Goal: Transaction & Acquisition: Purchase product/service

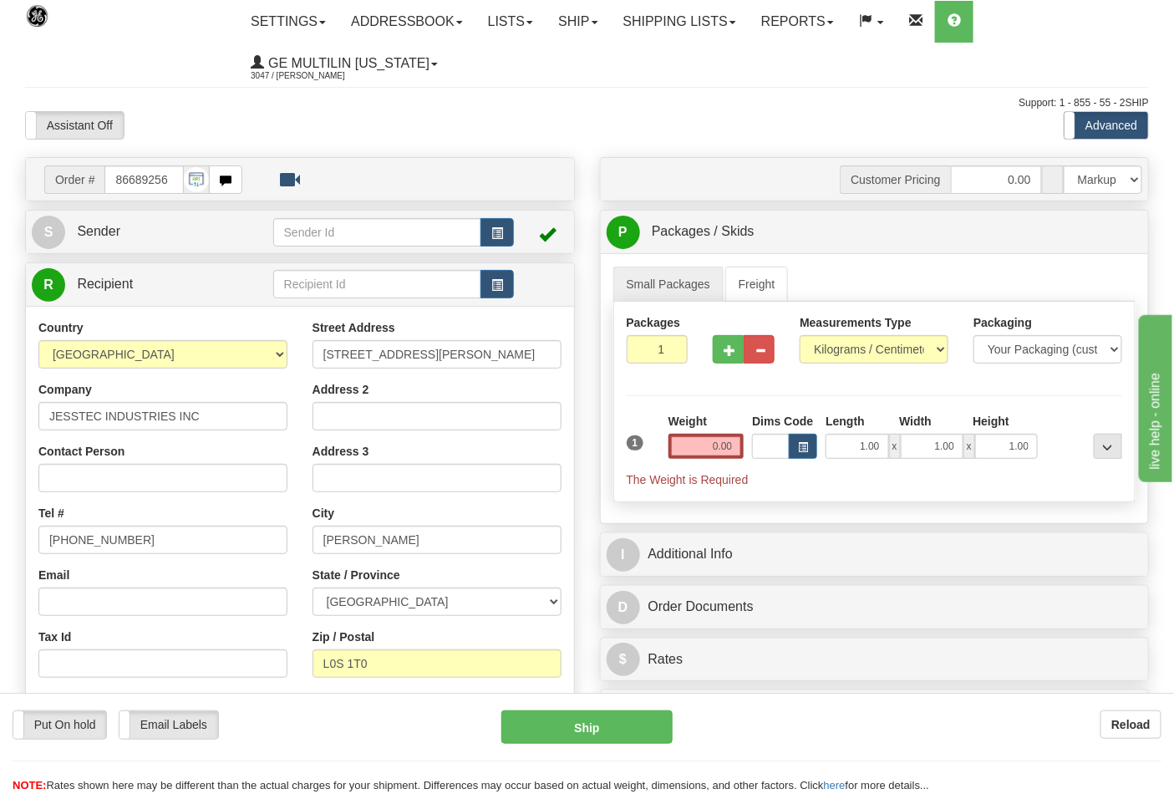
select select "0"
click at [800, 336] on select "Pounds / Inches Kilograms / Centimeters" at bounding box center [874, 349] width 149 height 28
click at [732, 351] on span "button" at bounding box center [730, 350] width 12 height 11
click at [732, 349] on span "button" at bounding box center [730, 350] width 12 height 11
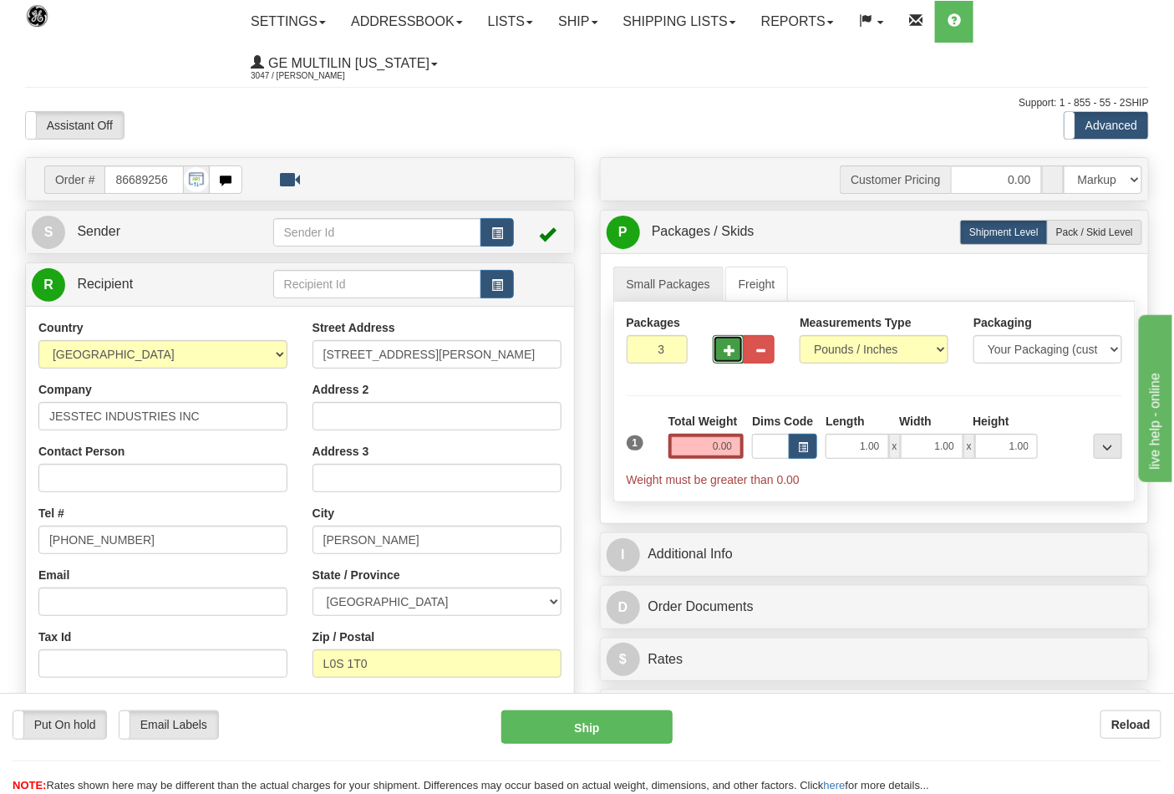
type input "4"
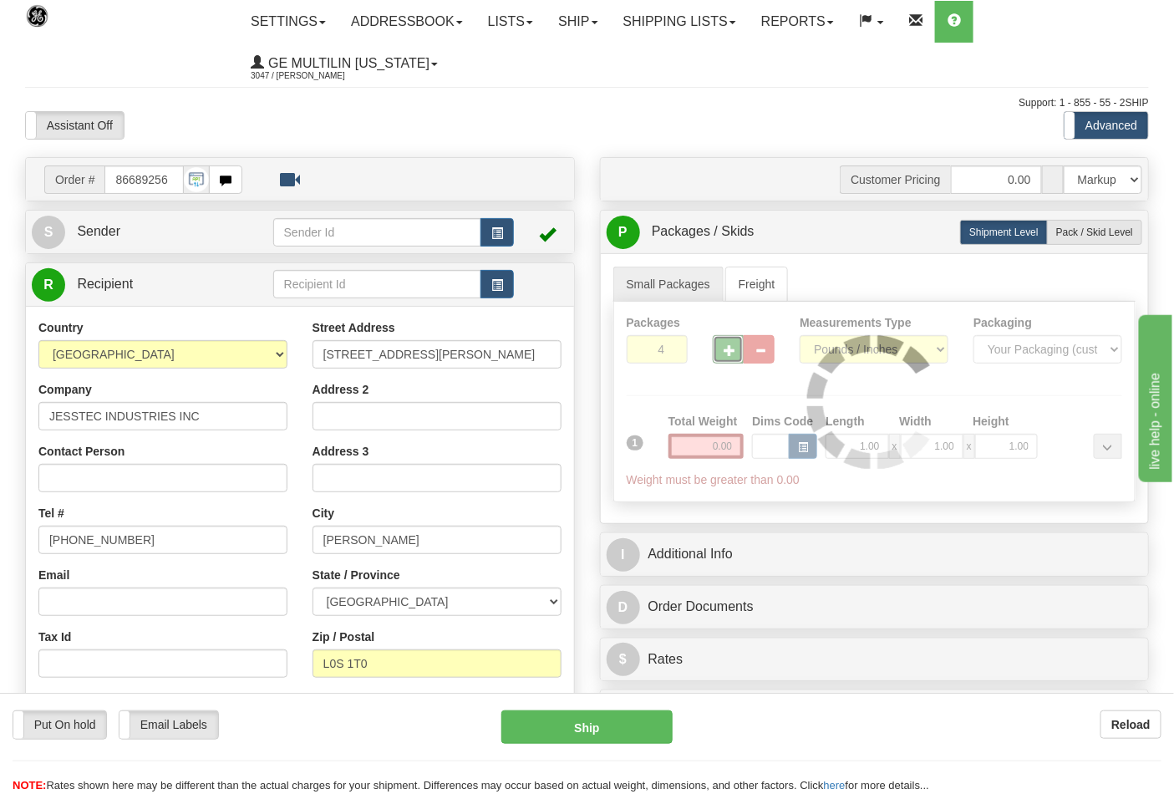
click at [736, 448] on div at bounding box center [875, 402] width 522 height 200
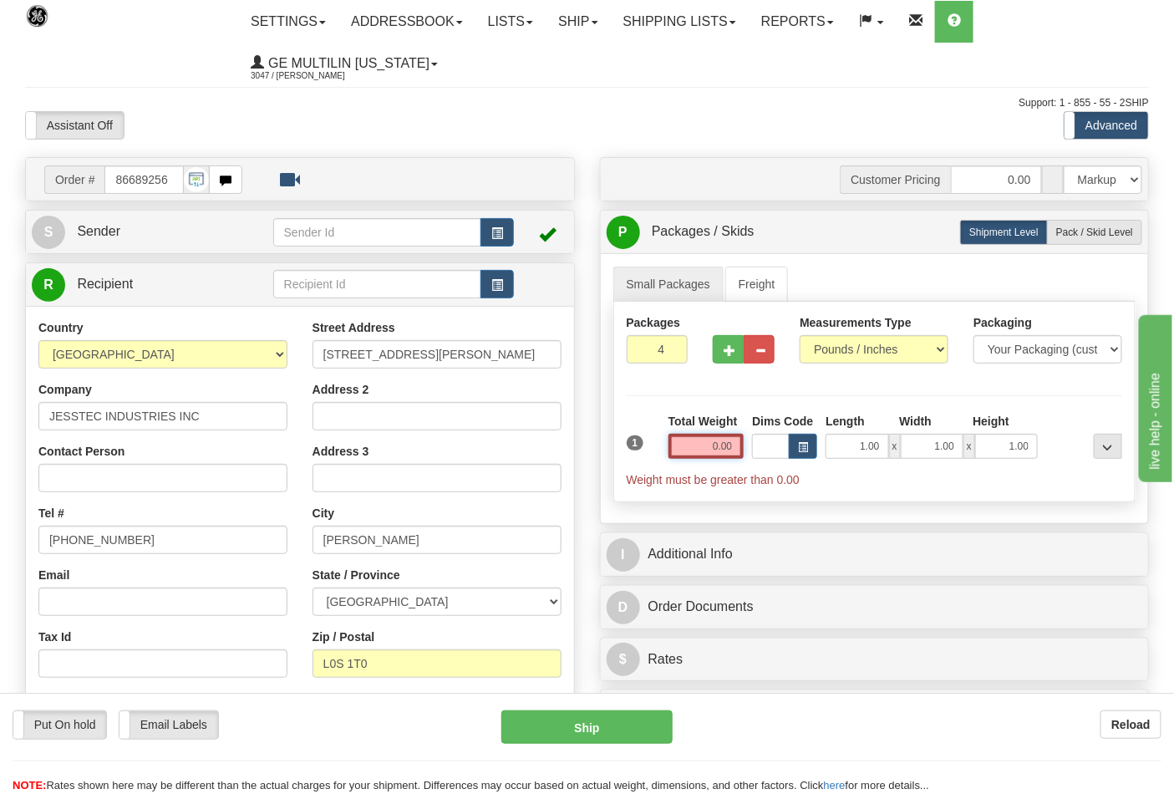
click at [736, 446] on input "0.00" at bounding box center [707, 446] width 76 height 25
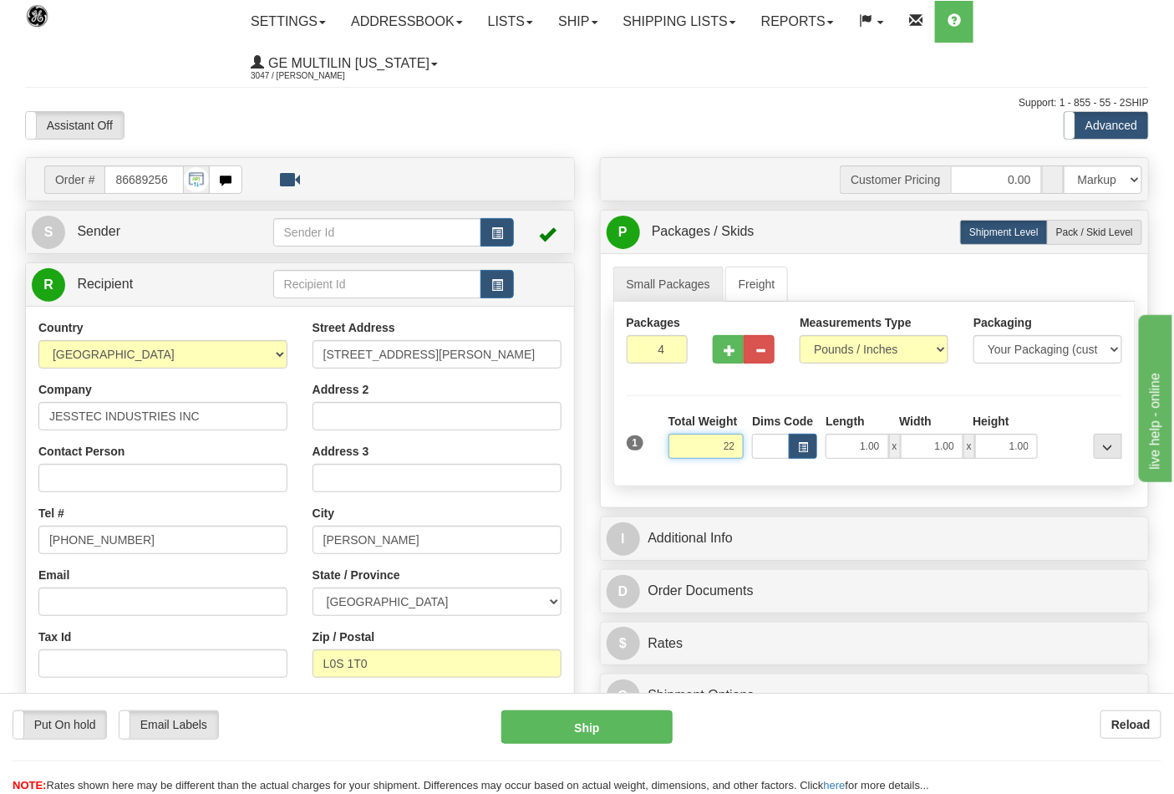
click button "Delete" at bounding box center [0, 0] width 0 height 0
type input "22.00"
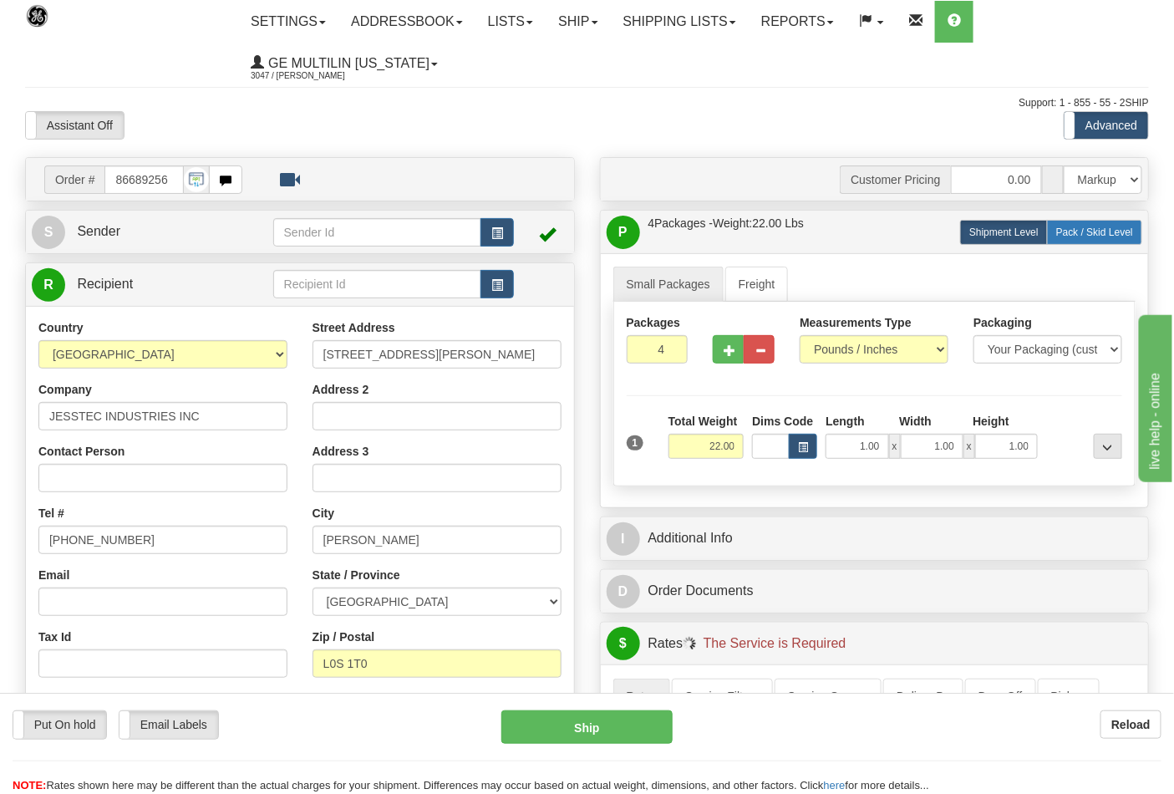
click at [1096, 223] on label "Pack / Skid Level Pack.." at bounding box center [1094, 232] width 95 height 25
radio input "true"
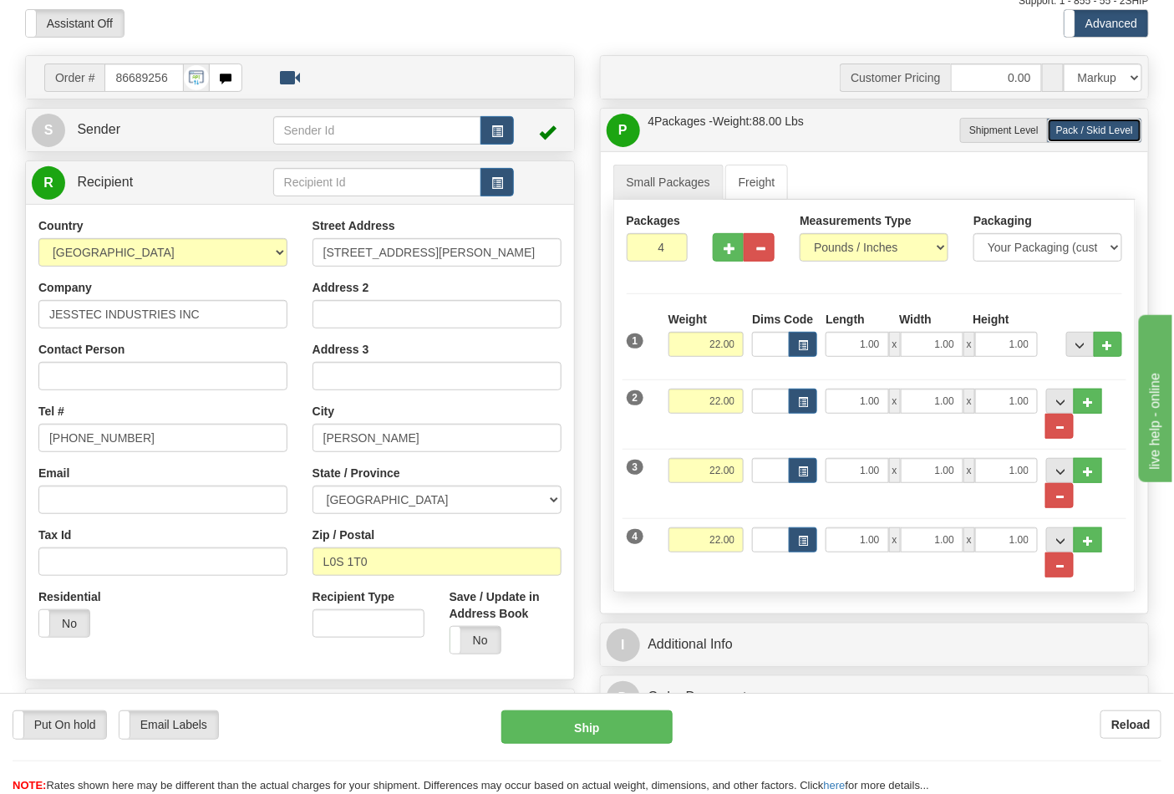
scroll to position [278, 0]
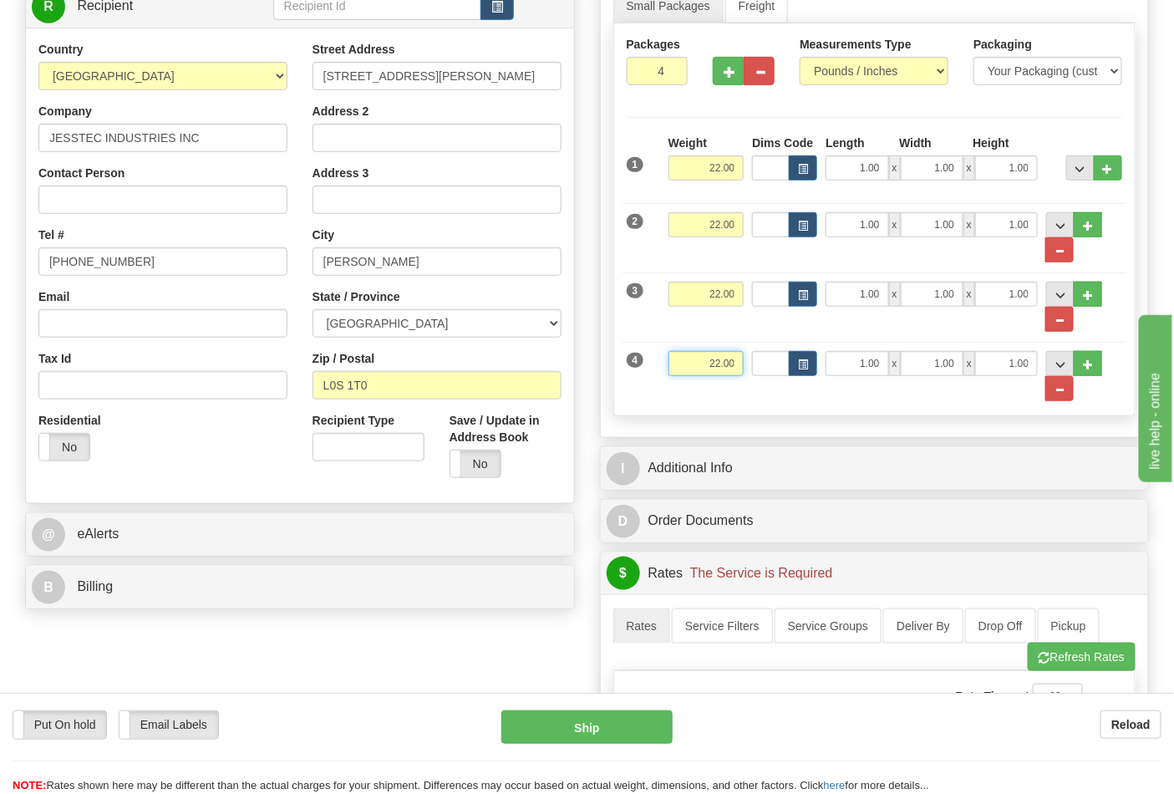
drag, startPoint x: 705, startPoint y: 373, endPoint x: 748, endPoint y: 371, distance: 42.7
click at [748, 371] on div "4 Weight 22.00 Dims Code Length Width Height" at bounding box center [875, 368] width 505 height 69
click button "Delete" at bounding box center [0, 0] width 0 height 0
type input "15.00"
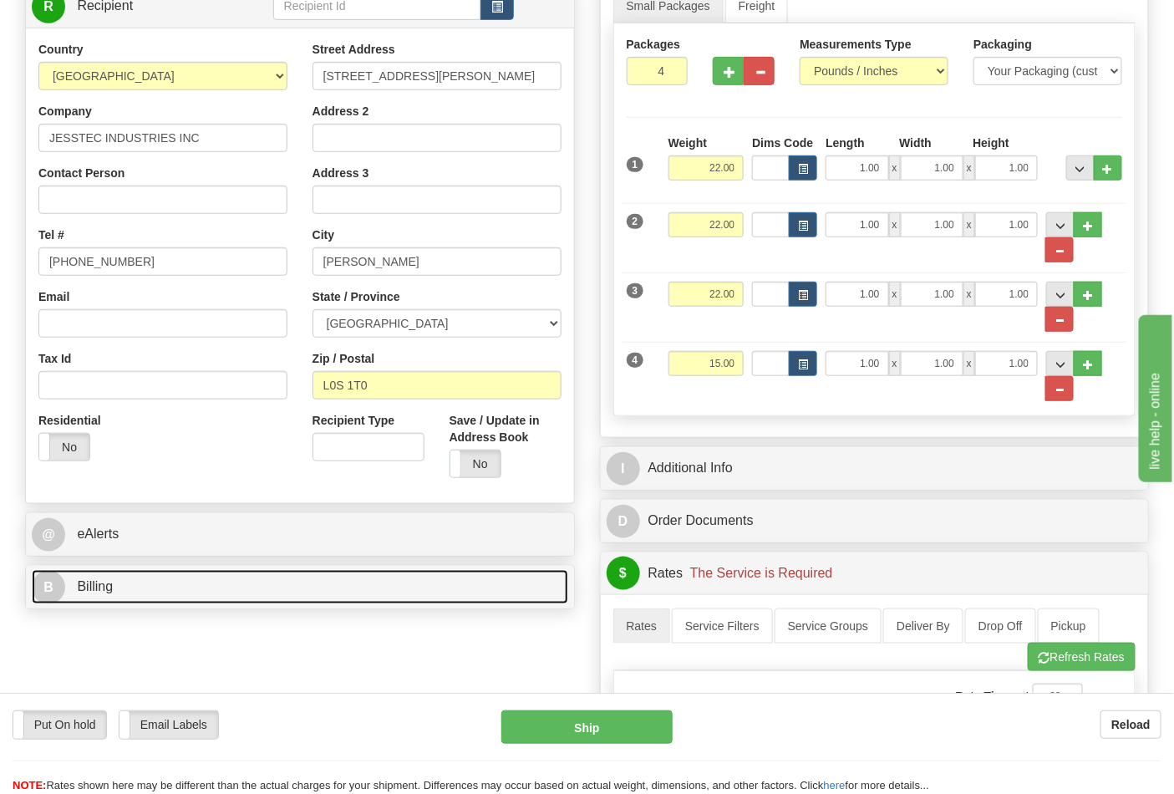
click at [176, 599] on link "B Billing" at bounding box center [300, 587] width 537 height 34
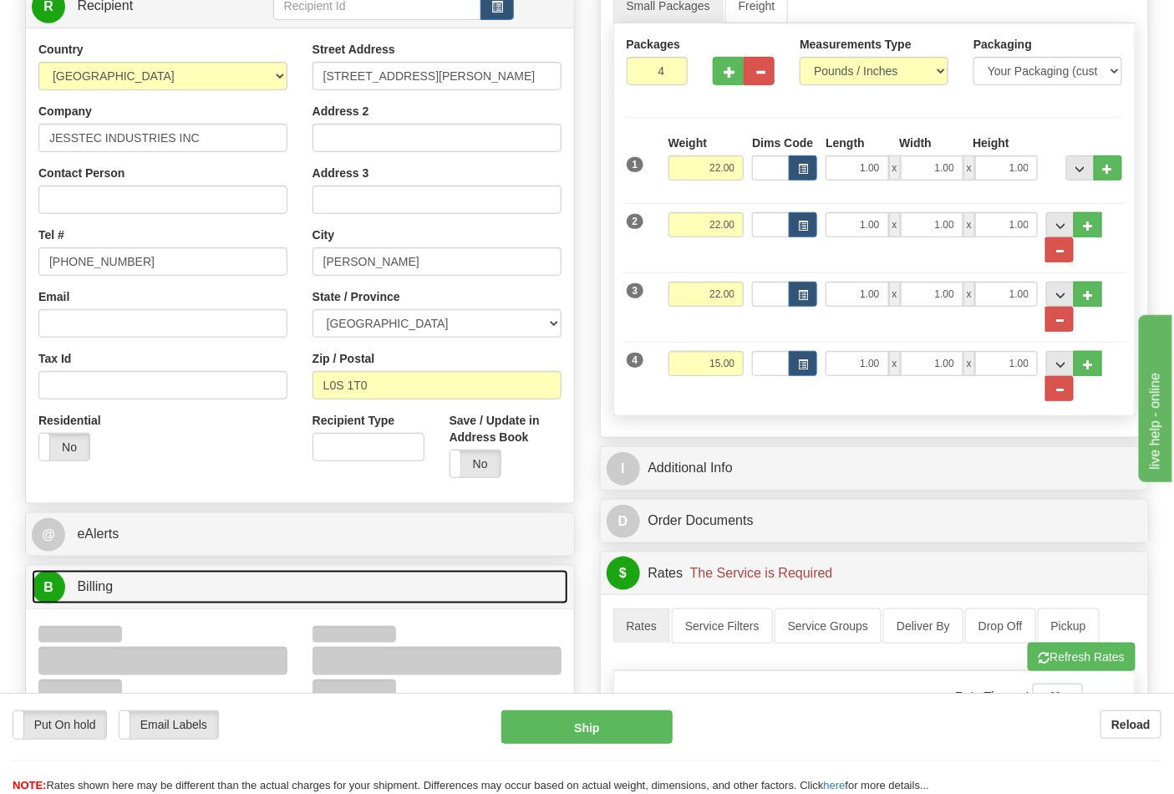
scroll to position [464, 0]
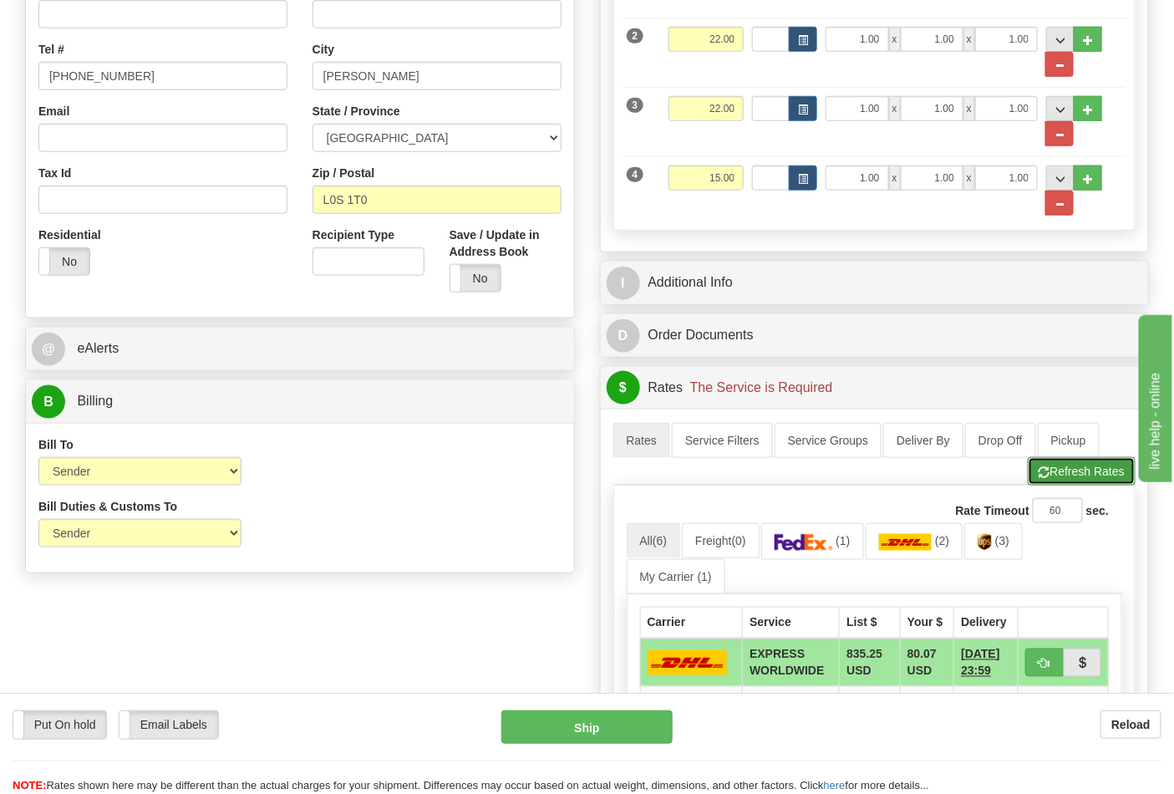
click at [1056, 476] on button "Refresh Rates" at bounding box center [1082, 471] width 108 height 28
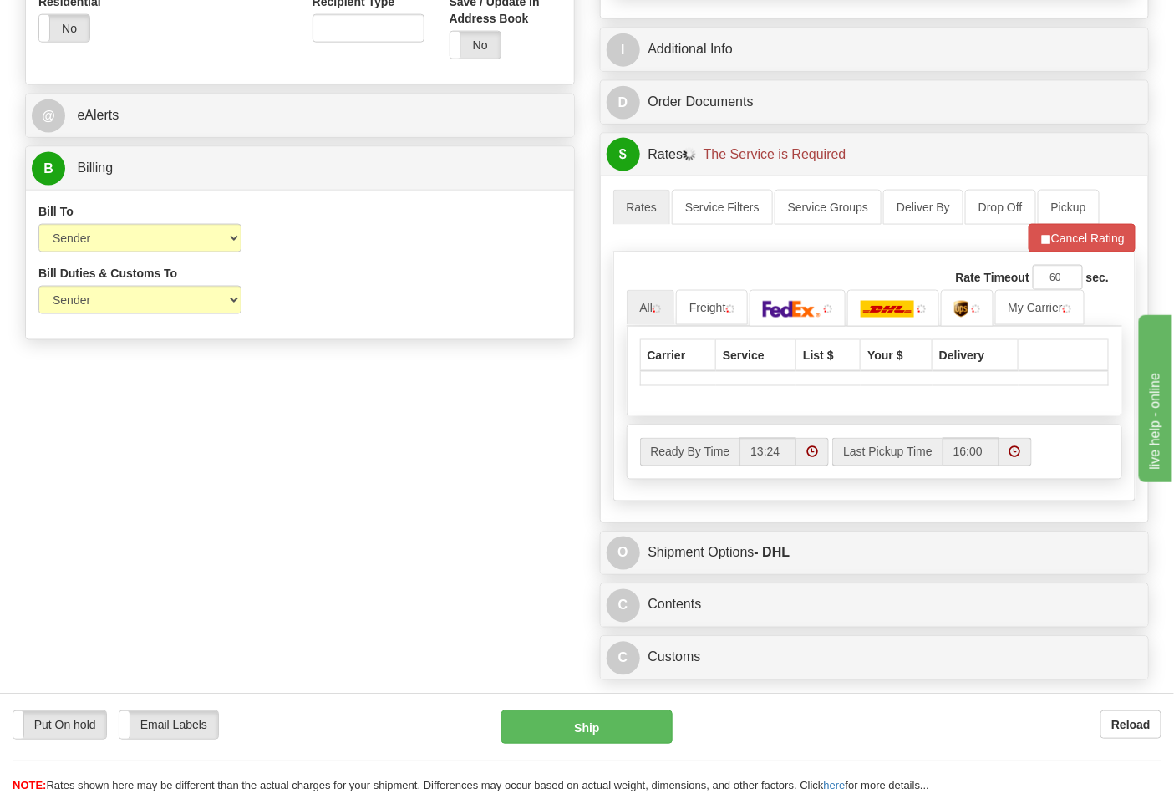
scroll to position [742, 0]
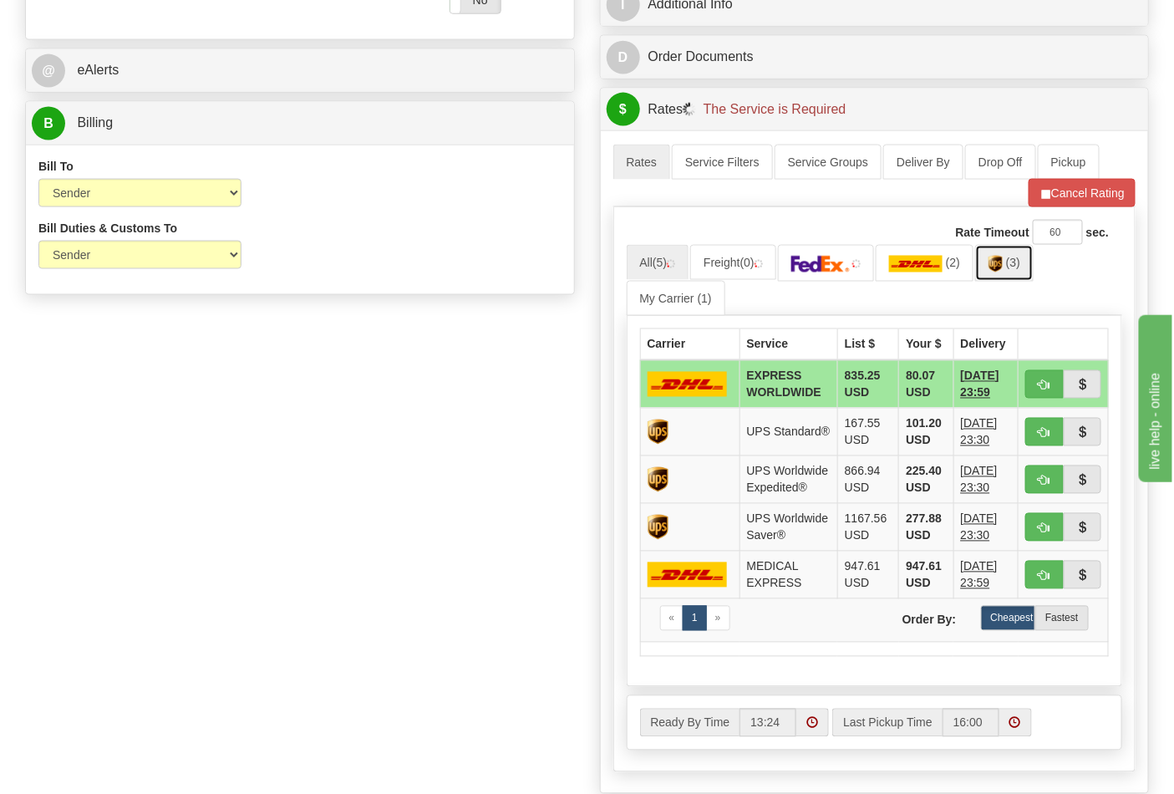
click at [1003, 272] on img at bounding box center [996, 264] width 14 height 17
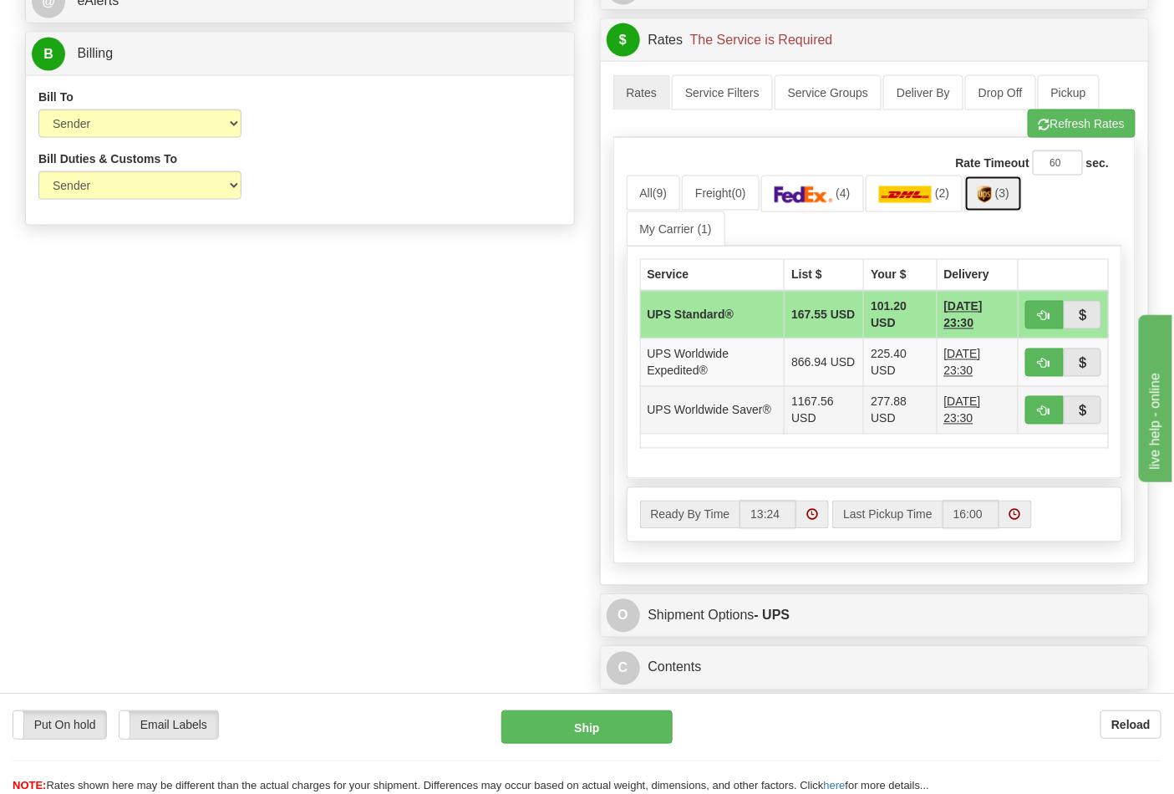
scroll to position [929, 0]
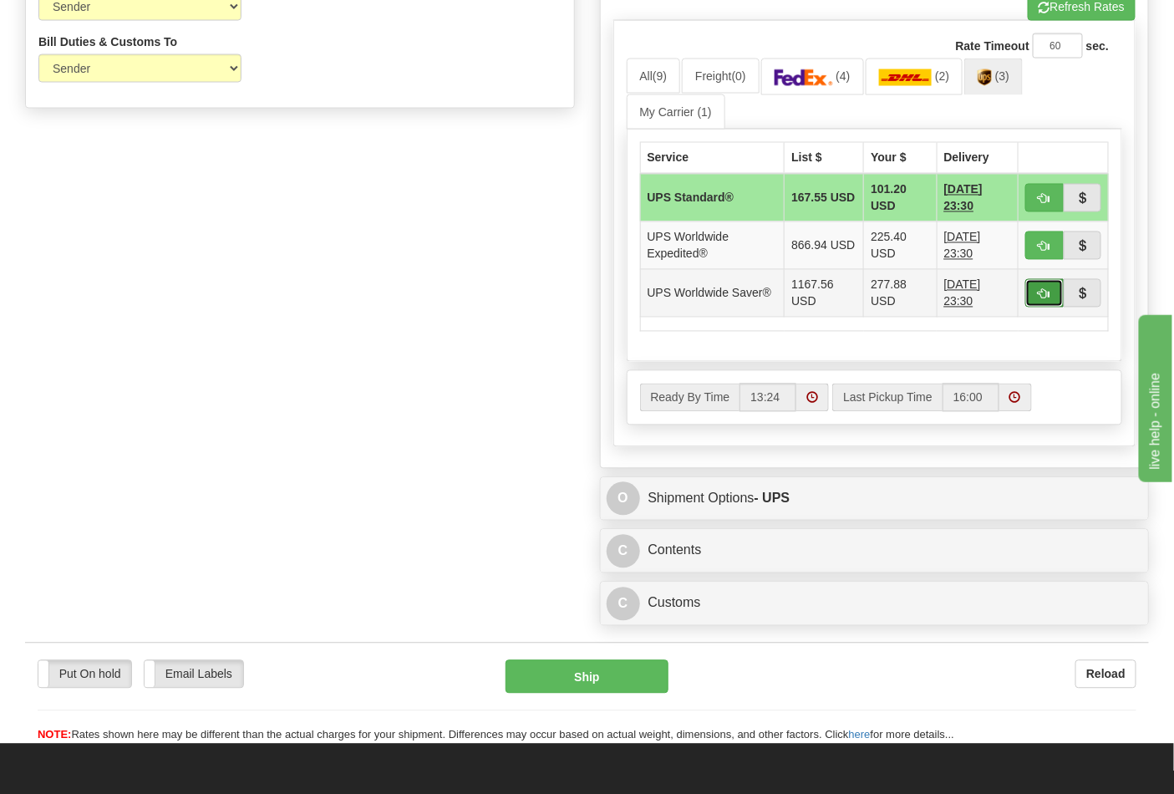
click at [1034, 299] on button "button" at bounding box center [1045, 293] width 38 height 28
type input "65"
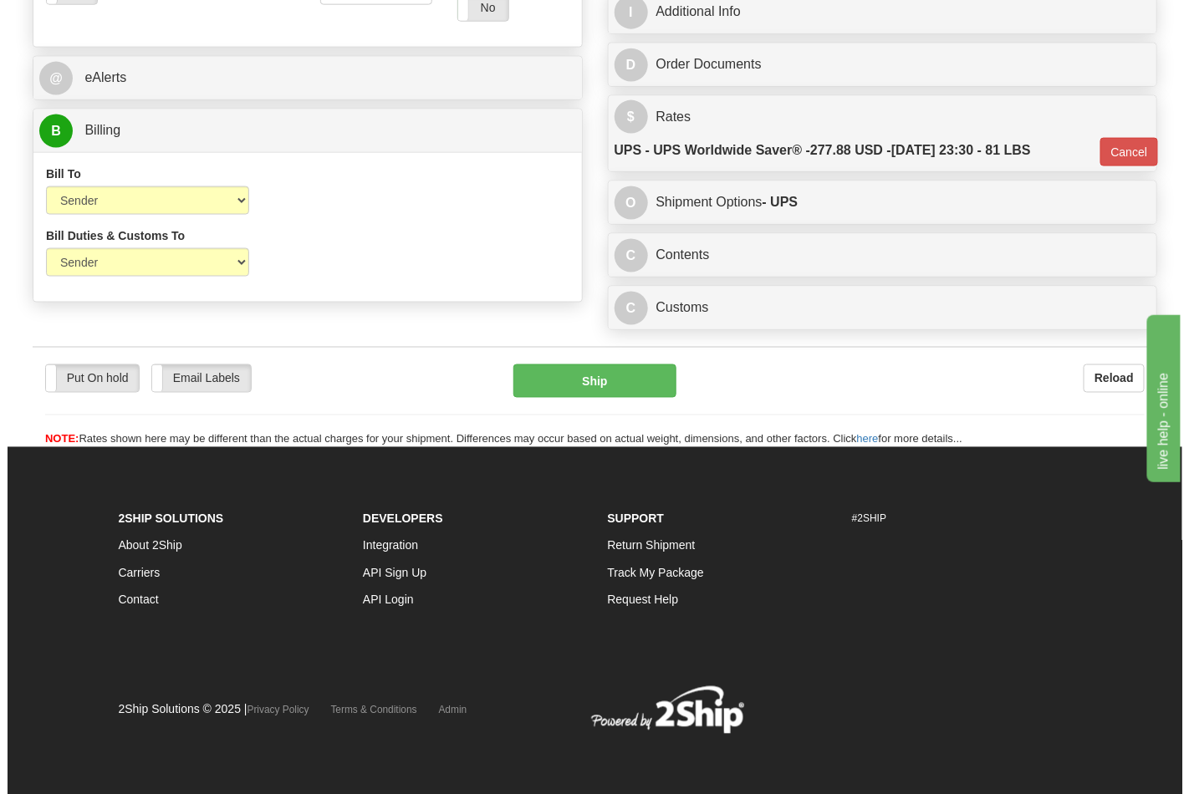
scroll to position [741, 0]
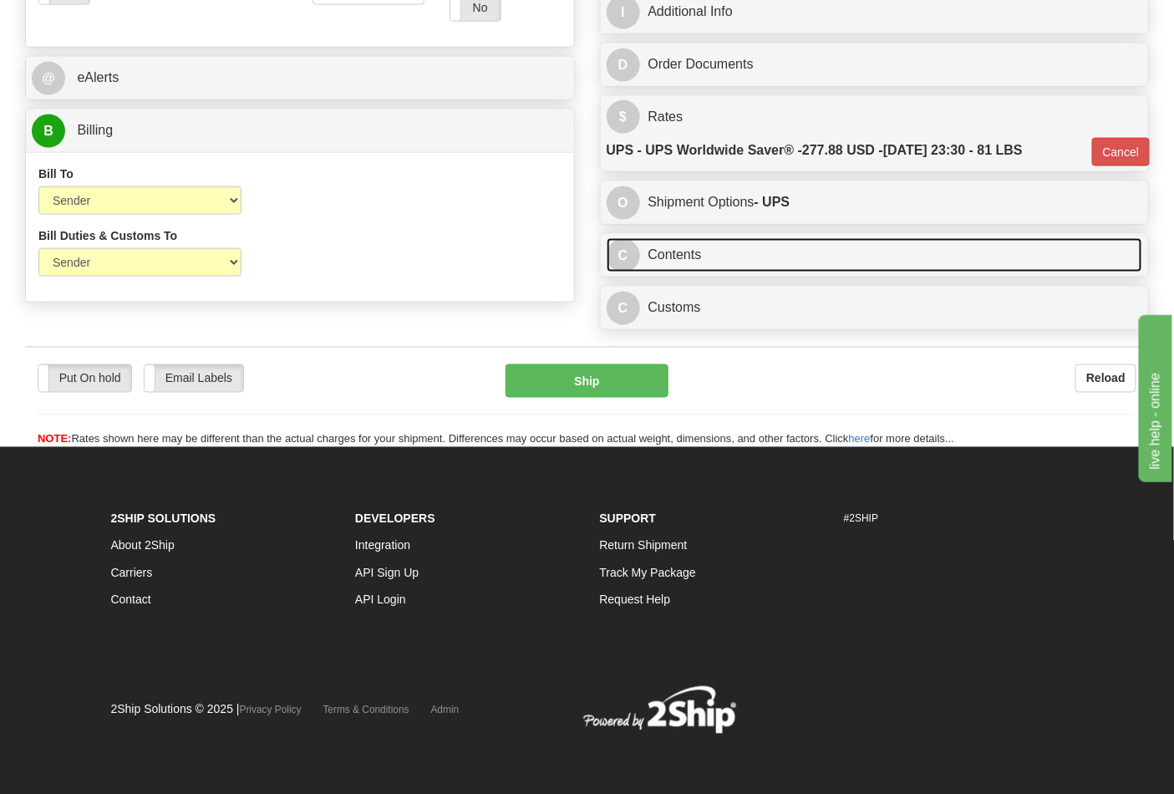
click at [691, 248] on link "C Contents" at bounding box center [875, 255] width 537 height 34
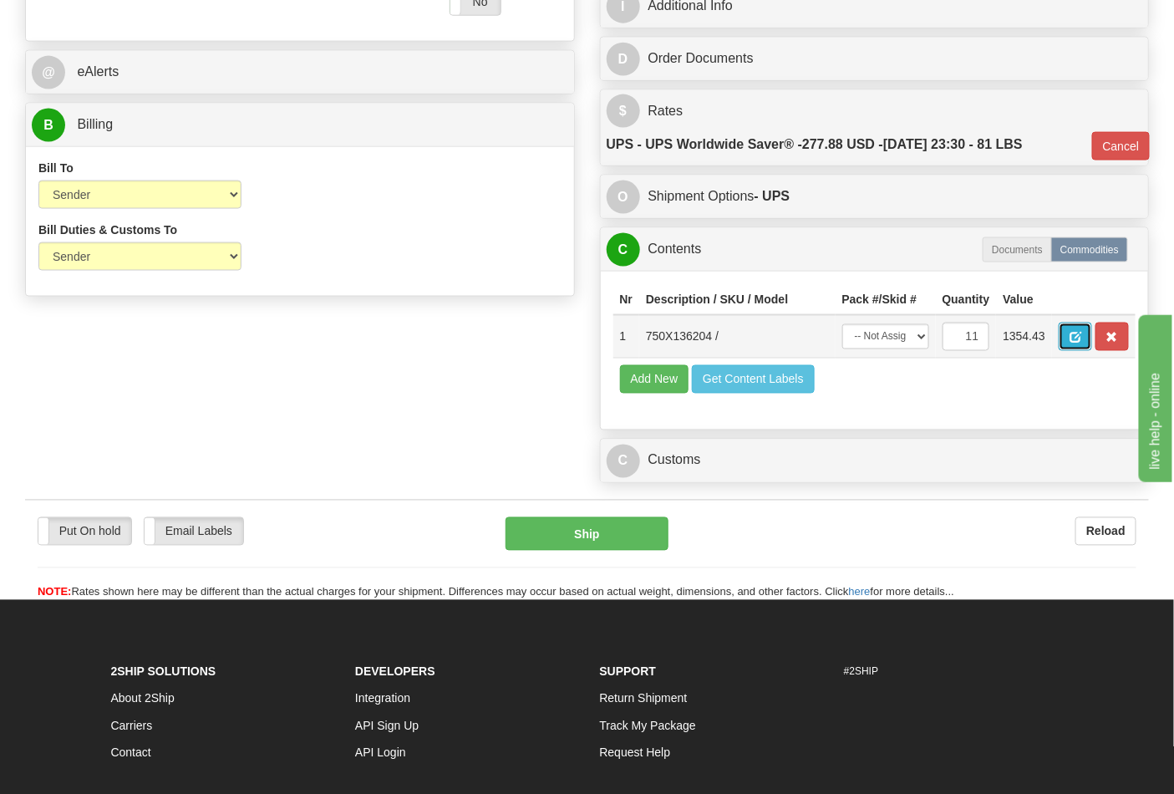
click at [1082, 341] on span "button" at bounding box center [1076, 338] width 12 height 11
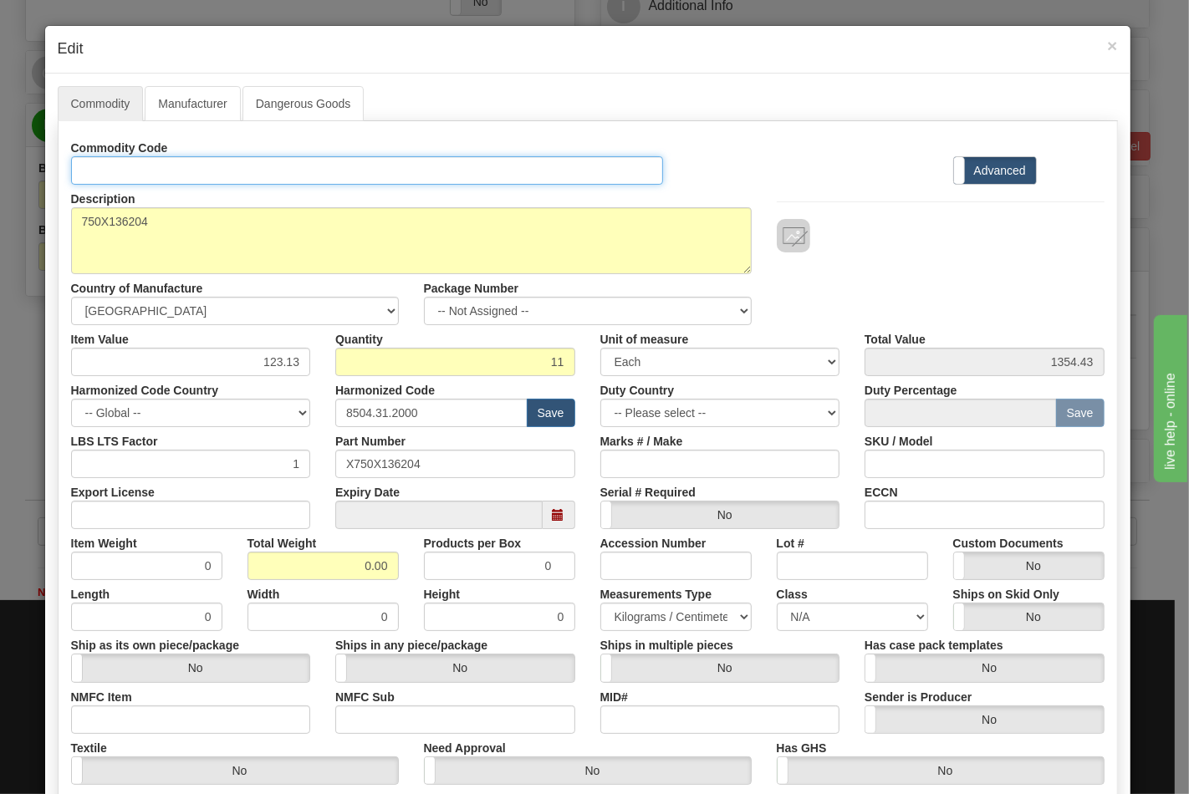
drag, startPoint x: 162, startPoint y: 172, endPoint x: 176, endPoint y: 186, distance: 18.9
click at [162, 172] on input "Id" at bounding box center [367, 170] width 593 height 28
type input "TRANSFORMERS"
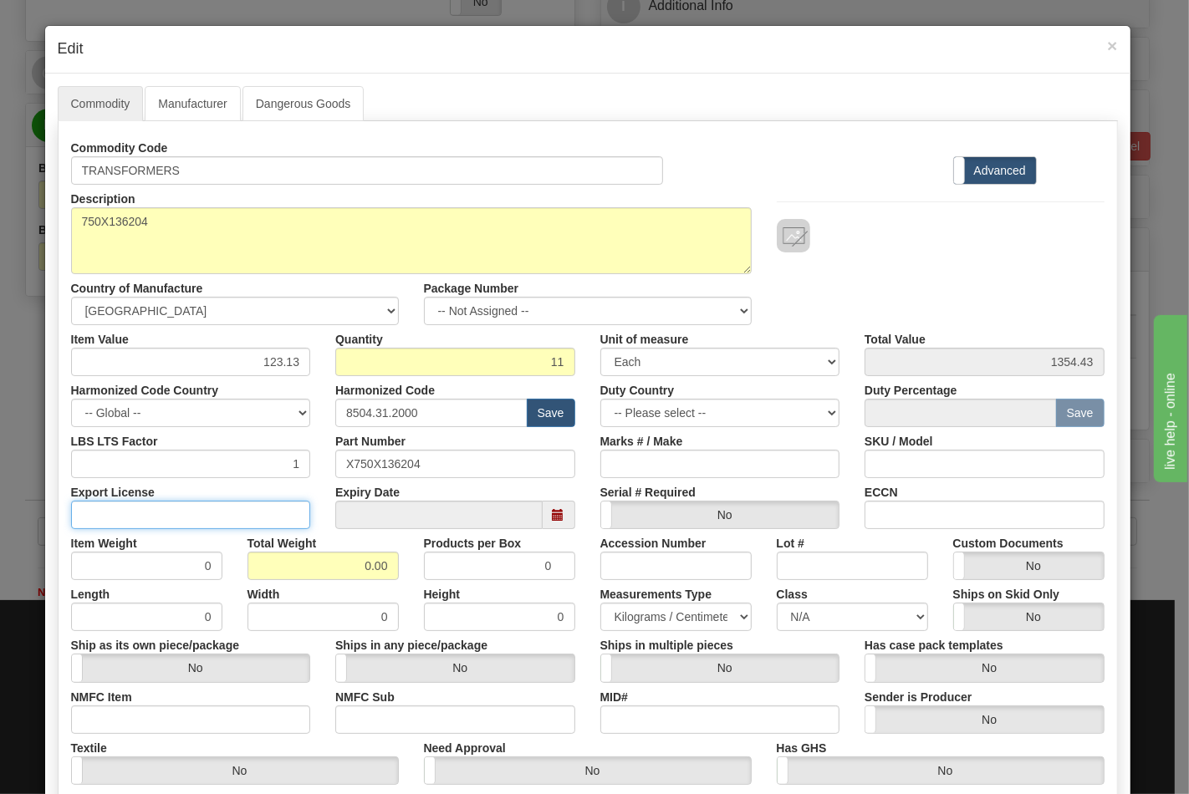
drag, startPoint x: 235, startPoint y: 507, endPoint x: 232, endPoint y: 518, distance: 11.2
click at [235, 507] on input "Export License" at bounding box center [191, 515] width 240 height 28
type input "N/A"
drag, startPoint x: 280, startPoint y: 563, endPoint x: 438, endPoint y: 583, distance: 159.2
click at [438, 583] on div "Commodity Code TRANSFORMERS Standard Advanced Description 750X136204 Country of…" at bounding box center [587, 485] width 1033 height 702
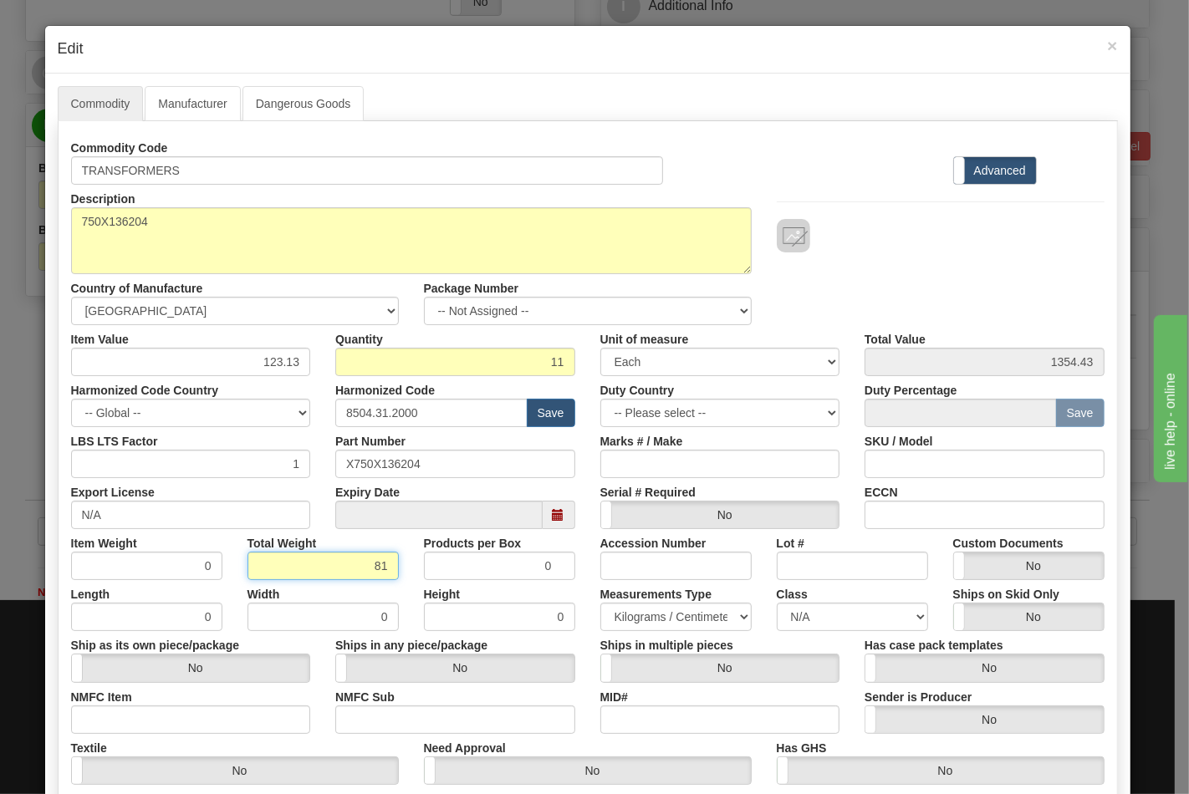
type input "81"
type input "7.3636"
click at [181, 707] on input "NMFC Item" at bounding box center [191, 719] width 240 height 28
type input "63170"
drag, startPoint x: 349, startPoint y: 736, endPoint x: 374, endPoint y: 721, distance: 28.8
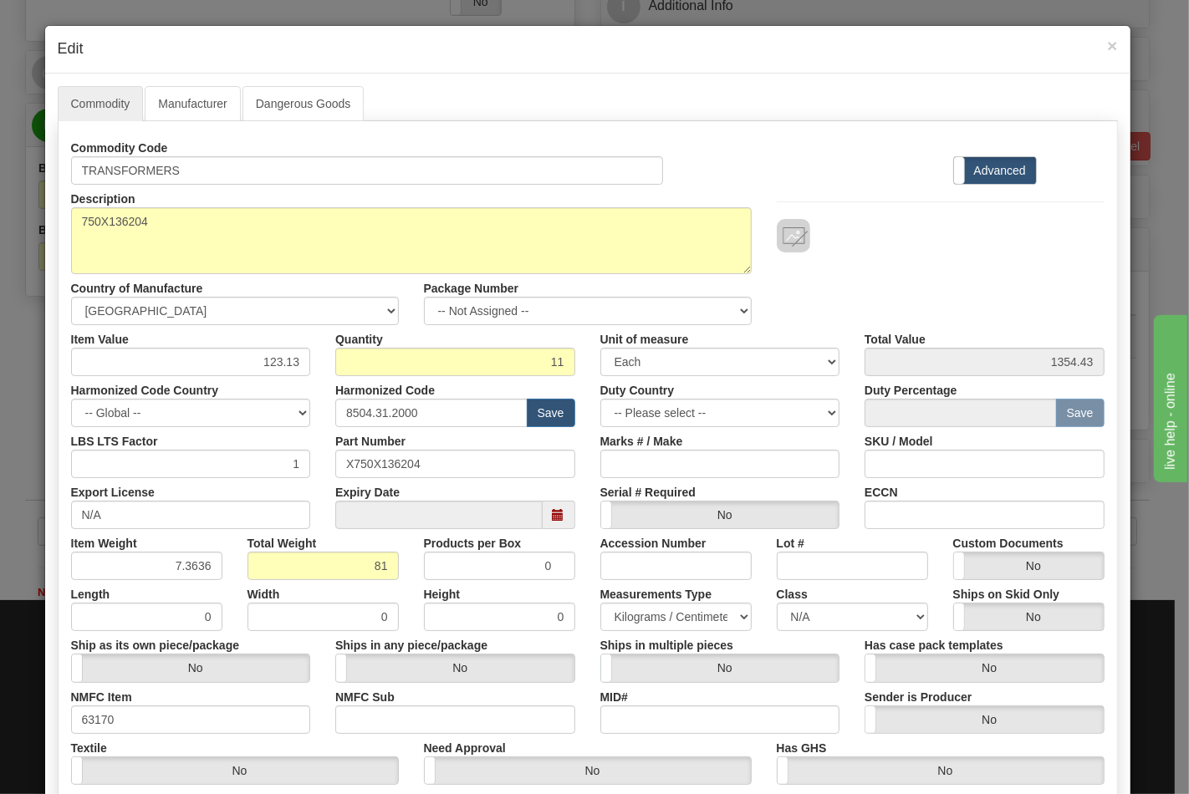
click at [352, 736] on div "Textile Yes No" at bounding box center [235, 759] width 353 height 51
click at [374, 720] on input "NMFC Sub" at bounding box center [455, 719] width 240 height 28
type input "4"
click at [822, 625] on select "N/A 50.0 55.0 60.0 65.0 70.0 85.0 92.5 100.0 125.0 175.0 250.0 300.0 400.0" at bounding box center [852, 617] width 151 height 28
select select "70.0"
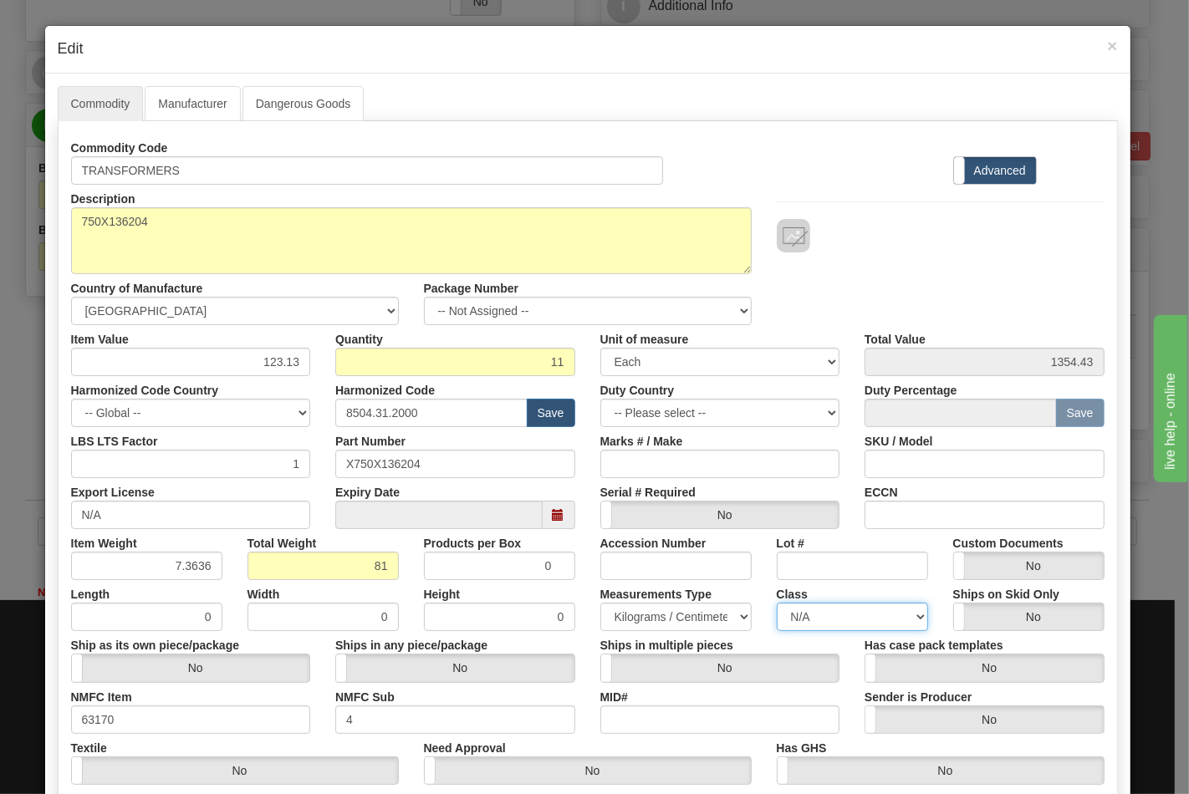
click at [777, 603] on select "N/A 50.0 55.0 60.0 65.0 70.0 85.0 92.5 100.0 125.0 175.0 250.0 300.0 400.0" at bounding box center [852, 617] width 151 height 28
click at [919, 512] on input "ECCN" at bounding box center [984, 515] width 240 height 28
type input "EAR99"
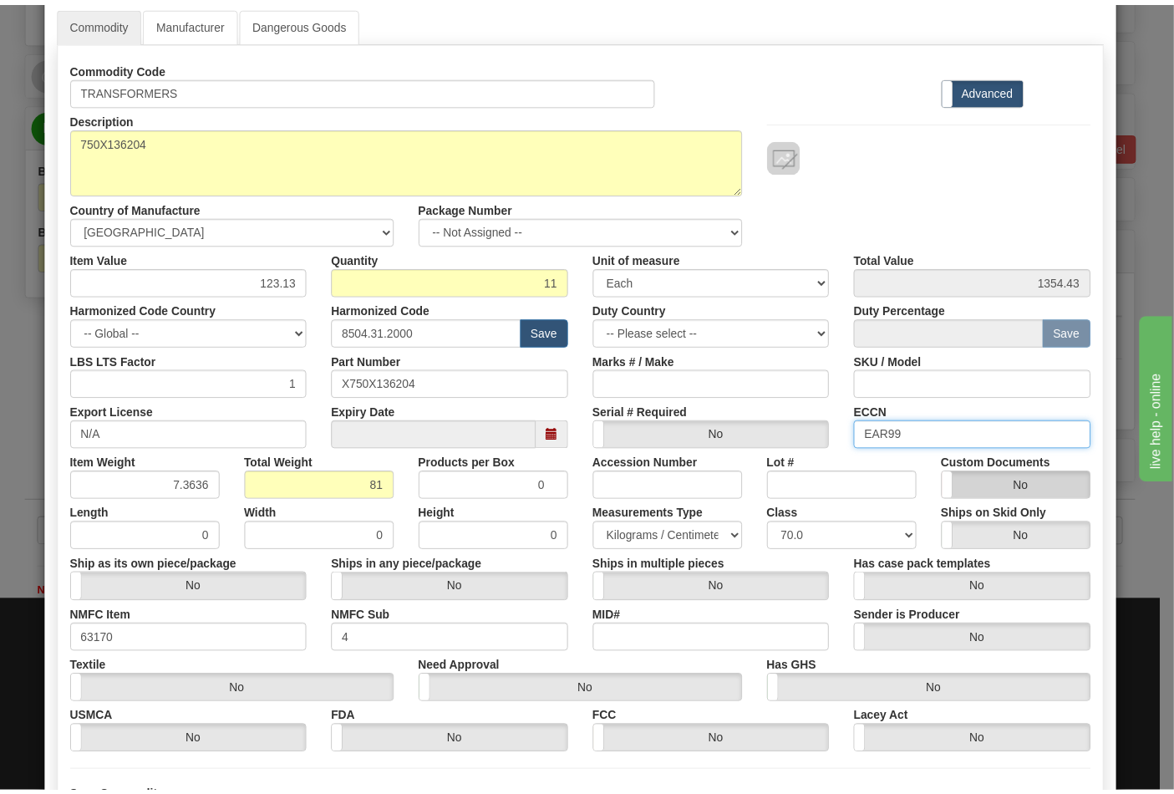
scroll to position [240, 0]
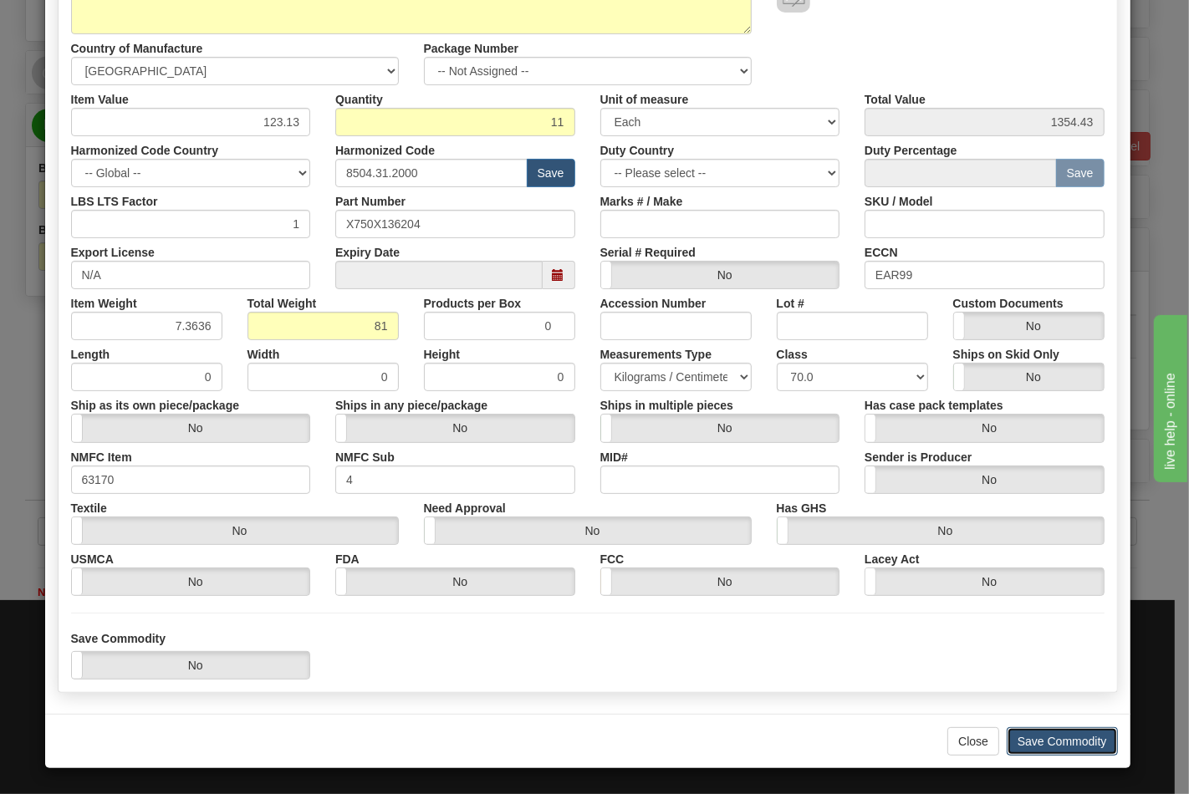
click at [1045, 740] on button "Save Commodity" at bounding box center [1061, 741] width 111 height 28
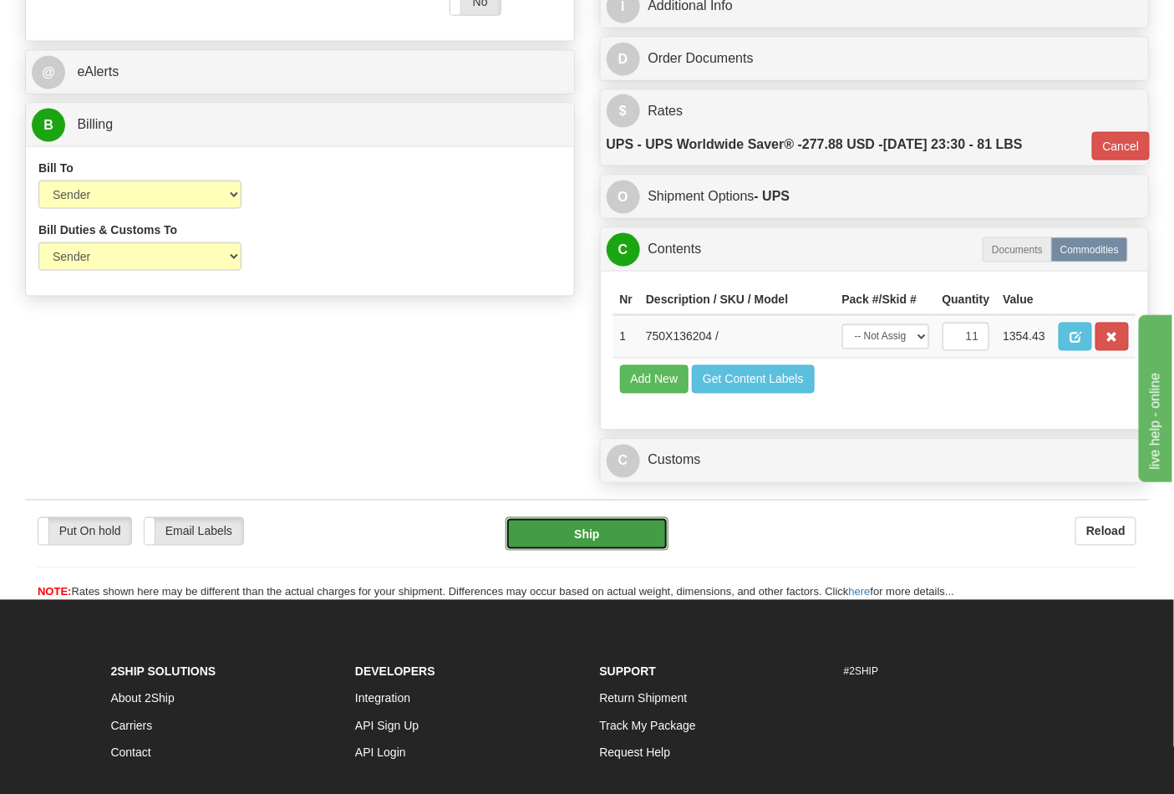
click at [587, 551] on button "Ship" at bounding box center [587, 533] width 162 height 33
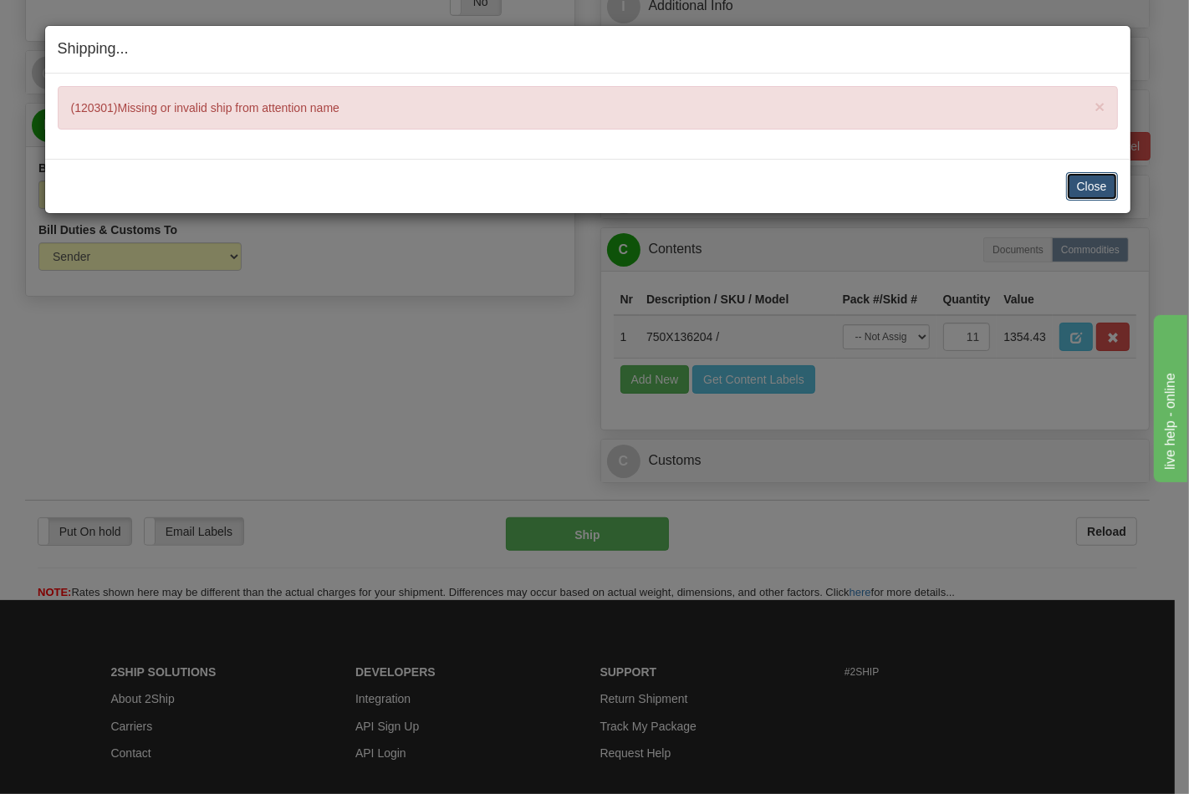
click at [1098, 196] on button "Close" at bounding box center [1092, 186] width 52 height 28
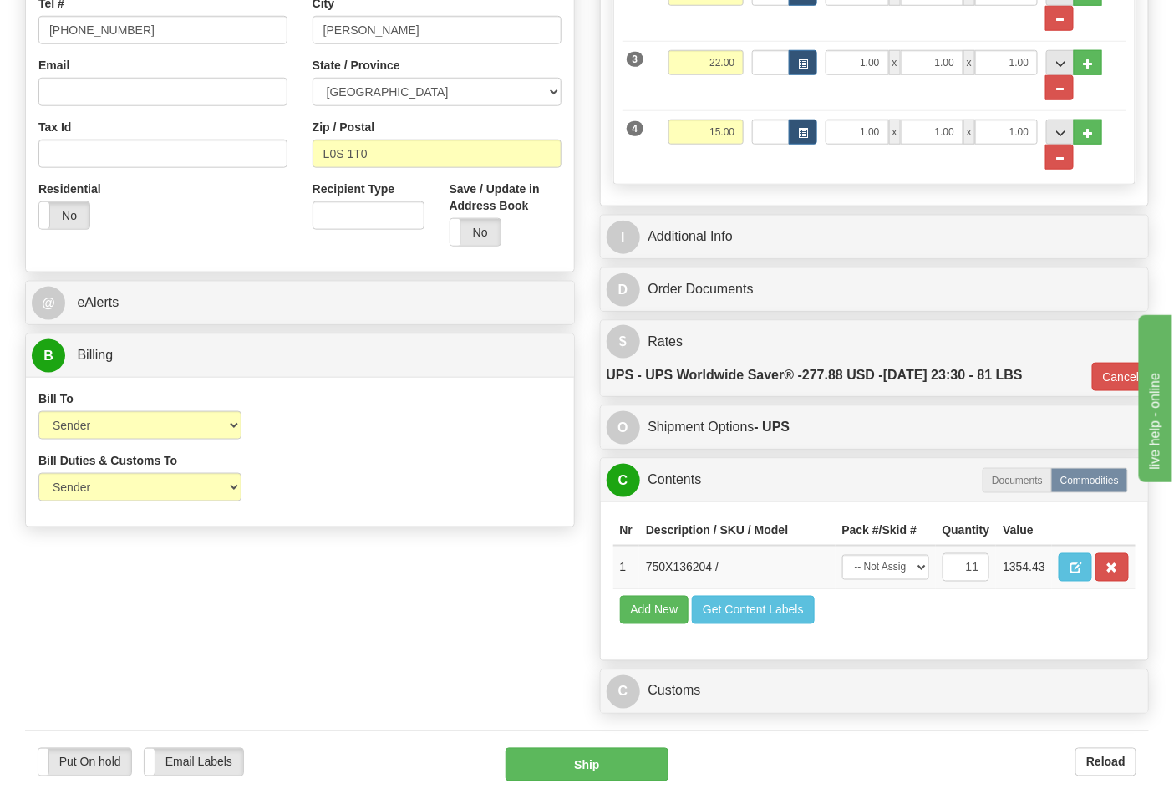
scroll to position [277, 0]
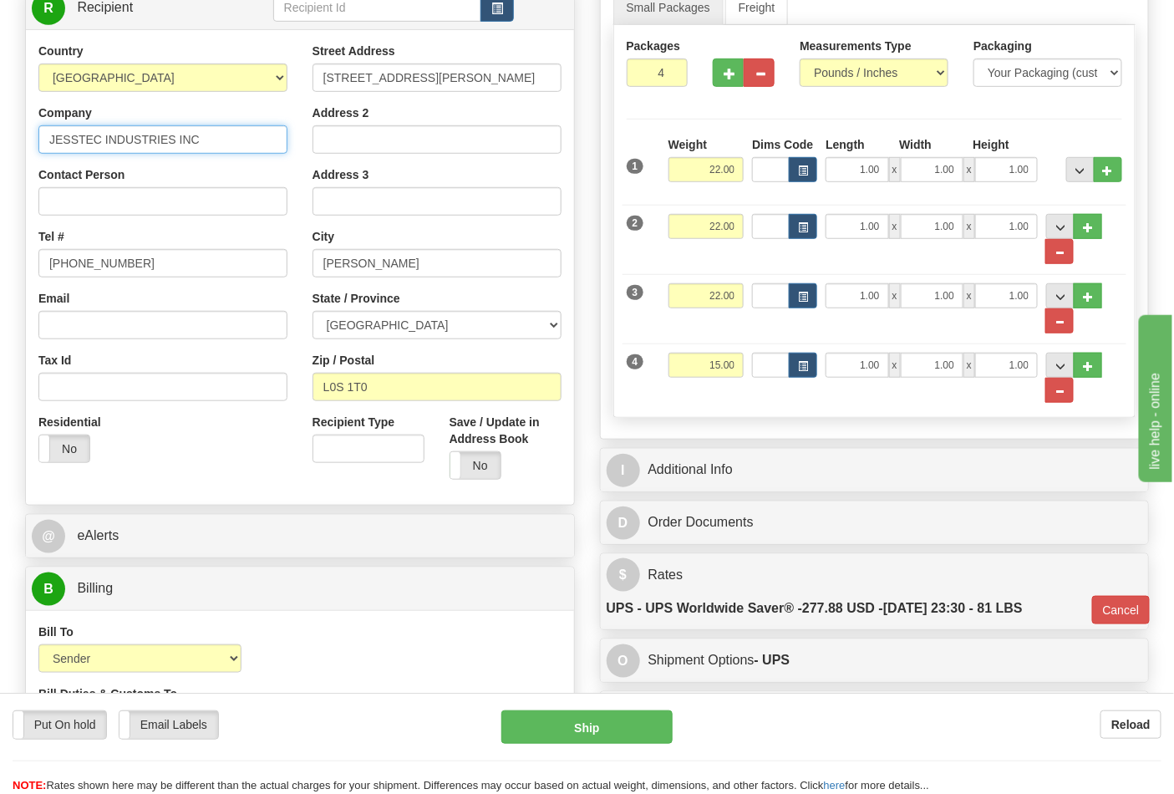
drag, startPoint x: 211, startPoint y: 146, endPoint x: 4, endPoint y: 140, distance: 207.4
click at [4, 140] on div "Toggle navigation Settings Shipping Preferences Fields Preferences New" at bounding box center [587, 381] width 1174 height 1317
click at [92, 212] on input "Contact Person" at bounding box center [162, 201] width 249 height 28
paste input "JESSTEC INDUSTRIES INC"
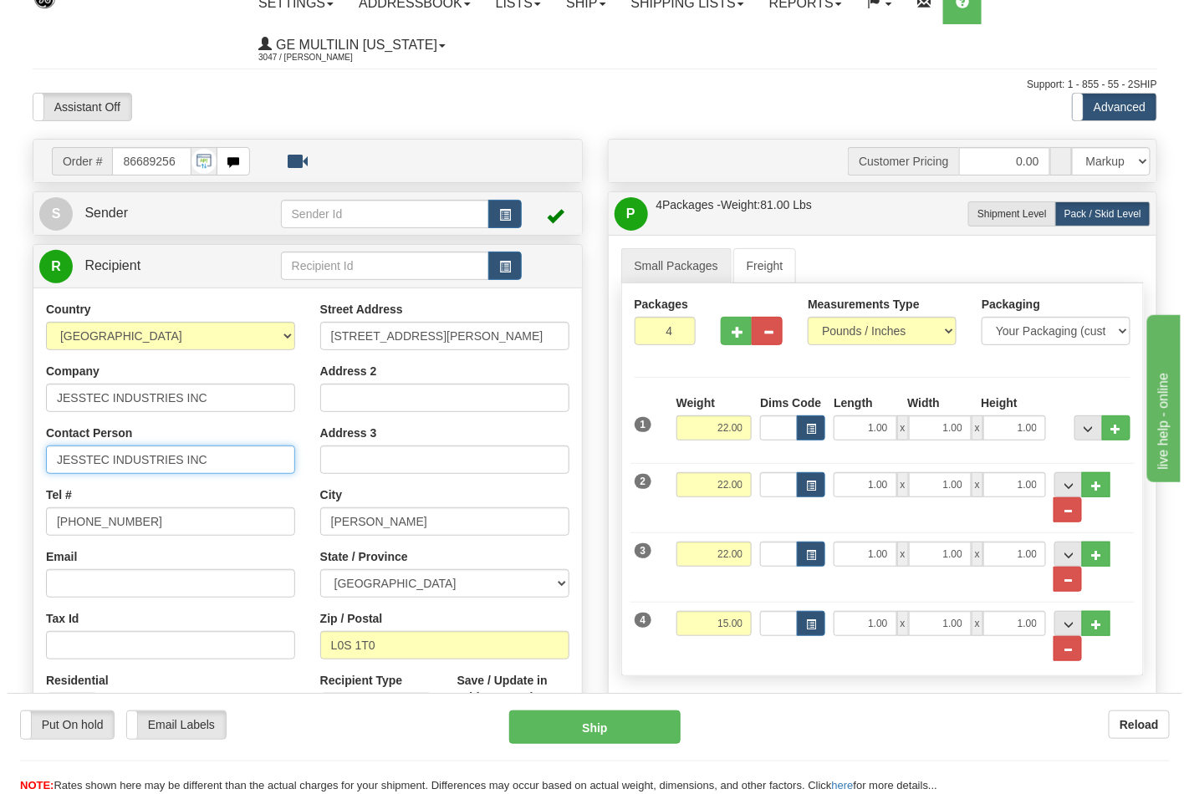
scroll to position [0, 0]
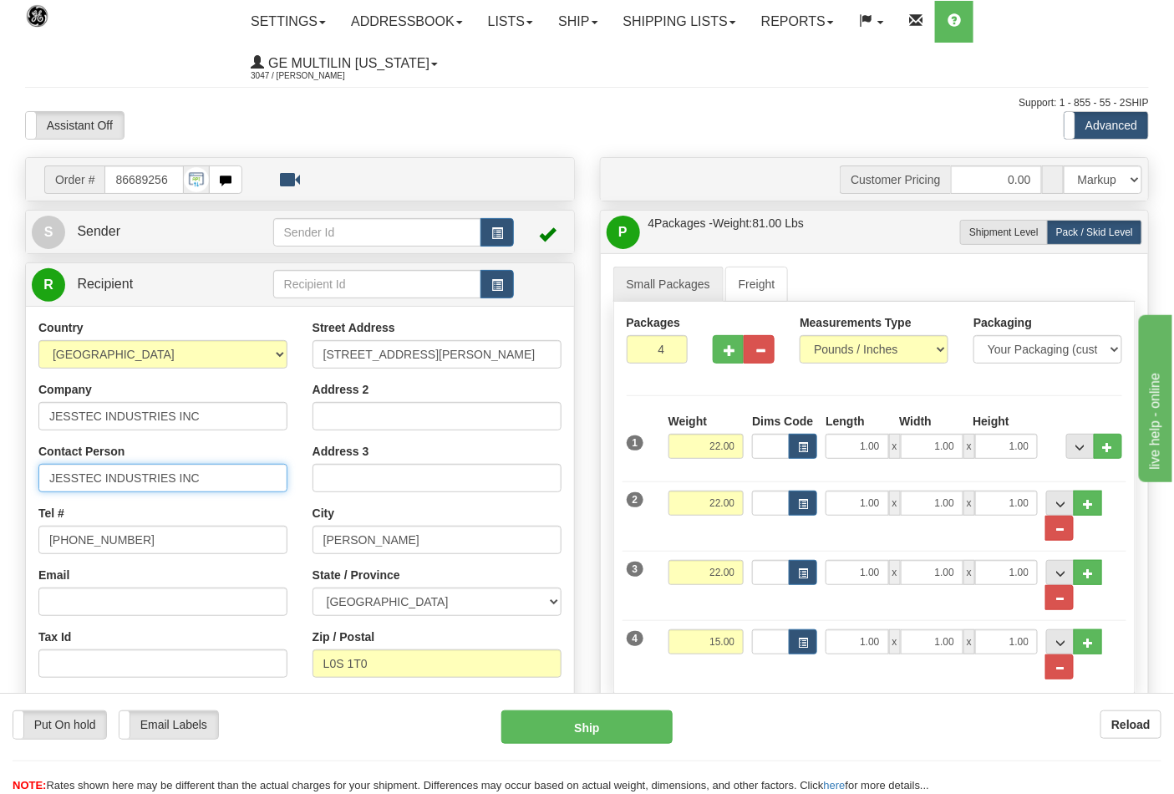
type input "JESSTEC INDUSTRIES INC"
click at [135, 222] on link "S Sender" at bounding box center [153, 232] width 242 height 34
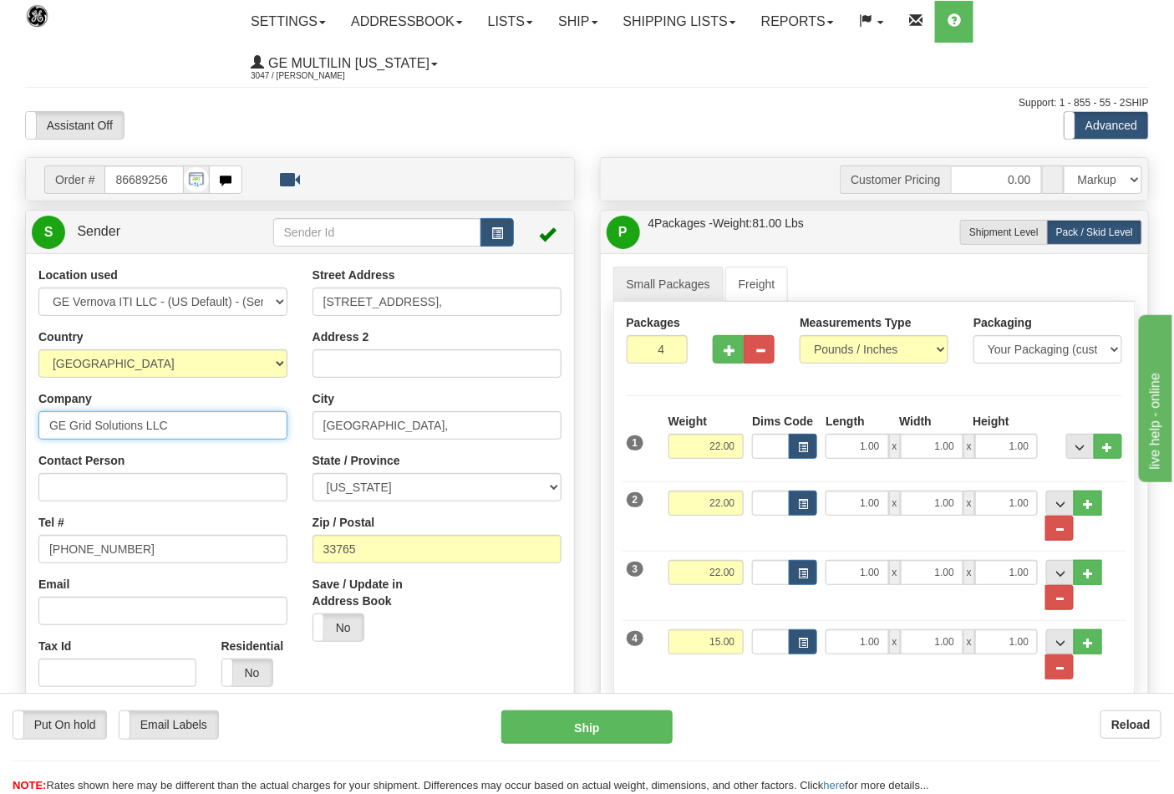
drag, startPoint x: 203, startPoint y: 425, endPoint x: 67, endPoint y: 407, distance: 137.4
click at [67, 407] on div "Company GE Grid Solutions LLC" at bounding box center [162, 414] width 249 height 49
click at [210, 430] on input "GE Grid Solutions LLC" at bounding box center [162, 425] width 249 height 28
drag, startPoint x: 210, startPoint y: 430, endPoint x: 52, endPoint y: 424, distance: 158.1
click at [52, 424] on input "GE Grid Solutions LLC" at bounding box center [162, 425] width 249 height 28
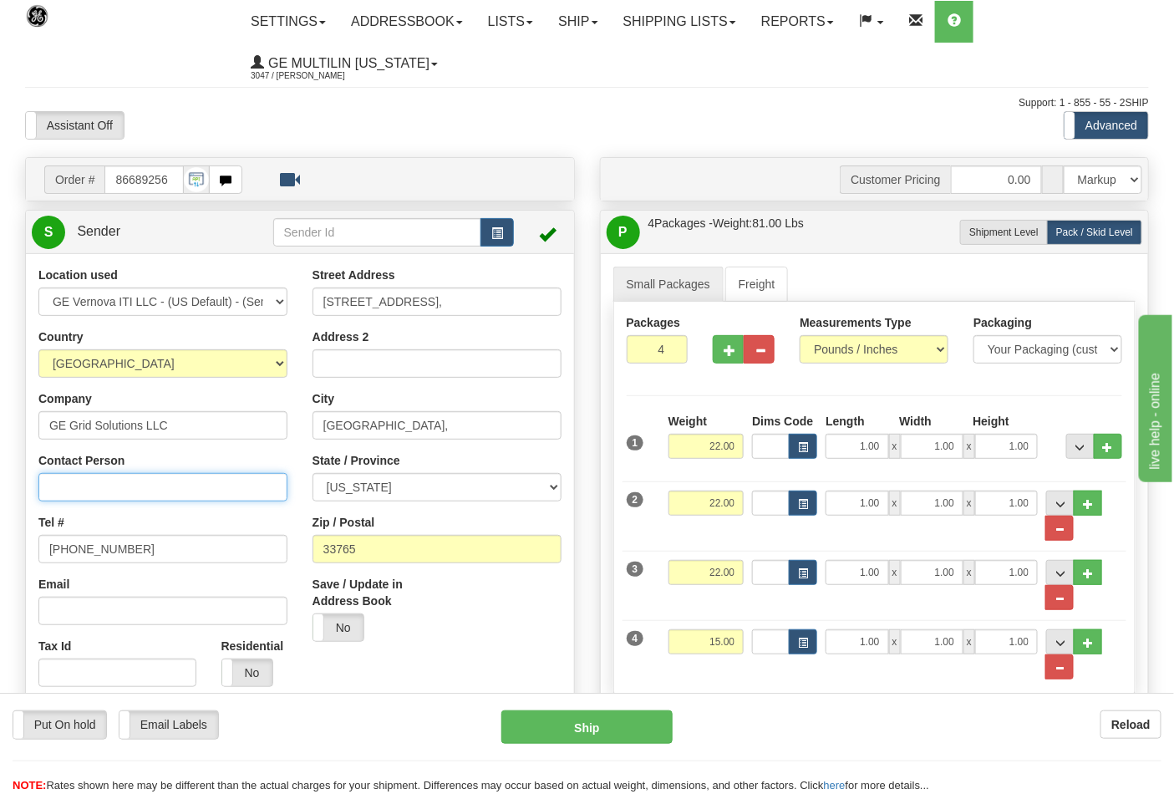
click at [90, 479] on input "Contact Person" at bounding box center [162, 487] width 249 height 28
paste input "GE Grid Solutions LLC"
type input "GE Grid Solutions LLC"
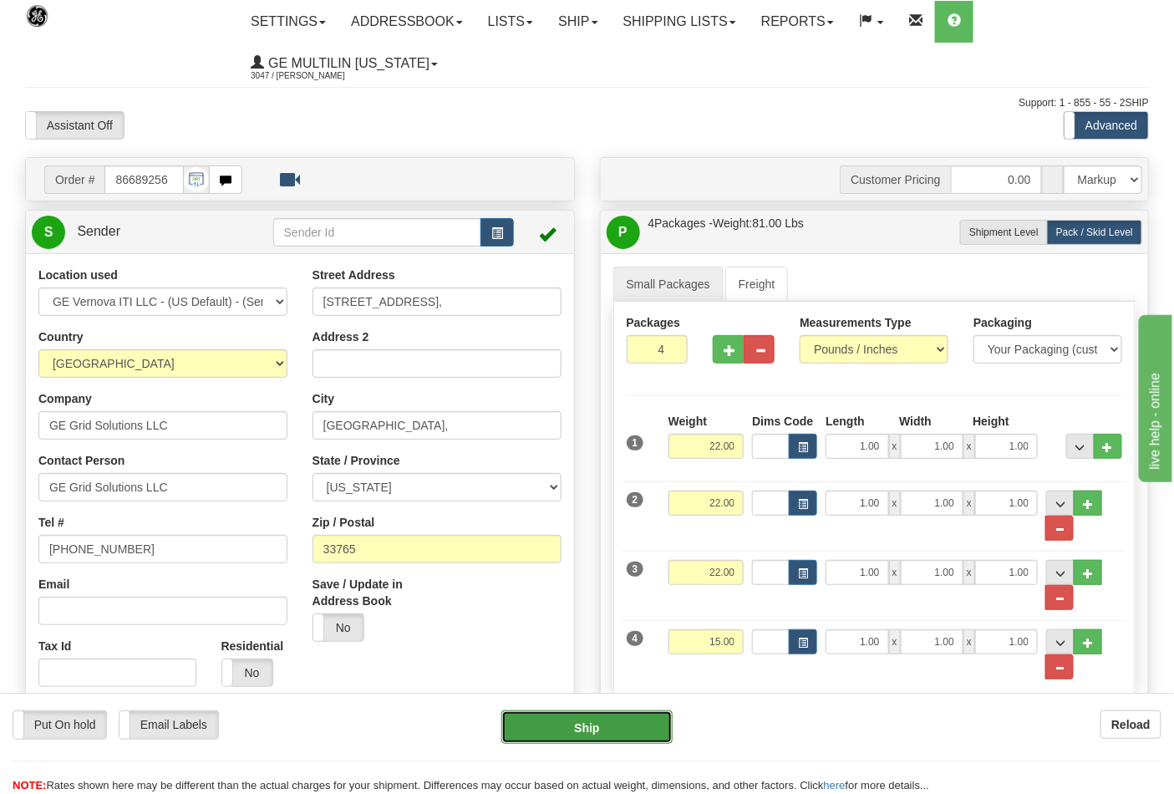
click at [602, 731] on button "Ship" at bounding box center [587, 726] width 171 height 33
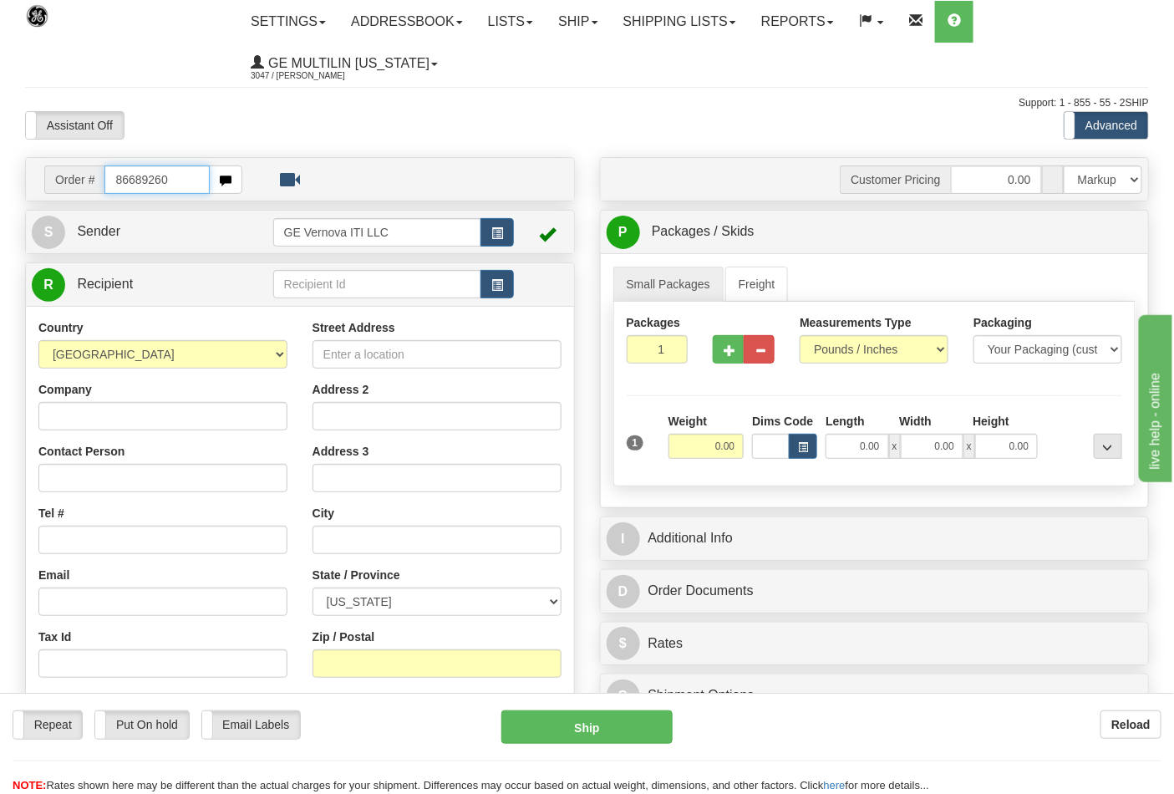
type input "86689260"
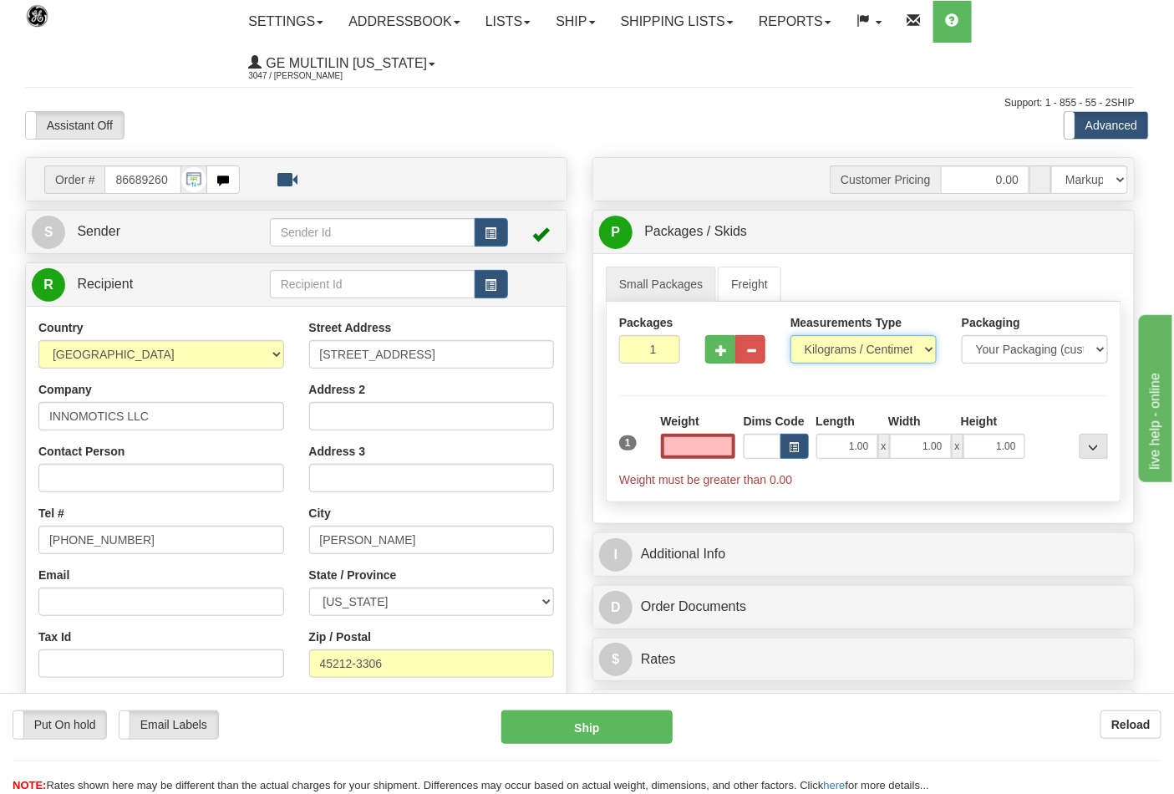
type input "0.00"
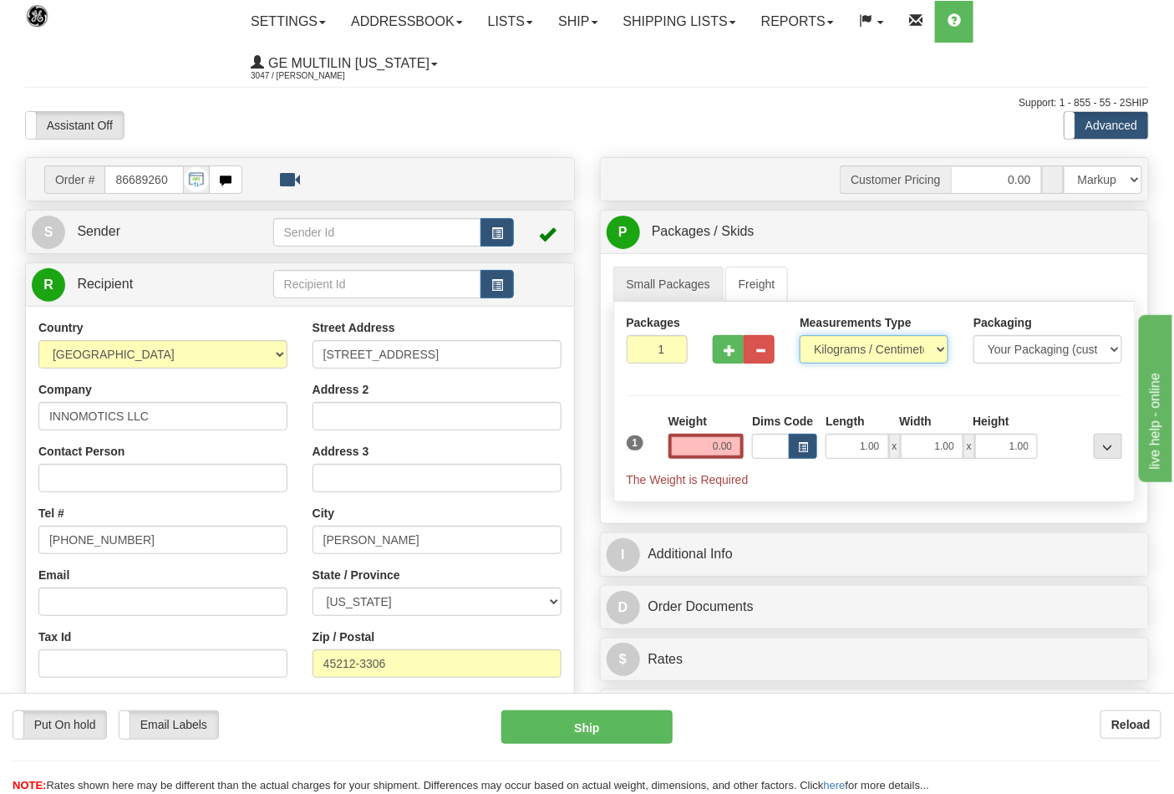
click at [838, 355] on select "Pounds / Inches Kilograms / Centimeters" at bounding box center [874, 349] width 149 height 28
select select "0"
click at [800, 336] on select "Pounds / Inches Kilograms / Centimeters" at bounding box center [874, 349] width 149 height 28
click at [717, 354] on button "button" at bounding box center [728, 349] width 31 height 28
type input "2"
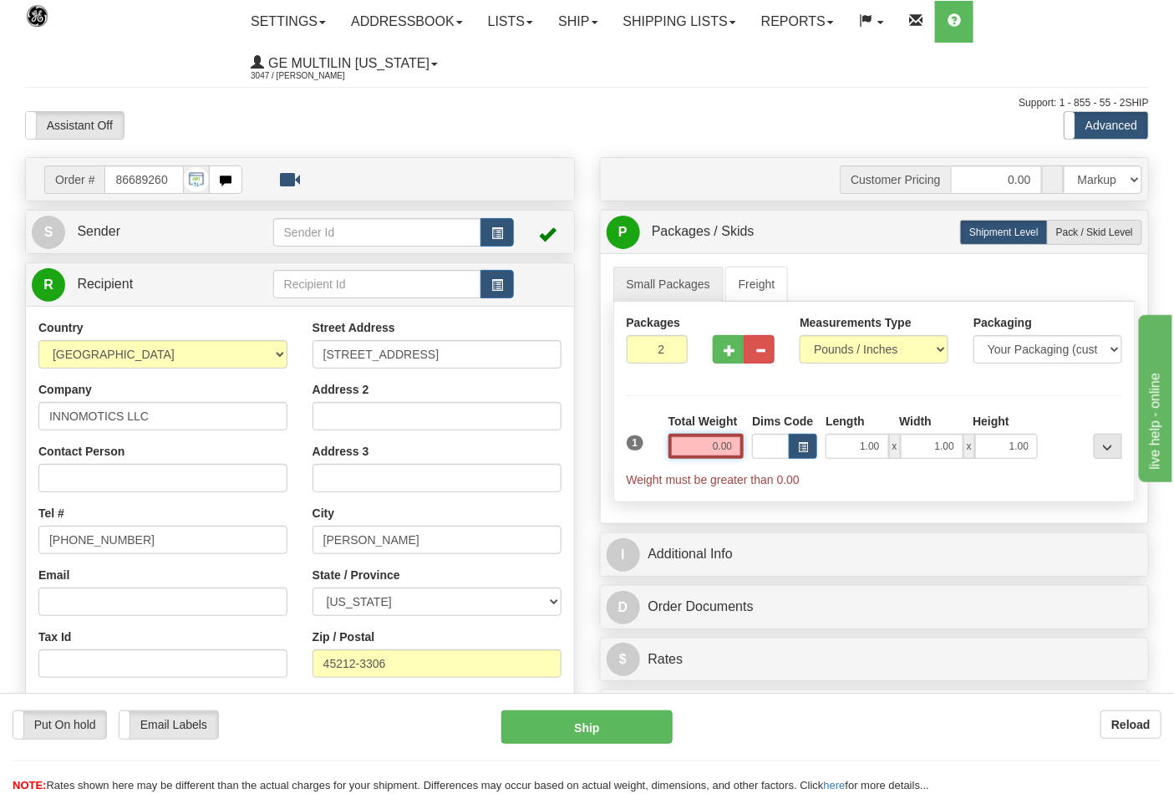
click at [736, 453] on input "0.00" at bounding box center [707, 446] width 76 height 25
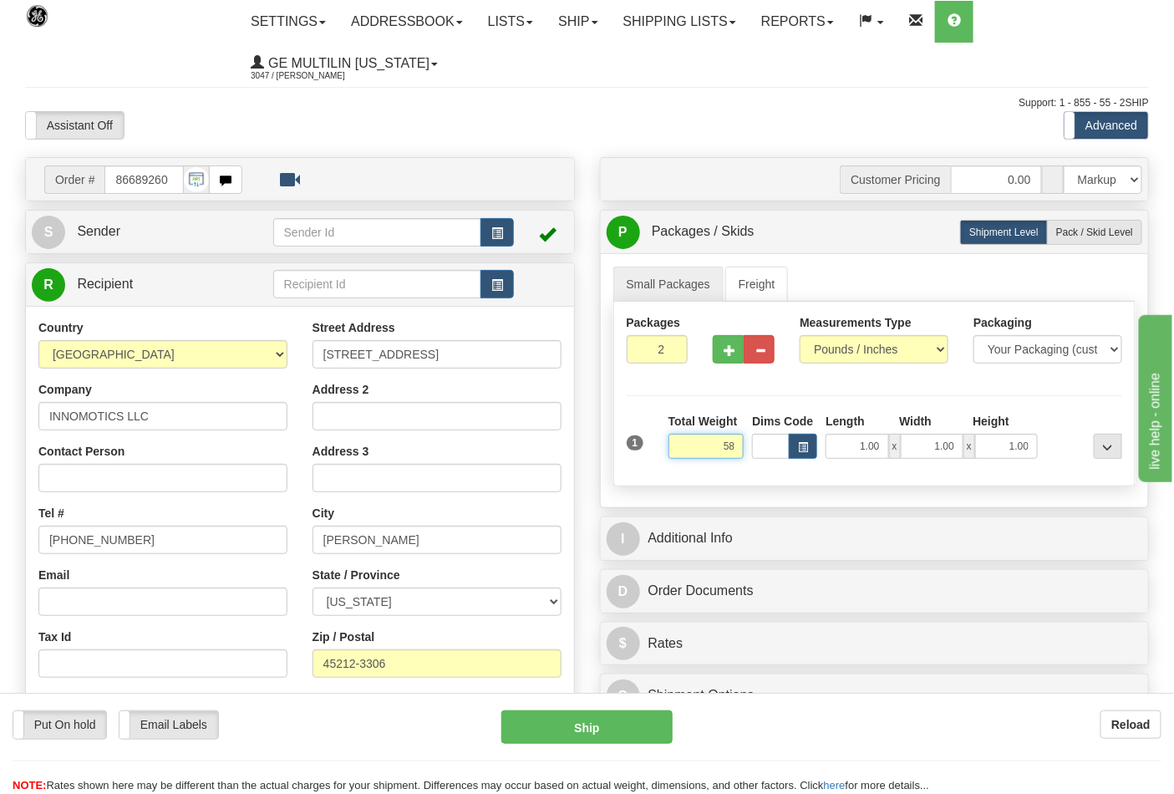
click button "Delete" at bounding box center [0, 0] width 0 height 0
type input "58.00"
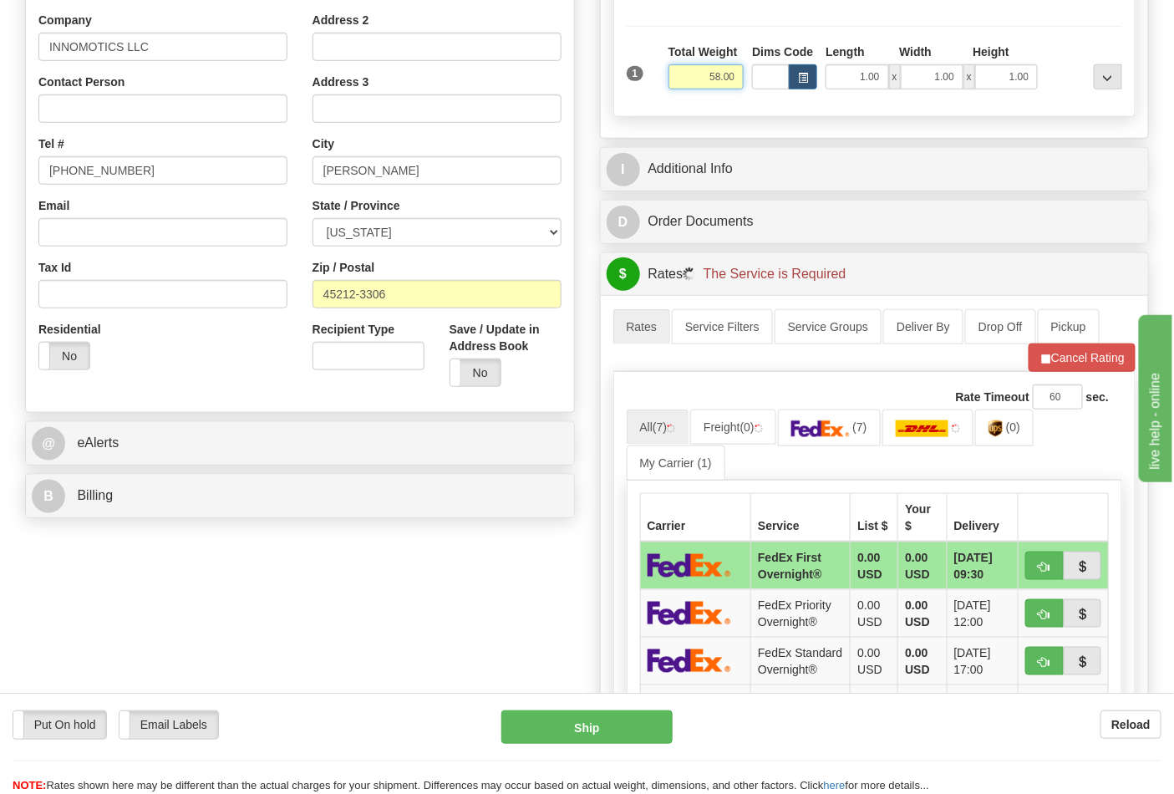
scroll to position [371, 0]
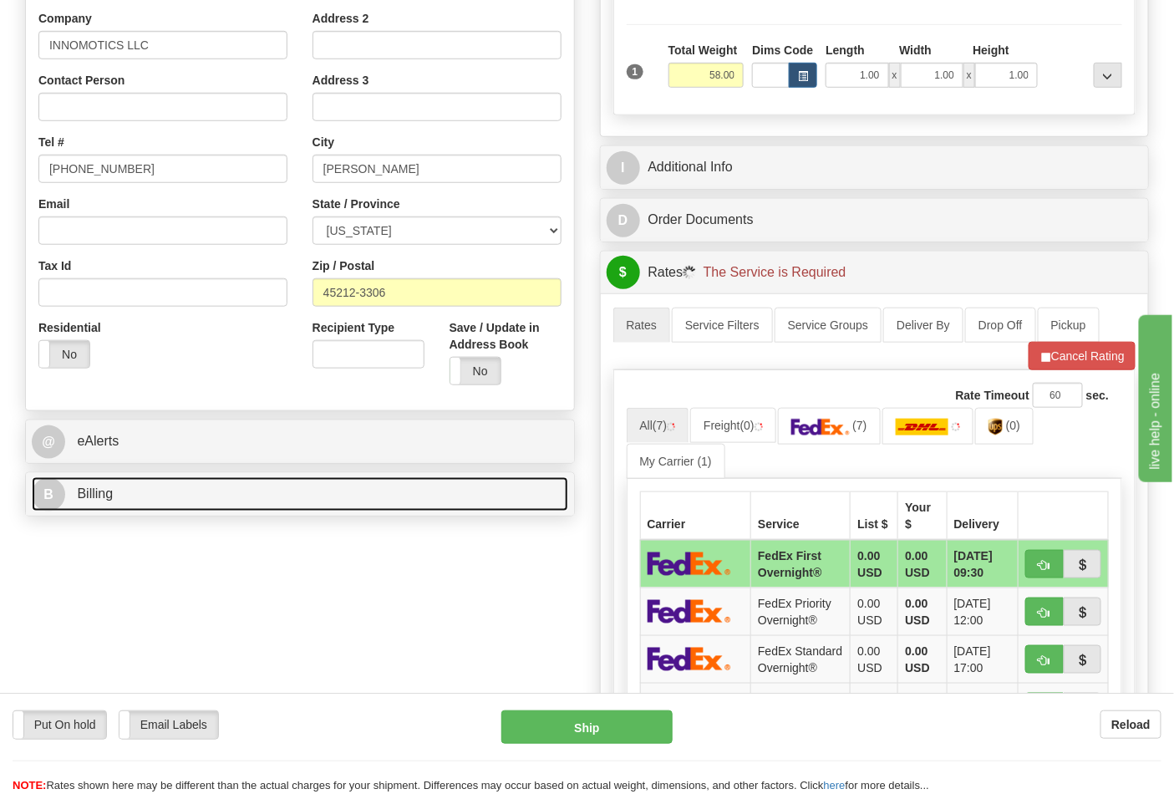
click at [171, 507] on link "B Billing" at bounding box center [300, 494] width 537 height 34
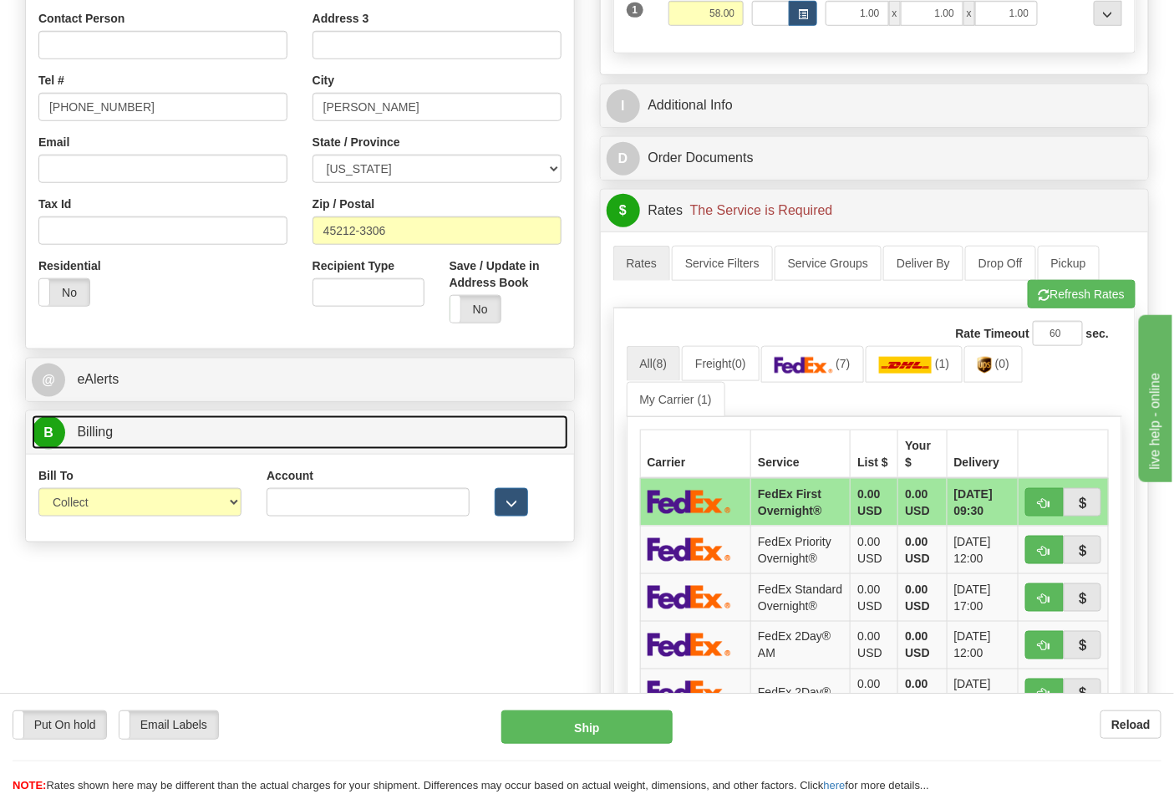
scroll to position [464, 0]
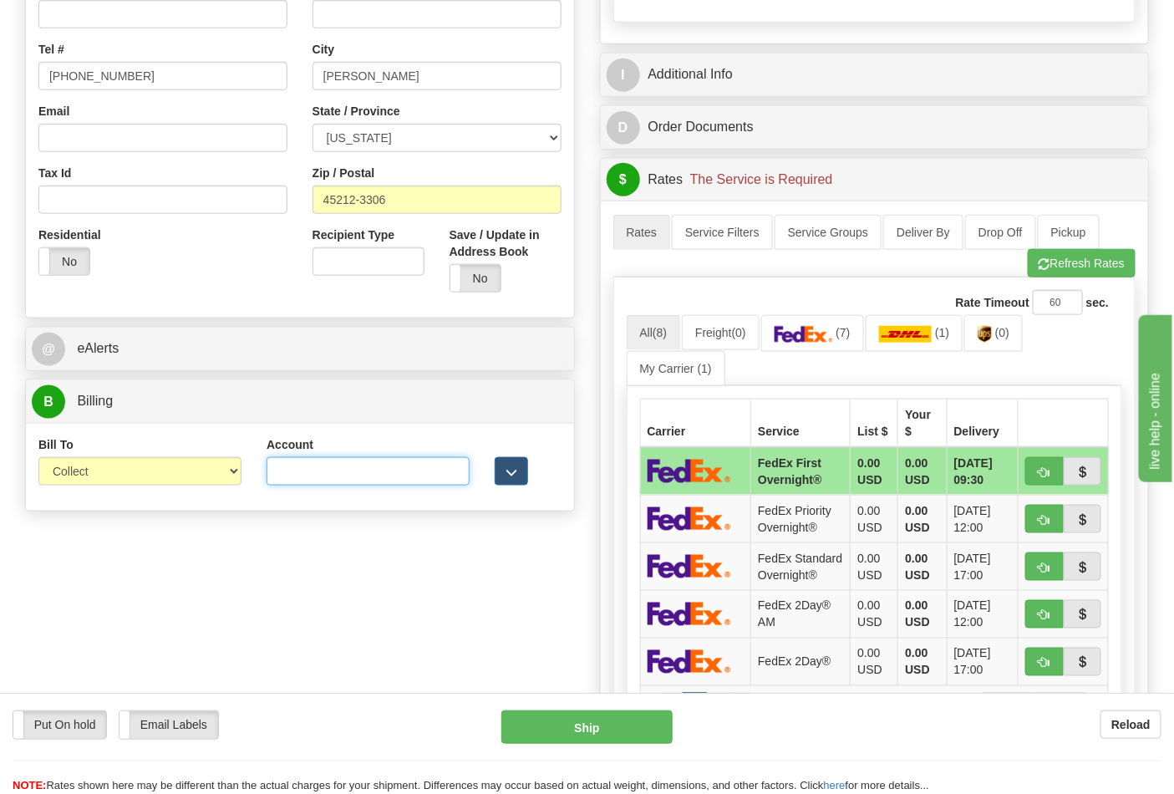
click at [320, 466] on input "Account" at bounding box center [368, 471] width 203 height 28
paste input "X3932R"
type input "X3932R"
click at [1082, 285] on div "Rate Timeout 60 sec. All (8) Freight (0) (7) (1)" at bounding box center [875, 568] width 523 height 581
click at [1081, 276] on button "Refresh Rates" at bounding box center [1082, 263] width 108 height 28
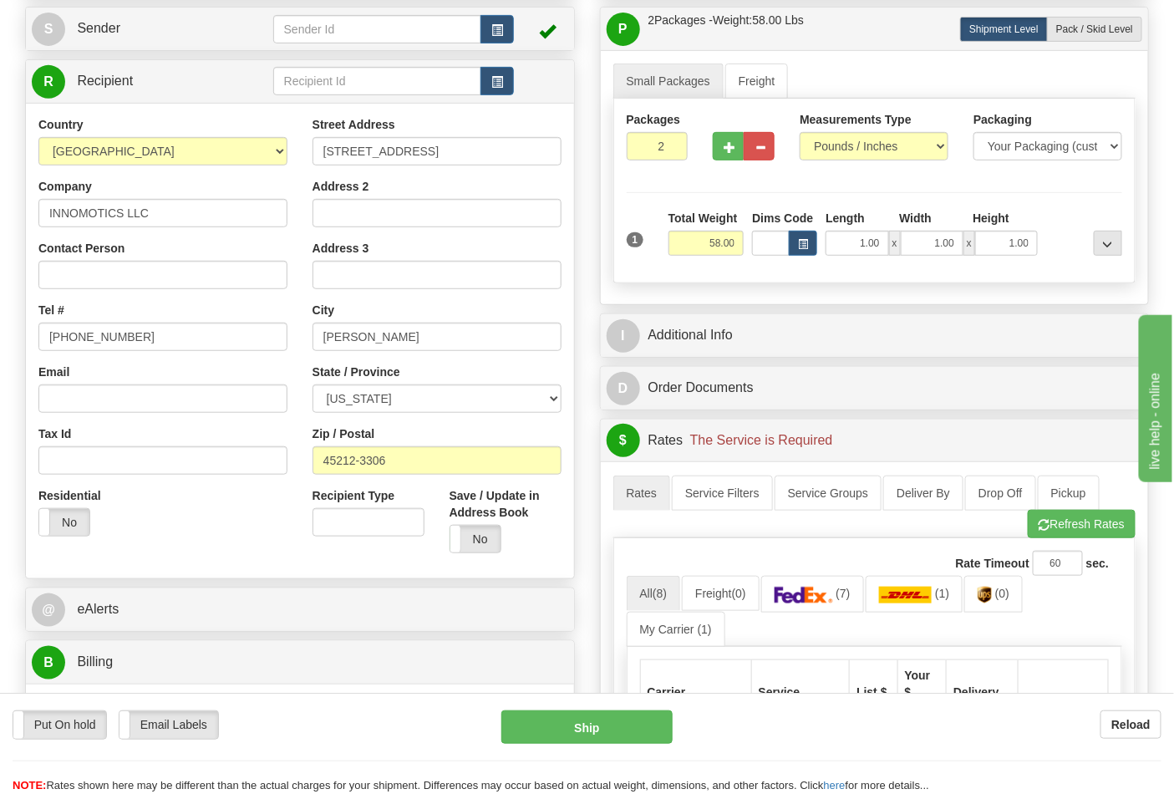
scroll to position [186, 0]
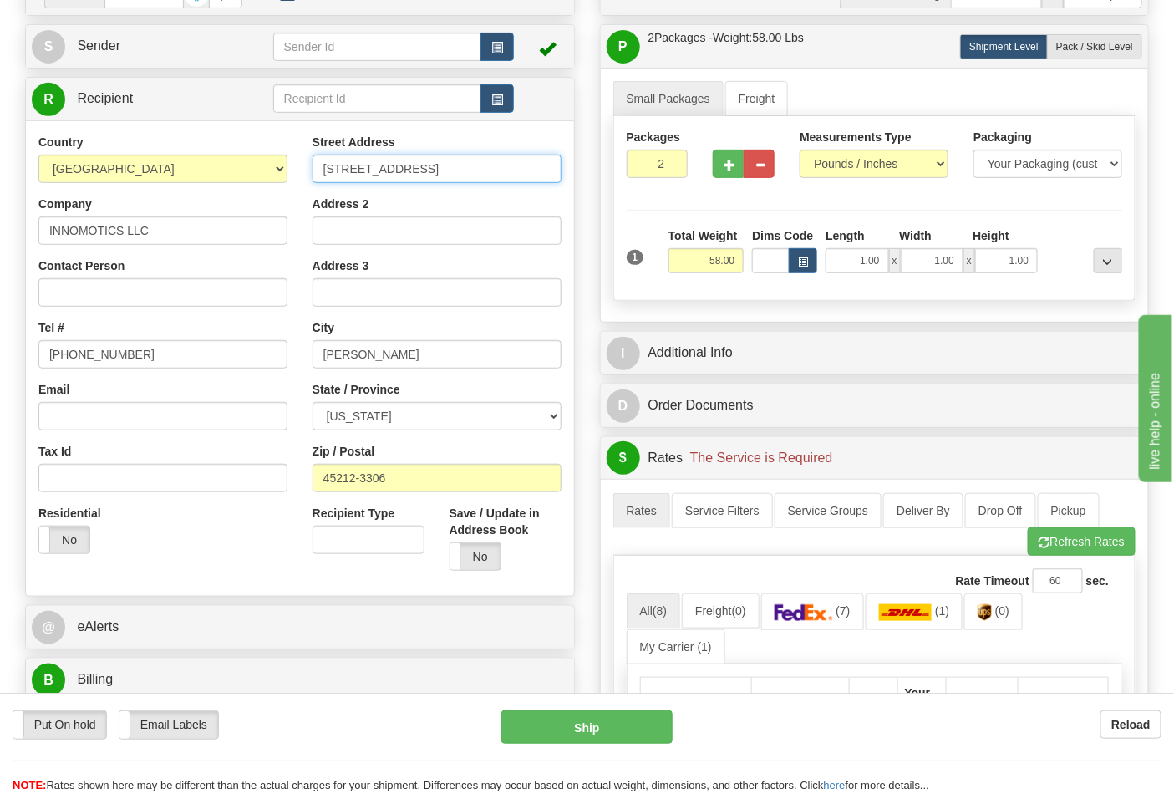
drag, startPoint x: 446, startPoint y: 174, endPoint x: 281, endPoint y: 173, distance: 164.7
click at [281, 173] on div "Country AFGHANISTAN ALAND ISLANDS ALBANIA ALGERIA AMERICAN SAMOA ANDORRA ANGOLA…" at bounding box center [300, 359] width 548 height 450
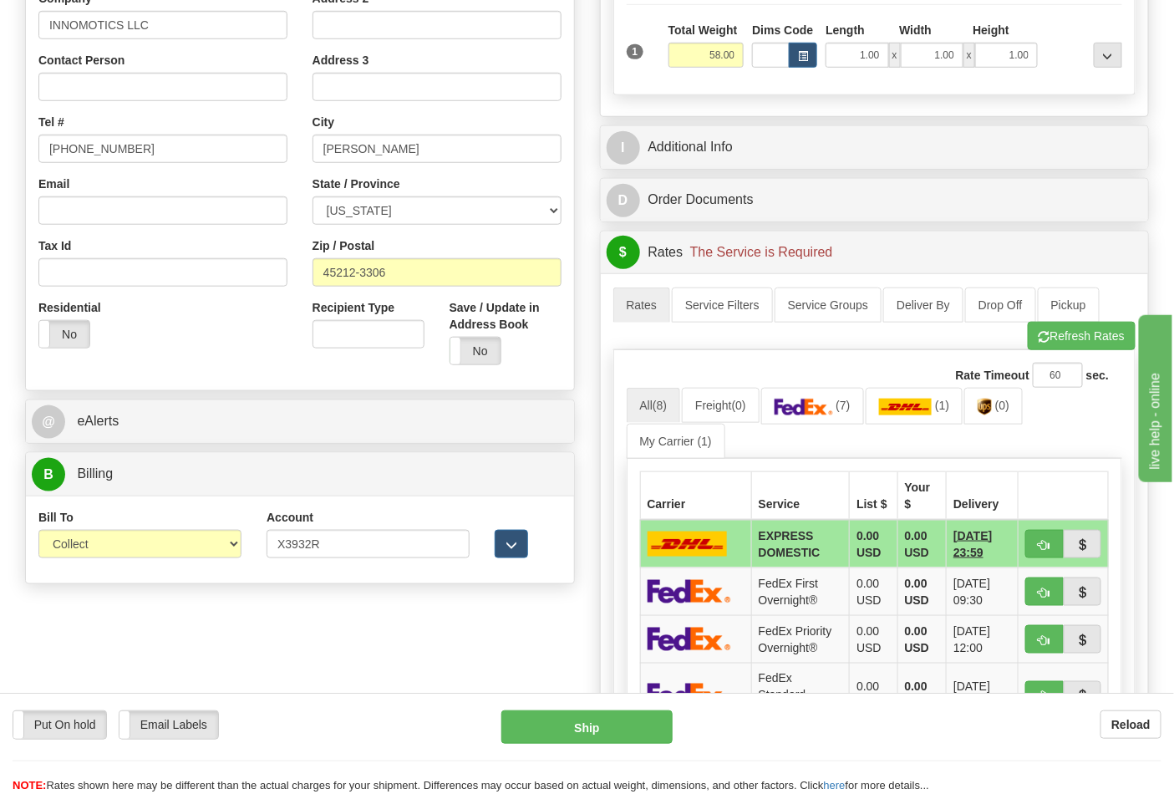
scroll to position [464, 0]
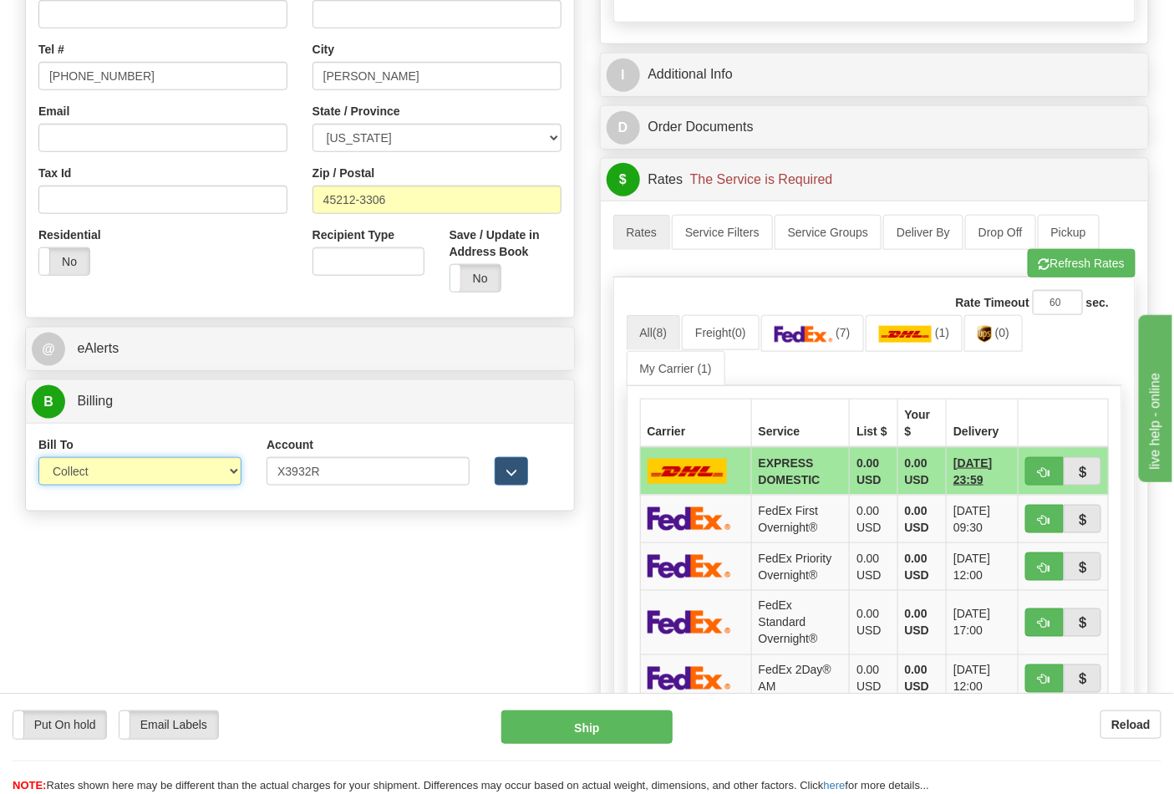
drag, startPoint x: 172, startPoint y: 477, endPoint x: 161, endPoint y: 486, distance: 14.2
click at [172, 477] on select "Sender Recipient Third Party Collect" at bounding box center [139, 471] width 203 height 28
select select "2"
click at [38, 459] on select "Sender Recipient Third Party Collect" at bounding box center [139, 471] width 203 height 28
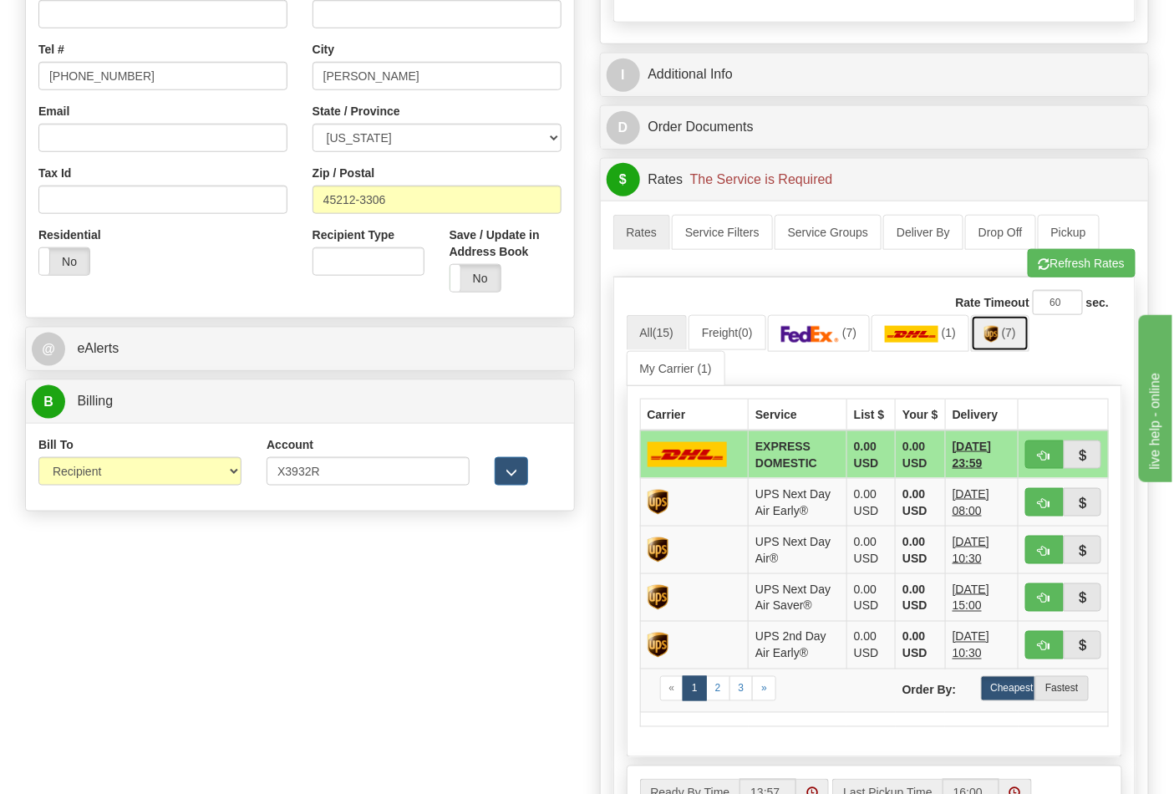
click at [1013, 339] on span "(7)" at bounding box center [1009, 332] width 14 height 13
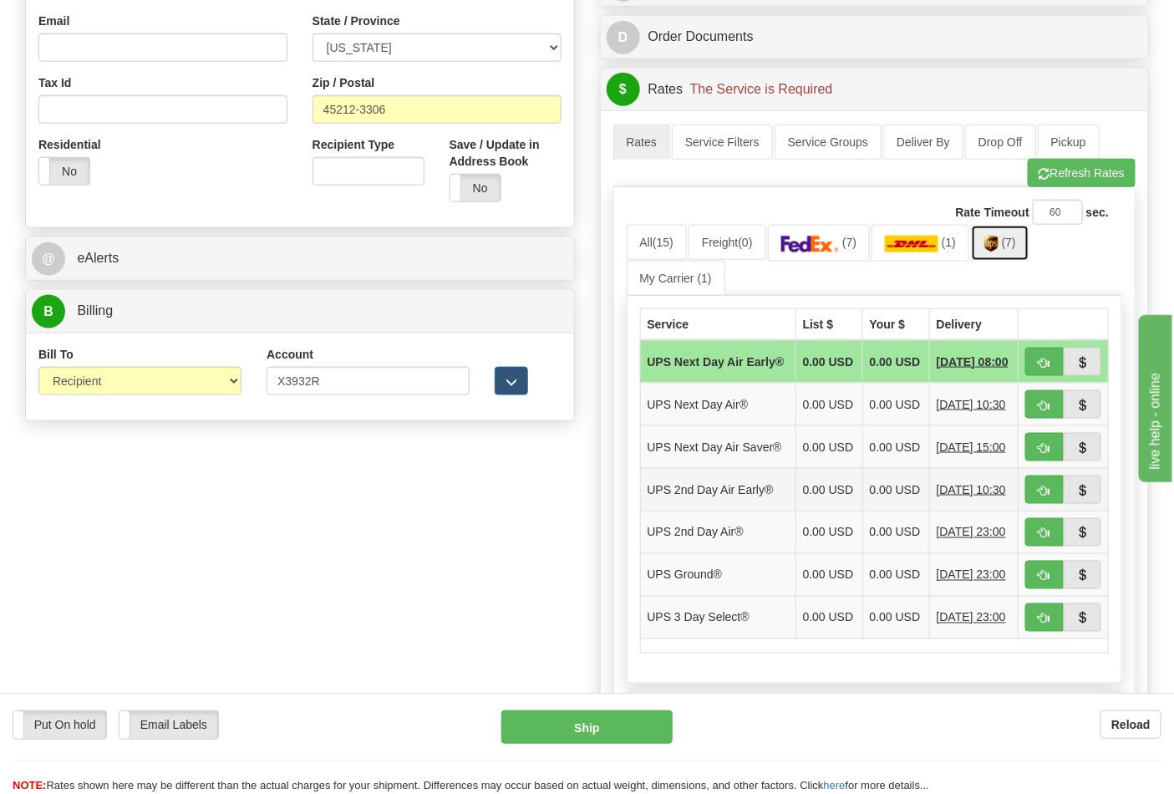
scroll to position [649, 0]
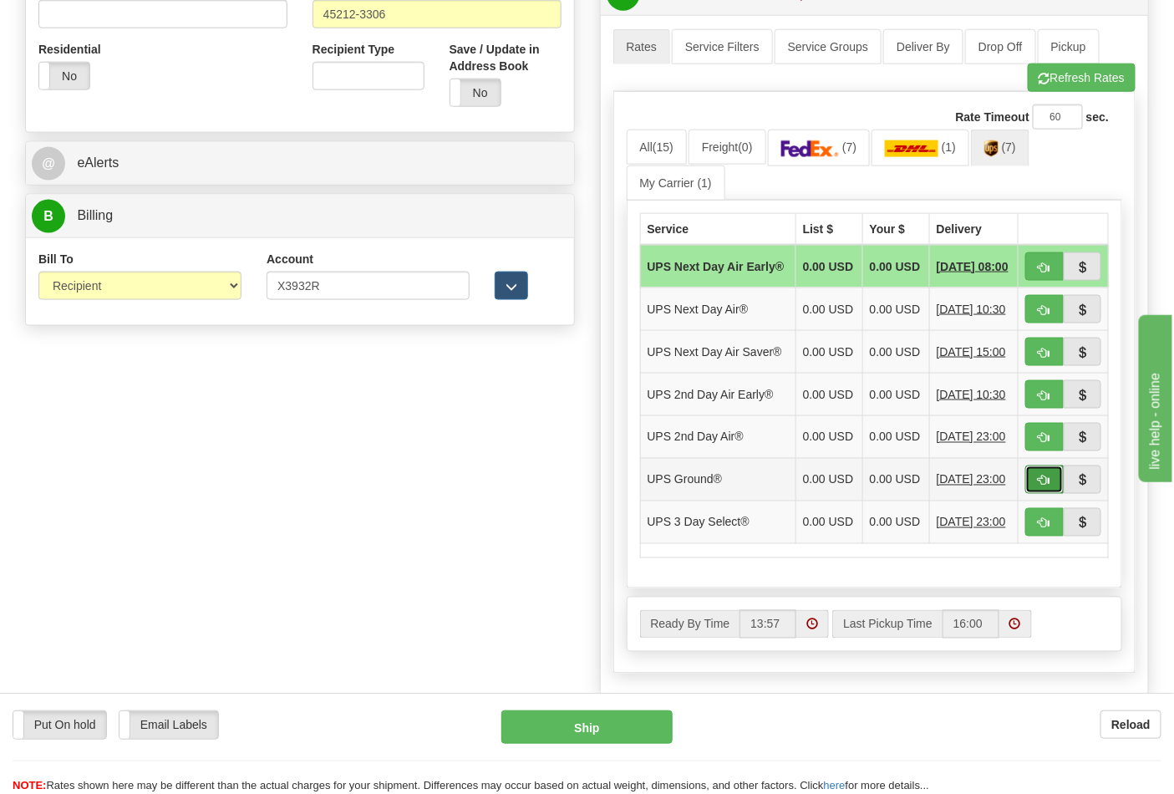
click at [1047, 486] on span "button" at bounding box center [1045, 481] width 12 height 11
type input "03"
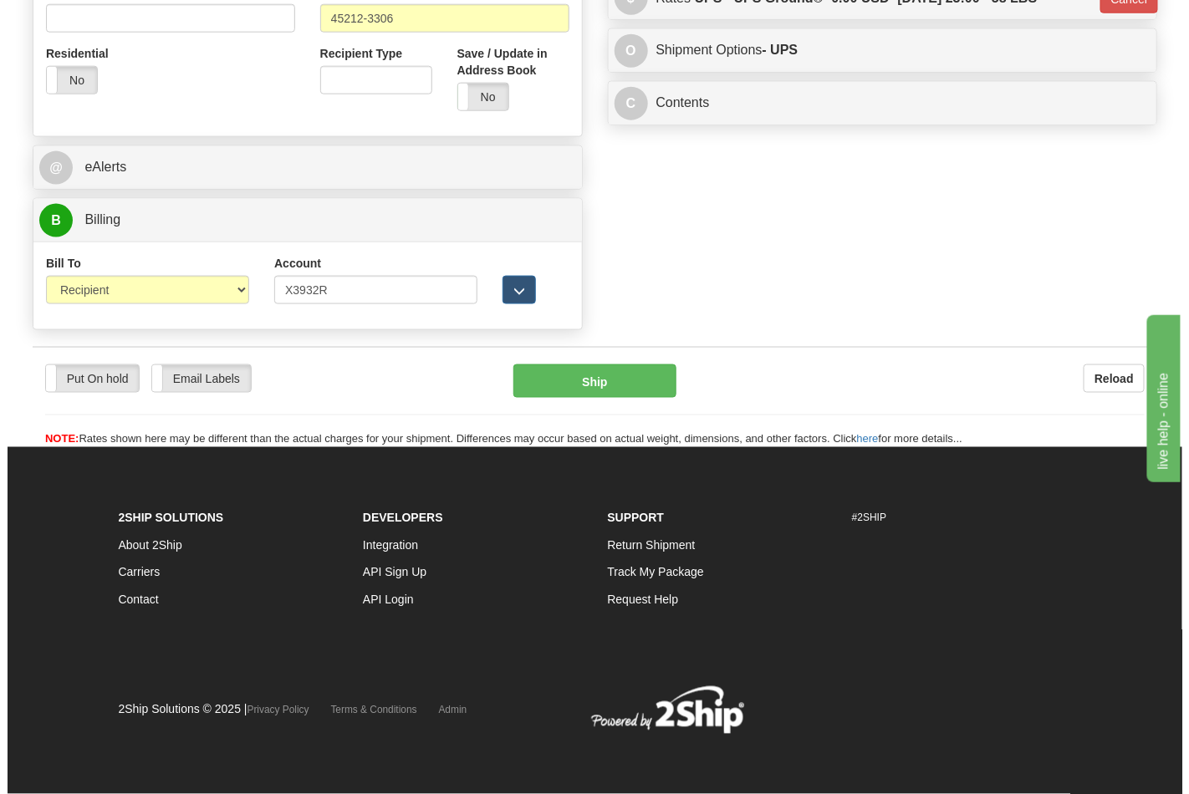
scroll to position [624, 0]
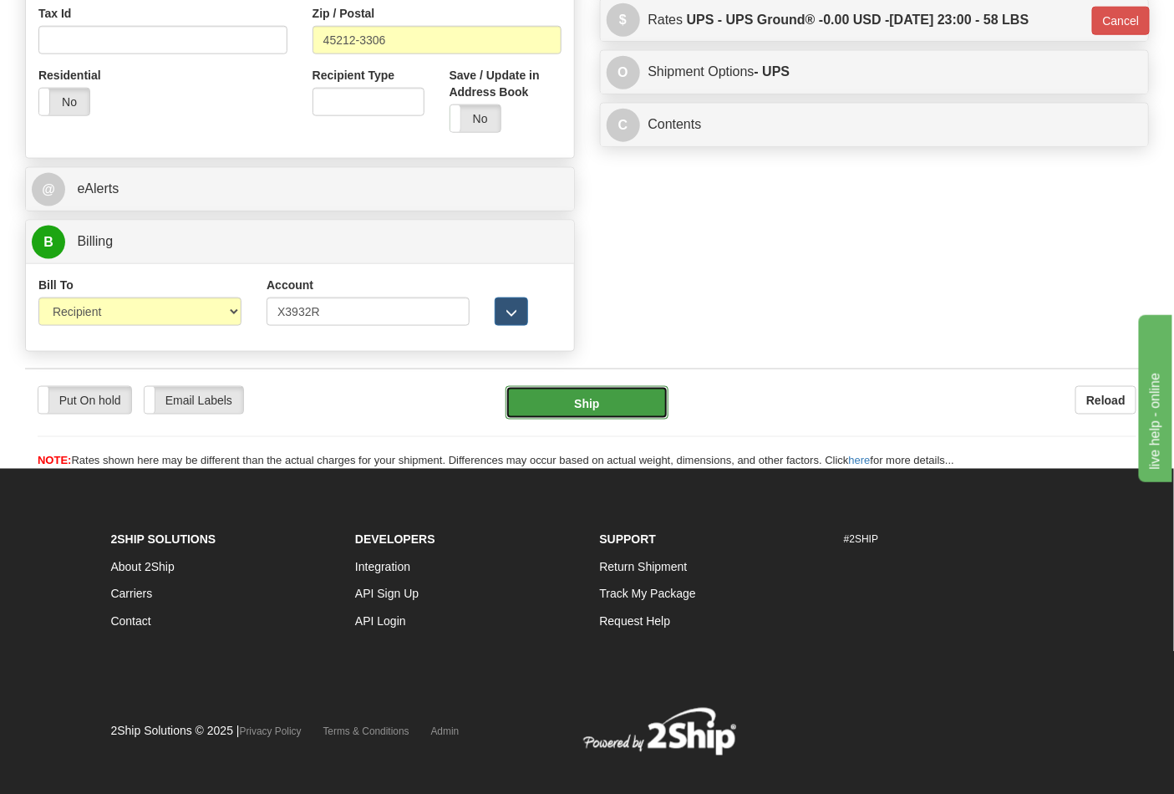
click at [537, 411] on button "Ship" at bounding box center [587, 402] width 162 height 33
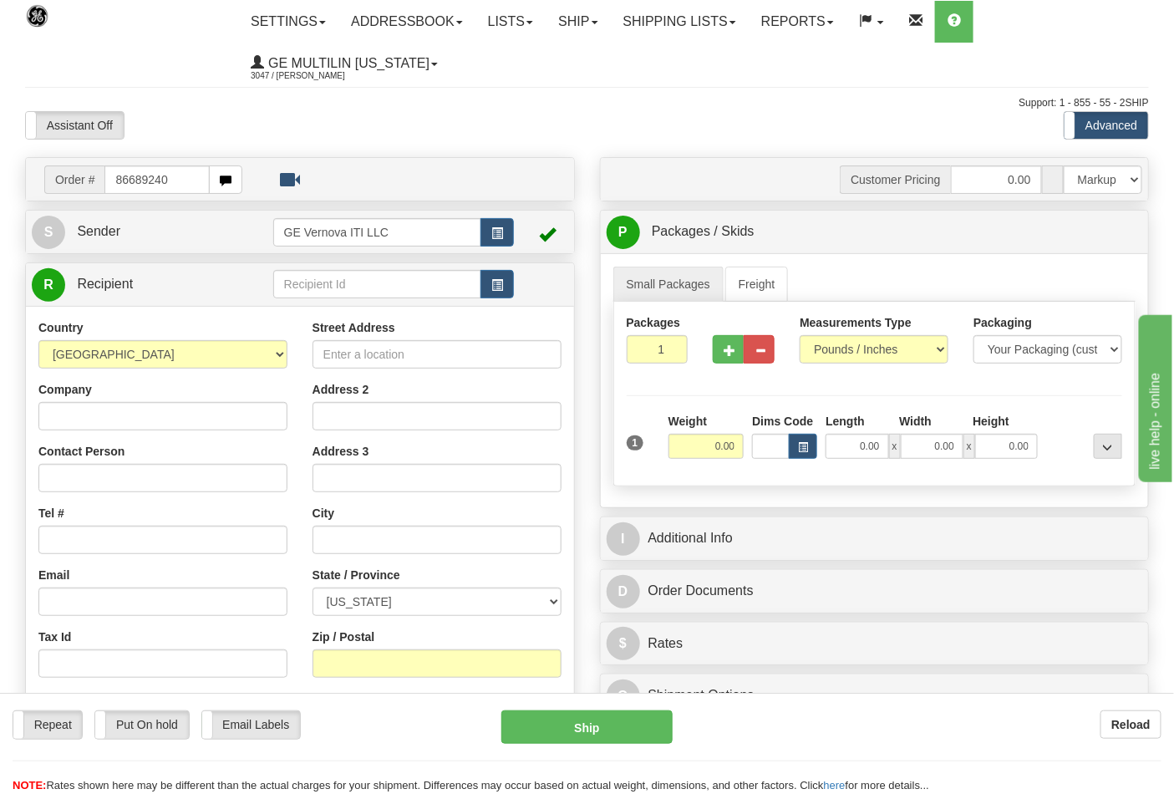
type input "86689240"
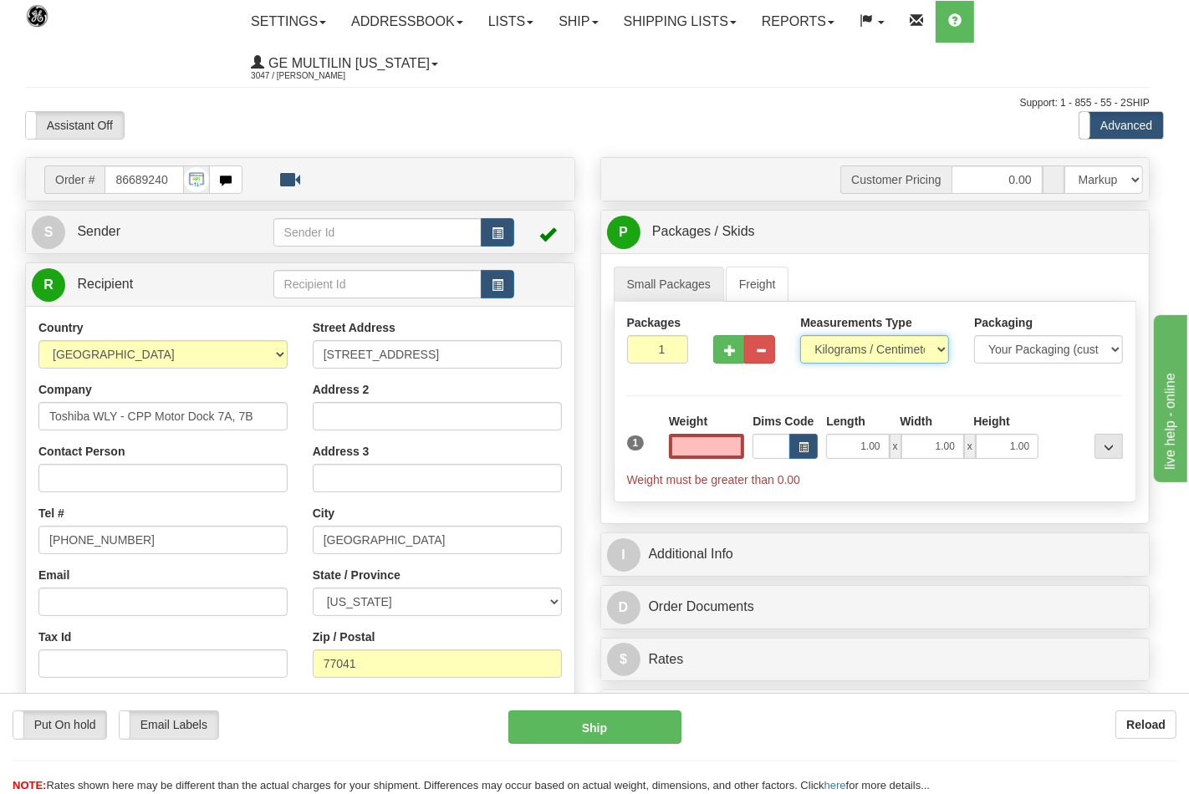
type input "0.00"
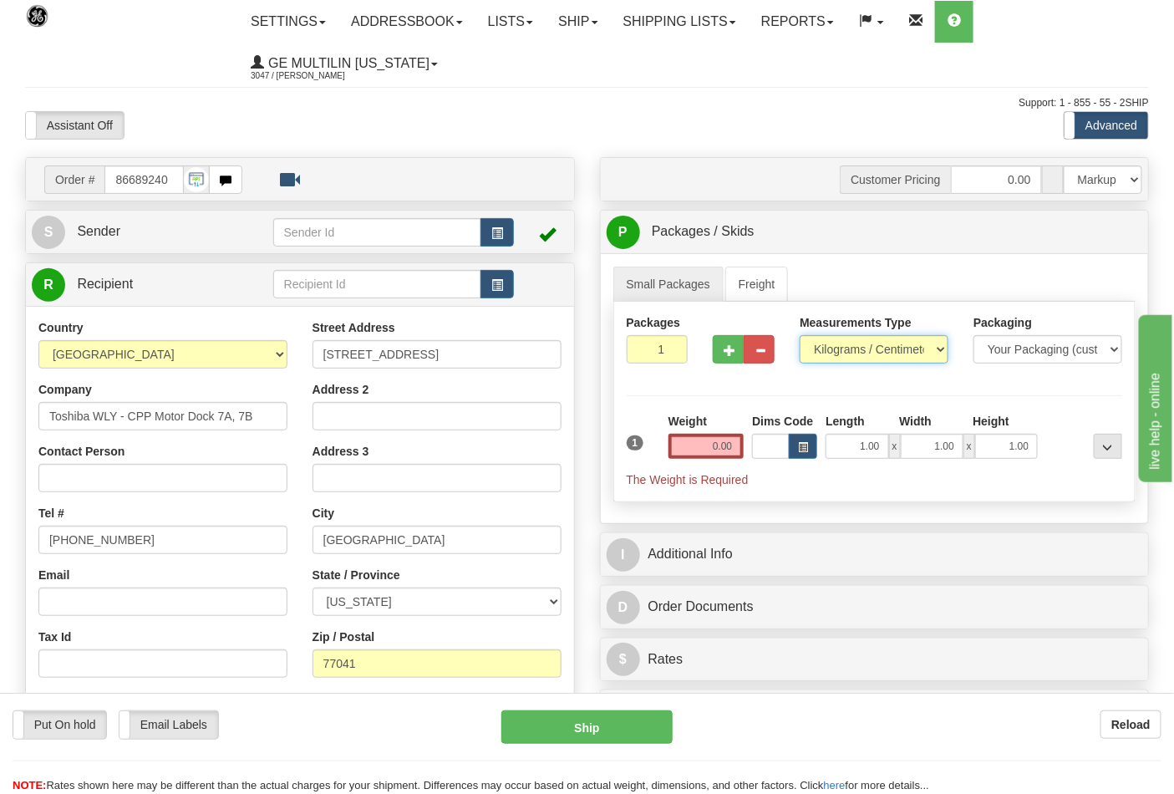
click at [845, 349] on select "Pounds / Inches Kilograms / Centimeters" at bounding box center [874, 349] width 149 height 28
select select "0"
click at [800, 336] on select "Pounds / Inches Kilograms / Centimeters" at bounding box center [874, 349] width 149 height 28
click at [732, 451] on input "0.00" at bounding box center [707, 446] width 76 height 25
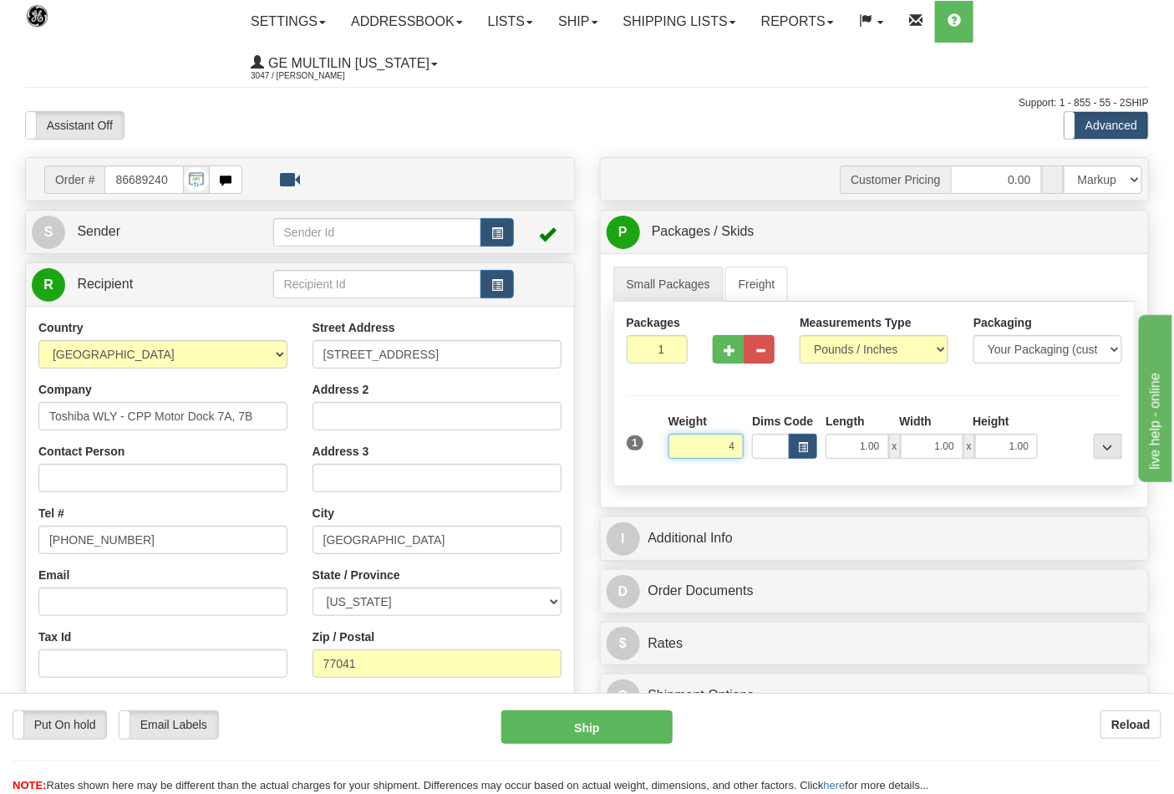
click button "Delete" at bounding box center [0, 0] width 0 height 0
type input "4.00"
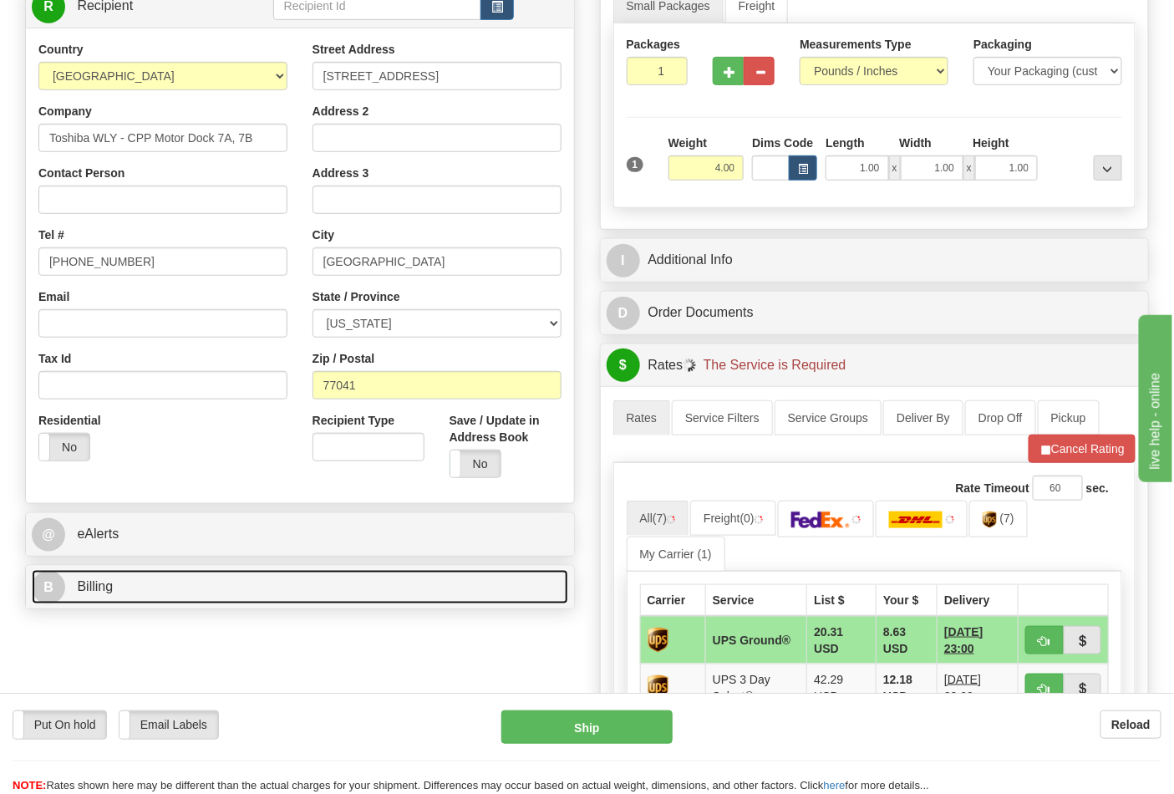
click at [174, 590] on link "B Billing" at bounding box center [300, 587] width 537 height 34
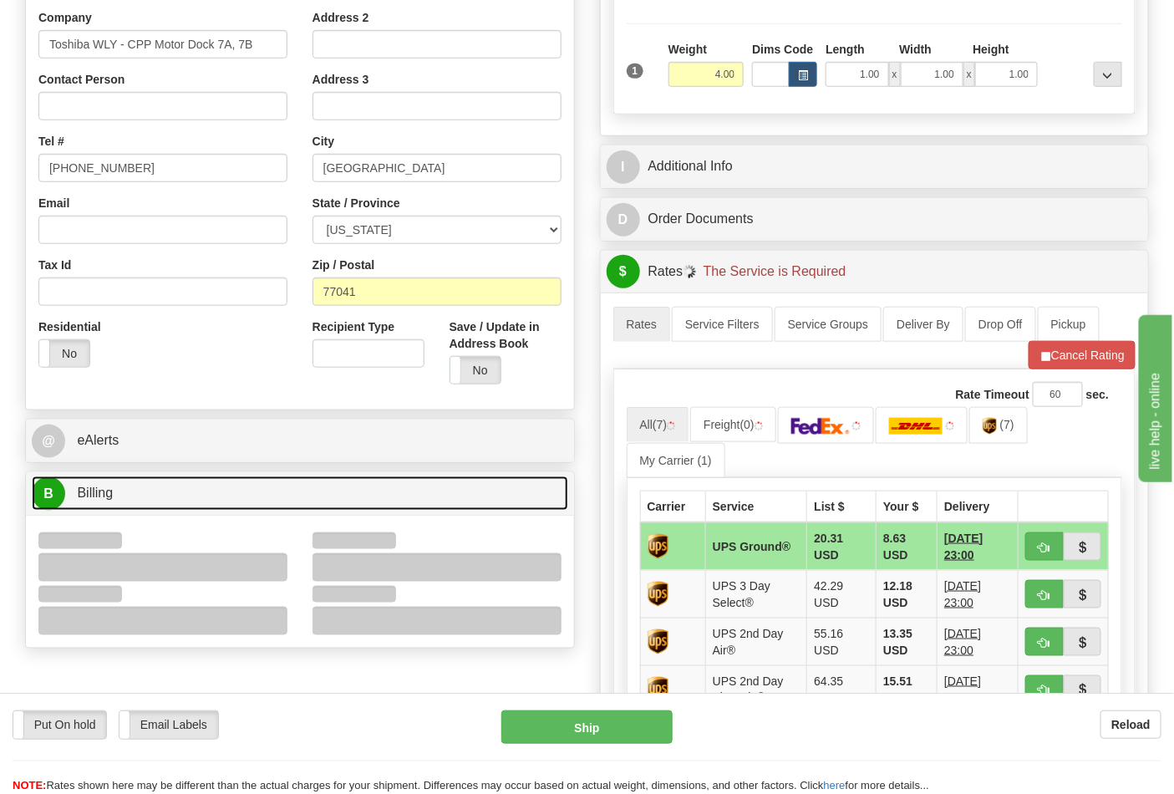
scroll to position [557, 0]
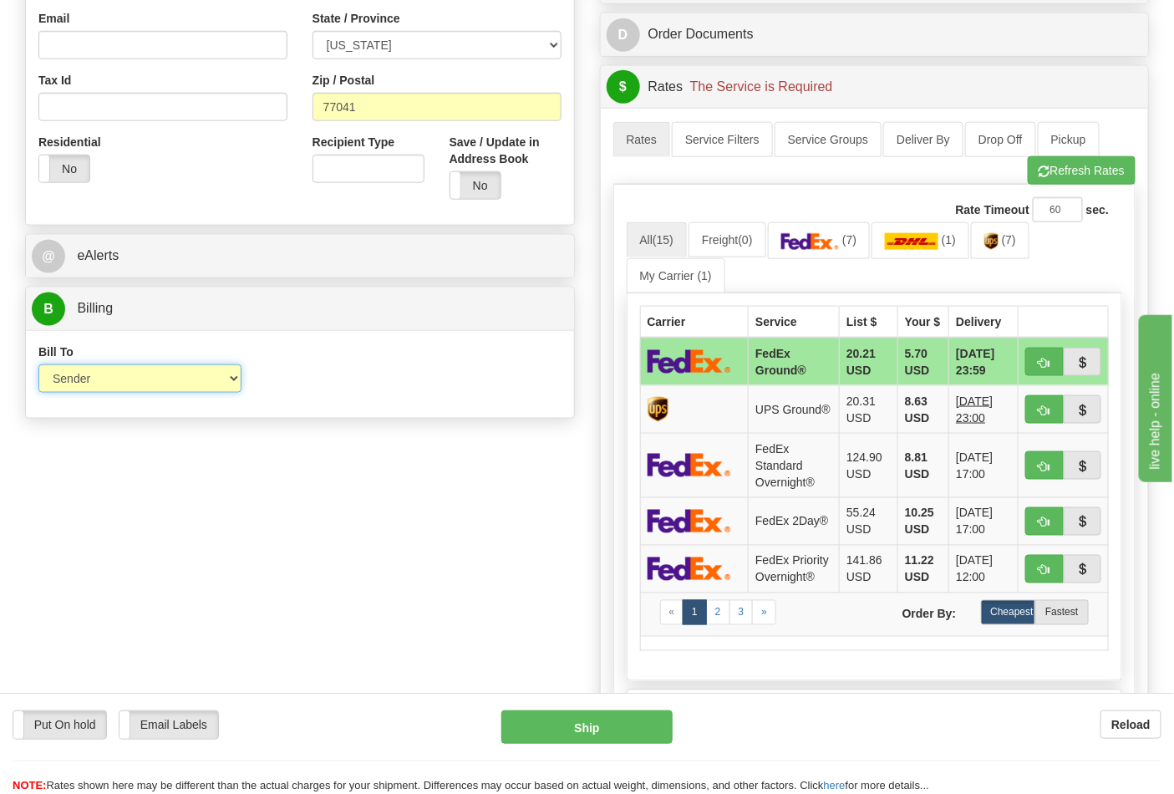
drag, startPoint x: 69, startPoint y: 378, endPoint x: 88, endPoint y: 390, distance: 23.0
click at [69, 378] on select "Sender Recipient Third Party Collect" at bounding box center [139, 378] width 203 height 28
select select "2"
click at [38, 366] on select "Sender Recipient Third Party Collect" at bounding box center [139, 378] width 203 height 28
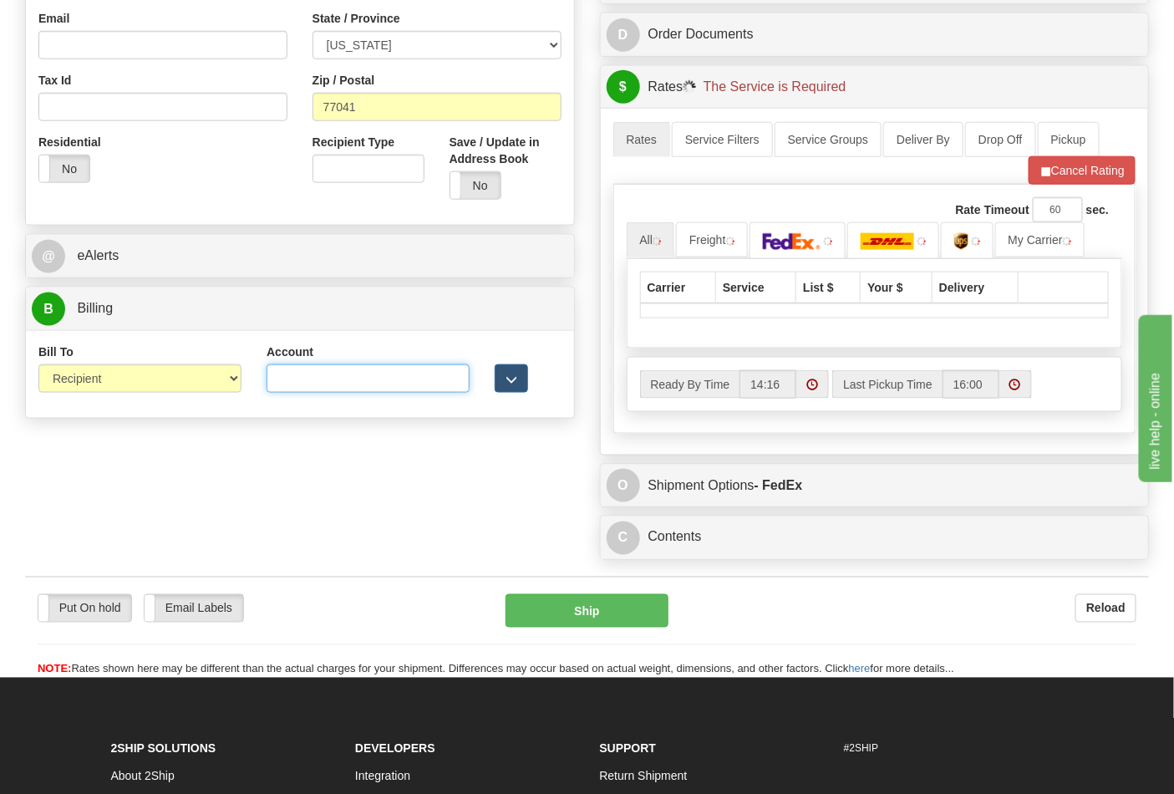
click at [328, 387] on input "Account" at bounding box center [368, 378] width 203 height 28
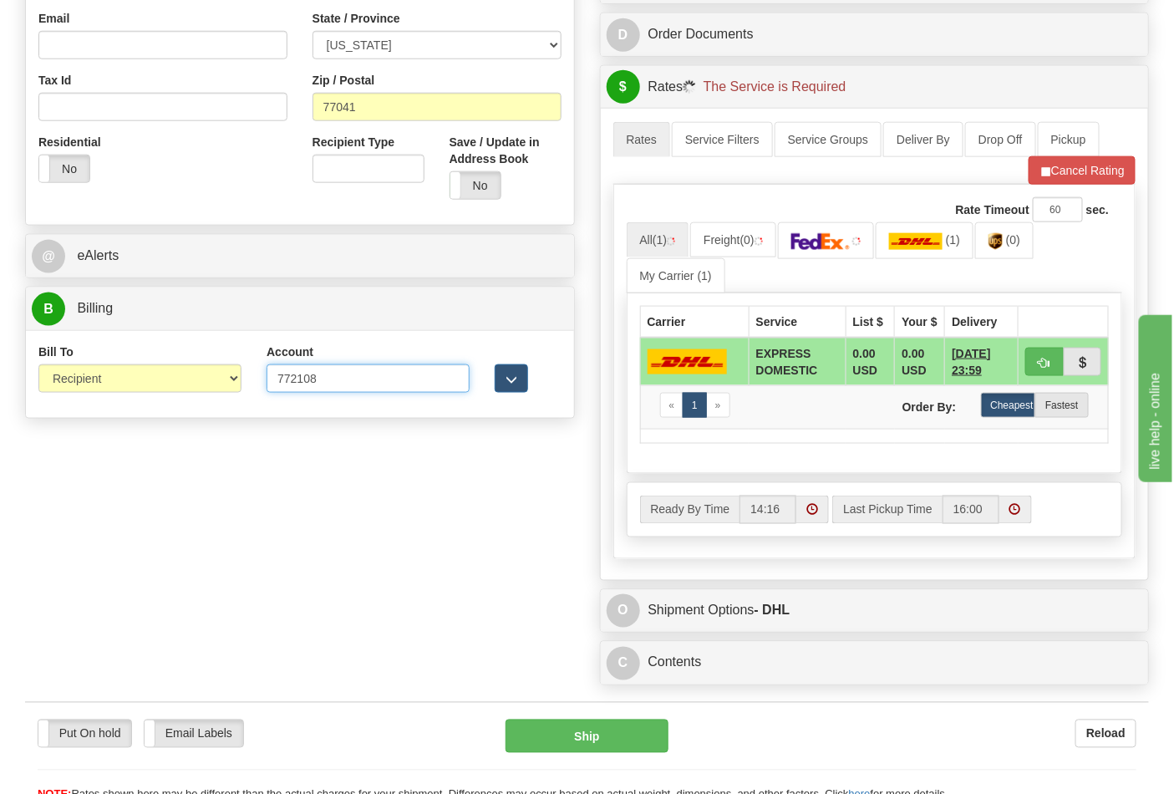
type input "772108"
click button "Delete" at bounding box center [0, 0] width 0 height 0
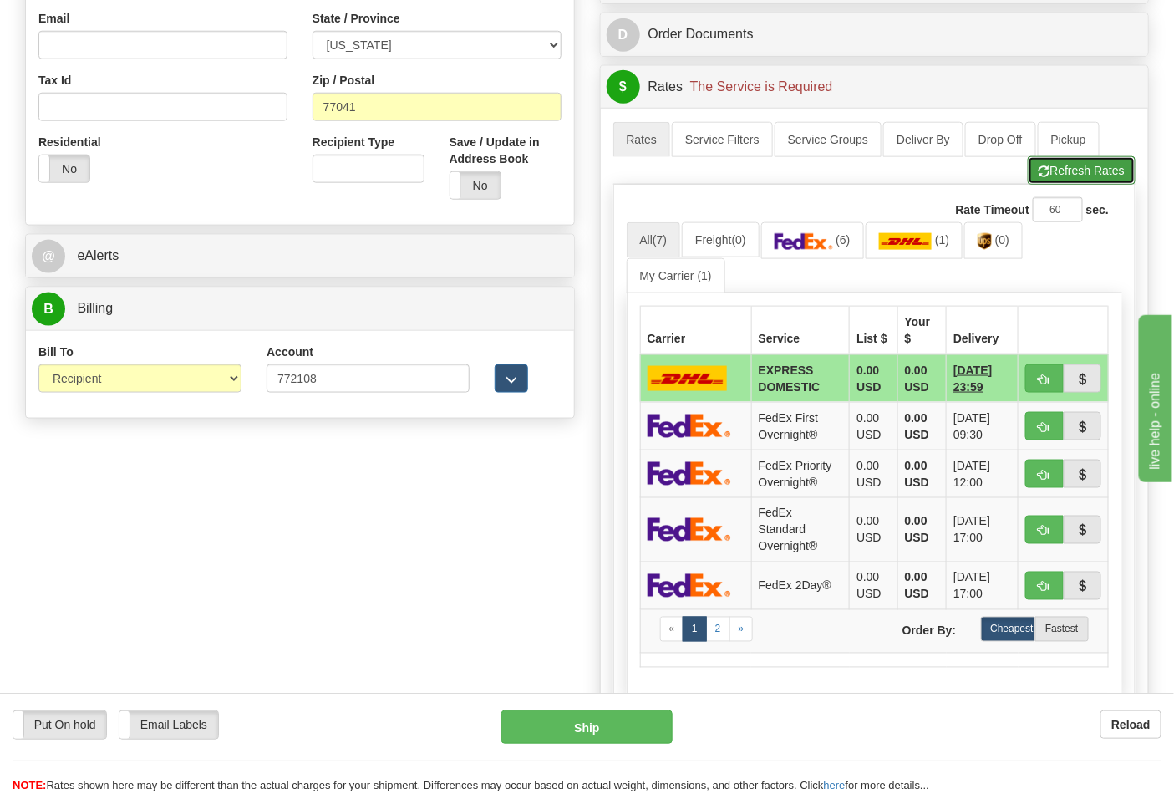
click at [1068, 171] on button "Refresh Rates" at bounding box center [1082, 170] width 108 height 28
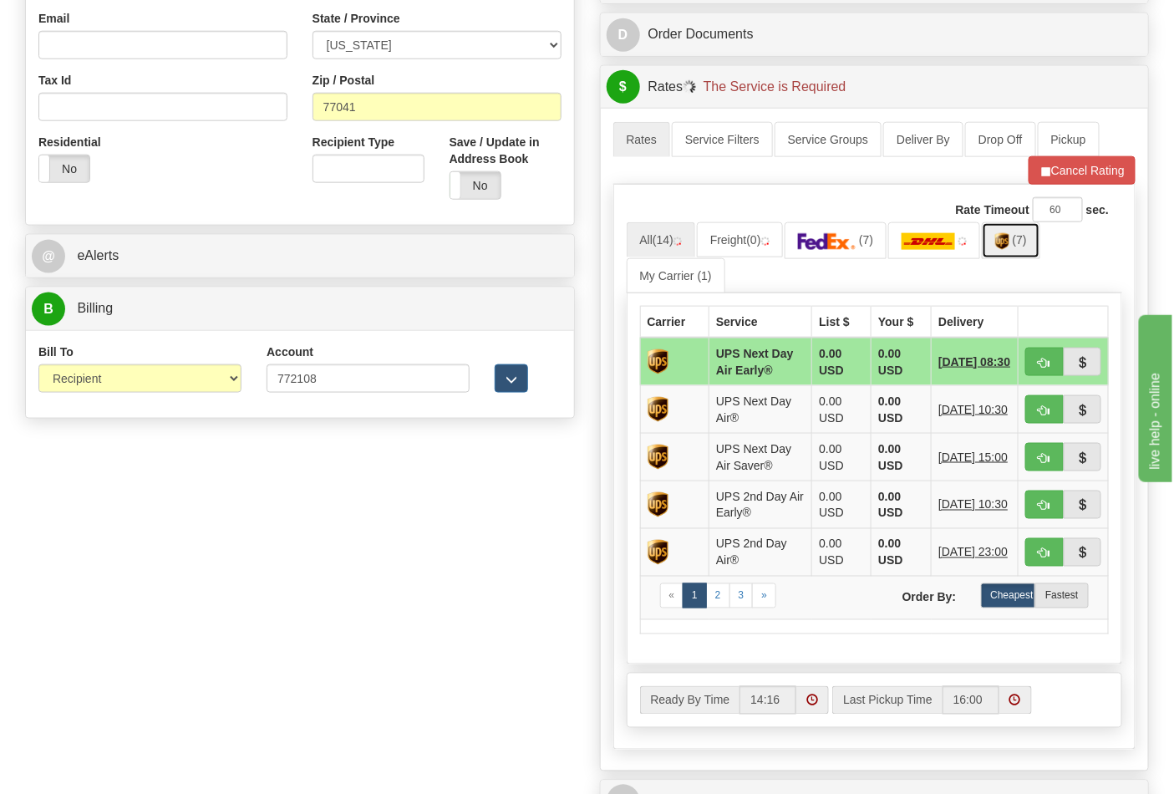
click at [1005, 249] on img at bounding box center [1003, 241] width 14 height 17
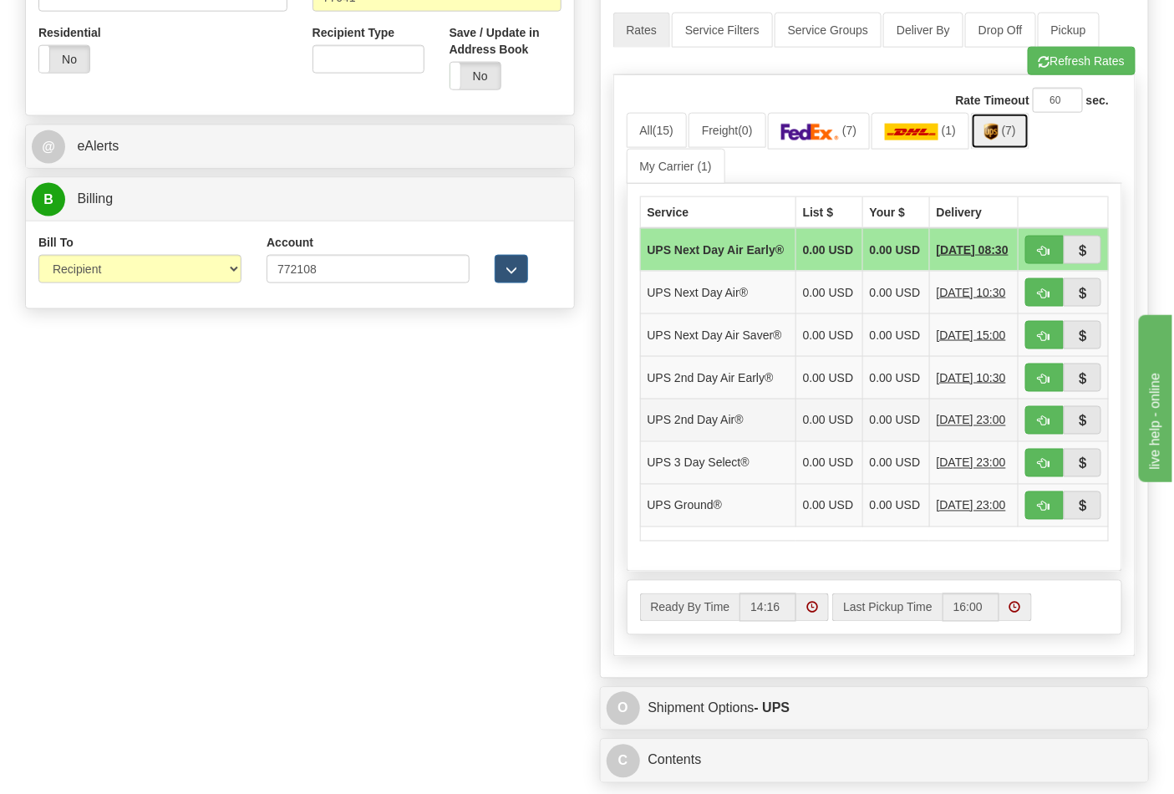
scroll to position [836, 0]
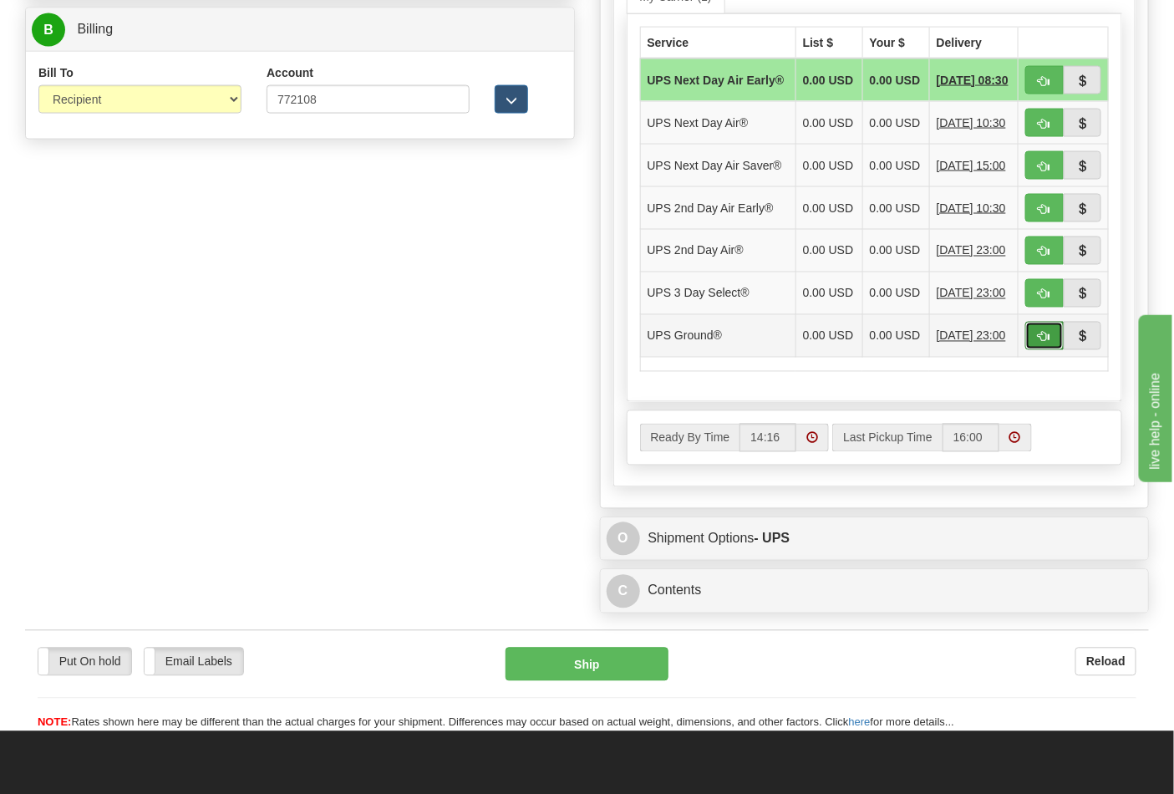
click at [1052, 350] on button "button" at bounding box center [1045, 336] width 38 height 28
type input "03"
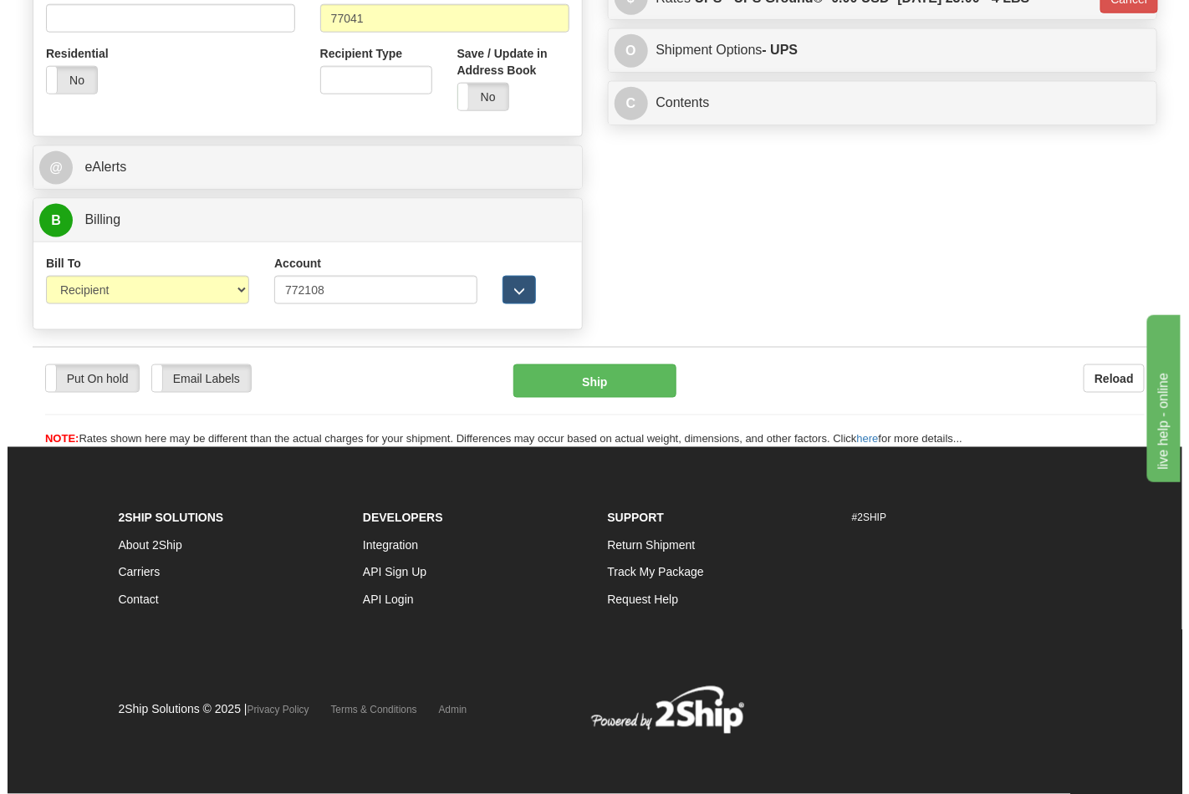
scroll to position [648, 0]
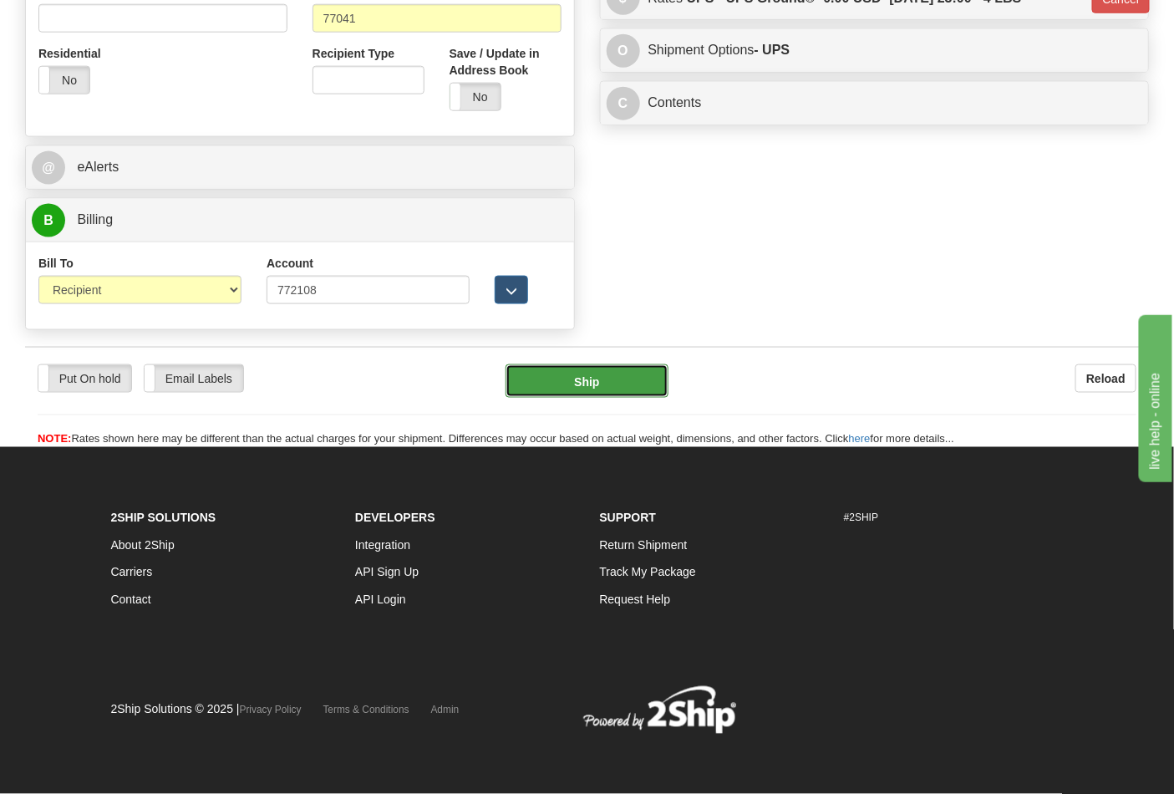
click at [599, 395] on button "Ship" at bounding box center [587, 380] width 162 height 33
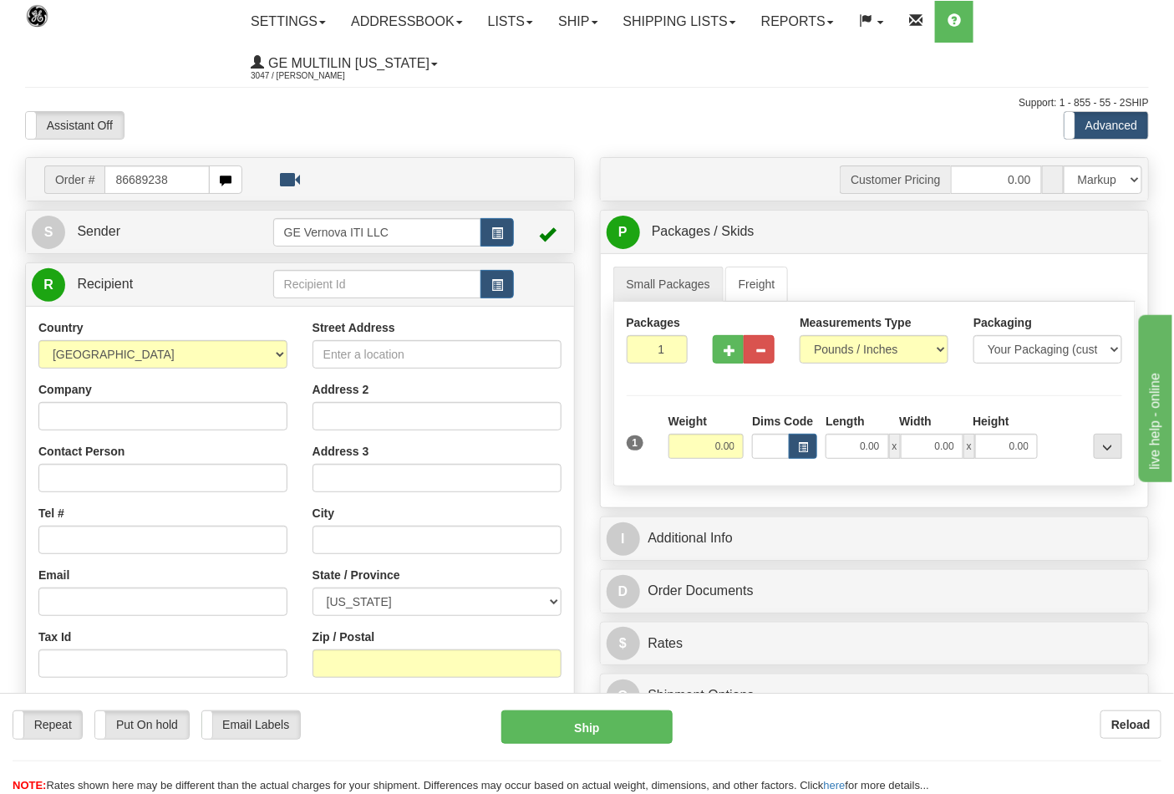
type input "86689238"
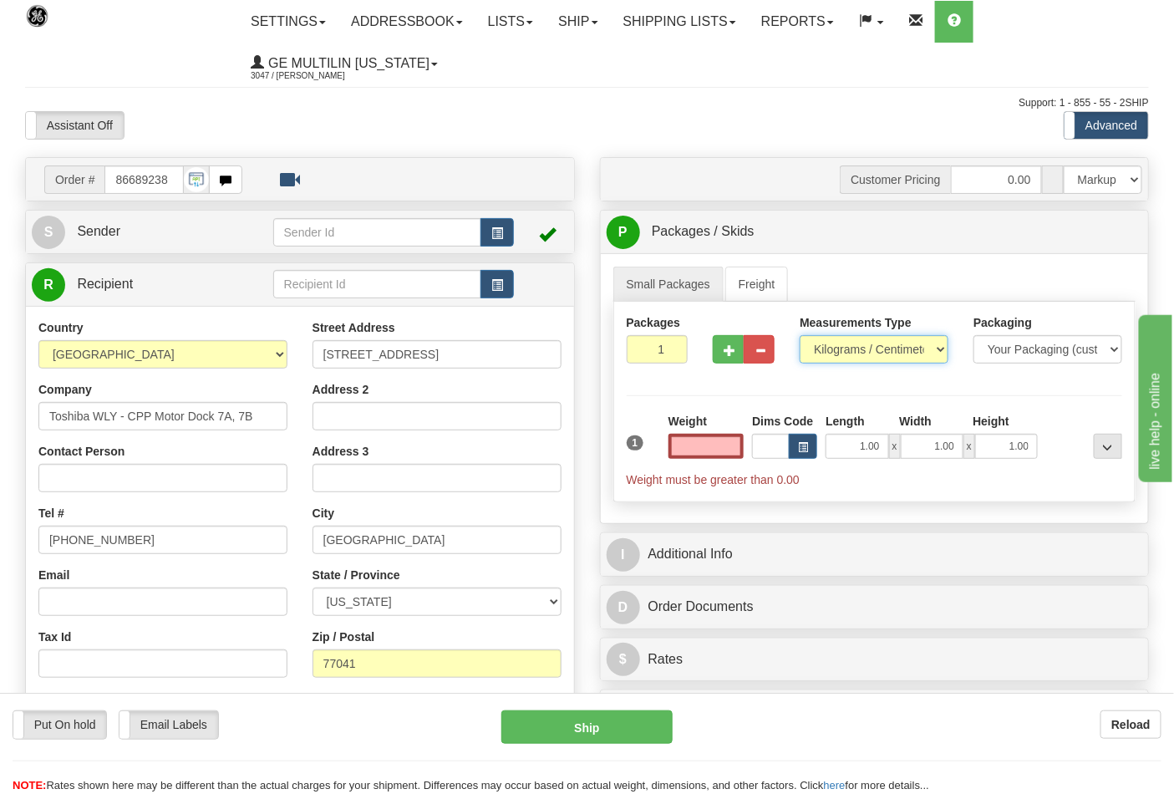
type input "0.00"
click at [847, 362] on select "Pounds / Inches Kilograms / Centimeters" at bounding box center [874, 349] width 149 height 28
select select "0"
click at [800, 336] on select "Pounds / Inches Kilograms / Centimeters" at bounding box center [874, 349] width 149 height 28
click at [731, 448] on input "0.00" at bounding box center [707, 446] width 76 height 25
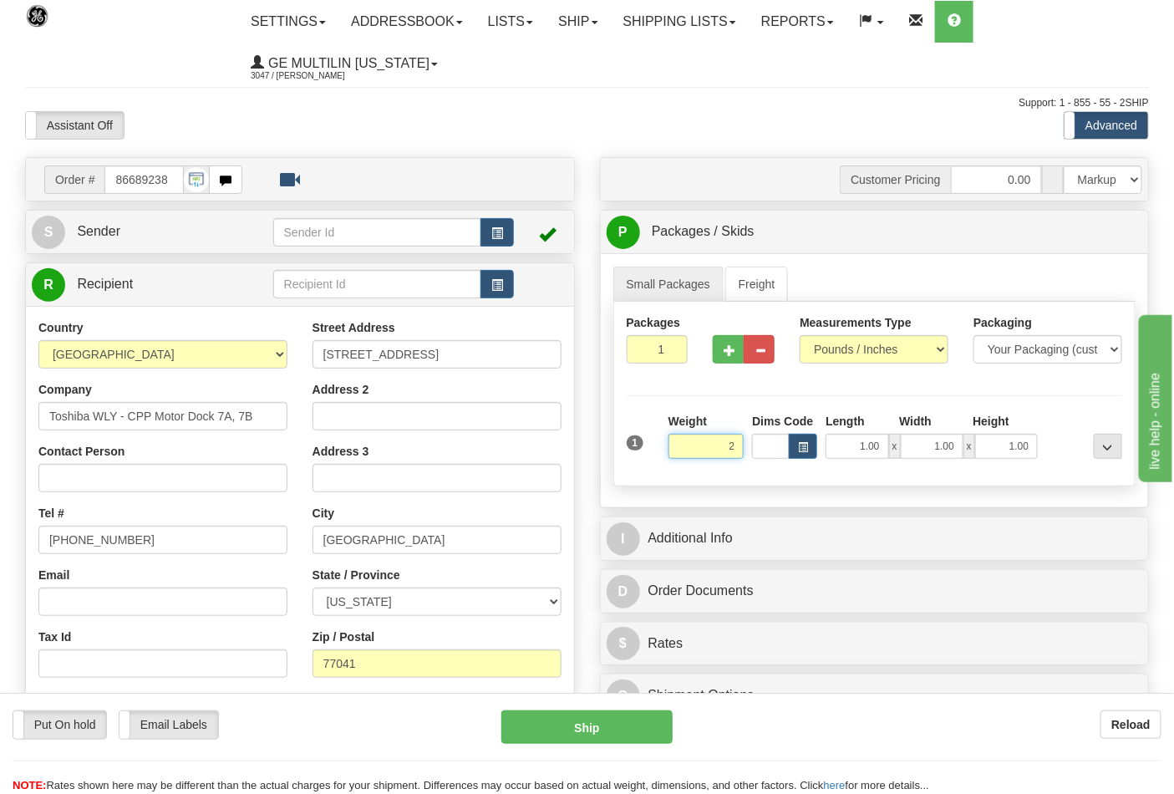
click button "Delete" at bounding box center [0, 0] width 0 height 0
type input "2.00"
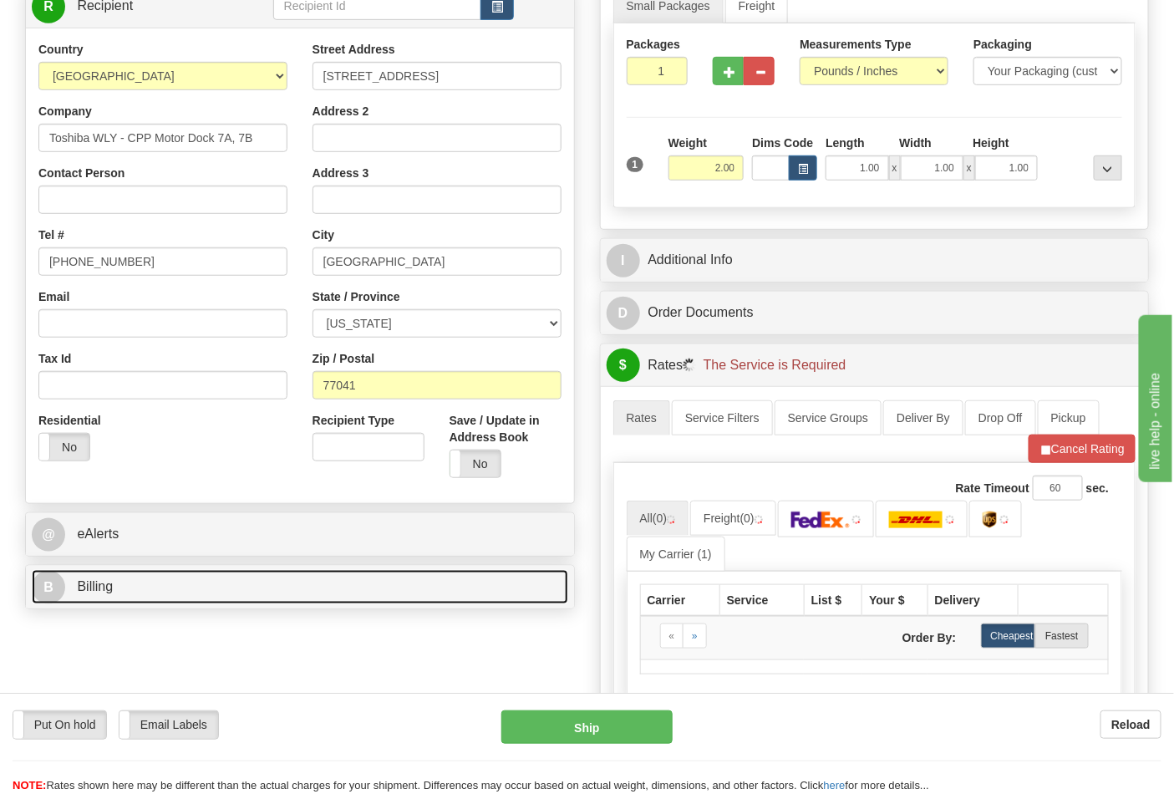
click at [193, 583] on link "B Billing" at bounding box center [300, 587] width 537 height 34
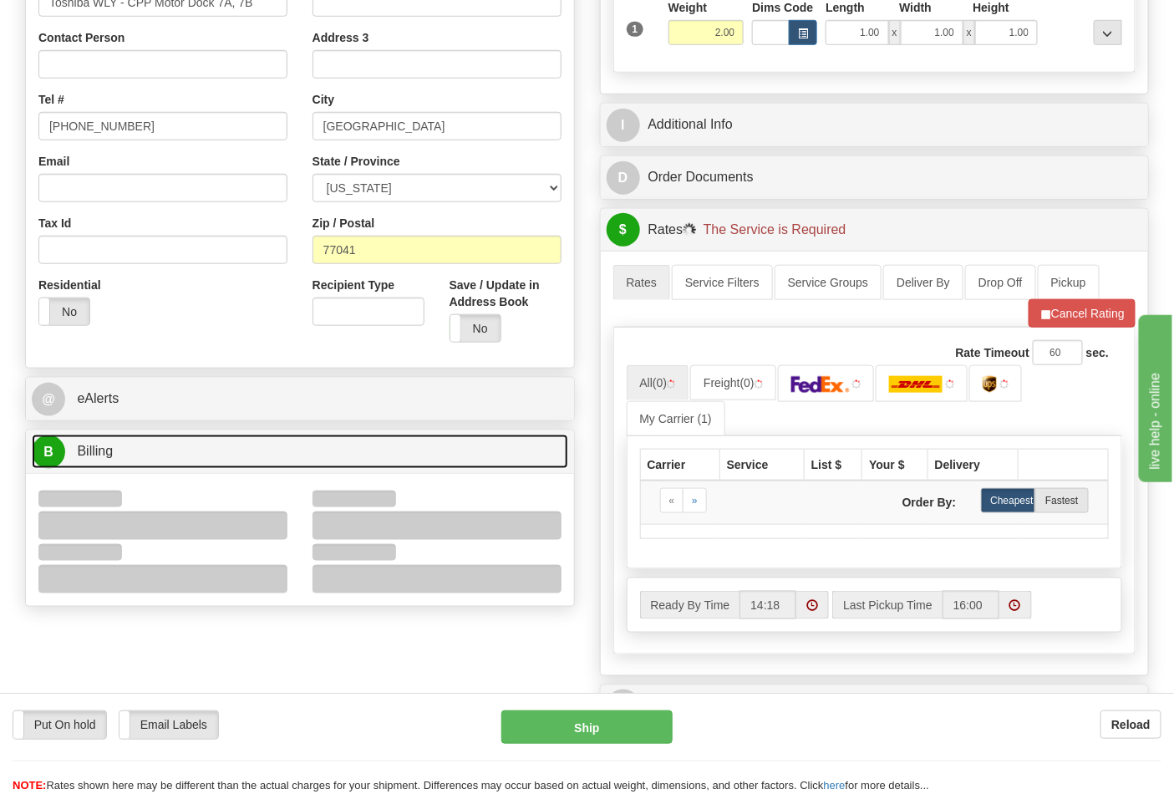
scroll to position [557, 0]
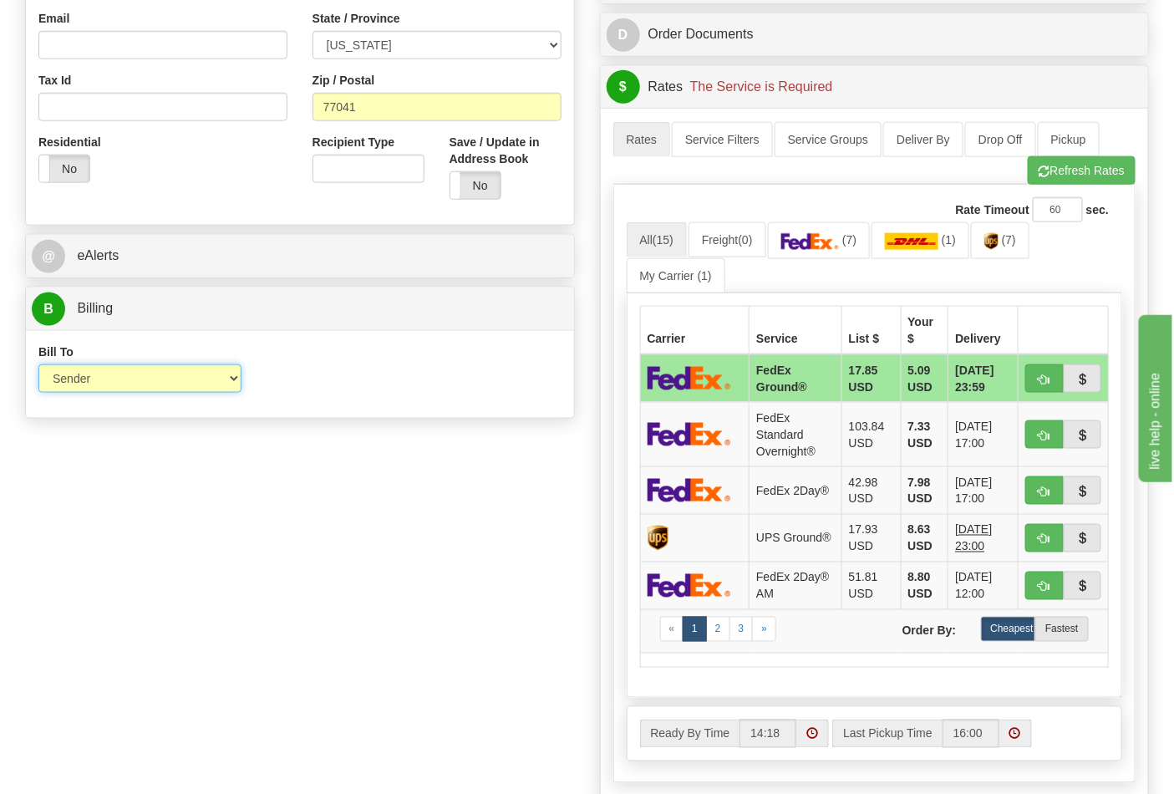
click at [109, 379] on select "Sender Recipient Third Party Collect" at bounding box center [139, 378] width 203 height 28
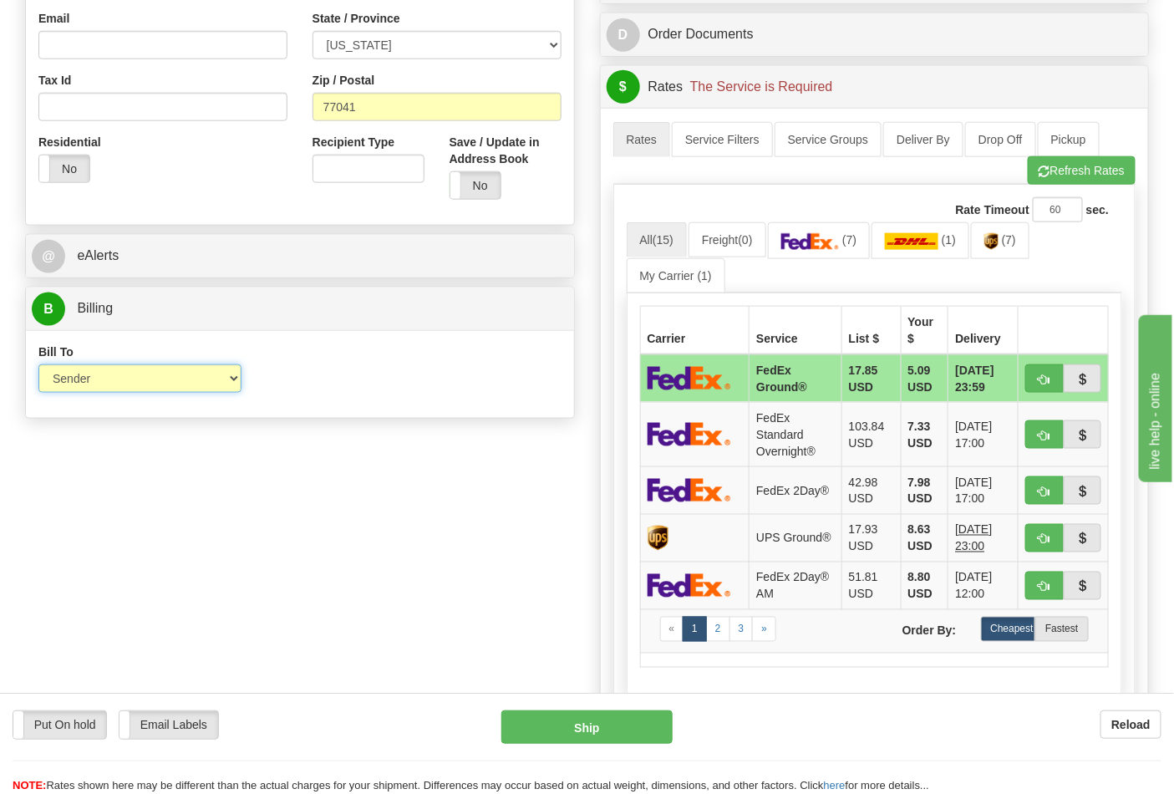
select select "2"
click at [38, 366] on select "Sender Recipient Third Party Collect" at bounding box center [139, 378] width 203 height 28
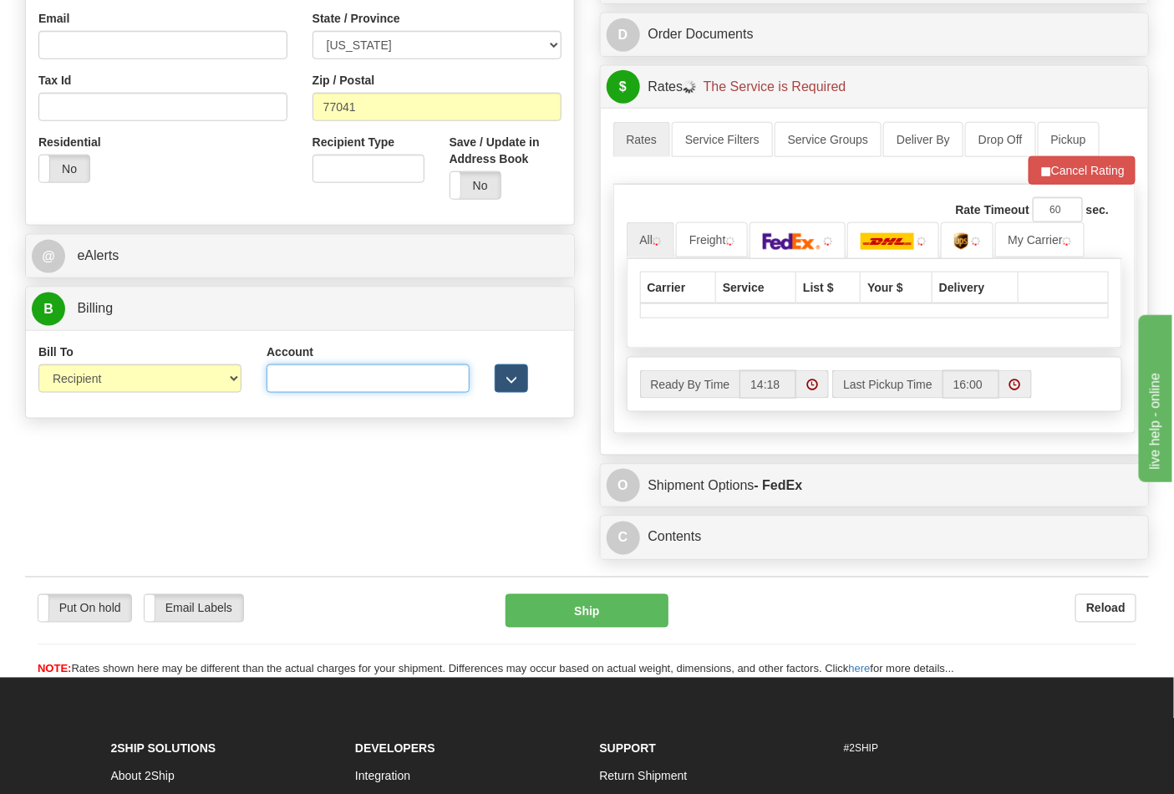
click at [379, 373] on input "Account" at bounding box center [368, 378] width 203 height 28
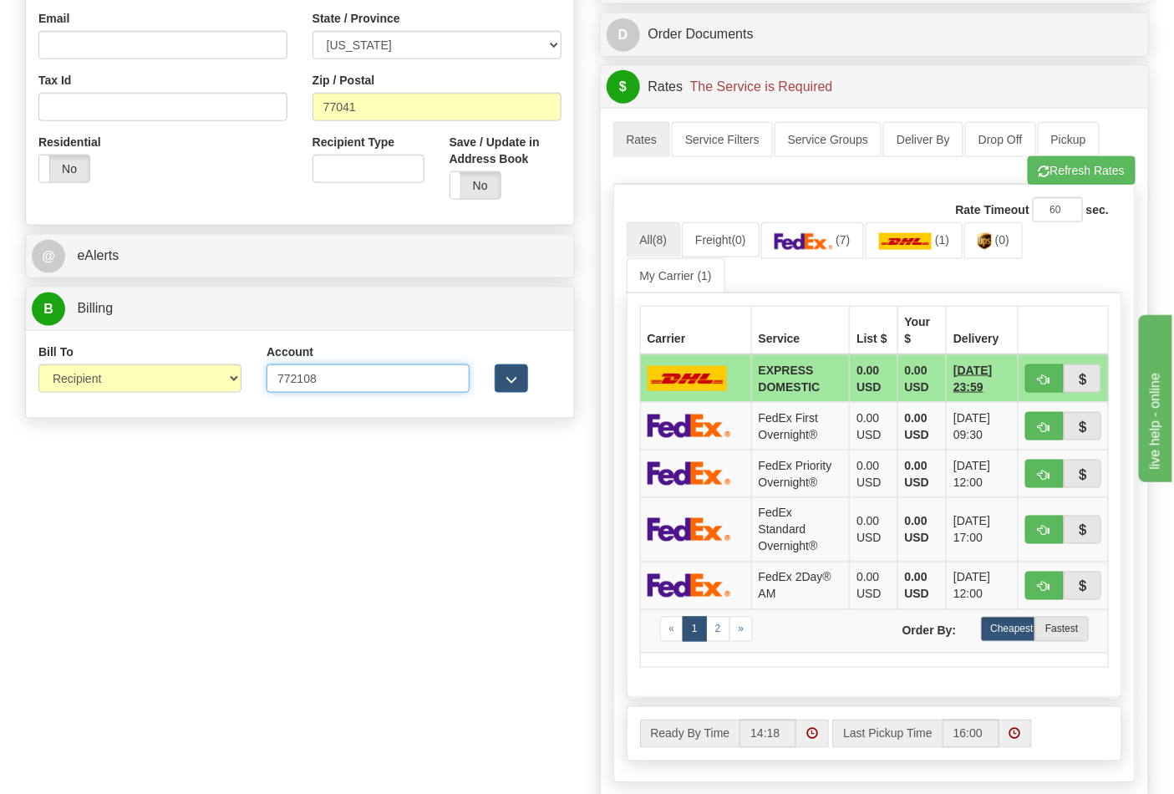
type input "772108"
click button "Delete" at bounding box center [0, 0] width 0 height 0
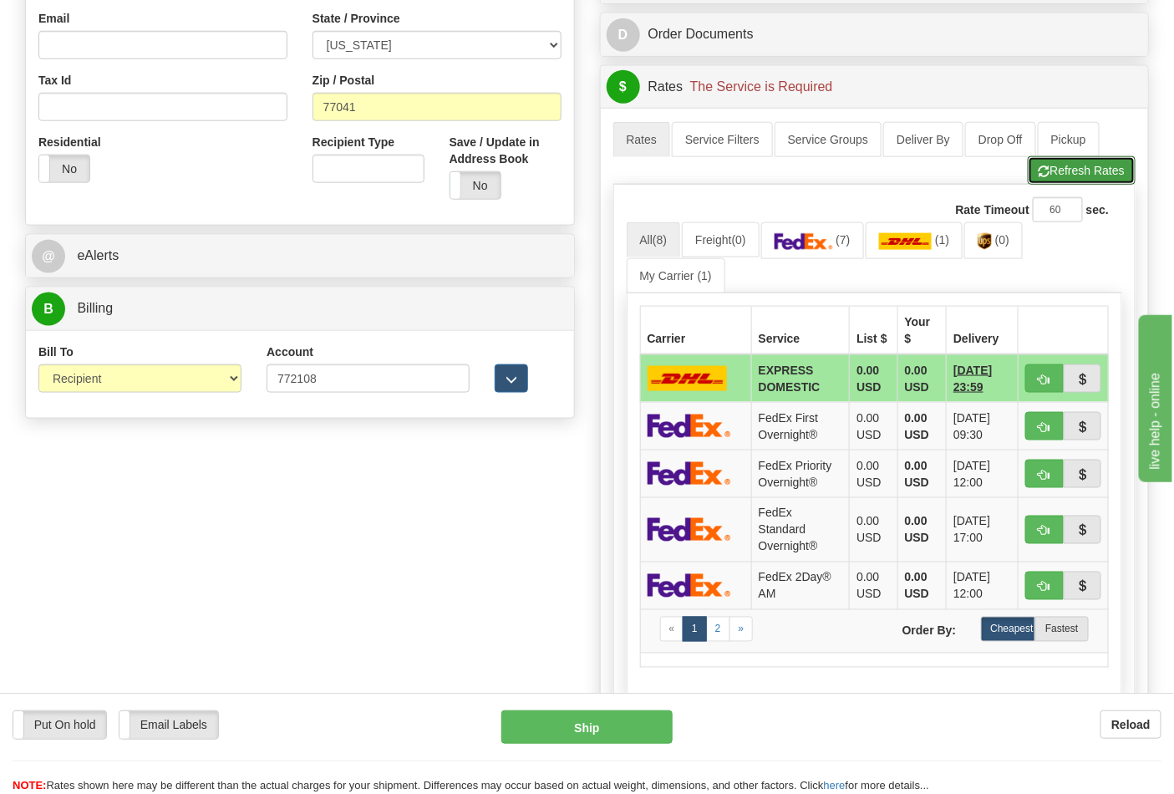
click at [1047, 174] on span "button" at bounding box center [1045, 171] width 12 height 11
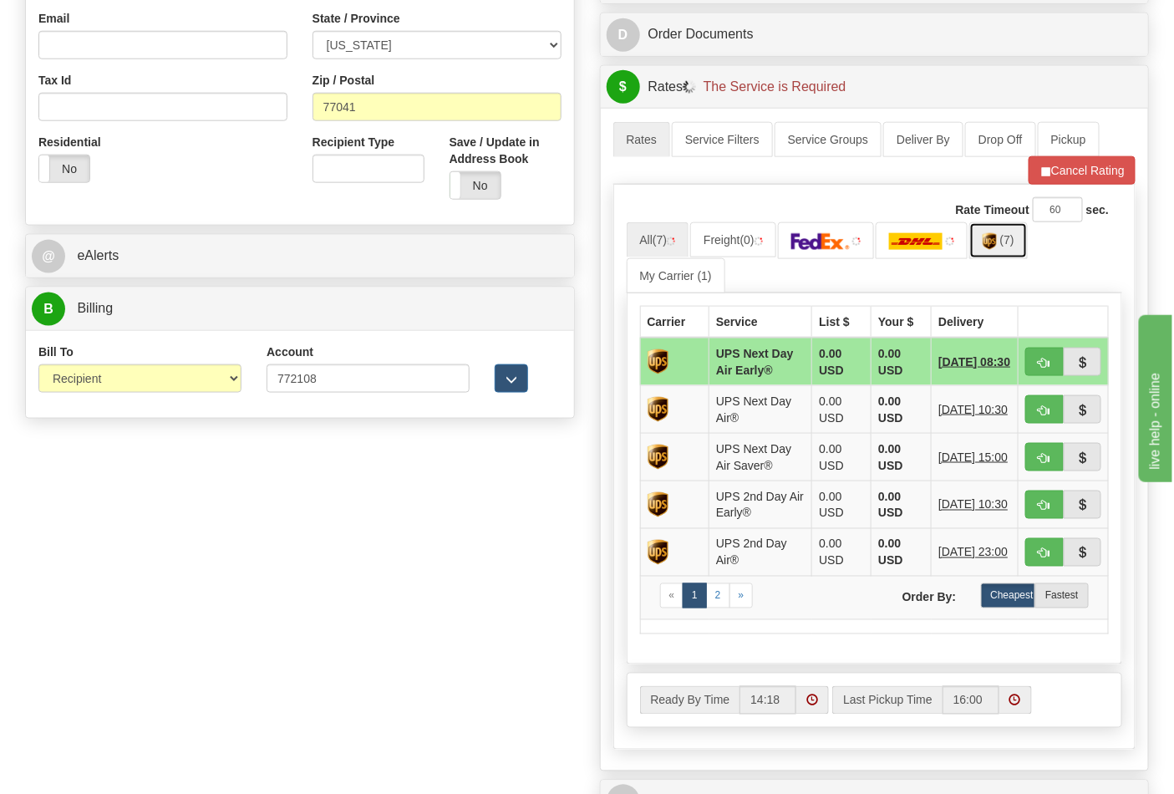
click at [1020, 251] on link "(7)" at bounding box center [999, 240] width 59 height 36
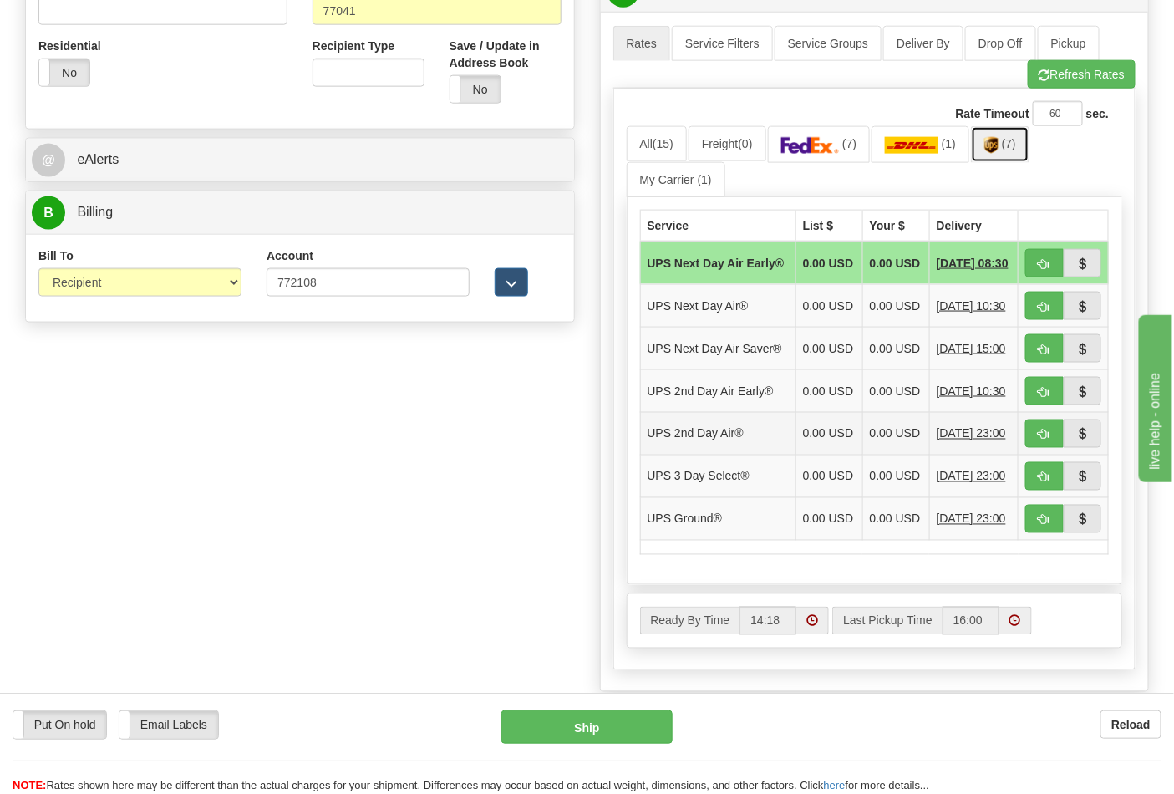
scroll to position [742, 0]
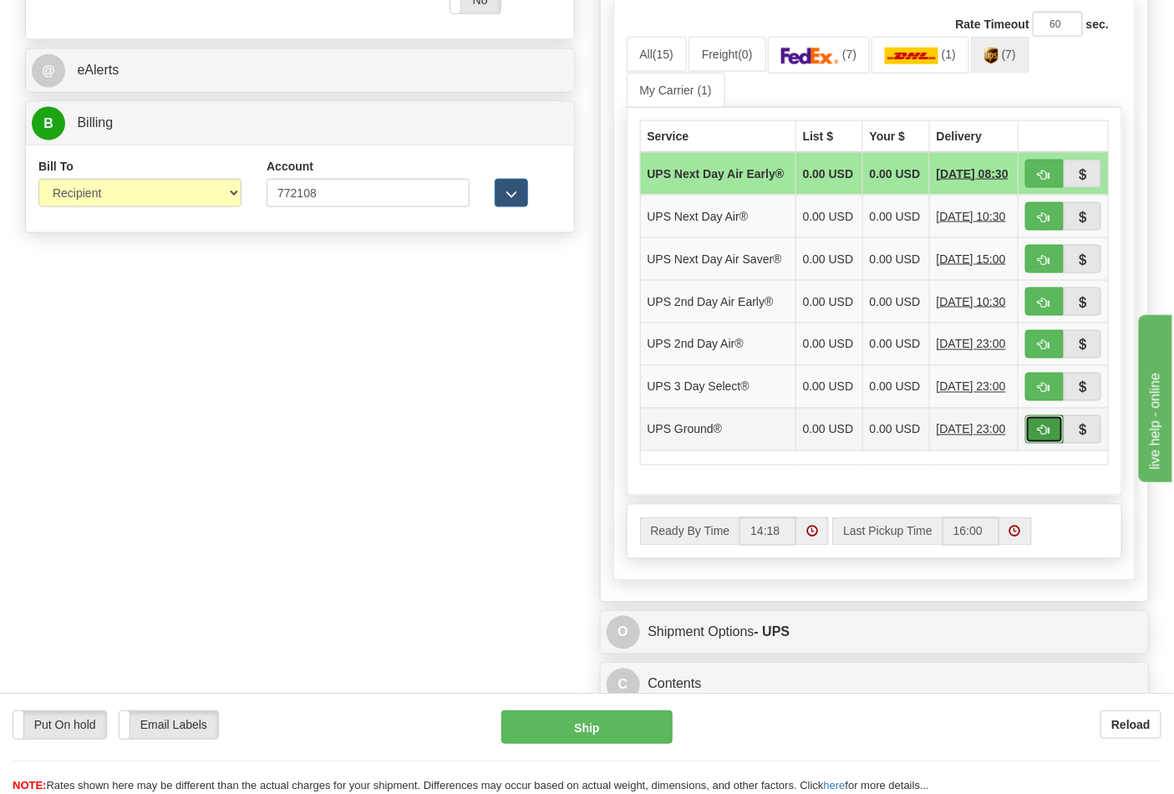
click at [1043, 436] on span "button" at bounding box center [1045, 430] width 12 height 11
type input "03"
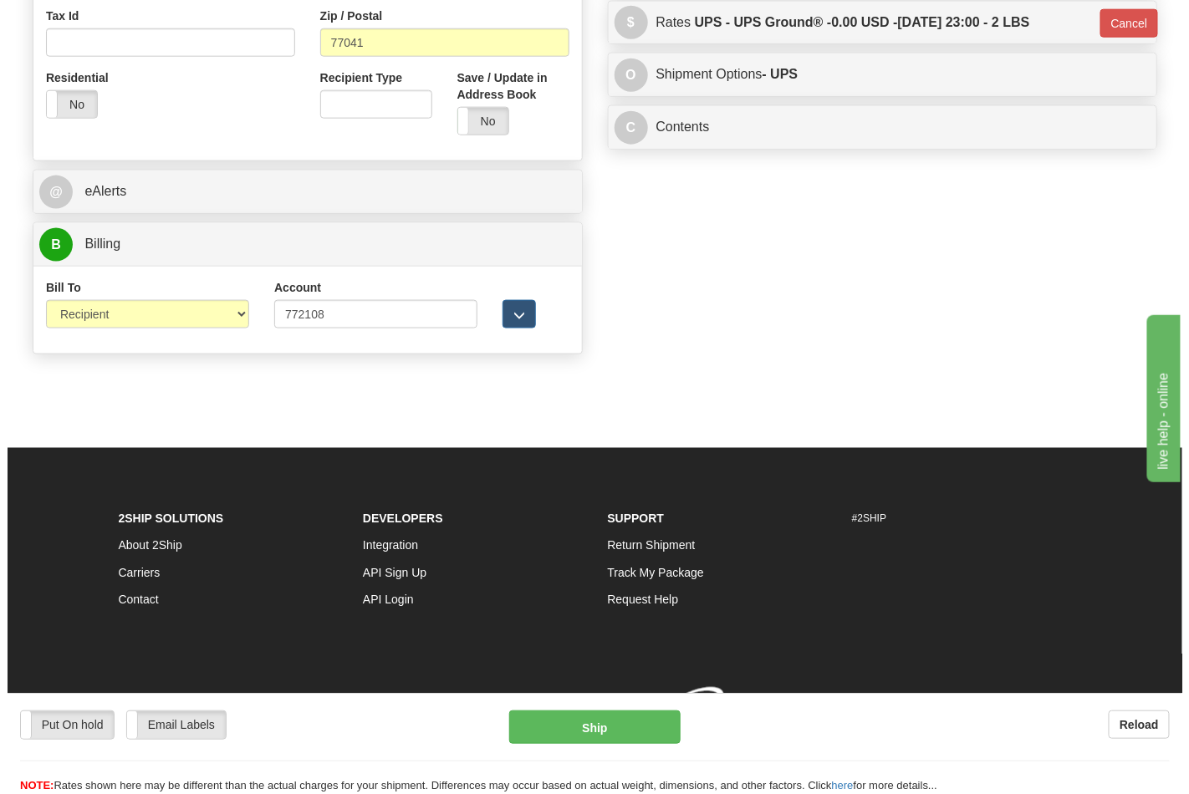
scroll to position [648, 0]
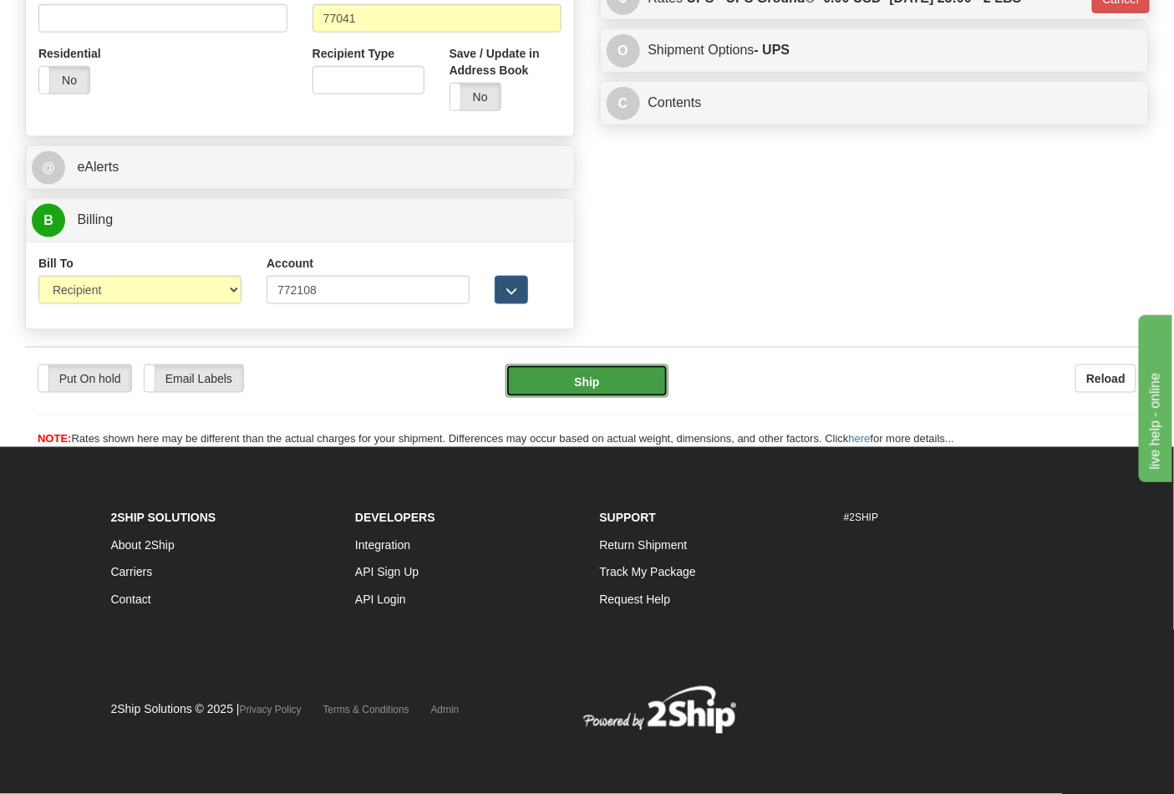
click at [608, 389] on button "Ship" at bounding box center [587, 380] width 162 height 33
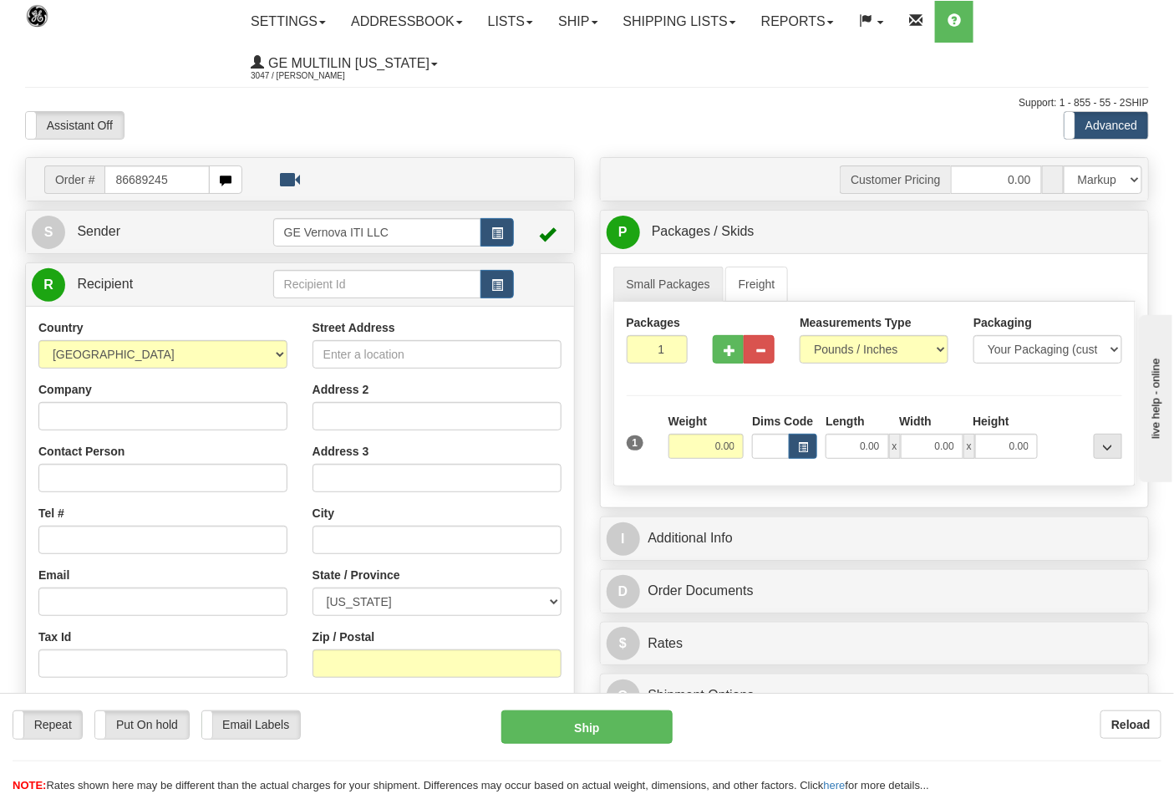
type input "86689245"
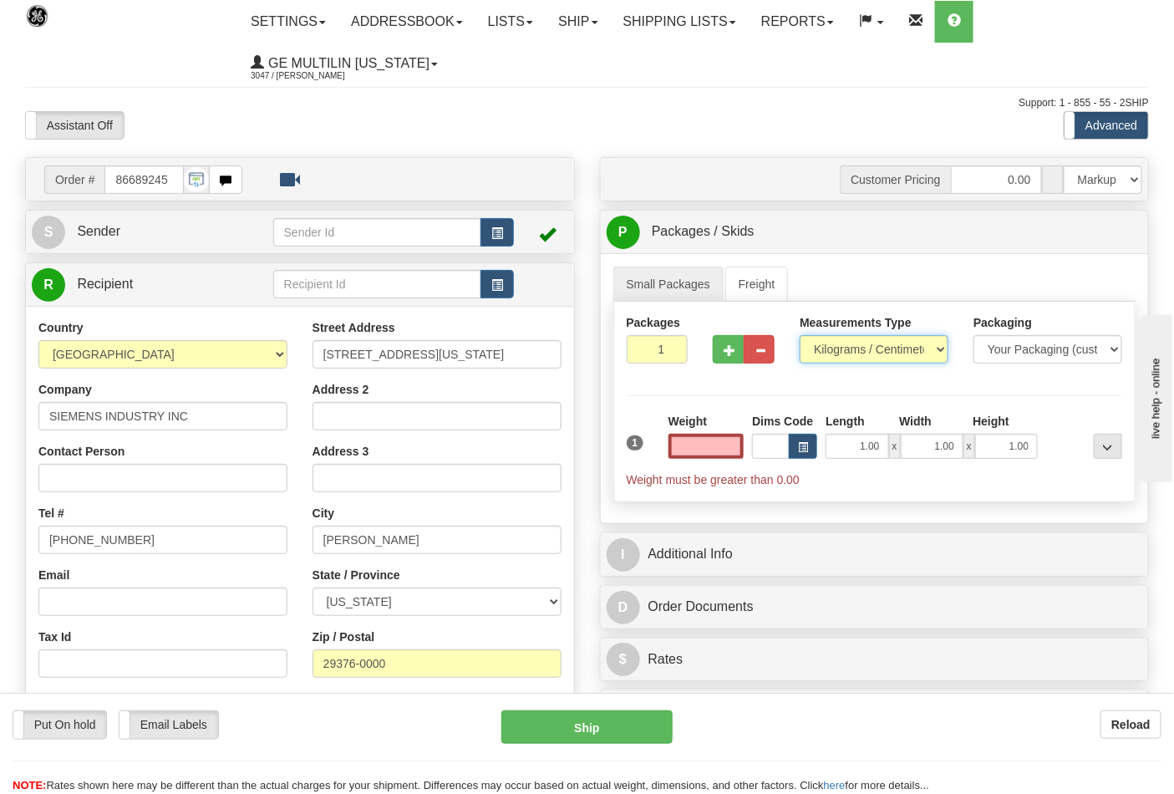
type input "0.00"
click at [848, 351] on select "Pounds / Inches Kilograms / Centimeters" at bounding box center [874, 349] width 149 height 28
select select "0"
click at [800, 336] on select "Pounds / Inches Kilograms / Centimeters" at bounding box center [874, 349] width 149 height 28
click at [736, 441] on input "0.00" at bounding box center [707, 446] width 76 height 25
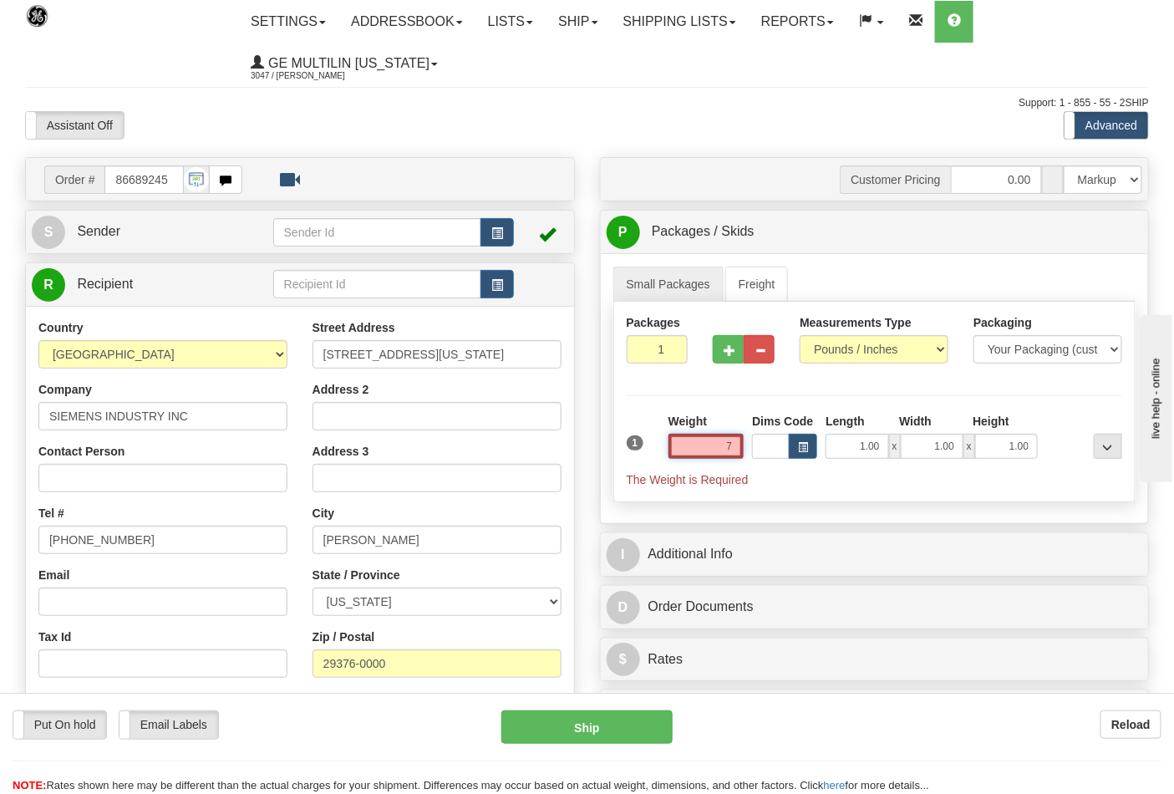
click button "Delete" at bounding box center [0, 0] width 0 height 0
type input "7.00"
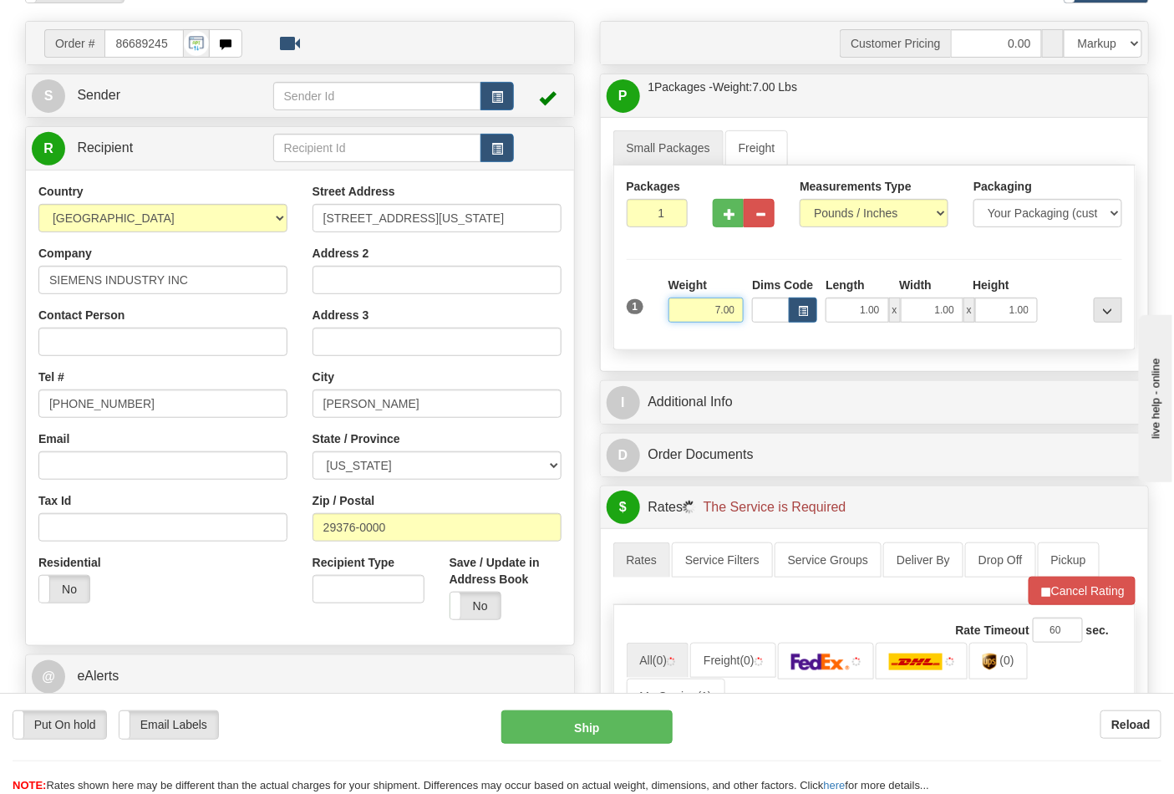
scroll to position [278, 0]
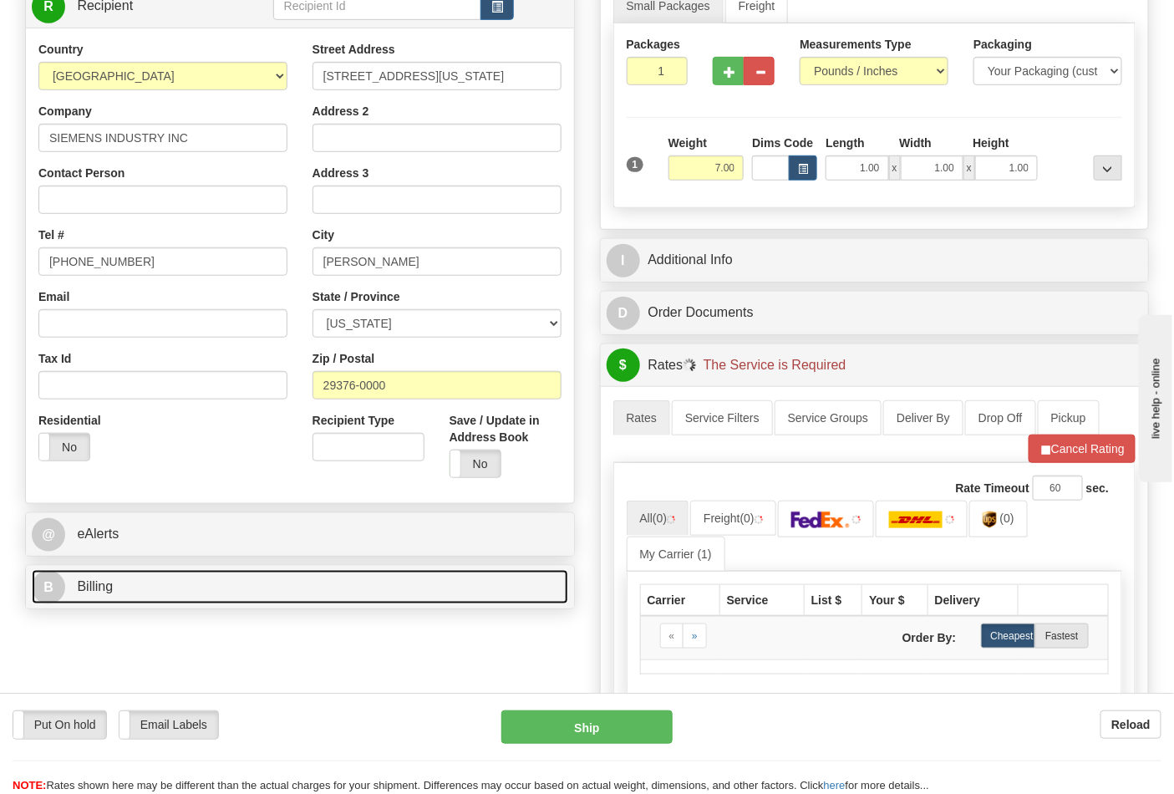
click at [194, 577] on link "B Billing" at bounding box center [300, 587] width 537 height 34
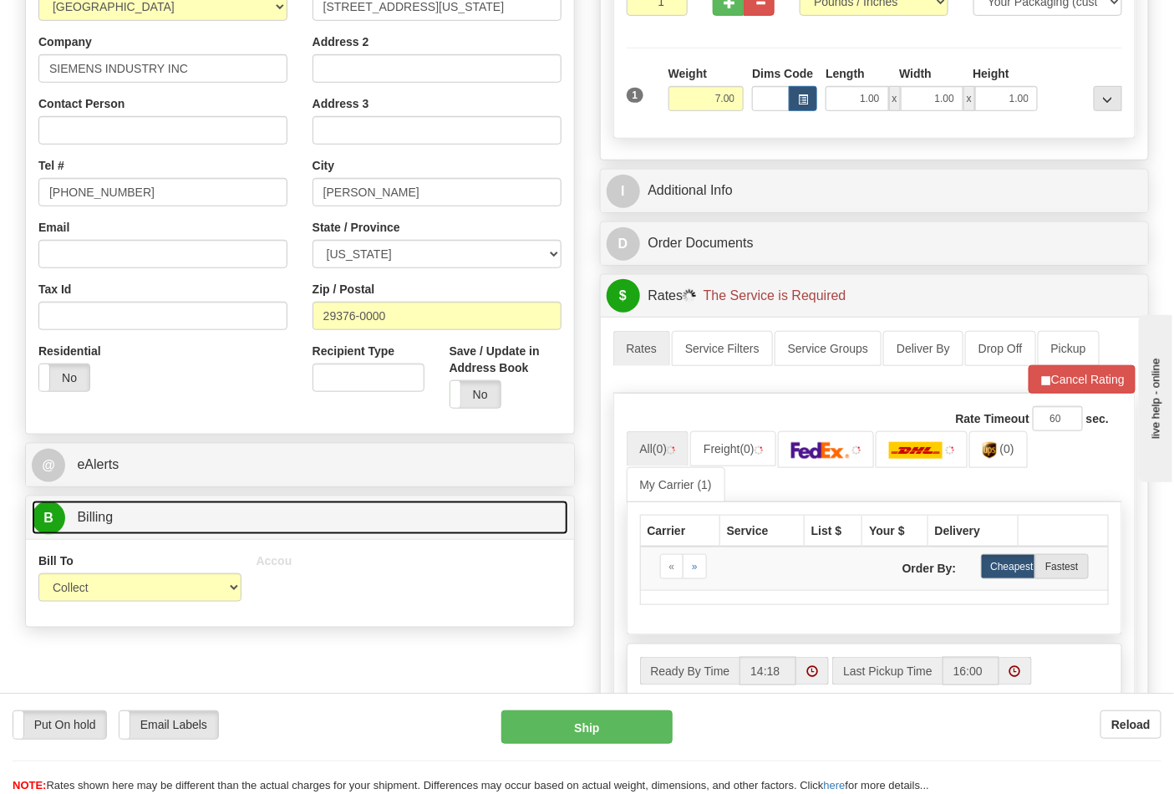
scroll to position [464, 0]
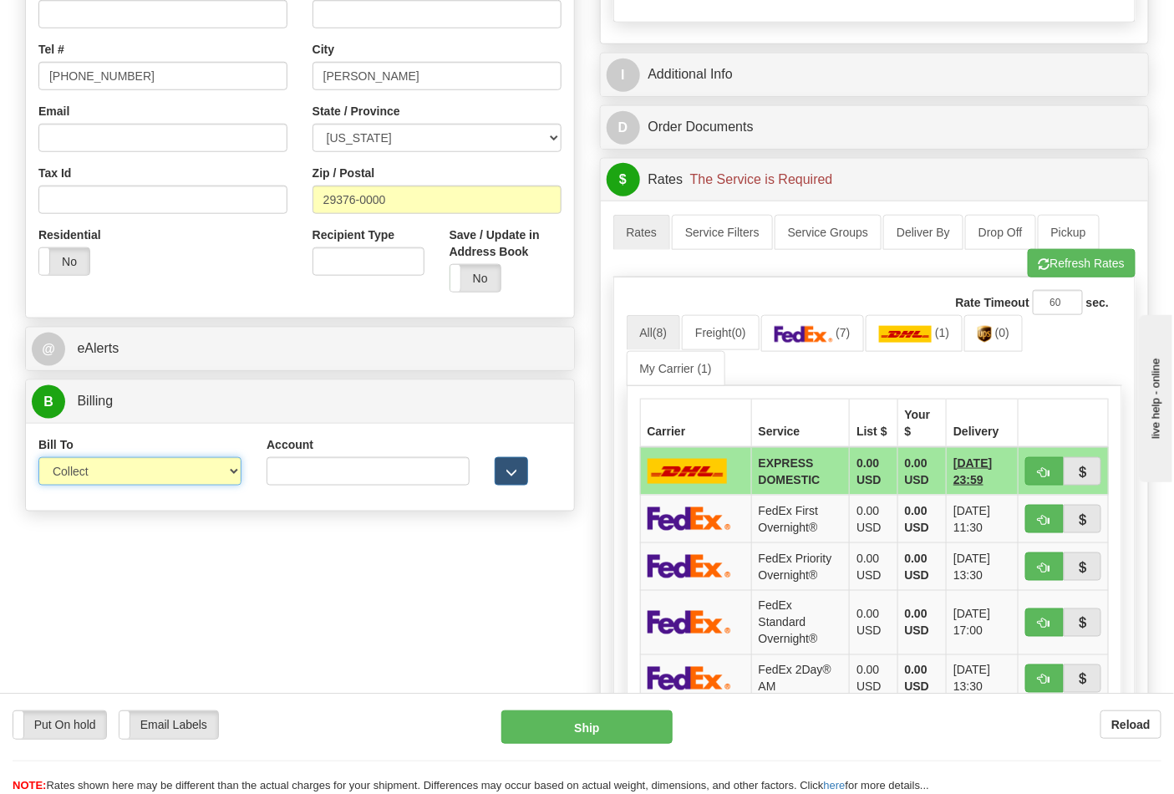
drag, startPoint x: 99, startPoint y: 466, endPoint x: 99, endPoint y: 483, distance: 17.6
click at [99, 471] on select "Sender Recipient Third Party Collect" at bounding box center [139, 471] width 203 height 28
select select "2"
click at [38, 459] on select "Sender Recipient Third Party Collect" at bounding box center [139, 471] width 203 height 28
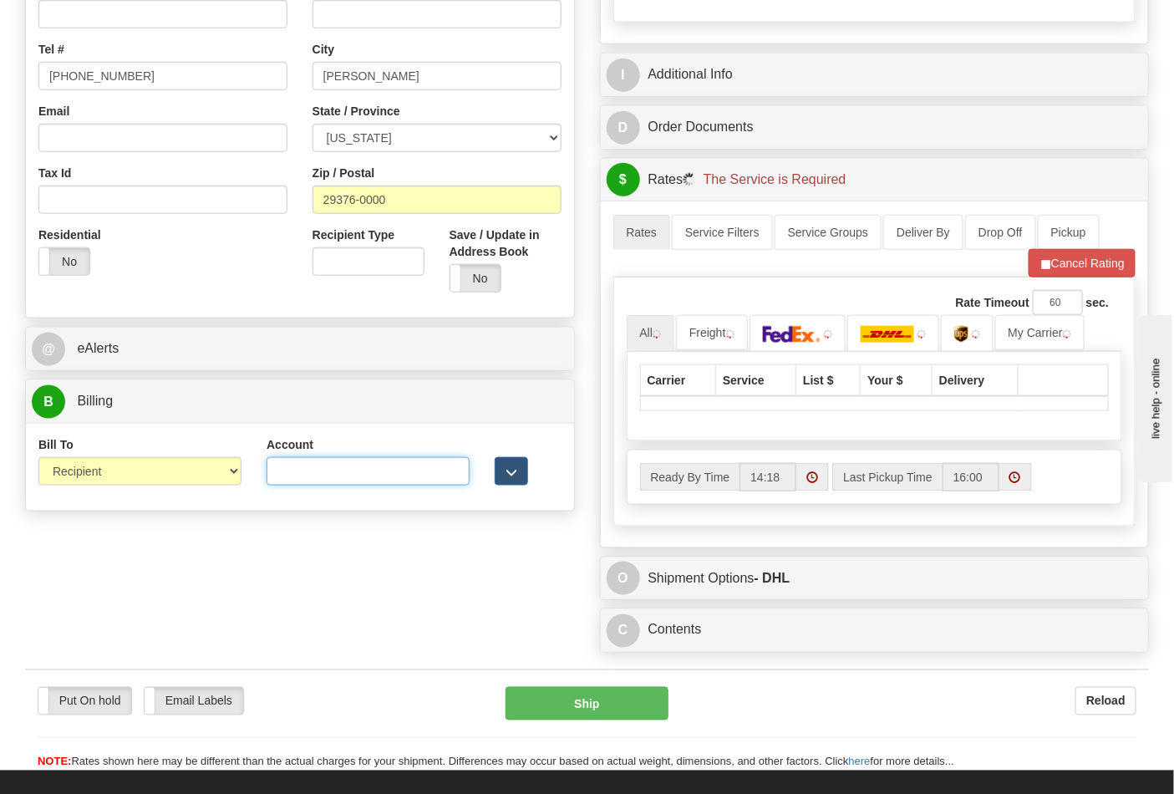
click at [314, 472] on input "Account" at bounding box center [368, 471] width 203 height 28
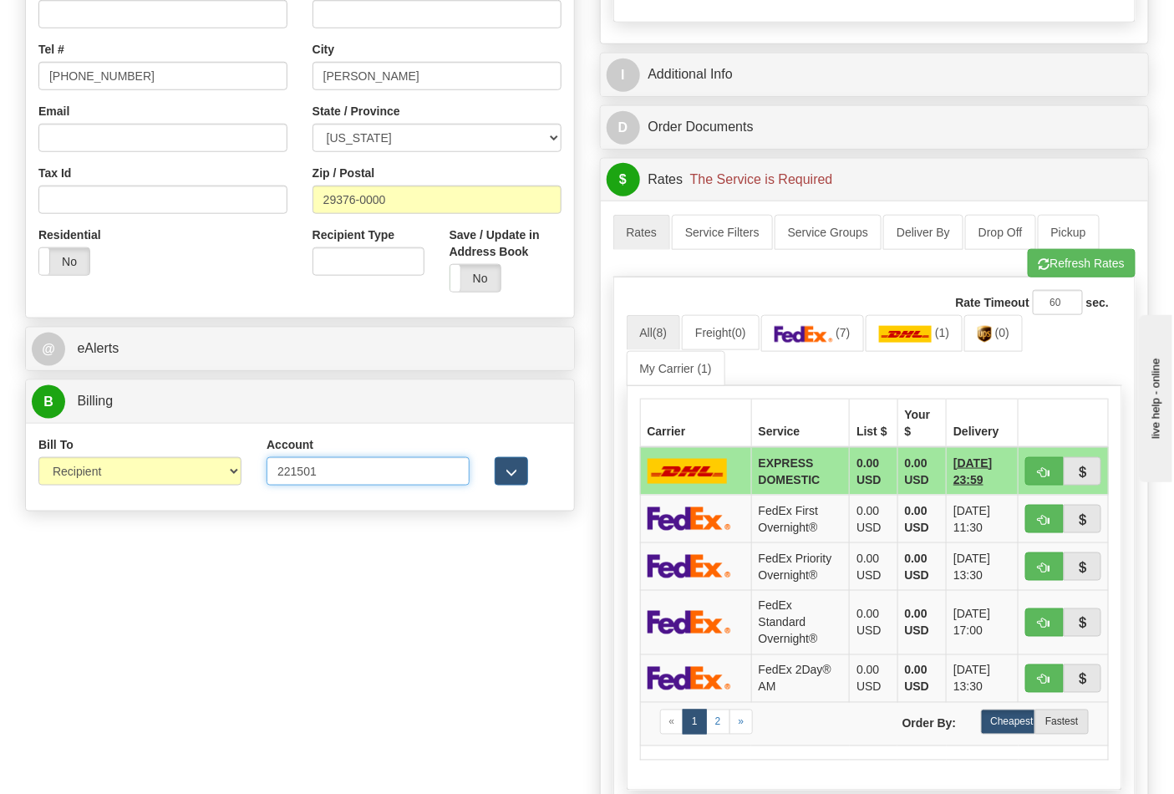
type input "221501"
click button "Delete" at bounding box center [0, 0] width 0 height 0
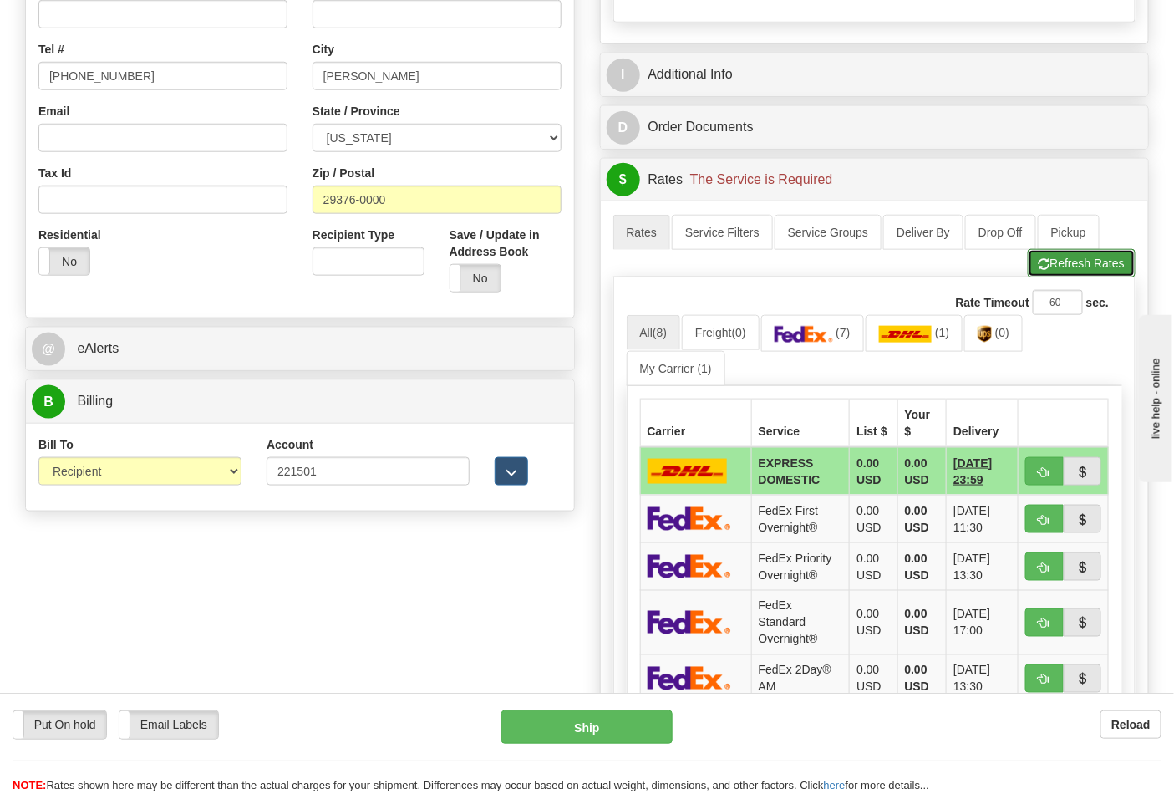
click at [1039, 269] on span "button" at bounding box center [1045, 264] width 12 height 11
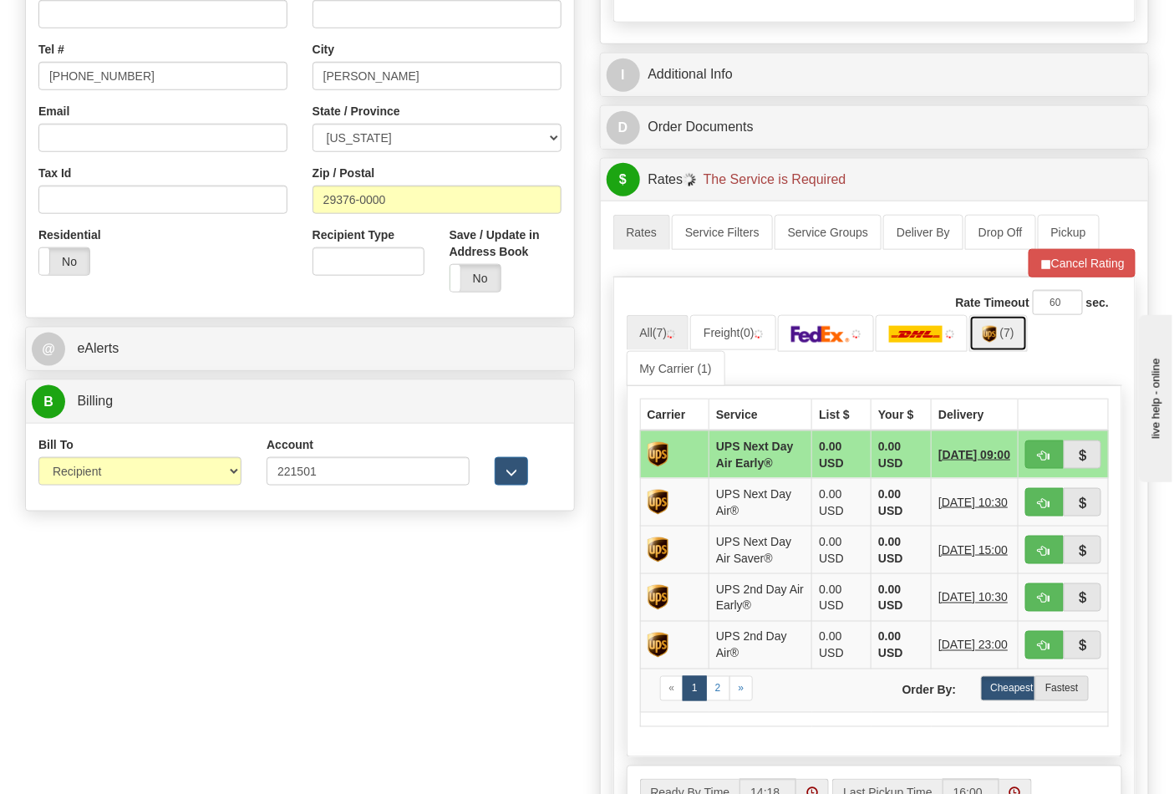
click at [1015, 337] on span "(7)" at bounding box center [1008, 332] width 14 height 13
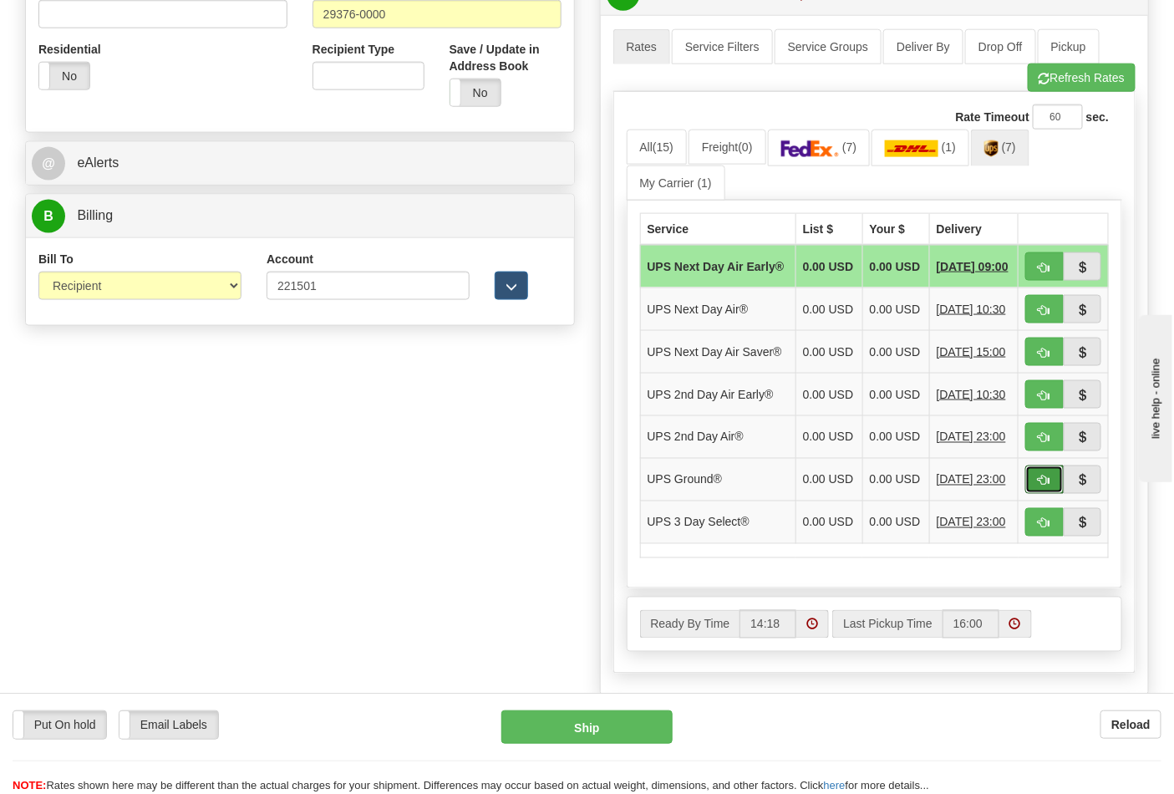
click at [1036, 494] on button "button" at bounding box center [1045, 480] width 38 height 28
type input "03"
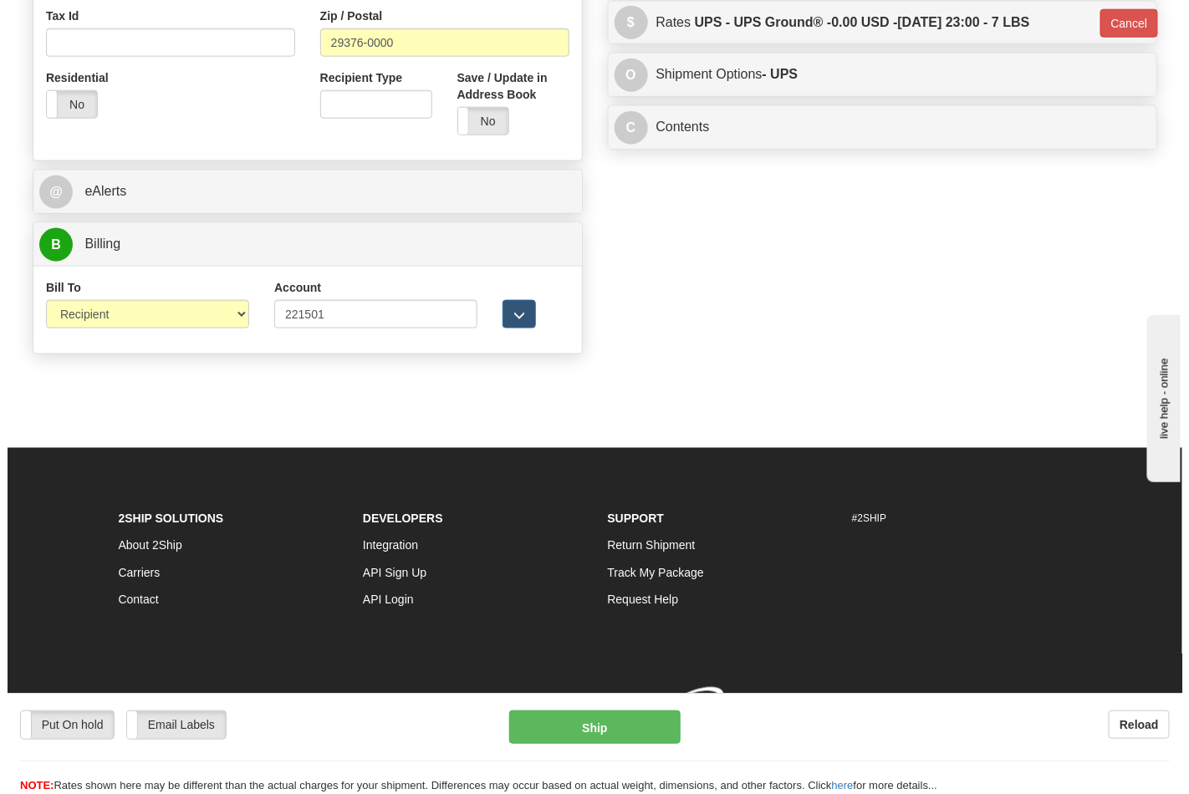
scroll to position [624, 0]
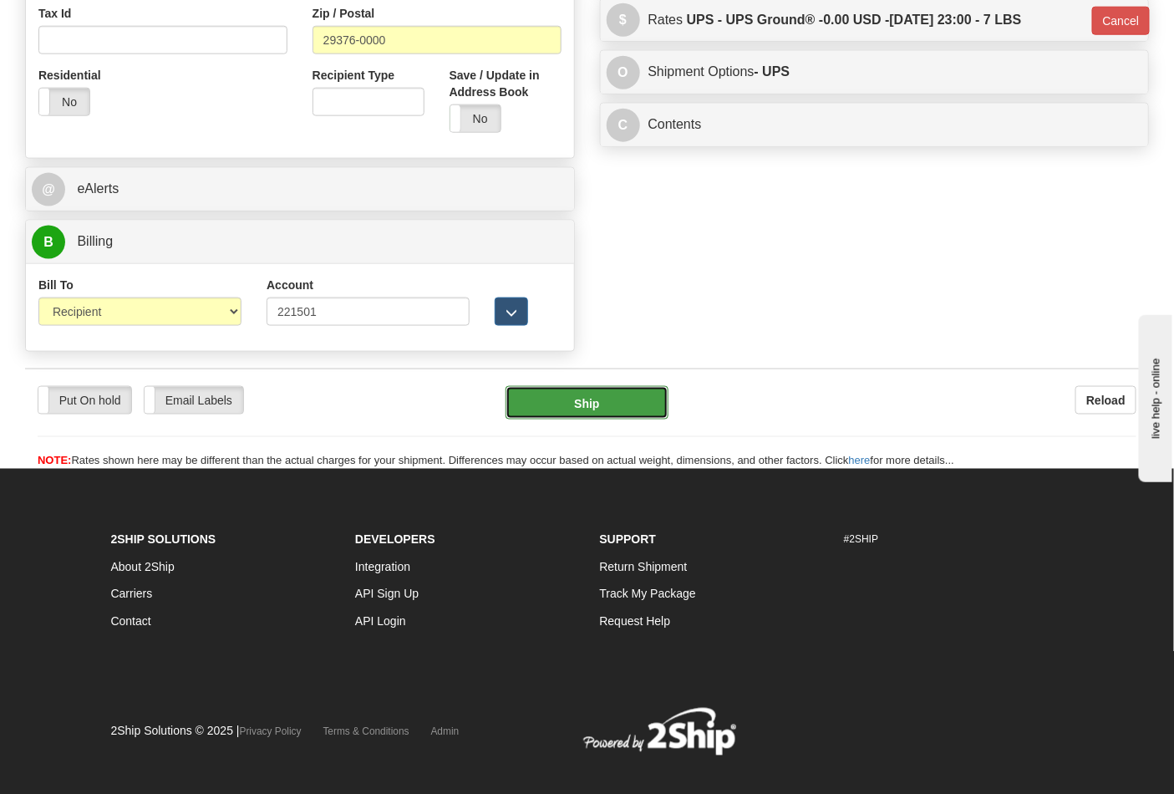
click at [616, 401] on button "Ship" at bounding box center [587, 402] width 162 height 33
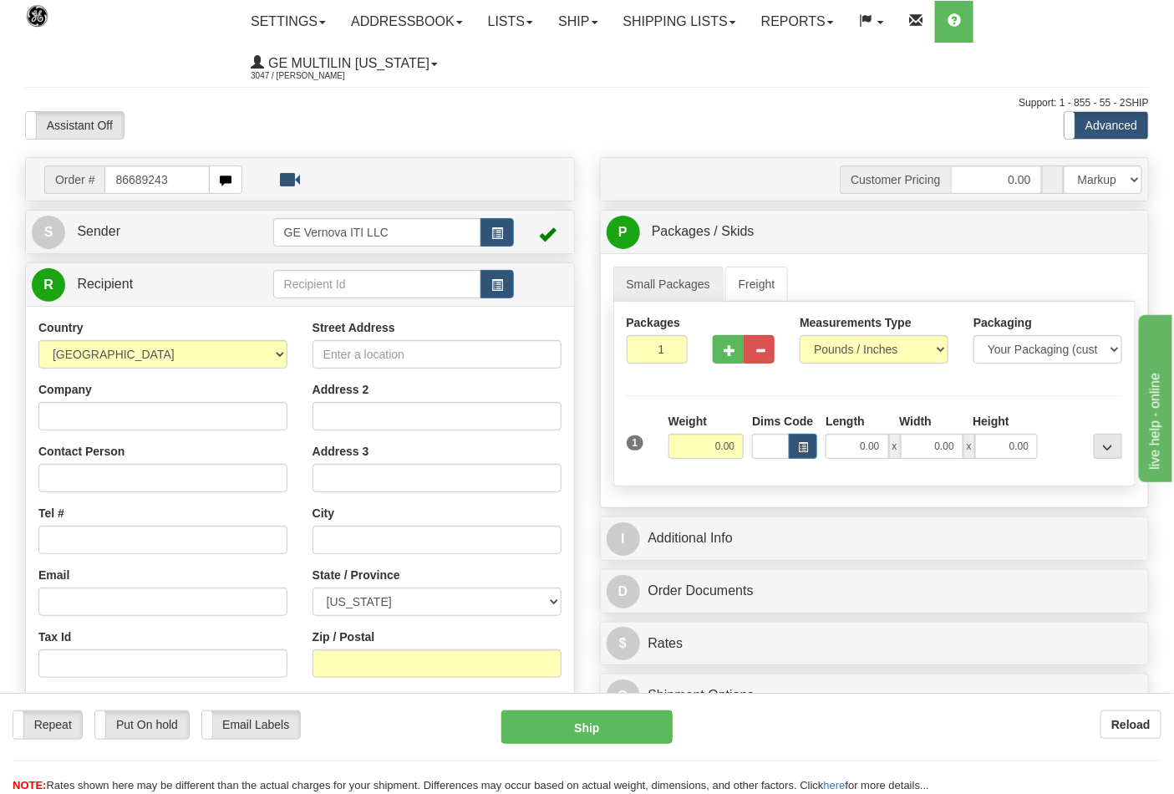
type input "86689243"
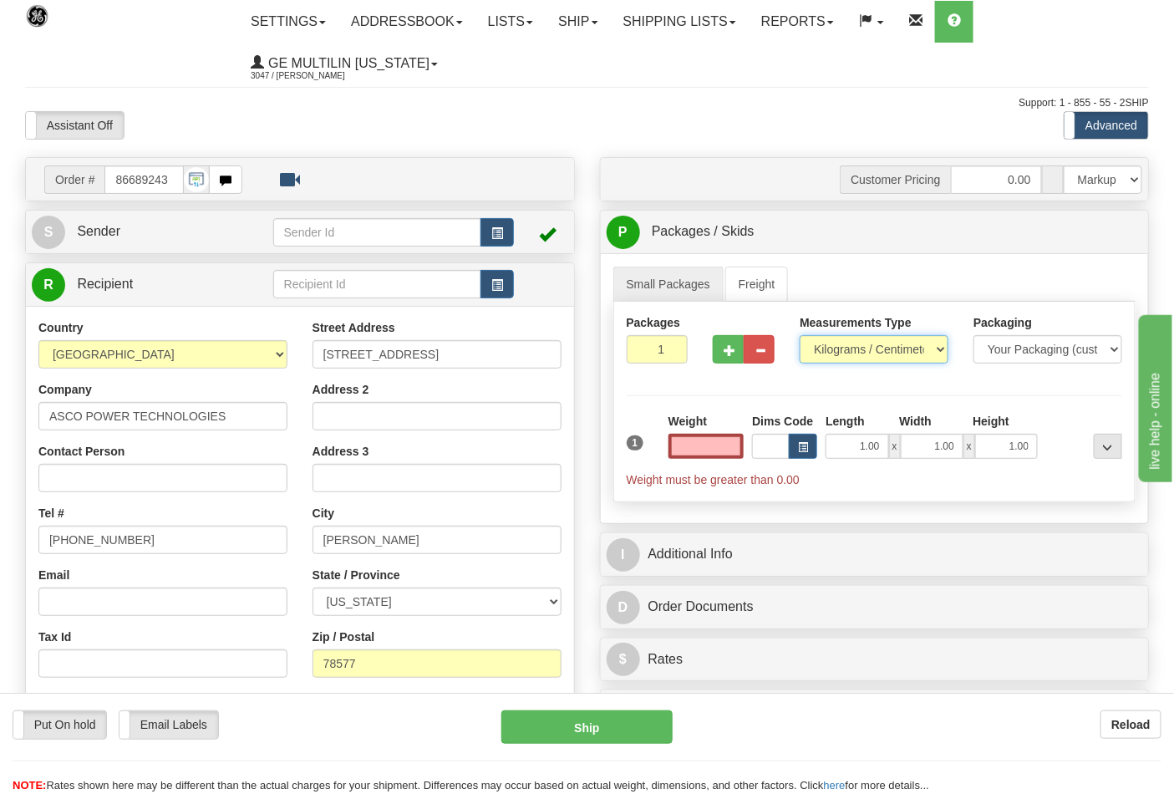
type input "0.00"
click at [853, 357] on select "Pounds / Inches Kilograms / Centimeters" at bounding box center [874, 349] width 149 height 28
select select "0"
click at [800, 336] on select "Pounds / Inches Kilograms / Centimeters" at bounding box center [874, 349] width 149 height 28
click at [739, 449] on input "0.00" at bounding box center [707, 446] width 76 height 25
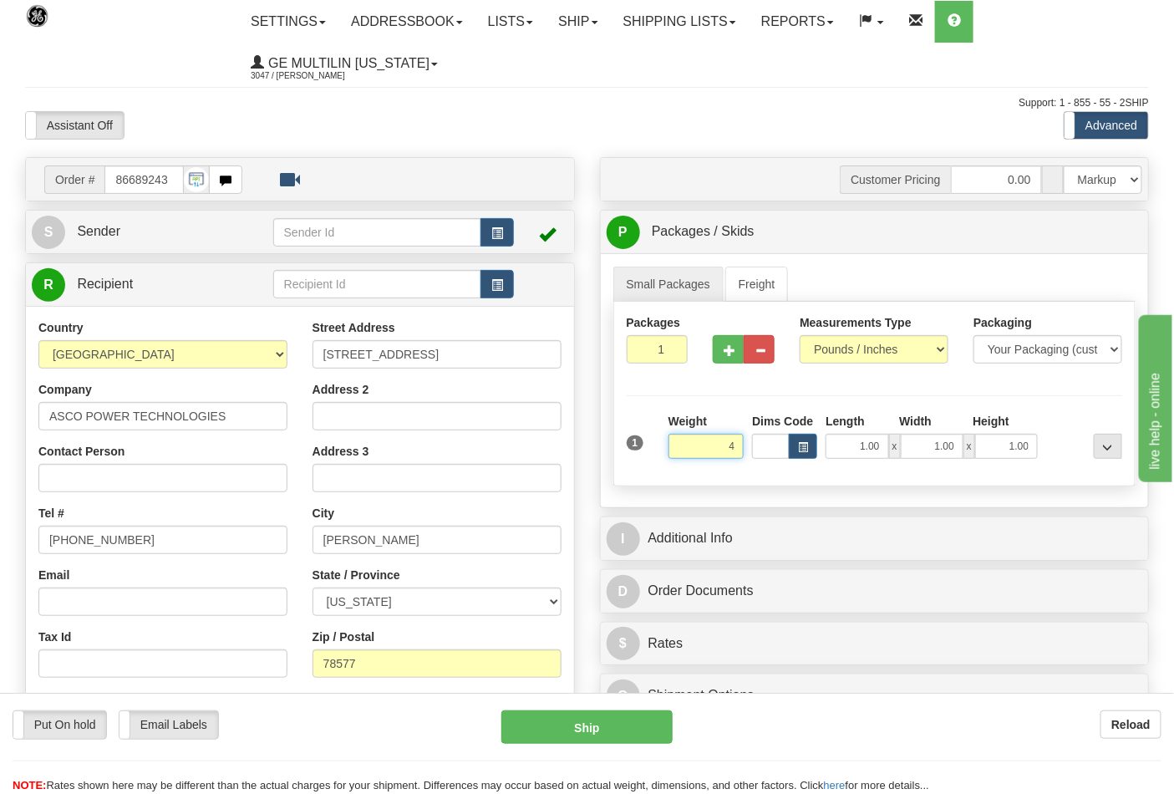
click button "Delete" at bounding box center [0, 0] width 0 height 0
type input "4.00"
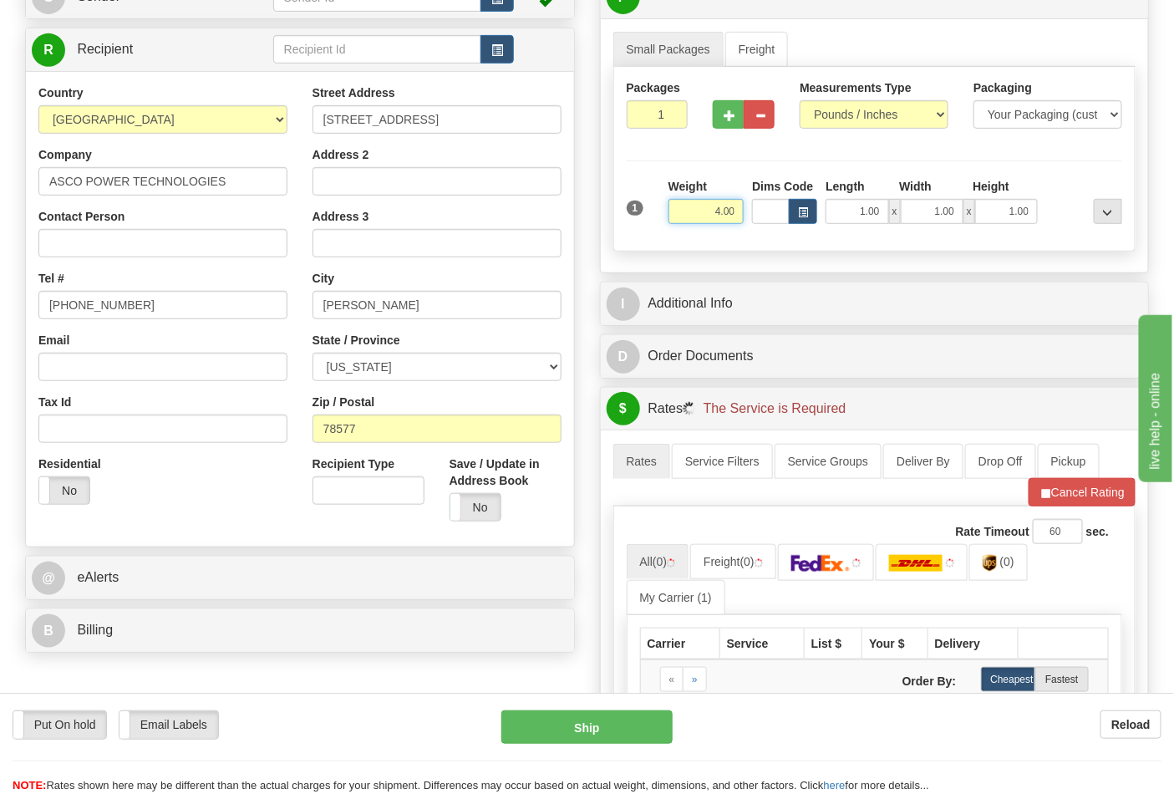
scroll to position [371, 0]
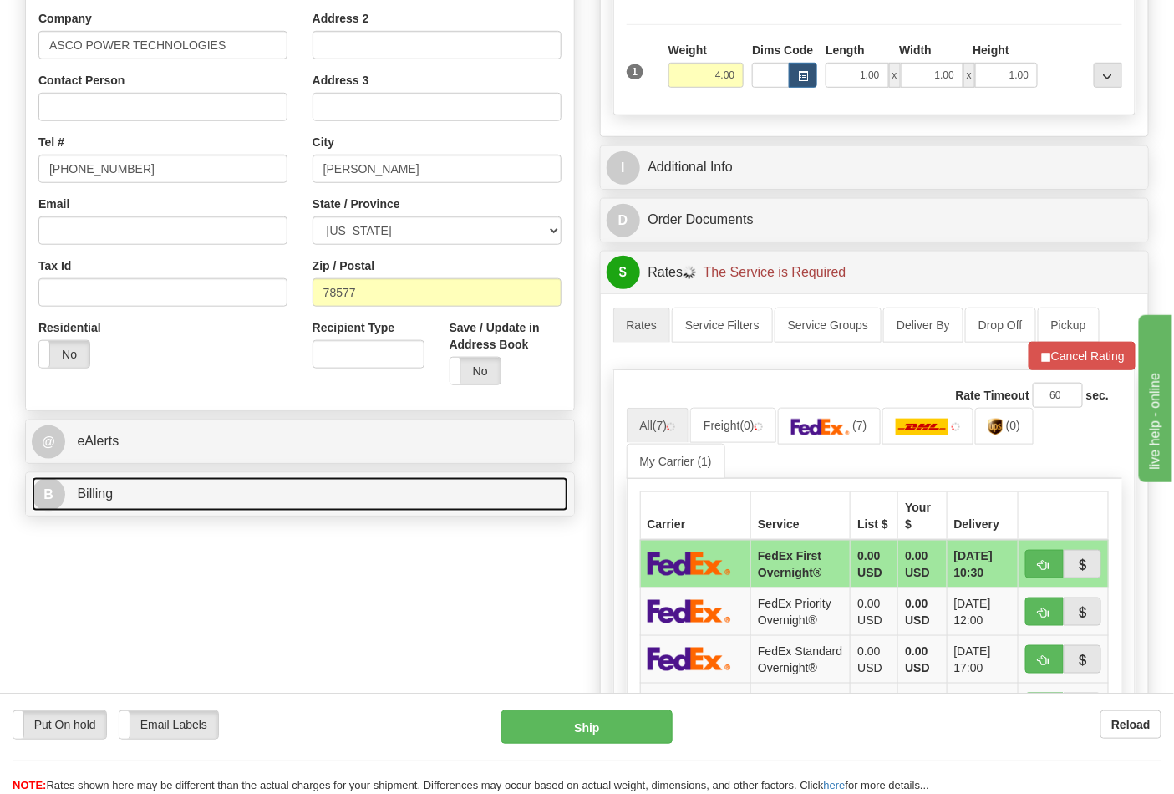
click at [180, 483] on link "B Billing" at bounding box center [300, 494] width 537 height 34
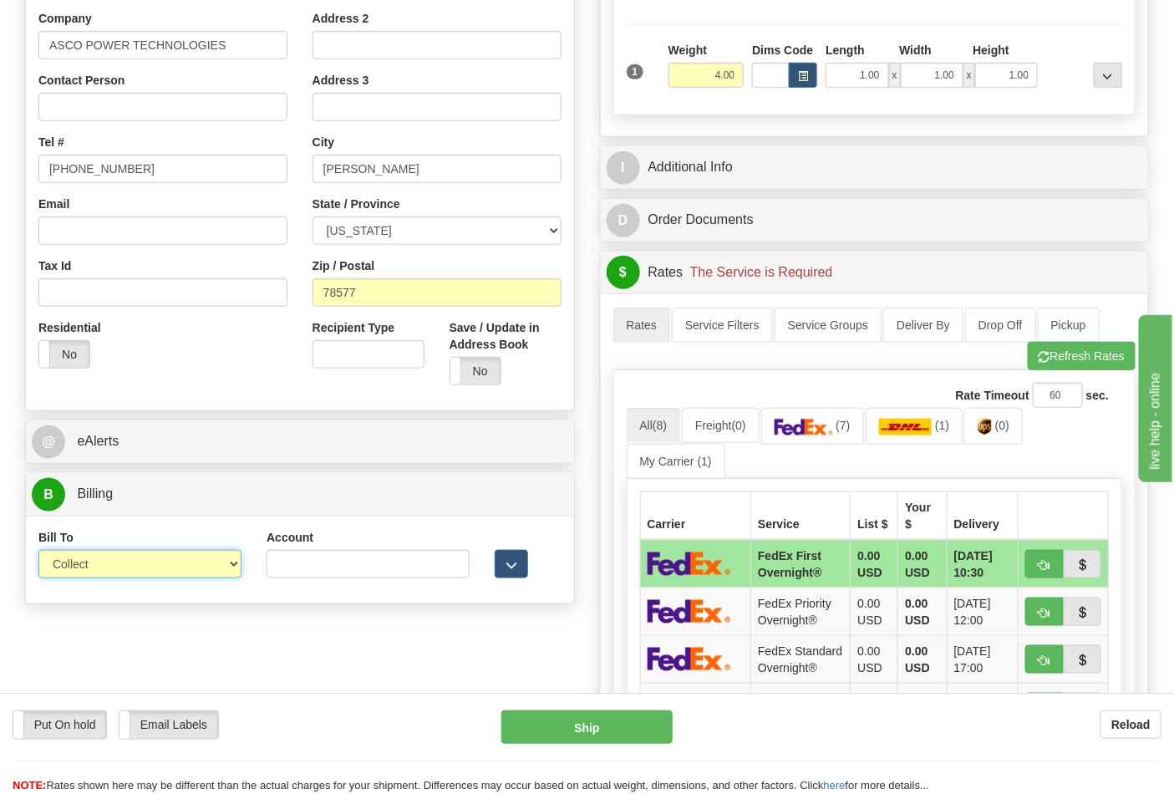
click at [99, 567] on select "Sender Recipient Third Party Collect" at bounding box center [139, 564] width 203 height 28
select select "2"
click at [38, 552] on select "Sender Recipient Third Party Collect" at bounding box center [139, 564] width 203 height 28
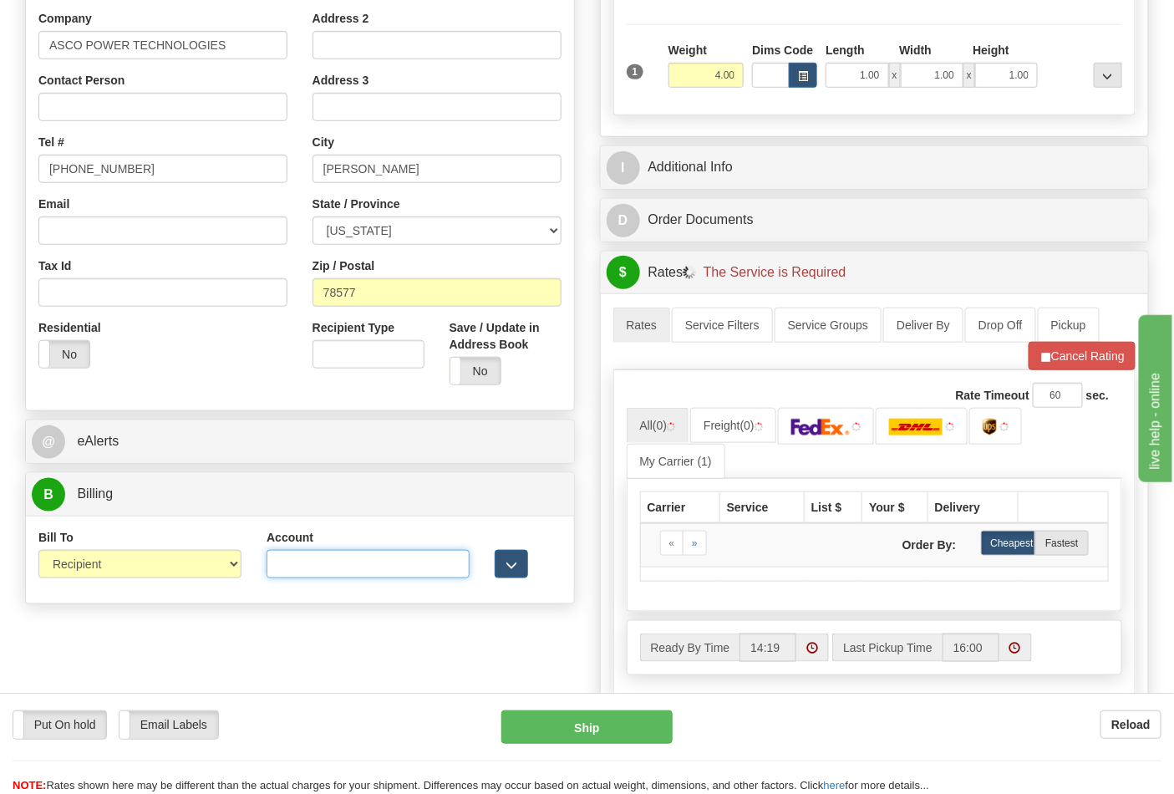
click at [280, 572] on input "Account" at bounding box center [368, 564] width 203 height 28
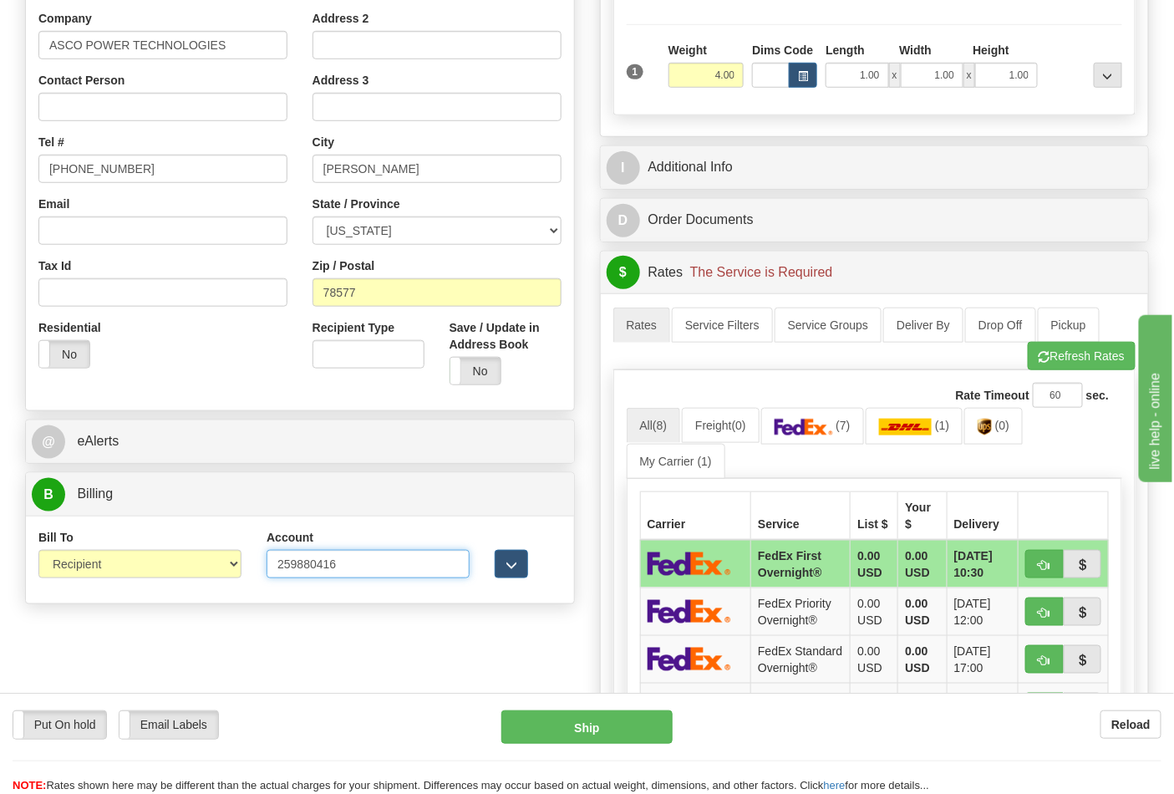
type input "259880416"
click button "Delete" at bounding box center [0, 0] width 0 height 0
click at [801, 440] on link "(7)" at bounding box center [812, 426] width 103 height 36
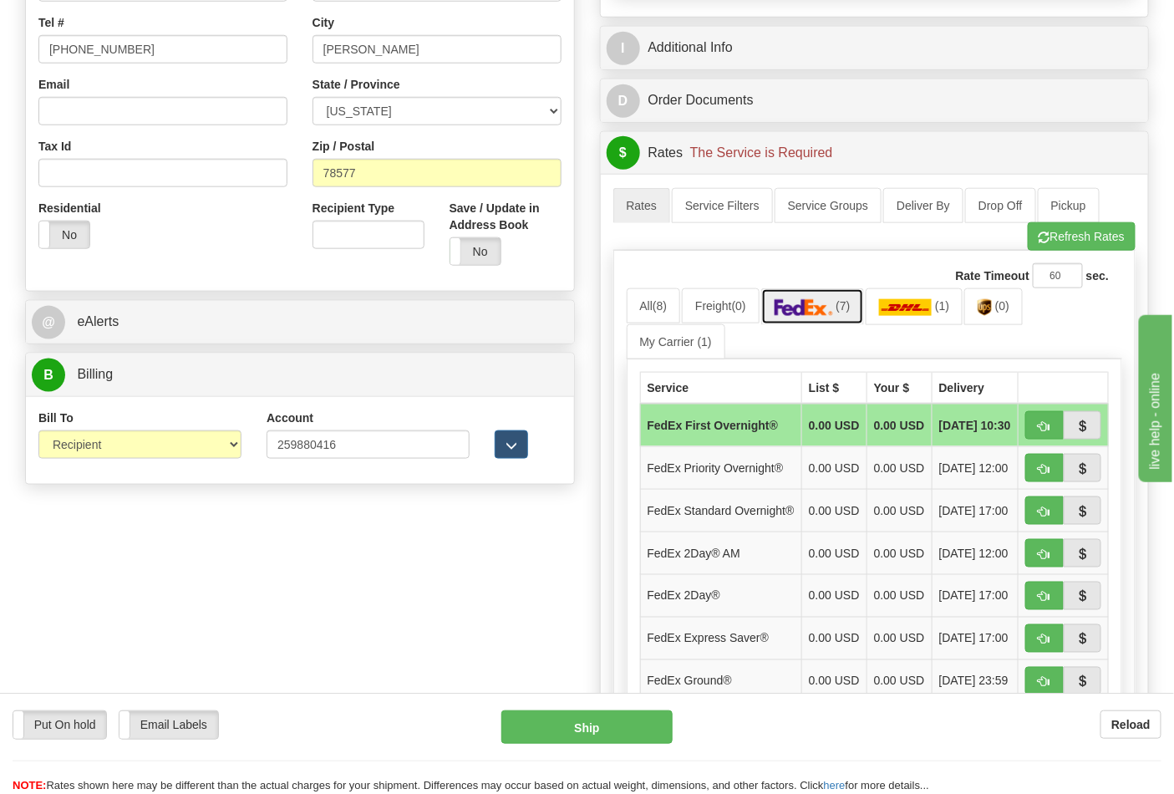
scroll to position [649, 0]
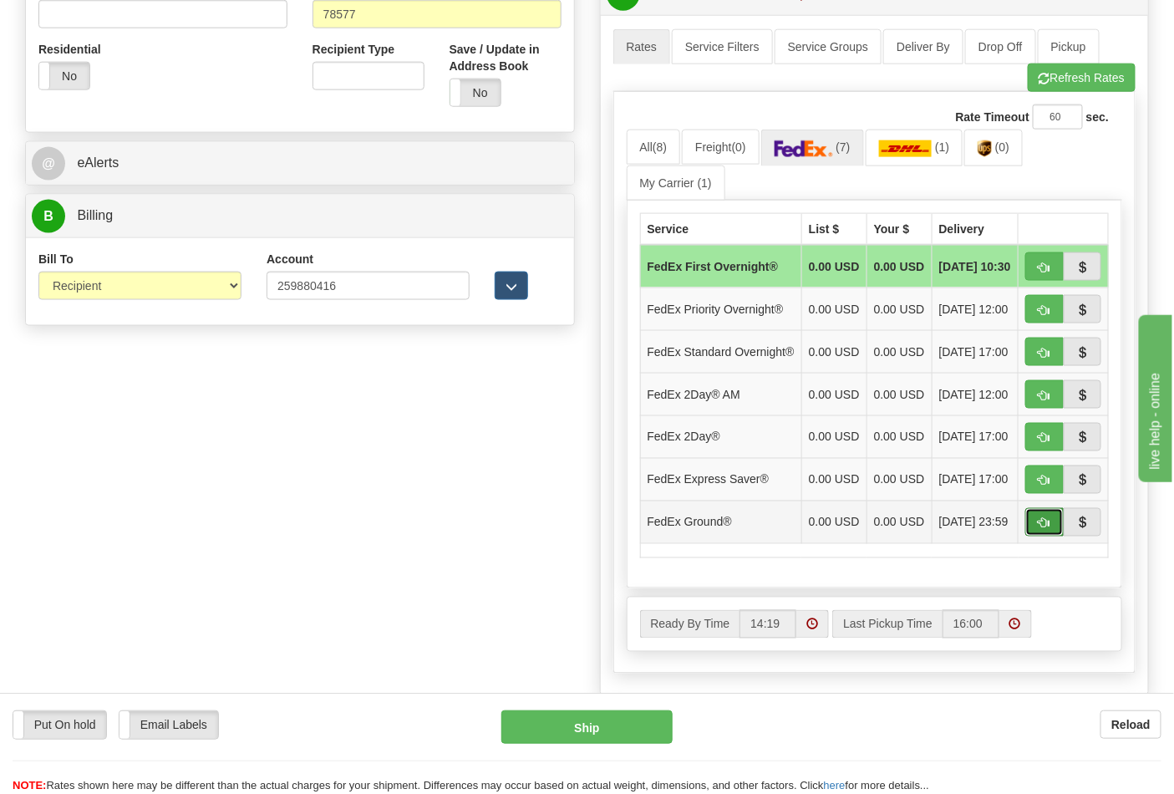
click at [1037, 537] on button "button" at bounding box center [1045, 522] width 38 height 28
type input "92"
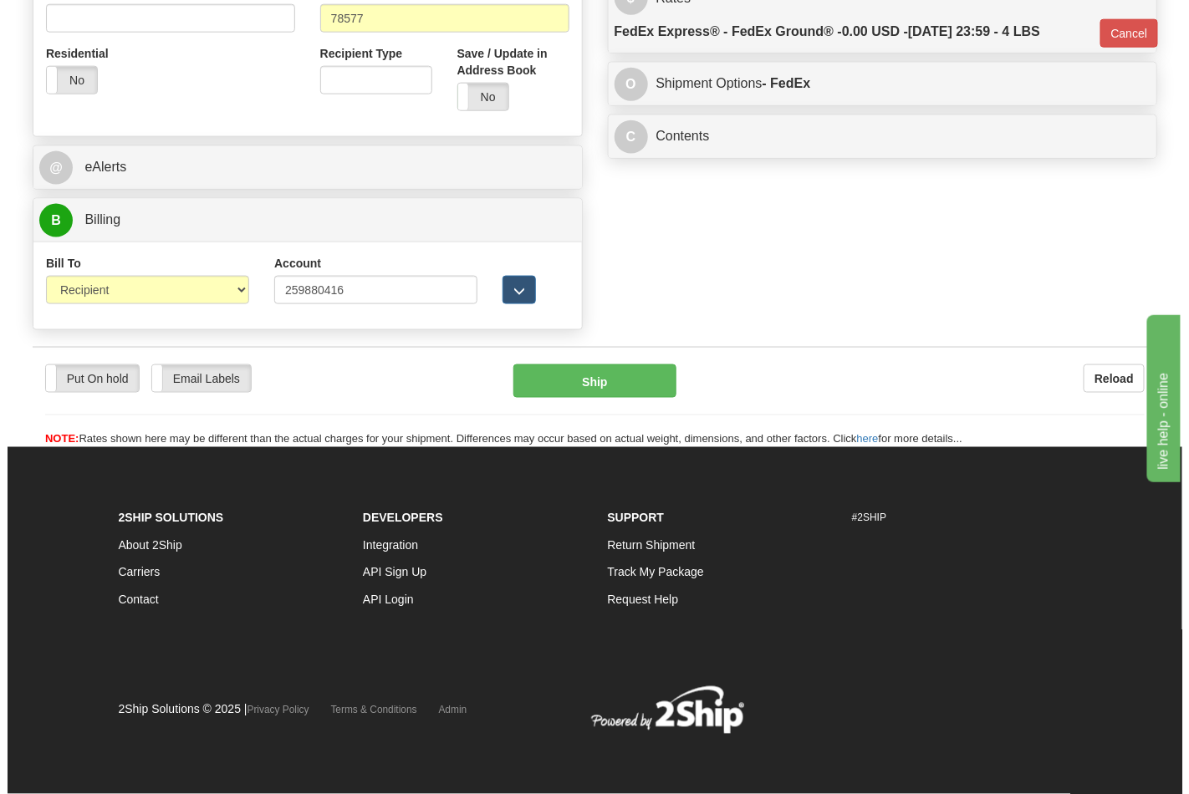
scroll to position [624, 0]
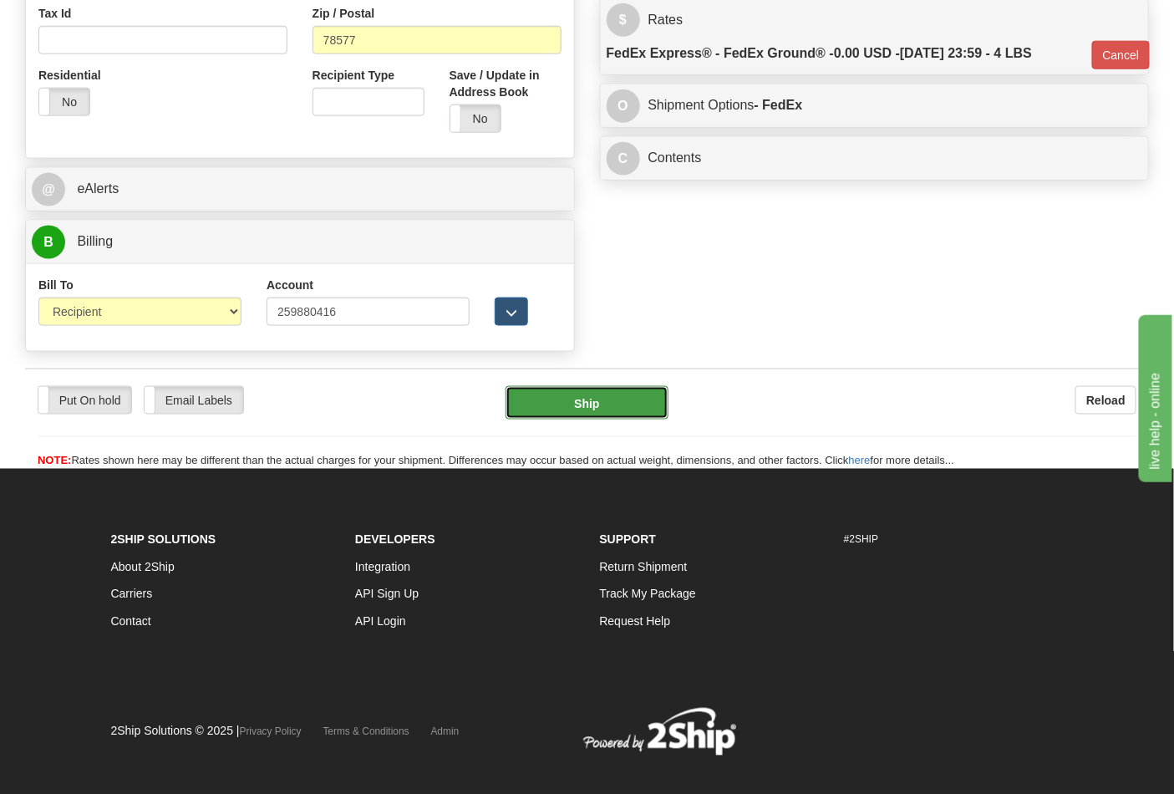
click at [594, 412] on button "Ship" at bounding box center [587, 402] width 162 height 33
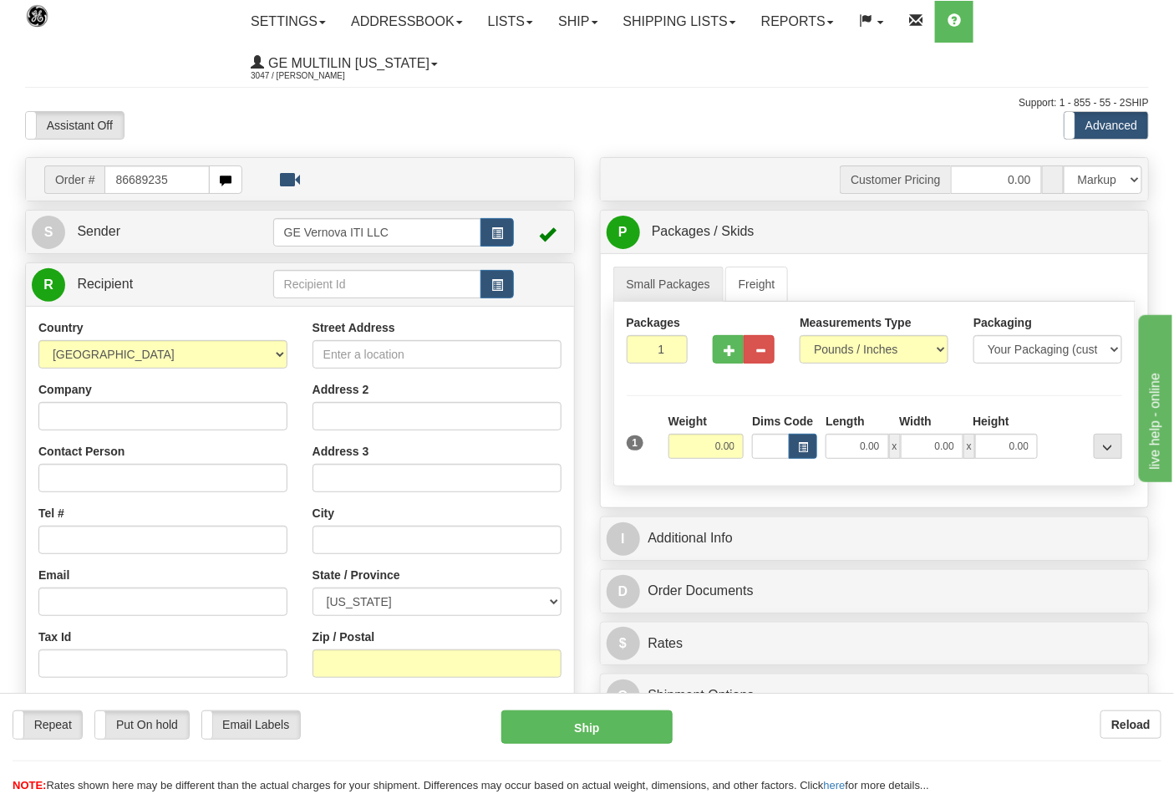
type input "86689235"
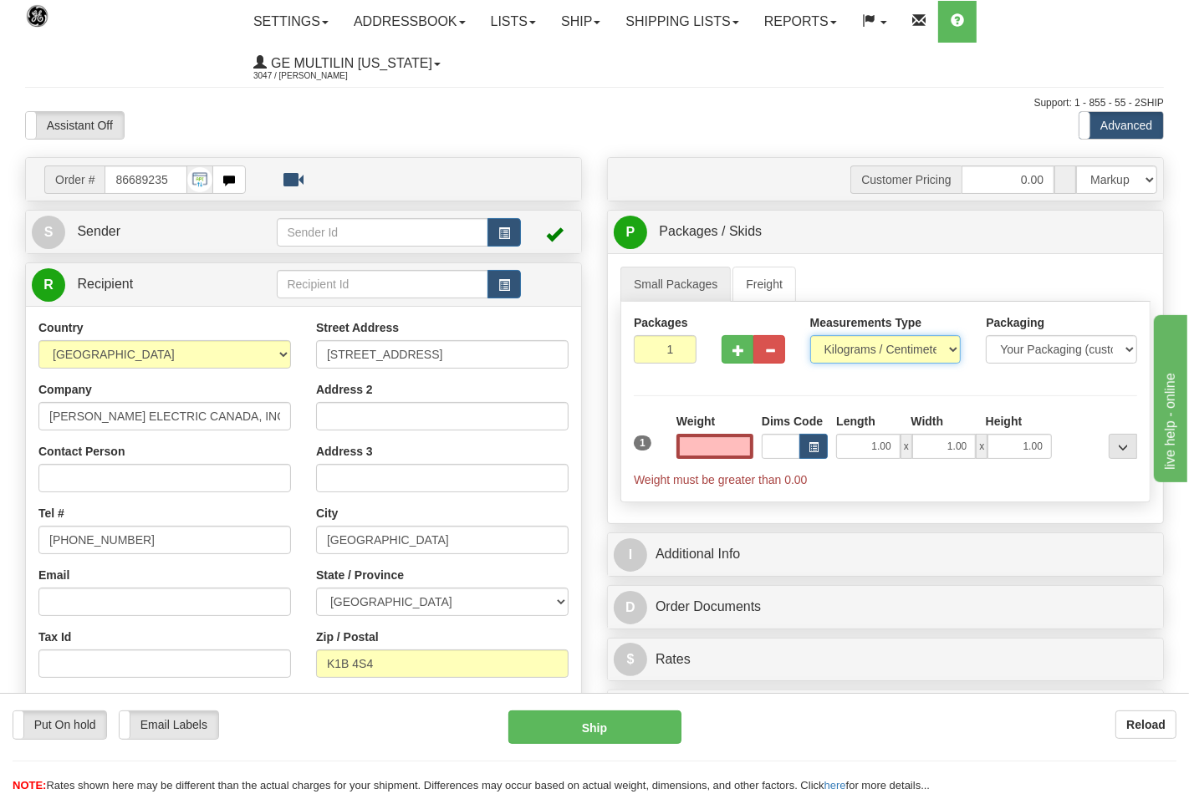
type input "0.00"
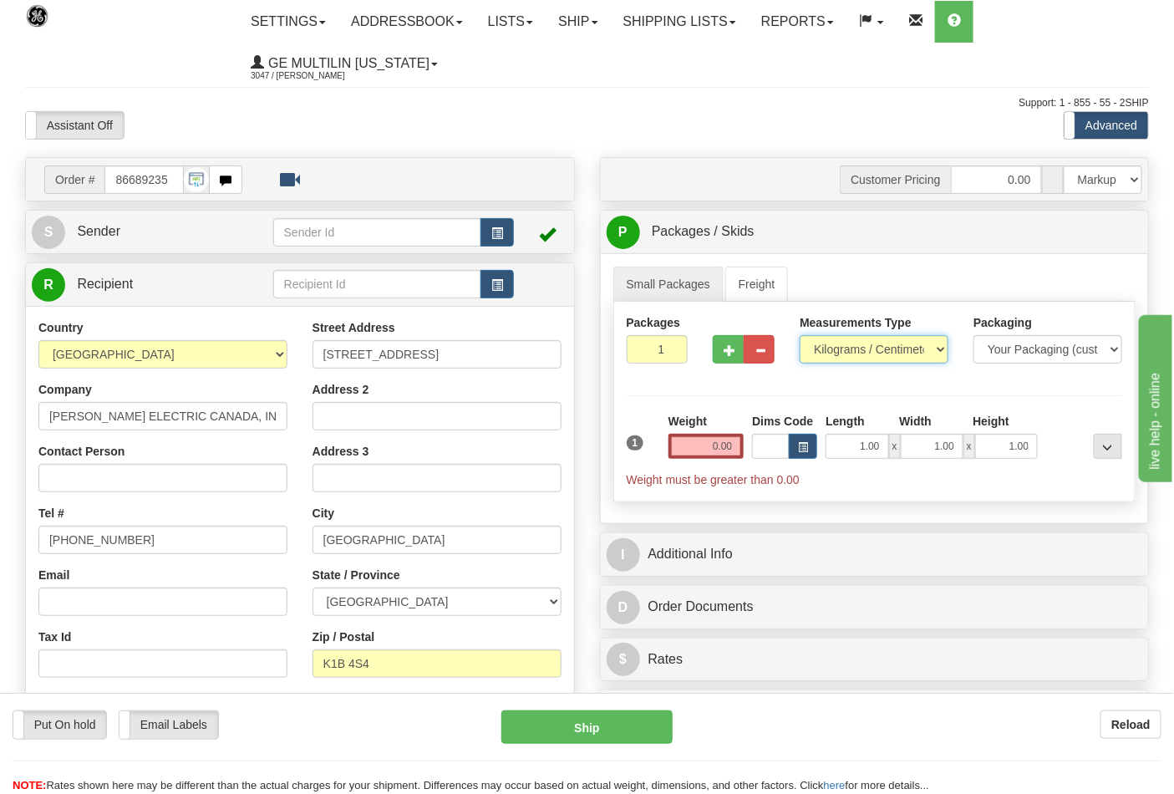
drag, startPoint x: 832, startPoint y: 345, endPoint x: 838, endPoint y: 361, distance: 16.9
click at [832, 345] on select "Pounds / Inches Kilograms / Centimeters" at bounding box center [874, 349] width 149 height 28
select select "0"
click at [800, 336] on select "Pounds / Inches Kilograms / Centimeters" at bounding box center [874, 349] width 149 height 28
click at [721, 351] on button "button" at bounding box center [728, 349] width 31 height 28
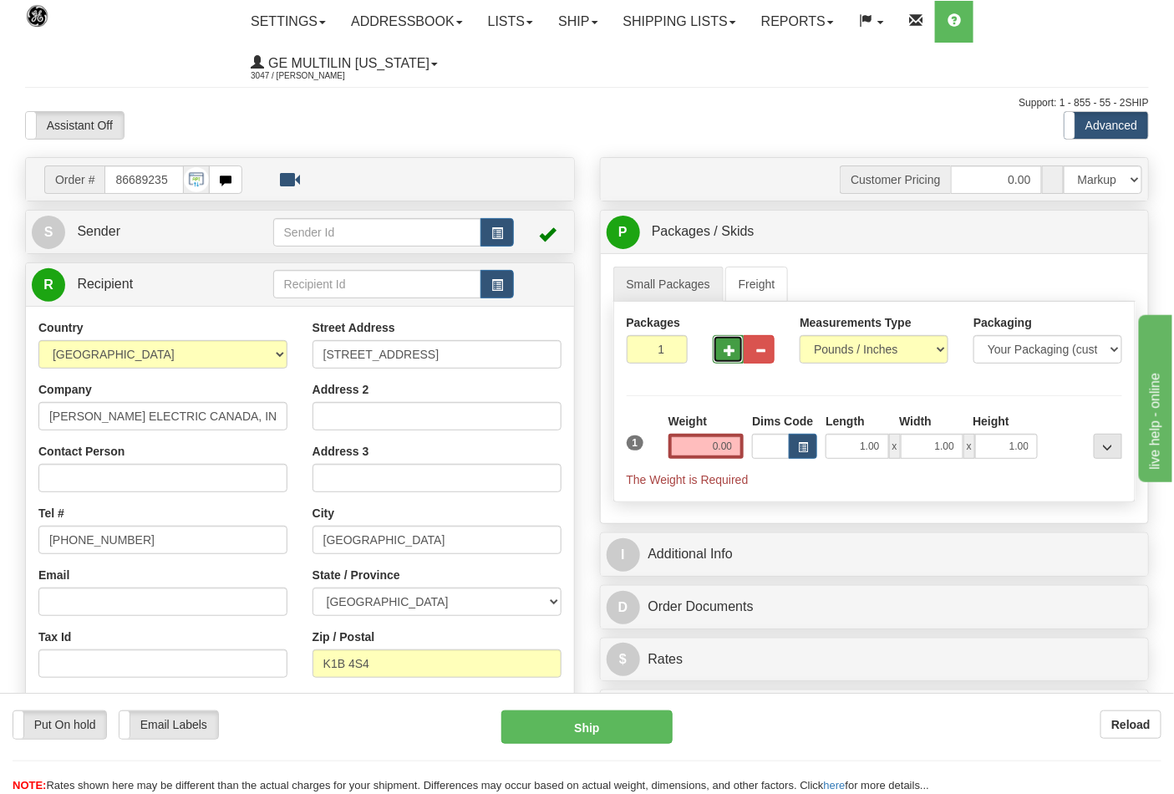
type input "2"
click at [732, 448] on input "0.00" at bounding box center [707, 446] width 76 height 25
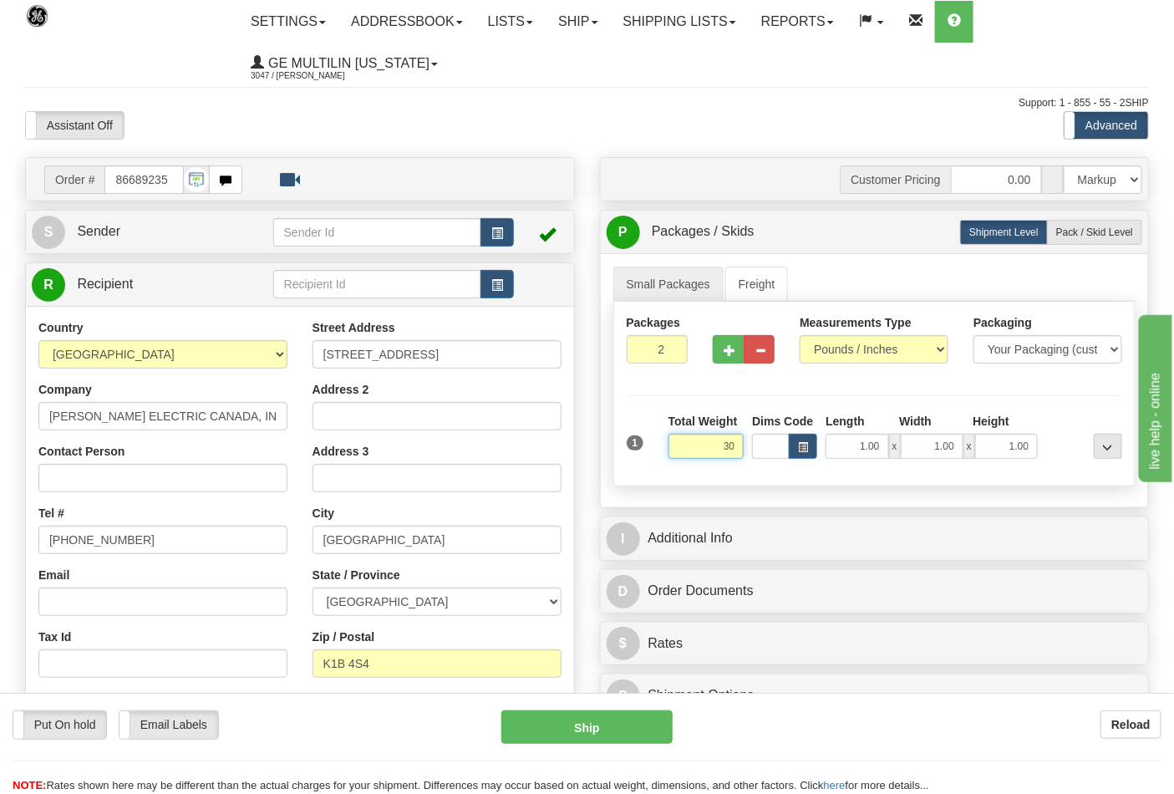
click button "Delete" at bounding box center [0, 0] width 0 height 0
type input "30.00"
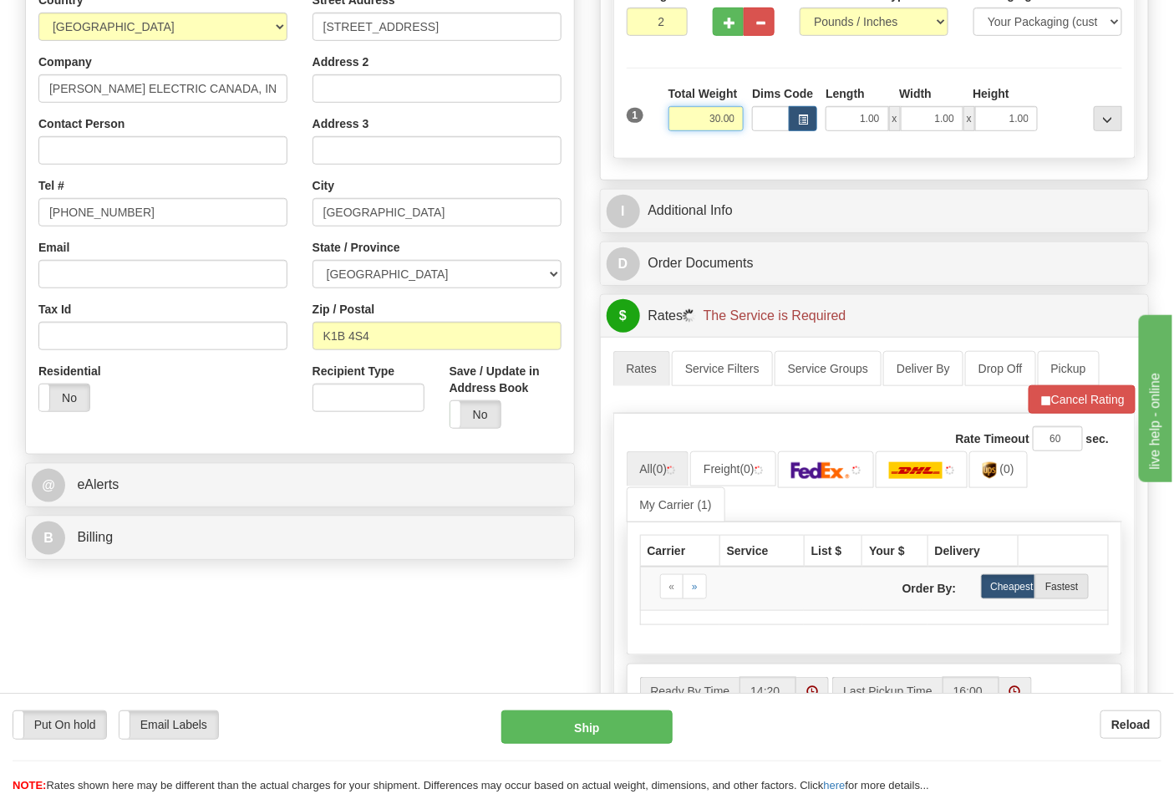
scroll to position [464, 0]
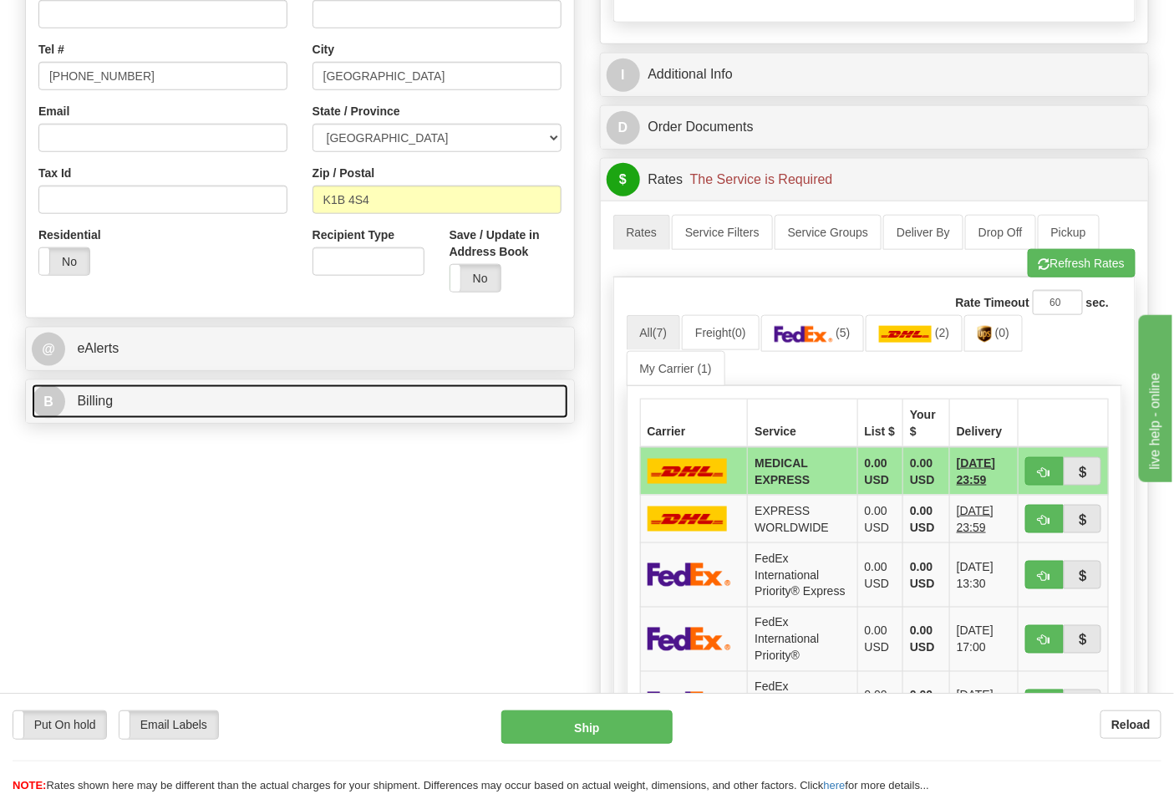
click at [153, 411] on link "B Billing" at bounding box center [300, 402] width 537 height 34
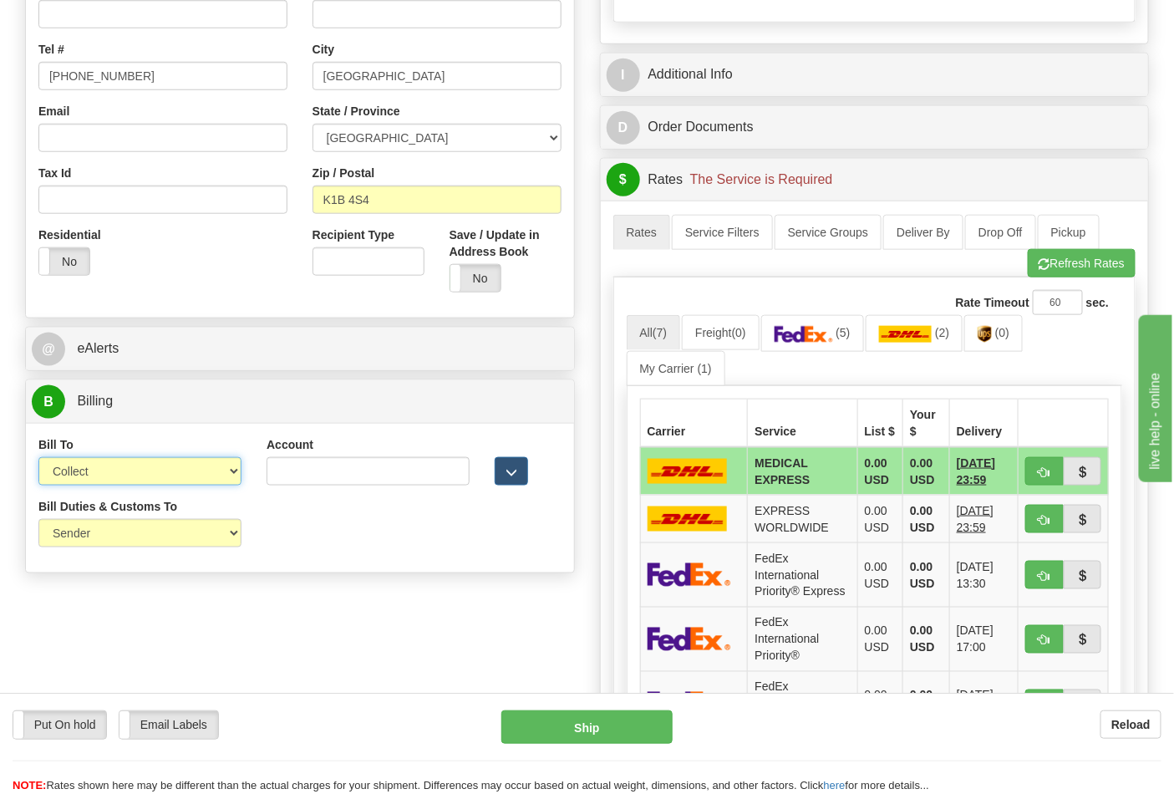
drag, startPoint x: 154, startPoint y: 474, endPoint x: 136, endPoint y: 483, distance: 19.8
click at [154, 474] on select "Sender Recipient Third Party Collect" at bounding box center [139, 471] width 203 height 28
select select "2"
click at [38, 459] on select "Sender Recipient Third Party Collect" at bounding box center [139, 471] width 203 height 28
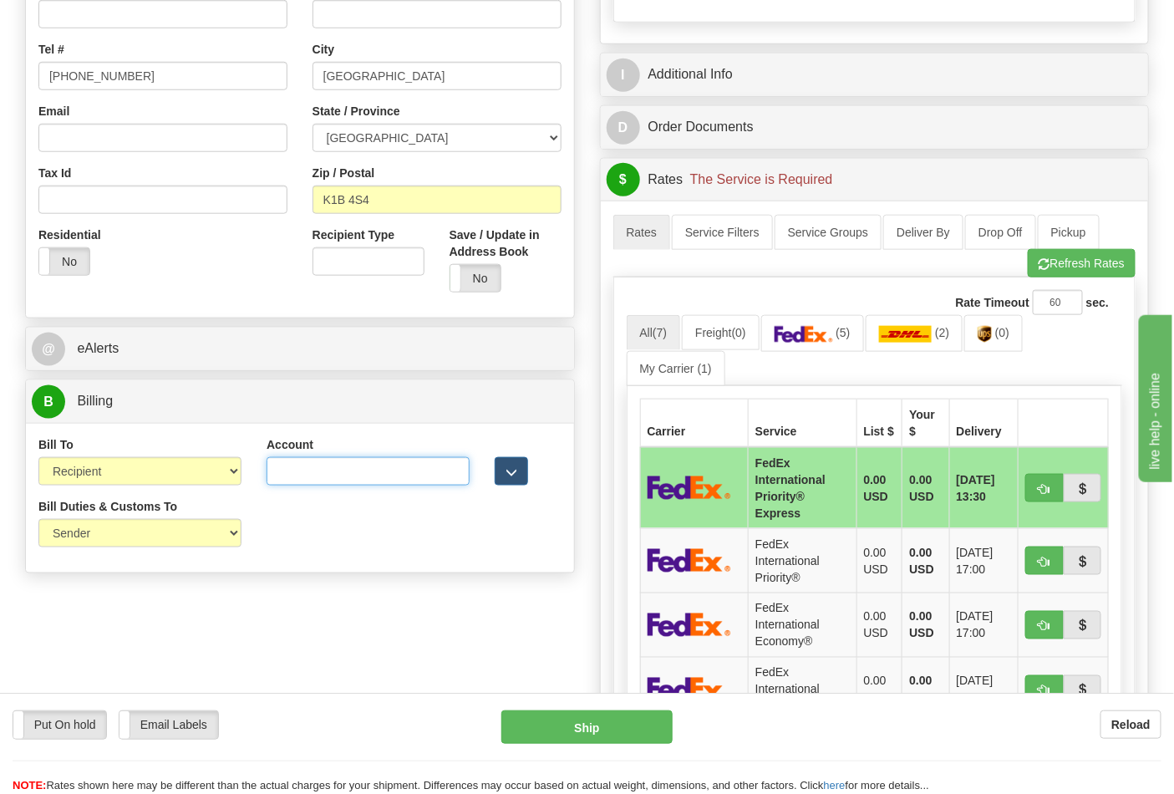
click at [378, 465] on input "Account" at bounding box center [368, 471] width 203 height 28
type input "686914623"
click button "Delete" at bounding box center [0, 0] width 0 height 0
click at [848, 326] on link "(5)" at bounding box center [812, 333] width 103 height 36
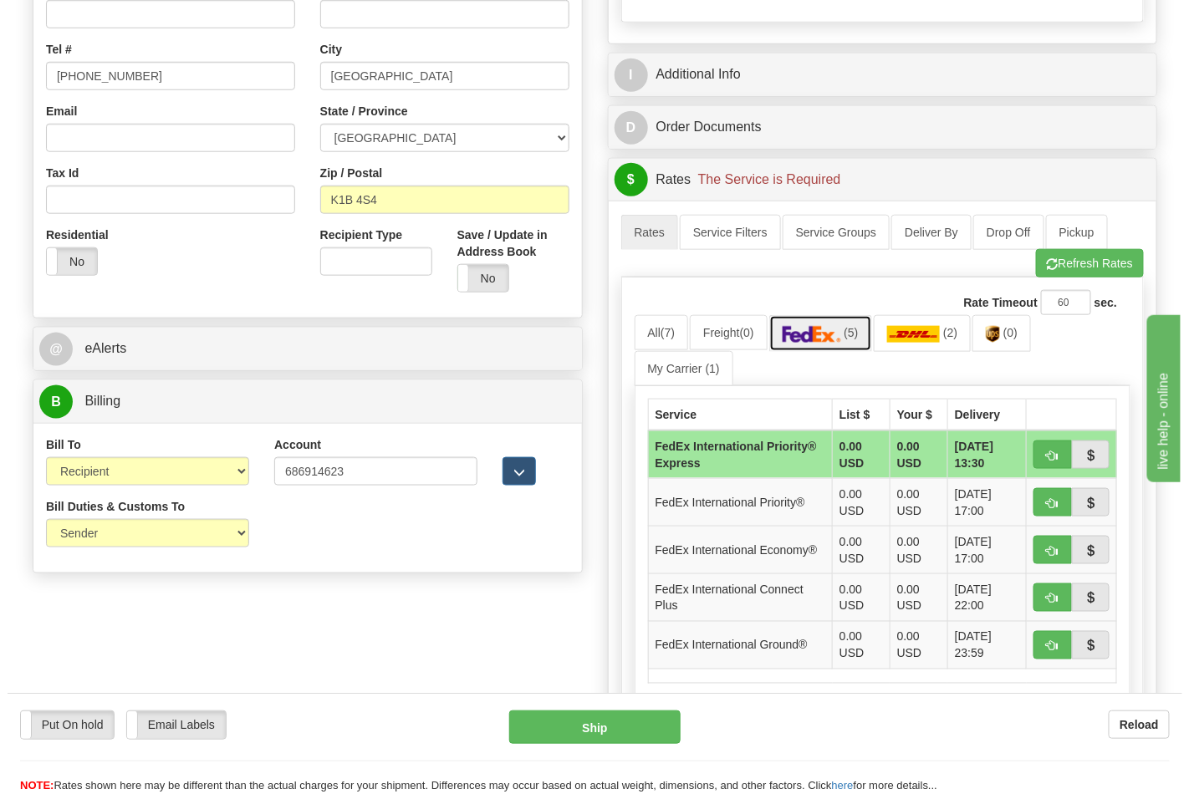
scroll to position [649, 0]
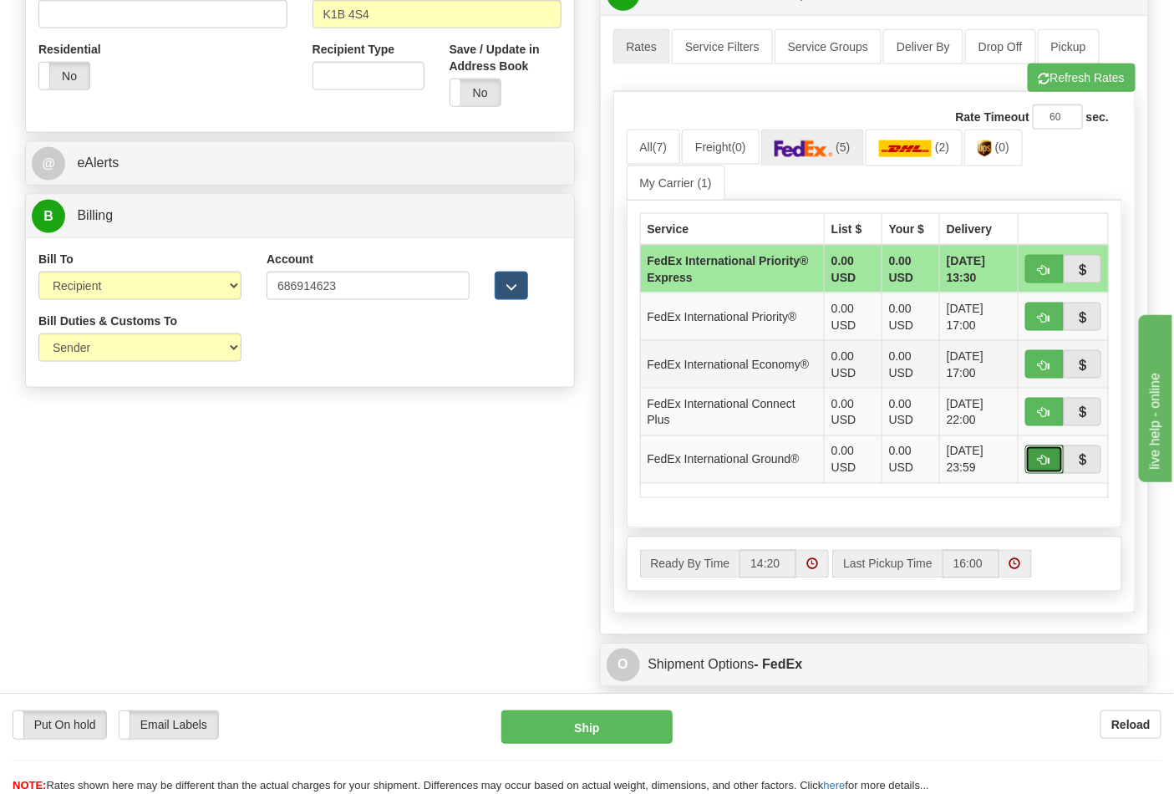
click at [1045, 454] on button "button" at bounding box center [1045, 460] width 38 height 28
type input "92"
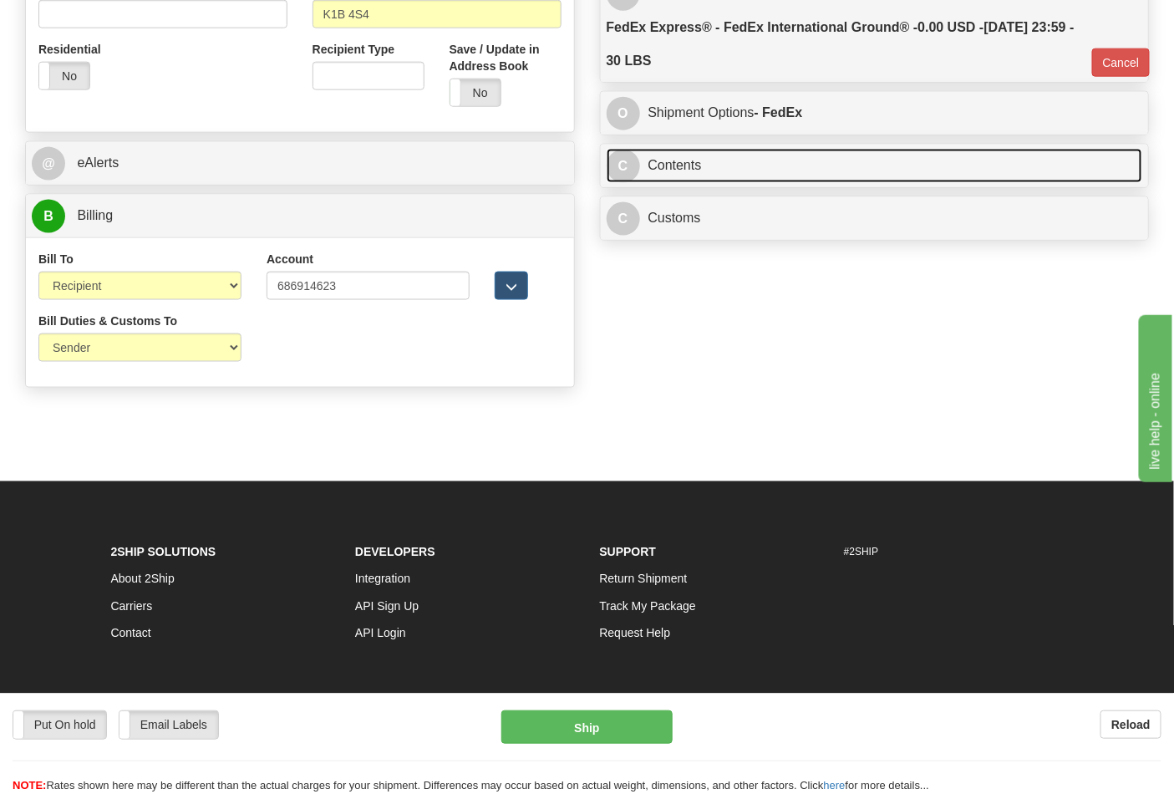
click at [716, 171] on link "C Contents" at bounding box center [875, 166] width 537 height 34
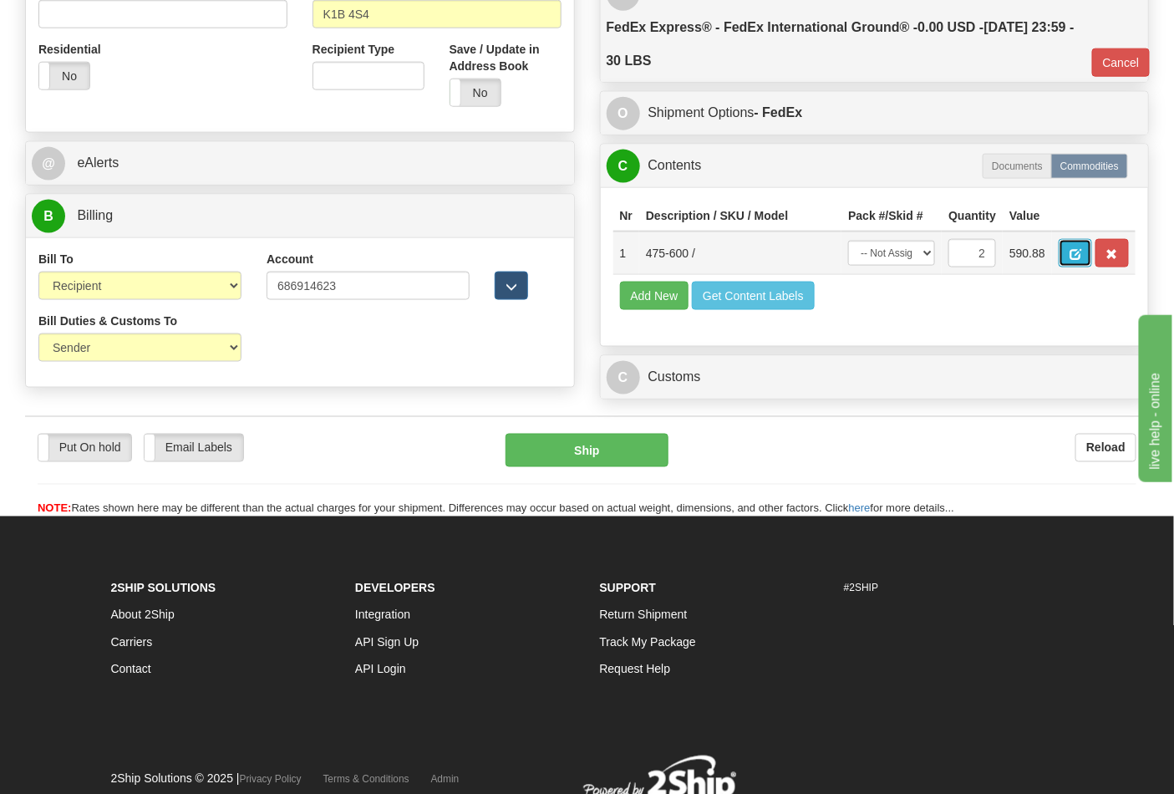
click at [1092, 249] on button "button" at bounding box center [1075, 253] width 33 height 28
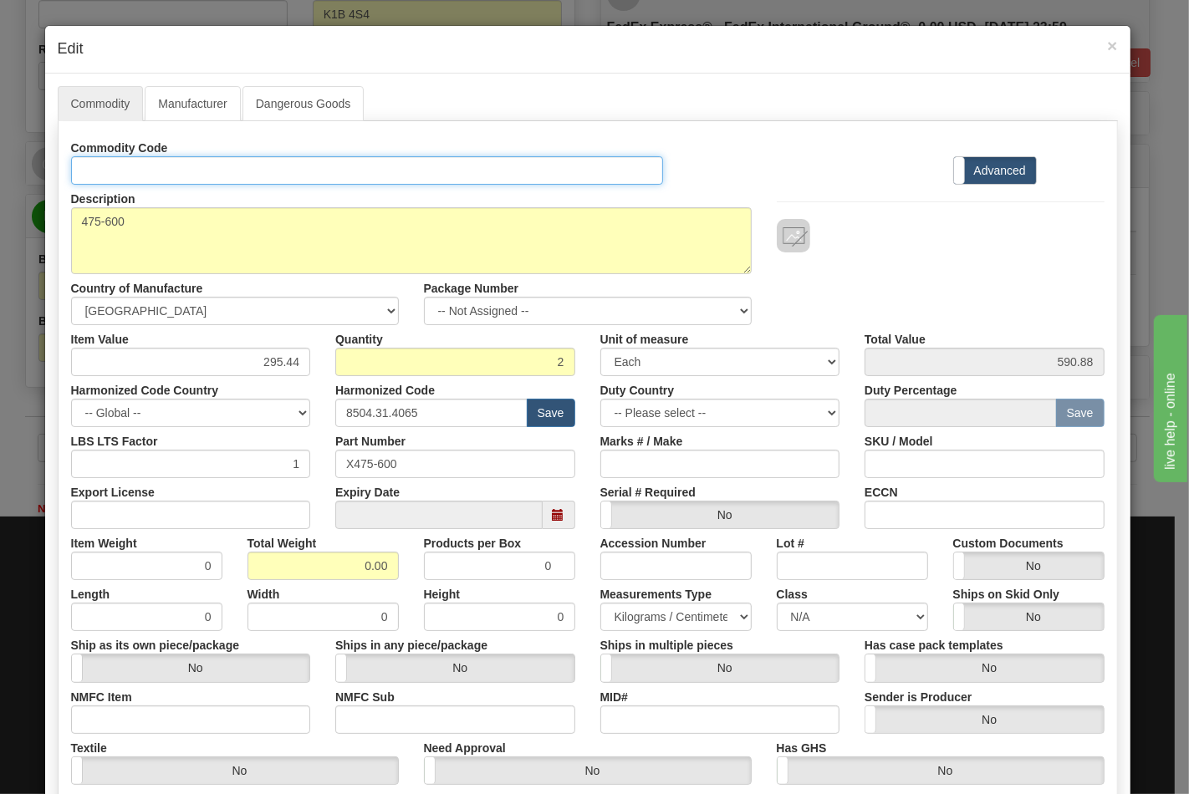
click at [265, 174] on input "Id" at bounding box center [367, 170] width 593 height 28
type input "TRANSFORMERS"
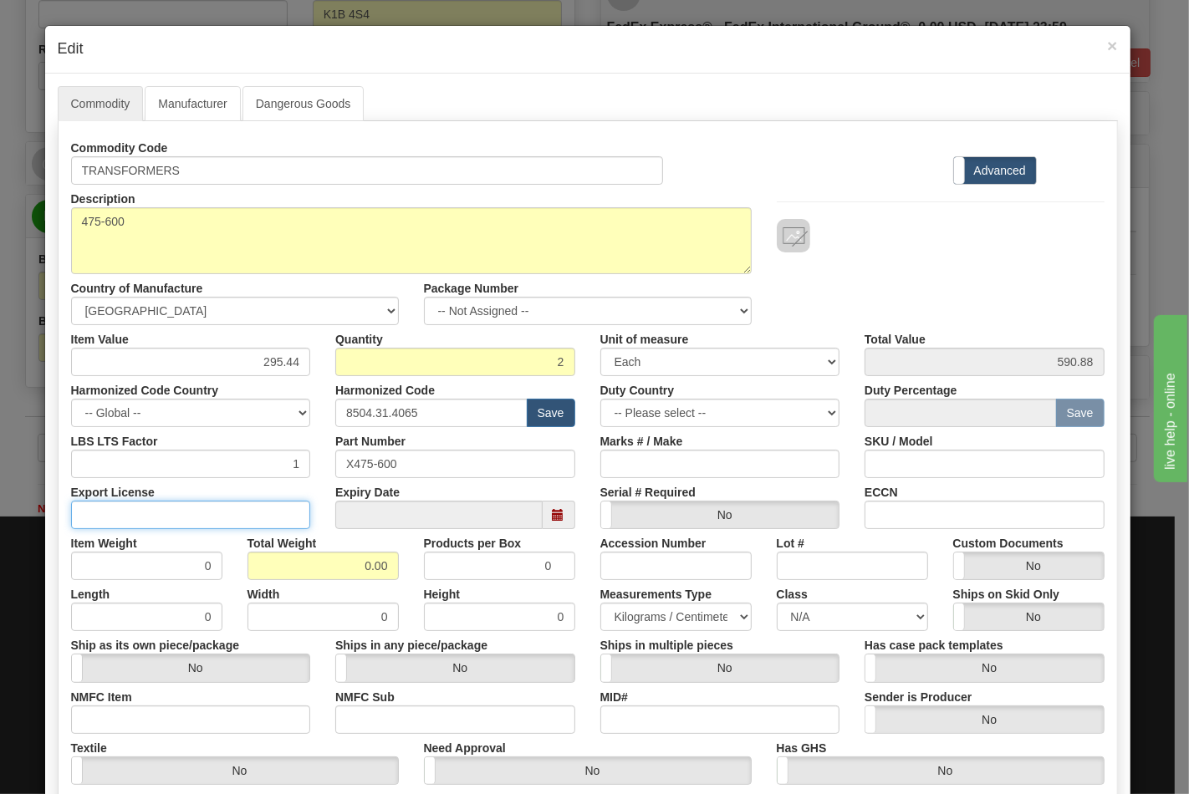
drag, startPoint x: 223, startPoint y: 507, endPoint x: 214, endPoint y: 512, distance: 10.9
click at [223, 507] on input "Export License" at bounding box center [191, 515] width 240 height 28
type input "N/A"
drag, startPoint x: 349, startPoint y: 566, endPoint x: 421, endPoint y: 571, distance: 72.9
click at [426, 571] on div "Item Weight 0 Total Weight 0.00 Products per Box 0 Accession Number Lot # Custo…" at bounding box center [588, 554] width 1058 height 51
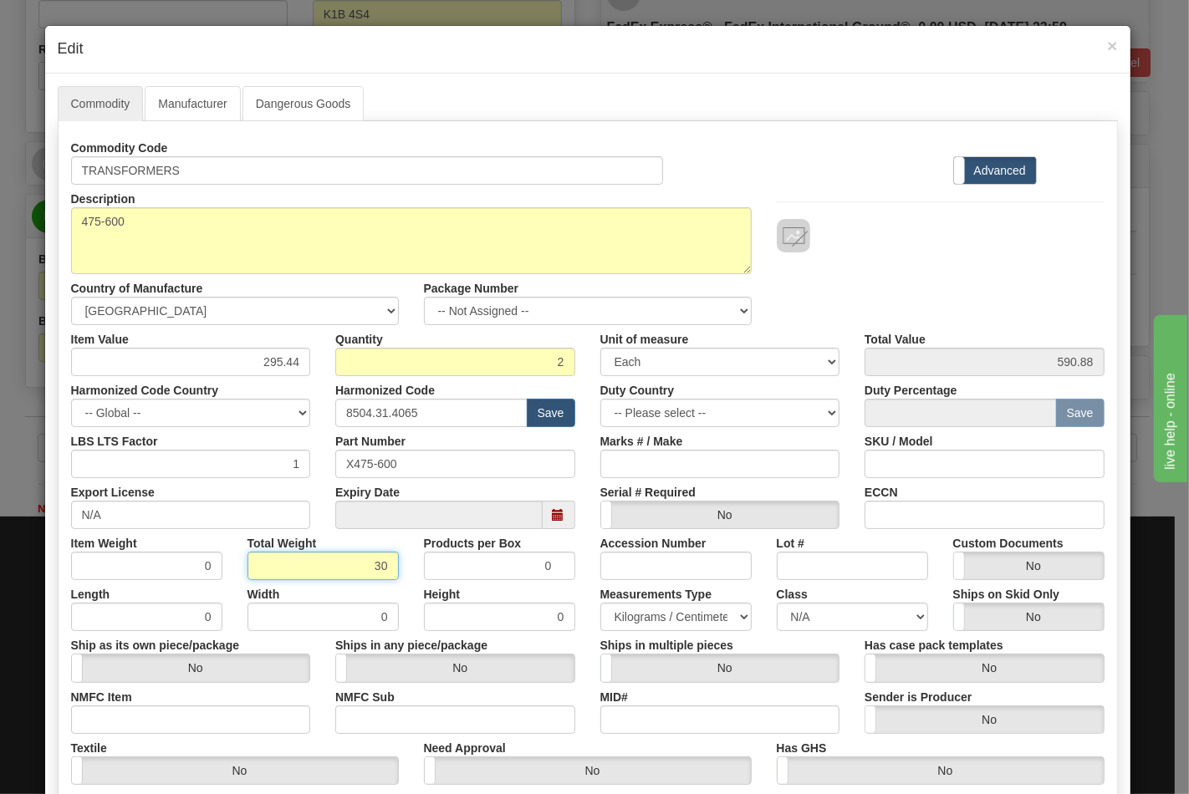
type input "30"
type input "15.0000"
click at [262, 717] on input "NMFC Item" at bounding box center [191, 719] width 240 height 28
type input "63170"
drag, startPoint x: 364, startPoint y: 731, endPoint x: 416, endPoint y: 722, distance: 53.3
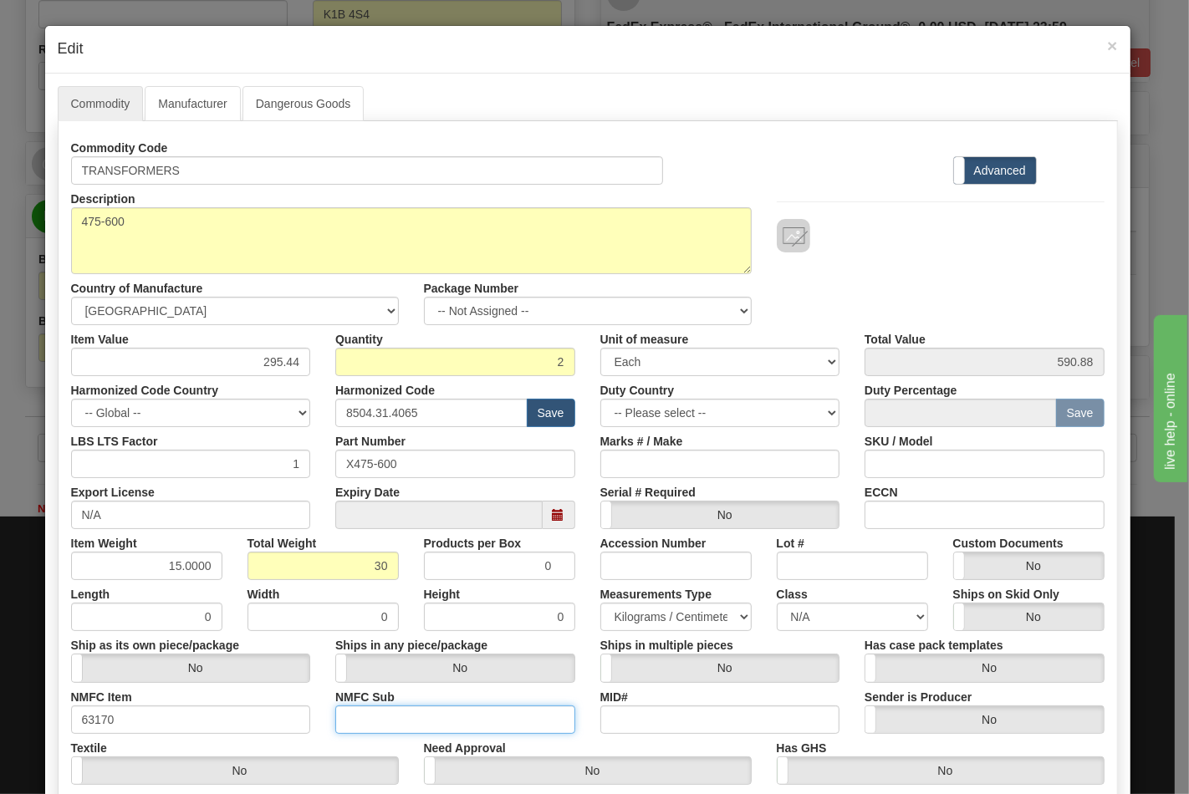
click at [365, 729] on input "NMFC Sub" at bounding box center [455, 719] width 240 height 28
type input "4"
click at [819, 616] on select "N/A 50.0 55.0 60.0 65.0 70.0 85.0 92.5 100.0 125.0 175.0 250.0 300.0 400.0" at bounding box center [852, 617] width 151 height 28
select select "70.0"
click at [777, 603] on select "N/A 50.0 55.0 60.0 65.0 70.0 85.0 92.5 100.0 125.0 175.0 250.0 300.0 400.0" at bounding box center [852, 617] width 151 height 28
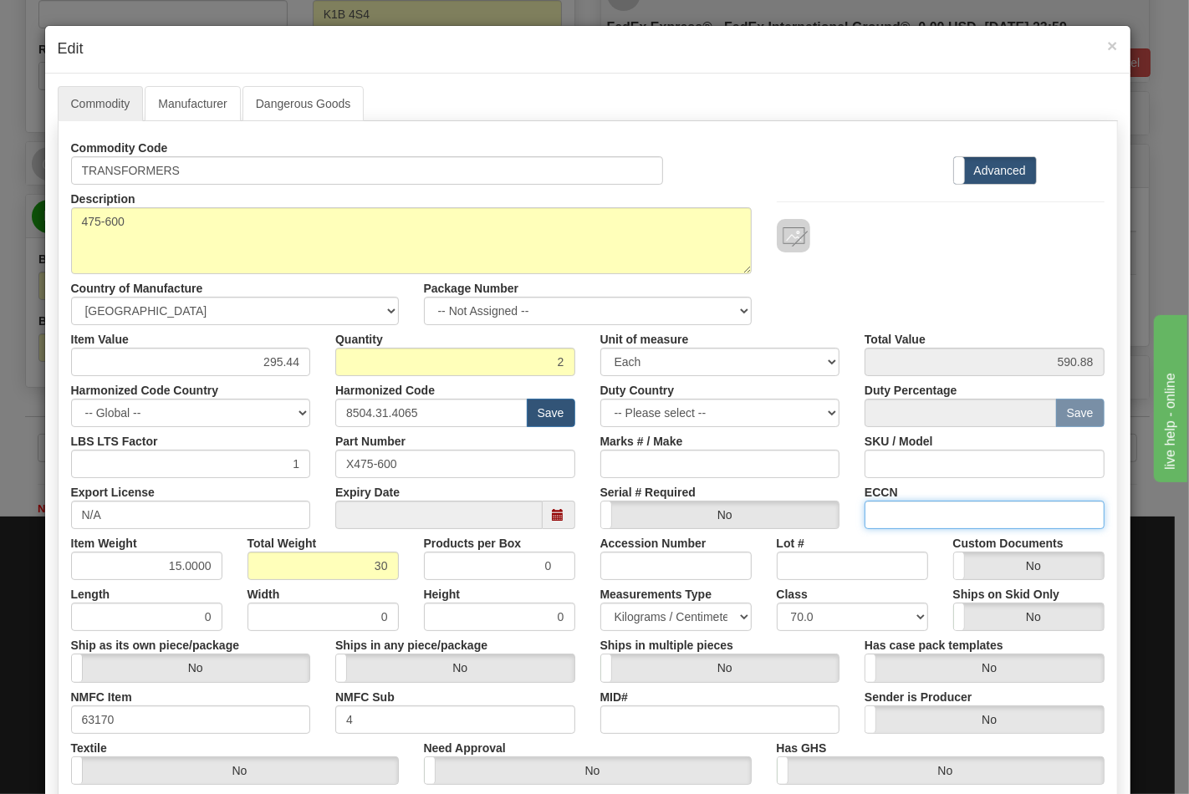
click at [921, 518] on input "ECCN" at bounding box center [984, 515] width 240 height 28
type input "EAR99"
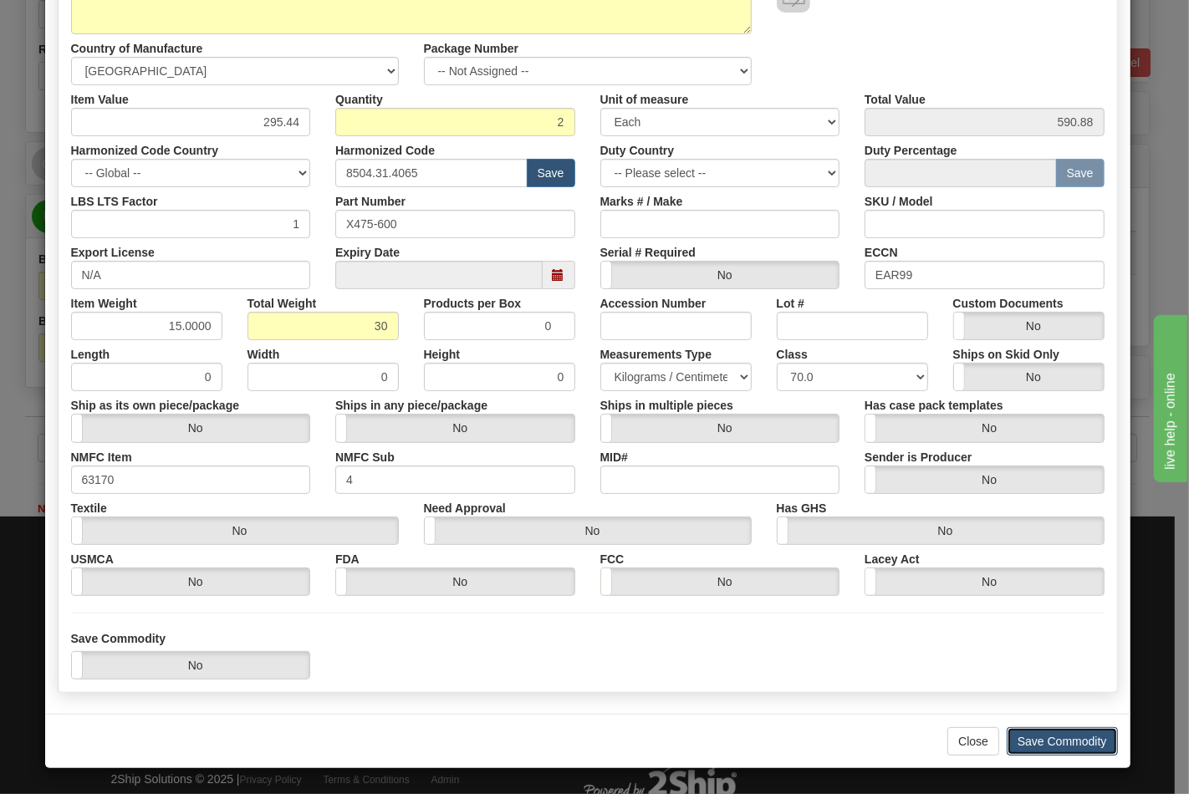
click at [1057, 729] on button "Save Commodity" at bounding box center [1061, 741] width 111 height 28
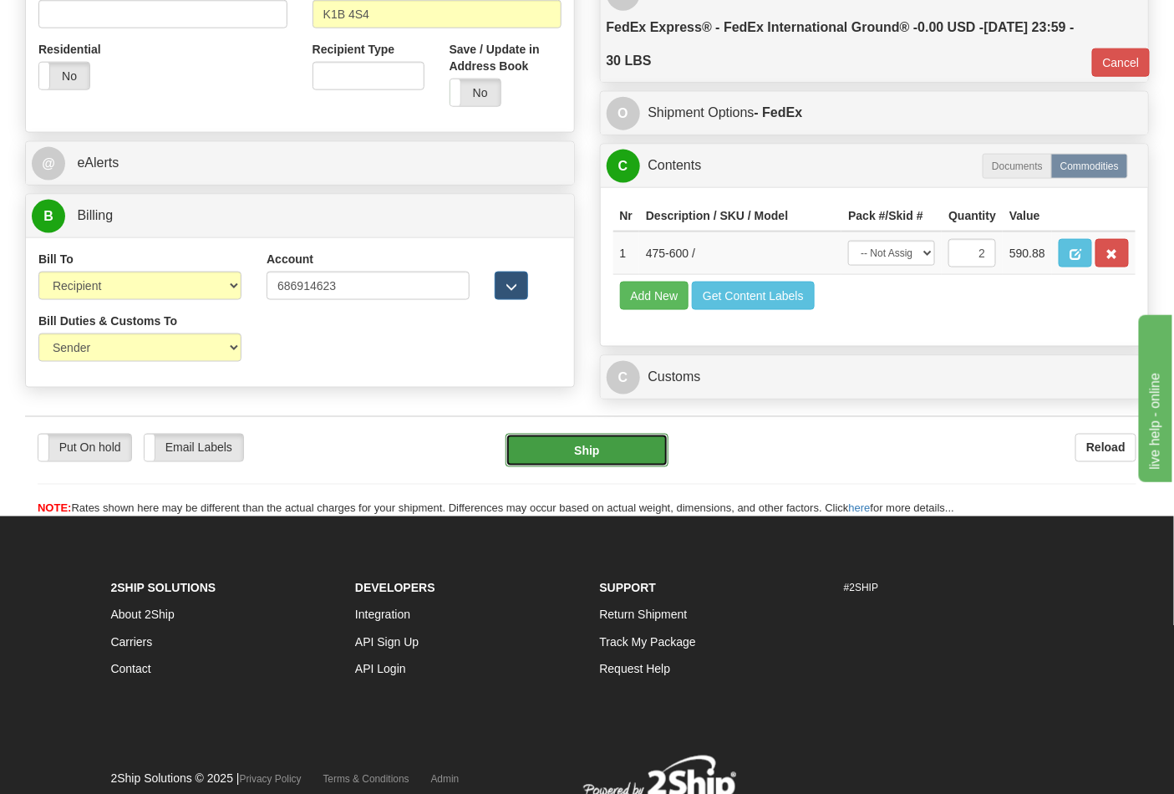
click at [589, 467] on button "Ship" at bounding box center [587, 450] width 162 height 33
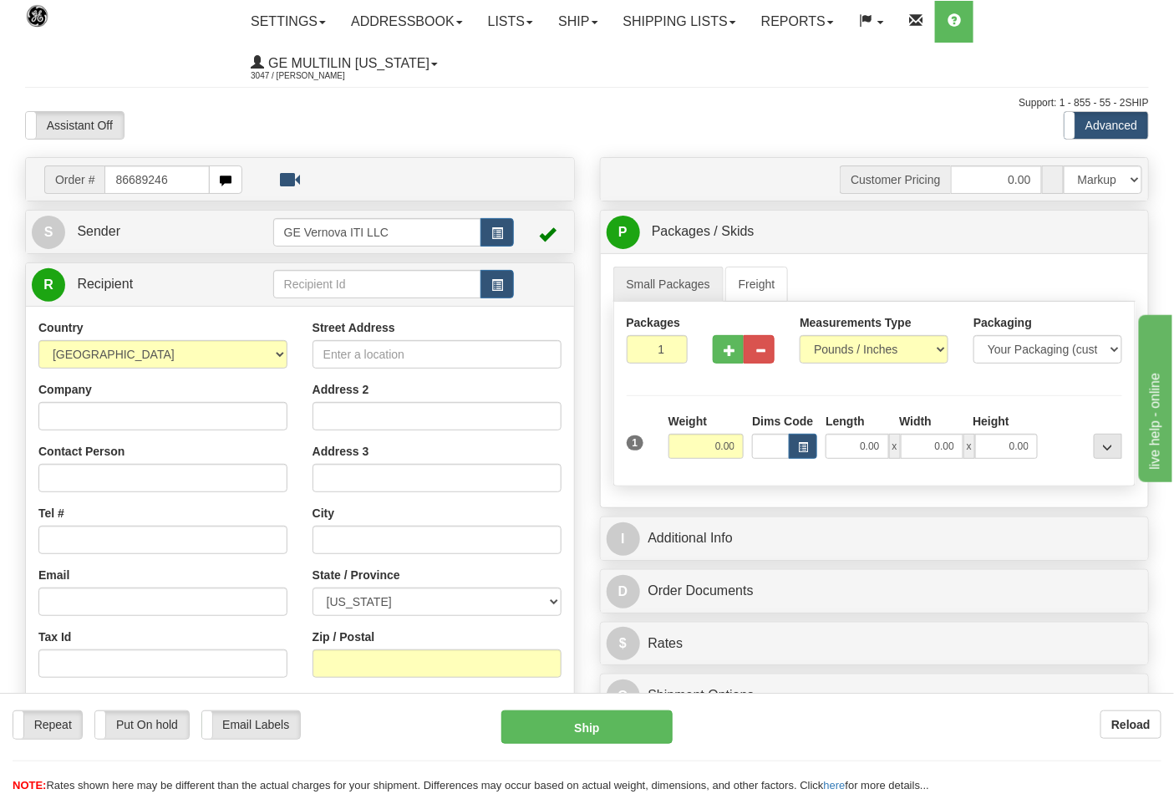
type input "86689246"
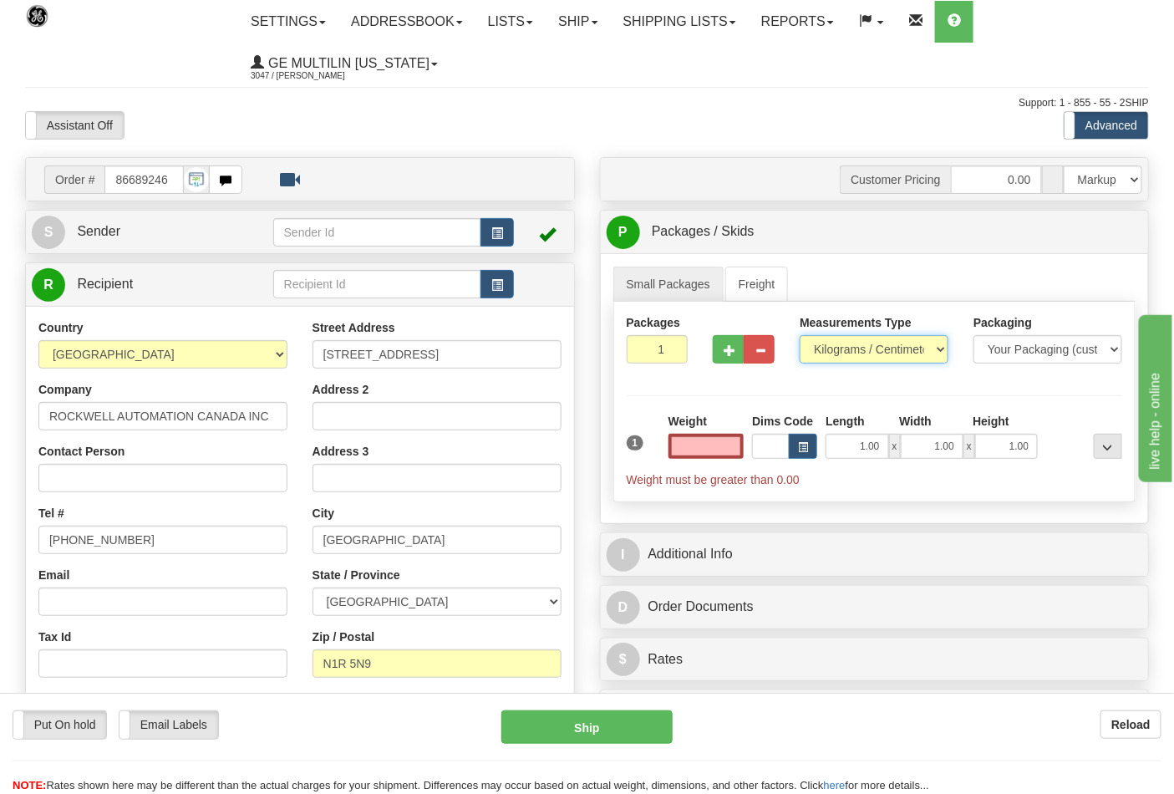
type input "0.00"
click at [823, 362] on select "Pounds / Inches Kilograms / Centimeters" at bounding box center [874, 349] width 149 height 28
select select "0"
click at [800, 336] on select "Pounds / Inches Kilograms / Centimeters" at bounding box center [874, 349] width 149 height 28
click at [736, 362] on button "button" at bounding box center [728, 349] width 31 height 28
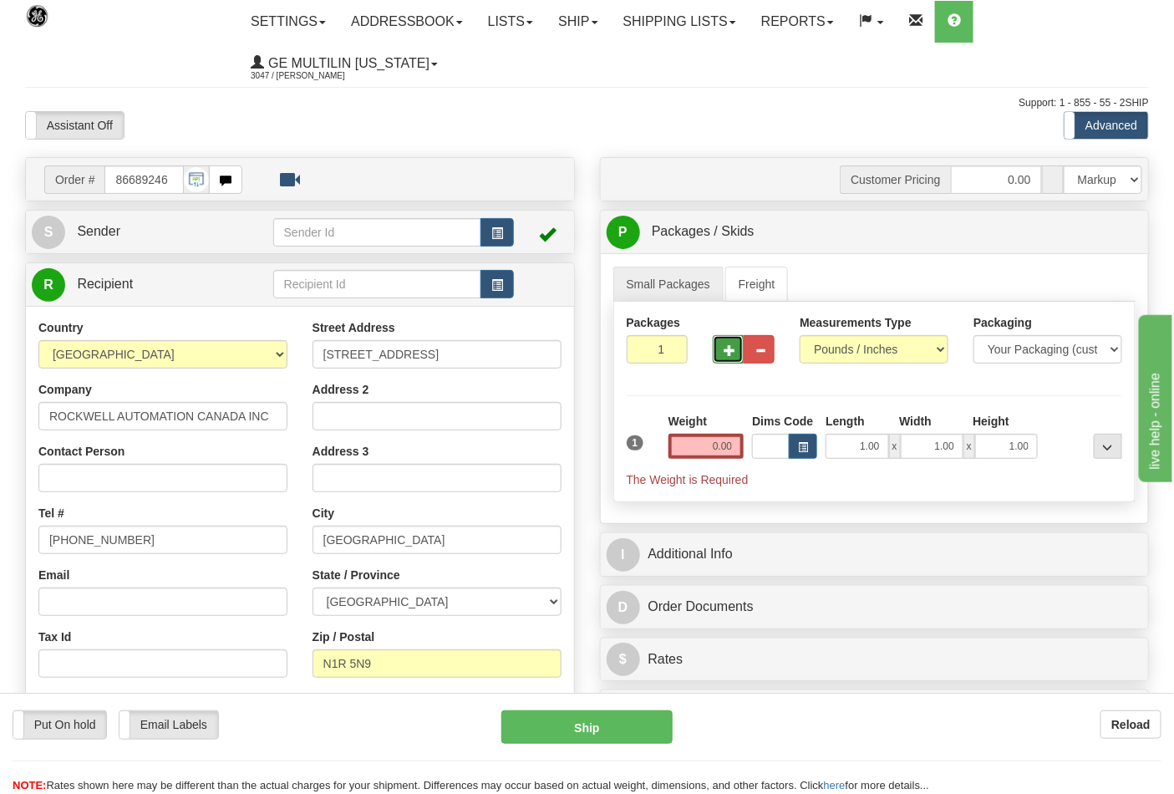
type input "2"
click at [737, 447] on input "0.00" at bounding box center [707, 446] width 76 height 25
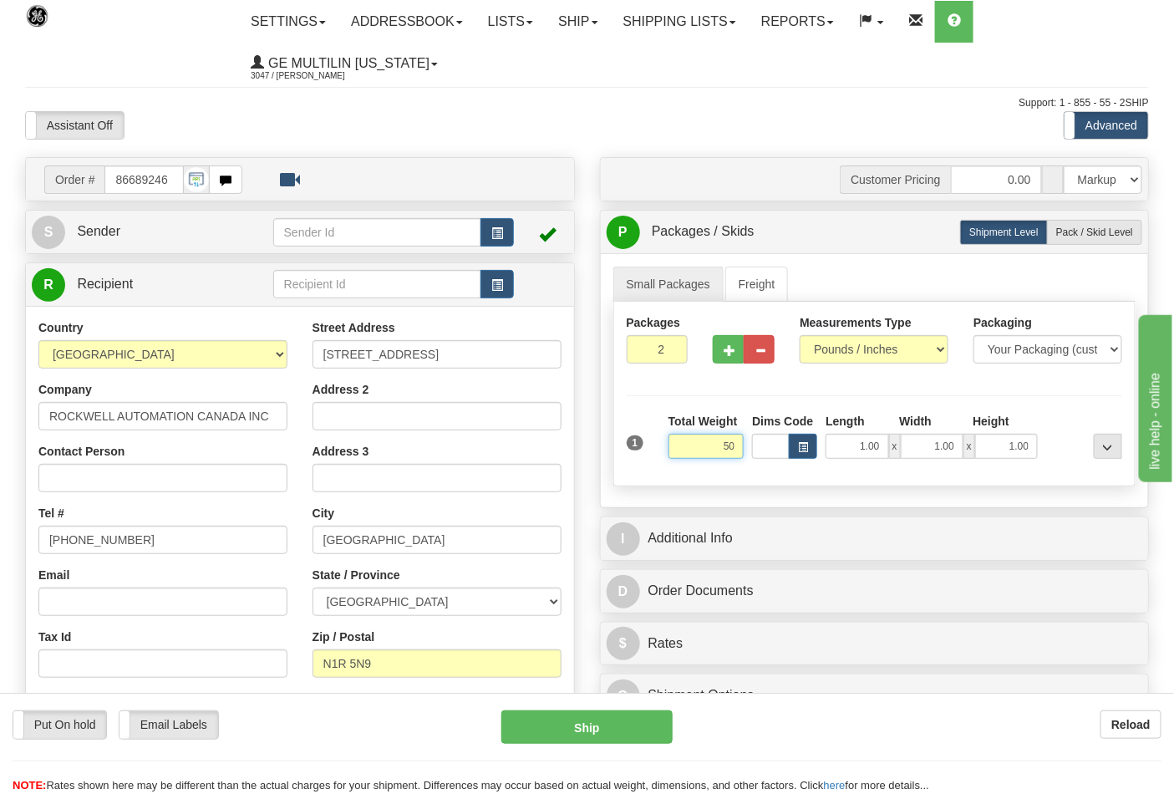
click button "Delete" at bounding box center [0, 0] width 0 height 0
type input "50.00"
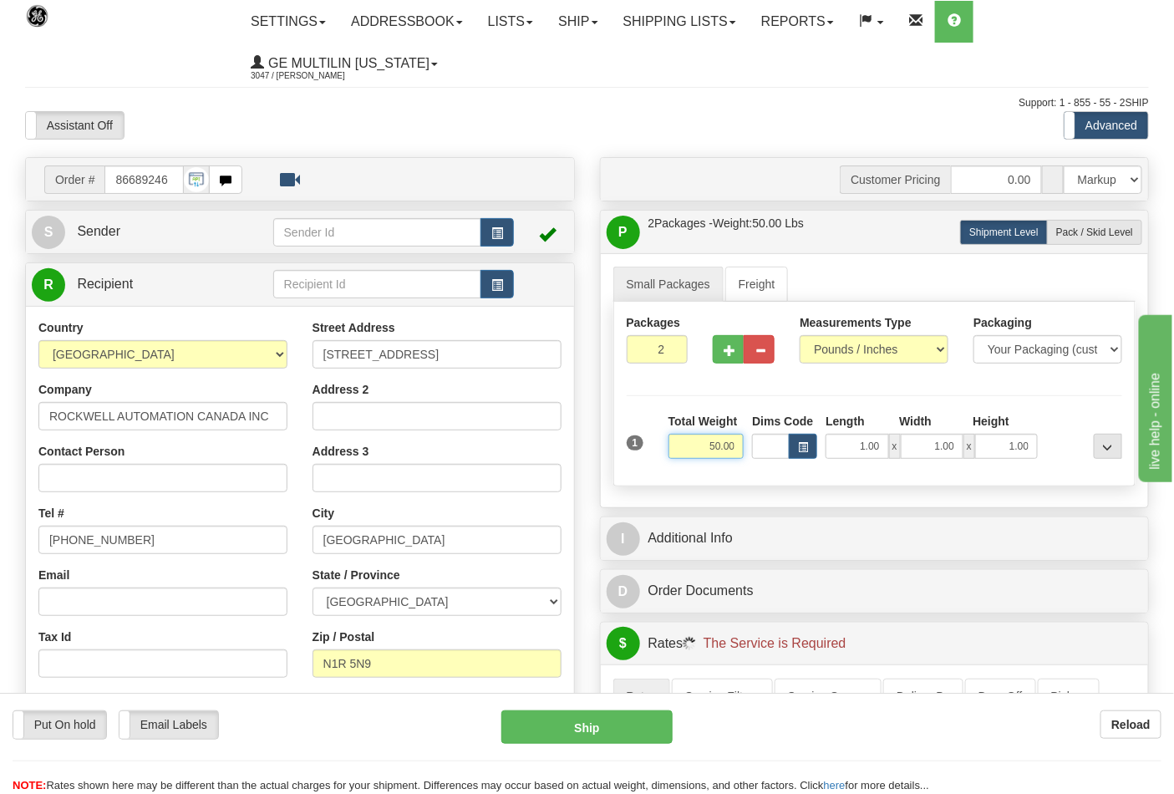
scroll to position [371, 0]
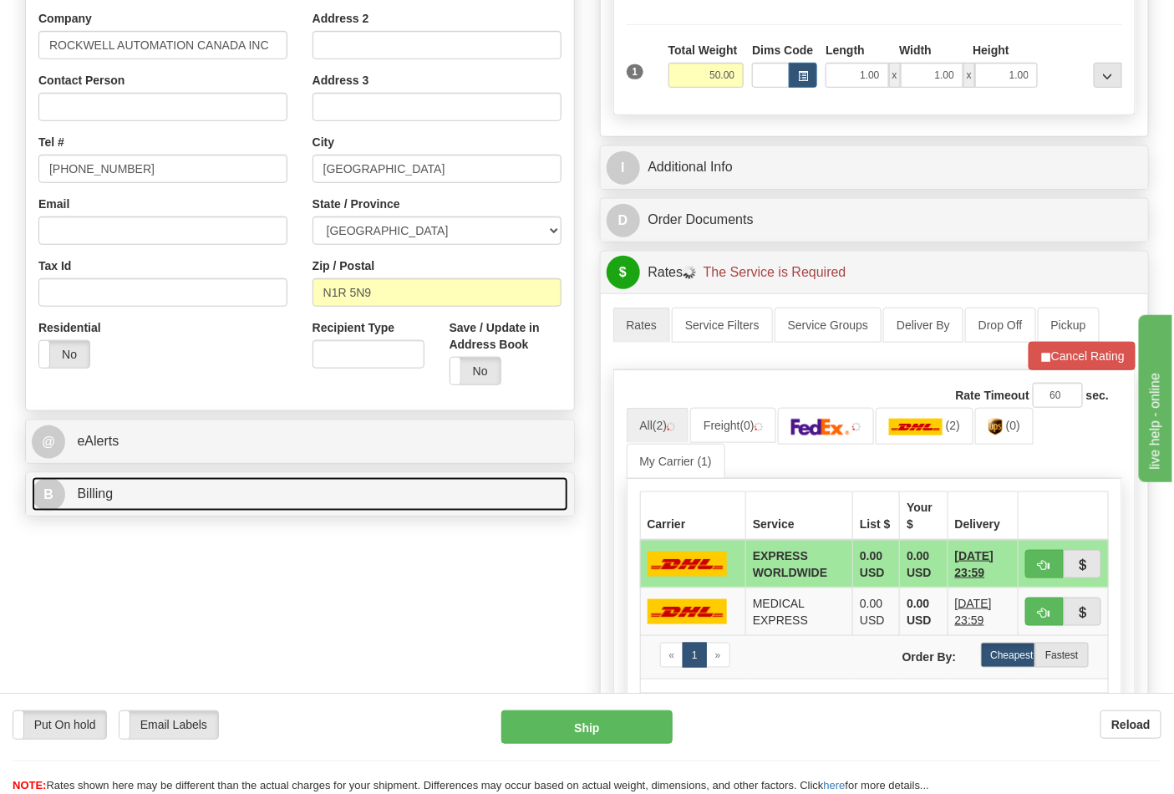
click at [157, 507] on link "B Billing" at bounding box center [300, 494] width 537 height 34
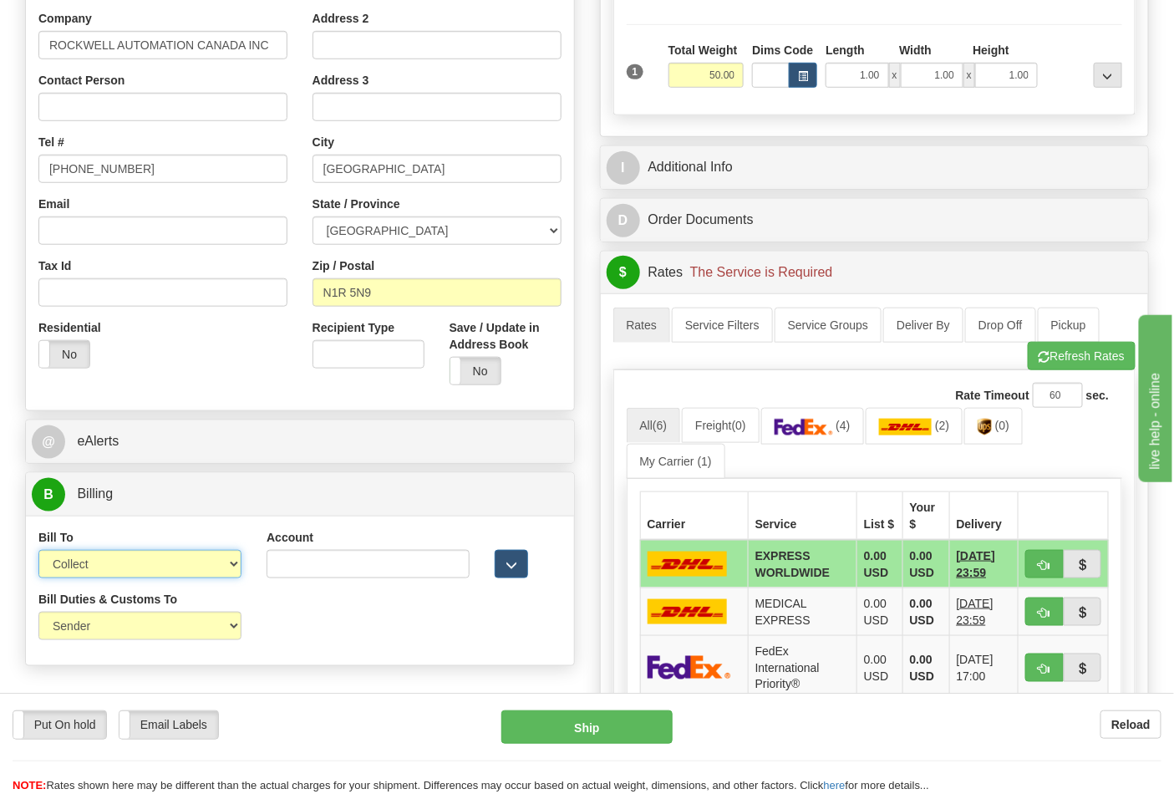
drag, startPoint x: 115, startPoint y: 560, endPoint x: 114, endPoint y: 578, distance: 17.6
click at [115, 560] on select "Sender Recipient Third Party Collect" at bounding box center [139, 564] width 203 height 28
select select "2"
click at [38, 552] on select "Sender Recipient Third Party Collect" at bounding box center [139, 564] width 203 height 28
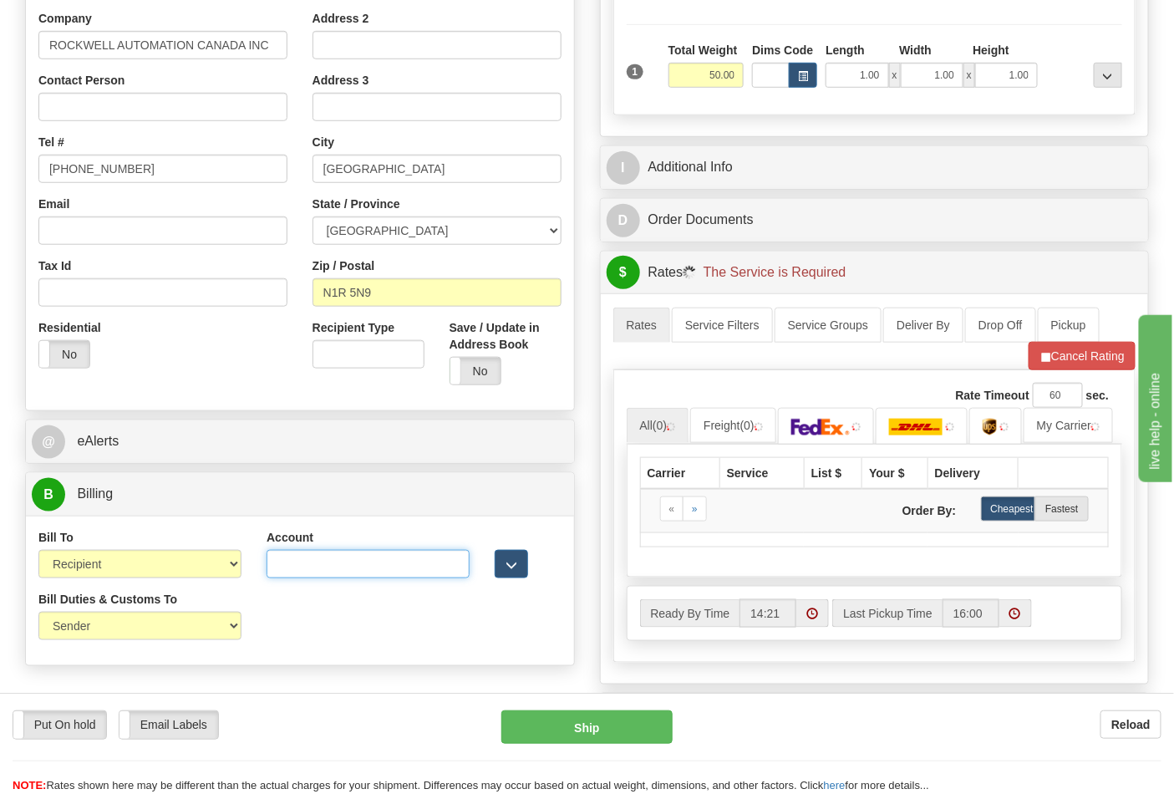
click at [340, 555] on input "Account" at bounding box center [368, 564] width 203 height 28
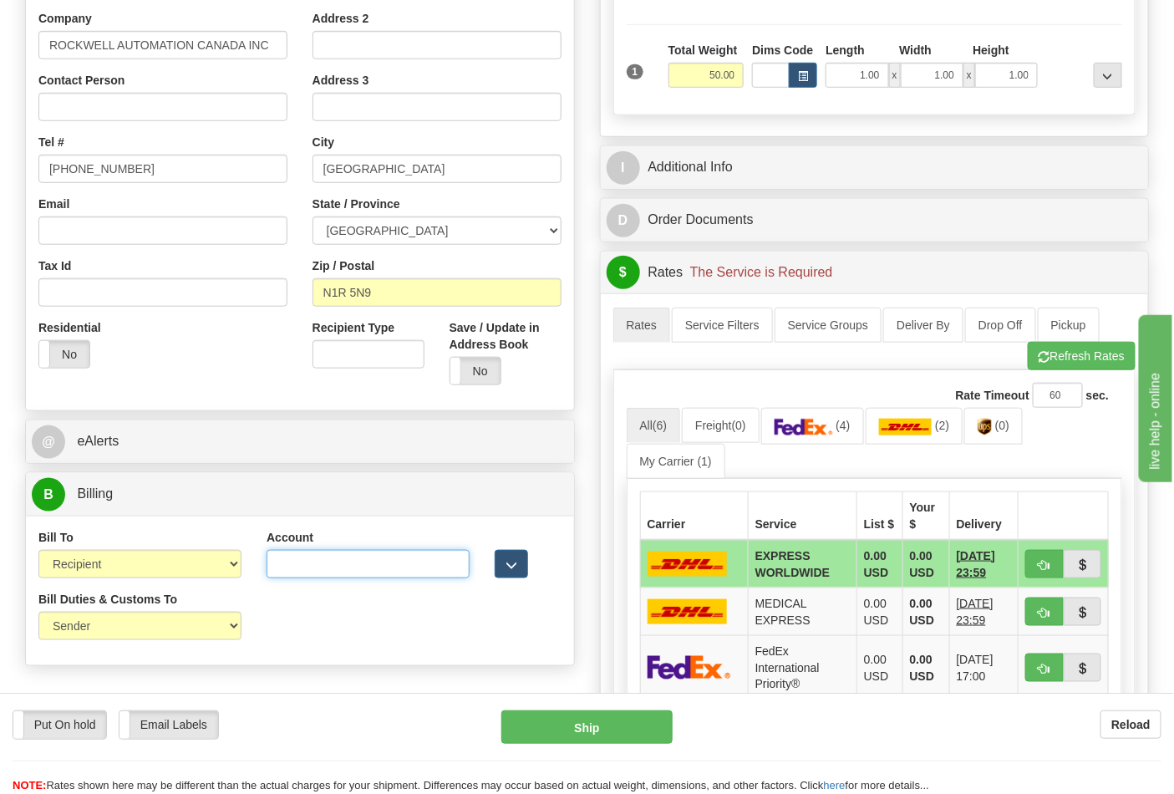
paste input "950380623"
type input "950380623"
click at [809, 435] on img at bounding box center [804, 427] width 59 height 17
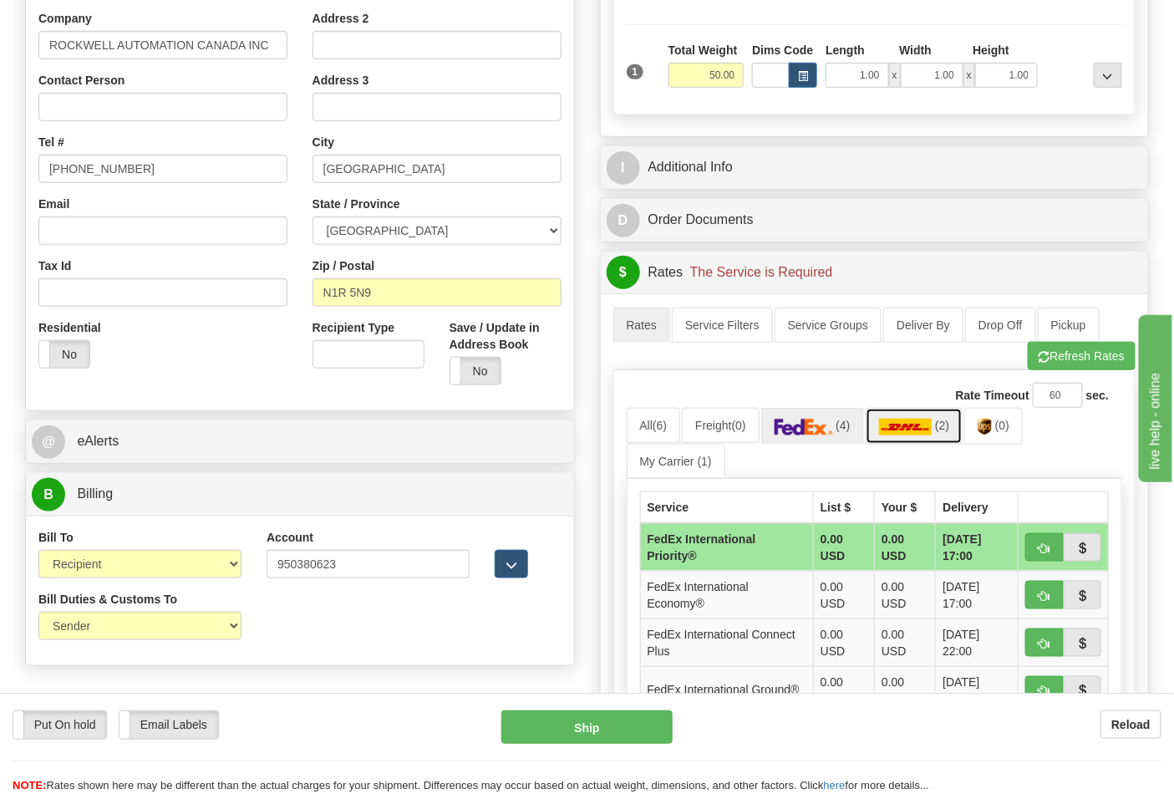
click at [899, 430] on img at bounding box center [905, 427] width 53 height 17
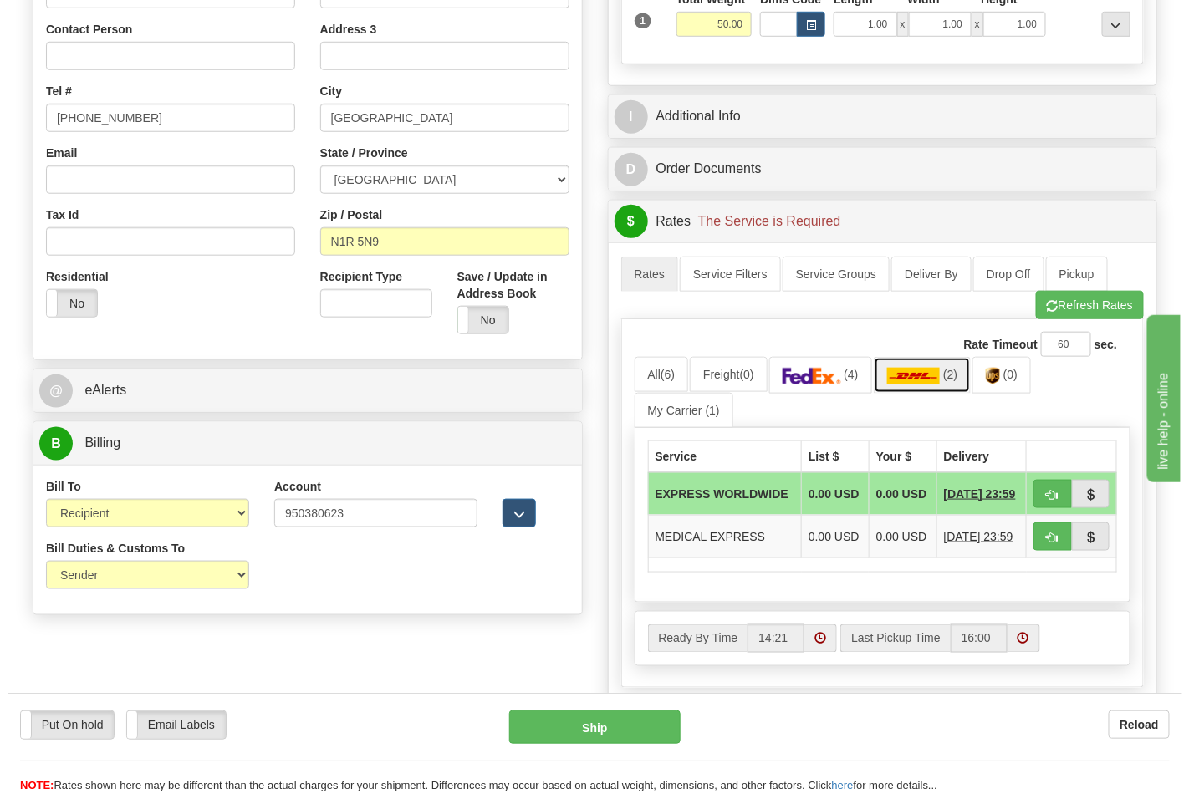
scroll to position [464, 0]
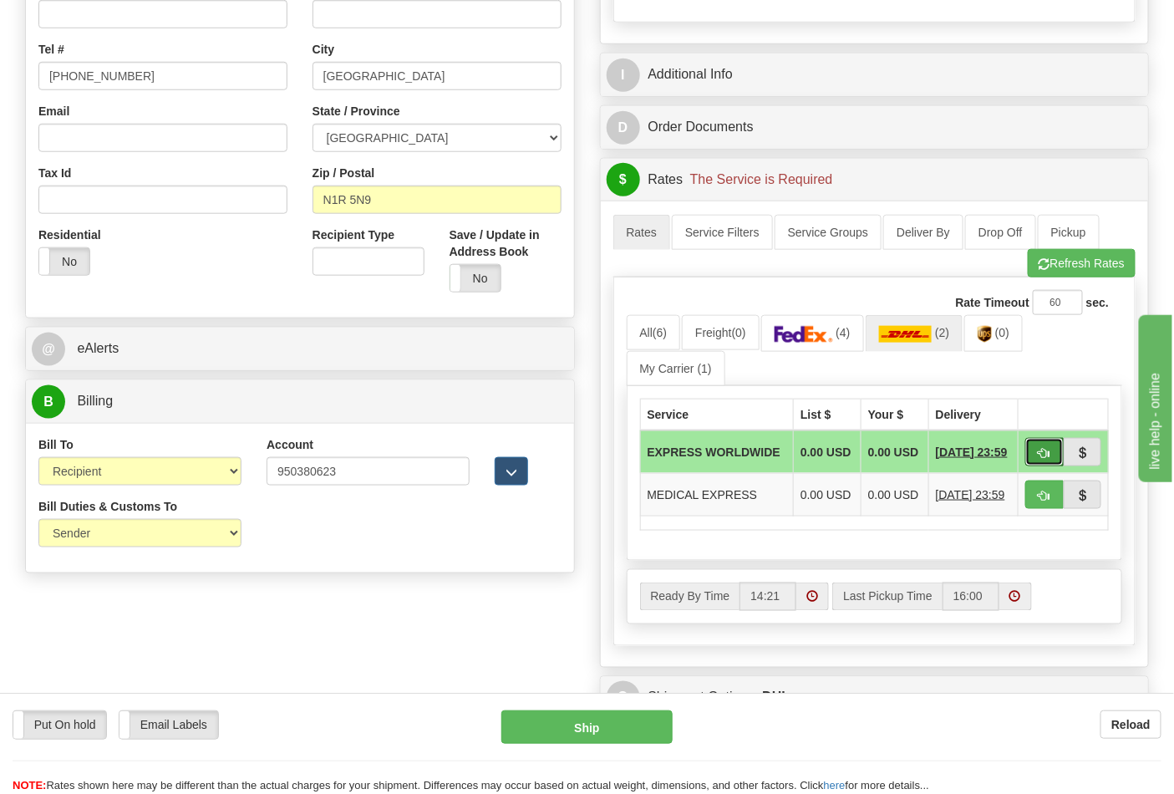
click at [1054, 463] on button "button" at bounding box center [1045, 452] width 38 height 28
type input "P"
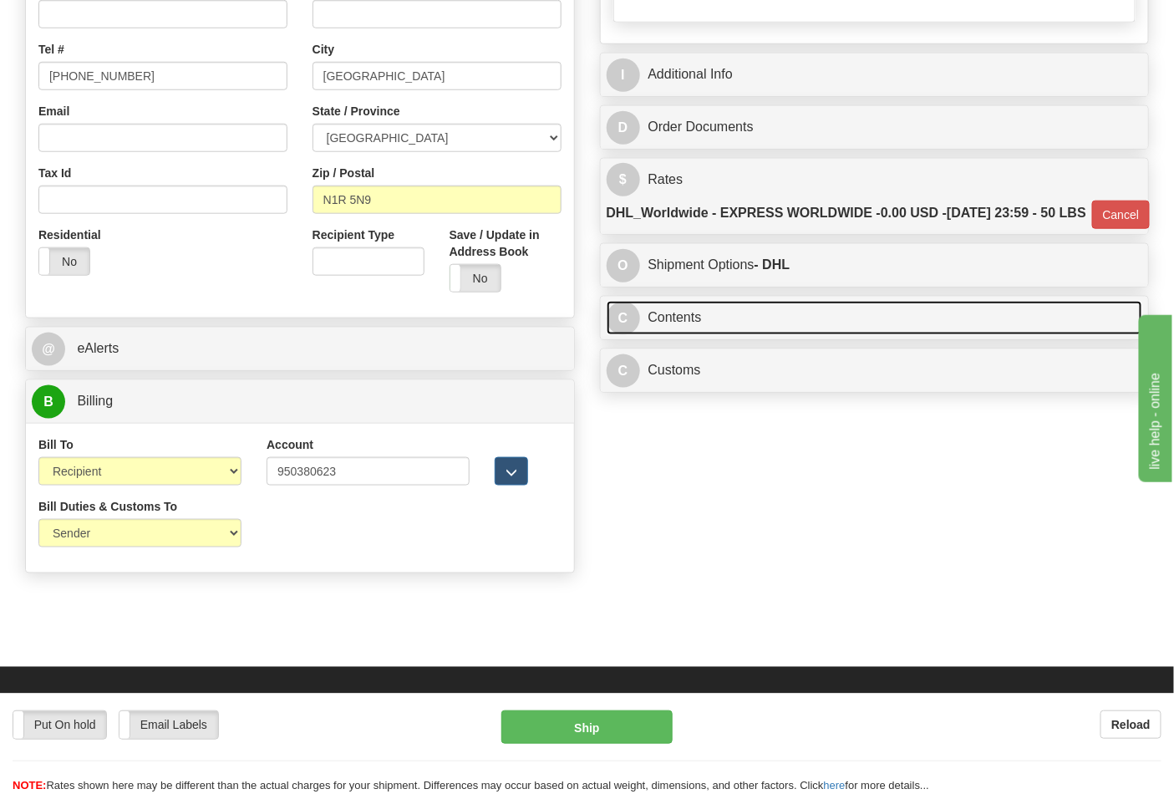
click at [734, 335] on link "C Contents" at bounding box center [875, 318] width 537 height 34
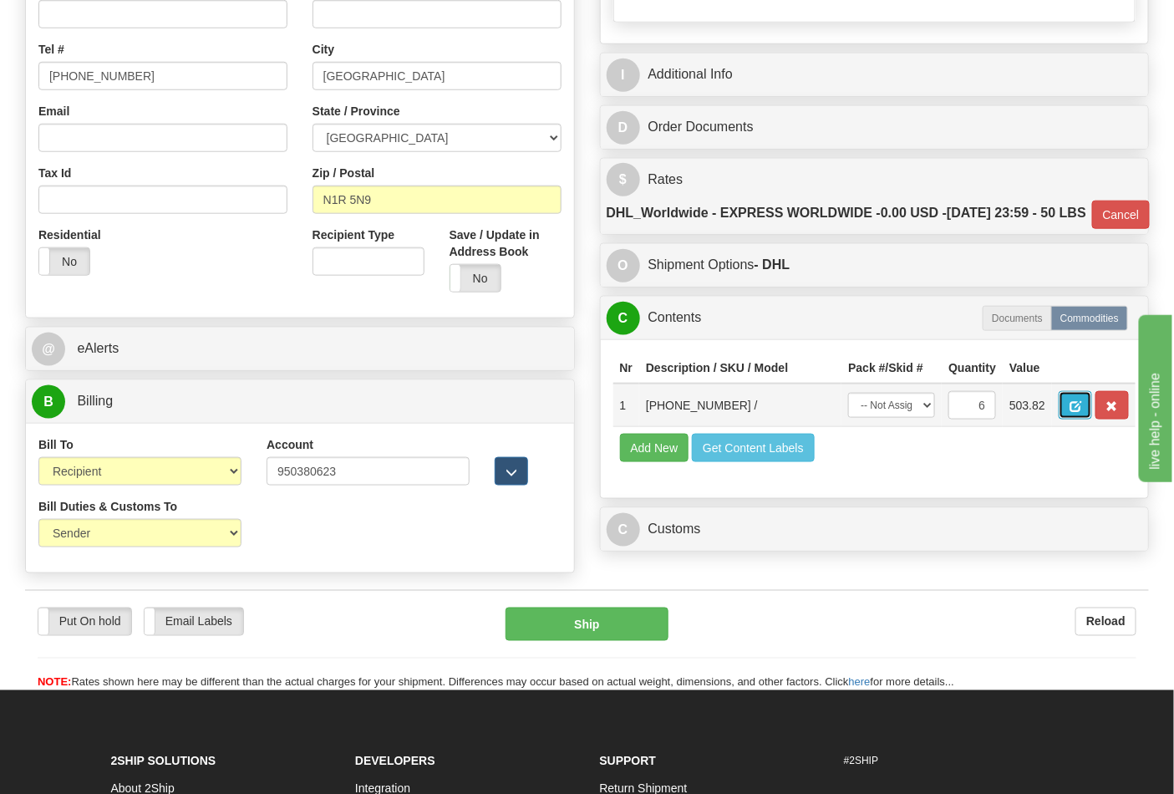
click at [1082, 412] on span "button" at bounding box center [1076, 406] width 12 height 11
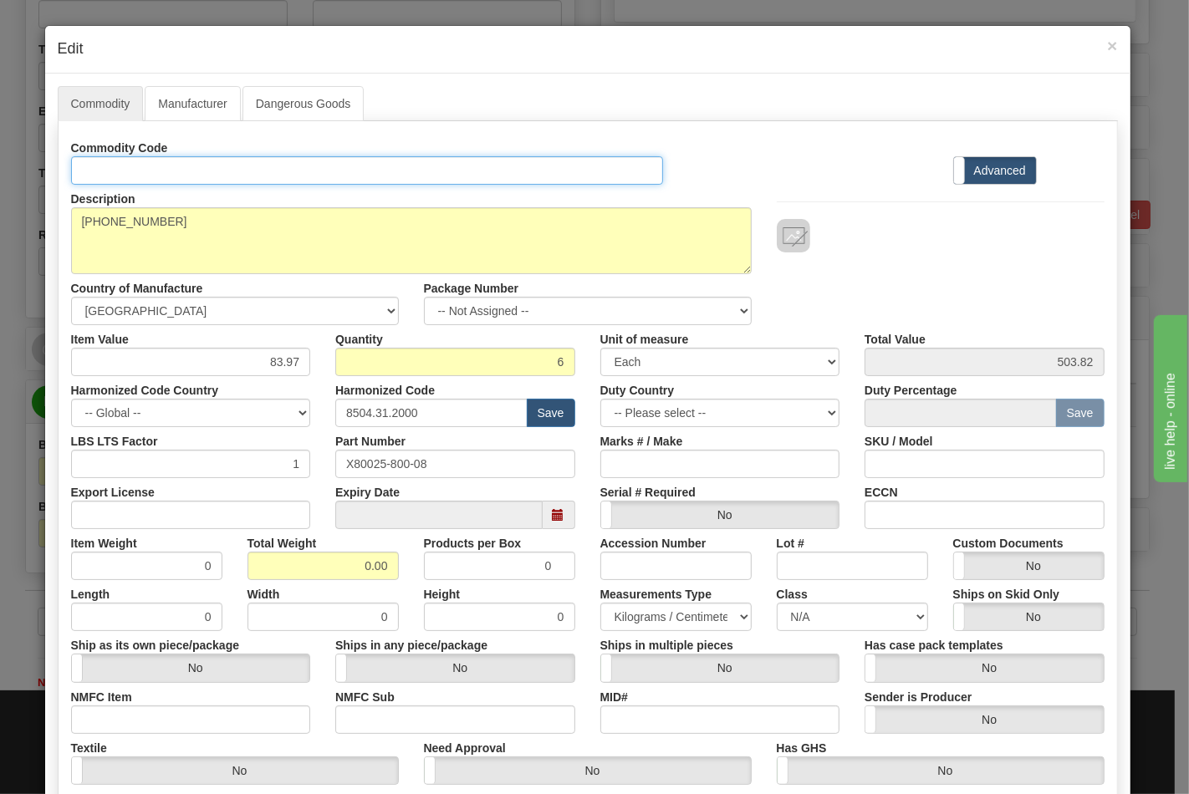
click at [186, 167] on input "Id" at bounding box center [367, 170] width 593 height 28
type input "TRANSFORMERS"
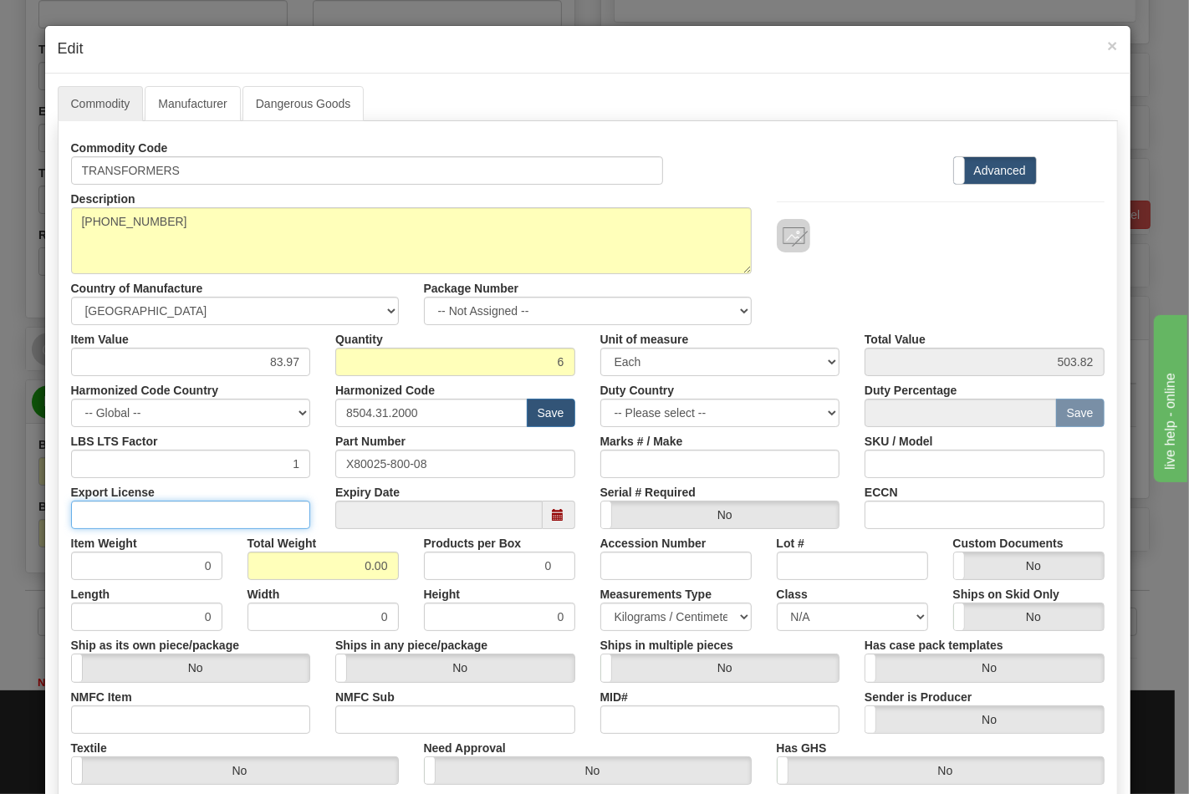
click at [230, 517] on input "Export License" at bounding box center [191, 515] width 240 height 28
type input "N/A"
drag, startPoint x: 297, startPoint y: 549, endPoint x: 390, endPoint y: 565, distance: 95.0
click at [390, 565] on div "Total Weight 0.00" at bounding box center [323, 554] width 176 height 51
click at [319, 566] on input "0.00" at bounding box center [322, 566] width 151 height 28
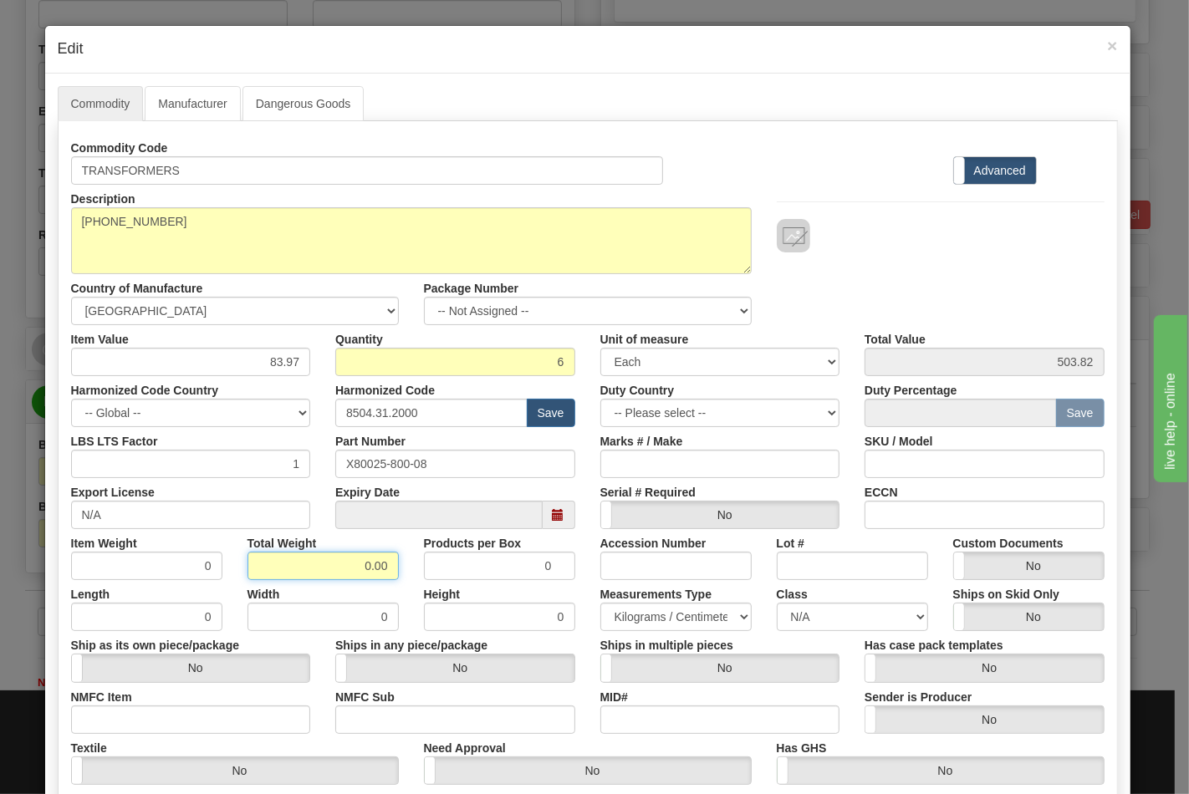
drag, startPoint x: 371, startPoint y: 566, endPoint x: 396, endPoint y: 566, distance: 25.1
click at [396, 566] on div "Total Weight 0.00" at bounding box center [323, 554] width 176 height 51
type input "50"
type input "8.3333"
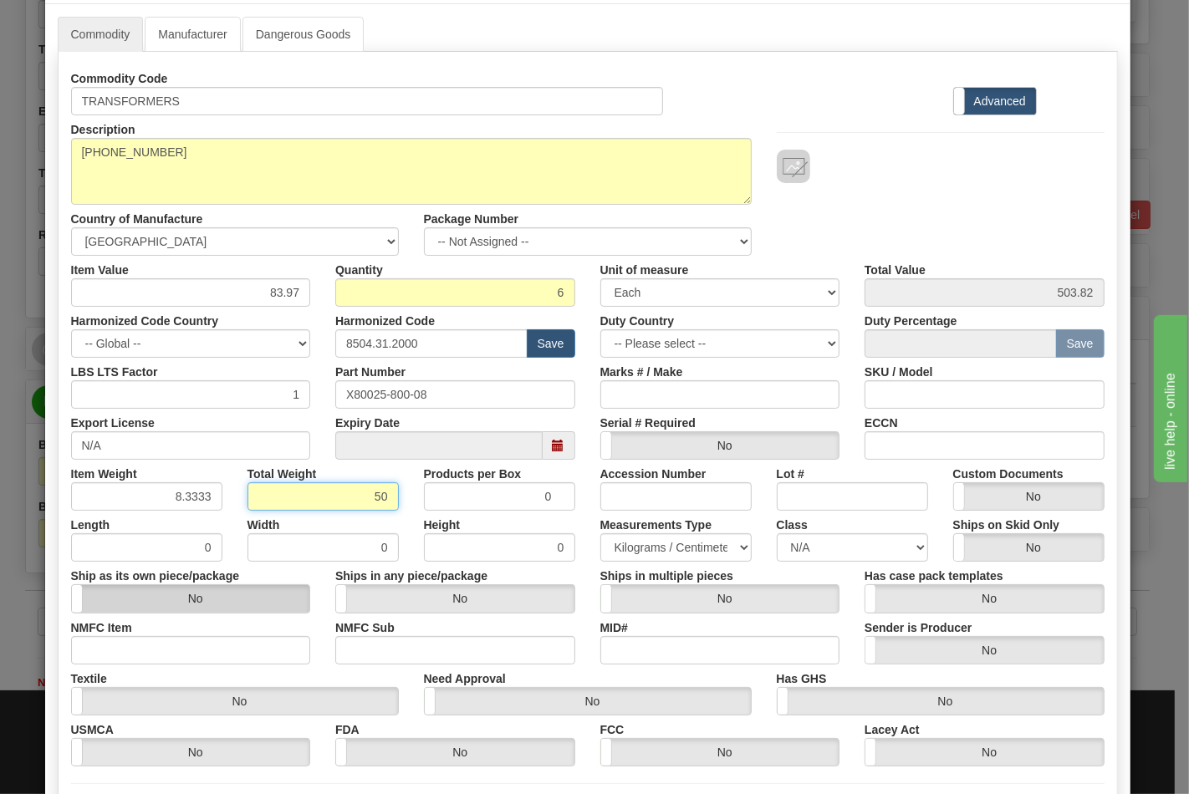
scroll to position [186, 0]
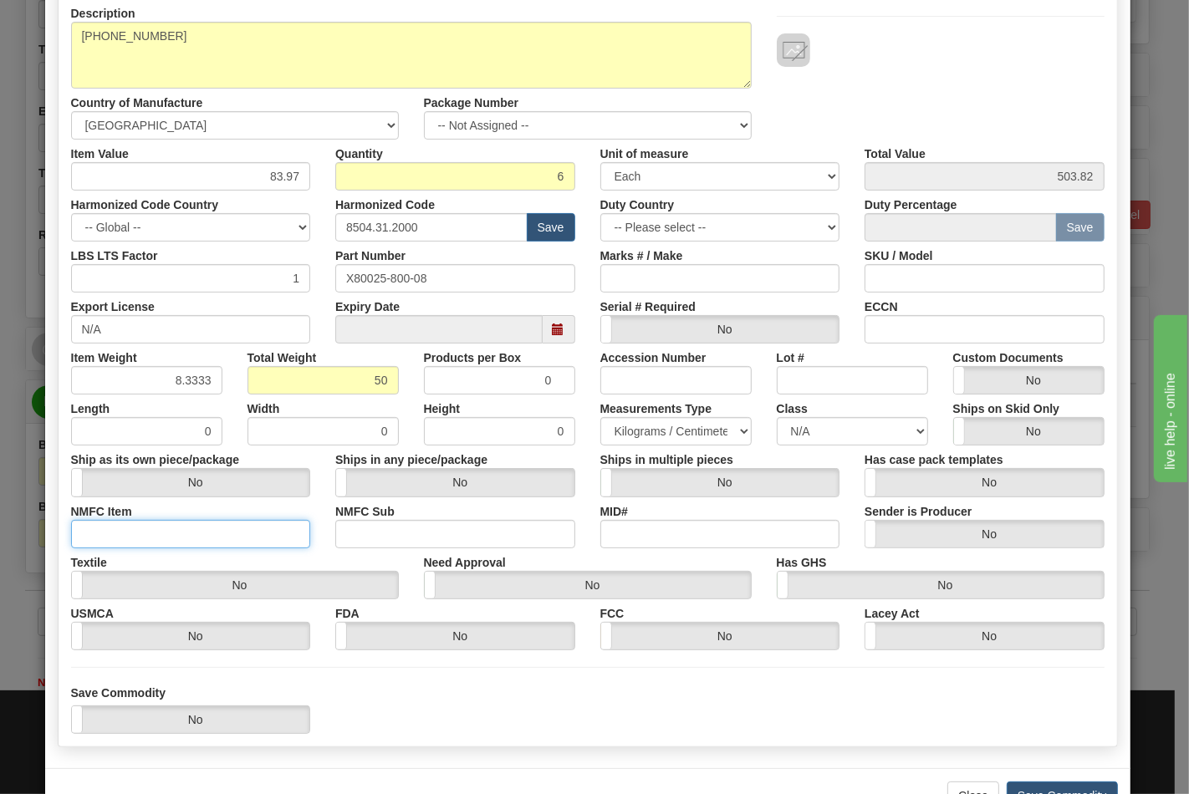
click at [172, 532] on input "NMFC Item" at bounding box center [191, 534] width 240 height 28
type input "63170"
click at [355, 539] on input "NMFC Sub" at bounding box center [455, 534] width 240 height 28
type input "4"
click at [863, 435] on select "N/A 50.0 55.0 60.0 65.0 70.0 85.0 92.5 100.0 125.0 175.0 250.0 300.0 400.0" at bounding box center [852, 431] width 151 height 28
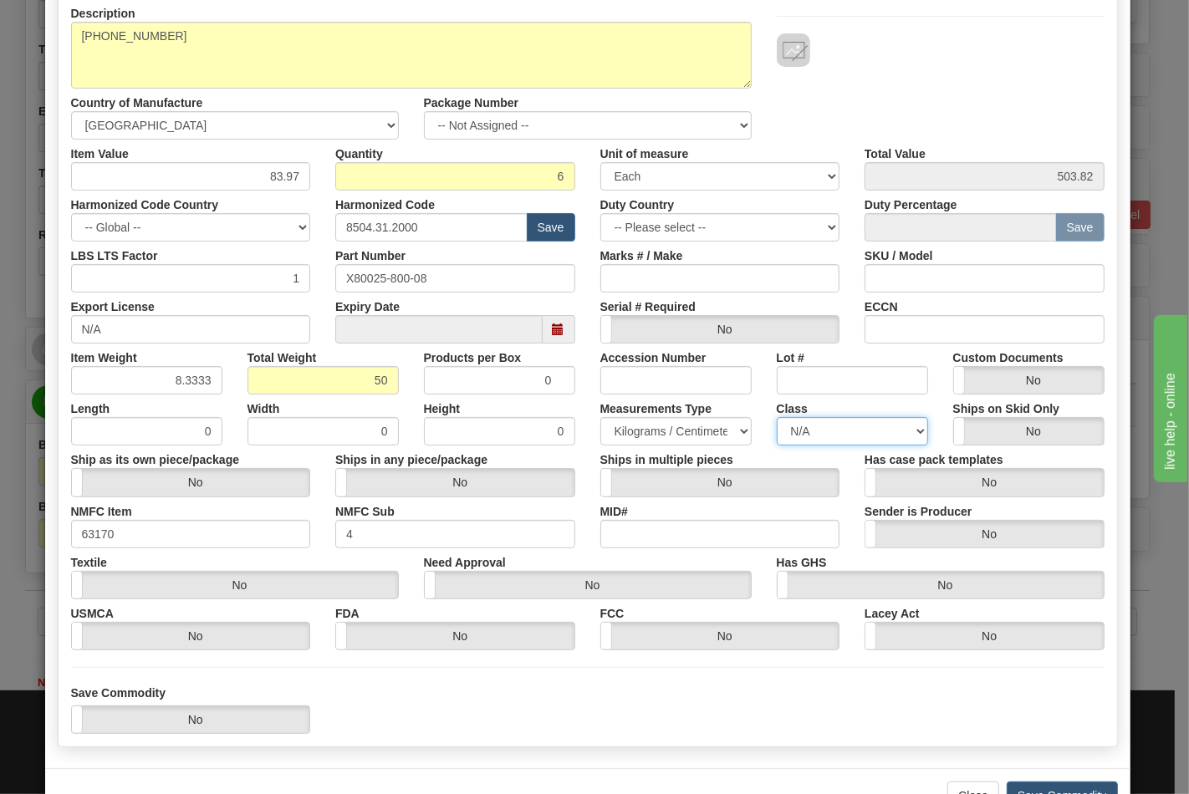
select select "70.0"
click at [777, 417] on select "N/A 50.0 55.0 60.0 65.0 70.0 85.0 92.5 100.0 125.0 175.0 250.0 300.0 400.0" at bounding box center [852, 431] width 151 height 28
click at [950, 328] on input "ECCN" at bounding box center [984, 329] width 240 height 28
type input "EAR99"
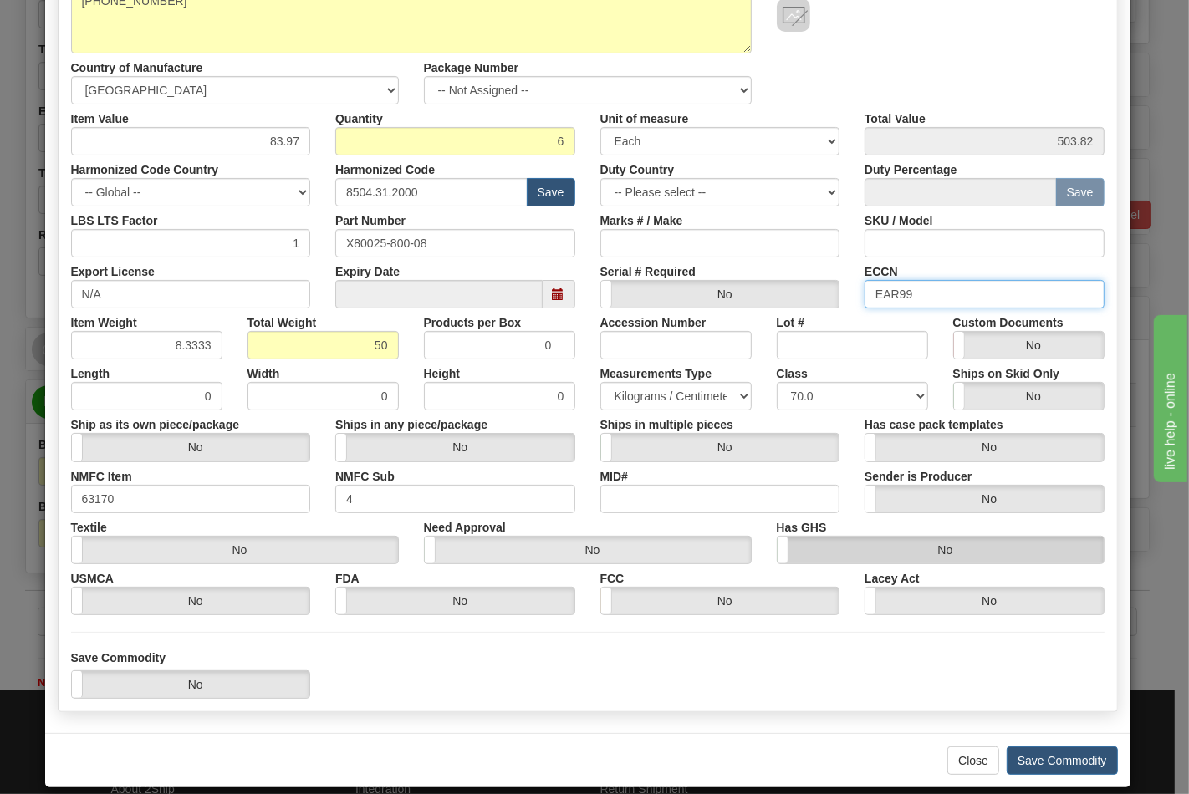
scroll to position [240, 0]
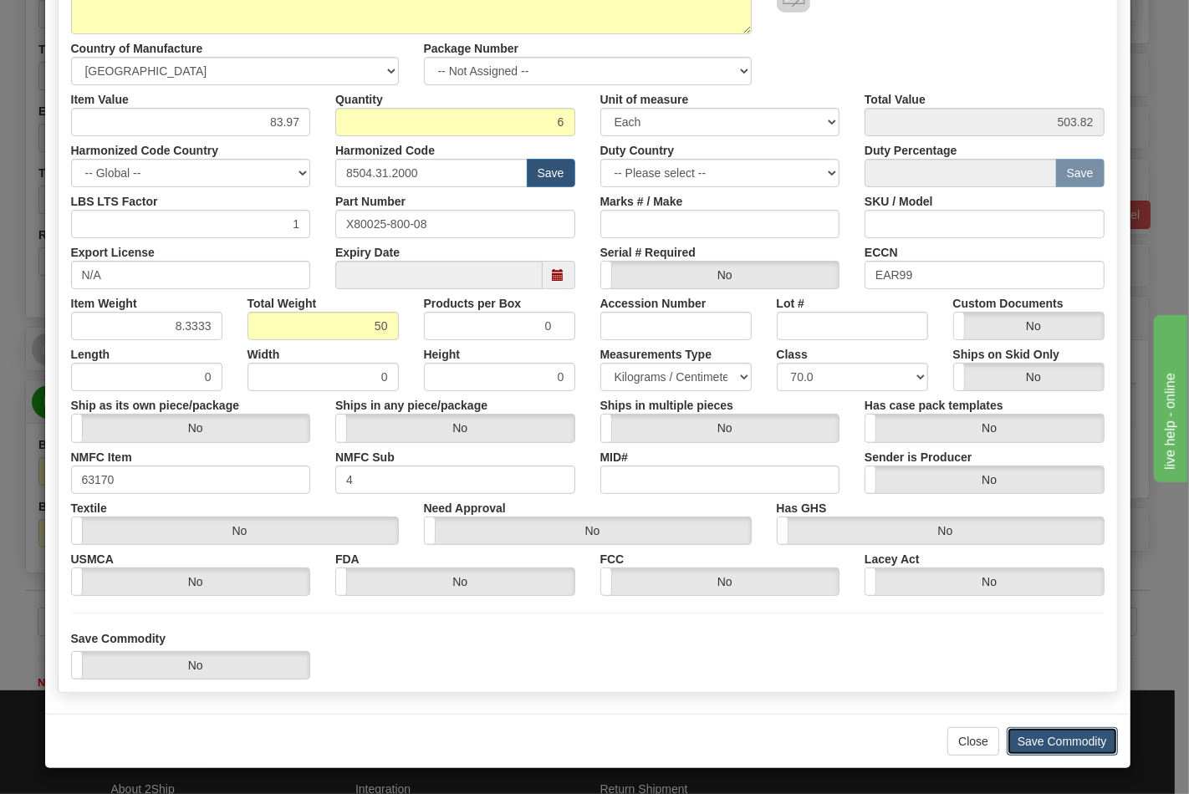
click at [1031, 733] on button "Save Commodity" at bounding box center [1061, 741] width 111 height 28
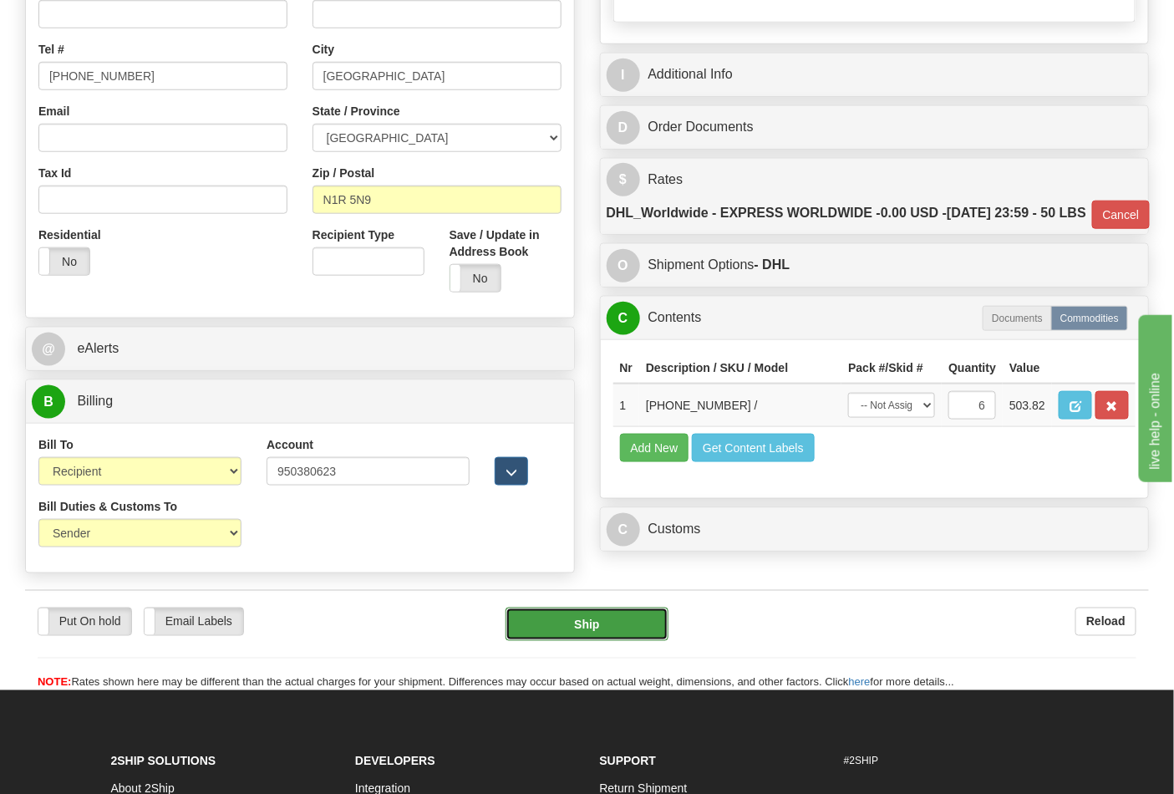
click at [617, 641] on button "Ship" at bounding box center [587, 624] width 162 height 33
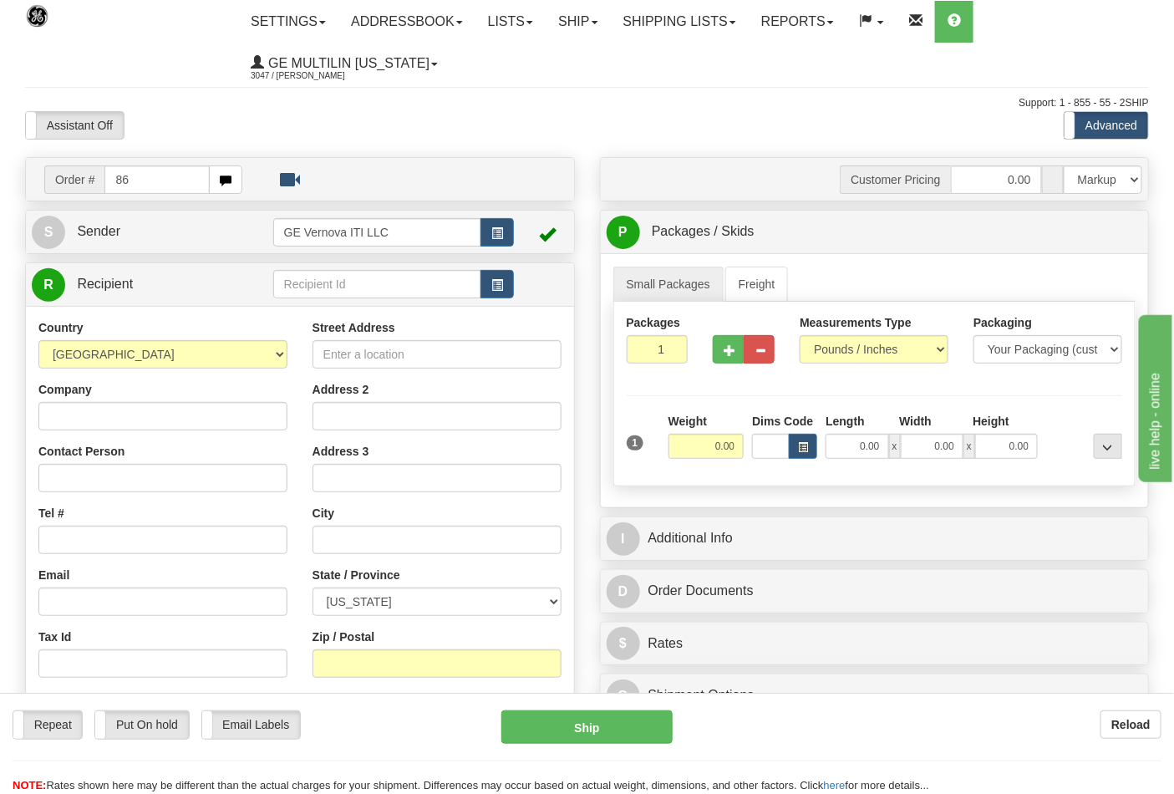
type input "8"
type input "86689250"
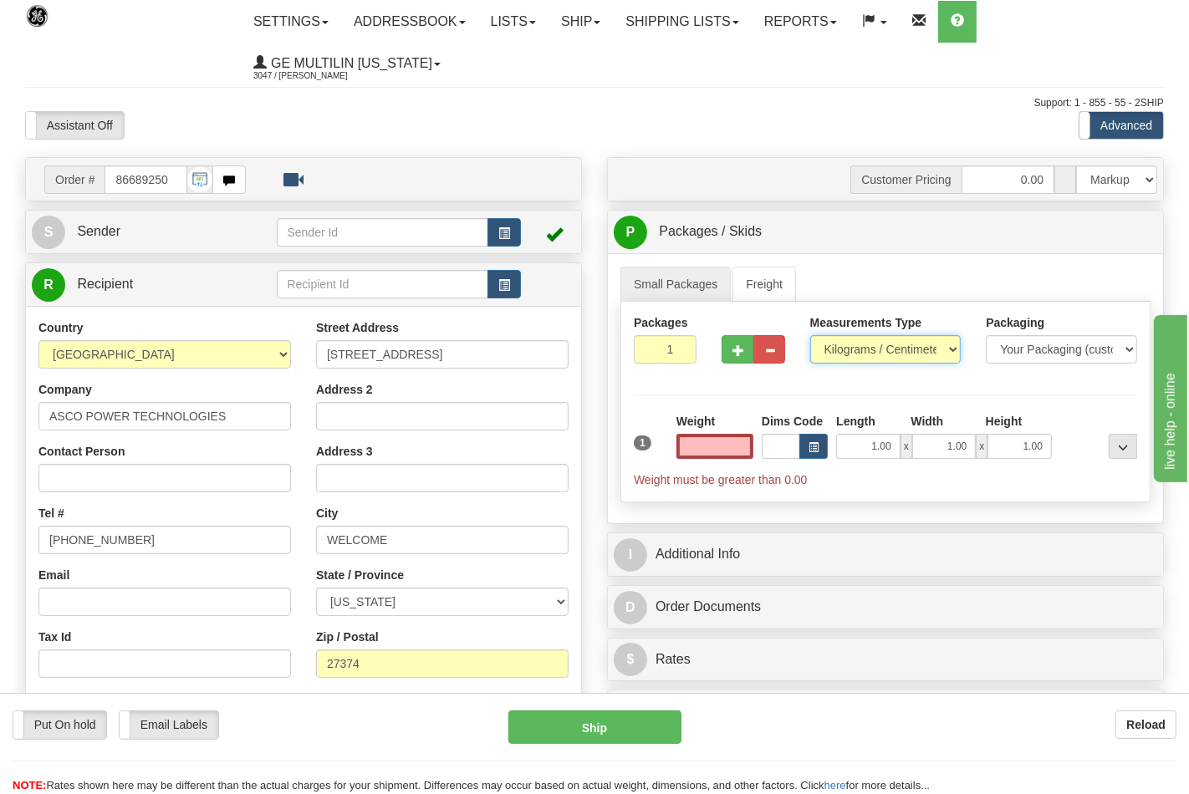
type input "0.00"
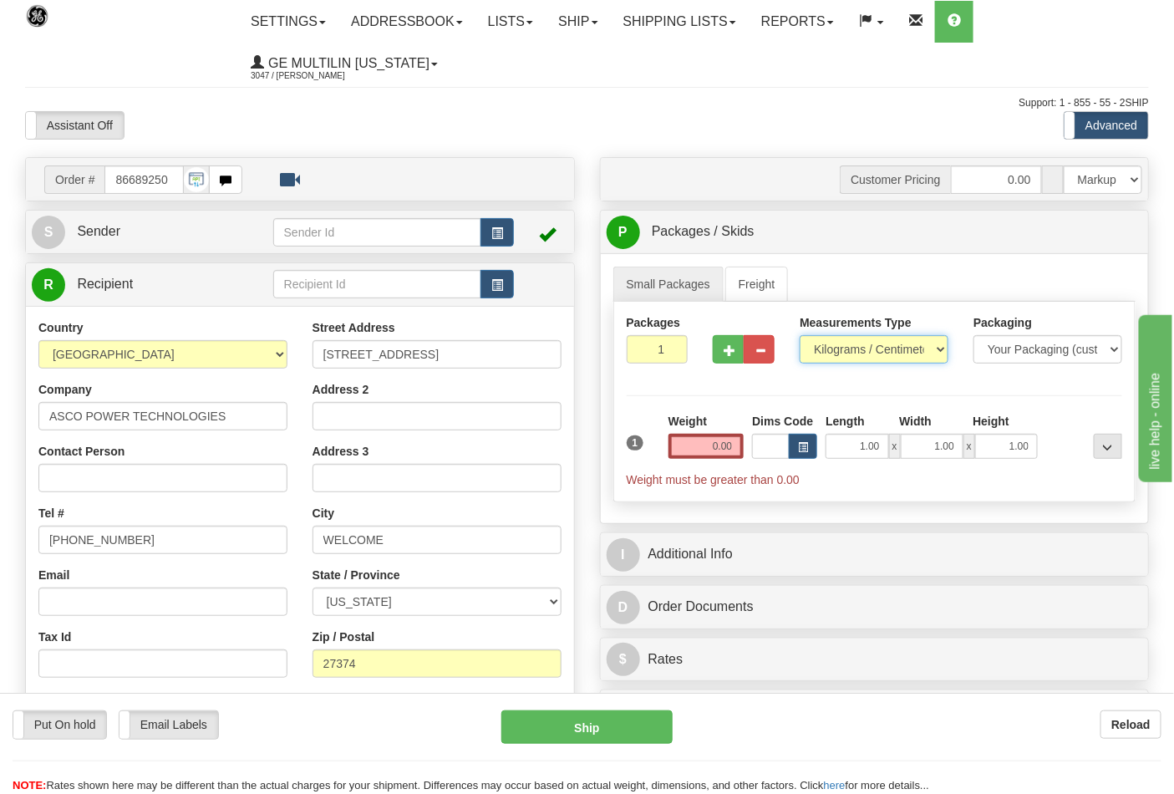
drag, startPoint x: 861, startPoint y: 354, endPoint x: 861, endPoint y: 363, distance: 9.2
click at [861, 354] on select "Pounds / Inches Kilograms / Centimeters" at bounding box center [874, 349] width 149 height 28
select select "0"
click at [800, 336] on select "Pounds / Inches Kilograms / Centimeters" at bounding box center [874, 349] width 149 height 28
click at [737, 452] on input "0.00" at bounding box center [707, 446] width 76 height 25
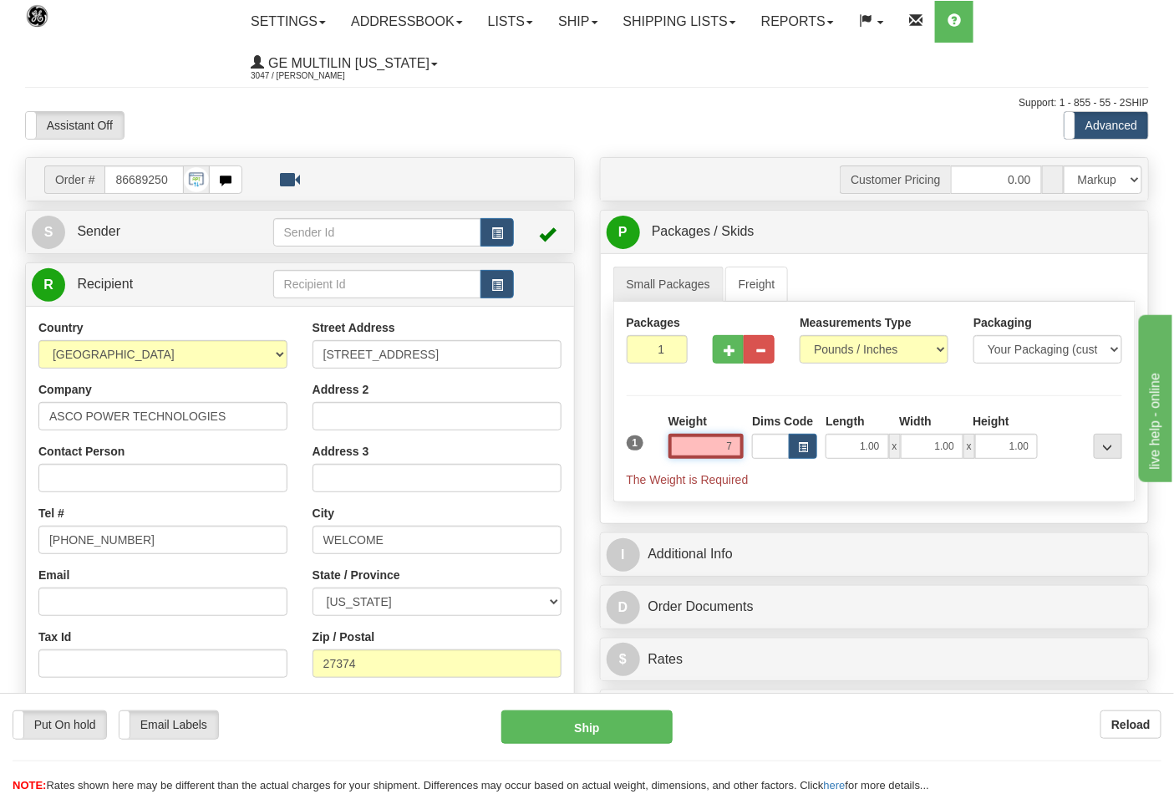
click button "Delete" at bounding box center [0, 0] width 0 height 0
type input "7.00"
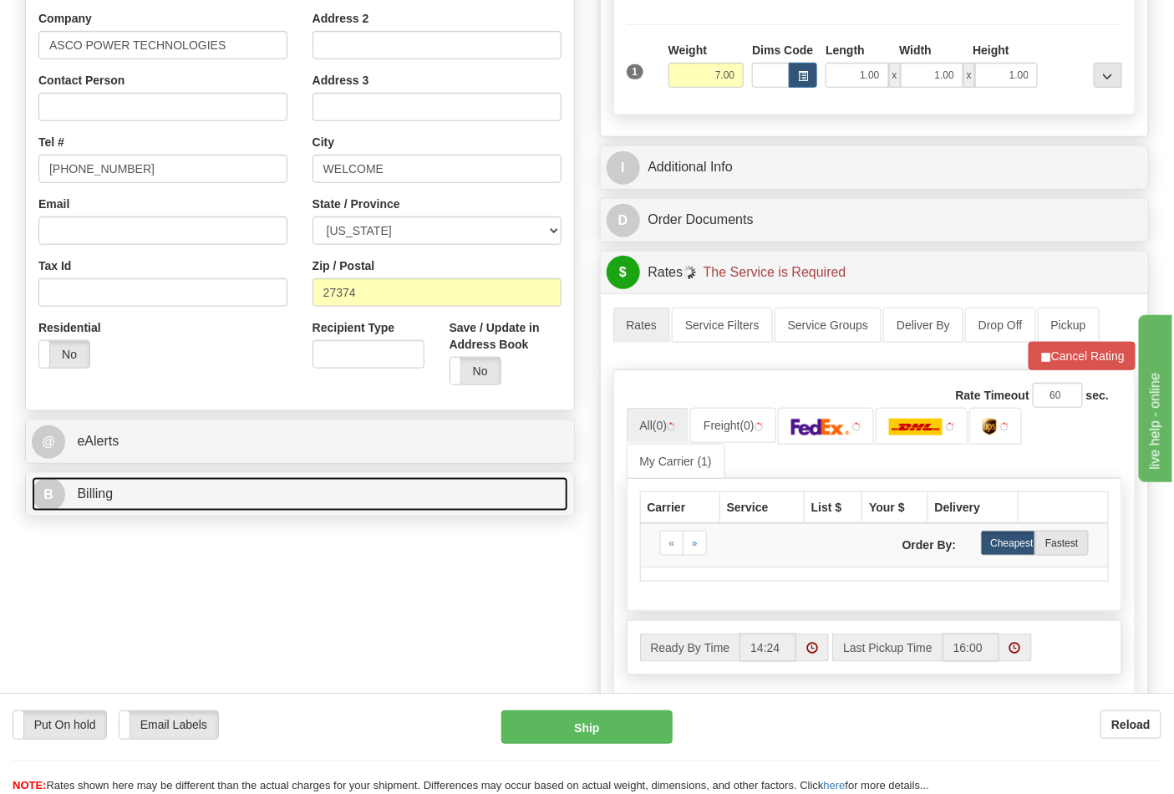
click at [136, 503] on link "B Billing" at bounding box center [300, 494] width 537 height 34
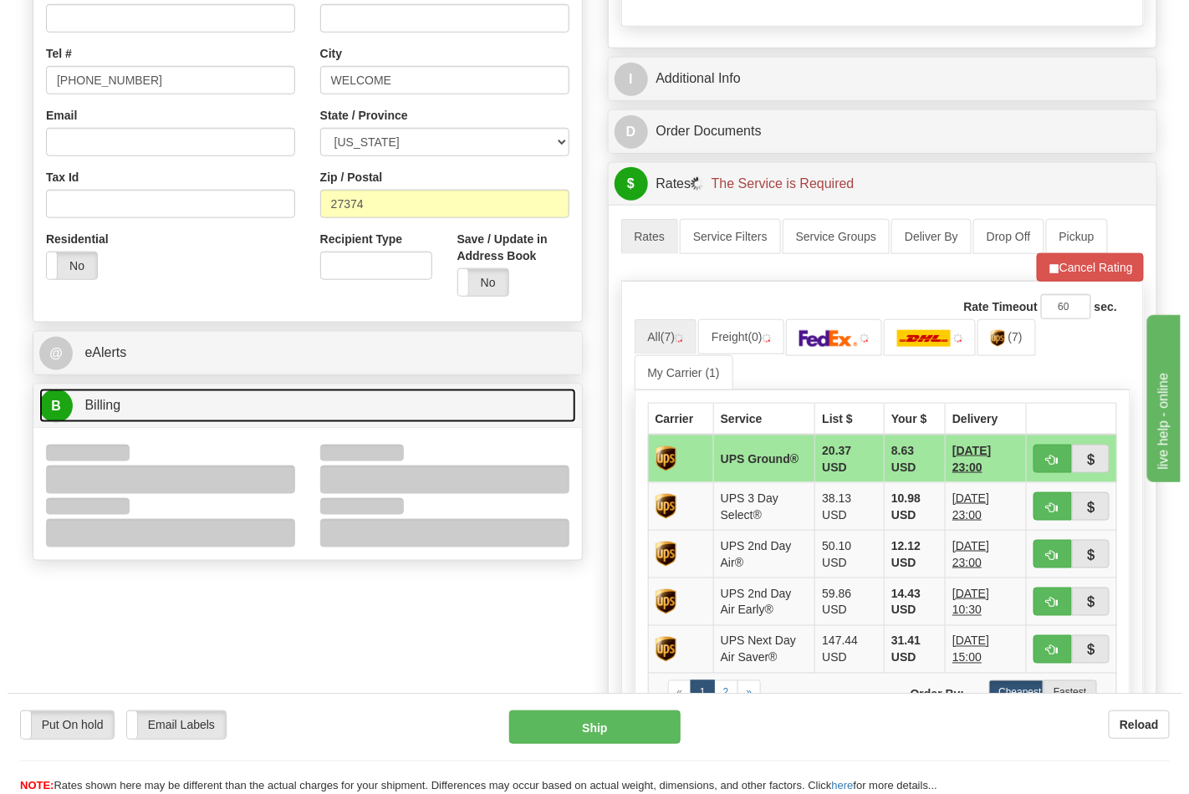
scroll to position [557, 0]
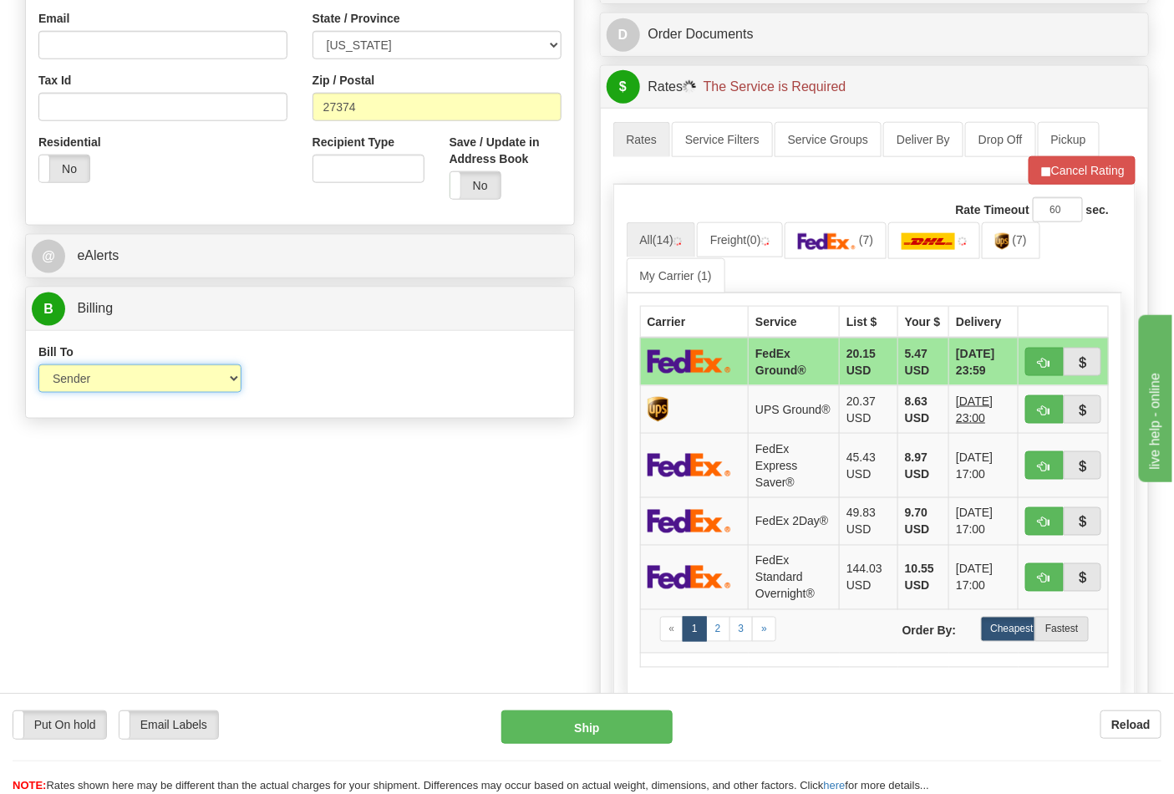
click at [89, 380] on select "Sender Recipient Third Party Collect" at bounding box center [139, 378] width 203 height 28
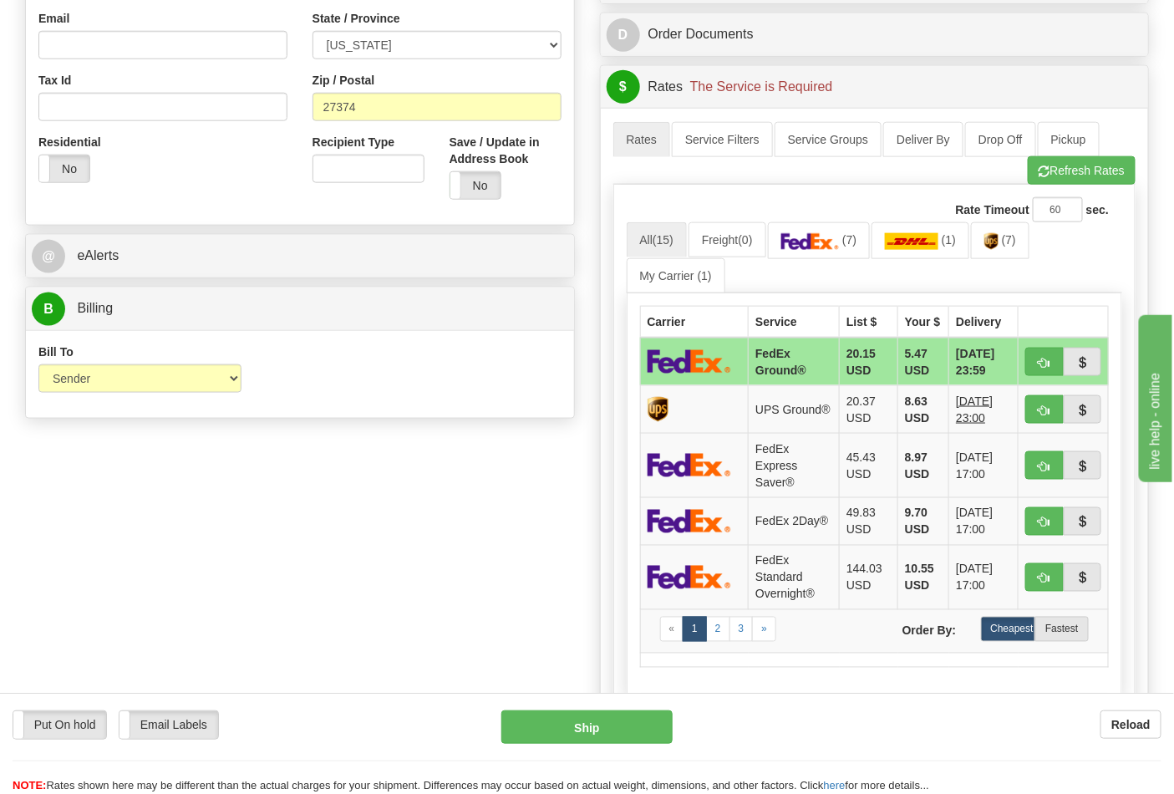
drag, startPoint x: 358, startPoint y: 406, endPoint x: 644, endPoint y: 369, distance: 288.3
click at [359, 405] on div "Bill To Sender Recipient Third Party Collect Account 3rd Party Account List Ple…" at bounding box center [300, 375] width 548 height 62
click at [999, 252] on link "(7)" at bounding box center [1000, 240] width 59 height 36
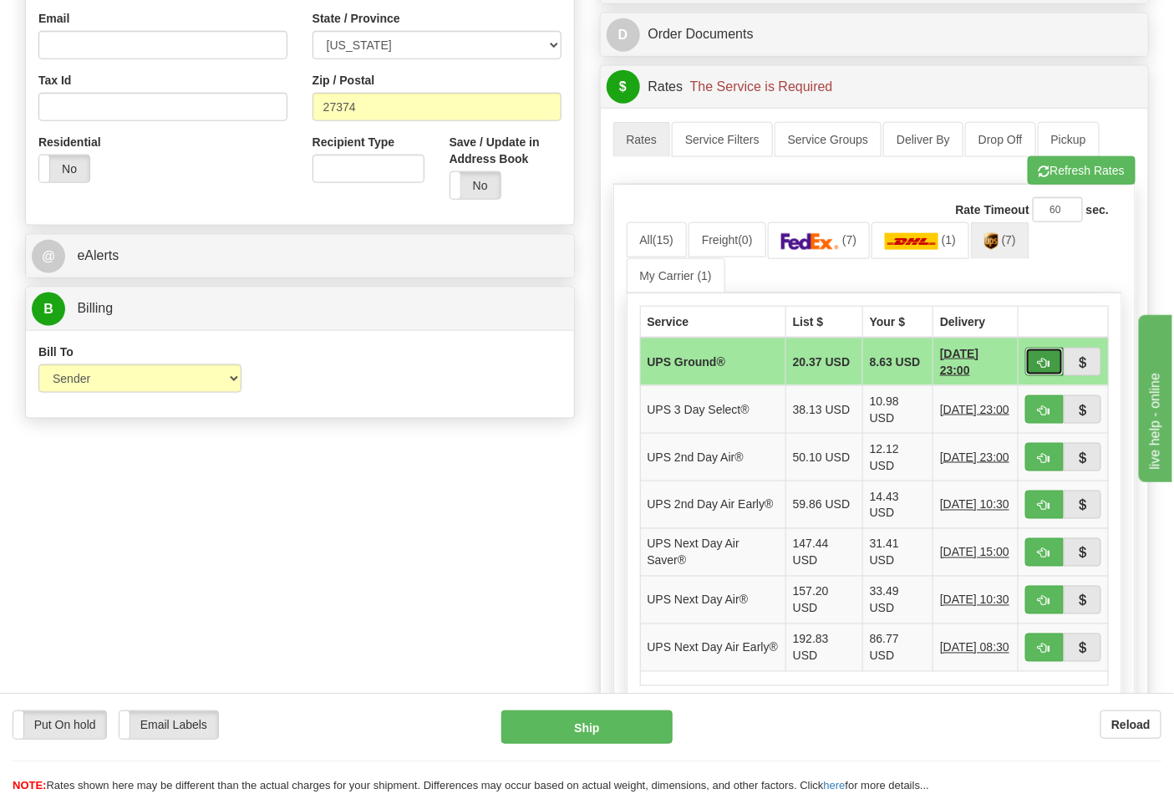
click at [1043, 362] on span "button" at bounding box center [1045, 363] width 12 height 11
type input "03"
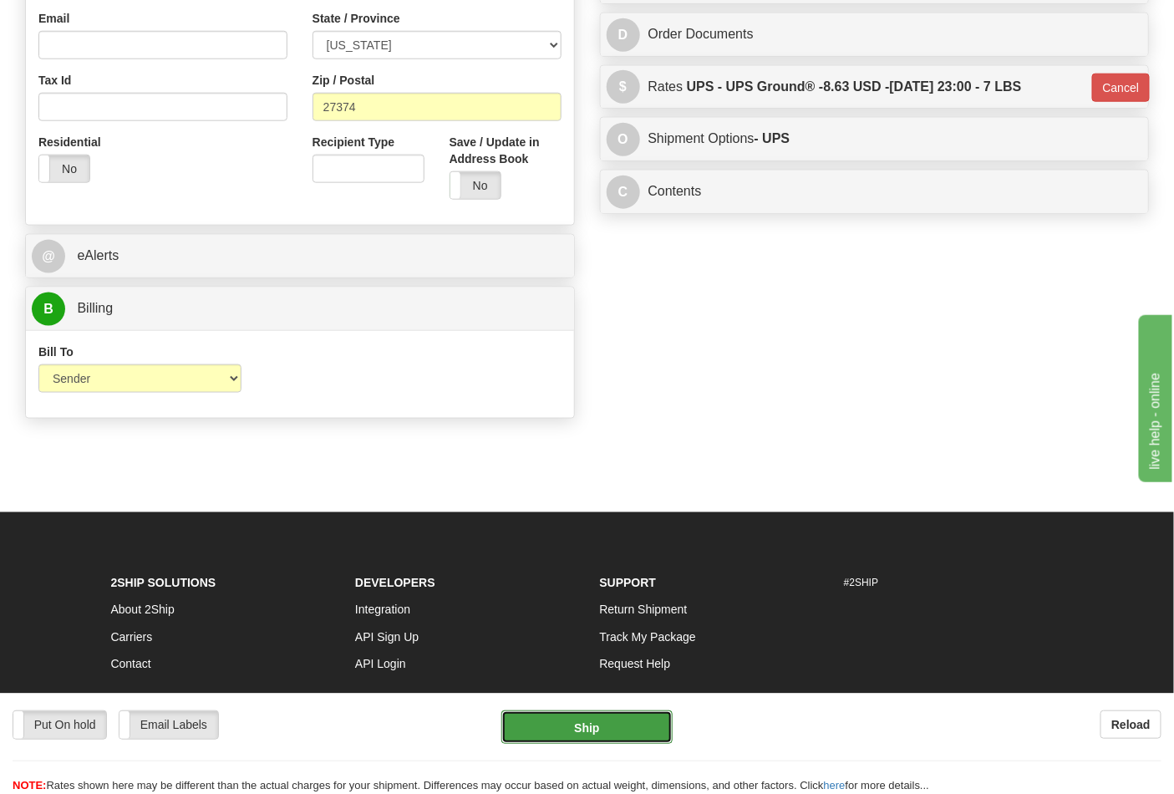
click at [591, 721] on button "Ship" at bounding box center [587, 726] width 171 height 33
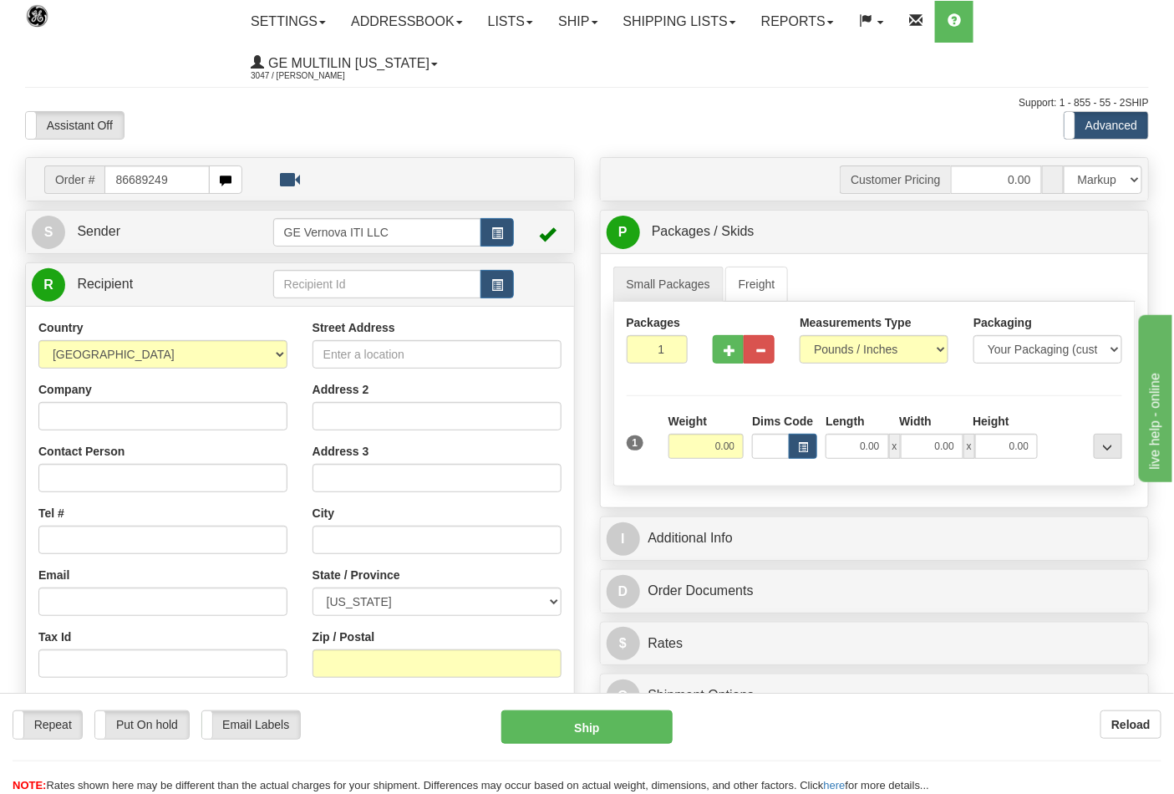
type input "86689249"
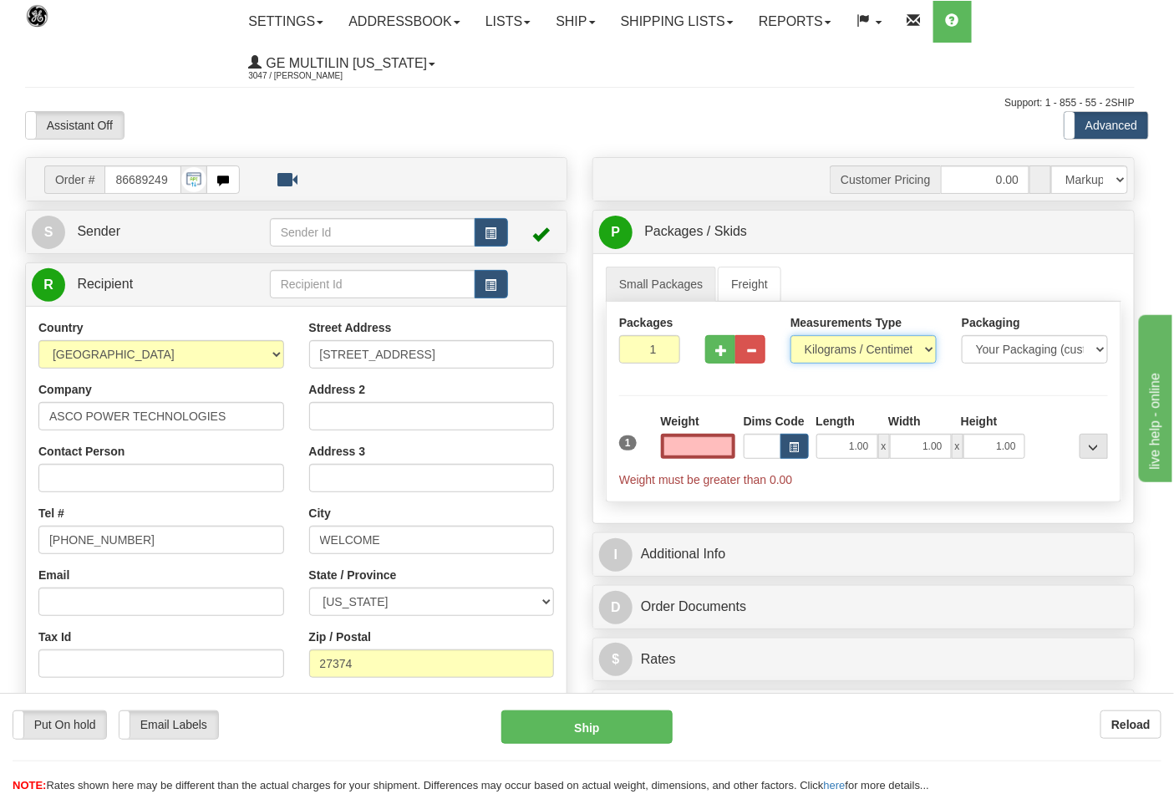
type input "0.00"
click at [838, 354] on select "Pounds / Inches Kilograms / Centimeters" at bounding box center [864, 349] width 146 height 28
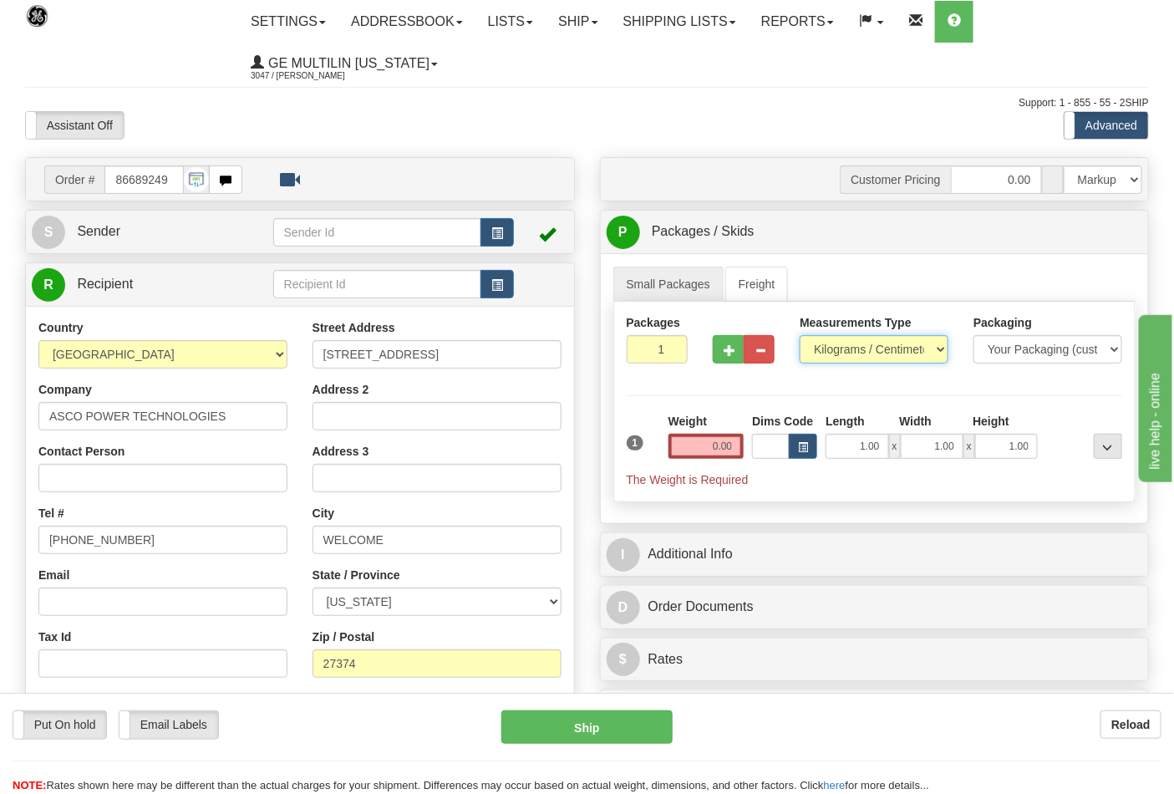
select select "0"
click at [800, 336] on select "Pounds / Inches Kilograms / Centimeters" at bounding box center [874, 349] width 149 height 28
click at [736, 451] on input "0.00" at bounding box center [707, 446] width 76 height 25
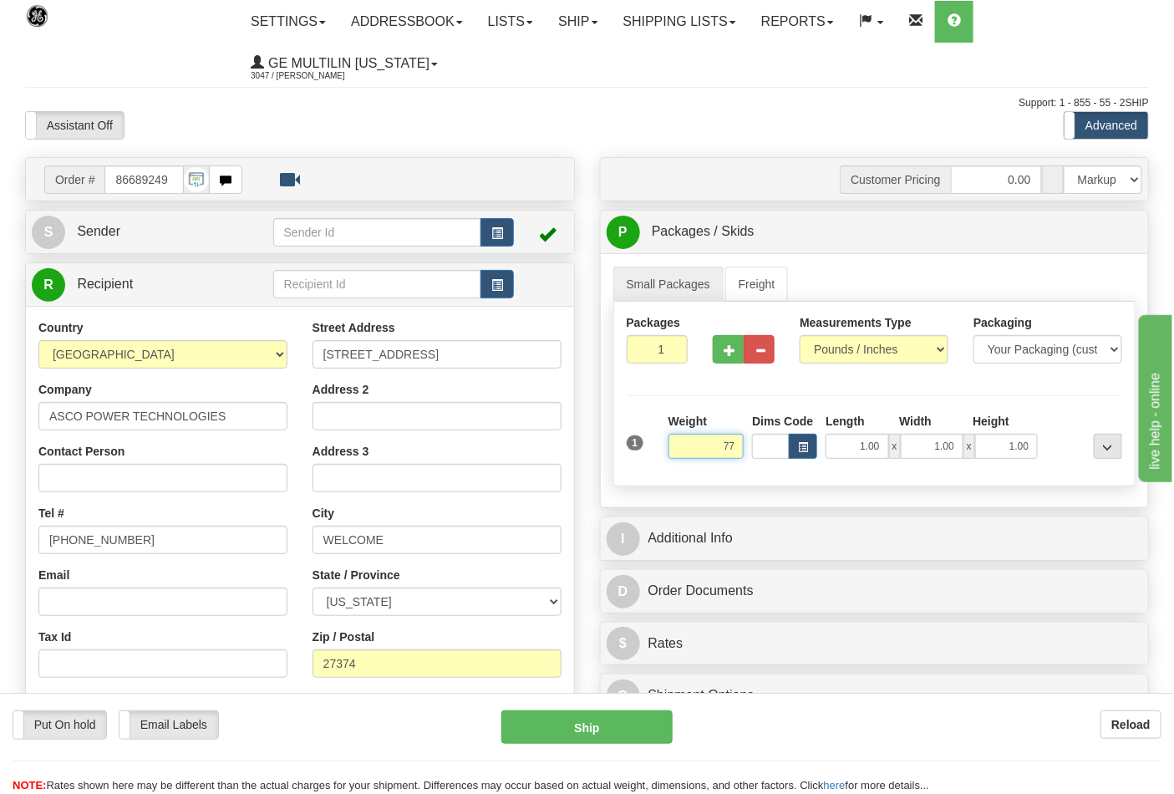
click button "Delete" at bounding box center [0, 0] width 0 height 0
type input "77.00"
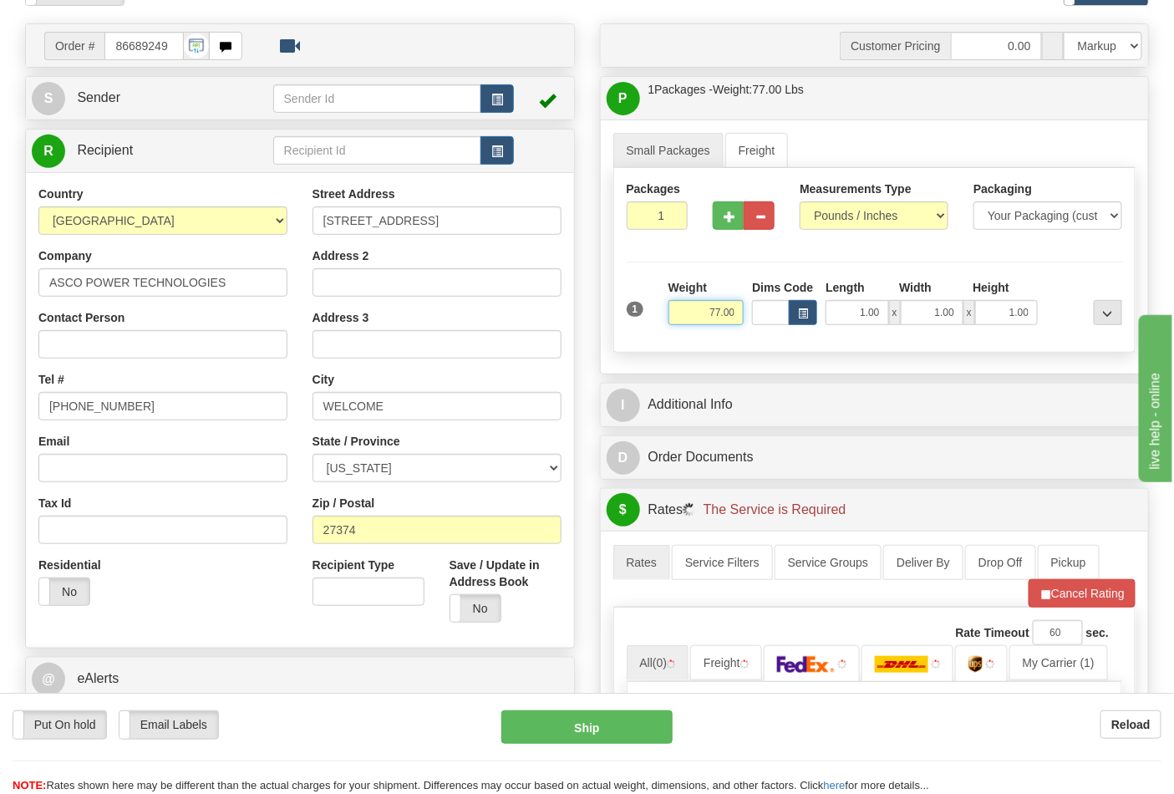
scroll to position [278, 0]
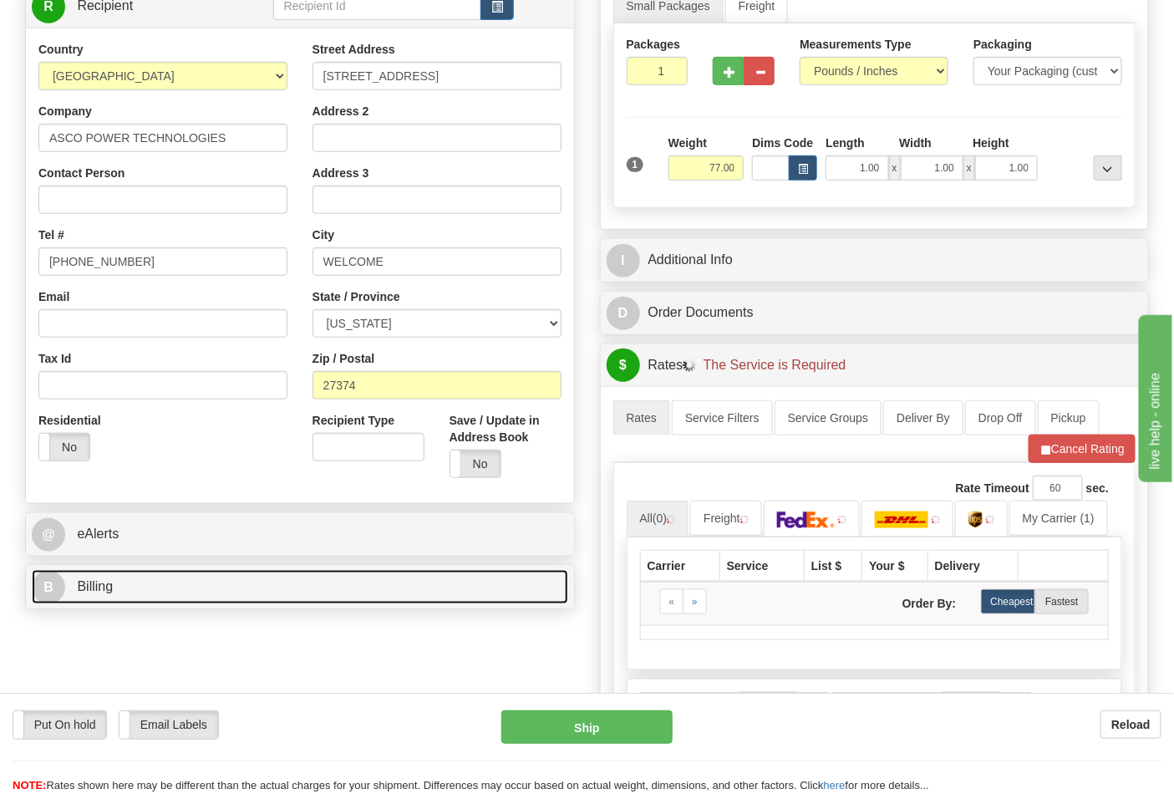
click at [163, 597] on link "B Billing" at bounding box center [300, 587] width 537 height 34
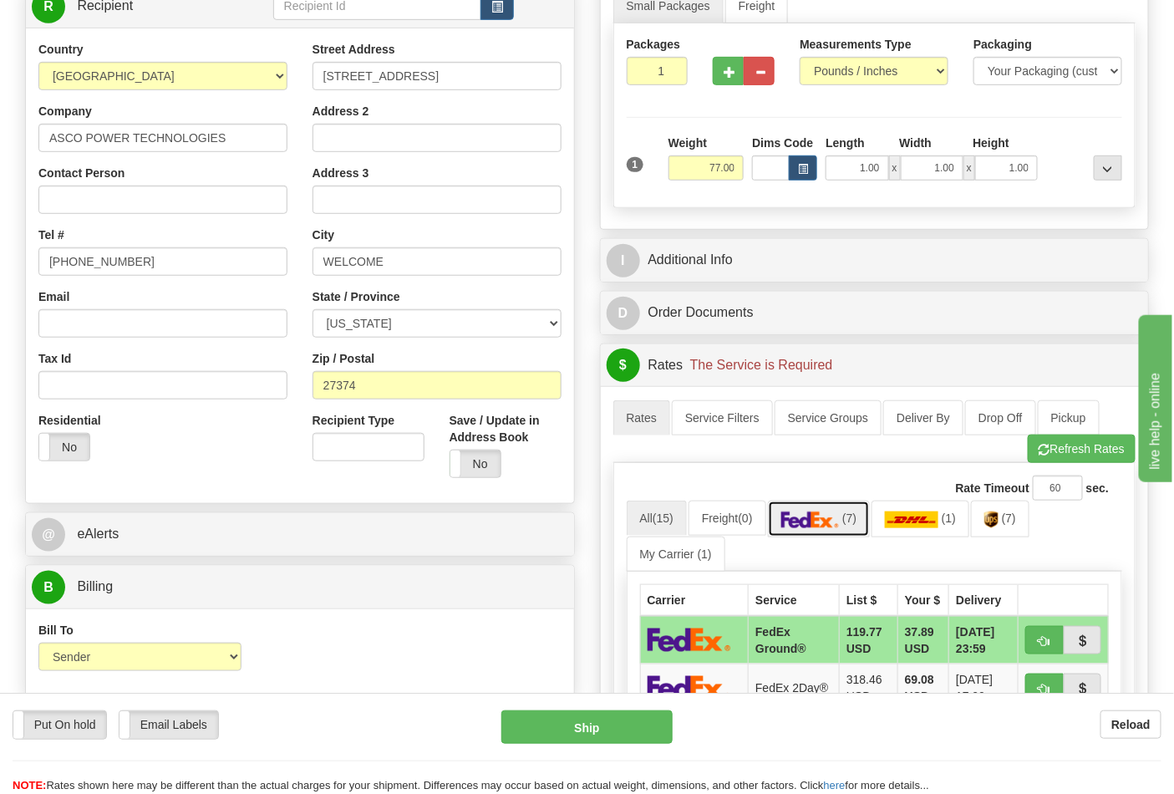
click at [822, 518] on img at bounding box center [811, 520] width 59 height 17
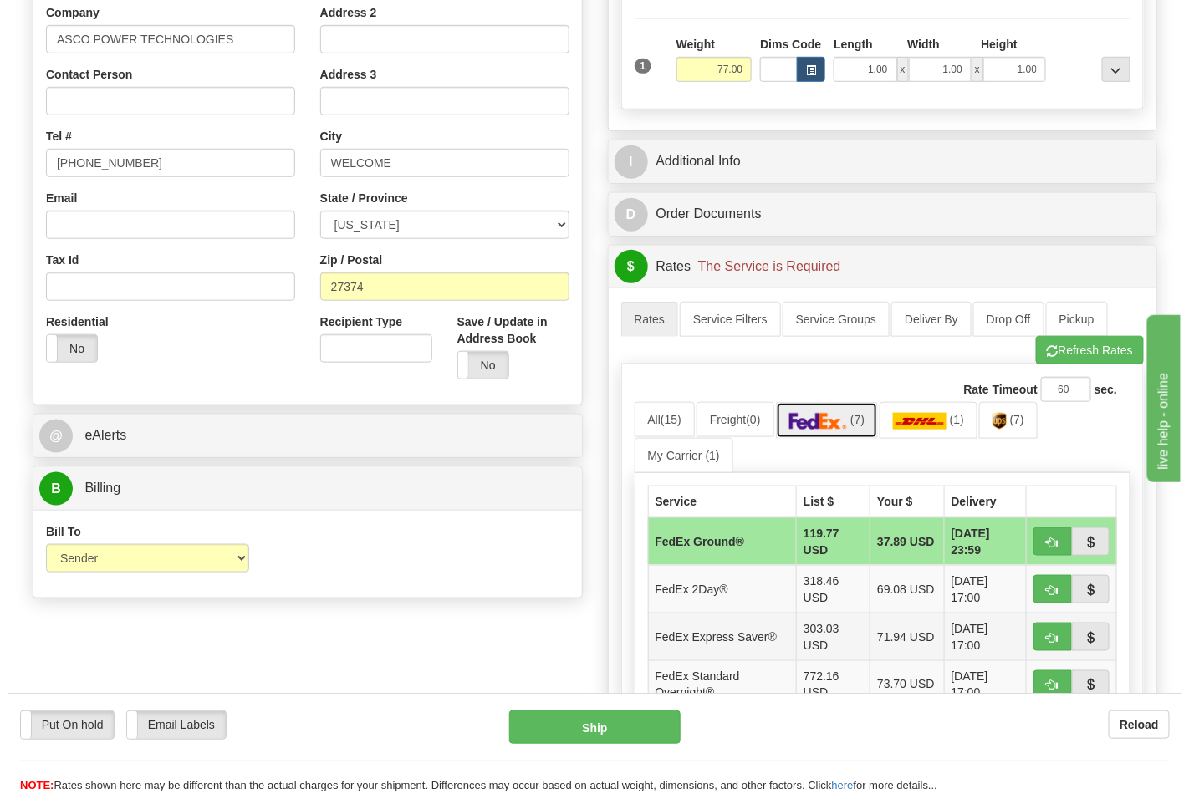
scroll to position [557, 0]
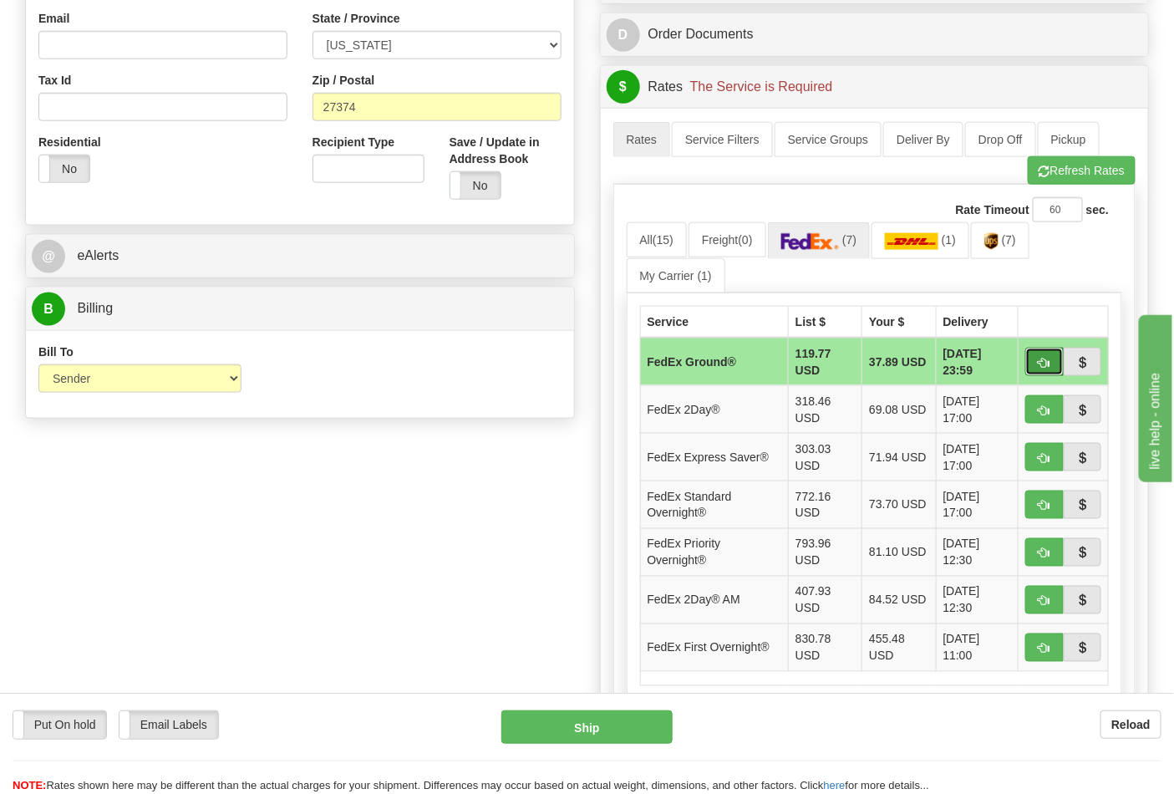
click at [1037, 366] on button "button" at bounding box center [1045, 362] width 38 height 28
type input "92"
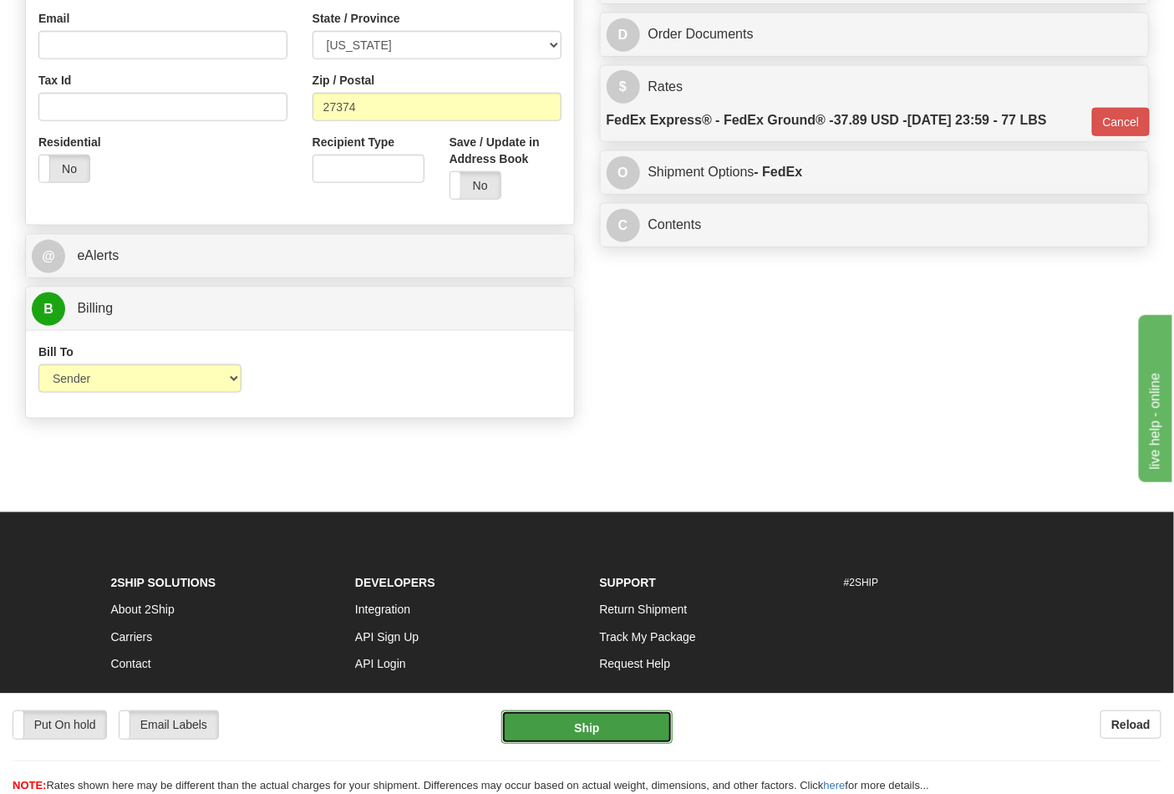
click at [592, 716] on button "Ship" at bounding box center [587, 726] width 171 height 33
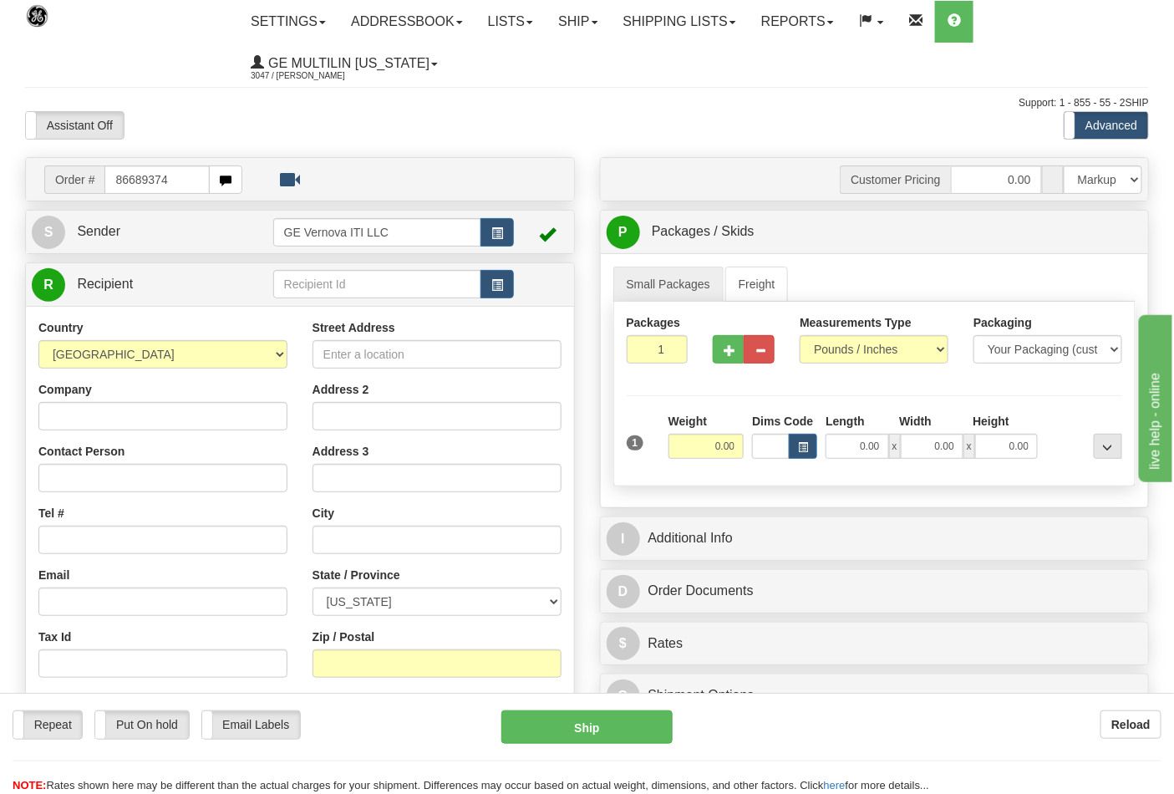
type input "86689374"
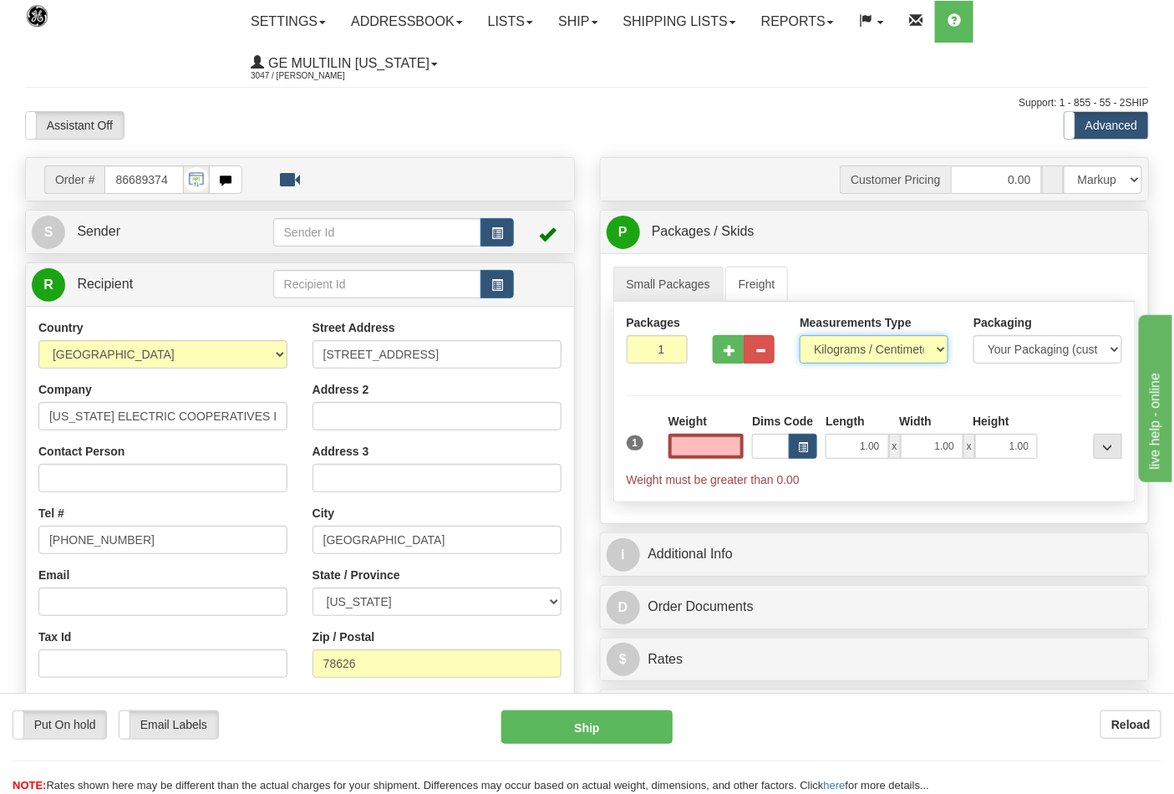
type input "0.00"
click at [847, 349] on select "Pounds / Inches Kilograms / Centimeters" at bounding box center [874, 349] width 149 height 28
select select "0"
click at [800, 336] on select "Pounds / Inches Kilograms / Centimeters" at bounding box center [874, 349] width 149 height 28
click at [728, 444] on input "0.00" at bounding box center [707, 446] width 76 height 25
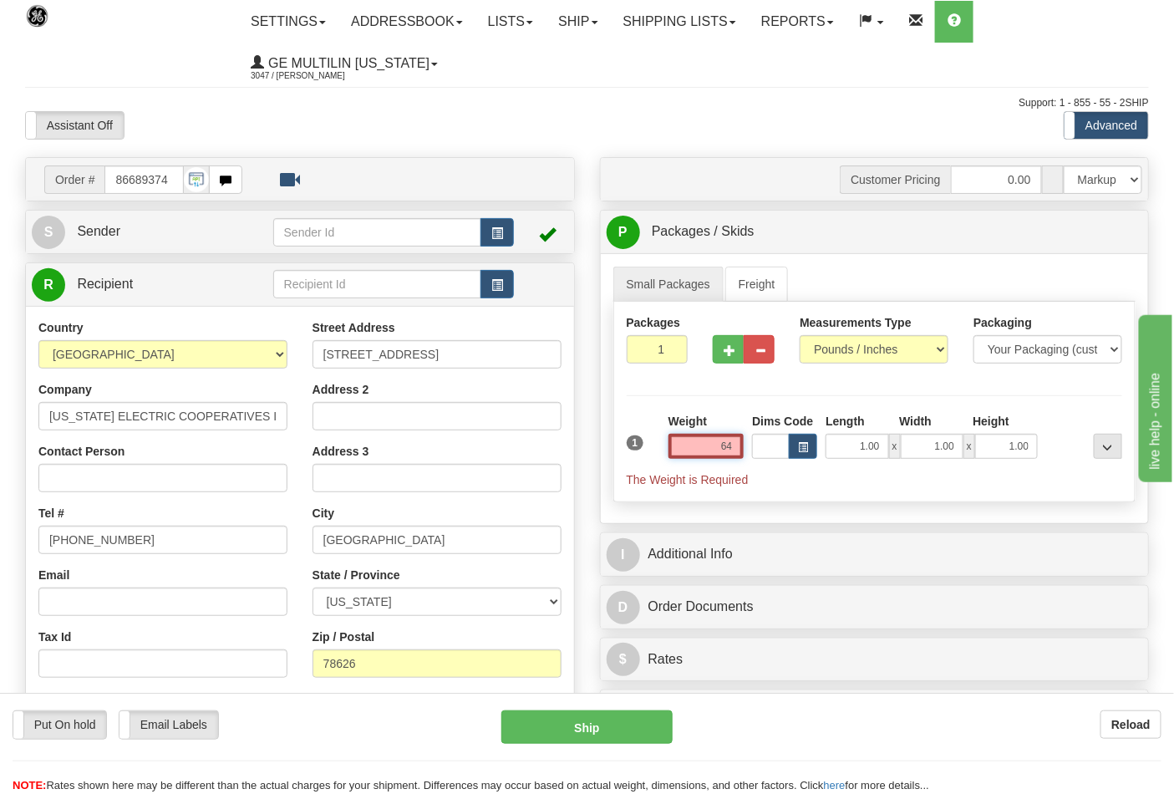
click button "Delete" at bounding box center [0, 0] width 0 height 0
type input "64.00"
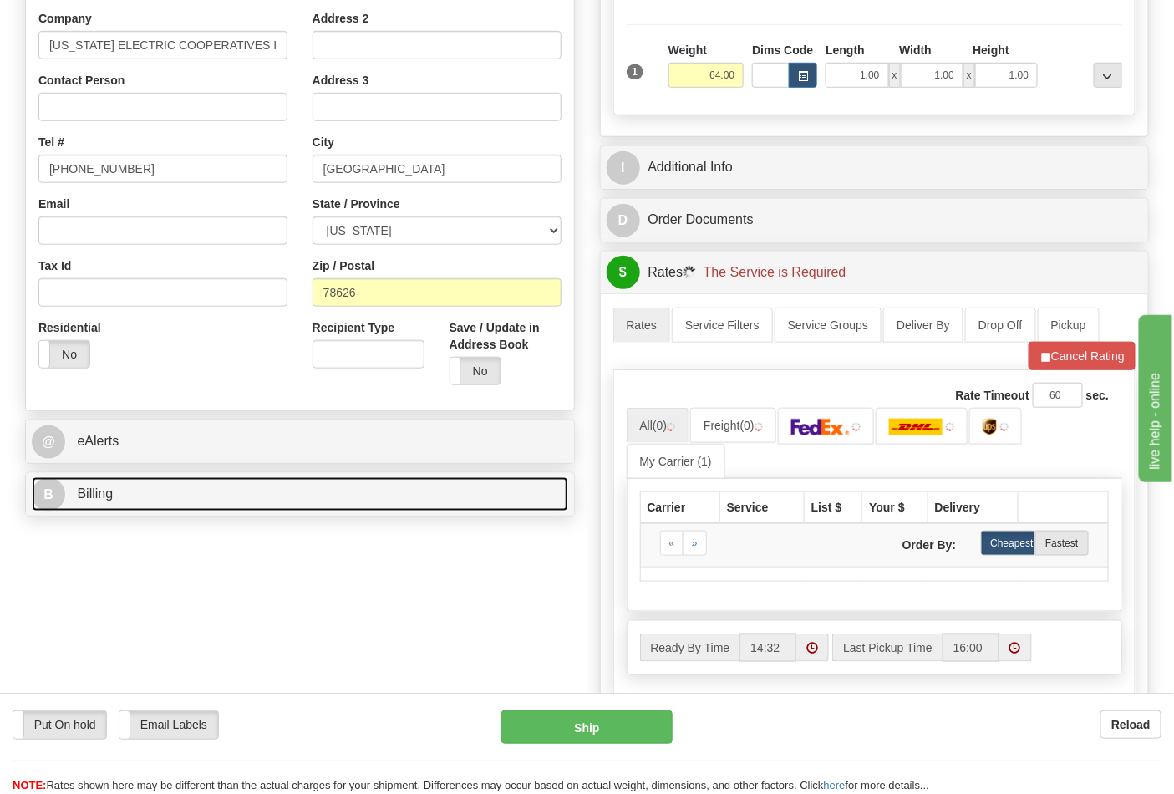
click at [120, 512] on link "B Billing" at bounding box center [300, 494] width 537 height 34
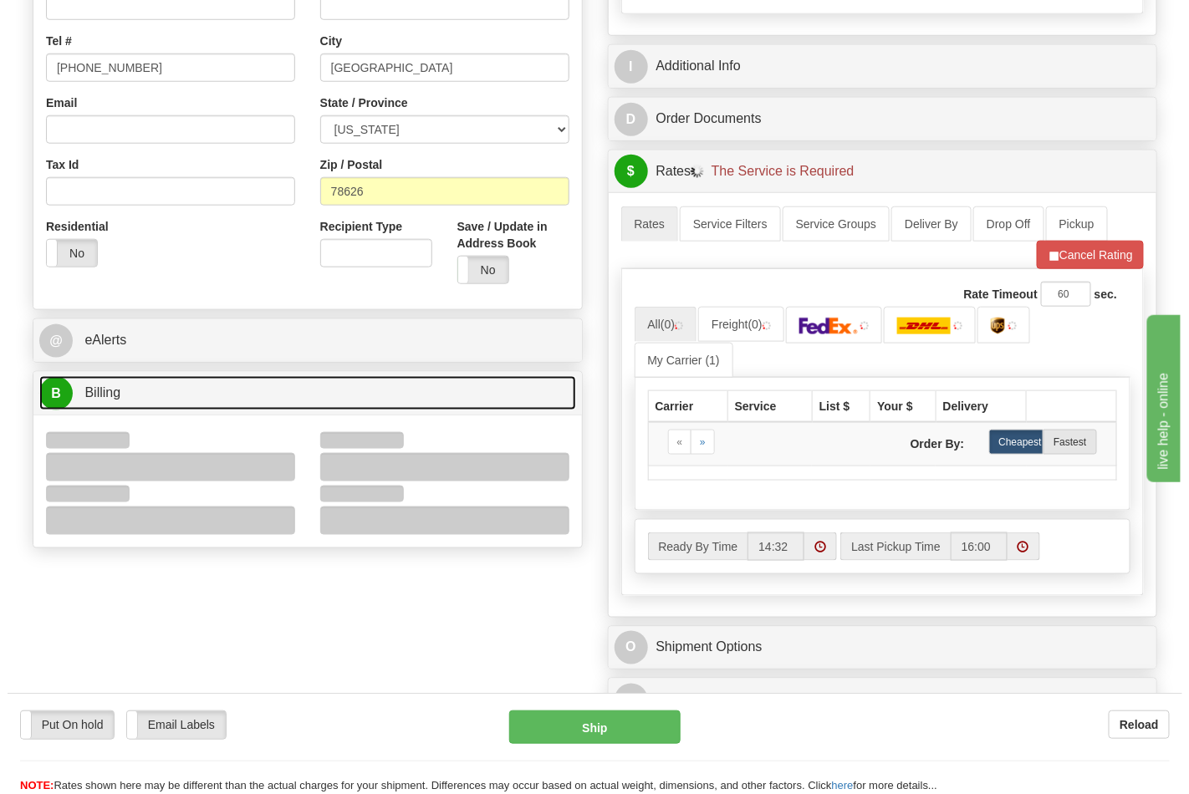
scroll to position [557, 0]
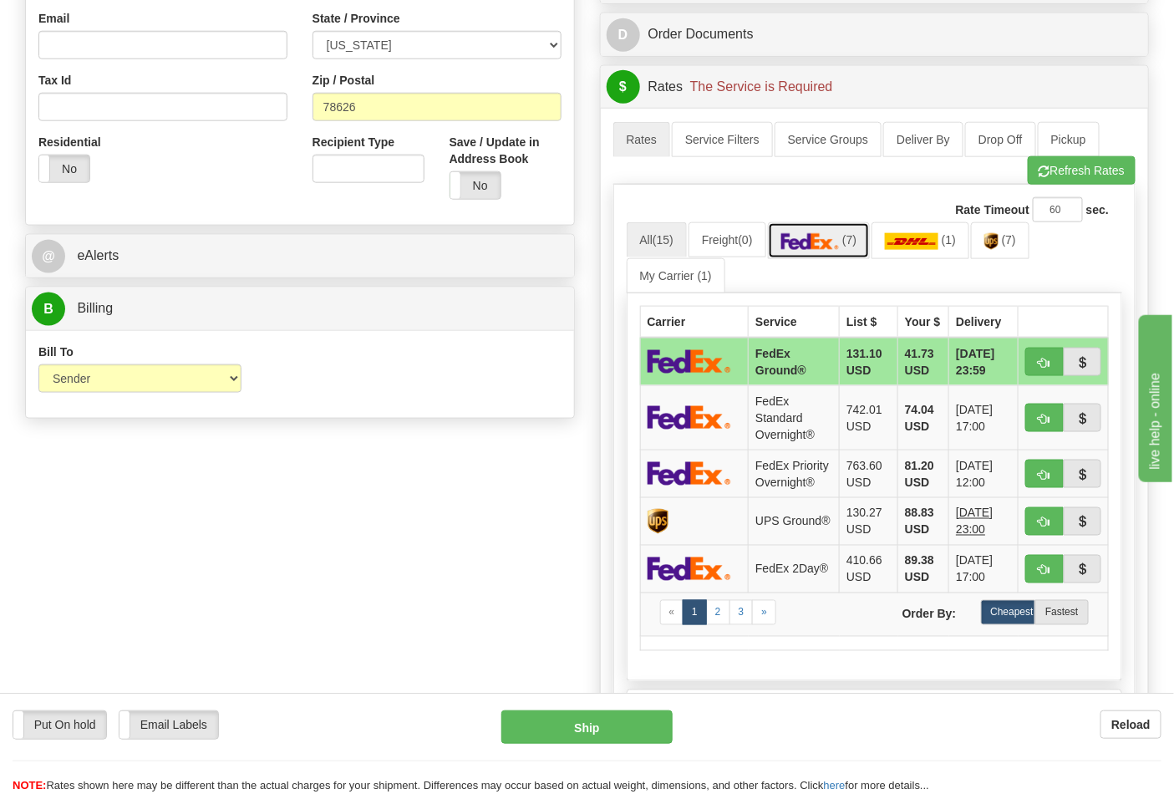
click at [831, 252] on link "(7)" at bounding box center [819, 240] width 103 height 36
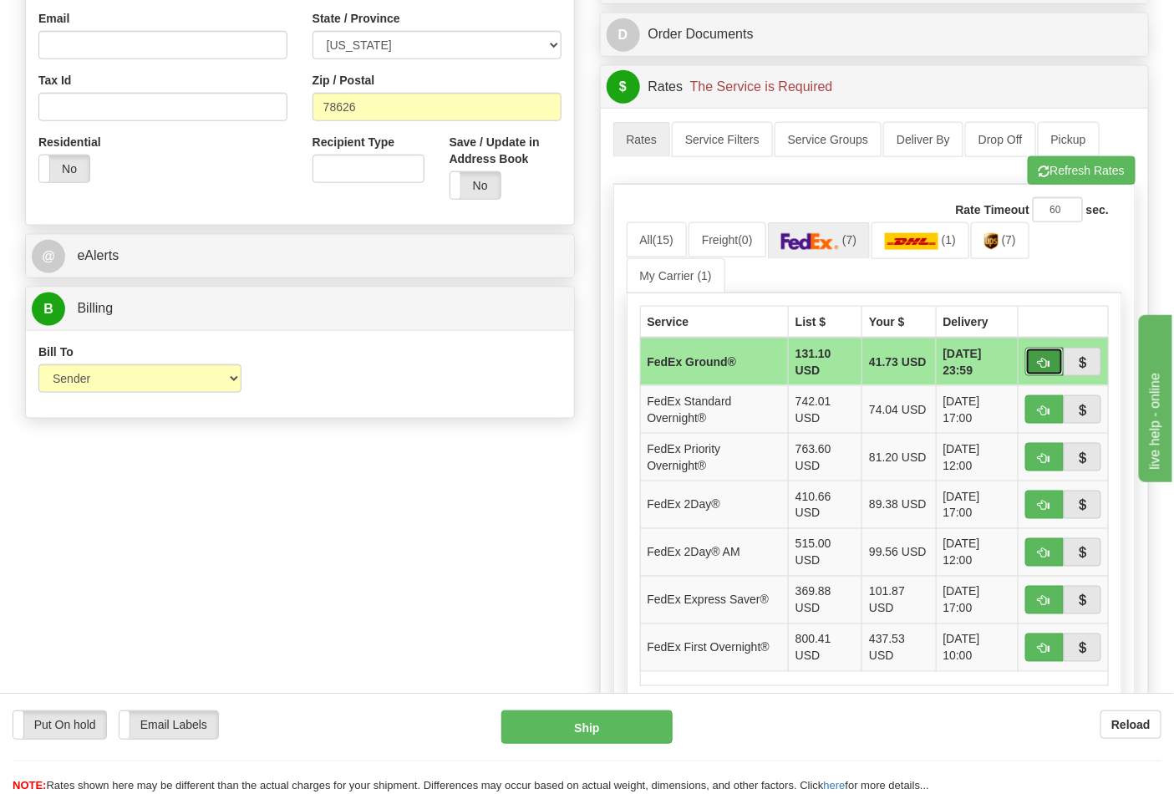
click at [1039, 369] on span "button" at bounding box center [1045, 363] width 12 height 11
type input "92"
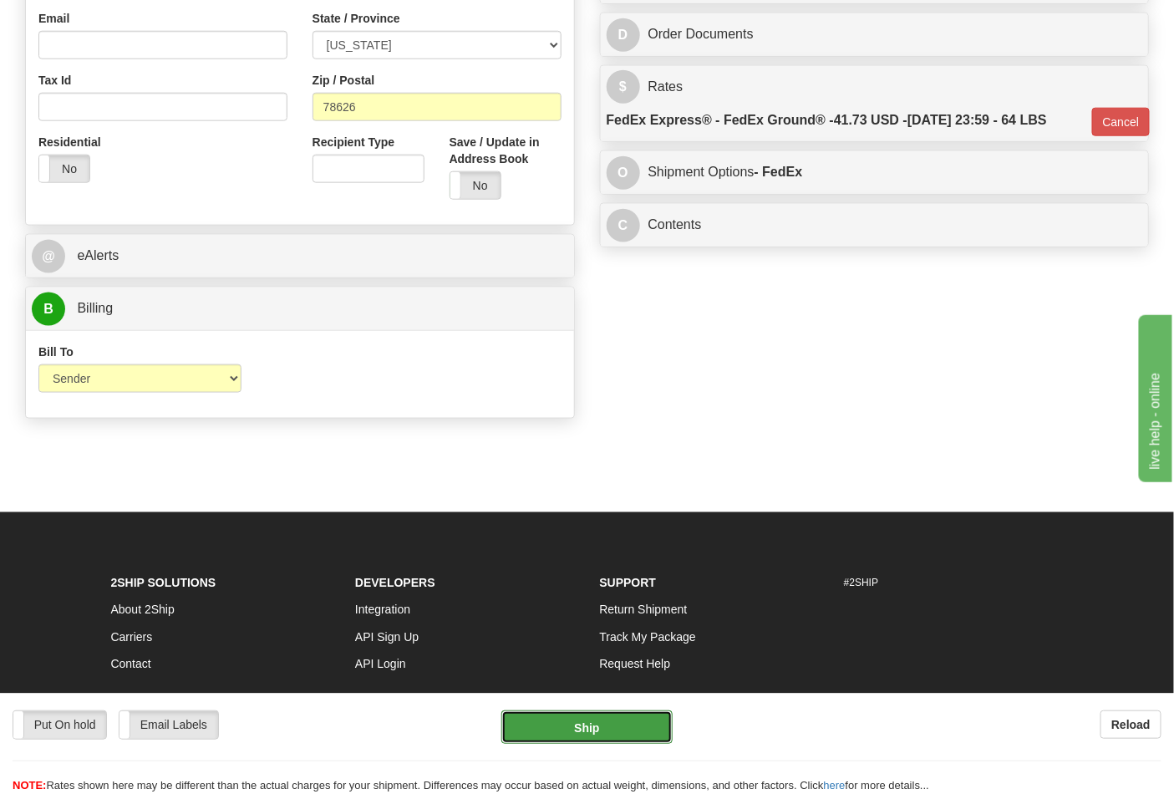
click at [588, 727] on button "Ship" at bounding box center [587, 726] width 171 height 33
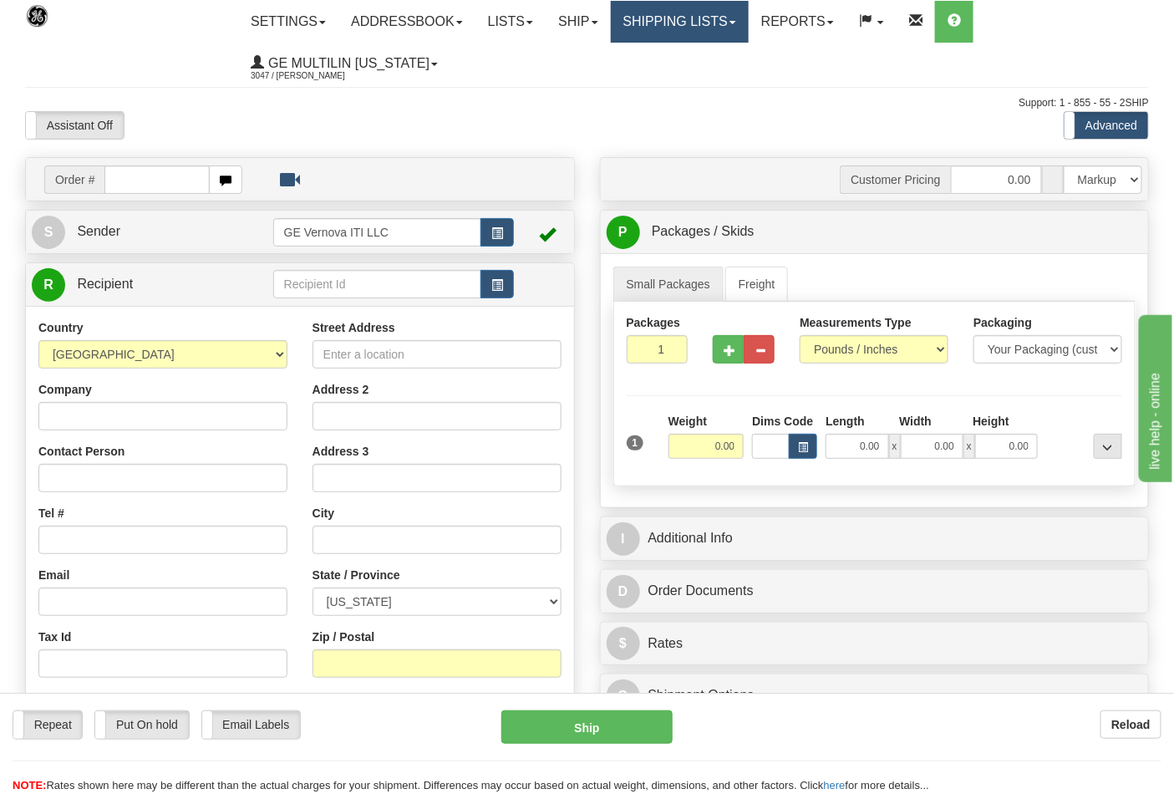
click at [685, 20] on link "Shipping lists" at bounding box center [680, 22] width 138 height 42
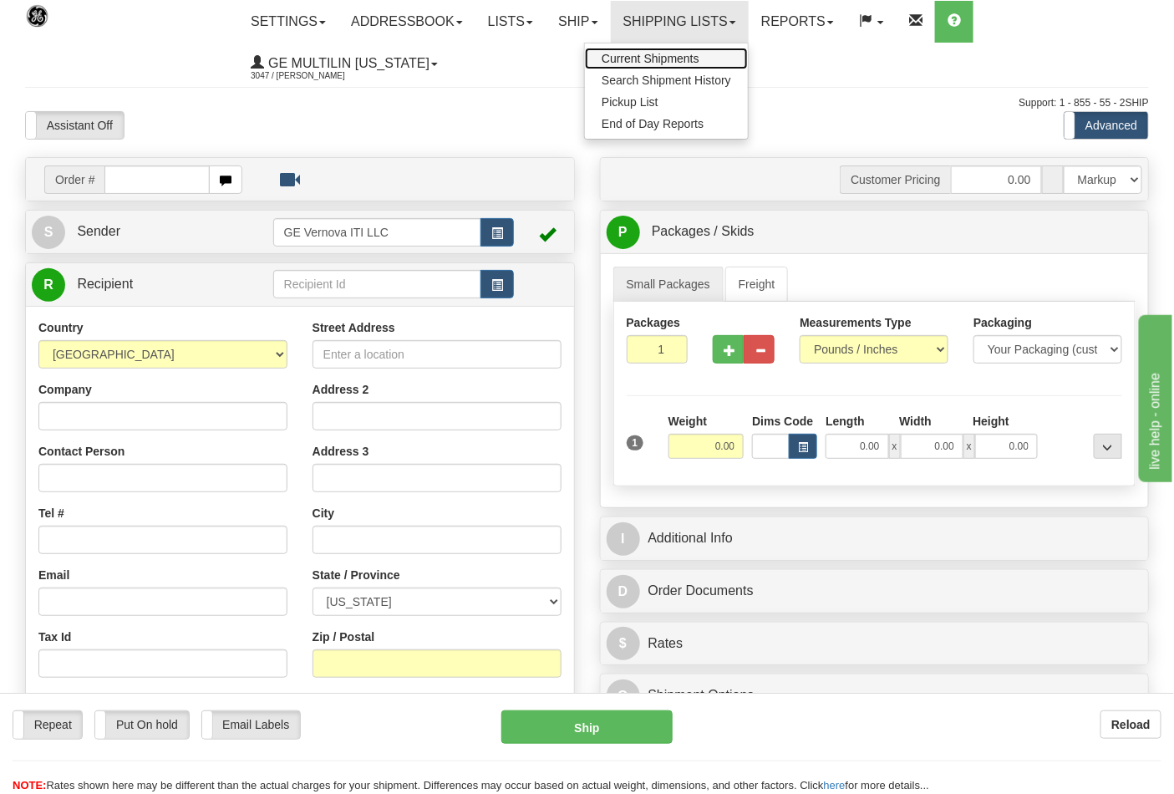
click at [658, 53] on span "Current Shipments" at bounding box center [651, 58] width 98 height 13
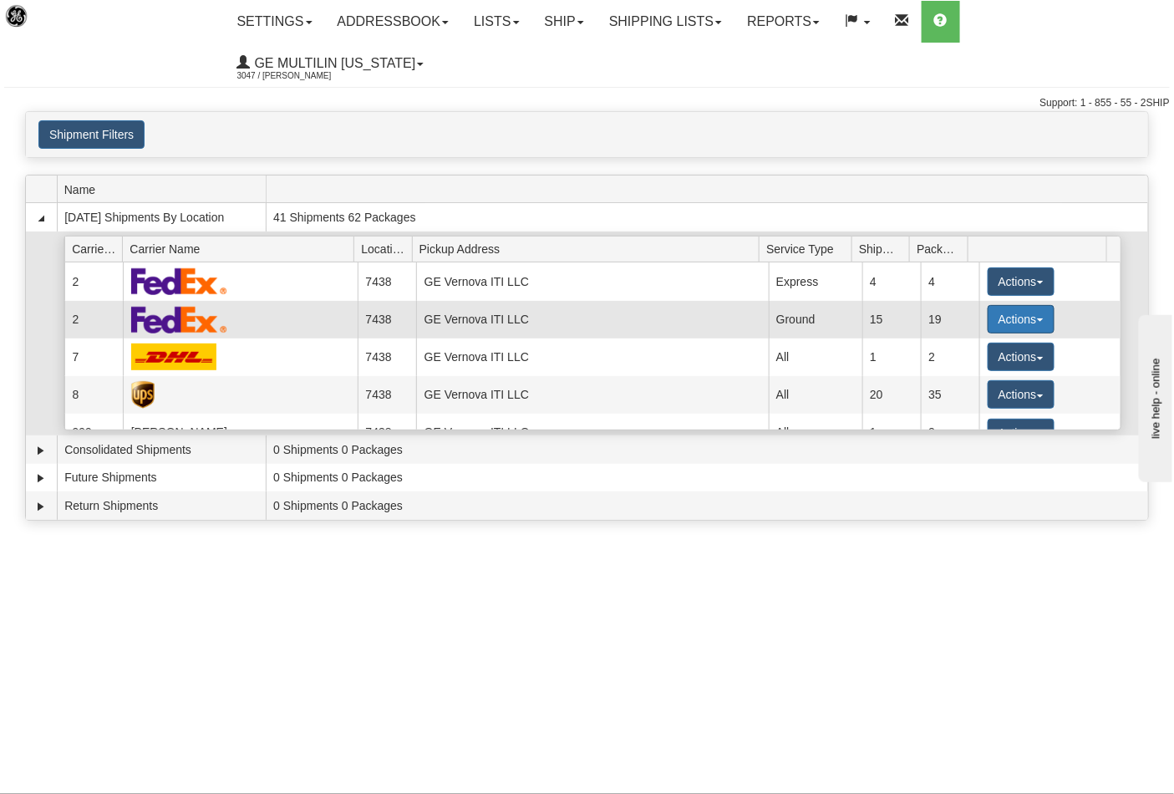
click at [1017, 305] on button "Actions" at bounding box center [1021, 319] width 67 height 28
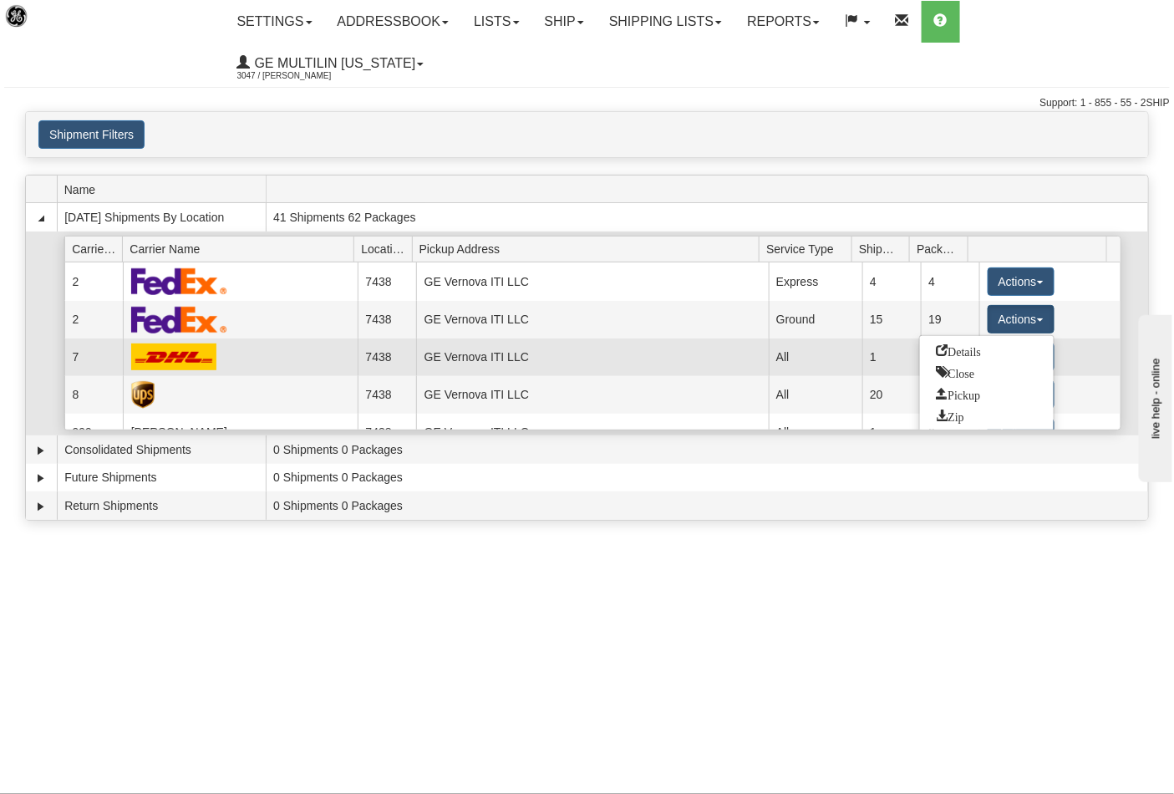
click at [974, 344] on span "Details" at bounding box center [959, 350] width 45 height 12
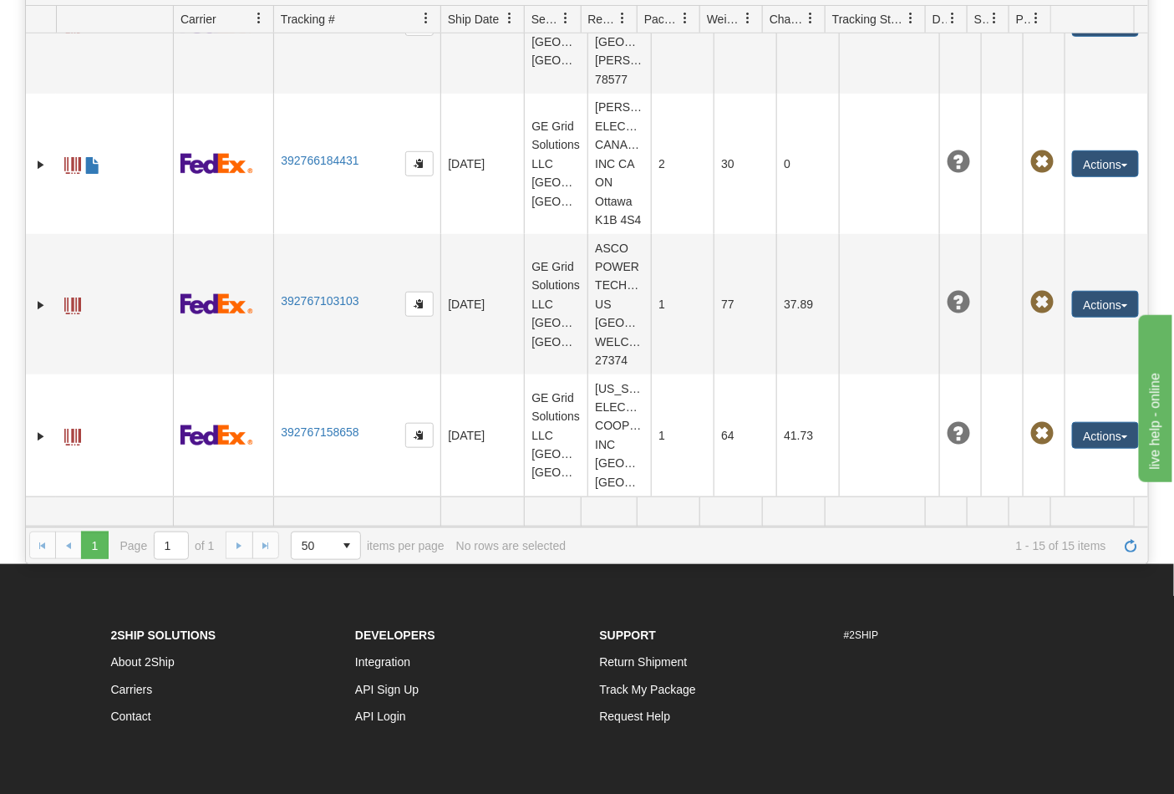
scroll to position [278, 0]
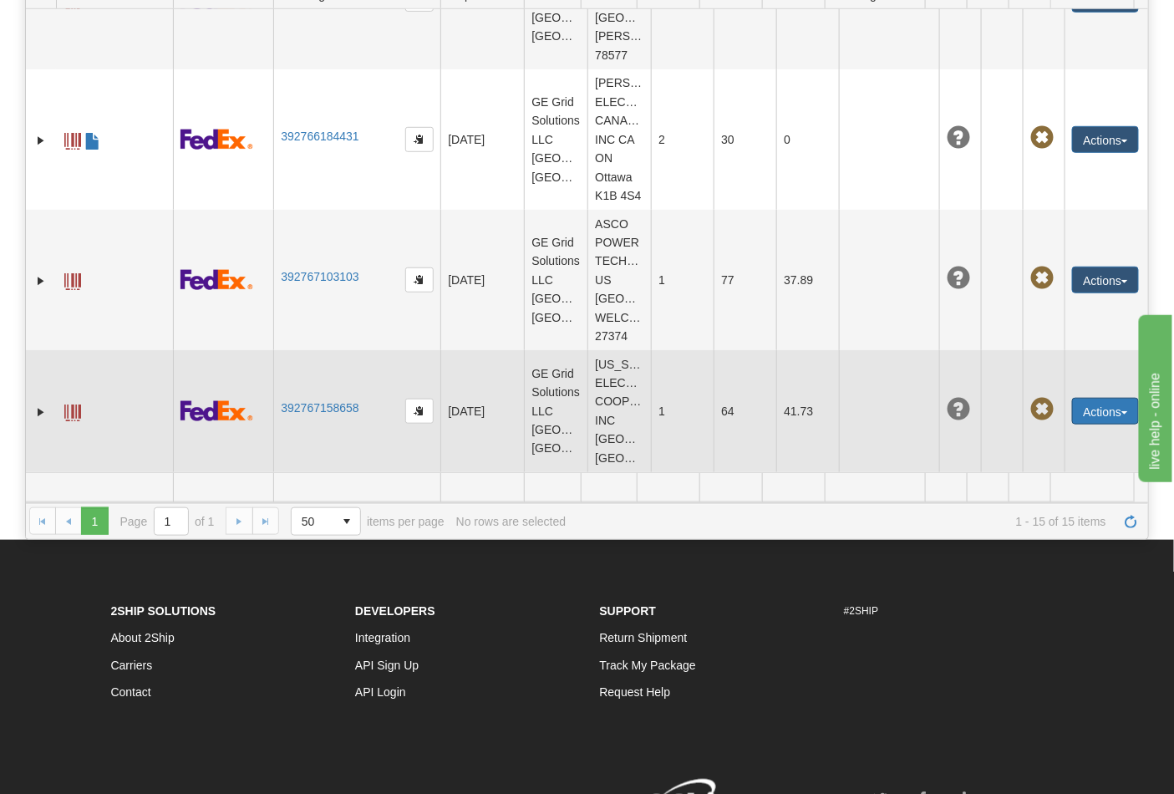
click at [1091, 398] on button "Actions" at bounding box center [1105, 411] width 67 height 27
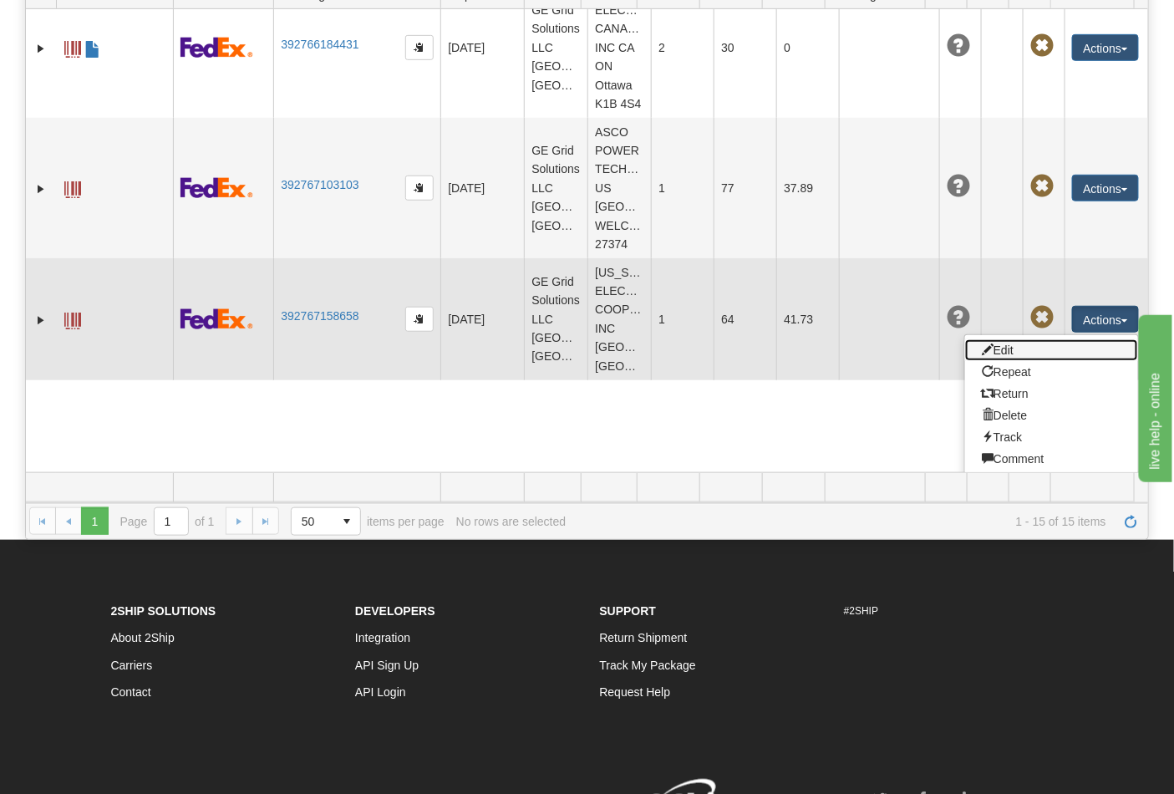
click at [1014, 361] on link "Edit" at bounding box center [1051, 350] width 173 height 22
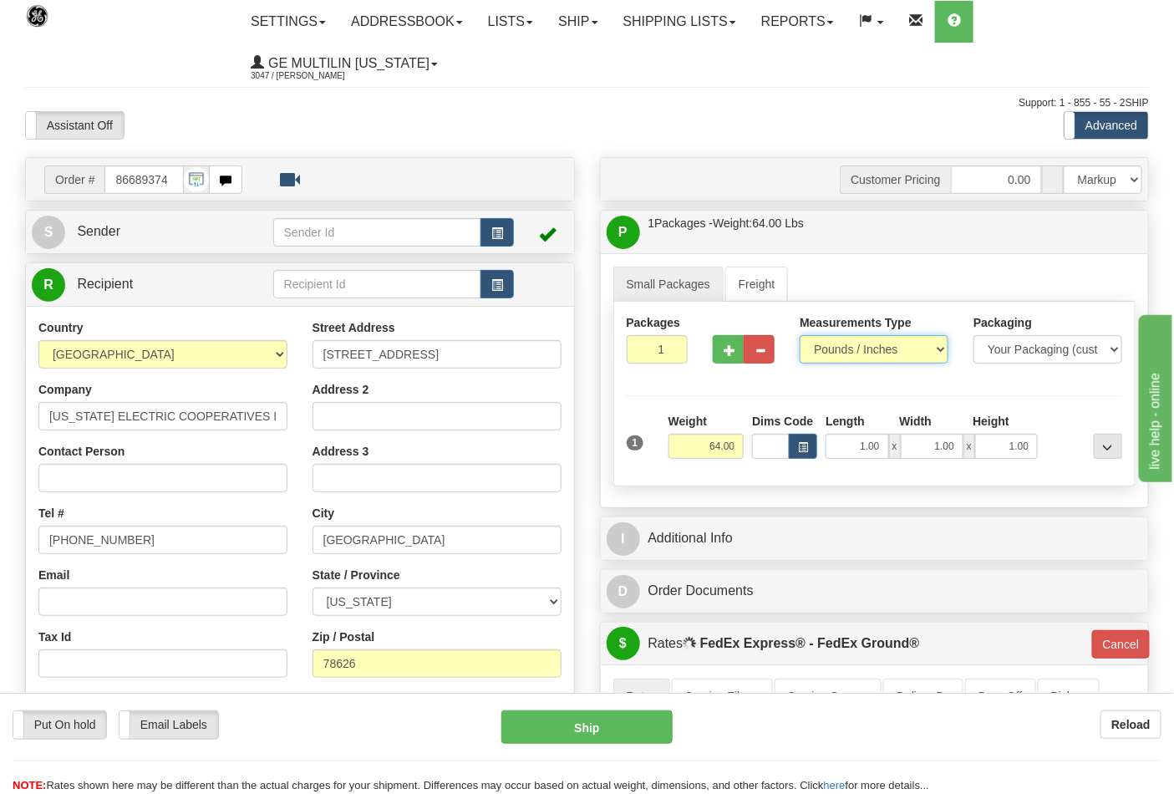
click at [833, 356] on select "Pounds / Inches Kilograms / Centimeters" at bounding box center [874, 349] width 149 height 28
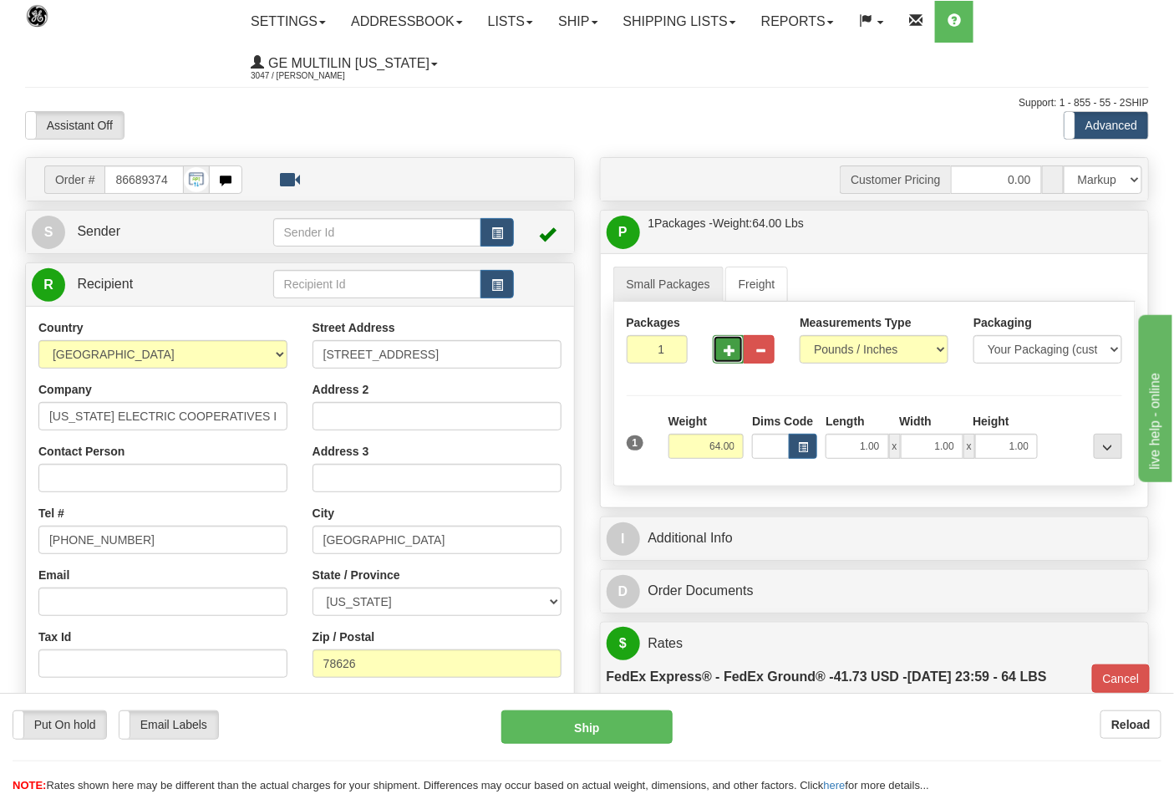
click at [740, 355] on button "button" at bounding box center [728, 349] width 31 height 28
type input "2"
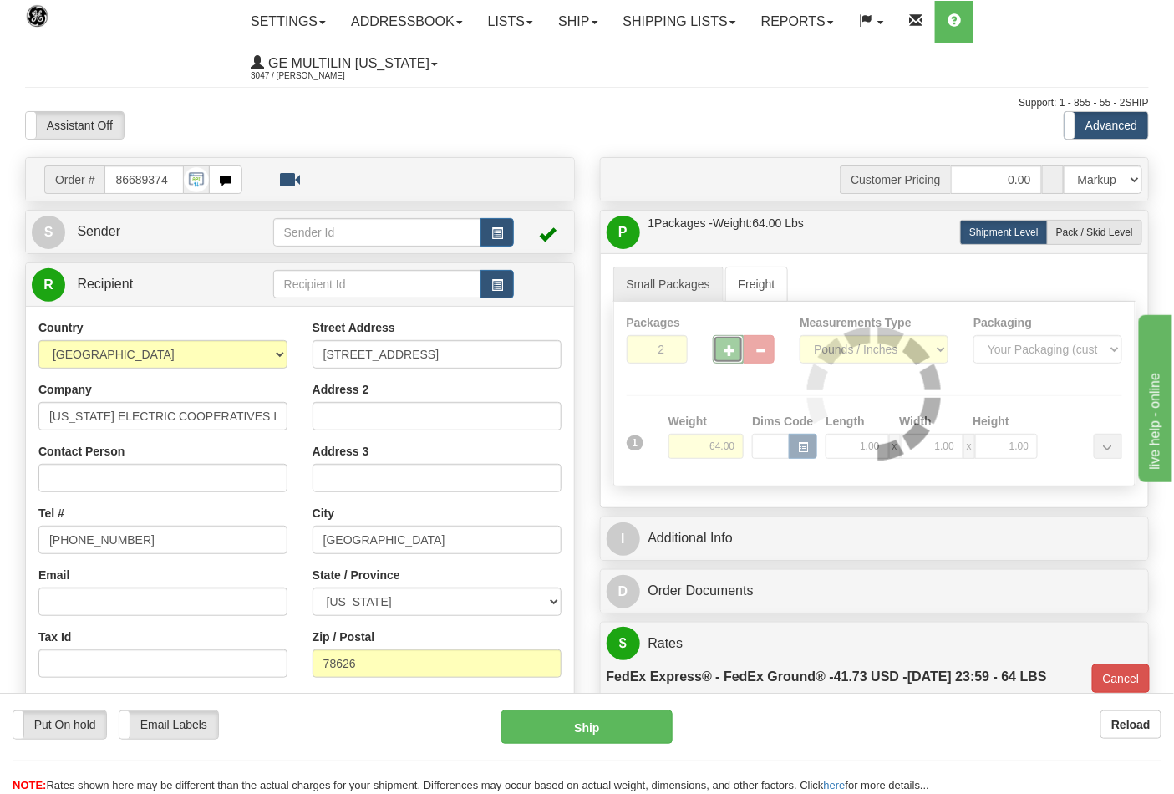
type input "92"
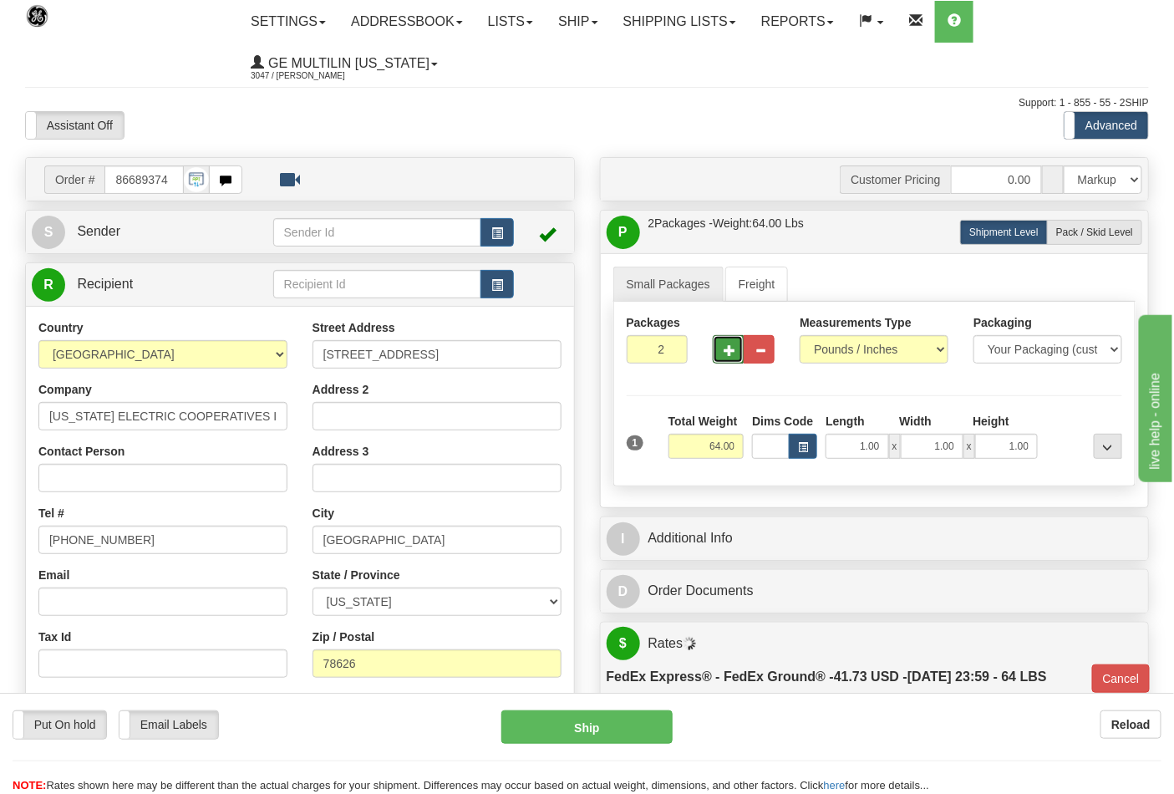
click at [736, 354] on button "button" at bounding box center [728, 349] width 31 height 28
click at [733, 354] on span "button" at bounding box center [730, 350] width 12 height 11
type input "4"
click at [628, 728] on button "Ship" at bounding box center [587, 726] width 171 height 33
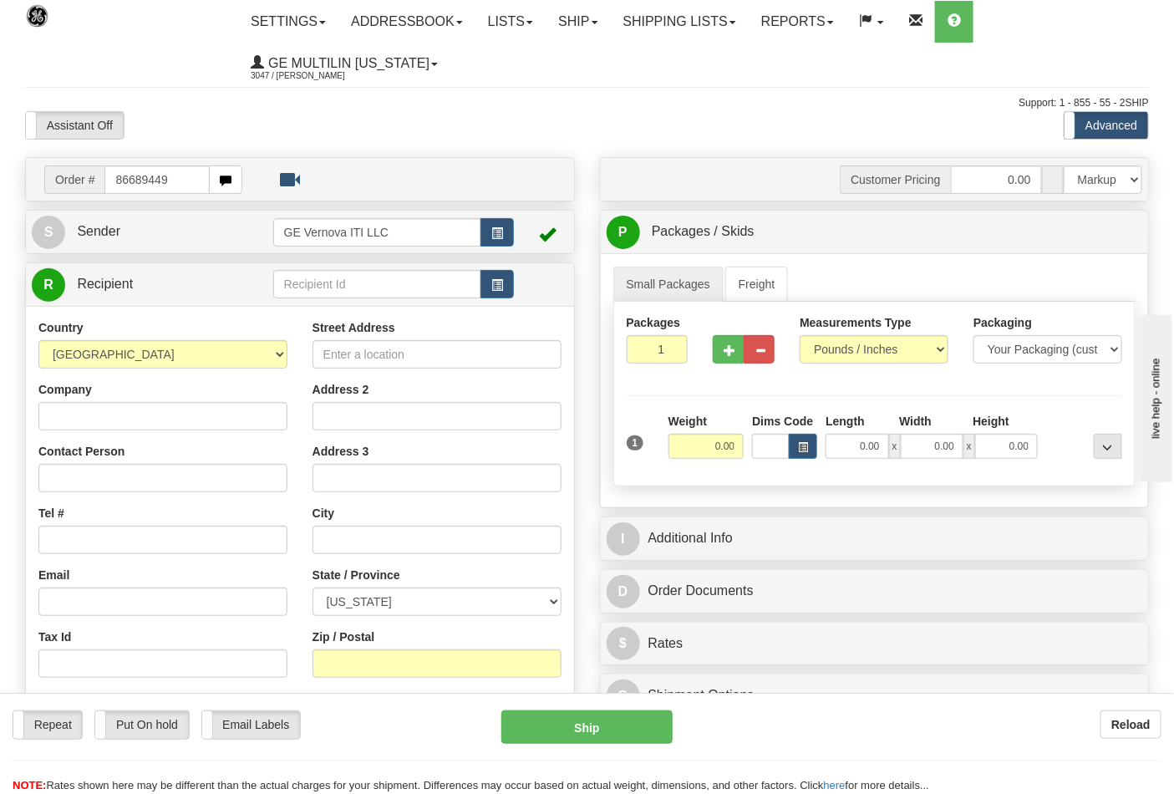
type input "86689449"
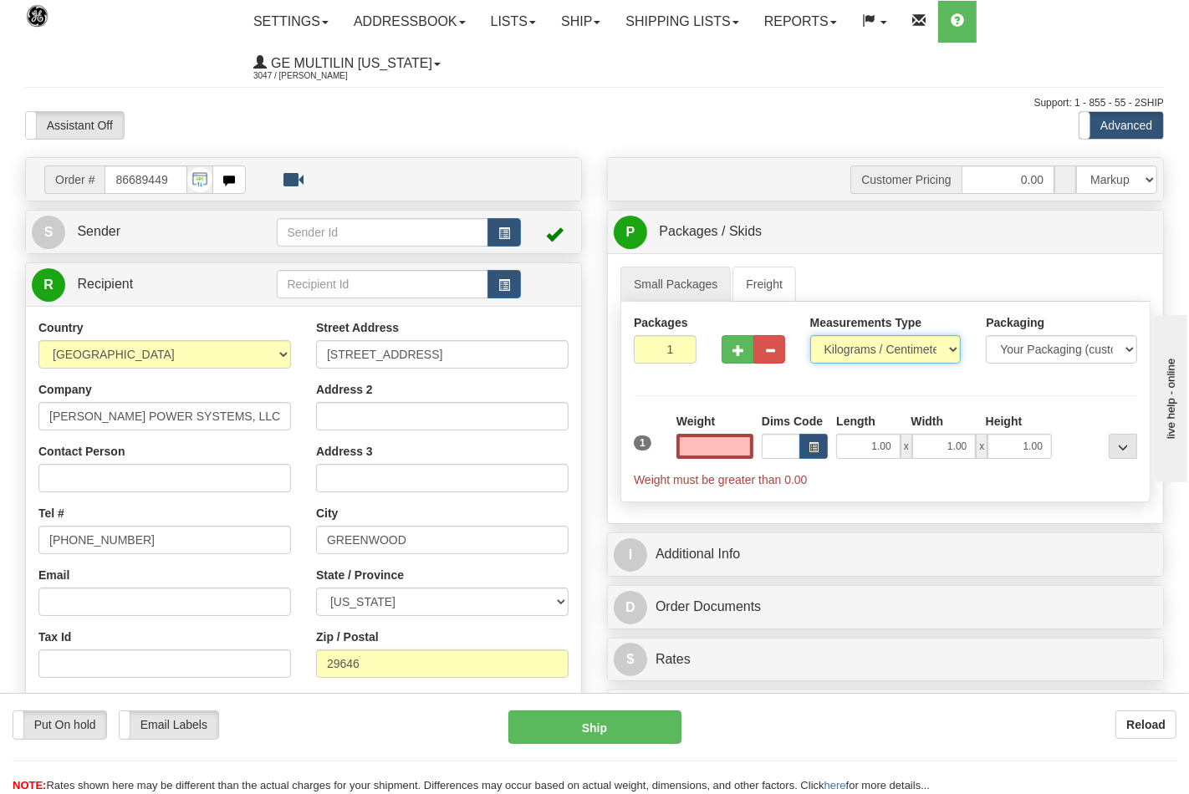
type input "0.00"
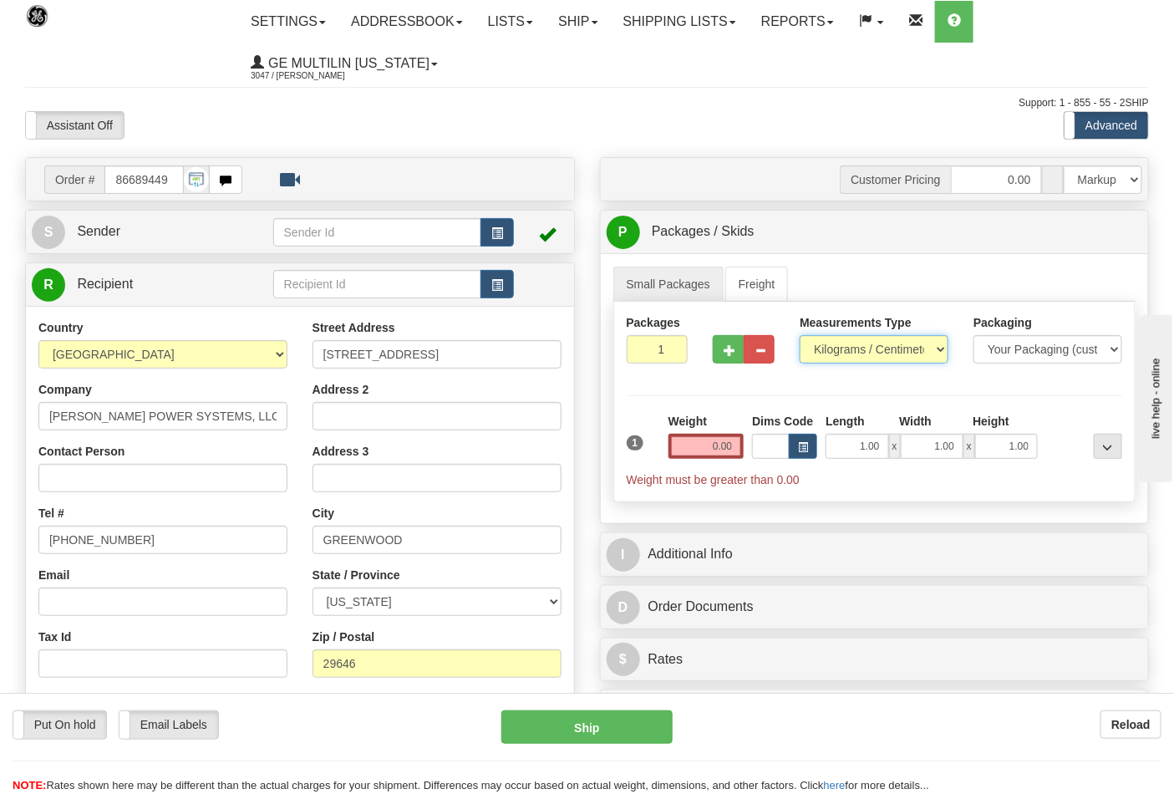
click at [844, 354] on select "Pounds / Inches Kilograms / Centimeters" at bounding box center [874, 349] width 149 height 28
select select "0"
click at [800, 336] on select "Pounds / Inches Kilograms / Centimeters" at bounding box center [874, 349] width 149 height 28
click at [741, 441] on input "0.00" at bounding box center [707, 446] width 76 height 25
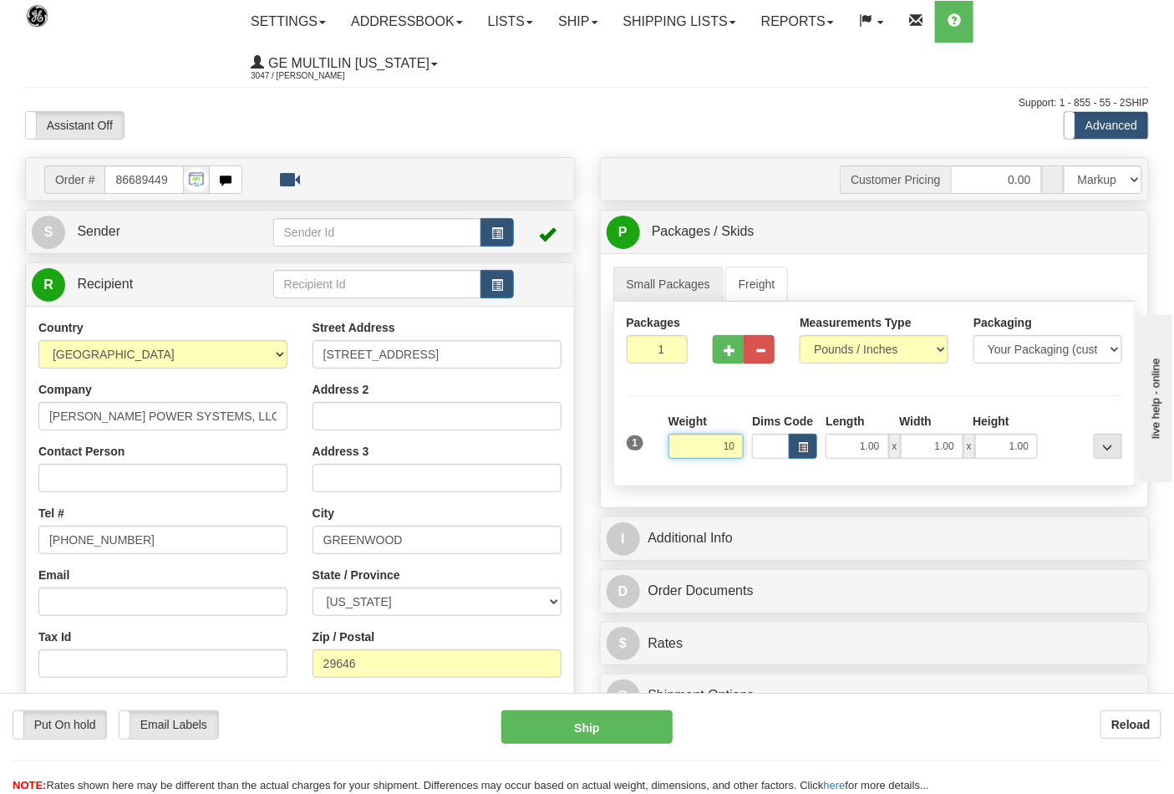
click button "Delete" at bounding box center [0, 0] width 0 height 0
type input "10.00"
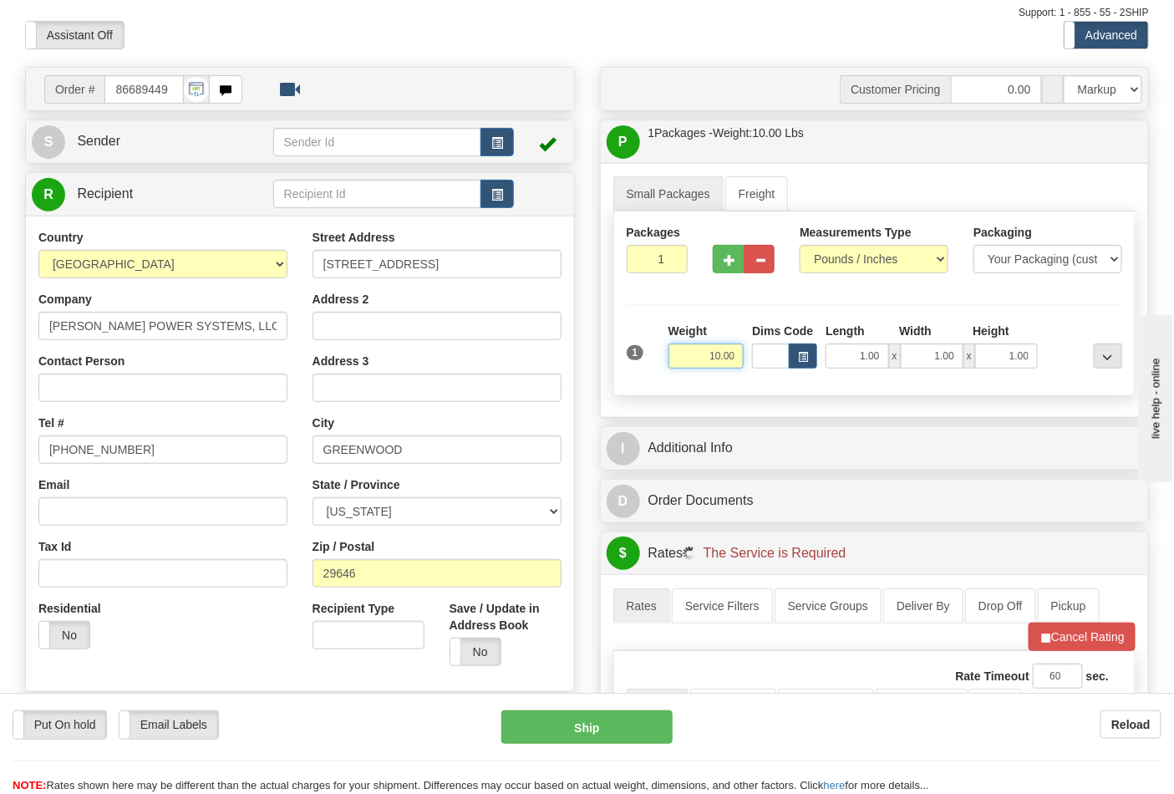
scroll to position [278, 0]
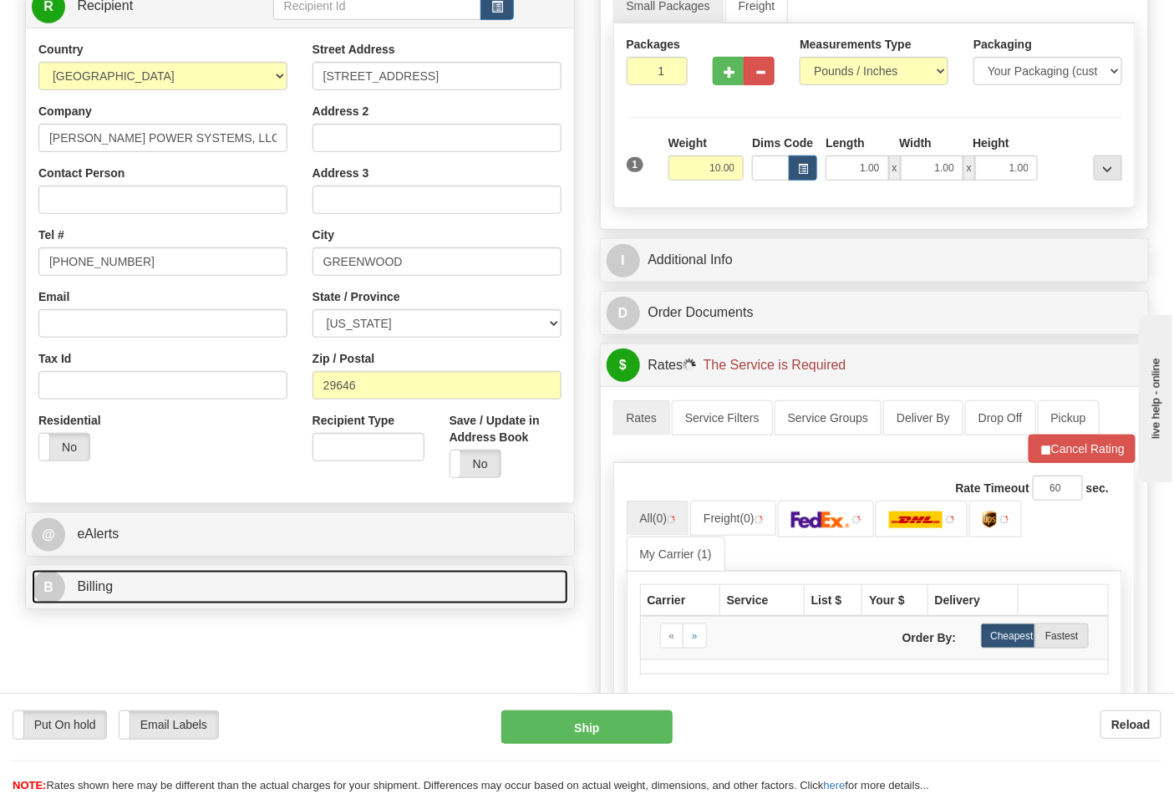
click at [155, 583] on link "B Billing" at bounding box center [300, 587] width 537 height 34
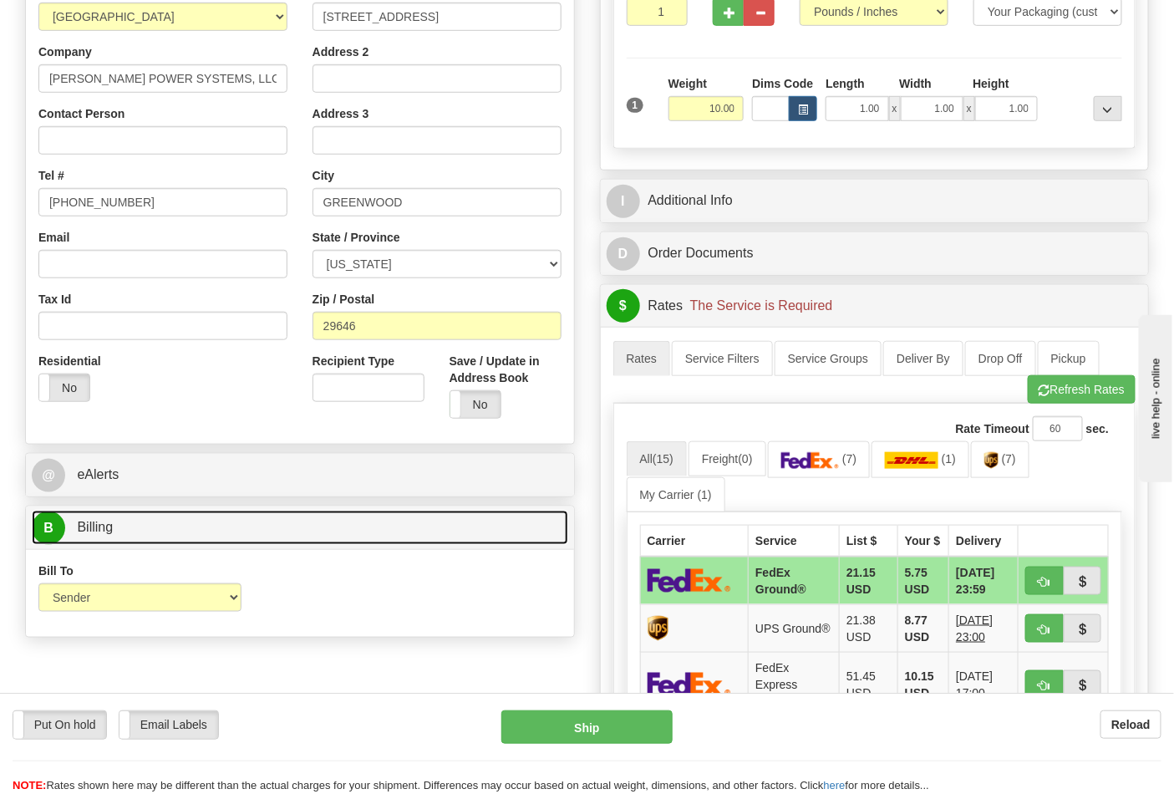
scroll to position [371, 0]
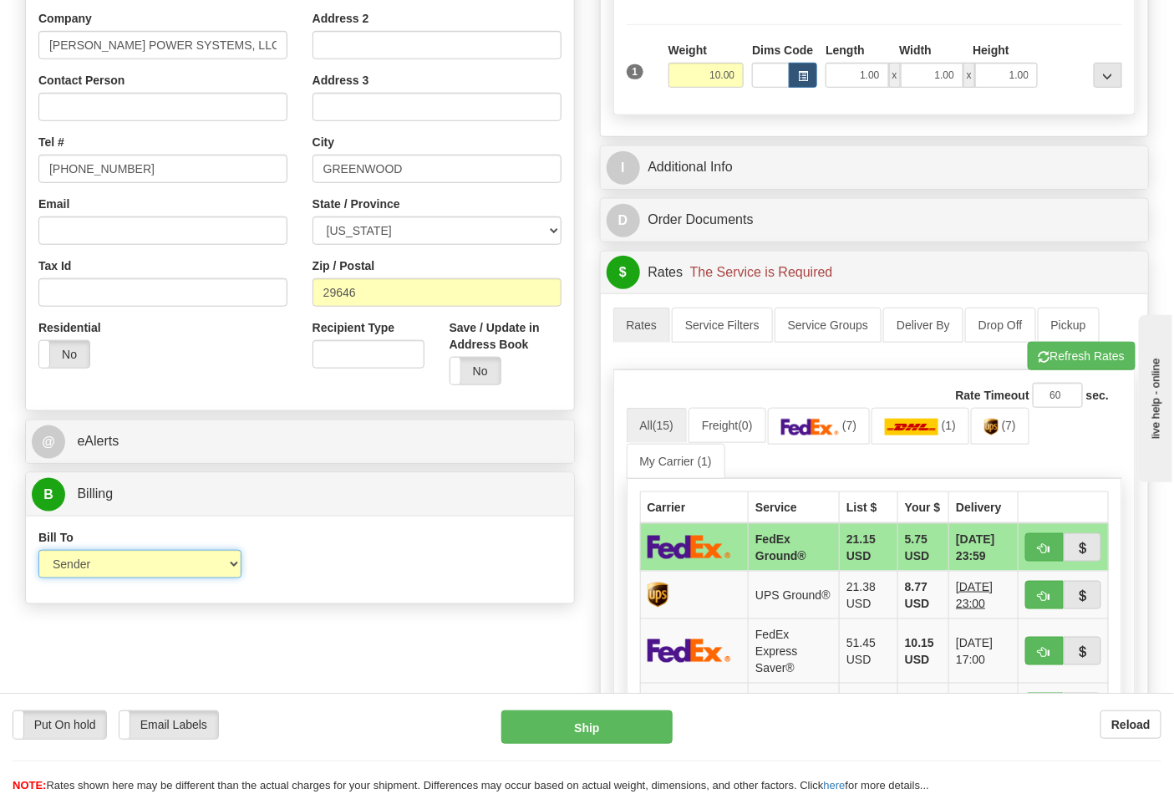
drag, startPoint x: 105, startPoint y: 563, endPoint x: 104, endPoint y: 575, distance: 12.6
click at [105, 563] on select "Sender Recipient Third Party Collect" at bounding box center [139, 564] width 203 height 28
drag, startPoint x: 90, startPoint y: 564, endPoint x: 89, endPoint y: 578, distance: 14.3
click at [90, 564] on select "Sender Recipient Third Party Collect" at bounding box center [139, 564] width 203 height 28
select select "2"
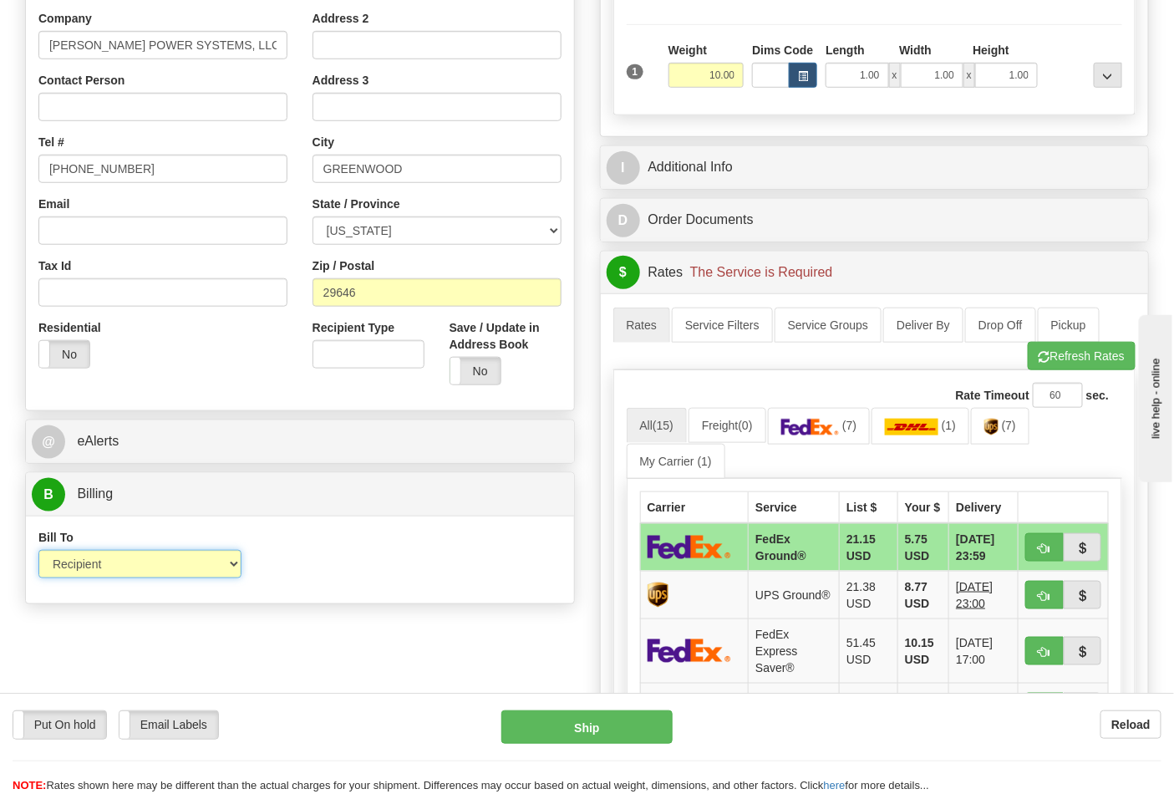
click at [38, 552] on select "Sender Recipient Third Party Collect" at bounding box center [139, 564] width 203 height 28
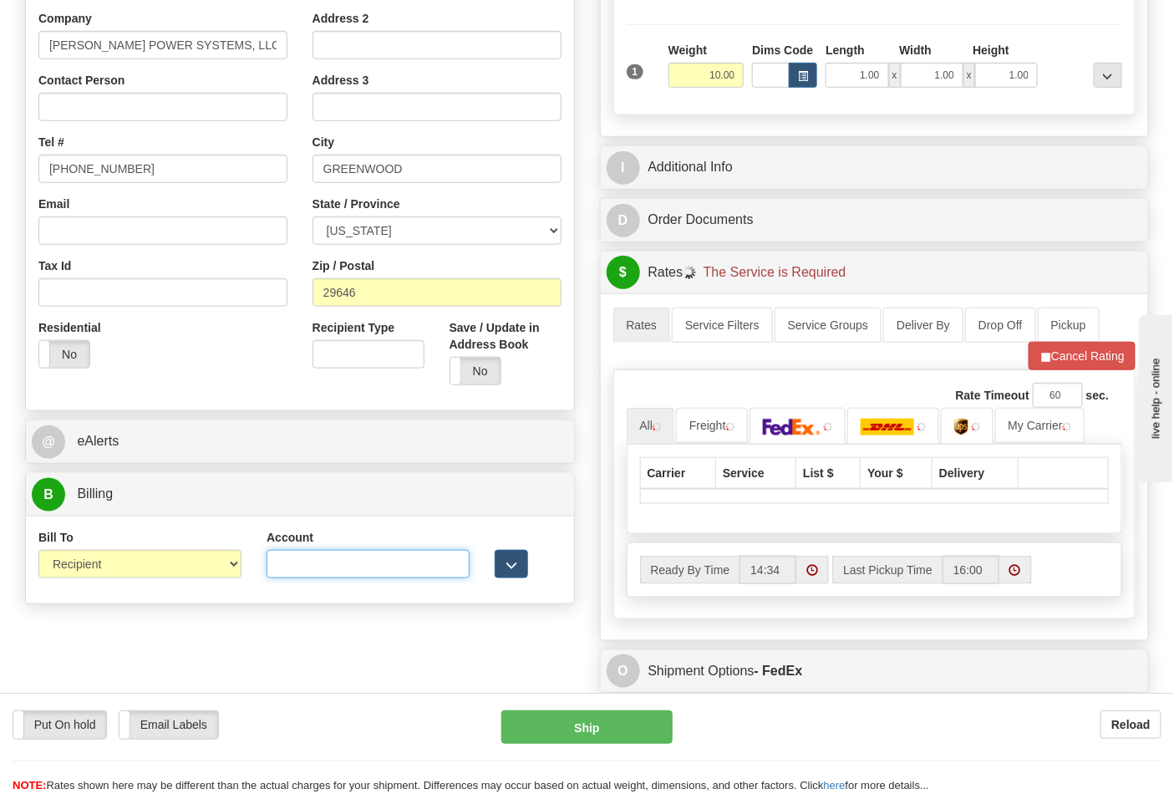
click at [287, 569] on input "Account" at bounding box center [368, 564] width 203 height 28
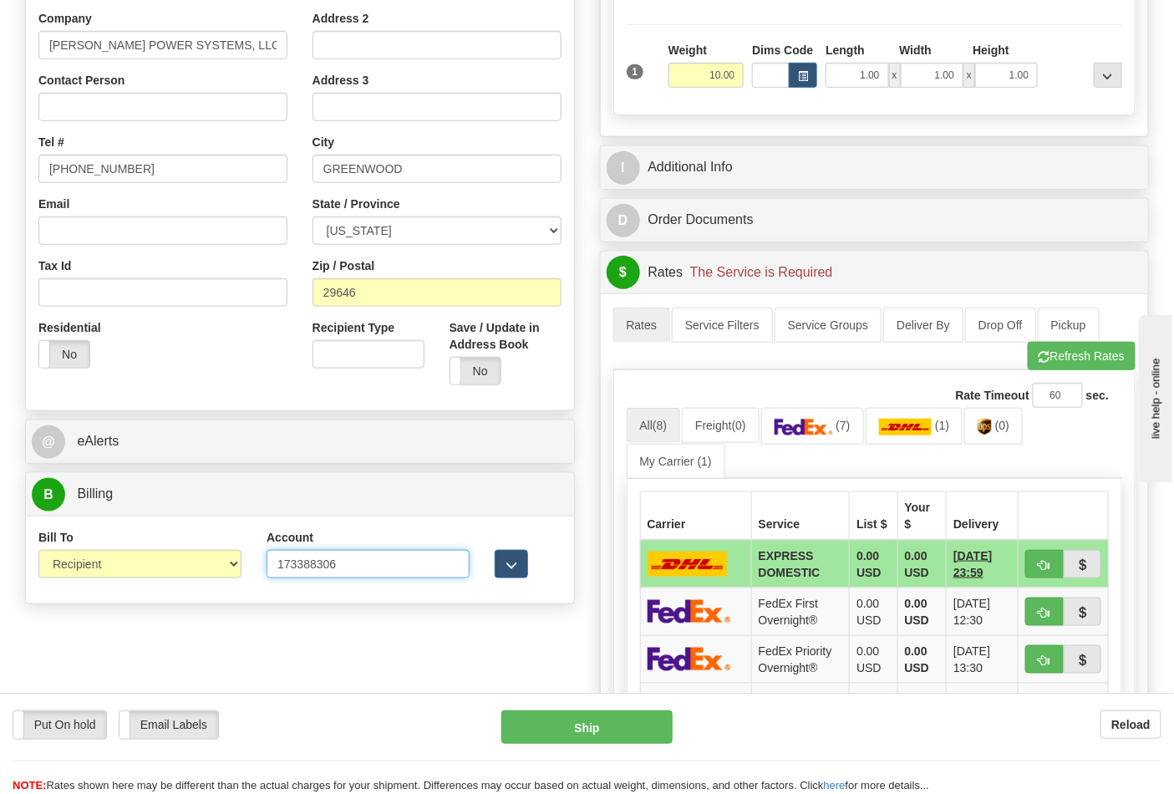
type input "173388306"
click button "Delete" at bounding box center [0, 0] width 0 height 0
click at [833, 433] on img at bounding box center [804, 427] width 59 height 17
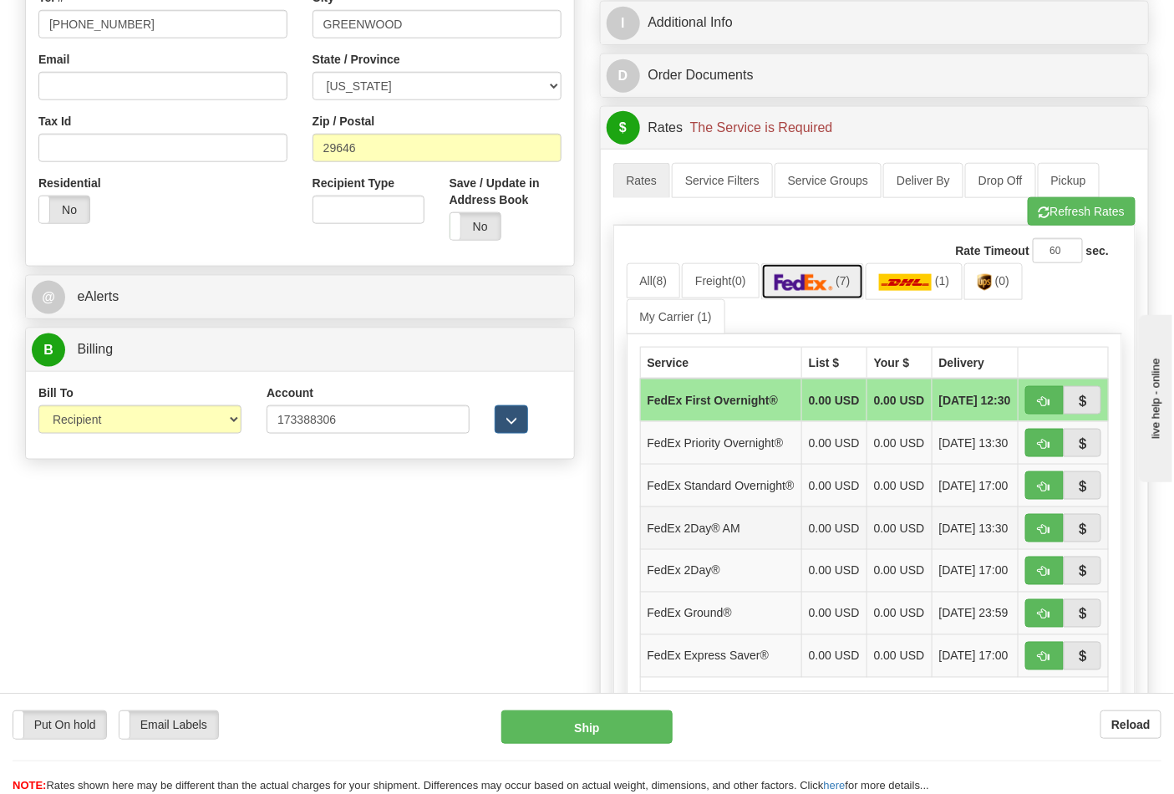
scroll to position [649, 0]
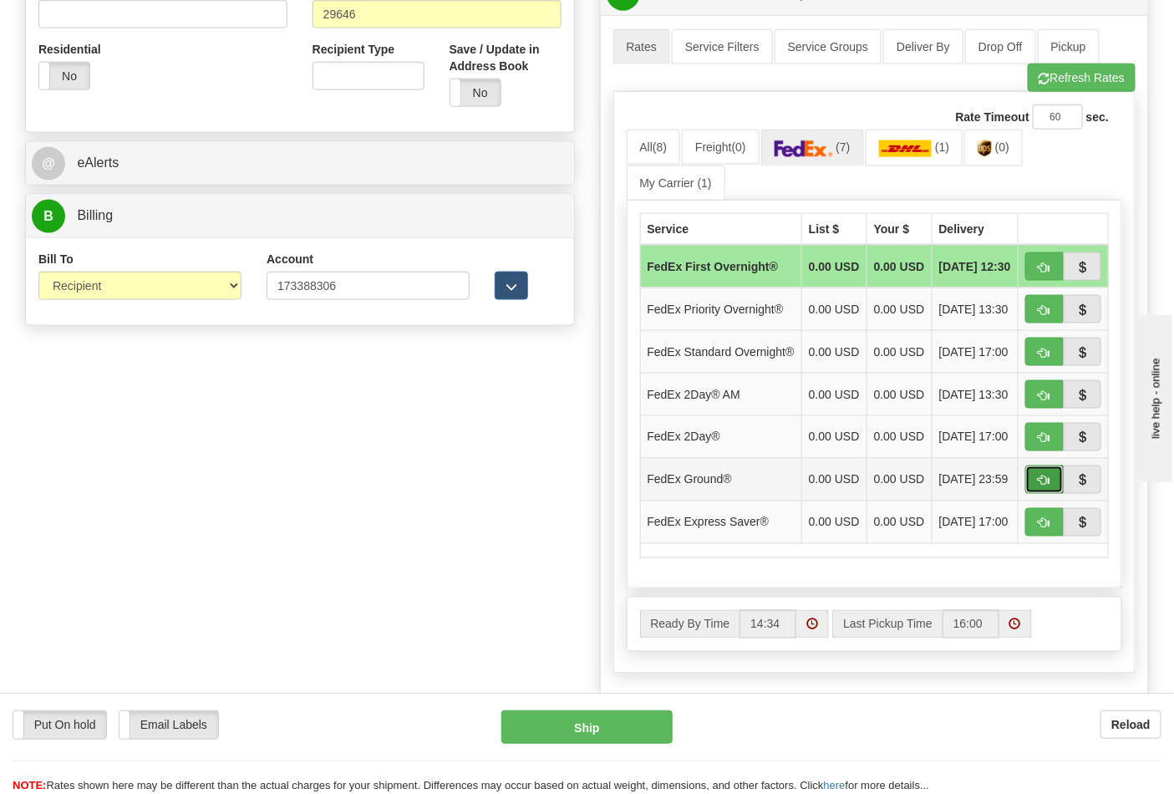
click at [1037, 494] on button "button" at bounding box center [1045, 480] width 38 height 28
type input "92"
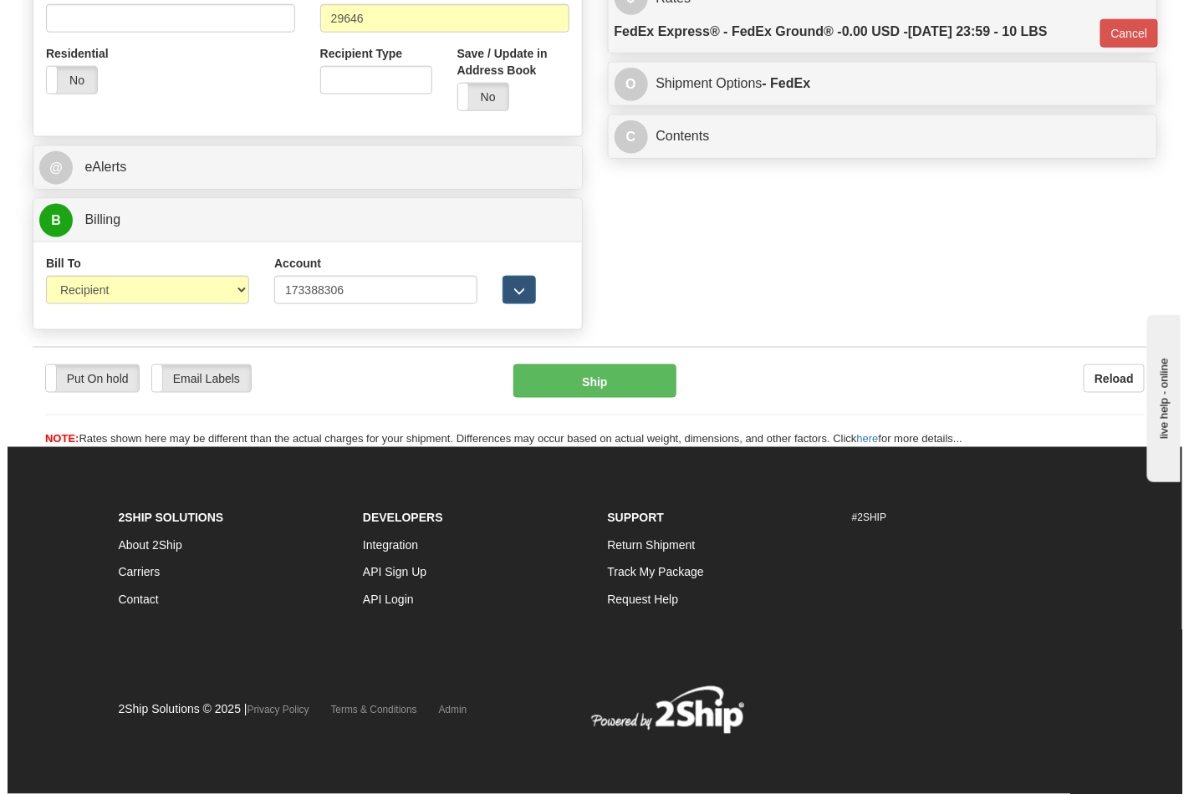
scroll to position [624, 0]
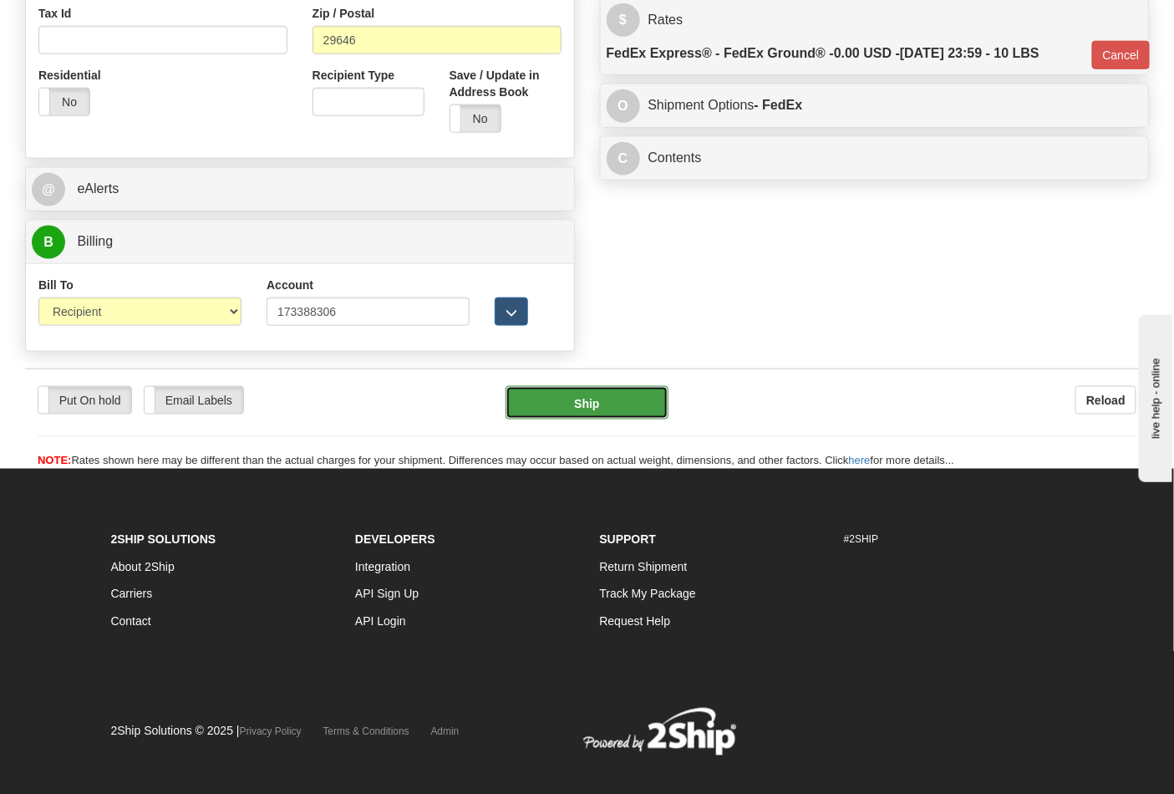
click at [580, 416] on button "Ship" at bounding box center [587, 402] width 162 height 33
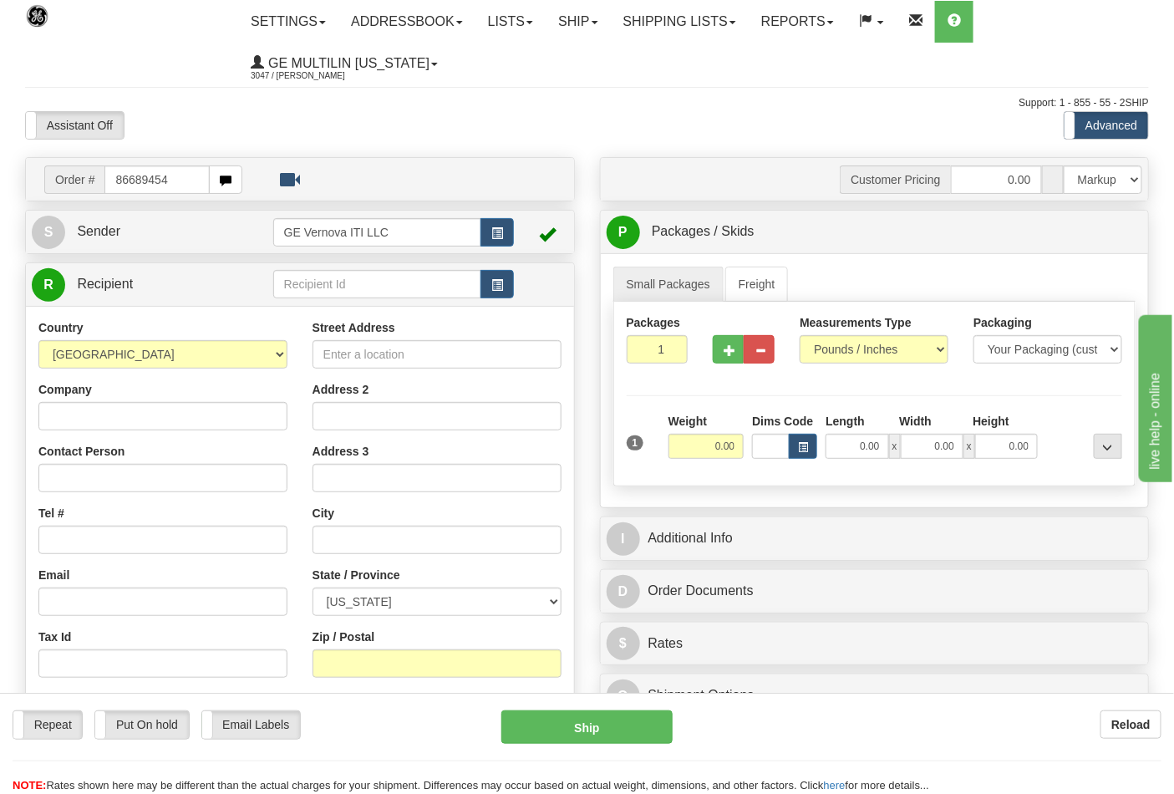
type input "86689454"
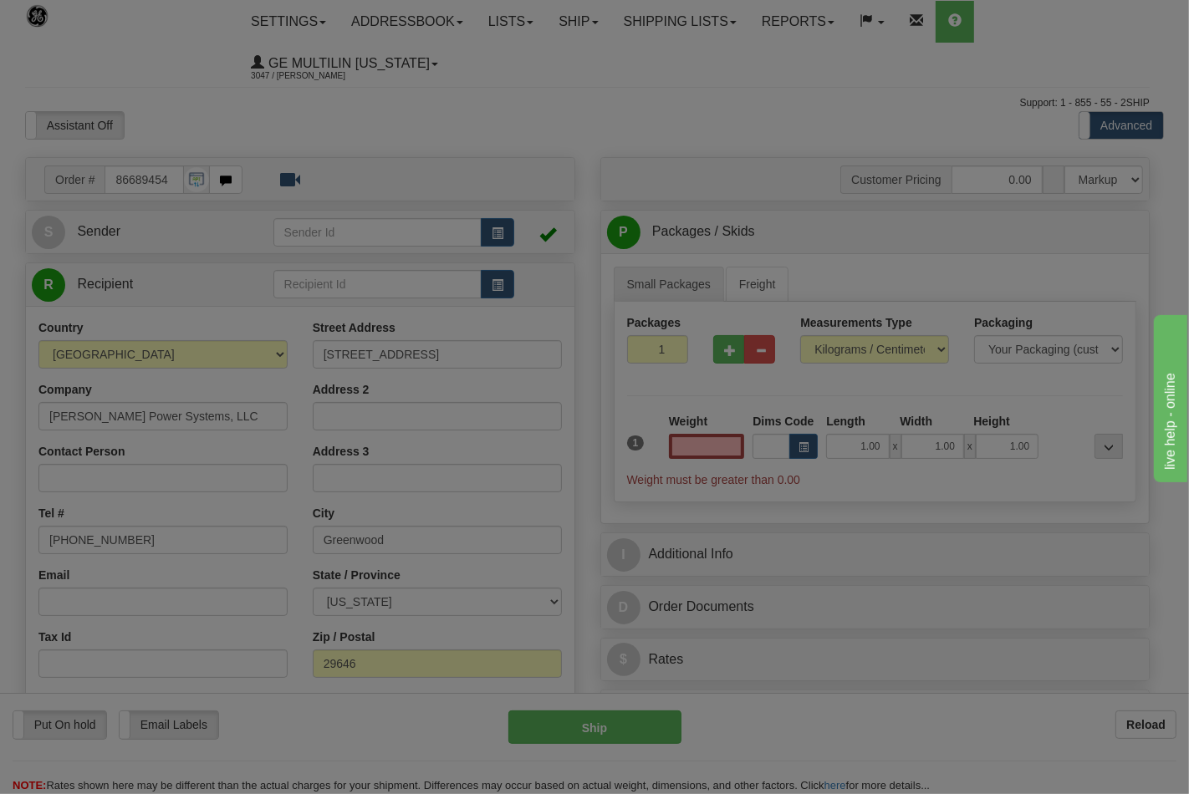
type input "0.00"
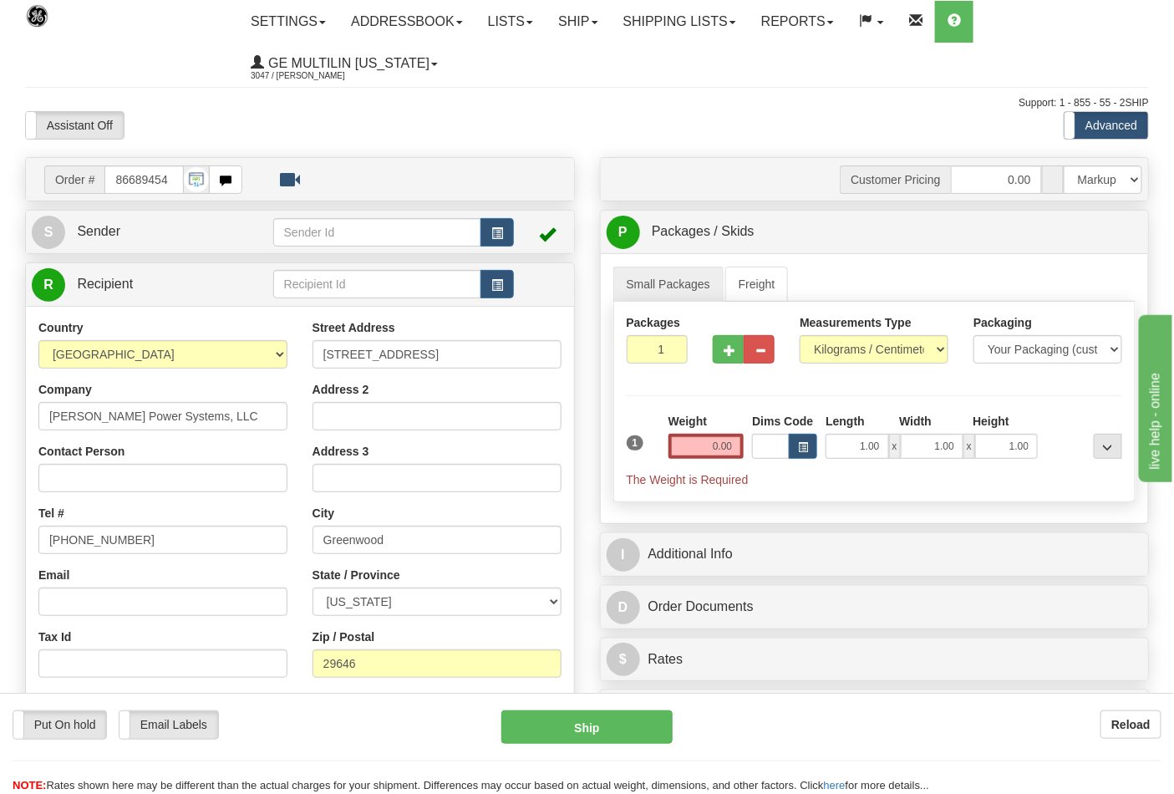
click at [836, 369] on div "Measurements Type Pounds / Inches Kilograms / Centimeters" at bounding box center [874, 345] width 174 height 62
click at [831, 358] on select "Pounds / Inches Kilograms / Centimeters" at bounding box center [874, 349] width 149 height 28
select select "0"
click at [800, 336] on select "Pounds / Inches Kilograms / Centimeters" at bounding box center [874, 349] width 149 height 28
click at [736, 448] on input "0.00" at bounding box center [707, 446] width 76 height 25
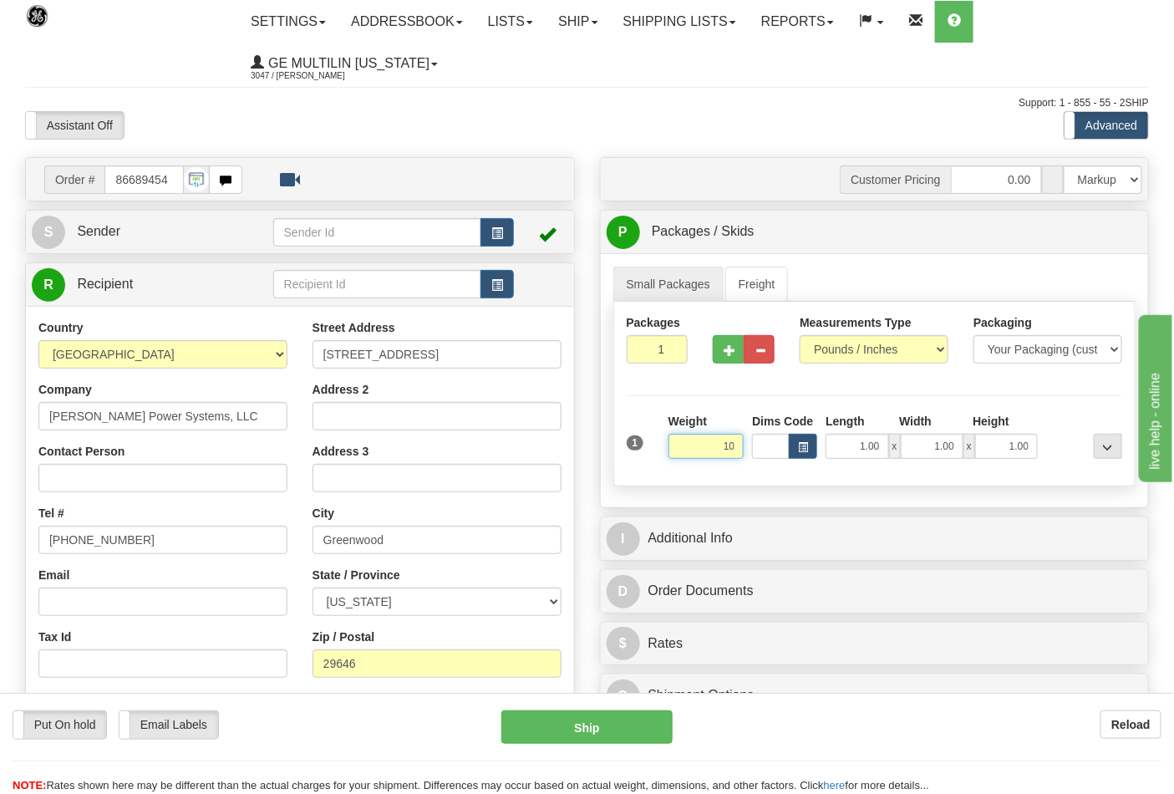
click button "Delete" at bounding box center [0, 0] width 0 height 0
type input "10.00"
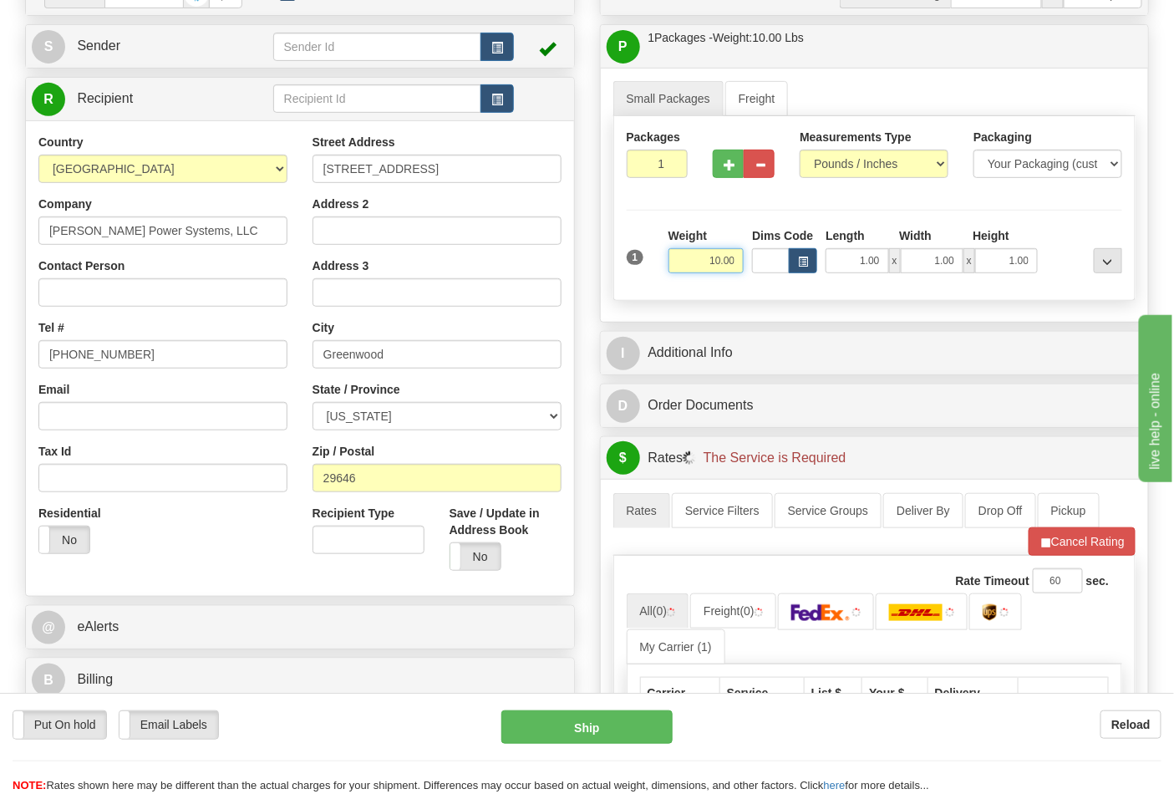
scroll to position [371, 0]
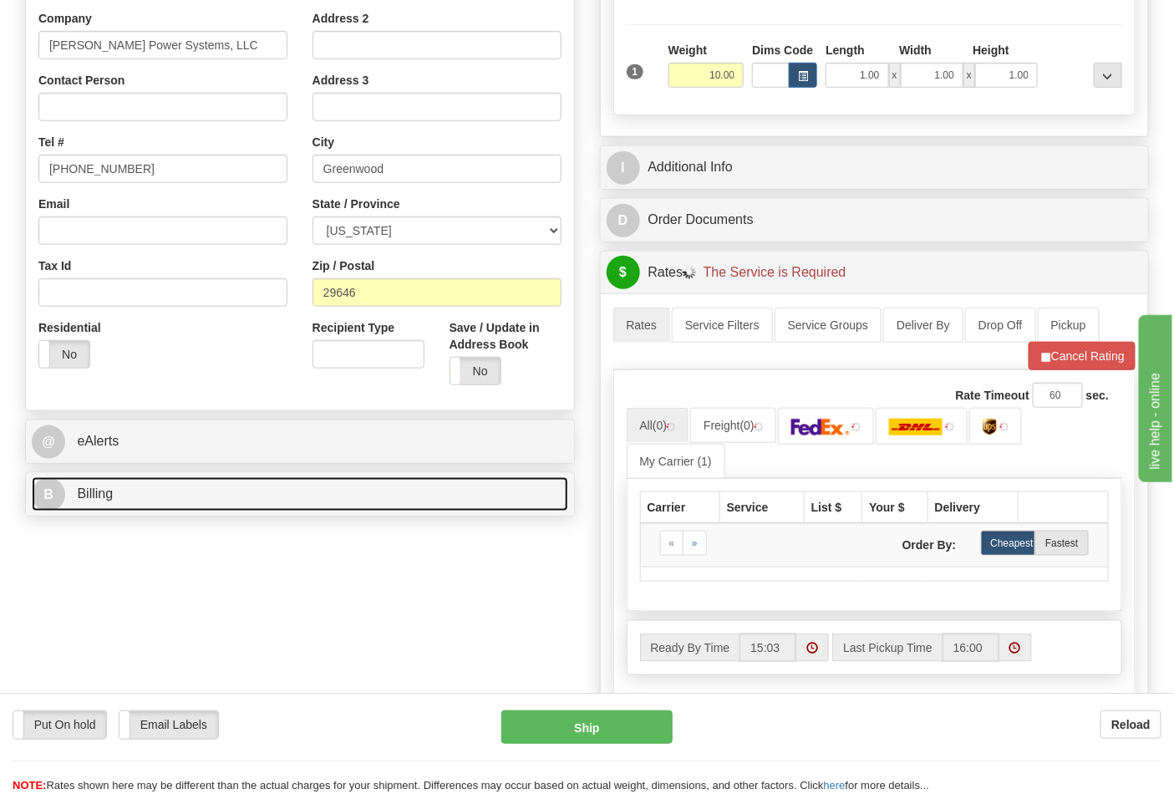
click at [226, 494] on link "B Billing" at bounding box center [300, 494] width 537 height 34
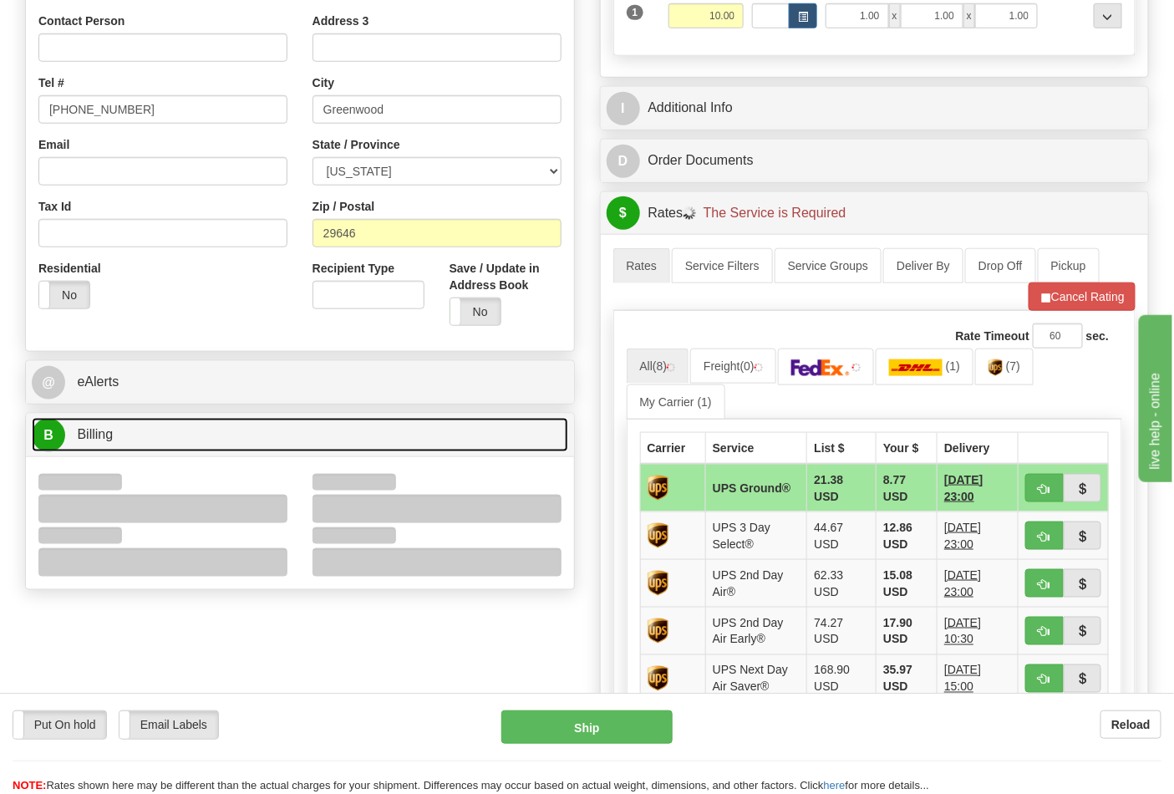
scroll to position [464, 0]
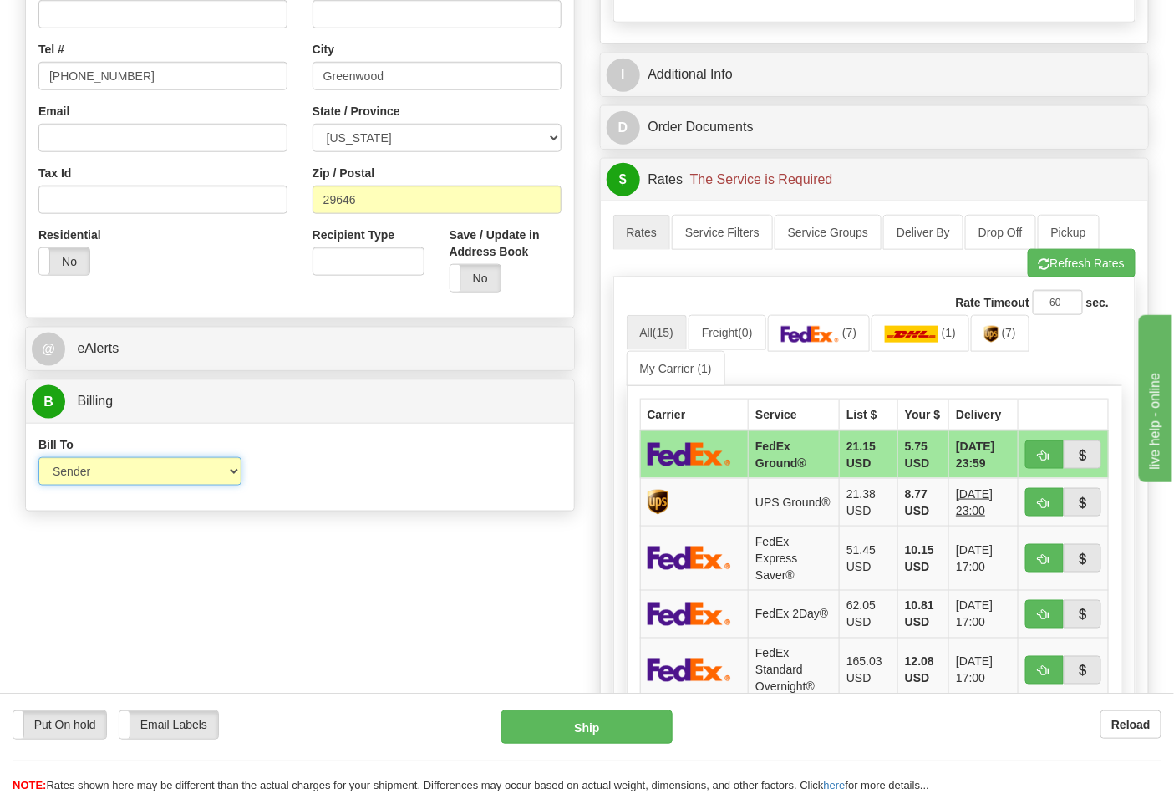
click at [80, 473] on select "Sender Recipient Third Party Collect" at bounding box center [139, 471] width 203 height 28
select select "2"
click at [38, 459] on select "Sender Recipient Third Party Collect" at bounding box center [139, 471] width 203 height 28
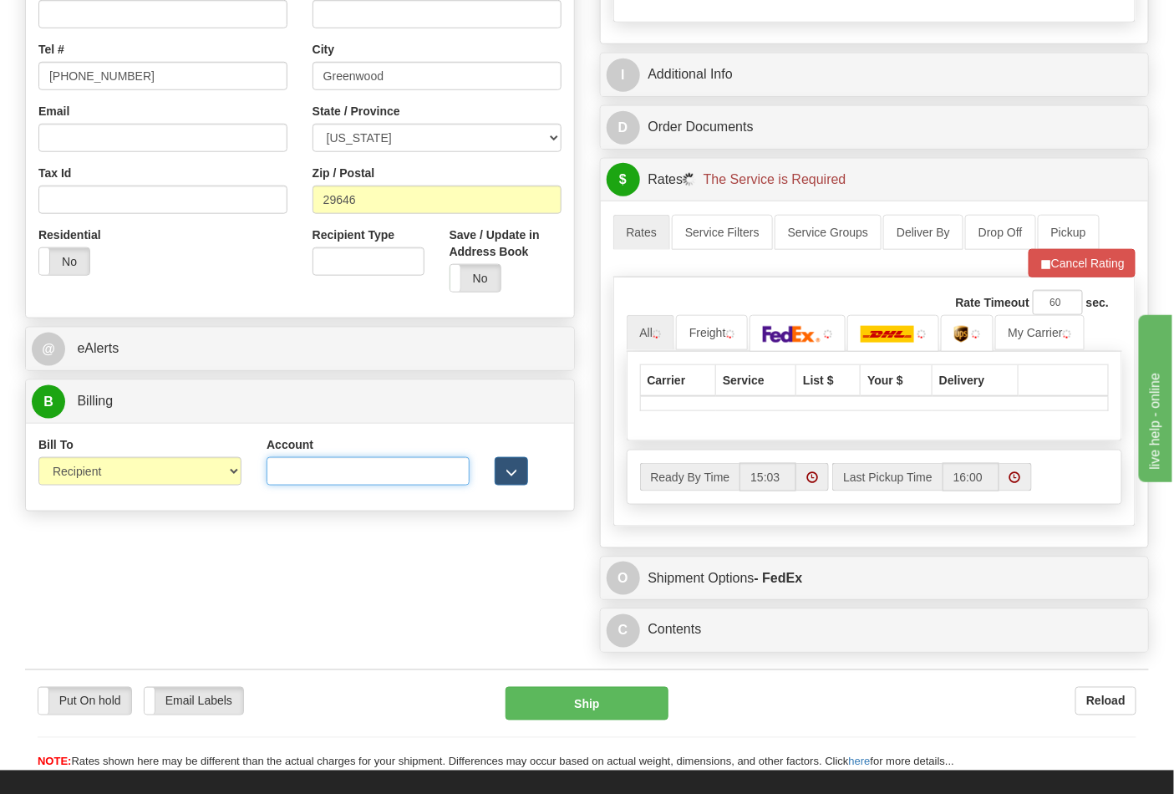
click at [313, 481] on input "Account" at bounding box center [368, 471] width 203 height 28
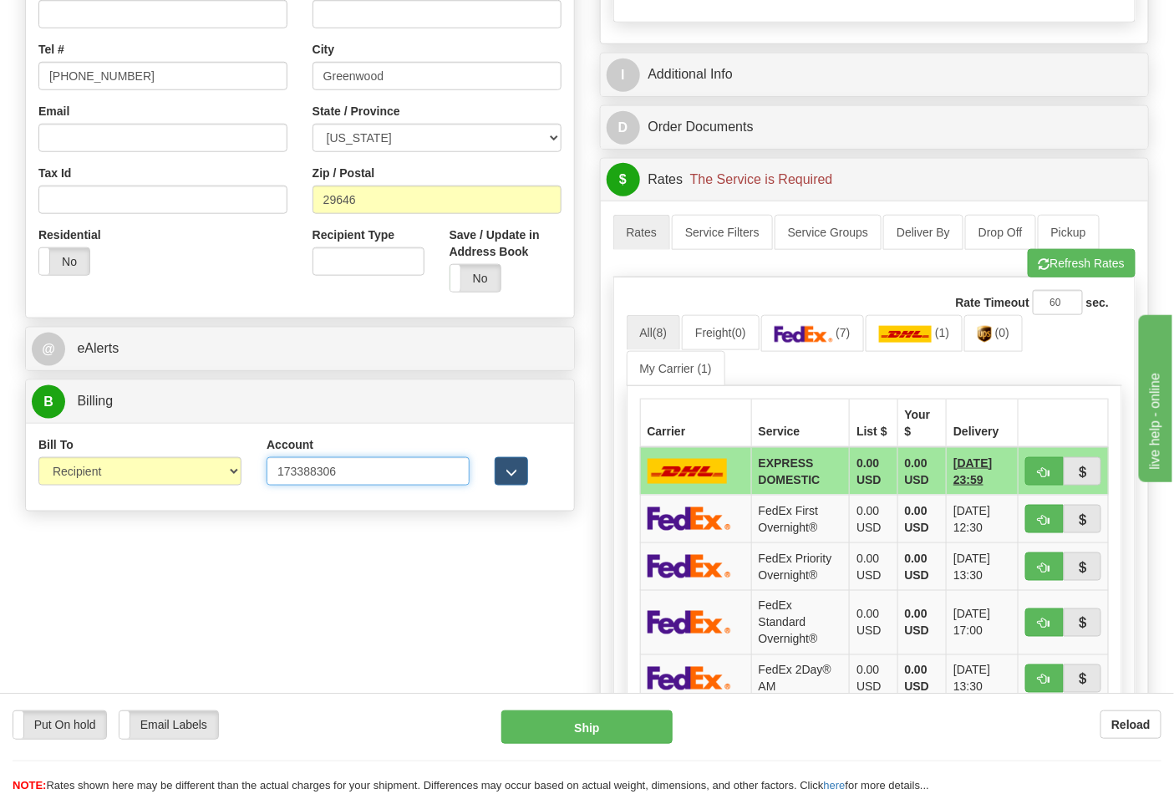
type input "173388306"
click button "Delete" at bounding box center [0, 0] width 0 height 0
click at [808, 336] on img at bounding box center [804, 334] width 59 height 17
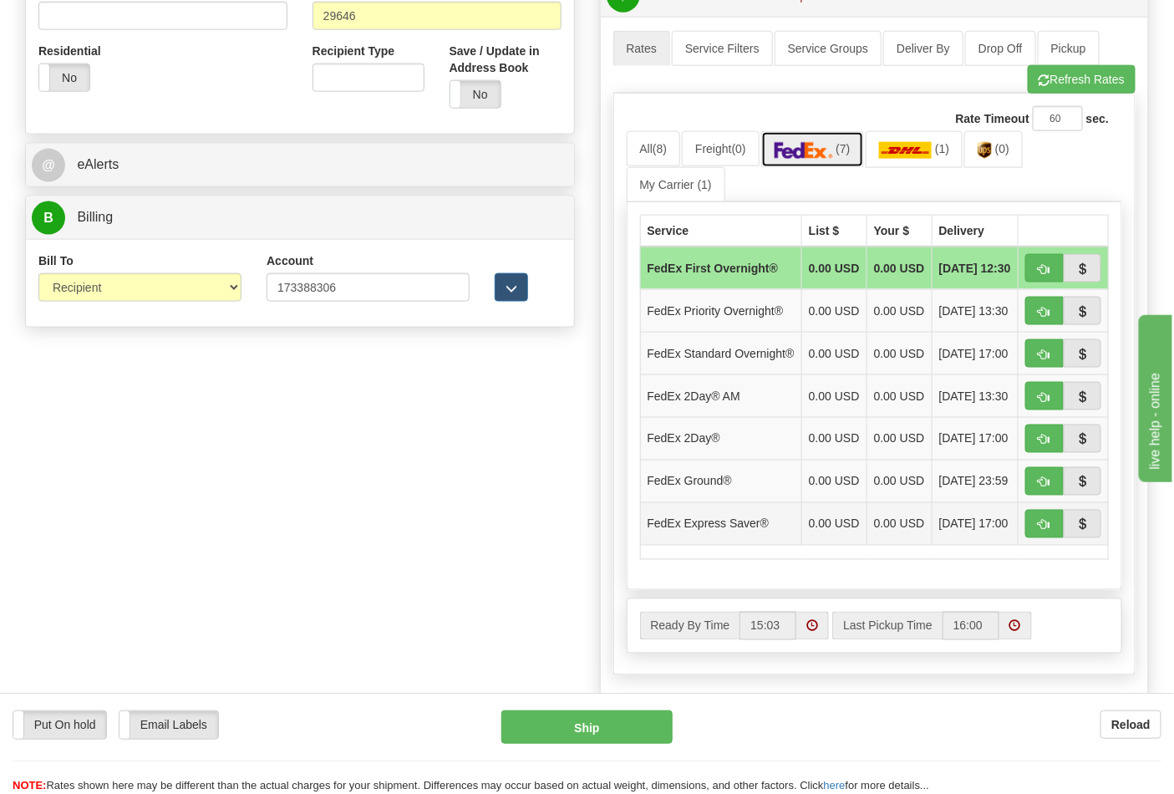
scroll to position [649, 0]
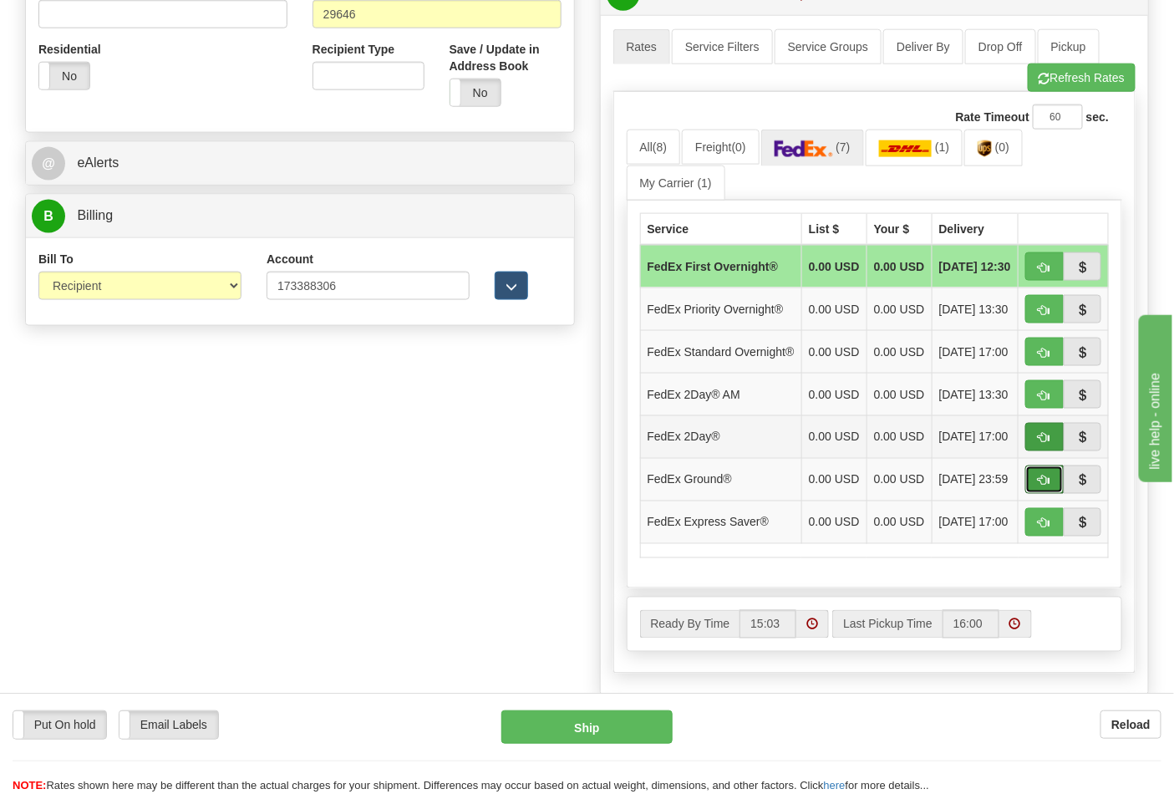
click at [1042, 486] on span "button" at bounding box center [1045, 481] width 12 height 11
type input "92"
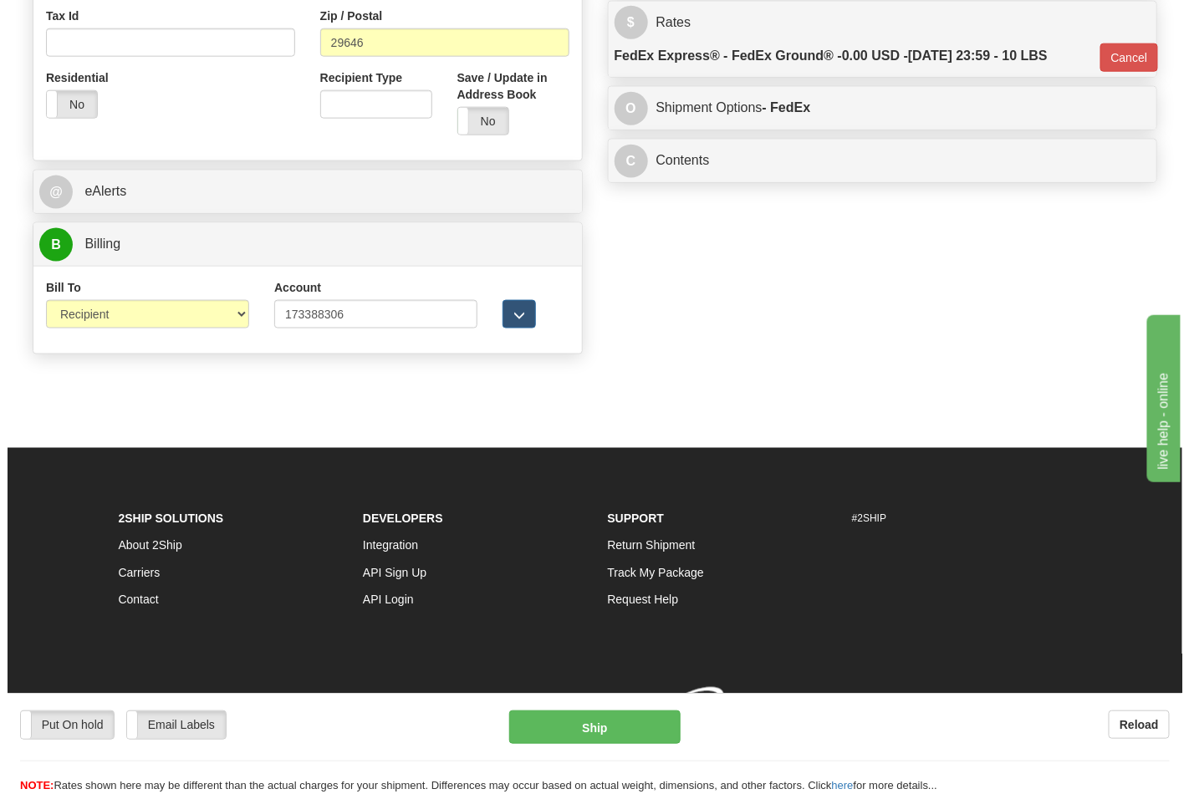
scroll to position [624, 0]
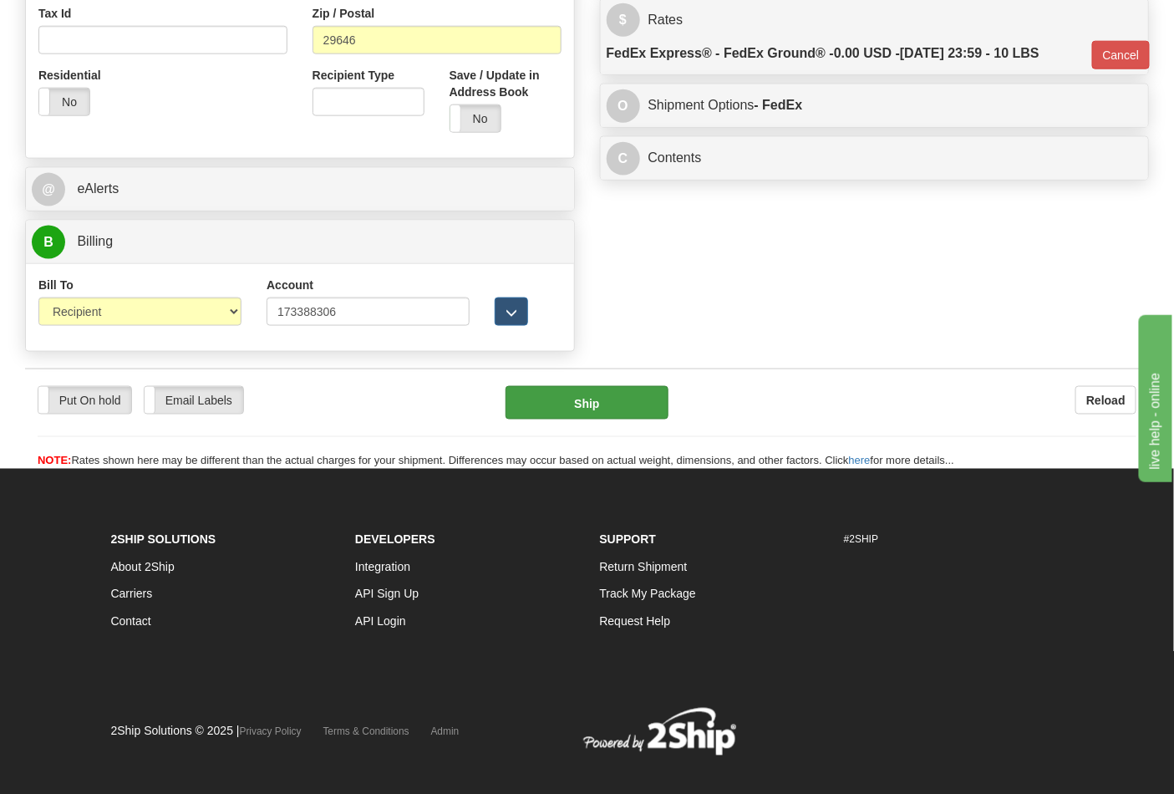
drag, startPoint x: 579, startPoint y: 427, endPoint x: 578, endPoint y: 407, distance: 20.1
click at [578, 422] on div "Put On hold Put On hold Email Labels Email Labels Edit Reload Ship" at bounding box center [587, 428] width 1124 height 84
click at [578, 407] on button "Ship" at bounding box center [587, 402] width 162 height 33
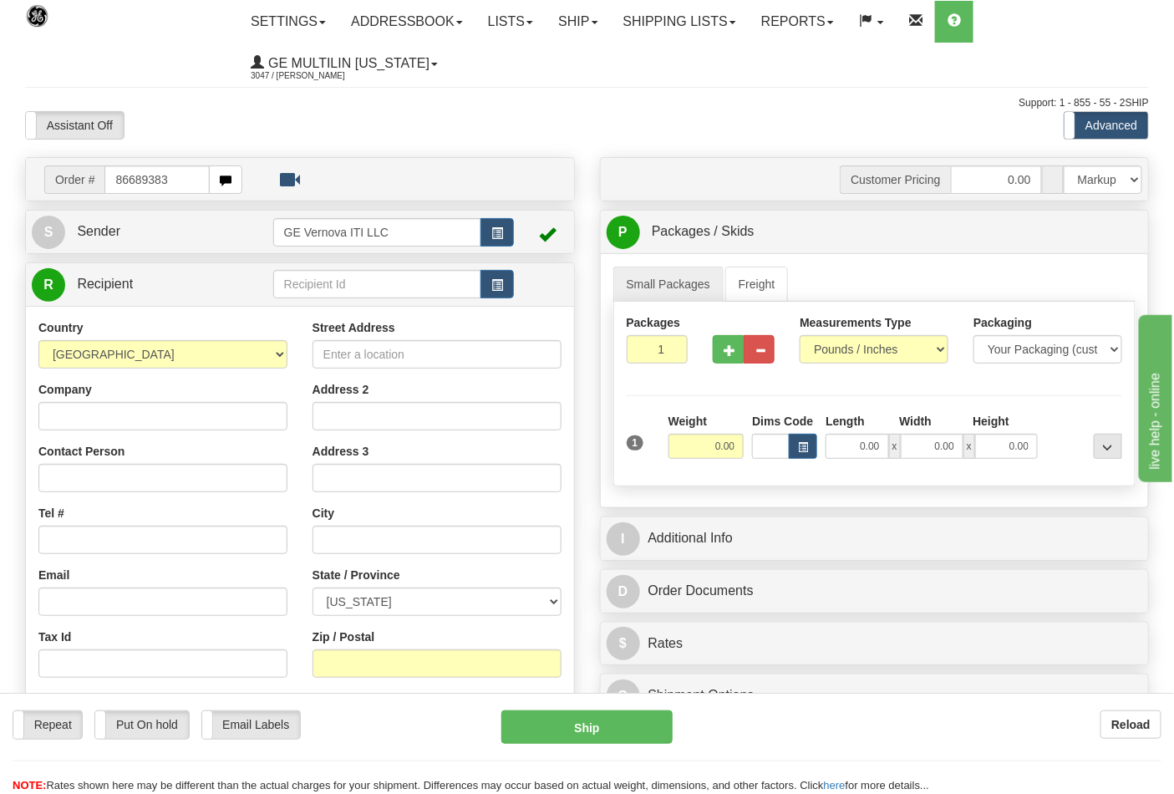
type input "86689383"
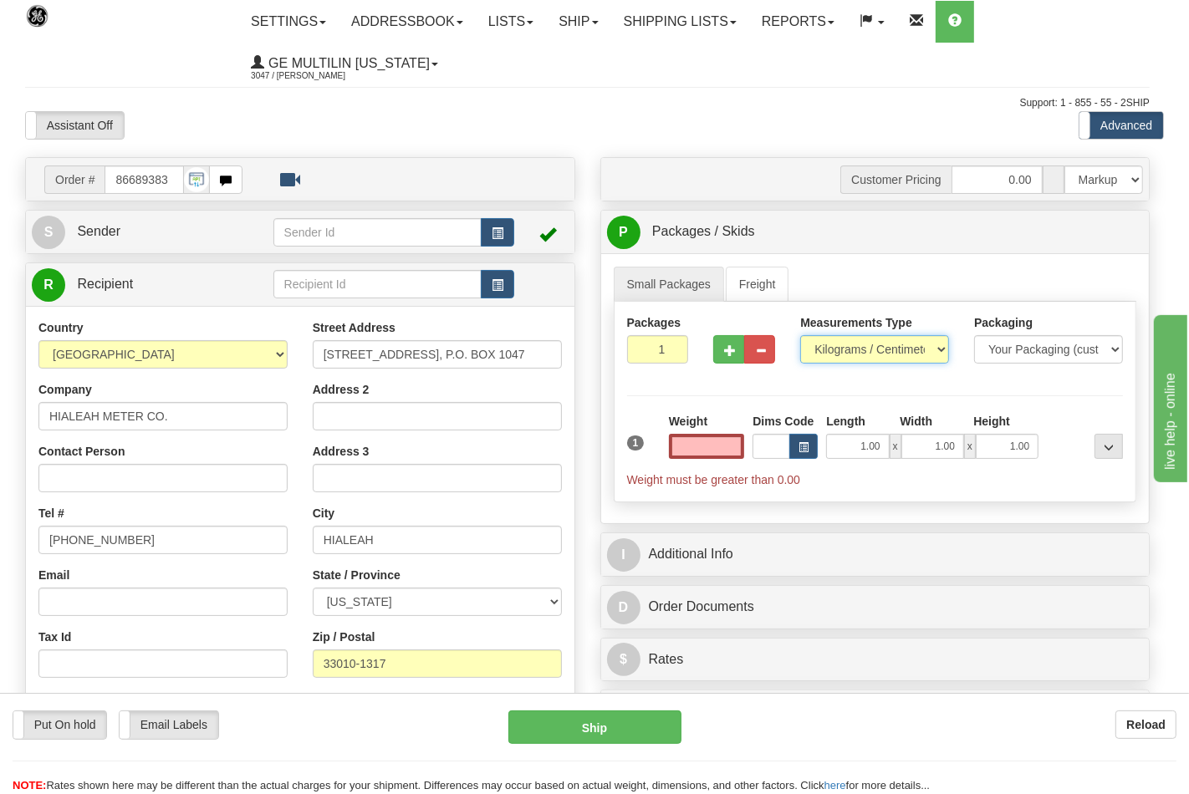
type input "0.00"
click at [845, 353] on select "Pounds / Inches Kilograms / Centimeters" at bounding box center [874, 349] width 149 height 28
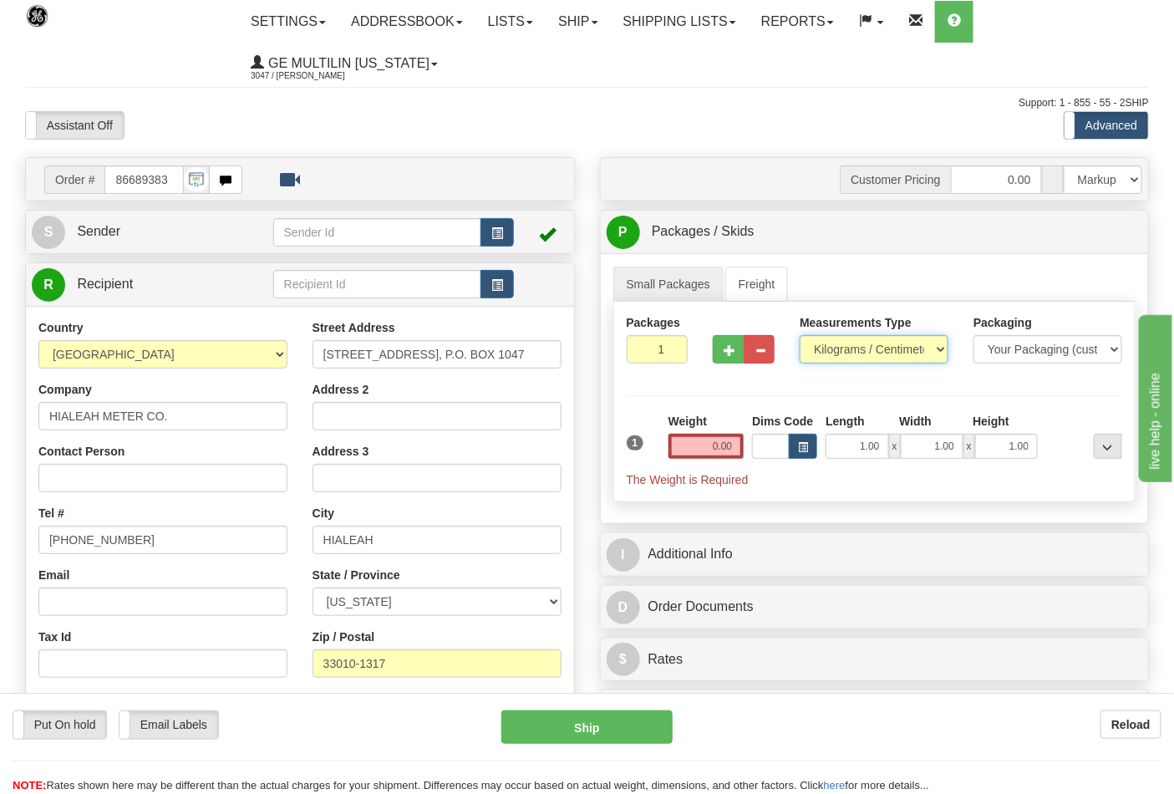
select select "0"
click at [800, 336] on select "Pounds / Inches Kilograms / Centimeters" at bounding box center [874, 349] width 149 height 28
click at [738, 447] on input "0.00" at bounding box center [707, 446] width 76 height 25
click button "Delete" at bounding box center [0, 0] width 0 height 0
type input "16.00"
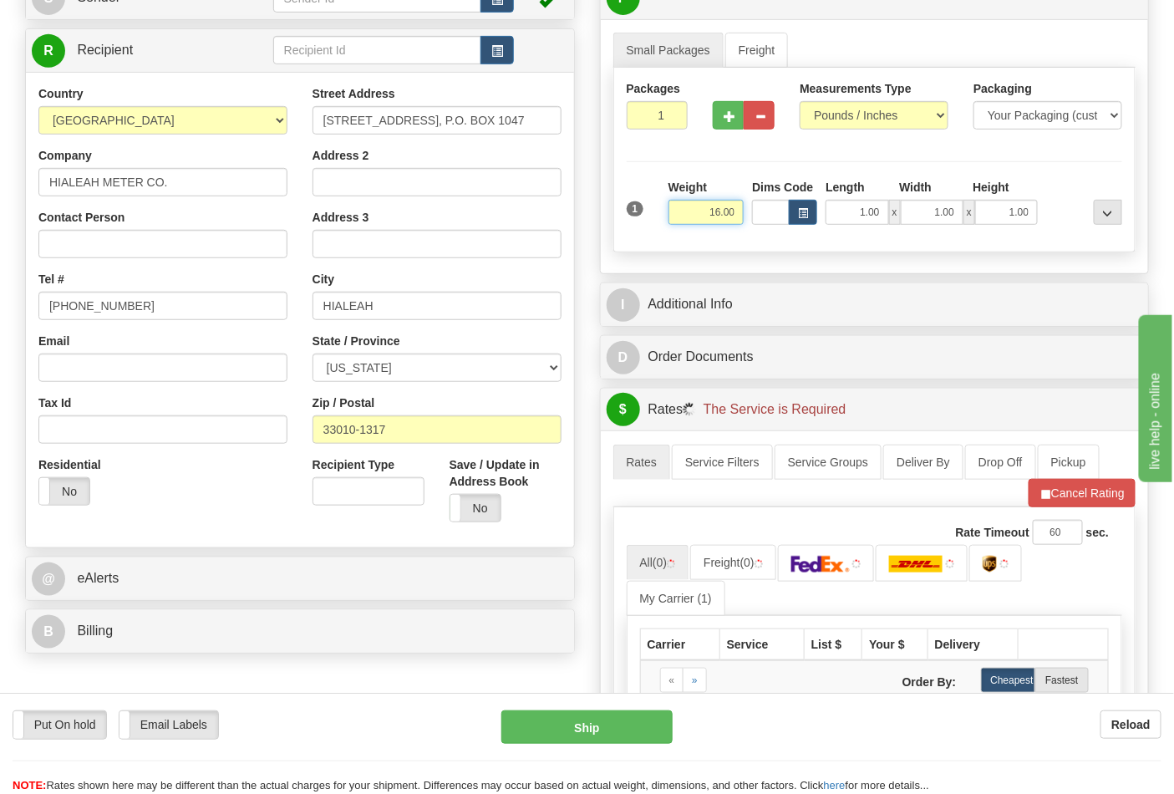
scroll to position [371, 0]
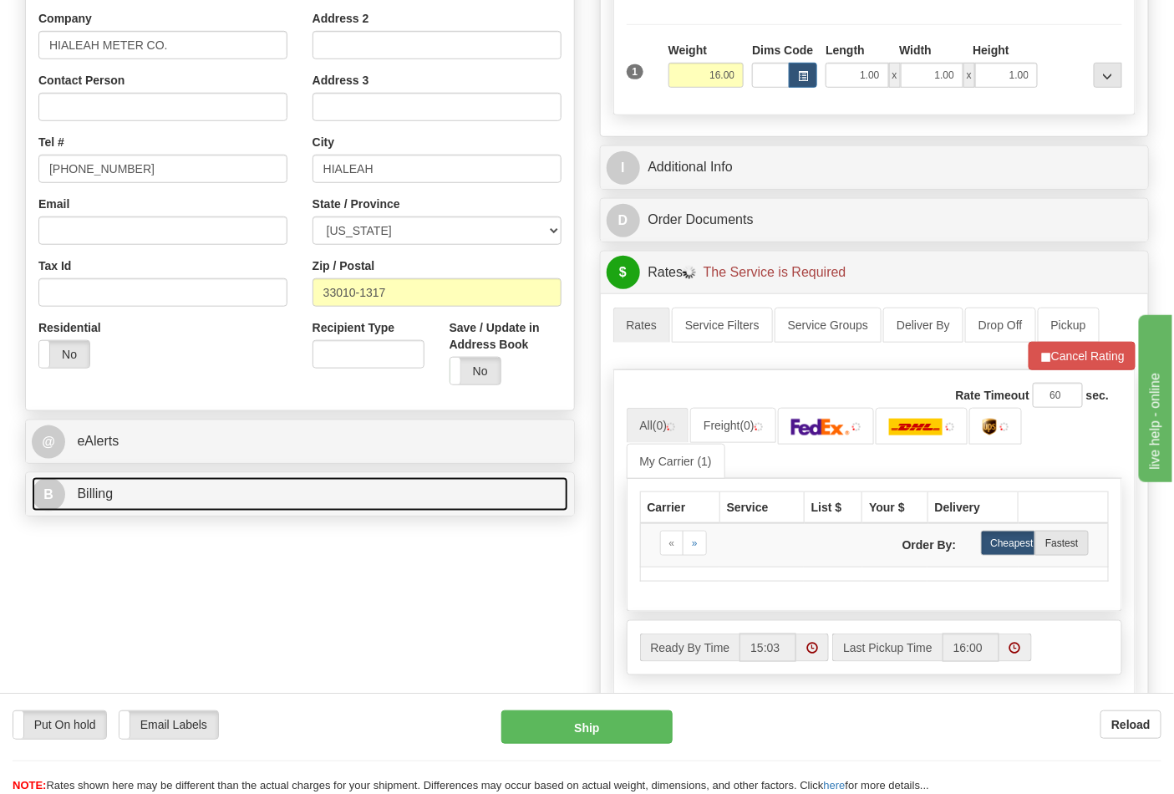
click at [145, 512] on link "B Billing" at bounding box center [300, 494] width 537 height 34
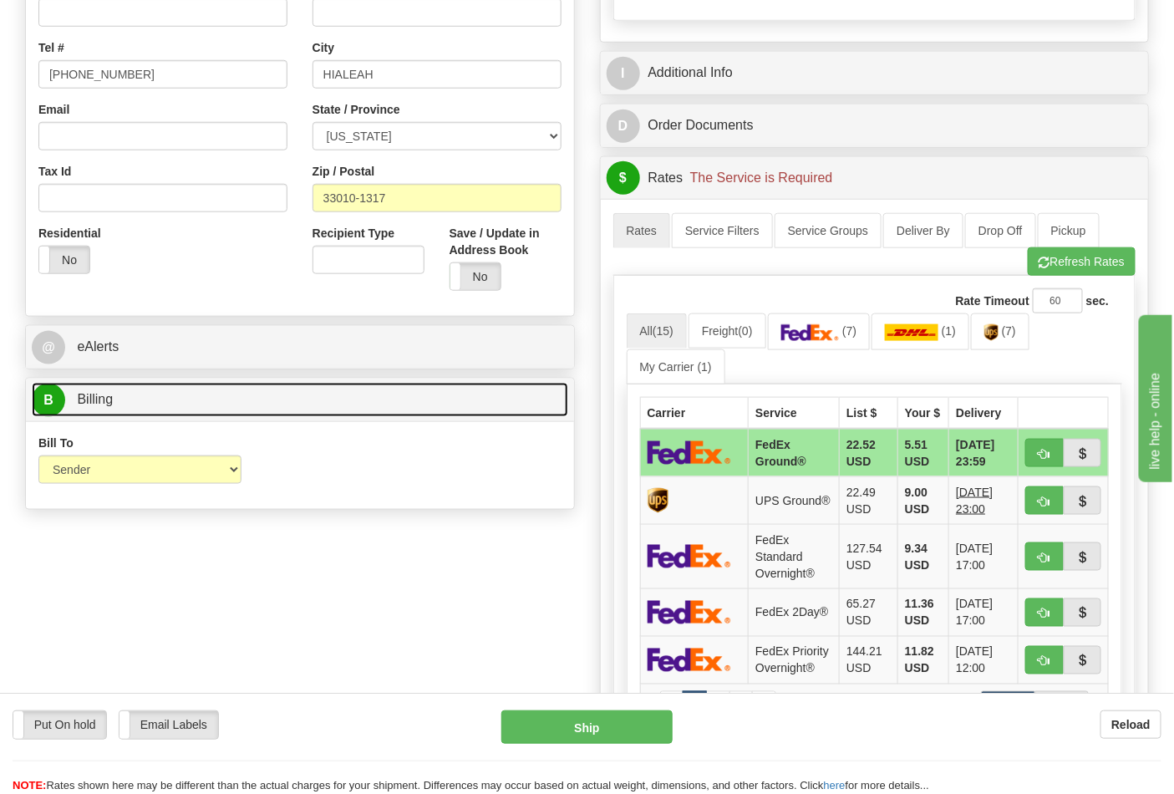
scroll to position [557, 0]
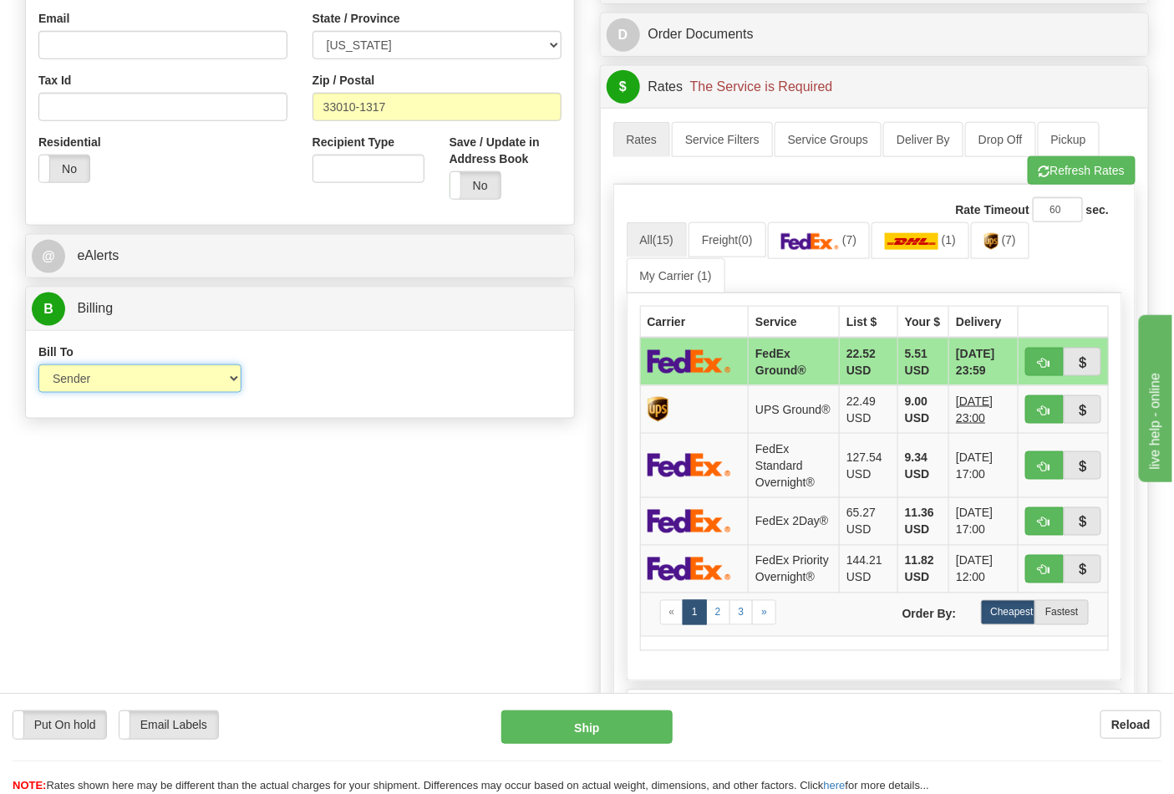
click at [94, 376] on select "Sender Recipient Third Party Collect" at bounding box center [139, 378] width 203 height 28
click at [450, 556] on div "Order # 86689383 S Sender" at bounding box center [587, 250] width 1149 height 1301
click at [897, 221] on div "Rate Timeout 60 sec." at bounding box center [875, 209] width 497 height 25
click at [840, 236] on img at bounding box center [811, 241] width 59 height 17
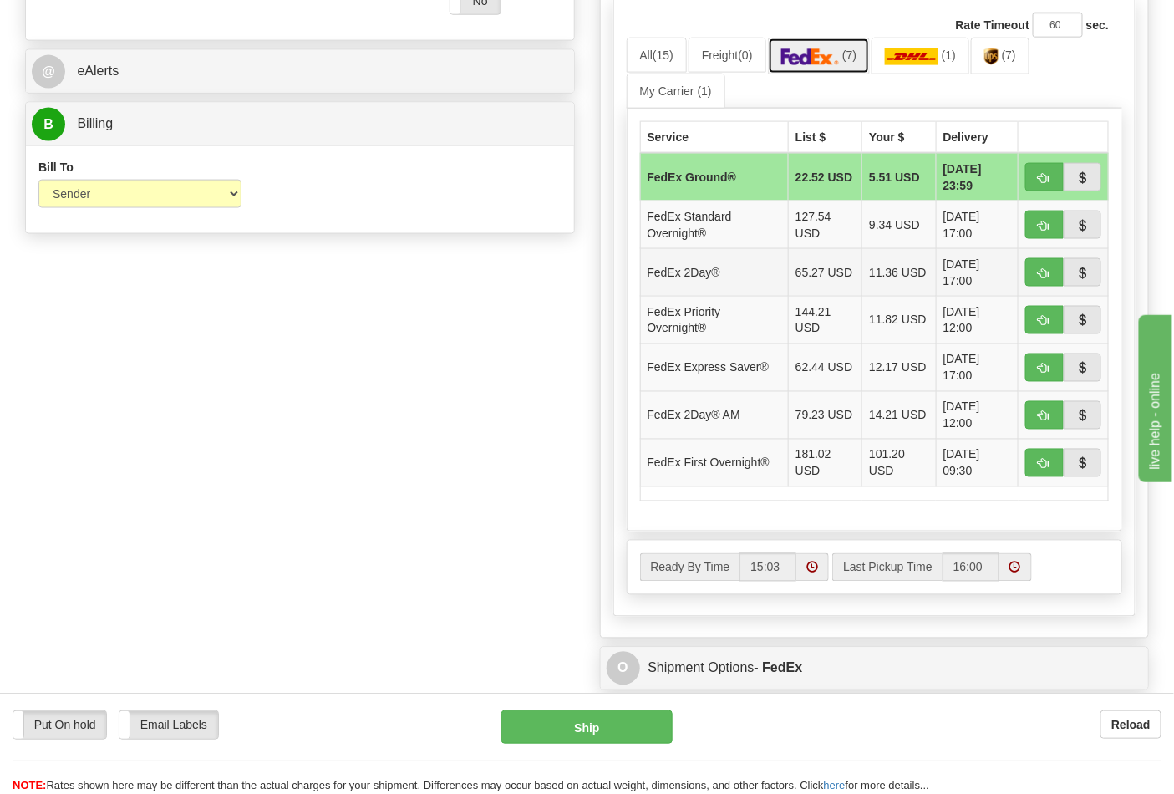
scroll to position [742, 0]
click at [1035, 188] on button "button" at bounding box center [1045, 176] width 38 height 28
type input "92"
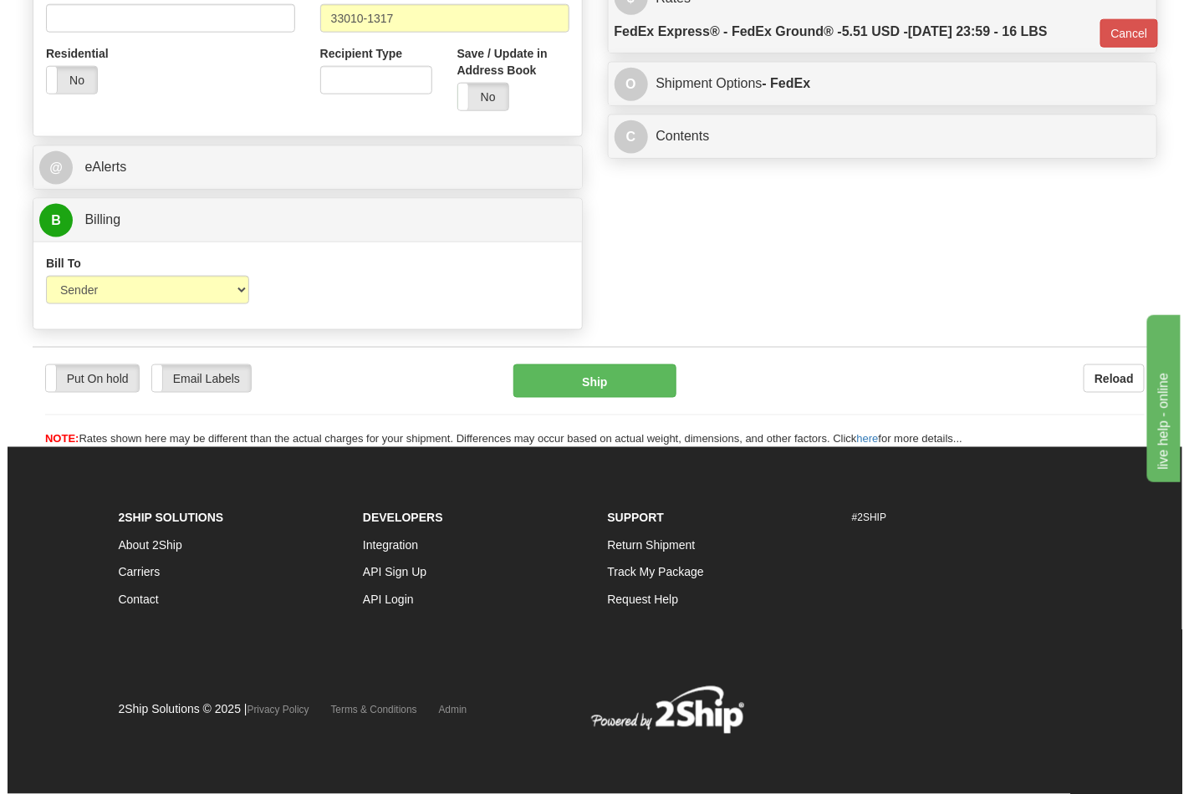
scroll to position [648, 0]
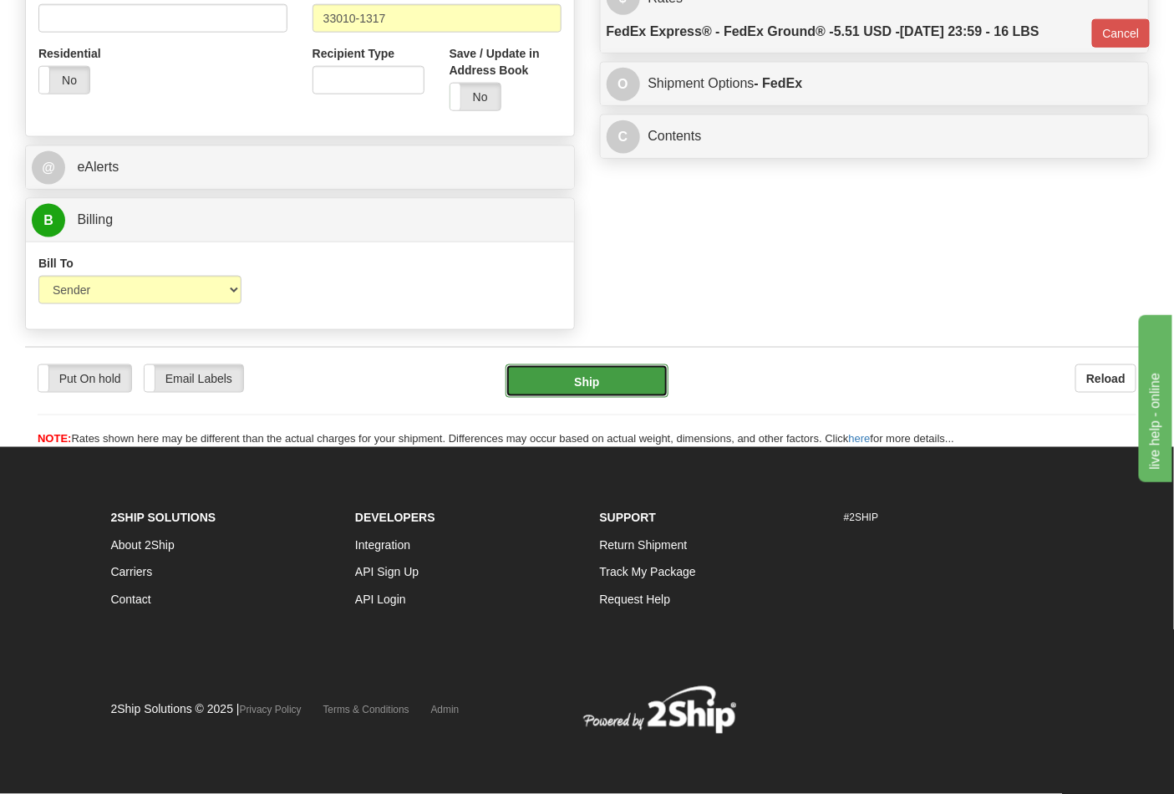
click at [614, 383] on button "Ship" at bounding box center [587, 380] width 162 height 33
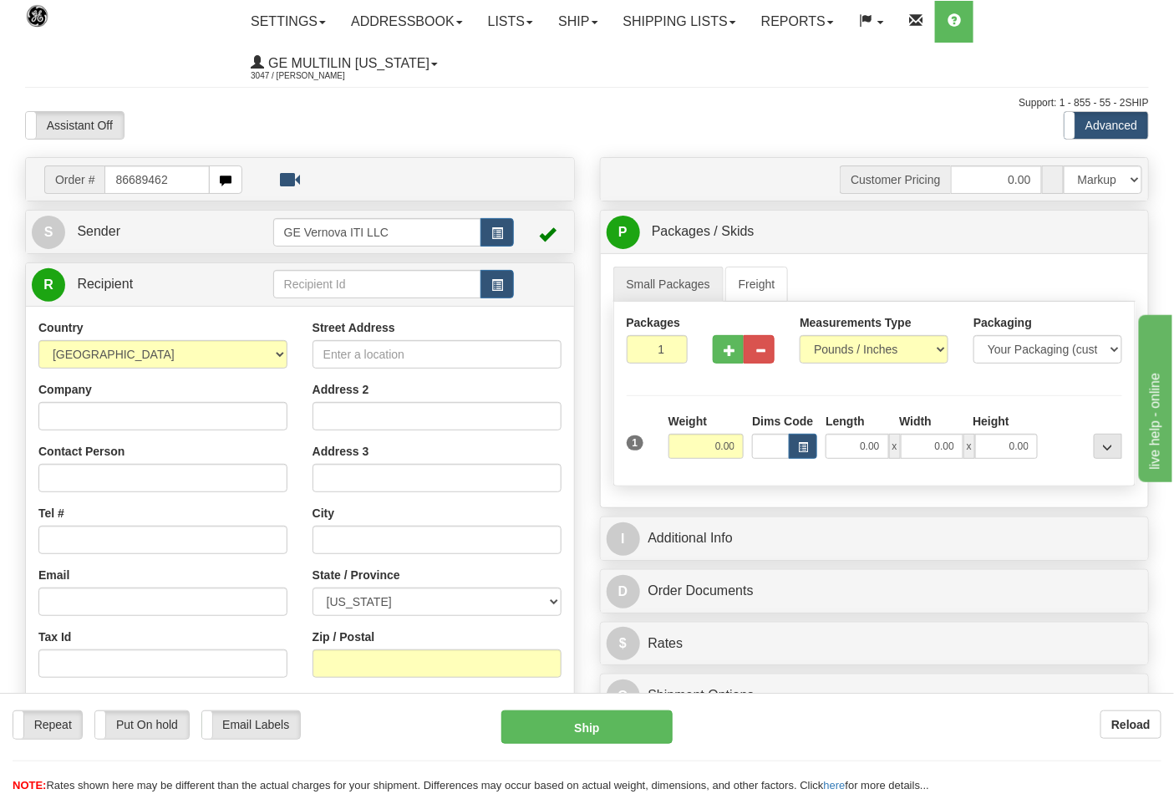
type input "86689462"
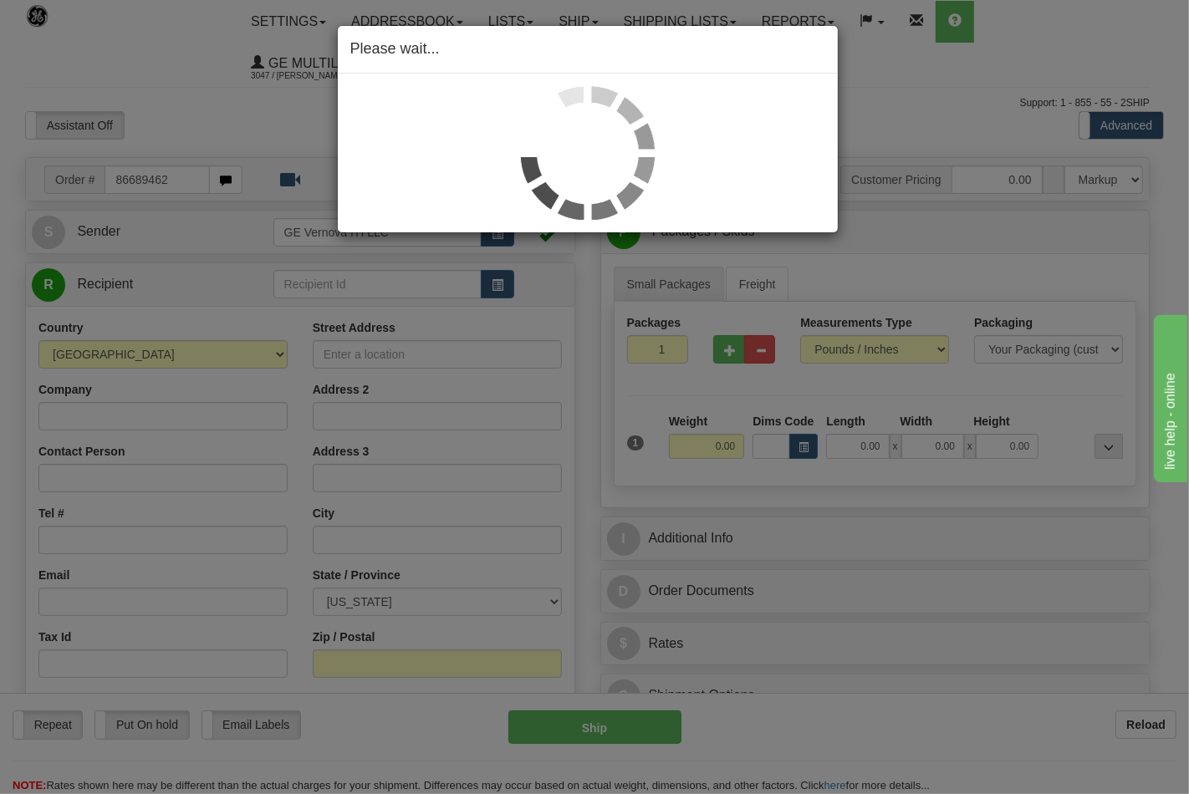
click at [846, 353] on div "Please wait..." at bounding box center [594, 397] width 1189 height 794
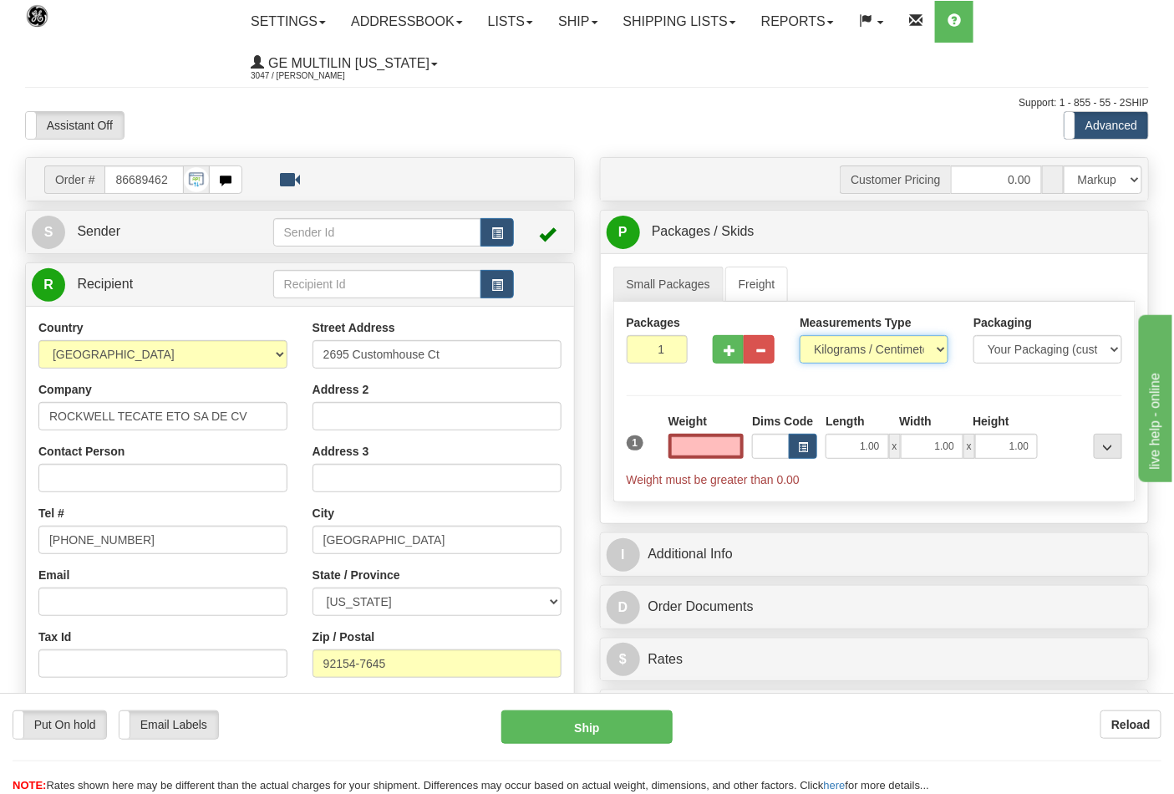
type input "0.00"
click at [845, 353] on select "Pounds / Inches Kilograms / Centimeters" at bounding box center [874, 349] width 149 height 28
select select "0"
click at [800, 336] on select "Pounds / Inches Kilograms / Centimeters" at bounding box center [874, 349] width 149 height 28
click at [724, 349] on span "button" at bounding box center [730, 350] width 12 height 11
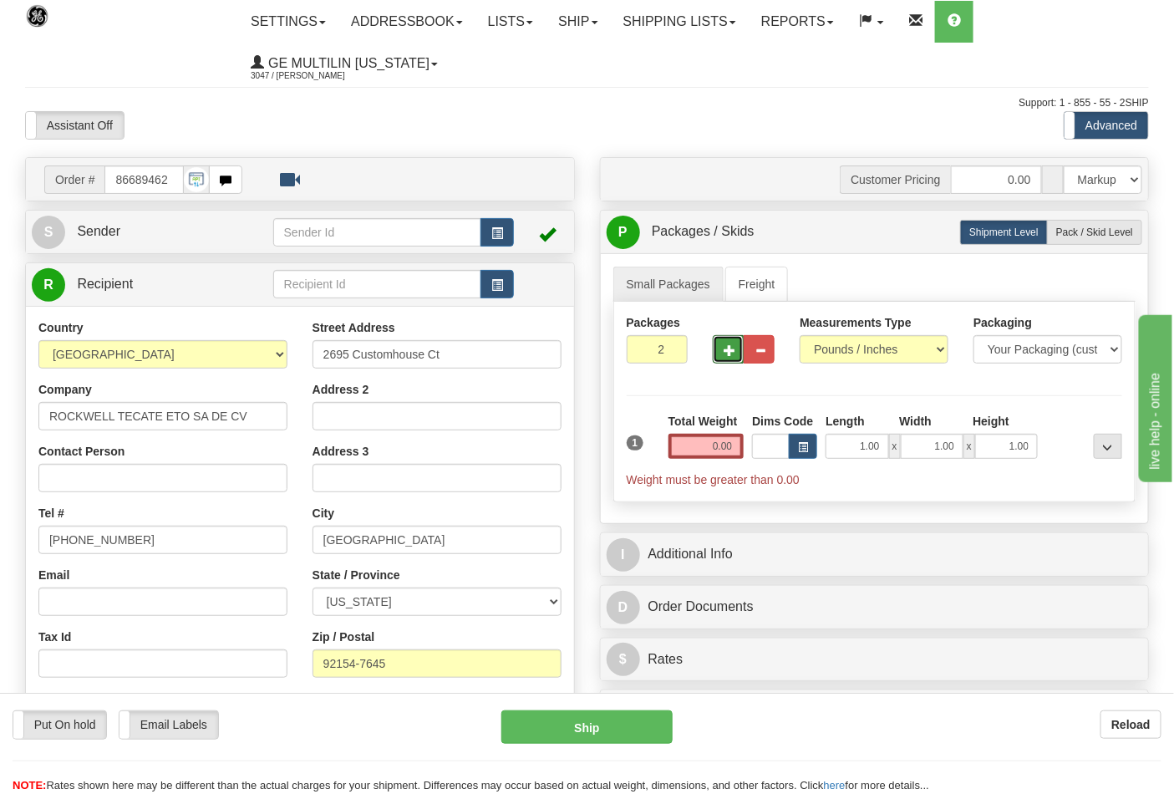
click at [724, 351] on span "button" at bounding box center [730, 350] width 12 height 11
type input "4"
click at [739, 443] on input "0.00" at bounding box center [707, 446] width 76 height 25
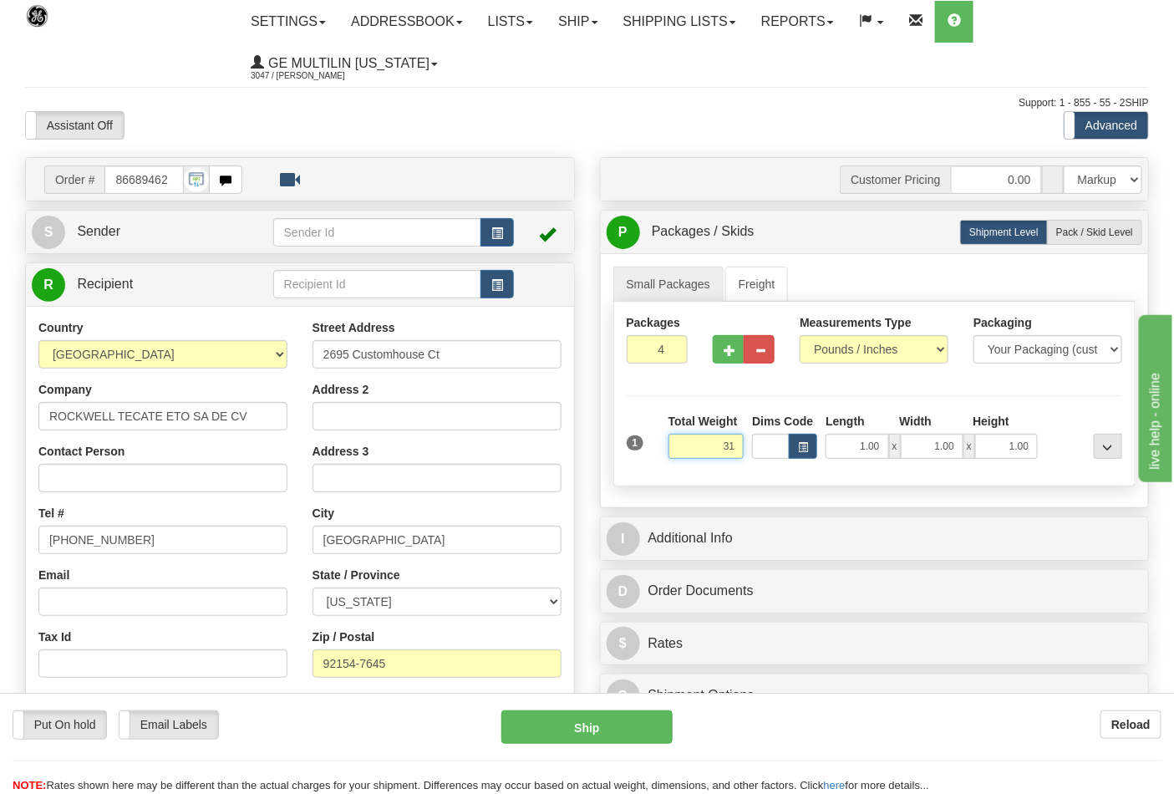
click button "Delete" at bounding box center [0, 0] width 0 height 0
type input "31.00"
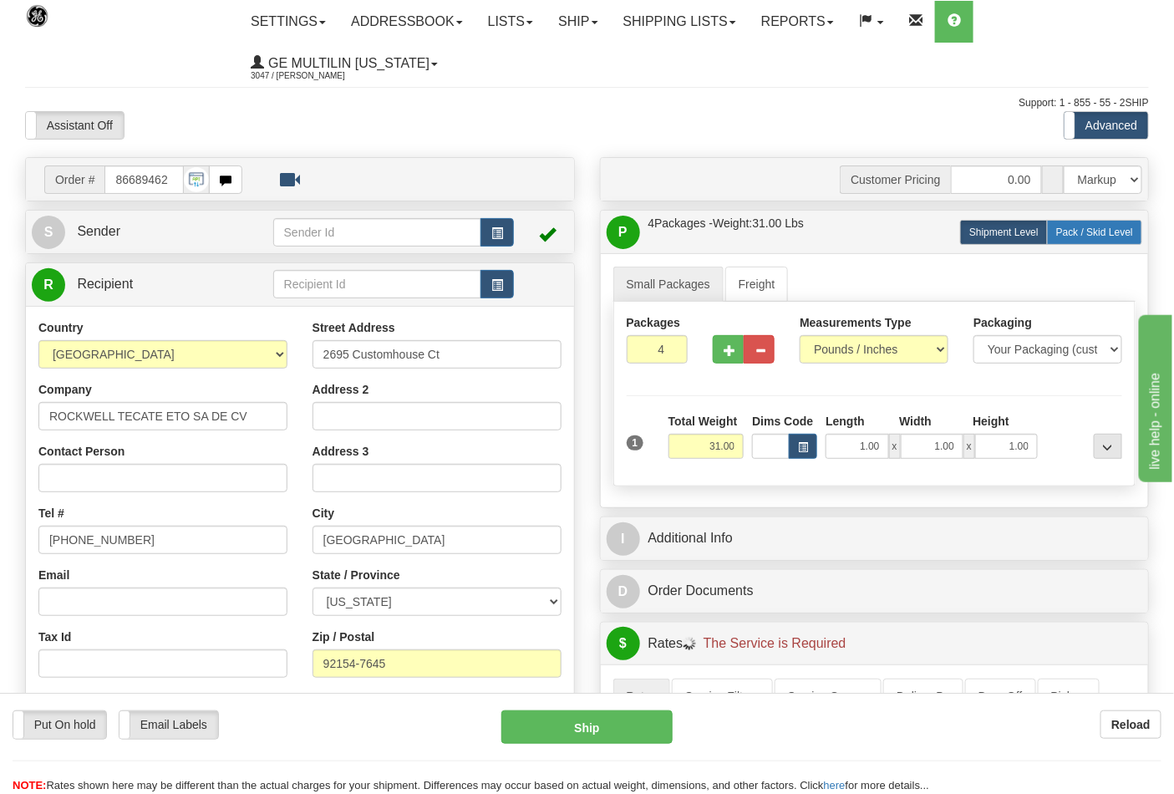
click at [1108, 239] on label "Pack / Skid Level Pack.." at bounding box center [1094, 232] width 95 height 25
radio input "true"
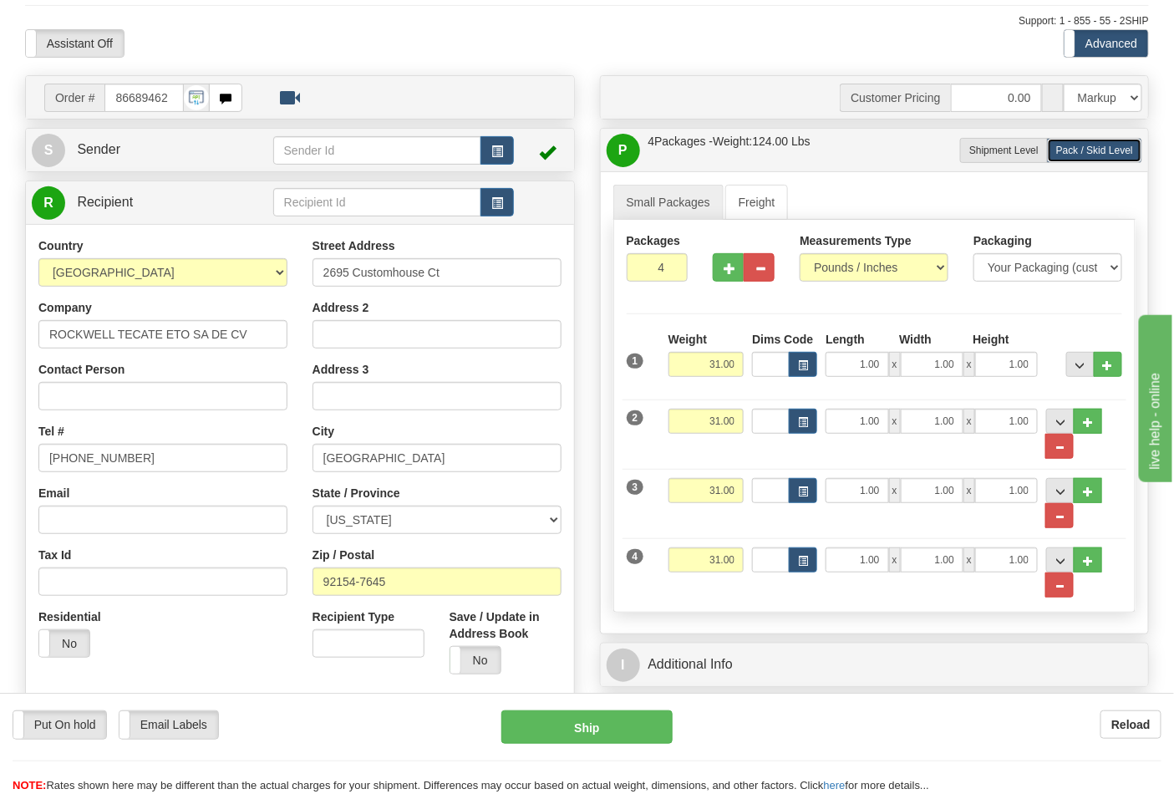
scroll to position [186, 0]
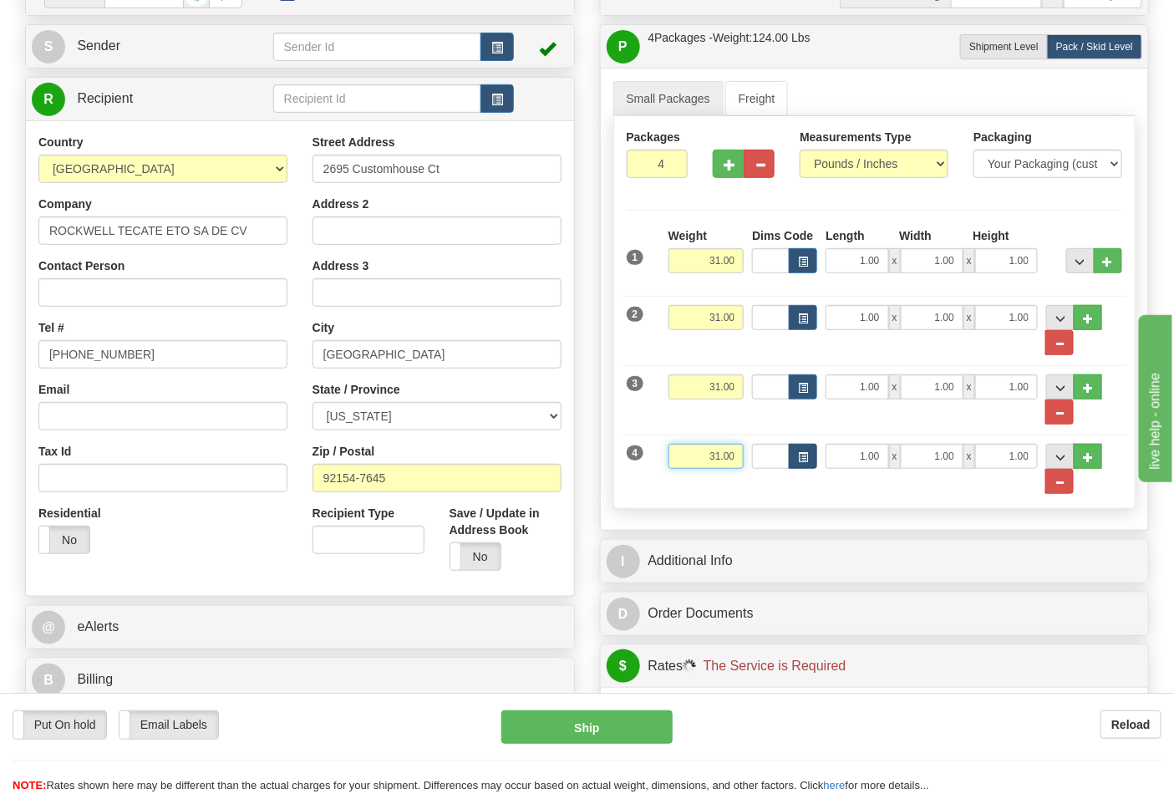
drag, startPoint x: 708, startPoint y: 466, endPoint x: 791, endPoint y: 456, distance: 83.4
click at [791, 456] on div "4 Weight 31.00 Dims Code Length Width Height" at bounding box center [875, 460] width 505 height 69
click button "Delete" at bounding box center [0, 0] width 0 height 0
type input "16.00"
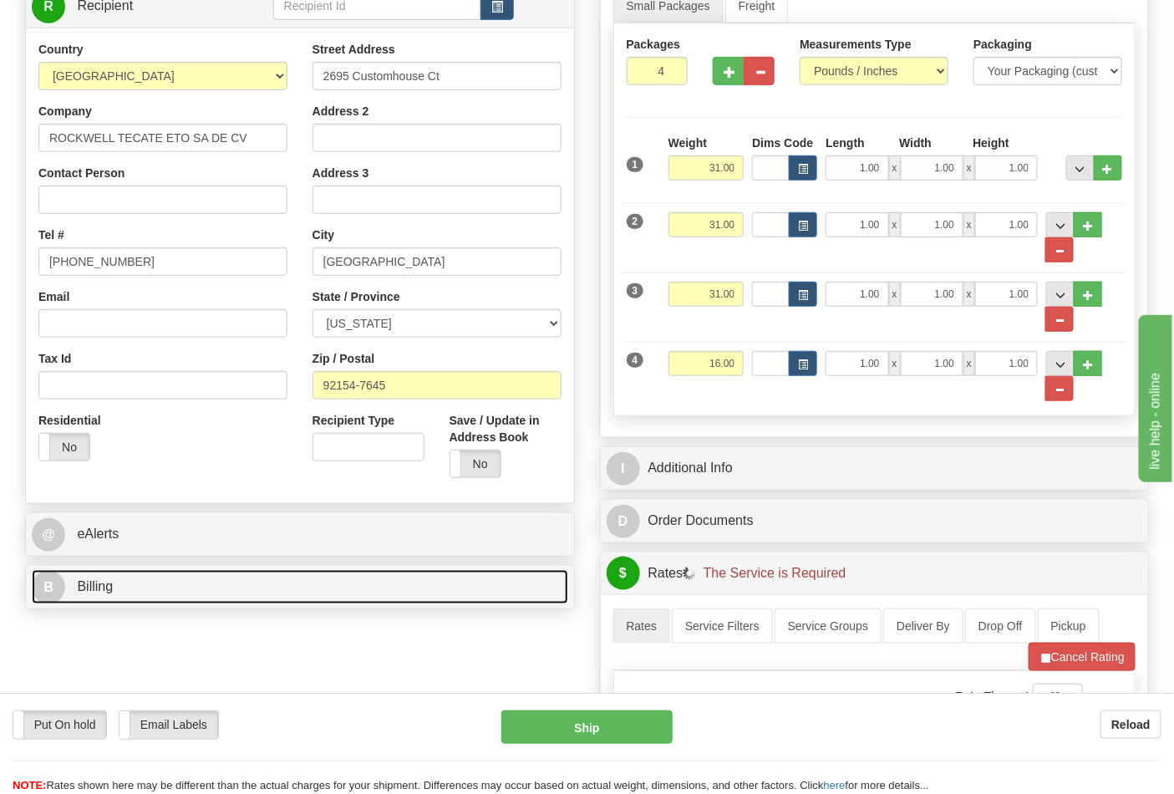
click at [196, 586] on link "B Billing" at bounding box center [300, 587] width 537 height 34
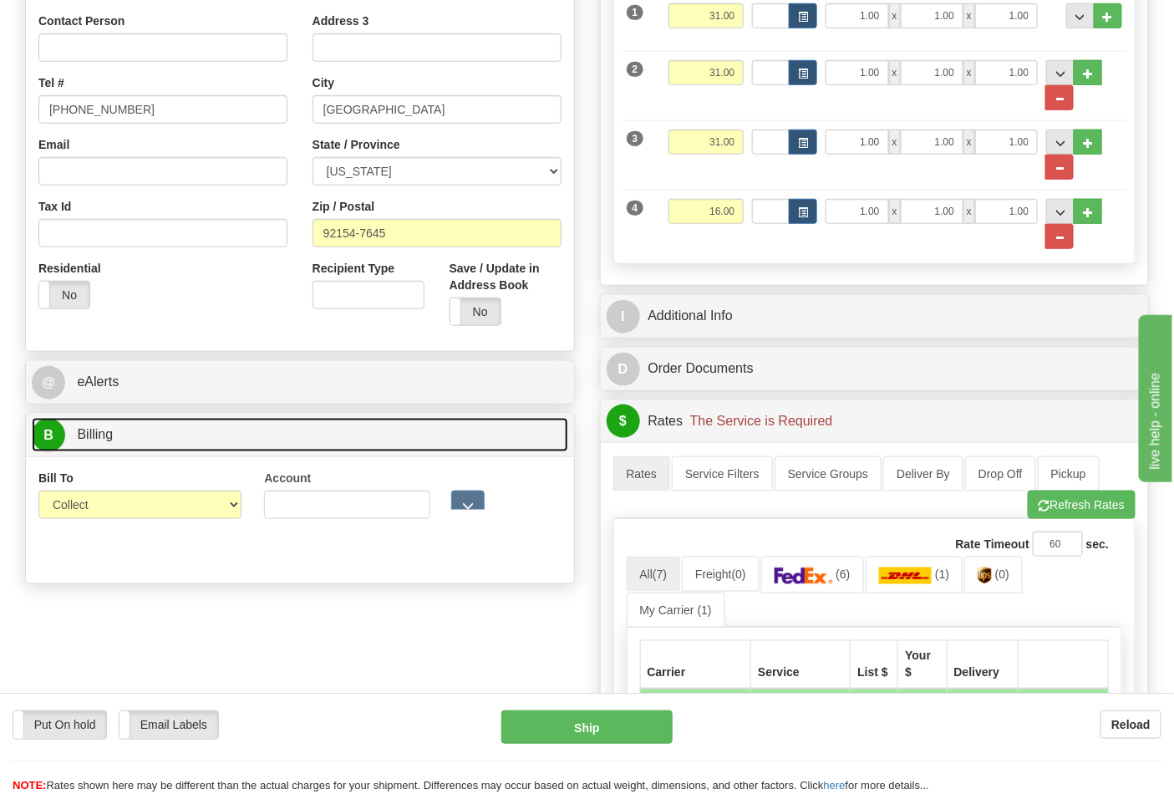
scroll to position [464, 0]
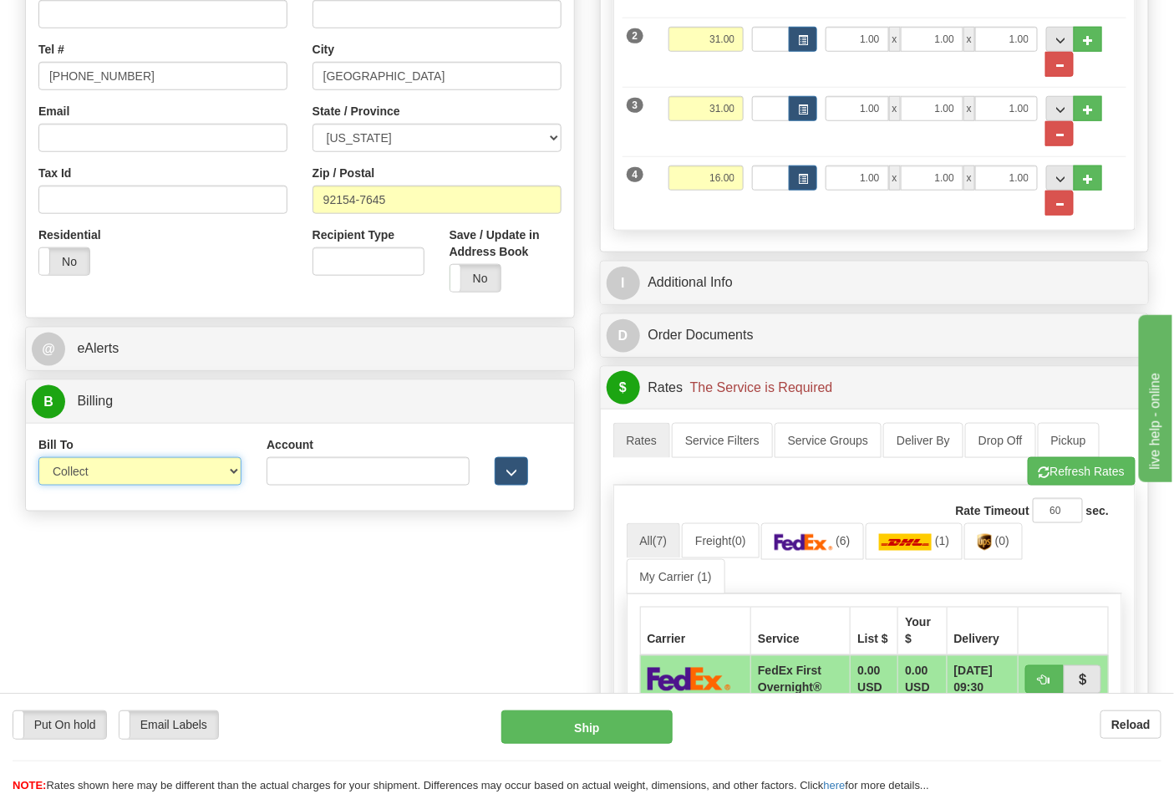
click at [93, 477] on select "Sender Recipient Third Party Collect" at bounding box center [139, 471] width 203 height 28
select select "2"
click at [38, 459] on select "Sender Recipient Third Party Collect" at bounding box center [139, 471] width 203 height 28
drag, startPoint x: 309, startPoint y: 493, endPoint x: 310, endPoint y: 477, distance: 15.9
click at [308, 491] on div "Account 3rd Party Account List Please select" at bounding box center [368, 467] width 228 height 62
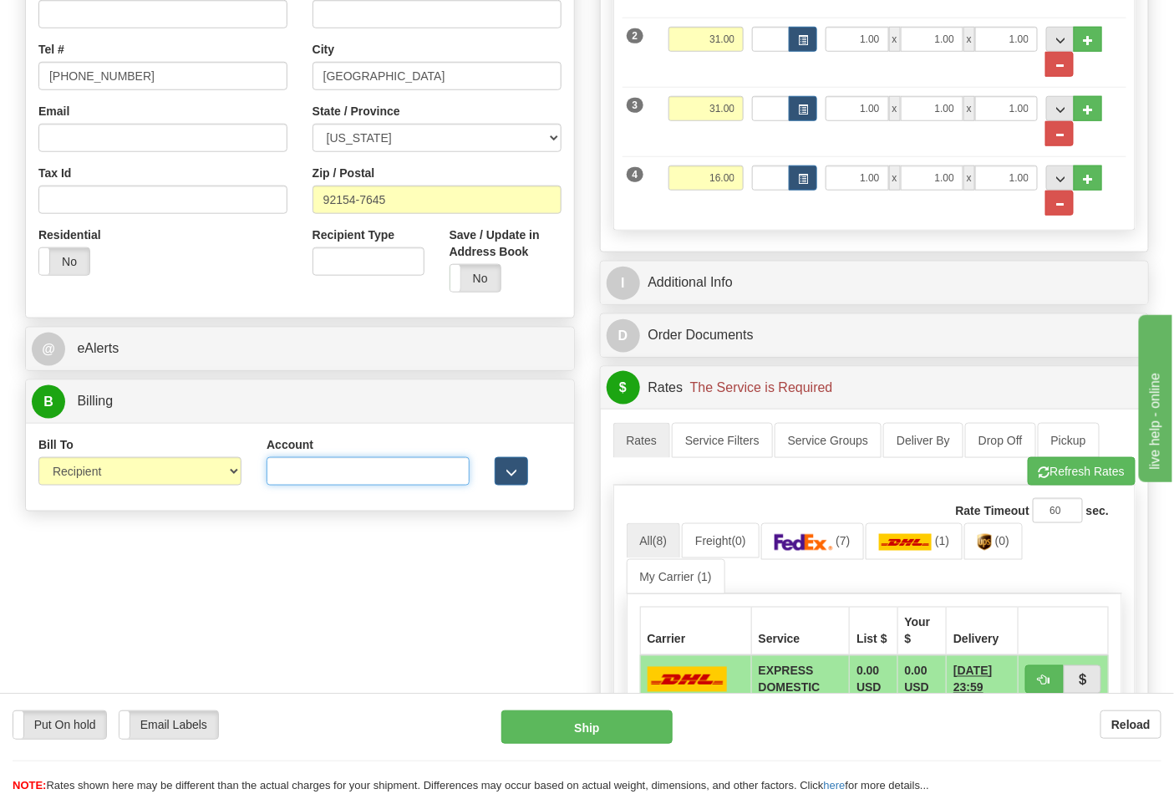
click at [310, 477] on input "Account" at bounding box center [368, 471] width 203 height 28
paste input "688W15"
type input "688W15"
drag, startPoint x: 1076, startPoint y: 464, endPoint x: 1067, endPoint y: 476, distance: 15.1
click at [1076, 464] on button "Refresh Rates" at bounding box center [1082, 471] width 108 height 28
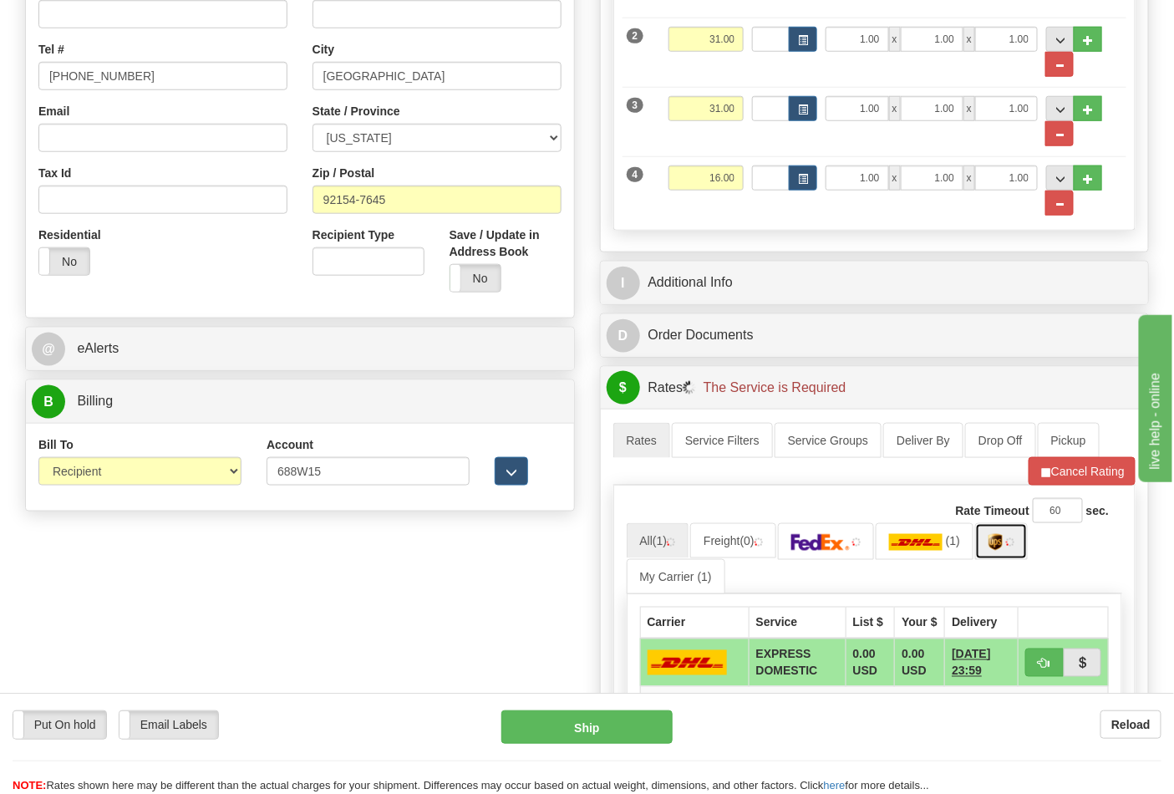
click at [1011, 550] on link at bounding box center [1001, 541] width 53 height 36
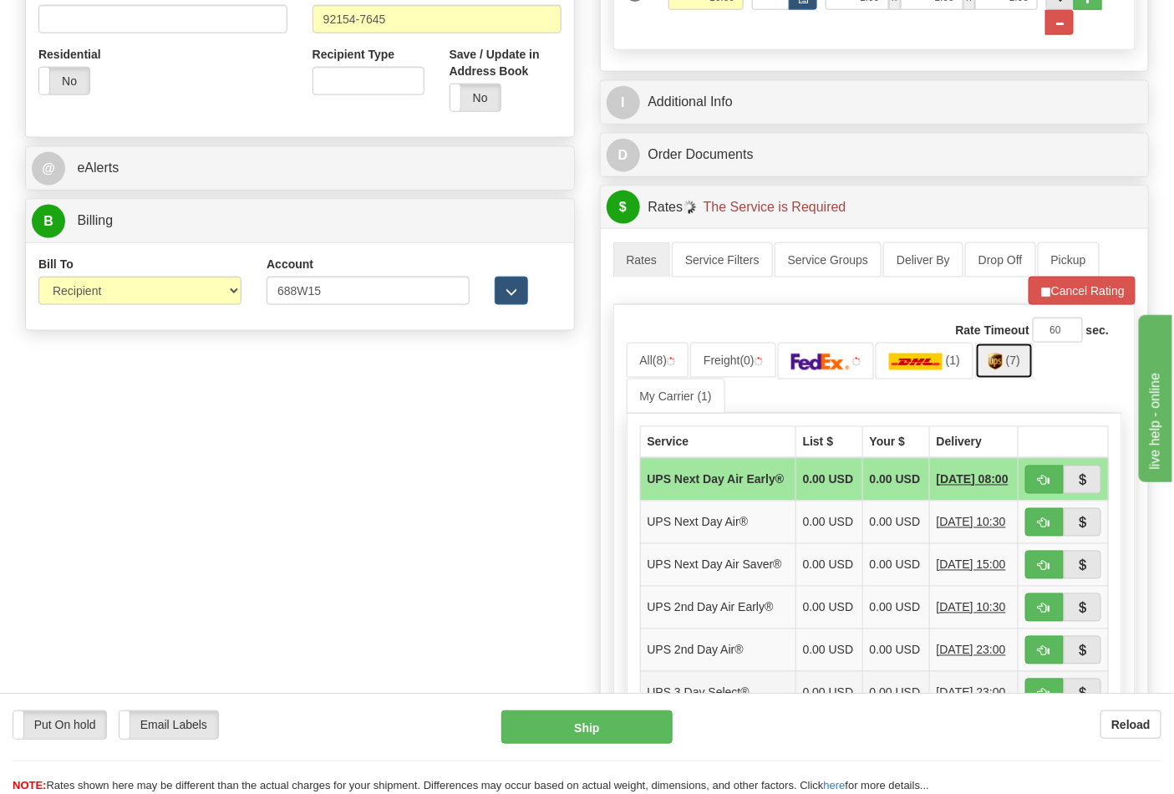
scroll to position [836, 0]
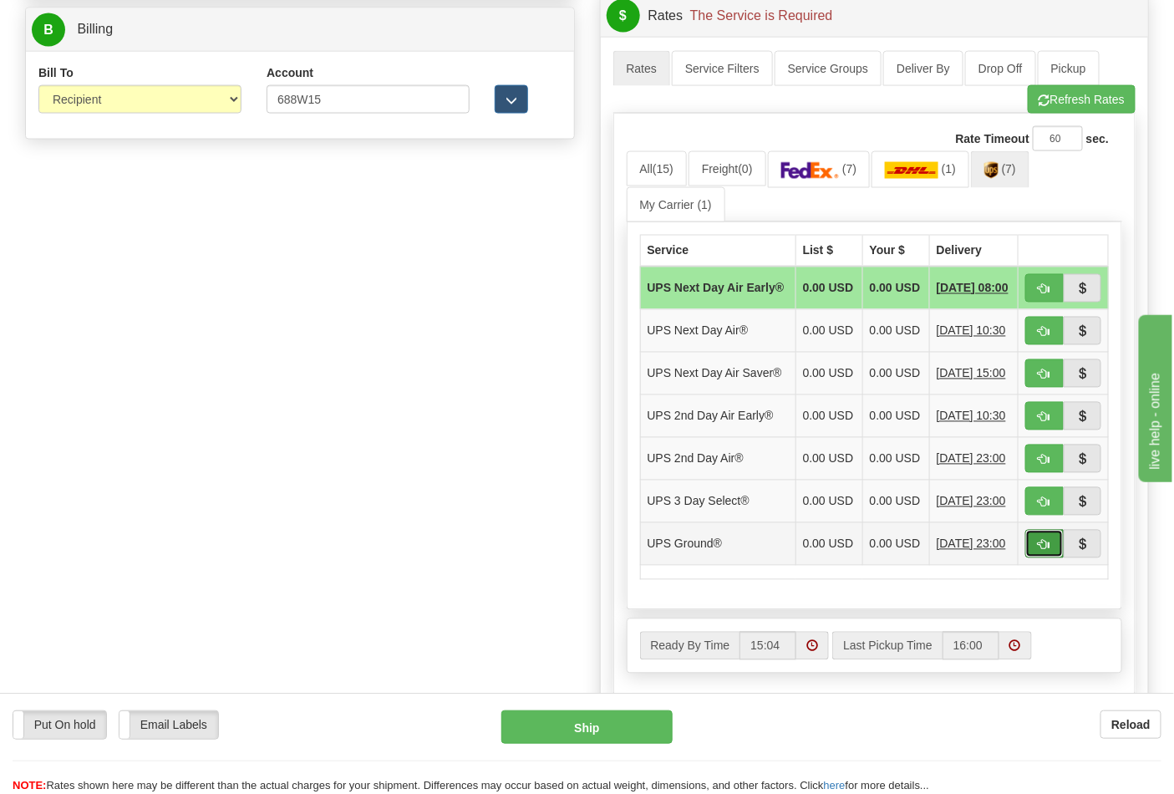
click at [1042, 558] on button "button" at bounding box center [1045, 544] width 38 height 28
type input "03"
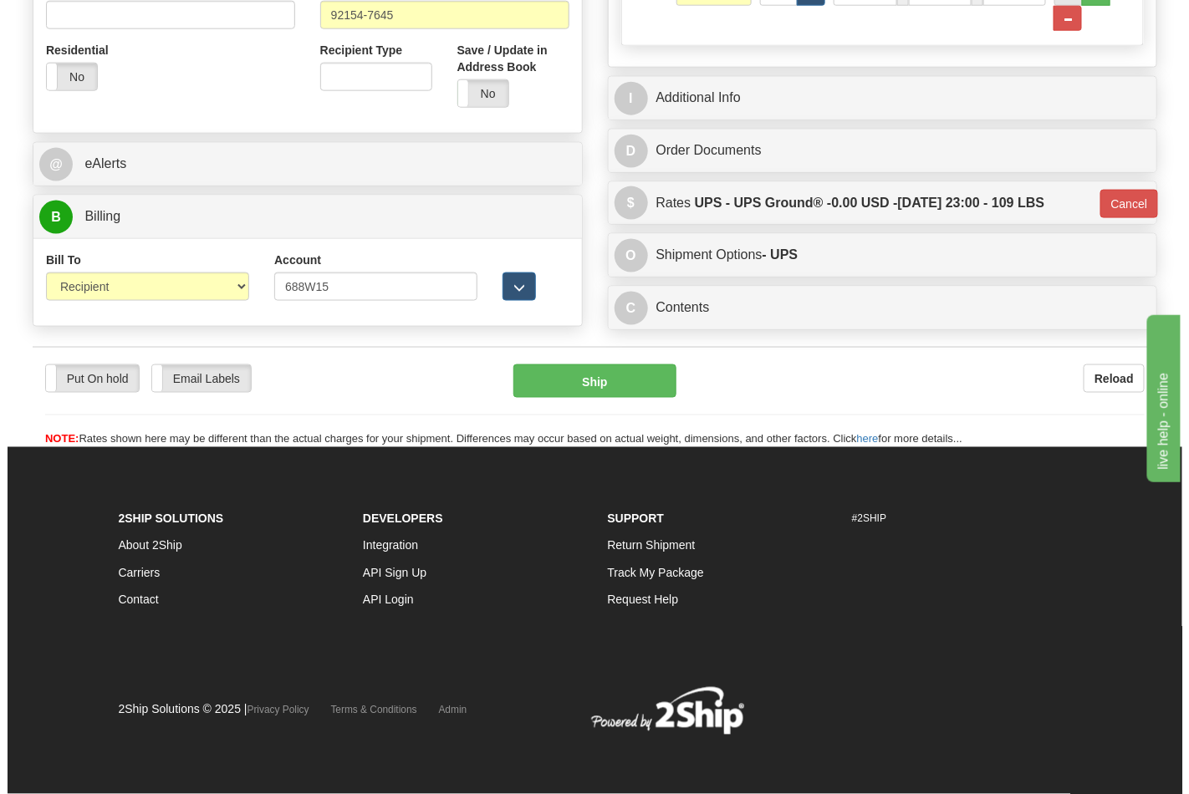
scroll to position [654, 0]
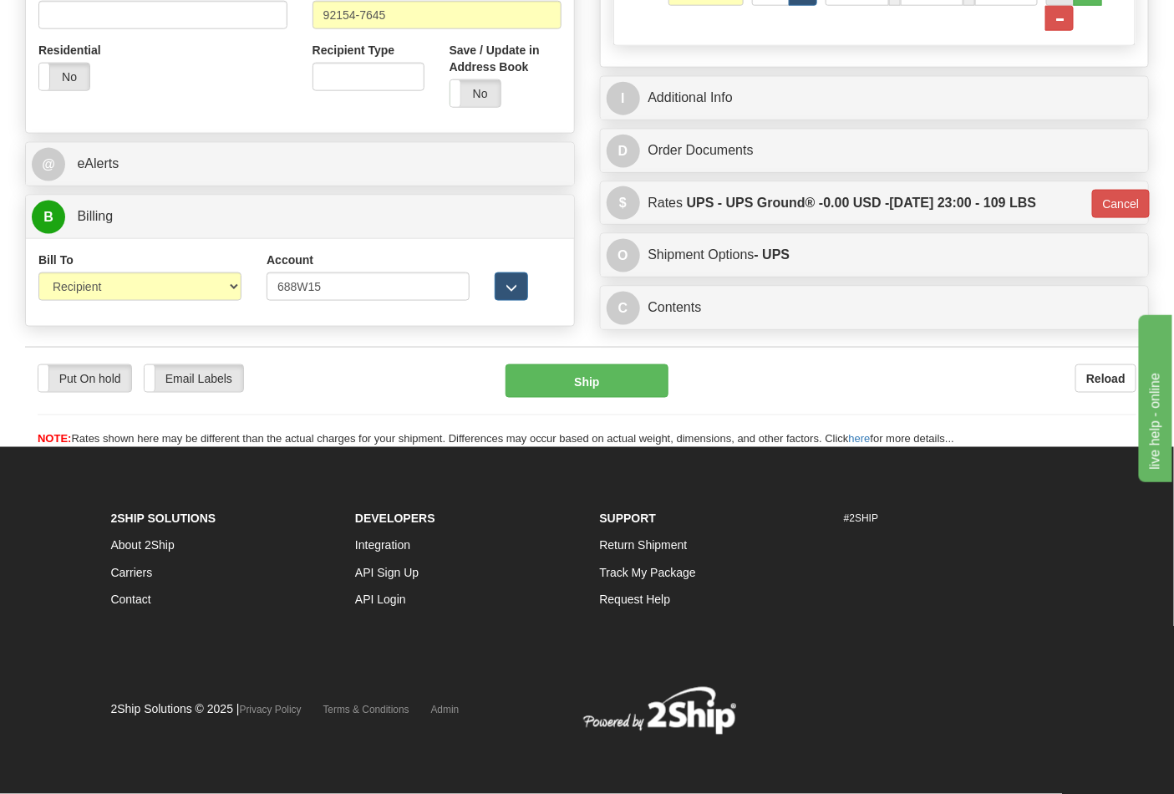
click at [565, 400] on div "Put On hold Put On hold Email Labels Email Labels Edit Reload Ship" at bounding box center [587, 406] width 1124 height 84
click at [569, 395] on button "Ship" at bounding box center [587, 380] width 162 height 33
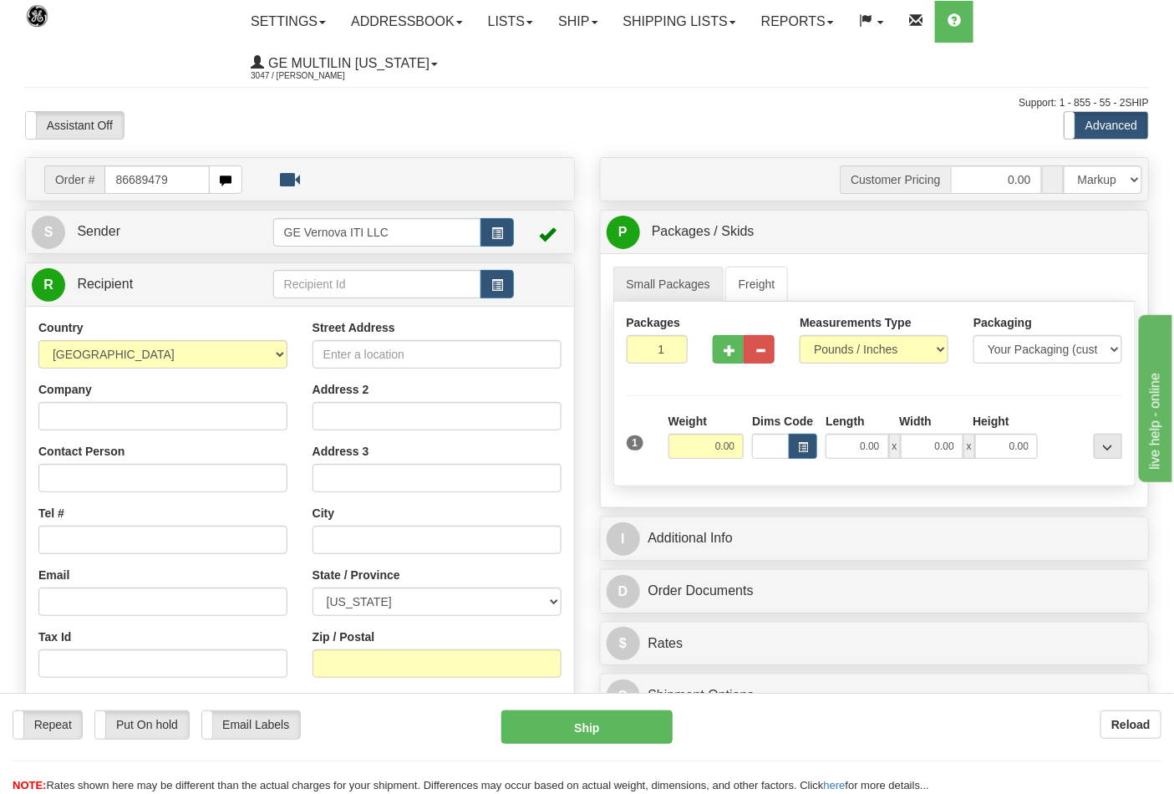
type input "86689479"
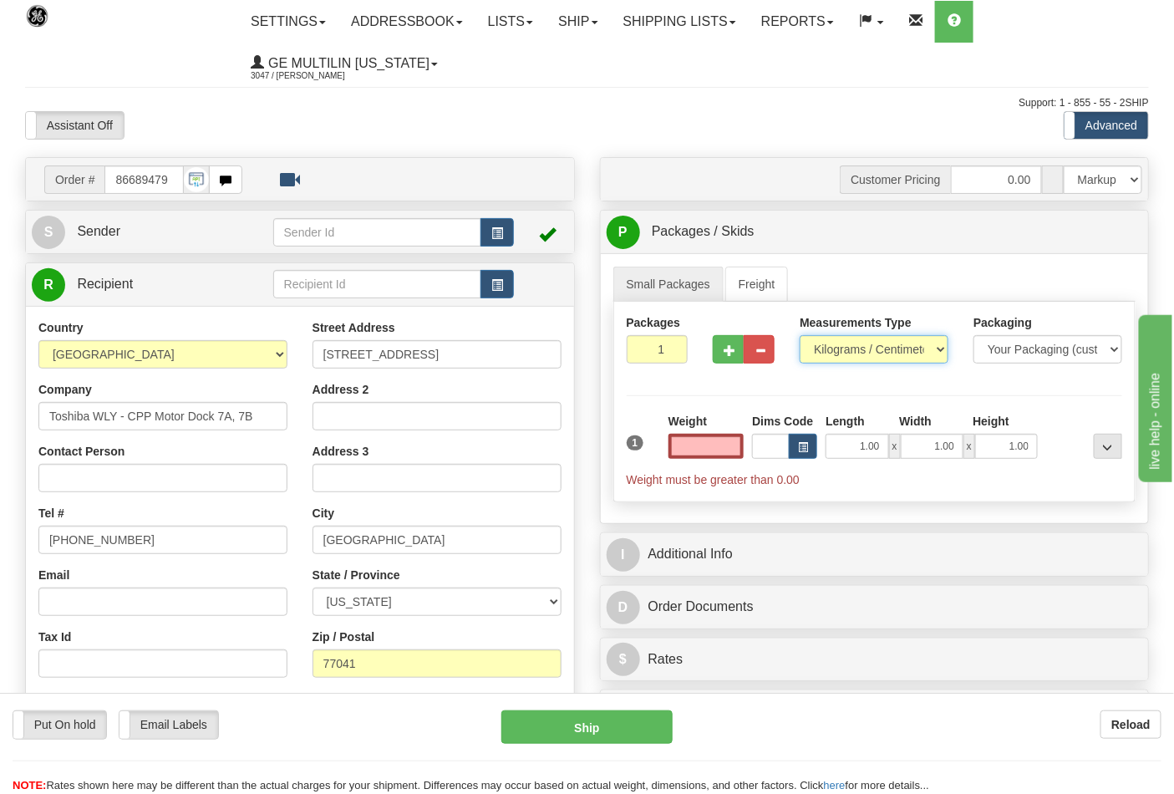
type input "0.00"
click at [848, 356] on select "Pounds / Inches Kilograms / Centimeters" at bounding box center [874, 349] width 149 height 28
select select "0"
click at [800, 336] on select "Pounds / Inches Kilograms / Centimeters" at bounding box center [874, 349] width 149 height 28
click at [736, 359] on button "button" at bounding box center [728, 349] width 31 height 28
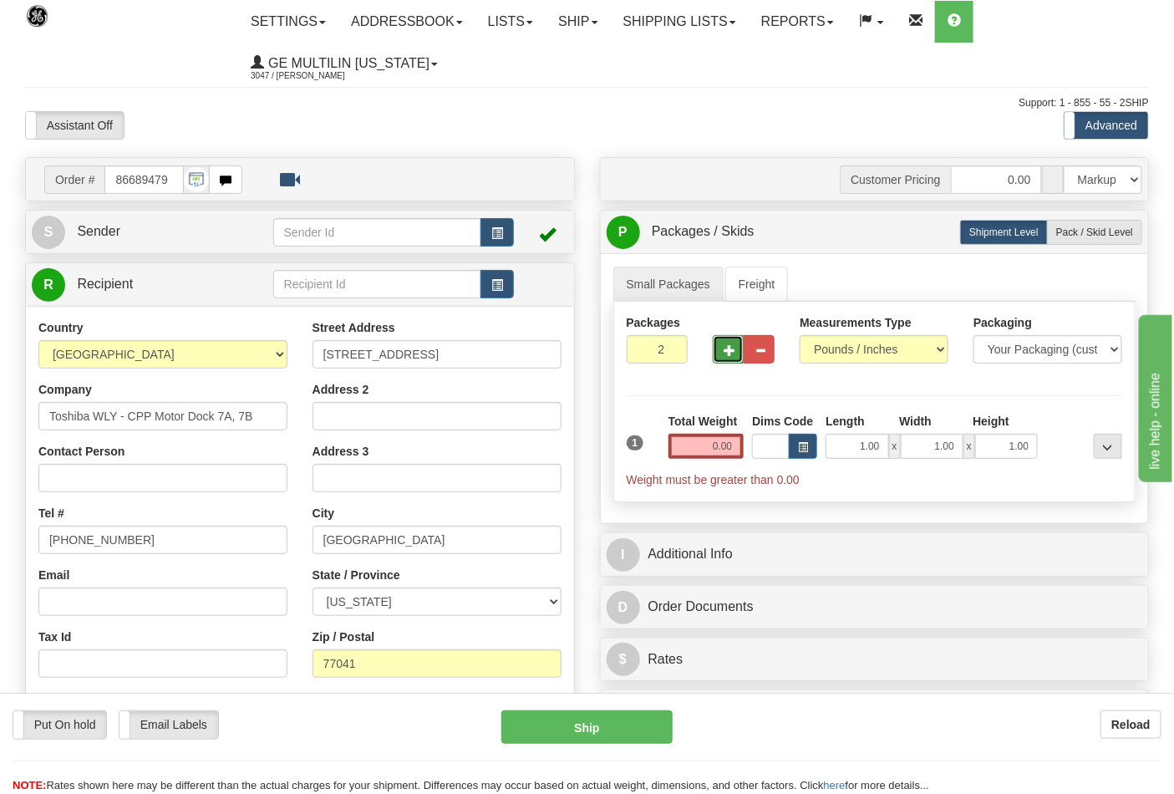
click at [734, 359] on button "button" at bounding box center [728, 349] width 31 height 28
type input "3"
click at [733, 452] on input "0.00" at bounding box center [707, 446] width 76 height 25
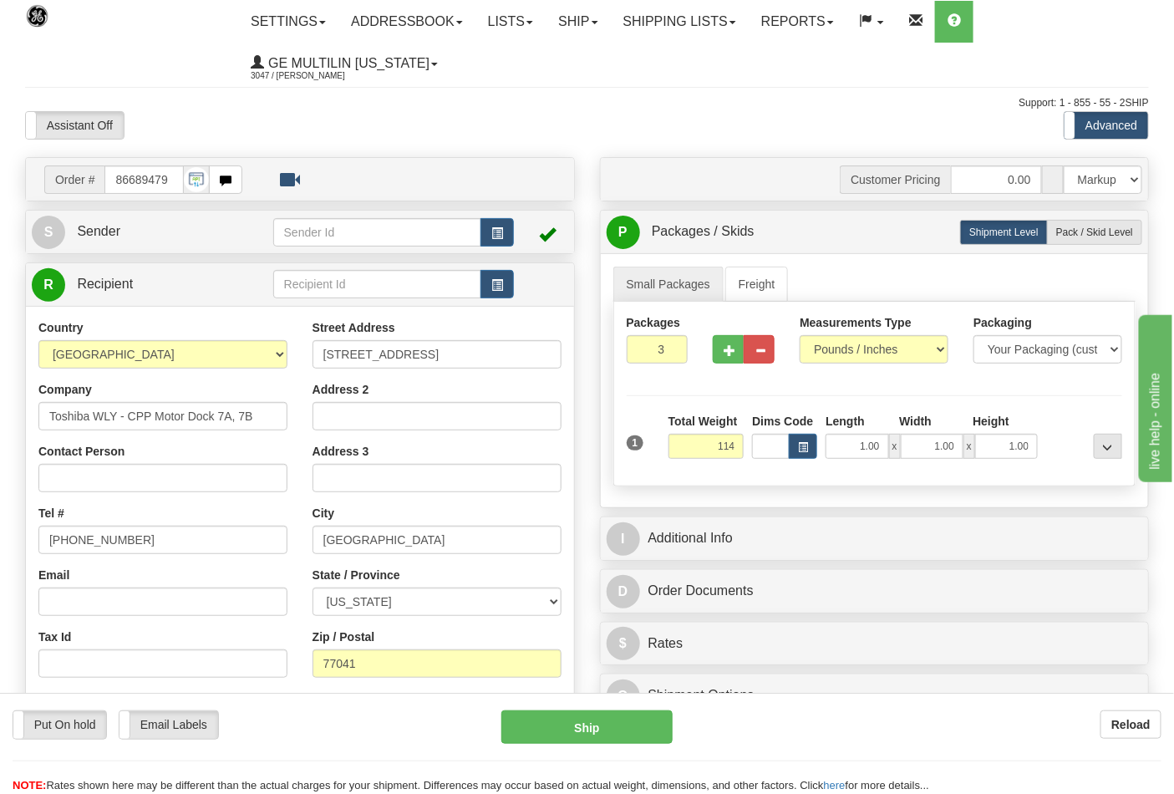
click button "Delete" at bounding box center [0, 0] width 0 height 0
type input "114.00"
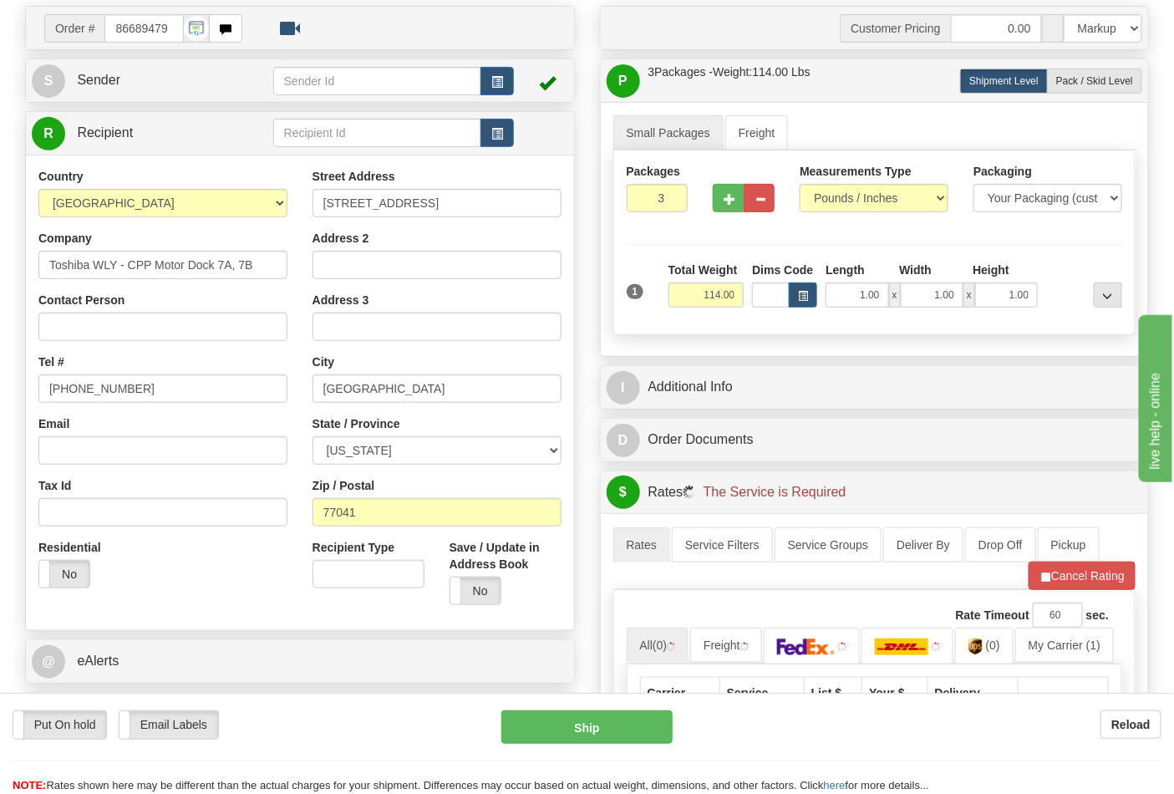
scroll to position [278, 0]
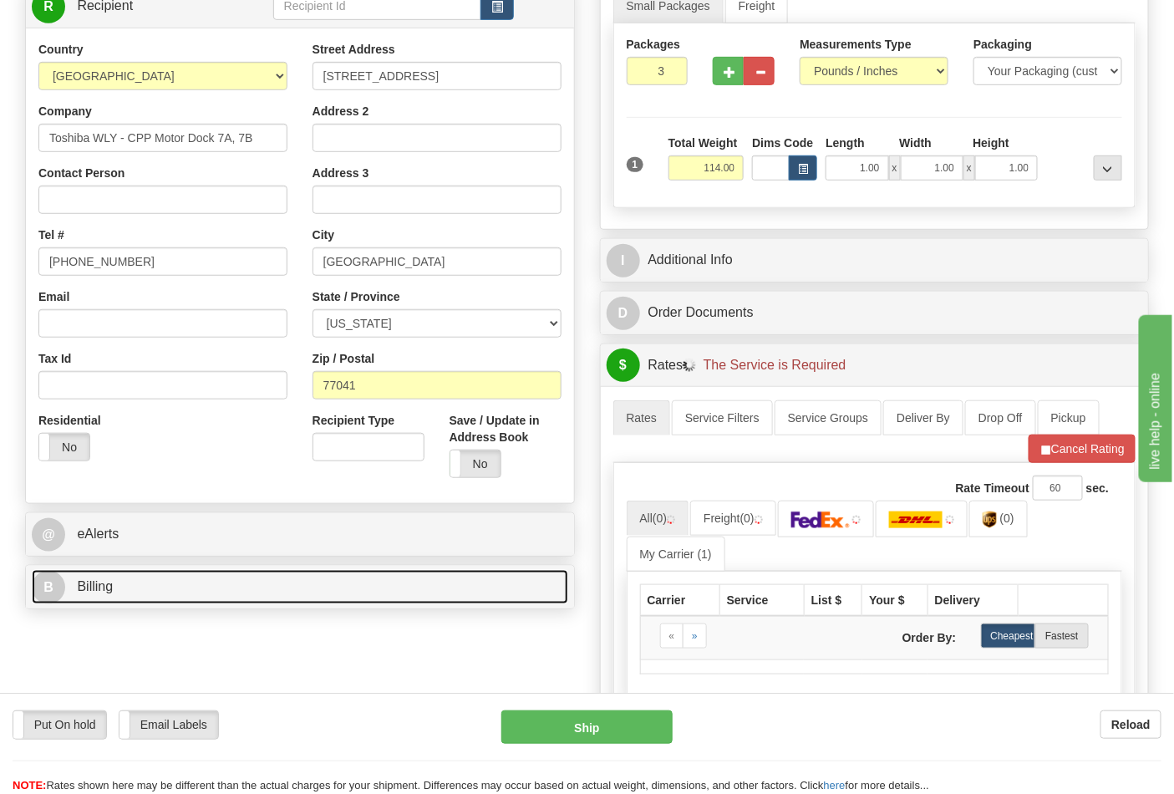
click at [199, 604] on link "B Billing" at bounding box center [300, 587] width 537 height 34
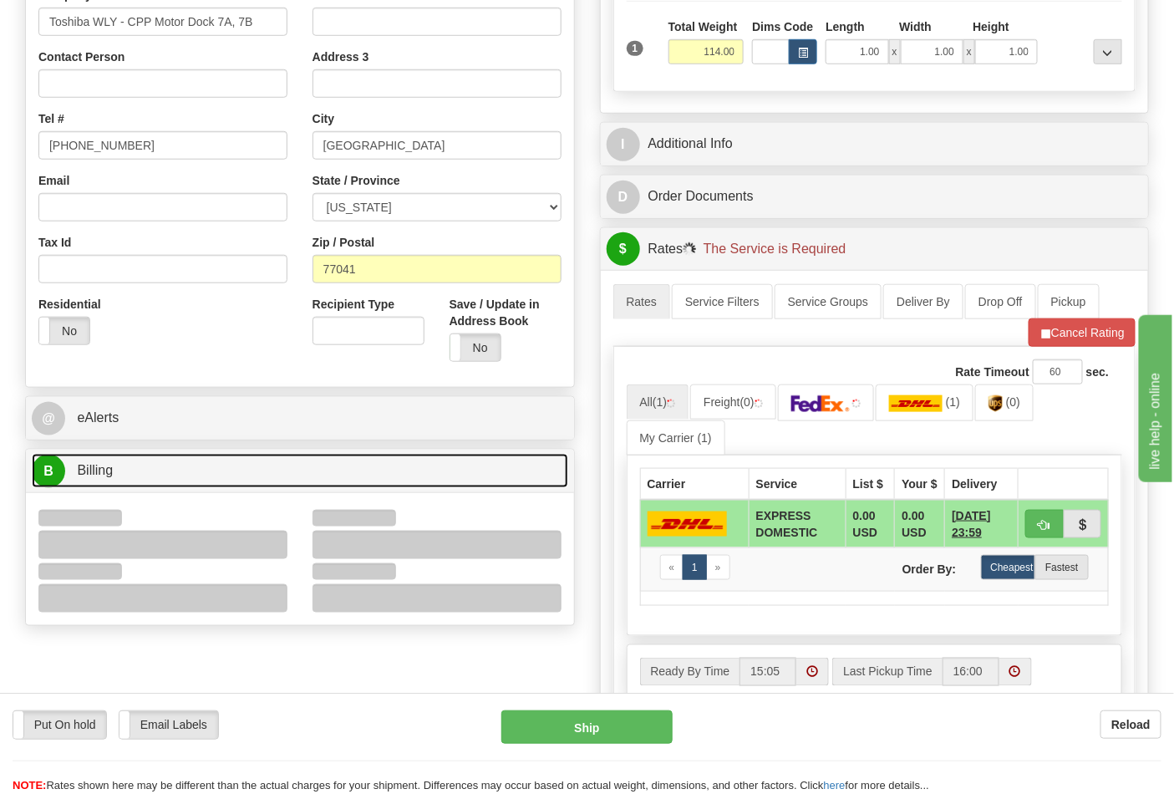
scroll to position [557, 0]
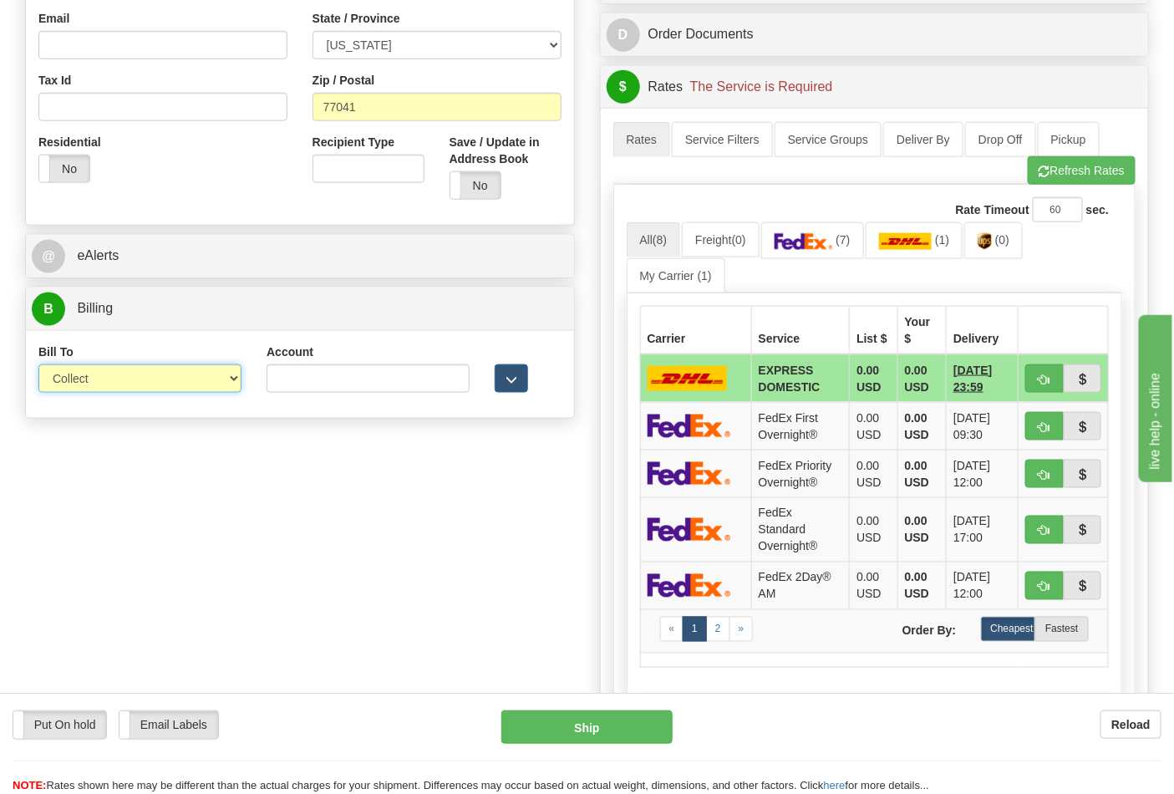
click at [103, 369] on select "Sender Recipient Third Party Collect" at bounding box center [139, 378] width 203 height 28
select select "2"
click at [38, 366] on select "Sender Recipient Third Party Collect" at bounding box center [139, 378] width 203 height 28
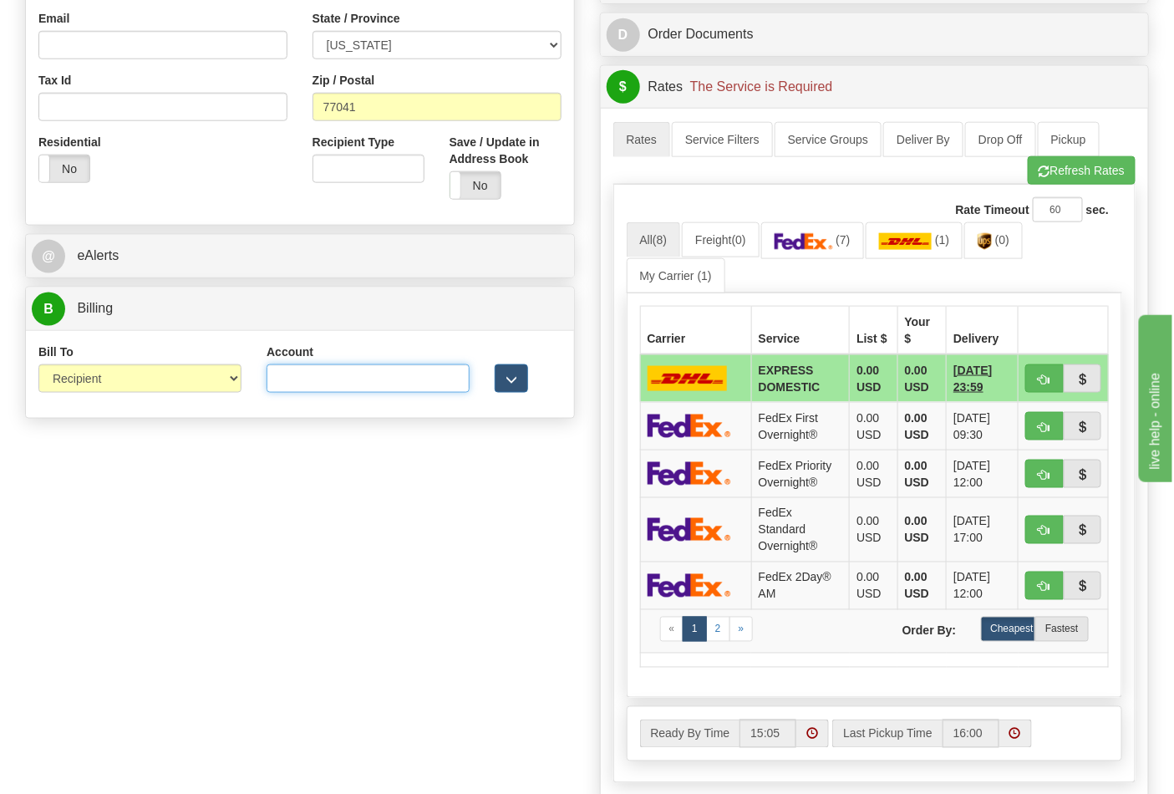
click at [285, 379] on input "Account" at bounding box center [368, 378] width 203 height 28
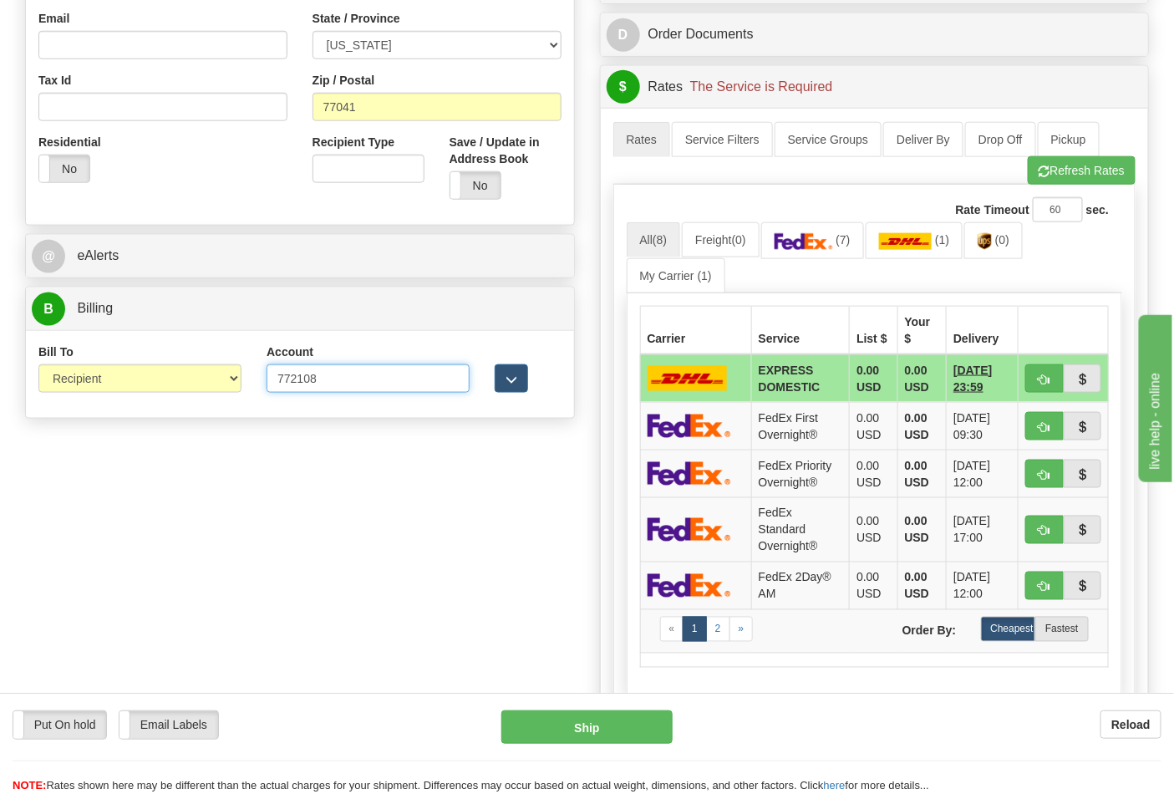
type input "772108"
click button "Delete" at bounding box center [0, 0] width 0 height 0
click at [1060, 180] on button "Refresh Rates" at bounding box center [1082, 170] width 108 height 28
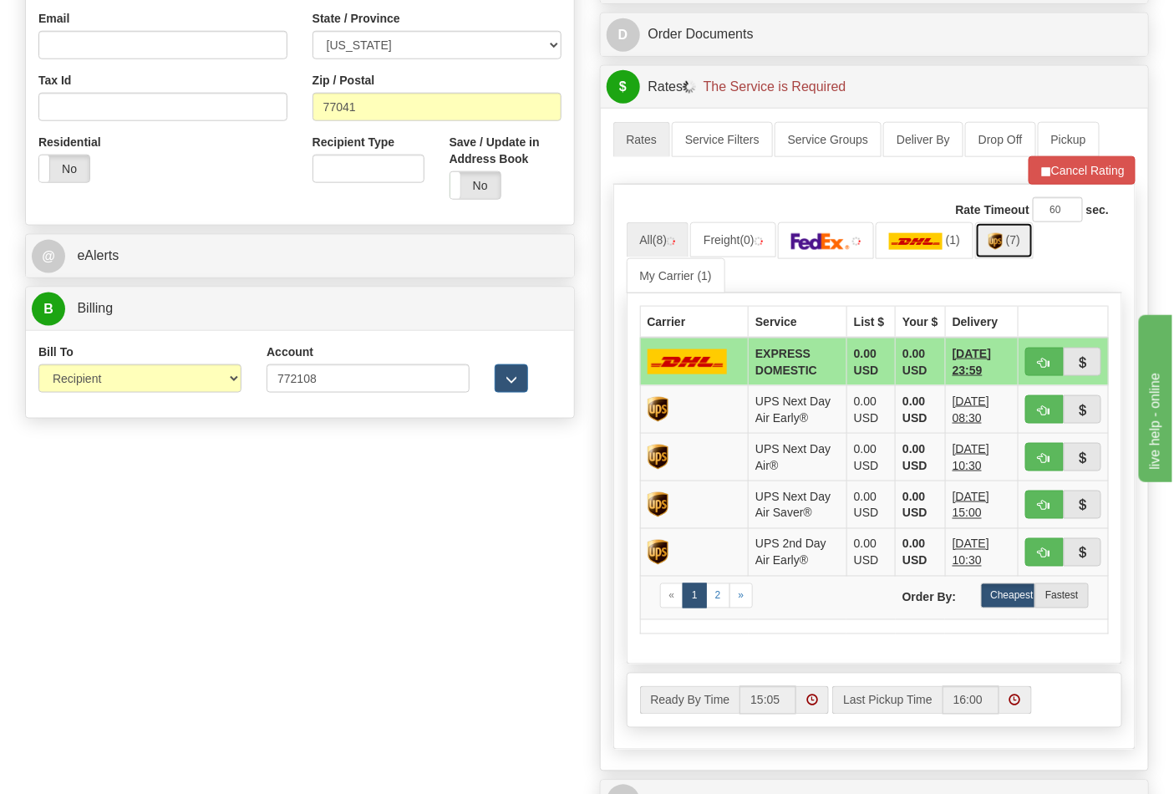
click at [1003, 249] on img at bounding box center [996, 241] width 14 height 17
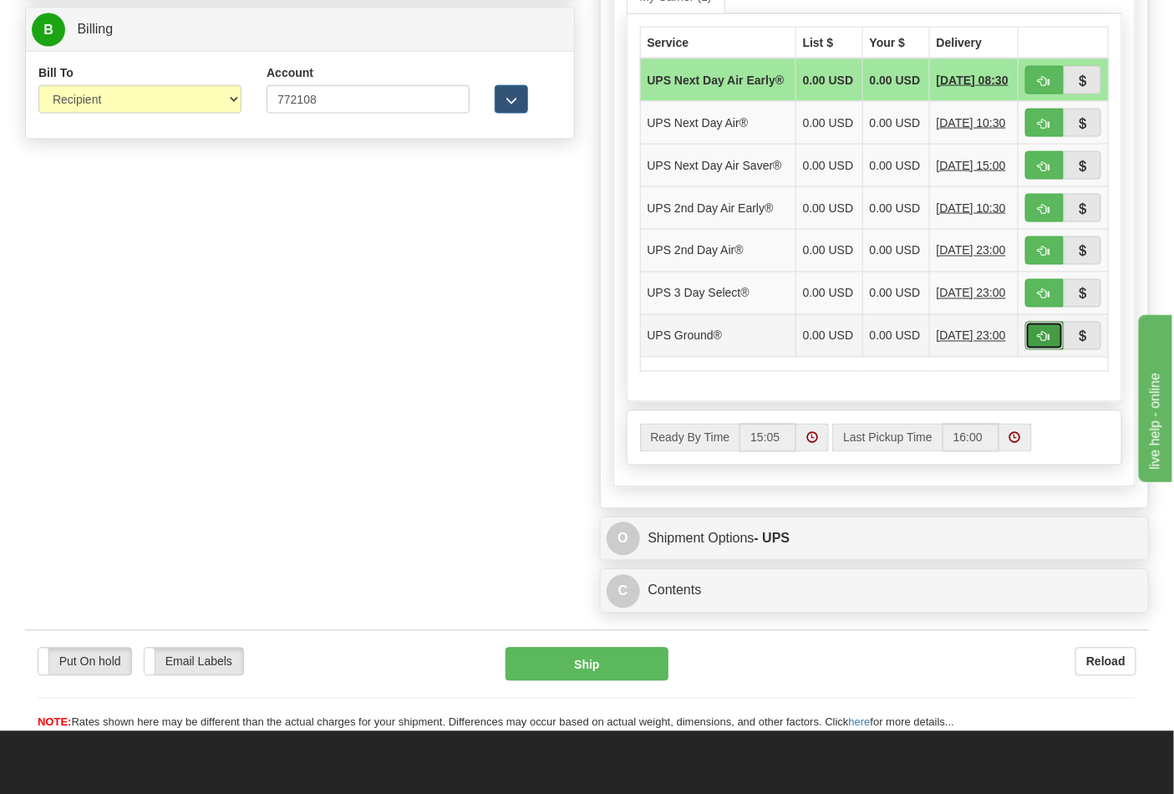
click at [1032, 350] on button "button" at bounding box center [1045, 336] width 38 height 28
type input "03"
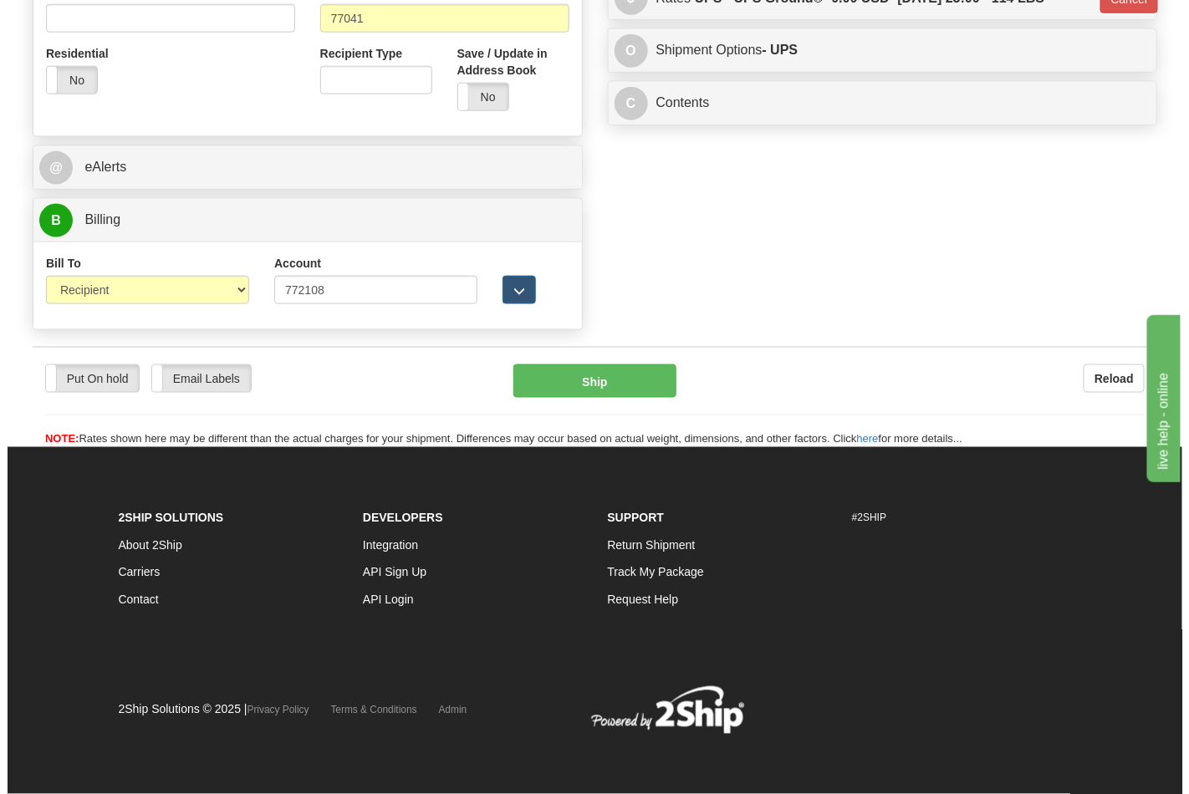
scroll to position [648, 0]
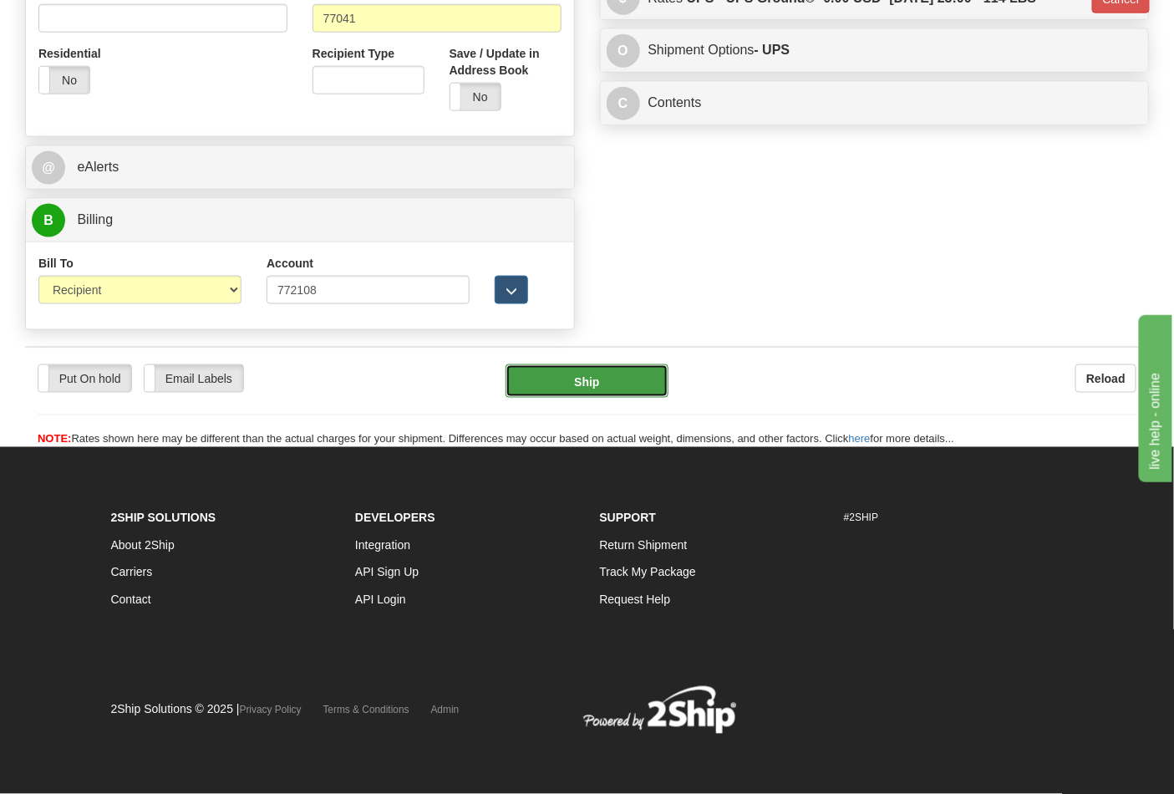
click at [607, 382] on button "Ship" at bounding box center [587, 380] width 162 height 33
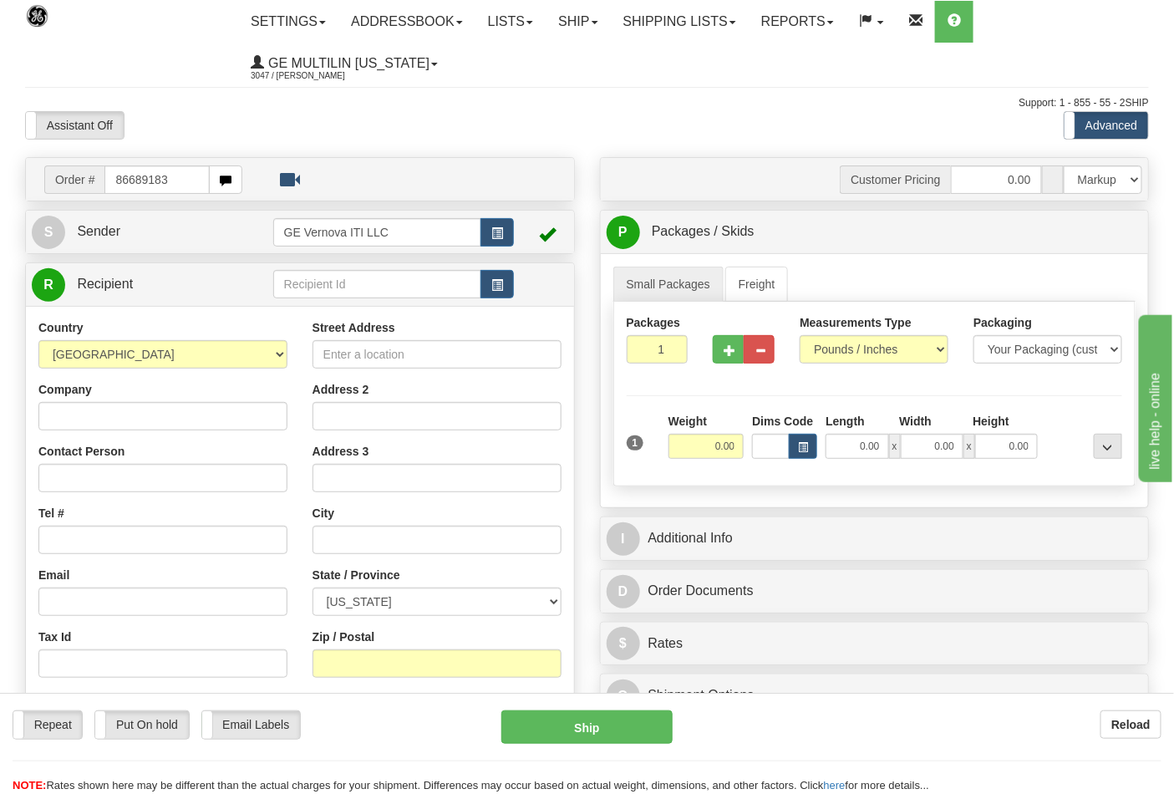
type input "86689183"
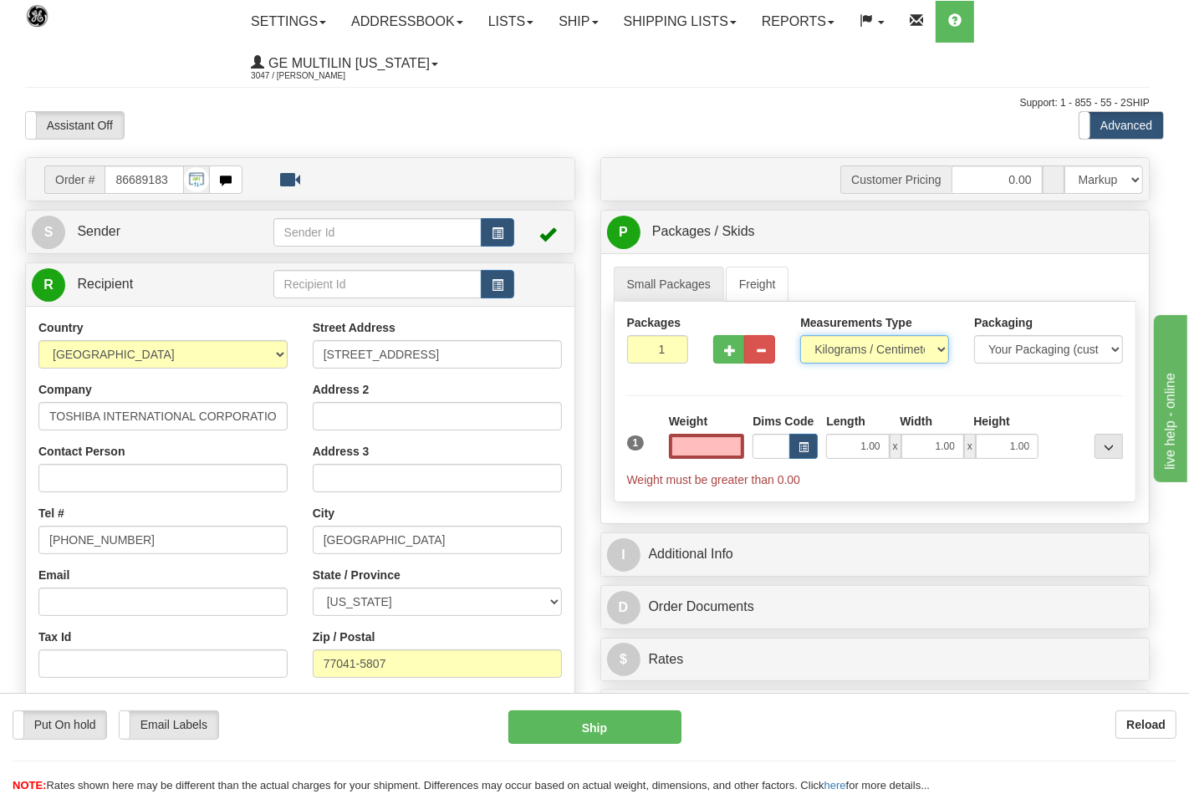
type input "0.00"
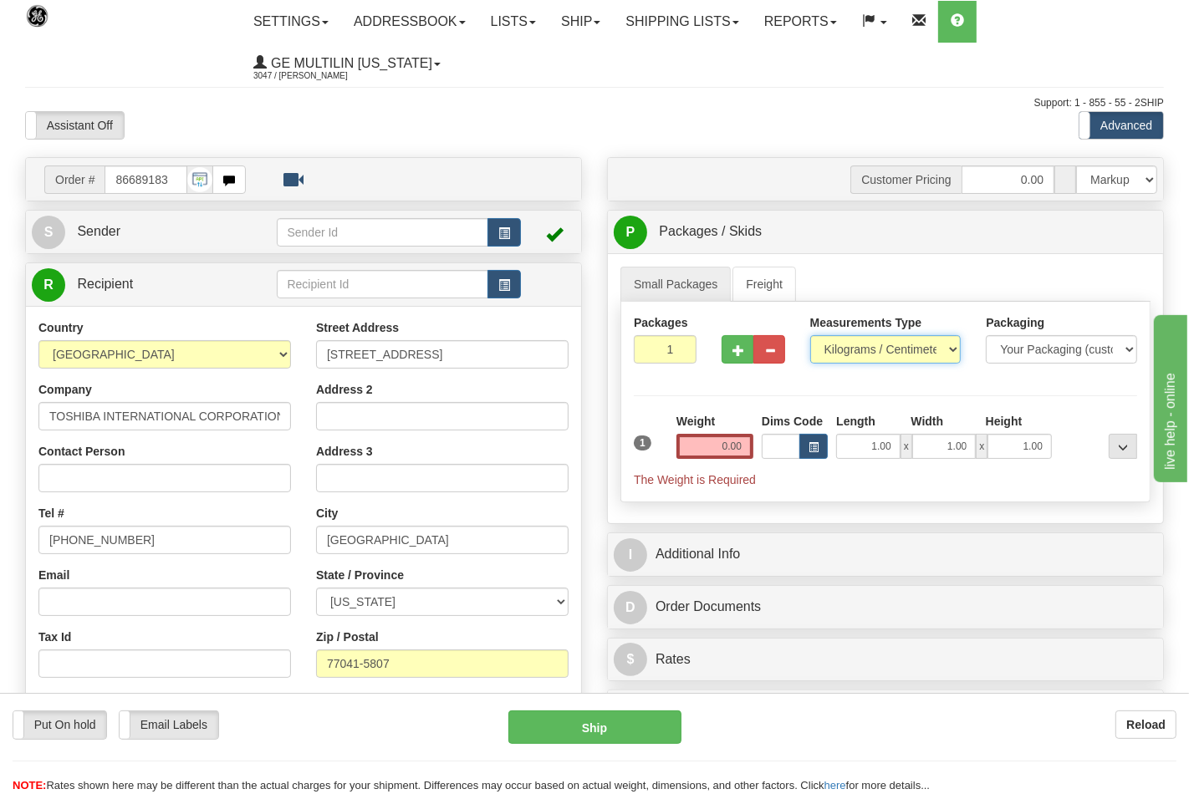
drag, startPoint x: 846, startPoint y: 349, endPoint x: 844, endPoint y: 363, distance: 13.5
click at [846, 349] on select "Pounds / Inches Kilograms / Centimeters" at bounding box center [885, 349] width 151 height 28
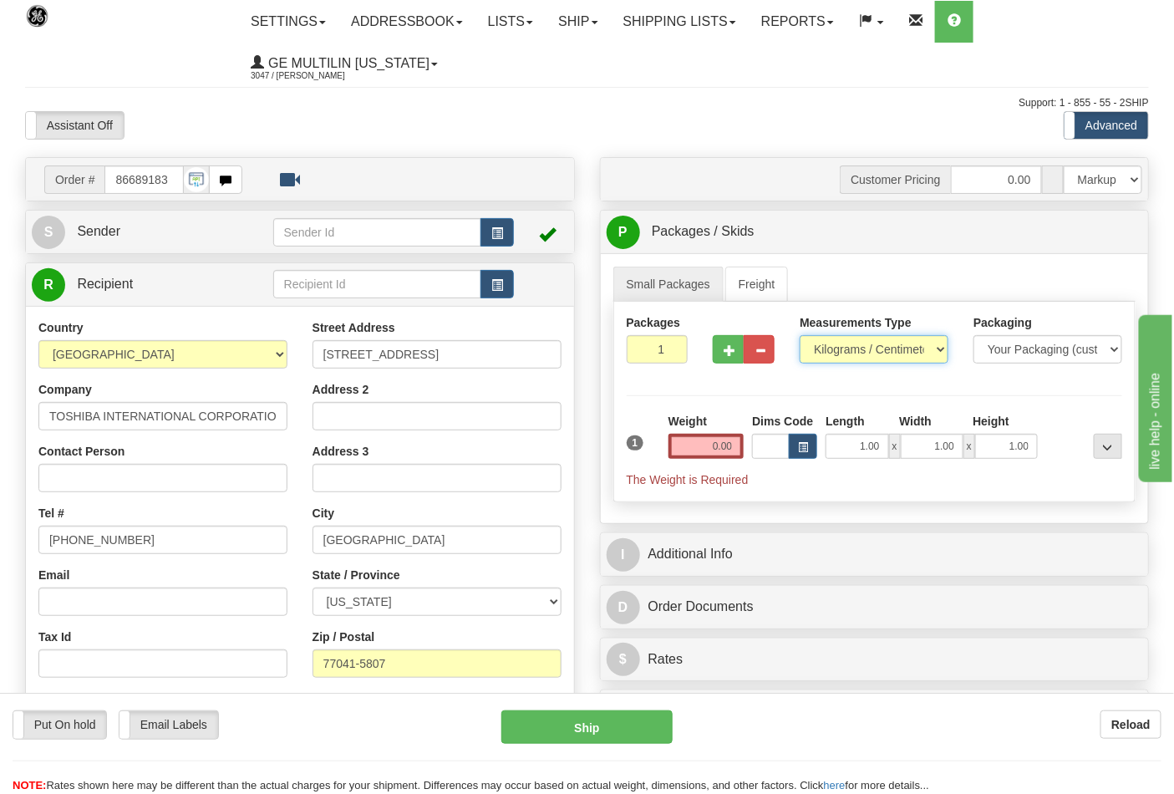
select select "0"
click at [800, 336] on select "Pounds / Inches Kilograms / Centimeters" at bounding box center [874, 349] width 149 height 28
click at [736, 365] on div at bounding box center [743, 346] width 87 height 64
click at [722, 354] on button "button" at bounding box center [728, 349] width 31 height 28
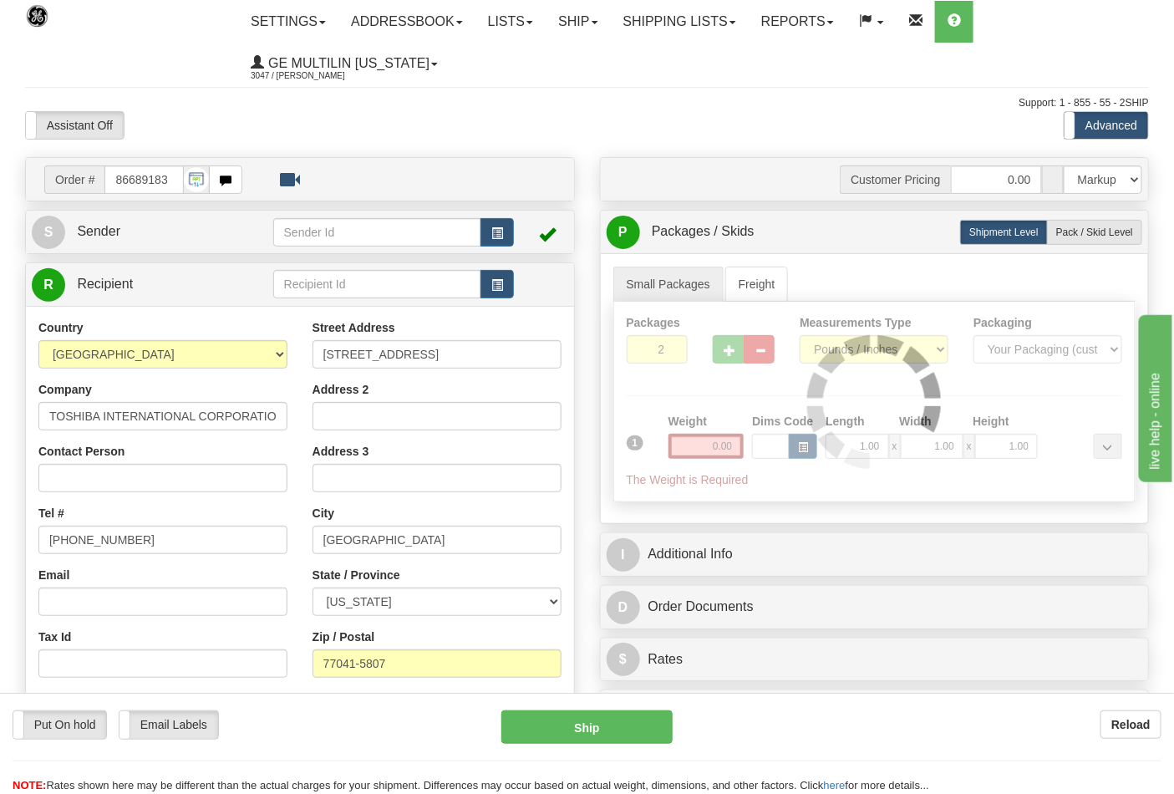
click at [724, 354] on div at bounding box center [875, 402] width 522 height 200
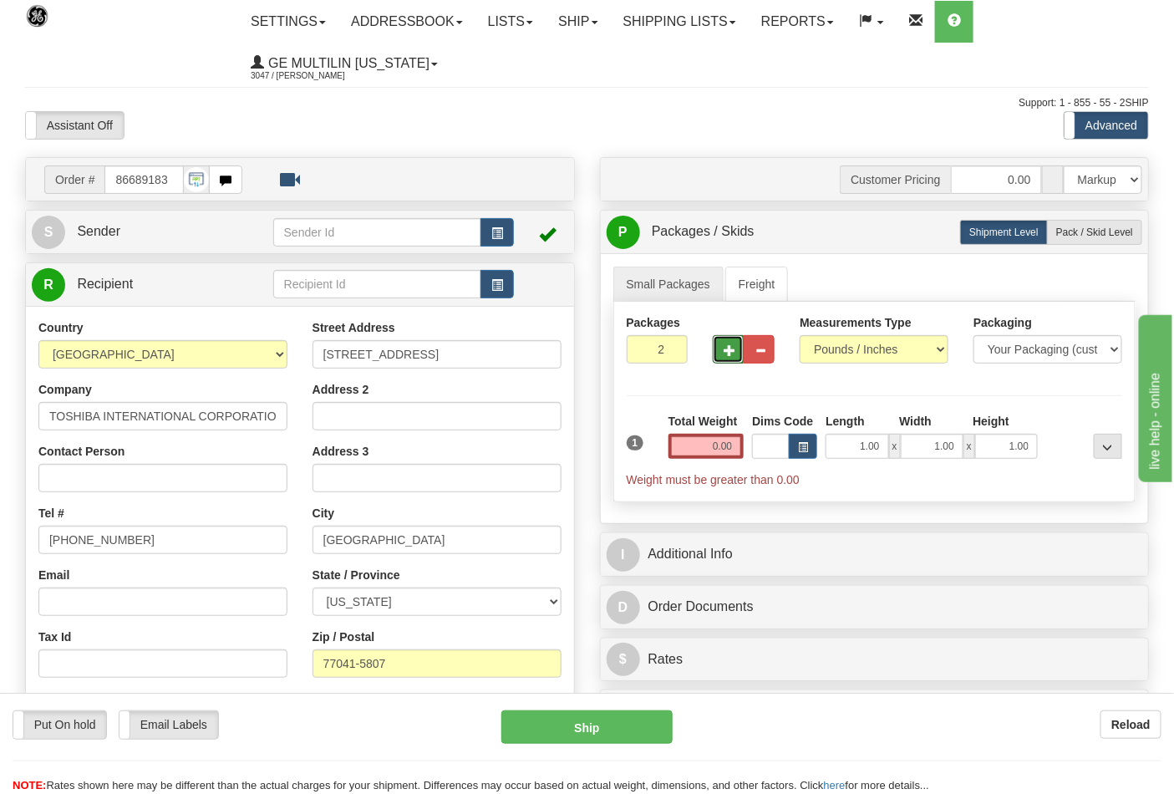
click at [728, 354] on span "button" at bounding box center [730, 350] width 12 height 11
type input "4"
click at [734, 465] on div "Total Weight 0.00" at bounding box center [707, 442] width 84 height 59
click at [731, 456] on input "0.00" at bounding box center [707, 446] width 76 height 25
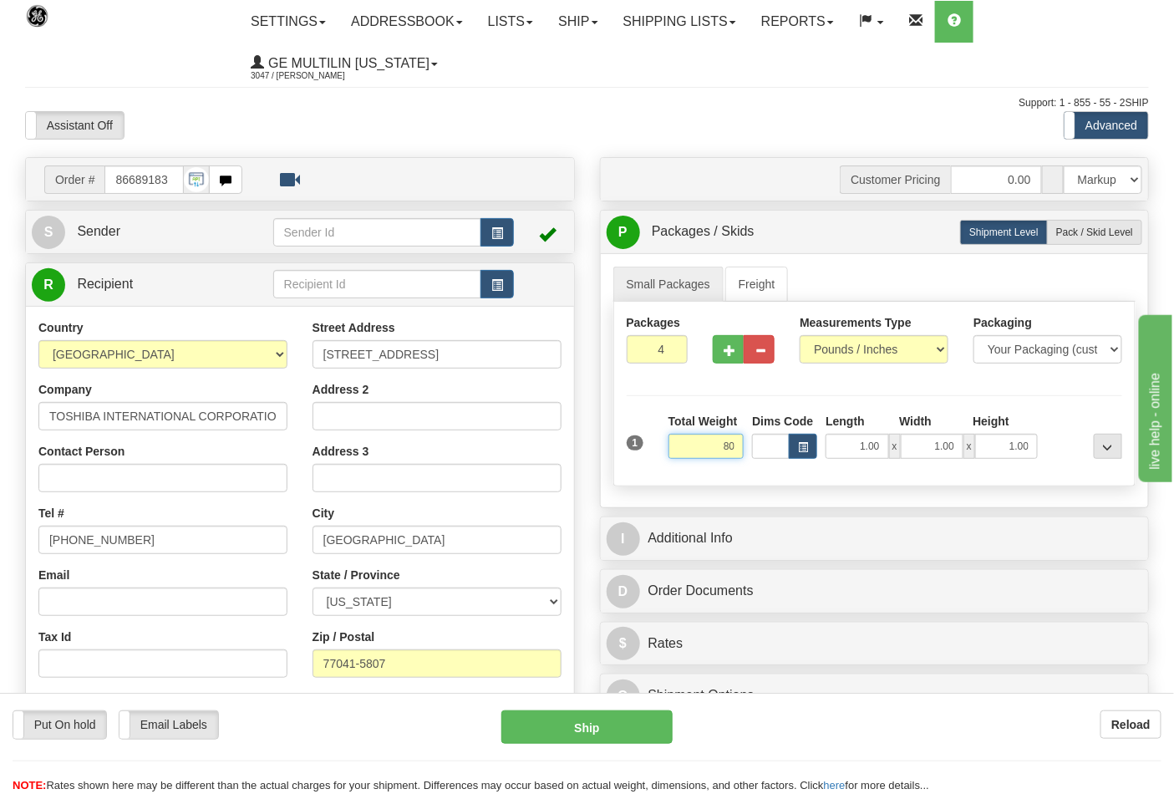
click button "Delete" at bounding box center [0, 0] width 0 height 0
type input "80.00"
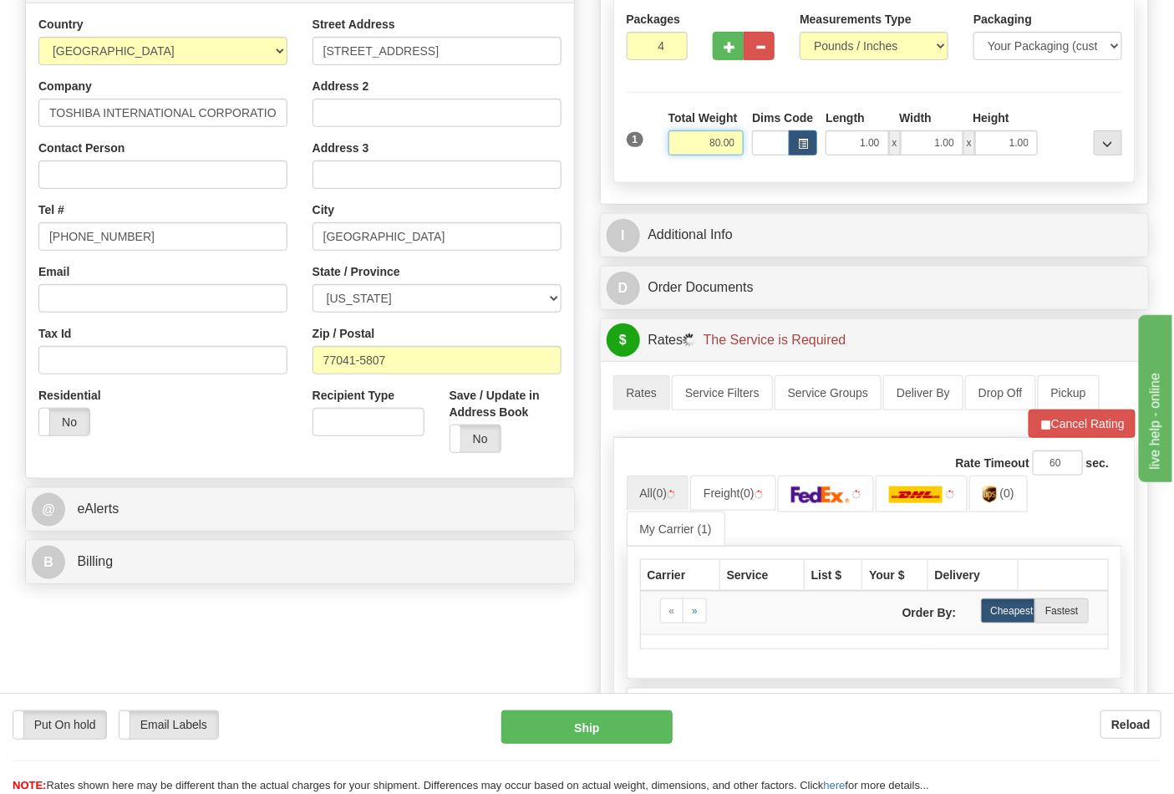
scroll to position [371, 0]
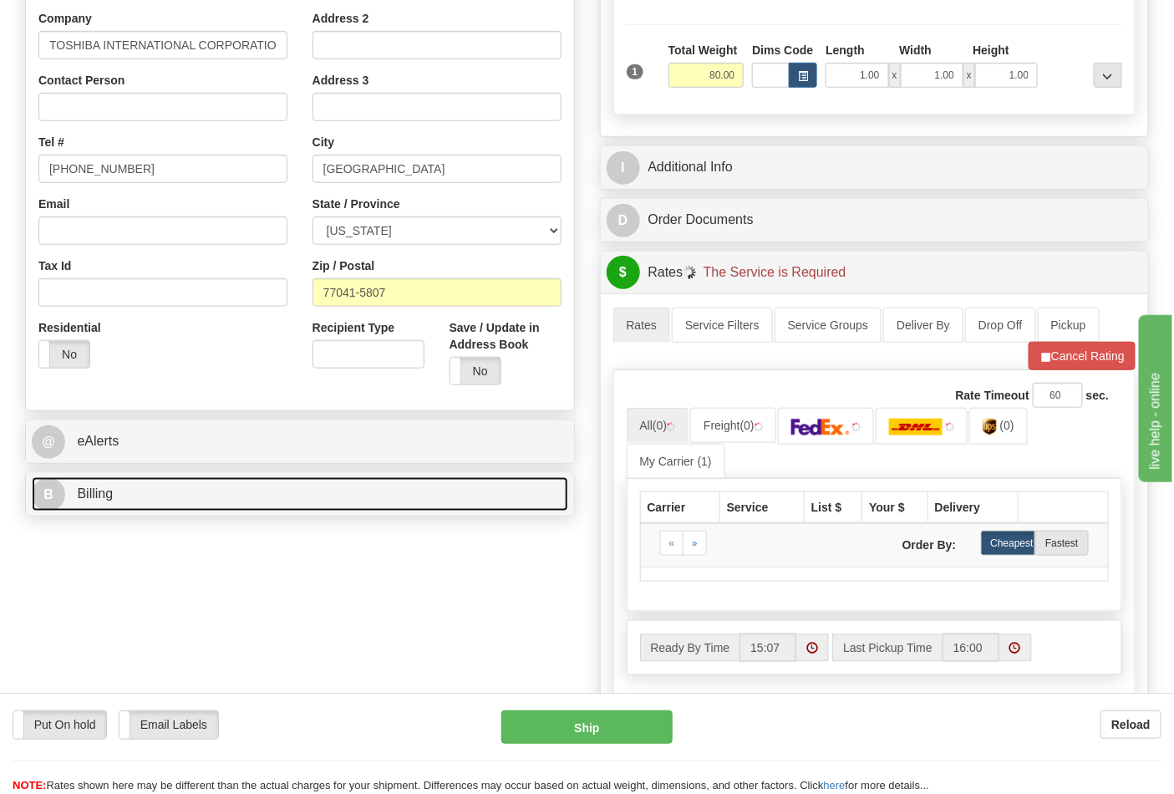
click at [140, 496] on link "B Billing" at bounding box center [300, 494] width 537 height 34
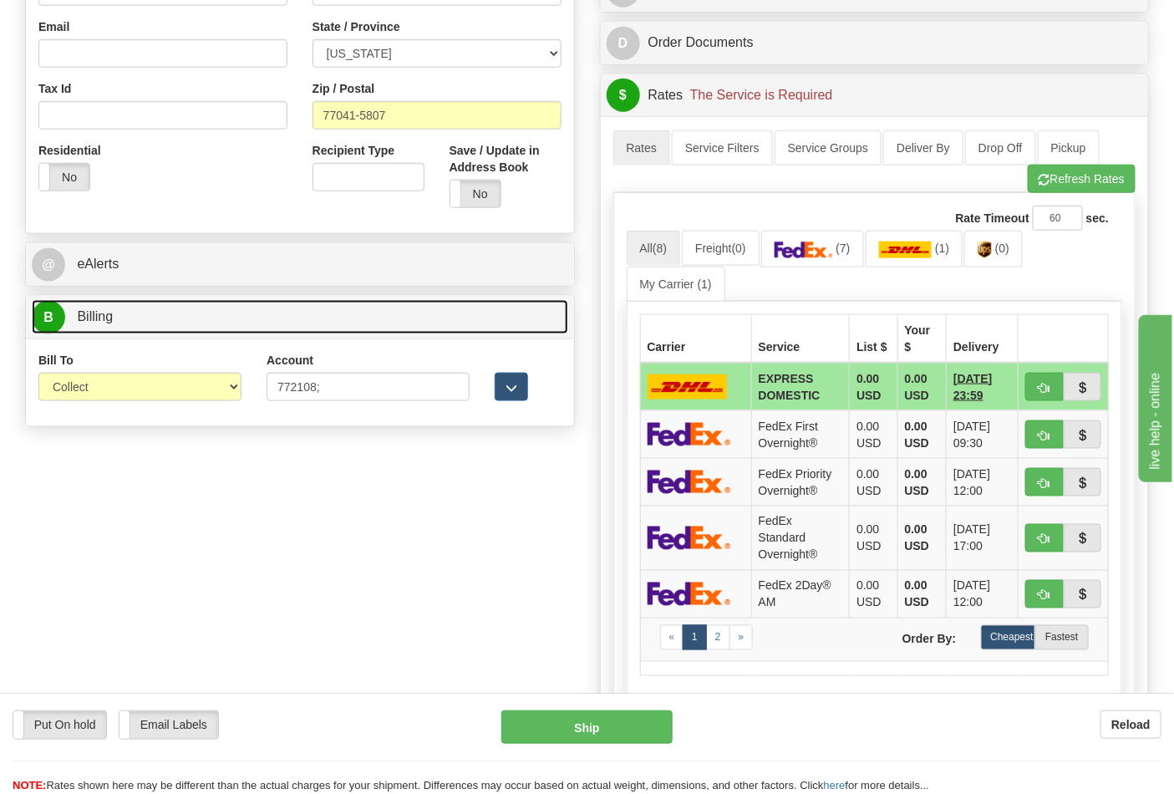
scroll to position [557, 0]
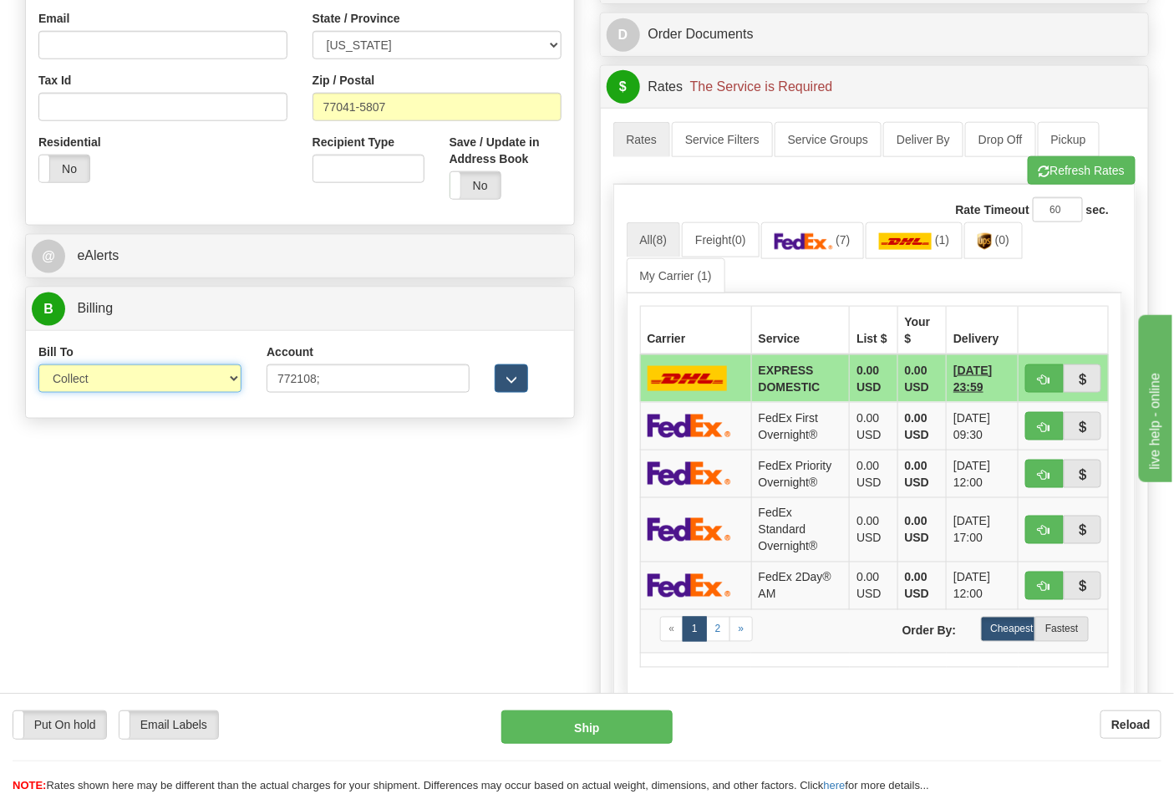
click at [107, 380] on select "Sender Recipient Third Party Collect" at bounding box center [139, 378] width 203 height 28
select select "2"
click at [38, 366] on select "Sender Recipient Third Party Collect" at bounding box center [139, 378] width 203 height 28
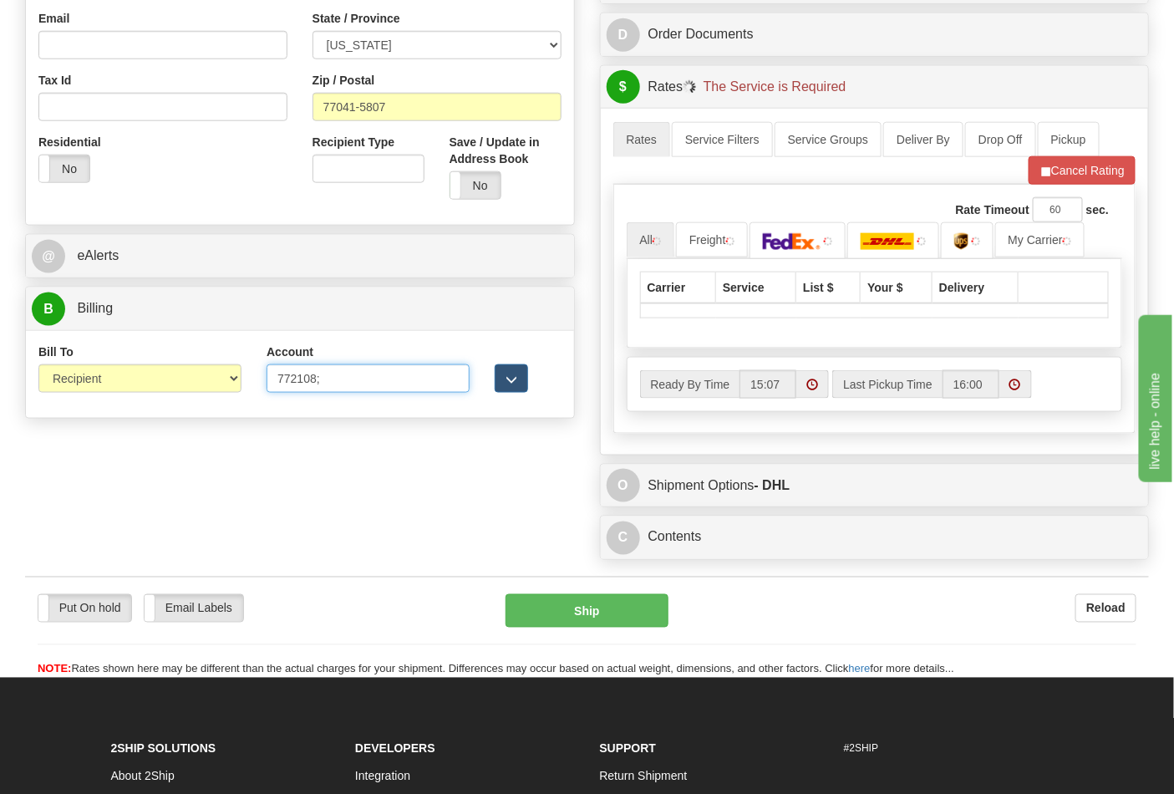
click at [349, 388] on input "772108;" at bounding box center [368, 378] width 203 height 28
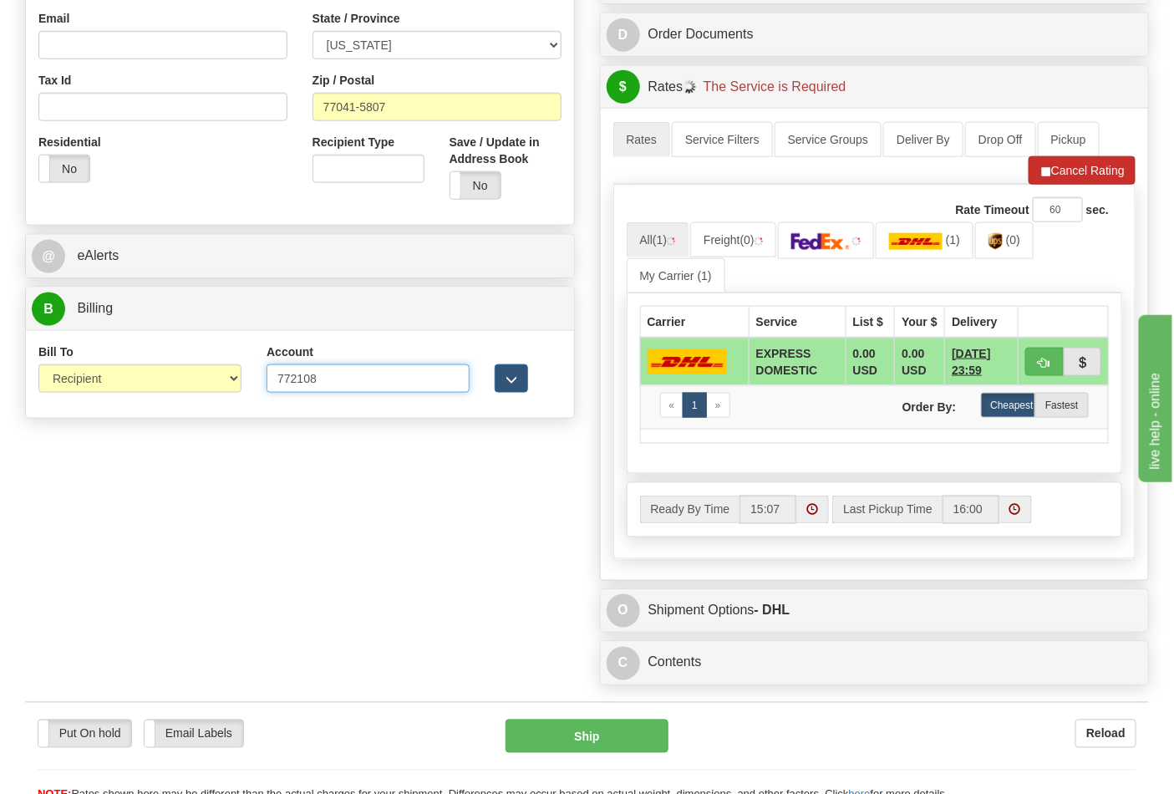
type input "772108"
click at [1062, 168] on button "Cancel Rating" at bounding box center [1082, 170] width 107 height 28
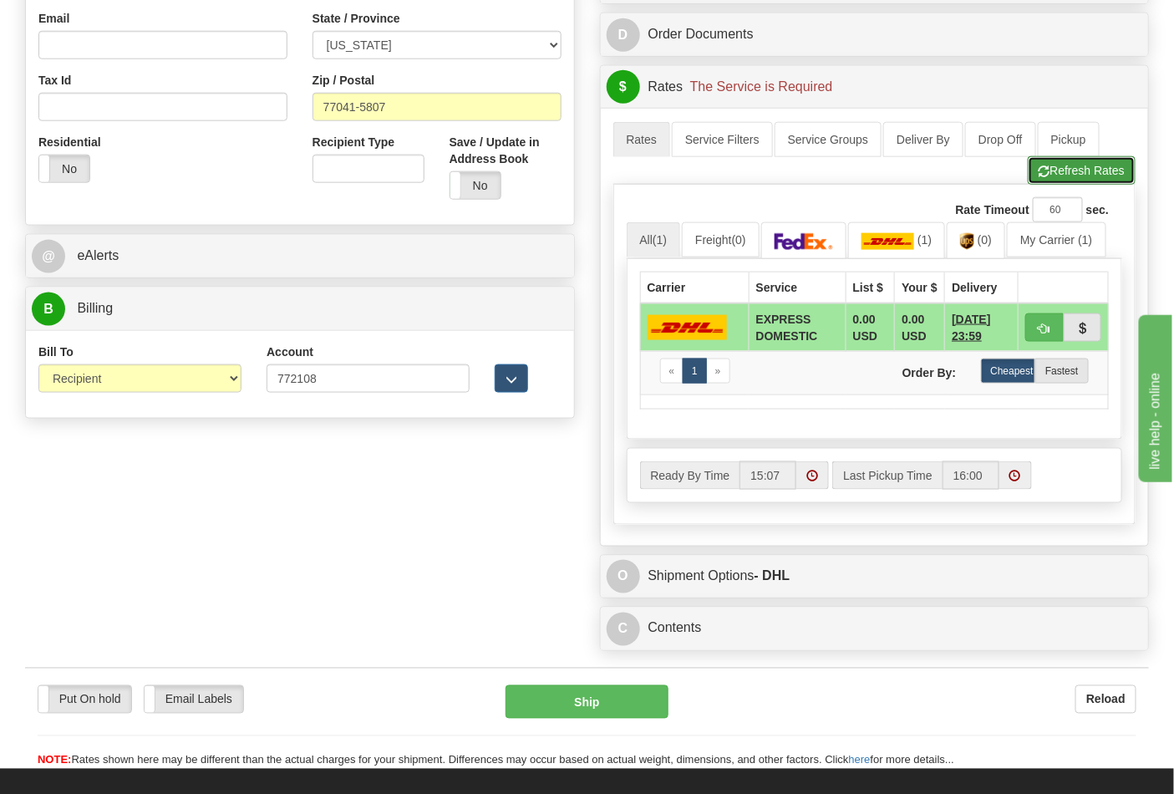
click at [1104, 160] on button "Refresh Rates" at bounding box center [1082, 170] width 108 height 28
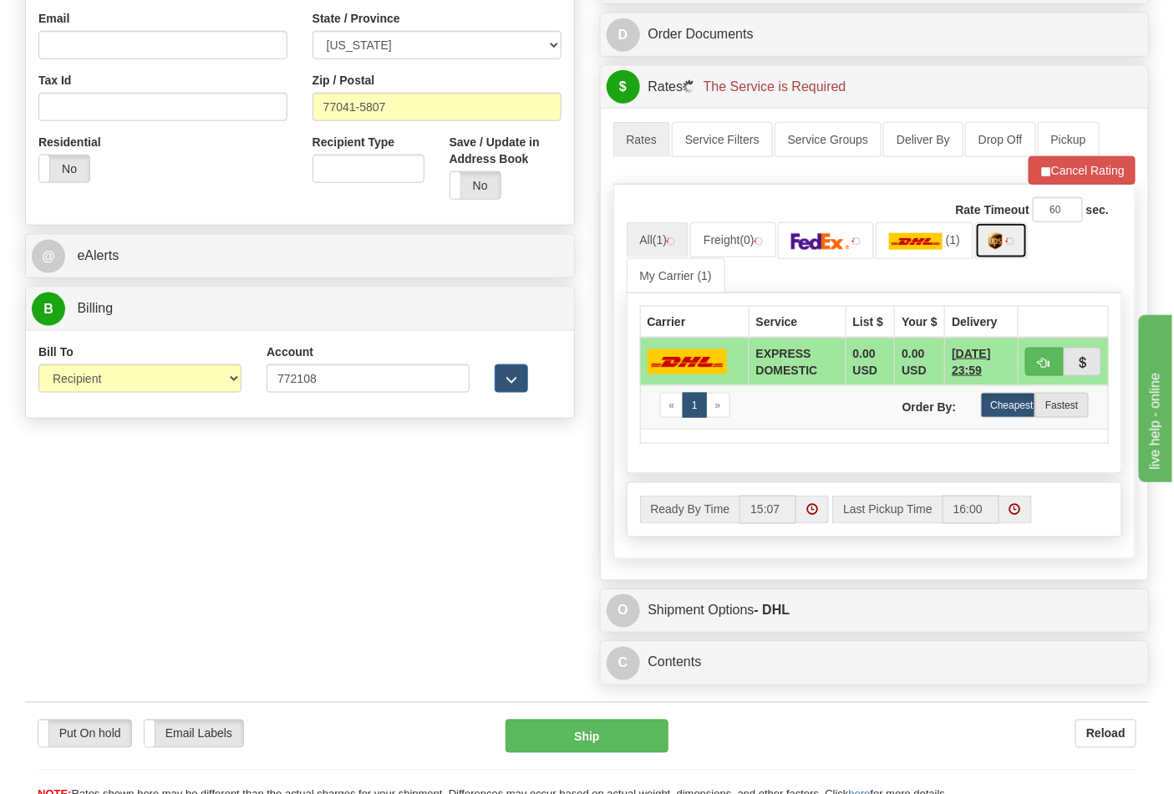
click at [1000, 248] on img at bounding box center [996, 241] width 14 height 17
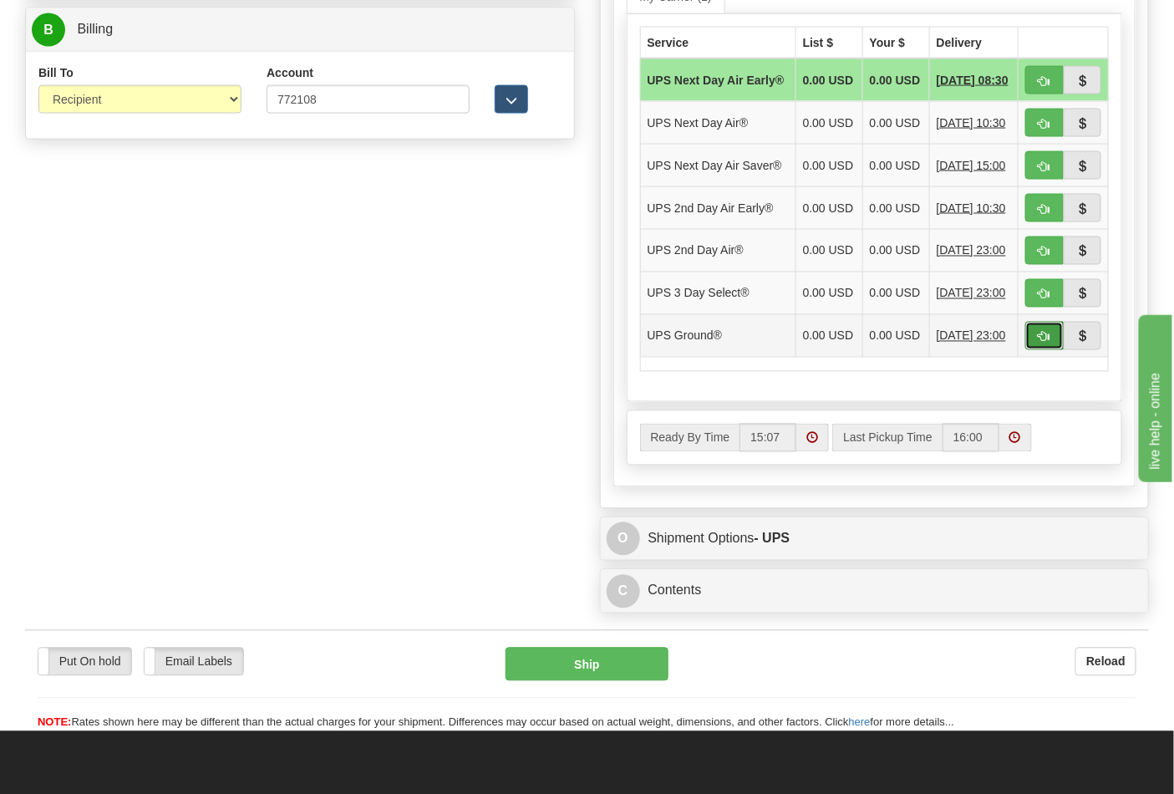
click at [1047, 350] on button "button" at bounding box center [1045, 336] width 38 height 28
type input "03"
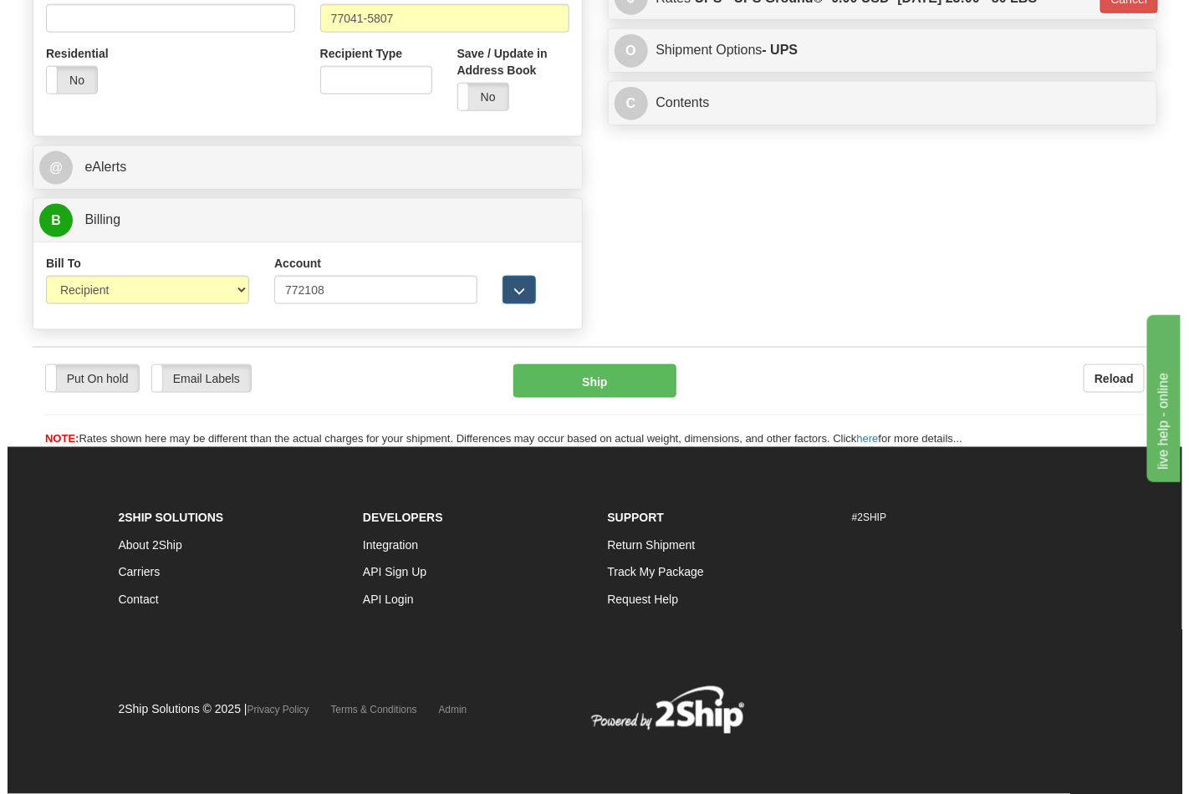
scroll to position [648, 0]
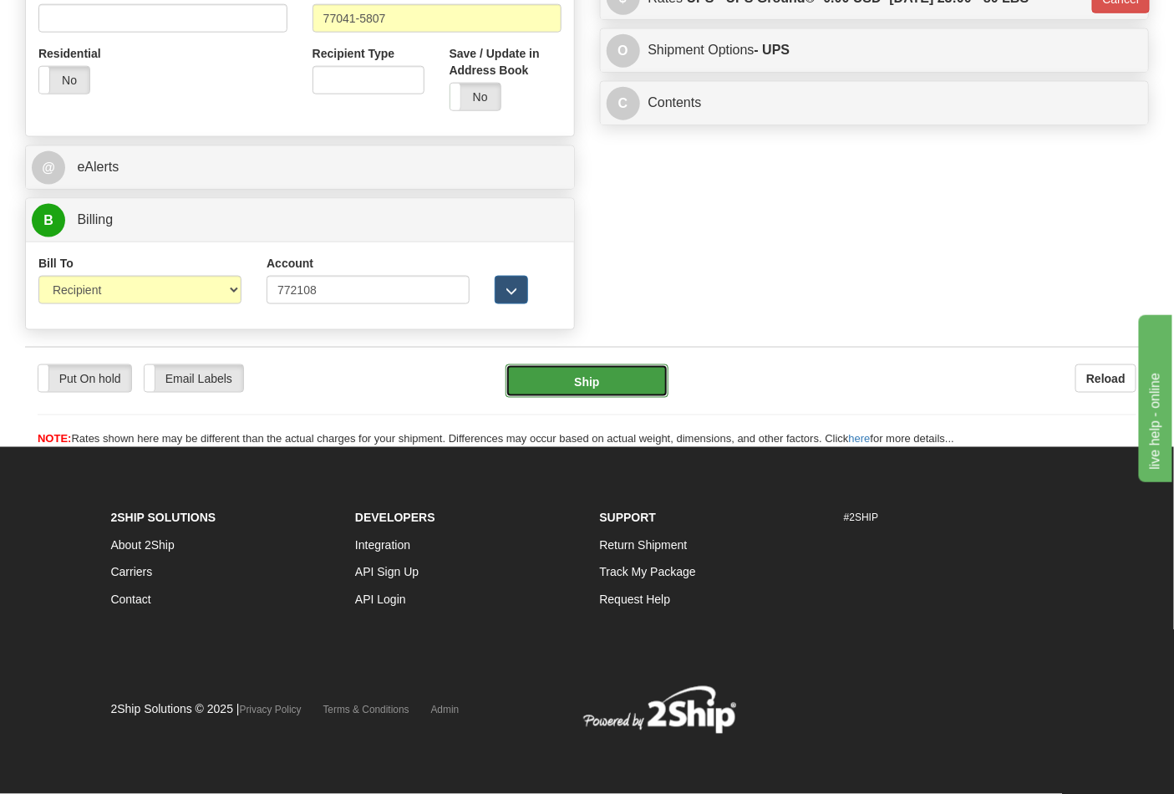
click at [571, 391] on button "Ship" at bounding box center [587, 380] width 162 height 33
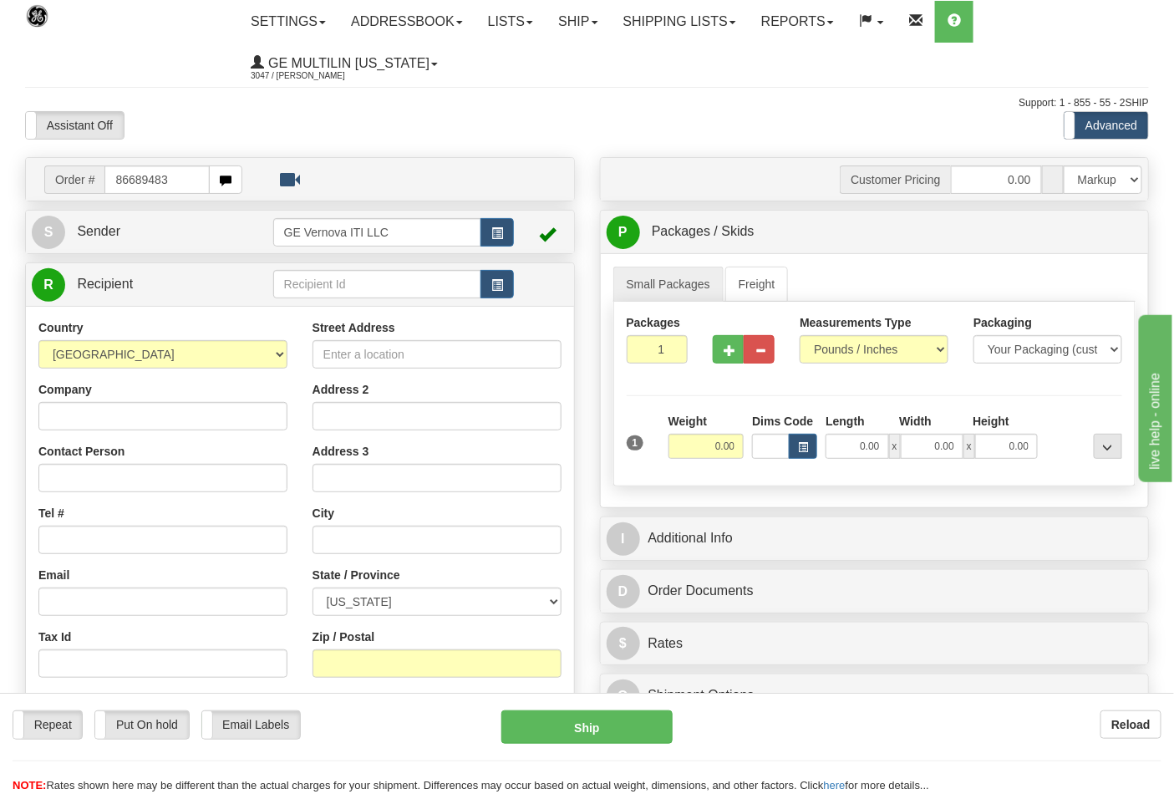
type input "86689483"
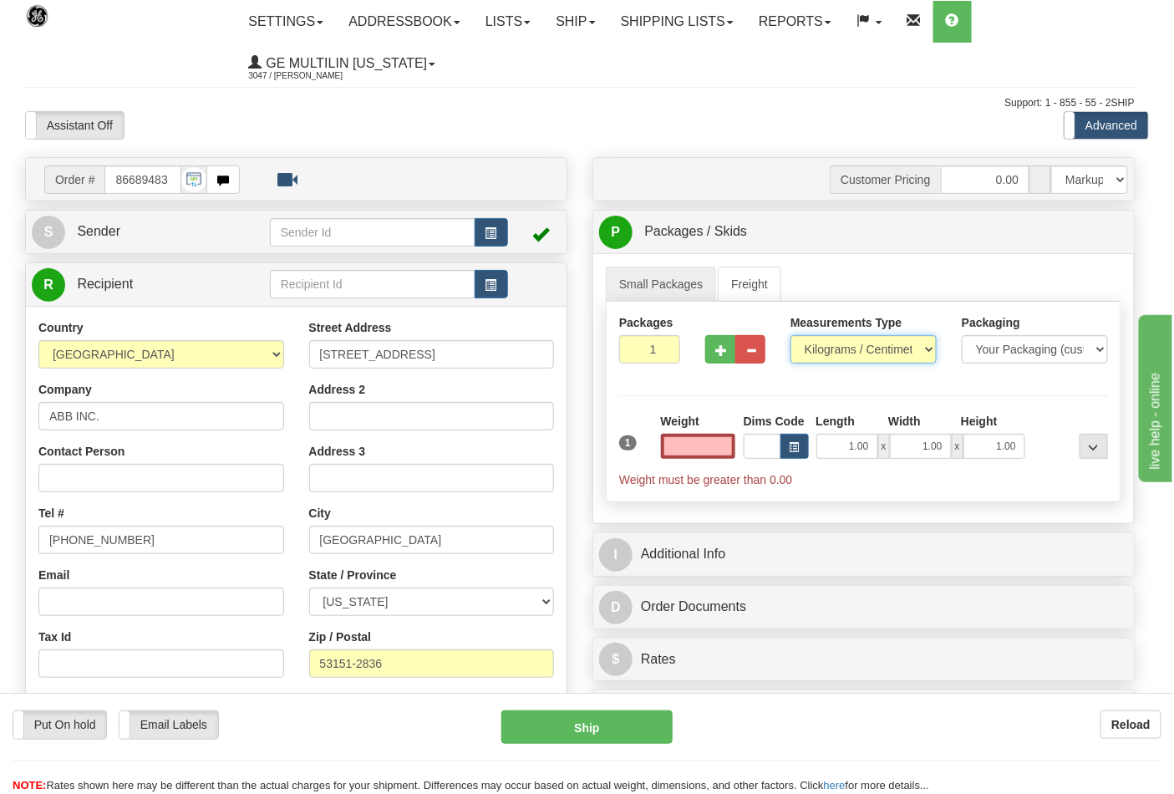
type input "0.00"
click at [823, 351] on select "Pounds / Inches Kilograms / Centimeters" at bounding box center [864, 349] width 146 height 28
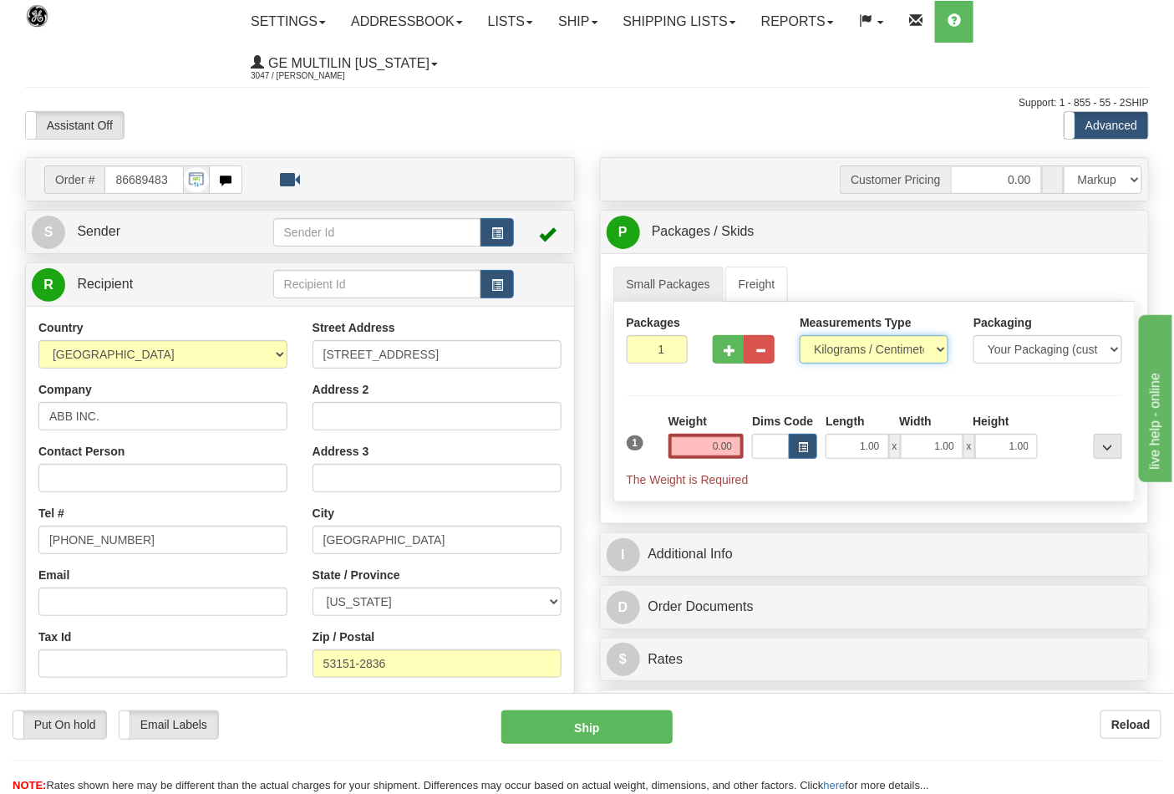
select select "0"
click at [800, 336] on select "Pounds / Inches Kilograms / Centimeters" at bounding box center [874, 349] width 149 height 28
click at [719, 340] on button "button" at bounding box center [728, 349] width 31 height 28
type input "2"
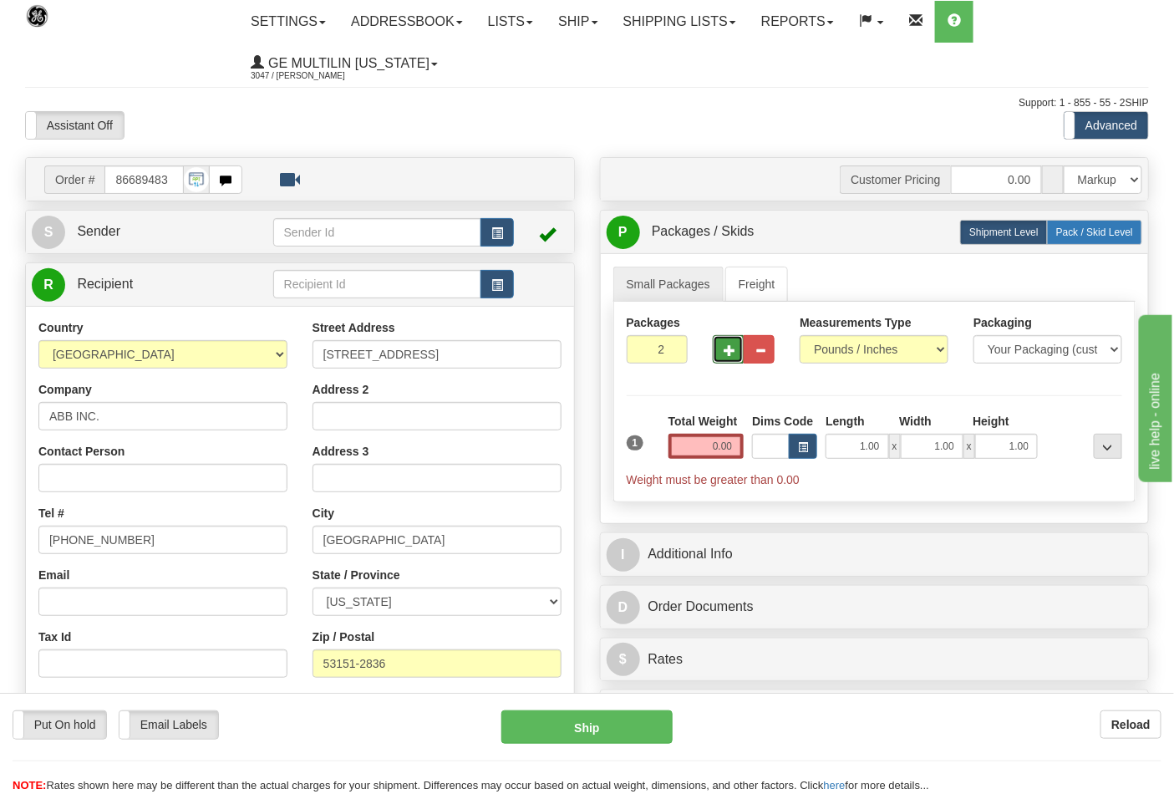
click at [1082, 230] on span "Pack / Skid Level" at bounding box center [1095, 233] width 77 height 12
radio input "true"
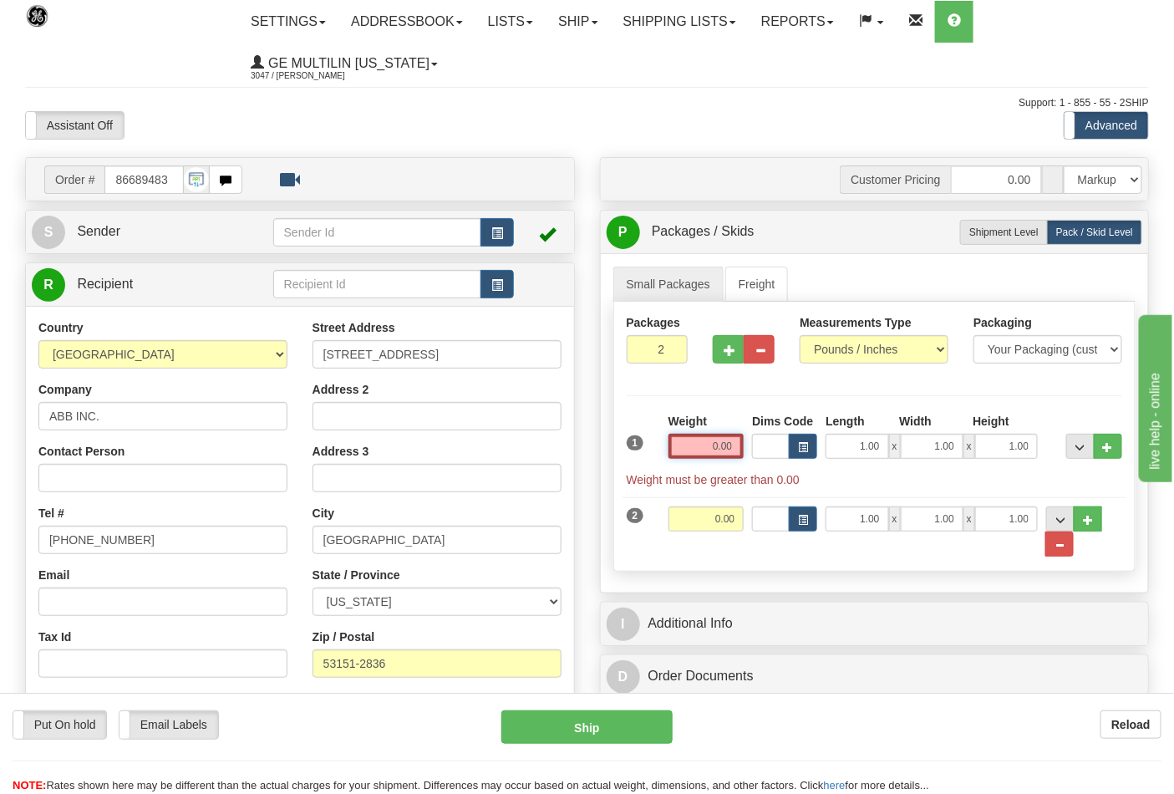
click at [736, 445] on input "0.00" at bounding box center [707, 446] width 76 height 25
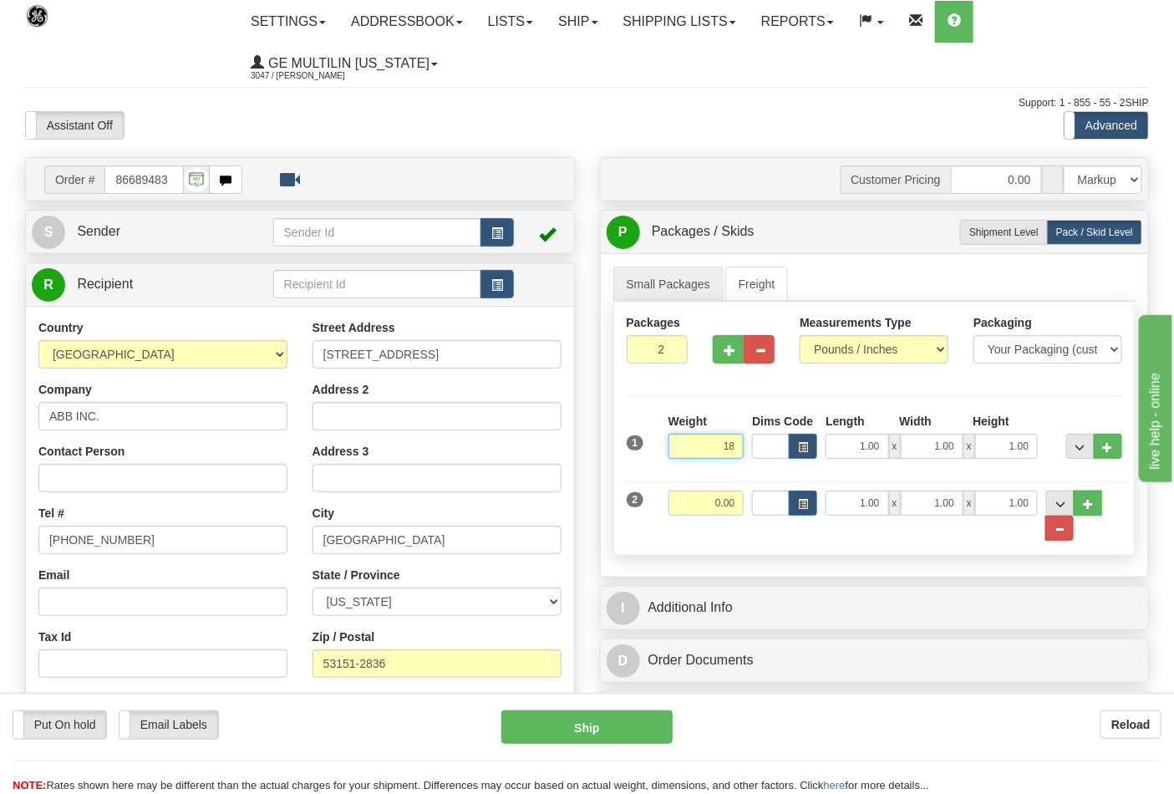
click button "Delete" at bounding box center [0, 0] width 0 height 0
type input "18.00"
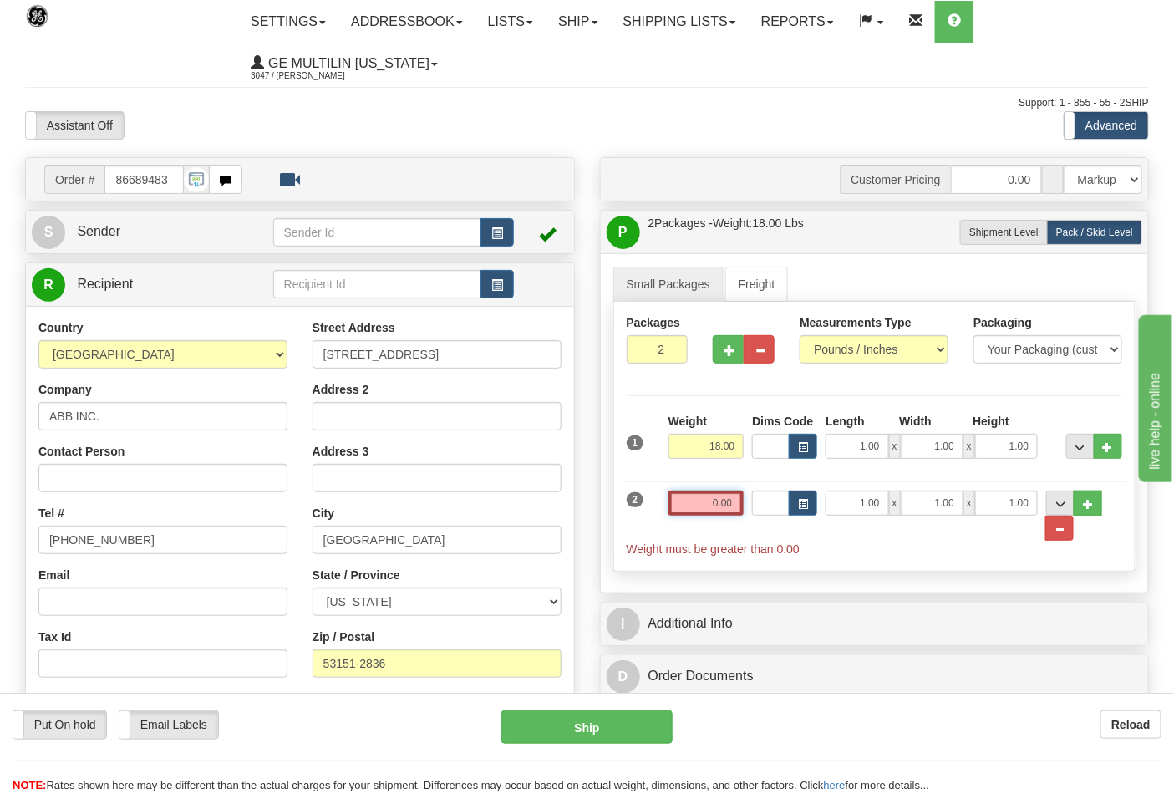
click at [731, 508] on input "0.00" at bounding box center [707, 503] width 76 height 25
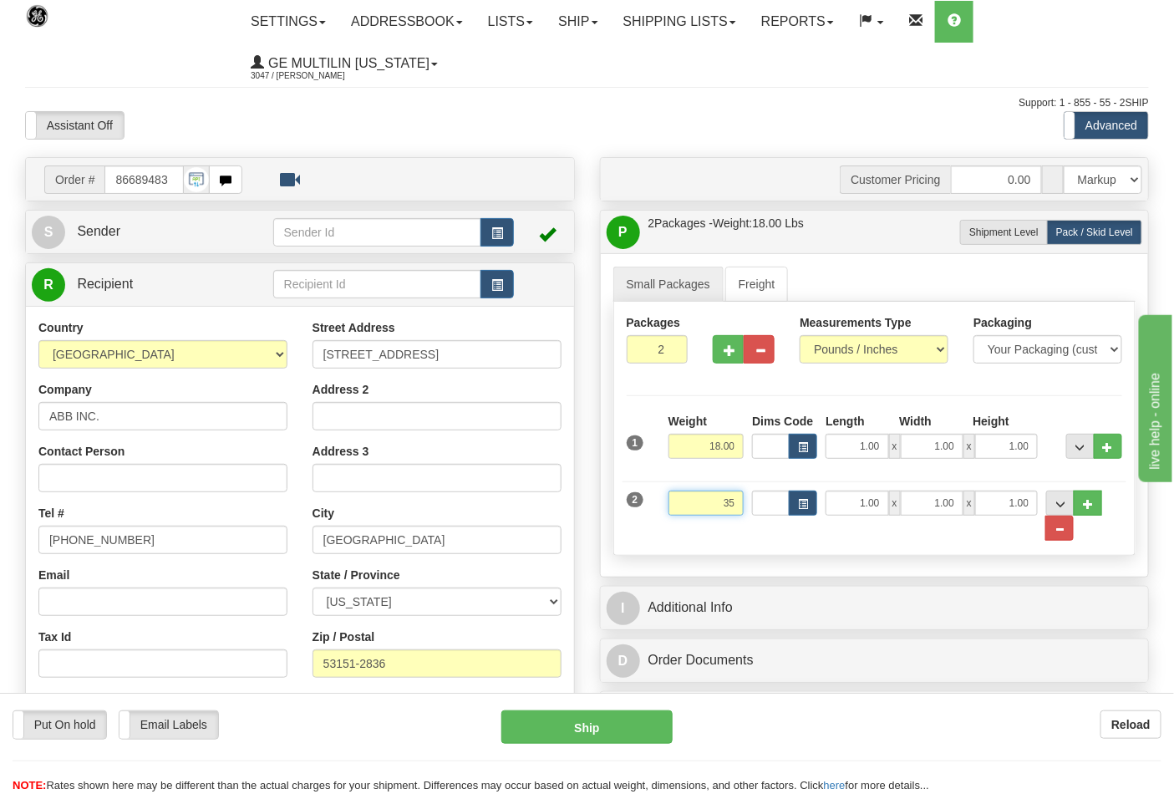
click button "Delete" at bounding box center [0, 0] width 0 height 0
type input "35.00"
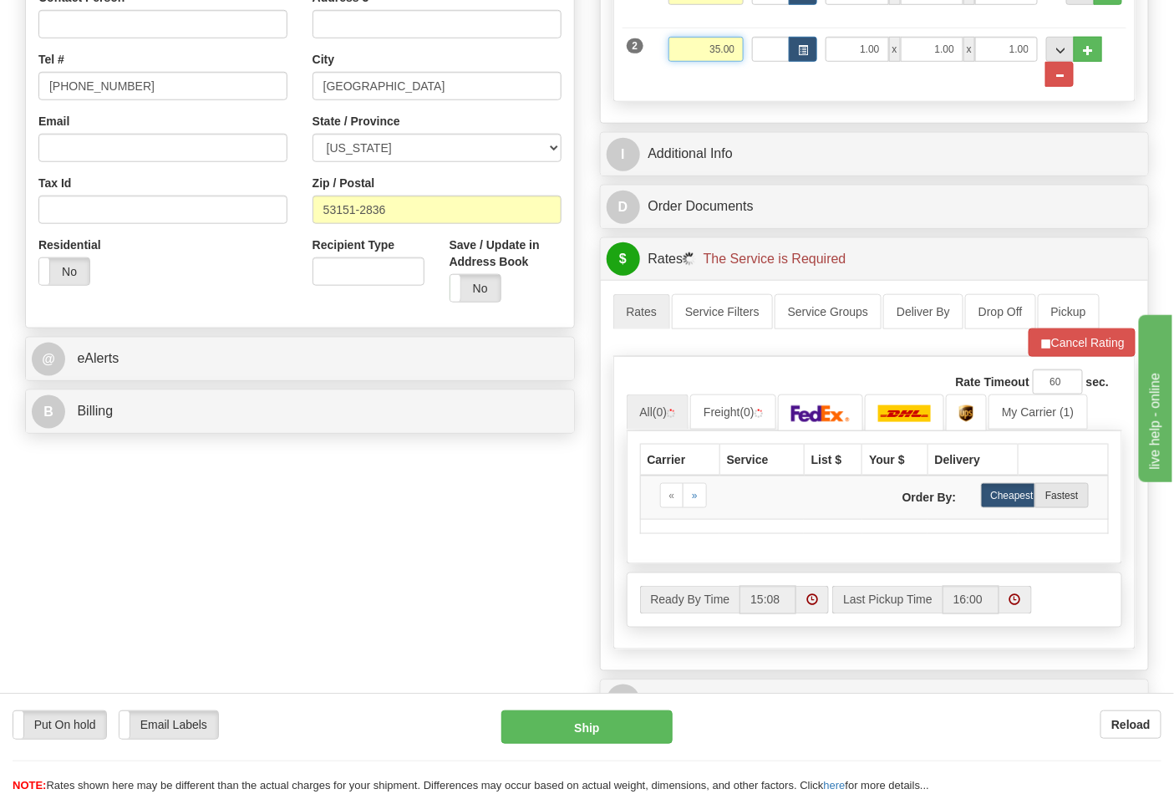
scroll to position [464, 0]
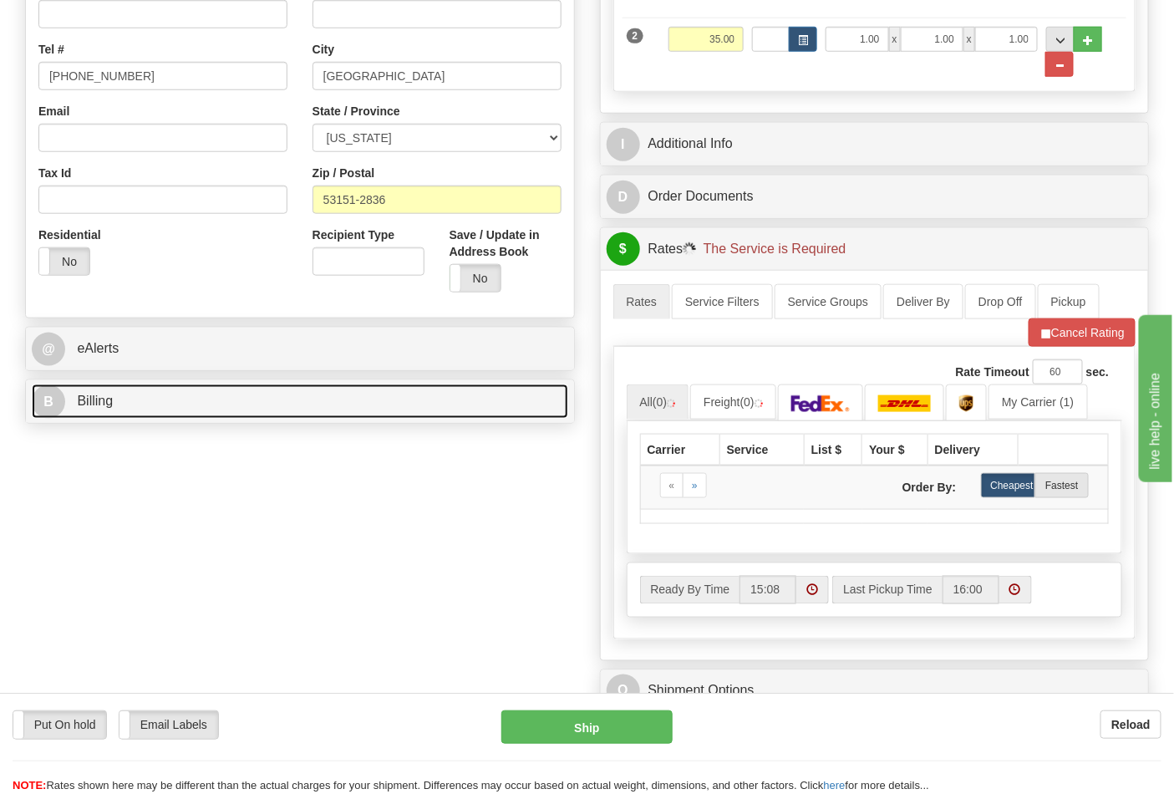
click at [199, 411] on link "B Billing" at bounding box center [300, 402] width 537 height 34
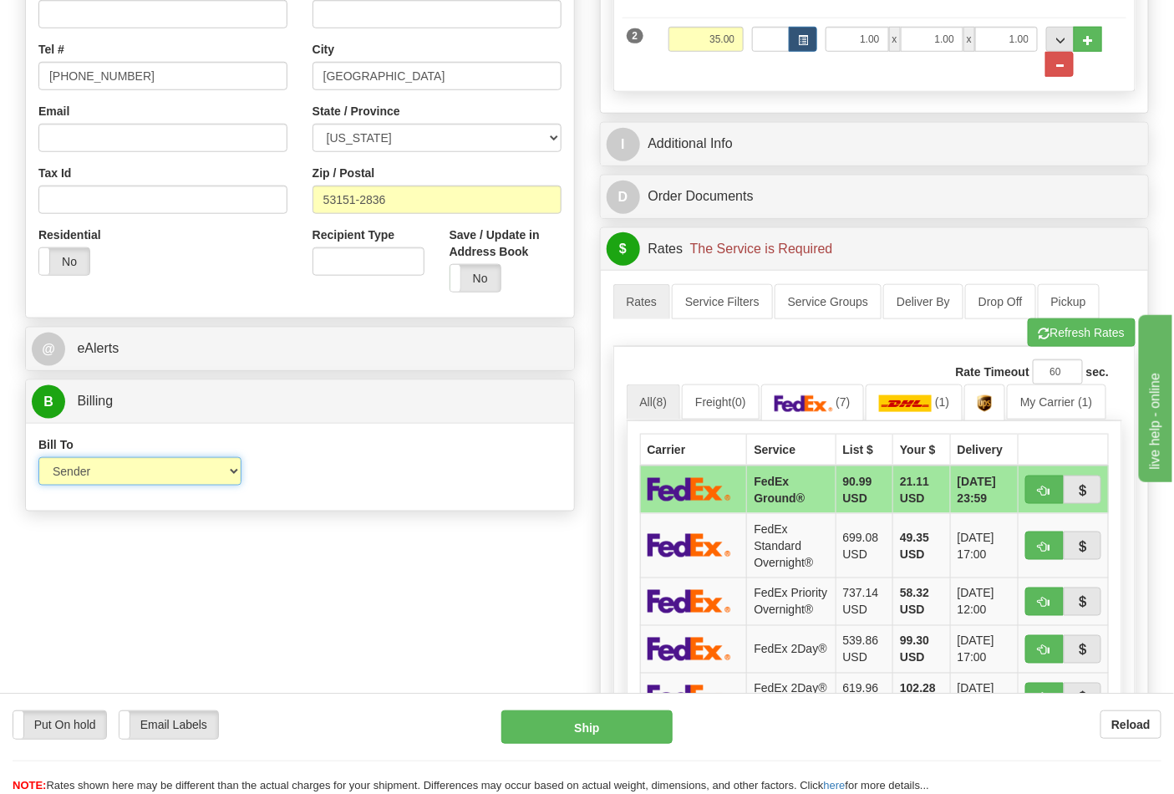
click at [139, 473] on select "Sender Recipient Third Party Collect" at bounding box center [139, 471] width 203 height 28
select select "2"
click at [38, 459] on select "Sender Recipient Third Party Collect" at bounding box center [139, 471] width 203 height 28
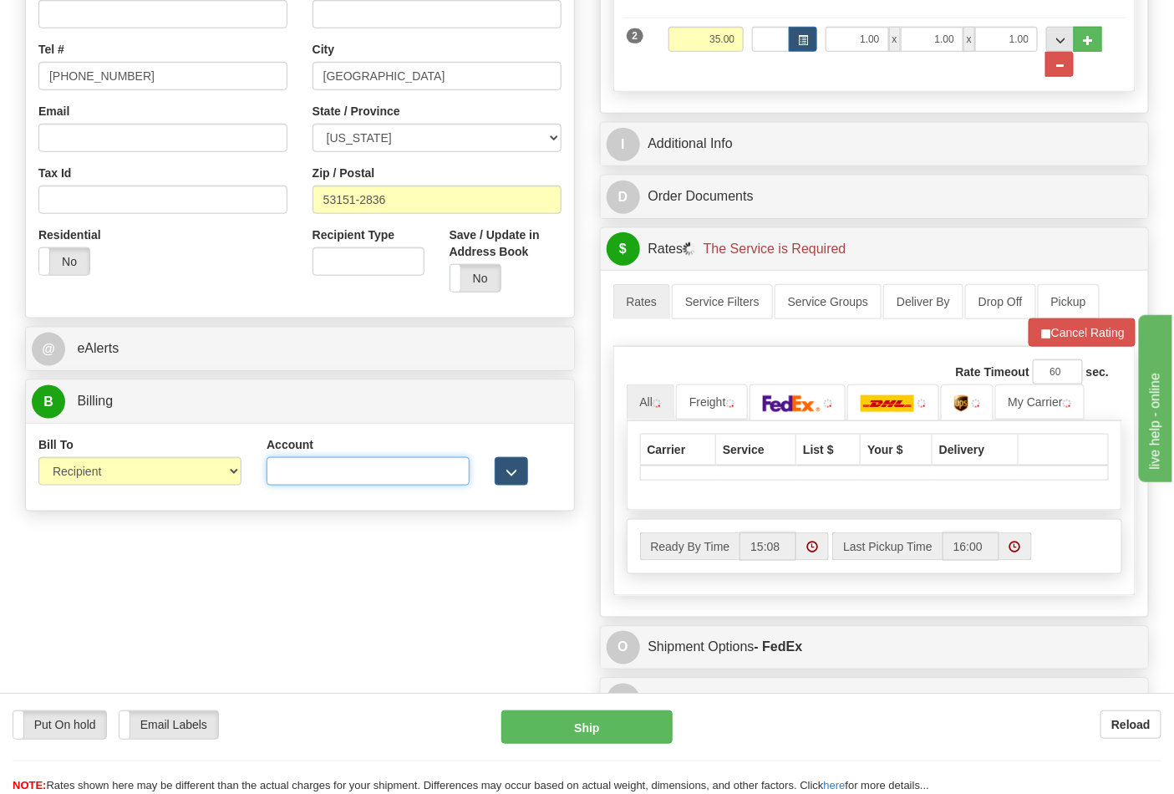
click at [354, 469] on input "Account" at bounding box center [368, 471] width 203 height 28
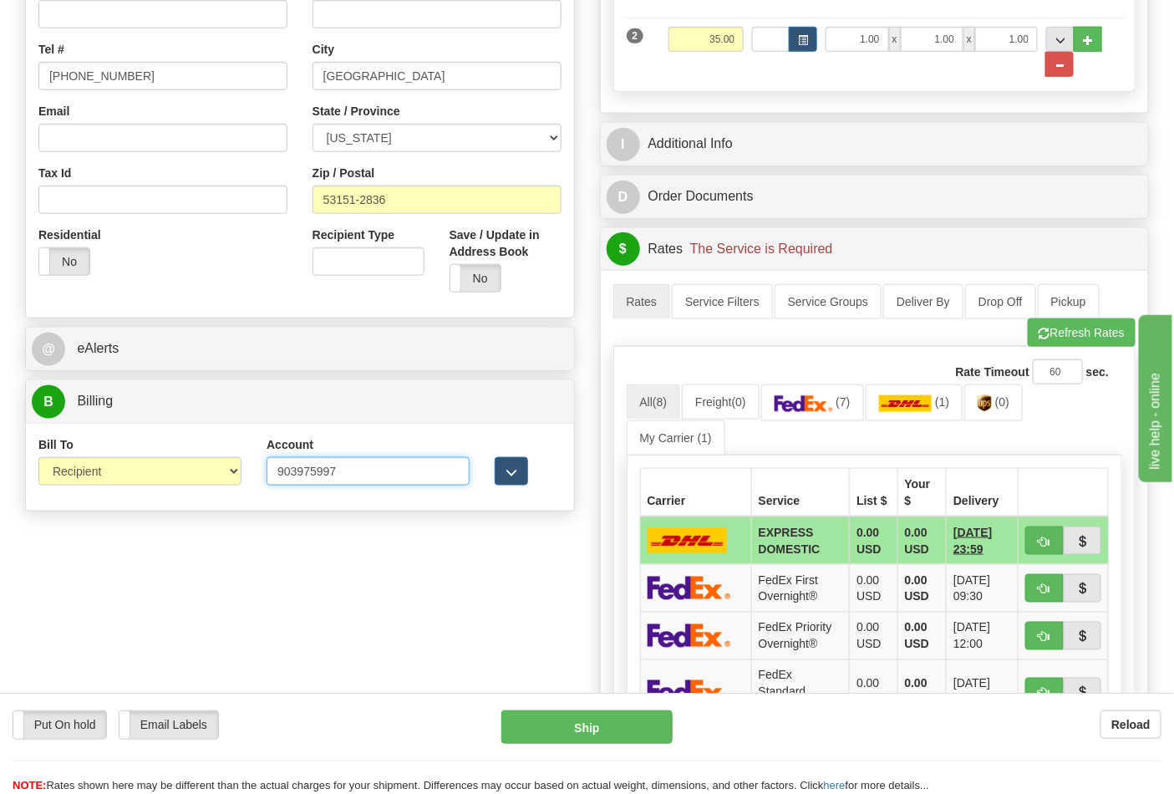
type input "903975997"
click button "Delete" at bounding box center [0, 0] width 0 height 0
click at [848, 409] on span "(7)" at bounding box center [843, 401] width 14 height 13
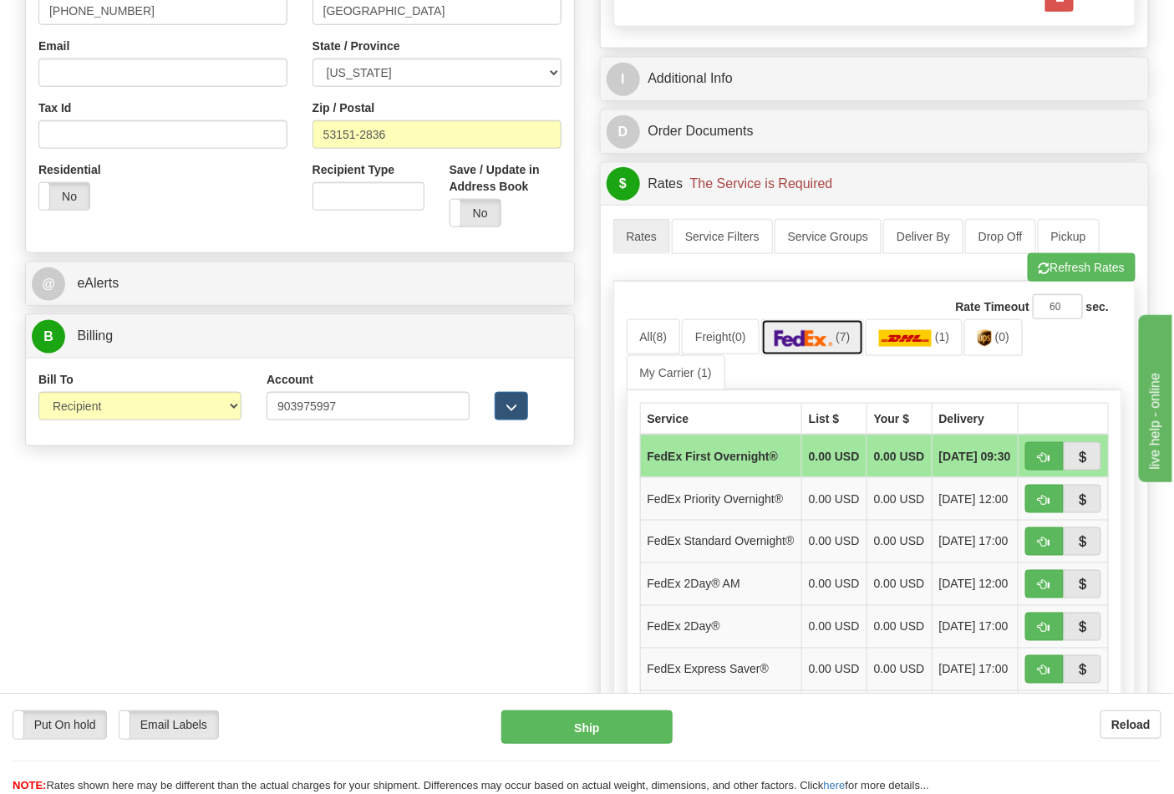
scroll to position [649, 0]
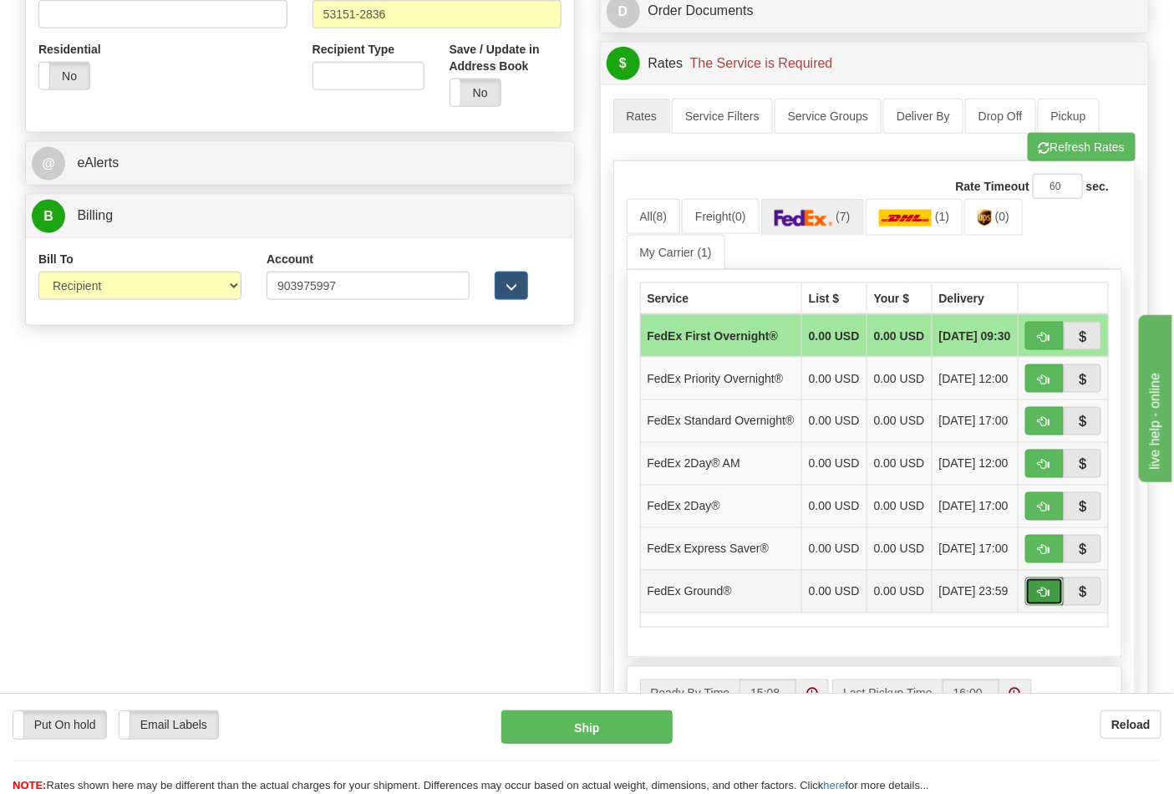
click at [1045, 606] on button "button" at bounding box center [1045, 592] width 38 height 28
type input "92"
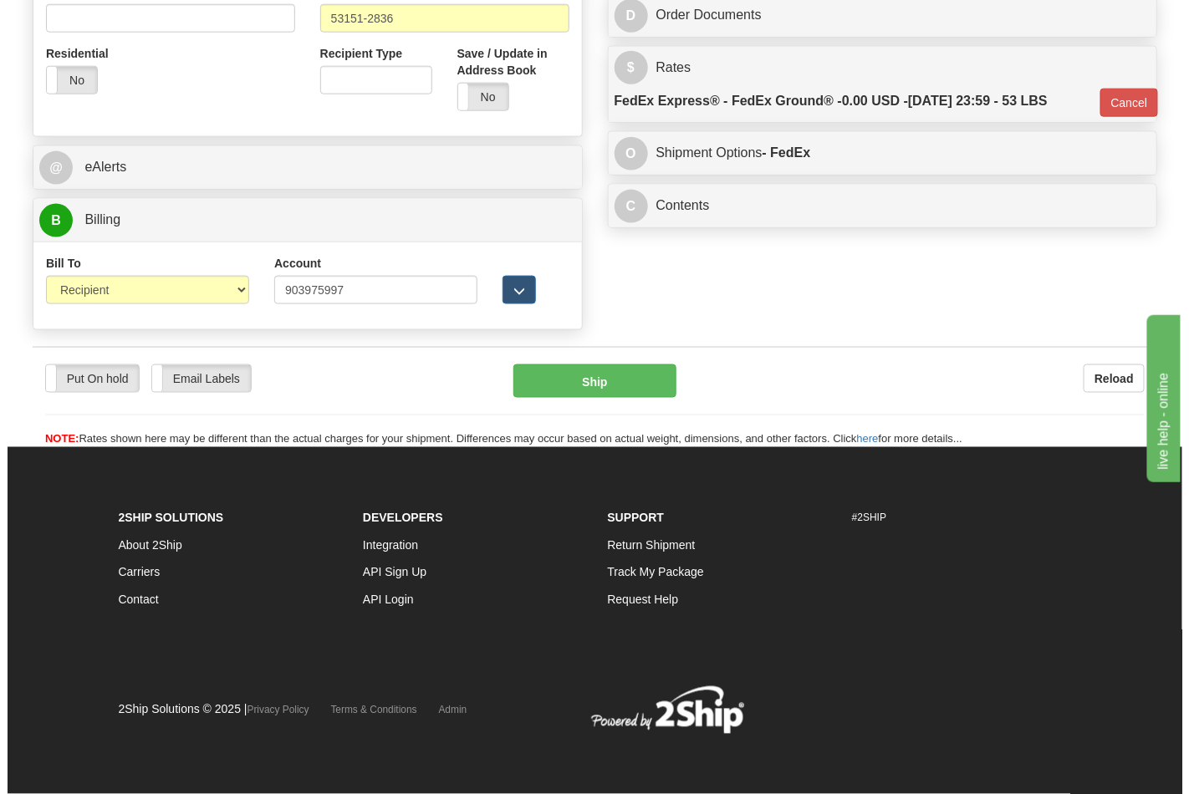
scroll to position [624, 0]
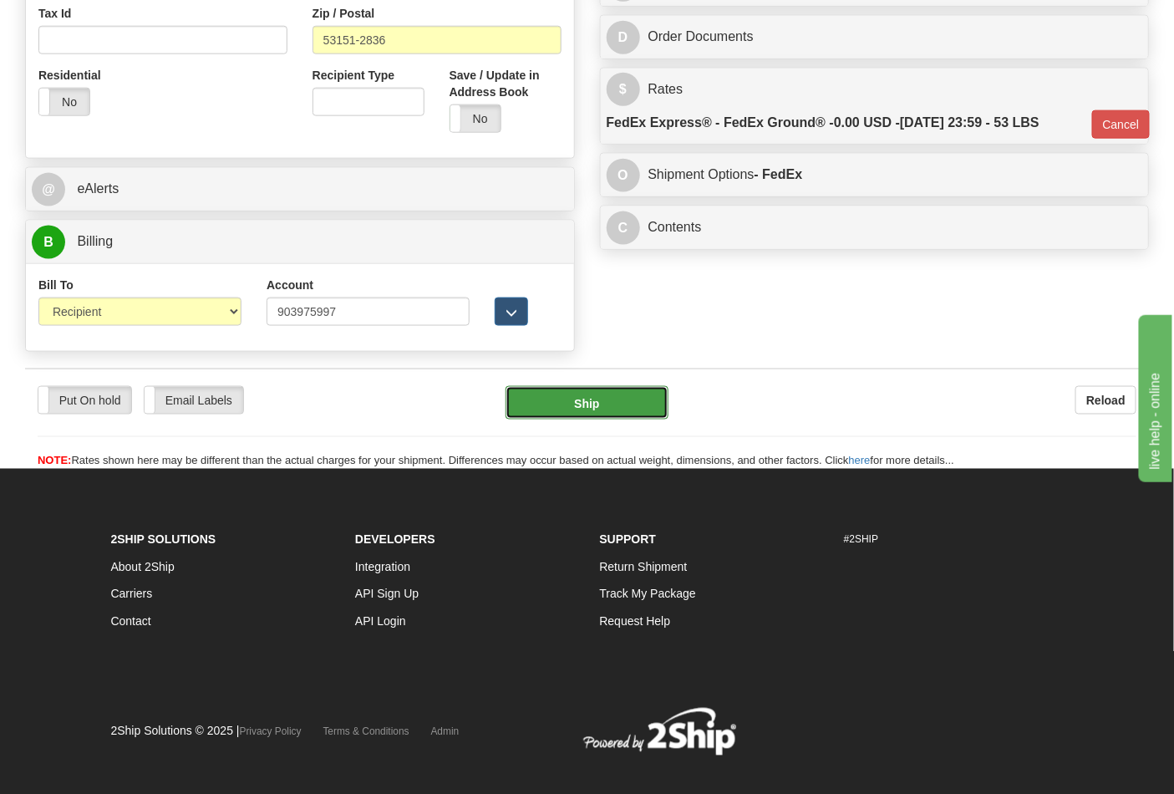
click at [605, 418] on button "Ship" at bounding box center [587, 402] width 162 height 33
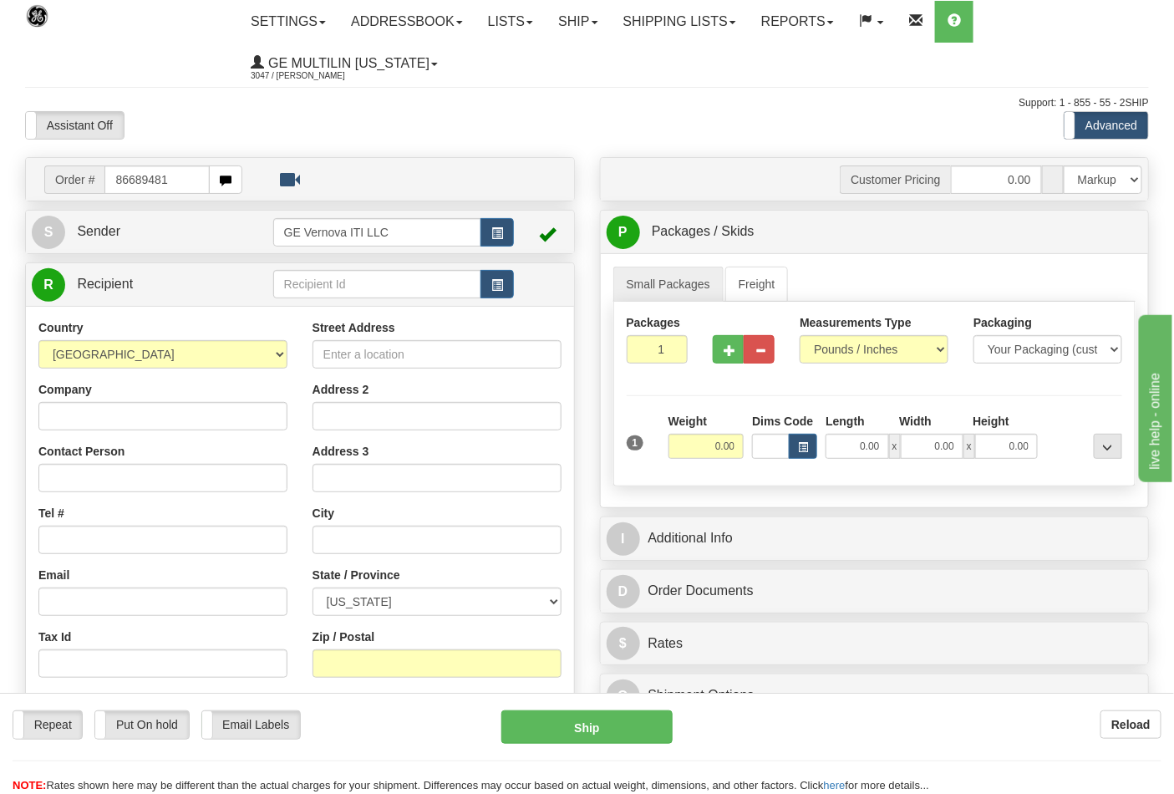
type input "86689481"
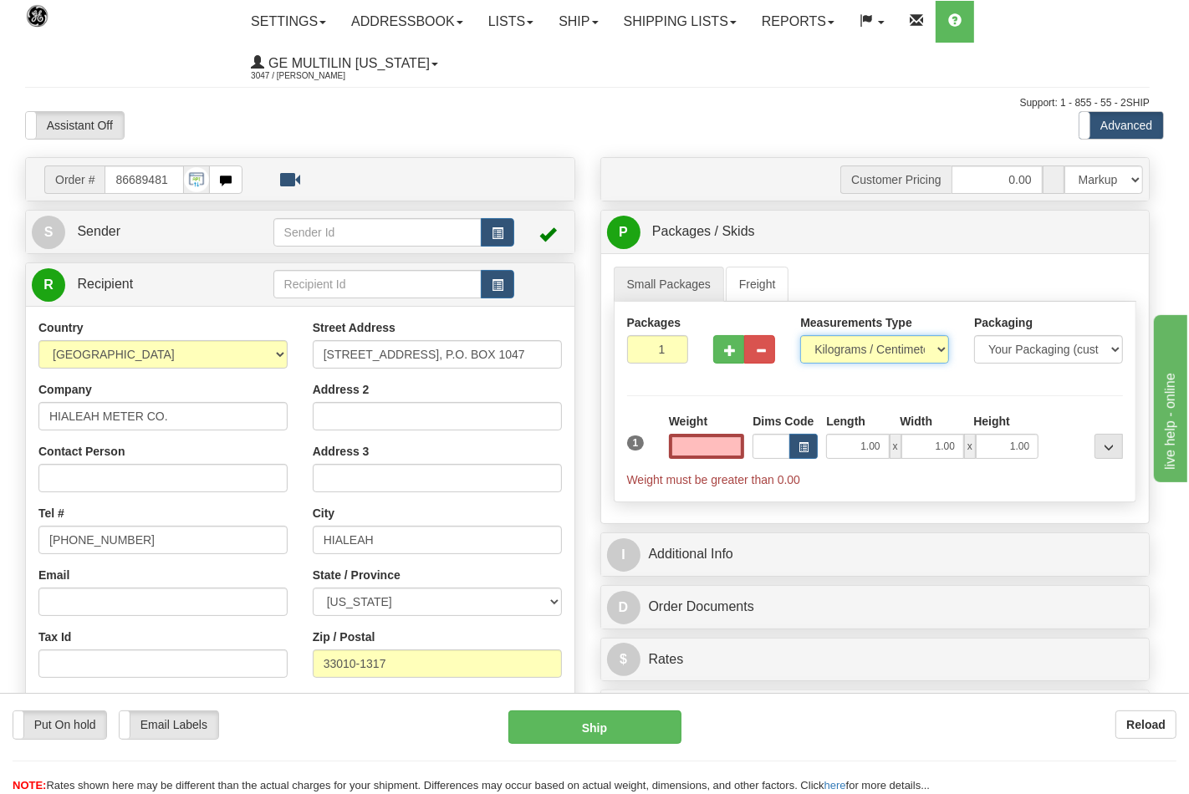
type input "0.00"
click at [842, 351] on select "Pounds / Inches Kilograms / Centimeters" at bounding box center [874, 349] width 149 height 28
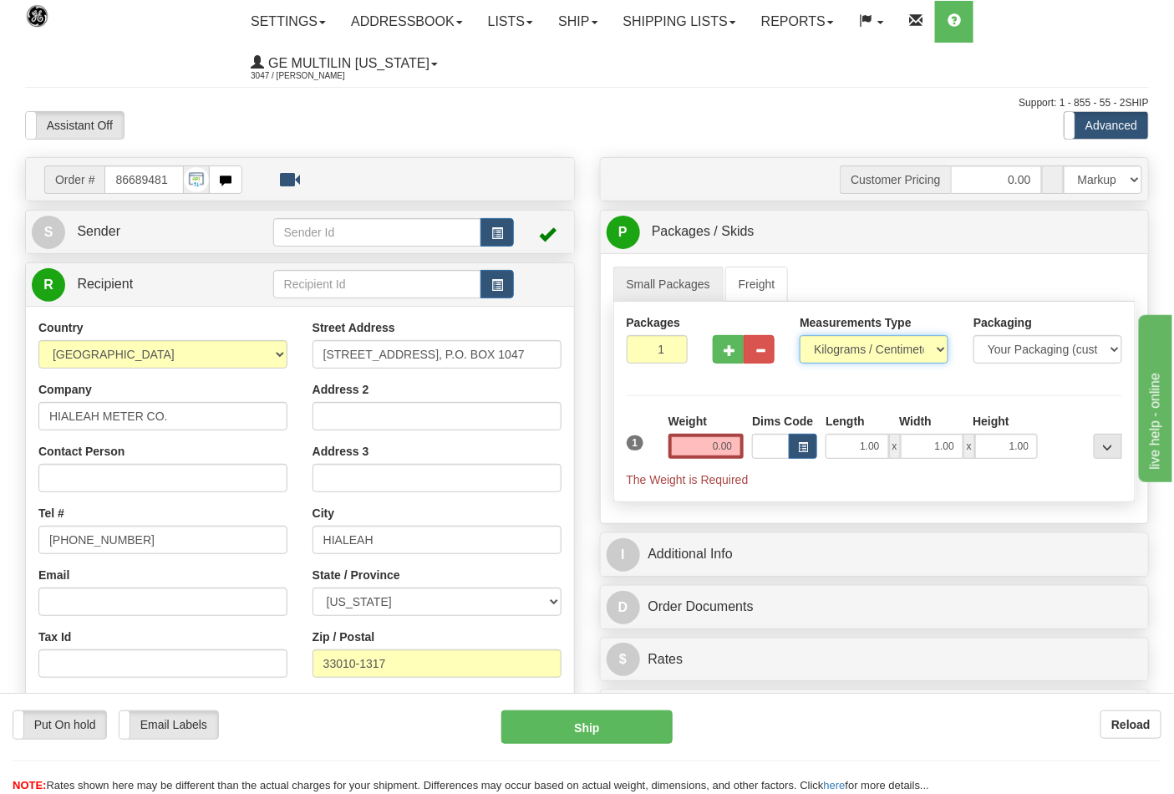
select select "0"
click at [800, 336] on select "Pounds / Inches Kilograms / Centimeters" at bounding box center [874, 349] width 149 height 28
click at [736, 443] on input "0.00" at bounding box center [707, 446] width 76 height 25
click button "Delete" at bounding box center [0, 0] width 0 height 0
type input "8.00"
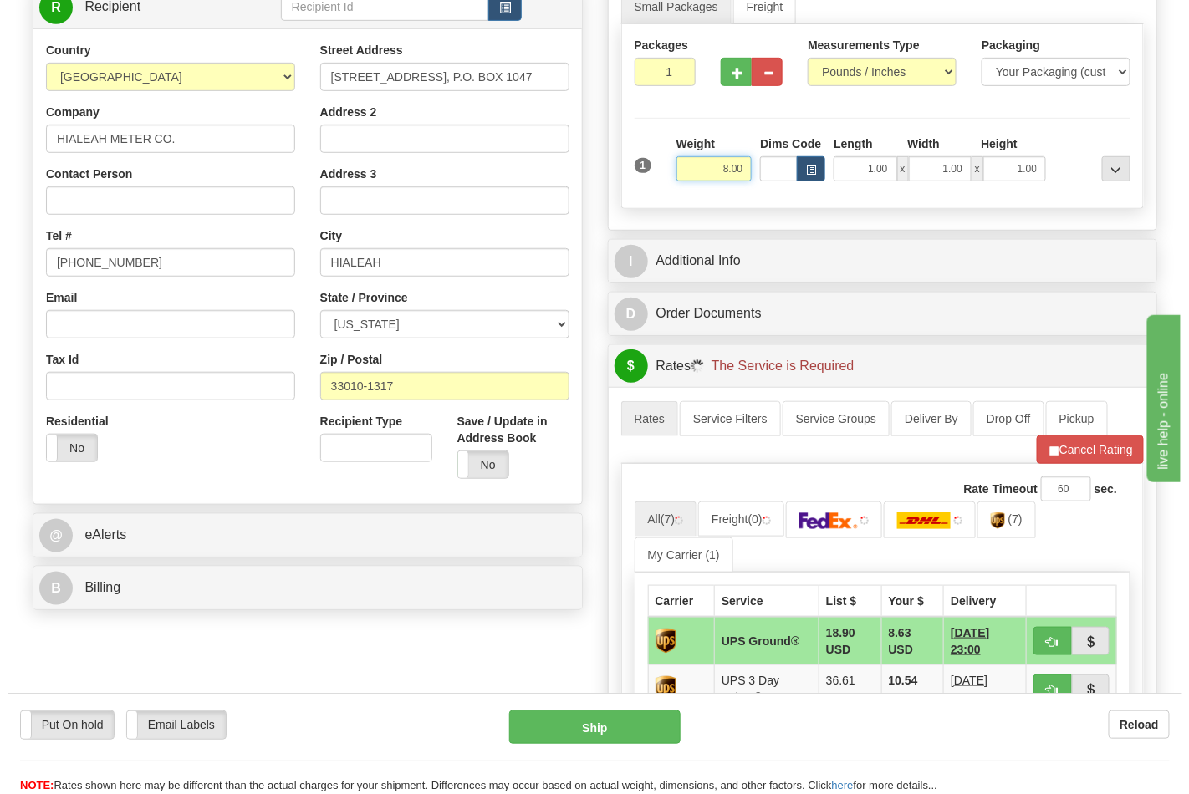
scroll to position [464, 0]
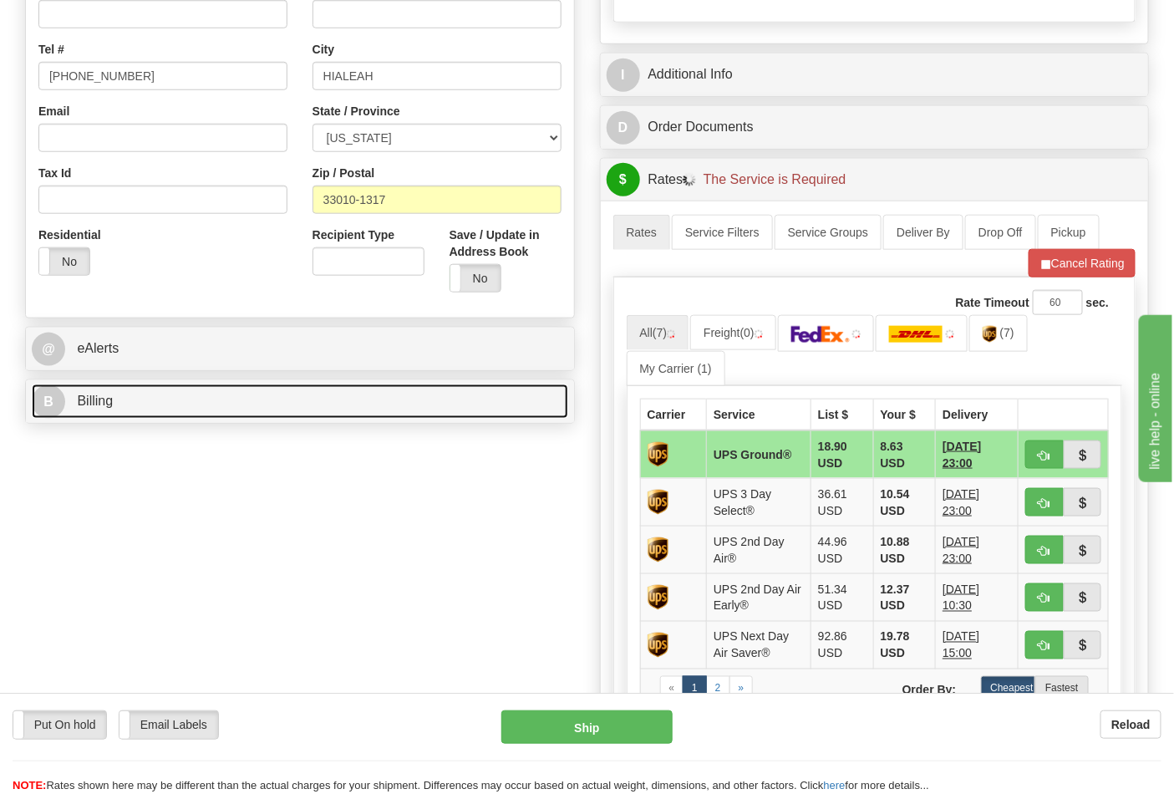
click at [114, 405] on link "B Billing" at bounding box center [300, 402] width 537 height 34
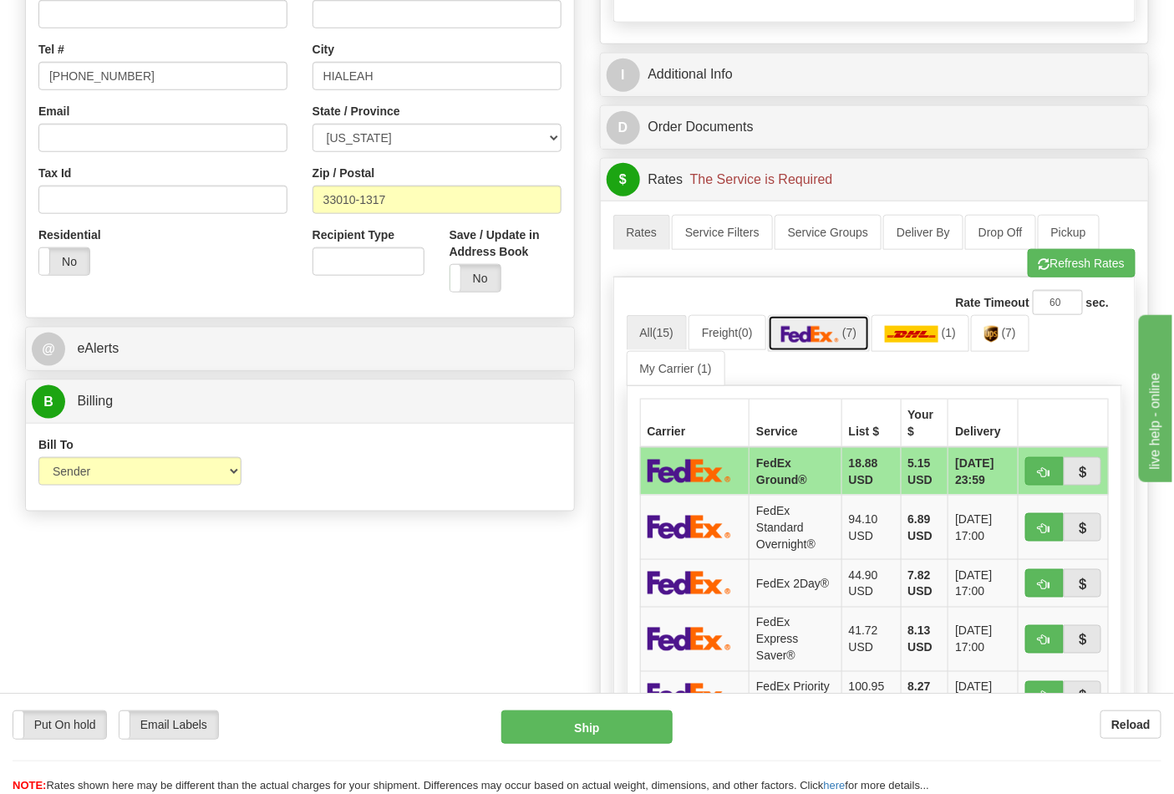
click at [819, 341] on img at bounding box center [811, 334] width 59 height 17
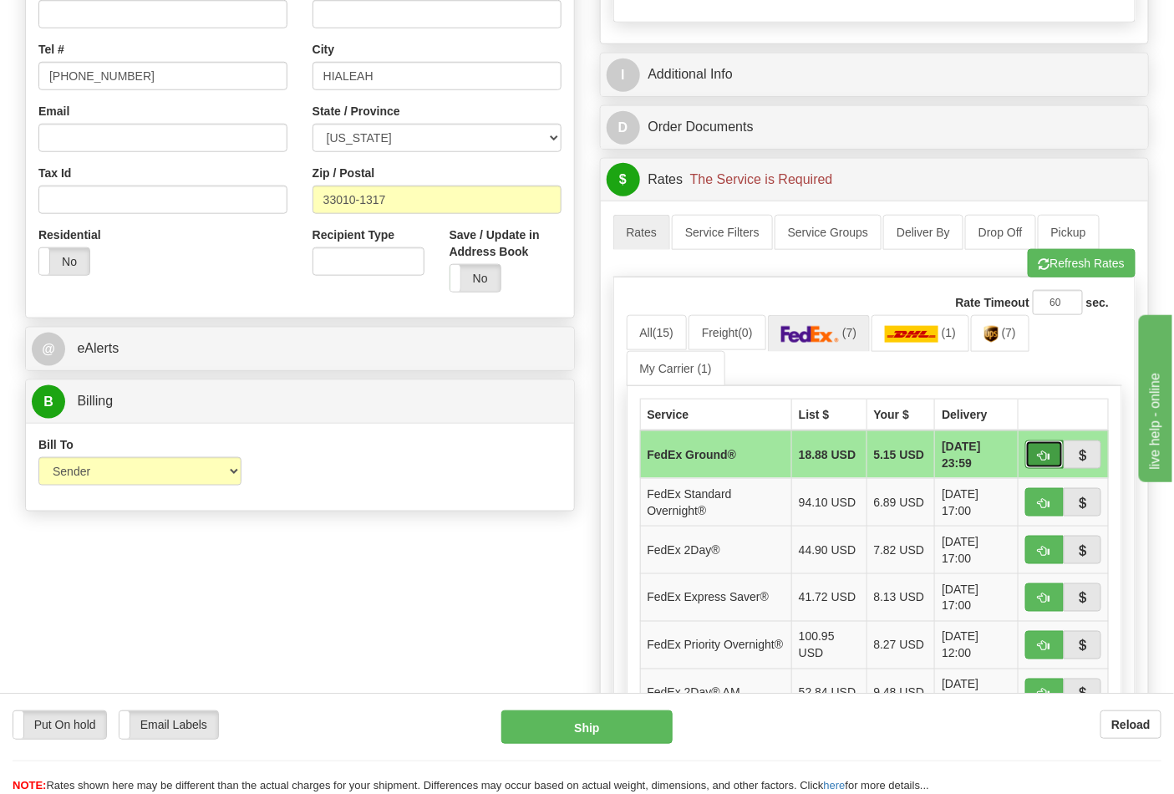
click at [1042, 458] on span "button" at bounding box center [1045, 456] width 12 height 11
type input "92"
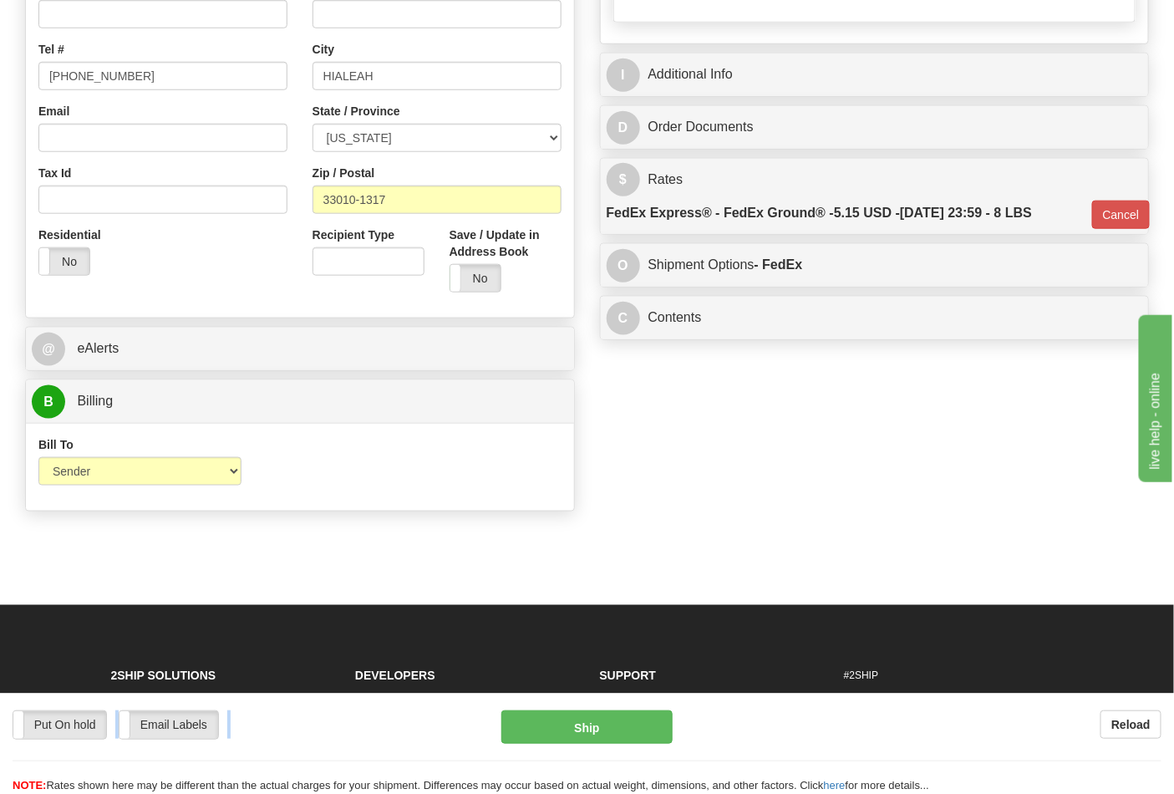
click at [600, 720] on div "Put On hold Put On hold Email Labels Email Labels Edit Reload Ship Reload" at bounding box center [587, 743] width 1174 height 101
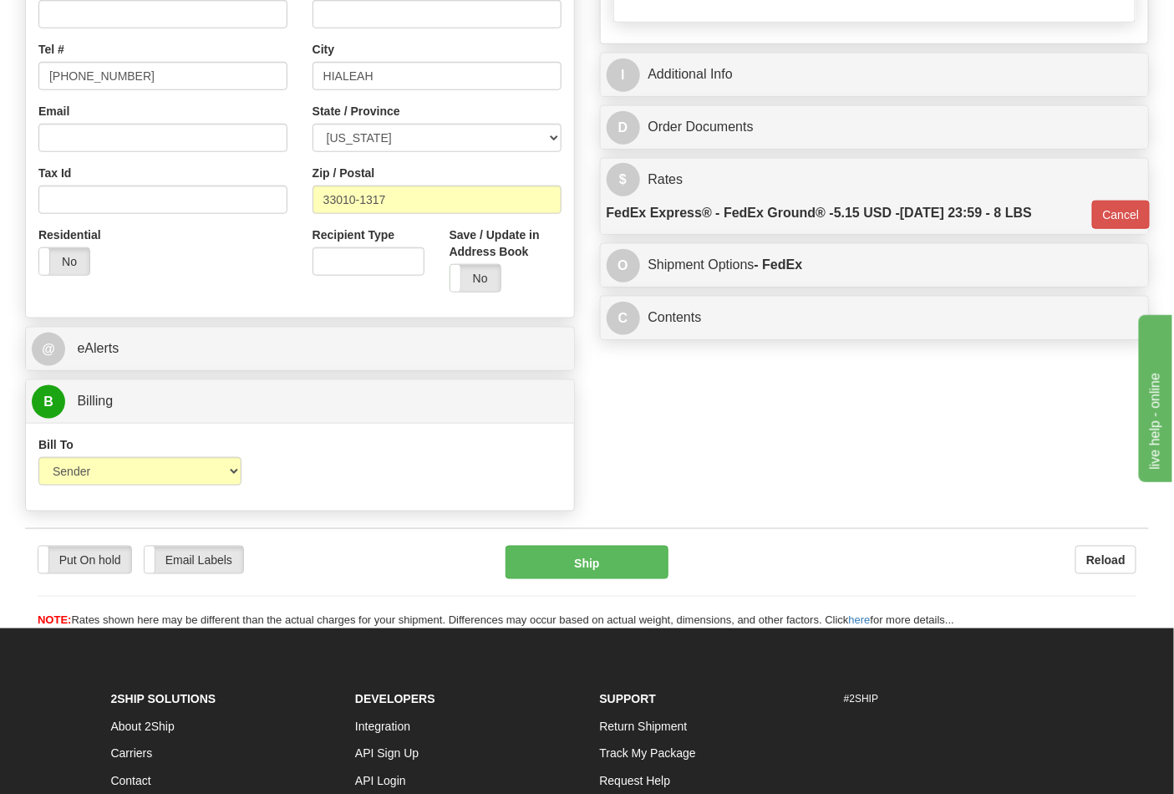
click at [612, 744] on li "Track My Package" at bounding box center [710, 755] width 220 height 28
click at [604, 591] on div "Put On hold Put On hold Email Labels Email Labels Edit Reload Ship" at bounding box center [587, 588] width 1124 height 84
click at [604, 580] on div "Put On hold Put On hold Email Labels Email Labels Edit Reload Ship" at bounding box center [587, 588] width 1124 height 84
click at [604, 574] on button "Ship" at bounding box center [587, 562] width 162 height 33
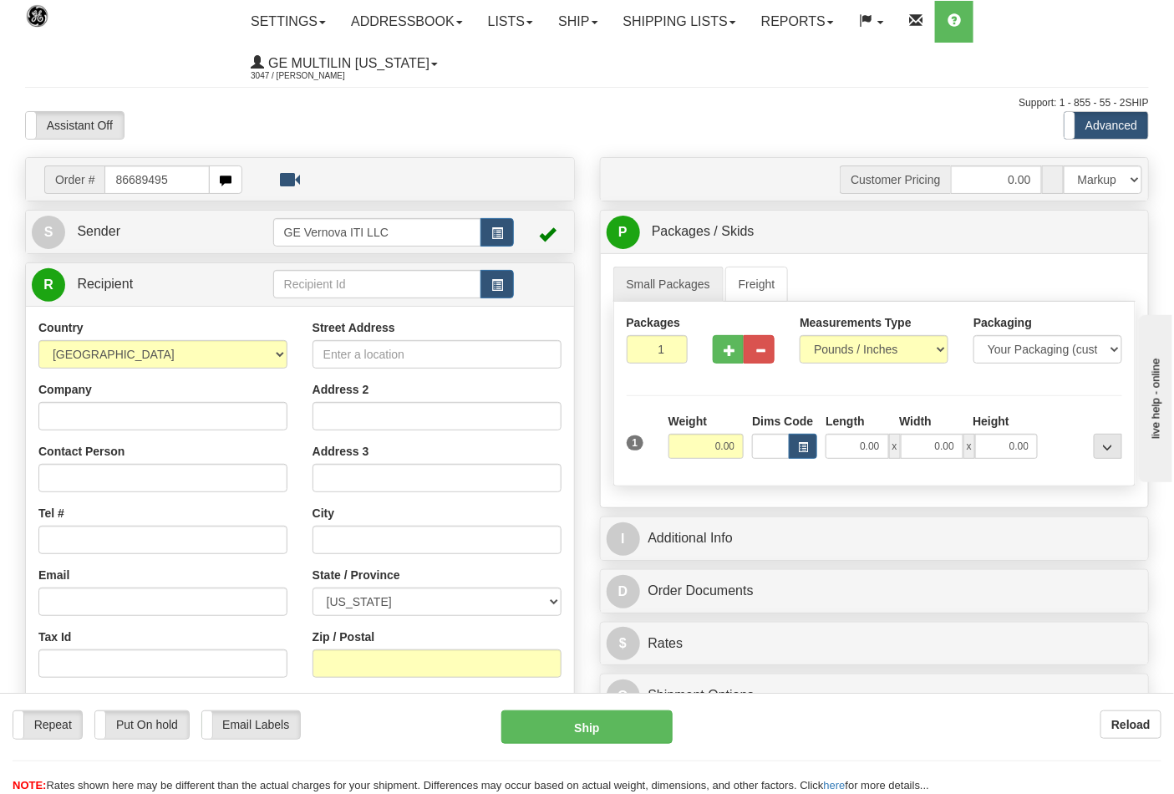
type input "86689495"
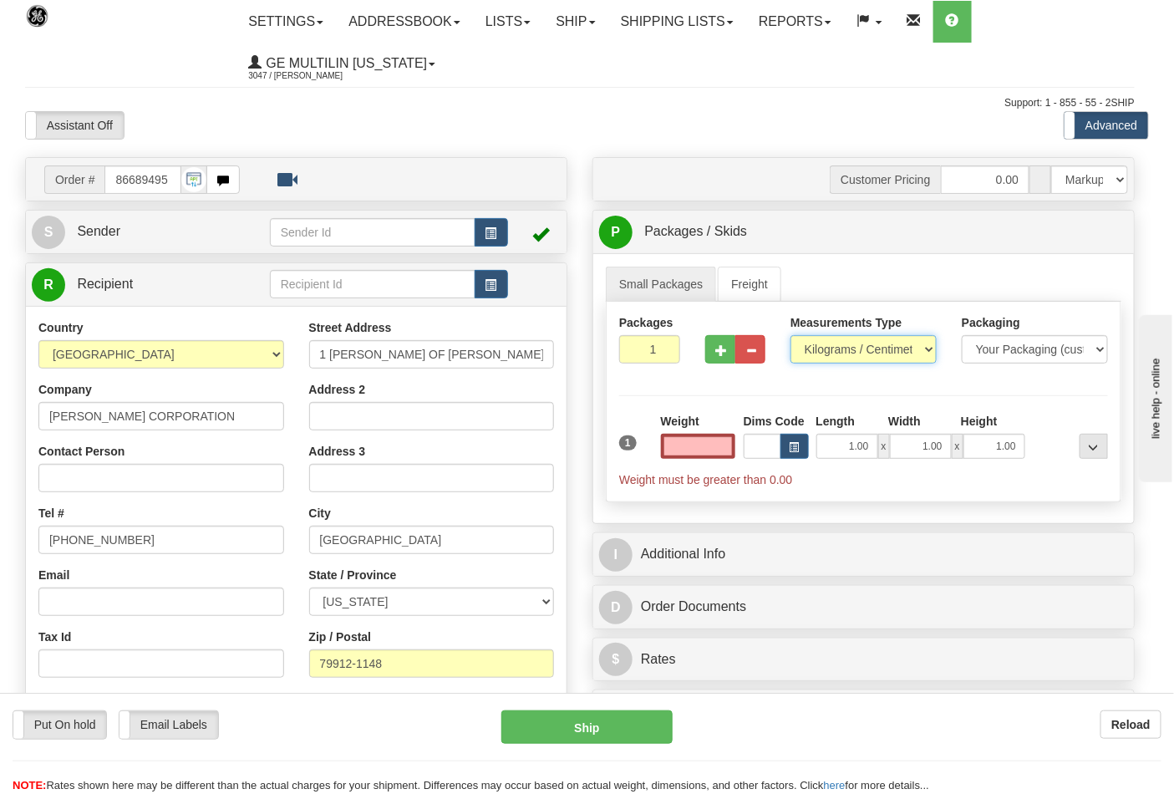
type input "0.00"
click at [833, 353] on select "Pounds / Inches Kilograms / Centimeters" at bounding box center [864, 349] width 146 height 28
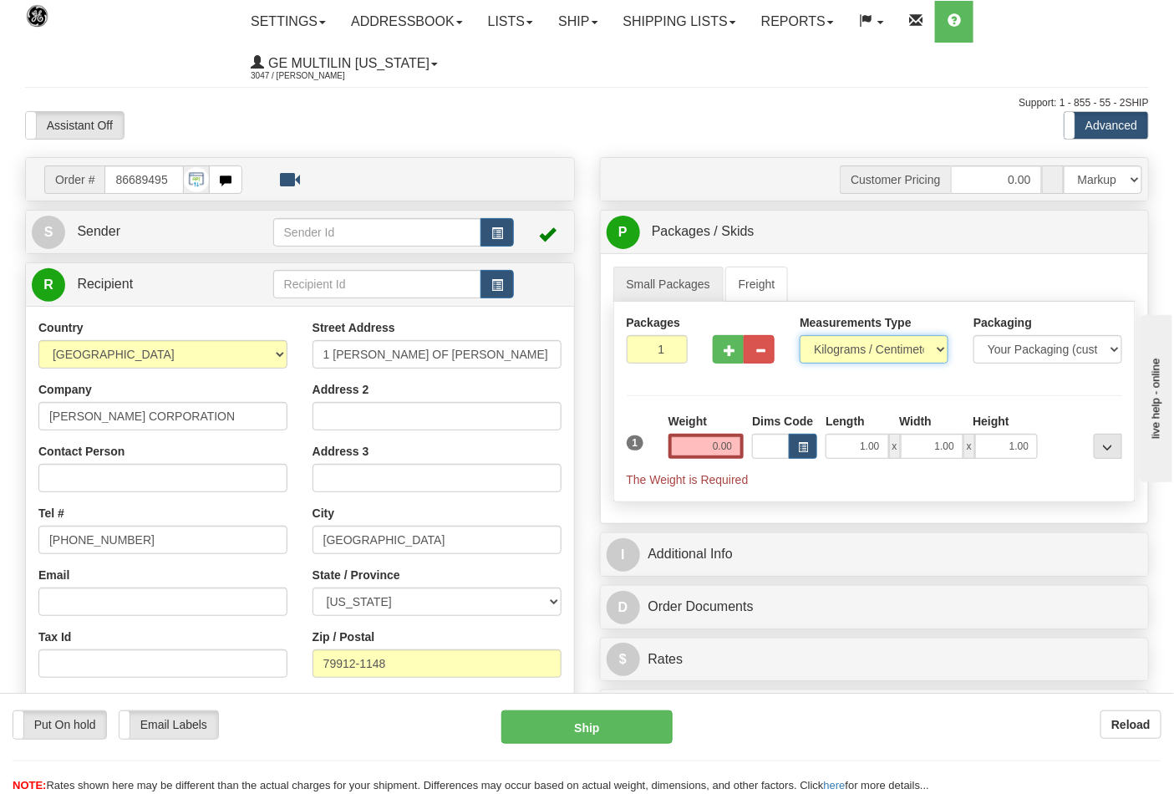
select select "0"
click at [800, 336] on select "Pounds / Inches Kilograms / Centimeters" at bounding box center [874, 349] width 149 height 28
click at [731, 443] on input "0.00" at bounding box center [707, 446] width 76 height 25
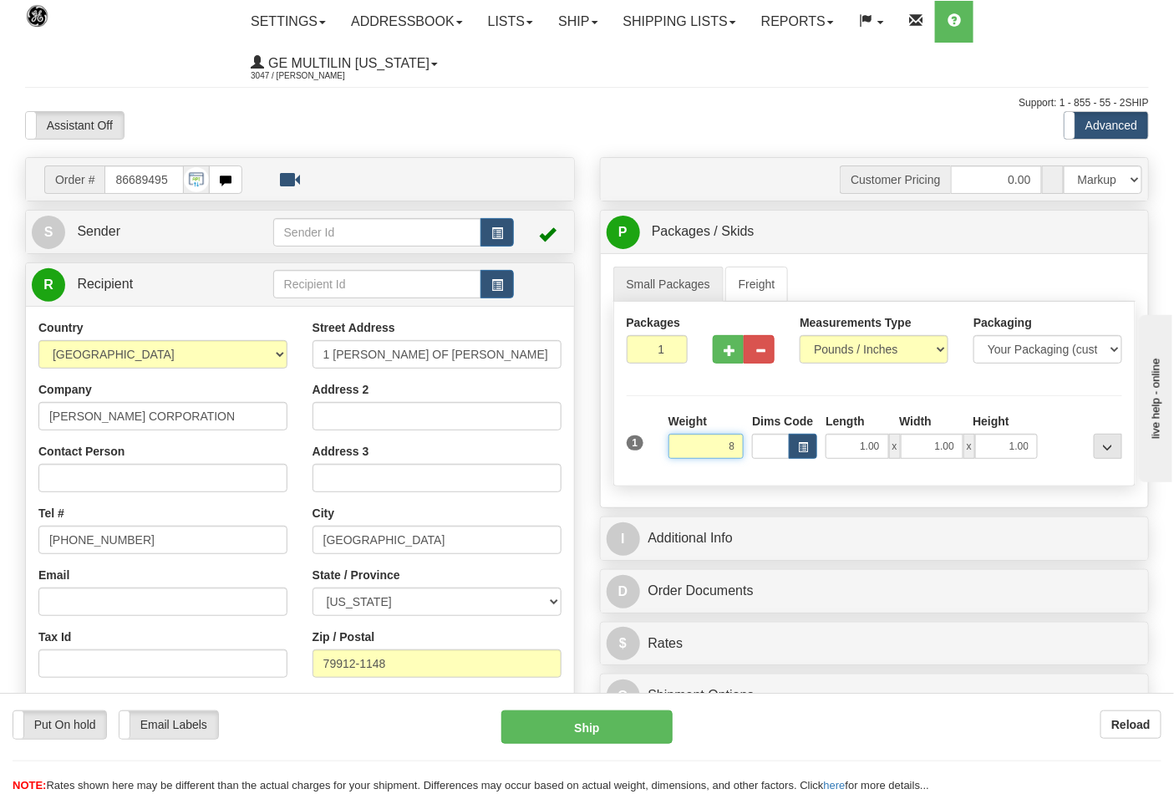
click button "Delete" at bounding box center [0, 0] width 0 height 0
type input "8.00"
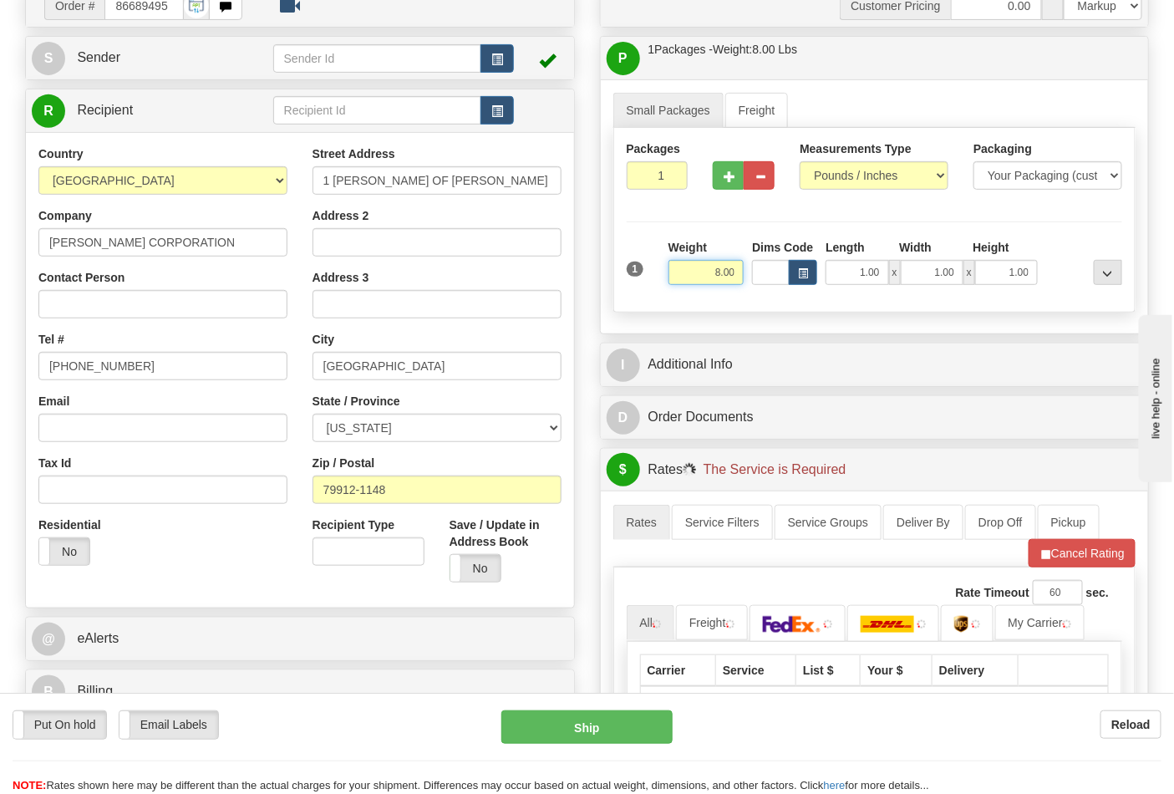
scroll to position [371, 0]
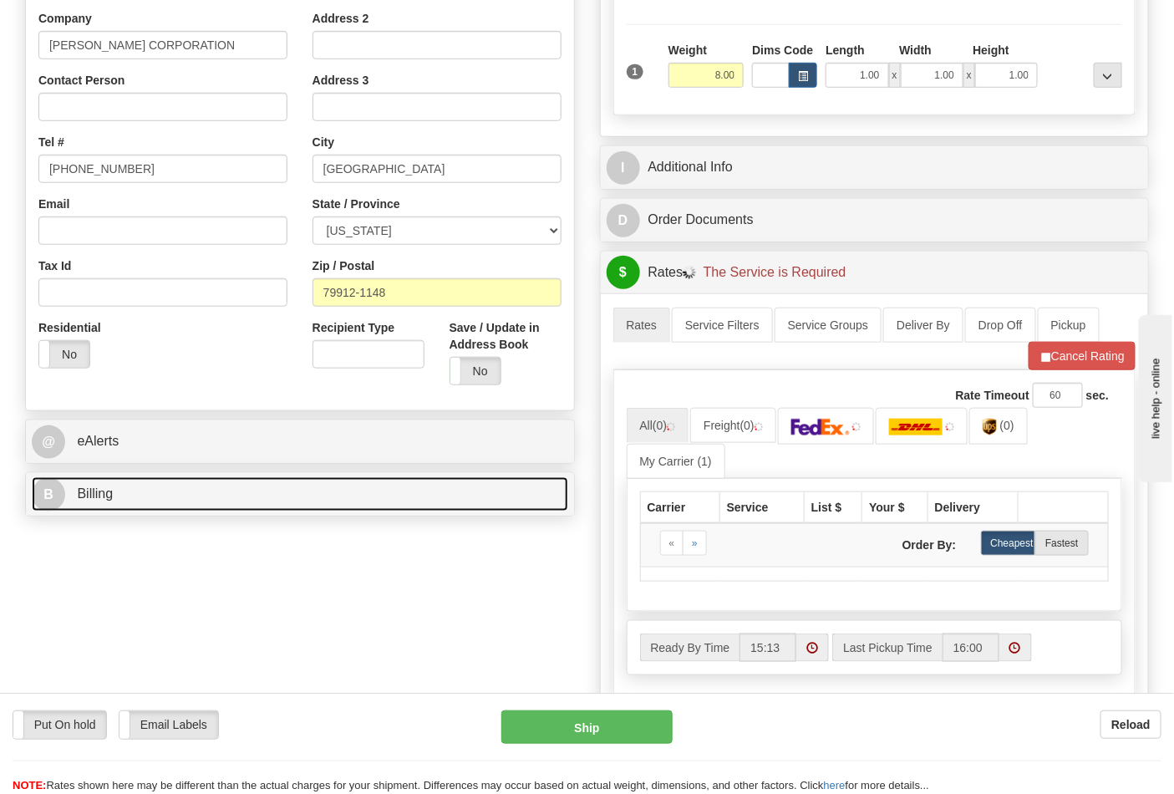
click at [181, 497] on link "B Billing" at bounding box center [300, 494] width 537 height 34
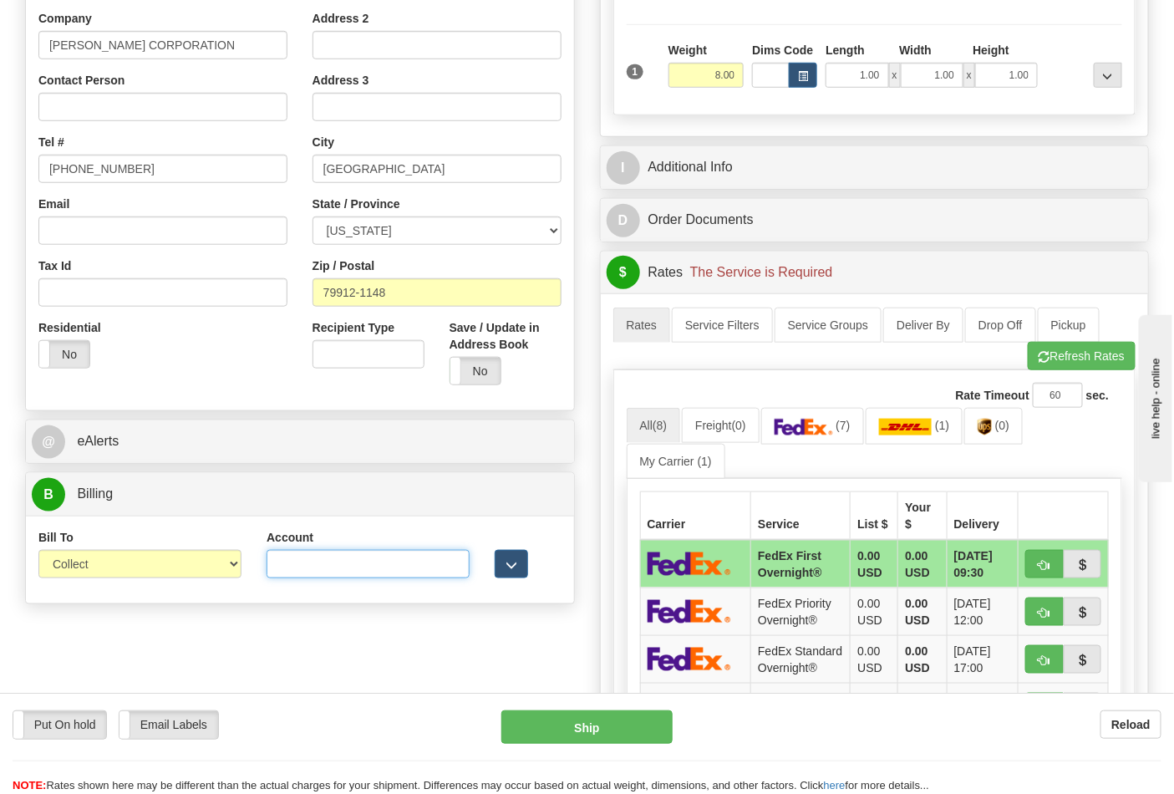
click at [398, 570] on input "Account" at bounding box center [368, 564] width 203 height 28
paste input "103538629"
type input "103538629"
click at [792, 435] on img at bounding box center [804, 427] width 59 height 17
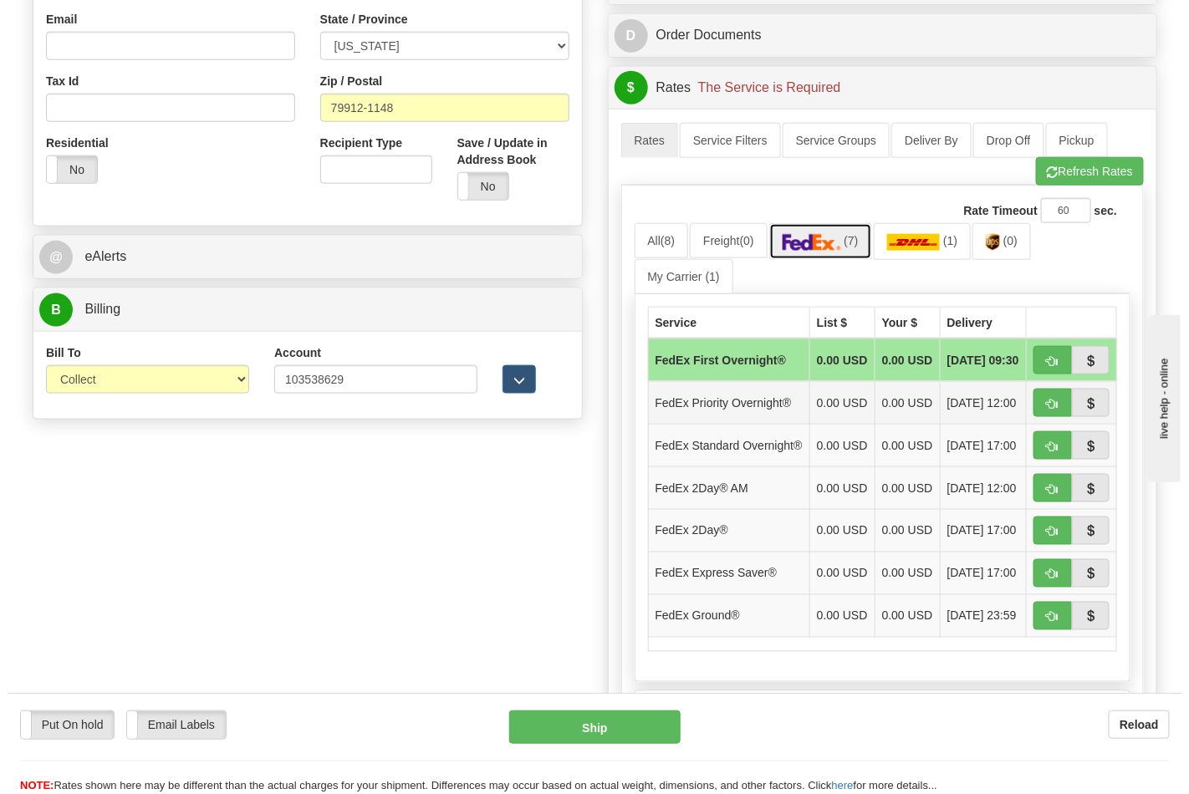
scroll to position [557, 0]
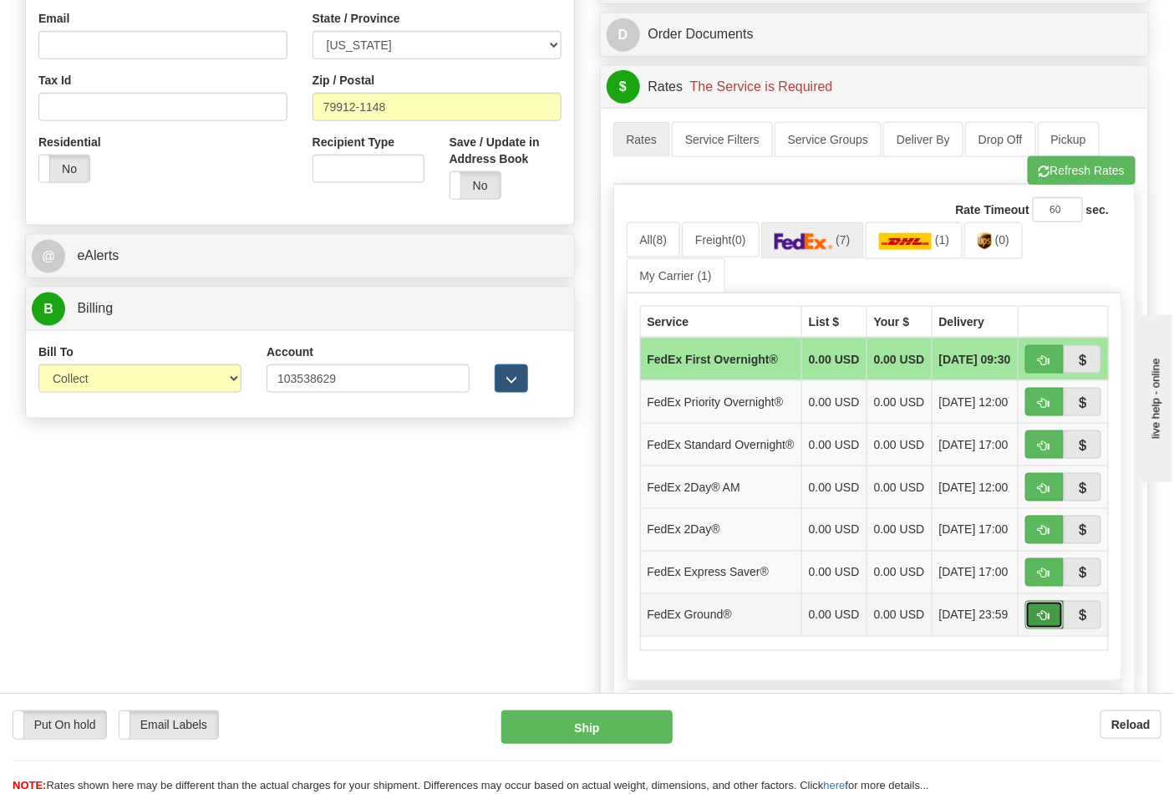
click at [1043, 622] on span "button" at bounding box center [1045, 616] width 12 height 11
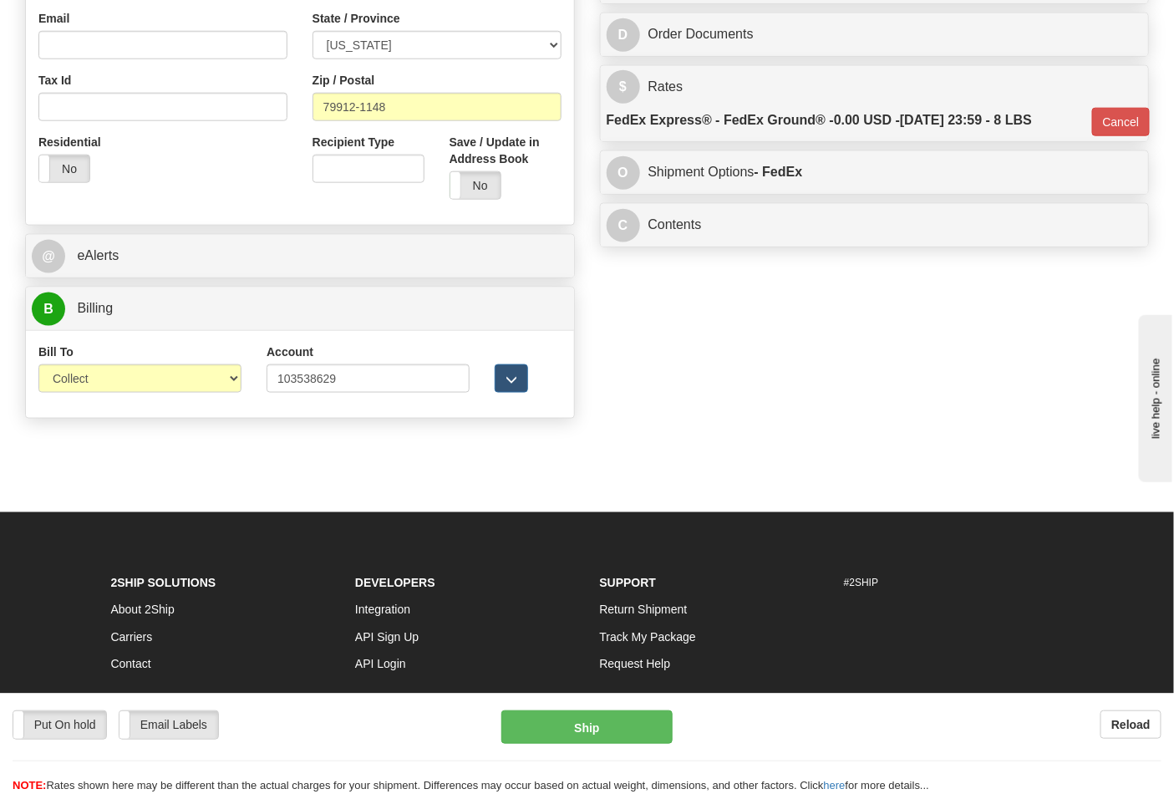
type input "92"
click at [619, 721] on button "Ship" at bounding box center [587, 726] width 171 height 33
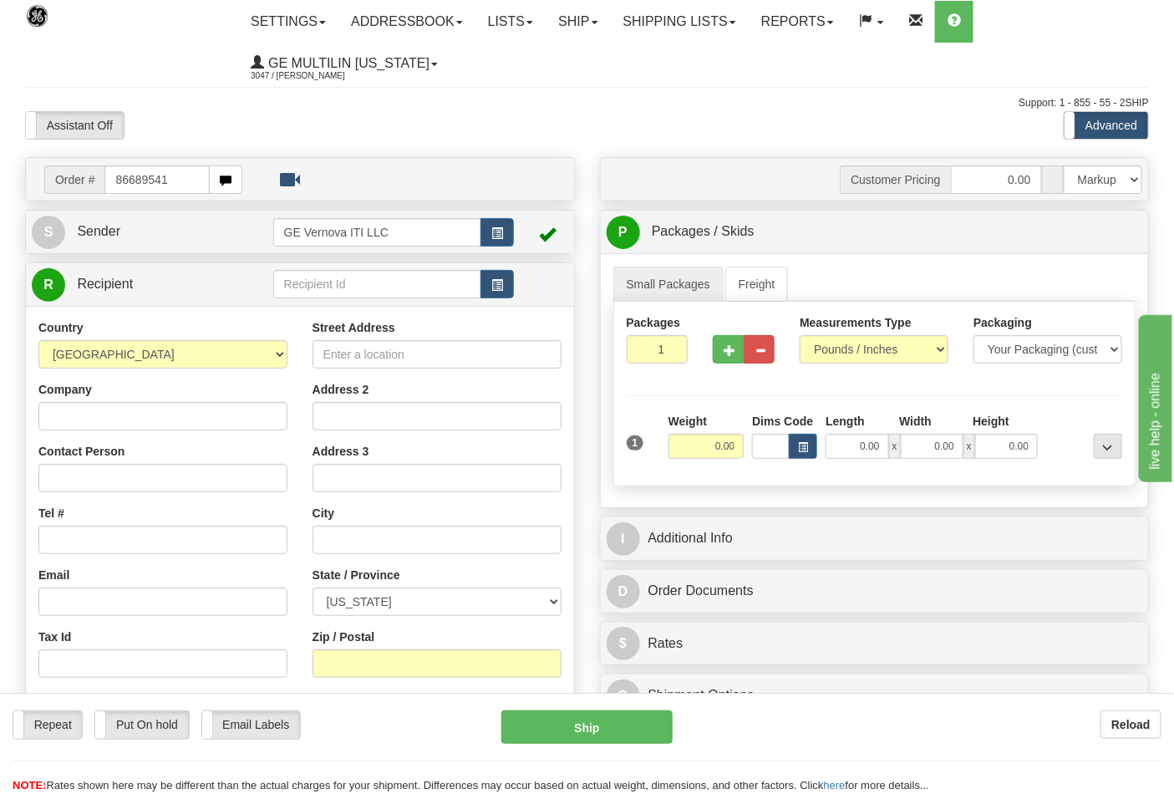
type input "86689541"
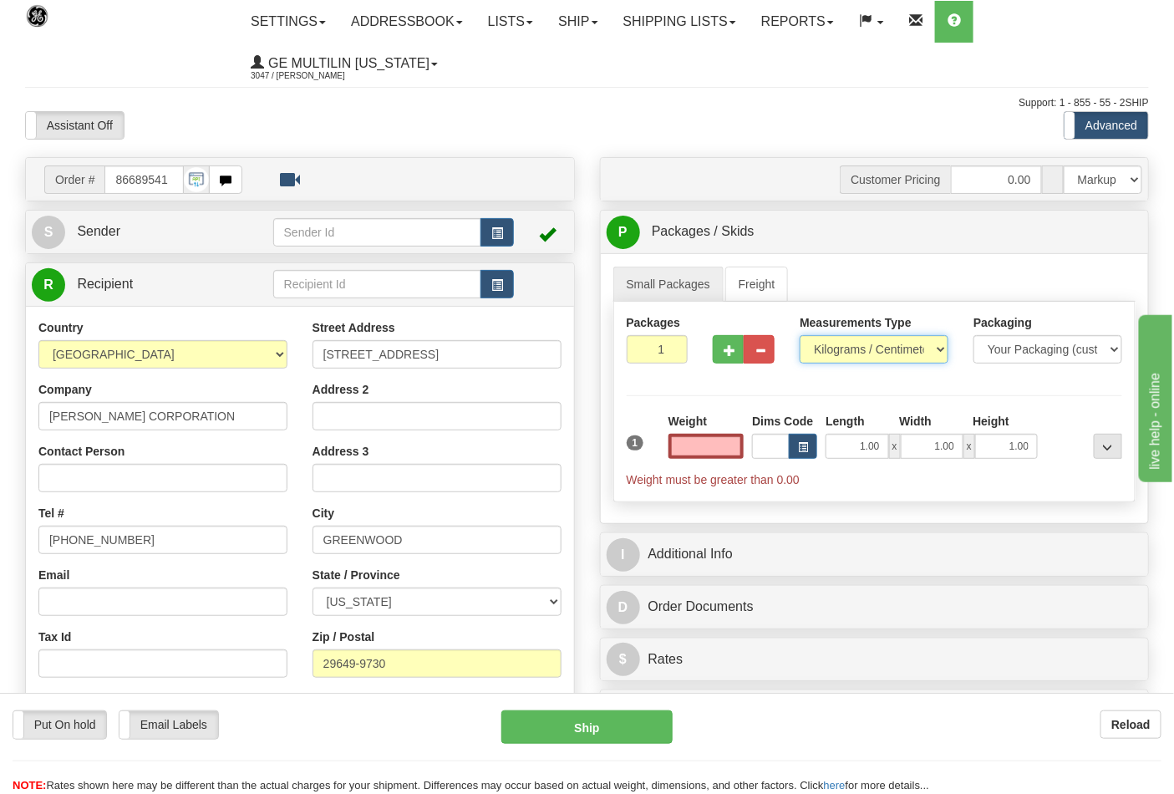
type input "0.00"
click at [853, 358] on select "Pounds / Inches Kilograms / Centimeters" at bounding box center [874, 349] width 149 height 28
select select "0"
click at [800, 336] on select "Pounds / Inches Kilograms / Centimeters" at bounding box center [874, 349] width 149 height 28
click at [730, 451] on input "0.00" at bounding box center [707, 446] width 76 height 25
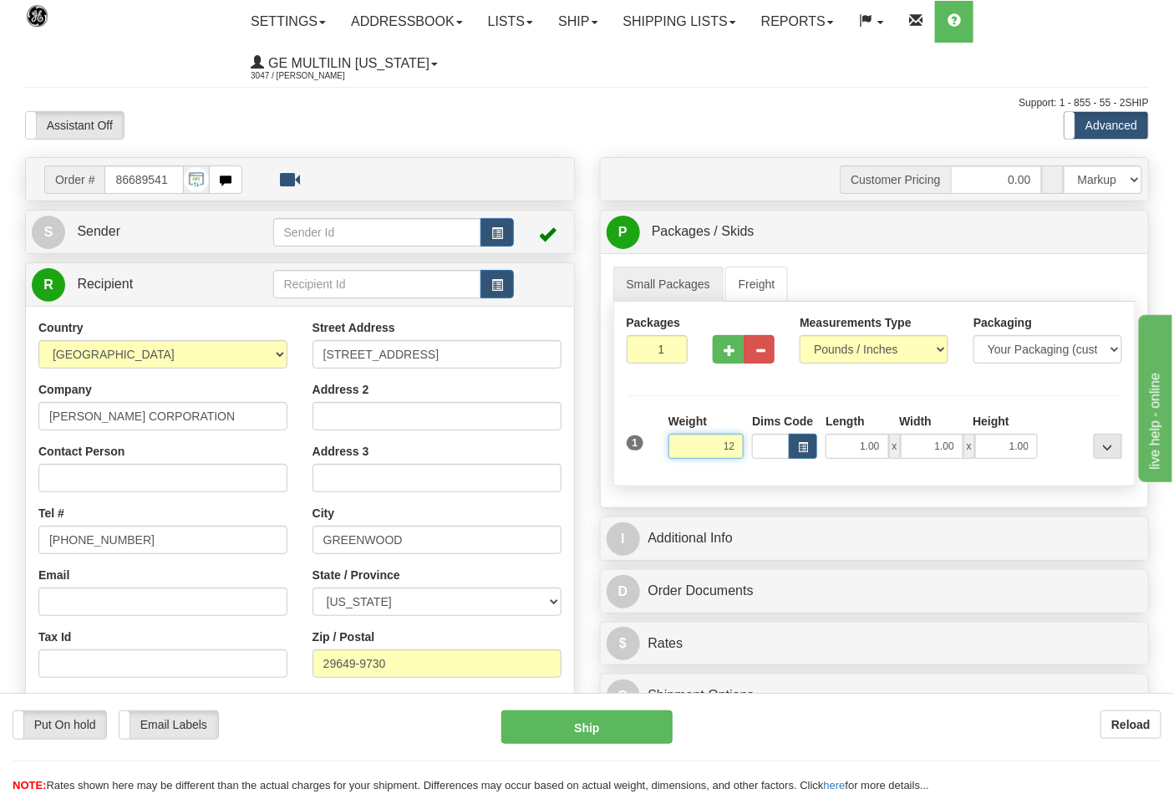
click button "Delete" at bounding box center [0, 0] width 0 height 0
type input "12.00"
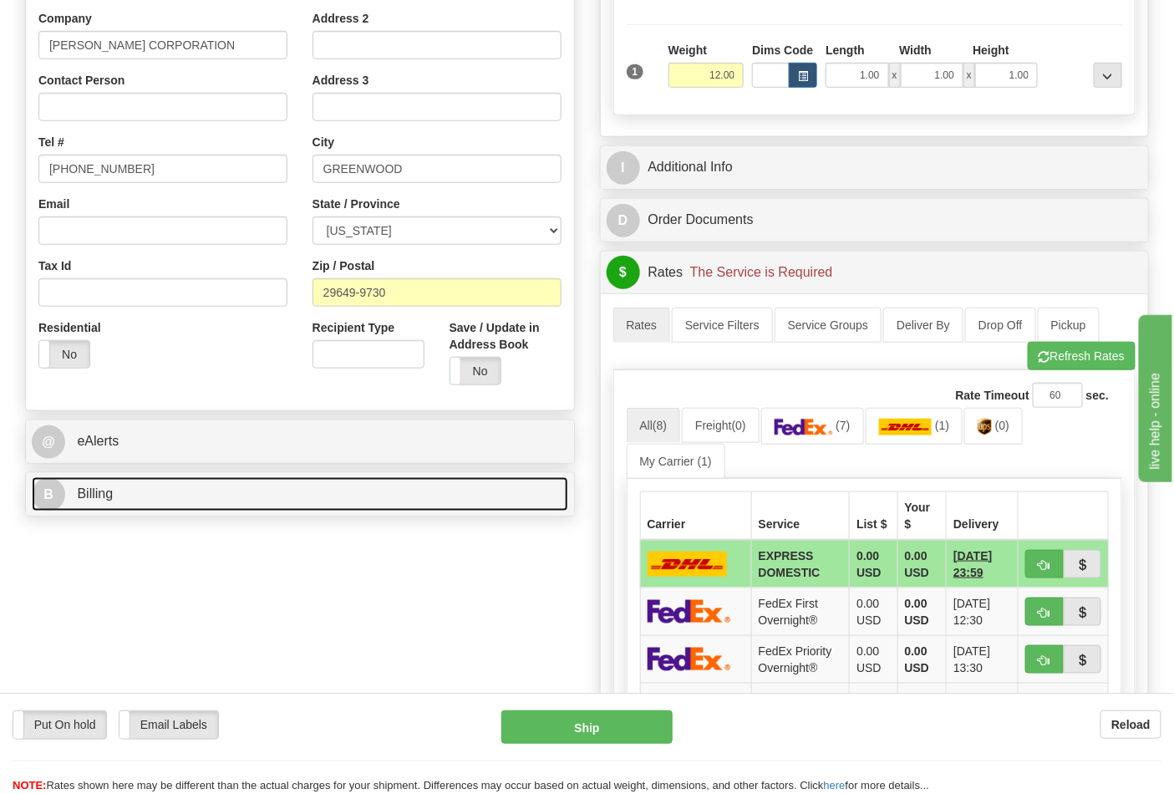
click at [164, 495] on link "B Billing" at bounding box center [300, 494] width 537 height 34
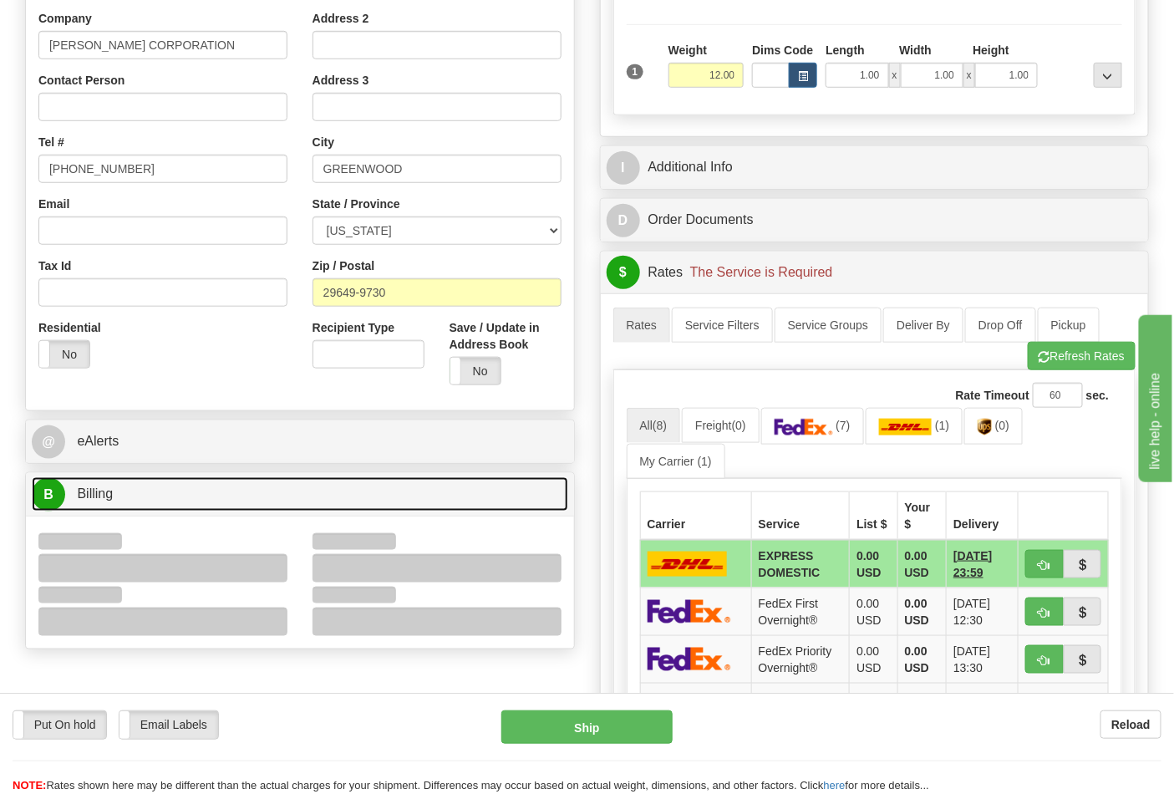
scroll to position [557, 0]
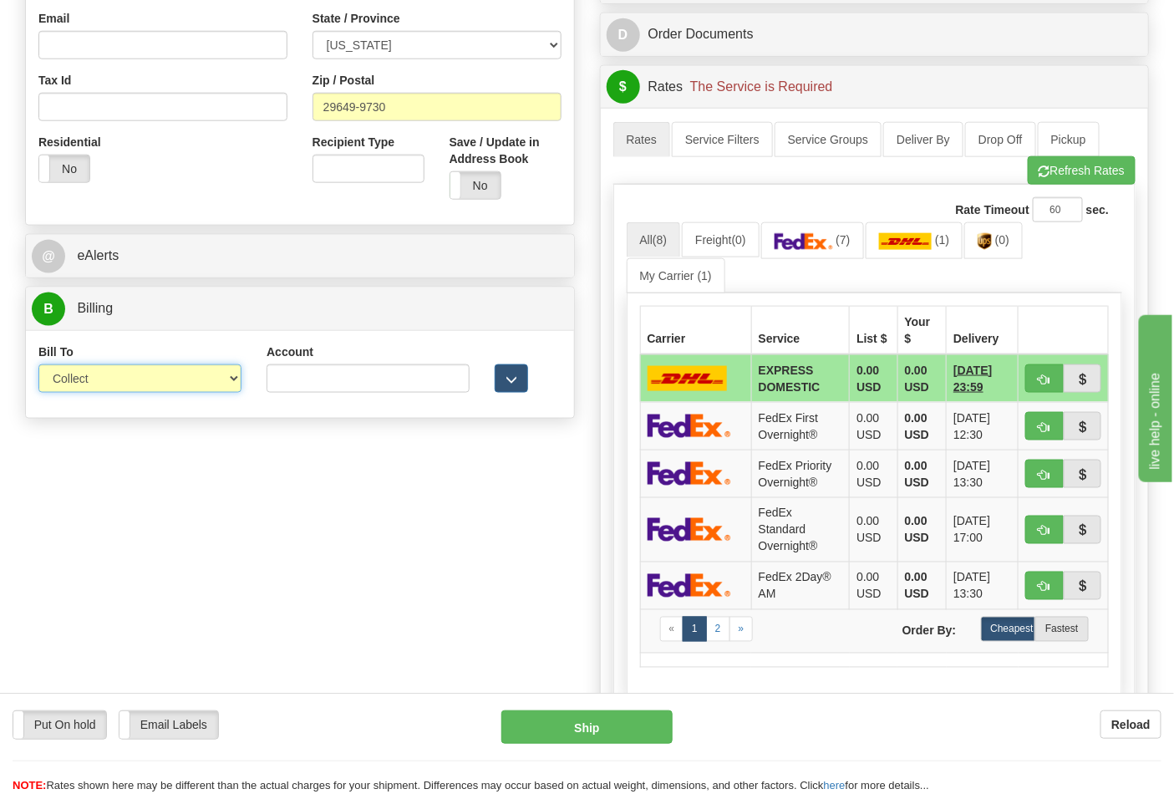
click at [111, 378] on select "Sender Recipient Third Party Collect" at bounding box center [139, 378] width 203 height 28
select select "2"
click at [38, 366] on select "Sender Recipient Third Party Collect" at bounding box center [139, 378] width 203 height 28
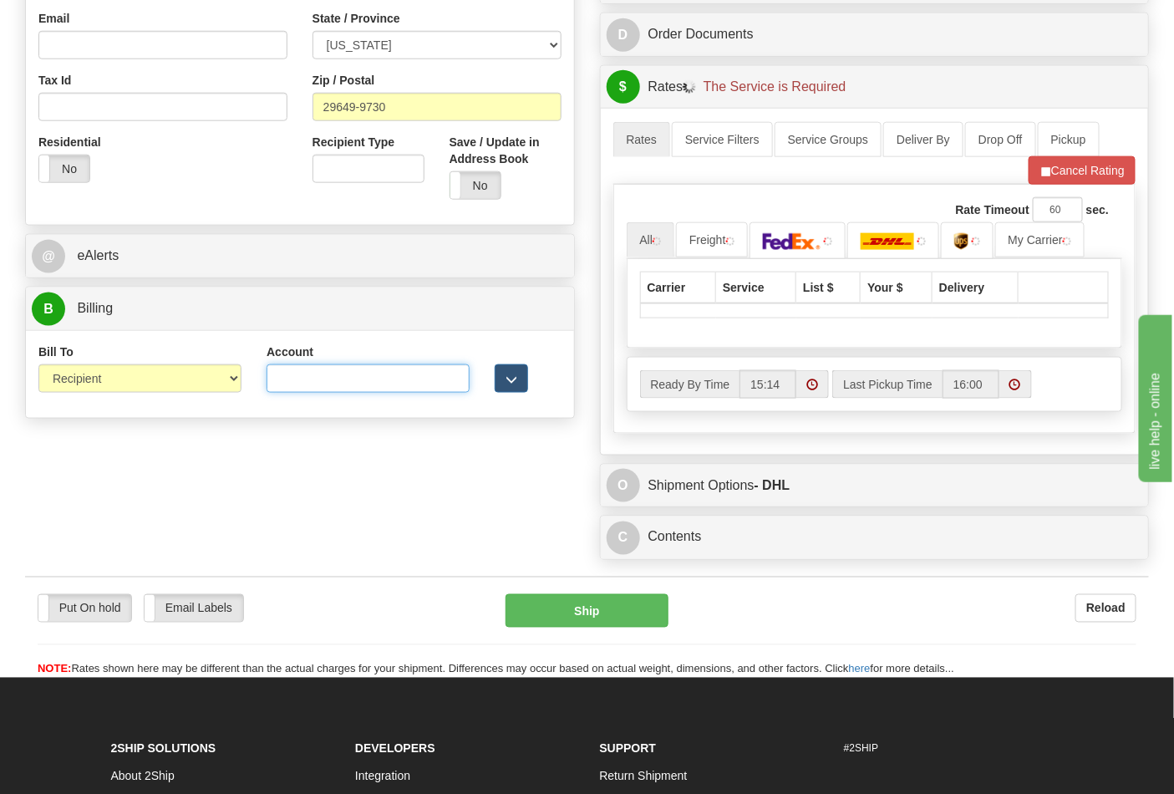
click at [298, 390] on input "Account" at bounding box center [368, 378] width 203 height 28
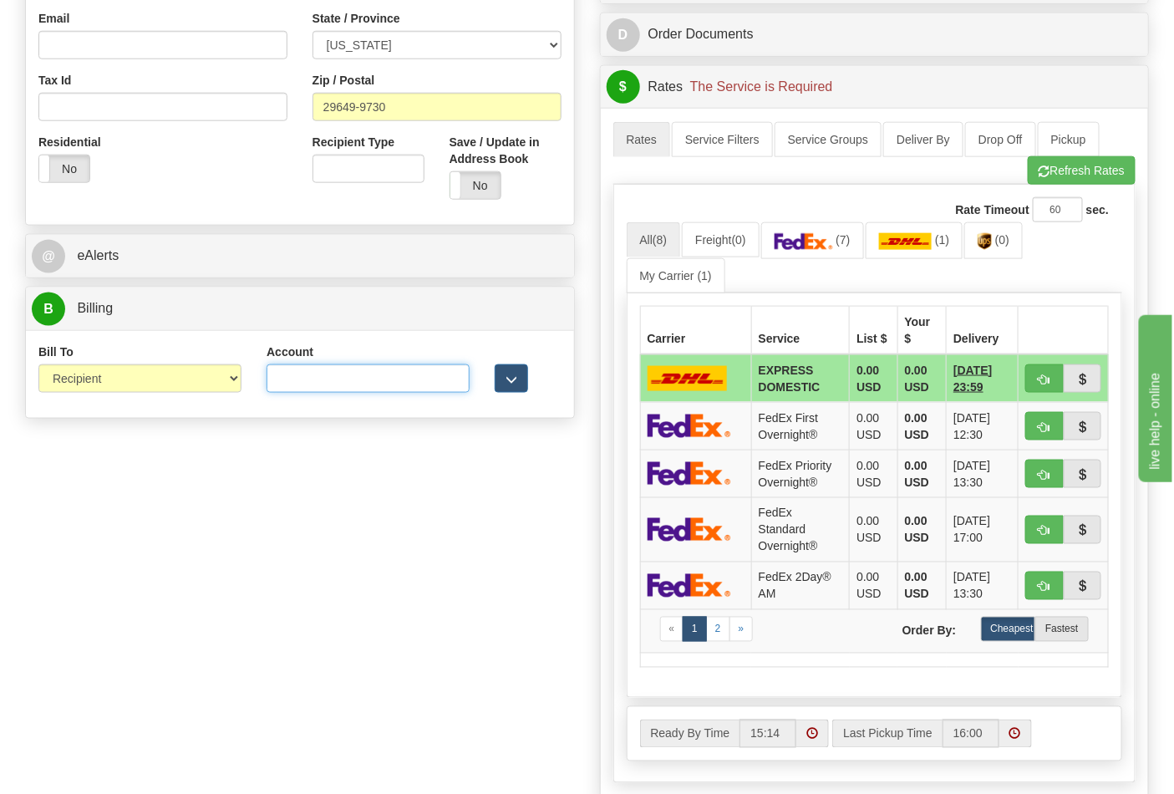
paste input "103538629"
type input "103538629"
click at [847, 246] on span "(7)" at bounding box center [843, 239] width 14 height 13
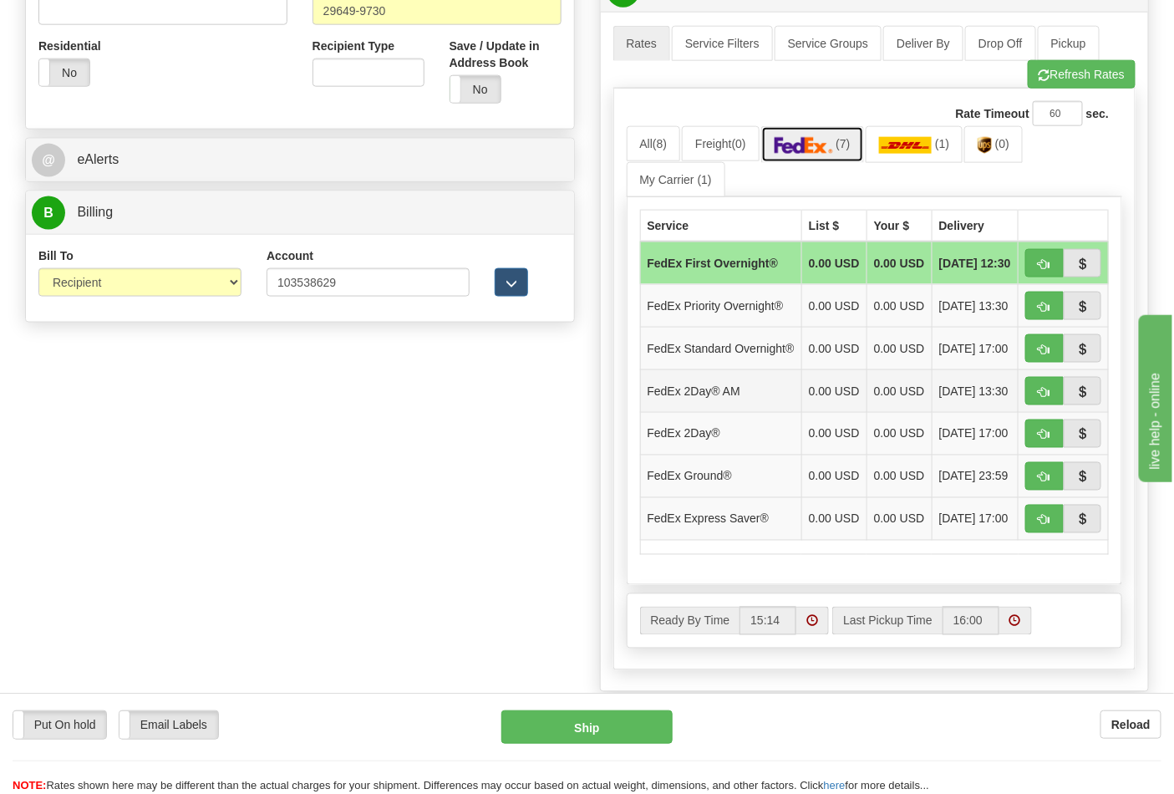
scroll to position [742, 0]
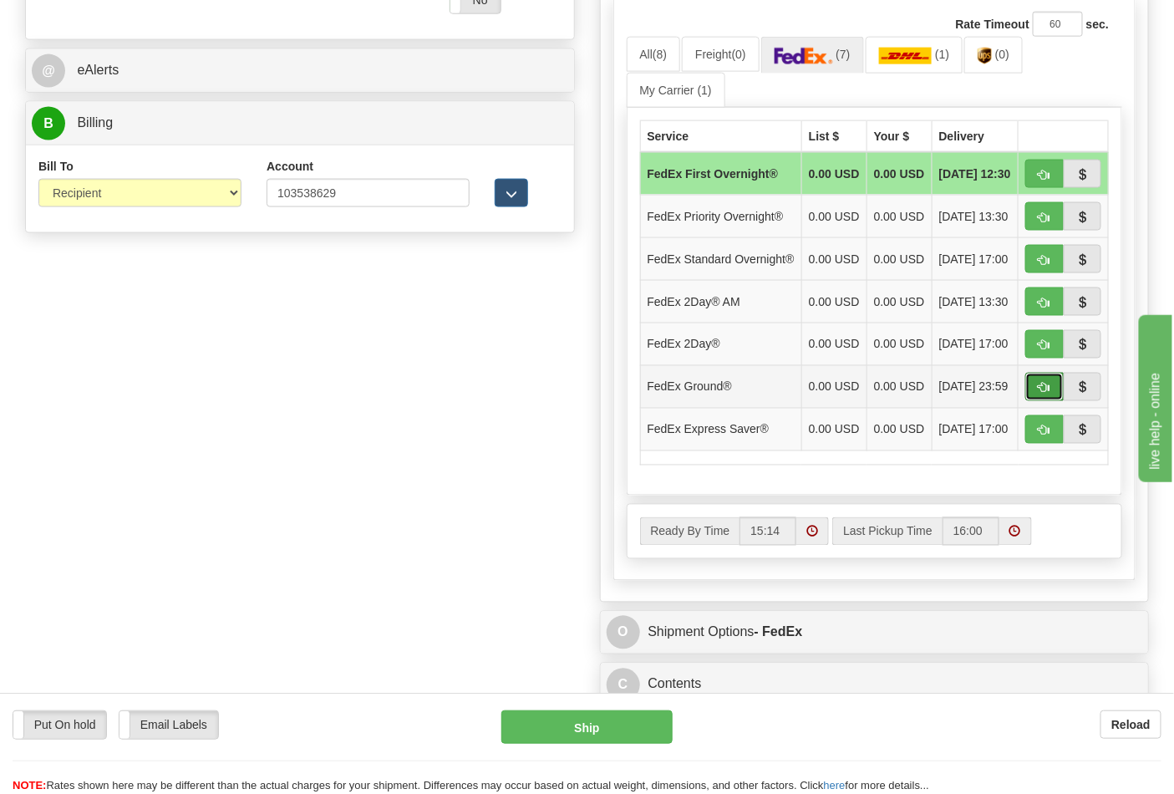
click at [1039, 394] on span "button" at bounding box center [1045, 388] width 12 height 11
type input "92"
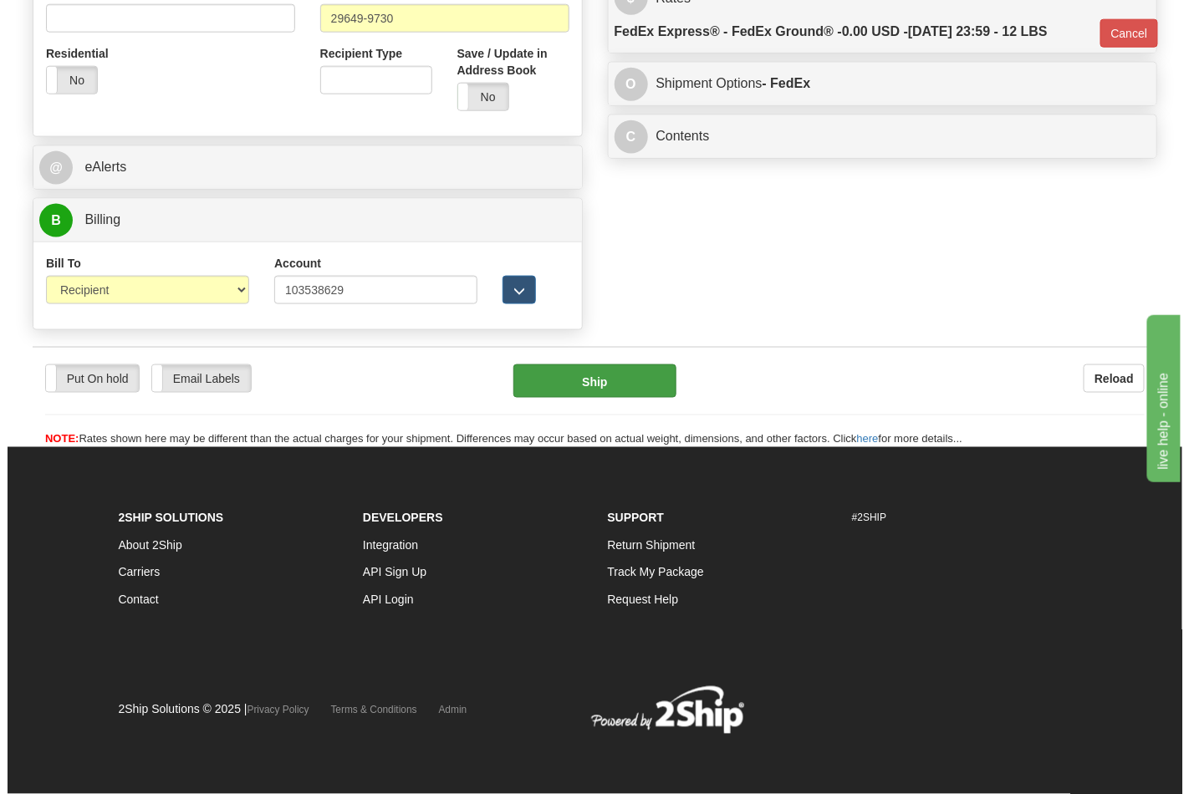
scroll to position [648, 0]
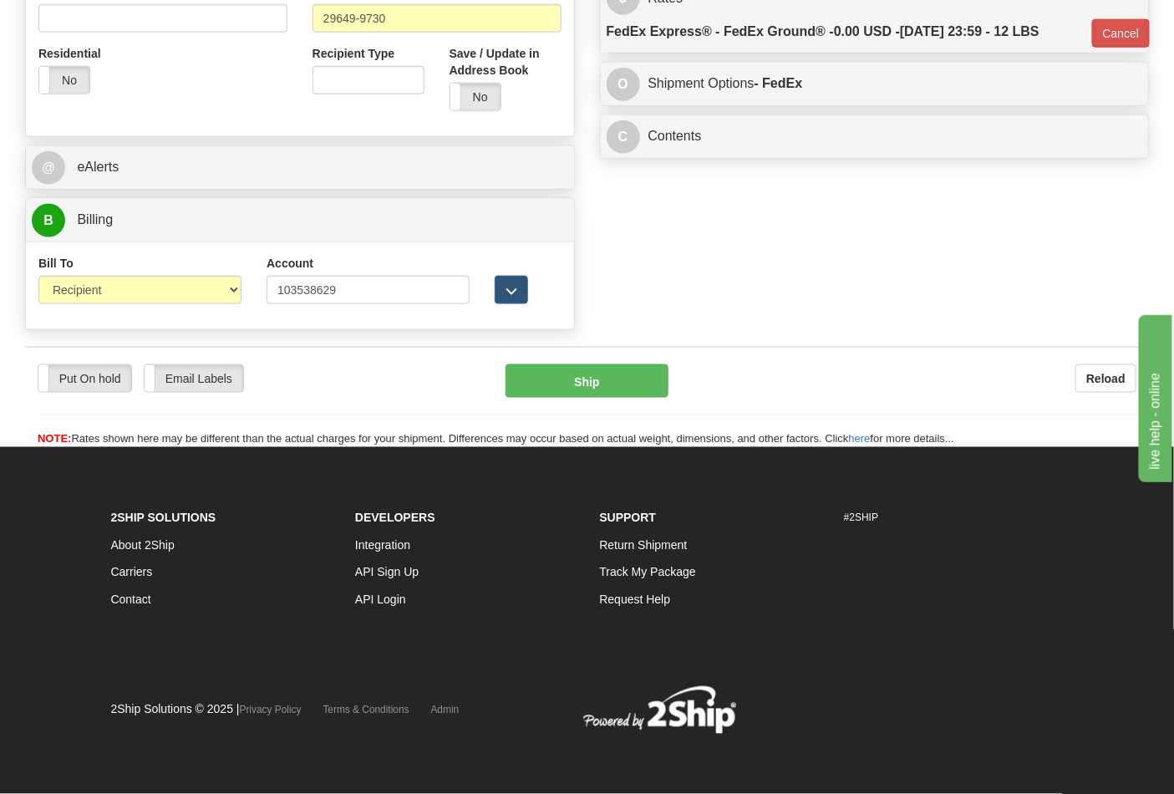
click at [607, 362] on div "Put On hold Put On hold Email Labels Email Labels Edit Reload Ship Reload" at bounding box center [587, 397] width 1124 height 101
click at [613, 372] on button "Ship" at bounding box center [587, 380] width 162 height 33
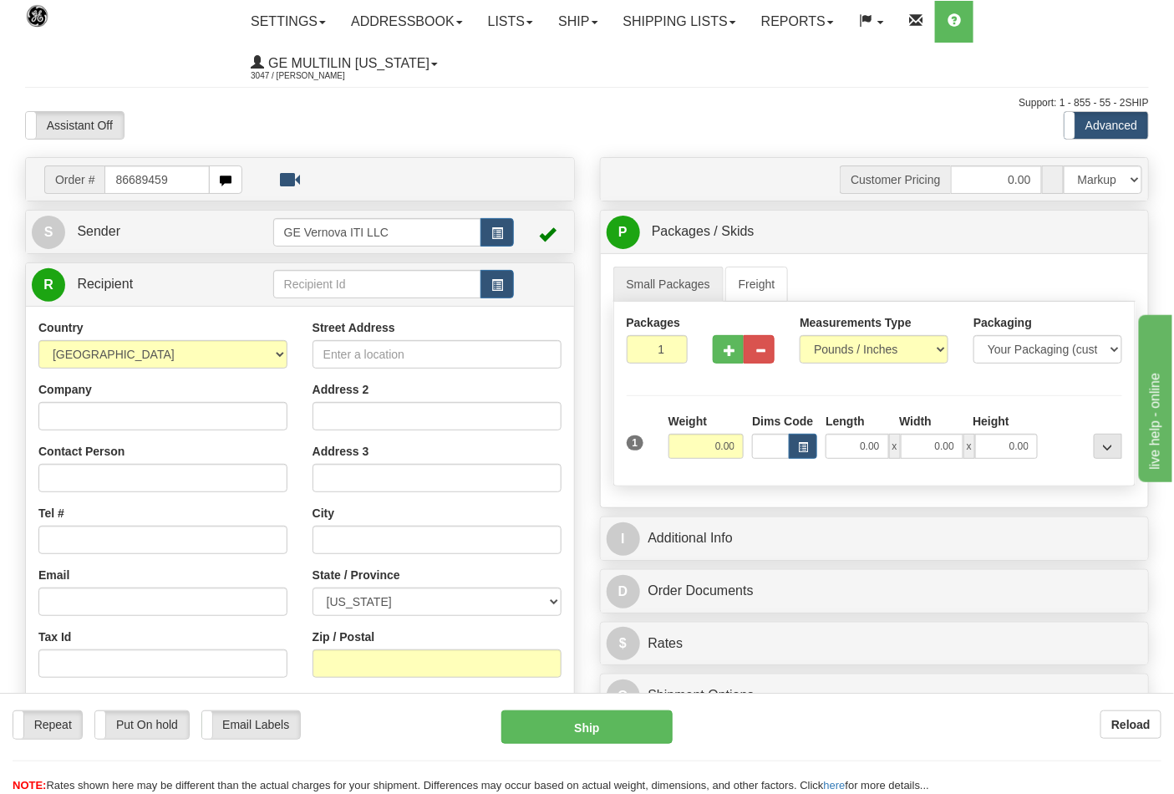
type input "86689459"
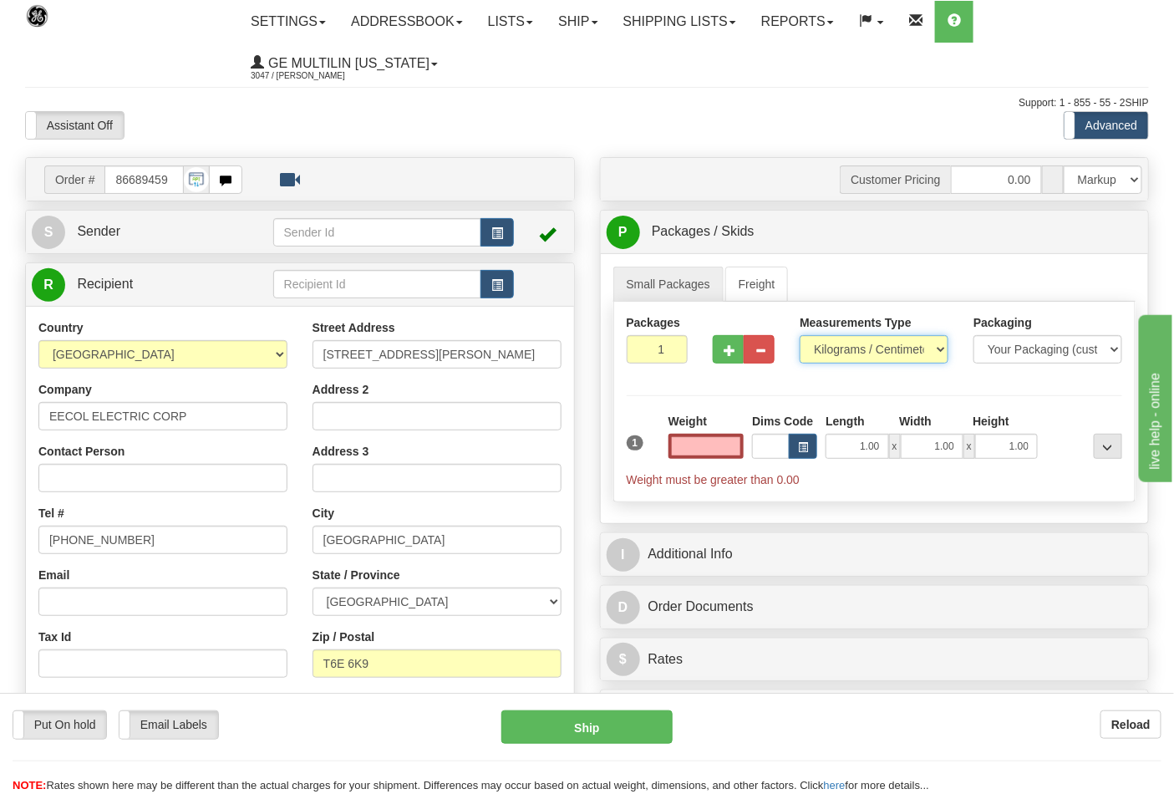
type input "0.00"
click at [868, 359] on select "Pounds / Inches Kilograms / Centimeters" at bounding box center [874, 349] width 149 height 28
click at [800, 336] on select "Pounds / Inches Kilograms / Centimeters" at bounding box center [874, 349] width 149 height 28
click at [843, 354] on select "Pounds / Inches Kilograms / Centimeters" at bounding box center [874, 349] width 149 height 28
select select "0"
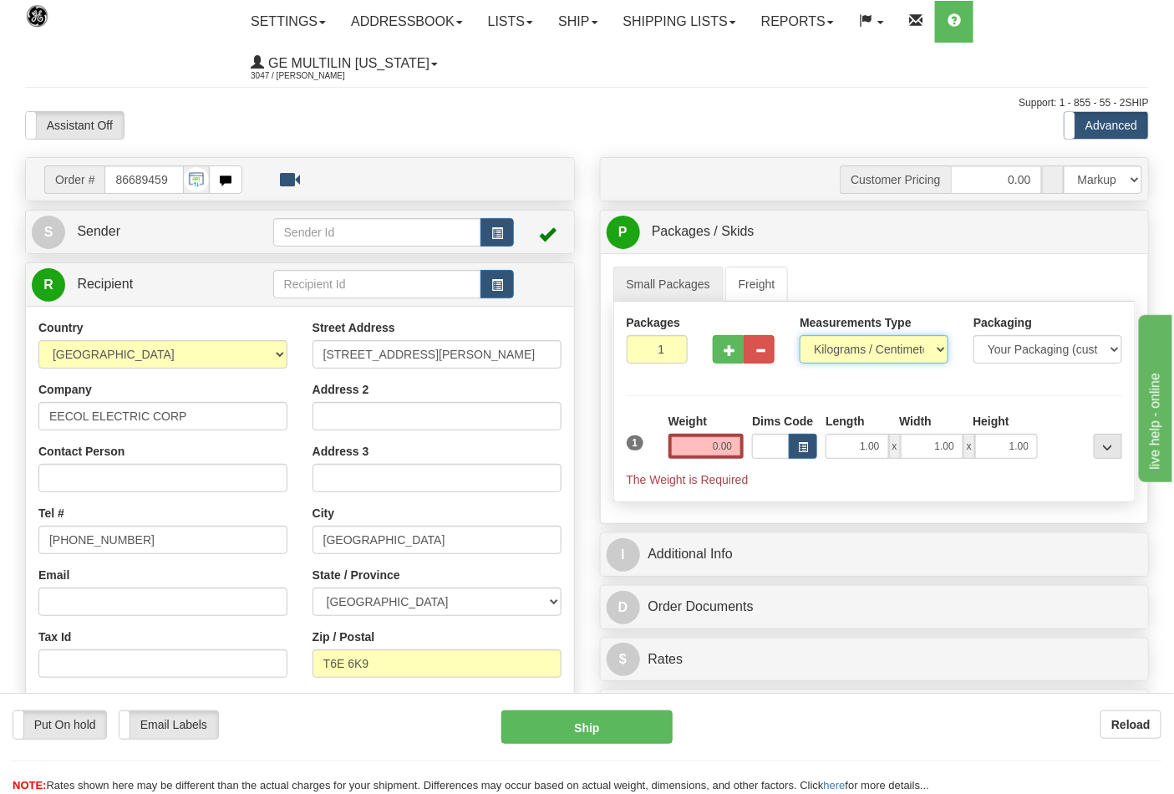
click at [800, 336] on select "Pounds / Inches Kilograms / Centimeters" at bounding box center [874, 349] width 149 height 28
click at [734, 446] on input "0.00" at bounding box center [707, 446] width 76 height 25
click button "Delete" at bounding box center [0, 0] width 0 height 0
type input "8.00"
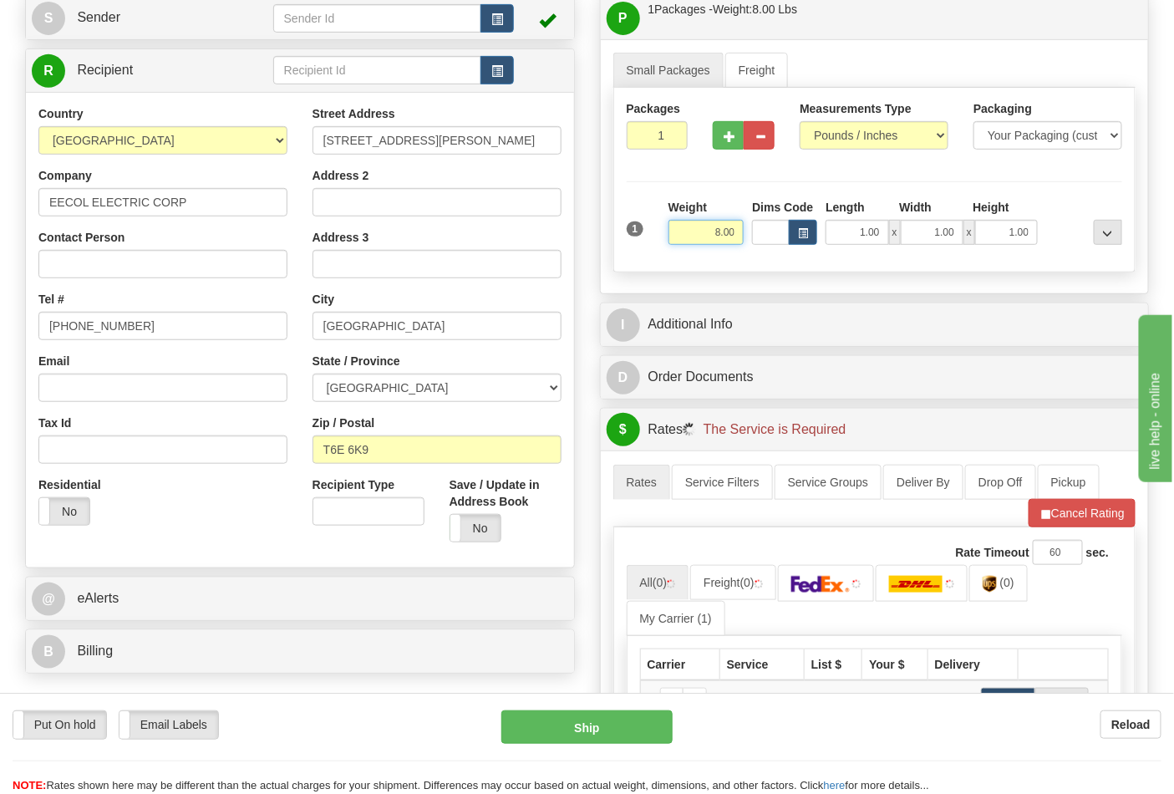
scroll to position [464, 0]
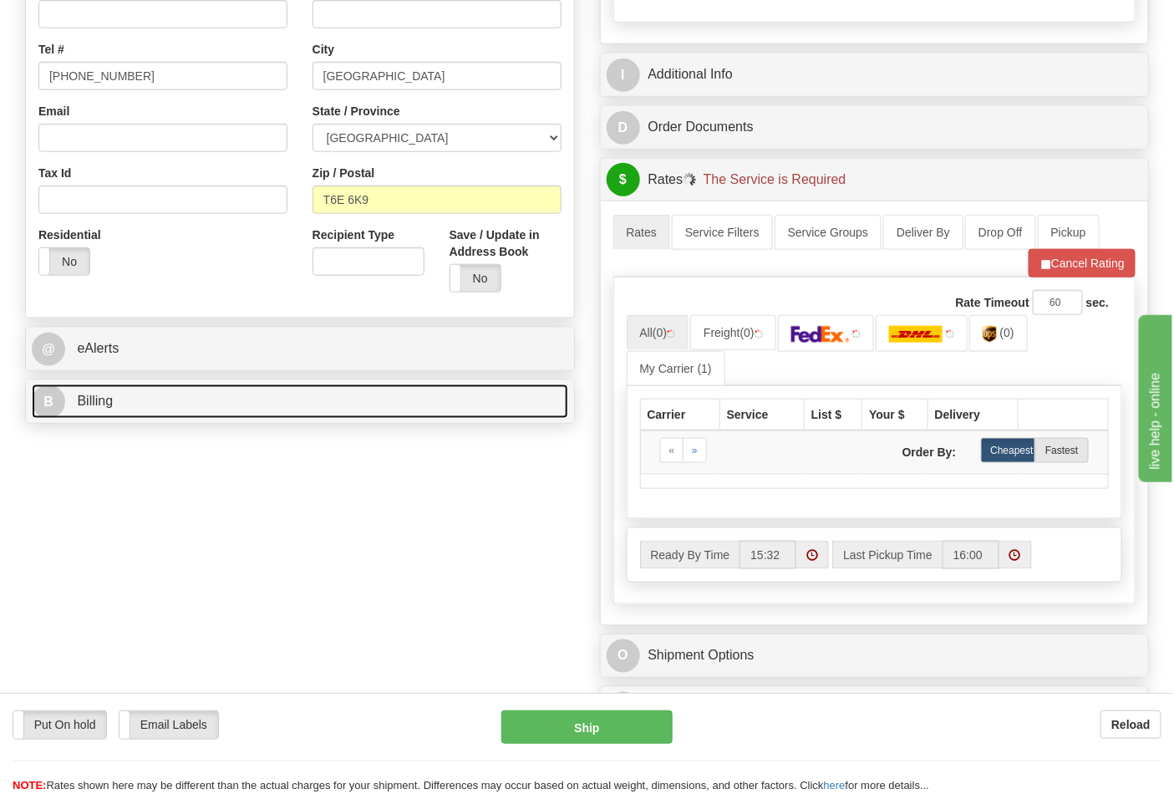
click at [142, 407] on link "B Billing" at bounding box center [300, 402] width 537 height 34
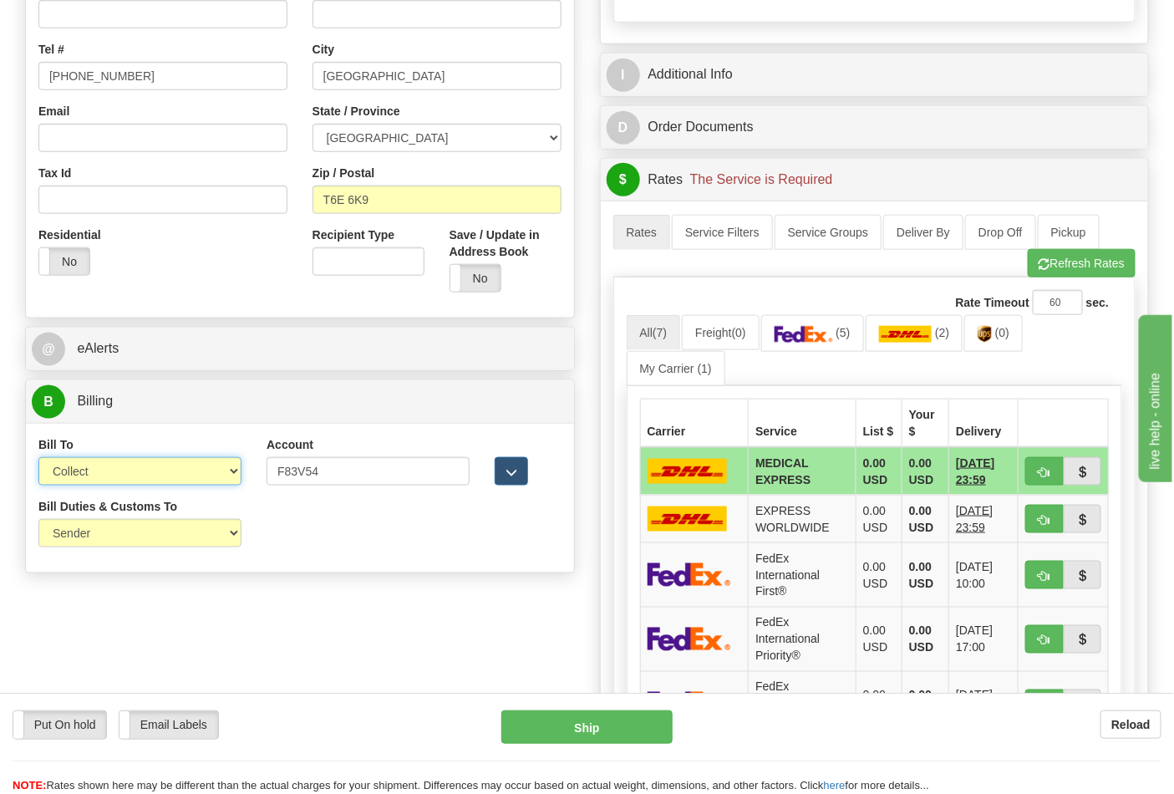
click at [148, 471] on select "Sender Recipient Third Party Collect" at bounding box center [139, 471] width 203 height 28
select select "2"
click at [38, 459] on select "Sender Recipient Third Party Collect" at bounding box center [139, 471] width 203 height 28
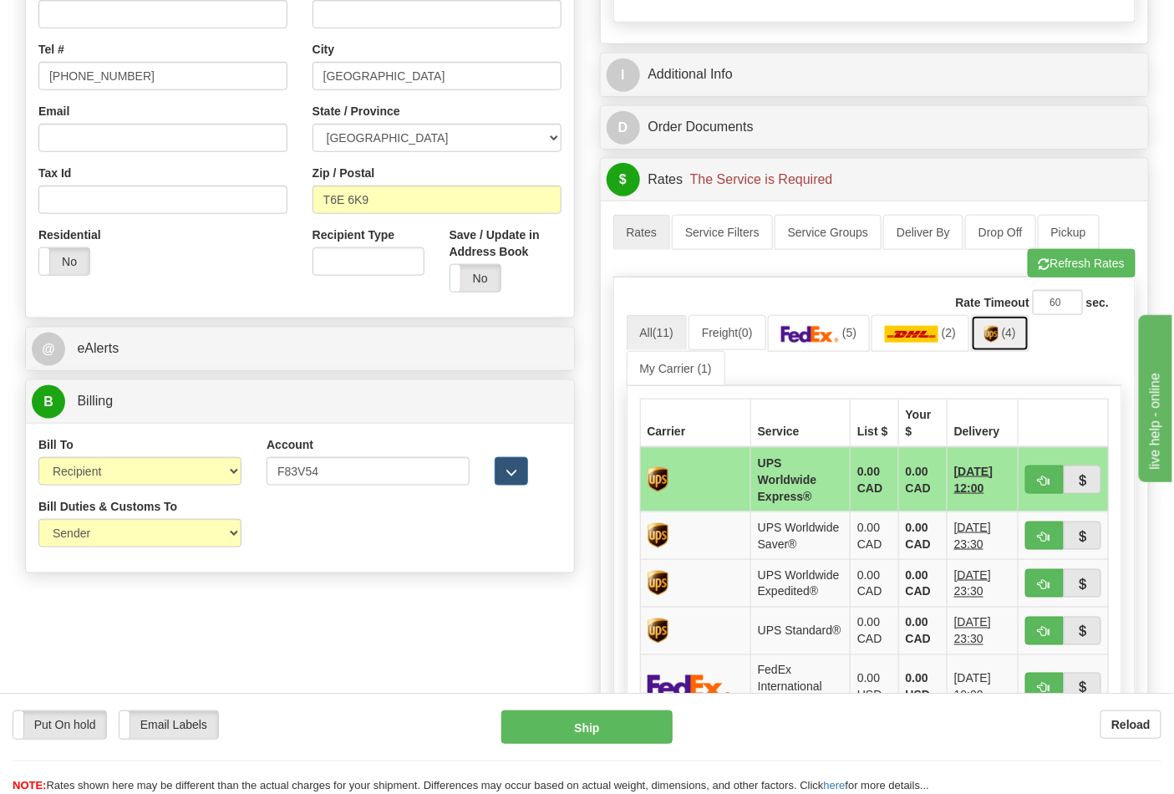
click at [1028, 341] on link "(4)" at bounding box center [1000, 333] width 59 height 36
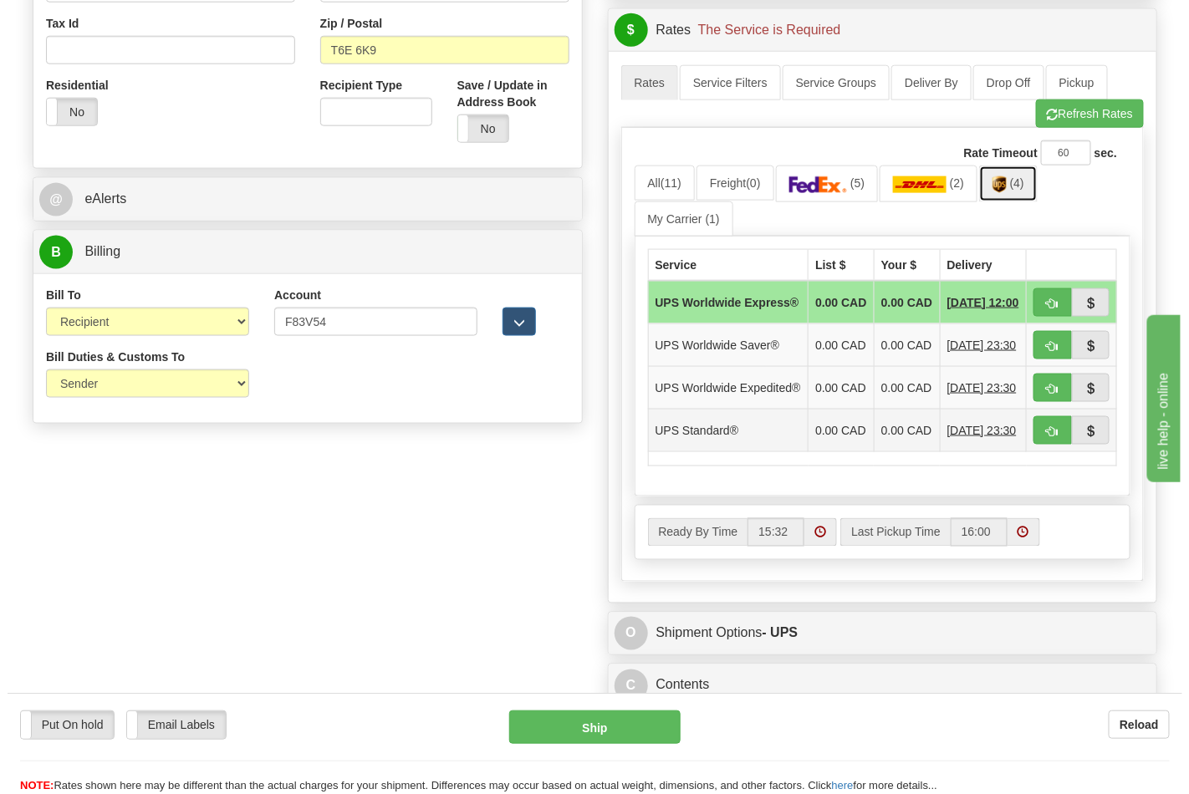
scroll to position [649, 0]
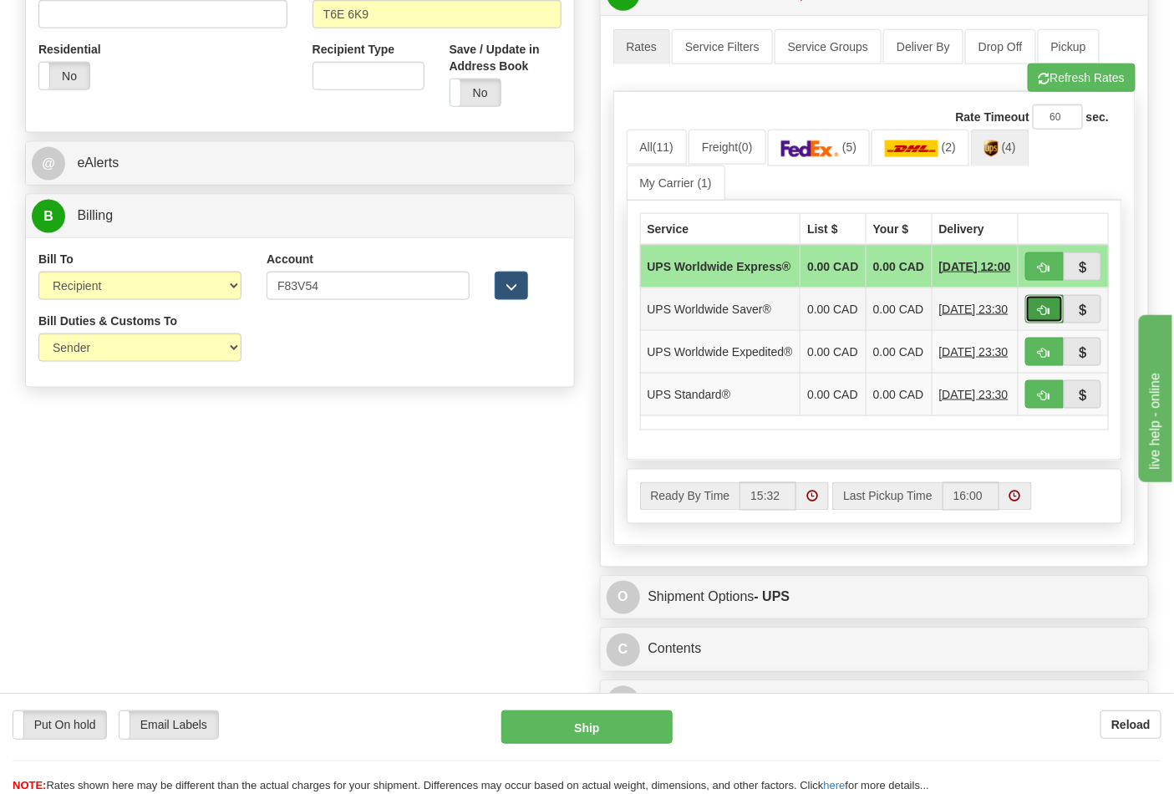
click at [1040, 316] on span "button" at bounding box center [1045, 310] width 12 height 11
type input "65"
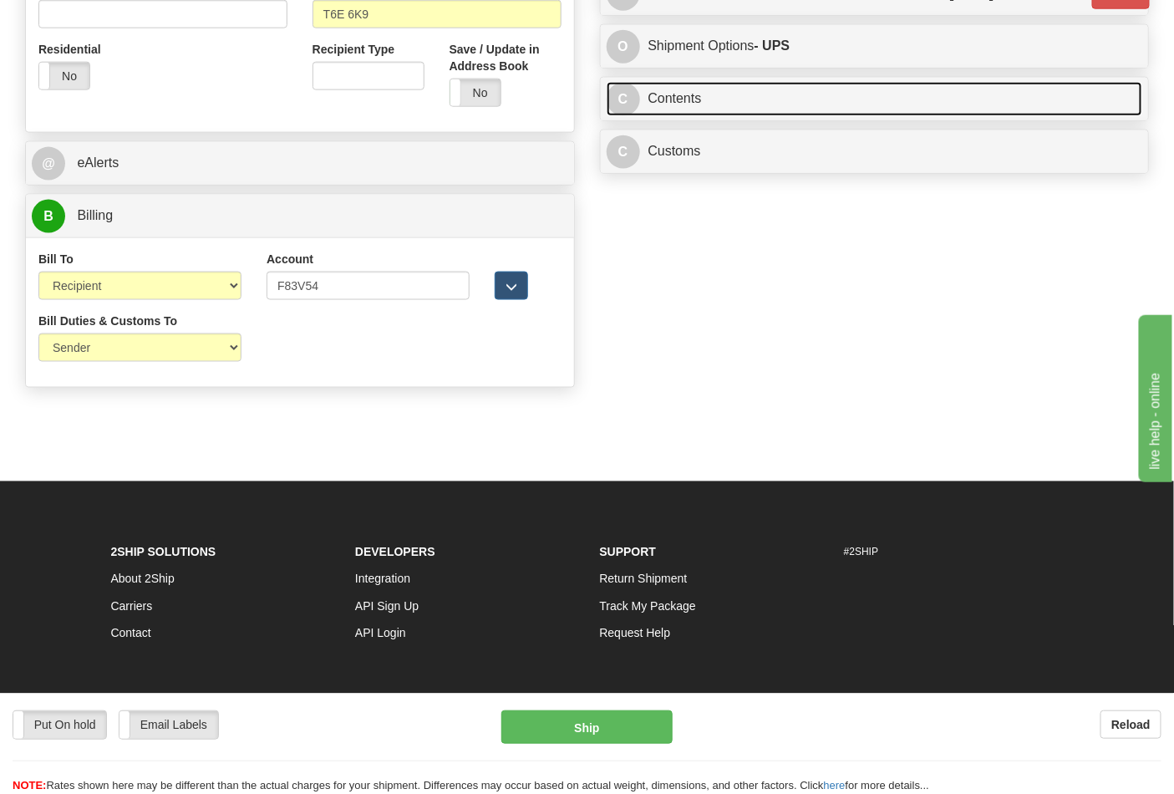
click at [702, 116] on link "C Contents" at bounding box center [875, 99] width 537 height 34
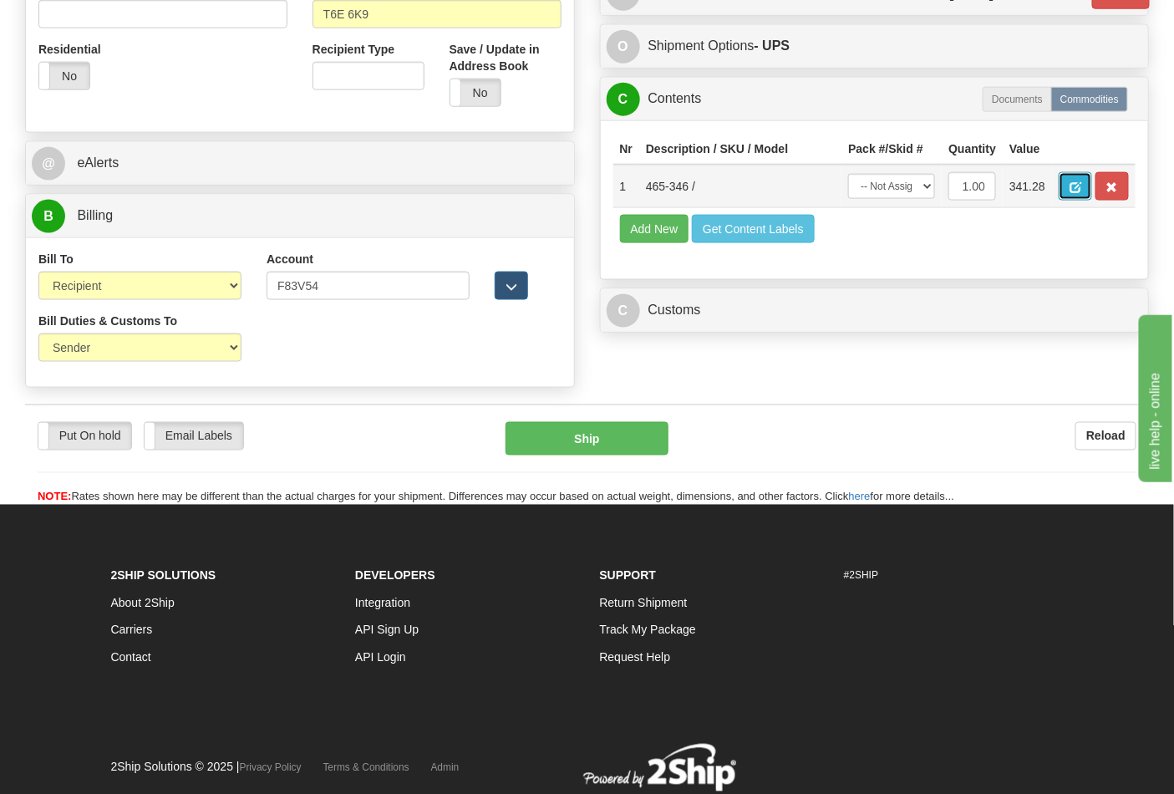
click at [1082, 193] on span "button" at bounding box center [1076, 187] width 12 height 11
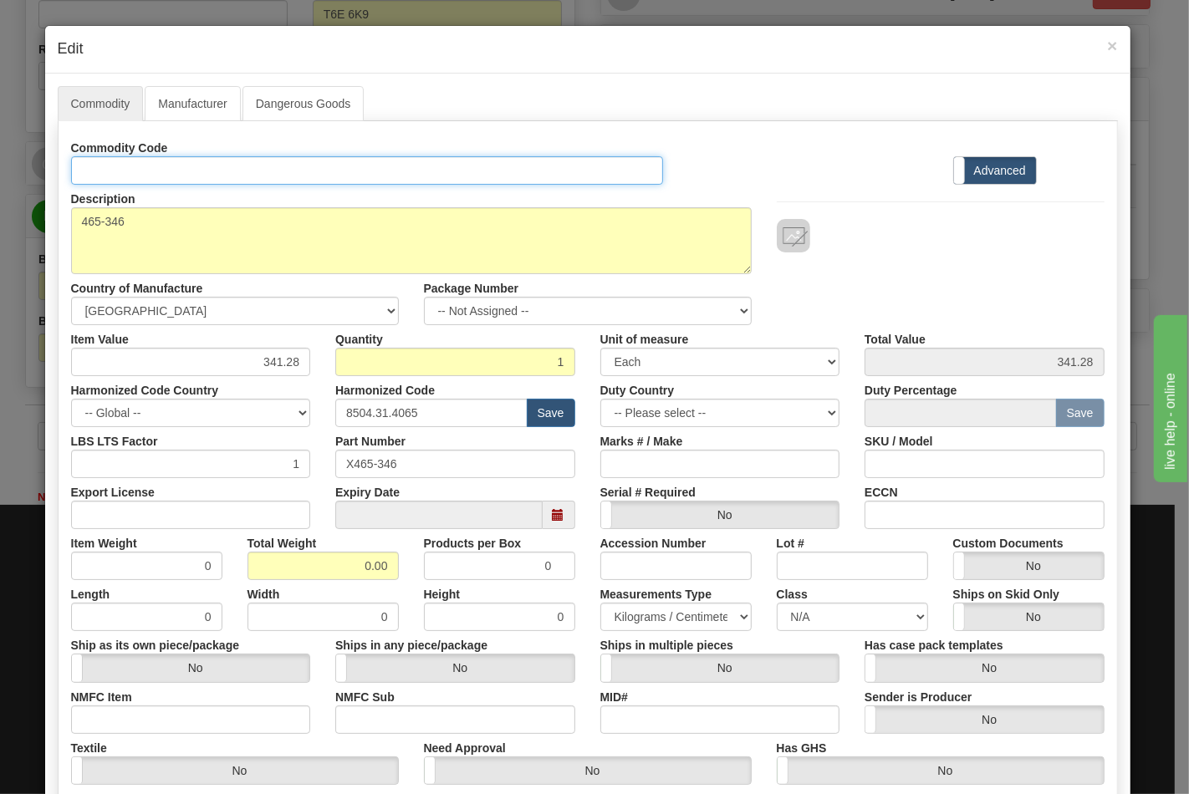
drag, startPoint x: 1108, startPoint y: 218, endPoint x: 376, endPoint y: 154, distance: 735.0
click at [383, 164] on input "Id" at bounding box center [367, 170] width 593 height 28
type input "TRANSFORMERS"
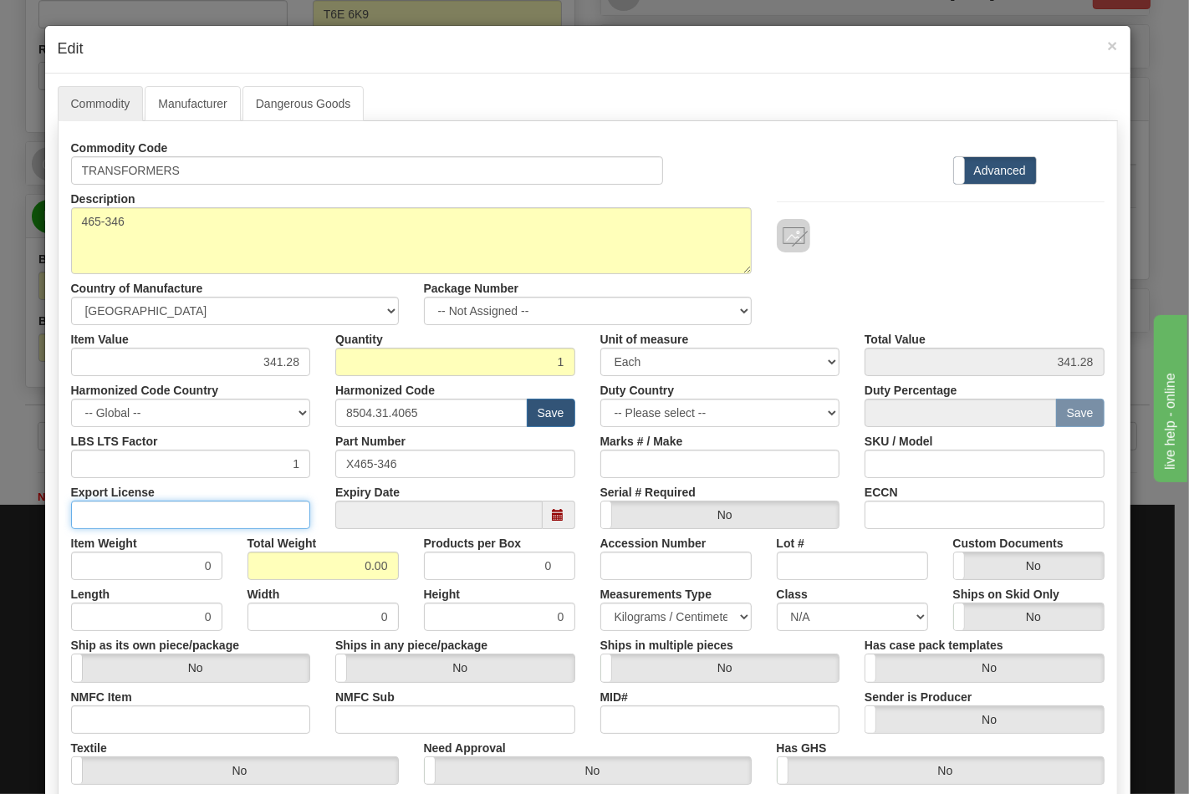
click at [226, 517] on input "Export License" at bounding box center [191, 515] width 240 height 28
type input "N/A"
drag, startPoint x: 297, startPoint y: 561, endPoint x: 405, endPoint y: 572, distance: 108.4
click at [405, 572] on div "Item Weight 0 Total Weight 0.00 Products per Box 0 Accession Number Lot # Custo…" at bounding box center [588, 554] width 1058 height 51
type input "8"
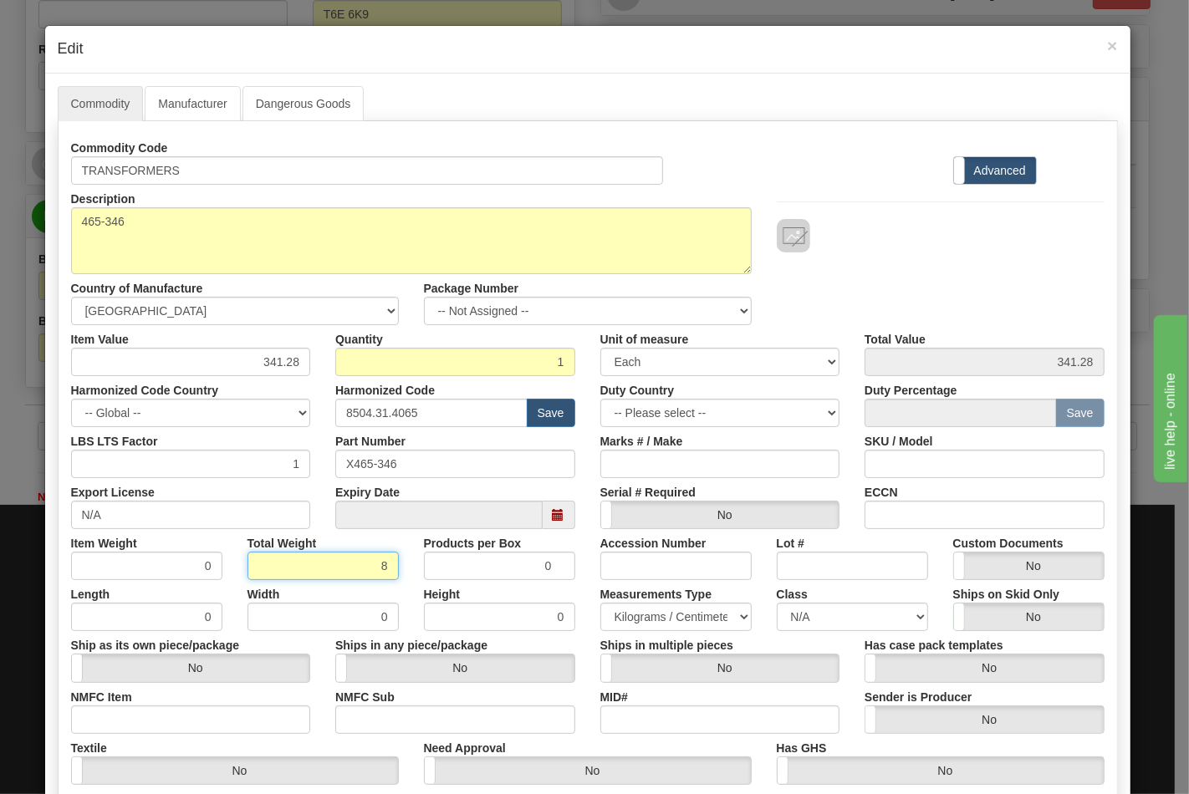
type input "8.0000"
click at [232, 731] on input "NMFC Item" at bounding box center [191, 719] width 240 height 28
type input "63170"
drag, startPoint x: 380, startPoint y: 712, endPoint x: 398, endPoint y: 716, distance: 18.0
click at [380, 712] on input "NMFC Sub" at bounding box center [455, 719] width 240 height 28
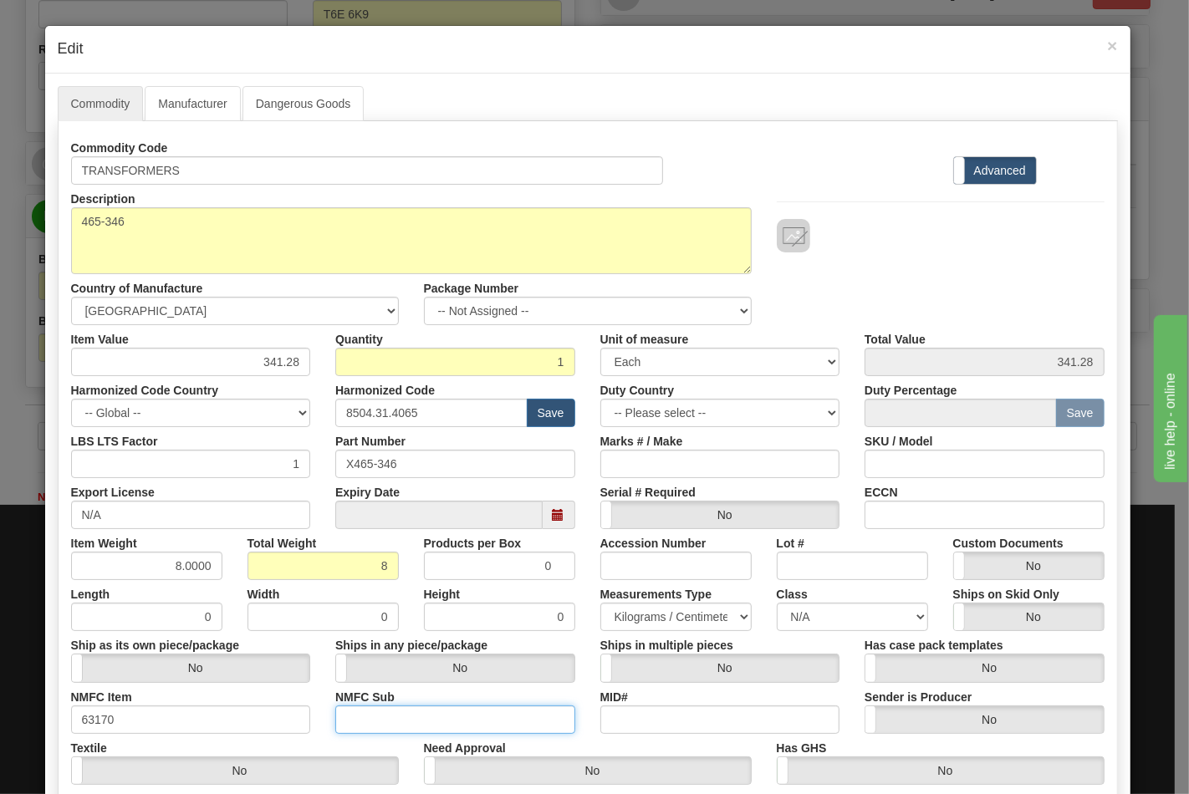
type input "4"
click at [797, 619] on select "N/A 50.0 55.0 60.0 65.0 70.0 85.0 92.5 100.0 125.0 175.0 250.0 300.0 400.0" at bounding box center [852, 617] width 151 height 28
select select "70.0"
click at [777, 603] on select "N/A 50.0 55.0 60.0 65.0 70.0 85.0 92.5 100.0 125.0 175.0 250.0 300.0 400.0" at bounding box center [852, 617] width 151 height 28
drag, startPoint x: 899, startPoint y: 516, endPoint x: 925, endPoint y: 532, distance: 30.8
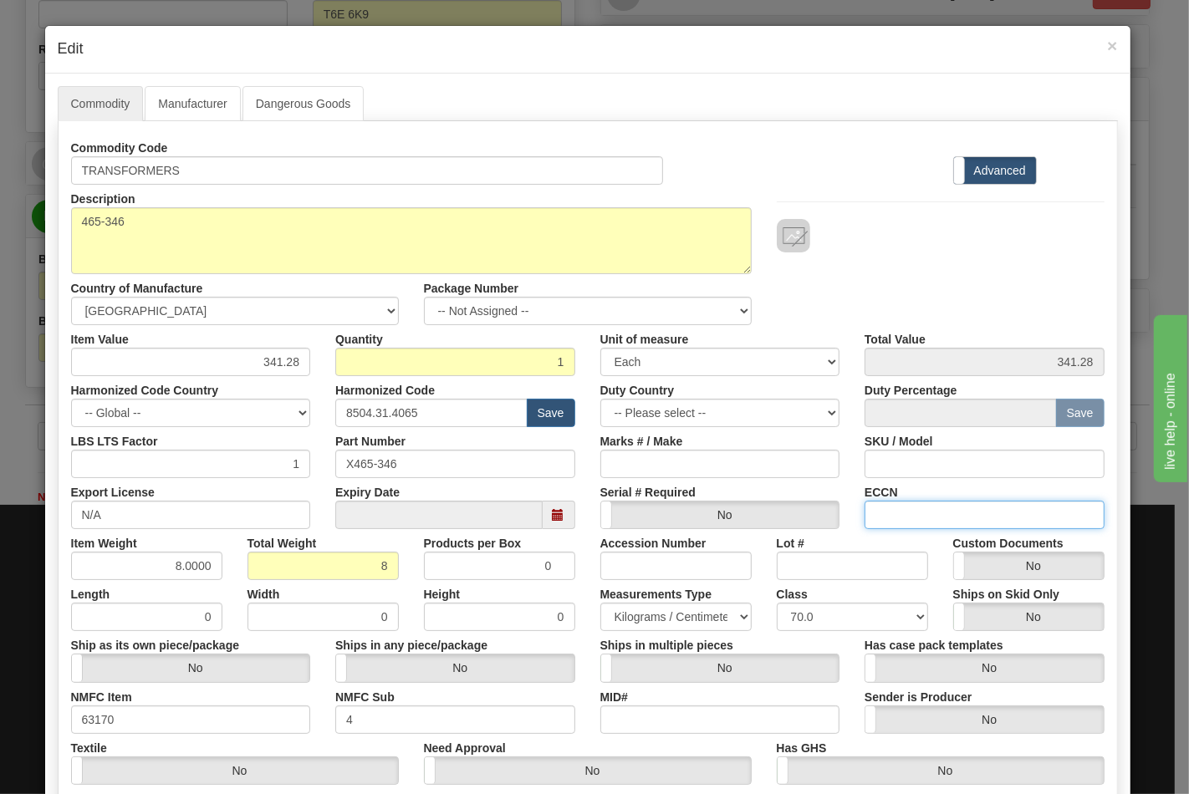
click at [899, 516] on input "ECCN" at bounding box center [984, 515] width 240 height 28
type input "EAR99"
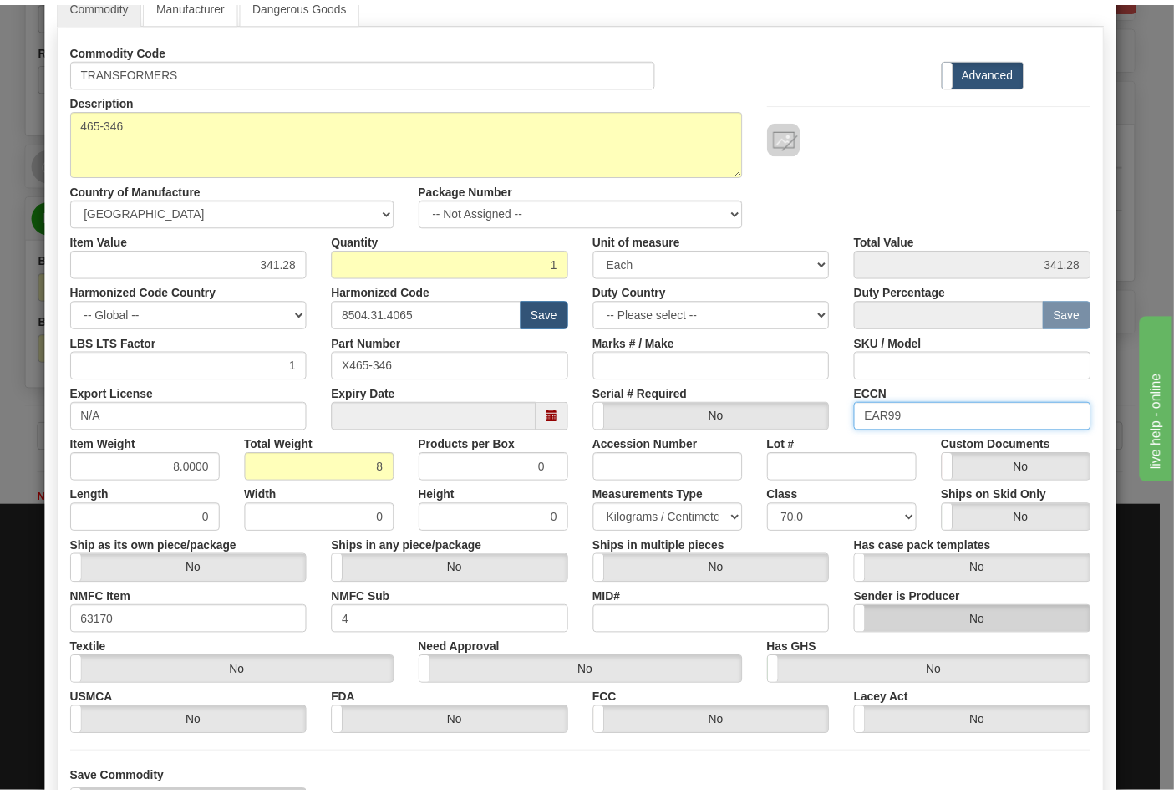
scroll to position [240, 0]
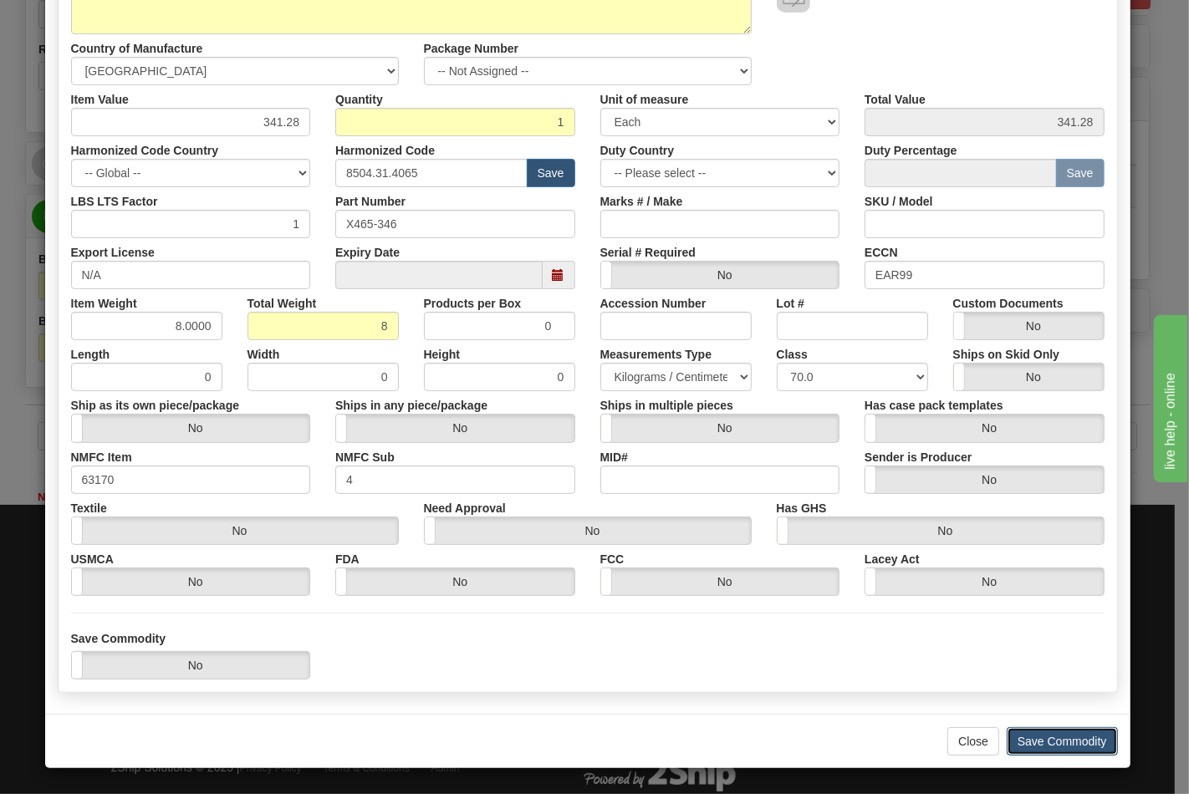
click at [1035, 739] on button "Save Commodity" at bounding box center [1061, 741] width 111 height 28
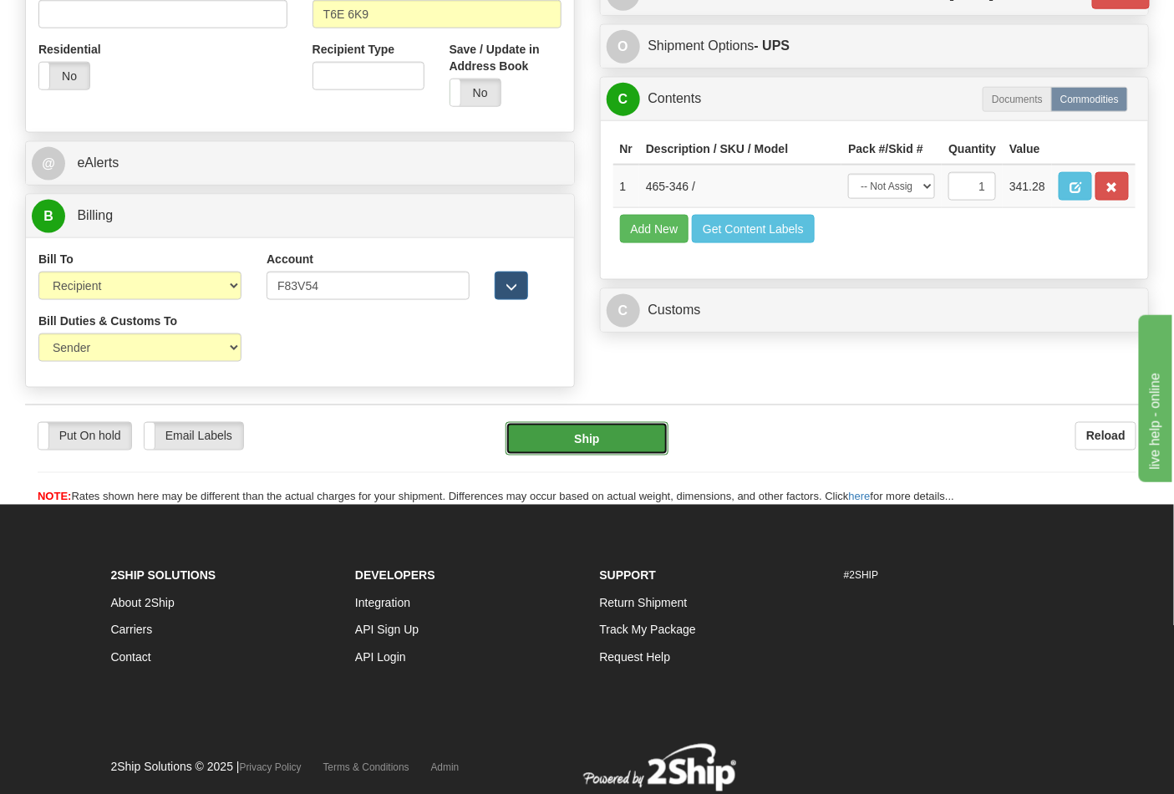
click at [537, 456] on button "Ship" at bounding box center [587, 438] width 162 height 33
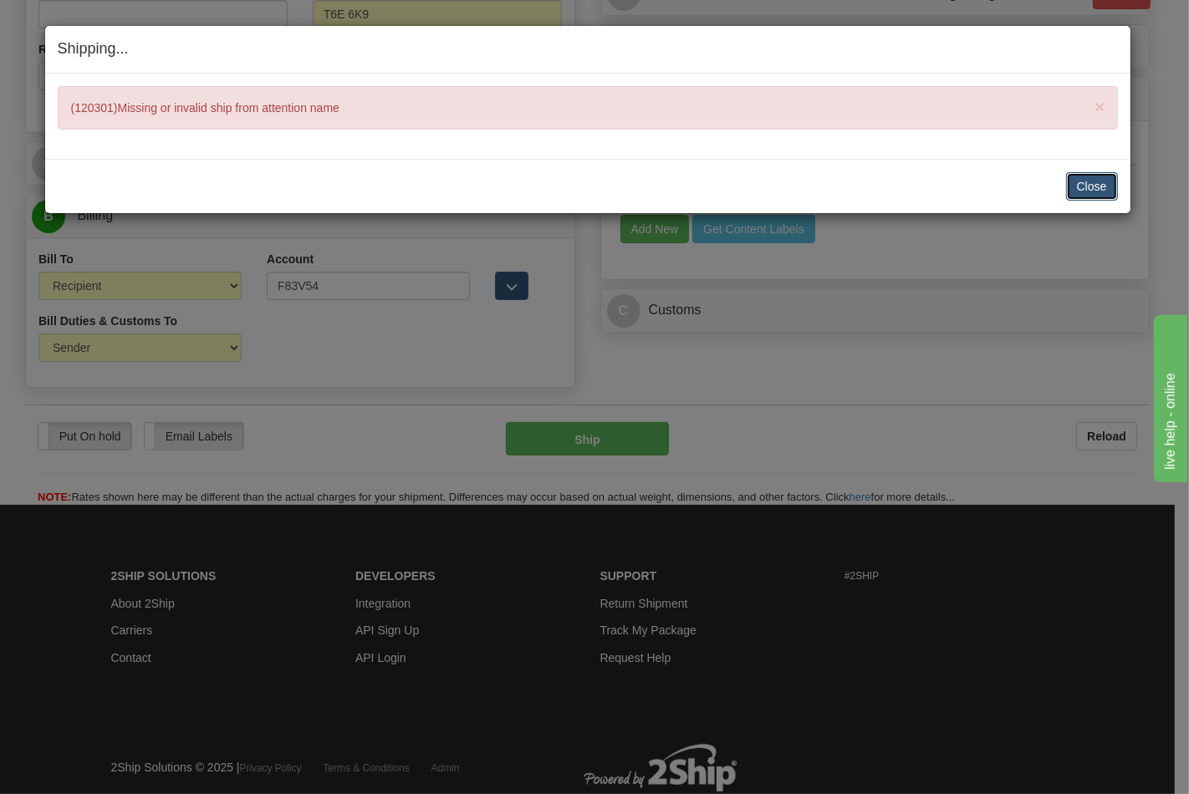
click at [1070, 193] on button "Close" at bounding box center [1092, 186] width 52 height 28
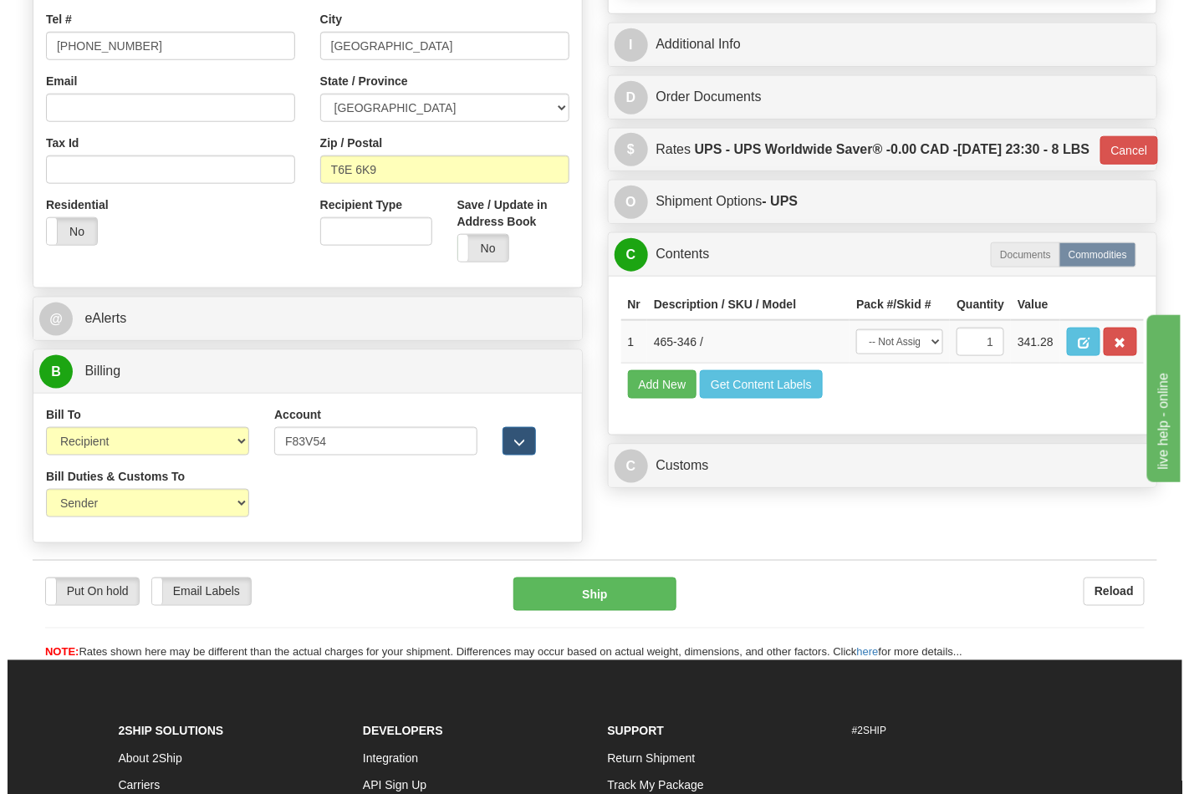
scroll to position [186, 0]
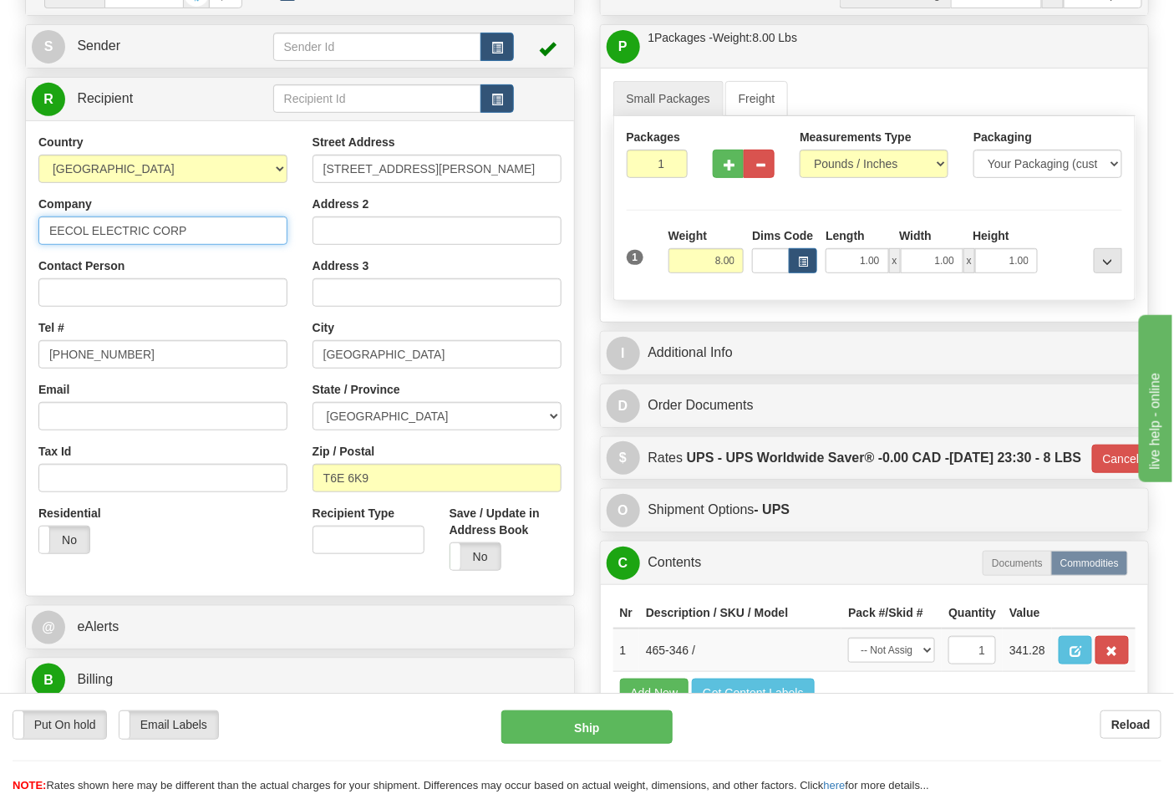
drag, startPoint x: 207, startPoint y: 234, endPoint x: 0, endPoint y: 234, distance: 207.3
click at [0, 234] on div "Toggle navigation Settings Shipping Preferences Fields Preferences New" at bounding box center [587, 379] width 1174 height 1131
click at [110, 298] on input "Contact Person" at bounding box center [162, 292] width 249 height 28
paste input "EECOL ELECTRIC CORP"
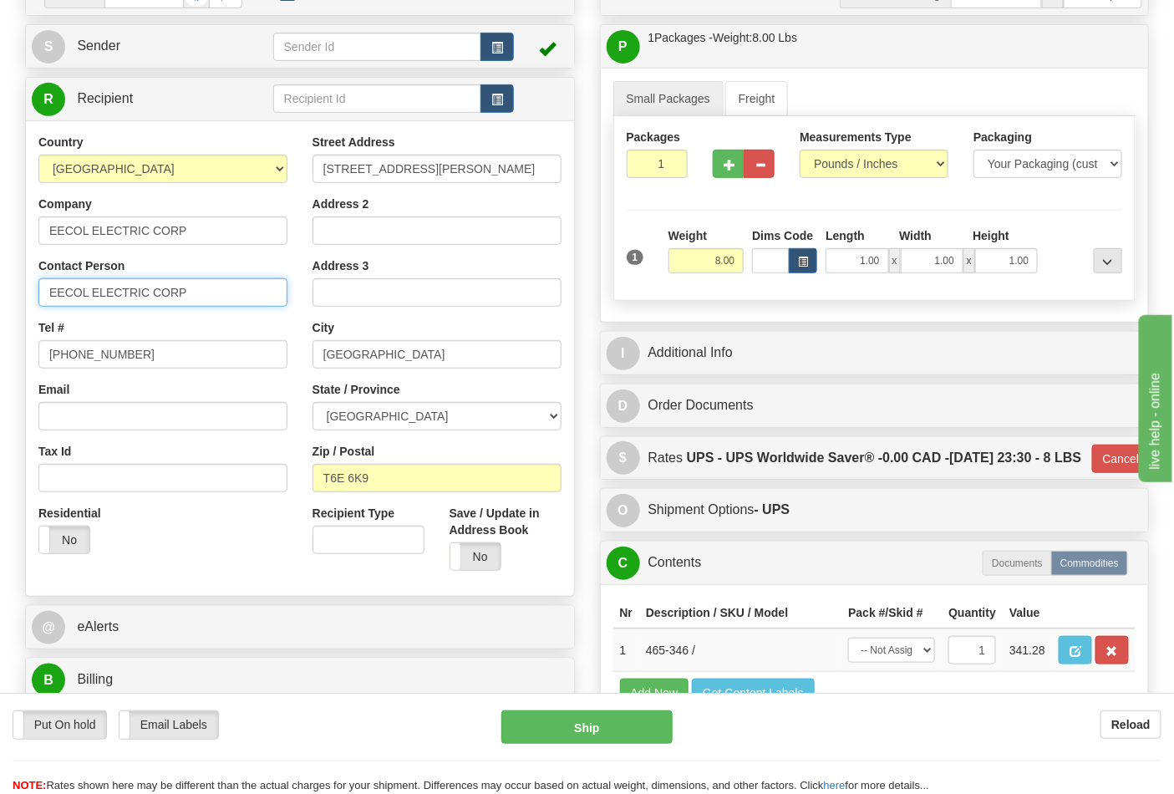
type input "EECOL ELECTRIC CORP"
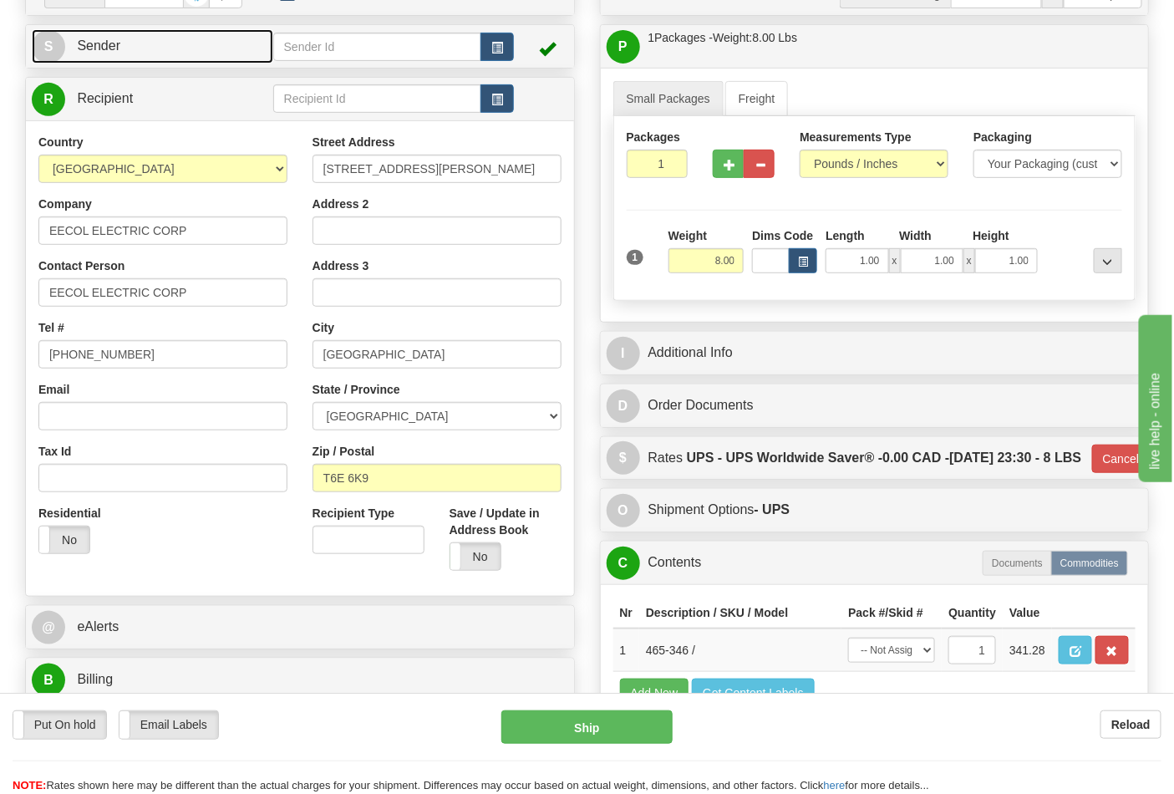
click at [115, 62] on link "S Sender" at bounding box center [153, 46] width 242 height 34
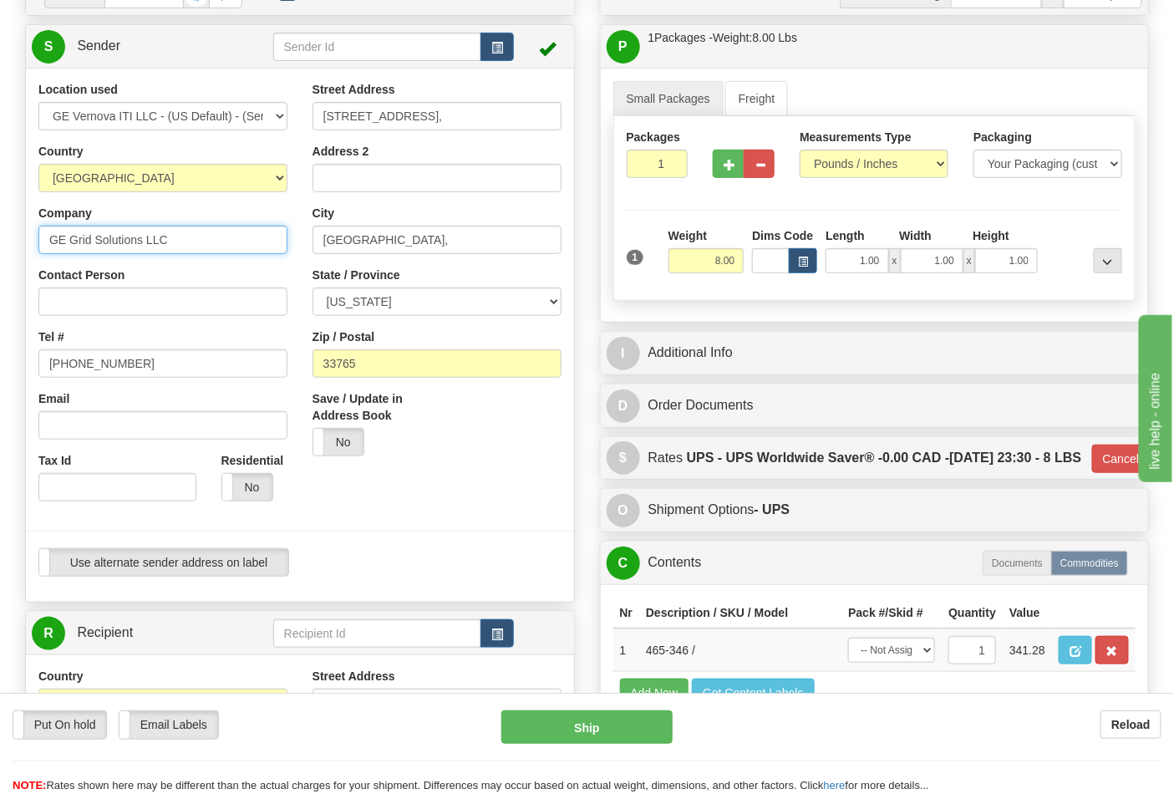
drag, startPoint x: 178, startPoint y: 237, endPoint x: 0, endPoint y: 222, distance: 178.6
click at [0, 222] on div "Toggle navigation Settings Shipping Preferences Fields Preferences New" at bounding box center [587, 646] width 1174 height 1665
click at [76, 301] on input "Contact Person" at bounding box center [162, 302] width 249 height 28
paste input "GE Grid Solutions LLC"
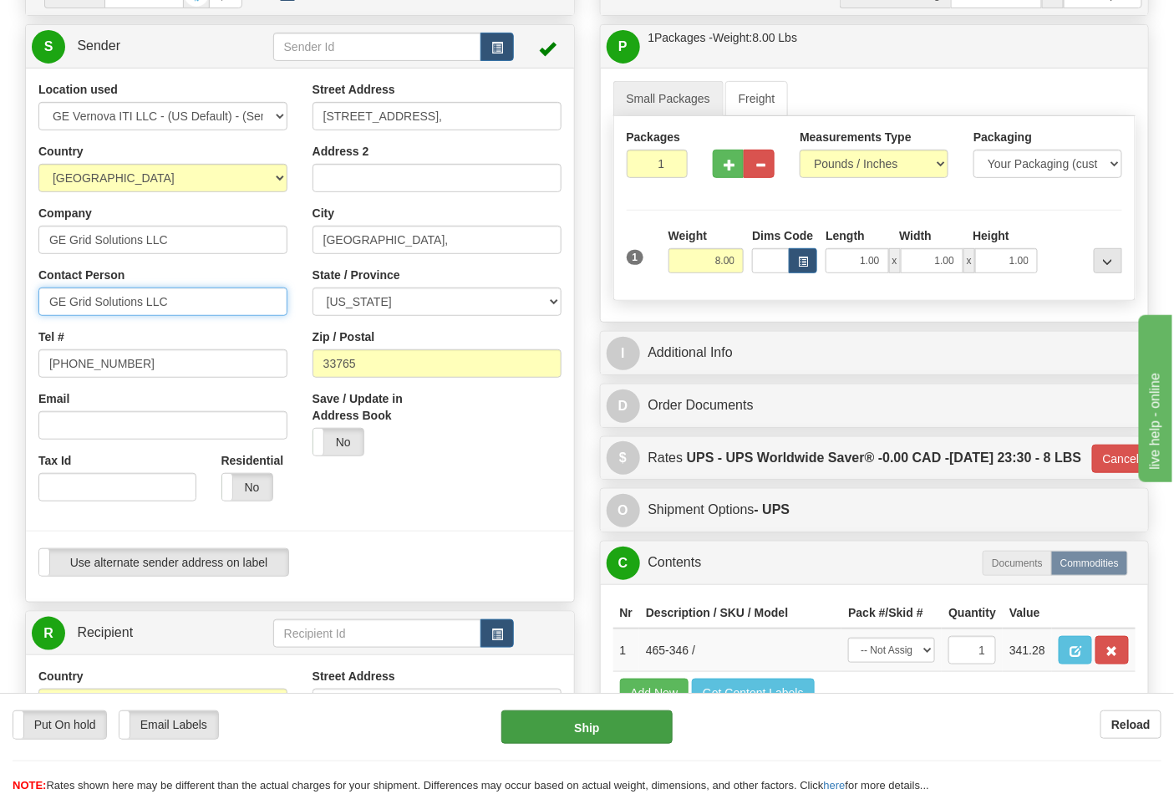
type input "GE Grid Solutions LLC"
click at [617, 727] on button "Ship" at bounding box center [587, 726] width 171 height 33
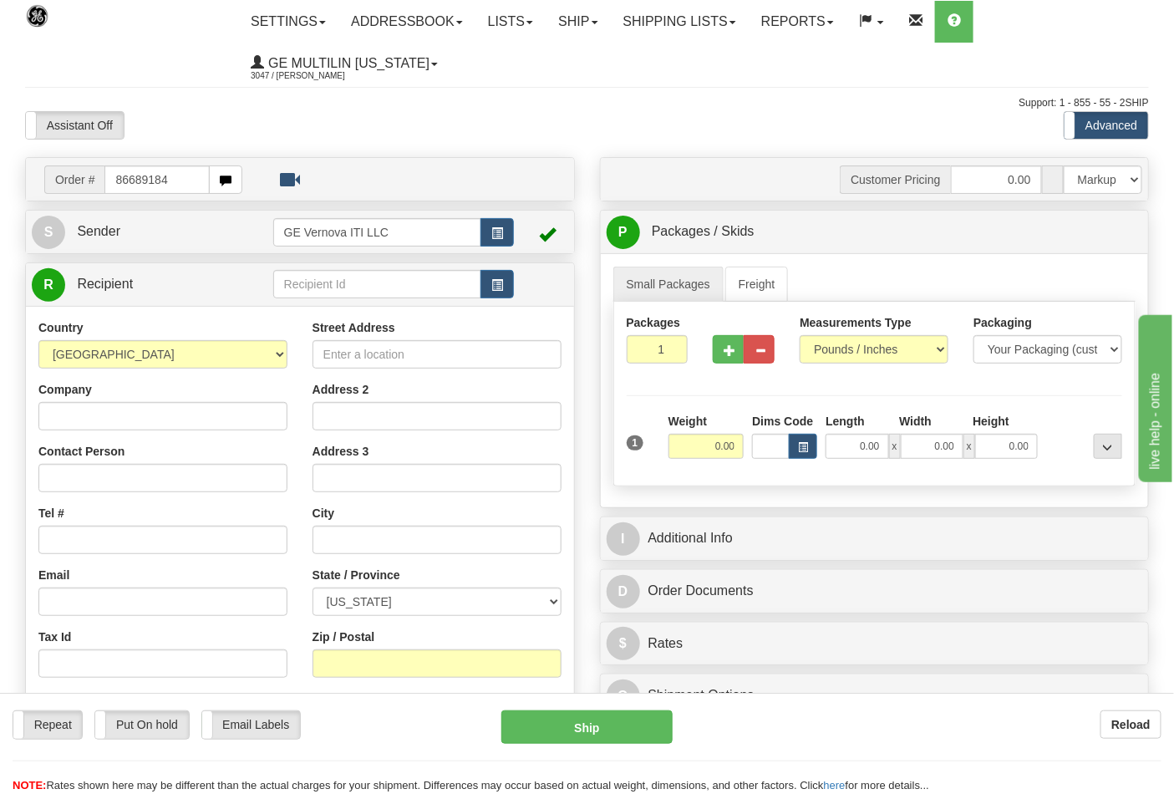
type input "86689184"
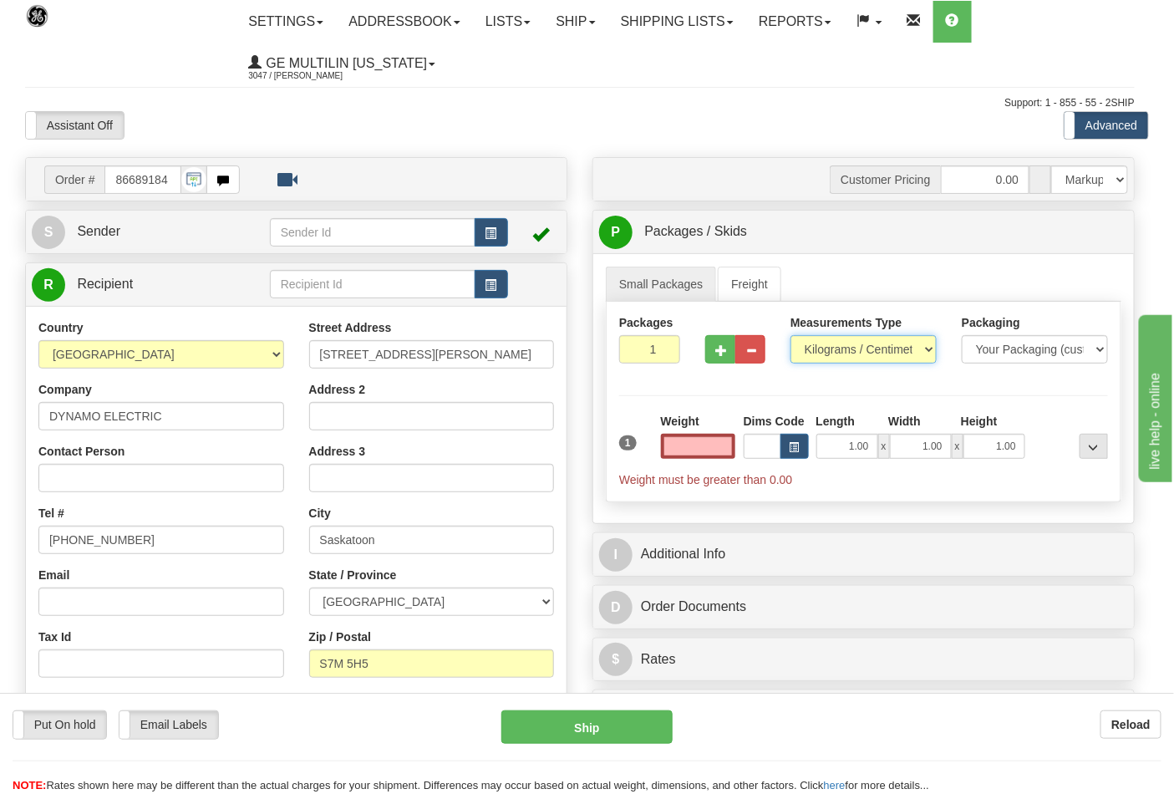
type input "0.00"
click at [826, 354] on select "Pounds / Inches Kilograms / Centimeters" at bounding box center [864, 349] width 146 height 28
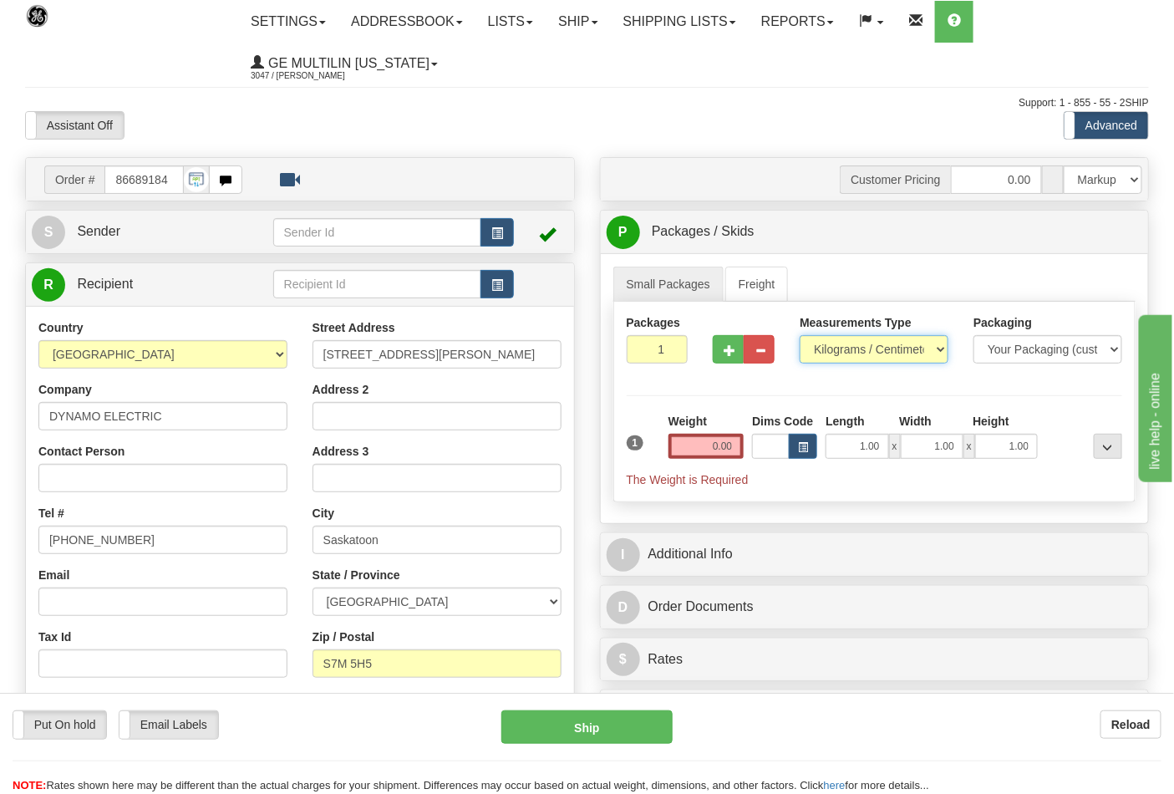
select select "0"
click at [800, 336] on select "Pounds / Inches Kilograms / Centimeters" at bounding box center [874, 349] width 149 height 28
click at [740, 447] on input "0.00" at bounding box center [707, 446] width 76 height 25
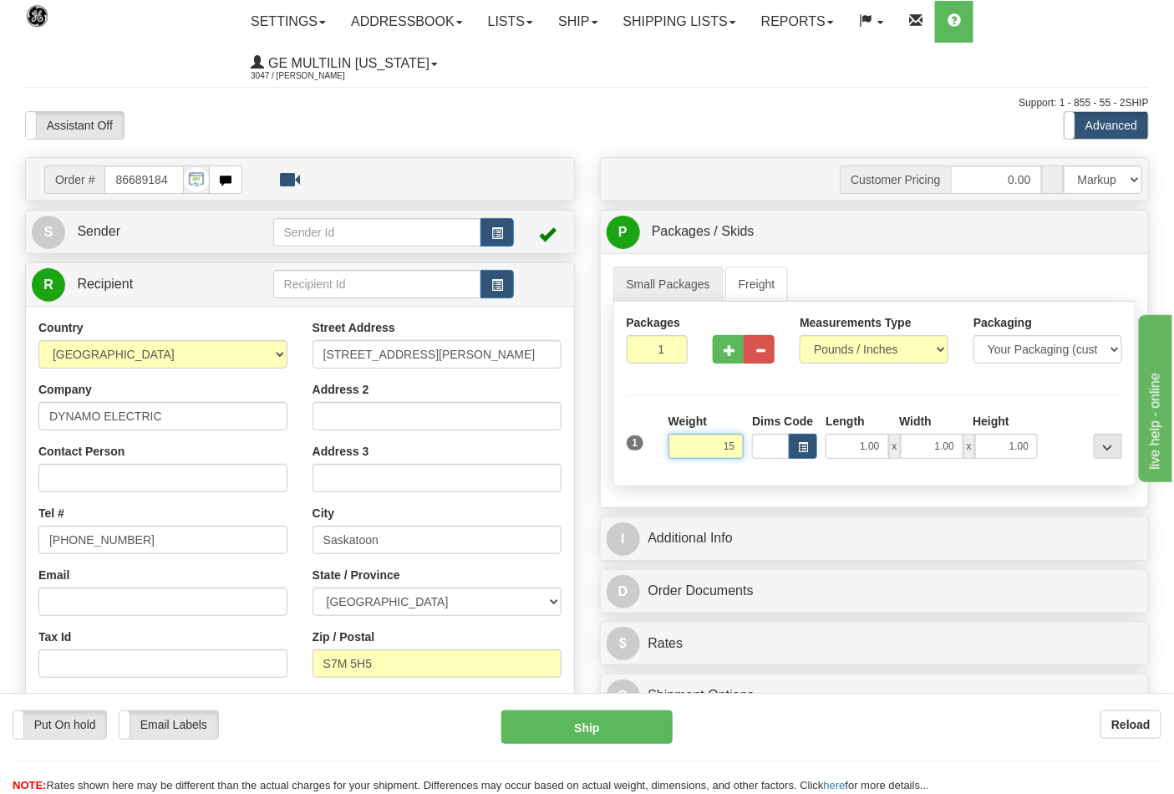
click button "Delete" at bounding box center [0, 0] width 0 height 0
type input "15.00"
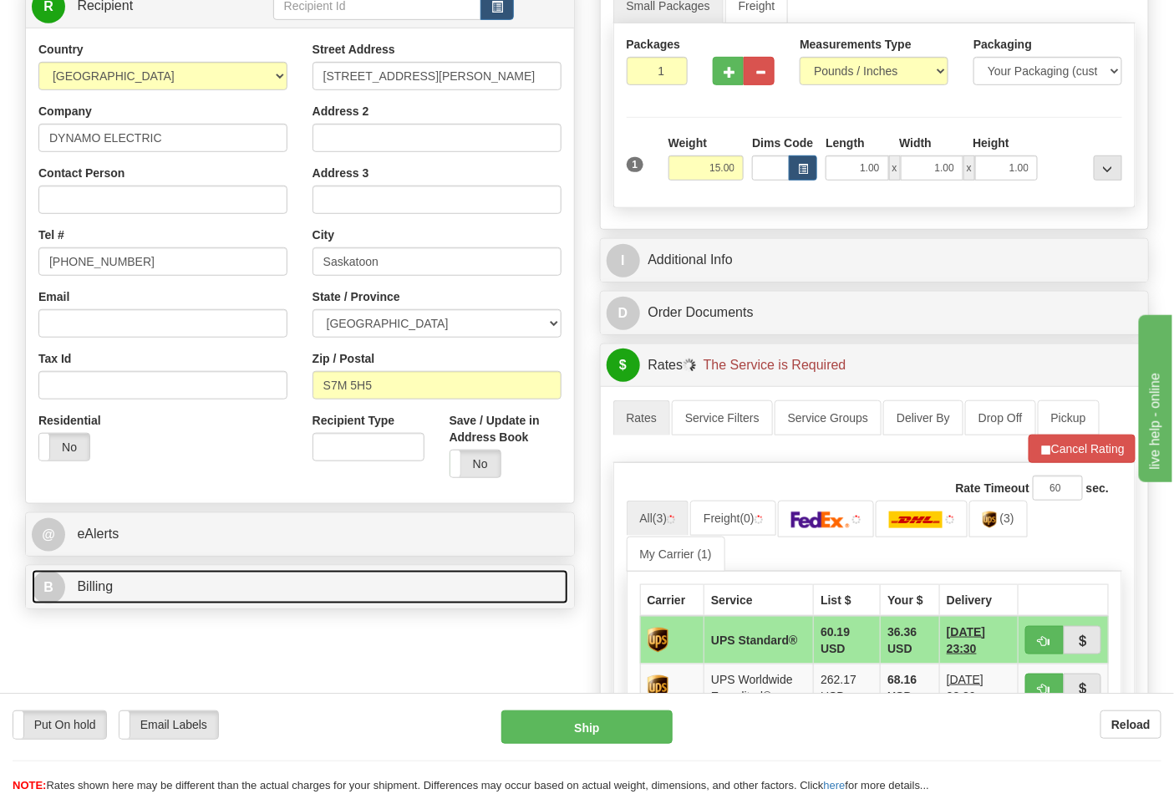
click at [217, 585] on link "B Billing" at bounding box center [300, 587] width 537 height 34
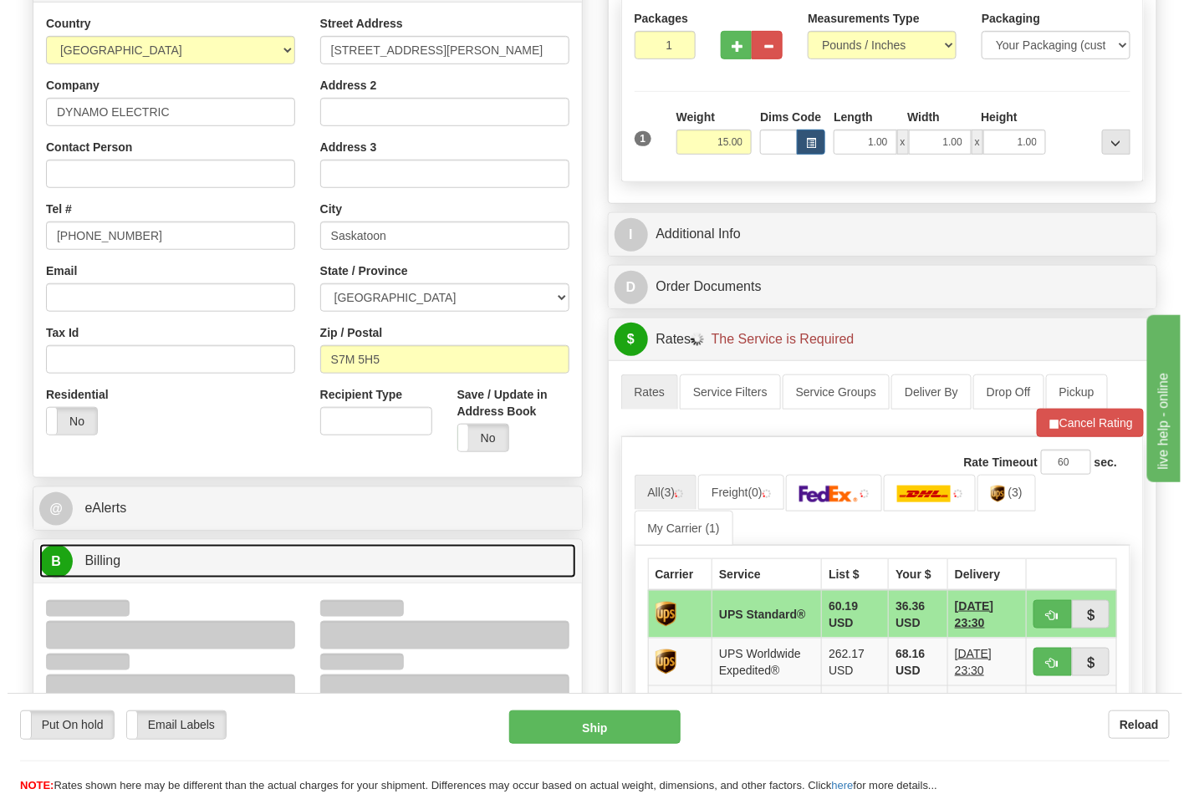
scroll to position [464, 0]
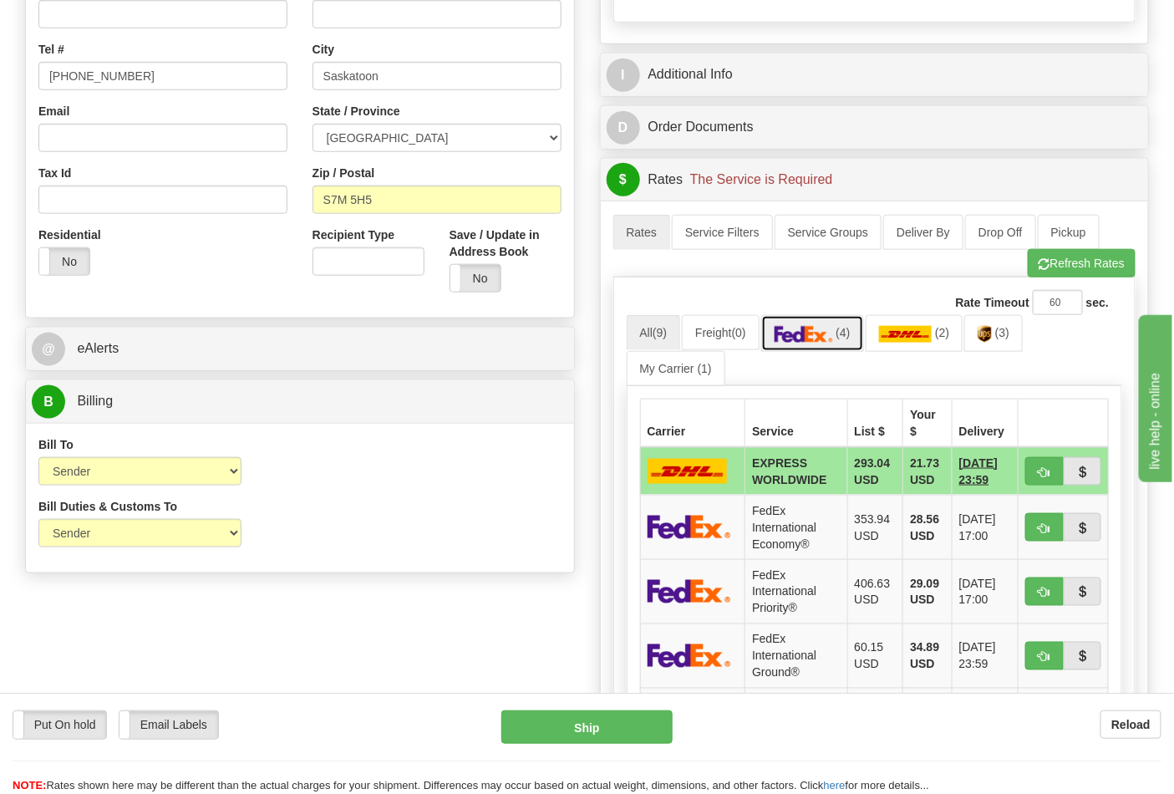
click at [833, 332] on img at bounding box center [804, 334] width 59 height 17
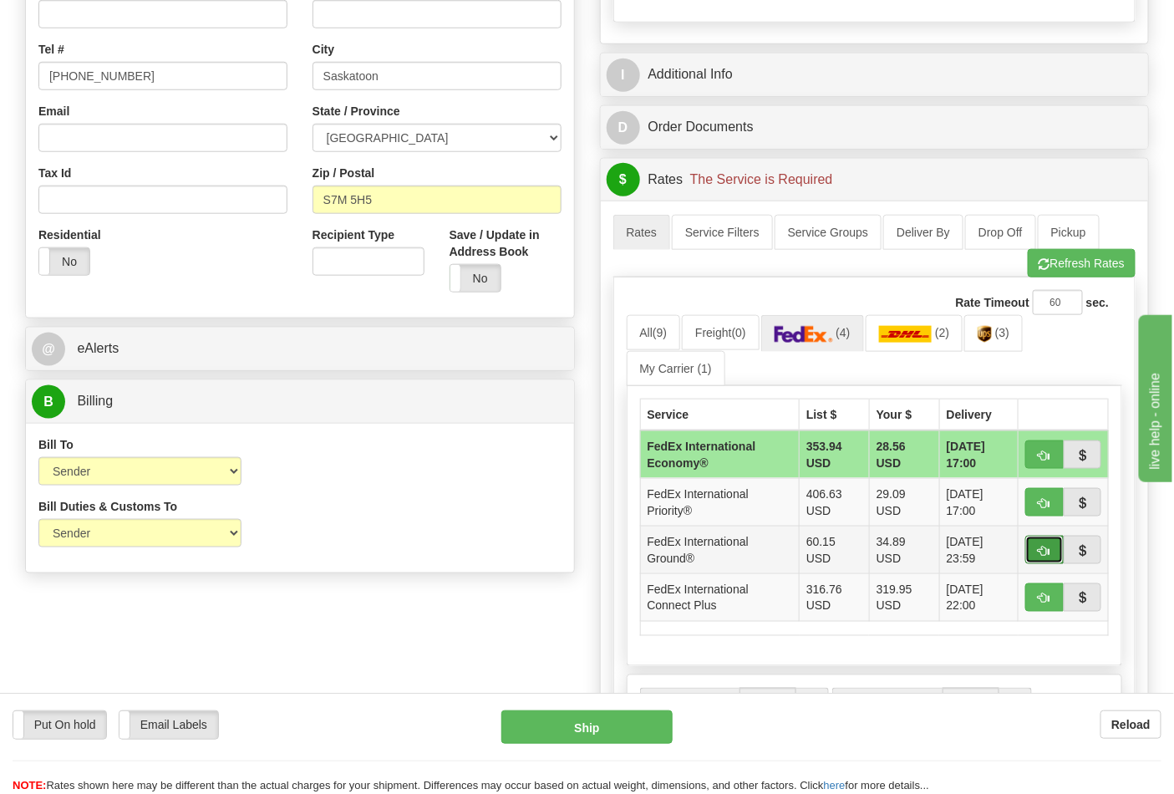
click at [1039, 557] on span "button" at bounding box center [1045, 551] width 12 height 11
type input "92"
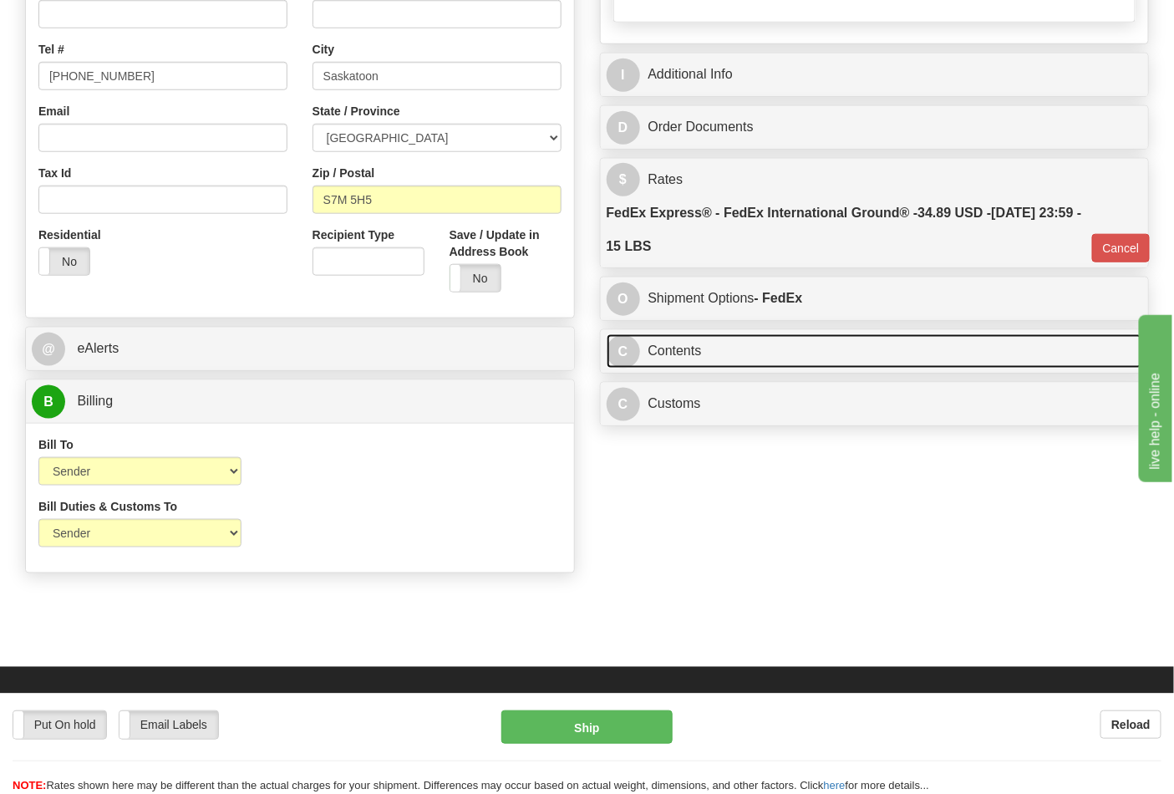
click at [670, 369] on link "C Contents" at bounding box center [875, 351] width 537 height 34
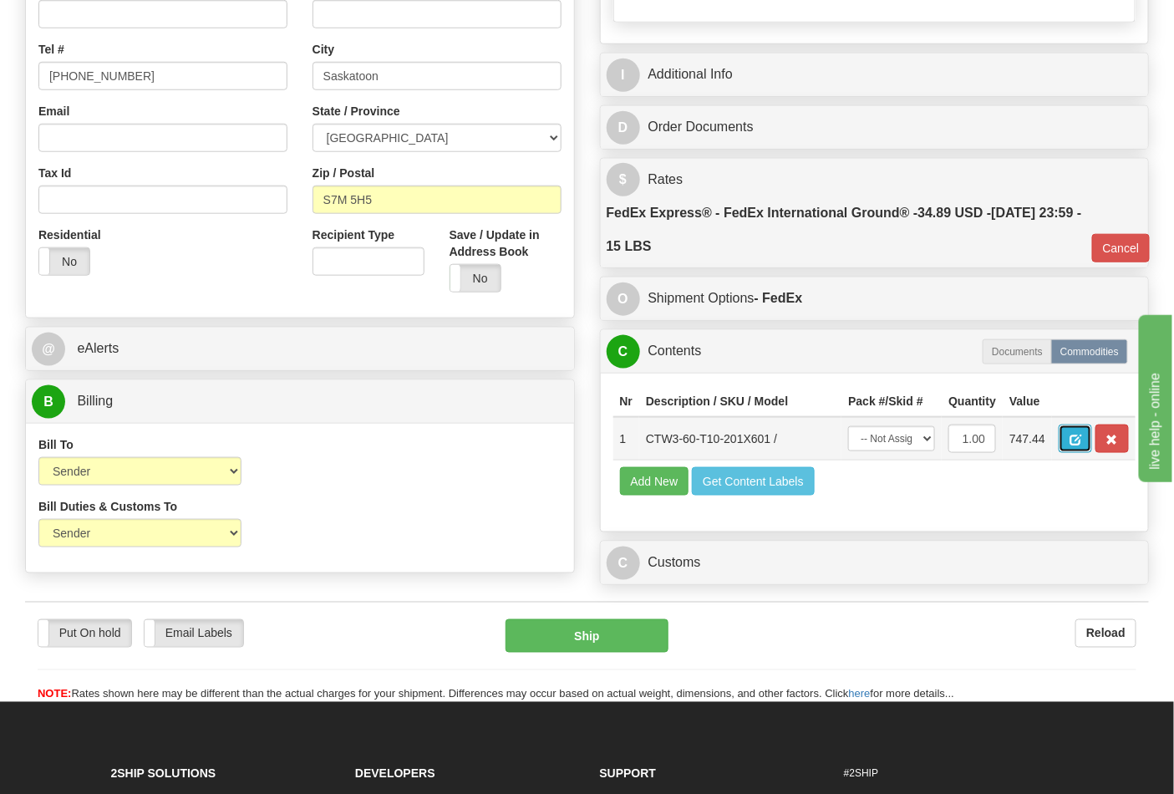
click at [1082, 441] on span "button" at bounding box center [1076, 440] width 12 height 11
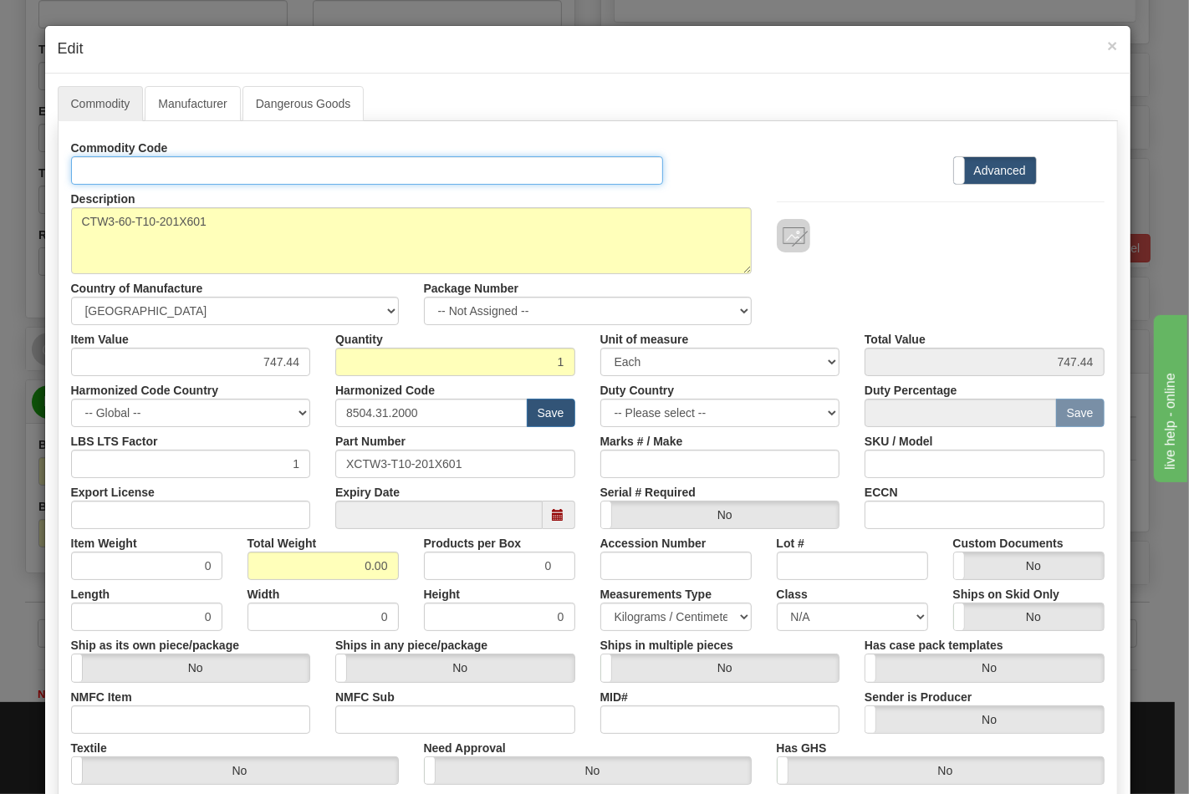
click at [219, 178] on input "Id" at bounding box center [367, 170] width 593 height 28
type input "TRANSFORMERS"
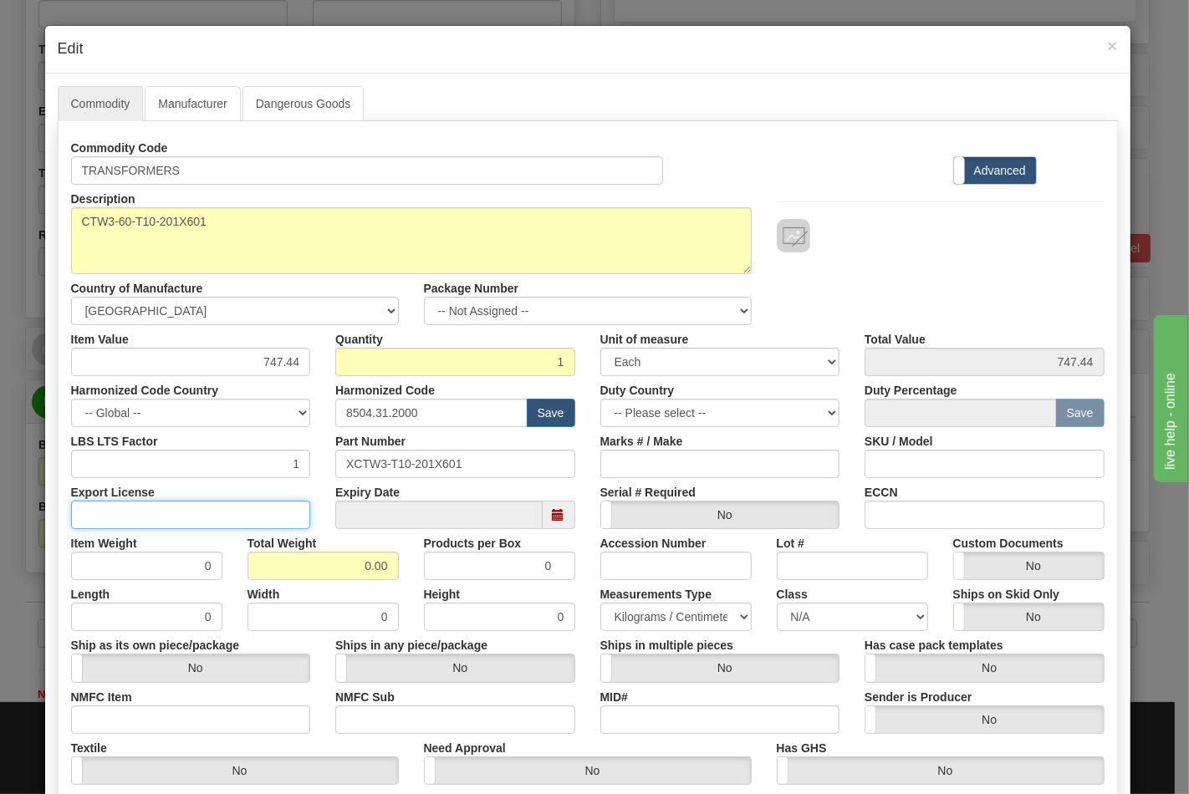
drag, startPoint x: 254, startPoint y: 504, endPoint x: 252, endPoint y: 514, distance: 10.2
click at [253, 504] on input "Export License" at bounding box center [191, 515] width 240 height 28
type input "N/A"
drag, startPoint x: 365, startPoint y: 571, endPoint x: 412, endPoint y: 567, distance: 47.0
click at [418, 573] on div "Item Weight 0 Total Weight 0.00 Products per Box 0 Accession Number Lot # Custo…" at bounding box center [588, 554] width 1058 height 51
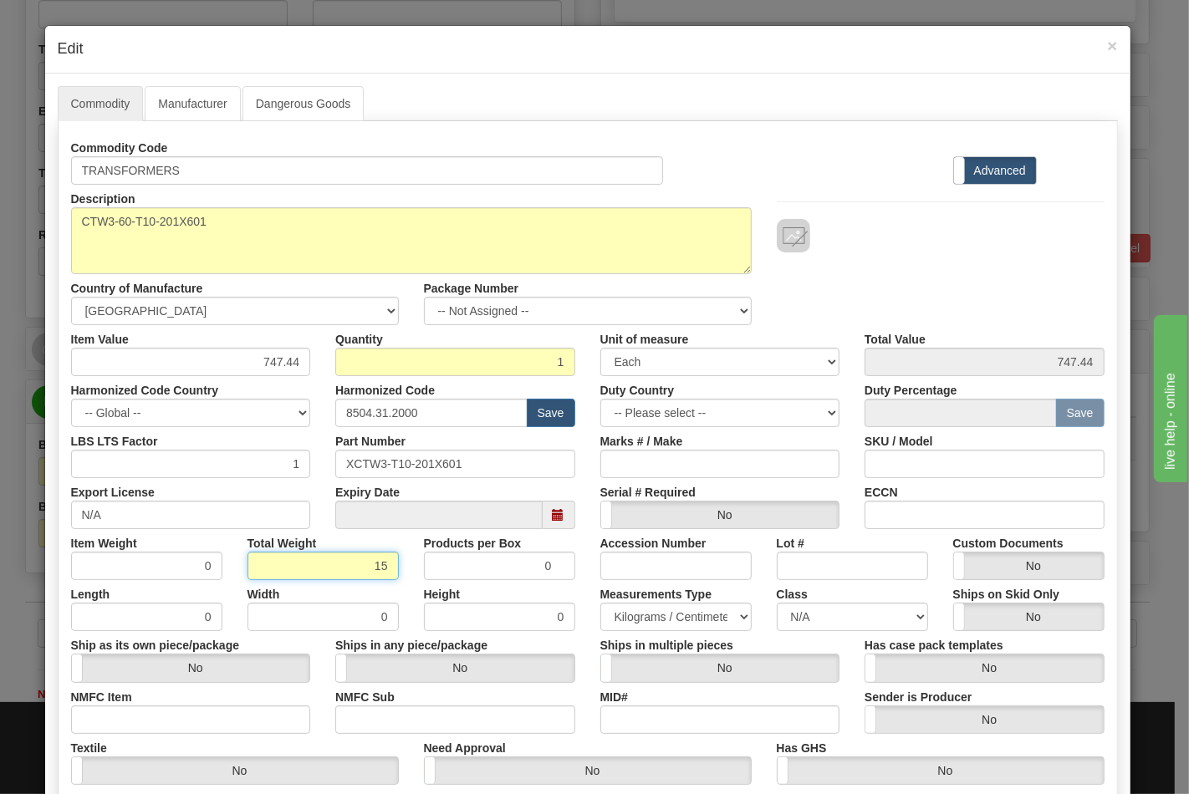
type input "15"
type input "15.0000"
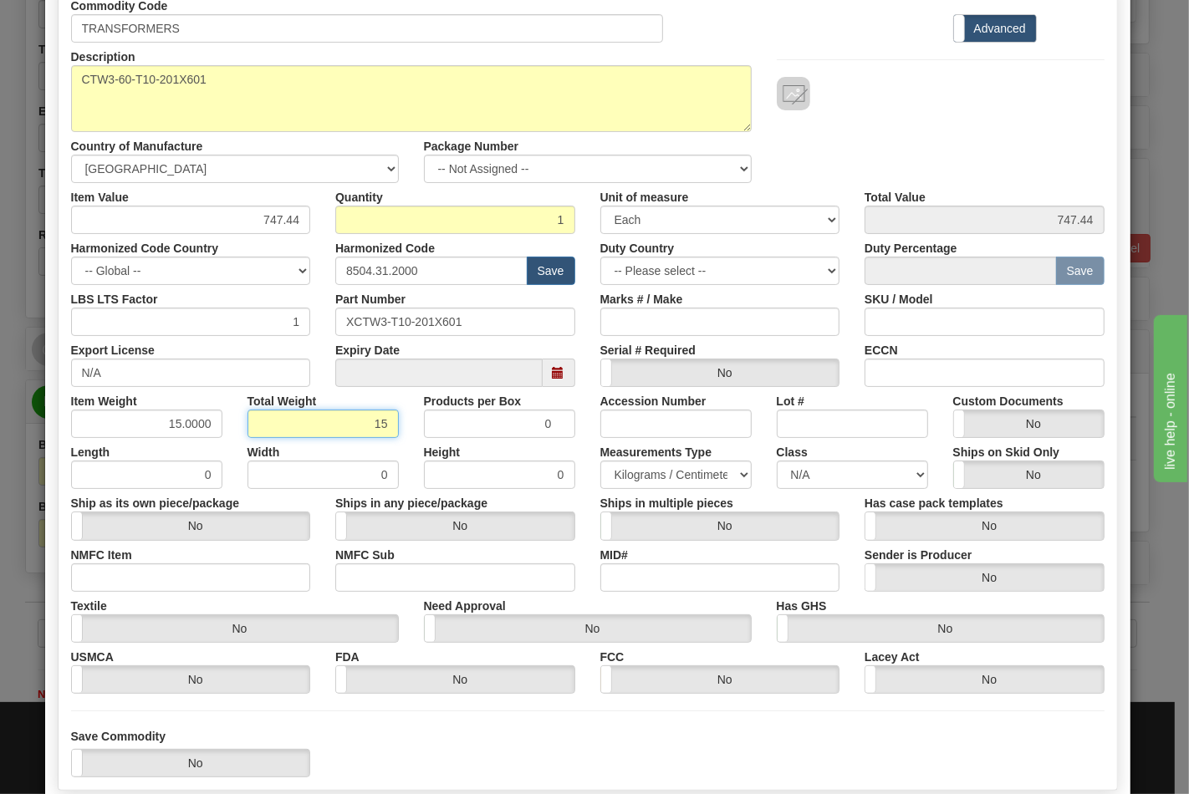
scroll to position [240, 0]
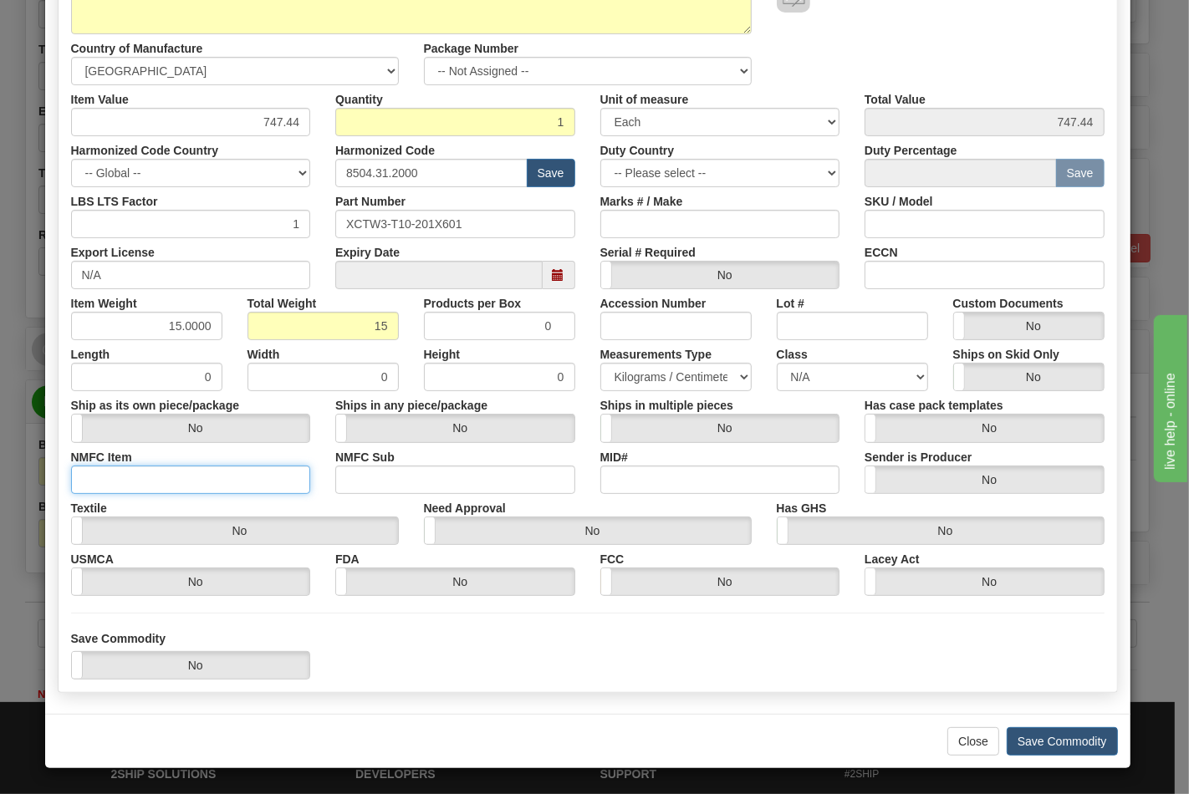
drag, startPoint x: 205, startPoint y: 471, endPoint x: 210, endPoint y: 487, distance: 16.7
click at [205, 471] on input "NMFC Item" at bounding box center [191, 480] width 240 height 28
type input "63170"
click at [381, 471] on input "NMFC Sub" at bounding box center [455, 480] width 240 height 28
type input "4"
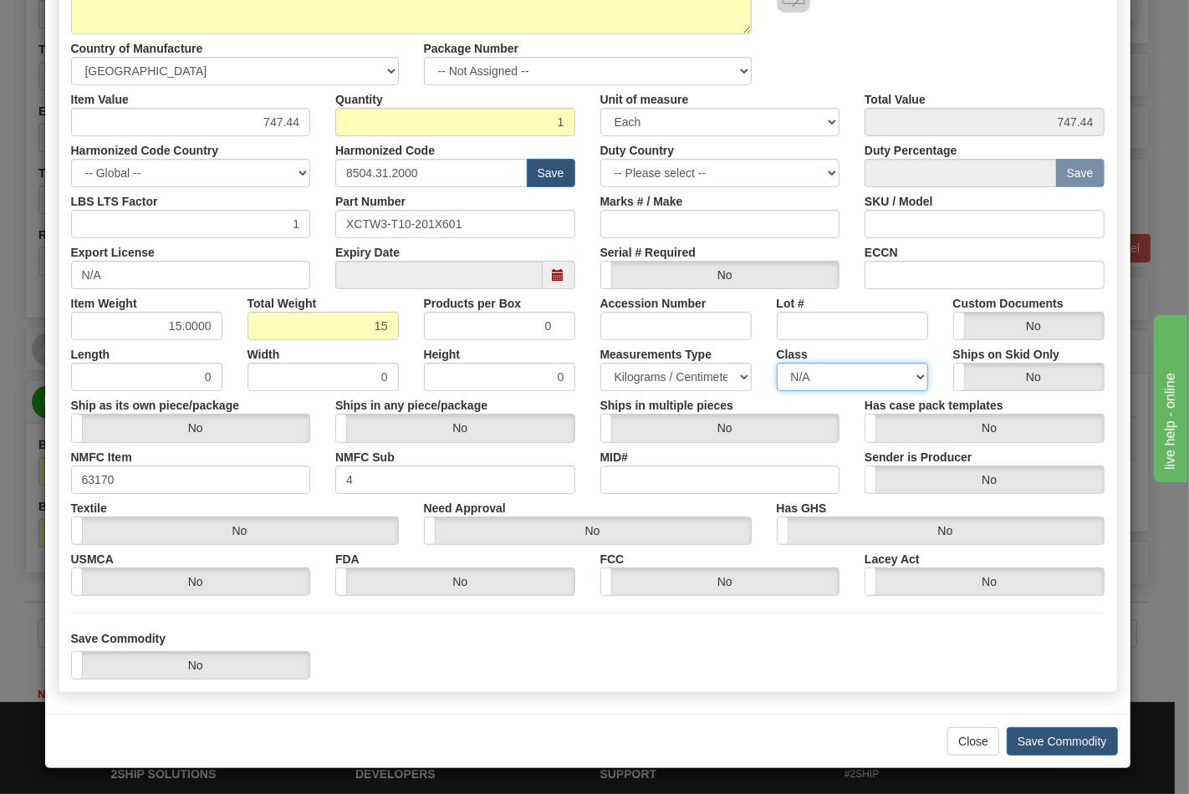
click at [886, 369] on select "N/A 50.0 55.0 60.0 65.0 70.0 85.0 92.5 100.0 125.0 175.0 250.0 300.0 400.0" at bounding box center [852, 377] width 151 height 28
select select "70.0"
click at [777, 363] on select "N/A 50.0 55.0 60.0 65.0 70.0 85.0 92.5 100.0 125.0 175.0 250.0 300.0 400.0" at bounding box center [852, 377] width 151 height 28
drag, startPoint x: 884, startPoint y: 265, endPoint x: 932, endPoint y: 304, distance: 62.4
click at [884, 265] on input "ECCN" at bounding box center [984, 275] width 240 height 28
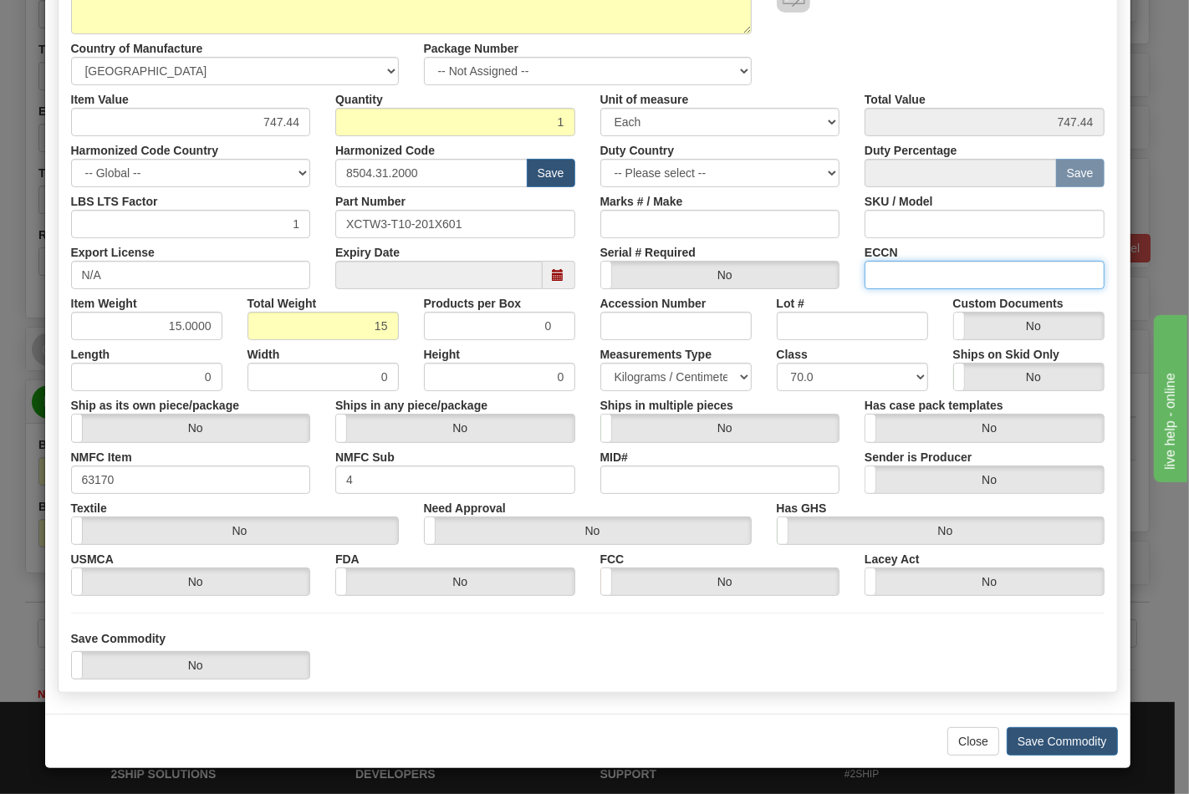
type input "EAR99"
drag, startPoint x: 1029, startPoint y: 741, endPoint x: 1016, endPoint y: 725, distance: 20.2
click at [1030, 741] on button "Save Commodity" at bounding box center [1061, 741] width 111 height 28
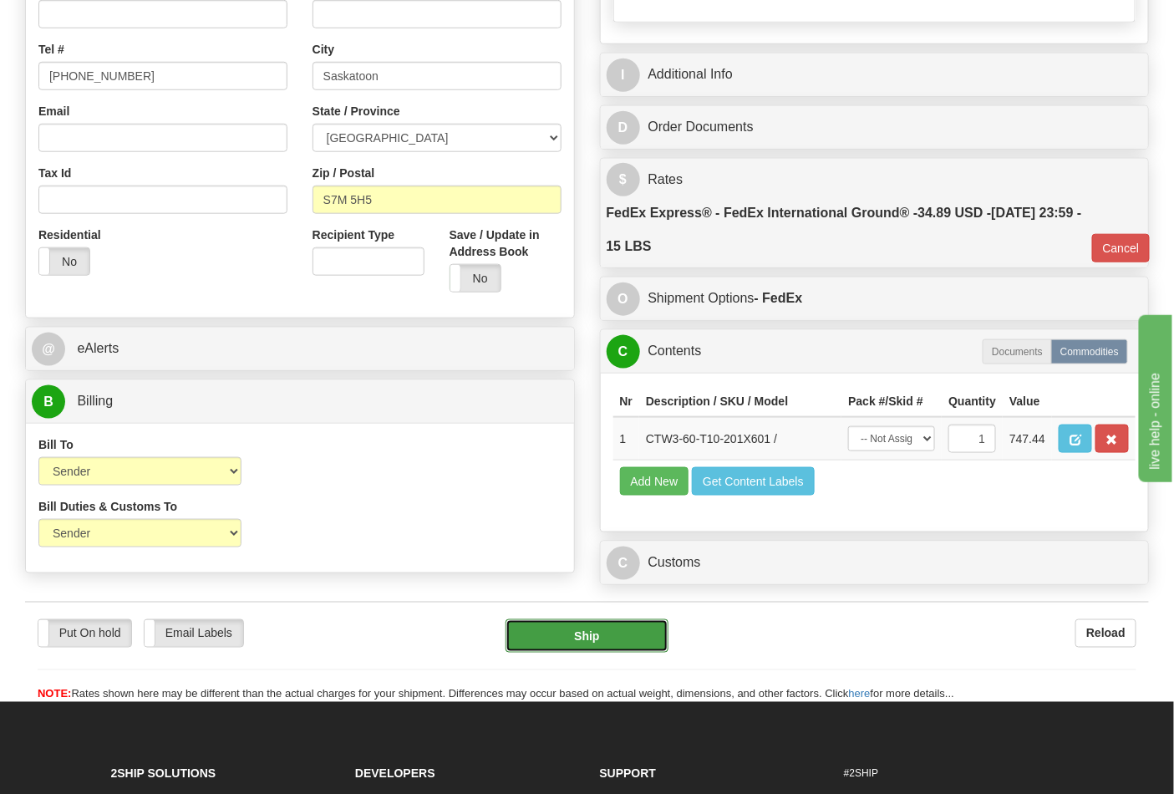
click at [622, 653] on button "Ship" at bounding box center [587, 635] width 162 height 33
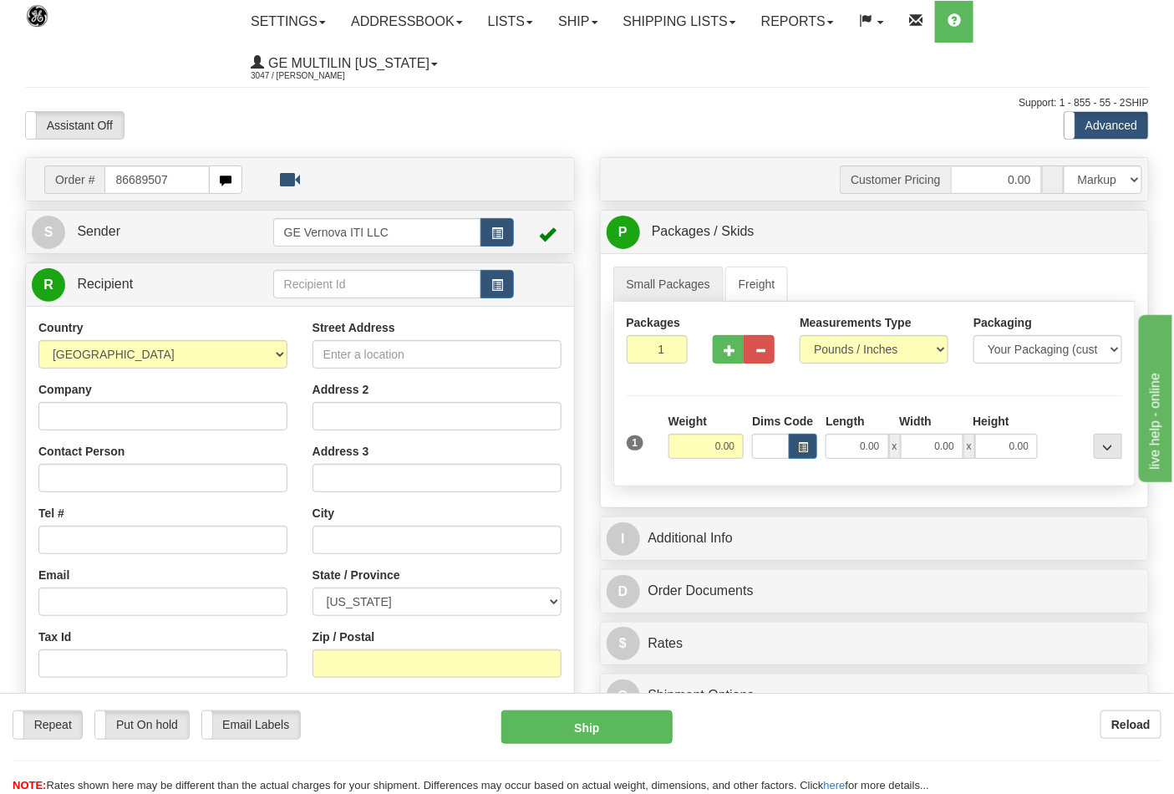
type input "86689507"
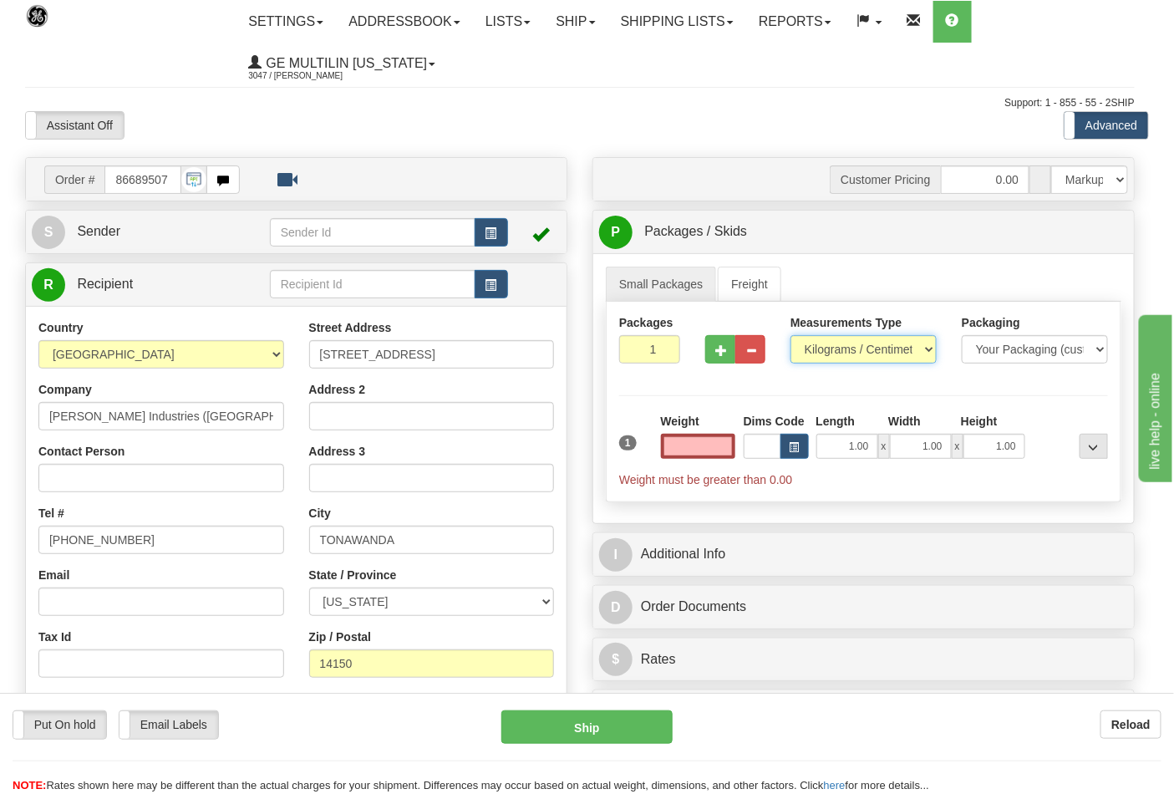
type input "0.00"
click at [843, 349] on select "Pounds / Inches Kilograms / Centimeters" at bounding box center [864, 349] width 146 height 28
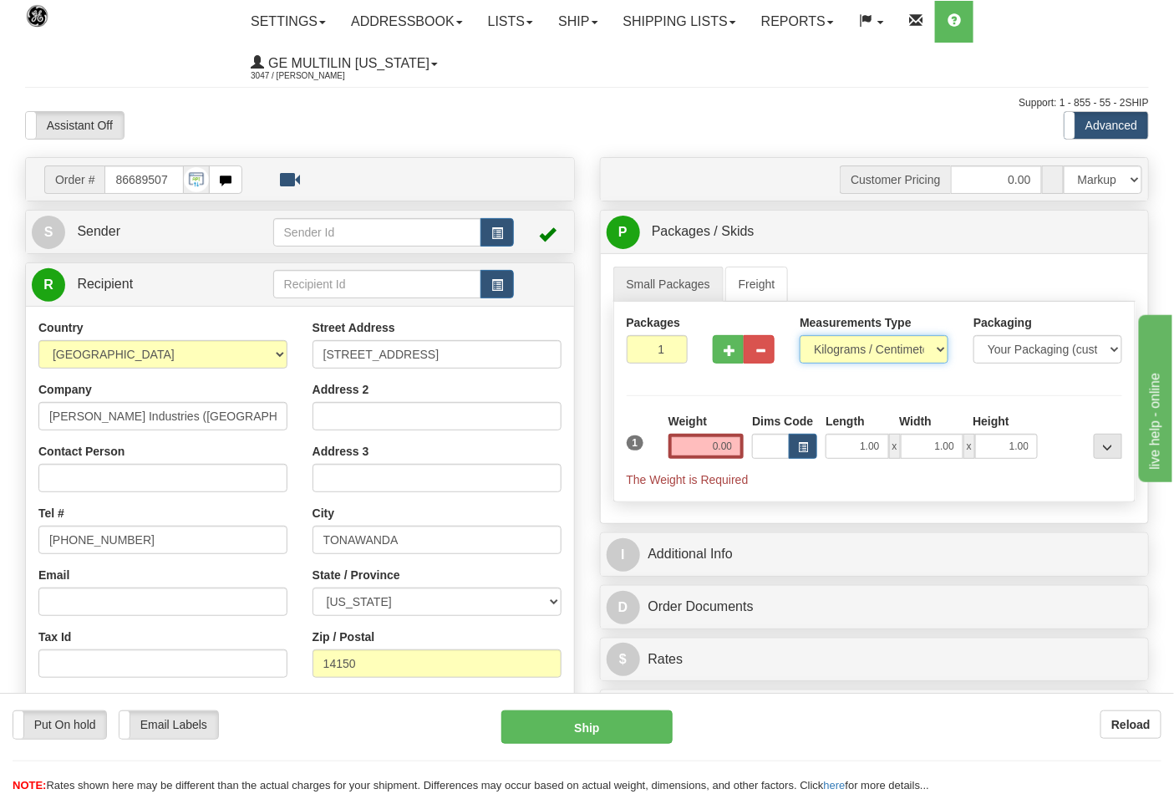
select select "0"
click at [800, 336] on select "Pounds / Inches Kilograms / Centimeters" at bounding box center [874, 349] width 149 height 28
click at [736, 451] on input "0.00" at bounding box center [707, 446] width 76 height 25
type input "9"
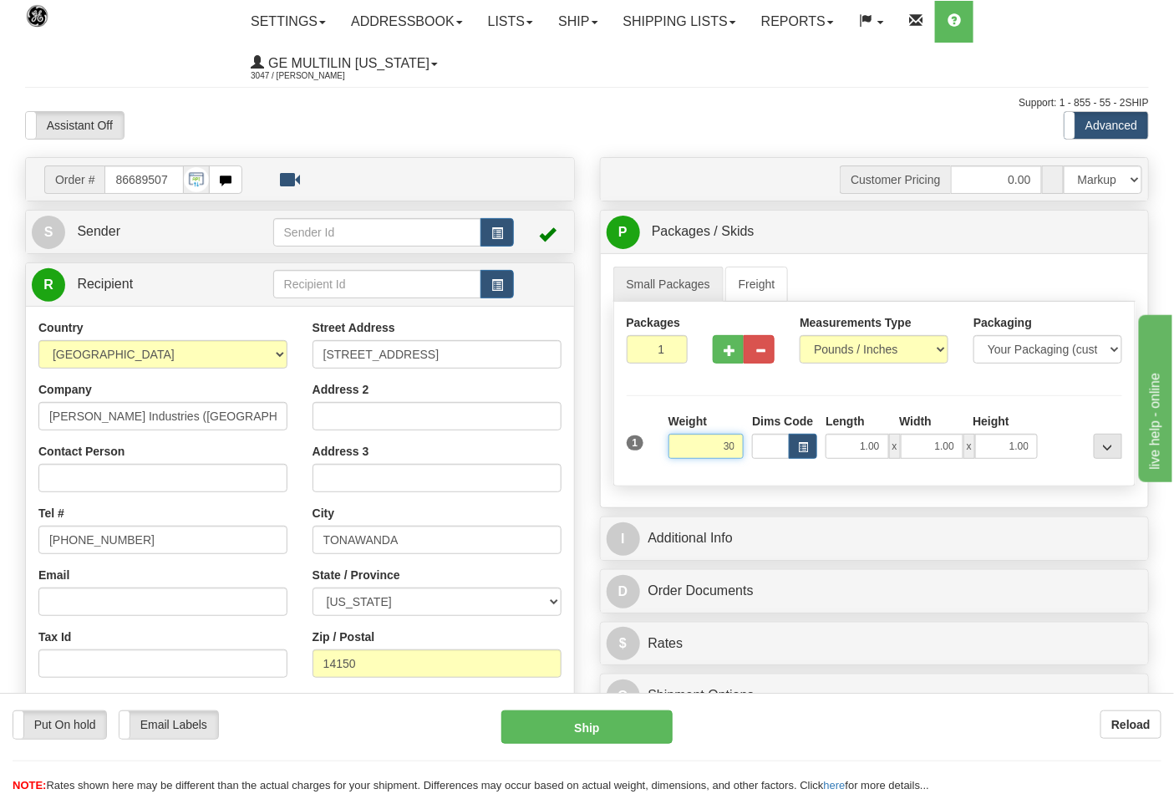
click button "Delete" at bounding box center [0, 0] width 0 height 0
type input "30.00"
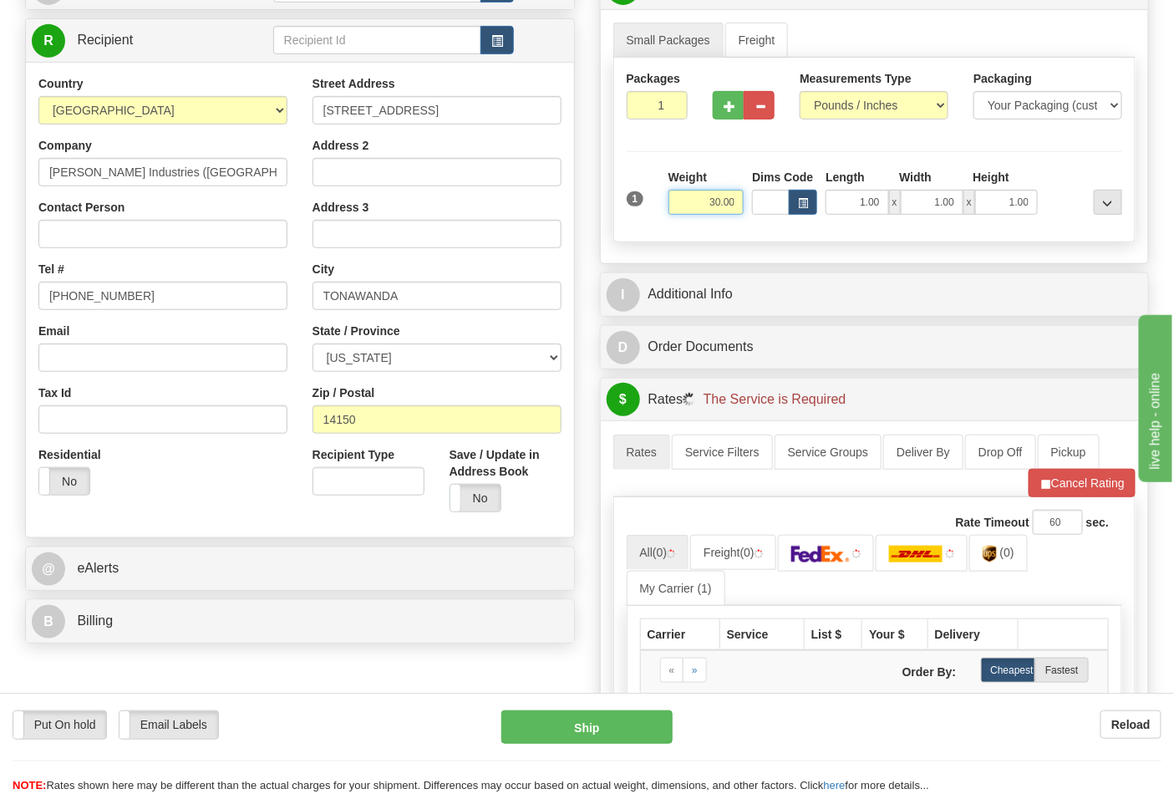
scroll to position [464, 0]
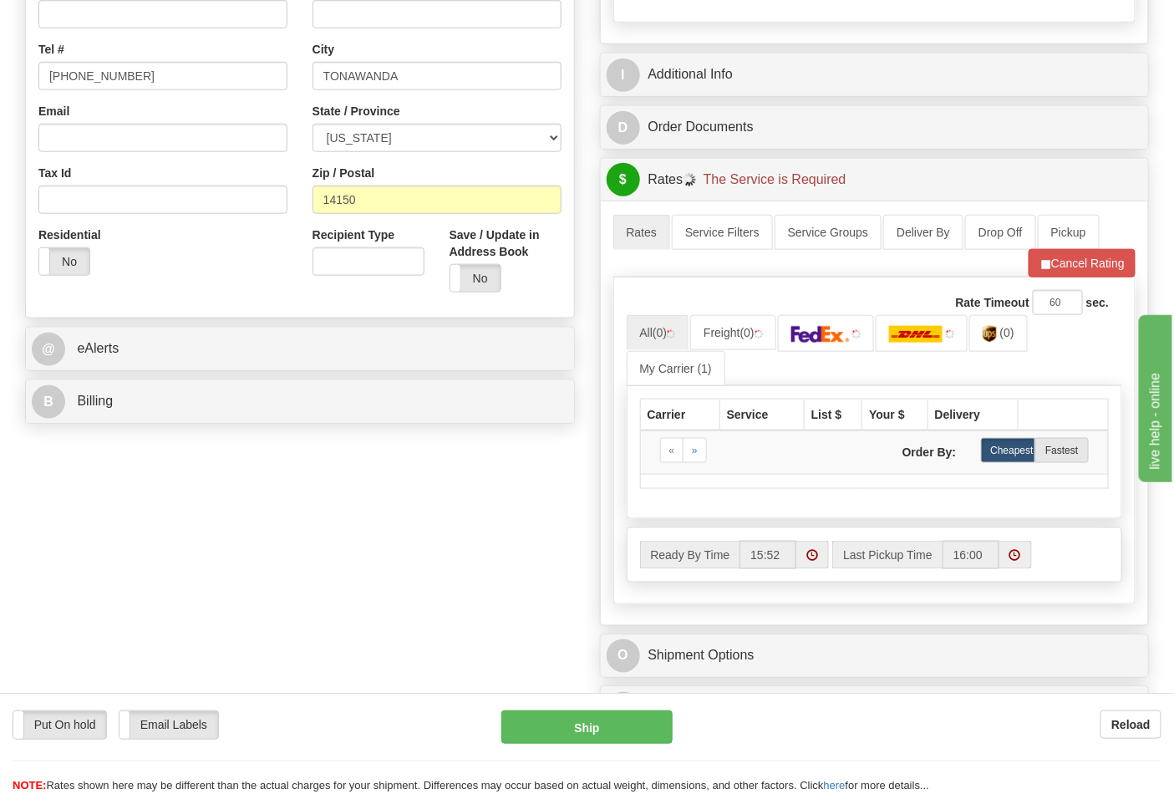
click at [180, 383] on div "B Billing" at bounding box center [300, 401] width 548 height 43
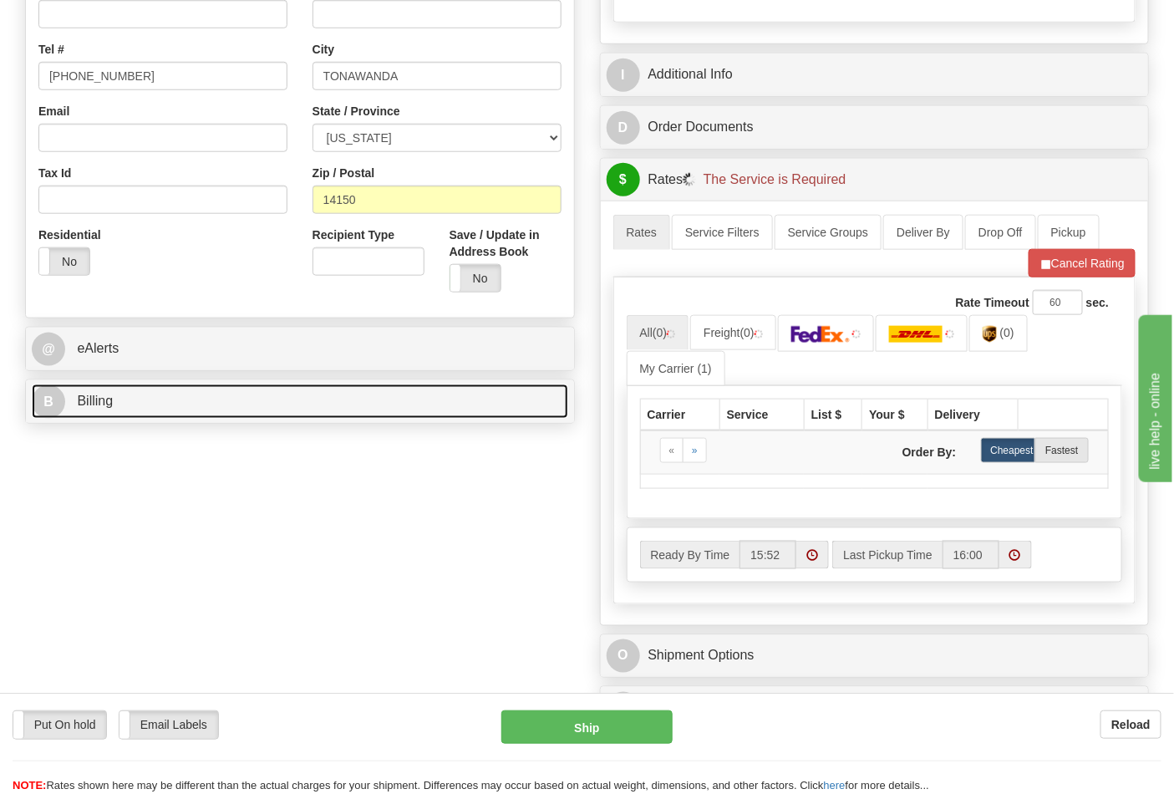
click at [181, 397] on link "B Billing" at bounding box center [300, 402] width 537 height 34
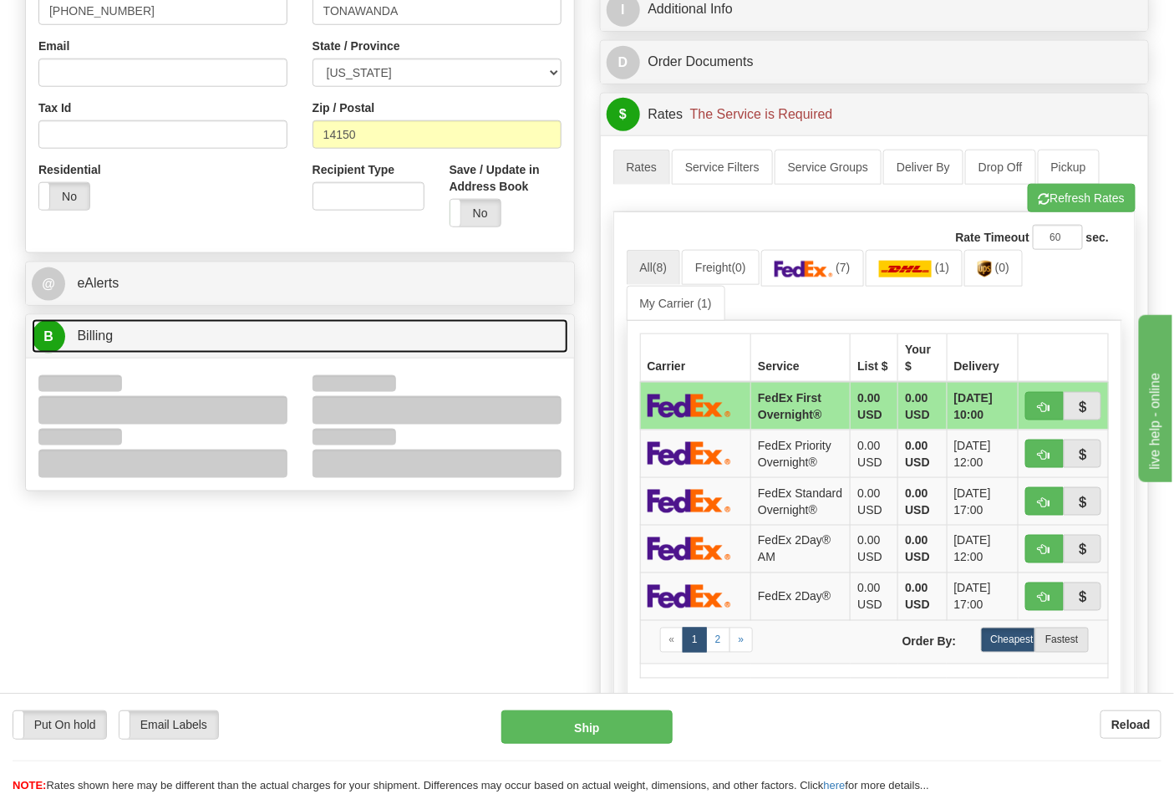
scroll to position [557, 0]
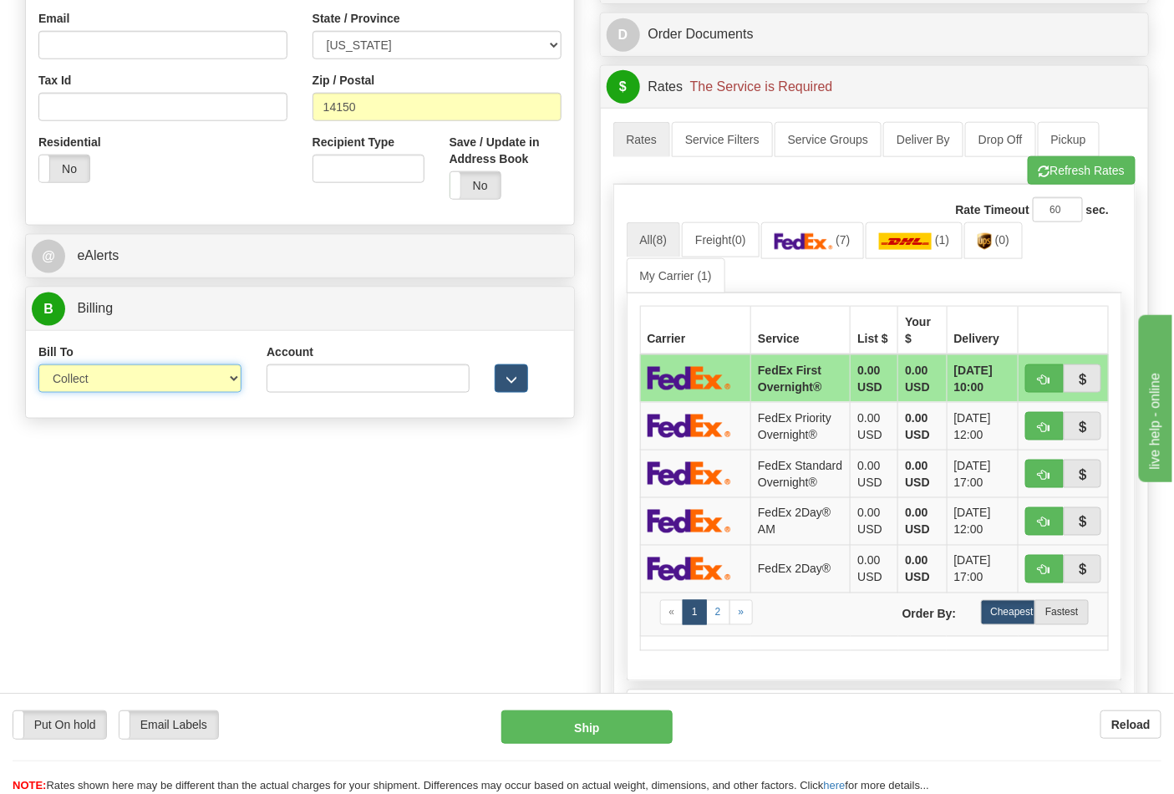
drag, startPoint x: 111, startPoint y: 381, endPoint x: 103, endPoint y: 391, distance: 13.1
click at [111, 381] on select "Sender Recipient Third Party Collect" at bounding box center [139, 378] width 203 height 28
select select "2"
click at [38, 366] on select "Sender Recipient Third Party Collect" at bounding box center [139, 378] width 203 height 28
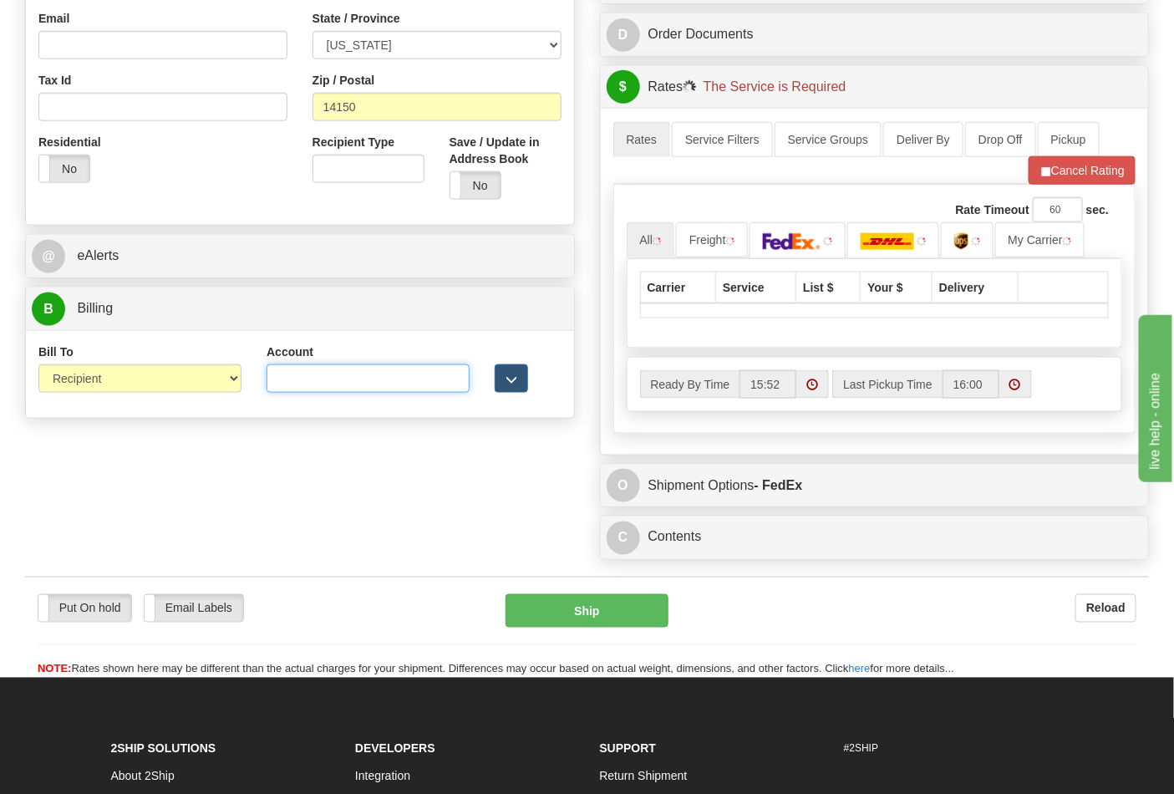
click at [291, 390] on input "Account" at bounding box center [368, 378] width 203 height 28
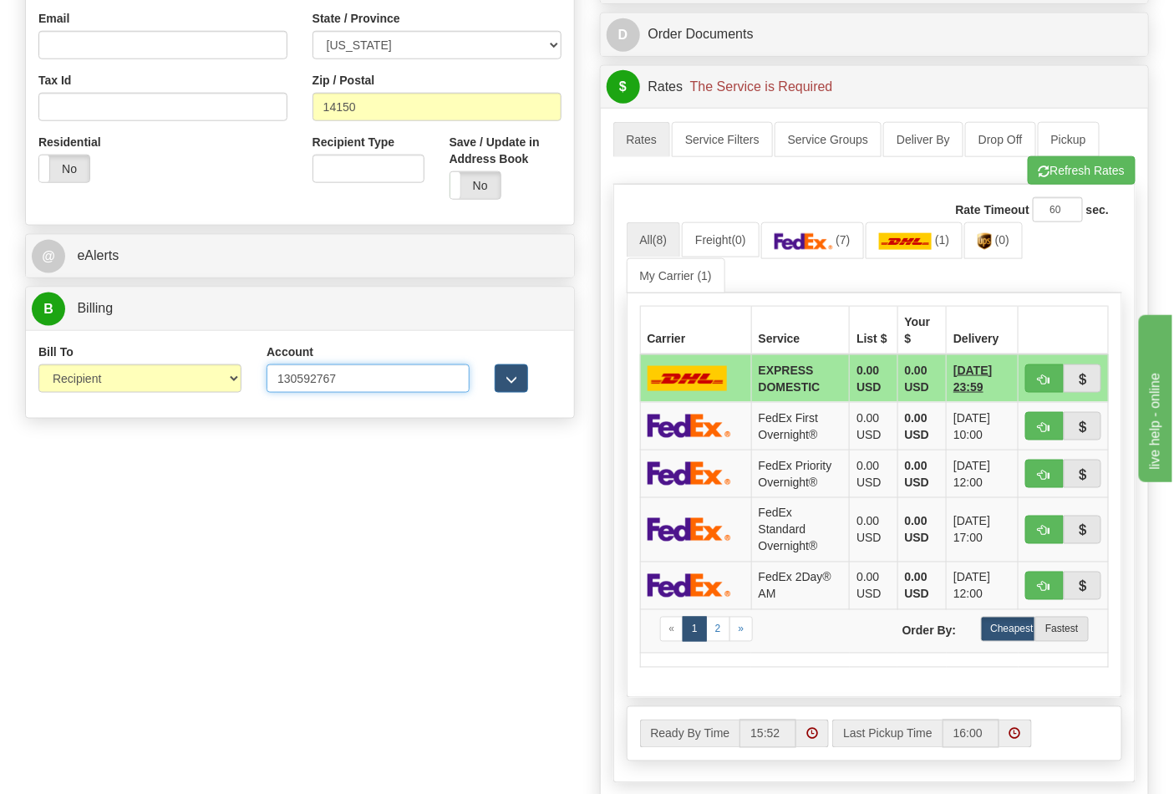
type input "130592767"
click button "Delete" at bounding box center [0, 0] width 0 height 0
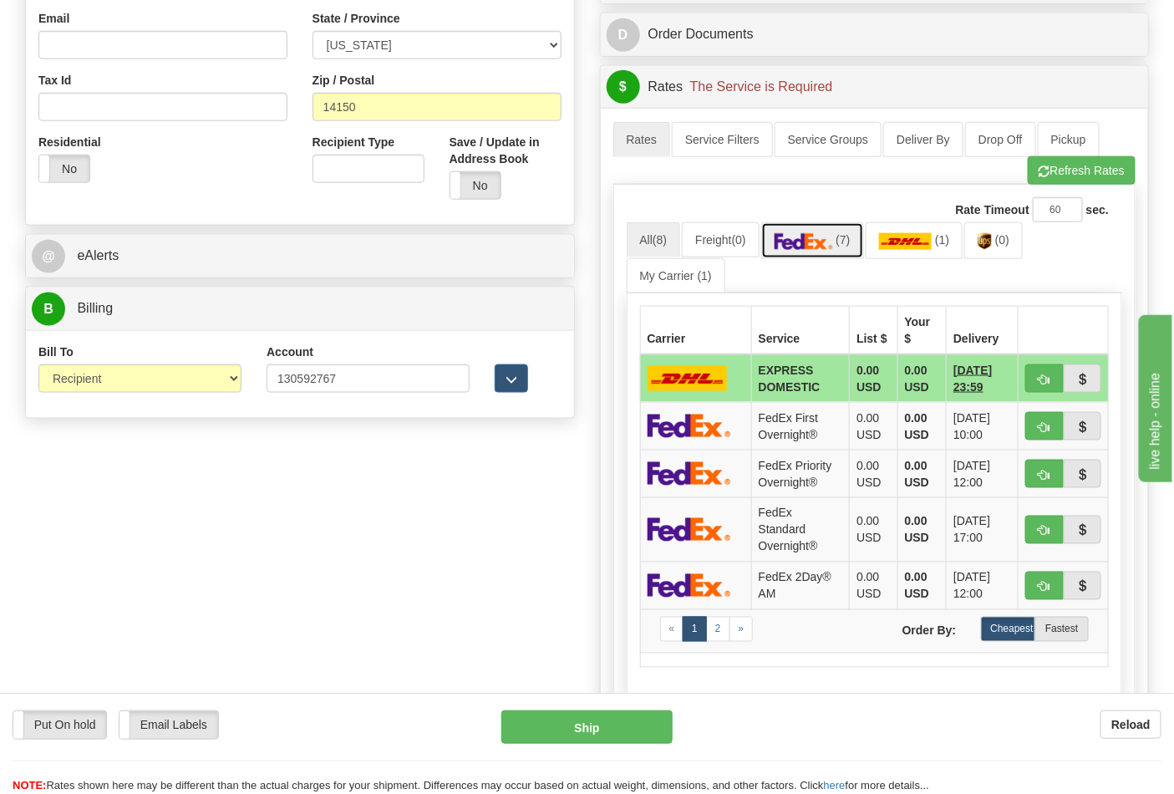
click at [823, 232] on link "(7)" at bounding box center [812, 240] width 103 height 36
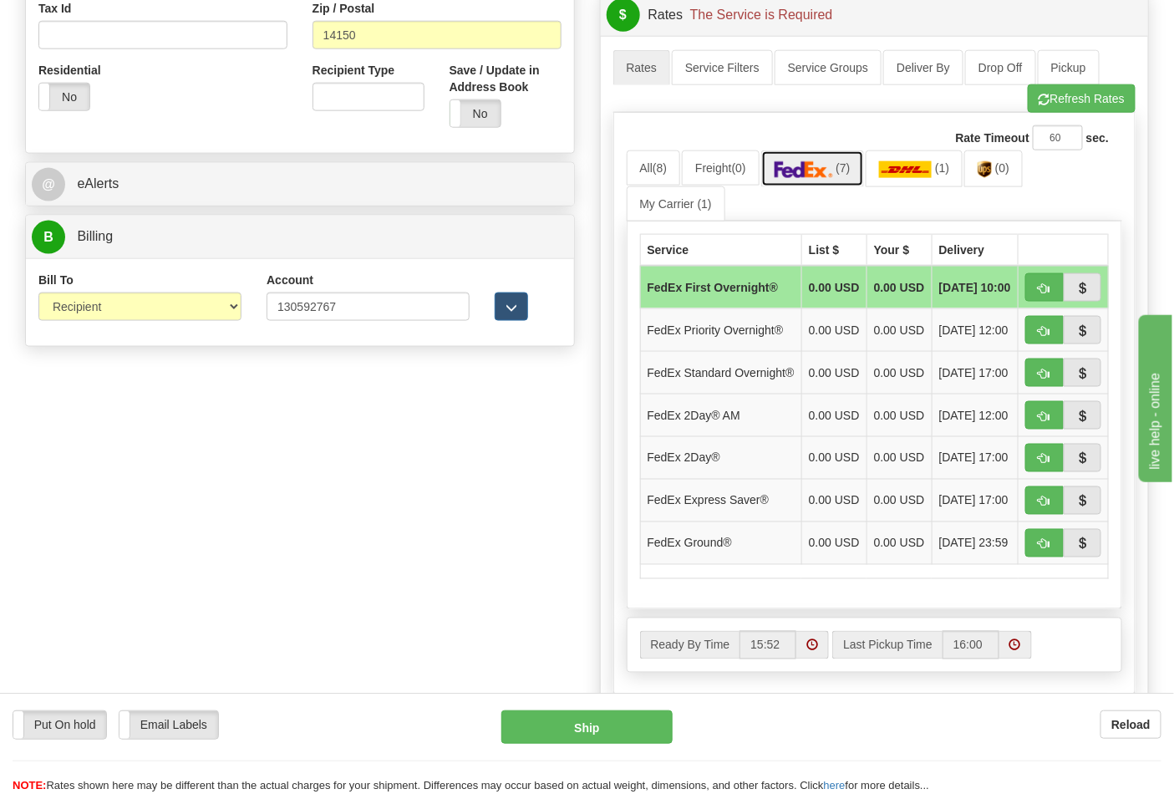
scroll to position [742, 0]
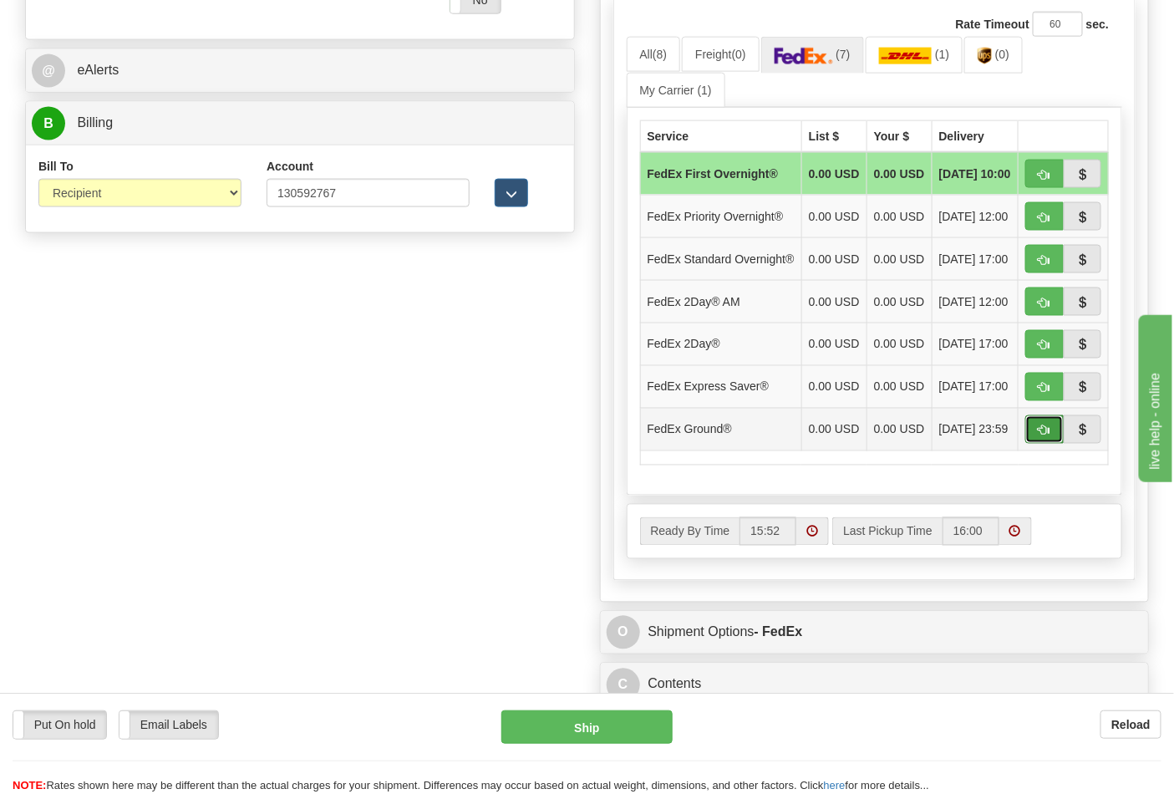
click at [1039, 436] on span "button" at bounding box center [1045, 430] width 12 height 11
type input "92"
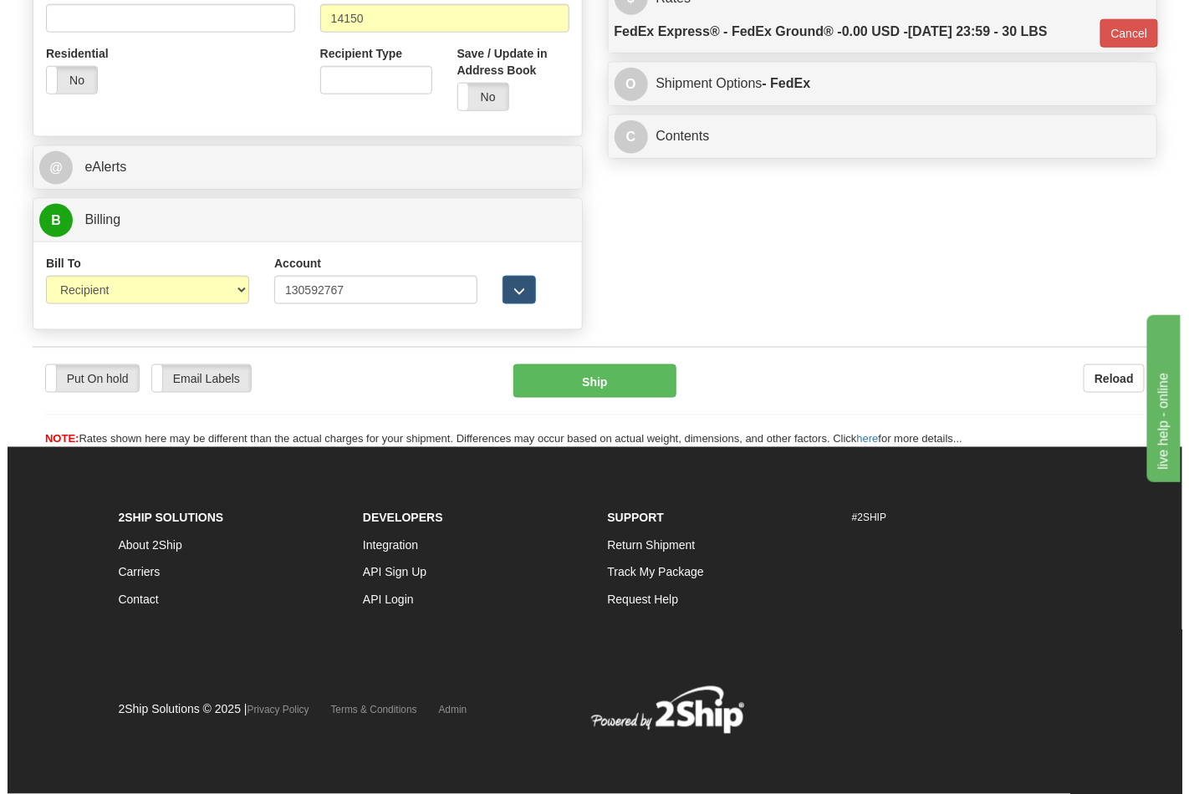
scroll to position [648, 0]
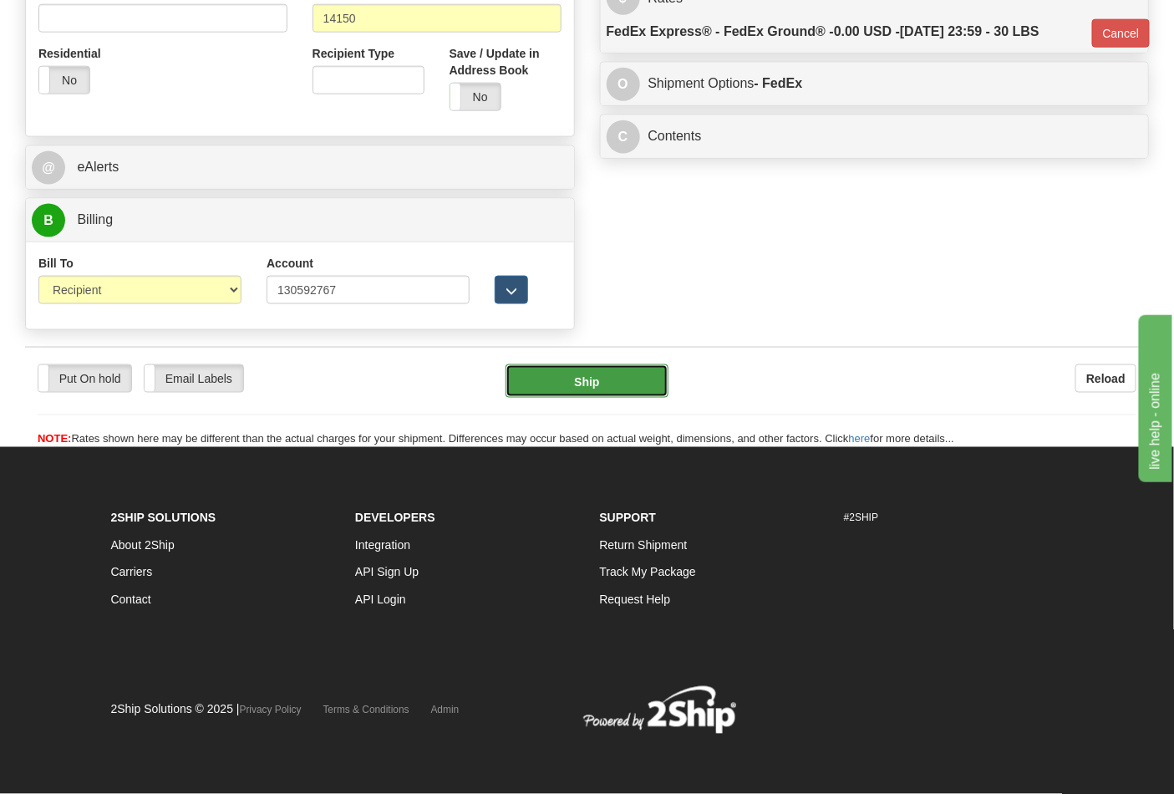
click at [605, 390] on button "Ship" at bounding box center [587, 380] width 162 height 33
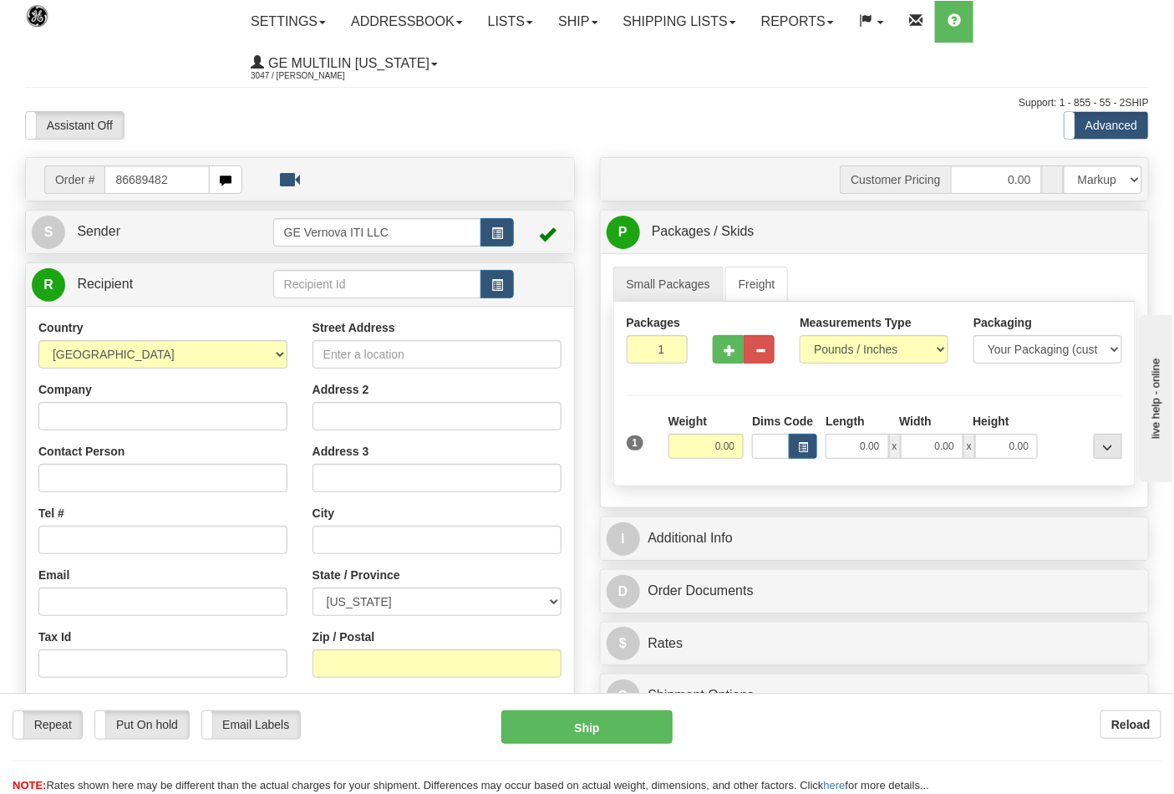
type input "86689482"
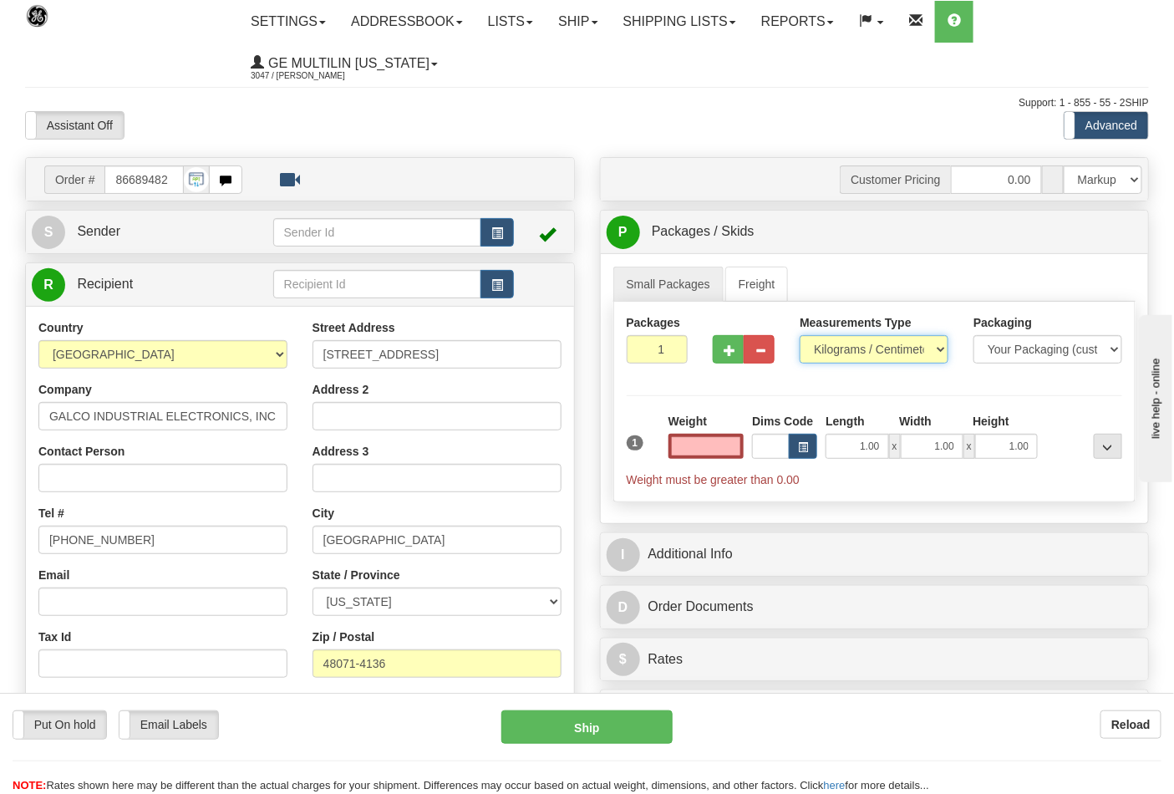
type input "0.00"
click at [863, 361] on select "Pounds / Inches Kilograms / Centimeters" at bounding box center [874, 349] width 149 height 28
select select "0"
click at [800, 336] on select "Pounds / Inches Kilograms / Centimeters" at bounding box center [874, 349] width 149 height 28
click at [730, 454] on input "0.00" at bounding box center [707, 446] width 76 height 25
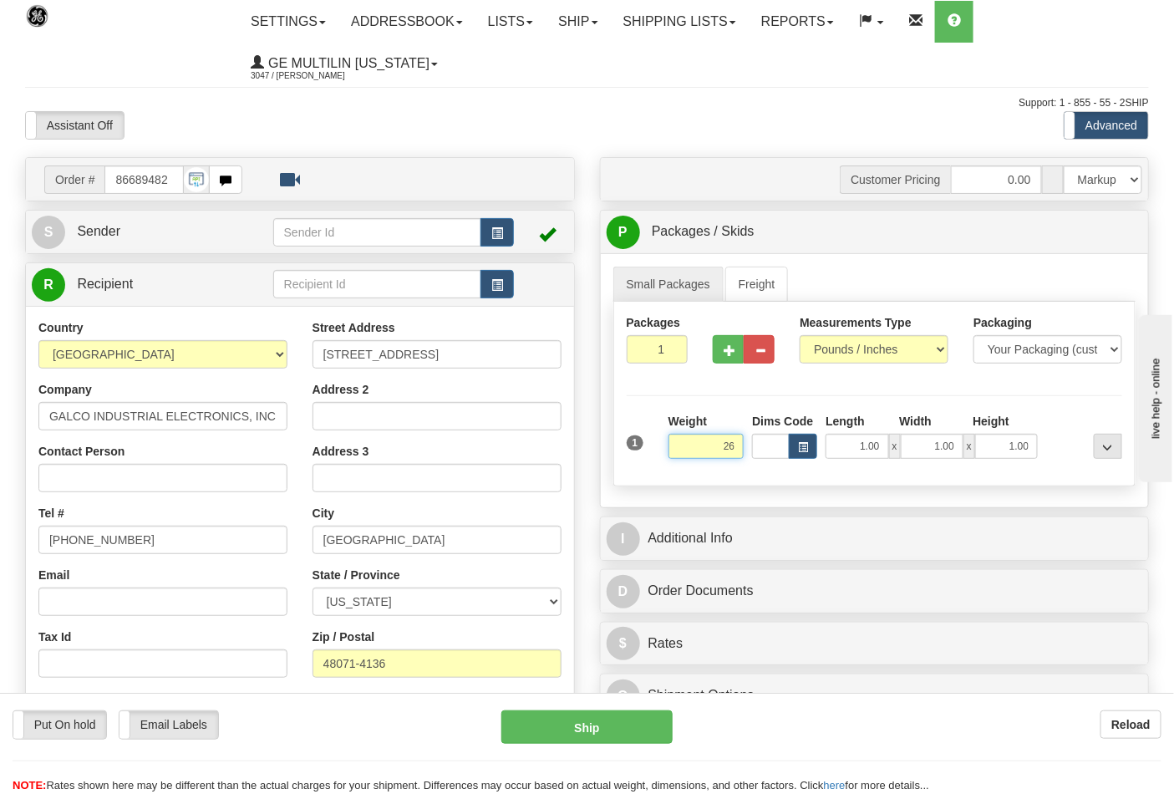
click button "Delete" at bounding box center [0, 0] width 0 height 0
type input "26.00"
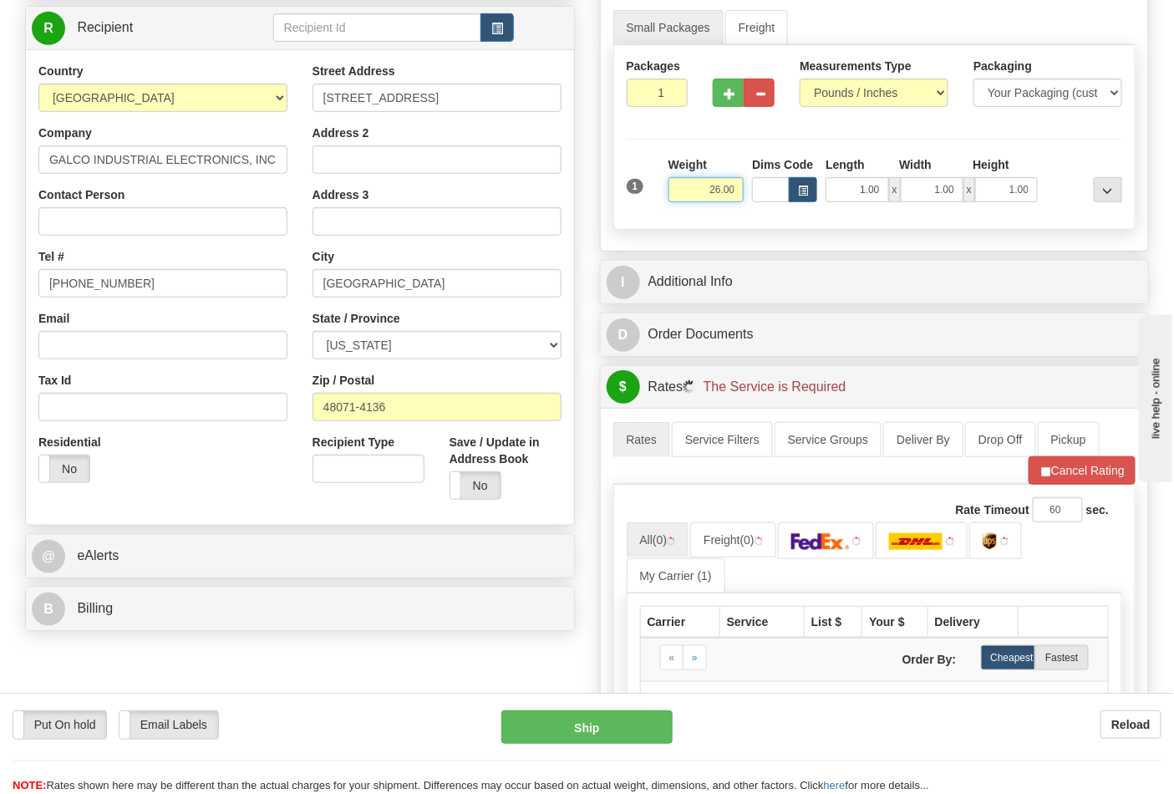
scroll to position [278, 0]
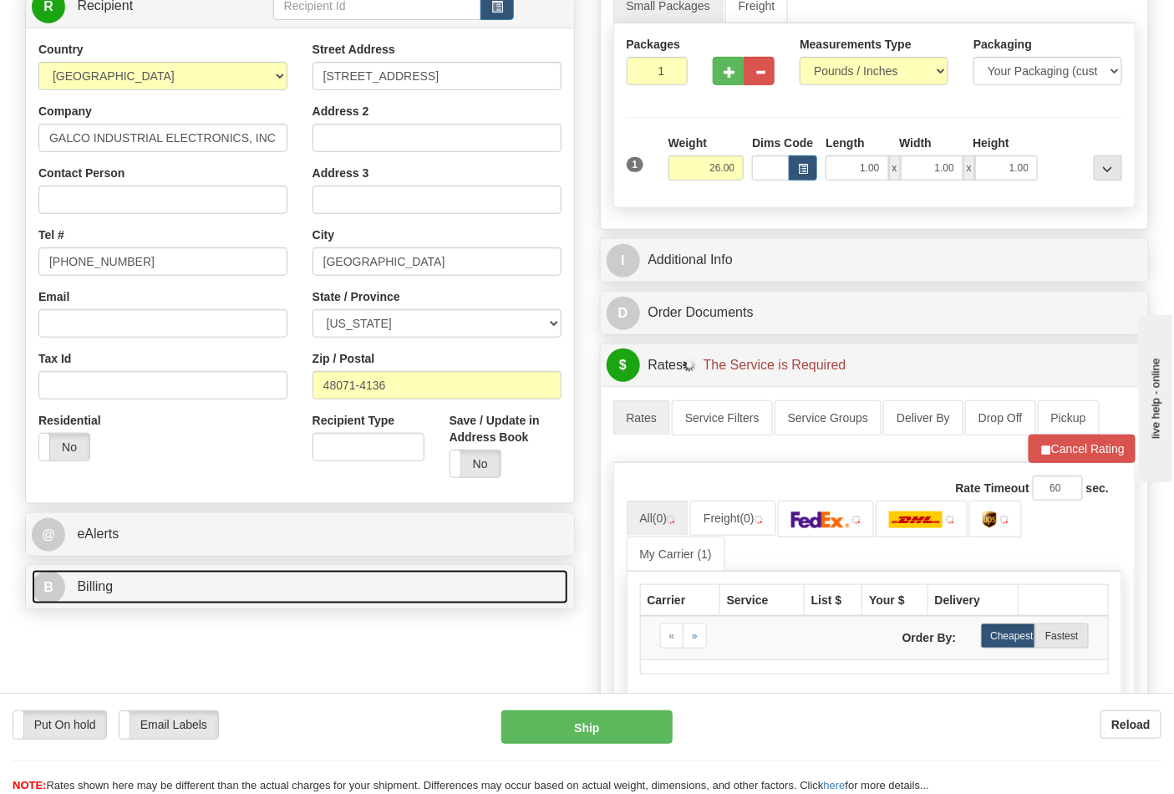
click at [163, 603] on link "B Billing" at bounding box center [300, 587] width 537 height 34
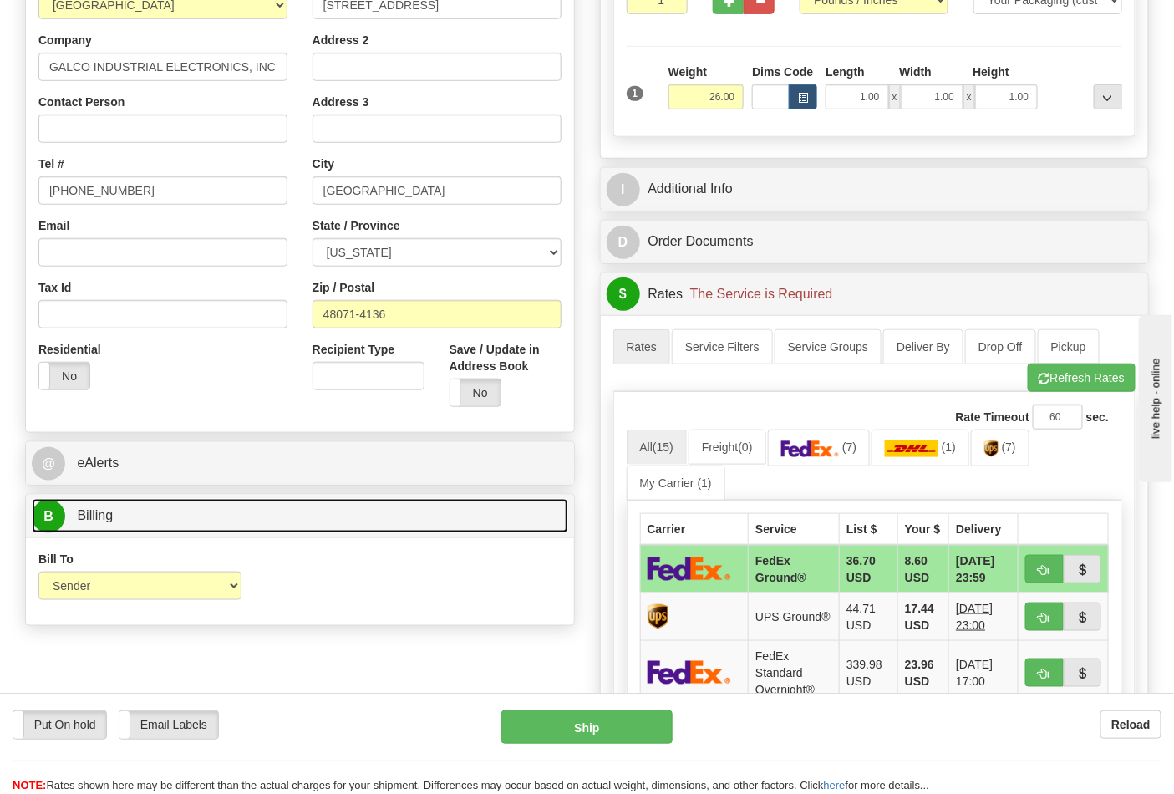
scroll to position [371, 0]
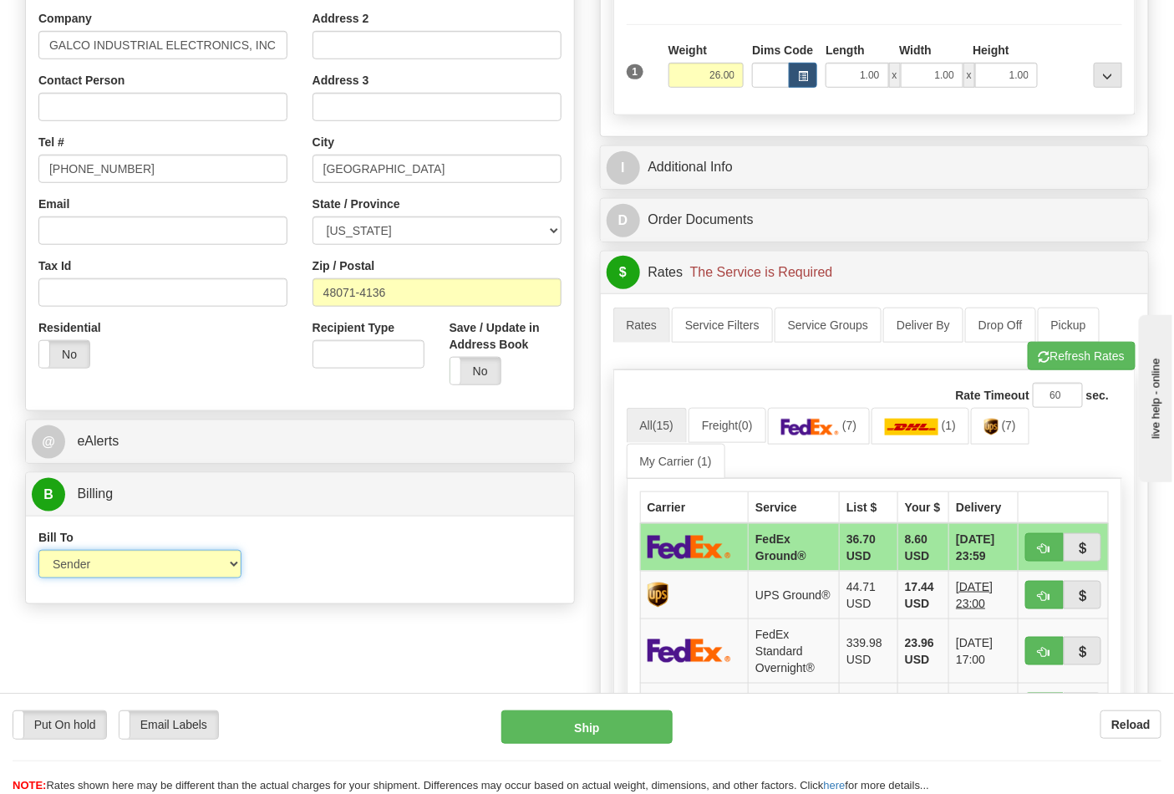
drag, startPoint x: 129, startPoint y: 566, endPoint x: 129, endPoint y: 578, distance: 12.5
click at [129, 565] on select "Sender Recipient Third Party Collect" at bounding box center [139, 564] width 203 height 28
select select "2"
click at [38, 552] on select "Sender Recipient Third Party Collect" at bounding box center [139, 564] width 203 height 28
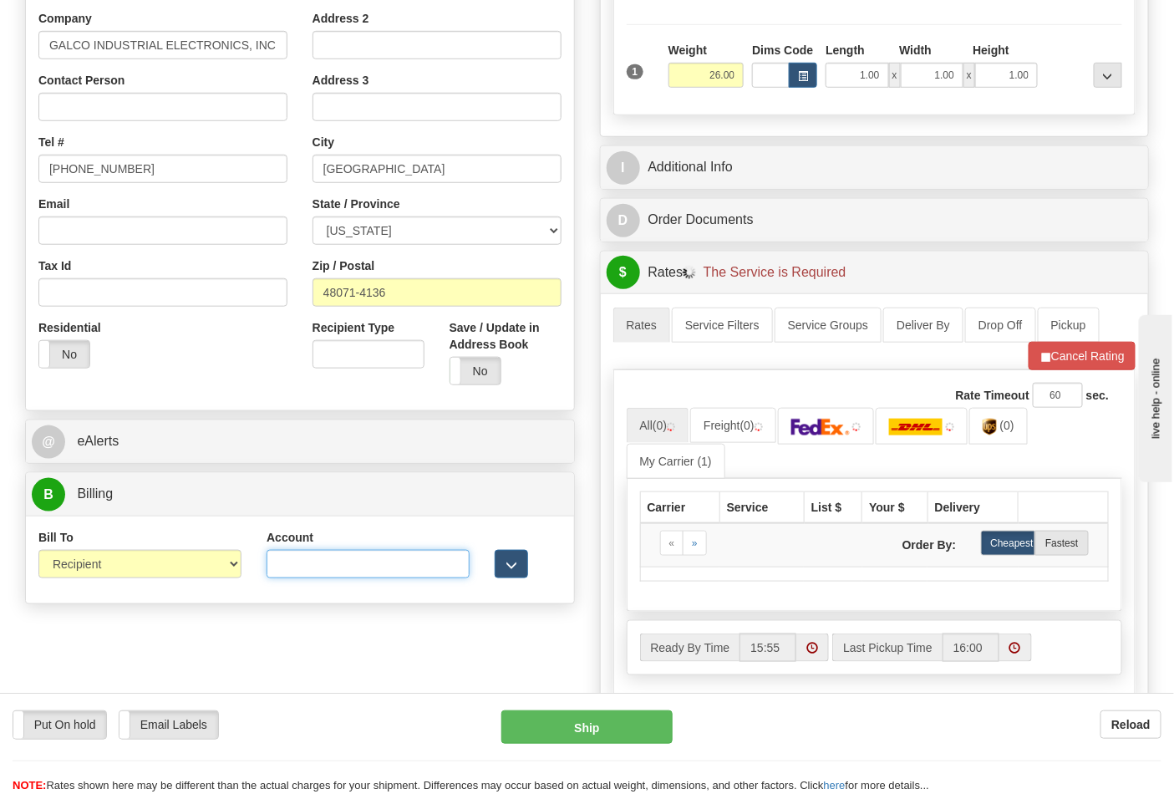
click at [280, 571] on input "Account" at bounding box center [368, 564] width 203 height 28
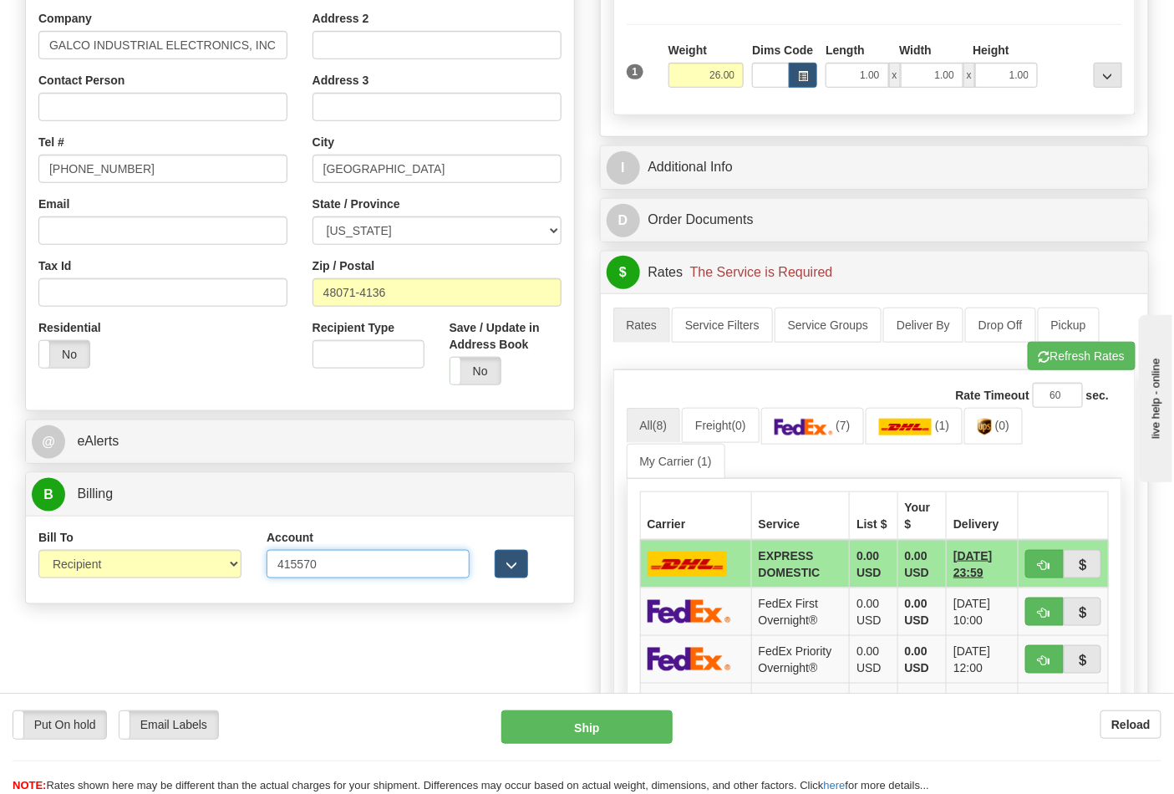
type input "415570"
click button "Delete" at bounding box center [0, 0] width 0 height 0
click at [1057, 348] on button "Refresh Rates" at bounding box center [1082, 356] width 108 height 28
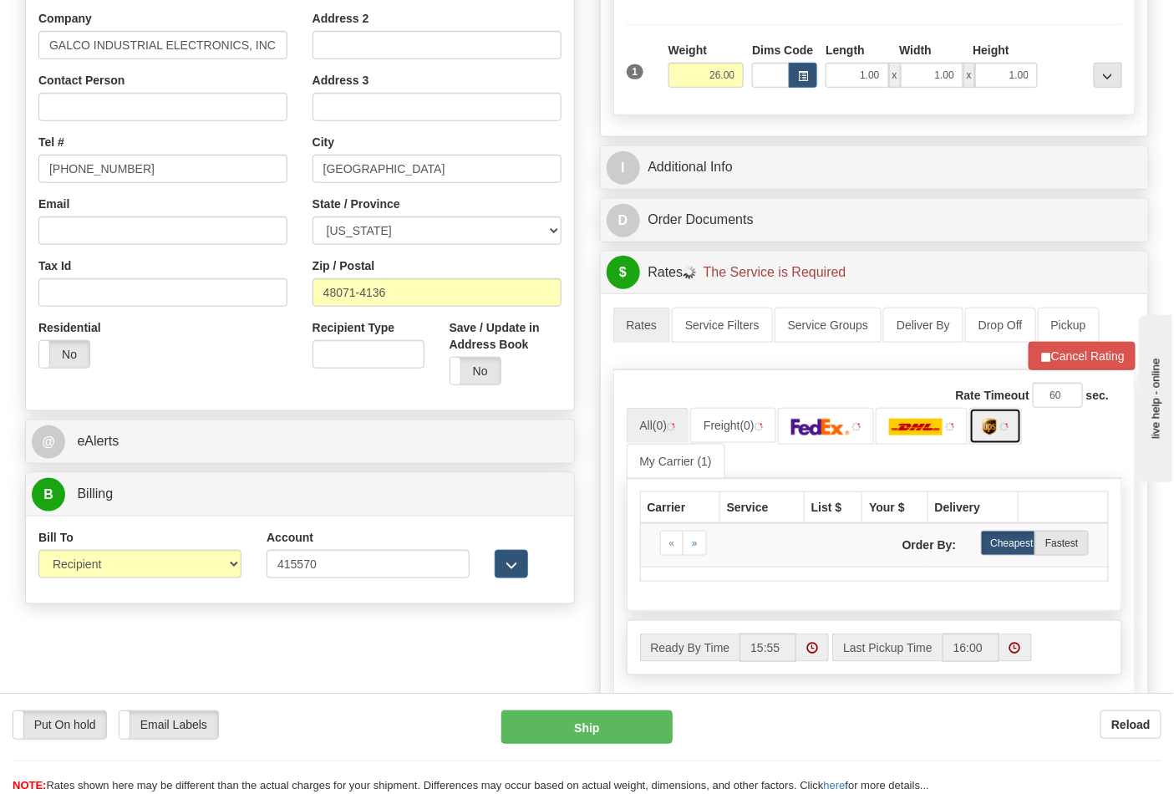
click at [992, 439] on link at bounding box center [996, 426] width 53 height 36
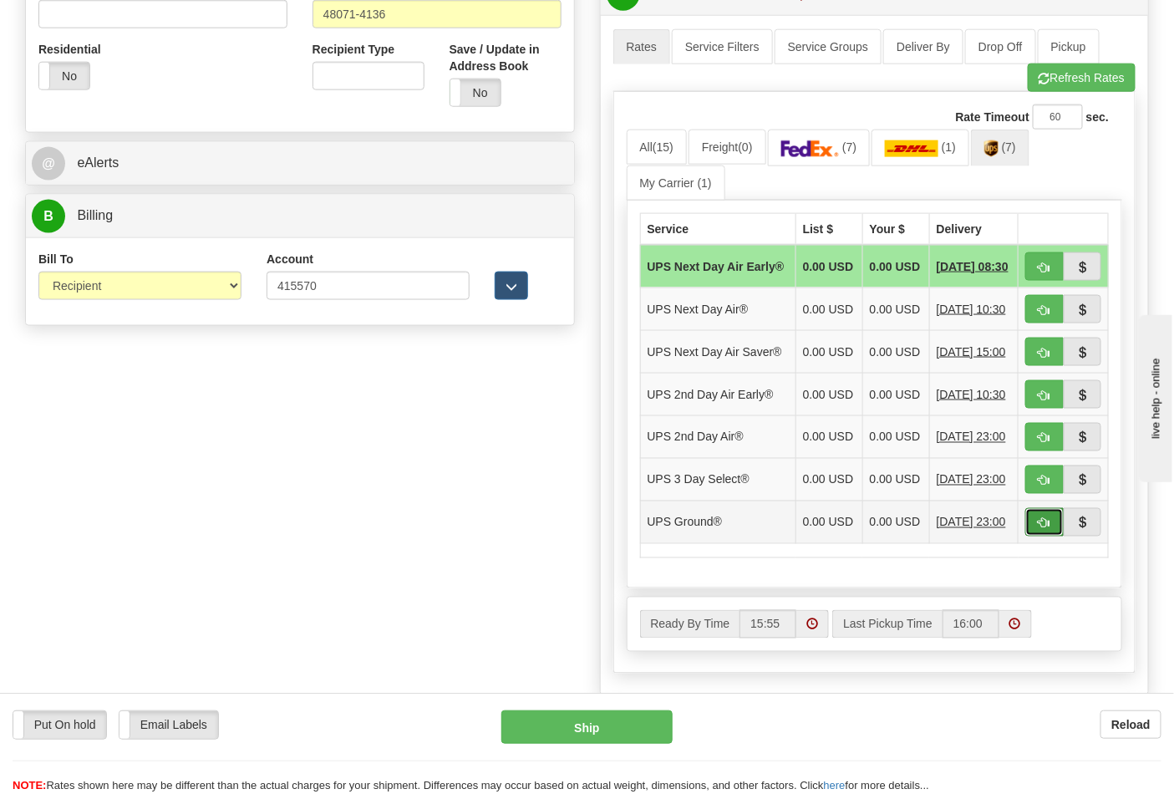
click at [1043, 529] on span "button" at bounding box center [1045, 523] width 12 height 11
type input "03"
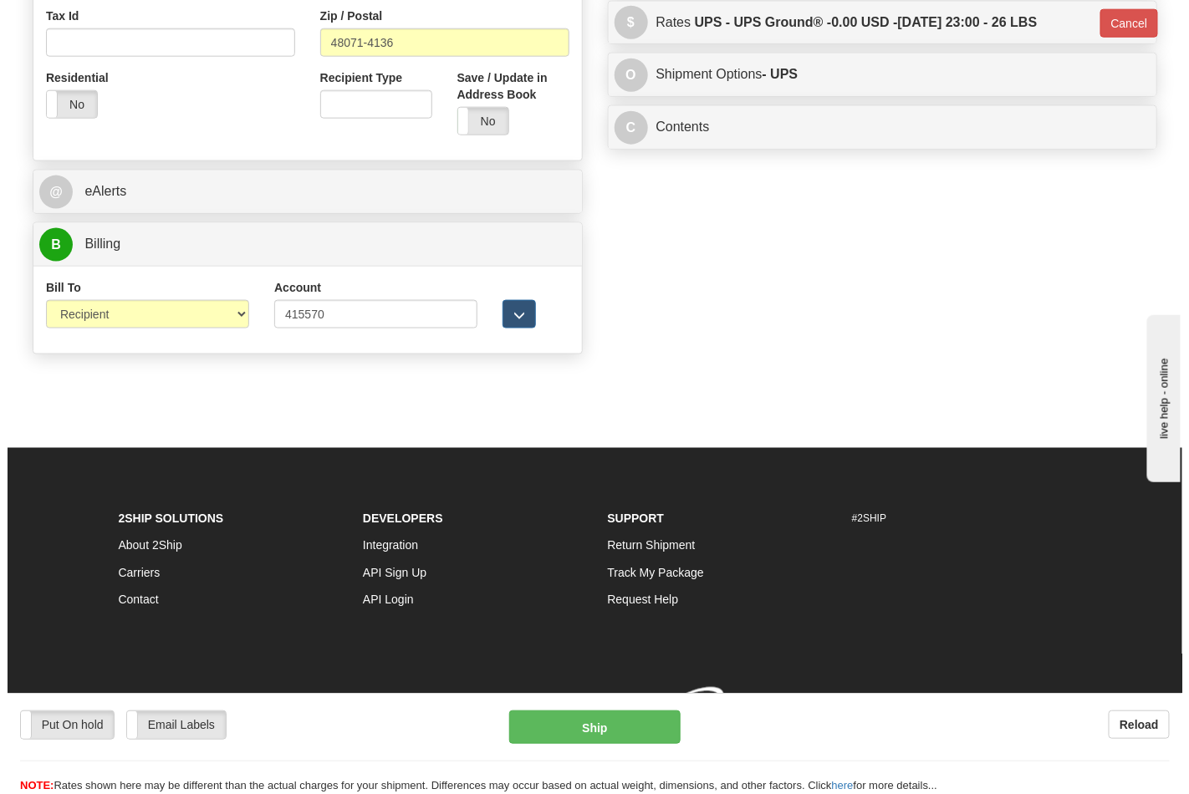
scroll to position [624, 0]
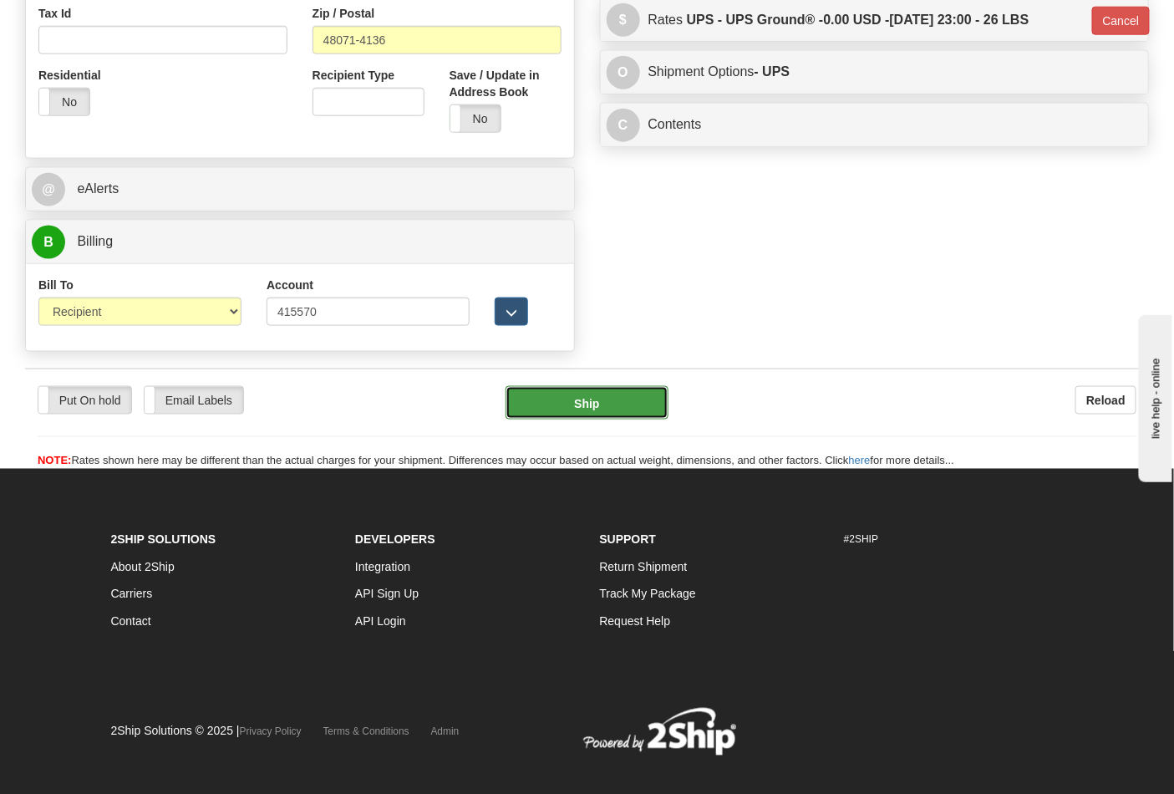
click at [572, 393] on button "Ship" at bounding box center [587, 402] width 162 height 33
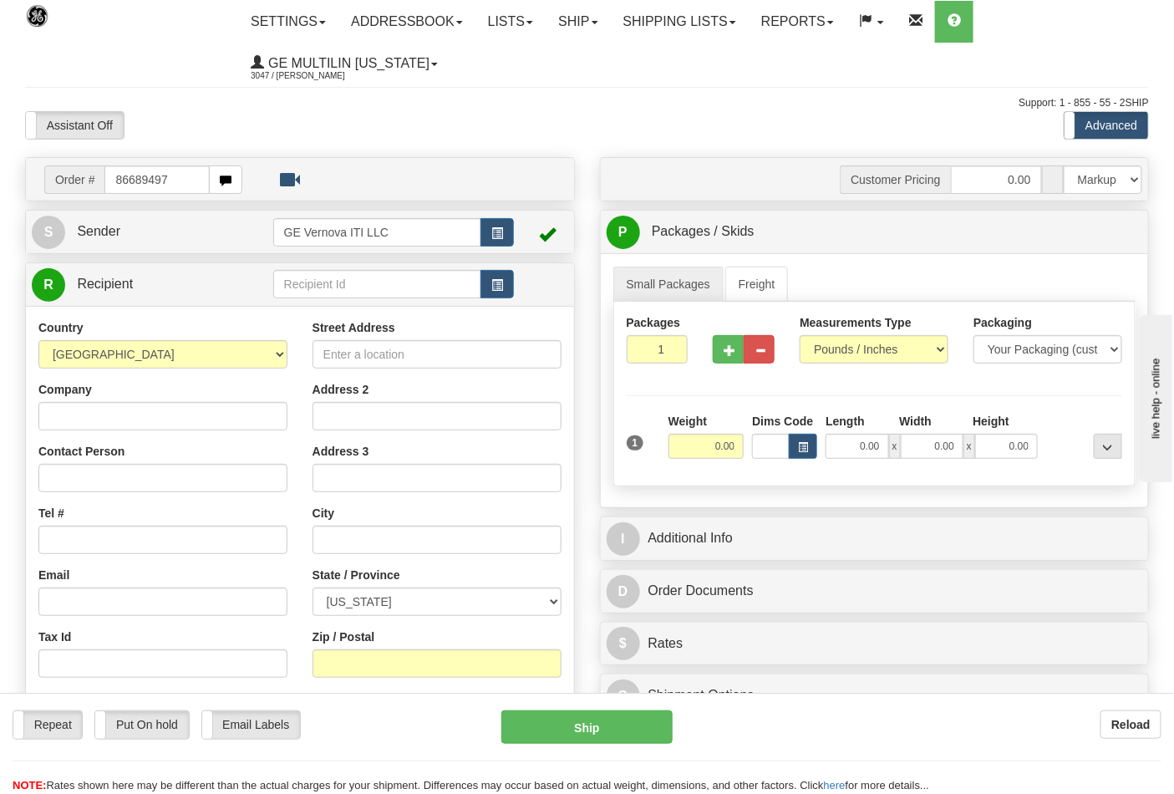
type input "86689497"
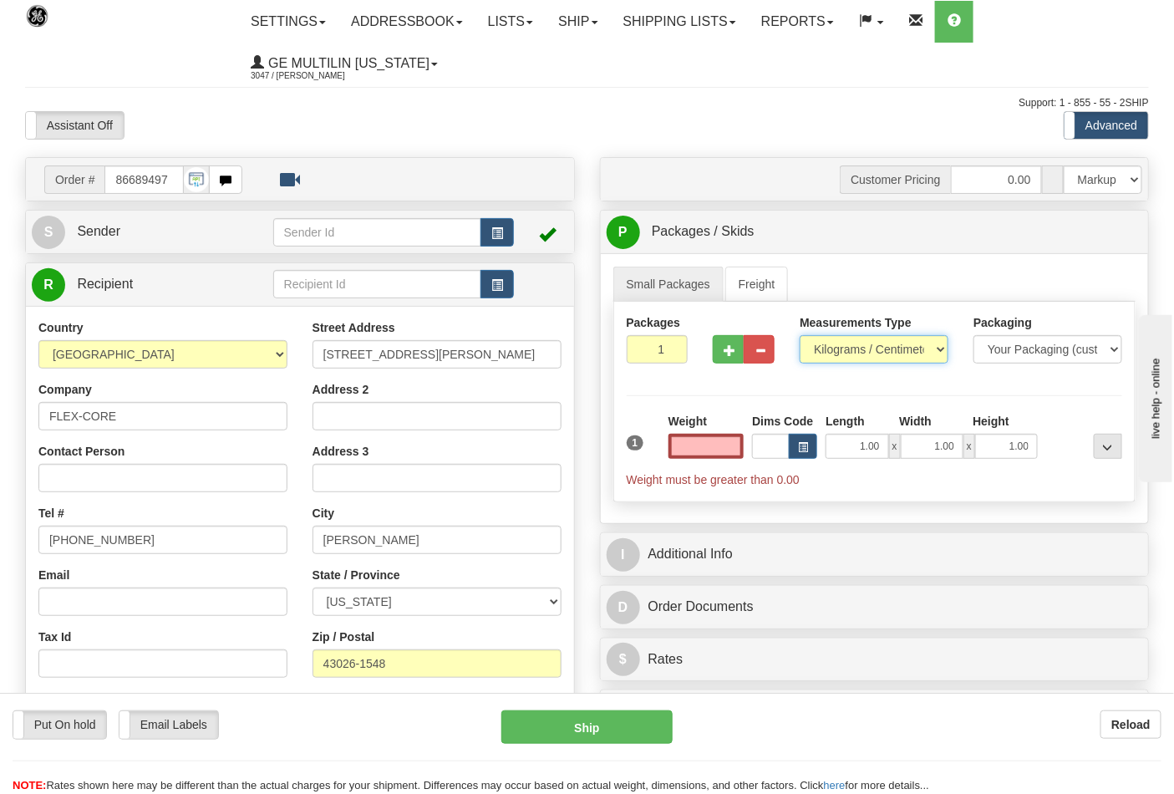
type input "0.00"
click at [837, 336] on div "Measurements Type Pounds / Inches Kilograms / Centimeters" at bounding box center [874, 338] width 149 height 49
select select "0"
click at [800, 336] on select "Pounds / Inches Kilograms / Centimeters" at bounding box center [874, 349] width 149 height 28
click at [741, 443] on input "0.00" at bounding box center [707, 446] width 76 height 25
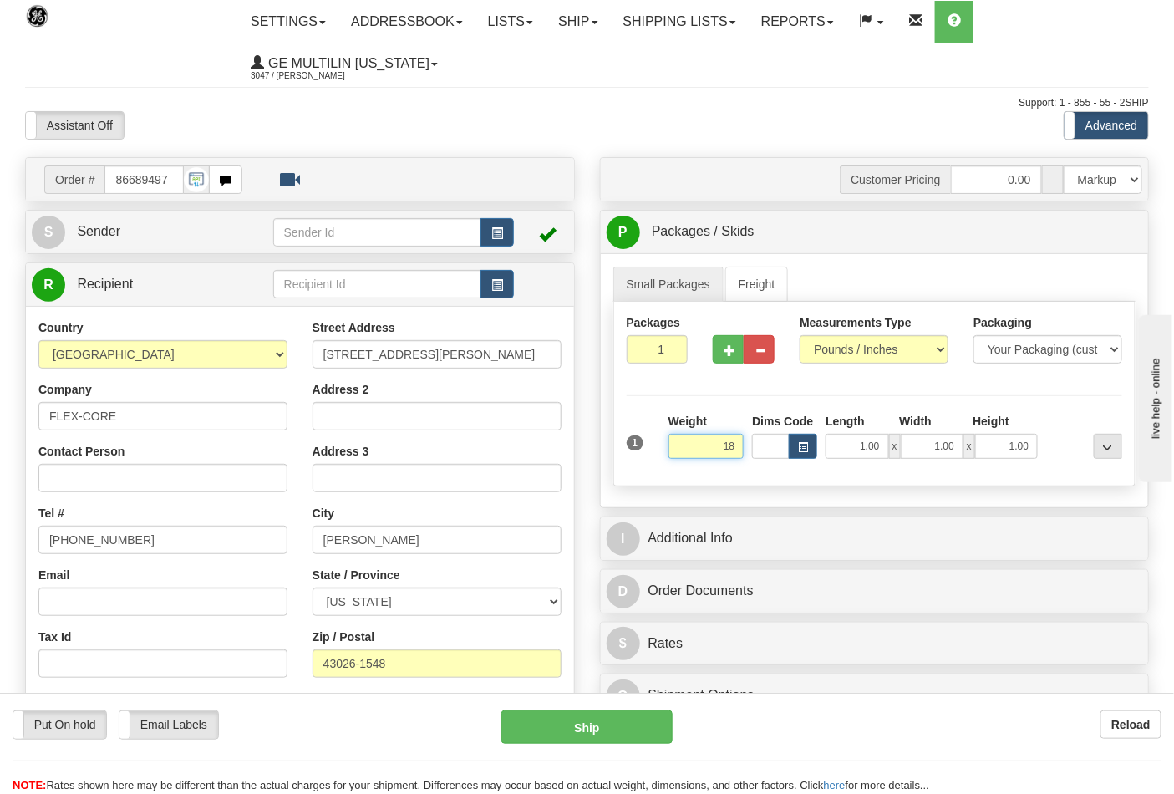
click button "Delete" at bounding box center [0, 0] width 0 height 0
type input "18.00"
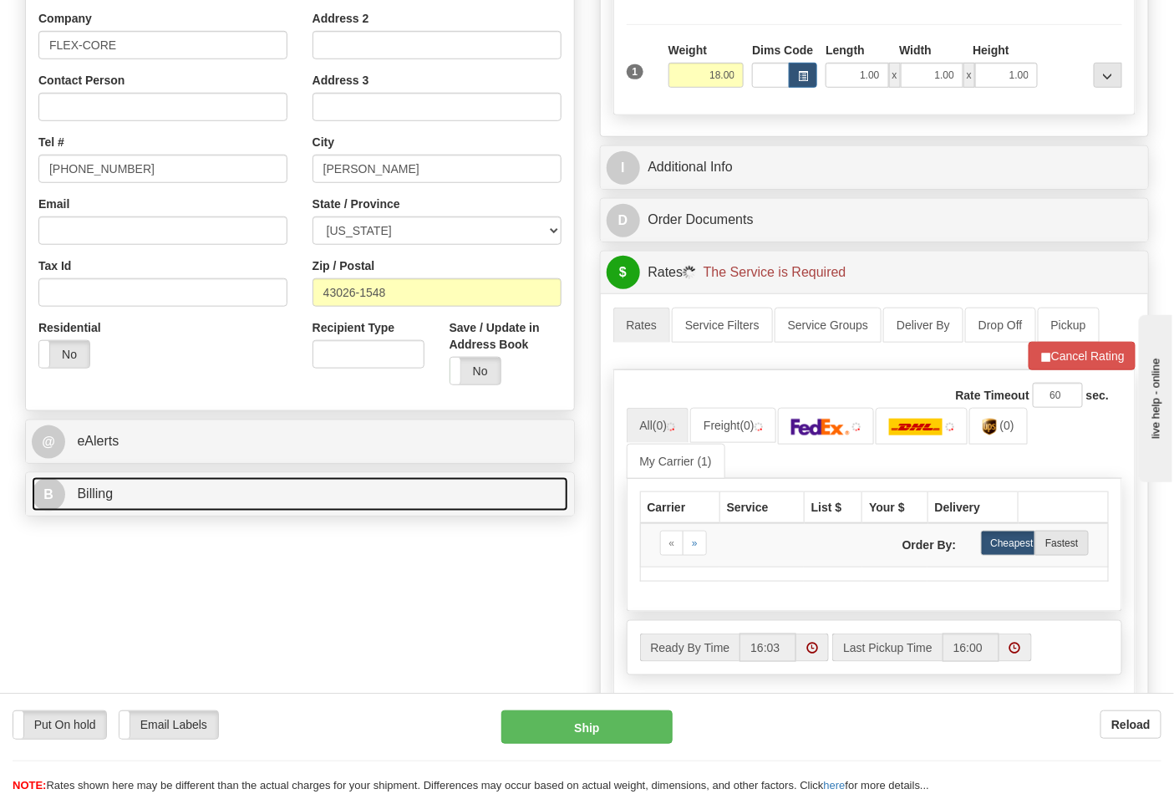
click at [201, 494] on link "B Billing" at bounding box center [300, 494] width 537 height 34
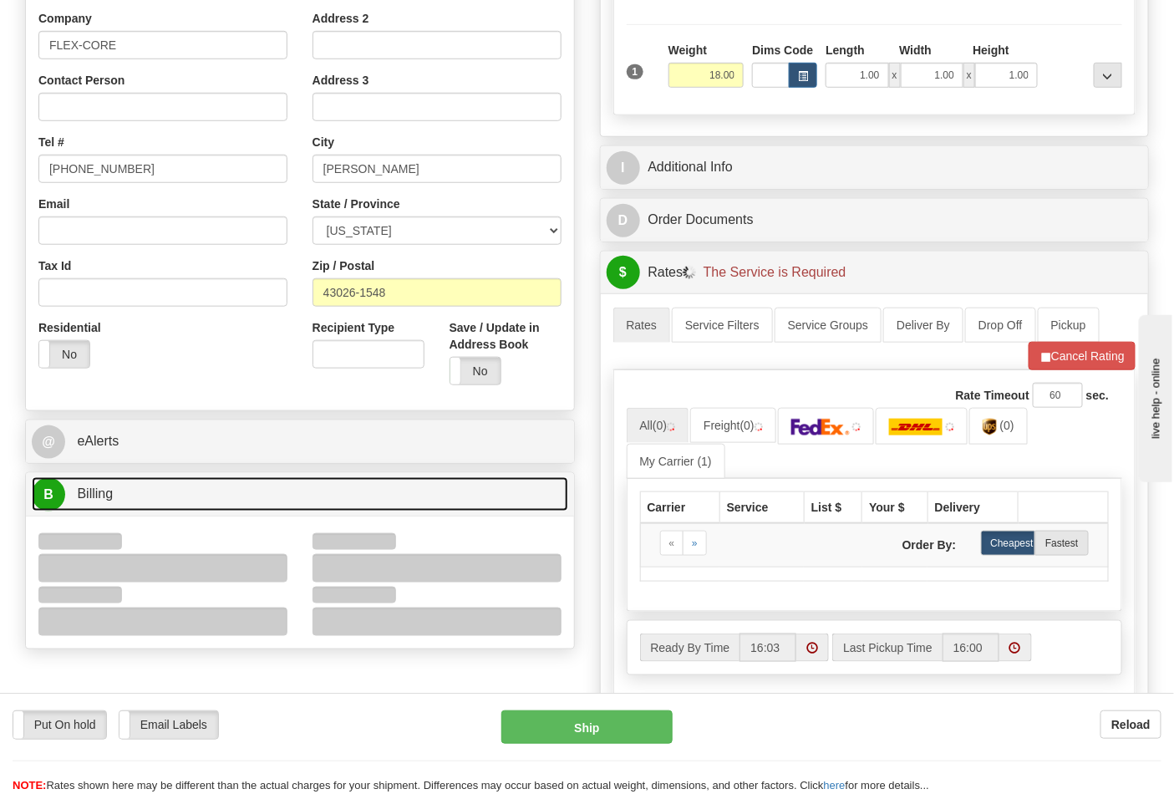
scroll to position [557, 0]
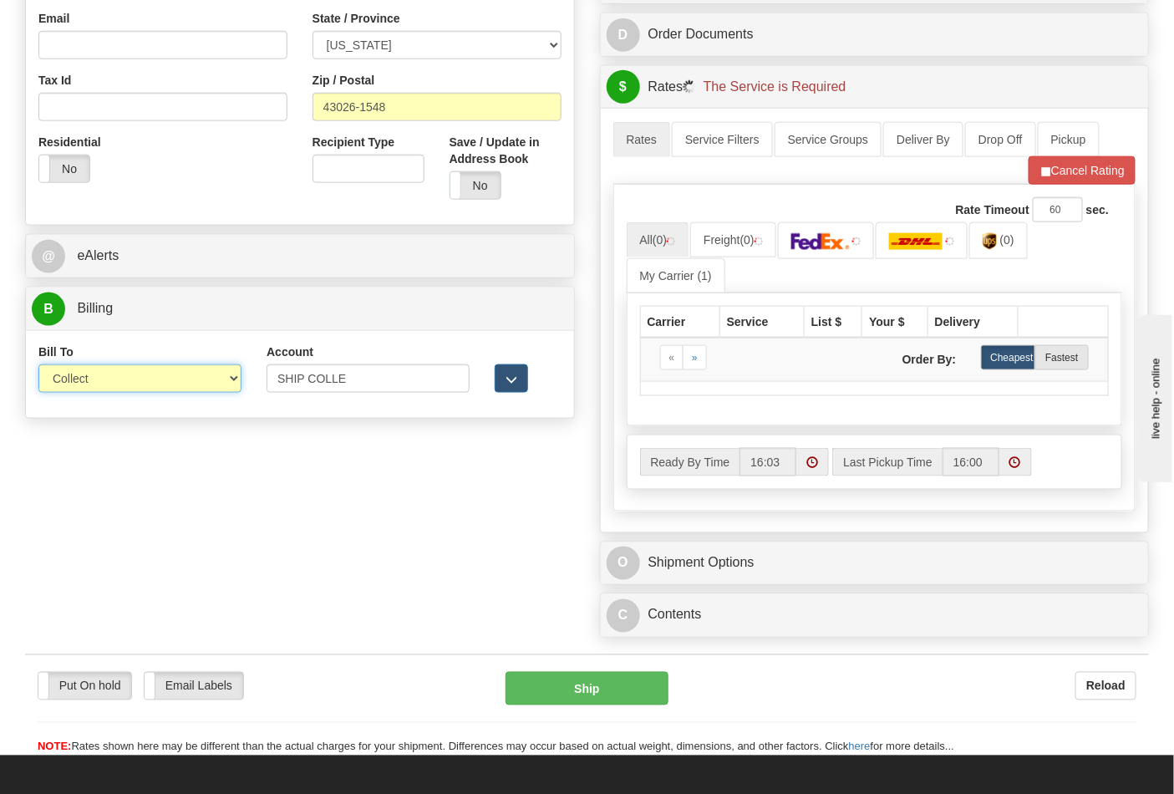
drag, startPoint x: 85, startPoint y: 385, endPoint x: 86, endPoint y: 393, distance: 8.4
click at [85, 385] on select "Sender Recipient Third Party Collect" at bounding box center [139, 378] width 203 height 28
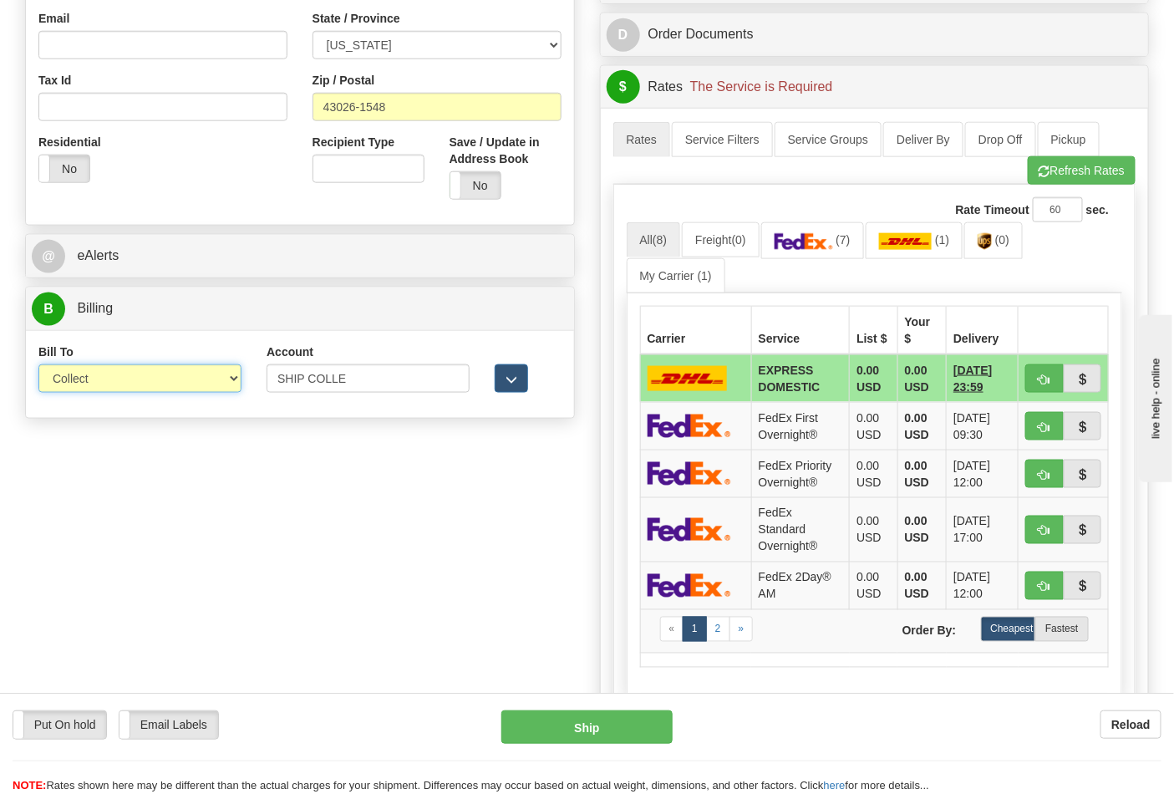
select select "2"
click at [38, 366] on select "Sender Recipient Third Party Collect" at bounding box center [139, 378] width 203 height 28
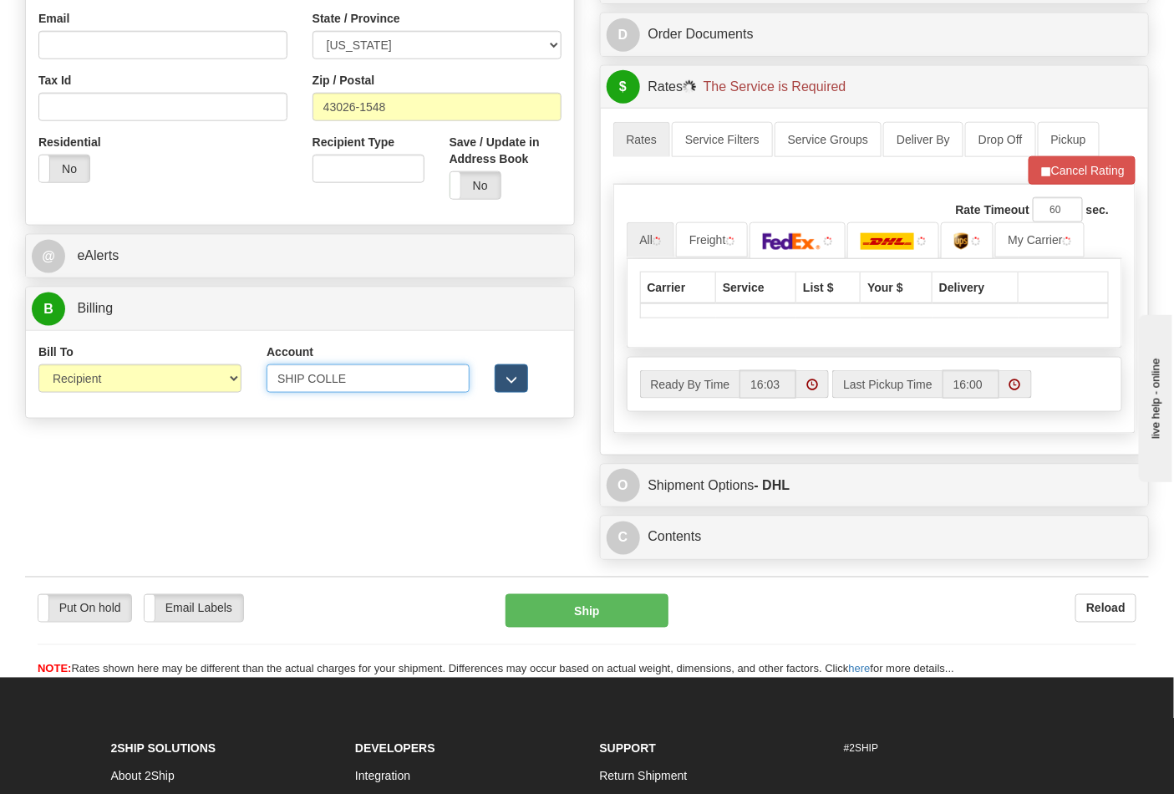
drag, startPoint x: 361, startPoint y: 386, endPoint x: 162, endPoint y: 386, distance: 198.9
click at [162, 386] on div "Bill To Sender Recipient Third Party Collect Account SHIP COLLE 3rd Party Accou…" at bounding box center [300, 375] width 548 height 62
click at [295, 383] on input "Account" at bounding box center [368, 378] width 203 height 28
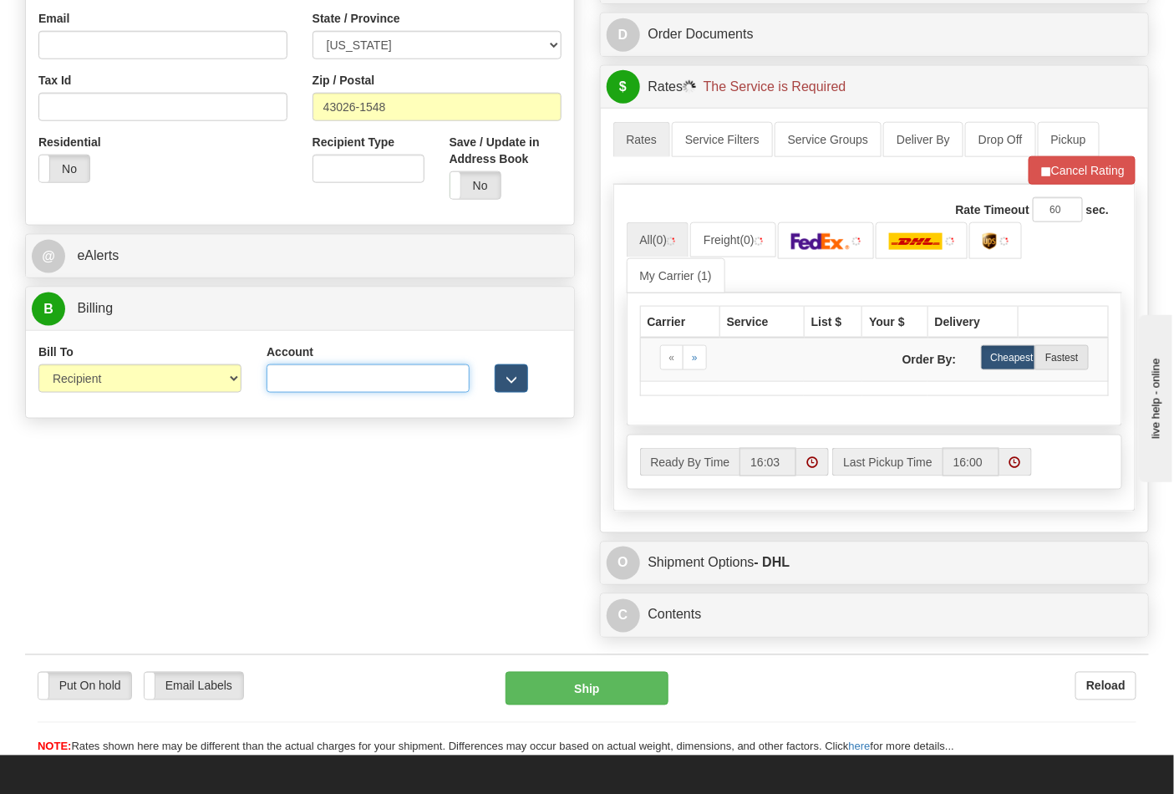
type input "473367"
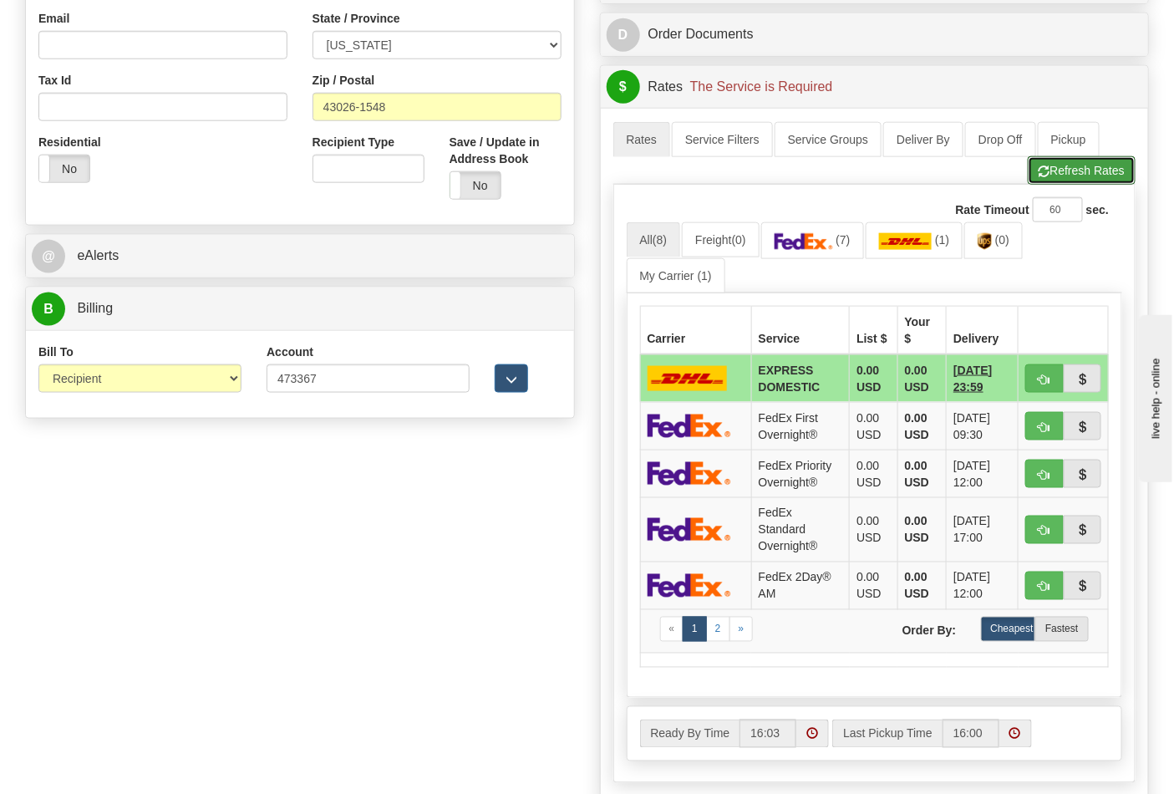
click at [1051, 177] on button "Refresh Rates" at bounding box center [1082, 170] width 108 height 28
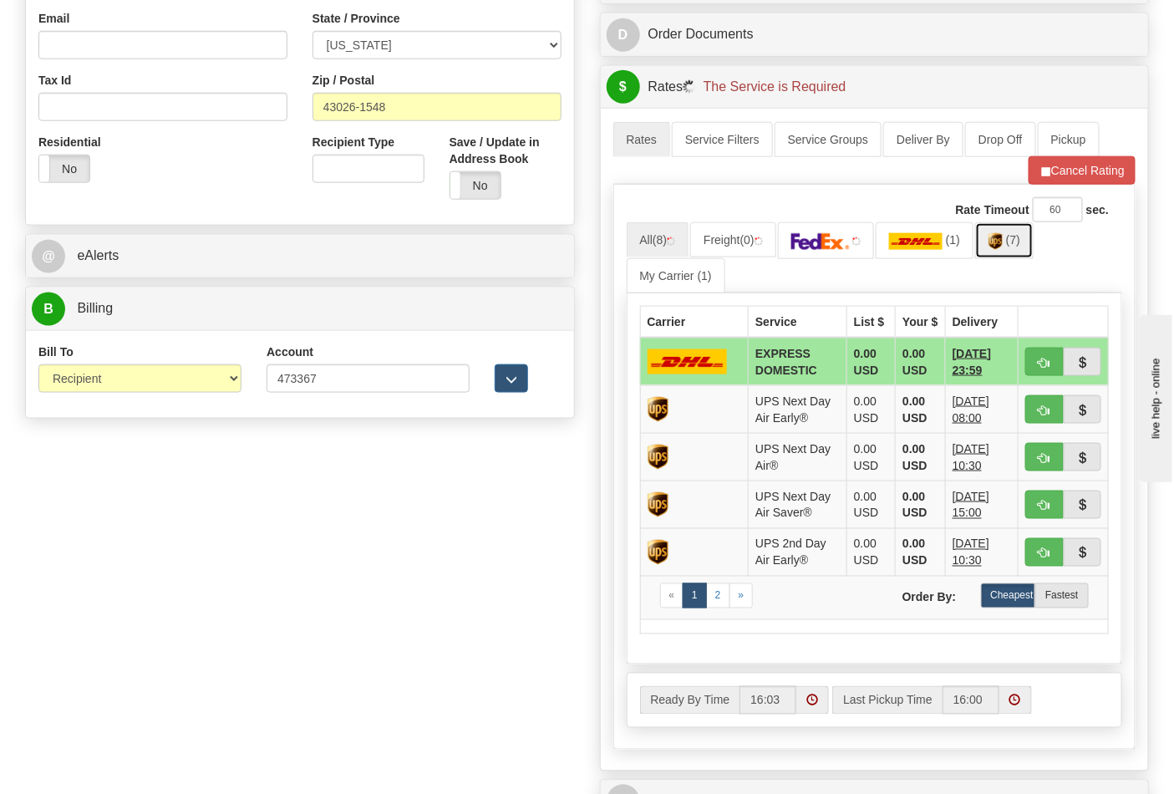
click at [1020, 252] on link "(7)" at bounding box center [1004, 240] width 59 height 36
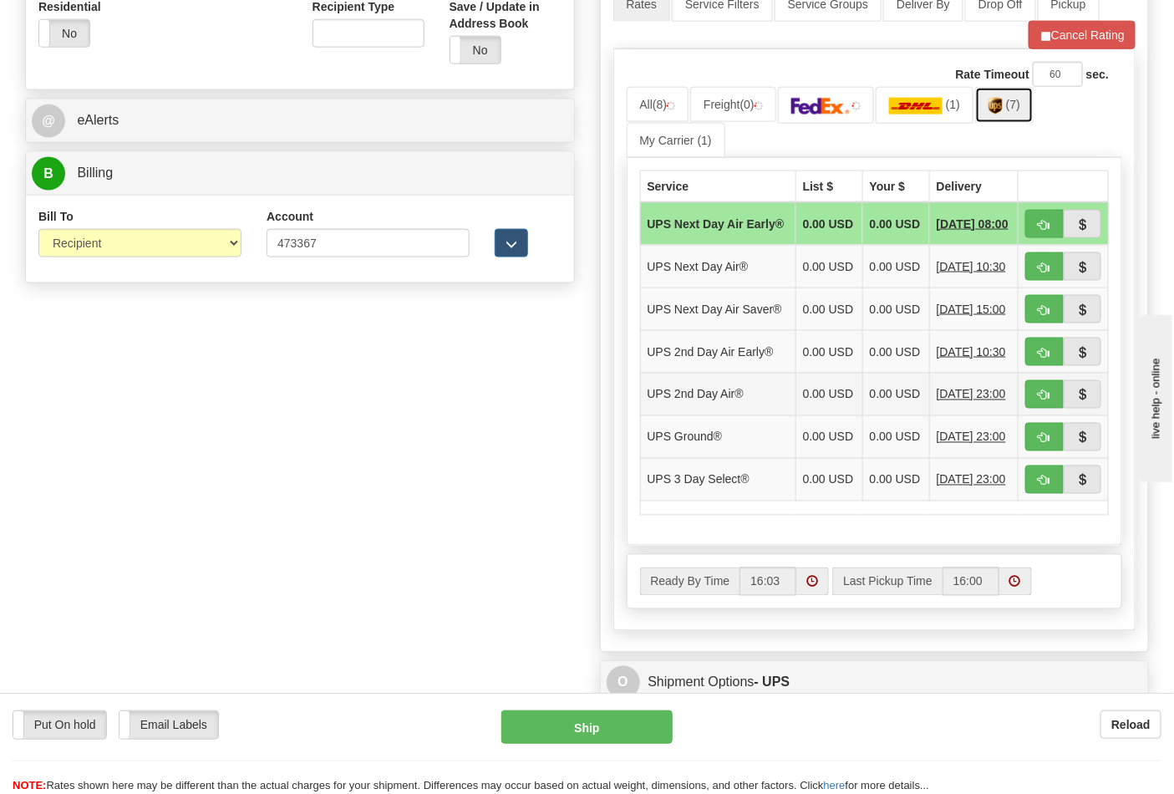
scroll to position [836, 0]
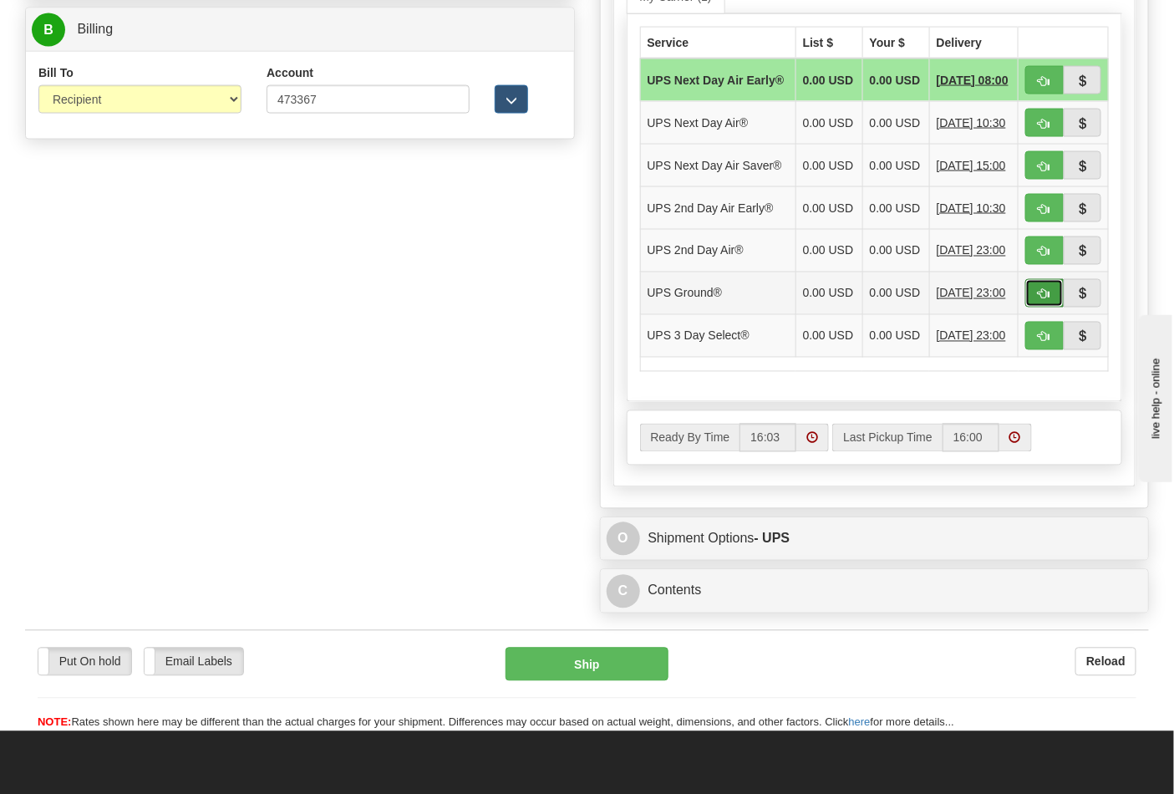
click at [1050, 308] on button "button" at bounding box center [1045, 293] width 38 height 28
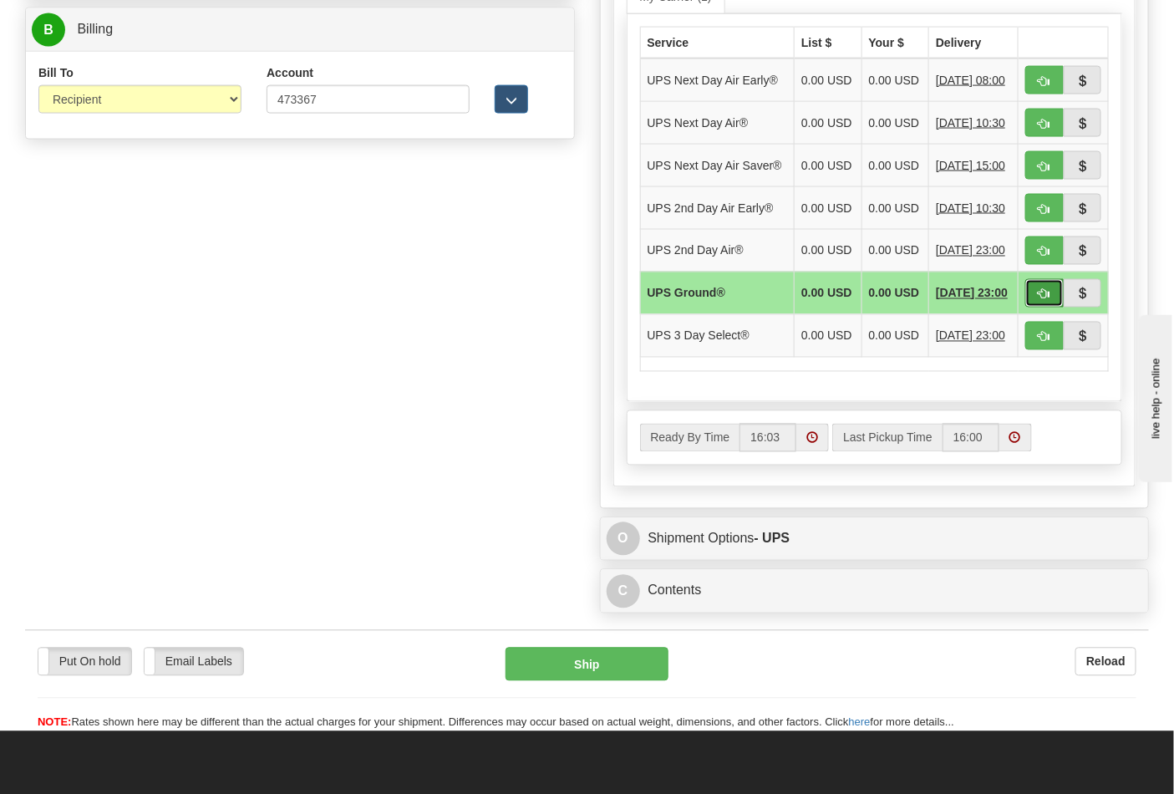
click at [1032, 308] on button "button" at bounding box center [1045, 293] width 38 height 28
type input "03"
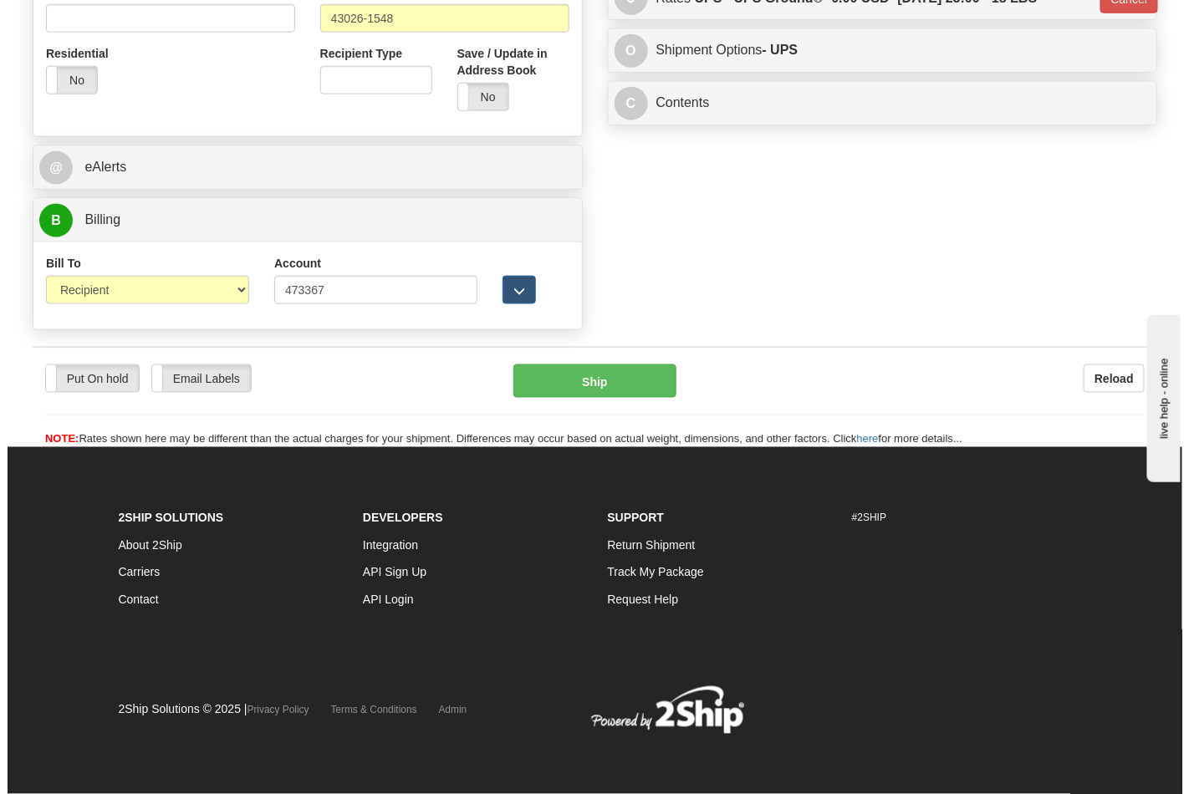
scroll to position [648, 0]
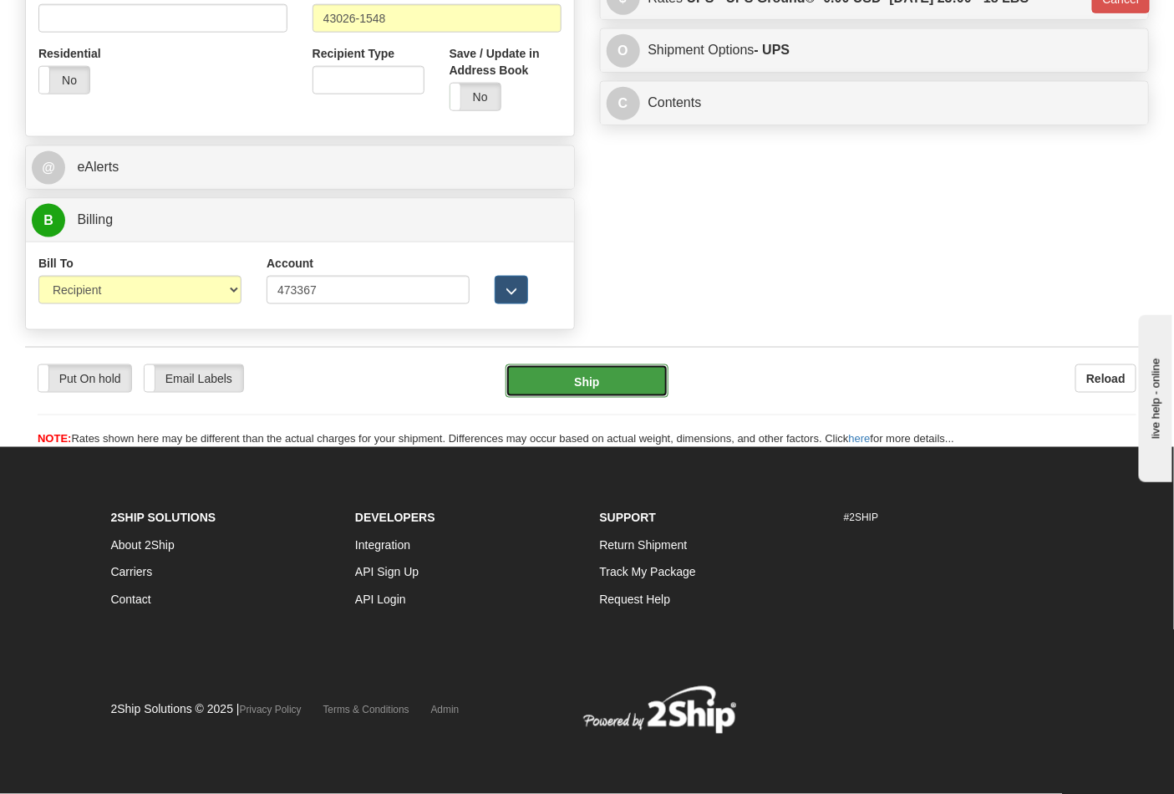
click at [639, 385] on button "Ship" at bounding box center [587, 380] width 162 height 33
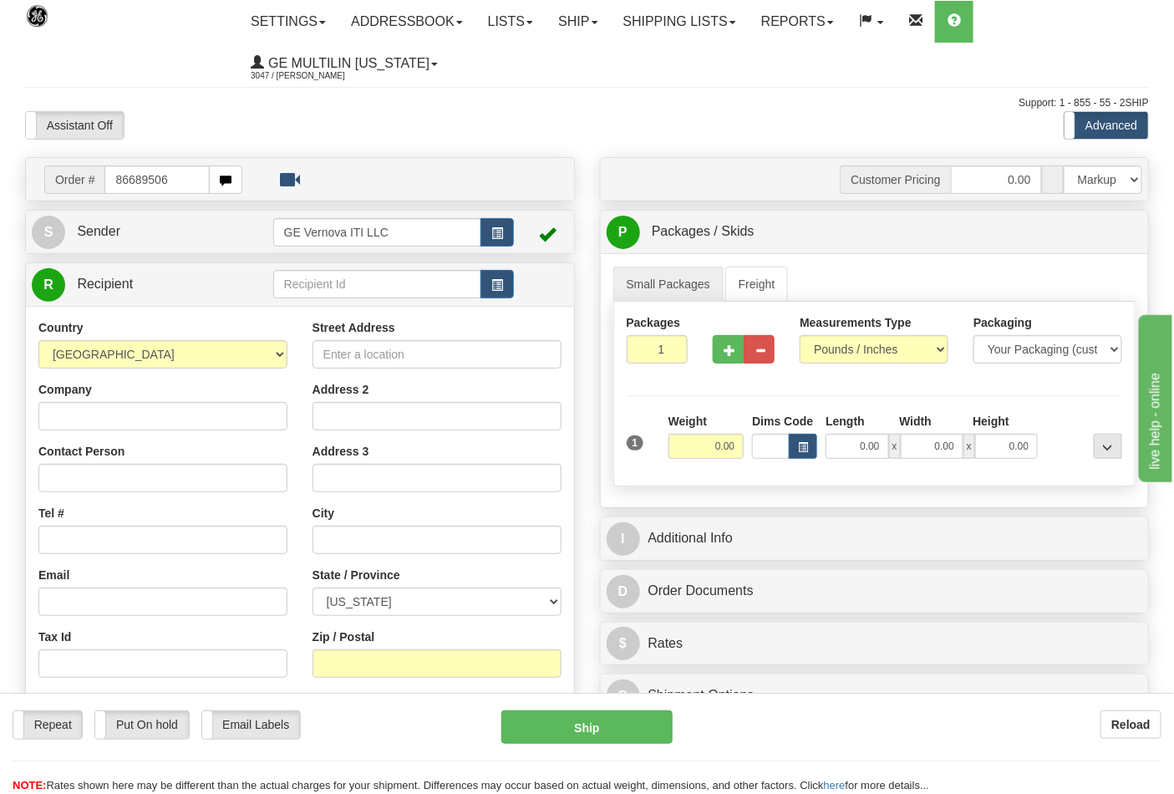
type input "86689506"
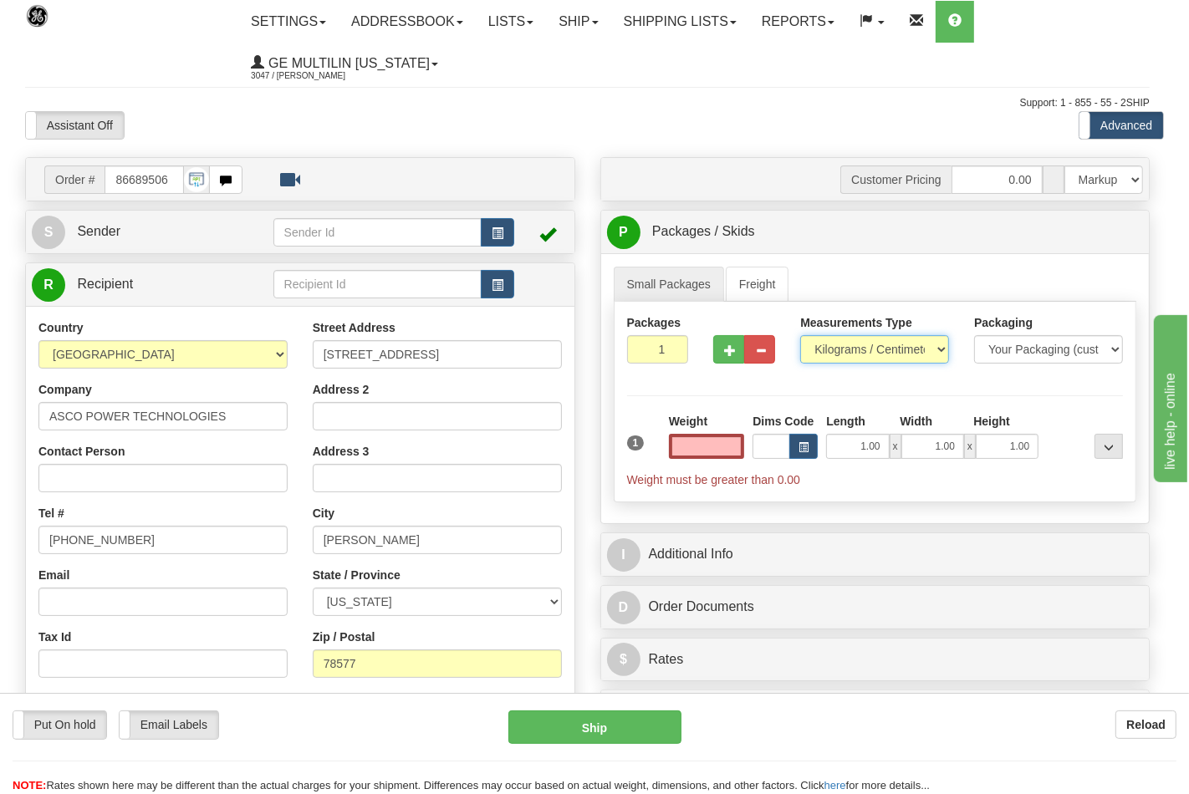
type input "0.00"
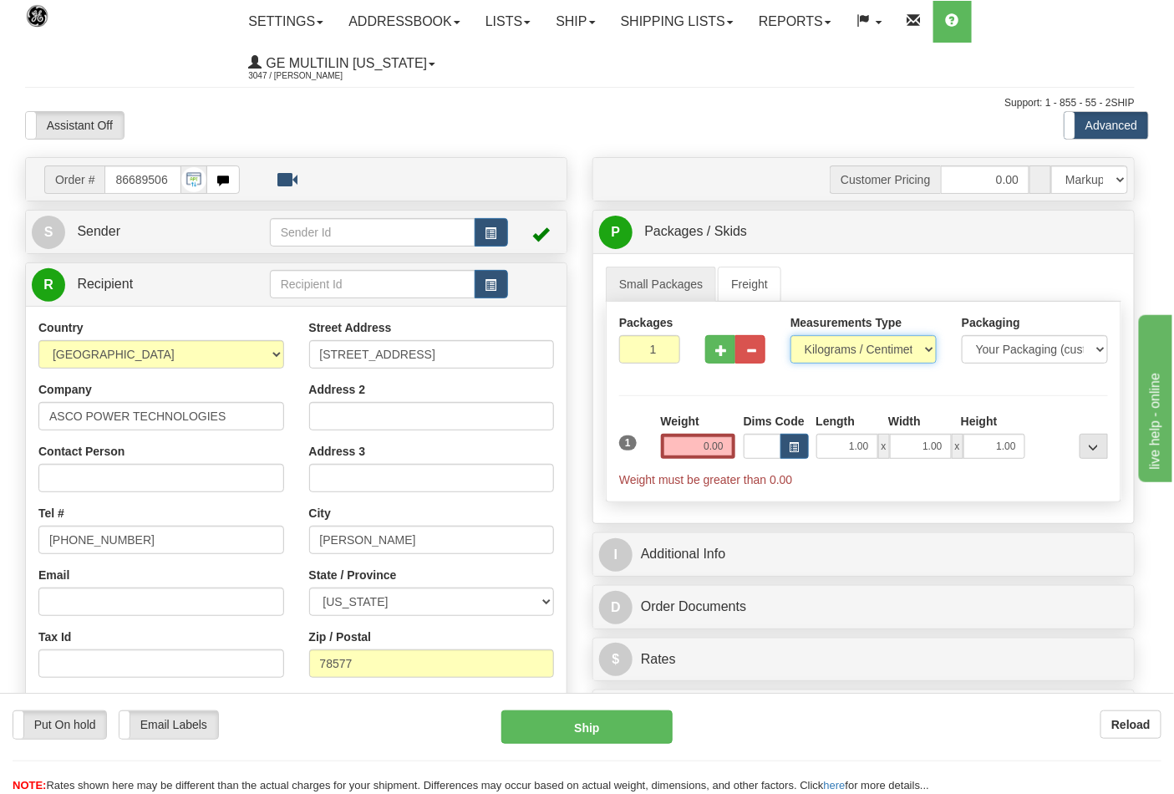
click at [847, 353] on select "Pounds / Inches Kilograms / Centimeters" at bounding box center [864, 349] width 146 height 28
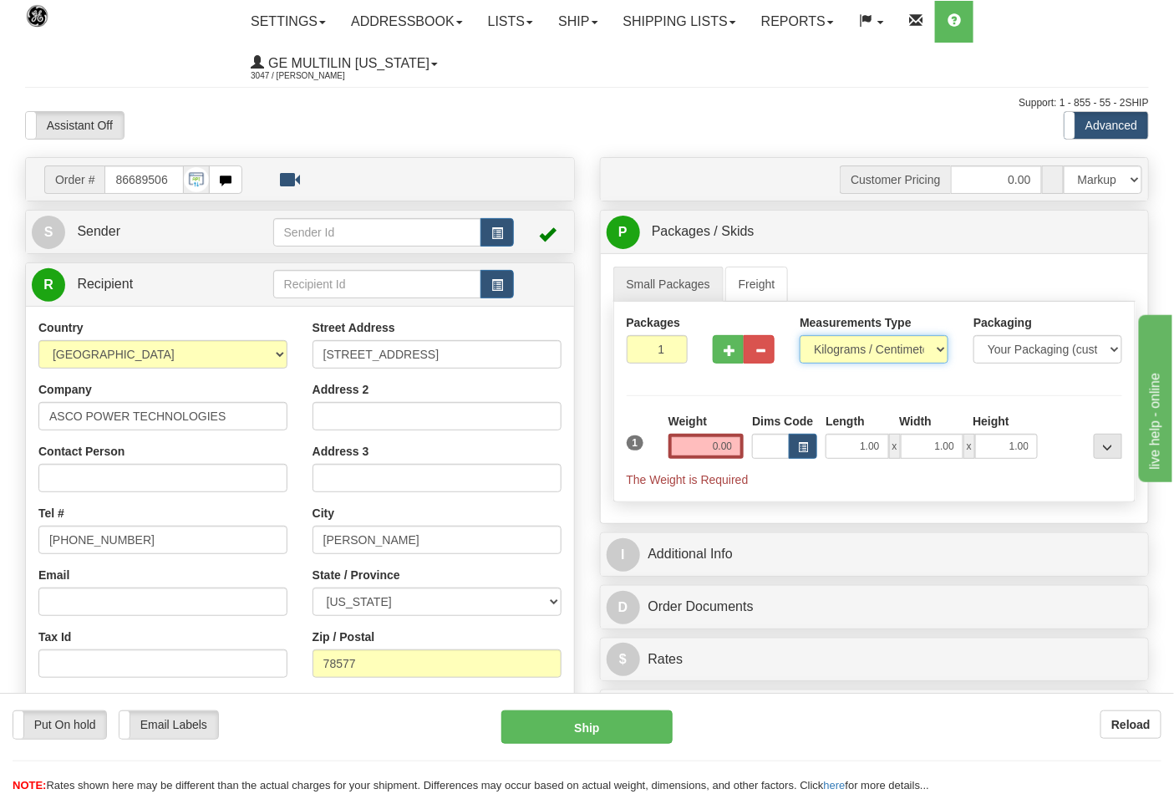
select select "0"
click at [800, 336] on select "Pounds / Inches Kilograms / Centimeters" at bounding box center [874, 349] width 149 height 28
click at [728, 351] on span "button" at bounding box center [730, 350] width 12 height 11
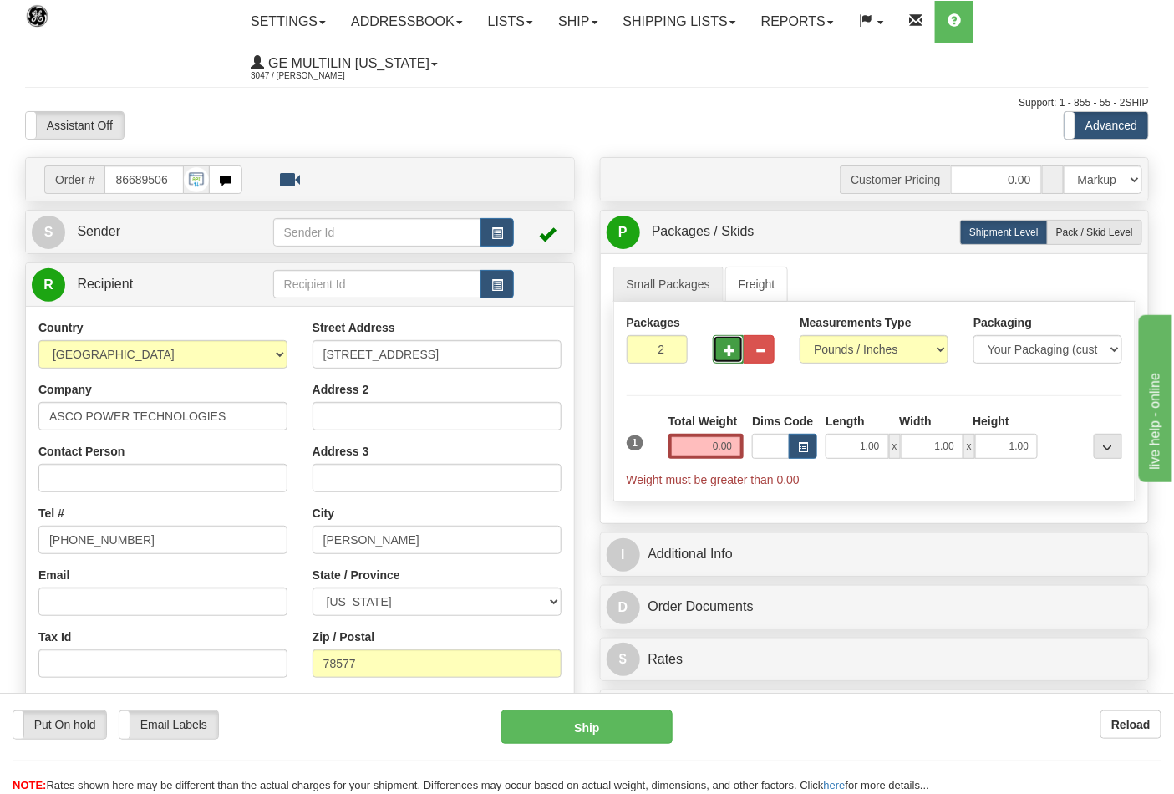
click at [730, 356] on span "button" at bounding box center [730, 350] width 12 height 11
click at [724, 359] on button "button" at bounding box center [728, 349] width 31 height 28
type input "4"
click at [738, 449] on input "0.00" at bounding box center [707, 446] width 76 height 25
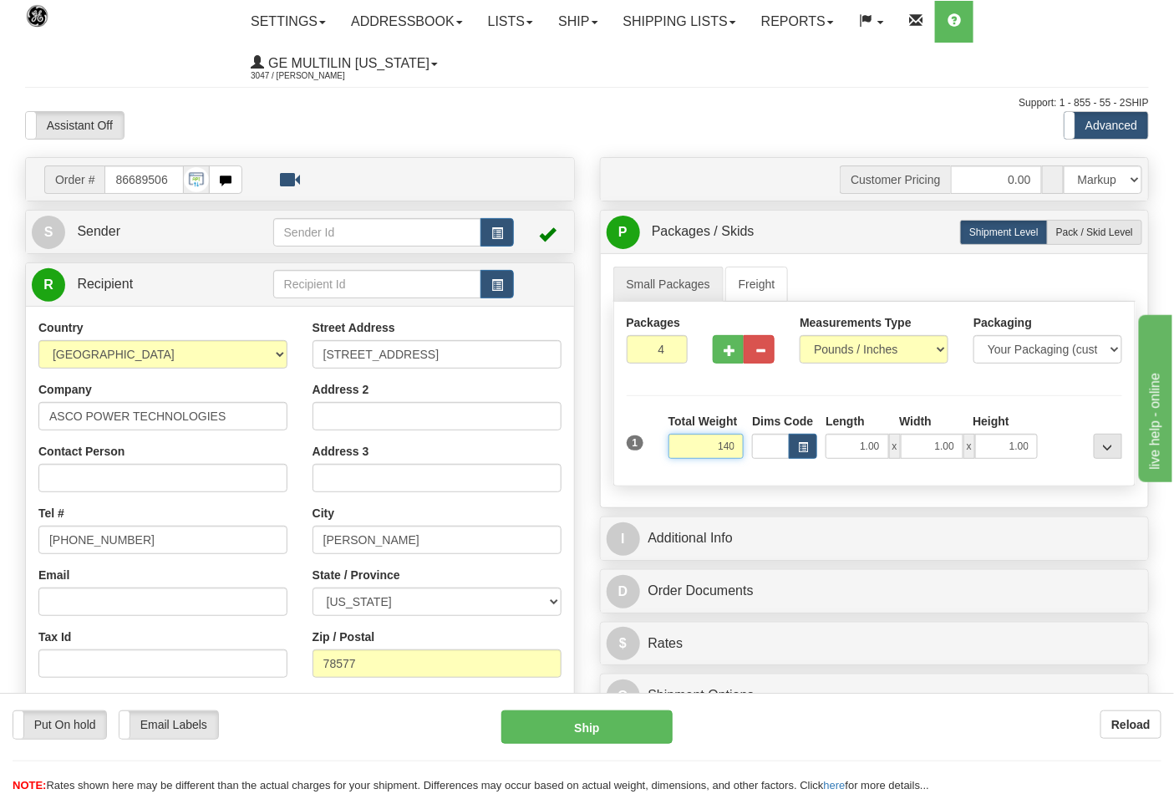
click button "Delete" at bounding box center [0, 0] width 0 height 0
type input "140.00"
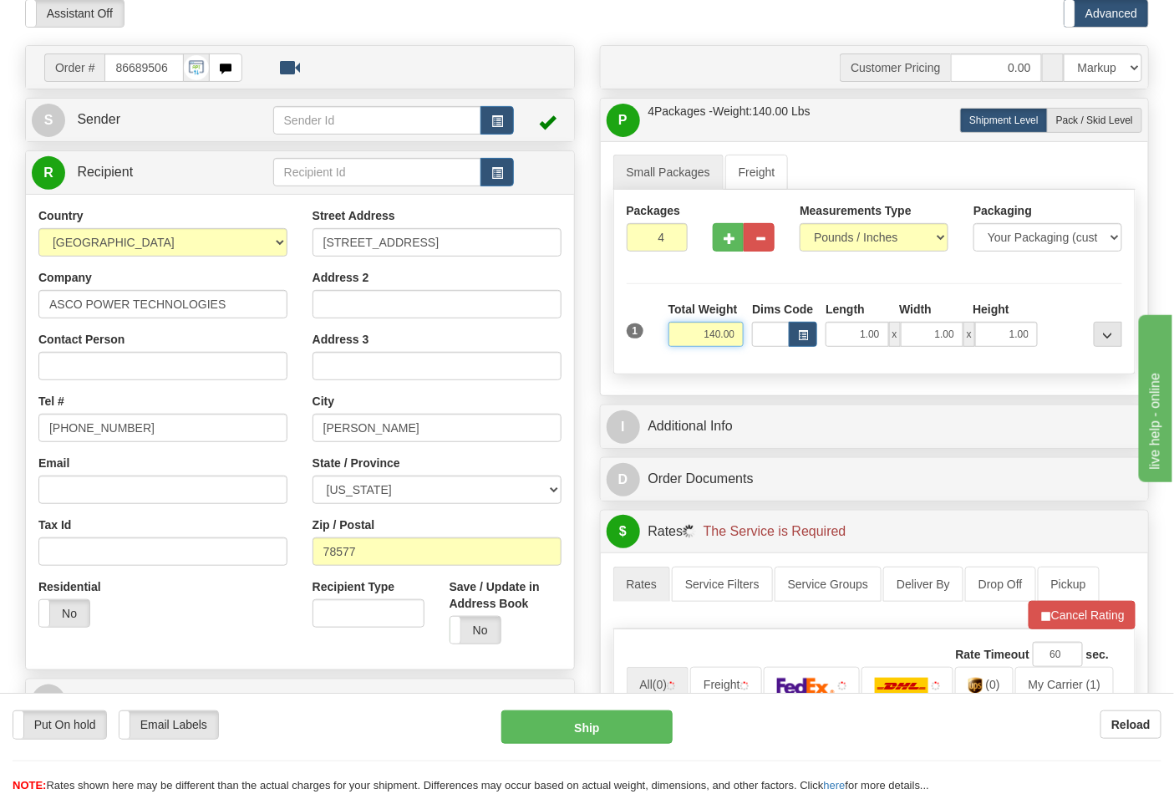
scroll to position [371, 0]
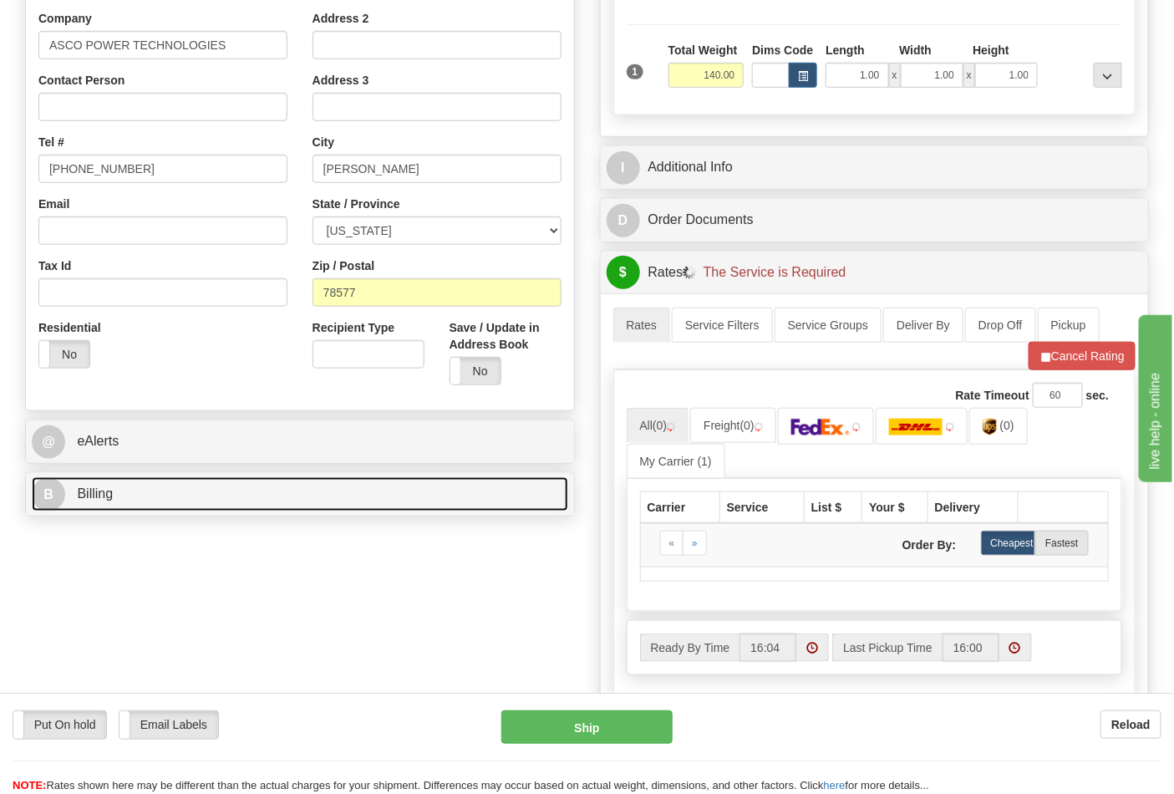
click at [162, 505] on link "B Billing" at bounding box center [300, 494] width 537 height 34
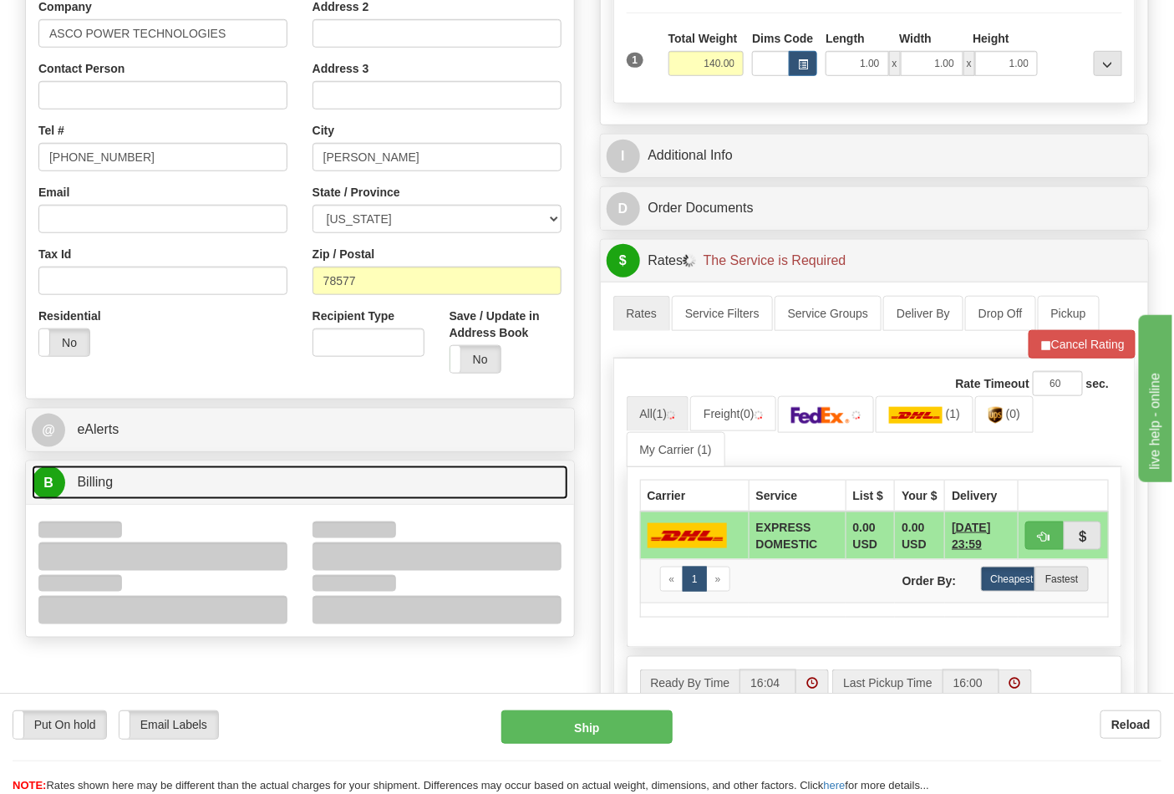
scroll to position [557, 0]
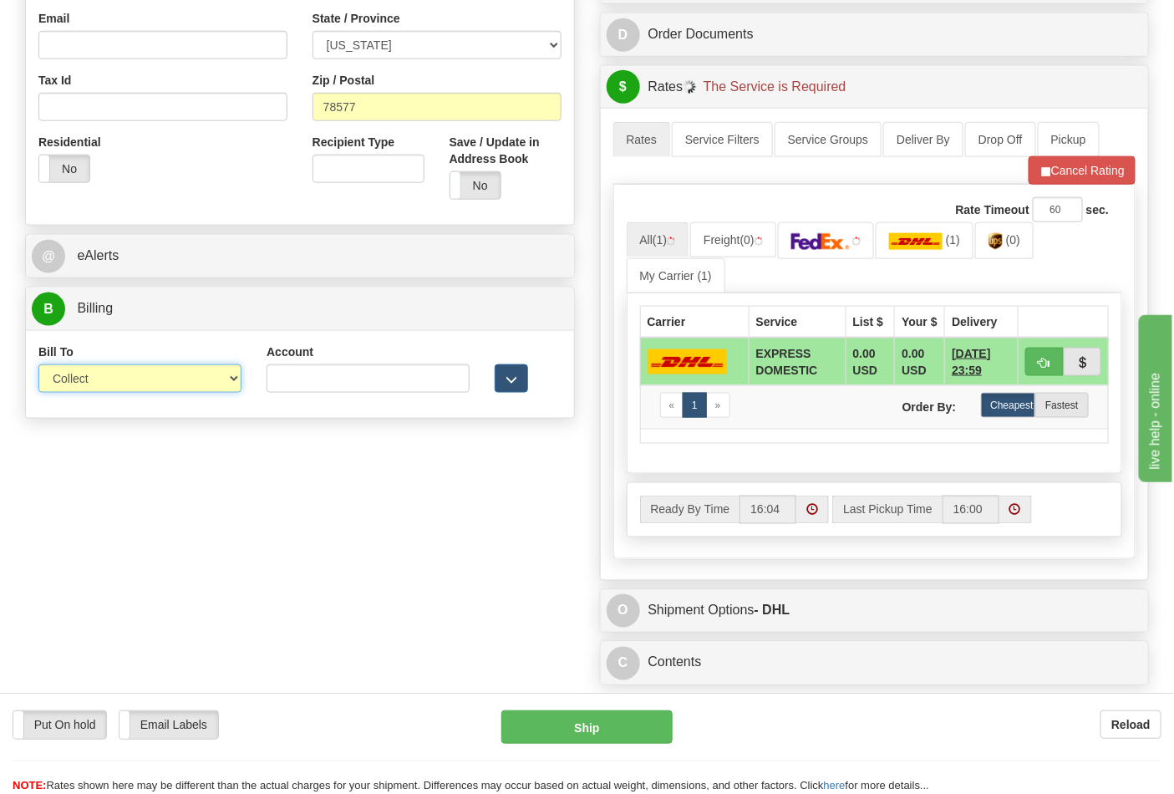
click at [113, 386] on select "Sender Recipient Third Party Collect" at bounding box center [139, 378] width 203 height 28
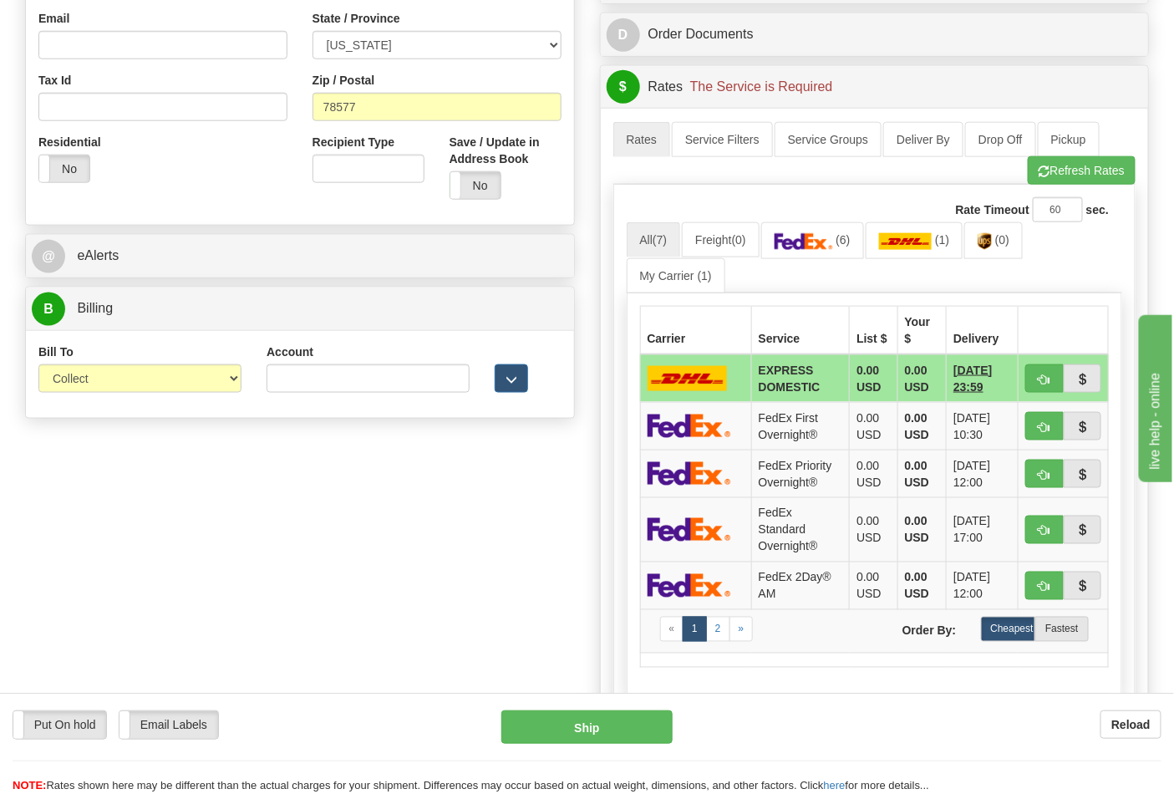
drag, startPoint x: 268, startPoint y: 523, endPoint x: 283, endPoint y: 523, distance: 14.2
click at [268, 523] on div "Order # 86689506 S Sender" at bounding box center [587, 258] width 1149 height 1317
click at [86, 377] on select "Sender Recipient Third Party Collect" at bounding box center [139, 378] width 203 height 28
select select "2"
click at [38, 366] on select "Sender Recipient Third Party Collect" at bounding box center [139, 378] width 203 height 28
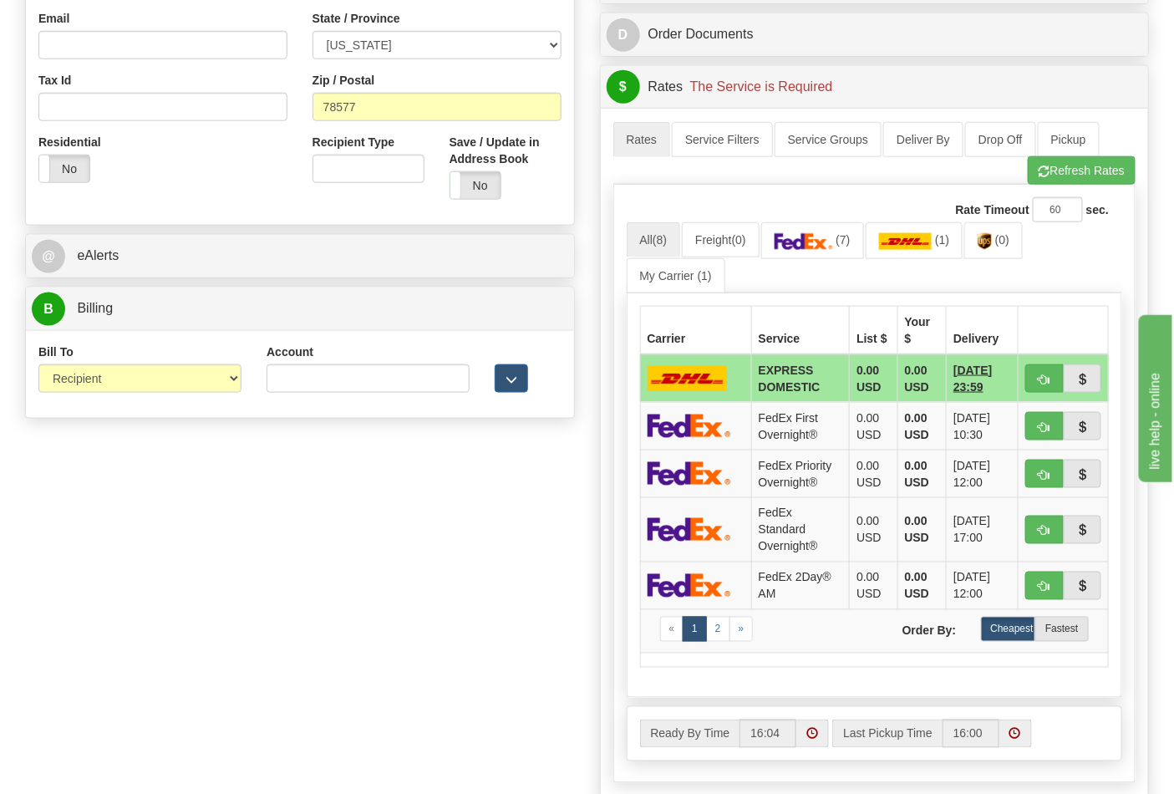
click at [306, 397] on div "Account 3rd Party Account List Please select" at bounding box center [368, 375] width 228 height 62
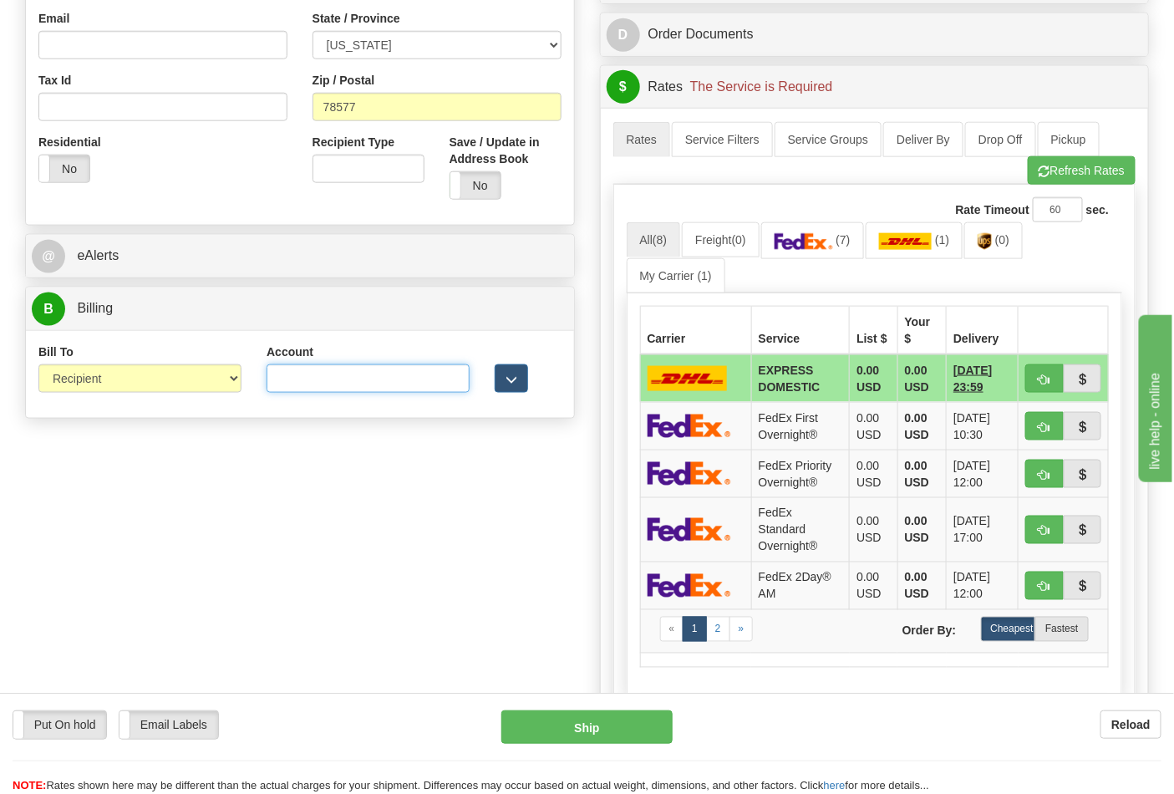
click at [305, 382] on input "Account" at bounding box center [368, 378] width 203 height 28
paste input "259880416"
type input "259880416"
click at [824, 230] on link "(7)" at bounding box center [812, 240] width 103 height 36
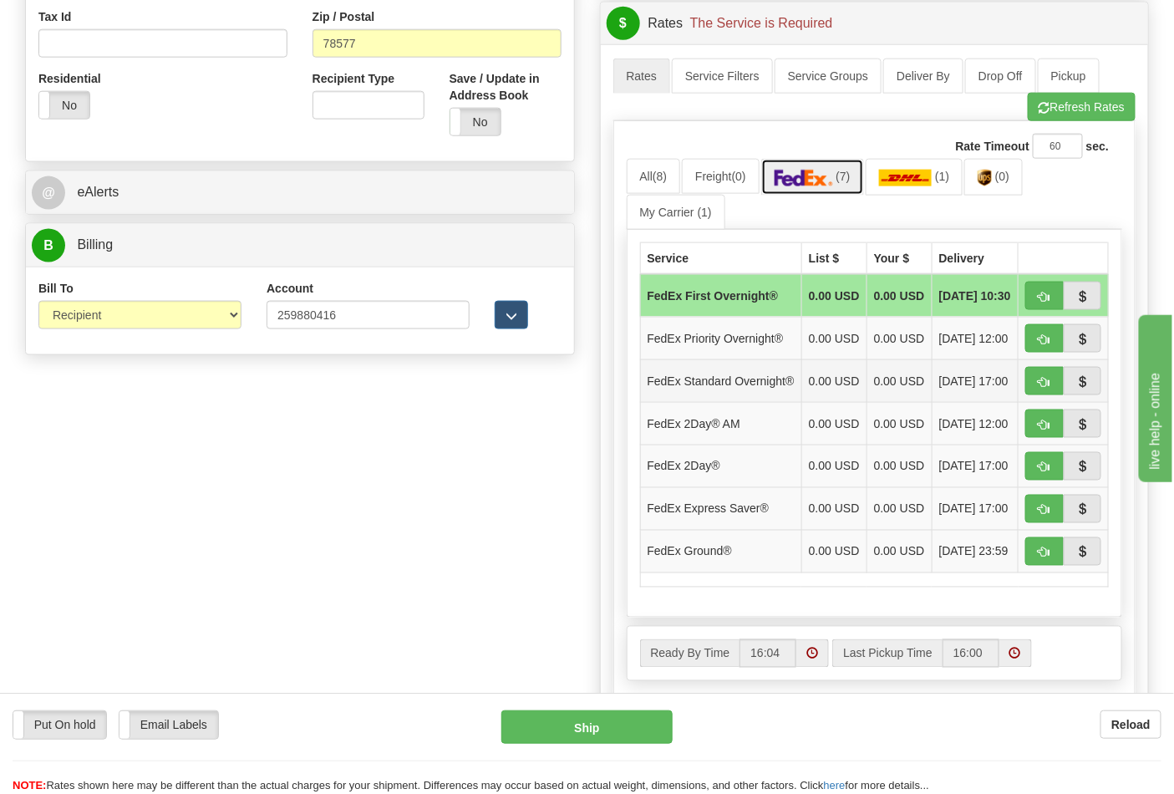
scroll to position [742, 0]
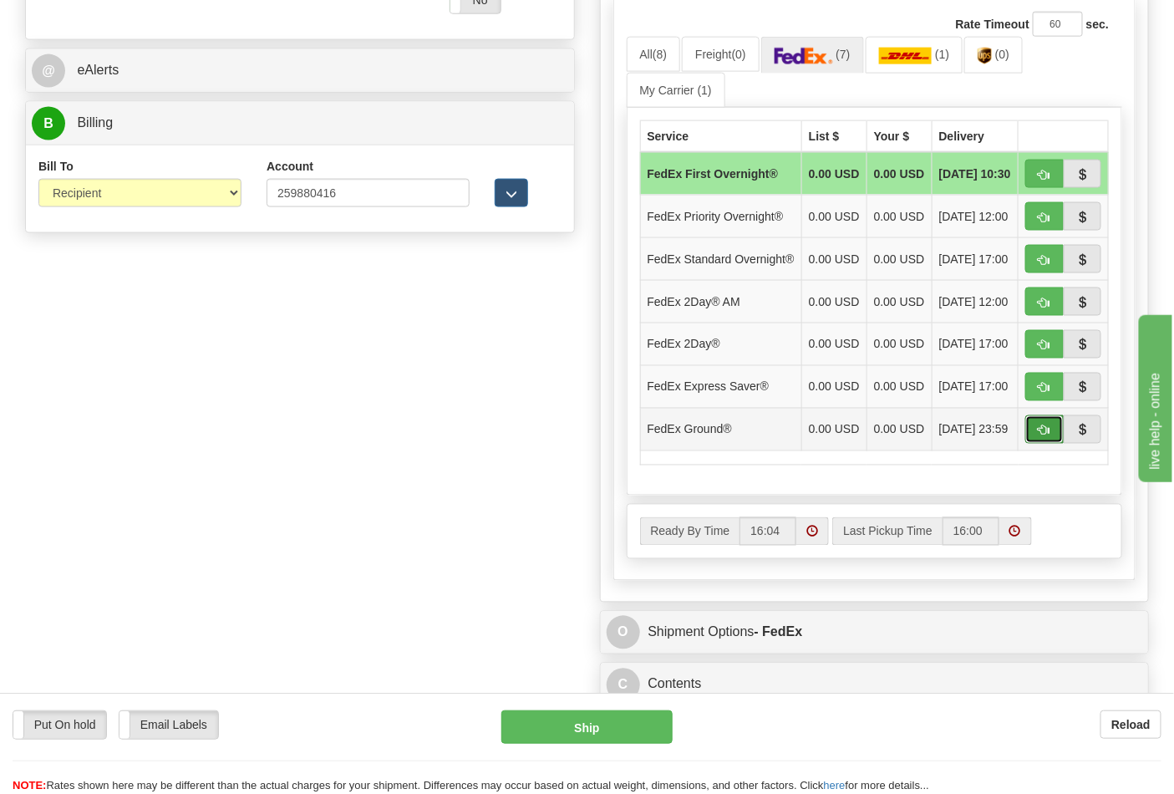
click at [1048, 436] on span "button" at bounding box center [1045, 430] width 12 height 11
type input "92"
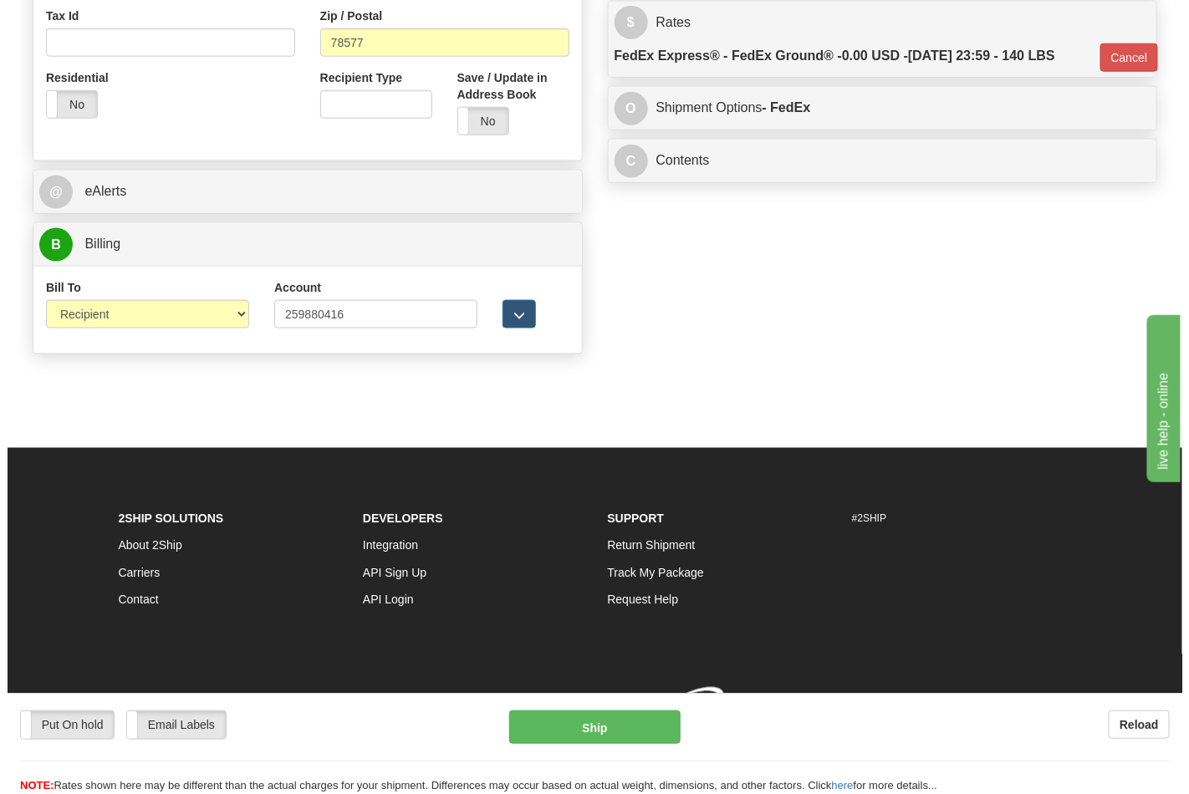
scroll to position [648, 0]
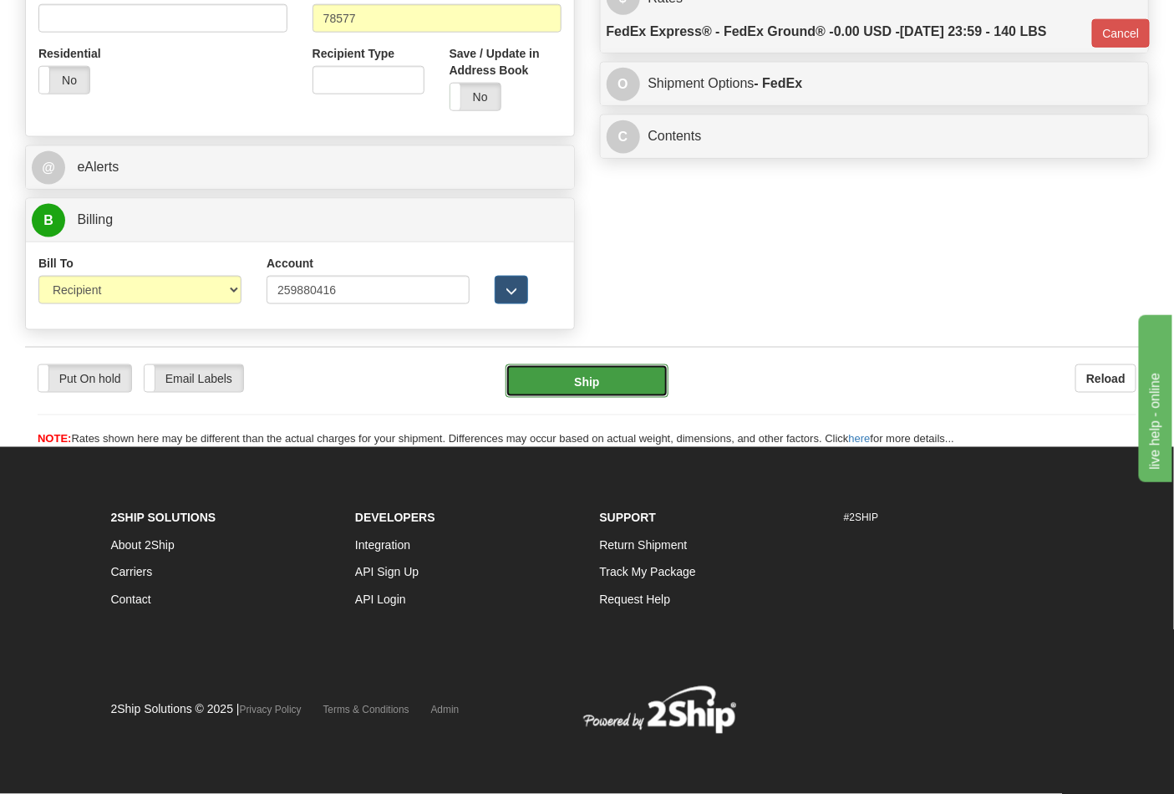
click at [557, 378] on button "Ship" at bounding box center [587, 380] width 162 height 33
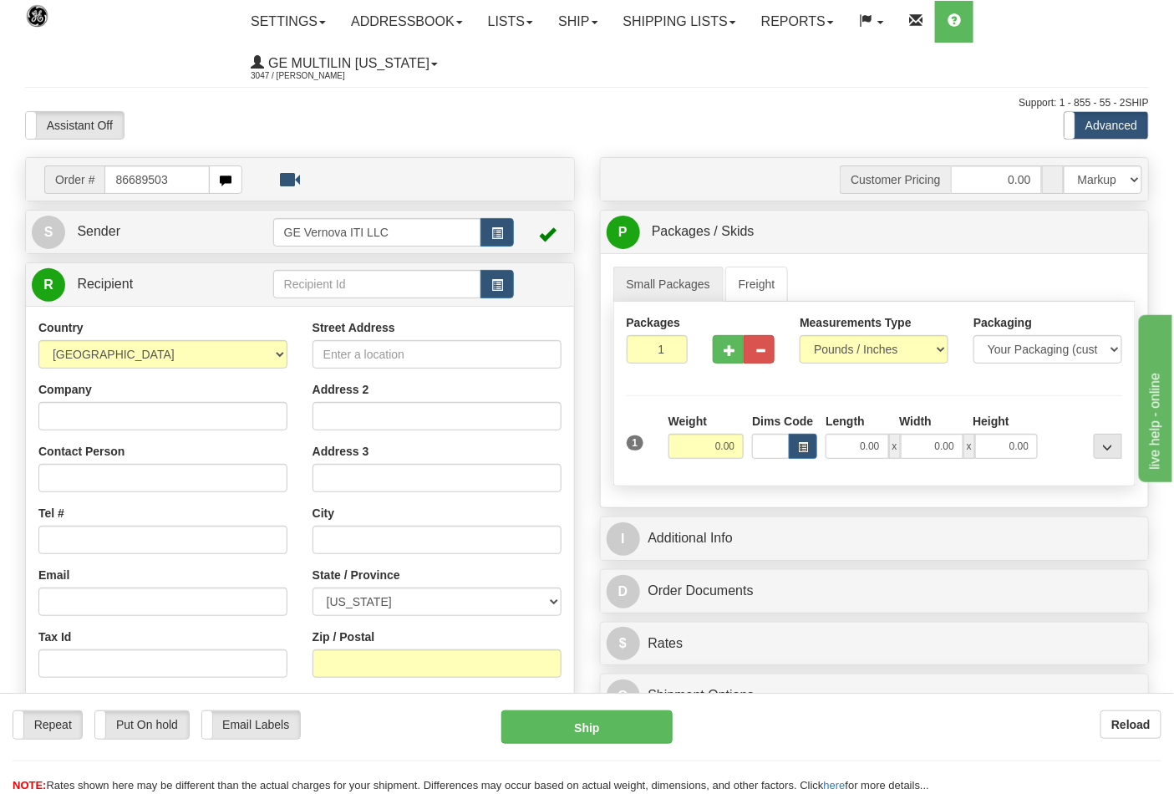
type input "86689503"
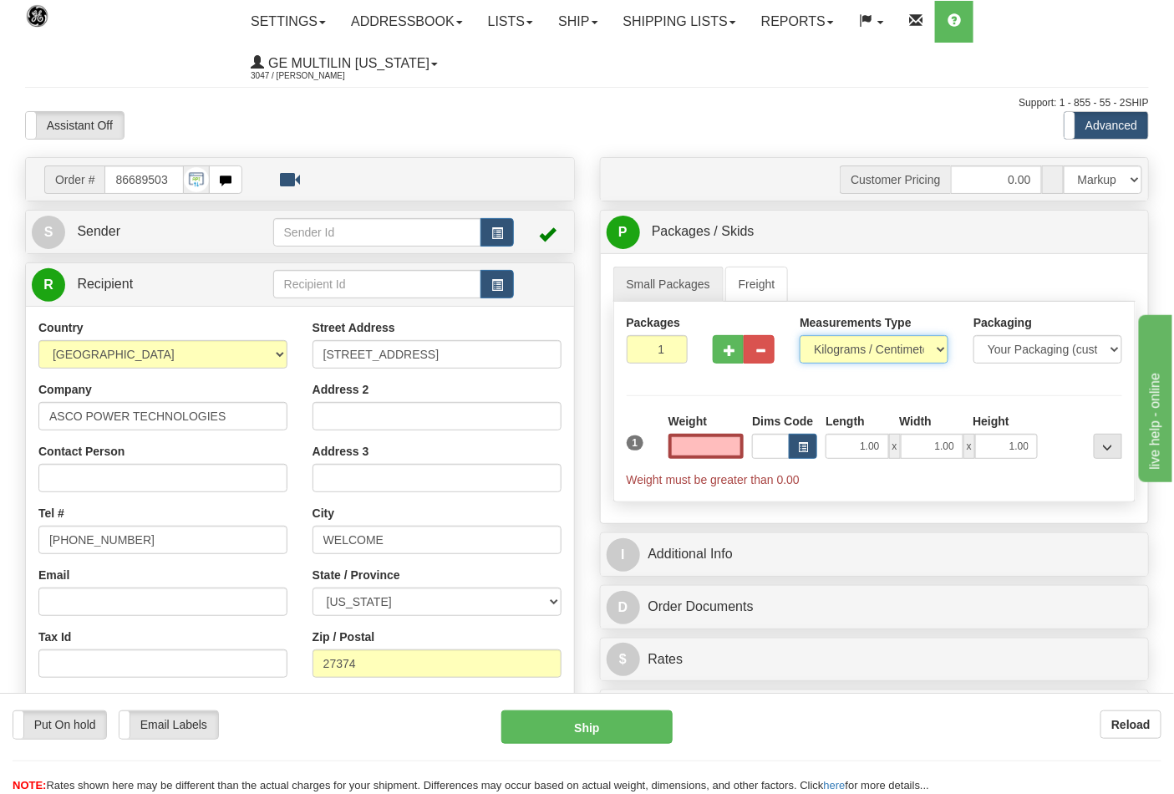
type input "0.00"
click at [836, 354] on select "Pounds / Inches Kilograms / Centimeters" at bounding box center [874, 349] width 149 height 28
select select "0"
click at [800, 336] on select "Pounds / Inches Kilograms / Centimeters" at bounding box center [874, 349] width 149 height 28
click at [730, 448] on input "0.00" at bounding box center [707, 446] width 76 height 25
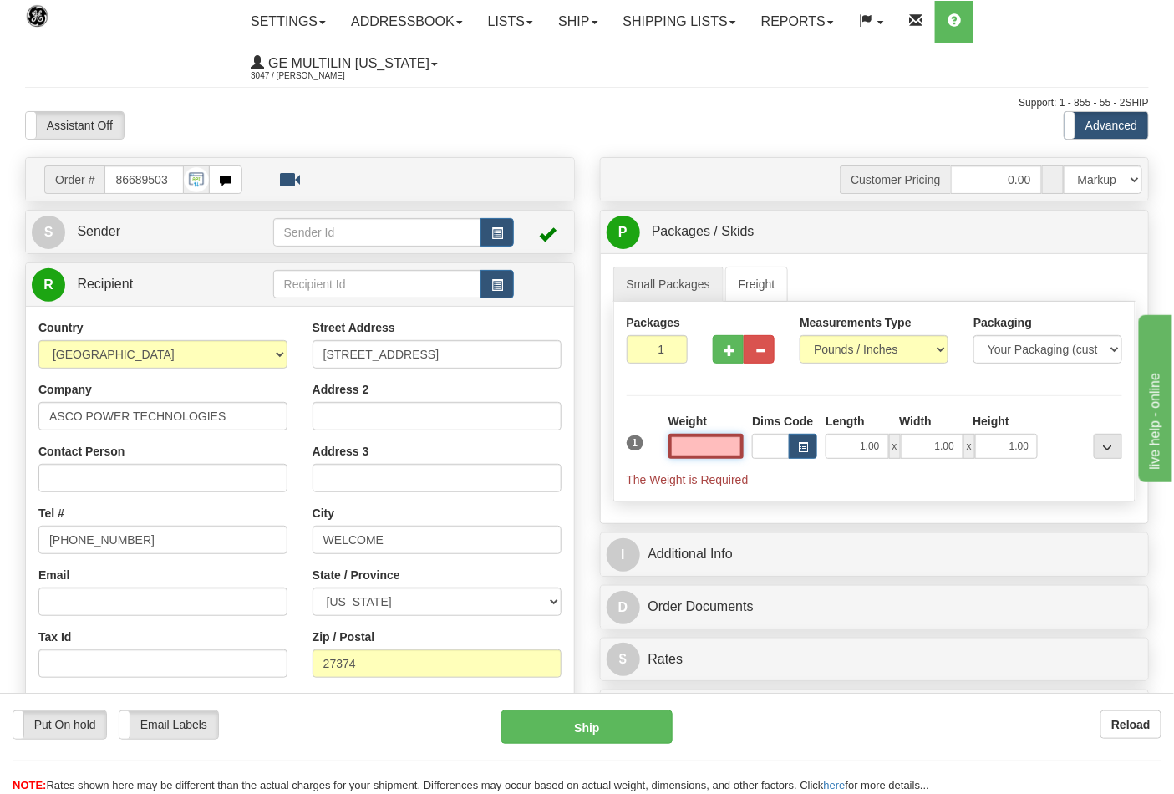
type input "6"
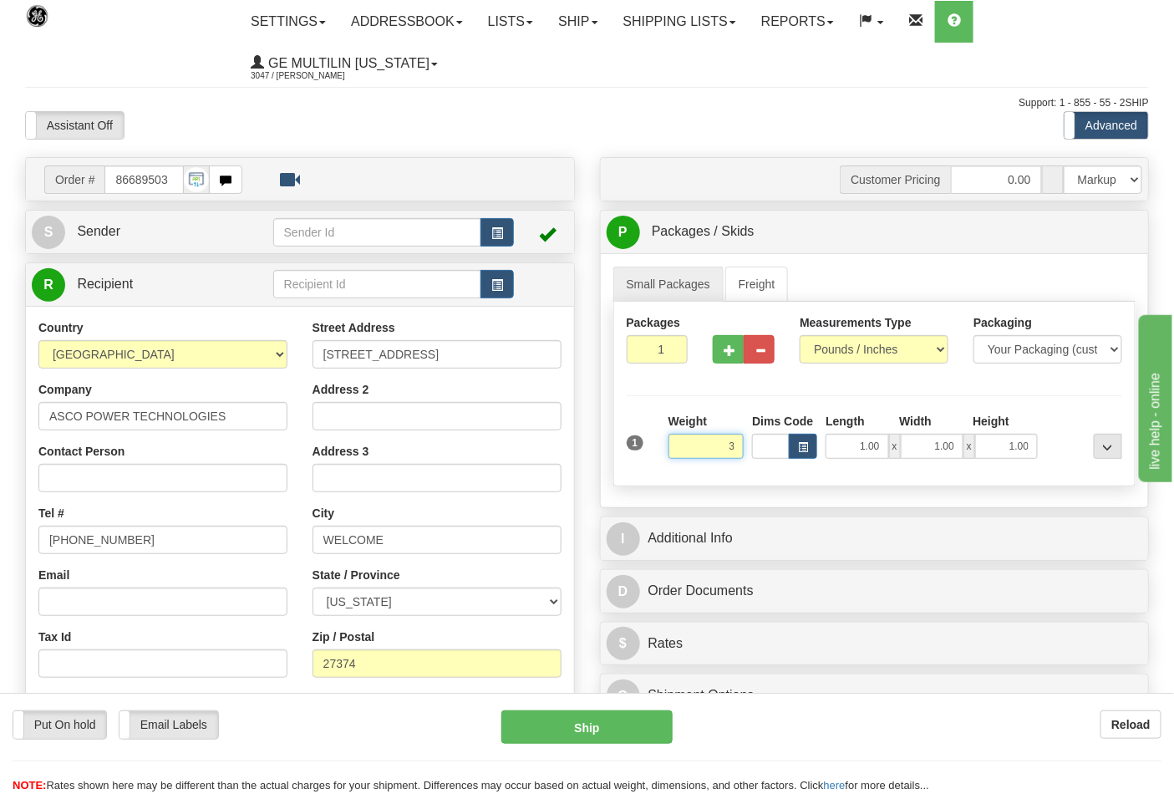
click button "Delete" at bounding box center [0, 0] width 0 height 0
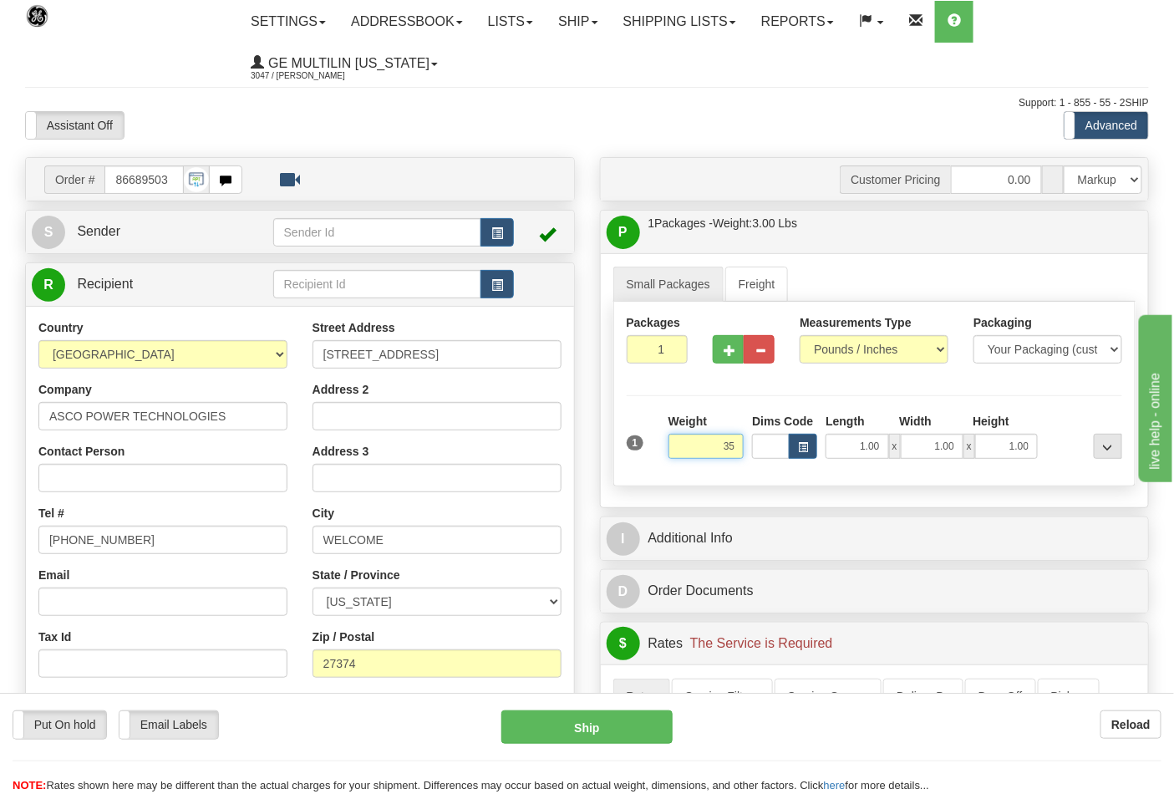
click button "Delete" at bounding box center [0, 0] width 0 height 0
type input "35.00"
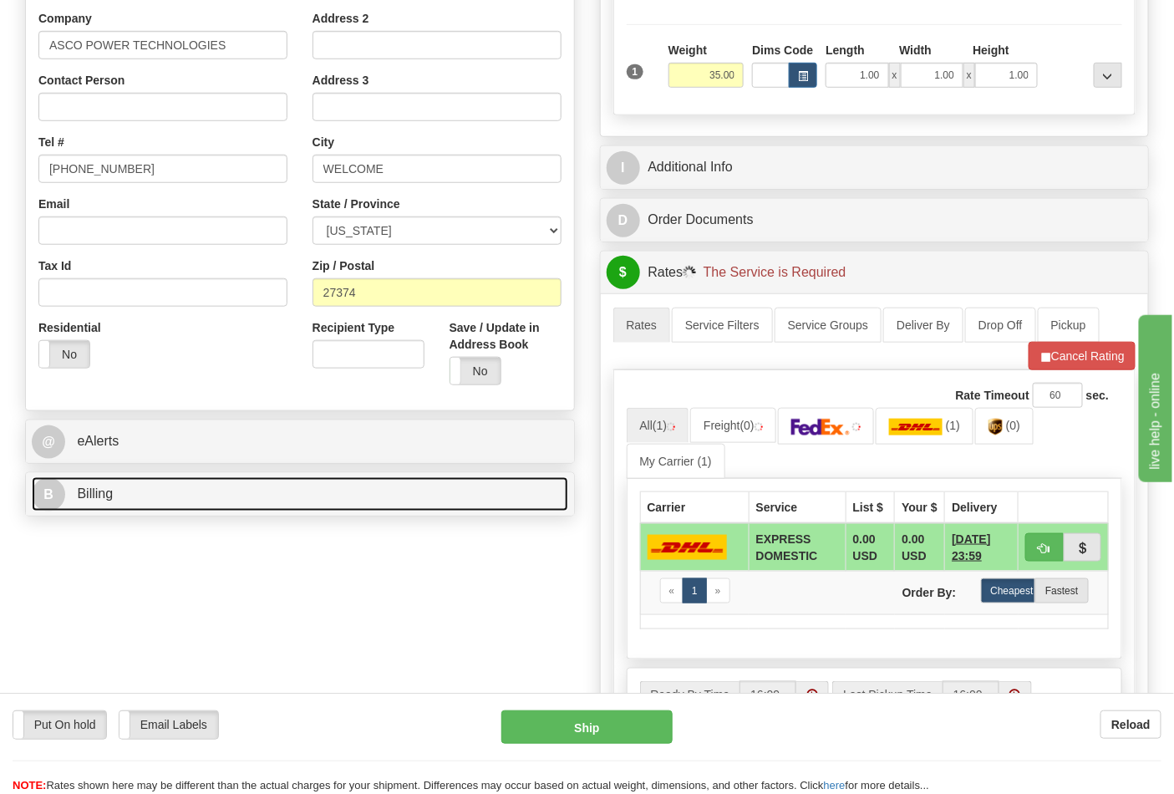
click at [134, 491] on link "B Billing" at bounding box center [300, 494] width 537 height 34
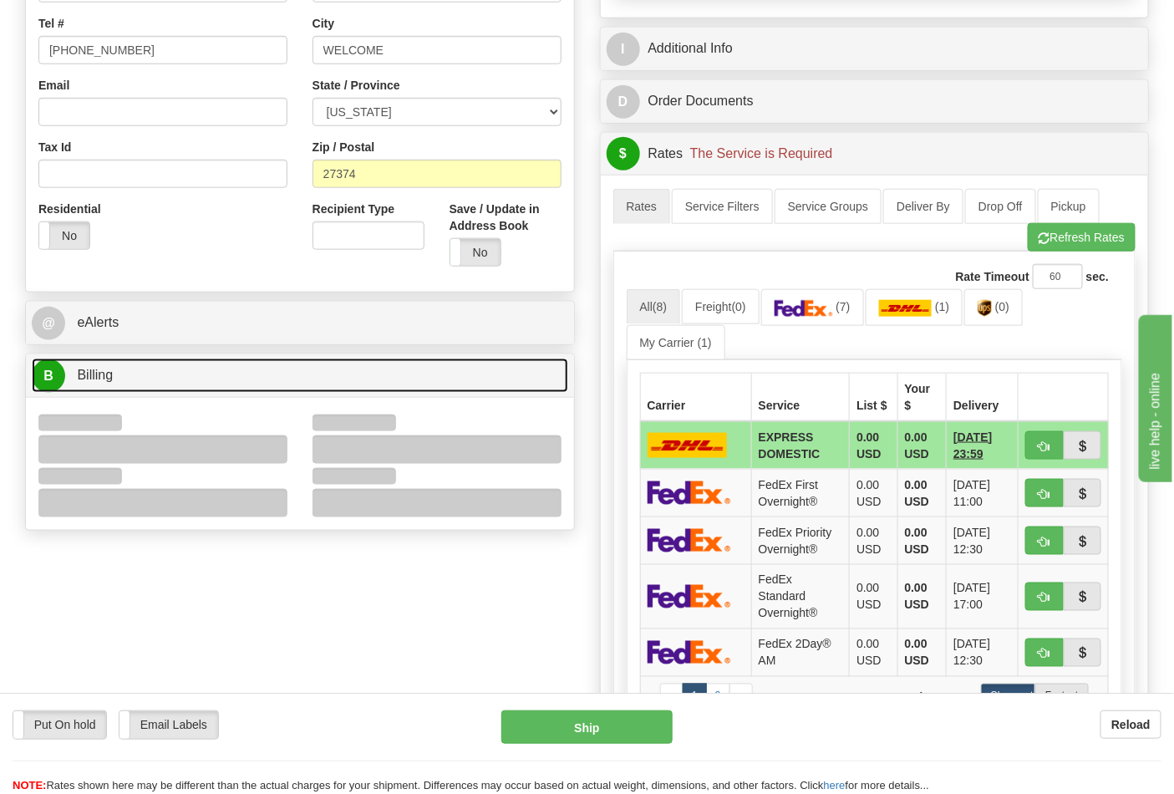
scroll to position [557, 0]
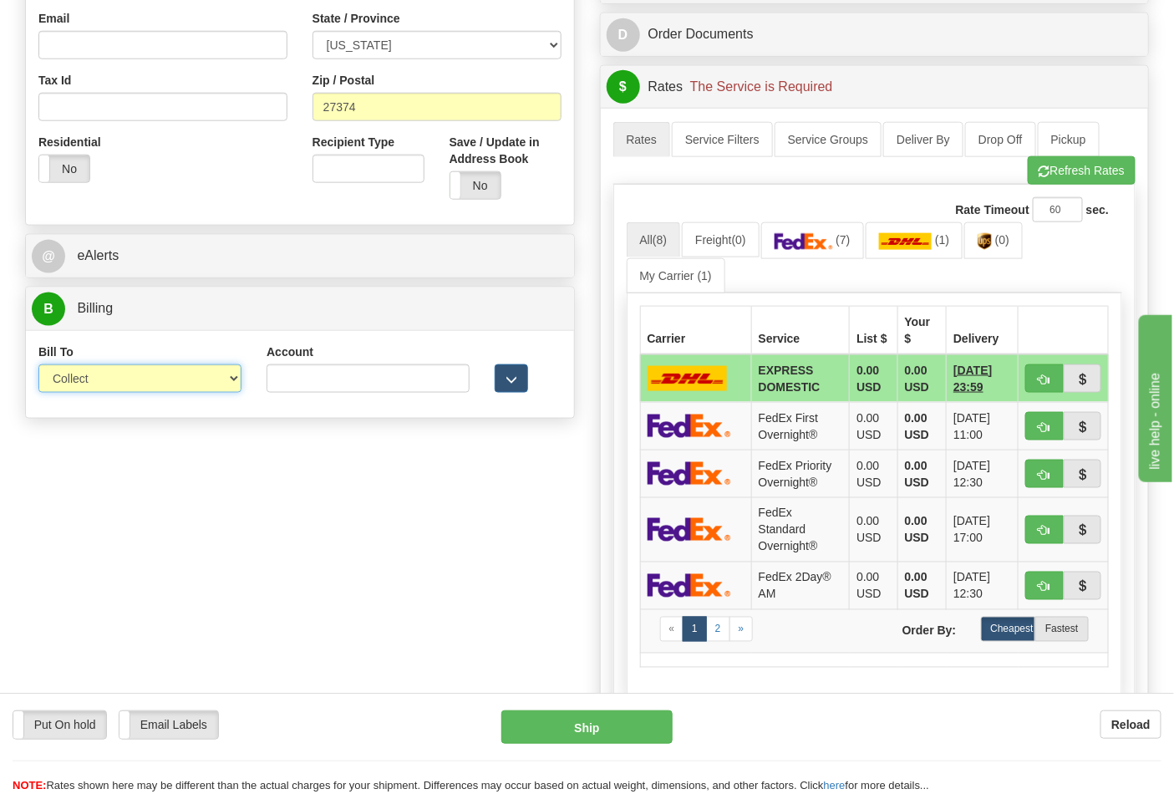
click at [96, 385] on select "Sender Recipient Third Party Collect" at bounding box center [139, 378] width 203 height 28
select select "2"
click at [38, 366] on select "Sender Recipient Third Party Collect" at bounding box center [139, 378] width 203 height 28
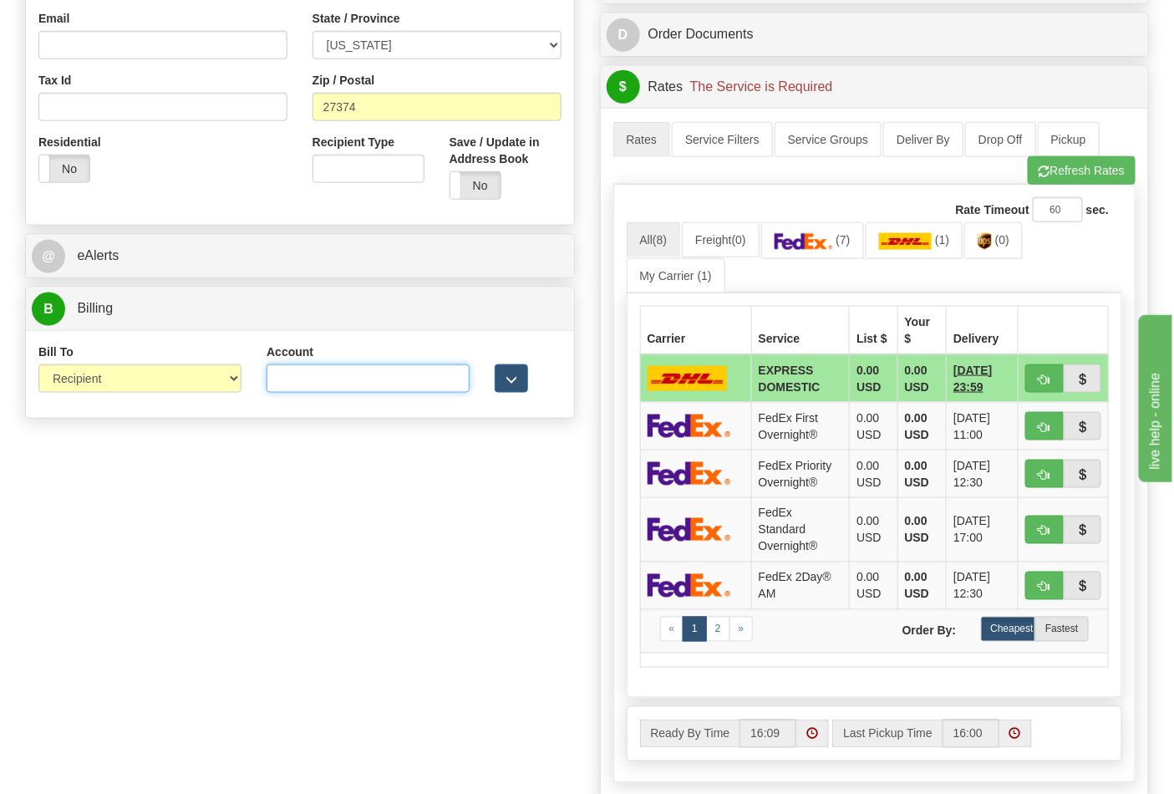
click at [345, 382] on input "Account" at bounding box center [368, 378] width 203 height 28
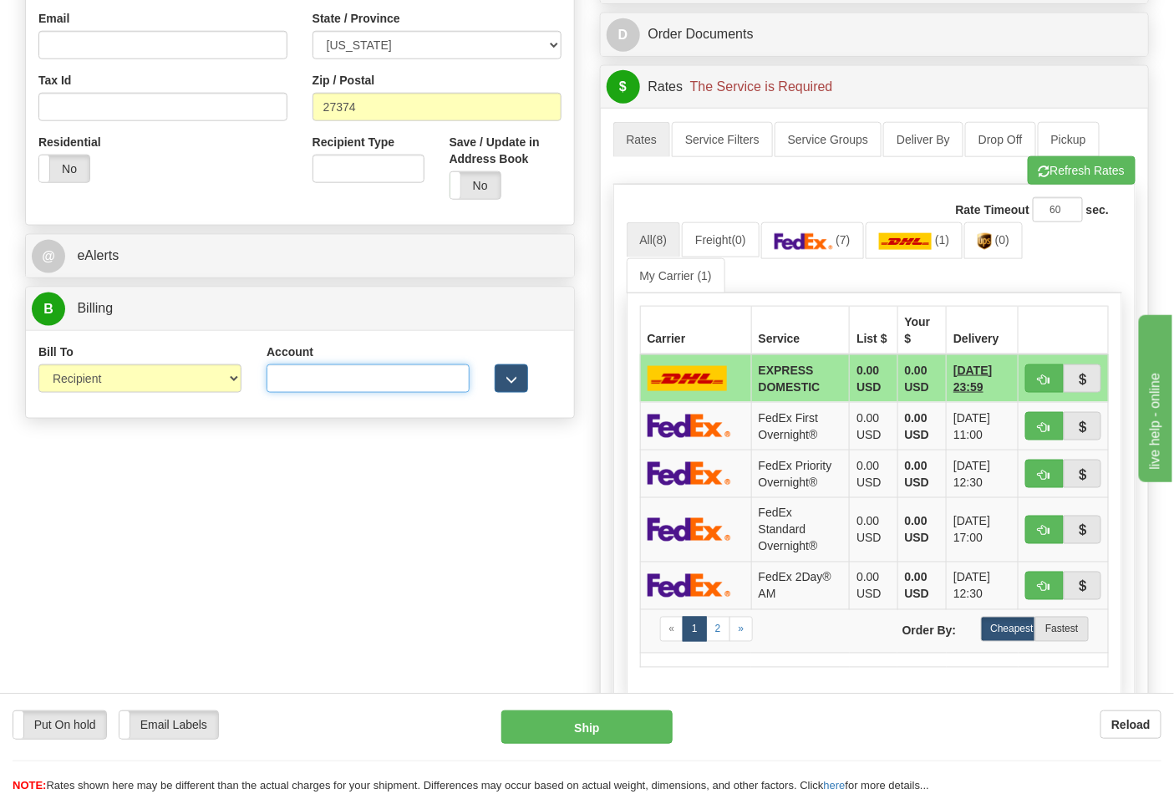
paste input "664421534"
type input "664421534"
click at [811, 246] on img at bounding box center [804, 241] width 59 height 17
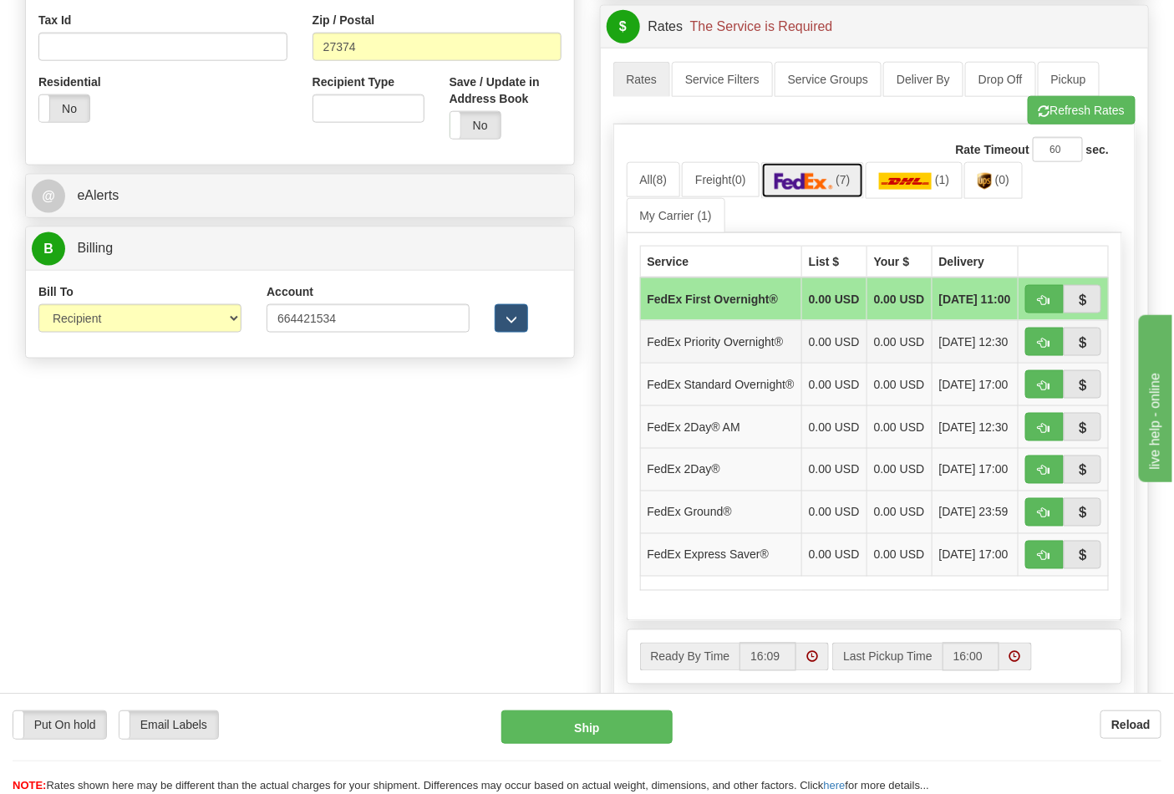
scroll to position [649, 0]
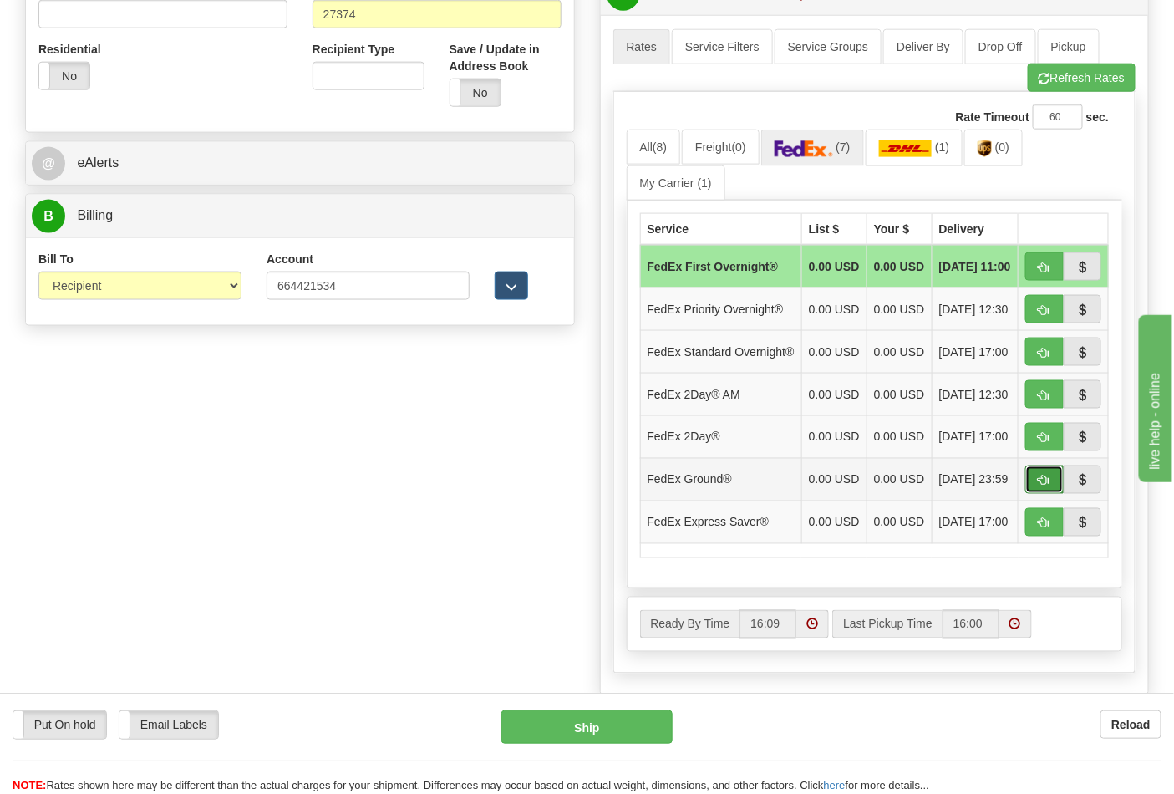
click at [1056, 494] on button "button" at bounding box center [1045, 480] width 38 height 28
type input "92"
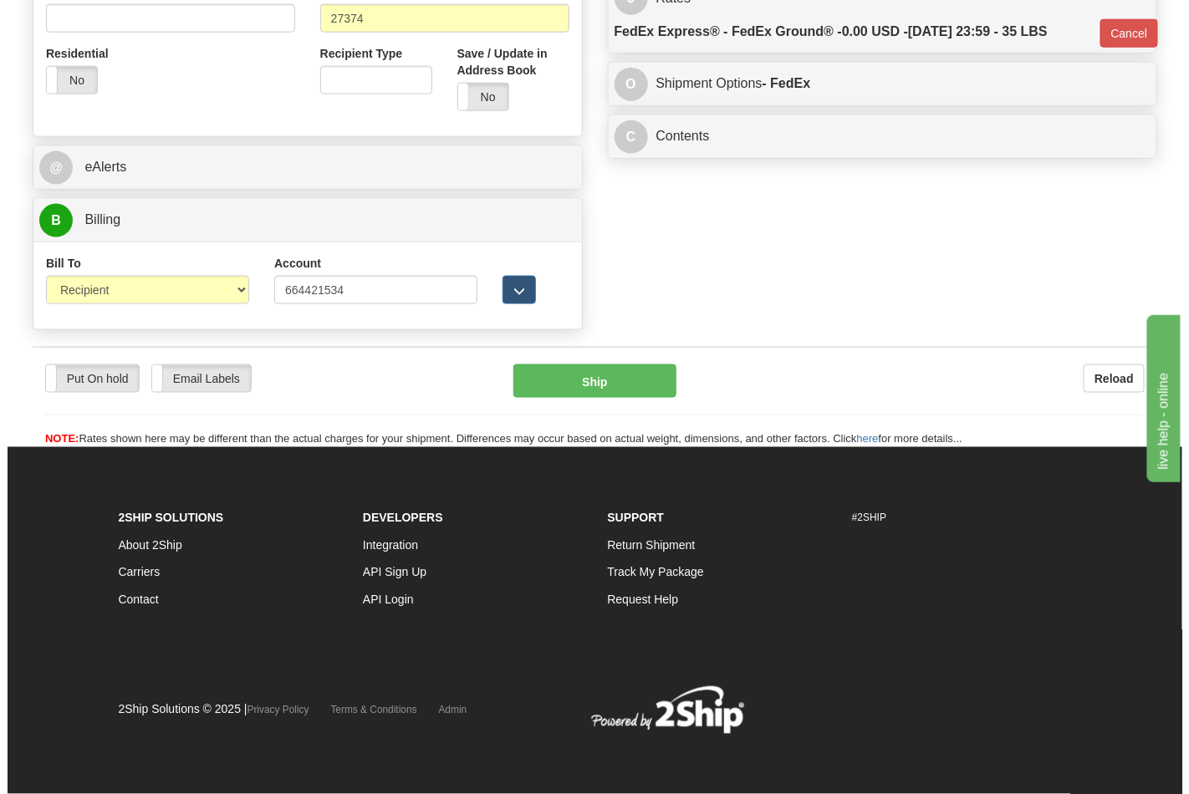
scroll to position [624, 0]
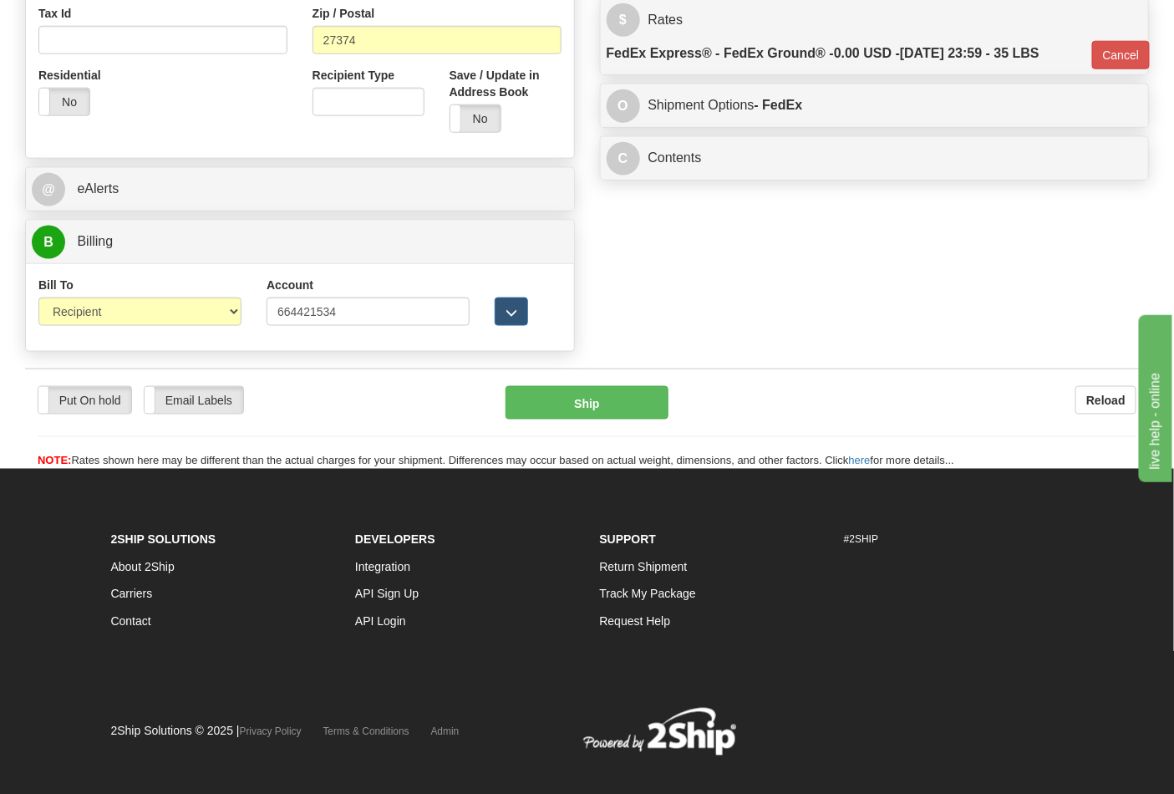
click at [583, 379] on div "Put On hold Put On hold Email Labels Email Labels Edit Reload Ship Reload" at bounding box center [587, 419] width 1124 height 101
click at [599, 394] on button "Ship" at bounding box center [587, 402] width 162 height 33
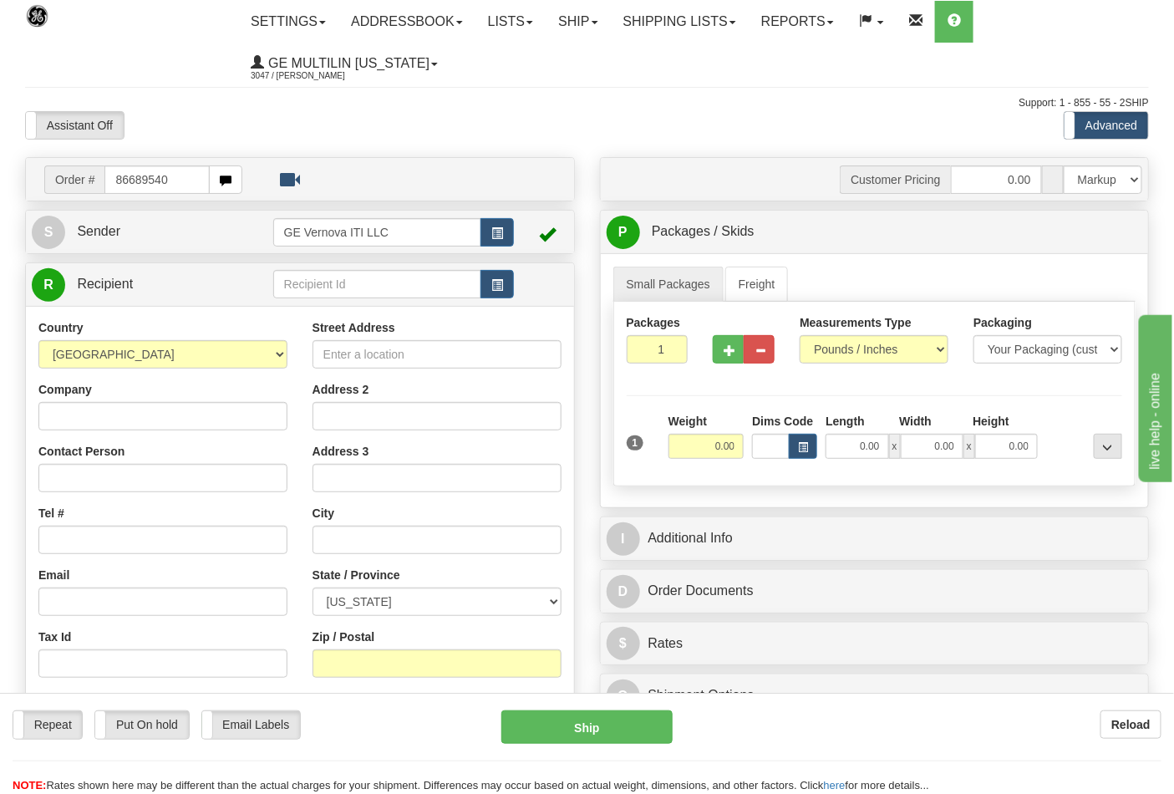
type input "86689540"
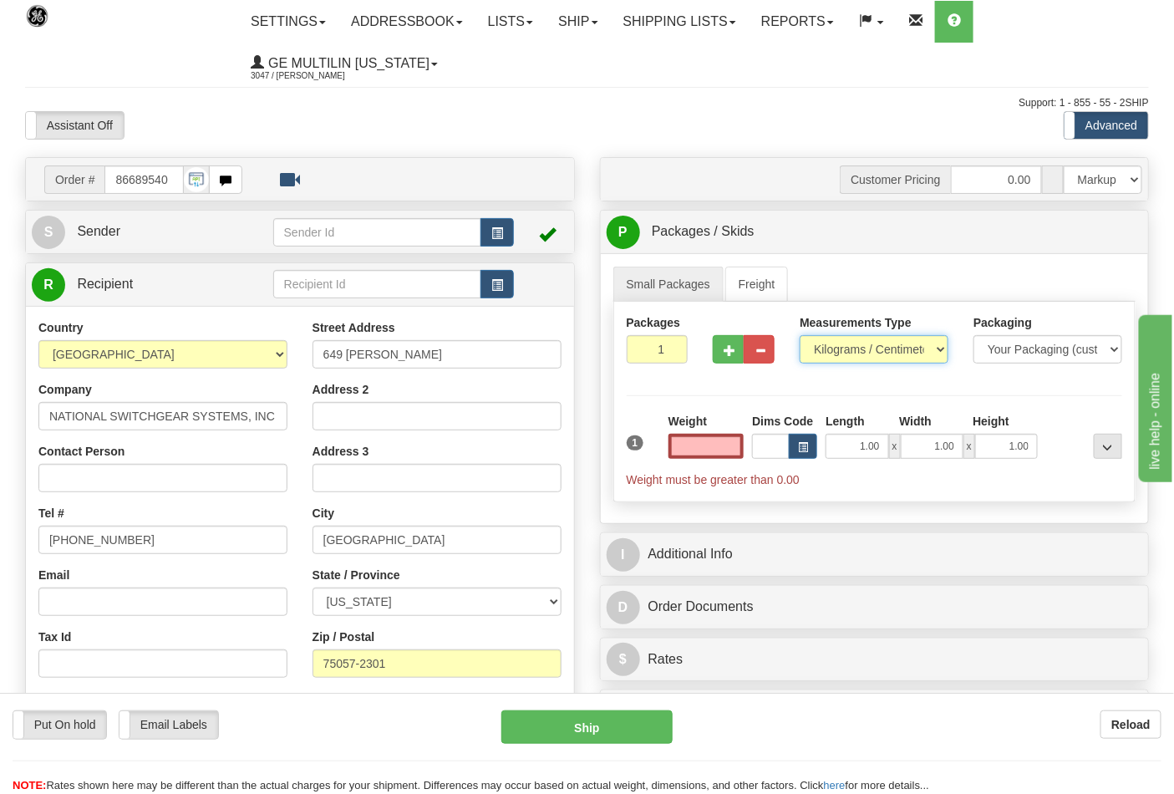
type input "0.00"
click at [846, 354] on select "Pounds / Inches Kilograms / Centimeters" at bounding box center [874, 349] width 149 height 28
select select "0"
click at [800, 336] on select "Pounds / Inches Kilograms / Centimeters" at bounding box center [874, 349] width 149 height 28
click at [738, 443] on input "0.00" at bounding box center [707, 446] width 76 height 25
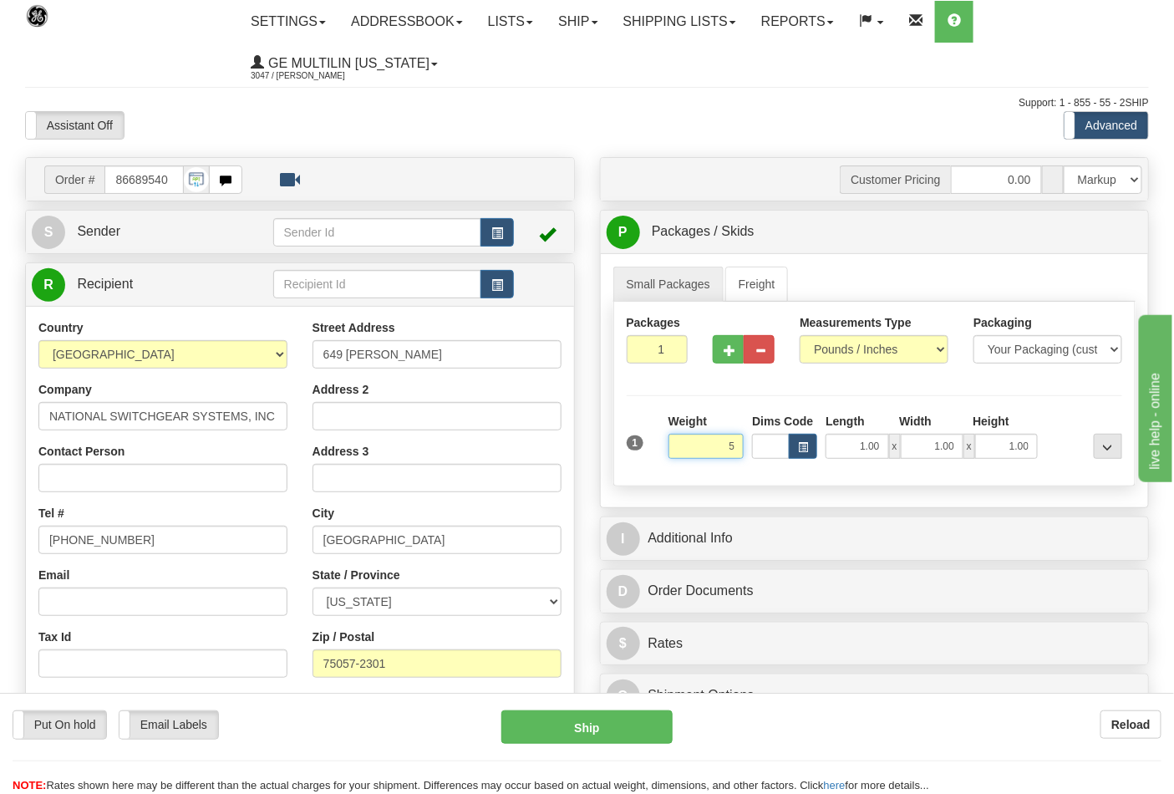
click button "Delete" at bounding box center [0, 0] width 0 height 0
type input "5.00"
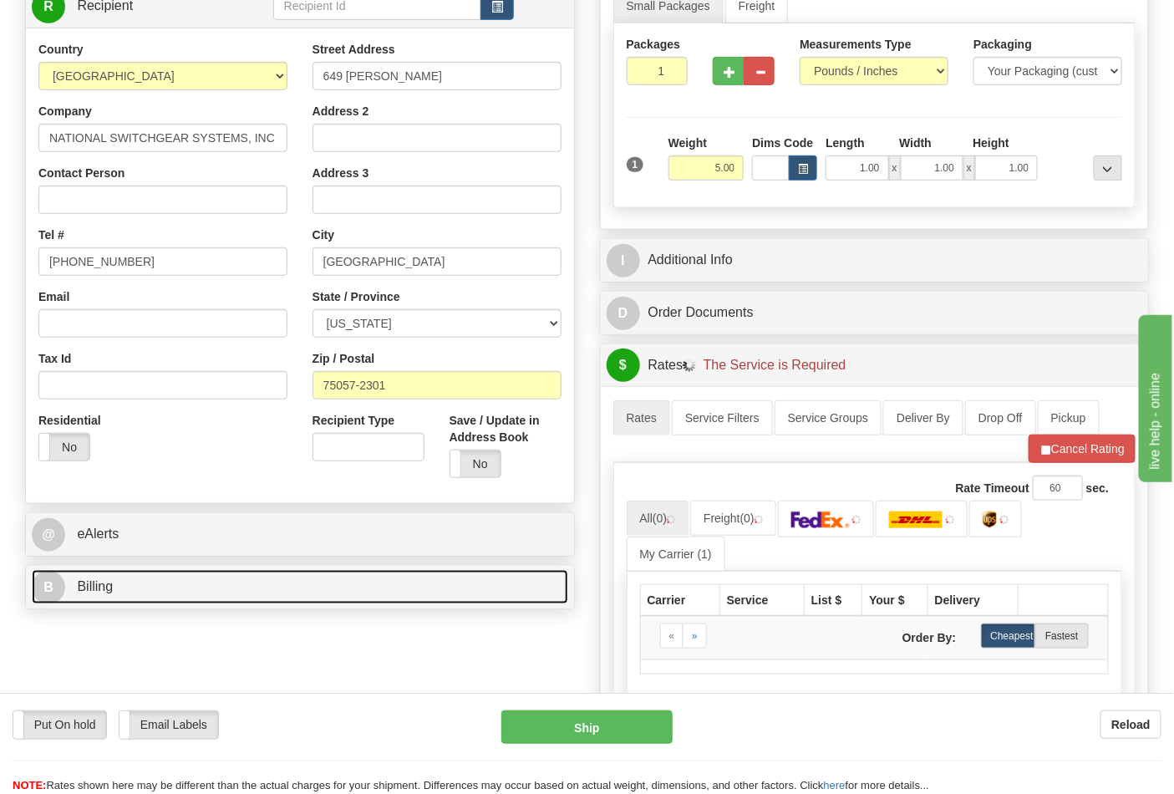
click at [186, 577] on link "B Billing" at bounding box center [300, 587] width 537 height 34
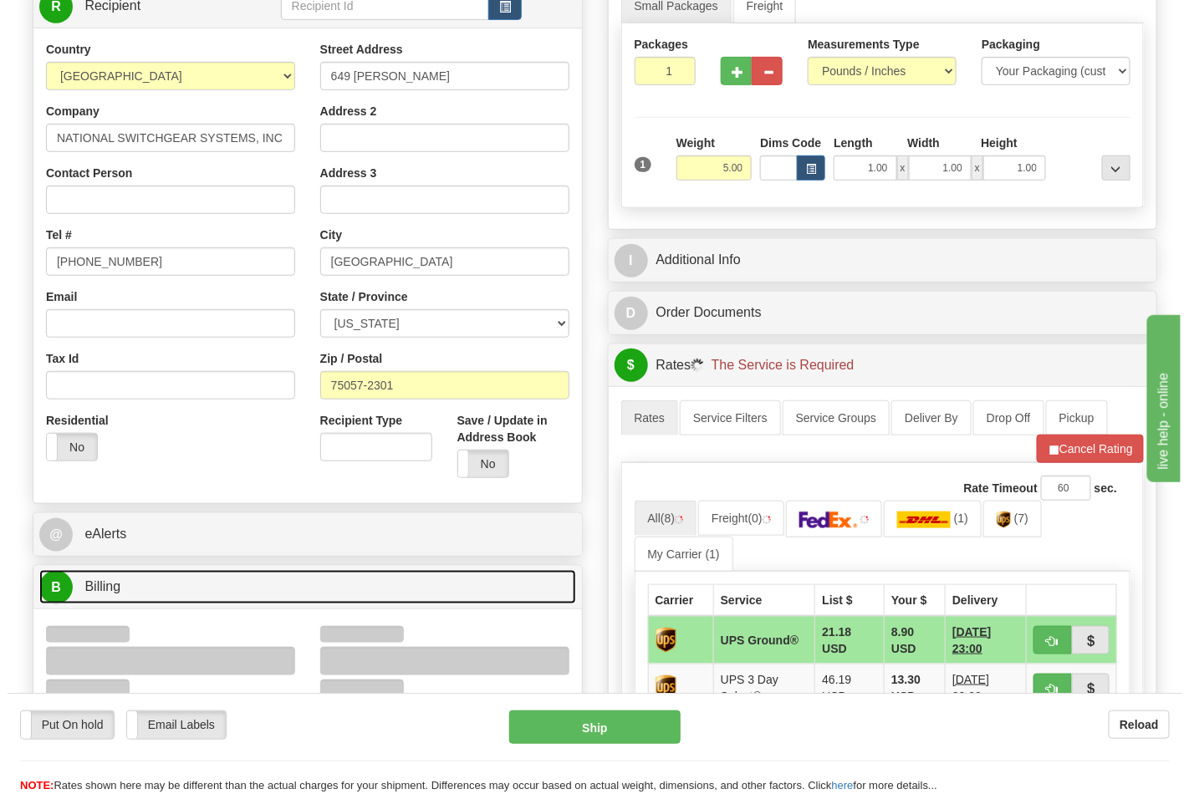
scroll to position [371, 0]
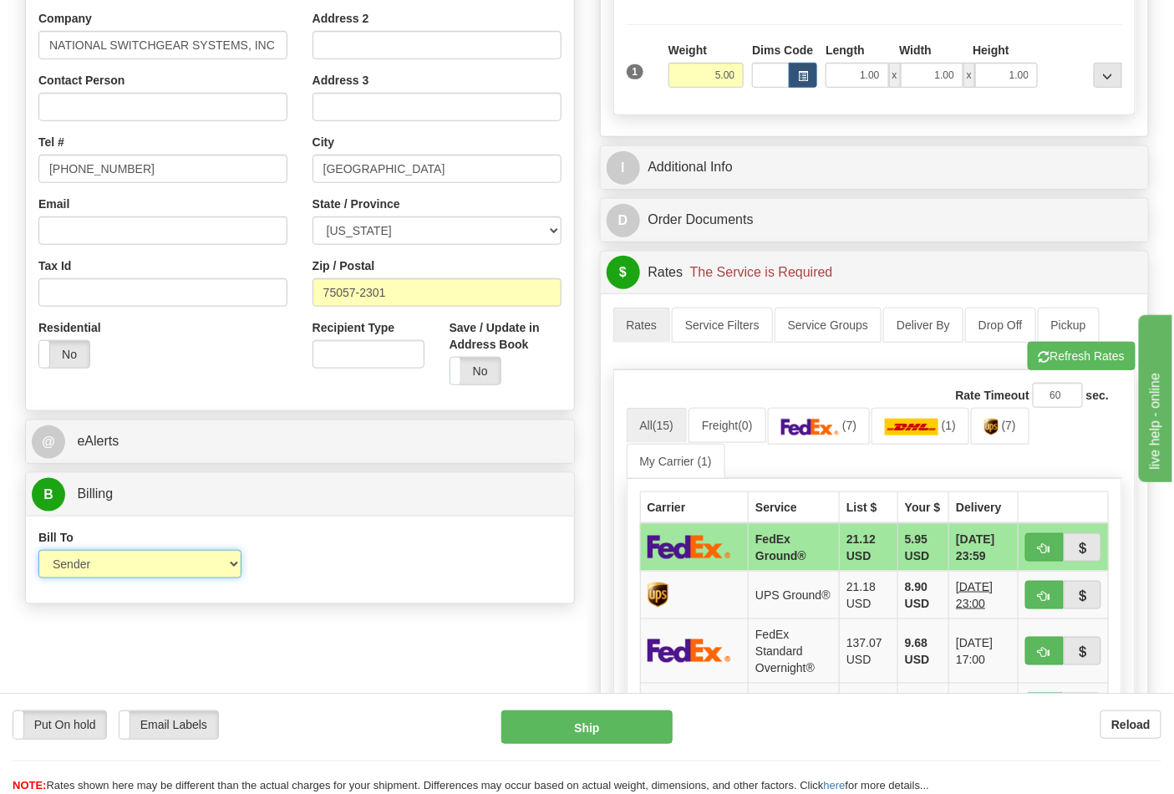
click at [105, 568] on select "Sender Recipient Third Party Collect" at bounding box center [139, 564] width 203 height 28
click at [862, 443] on link "(7)" at bounding box center [819, 426] width 103 height 36
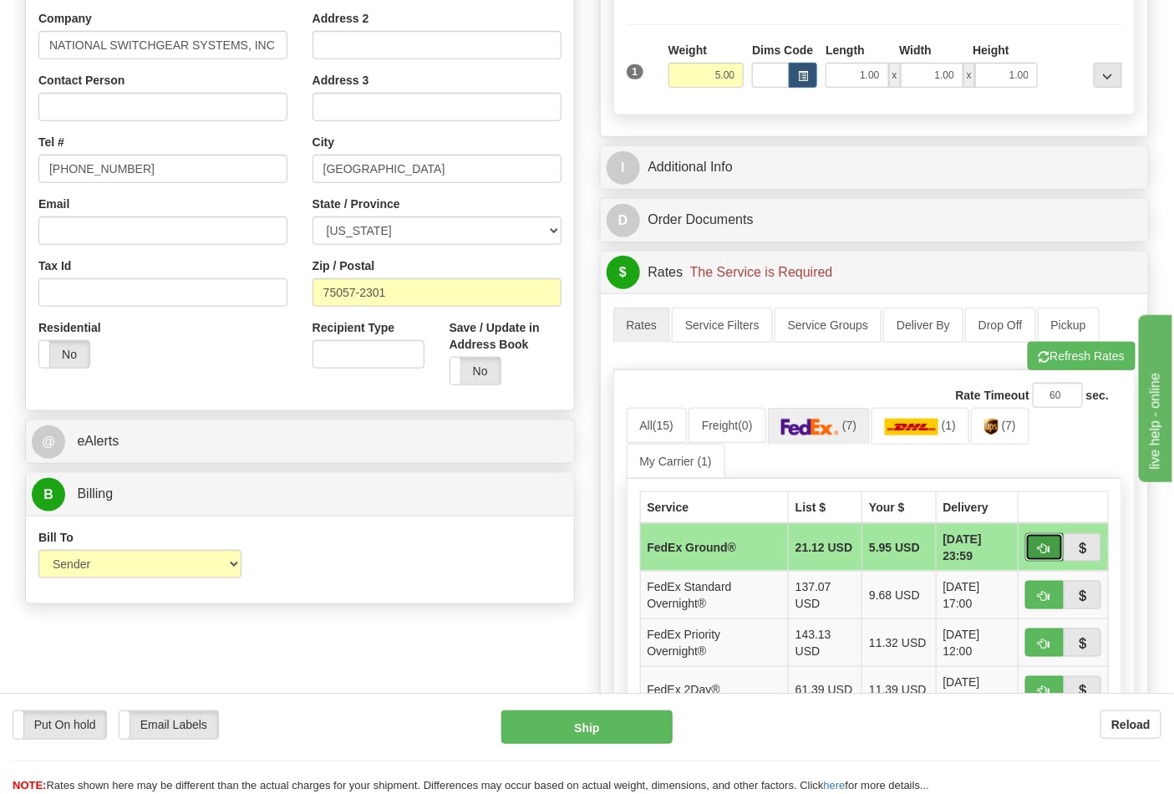
click at [1037, 553] on button "button" at bounding box center [1045, 547] width 38 height 28
type input "92"
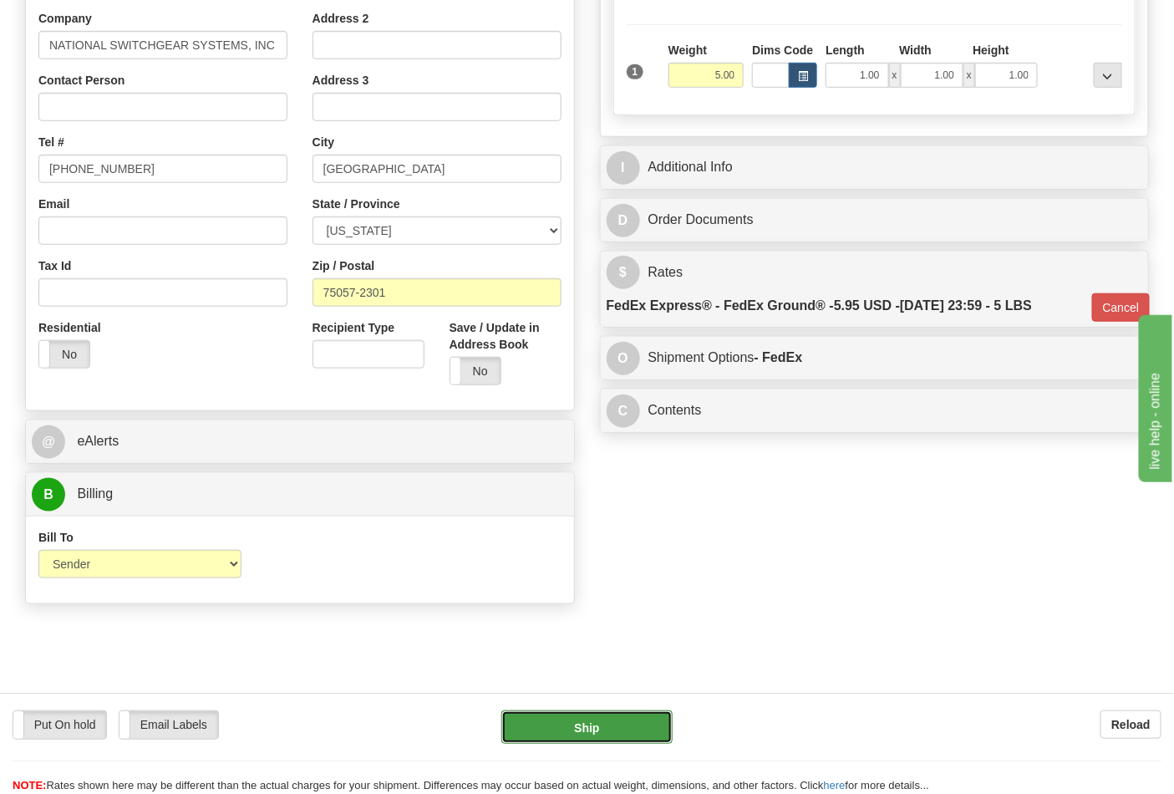
click at [616, 733] on button "Ship" at bounding box center [587, 726] width 171 height 33
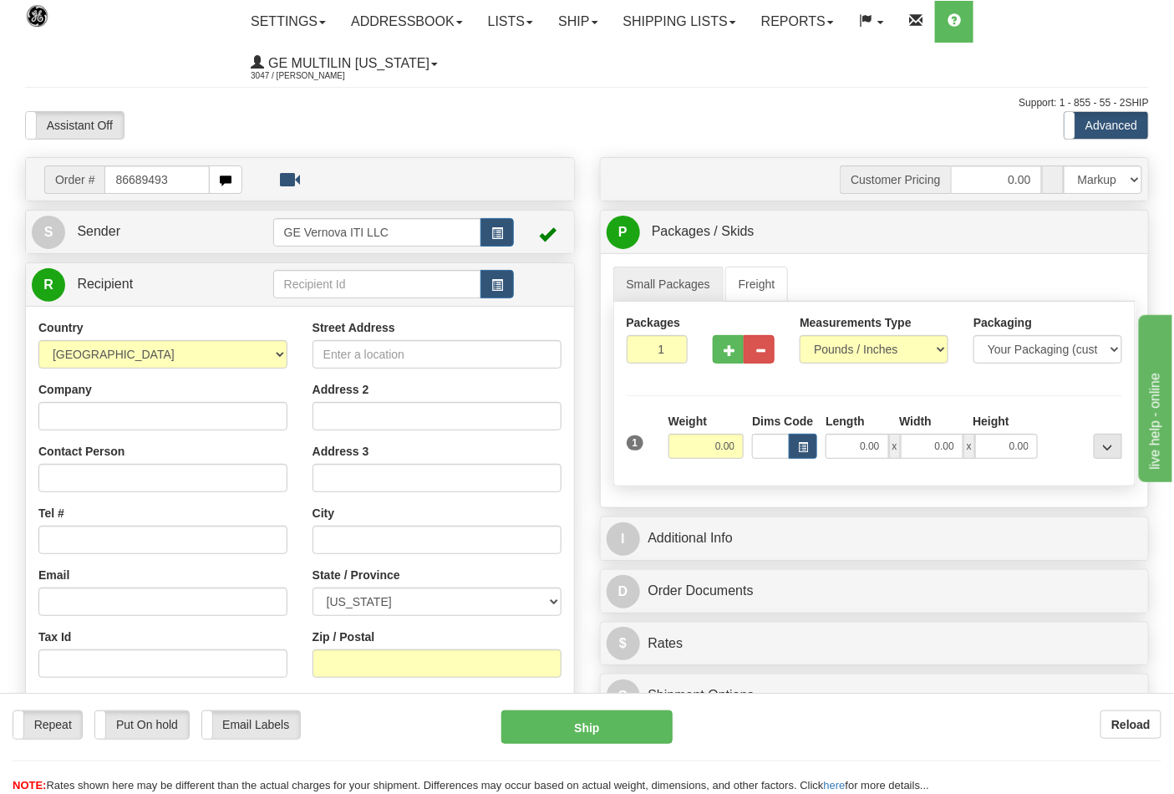
type input "86689493"
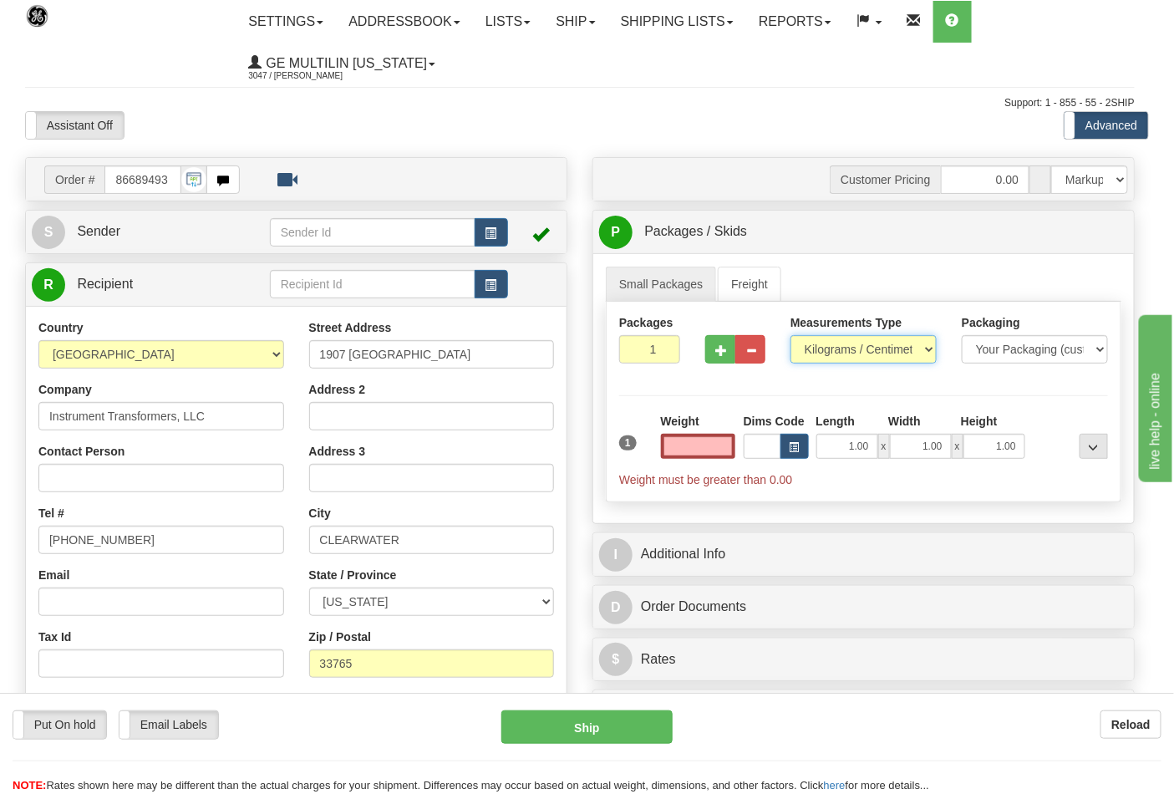
type input "0.00"
click at [838, 351] on select "Pounds / Inches Kilograms / Centimeters" at bounding box center [864, 349] width 146 height 28
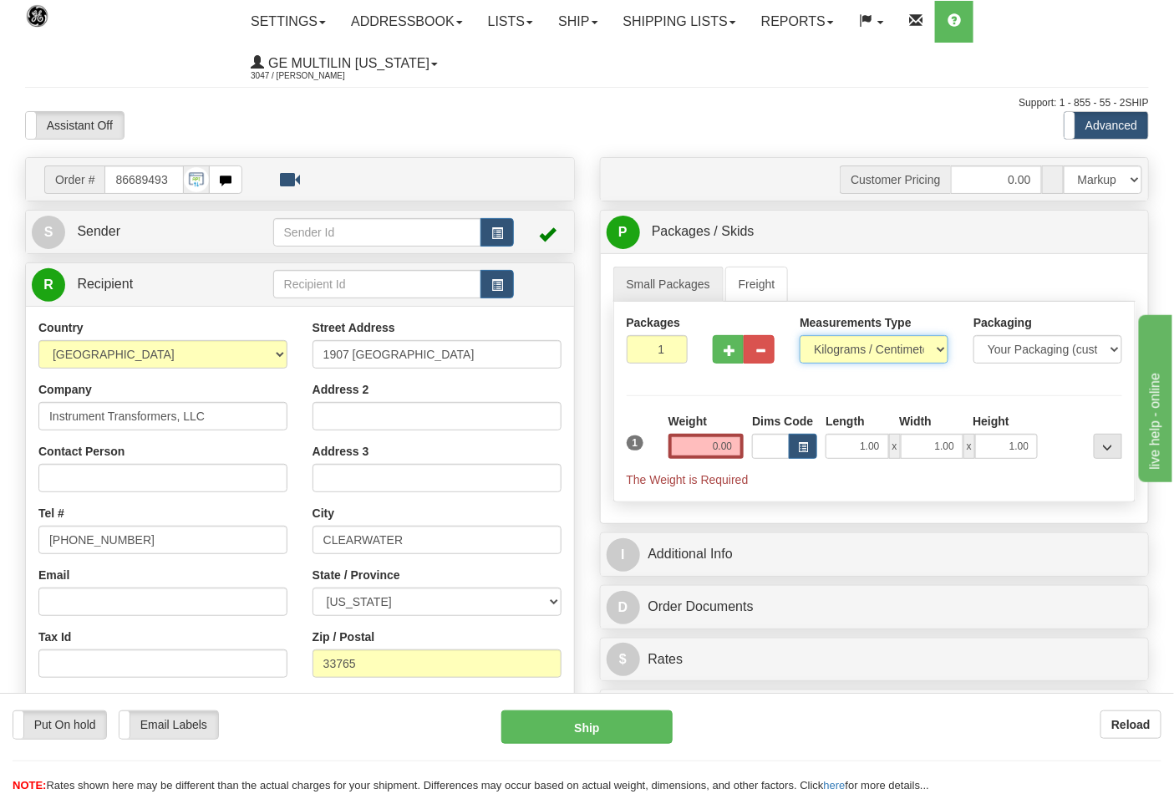
select select "0"
click at [800, 336] on select "Pounds / Inches Kilograms / Centimeters" at bounding box center [874, 349] width 149 height 28
click at [744, 452] on input "0.00" at bounding box center [707, 446] width 76 height 25
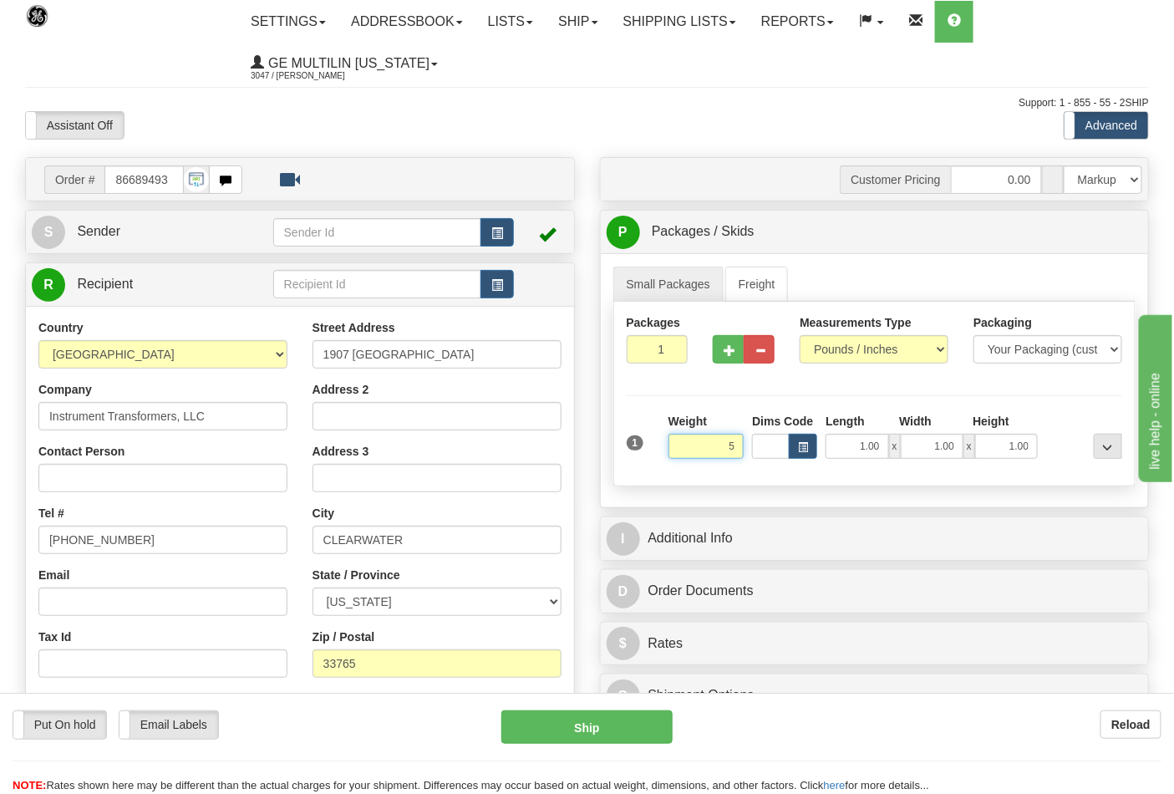
click button "Delete" at bounding box center [0, 0] width 0 height 0
type input "5.00"
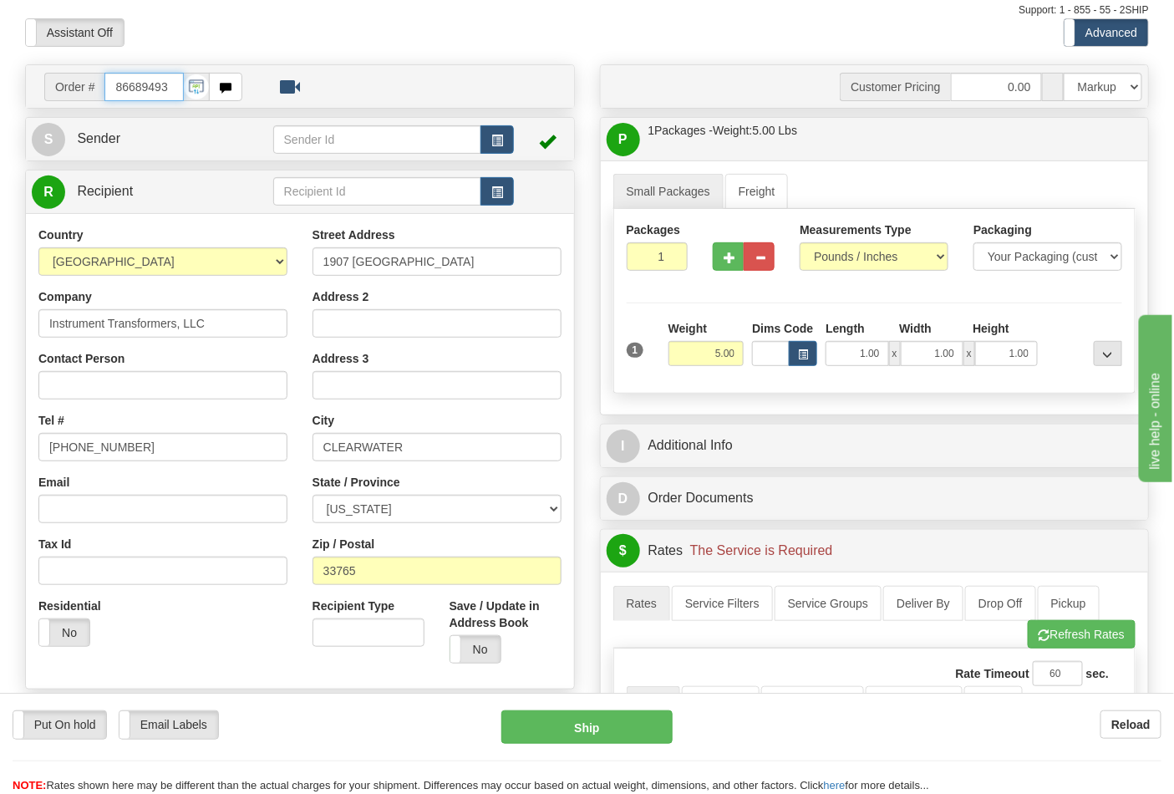
drag, startPoint x: 169, startPoint y: 86, endPoint x: 94, endPoint y: 103, distance: 76.2
click at [94, 103] on td "Order # 86689493" at bounding box center [300, 86] width 537 height 34
type input "86689539"
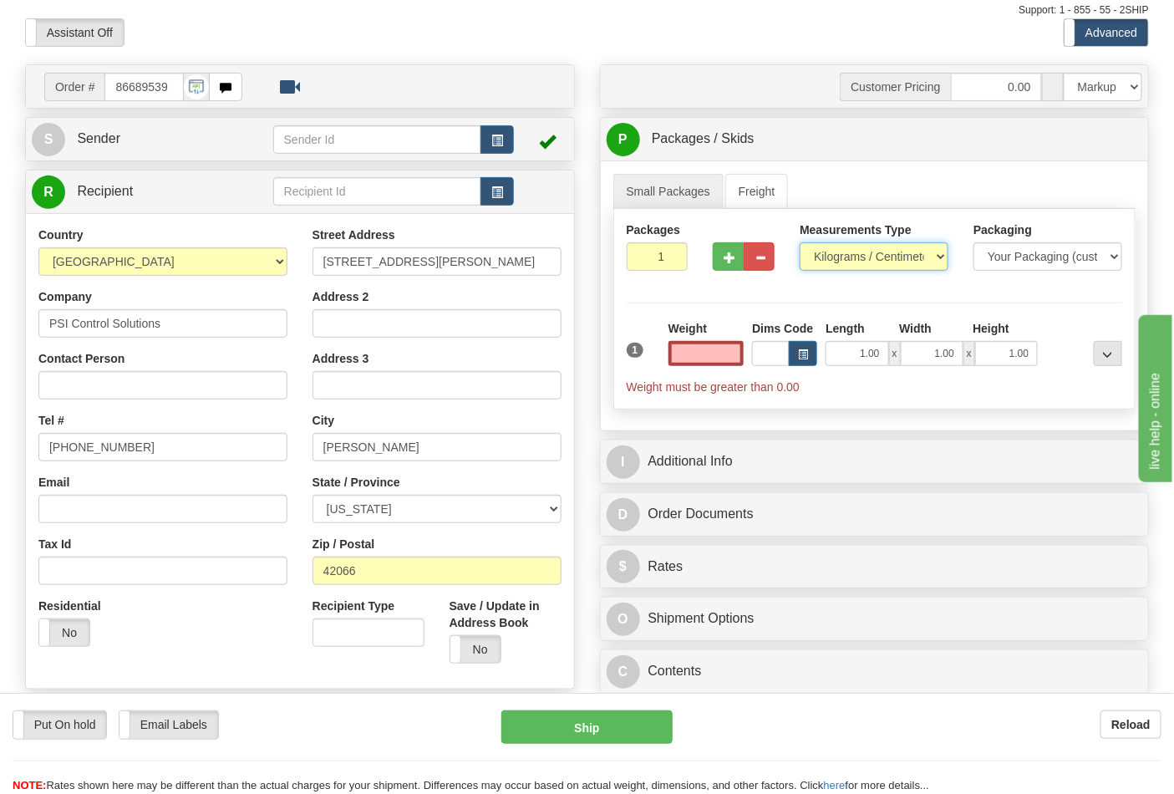
type input "0.00"
click at [832, 262] on select "Pounds / Inches Kilograms / Centimeters" at bounding box center [874, 256] width 149 height 28
select select "0"
click at [800, 243] on select "Pounds / Inches Kilograms / Centimeters" at bounding box center [874, 256] width 149 height 28
click at [737, 355] on input "0.00" at bounding box center [707, 353] width 76 height 25
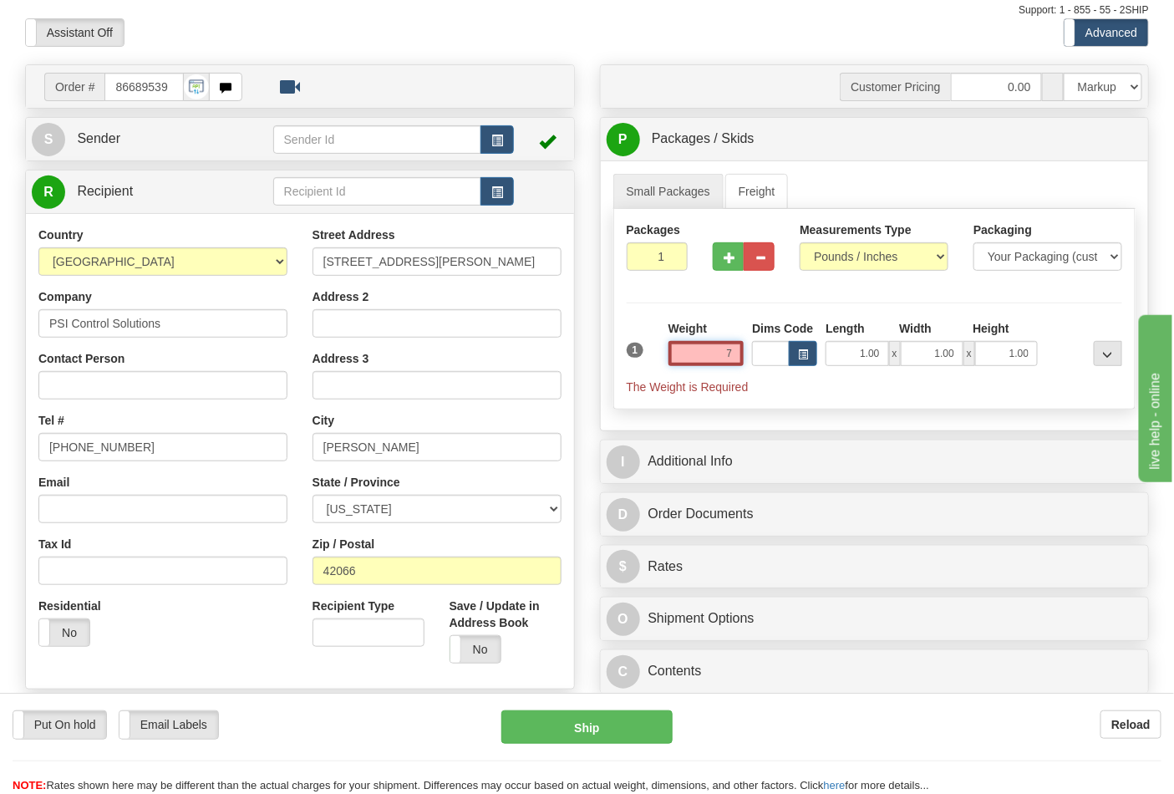
click button "Delete" at bounding box center [0, 0] width 0 height 0
type input "7.00"
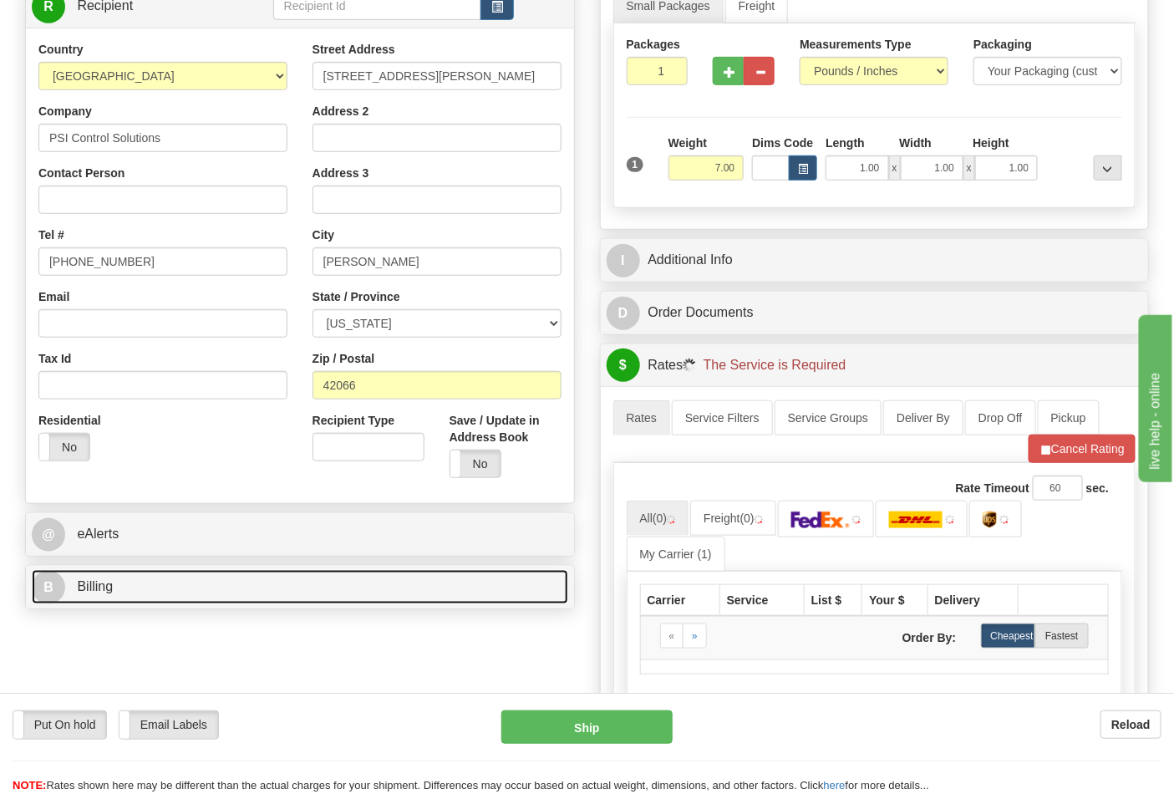
click at [237, 589] on link "B Billing" at bounding box center [300, 587] width 537 height 34
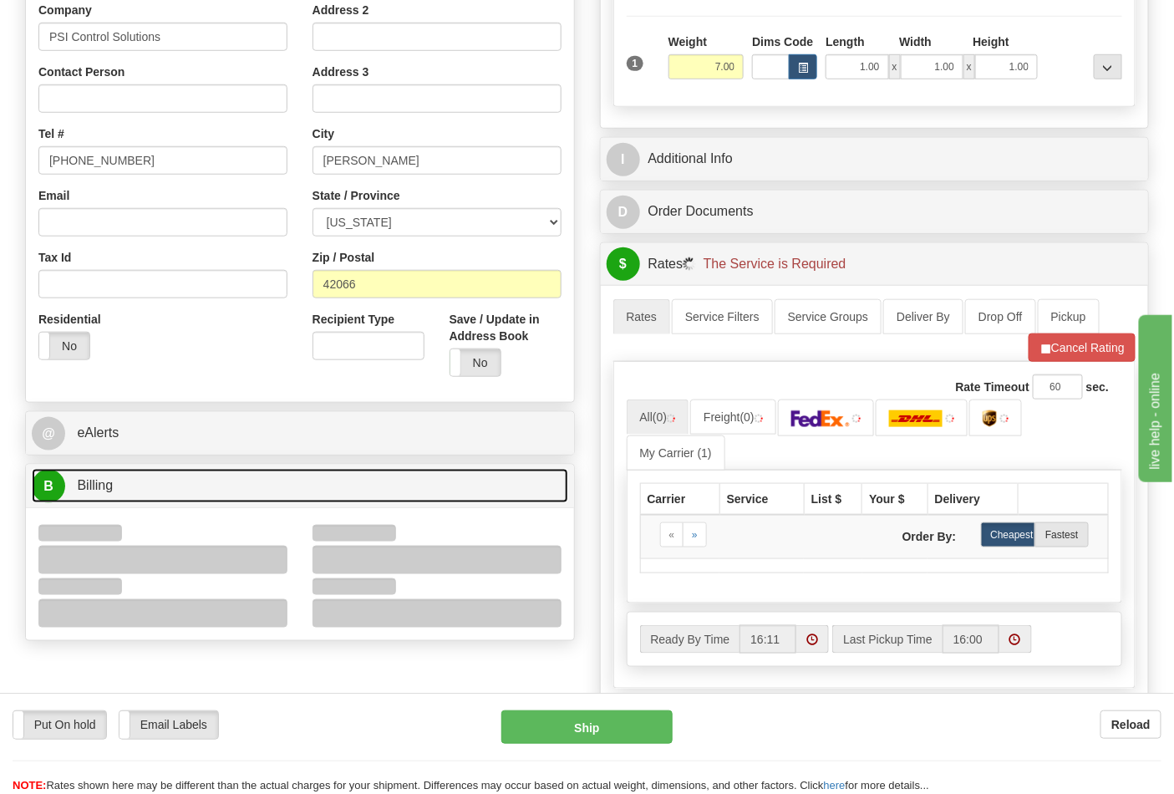
scroll to position [557, 0]
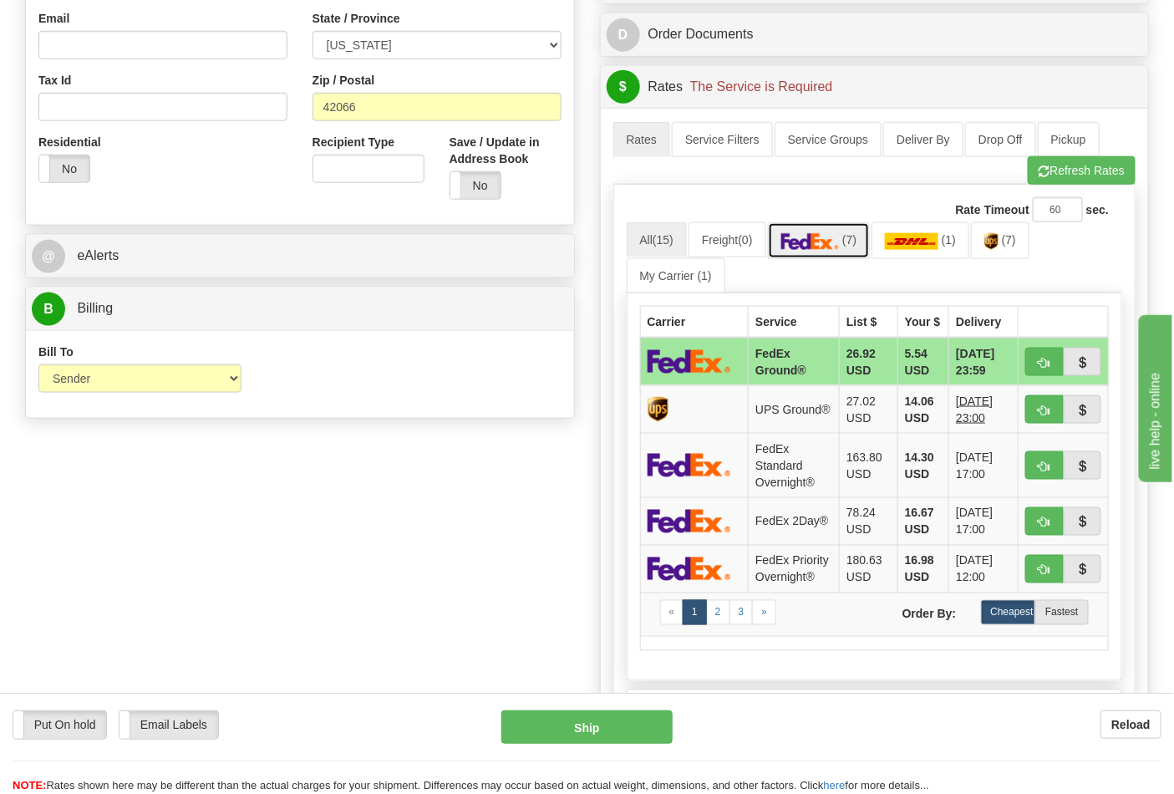
click at [817, 248] on img at bounding box center [811, 241] width 59 height 17
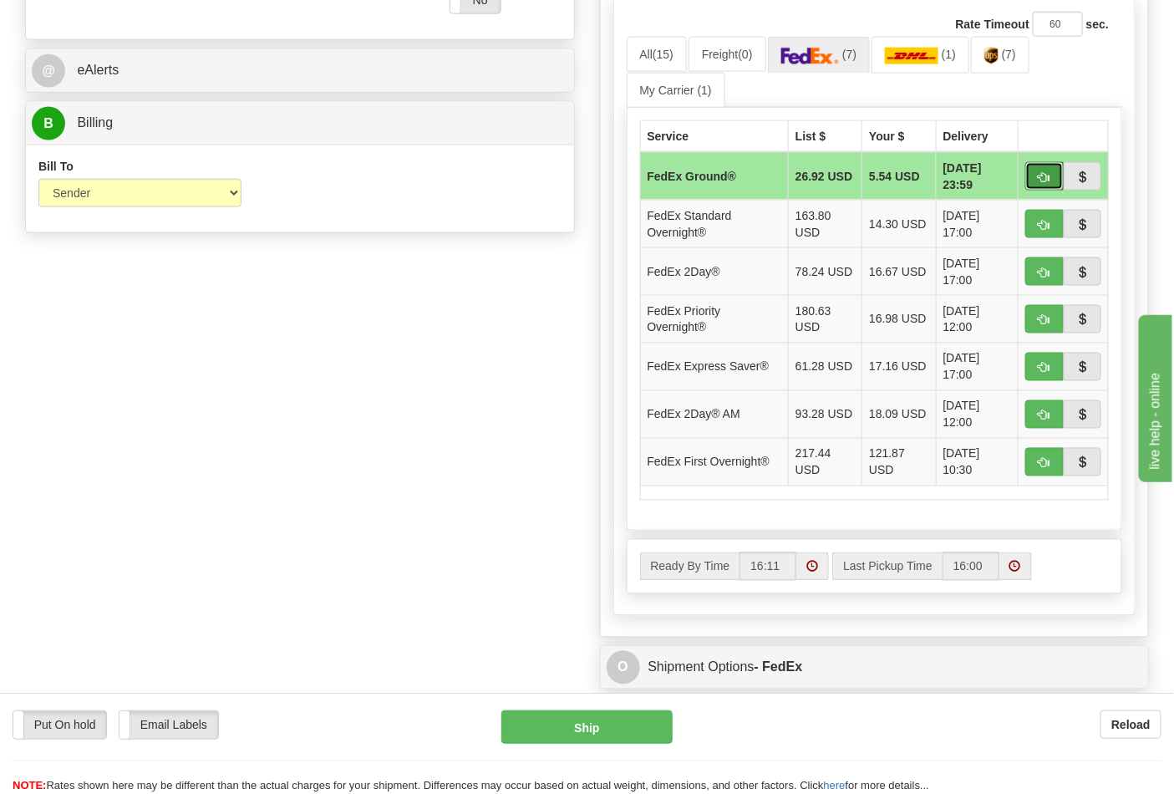
click at [1035, 173] on button "button" at bounding box center [1045, 176] width 38 height 28
type input "92"
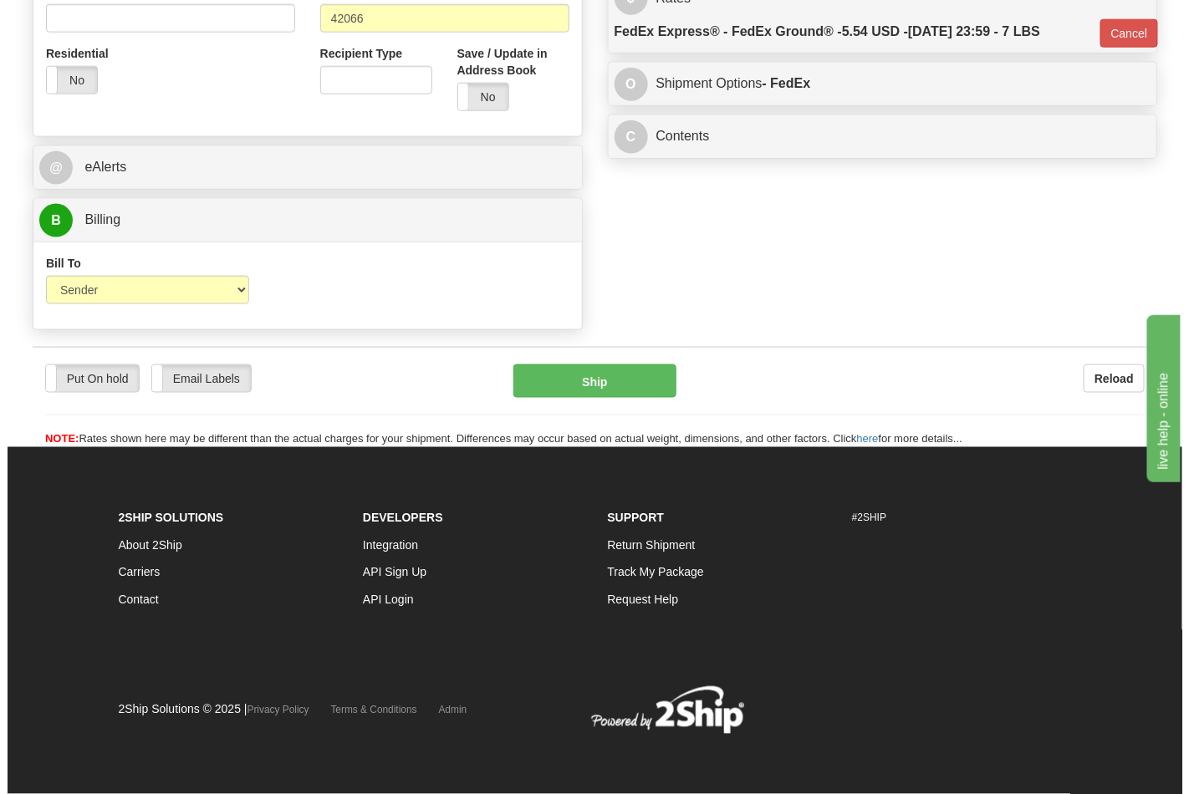
scroll to position [648, 0]
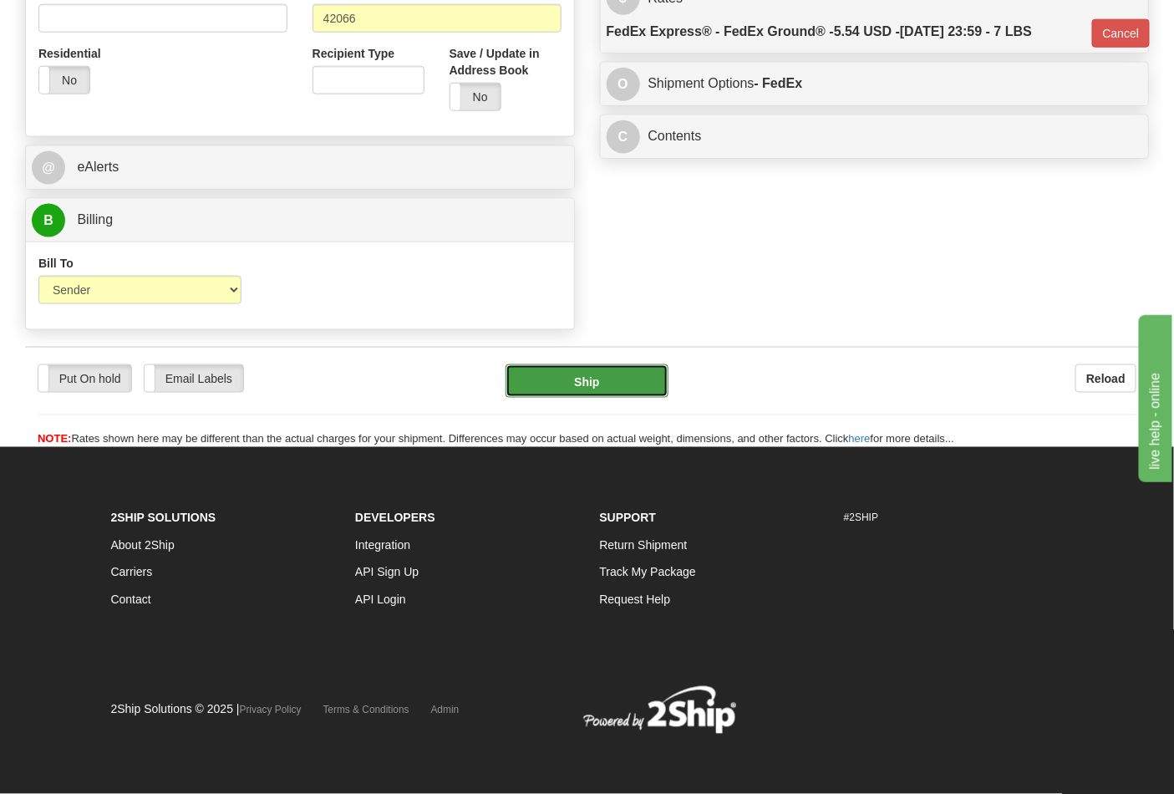
click at [656, 390] on button "Ship" at bounding box center [587, 380] width 162 height 33
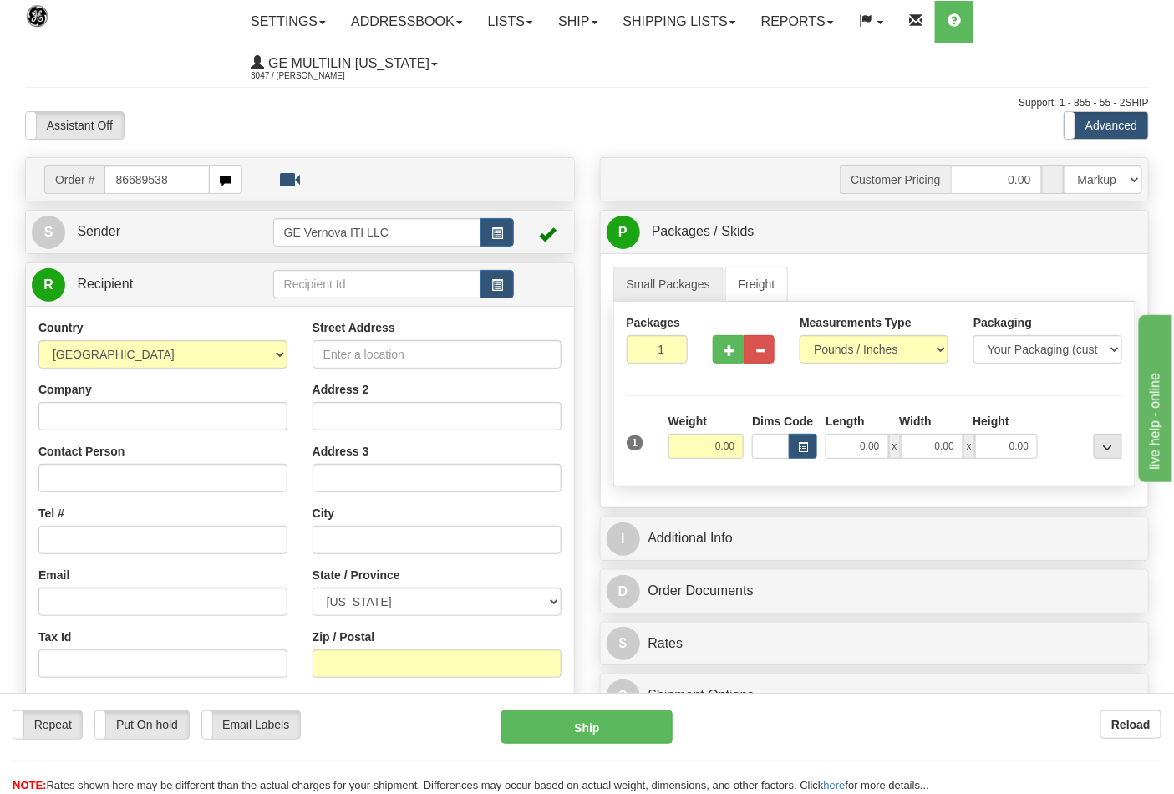
type input "86689538"
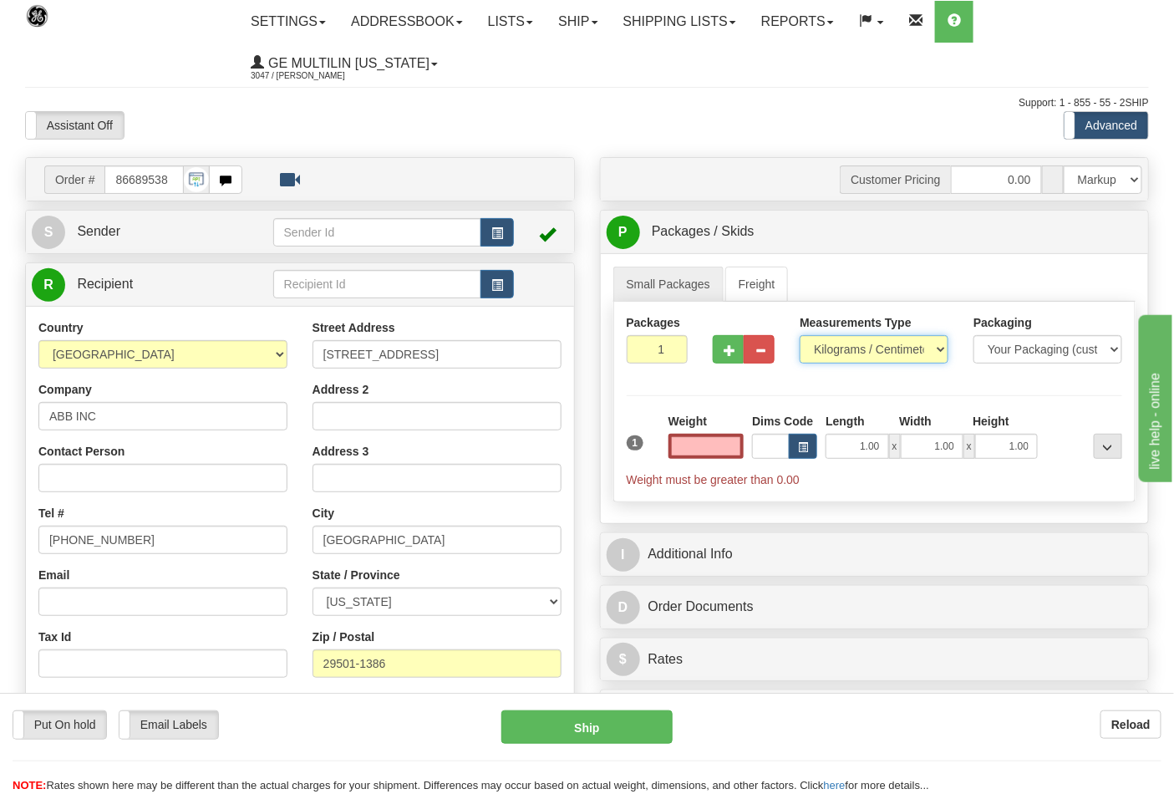
type input "0.00"
click at [837, 355] on select "Pounds / Inches Kilograms / Centimeters" at bounding box center [874, 349] width 149 height 28
select select "0"
click at [800, 336] on select "Pounds / Inches Kilograms / Centimeters" at bounding box center [874, 349] width 149 height 28
click at [733, 455] on input "0.00" at bounding box center [707, 446] width 76 height 25
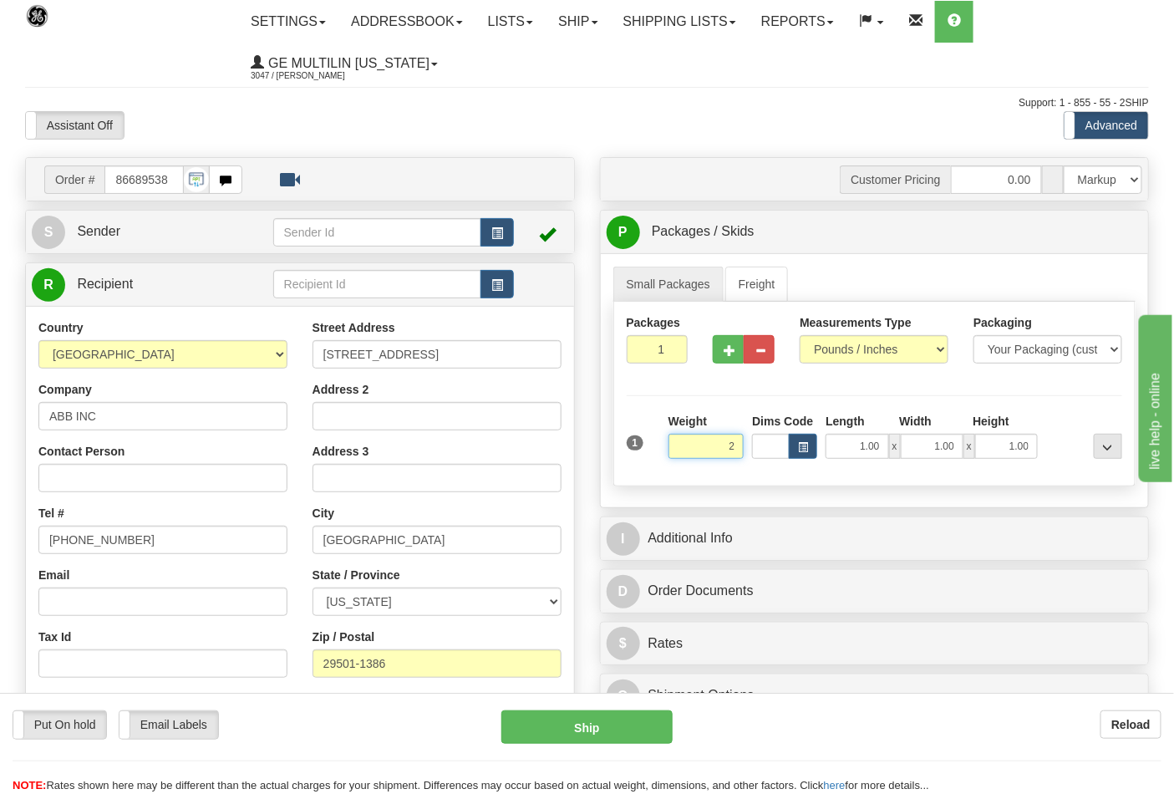
click button "Delete" at bounding box center [0, 0] width 0 height 0
type input "2.00"
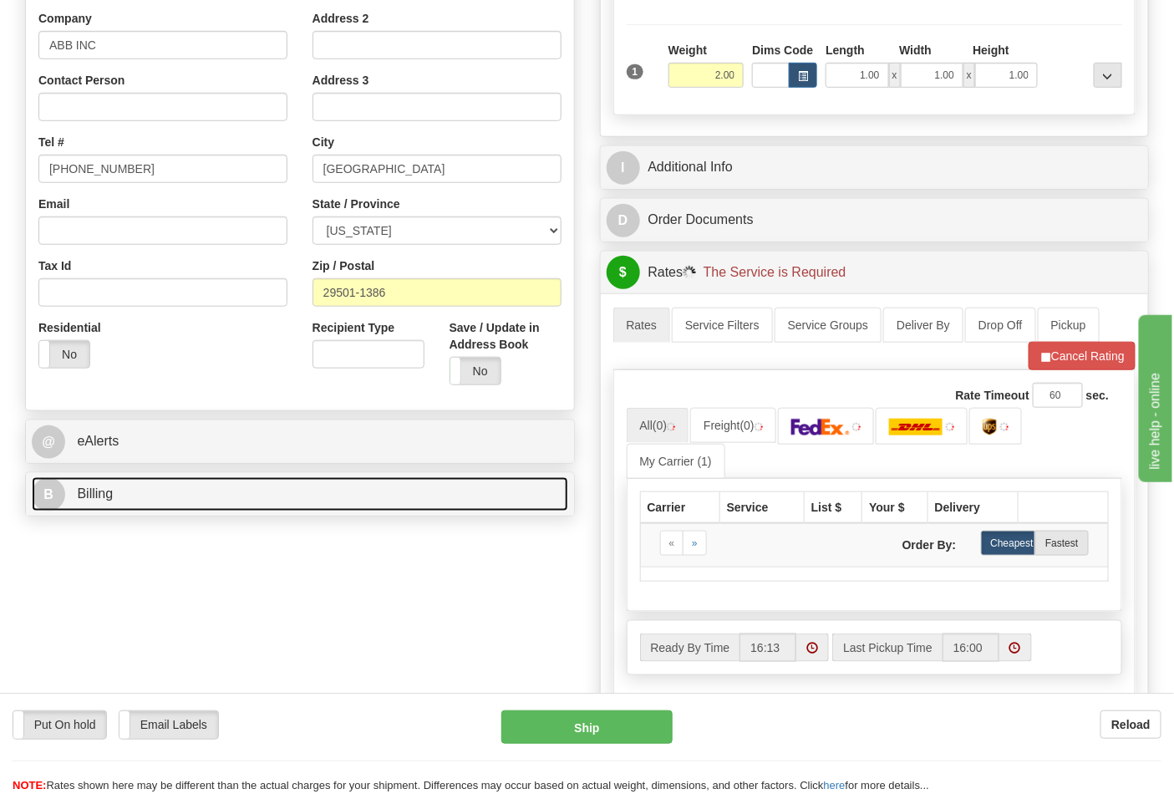
click at [145, 495] on link "B Billing" at bounding box center [300, 494] width 537 height 34
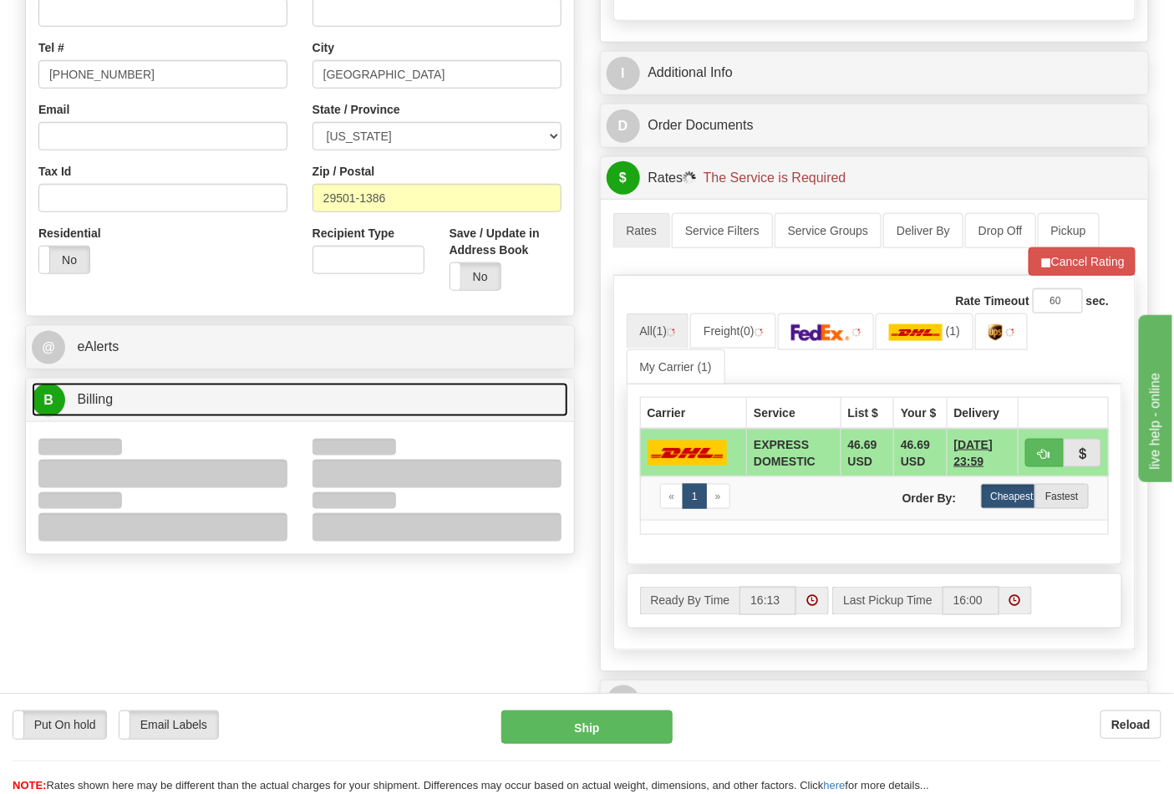
scroll to position [557, 0]
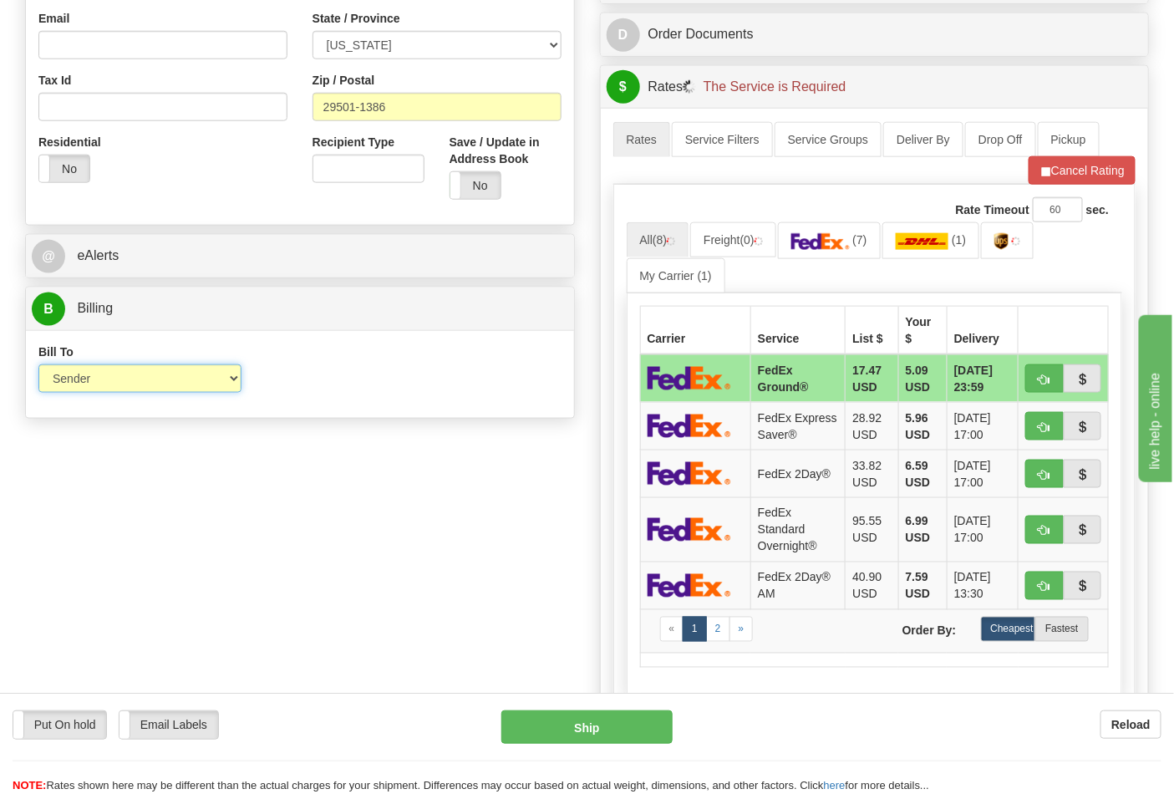
click at [112, 389] on select "Sender Recipient Third Party Collect" at bounding box center [139, 378] width 203 height 28
select select "2"
click at [38, 366] on select "Sender Recipient Third Party Collect" at bounding box center [139, 378] width 203 height 28
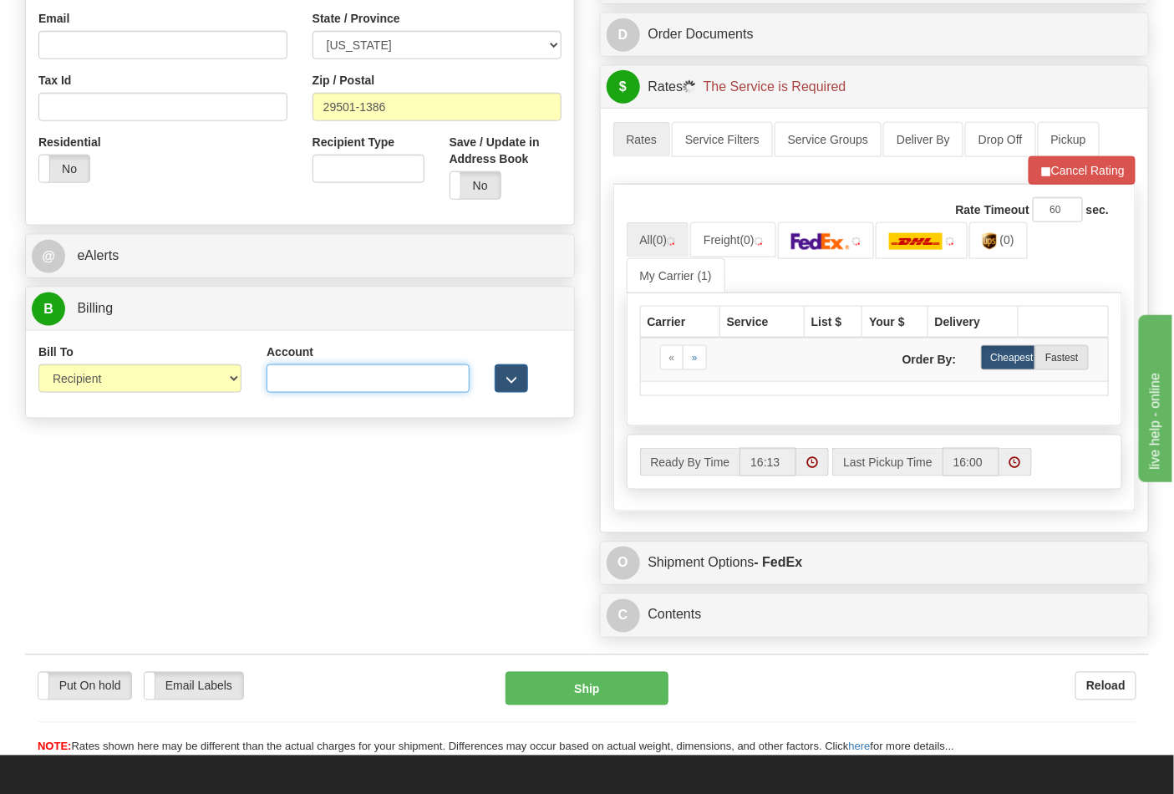
click at [363, 376] on input "Account" at bounding box center [368, 378] width 203 height 28
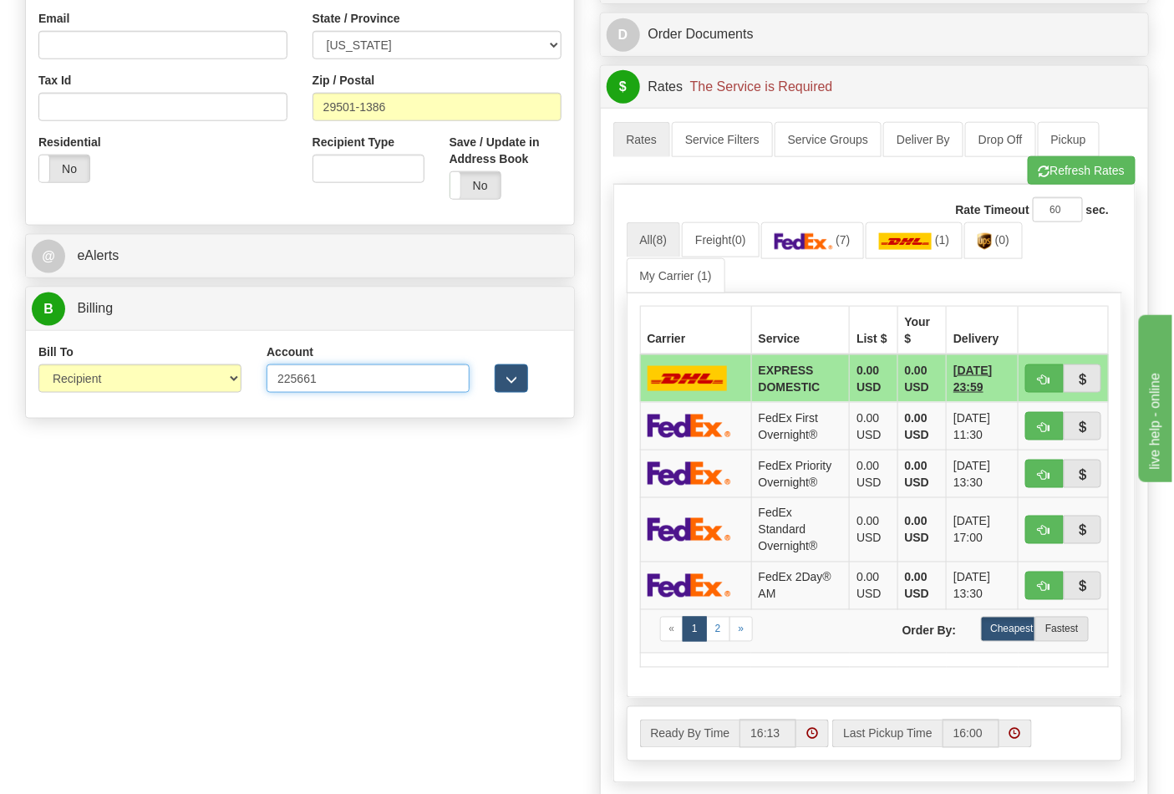
type input "225661"
click button "Delete" at bounding box center [0, 0] width 0 height 0
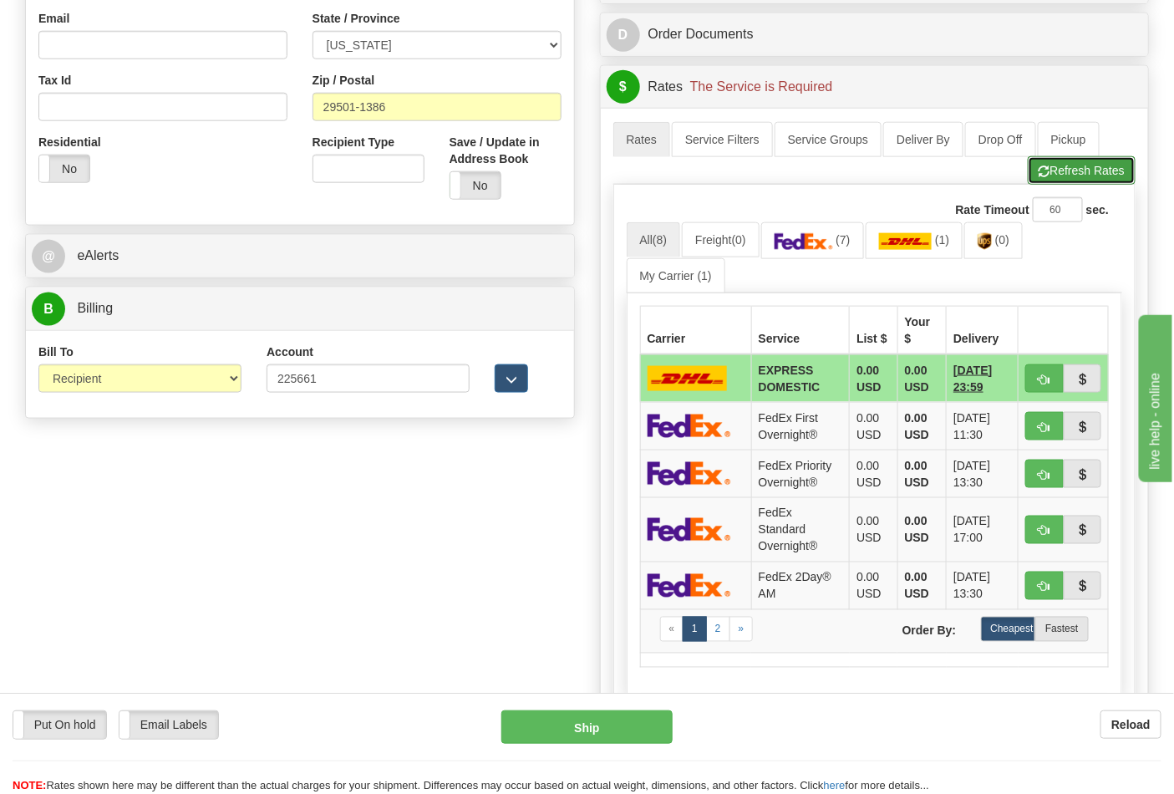
click at [1077, 167] on button "Refresh Rates" at bounding box center [1082, 170] width 108 height 28
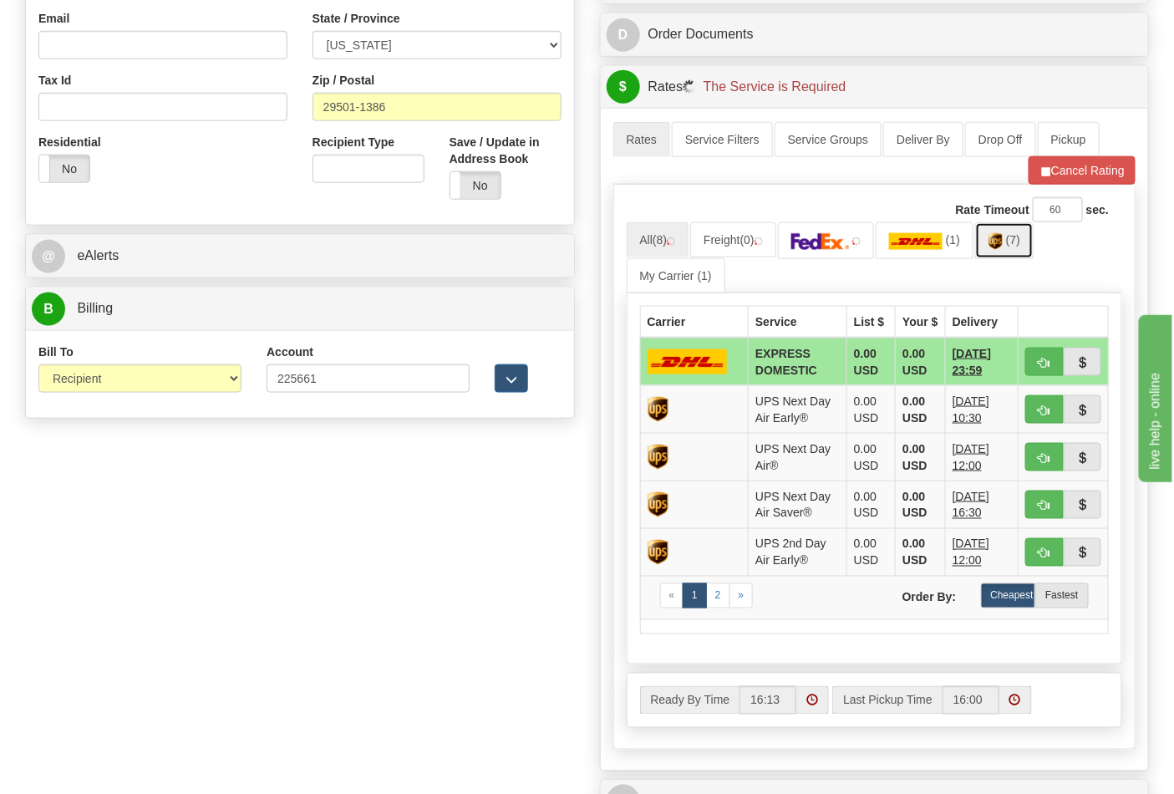
click at [1015, 247] on span "(7)" at bounding box center [1013, 239] width 14 height 13
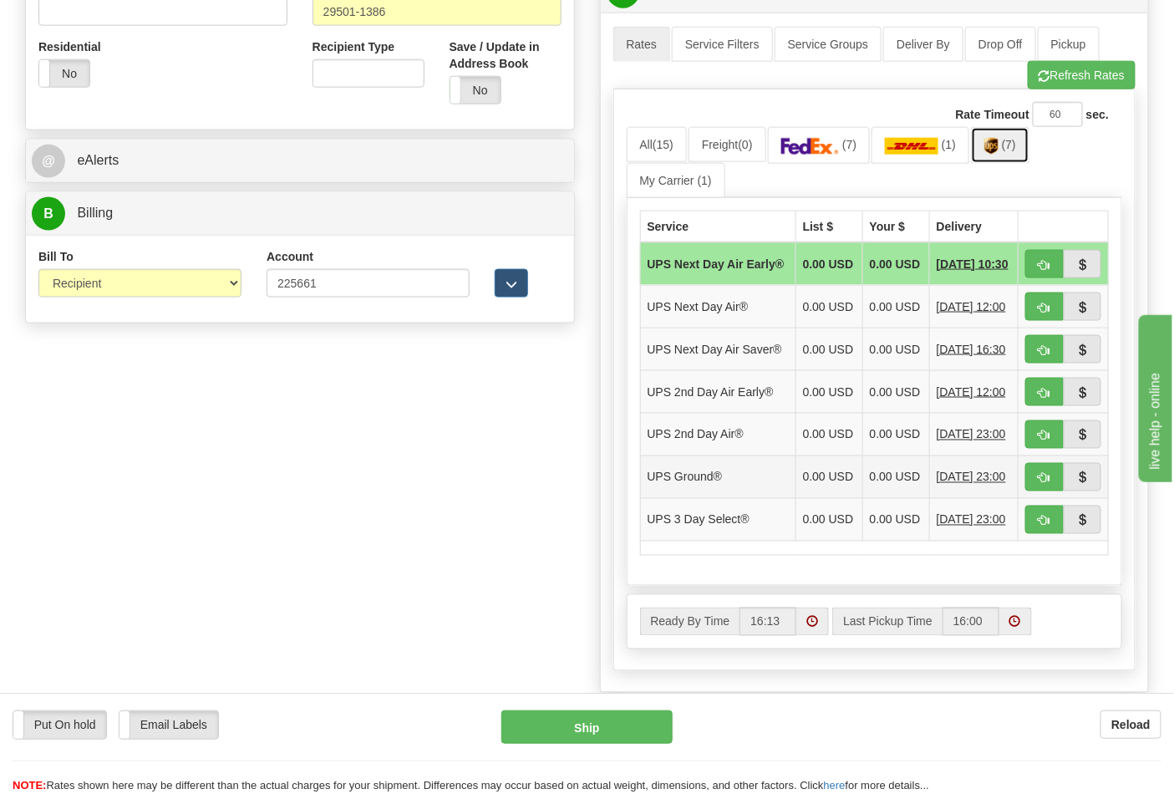
scroll to position [742, 0]
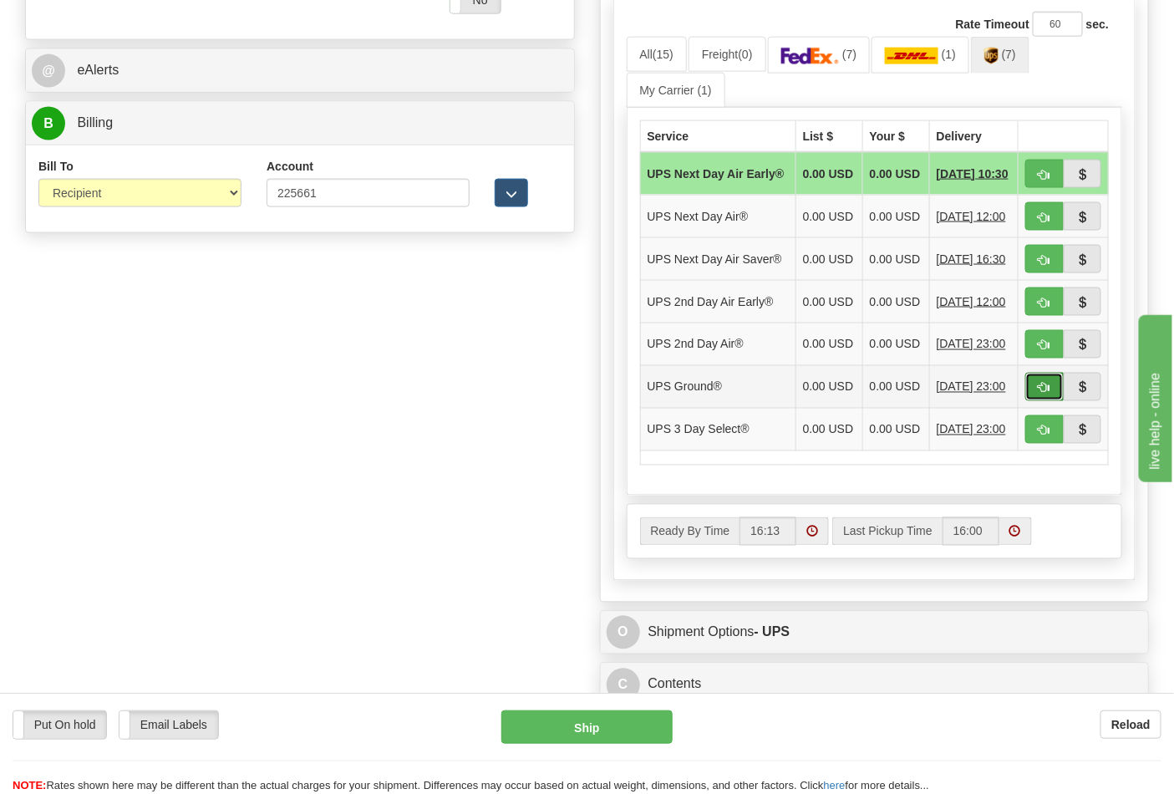
click at [1043, 394] on span "button" at bounding box center [1045, 388] width 12 height 11
type input "03"
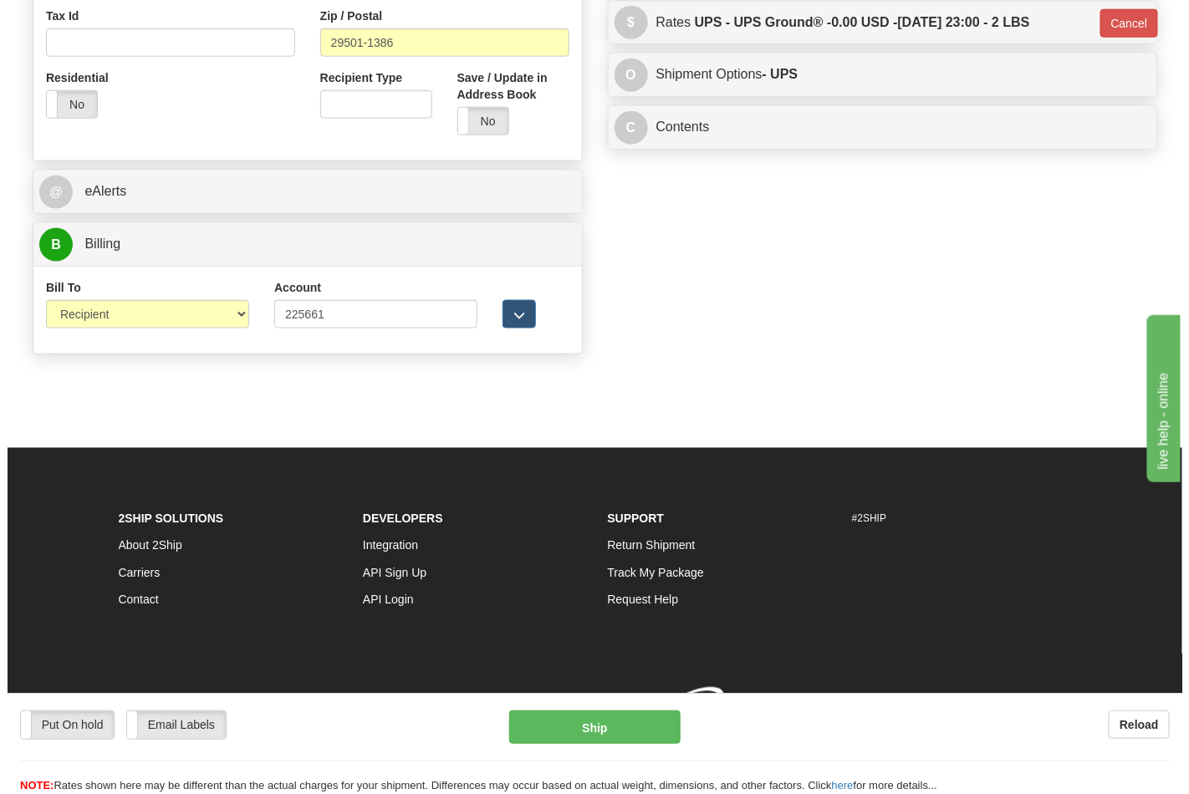
scroll to position [648, 0]
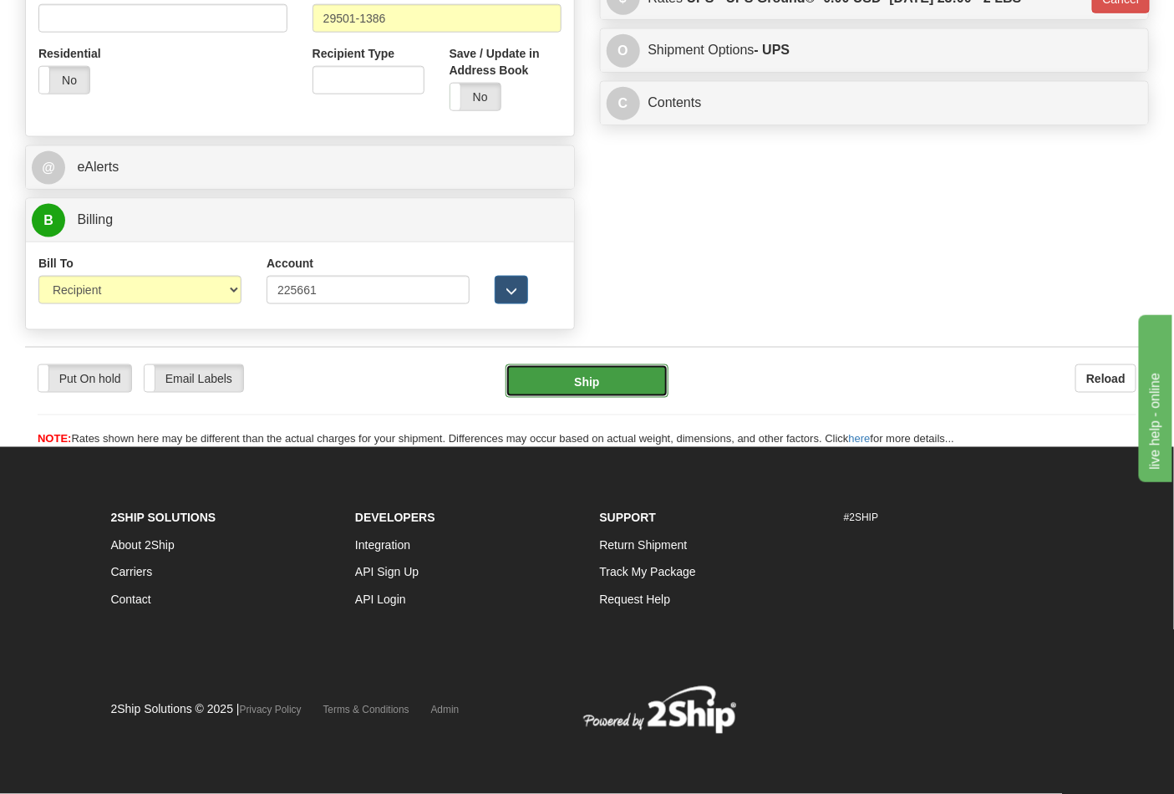
click at [597, 390] on button "Ship" at bounding box center [587, 380] width 162 height 33
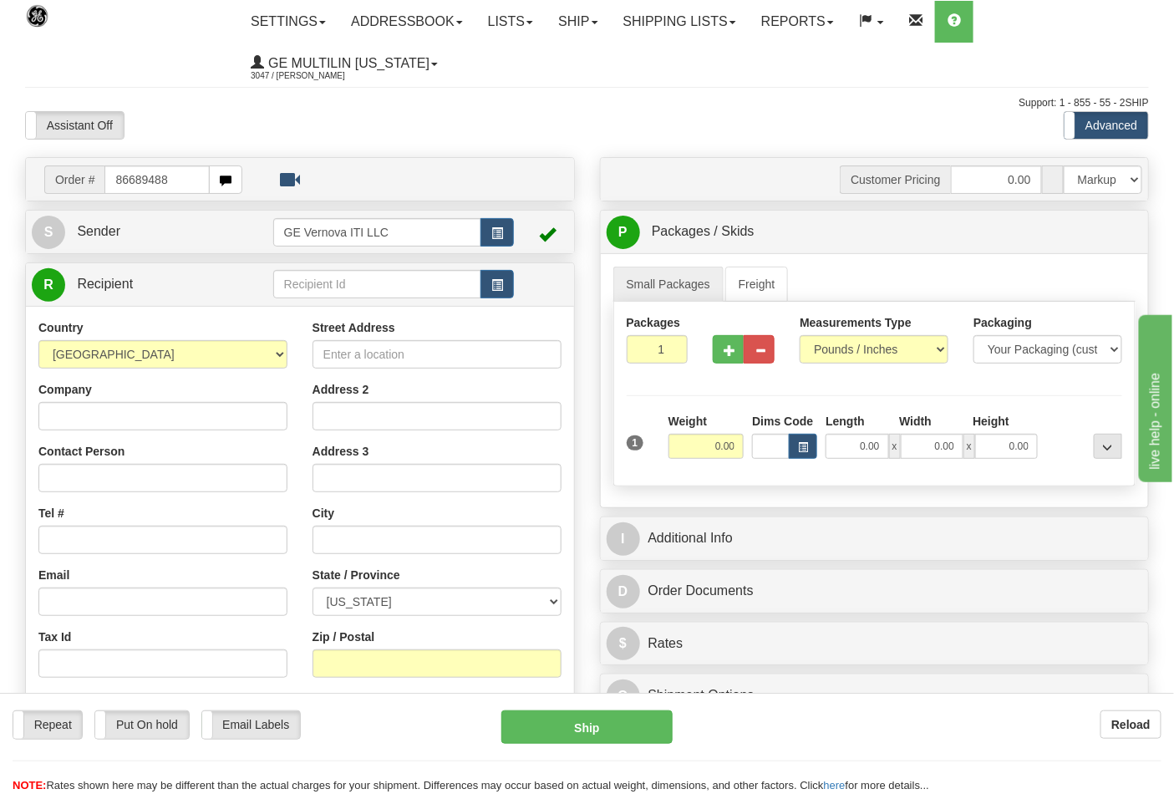
type input "86689488"
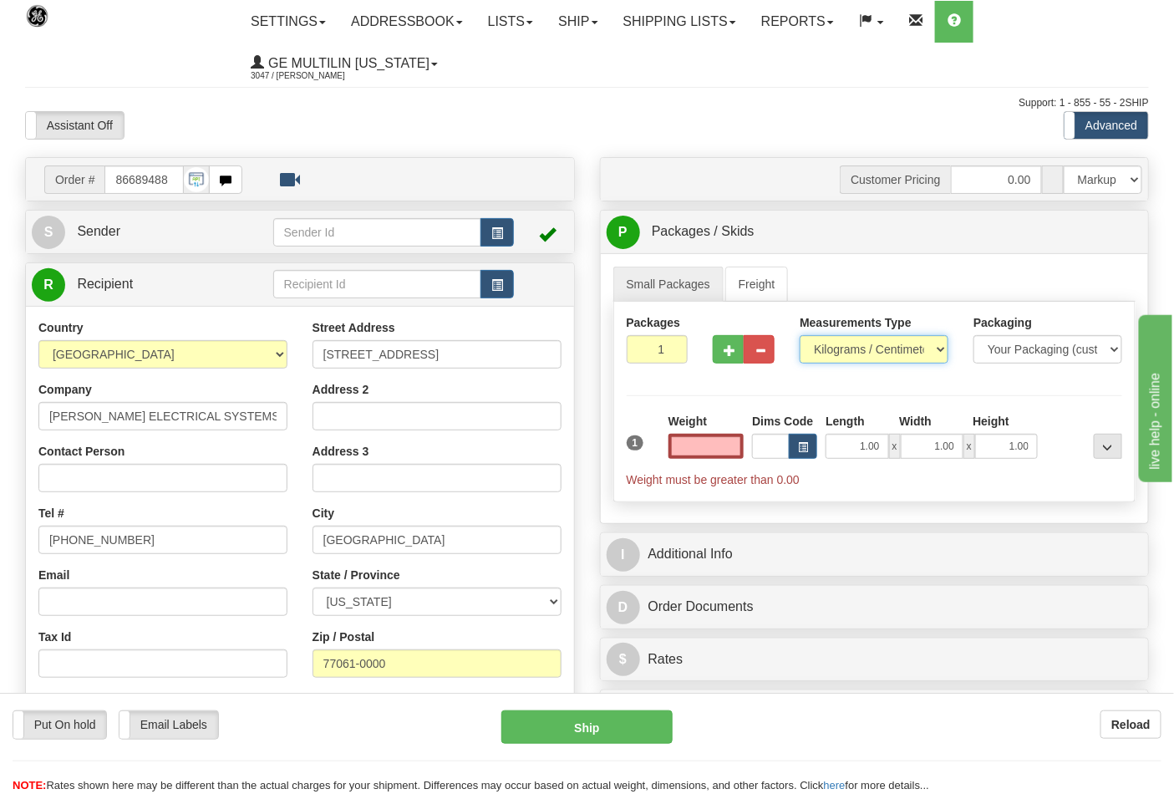
type input "0.00"
click at [849, 354] on select "Pounds / Inches Kilograms / Centimeters" at bounding box center [874, 349] width 149 height 28
select select "0"
click at [800, 336] on select "Pounds / Inches Kilograms / Centimeters" at bounding box center [874, 349] width 149 height 28
click at [738, 454] on input "0.00" at bounding box center [707, 446] width 76 height 25
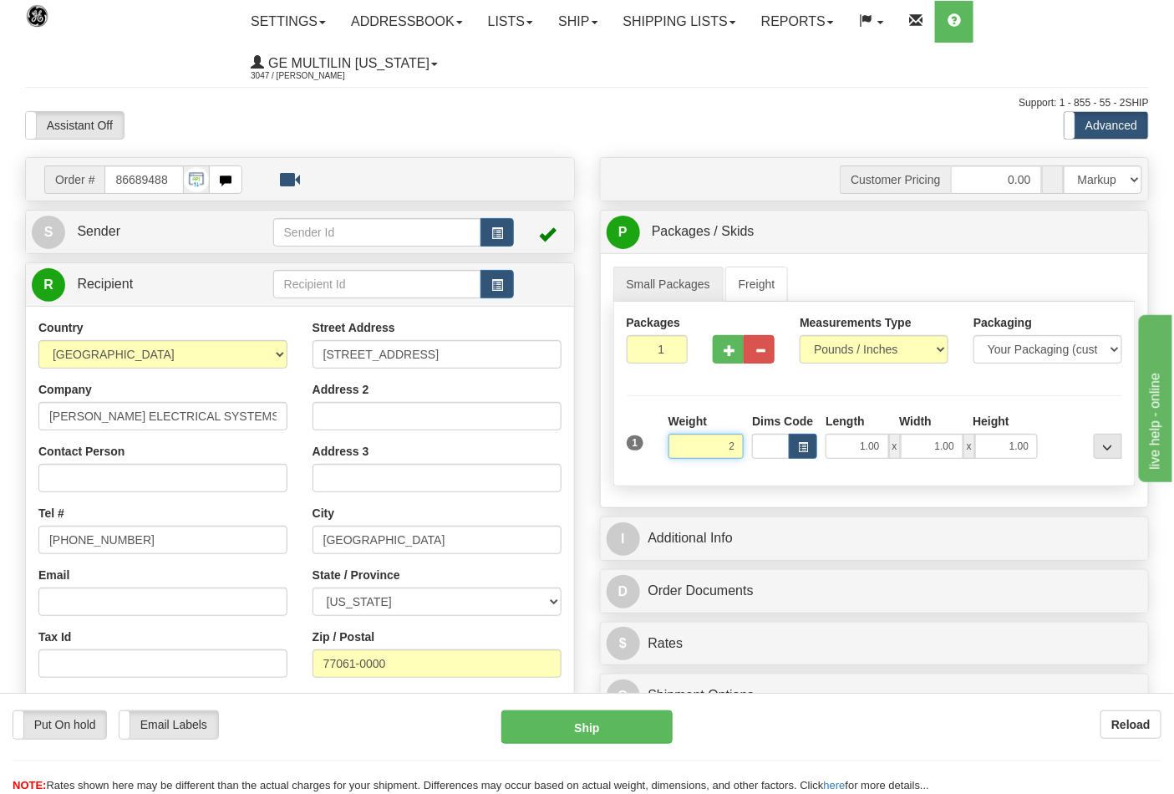
click button "Delete" at bounding box center [0, 0] width 0 height 0
type input "2.00"
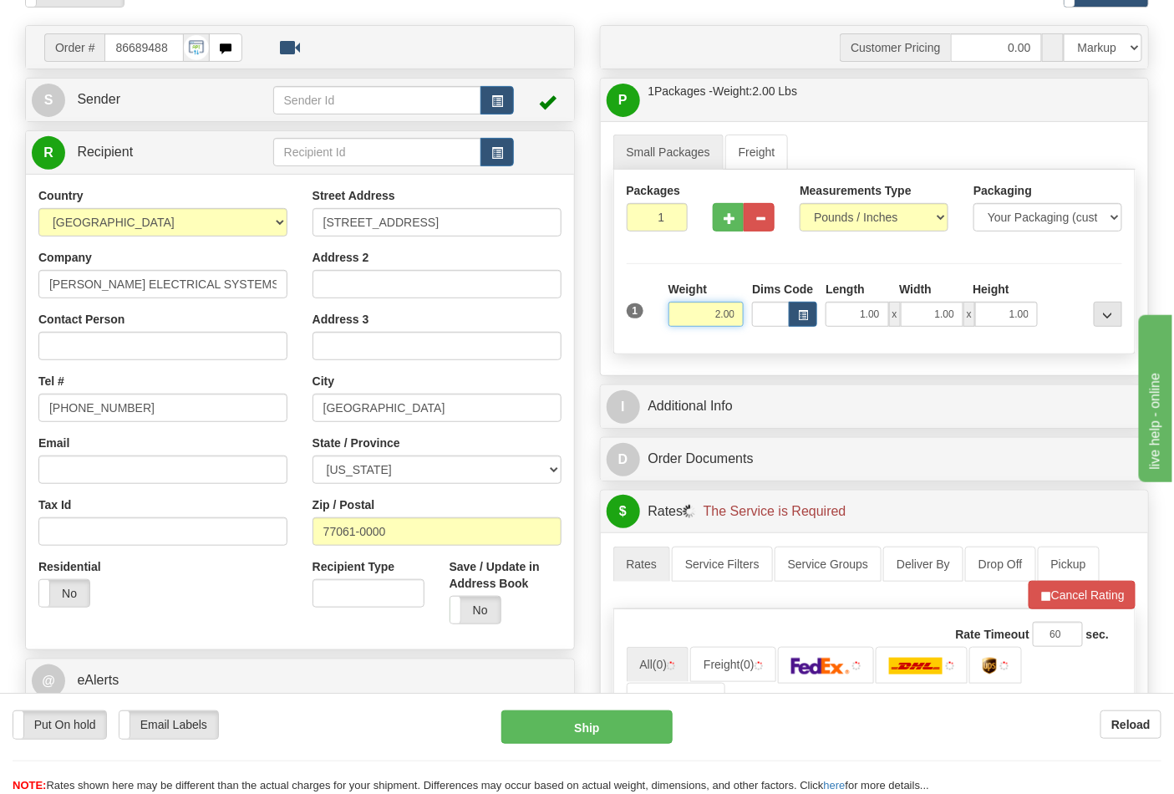
scroll to position [278, 0]
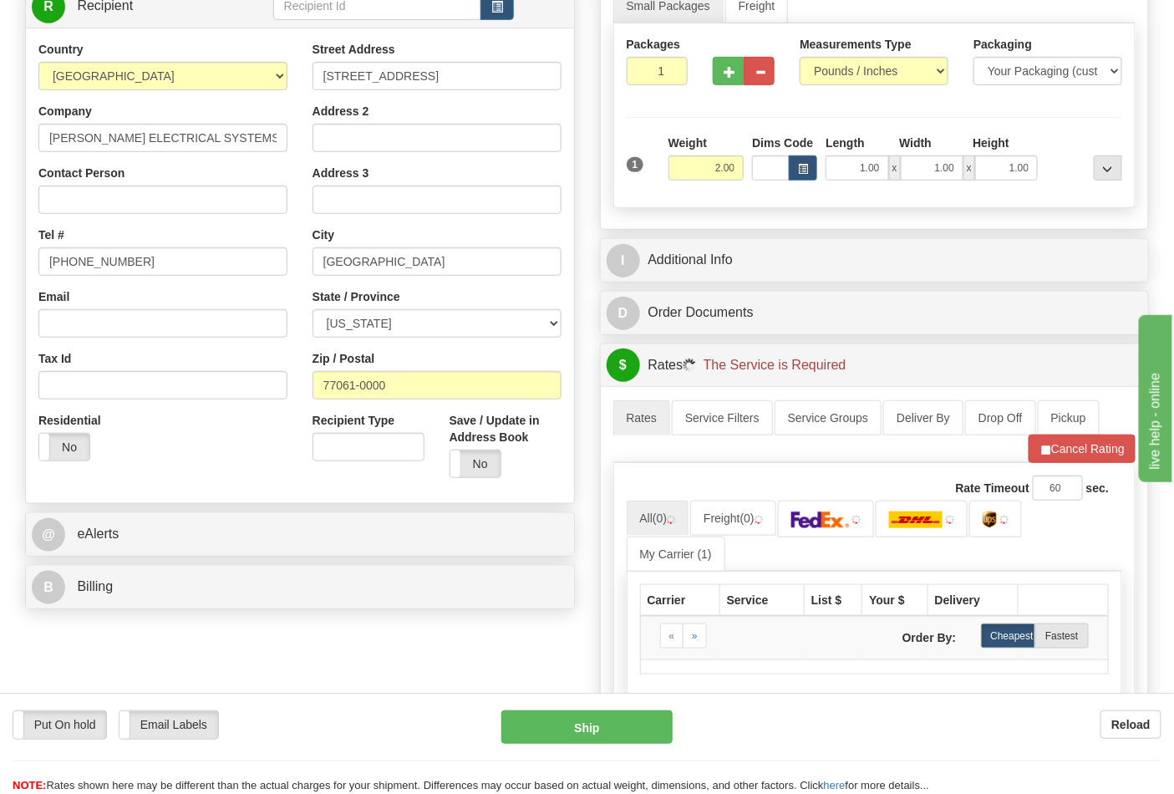
drag, startPoint x: 126, startPoint y: 609, endPoint x: 127, endPoint y: 598, distance: 10.9
click at [127, 604] on div "B Billing Billing types cannot be changed when using Sendle. Freight Costs will…" at bounding box center [300, 587] width 550 height 44
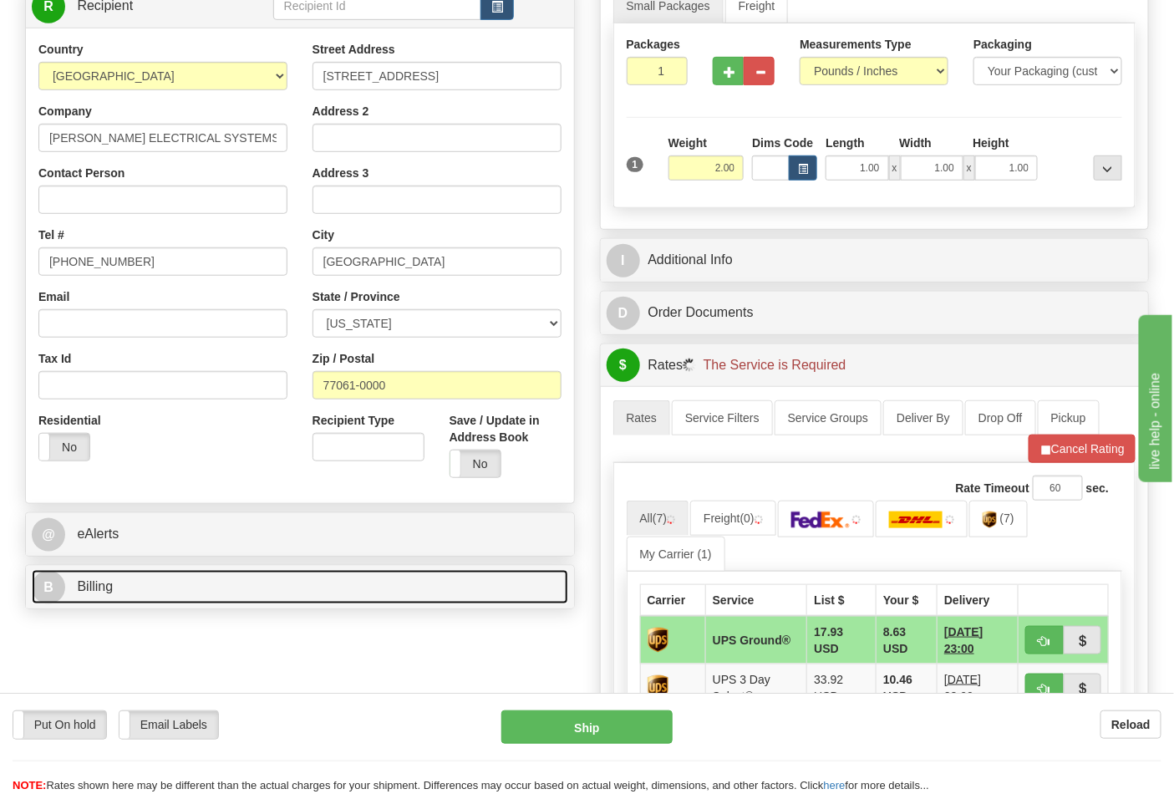
click at [127, 598] on link "B Billing" at bounding box center [300, 587] width 537 height 34
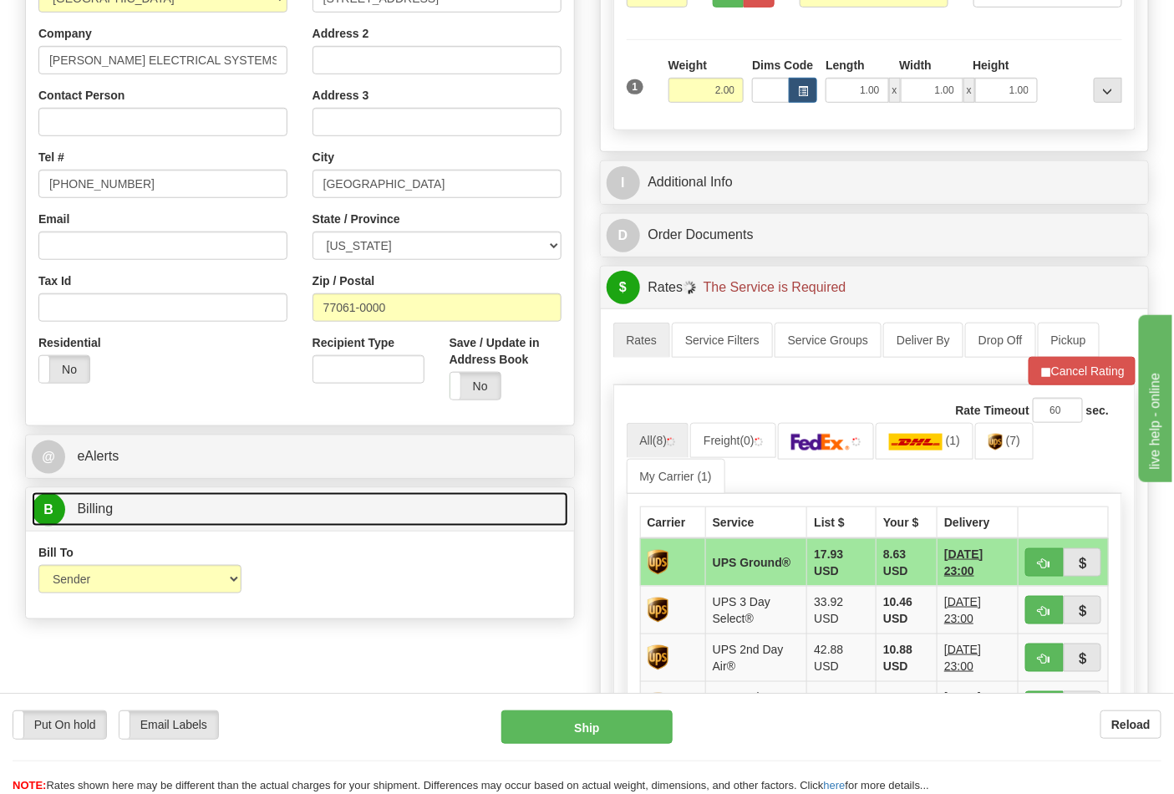
scroll to position [464, 0]
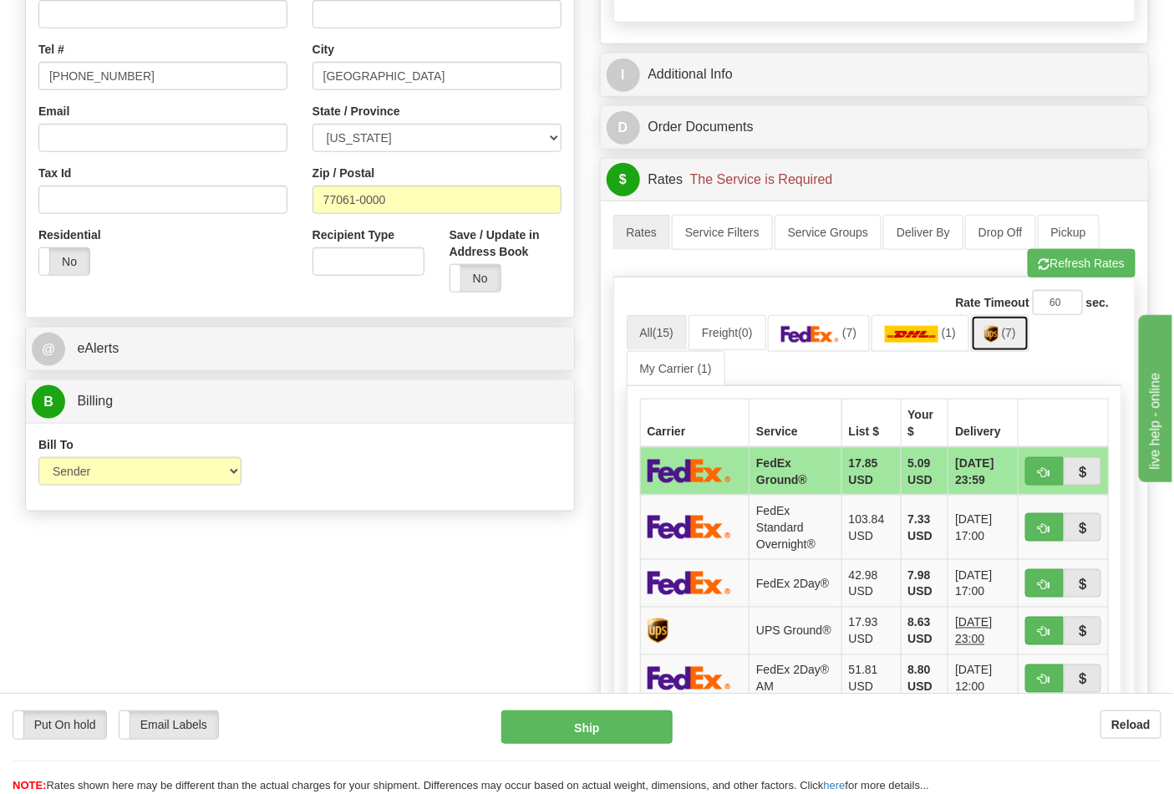
click at [1009, 337] on span "(7)" at bounding box center [1009, 332] width 14 height 13
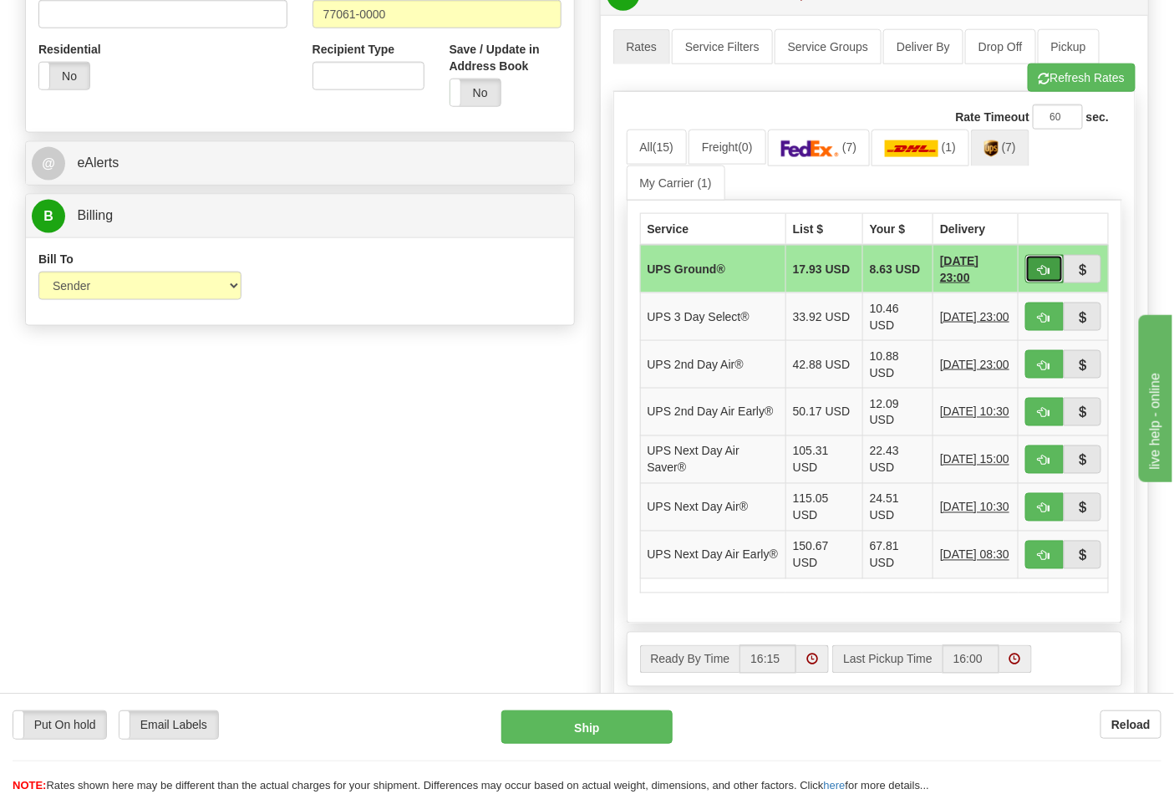
click at [1040, 276] on span "button" at bounding box center [1045, 270] width 12 height 11
type input "03"
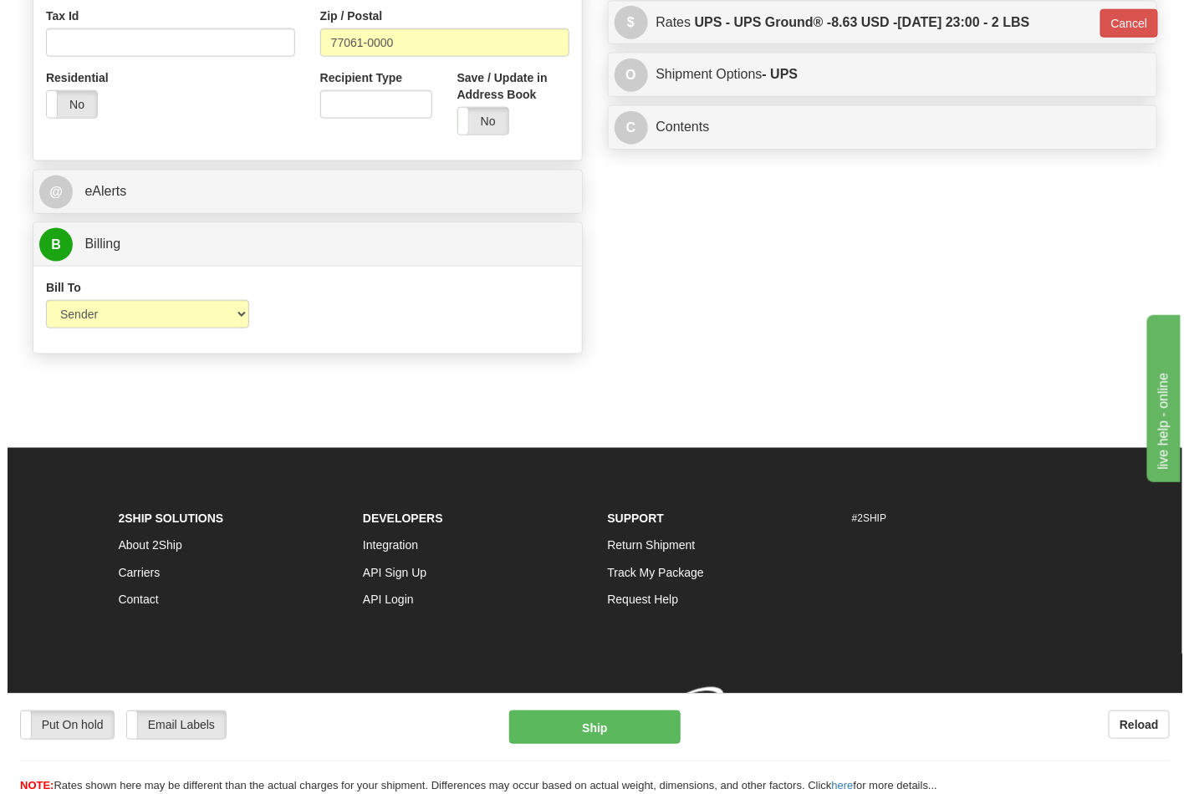
scroll to position [624, 0]
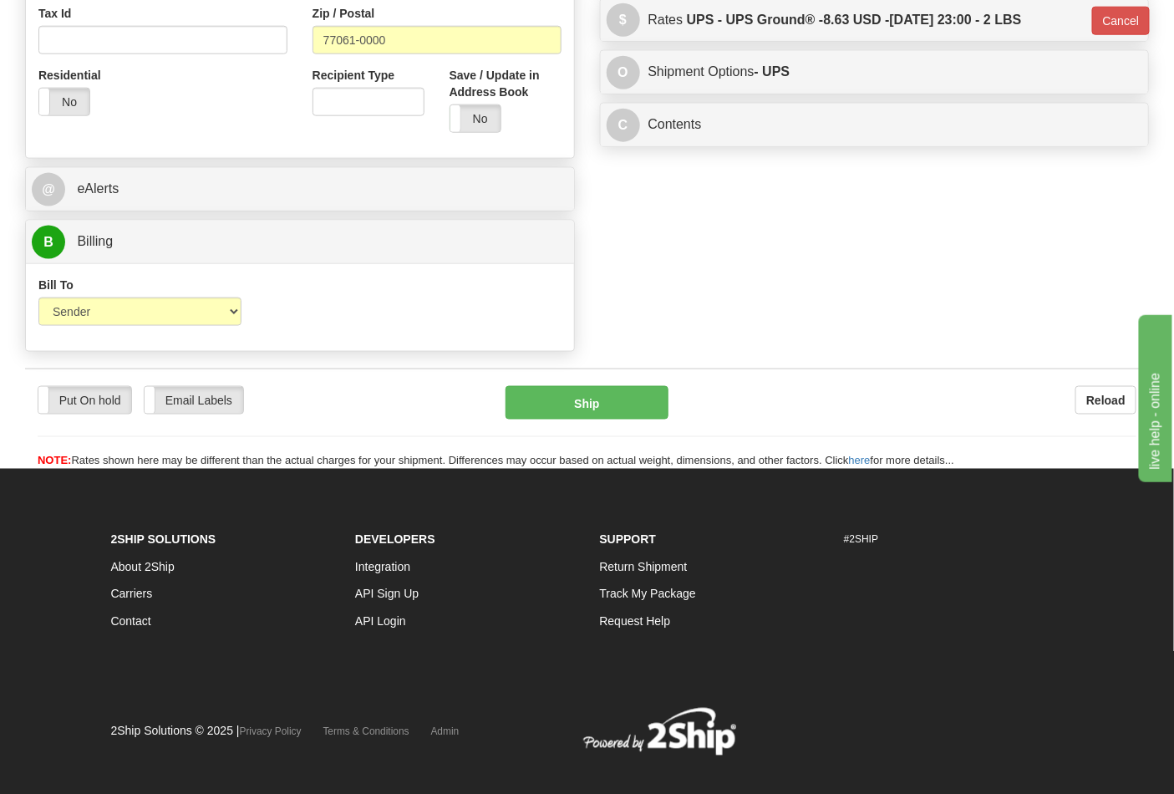
click at [603, 440] on div "Put On hold Put On hold Email Labels Email Labels Edit Reload Ship" at bounding box center [587, 428] width 1124 height 84
click at [599, 410] on button "Ship" at bounding box center [587, 402] width 162 height 33
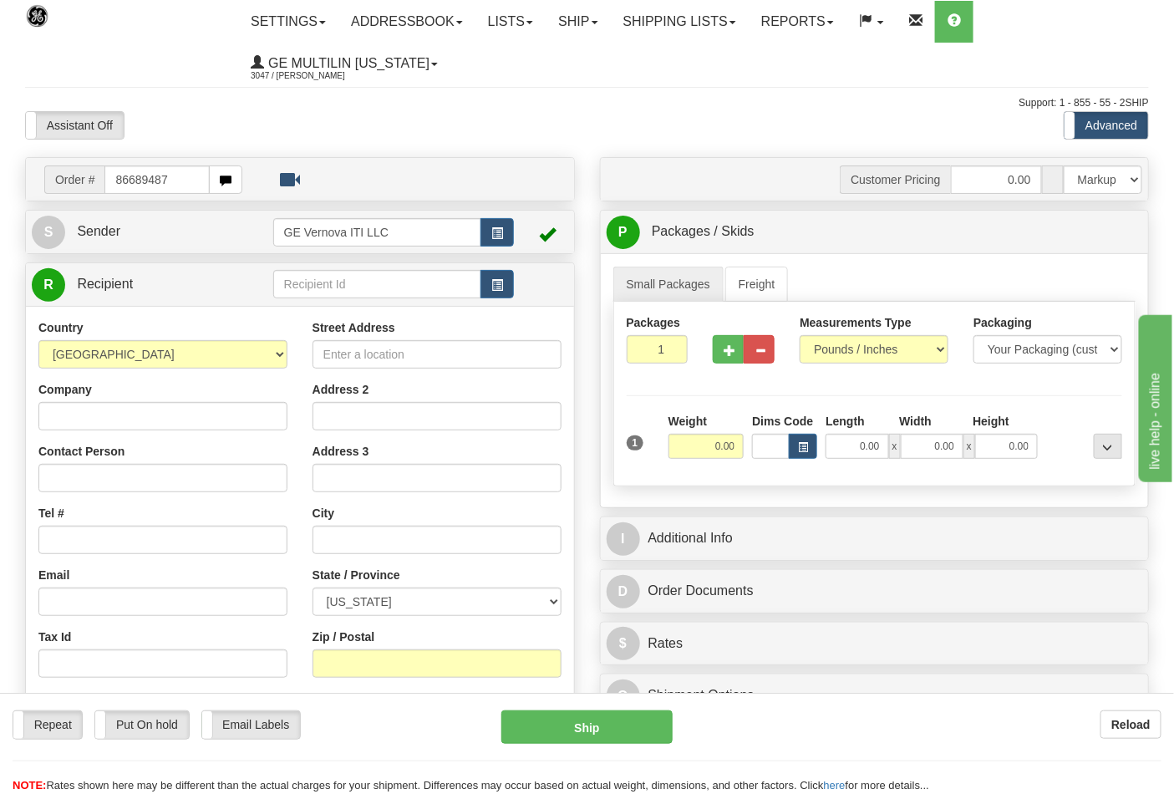
type input "86689487"
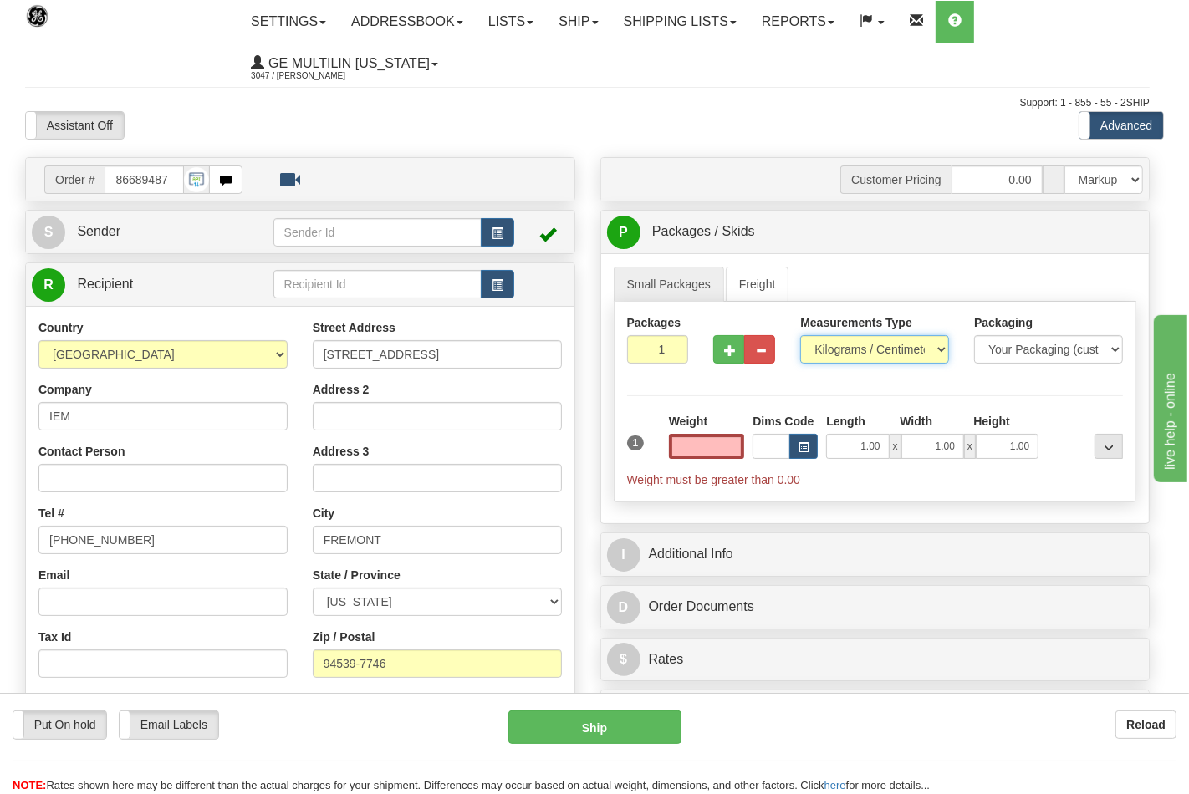
type input "0.00"
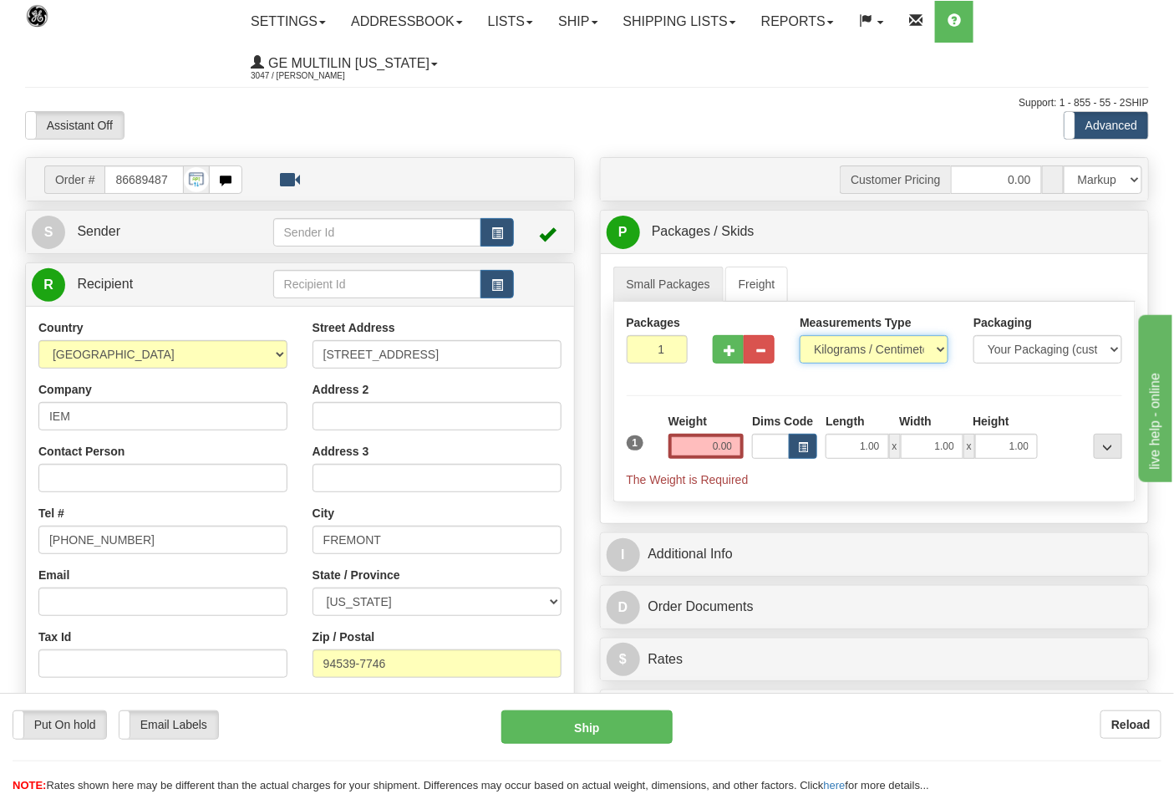
click at [838, 349] on select "Pounds / Inches Kilograms / Centimeters" at bounding box center [874, 349] width 149 height 28
select select "0"
click at [800, 336] on select "Pounds / Inches Kilograms / Centimeters" at bounding box center [874, 349] width 149 height 28
click at [738, 441] on input "0.00" at bounding box center [707, 446] width 76 height 25
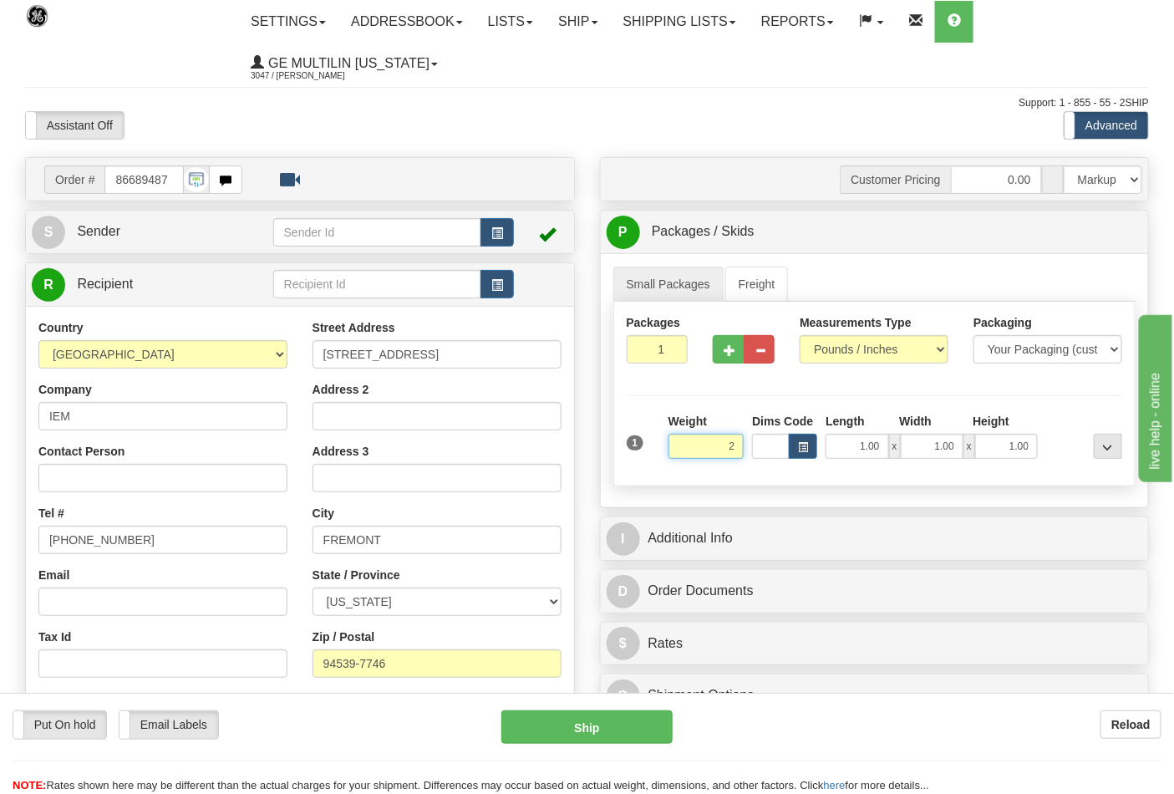
click button "Delete" at bounding box center [0, 0] width 0 height 0
type input "2.00"
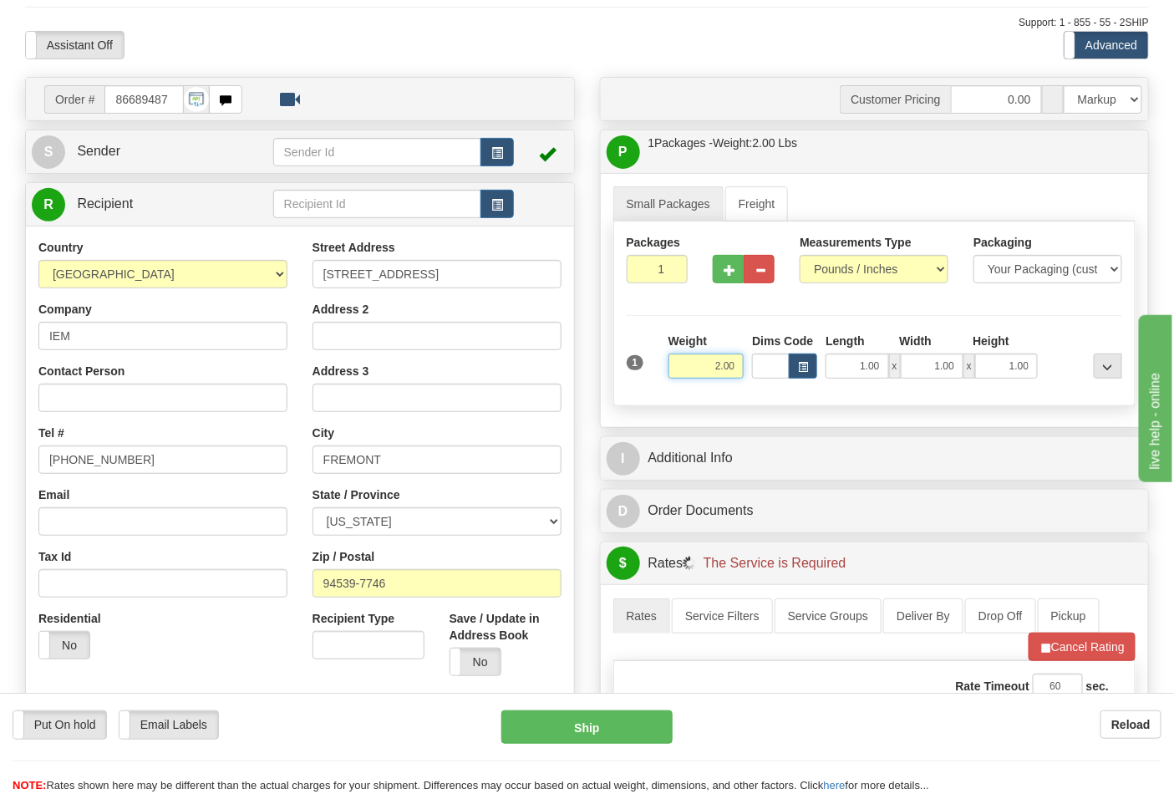
scroll to position [464, 0]
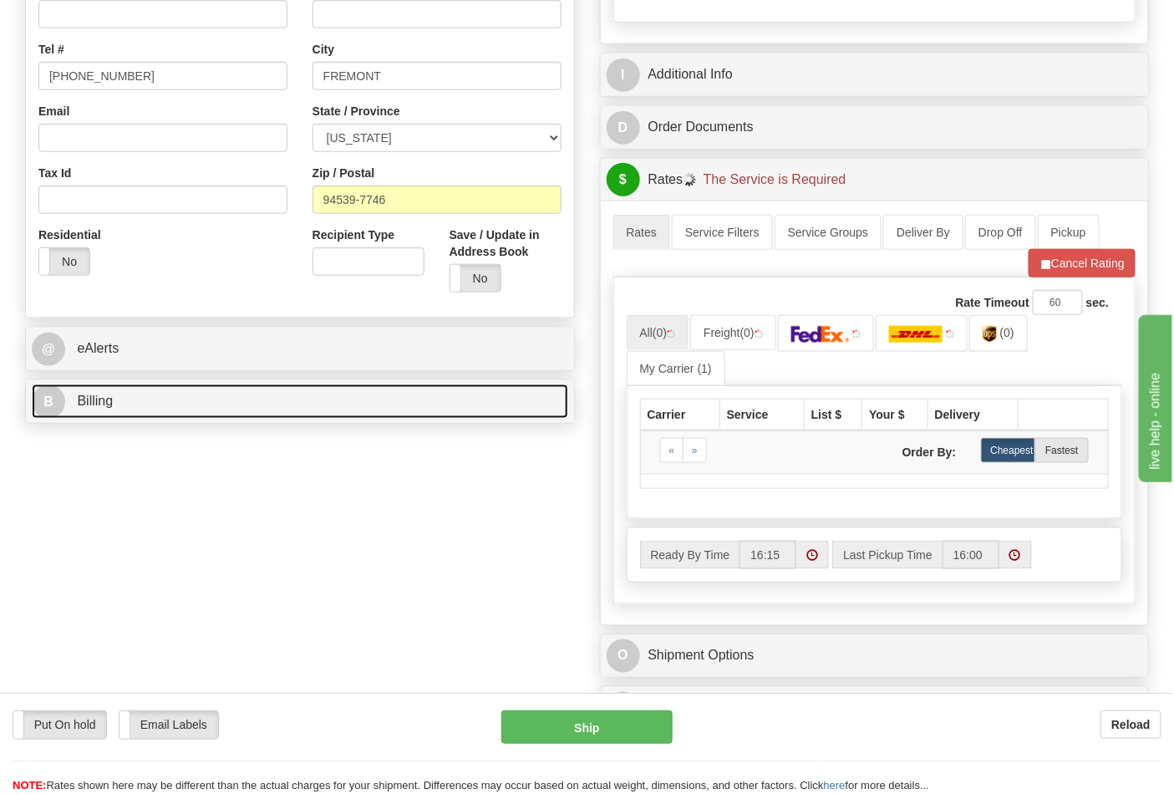
click at [222, 418] on link "B Billing" at bounding box center [300, 402] width 537 height 34
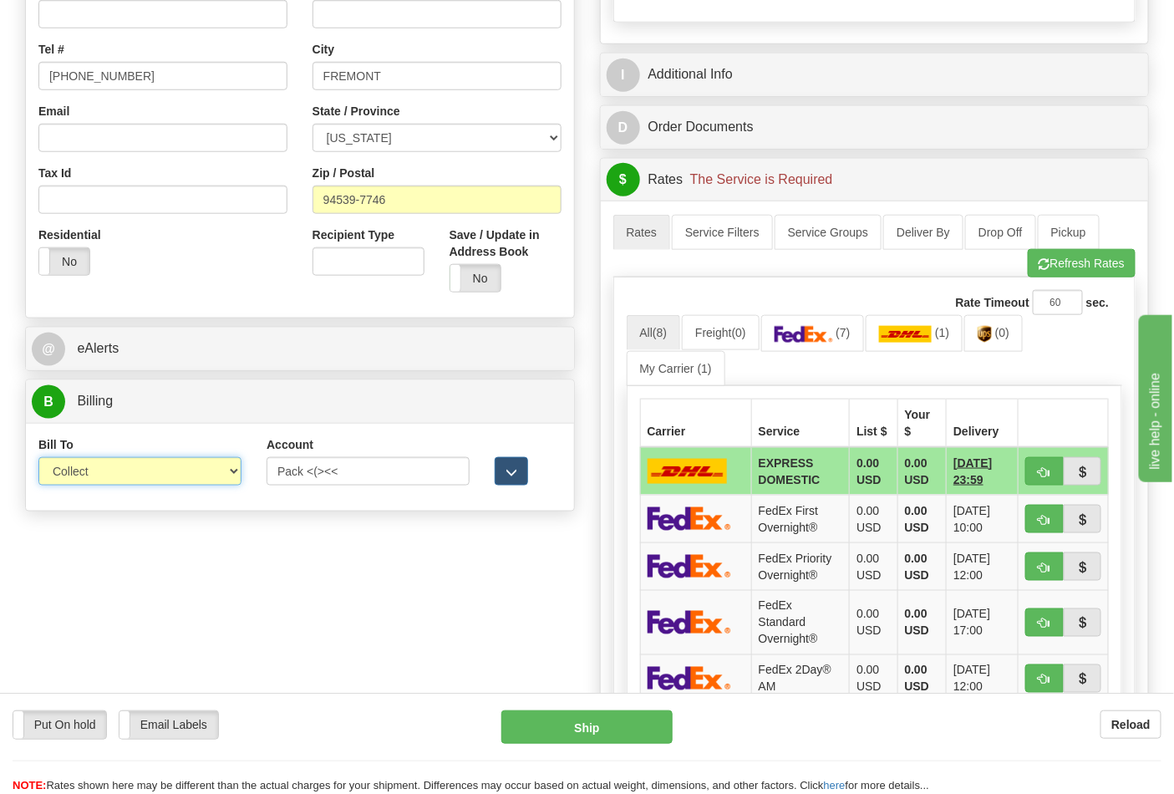
click at [139, 471] on select "Sender Recipient Third Party Collect" at bounding box center [139, 471] width 203 height 28
click at [38, 459] on select "Sender Recipient Third Party Collect" at bounding box center [139, 471] width 203 height 28
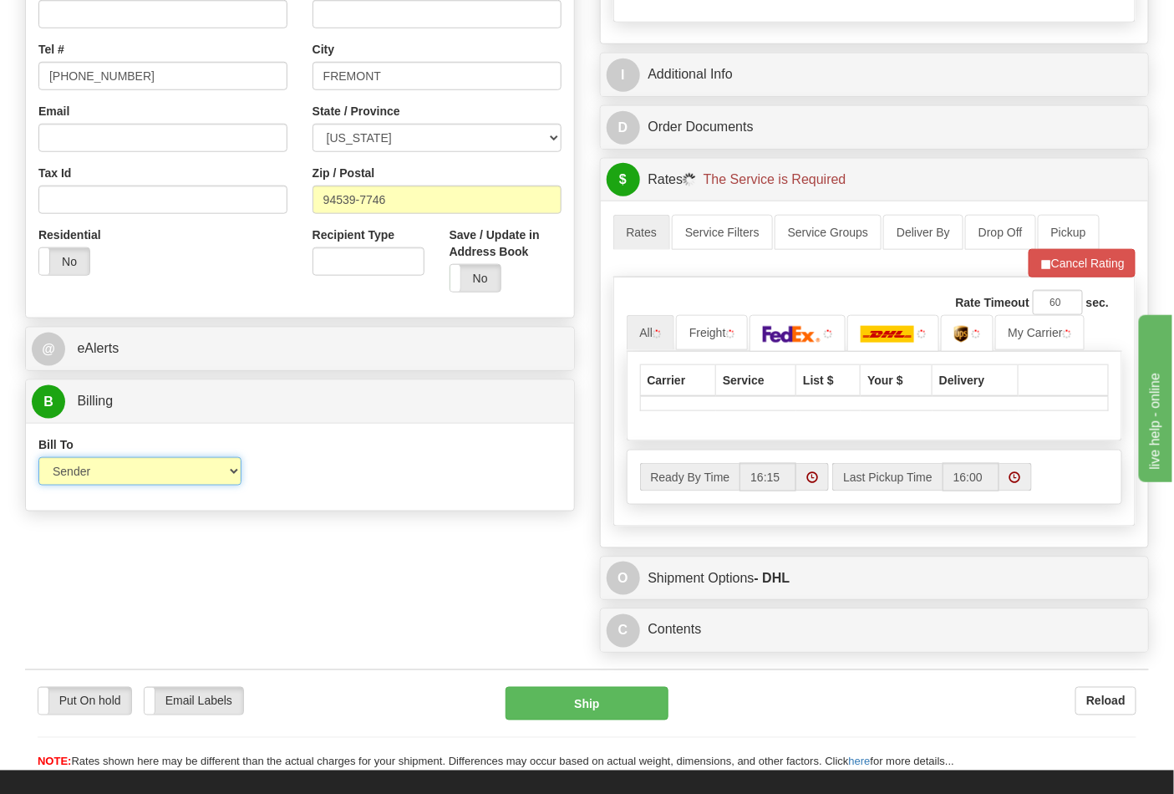
drag, startPoint x: 151, startPoint y: 466, endPoint x: 136, endPoint y: 486, distance: 25.1
click at [151, 466] on select "Sender Recipient Third Party Collect" at bounding box center [139, 471] width 203 height 28
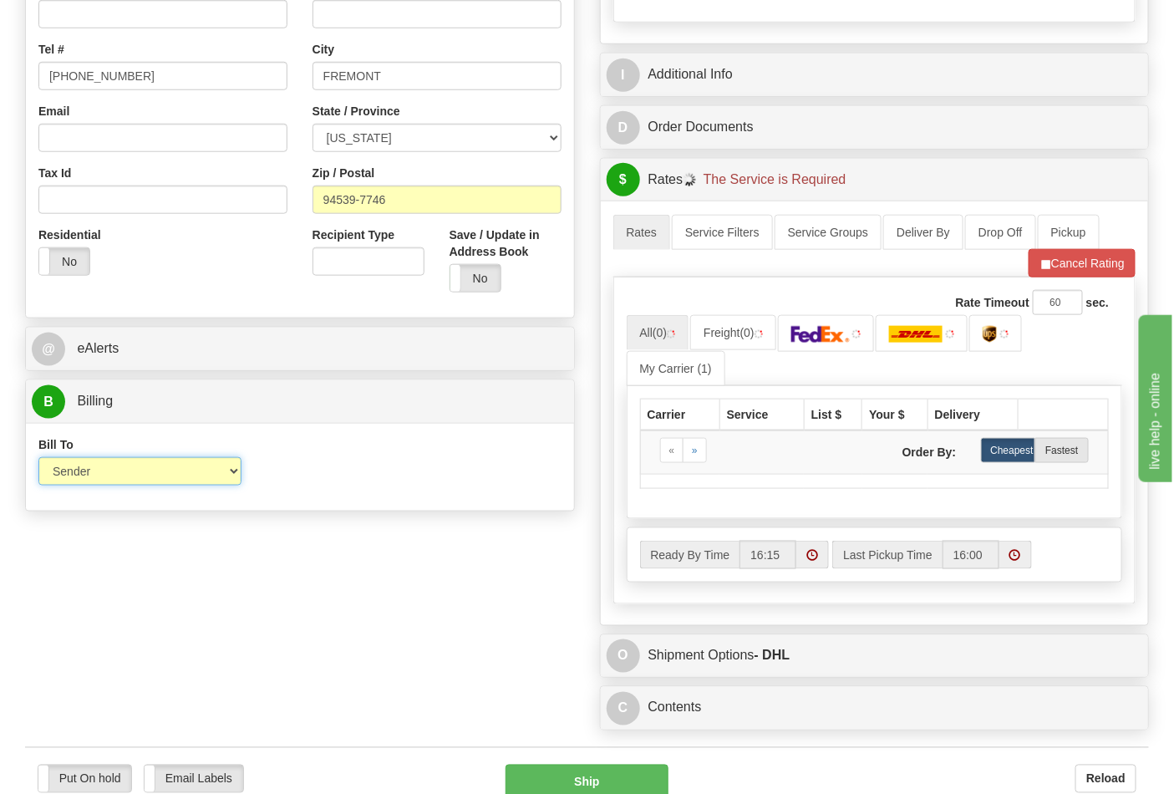
select select "2"
click at [38, 459] on select "Sender Recipient Third Party Collect" at bounding box center [139, 471] width 203 height 28
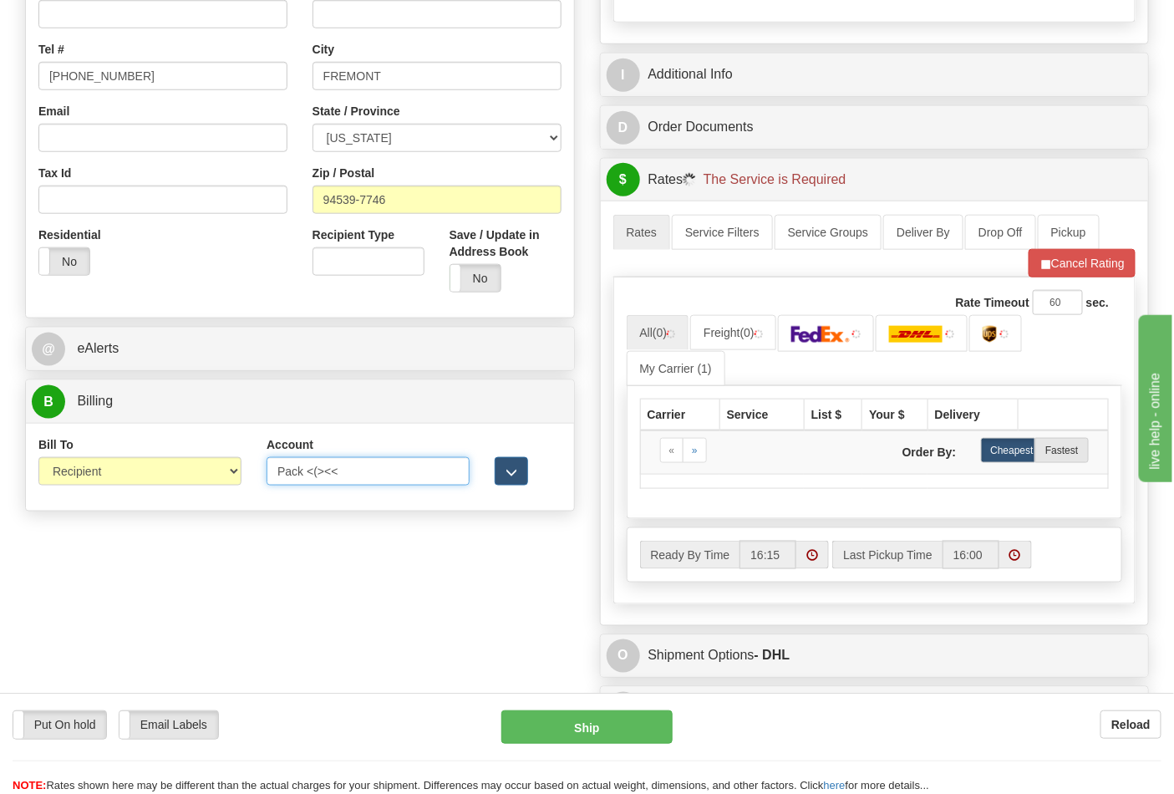
drag, startPoint x: 385, startPoint y: 474, endPoint x: 205, endPoint y: 457, distance: 181.3
click at [206, 475] on div "Bill To Sender Recipient Third Party Collect Account Pack <(><< 3rd Party Accou…" at bounding box center [300, 467] width 548 height 62
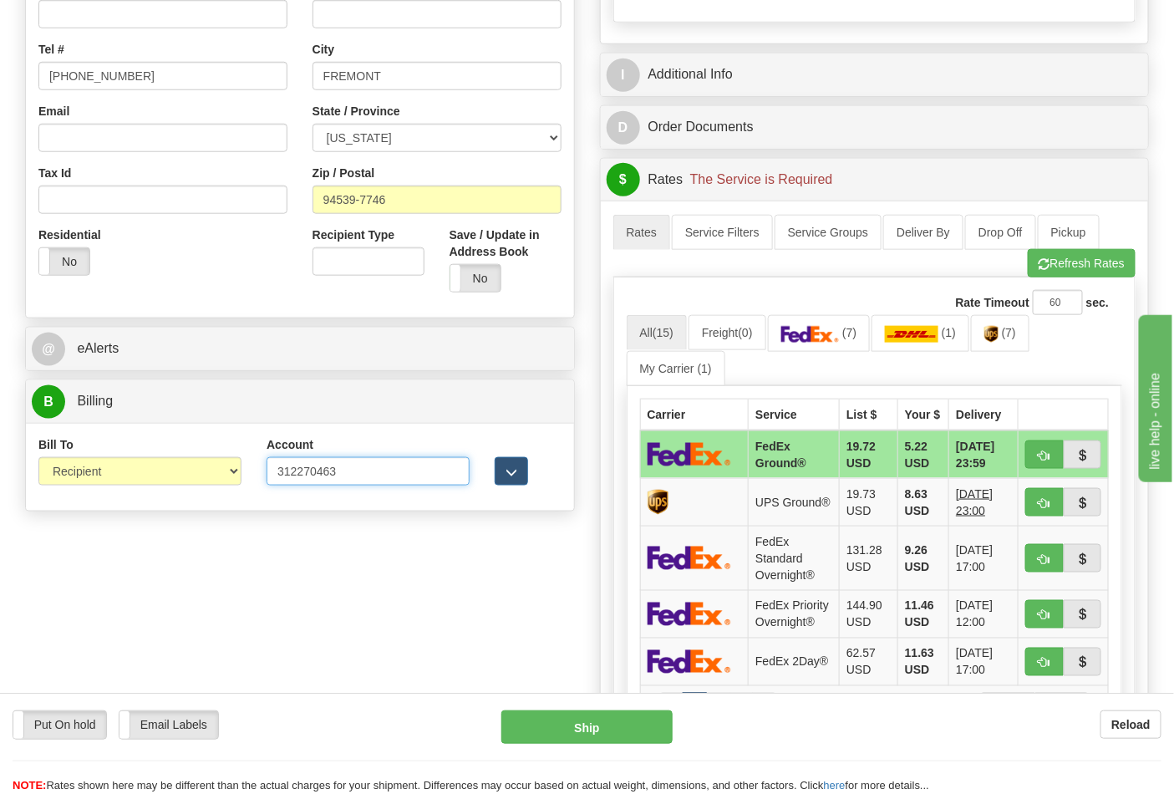
type input "312270463"
click button "Delete" at bounding box center [0, 0] width 0 height 0
click at [812, 333] on img at bounding box center [811, 334] width 59 height 17
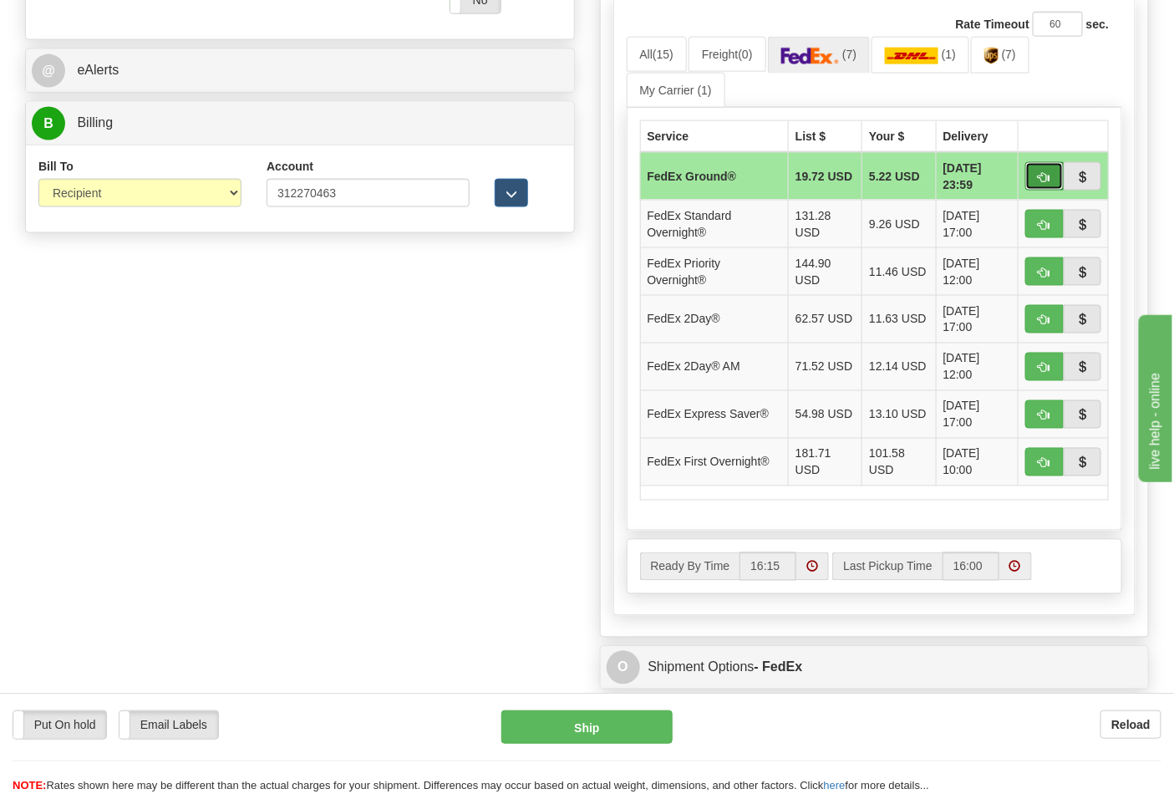
click at [1050, 169] on button "button" at bounding box center [1045, 176] width 38 height 28
type input "92"
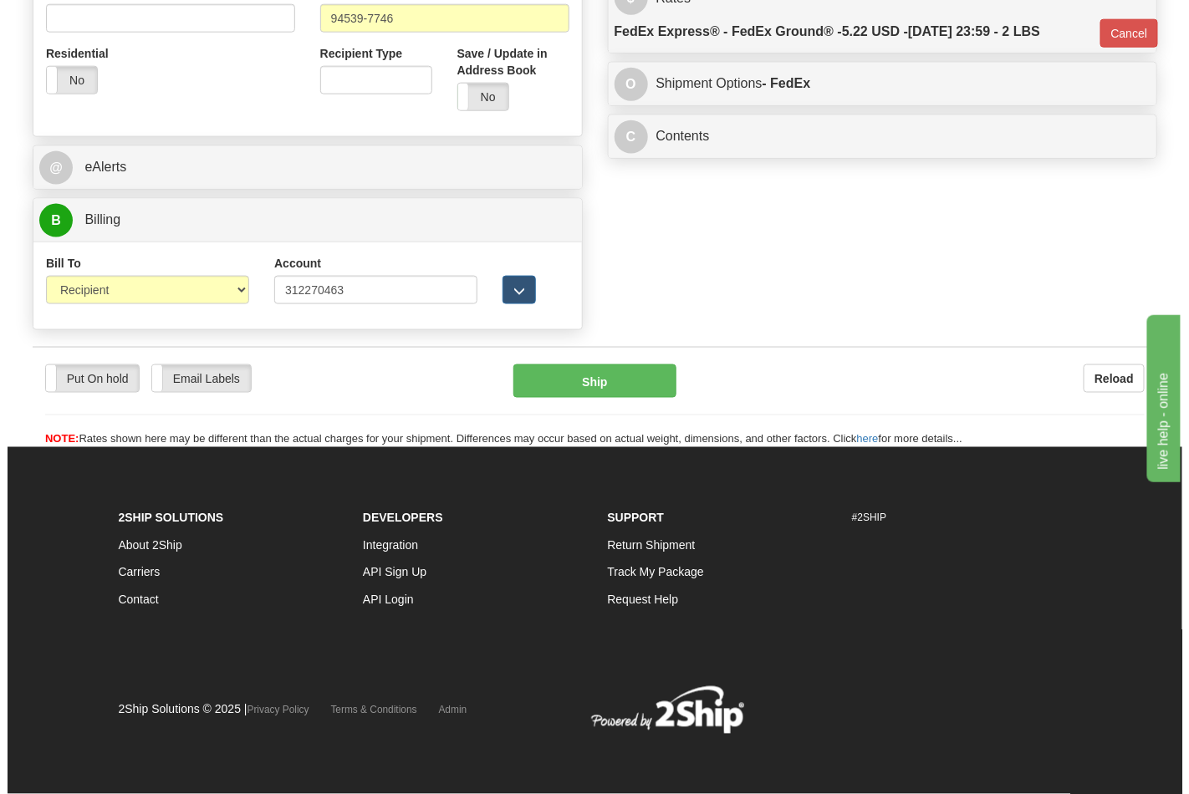
scroll to position [648, 0]
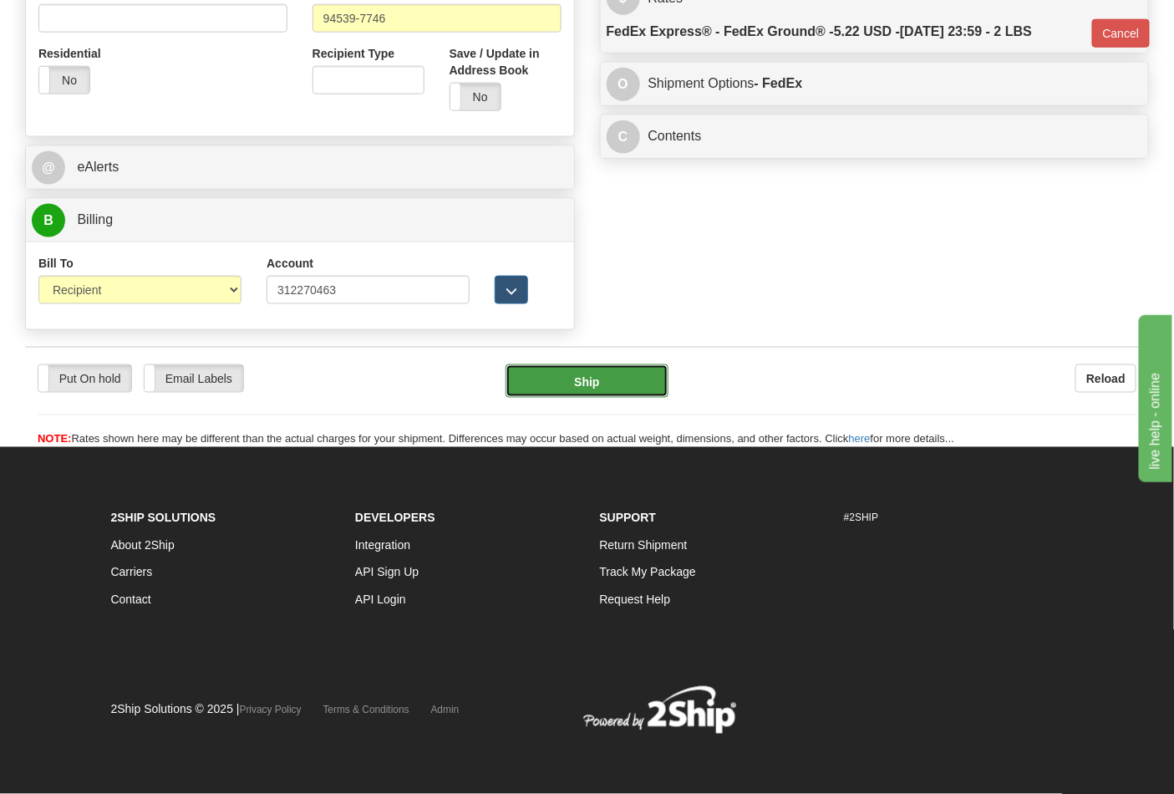
click at [606, 368] on button "Ship" at bounding box center [587, 380] width 162 height 33
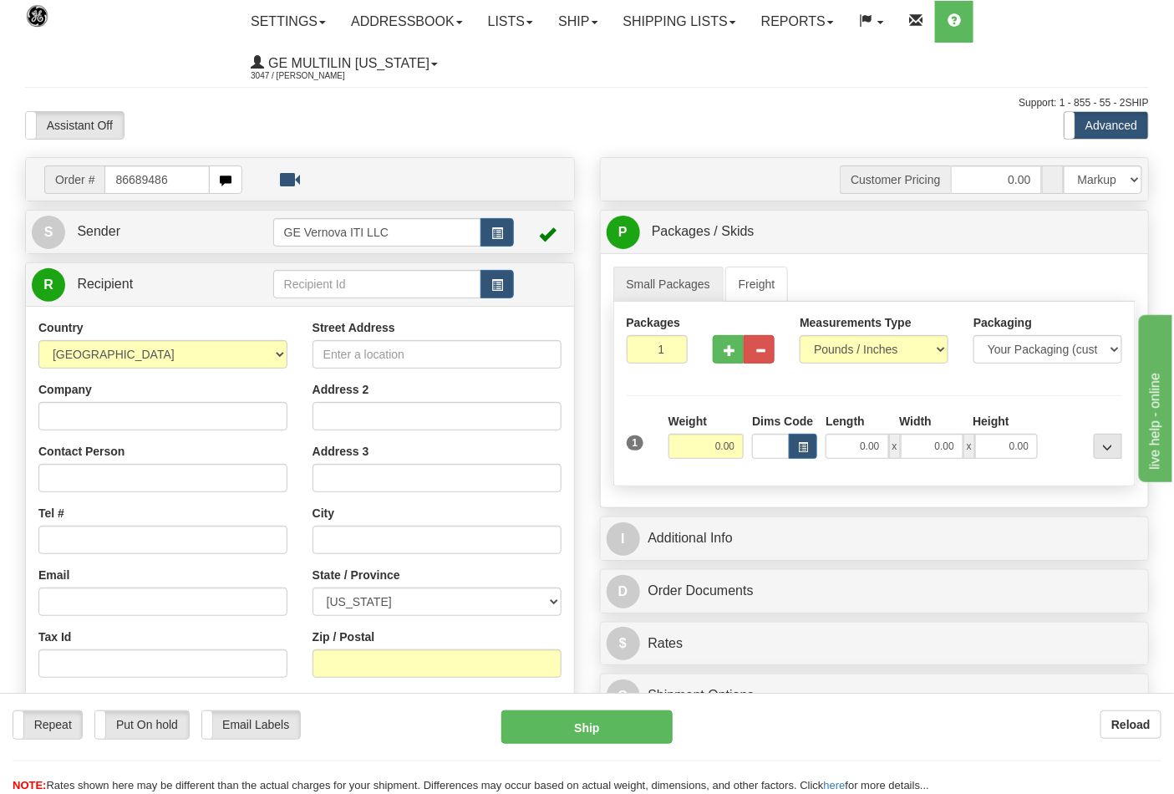
type input "86689486"
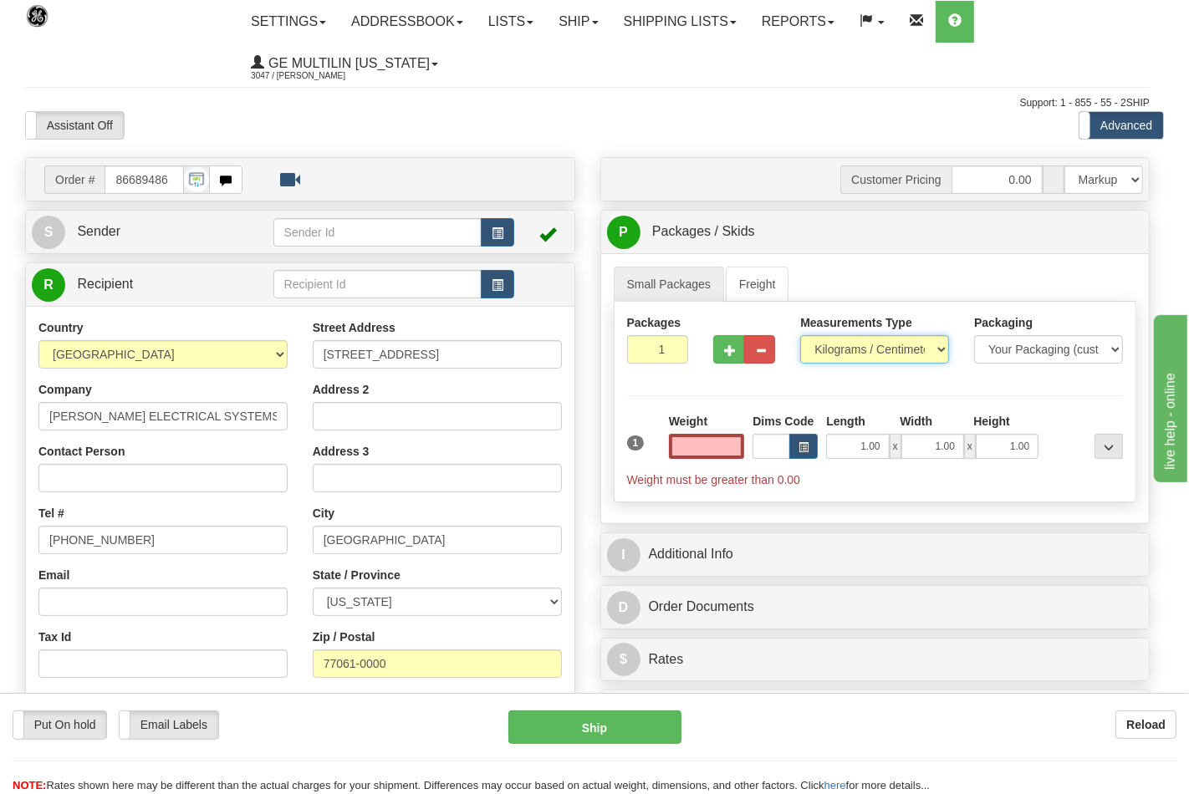
type input "0.00"
click at [853, 347] on select "Pounds / Inches Kilograms / Centimeters" at bounding box center [874, 349] width 149 height 28
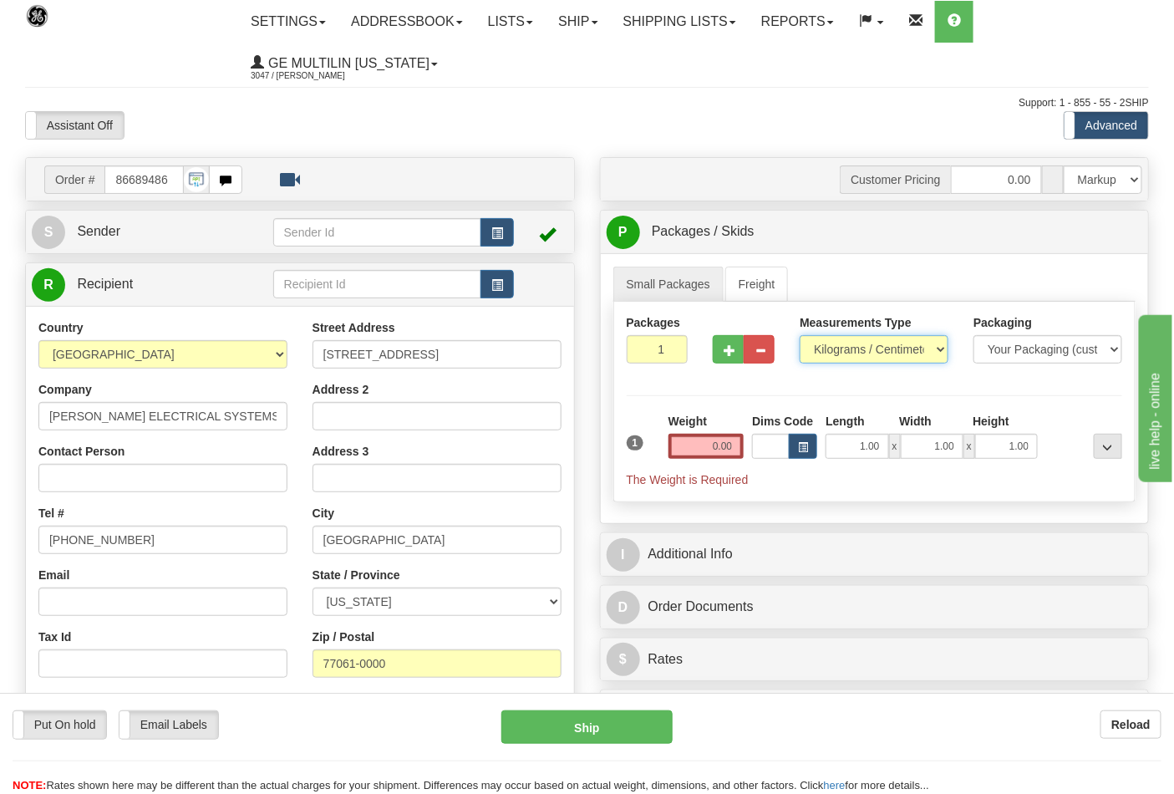
select select "0"
click at [800, 336] on select "Pounds / Inches Kilograms / Centimeters" at bounding box center [874, 349] width 149 height 28
click at [741, 441] on input "0.00" at bounding box center [707, 446] width 76 height 25
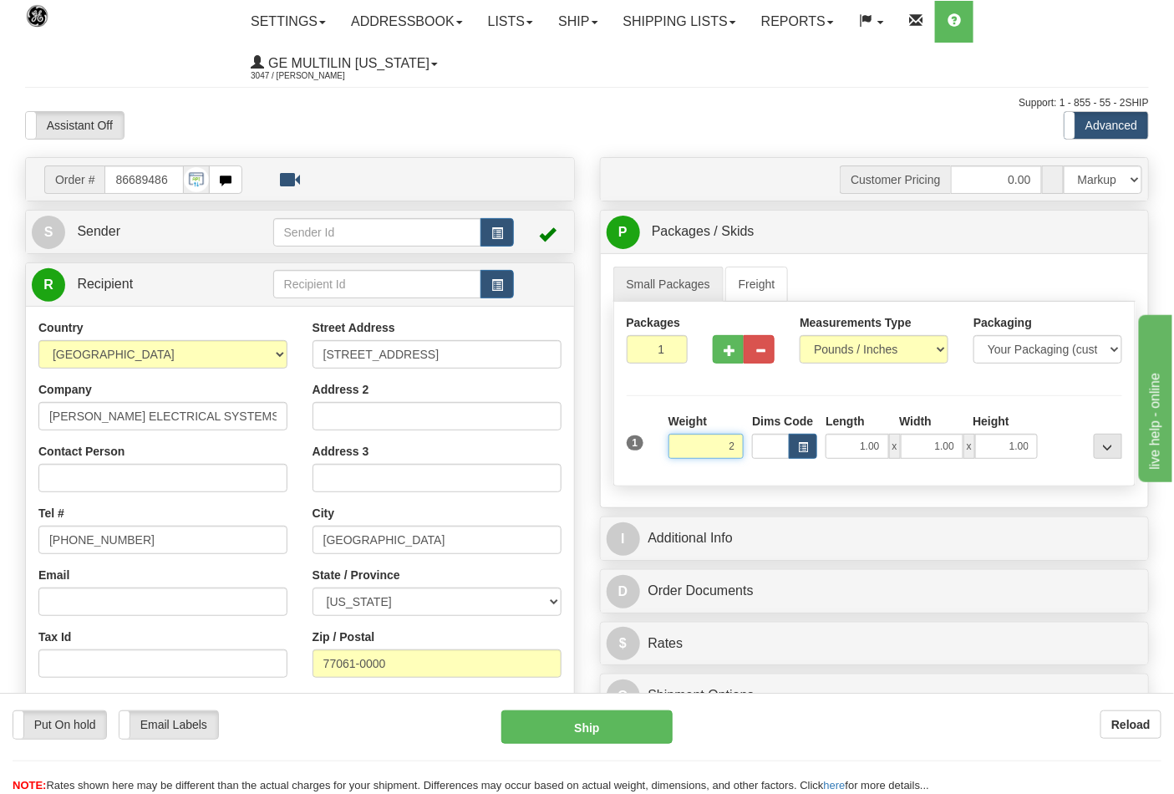
click button "Delete" at bounding box center [0, 0] width 0 height 0
type input "2.00"
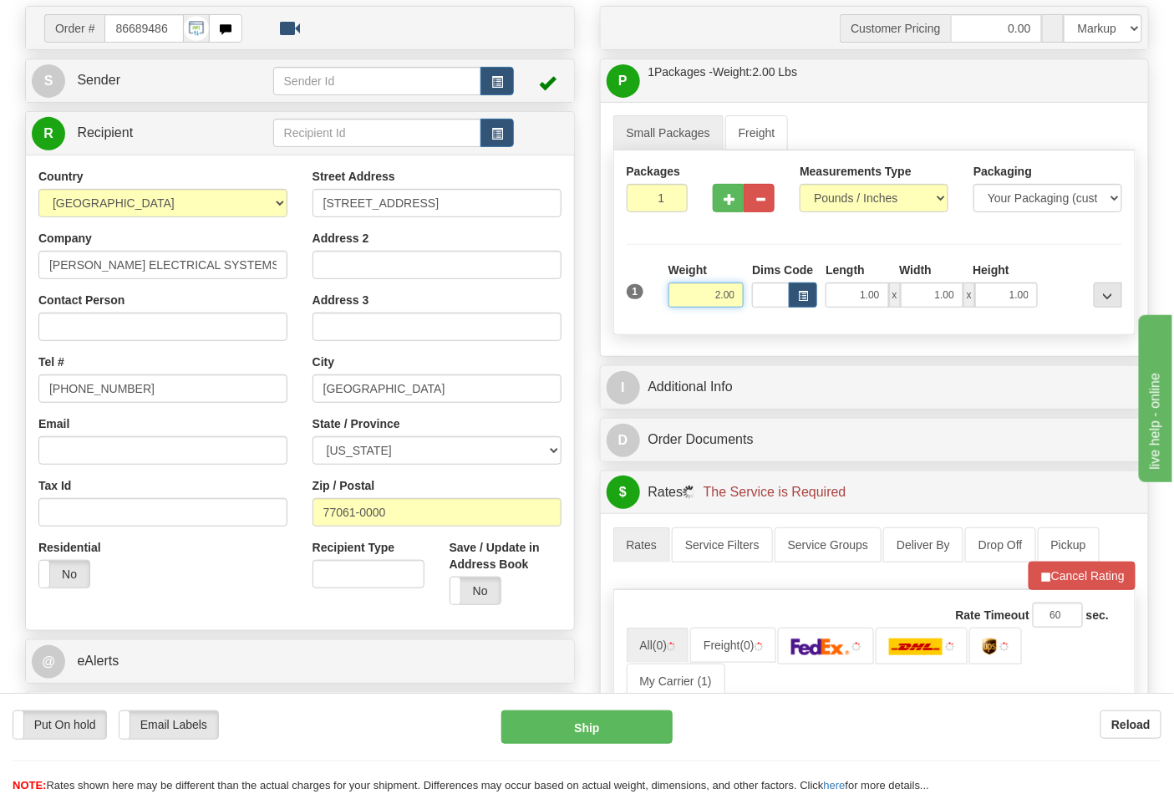
scroll to position [278, 0]
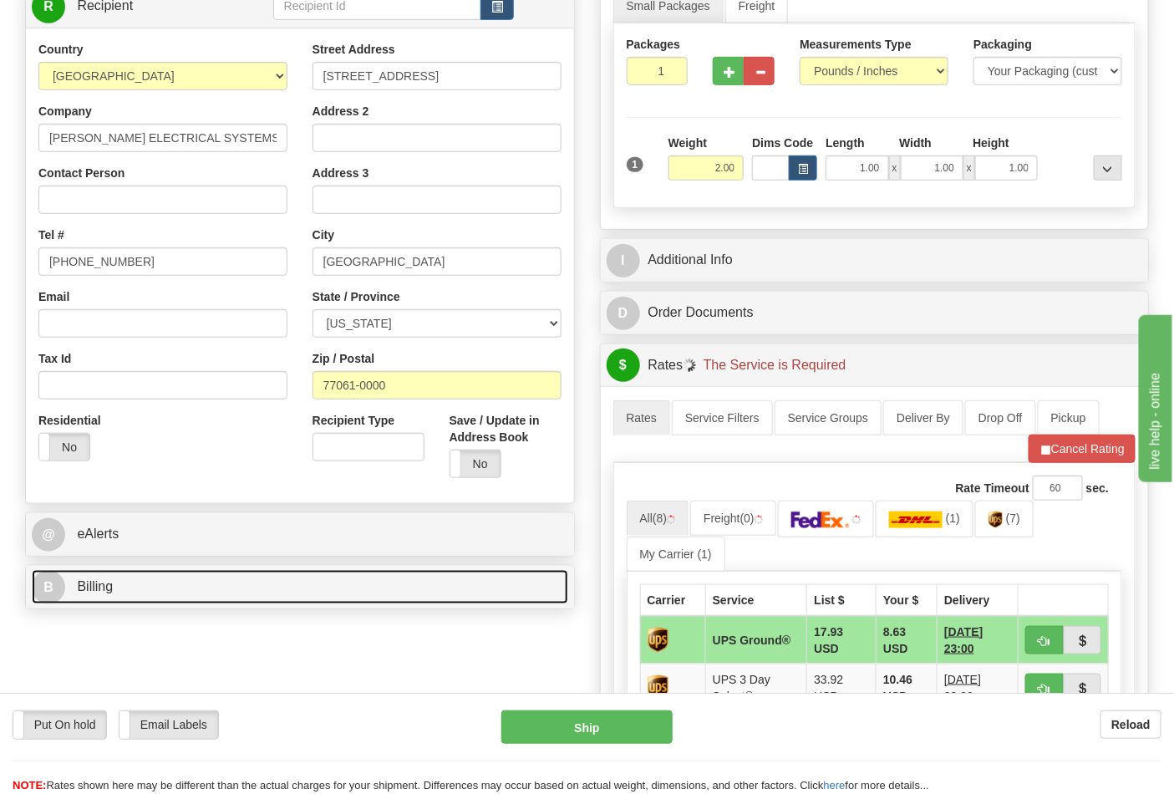
click at [260, 581] on link "B Billing" at bounding box center [300, 587] width 537 height 34
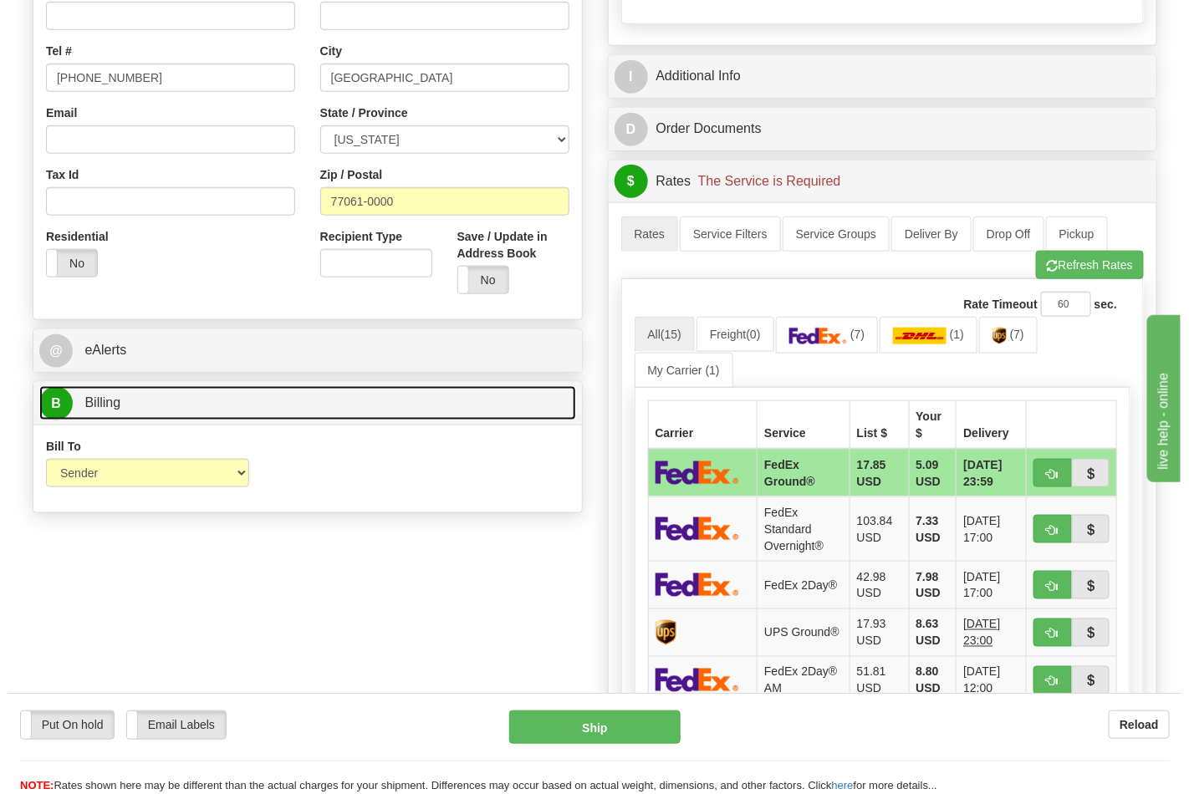
scroll to position [464, 0]
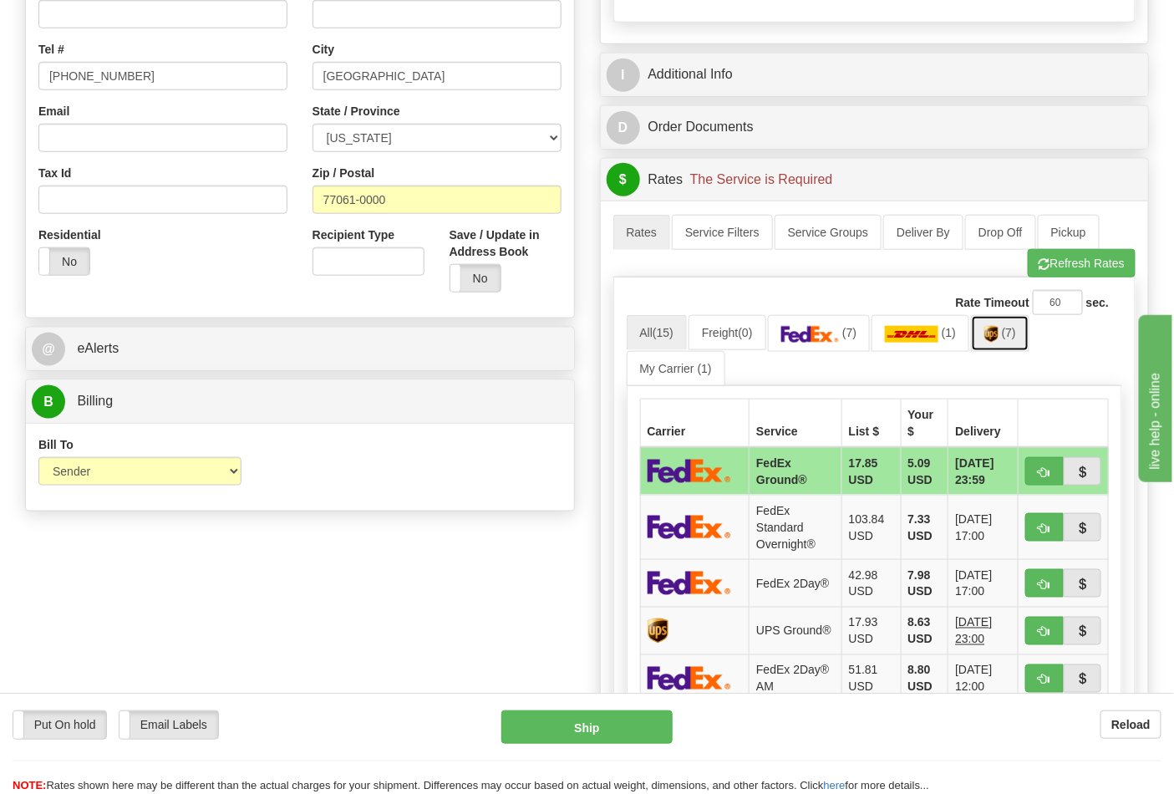
click at [991, 333] on img at bounding box center [992, 334] width 14 height 17
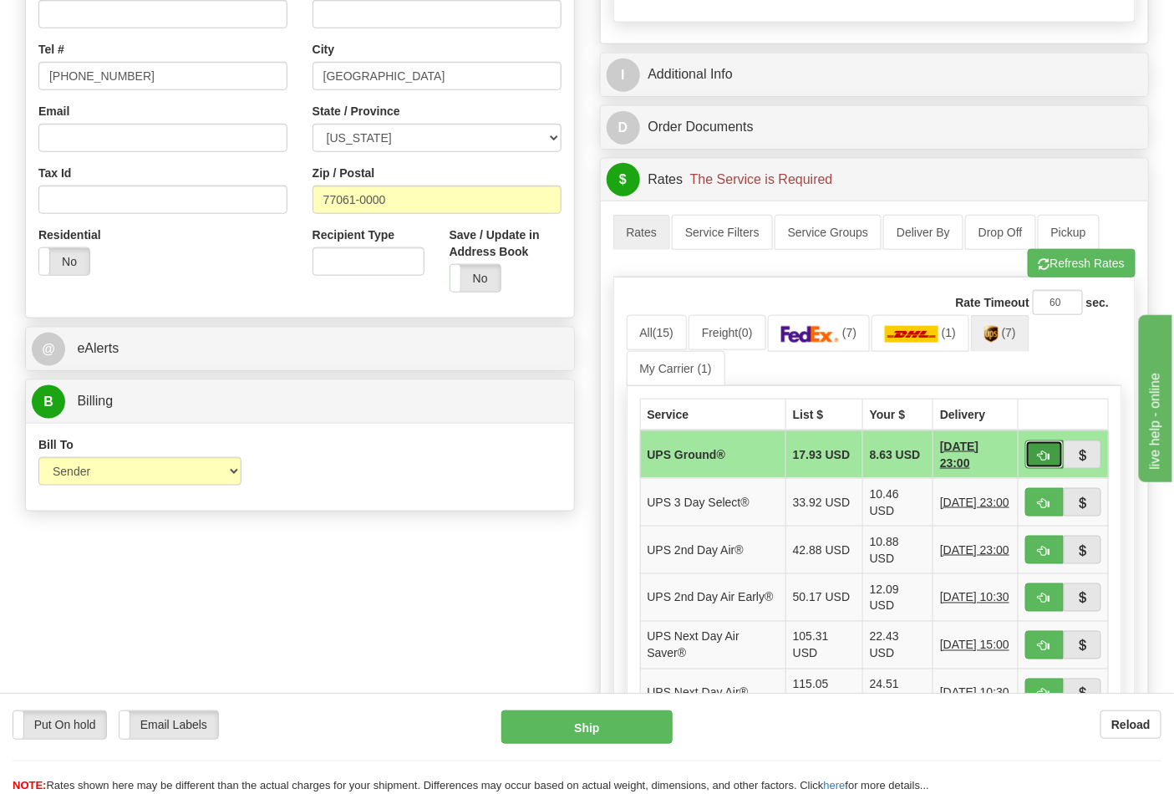
click at [1042, 454] on span "button" at bounding box center [1045, 456] width 12 height 11
type input "03"
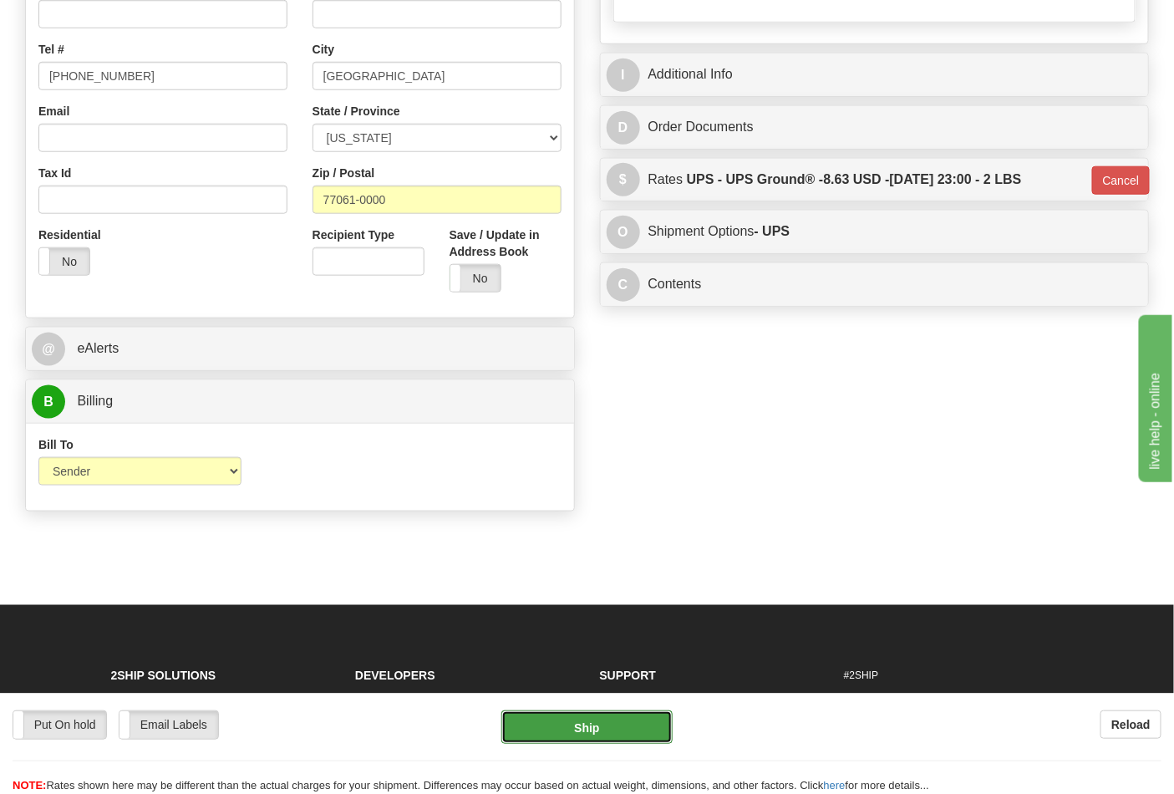
click at [581, 731] on button "Ship" at bounding box center [587, 726] width 171 height 33
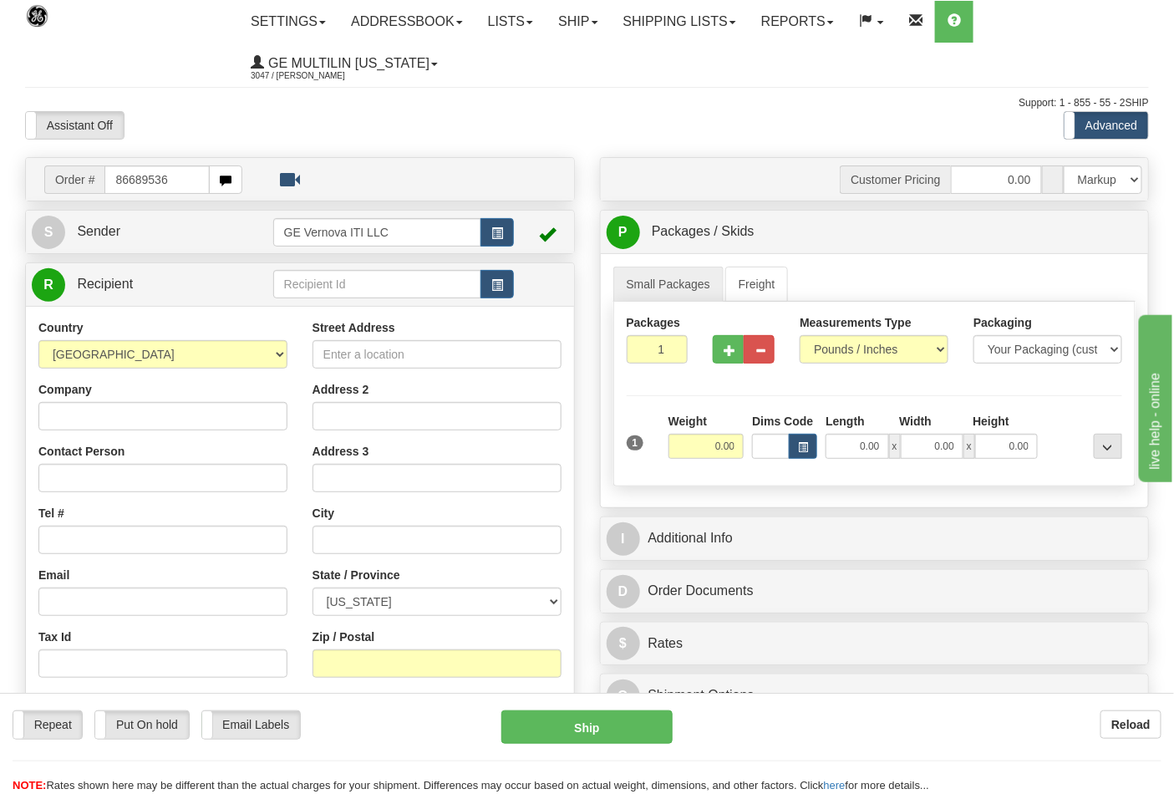
type input "86689536"
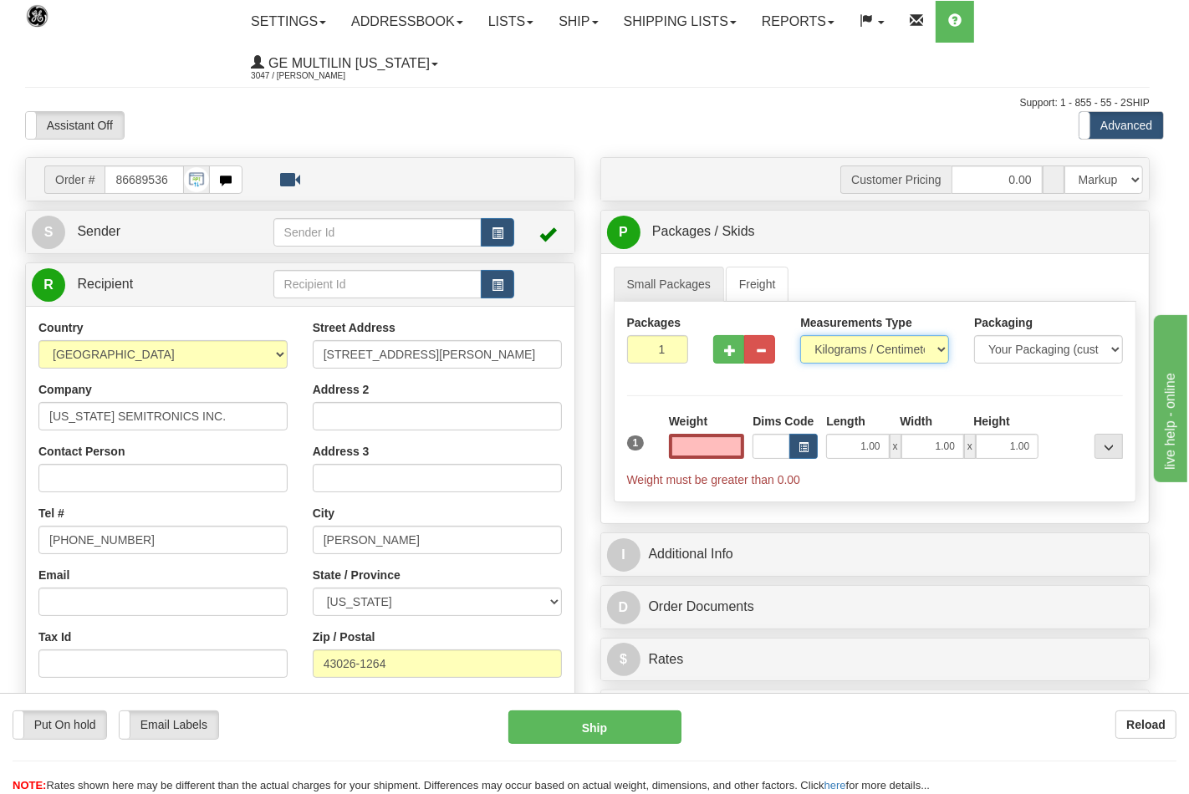
type input "0.00"
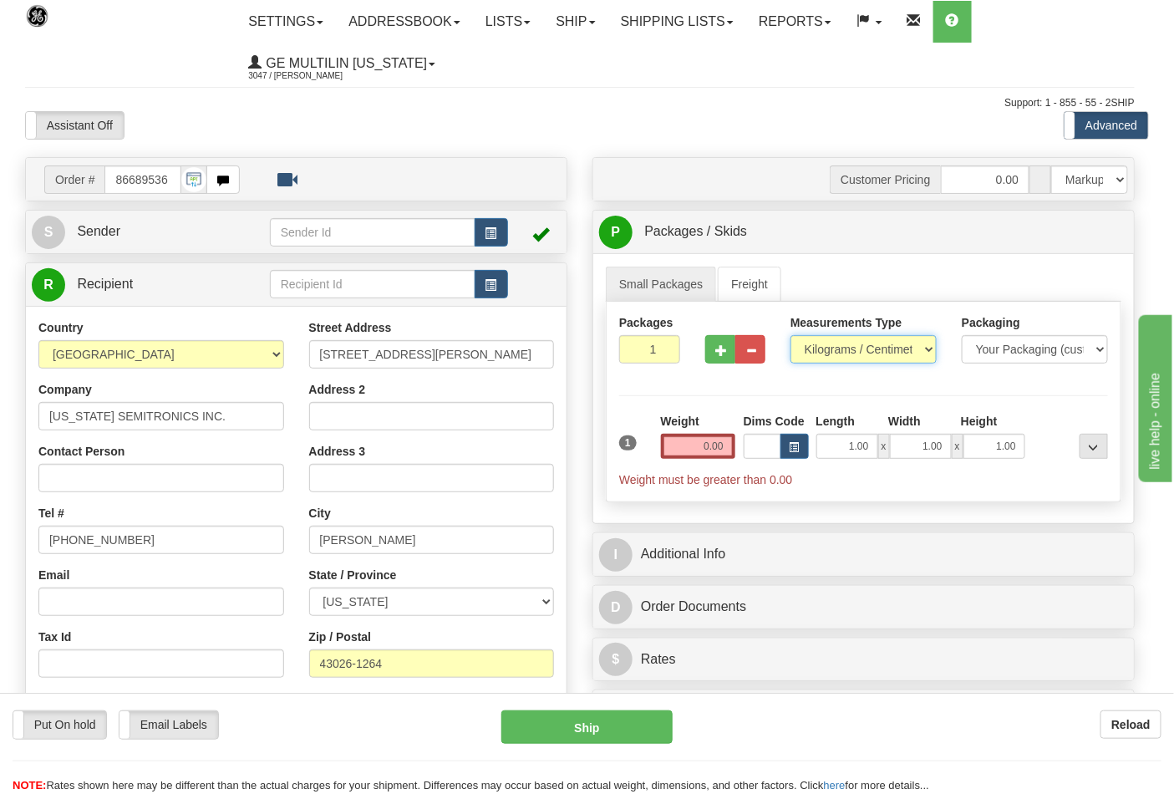
click at [832, 353] on select "Pounds / Inches Kilograms / Centimeters" at bounding box center [864, 349] width 146 height 28
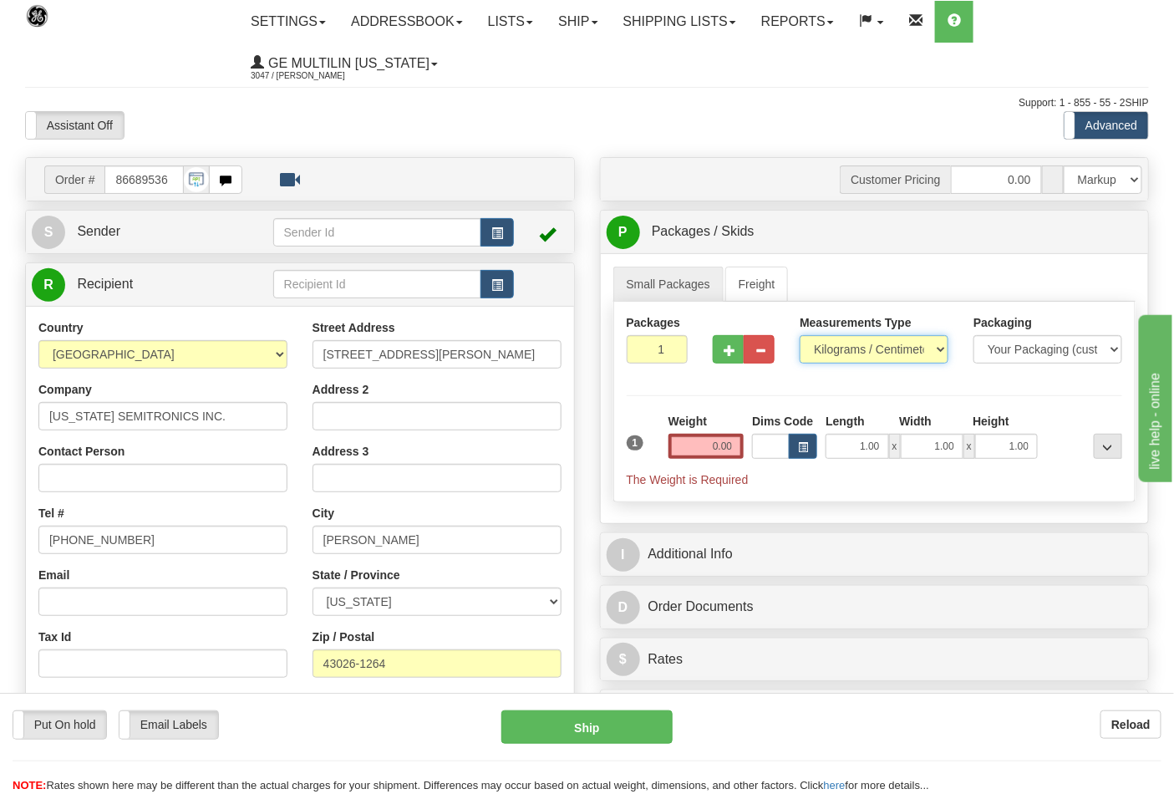
select select "0"
click at [800, 336] on select "Pounds / Inches Kilograms / Centimeters" at bounding box center [874, 349] width 149 height 28
click at [727, 444] on input "0.00" at bounding box center [707, 446] width 76 height 25
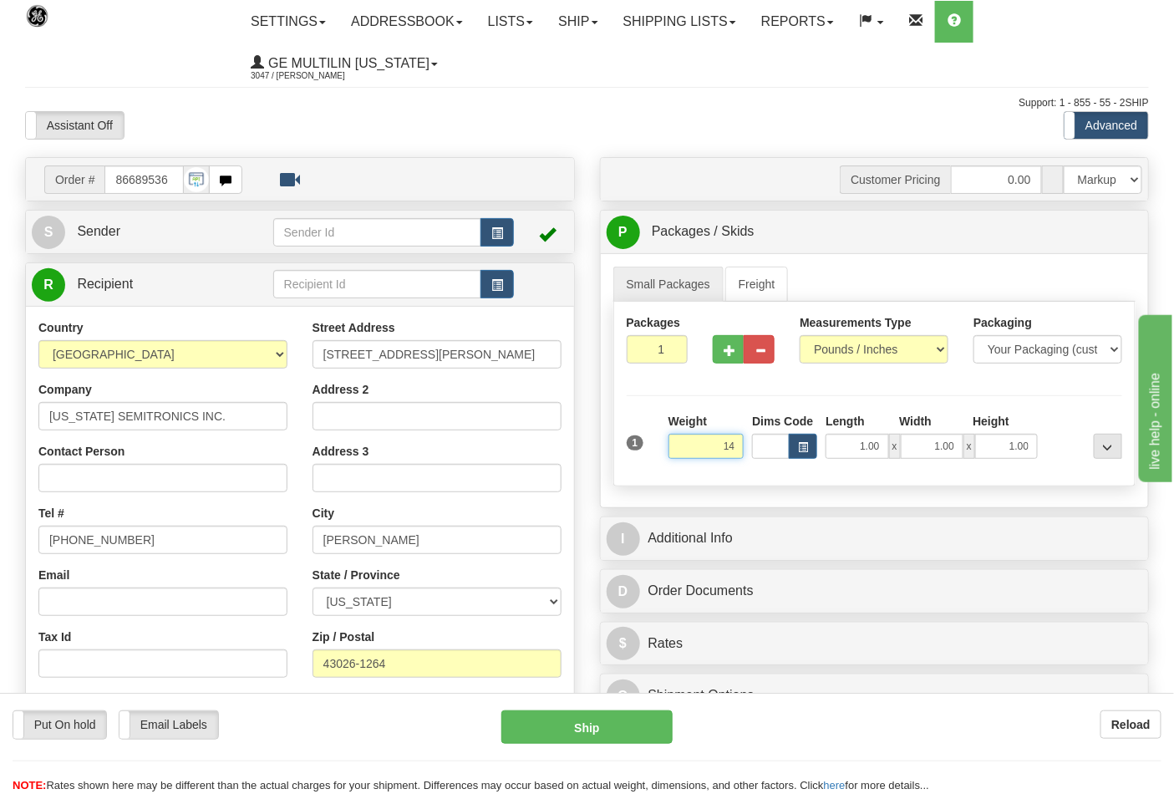
click button "Delete" at bounding box center [0, 0] width 0 height 0
type input "14.00"
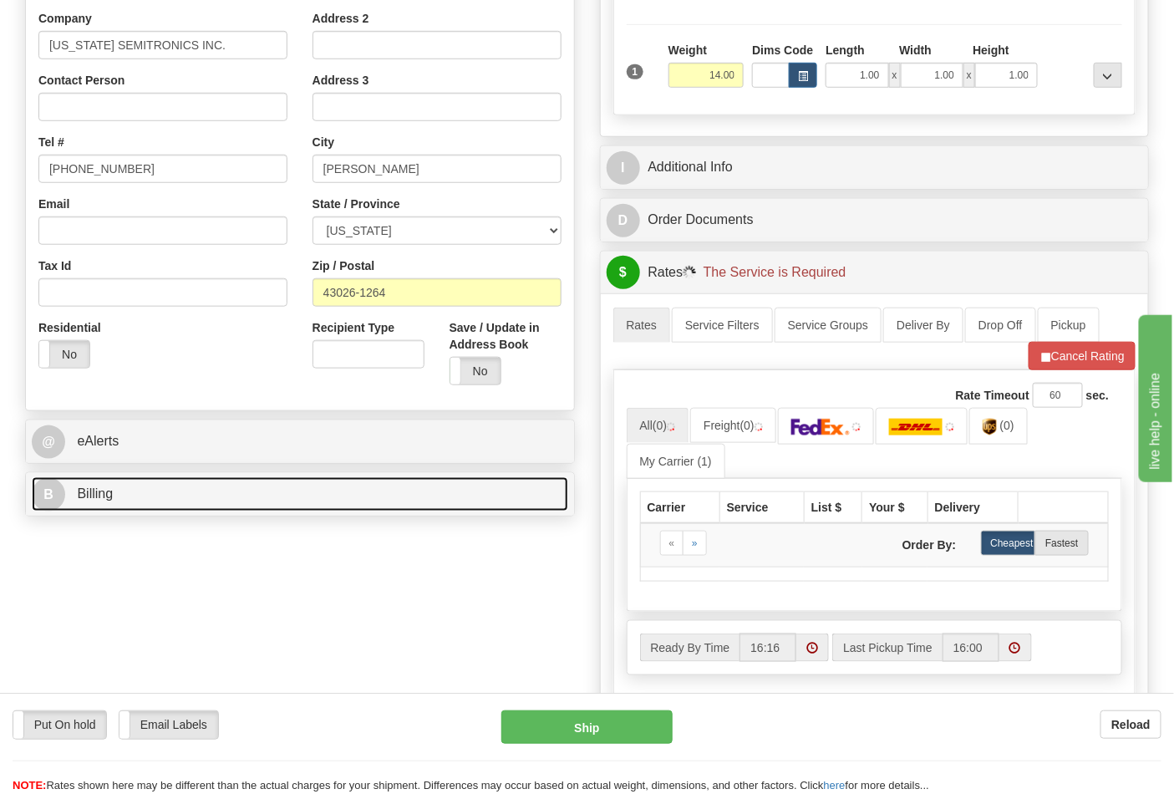
click at [219, 506] on link "B Billing" at bounding box center [300, 494] width 537 height 34
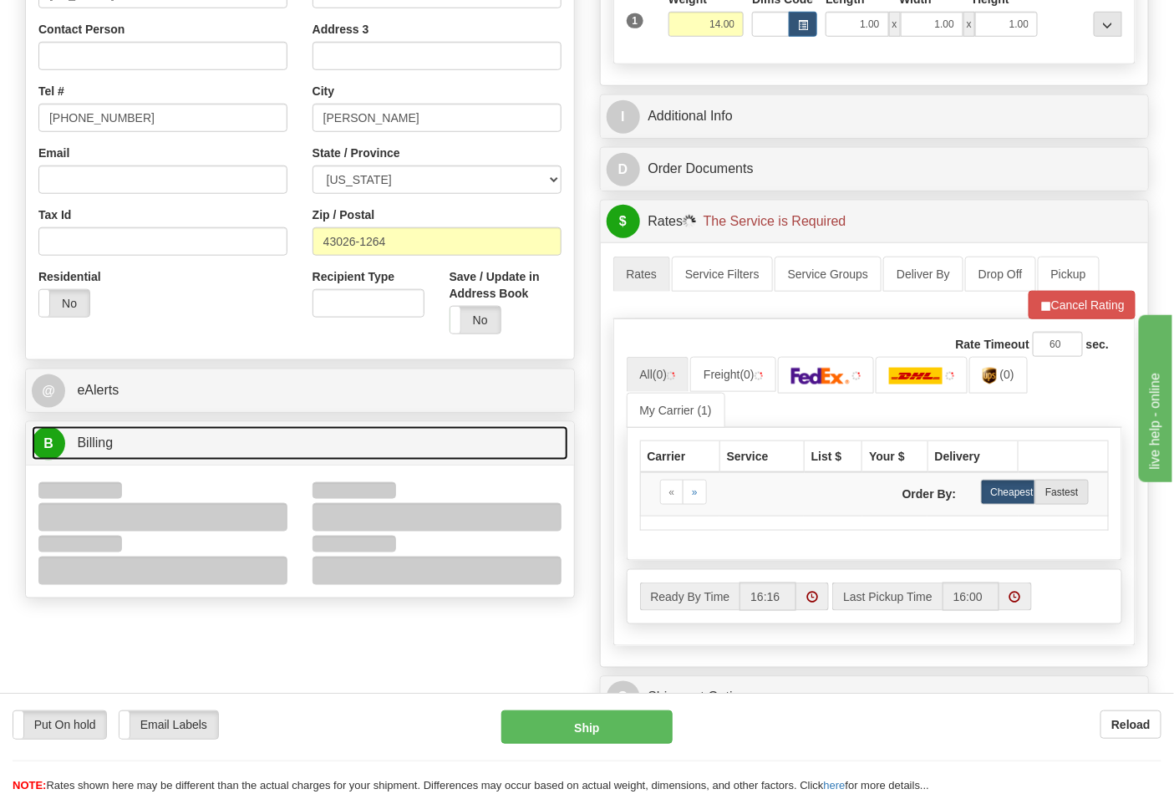
scroll to position [557, 0]
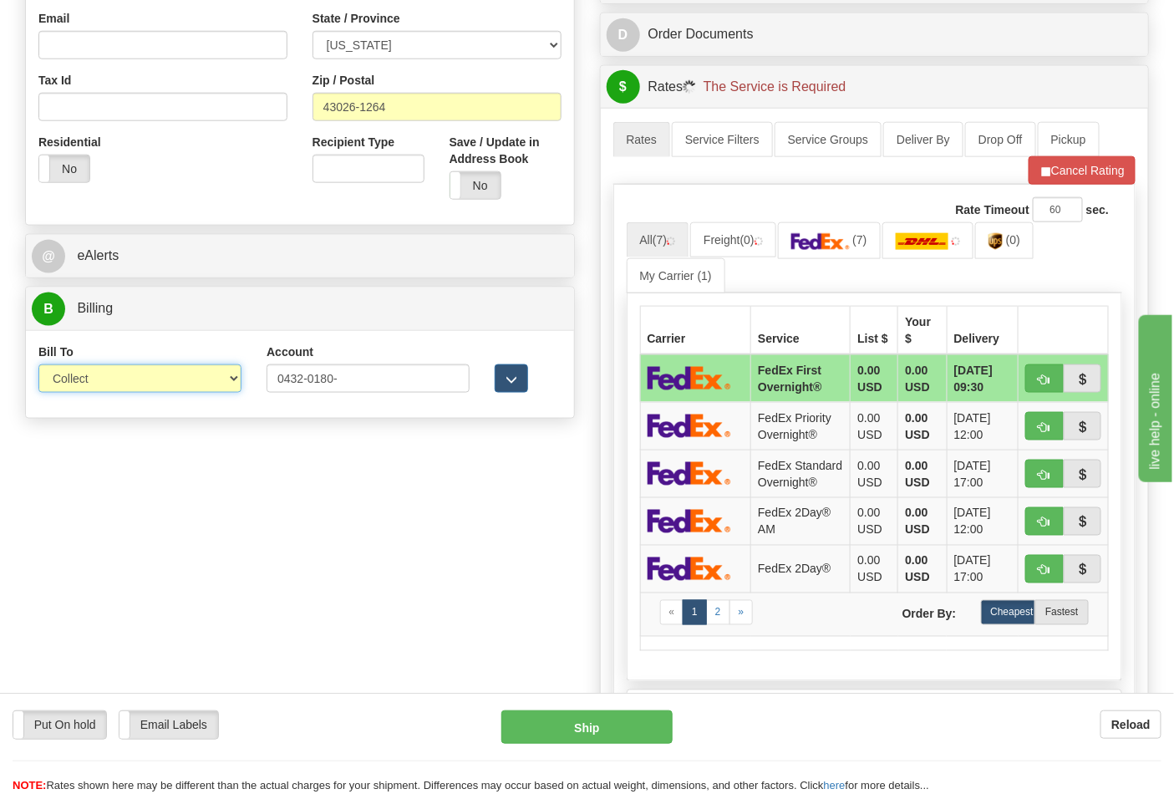
click at [100, 378] on select "Sender Recipient Third Party Collect" at bounding box center [139, 378] width 203 height 28
select select "2"
click at [38, 366] on select "Sender Recipient Third Party Collect" at bounding box center [139, 378] width 203 height 28
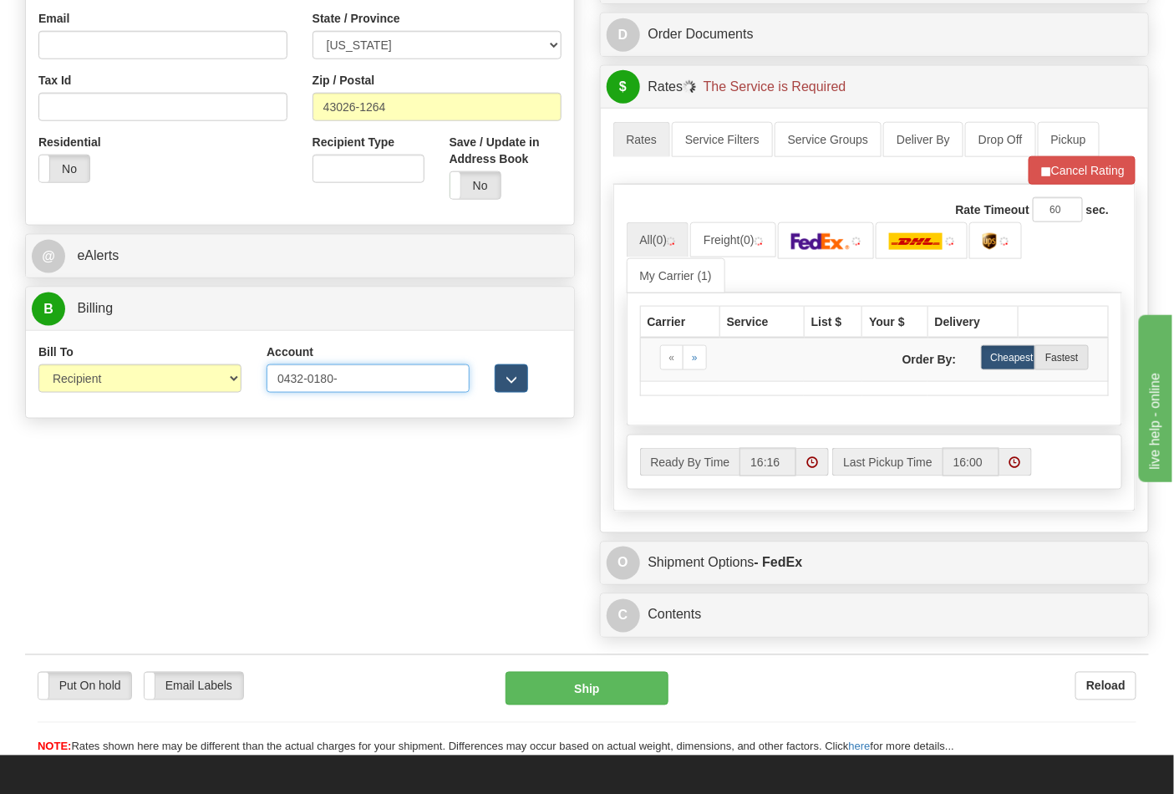
click at [369, 379] on input "0432-0180-" at bounding box center [368, 378] width 203 height 28
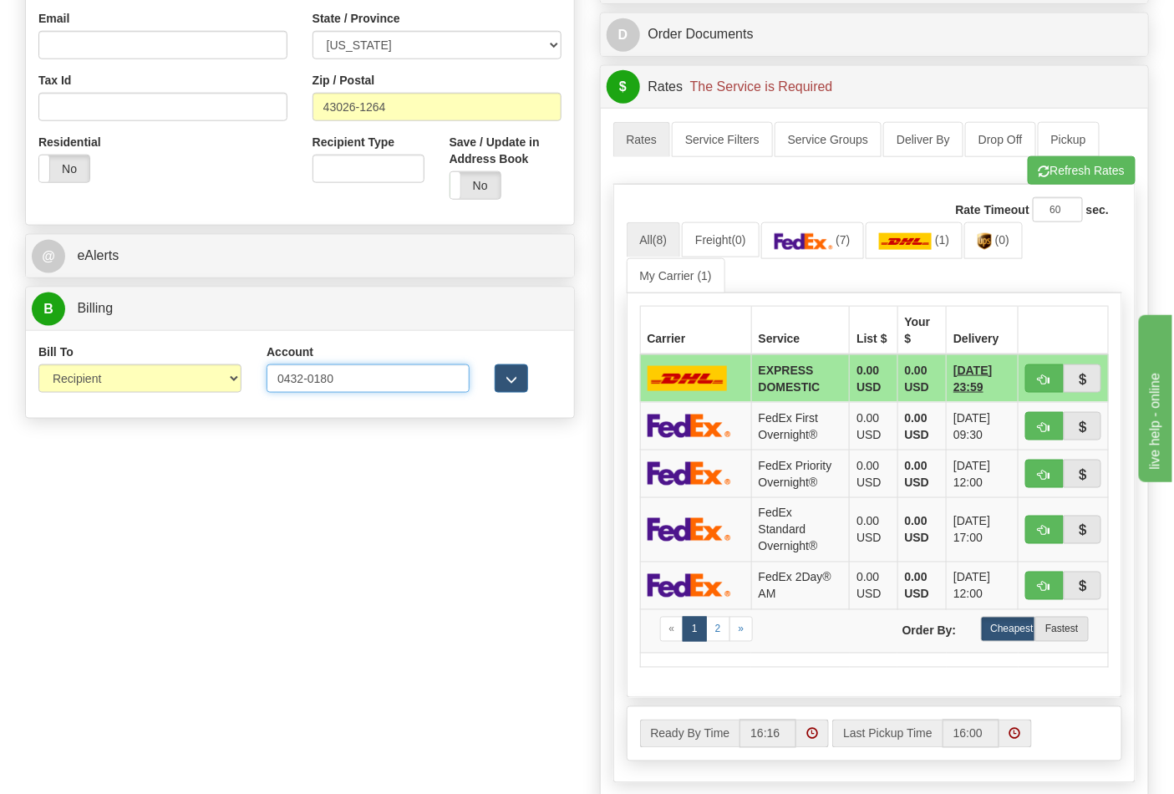
drag, startPoint x: 304, startPoint y: 379, endPoint x: 312, endPoint y: 385, distance: 10.1
click at [304, 379] on input "0432-0180" at bounding box center [368, 378] width 203 height 28
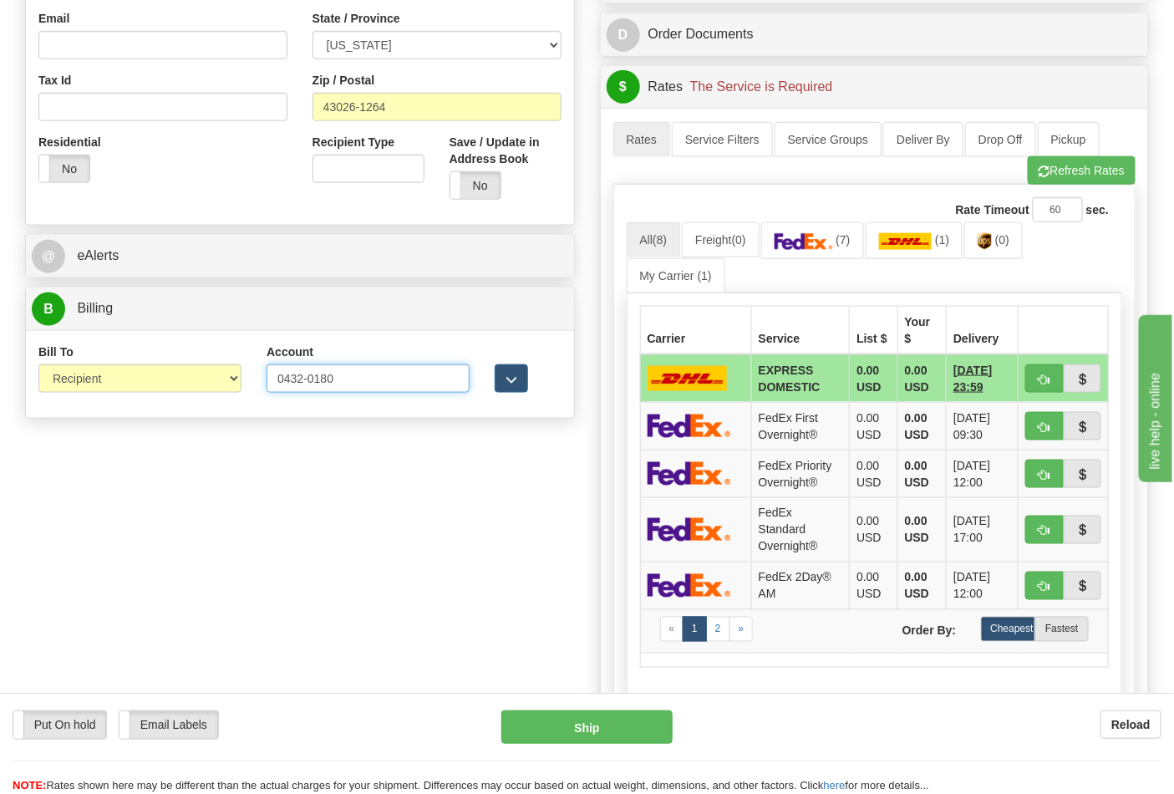
drag, startPoint x: 305, startPoint y: 383, endPoint x: 313, endPoint y: 386, distance: 9.0
click at [305, 382] on input "0432-0180" at bounding box center [368, 378] width 203 height 28
click at [309, 379] on input "0432-0180" at bounding box center [368, 378] width 203 height 28
click at [363, 382] on input "04320180" at bounding box center [368, 378] width 203 height 28
type input "043201808"
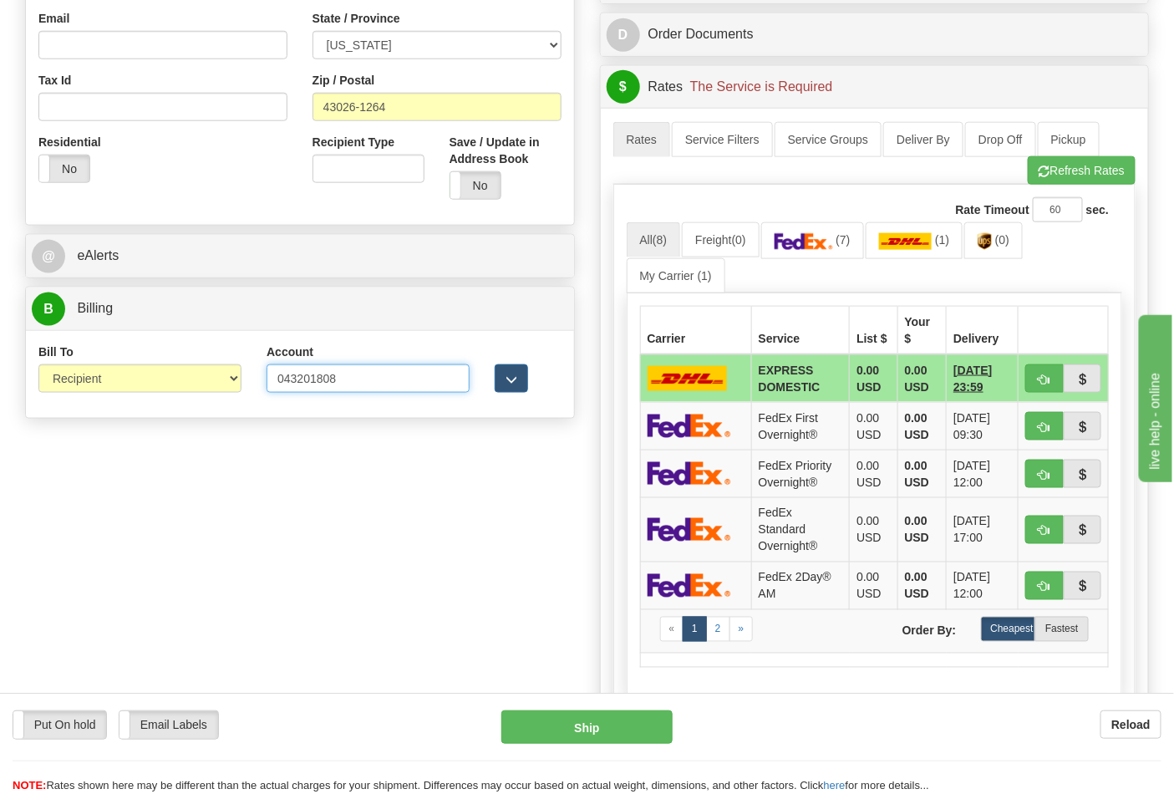
click button "Delete" at bounding box center [0, 0] width 0 height 0
click at [833, 241] on img at bounding box center [804, 241] width 59 height 17
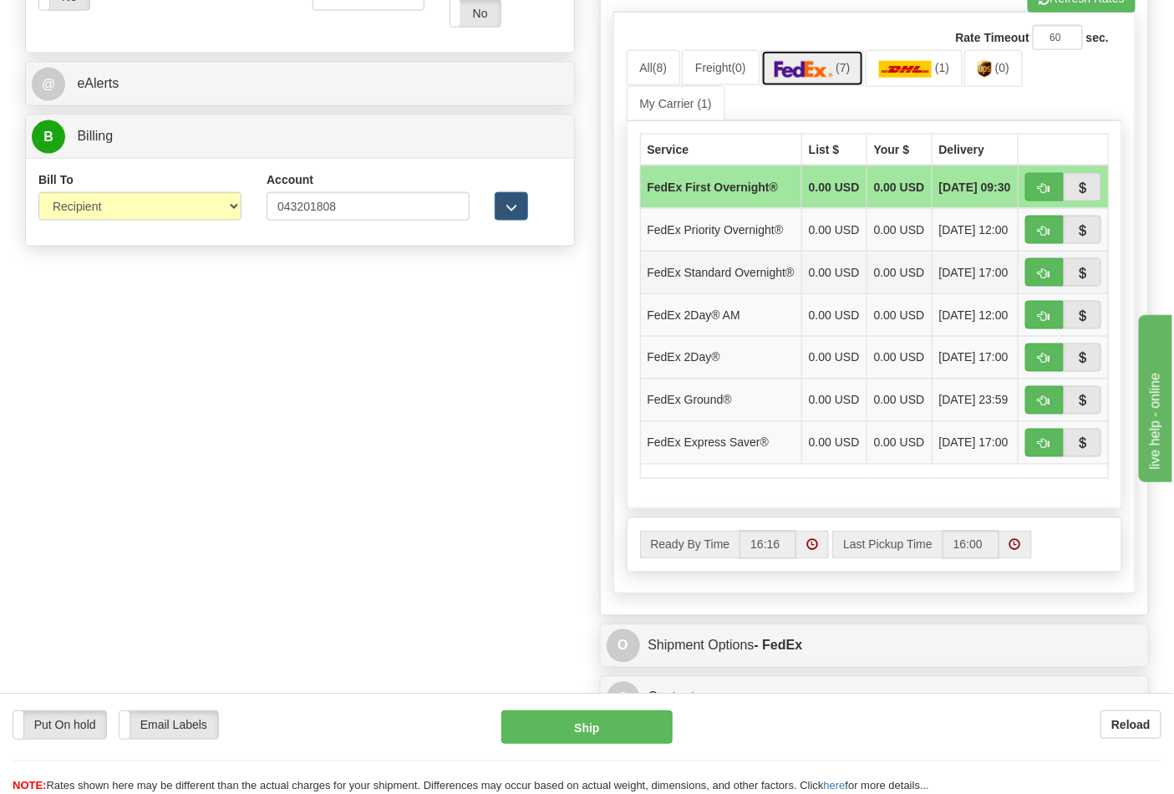
scroll to position [836, 0]
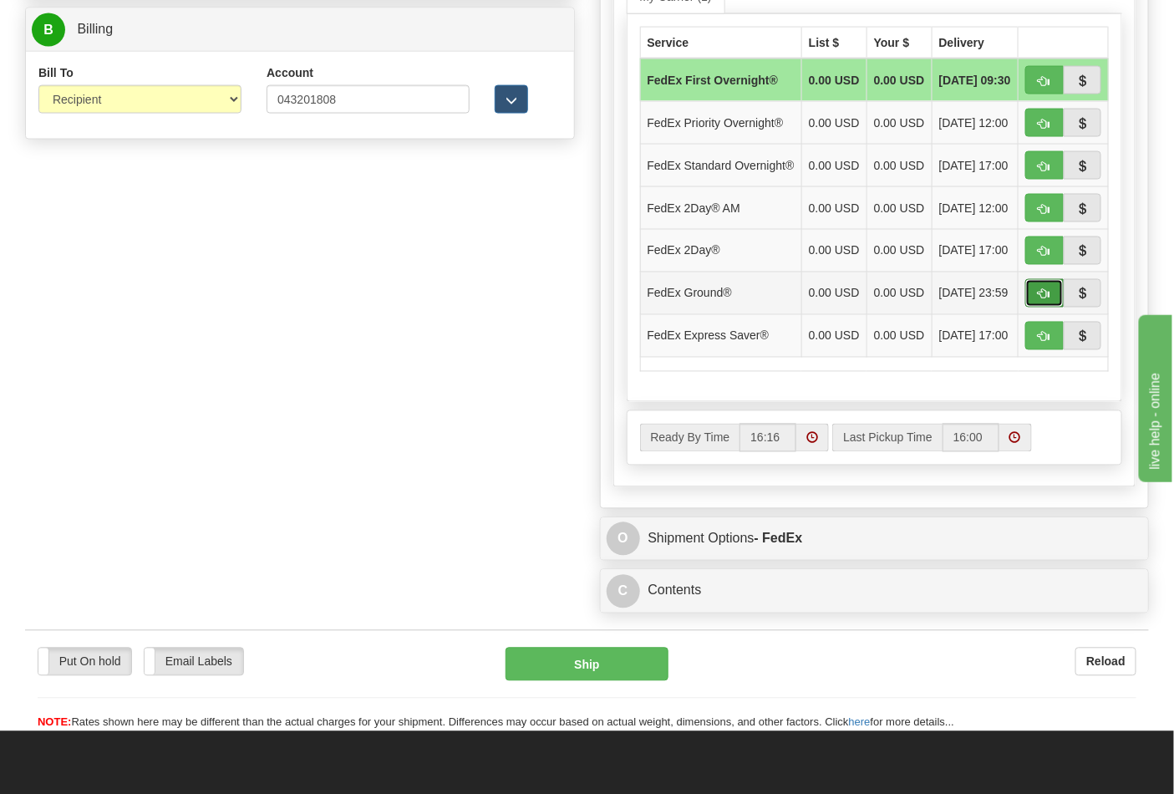
click at [1041, 300] on span "button" at bounding box center [1045, 294] width 12 height 11
type input "92"
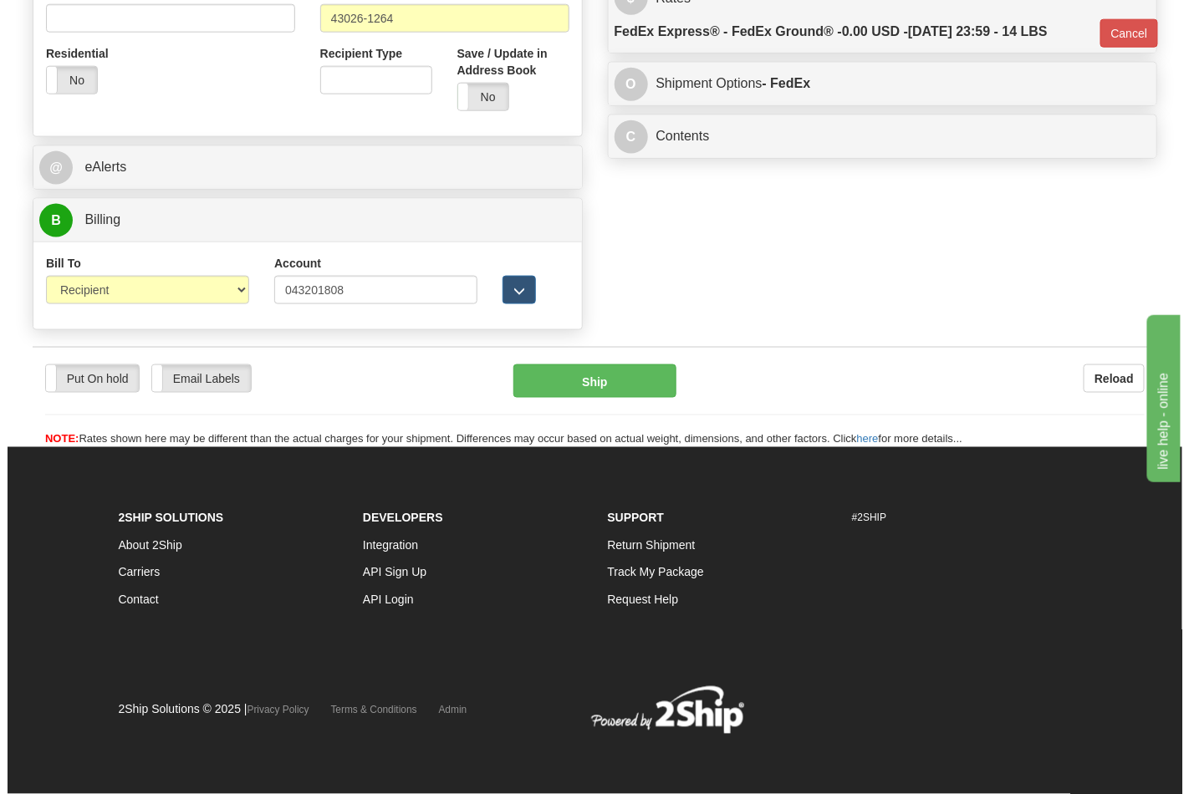
scroll to position [648, 0]
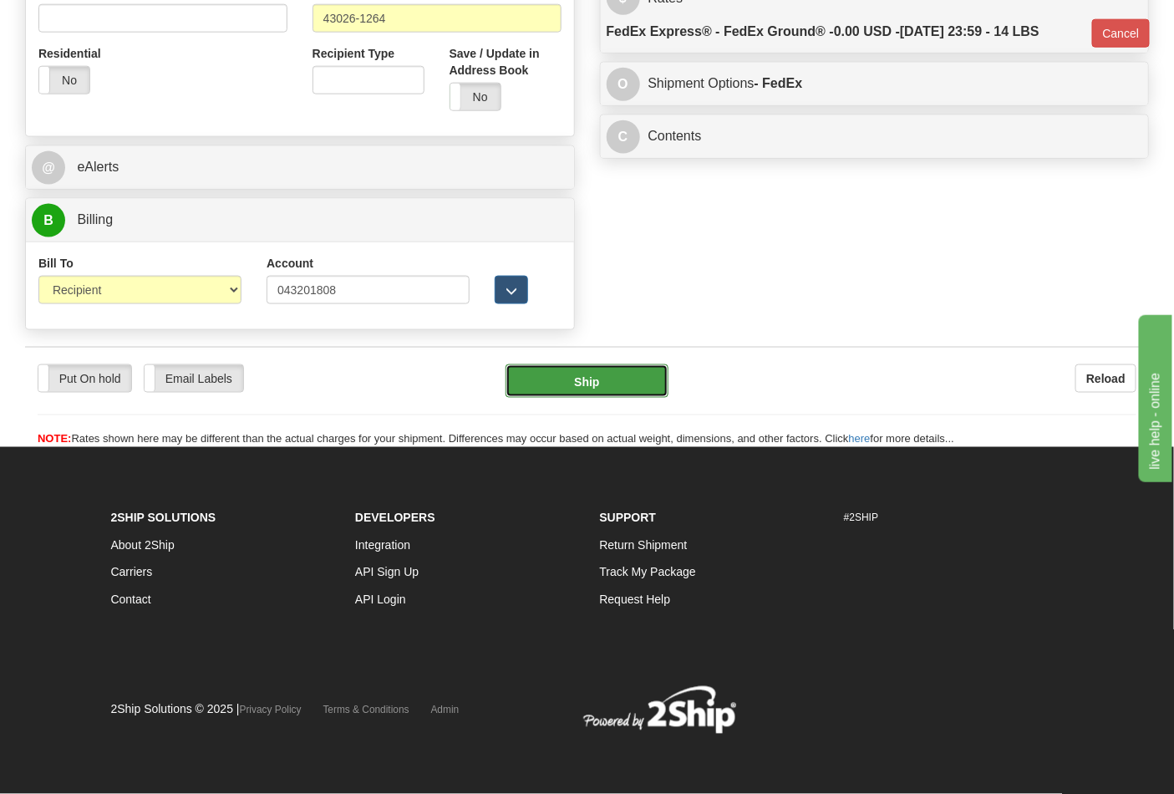
click at [598, 397] on button "Ship" at bounding box center [587, 380] width 162 height 33
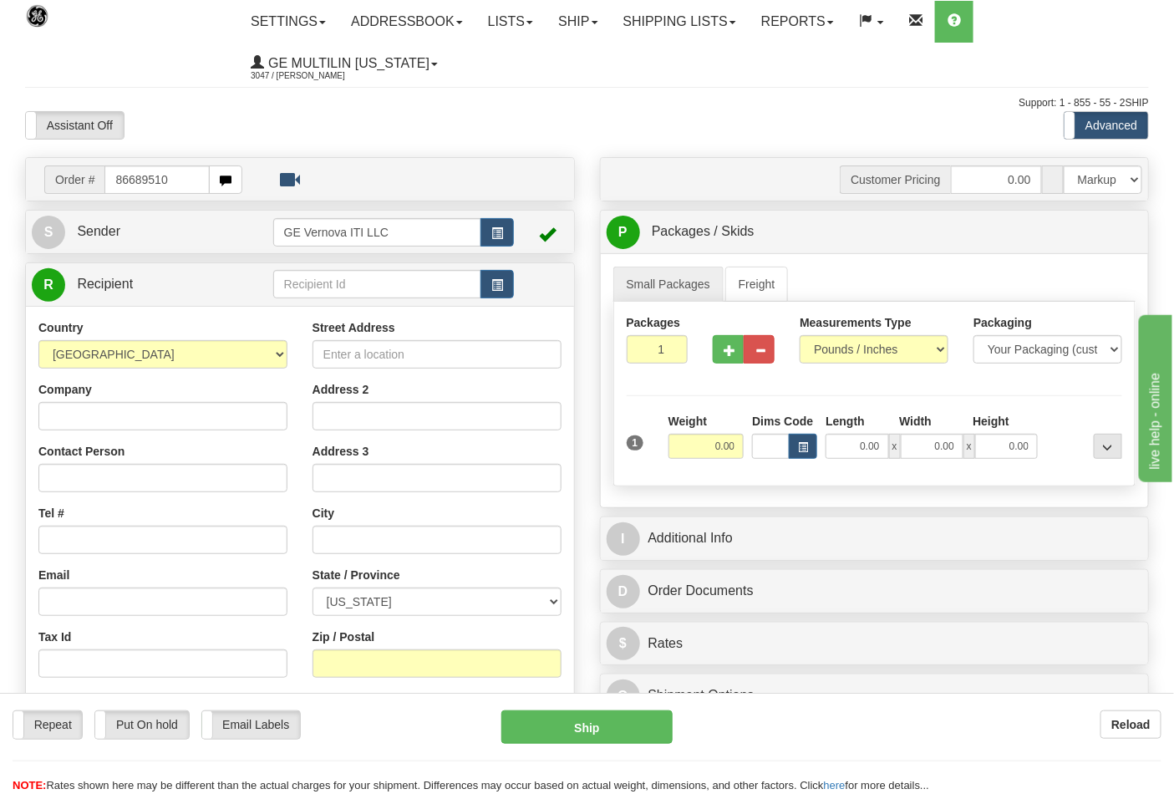
type input "86689510"
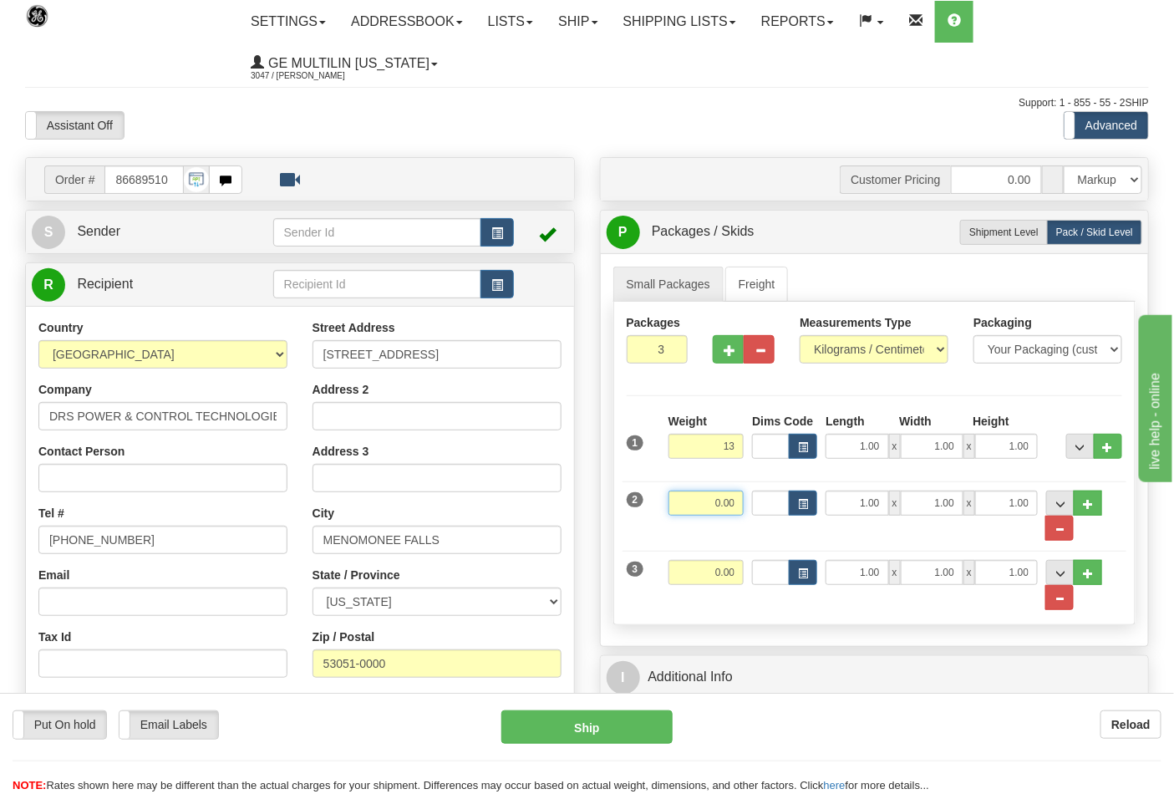
type input "13.00"
click at [744, 507] on input "0.00" at bounding box center [707, 503] width 76 height 25
type input "13.00"
click at [739, 573] on input "0.00" at bounding box center [707, 572] width 76 height 25
type input "14.00"
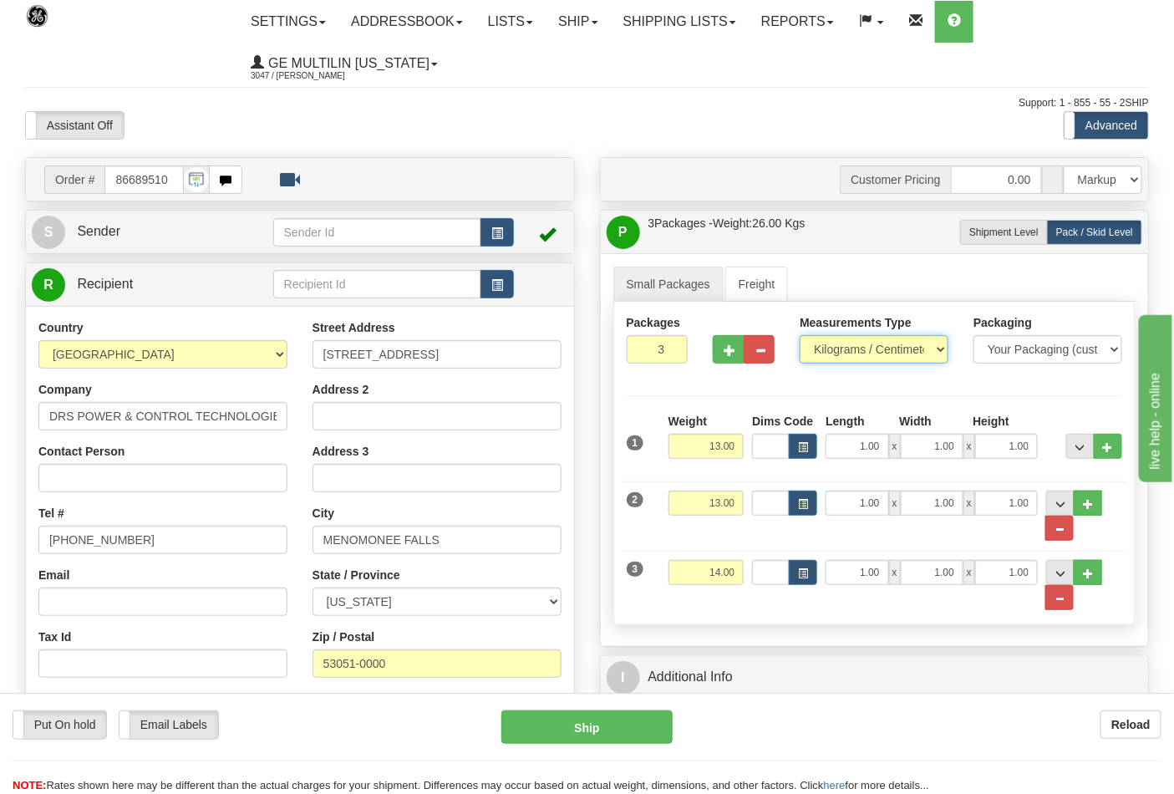
click at [863, 352] on select "Pounds / Inches Kilograms / Centimeters" at bounding box center [874, 349] width 149 height 28
click at [800, 336] on select "Pounds / Inches Kilograms / Centimeters" at bounding box center [874, 349] width 149 height 28
click at [847, 356] on select "Pounds / Inches Kilograms / Centimeters" at bounding box center [874, 349] width 149 height 28
select select "0"
click at [800, 336] on select "Pounds / Inches Kilograms / Centimeters" at bounding box center [874, 349] width 149 height 28
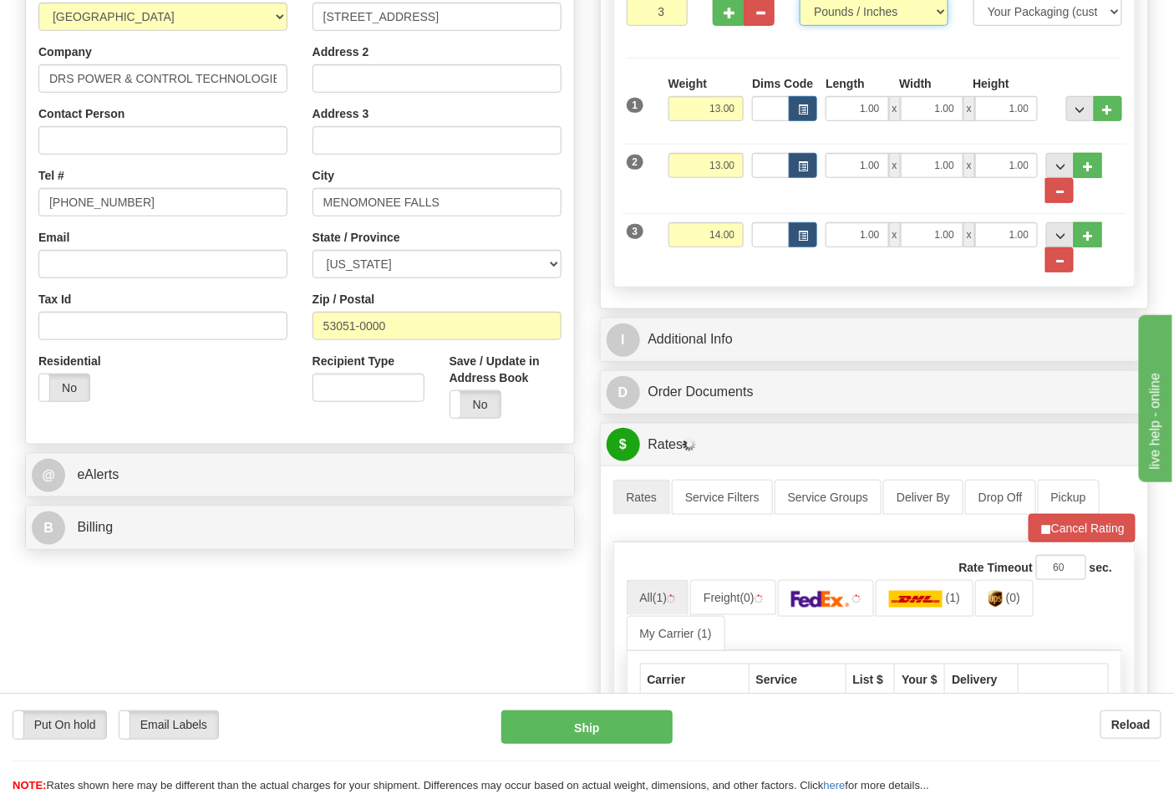
scroll to position [371, 0]
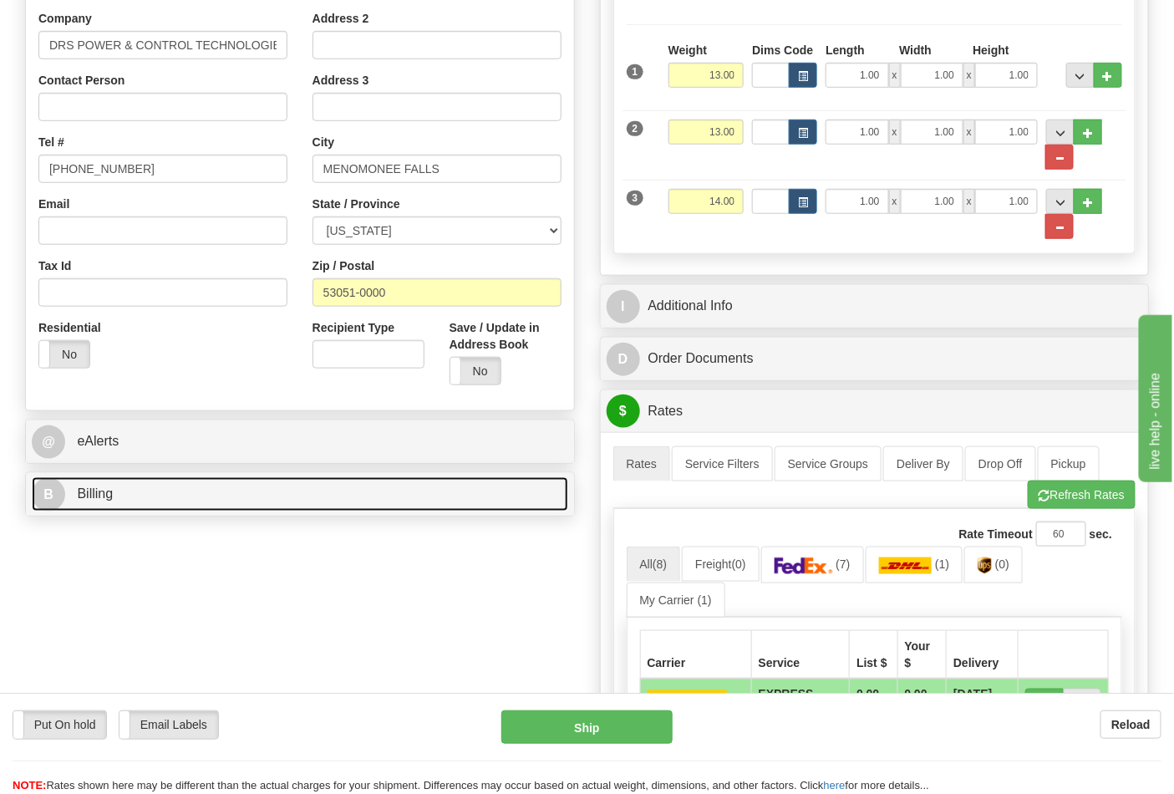
click at [125, 504] on link "B Billing" at bounding box center [300, 494] width 537 height 34
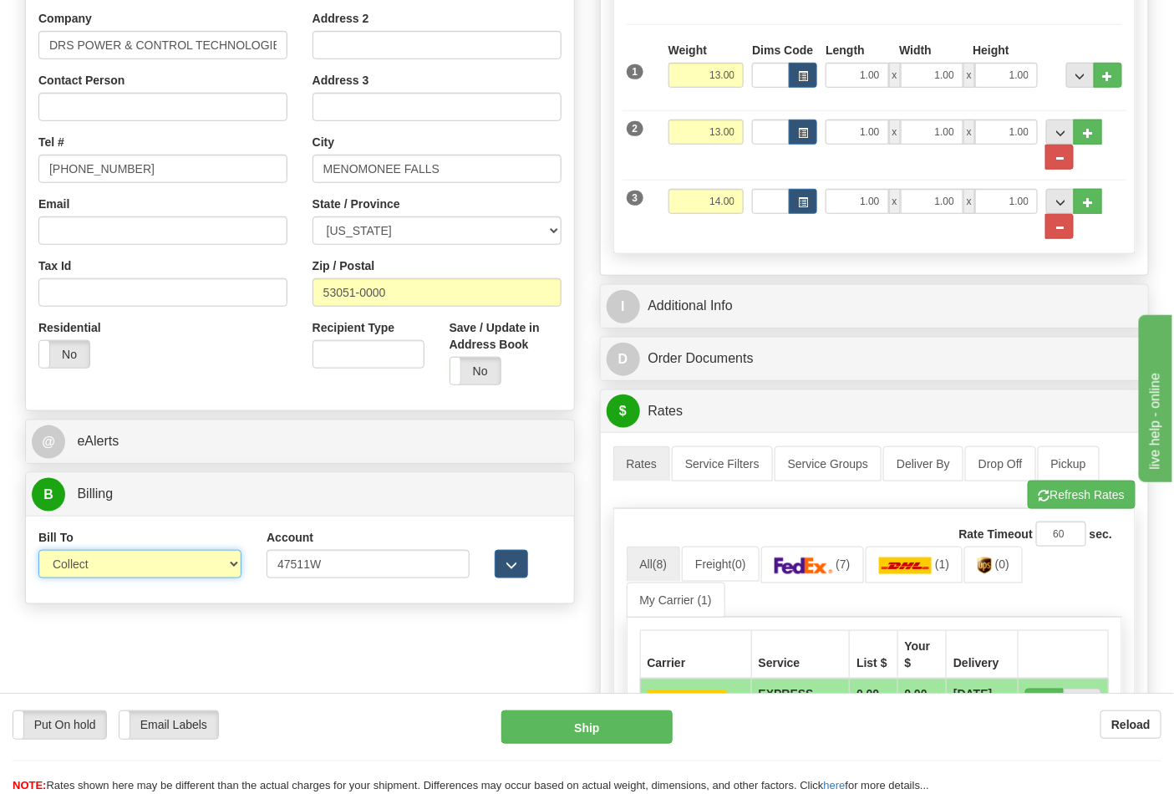
click at [120, 556] on select "Sender Recipient Third Party Collect" at bounding box center [139, 564] width 203 height 28
select select "2"
click at [38, 552] on select "Sender Recipient Third Party Collect" at bounding box center [139, 564] width 203 height 28
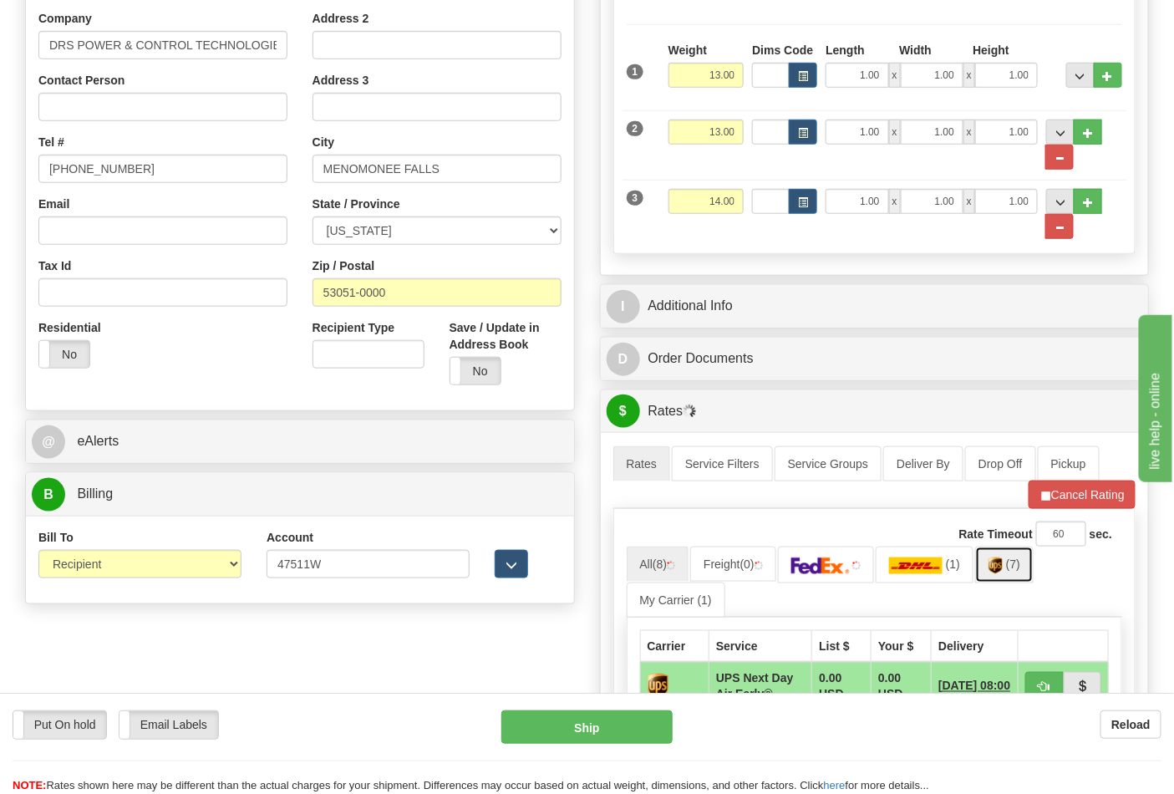
click at [1015, 570] on span "(7)" at bounding box center [1013, 564] width 14 height 13
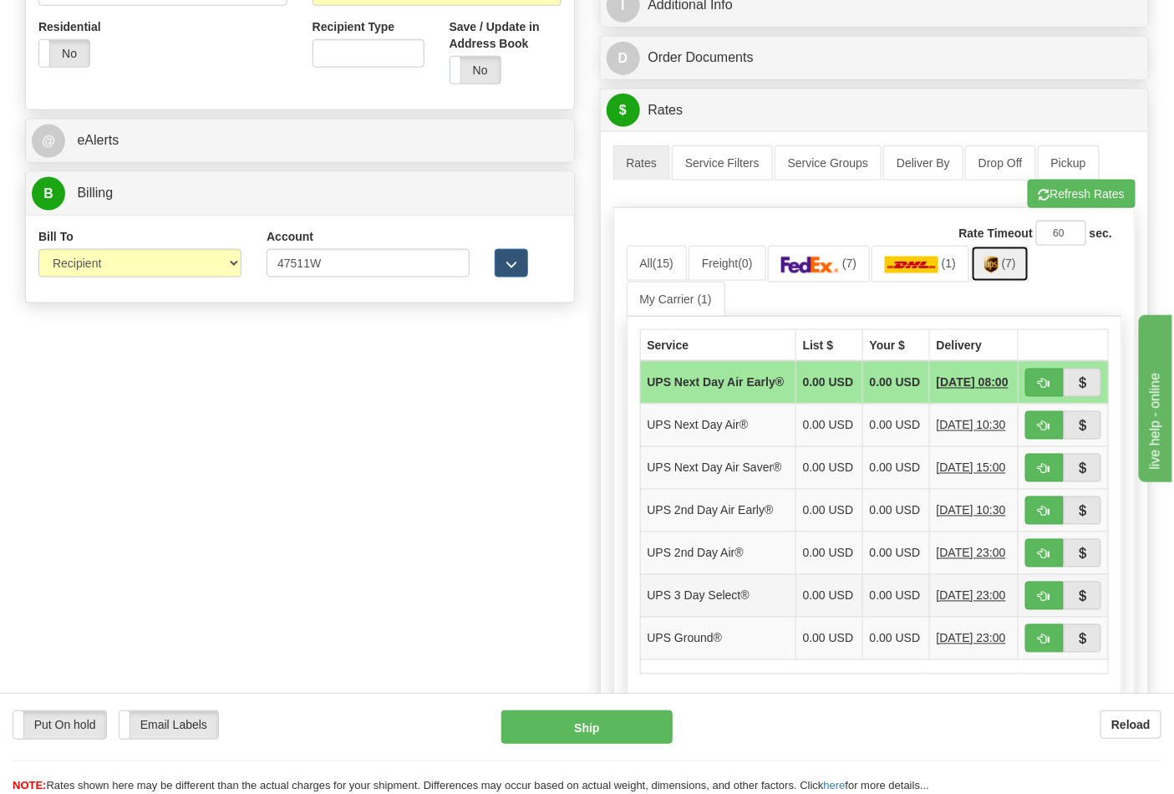
scroll to position [836, 0]
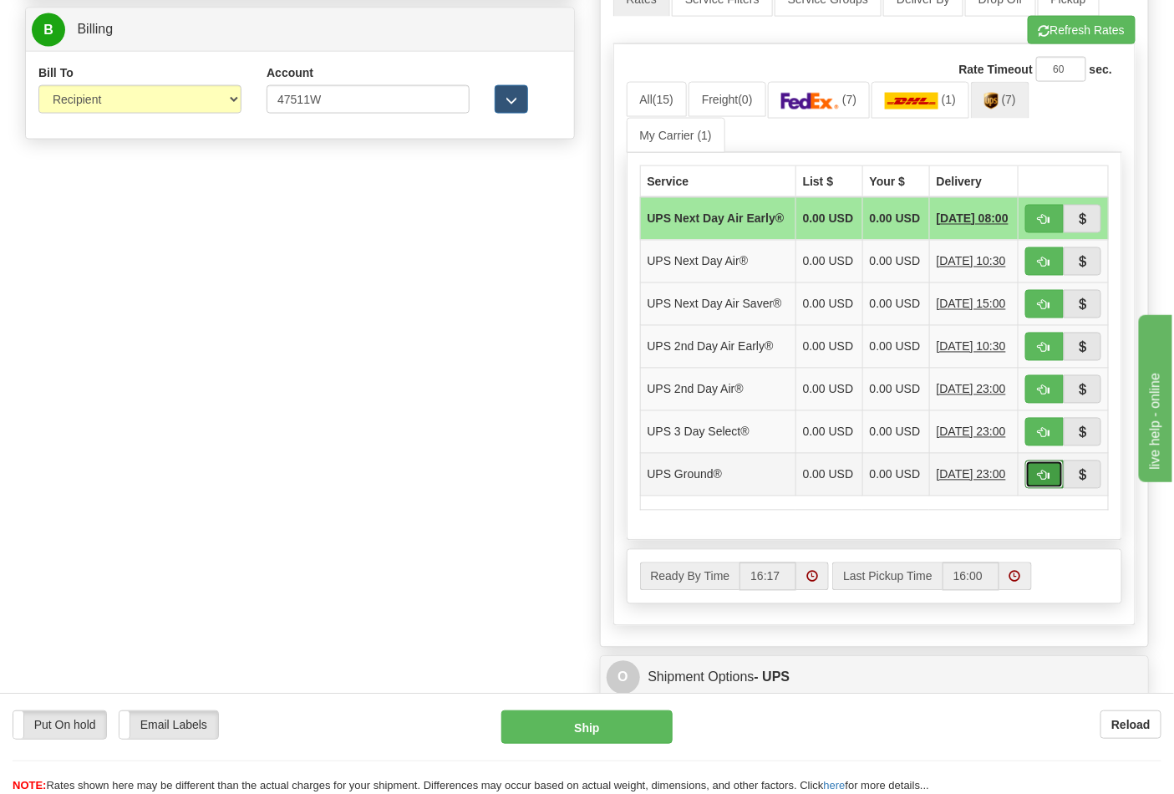
click at [1041, 481] on span "button" at bounding box center [1045, 476] width 12 height 11
type input "03"
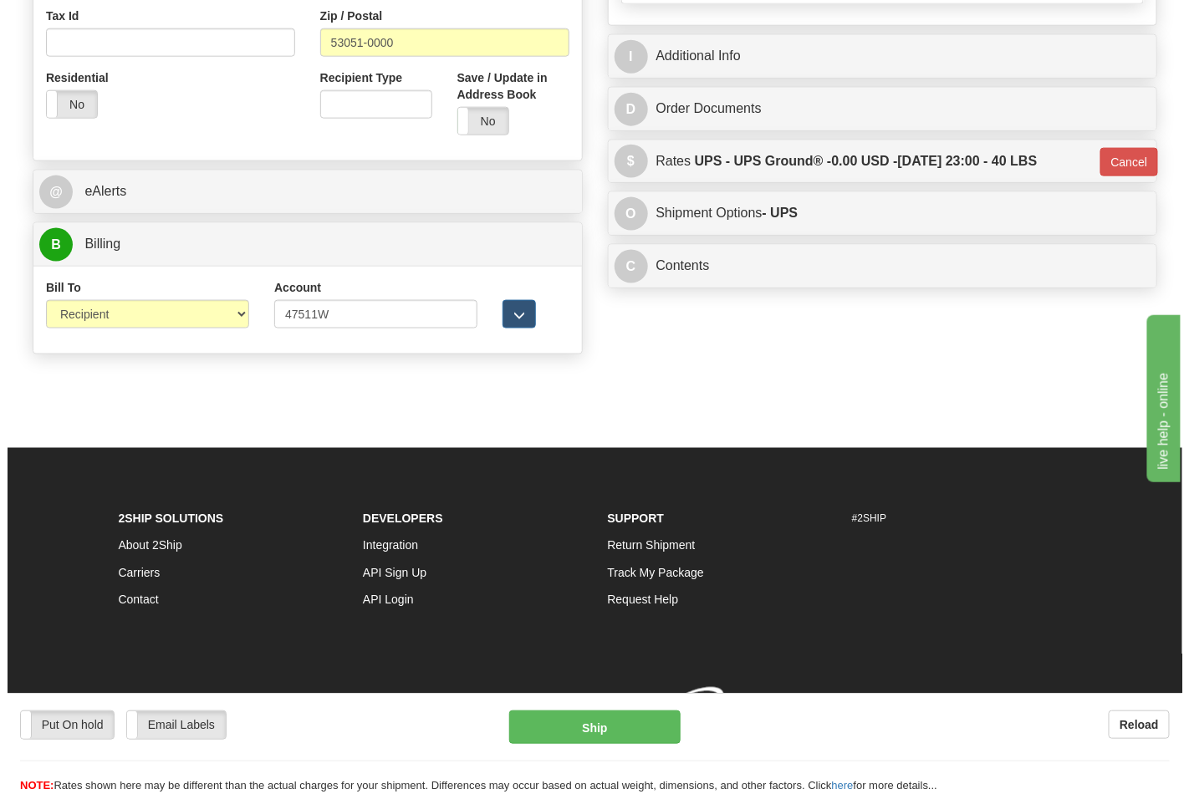
scroll to position [648, 0]
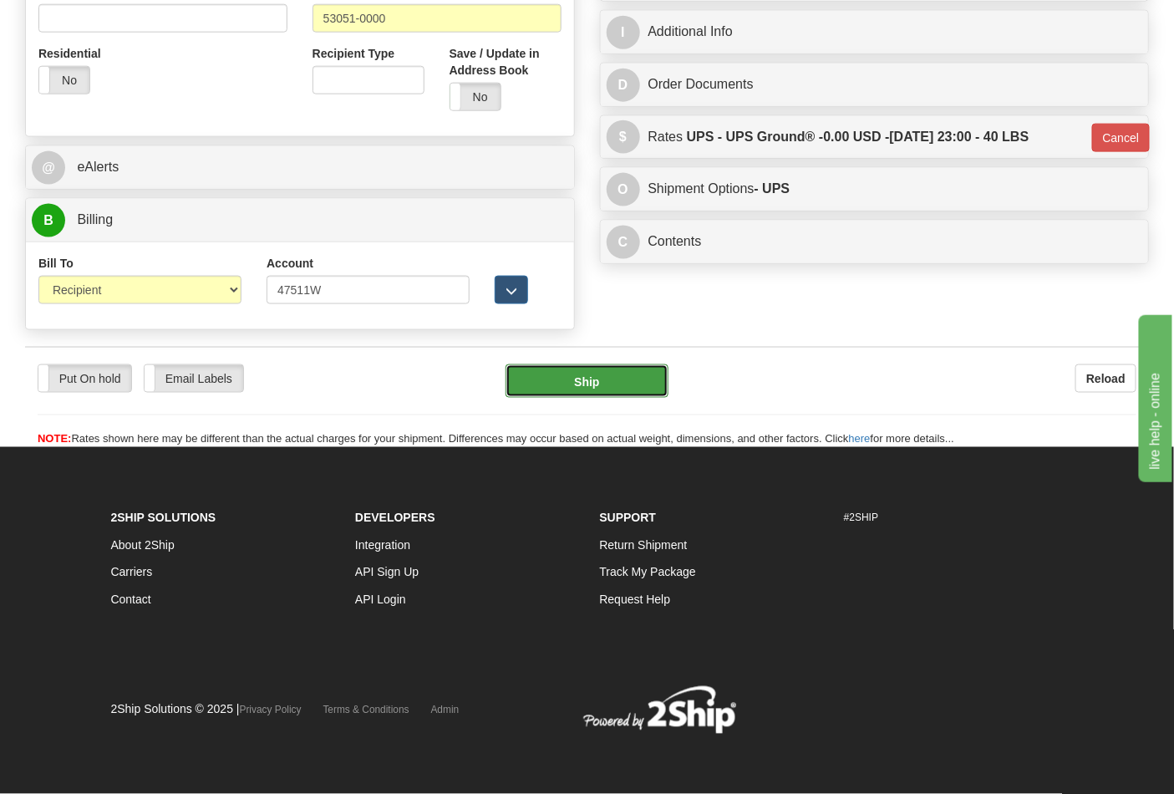
click at [612, 369] on button "Ship" at bounding box center [587, 380] width 162 height 33
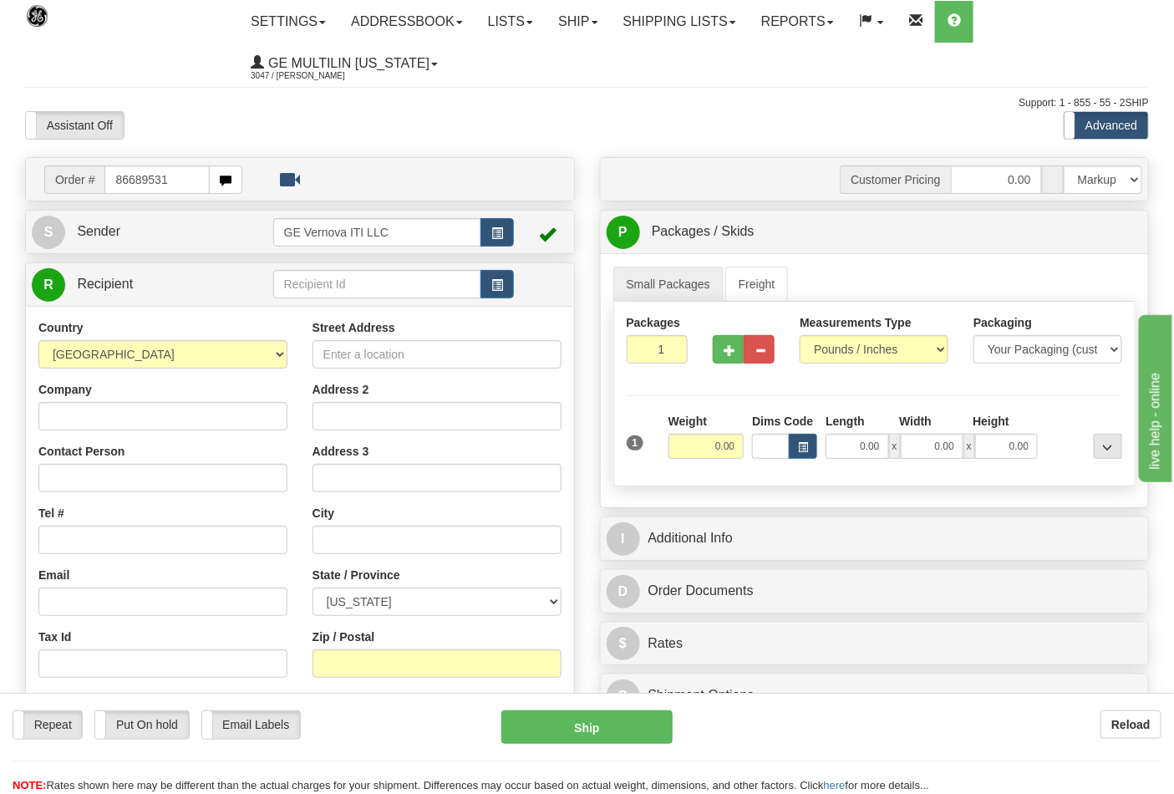
type input "86689531"
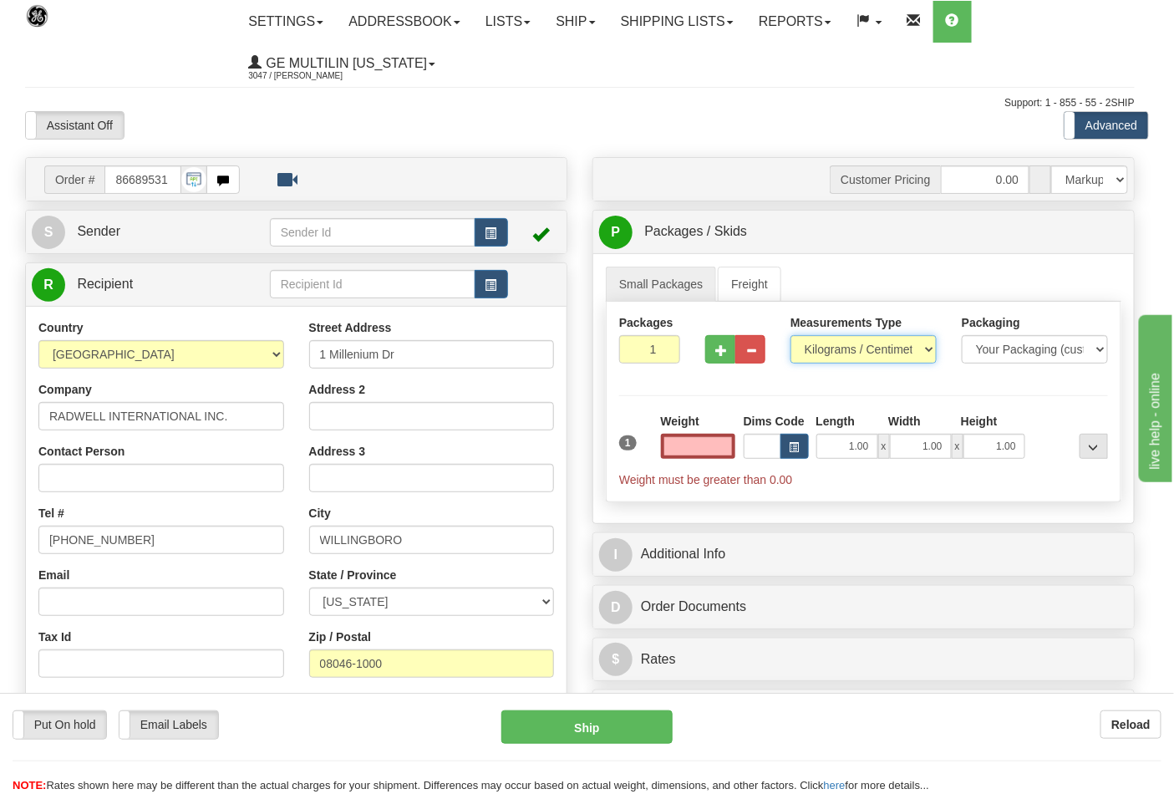
type input "0.00"
click at [872, 349] on select "Pounds / Inches Kilograms / Centimeters" at bounding box center [864, 349] width 146 height 28
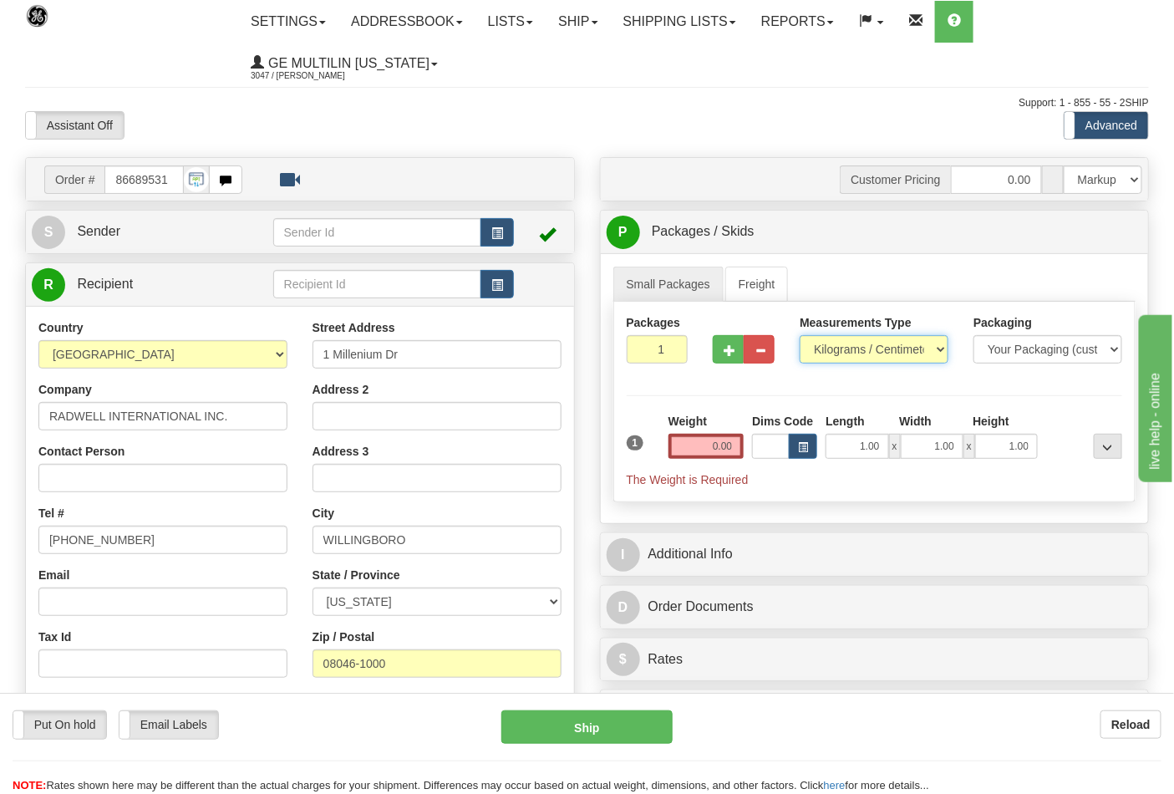
select select "0"
click at [800, 336] on select "Pounds / Inches Kilograms / Centimeters" at bounding box center [874, 349] width 149 height 28
click at [722, 455] on input "0.00" at bounding box center [707, 446] width 76 height 25
click button "Delete" at bounding box center [0, 0] width 0 height 0
type input "1.00"
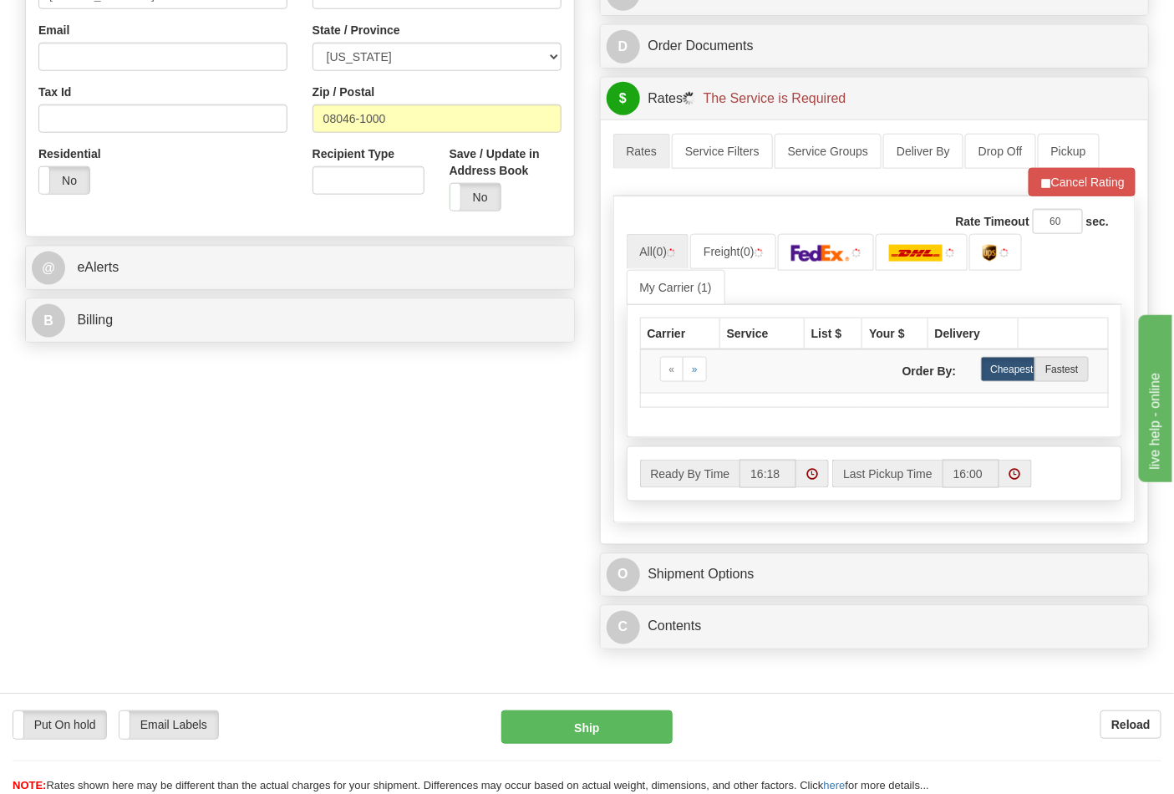
scroll to position [557, 0]
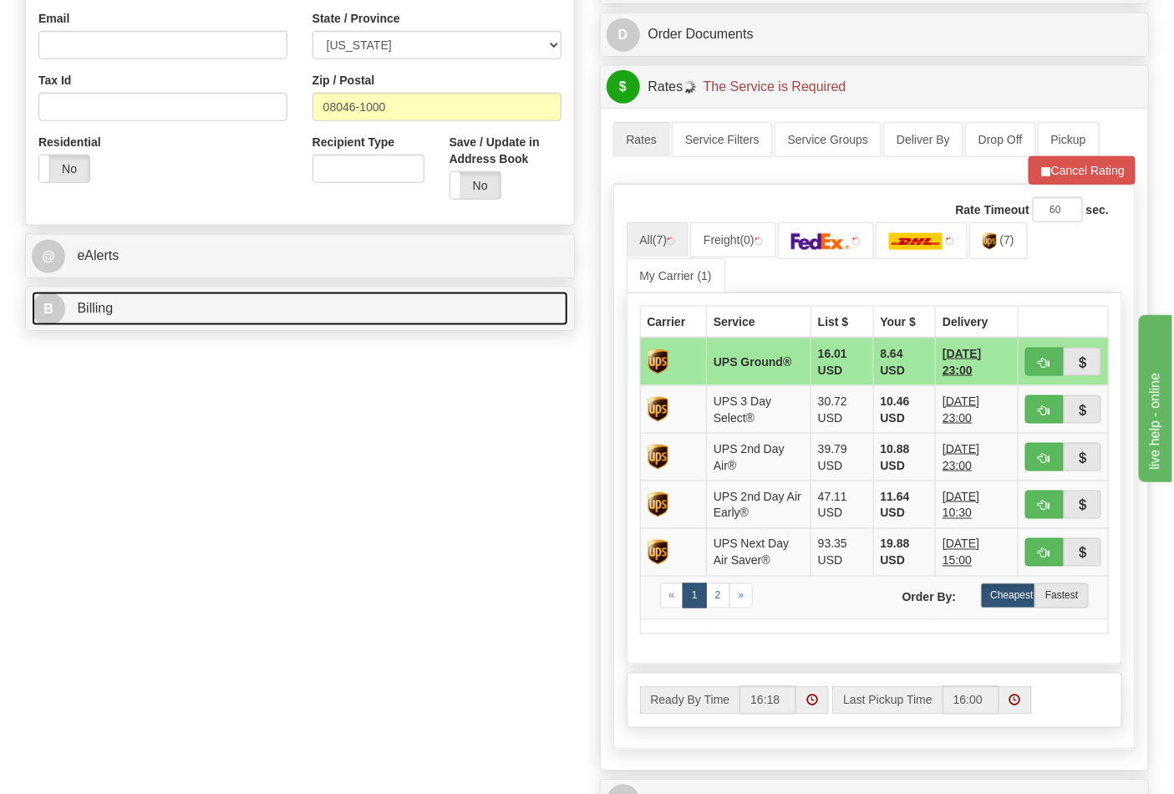
click at [146, 318] on link "B Billing" at bounding box center [300, 309] width 537 height 34
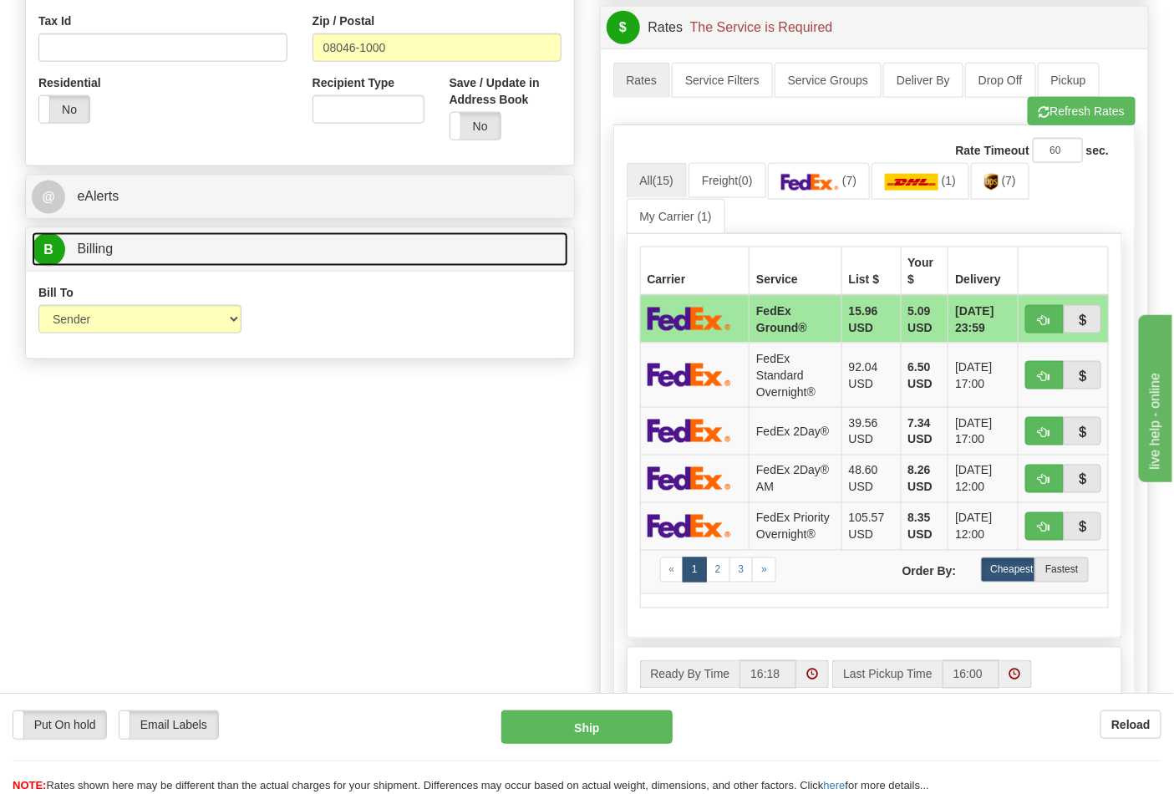
scroll to position [649, 0]
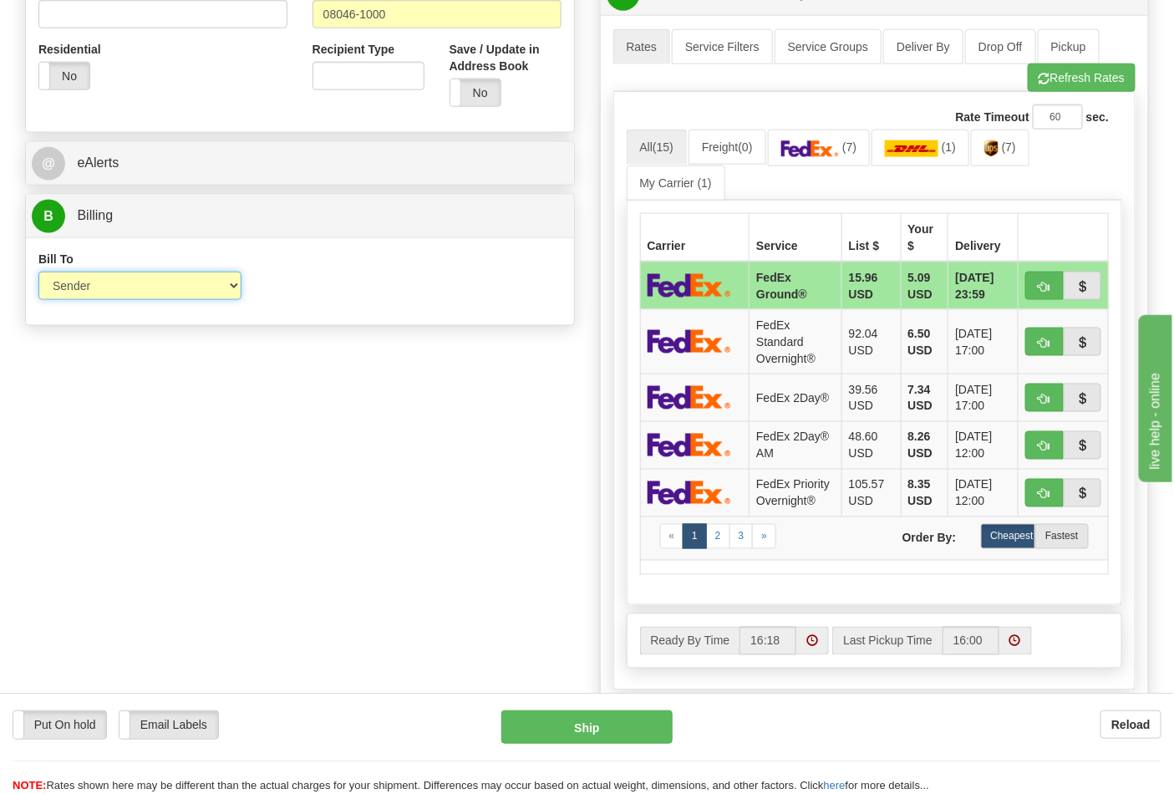
click at [105, 291] on select "Sender Recipient Third Party Collect" at bounding box center [139, 286] width 203 height 28
select select "2"
click at [38, 273] on select "Sender Recipient Third Party Collect" at bounding box center [139, 286] width 203 height 28
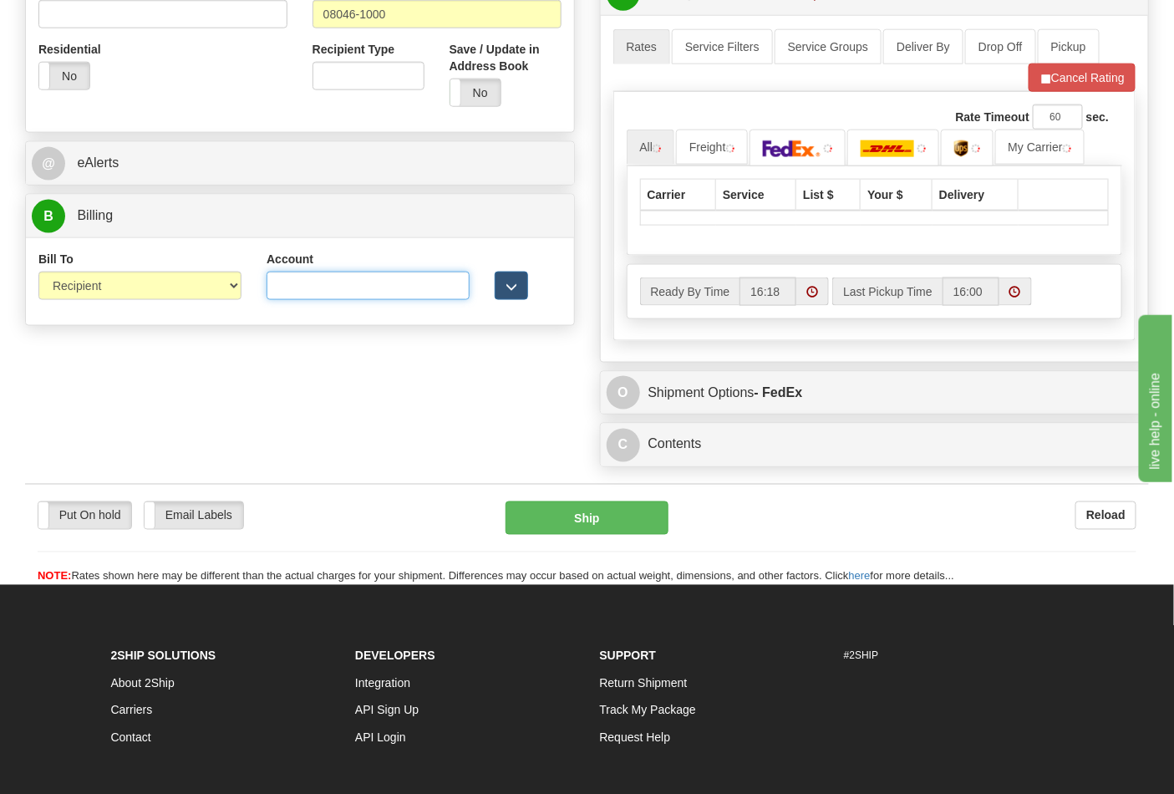
click at [383, 290] on input "Account" at bounding box center [368, 286] width 203 height 28
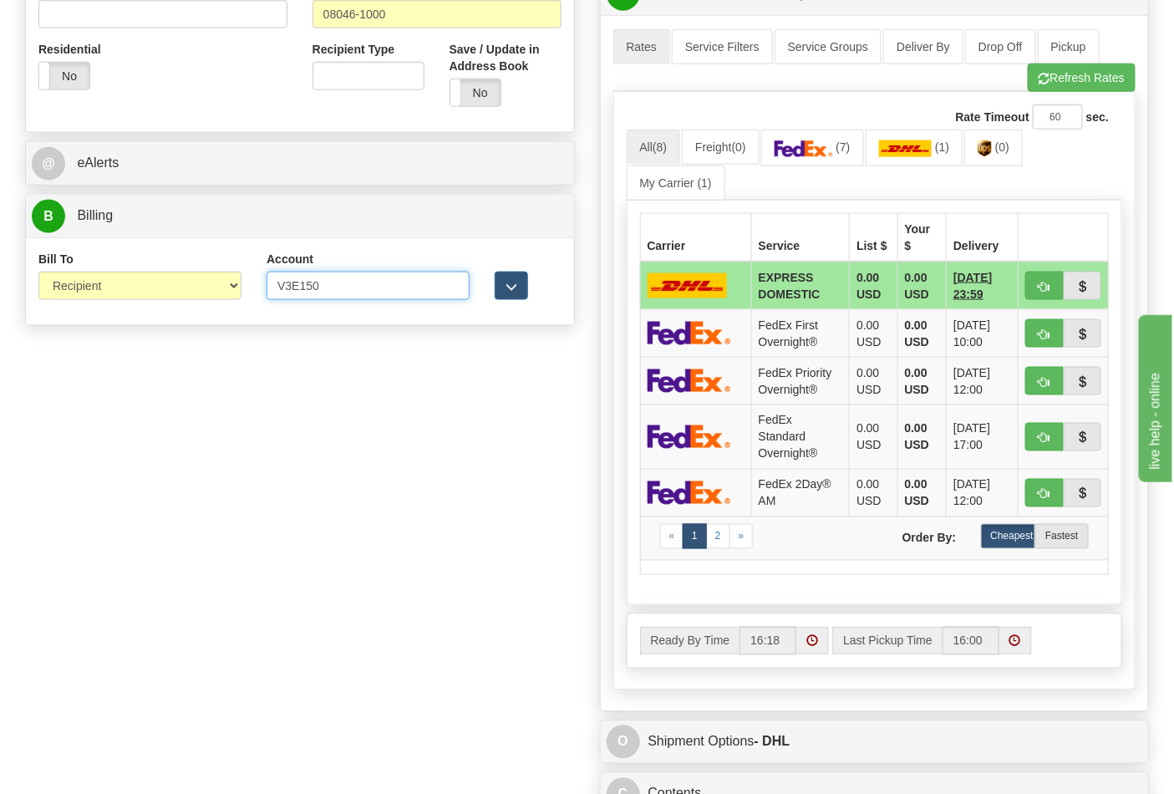
type input "V3E150"
click button "Delete" at bounding box center [0, 0] width 0 height 0
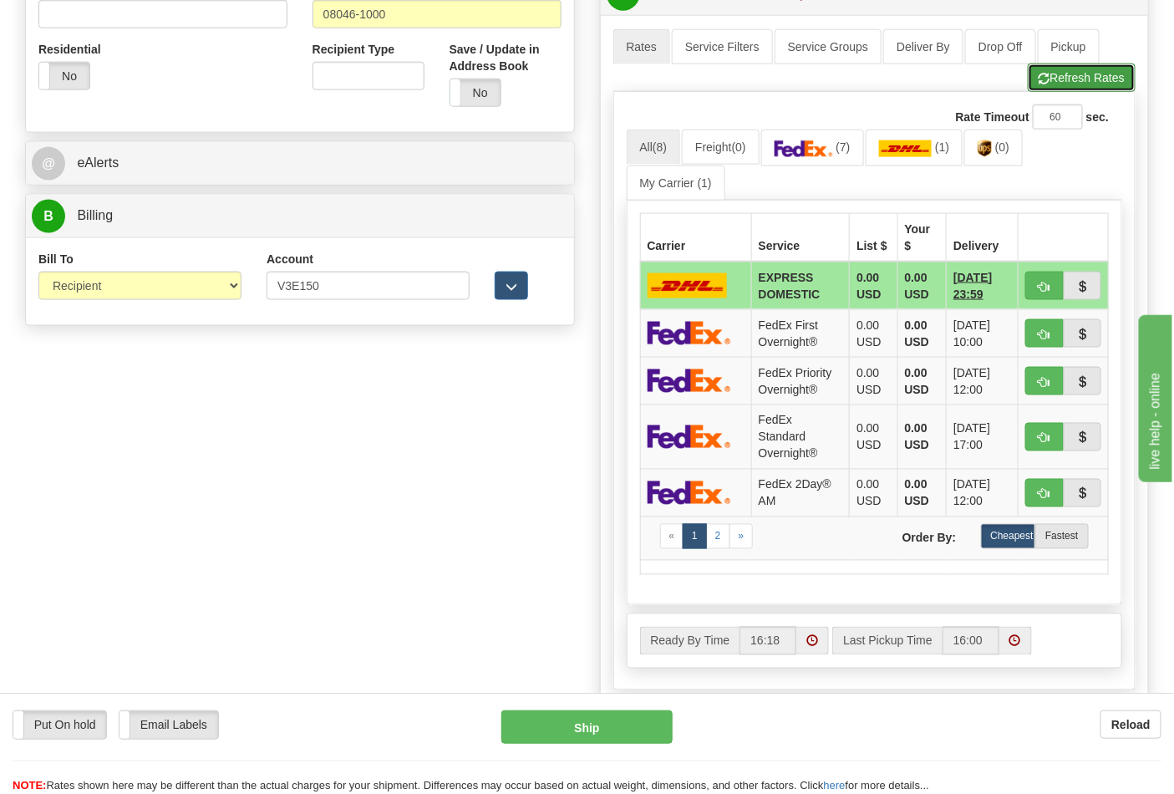
click at [1043, 79] on span "button" at bounding box center [1045, 79] width 12 height 11
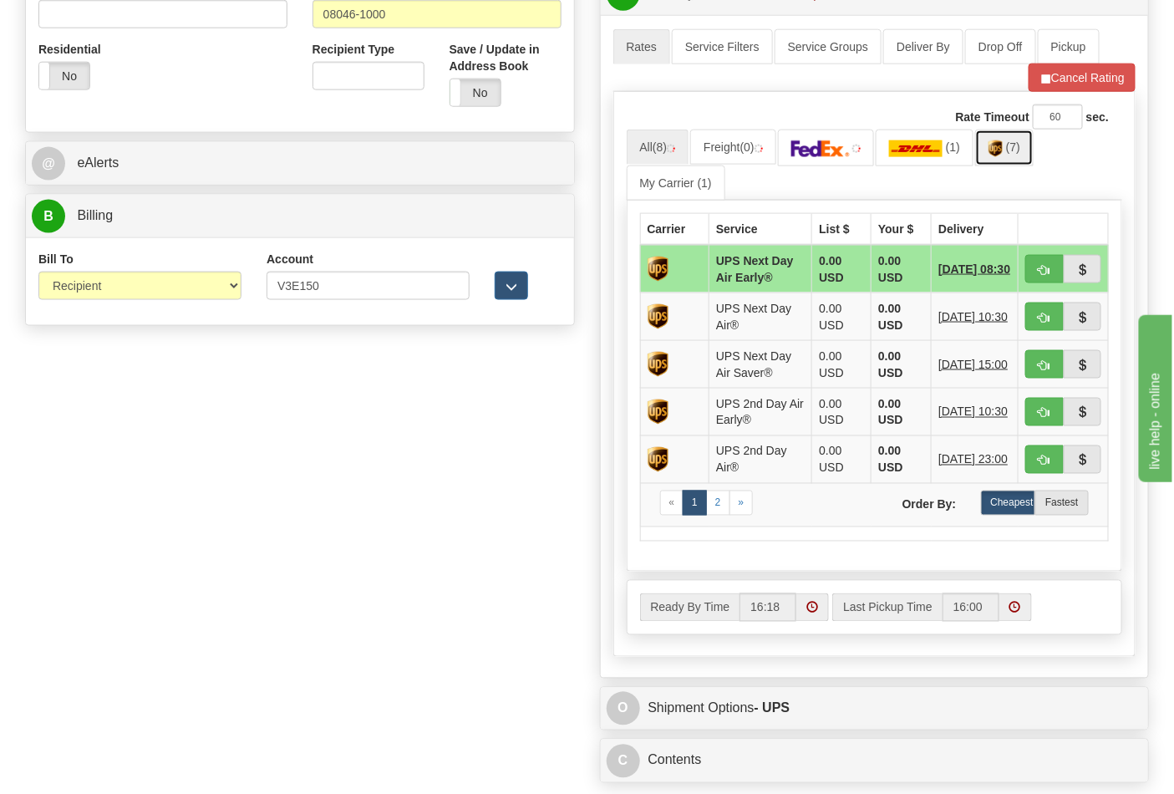
click at [1012, 157] on link "(7)" at bounding box center [1004, 148] width 59 height 36
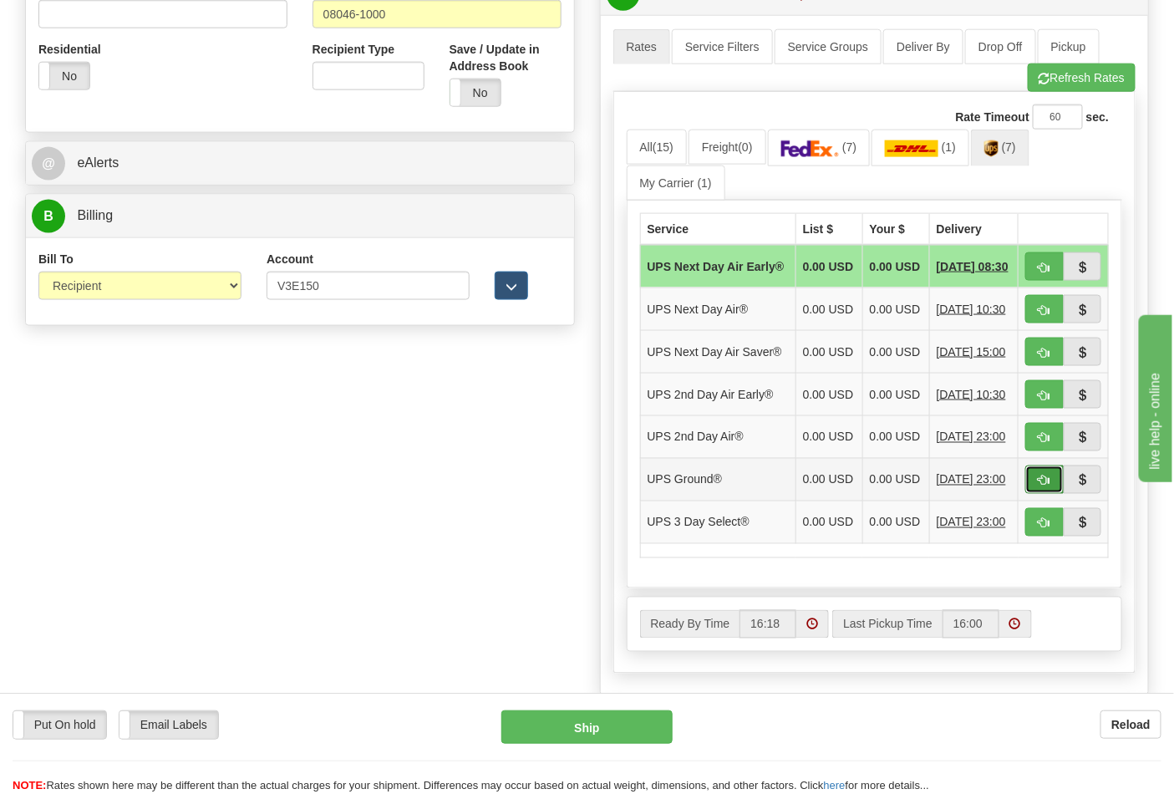
drag, startPoint x: 1041, startPoint y: 518, endPoint x: 1022, endPoint y: 515, distance: 19.5
click at [1041, 494] on button "button" at bounding box center [1045, 480] width 38 height 28
type input "03"
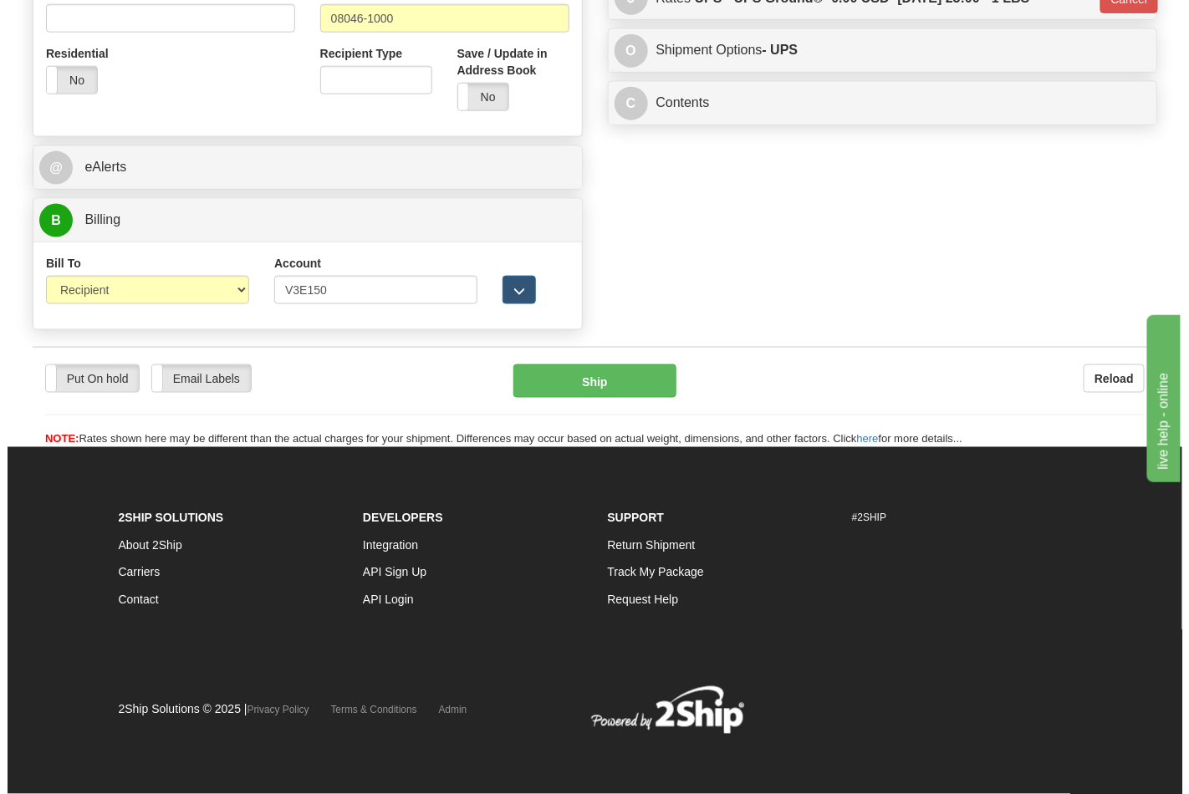
scroll to position [624, 0]
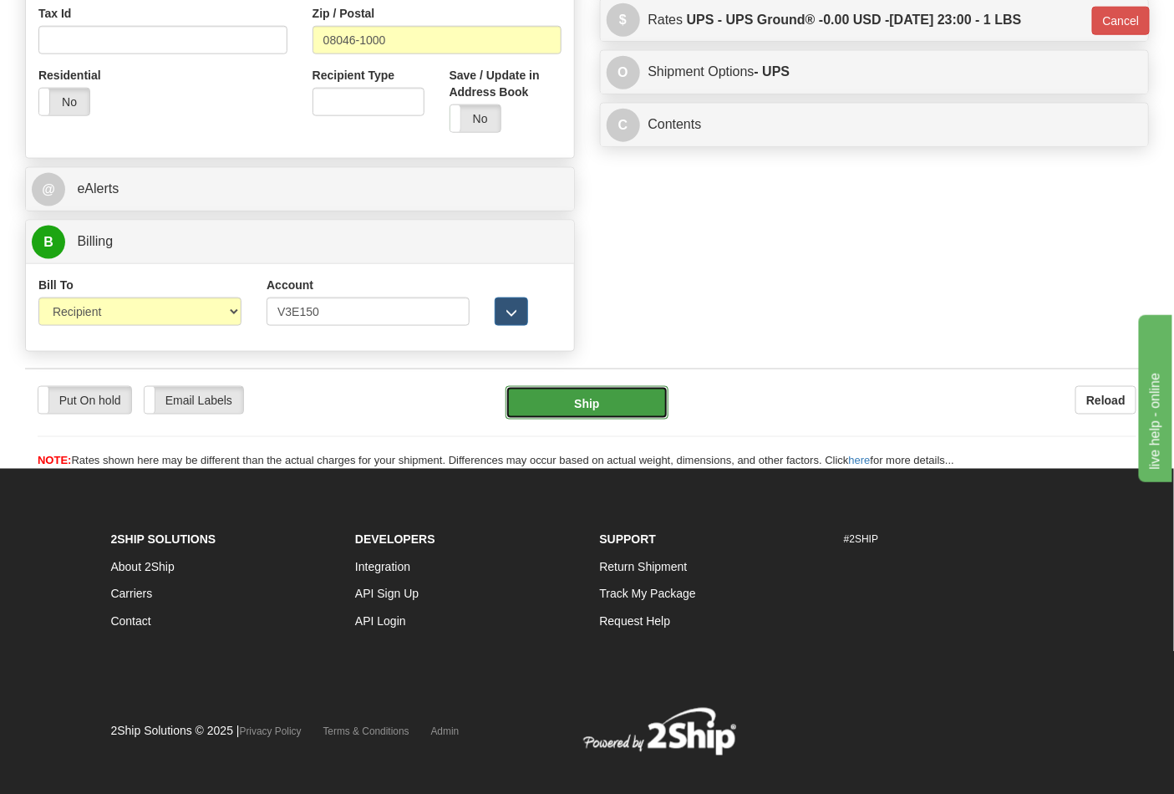
click at [565, 410] on button "Ship" at bounding box center [587, 402] width 162 height 33
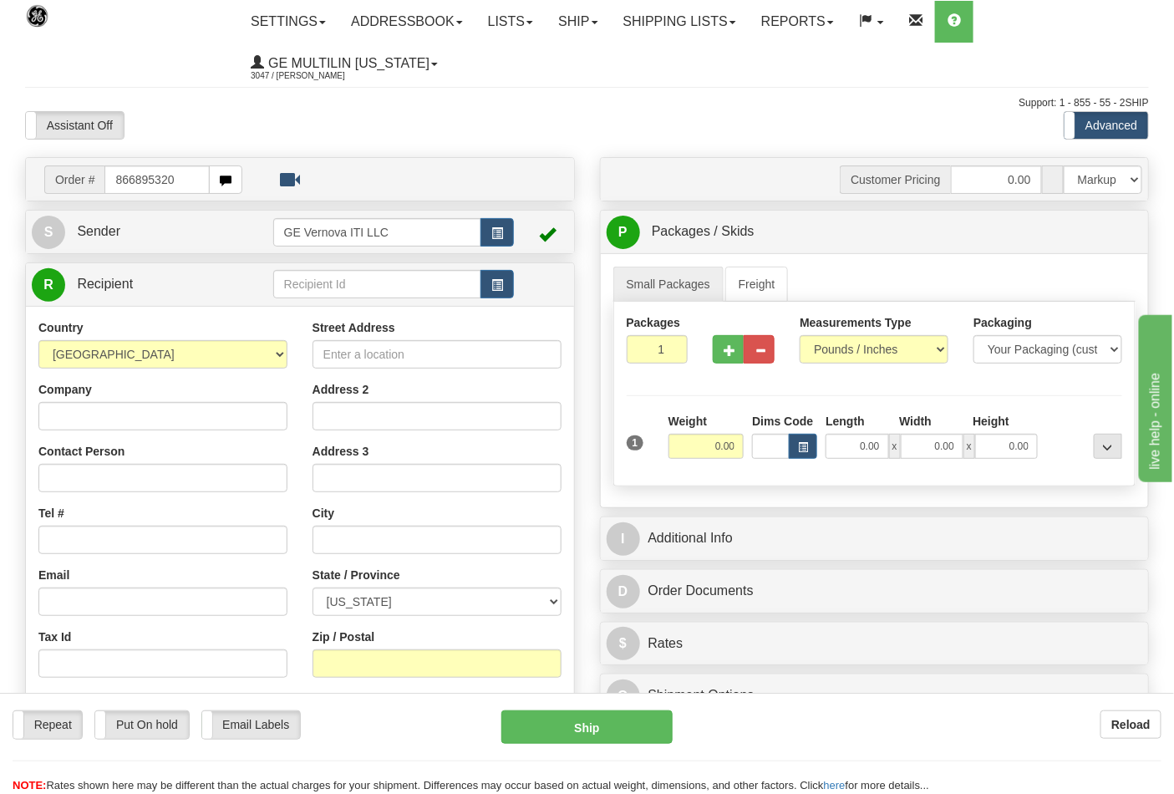
type input "866895320"
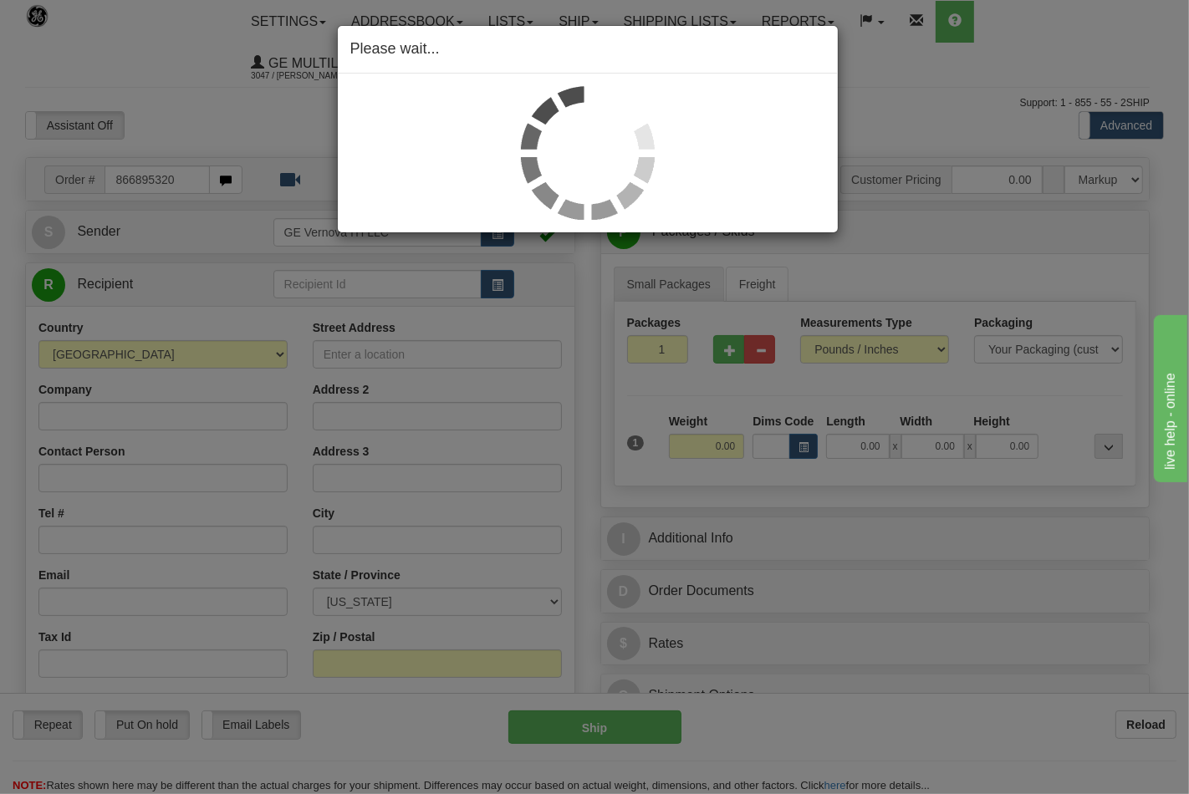
click at [193, 218] on div "Please wait..." at bounding box center [594, 397] width 1189 height 794
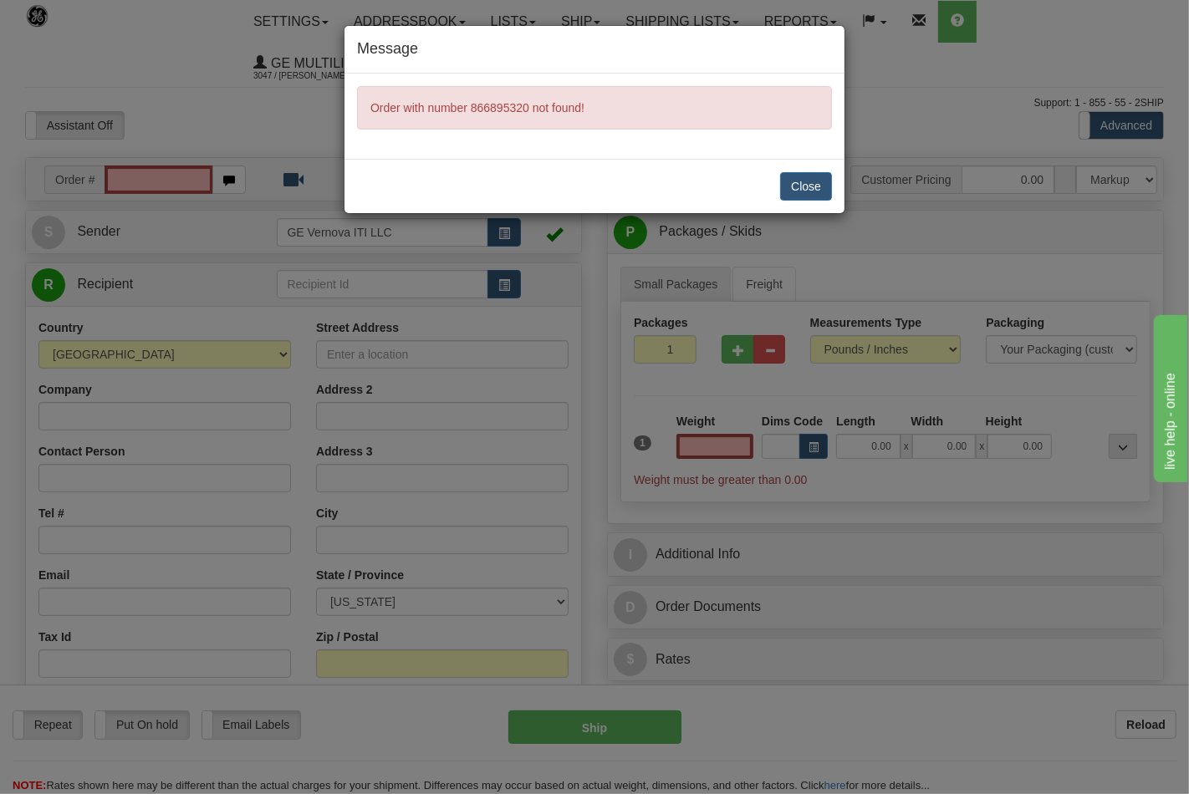
type input "0.00"
click at [811, 173] on button "Close" at bounding box center [806, 186] width 52 height 28
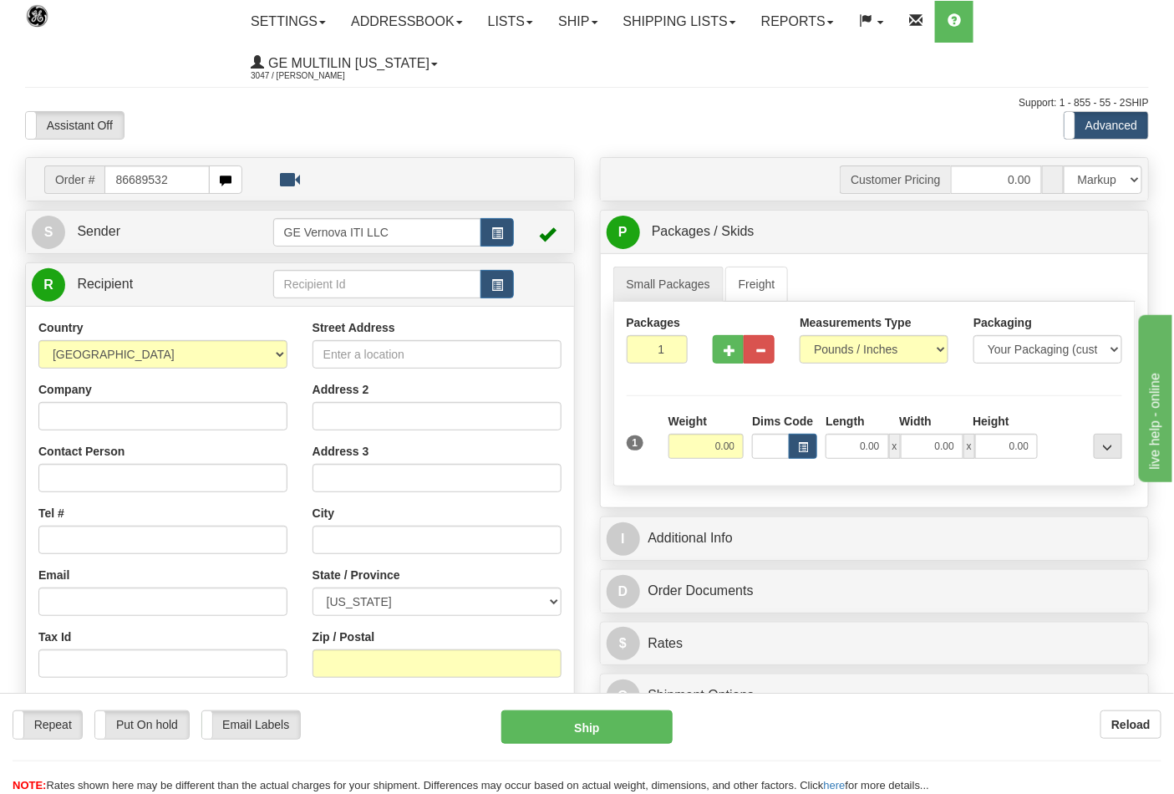
type input "86689532"
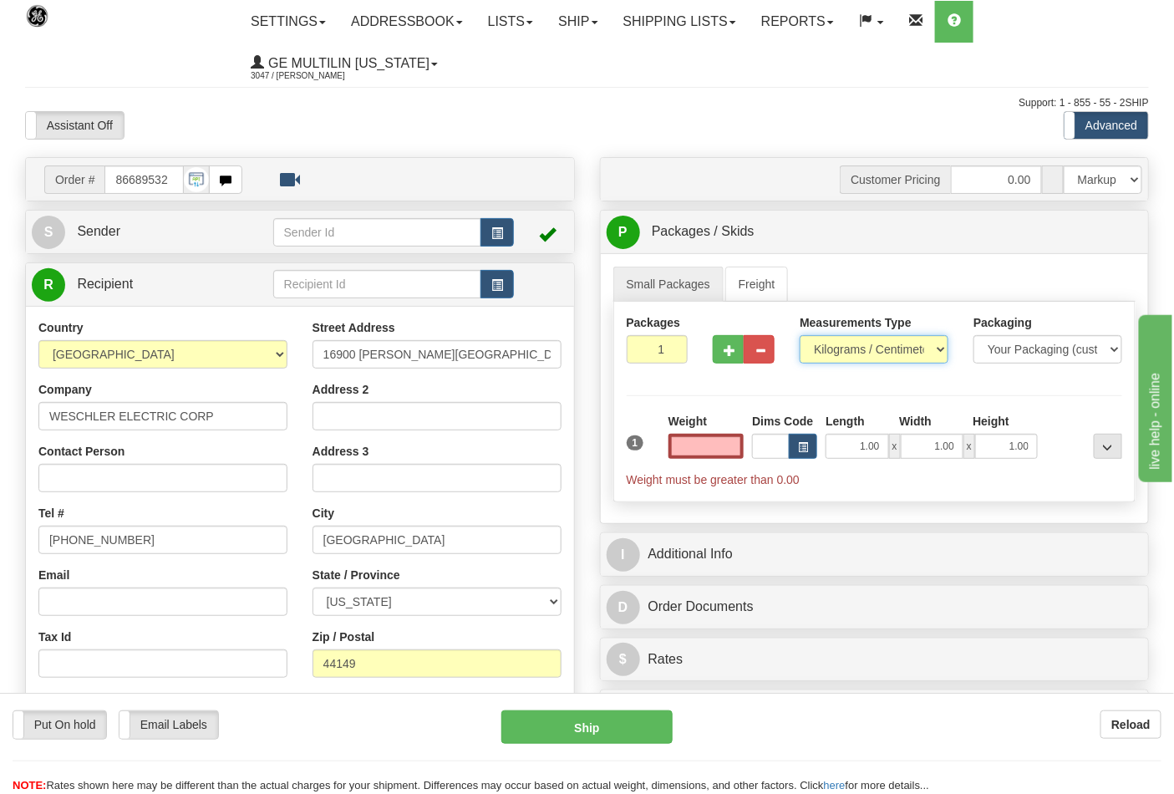
type input "0.00"
drag, startPoint x: 873, startPoint y: 337, endPoint x: 871, endPoint y: 346, distance: 9.5
click at [873, 337] on select "Pounds / Inches Kilograms / Centimeters" at bounding box center [874, 349] width 149 height 28
click at [800, 336] on select "Pounds / Inches Kilograms / Centimeters" at bounding box center [874, 349] width 149 height 28
click at [834, 361] on select "Pounds / Inches Kilograms / Centimeters" at bounding box center [874, 349] width 149 height 28
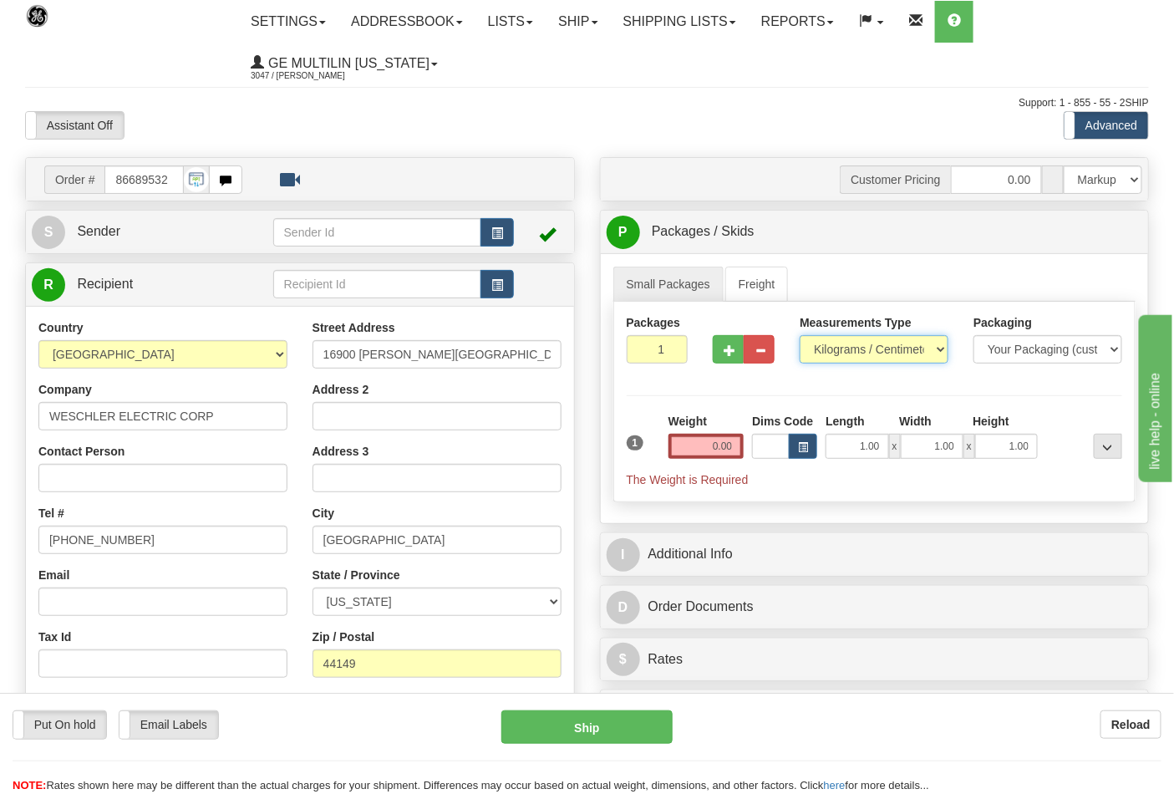
select select "0"
click at [800, 336] on select "Pounds / Inches Kilograms / Centimeters" at bounding box center [874, 349] width 149 height 28
click at [733, 447] on input "0.00" at bounding box center [707, 446] width 76 height 25
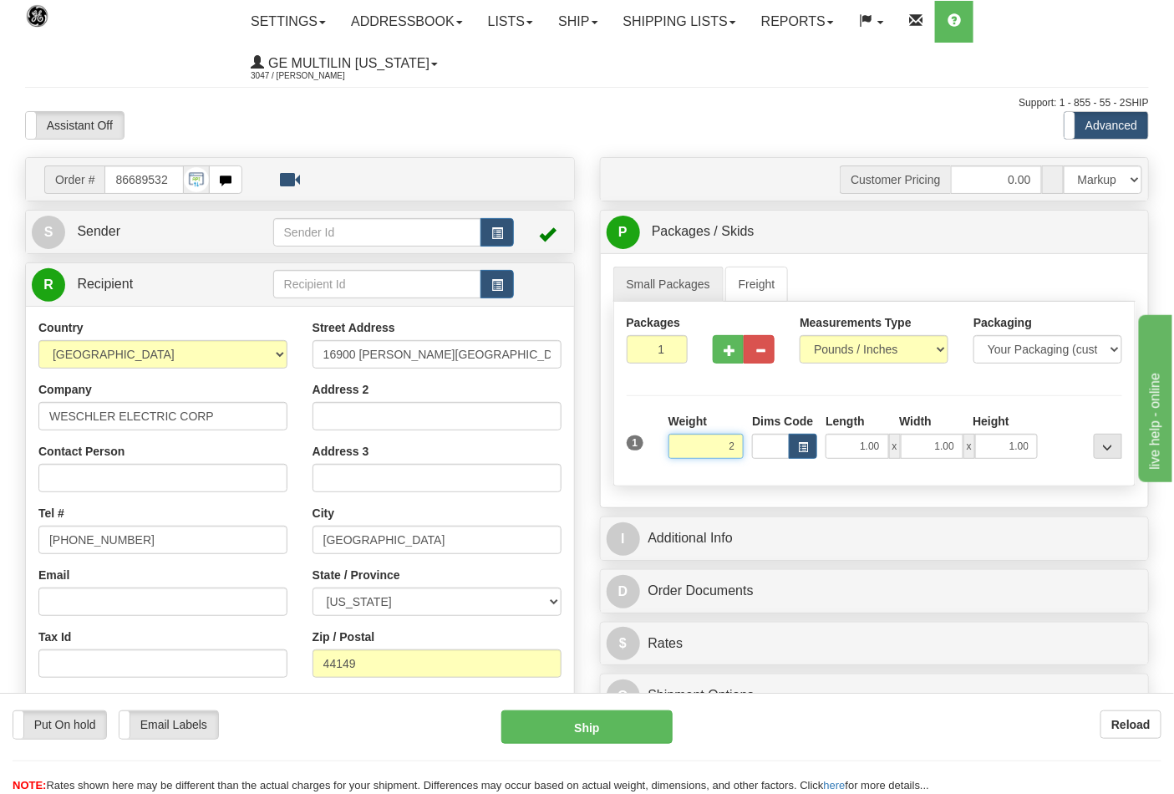
click button "Delete" at bounding box center [0, 0] width 0 height 0
type input "2.00"
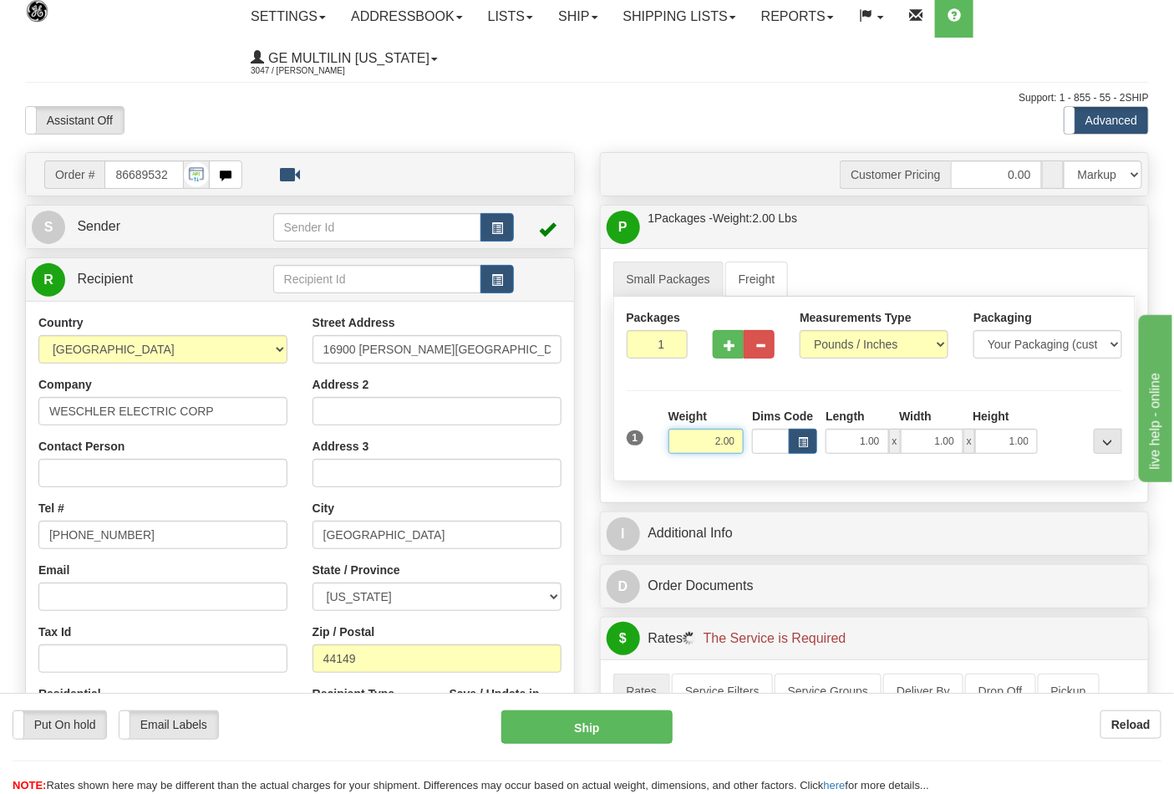
scroll to position [464, 0]
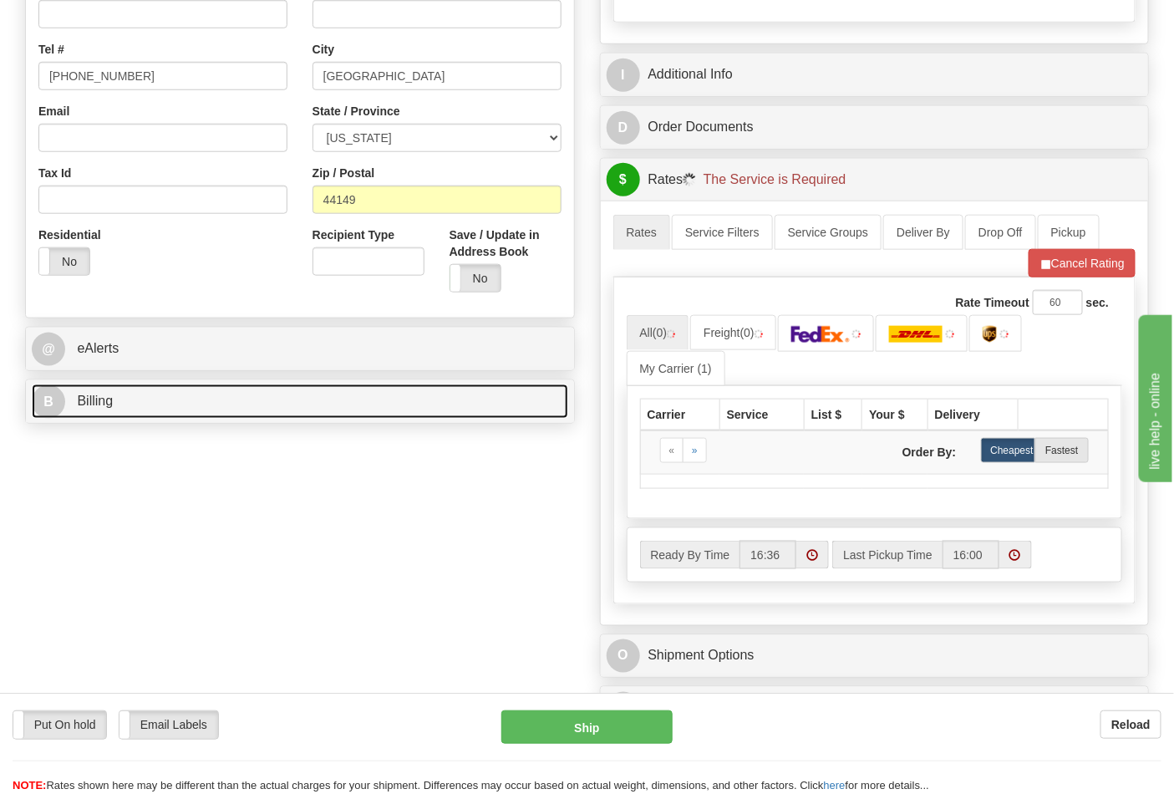
click at [202, 419] on link "B Billing" at bounding box center [300, 402] width 537 height 34
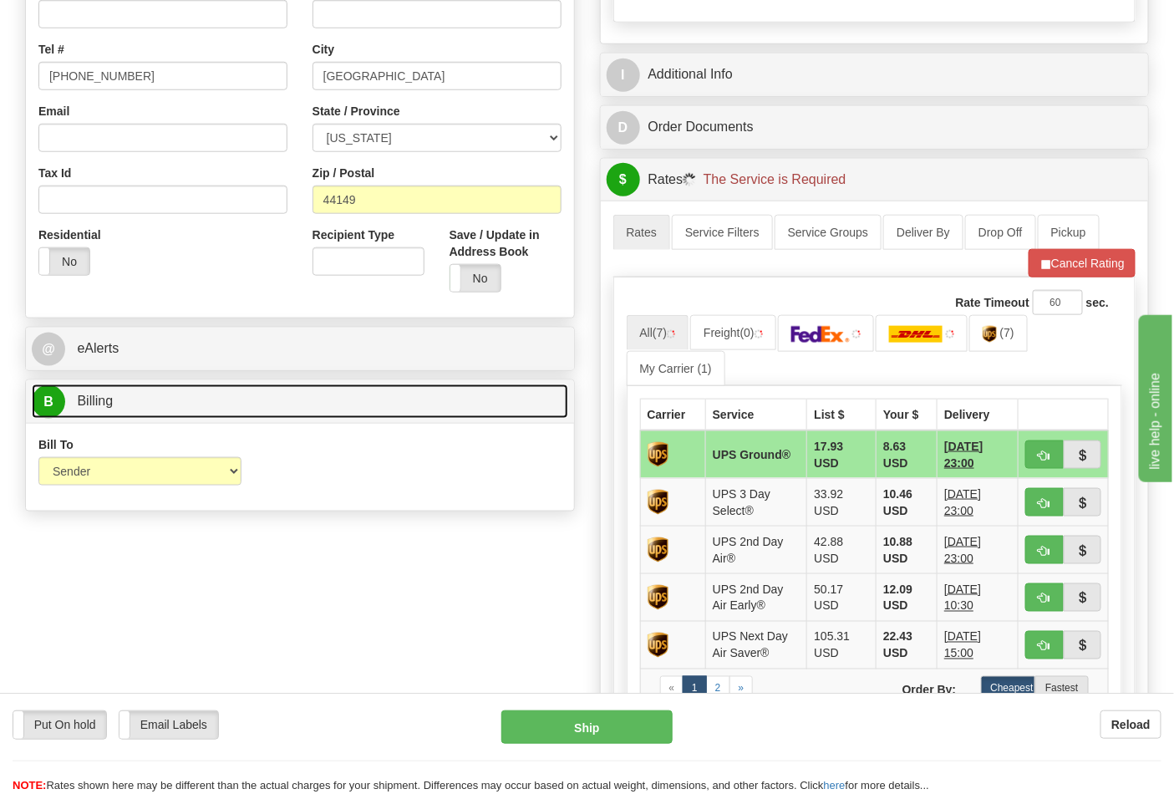
scroll to position [557, 0]
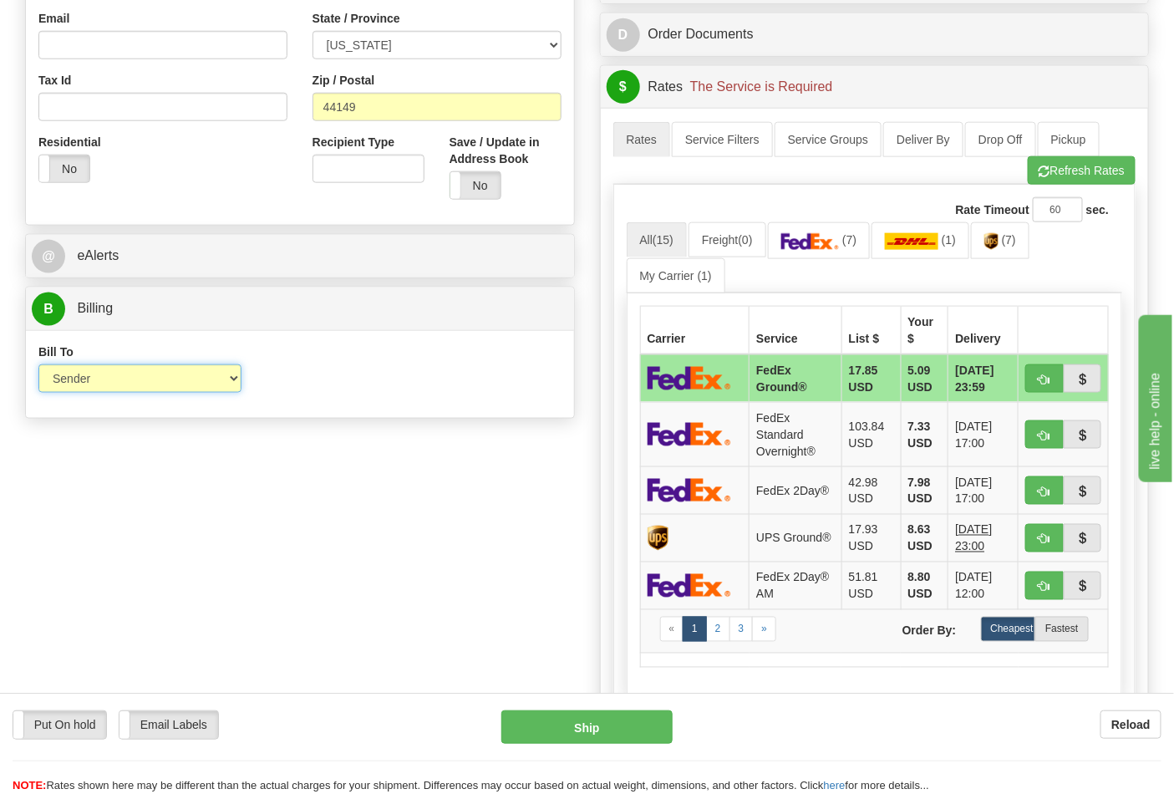
drag, startPoint x: 115, startPoint y: 378, endPoint x: 107, endPoint y: 394, distance: 17.9
click at [115, 378] on select "Sender Recipient Third Party Collect" at bounding box center [139, 378] width 203 height 28
select select "2"
click at [38, 366] on select "Sender Recipient Third Party Collect" at bounding box center [139, 378] width 203 height 28
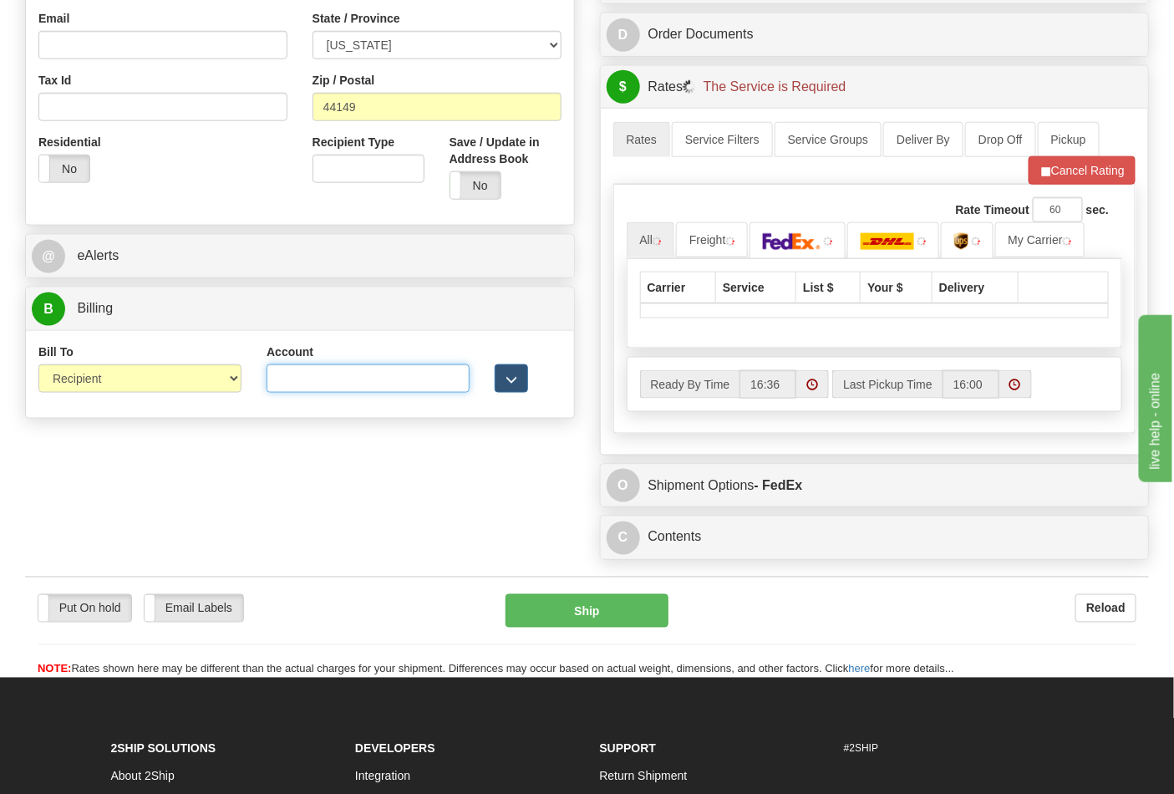
click at [321, 376] on input "Account" at bounding box center [368, 378] width 203 height 28
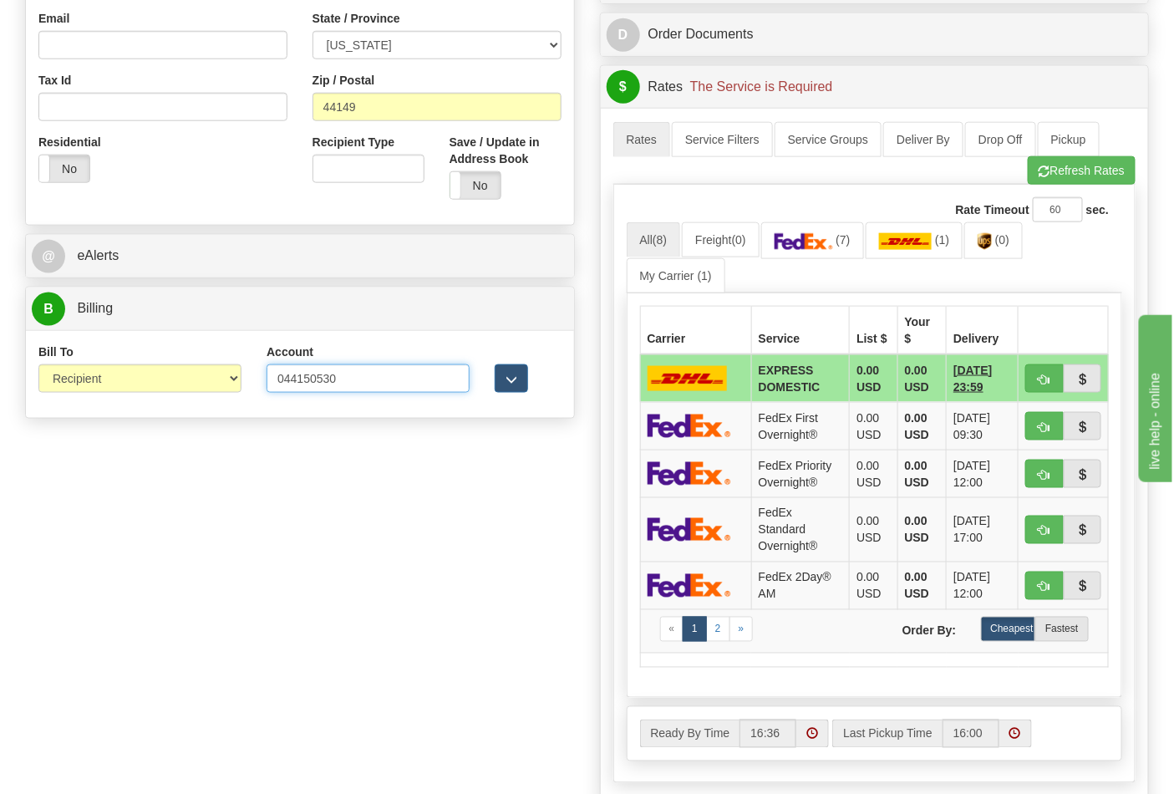
type input "044150530"
click button "Delete" at bounding box center [0, 0] width 0 height 0
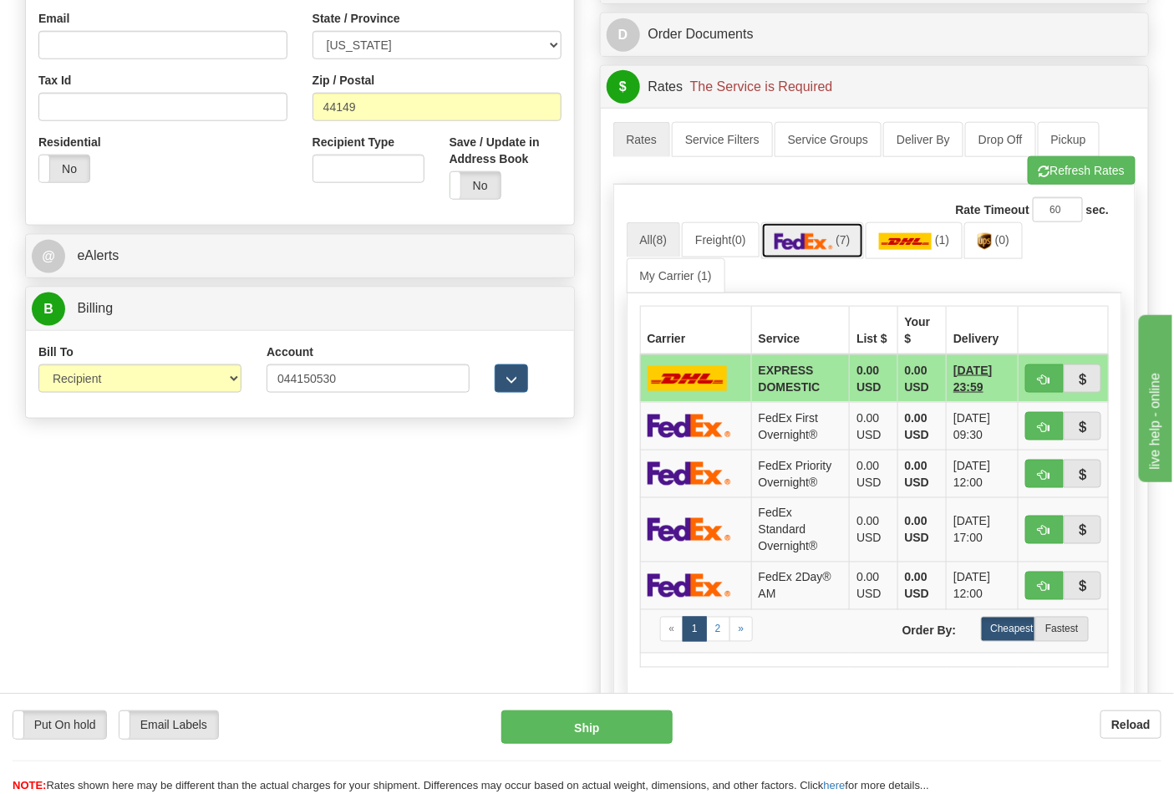
click at [858, 258] on link "(7)" at bounding box center [812, 240] width 103 height 36
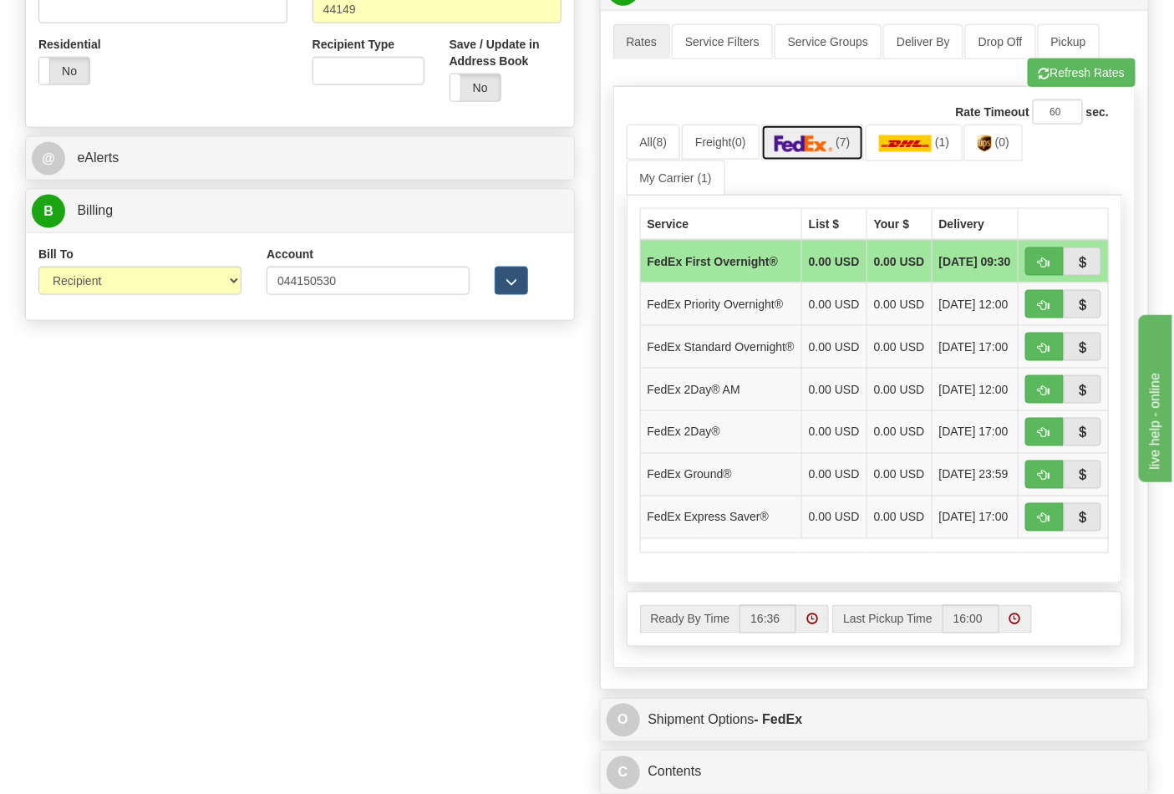
scroll to position [836, 0]
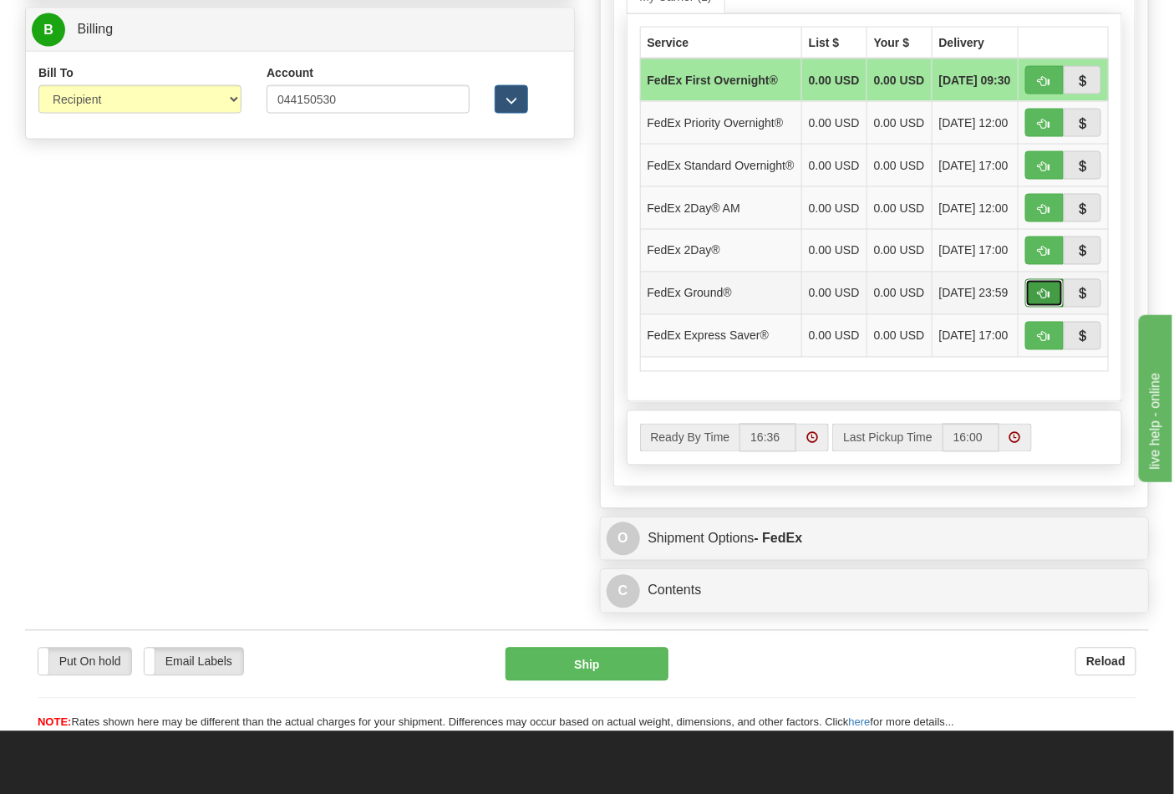
click at [1045, 300] on span "button" at bounding box center [1045, 294] width 12 height 11
type input "92"
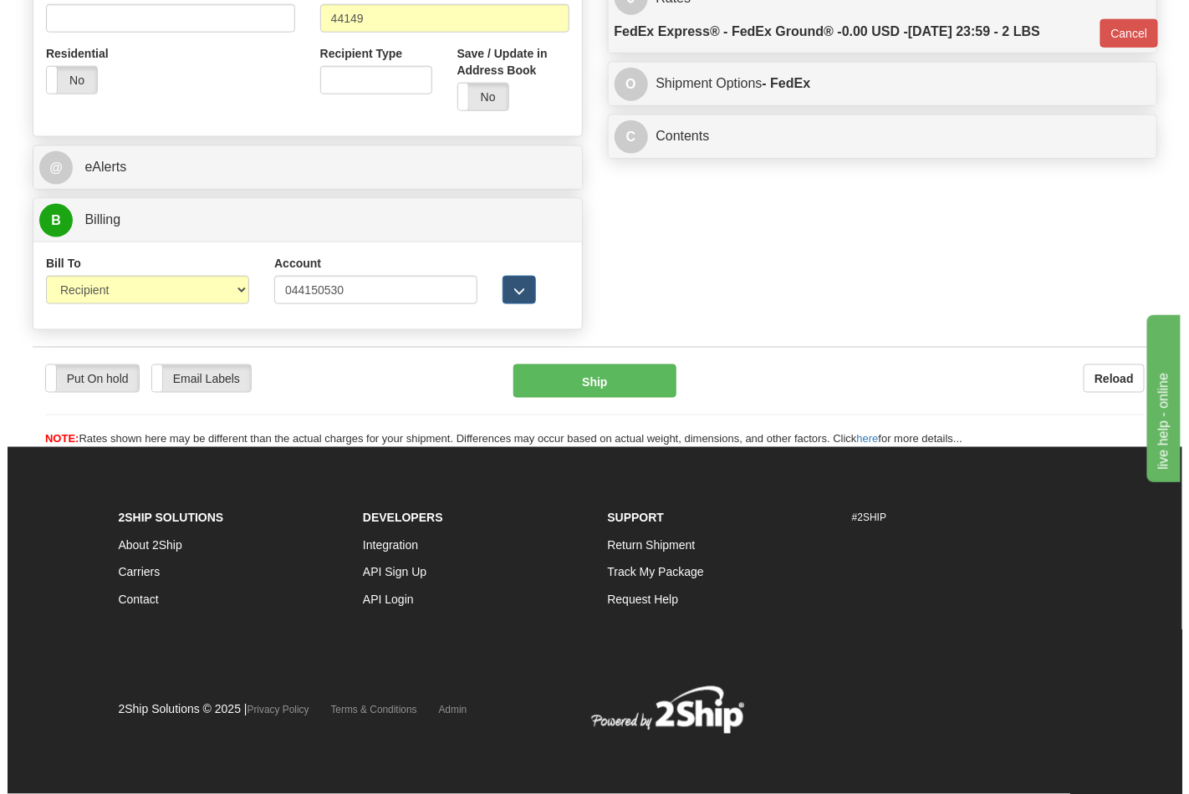
scroll to position [648, 0]
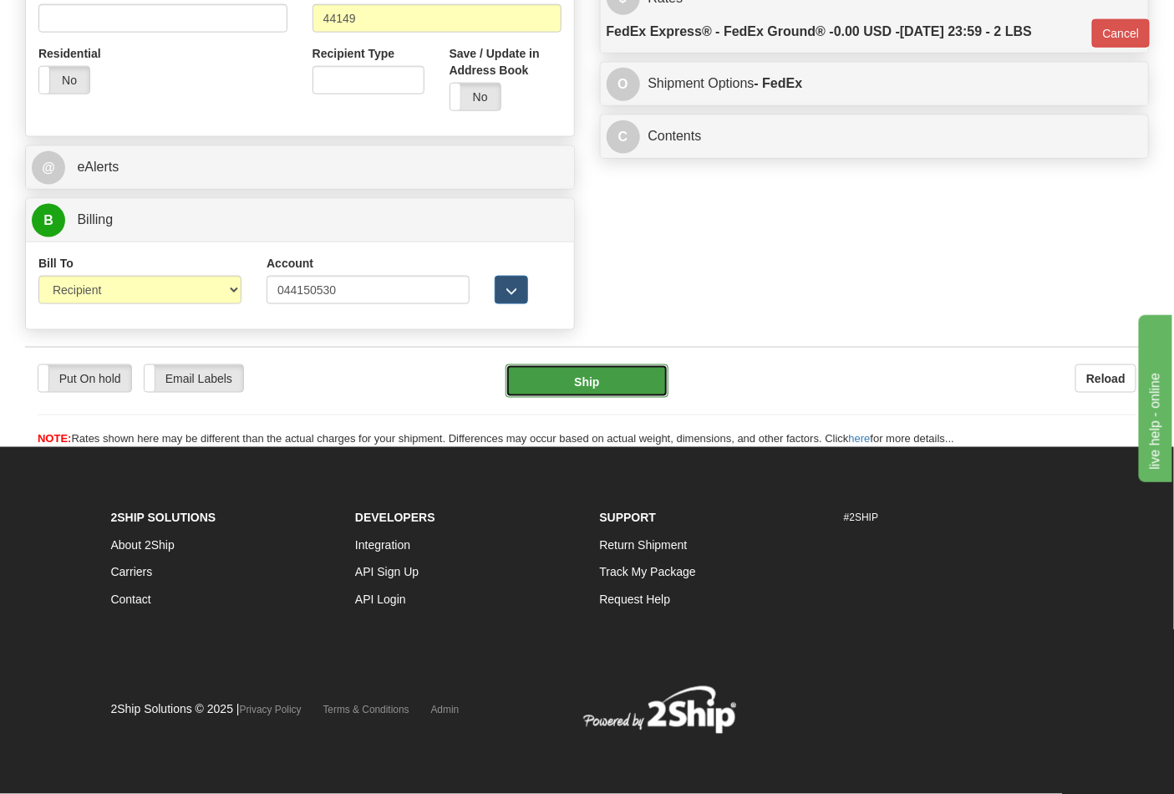
click at [619, 379] on button "Ship" at bounding box center [587, 380] width 162 height 33
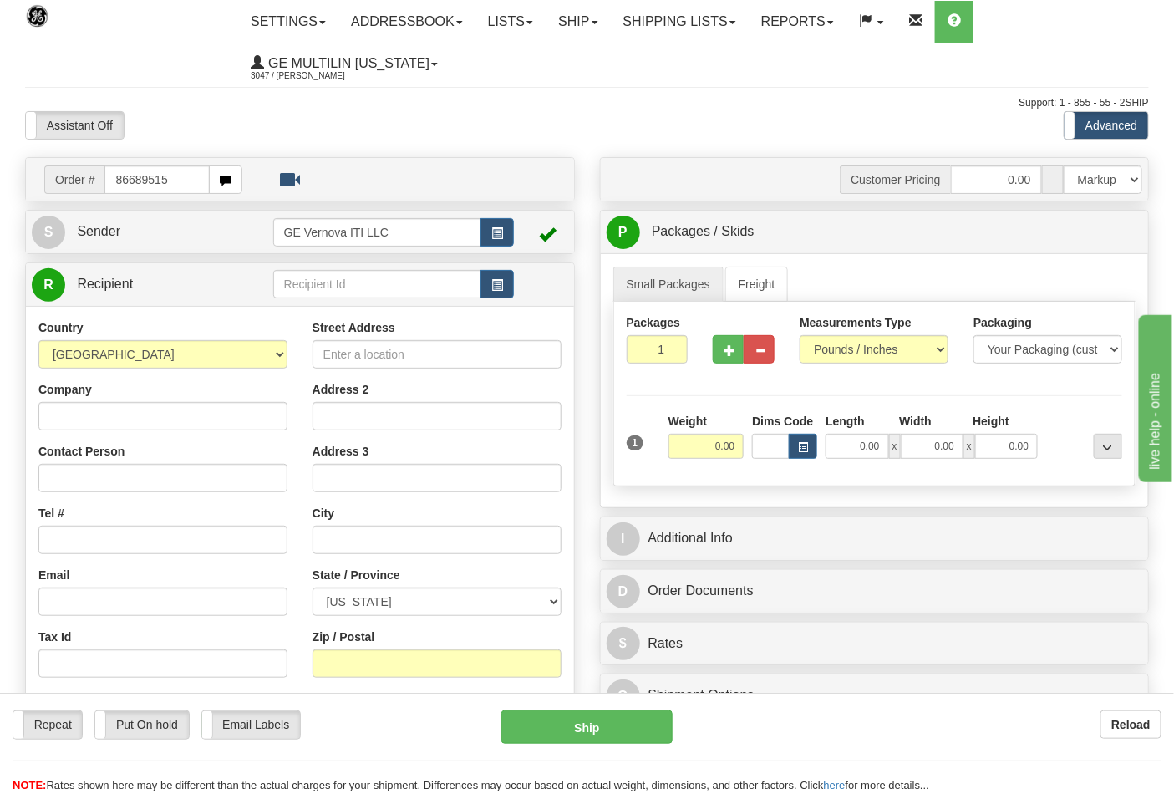
type input "86689515"
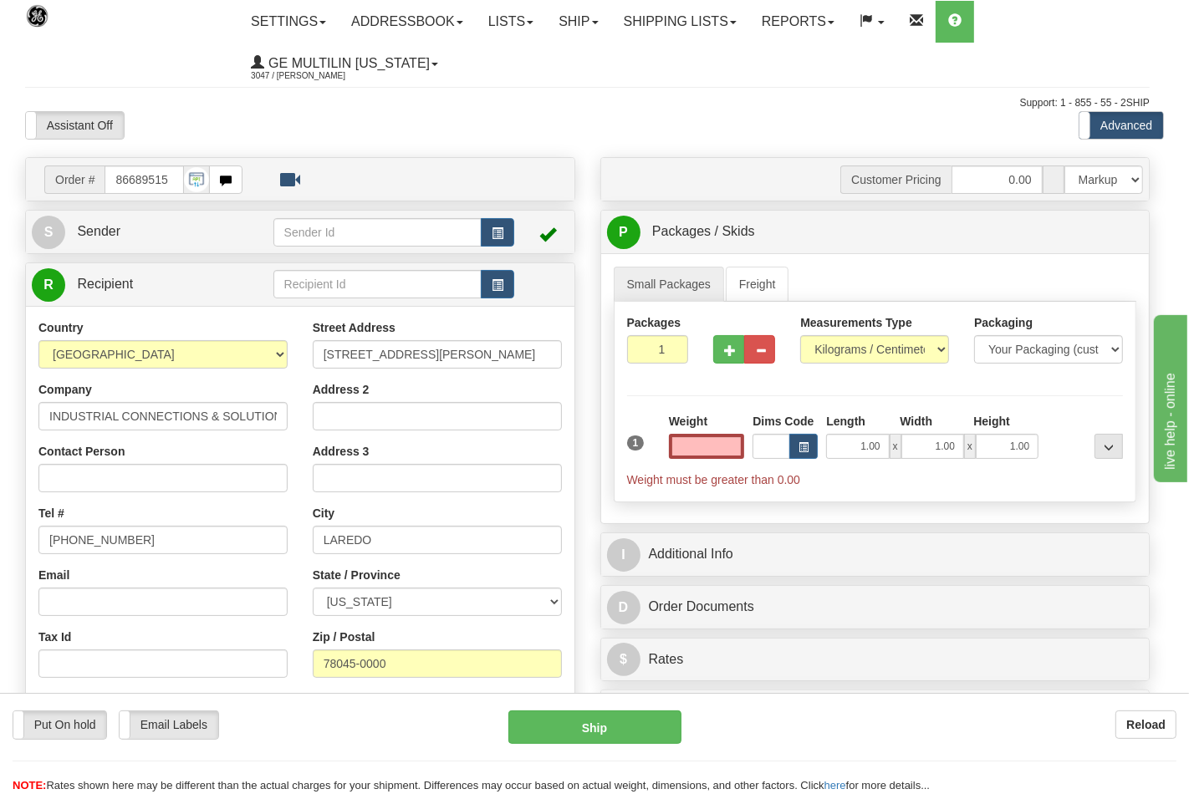
type input "0.00"
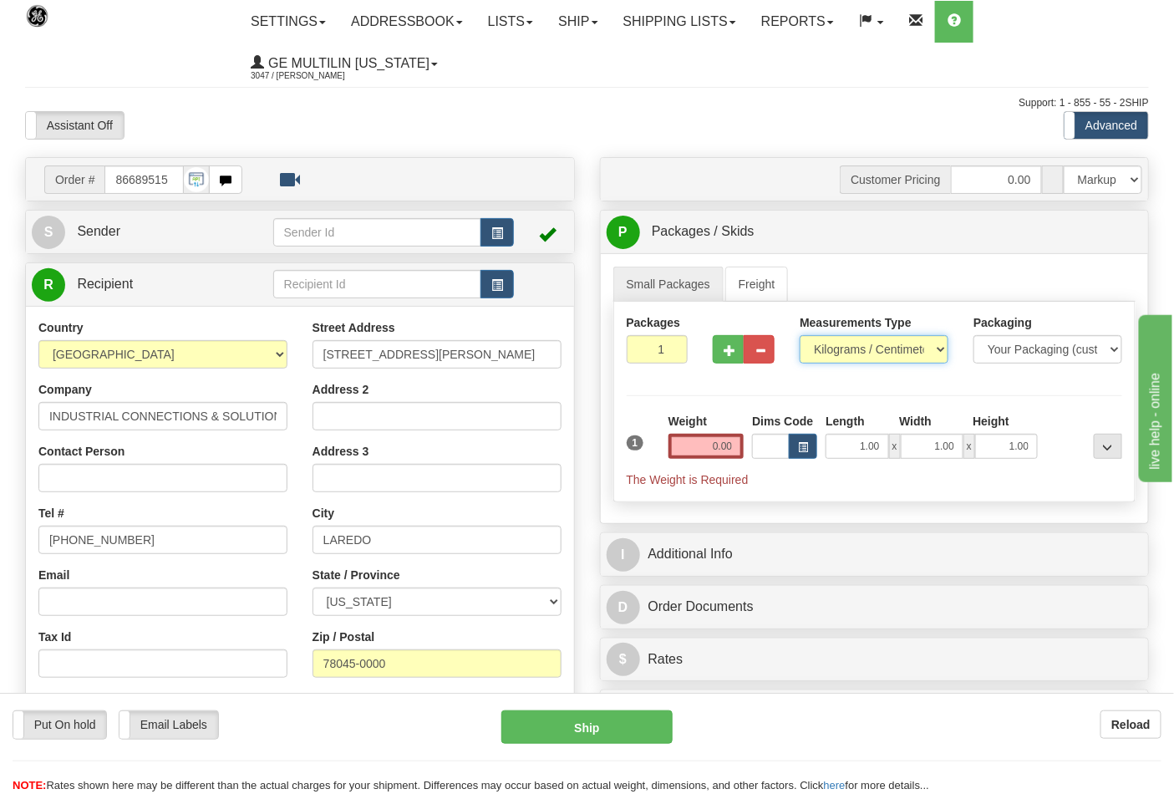
click at [828, 364] on select "Pounds / Inches Kilograms / Centimeters" at bounding box center [874, 349] width 149 height 28
select select "0"
click at [800, 336] on select "Pounds / Inches Kilograms / Centimeters" at bounding box center [874, 349] width 149 height 28
click at [737, 441] on input "0.00" at bounding box center [707, 446] width 76 height 25
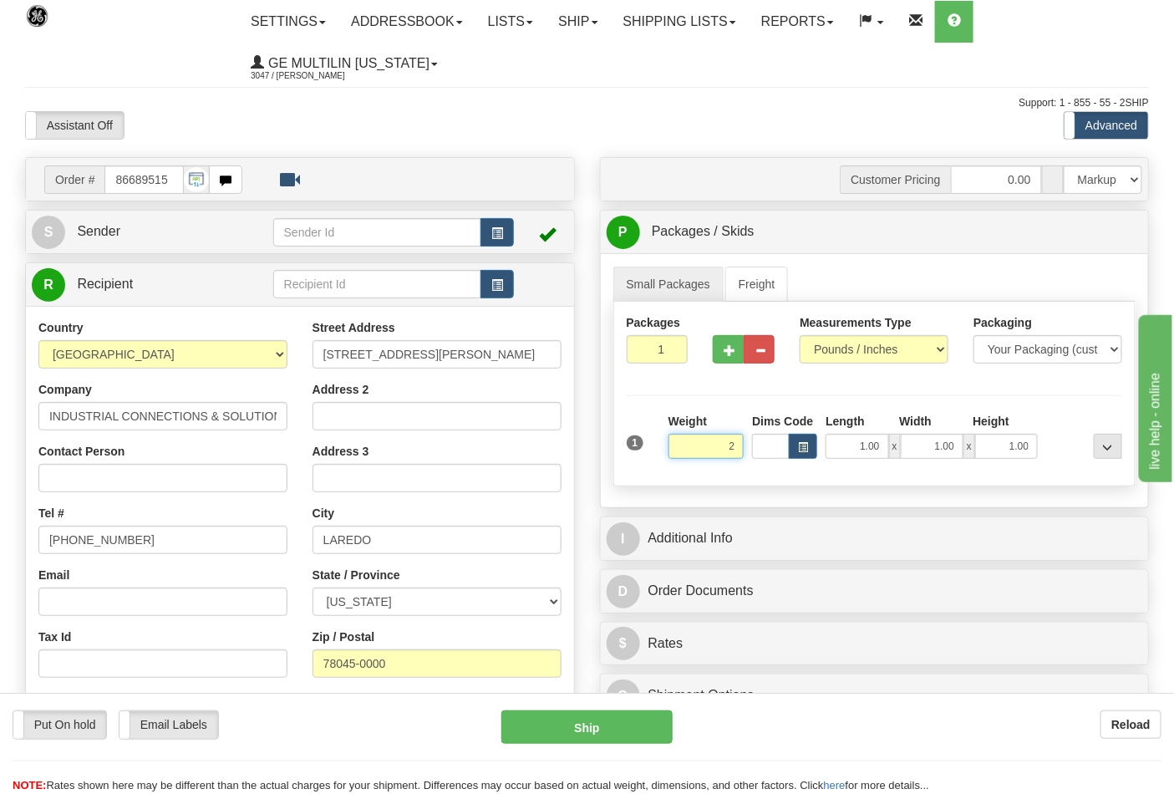
click button "Delete" at bounding box center [0, 0] width 0 height 0
type input "2.00"
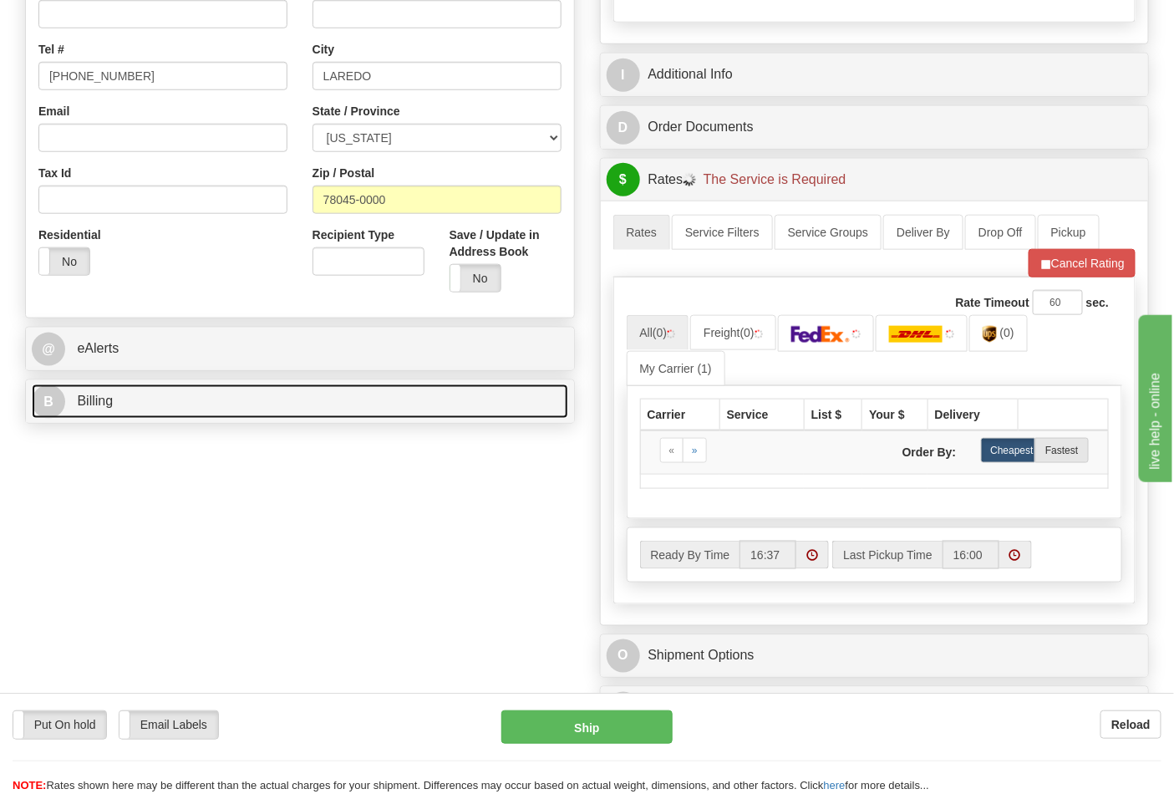
click at [206, 393] on link "B Billing" at bounding box center [300, 402] width 537 height 34
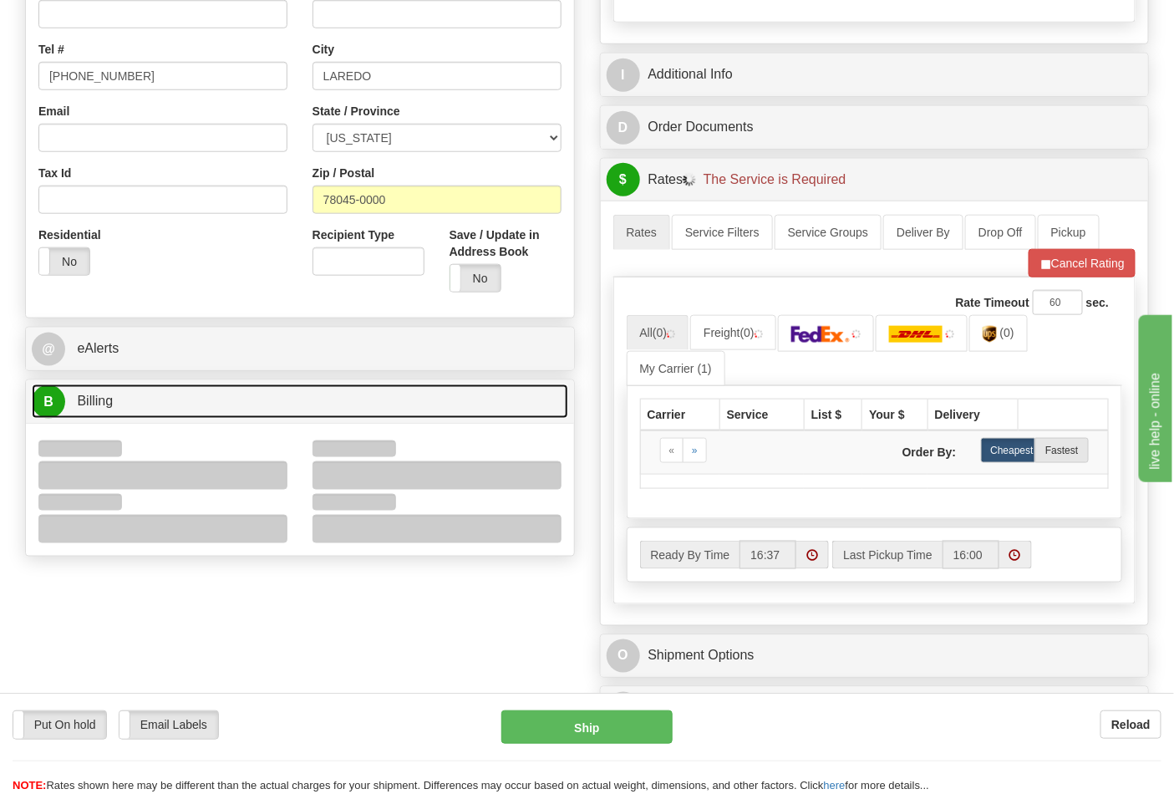
scroll to position [557, 0]
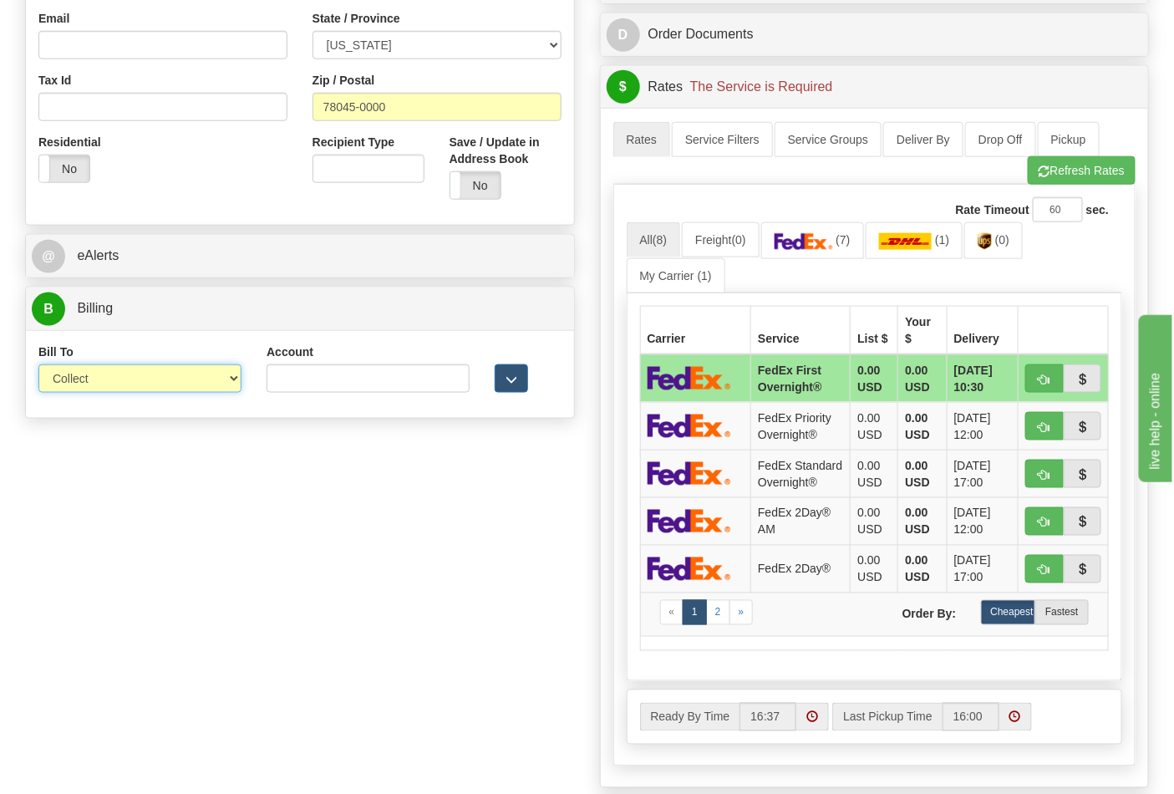
click at [102, 374] on select "Sender Recipient Third Party Collect" at bounding box center [139, 378] width 203 height 28
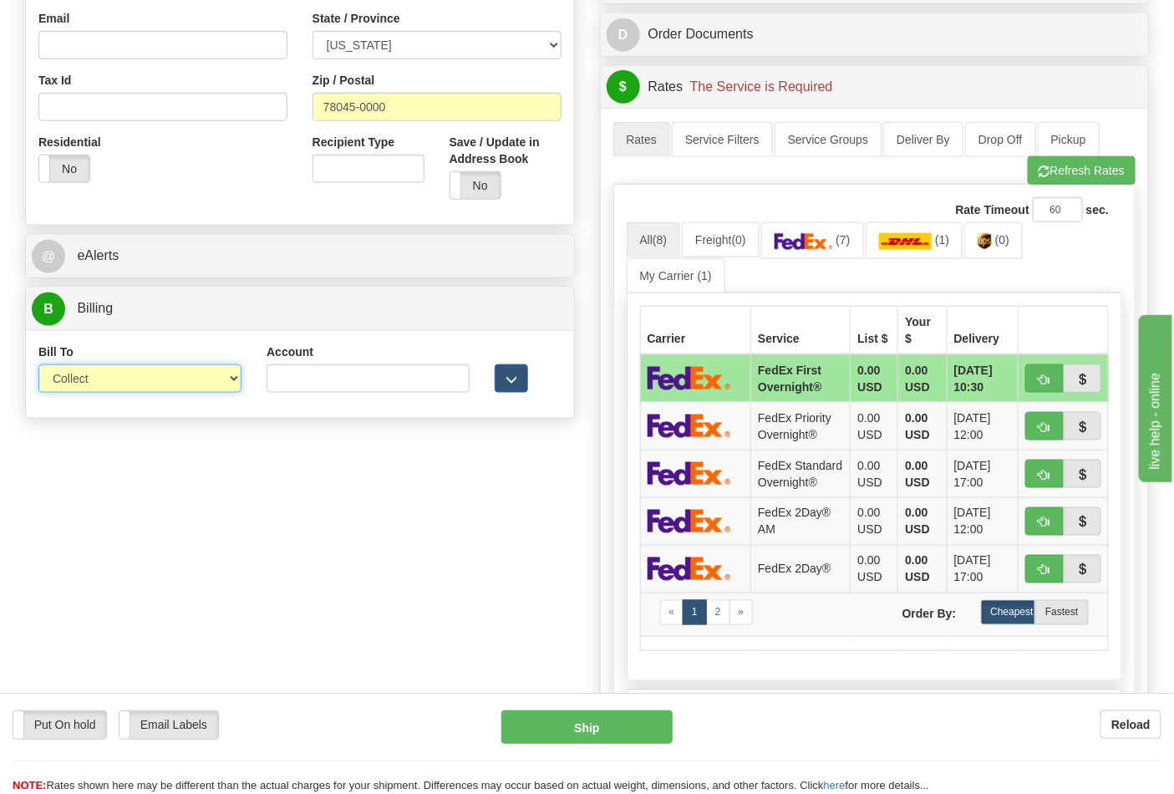
select select "2"
click at [38, 366] on select "Sender Recipient Third Party Collect" at bounding box center [139, 378] width 203 height 28
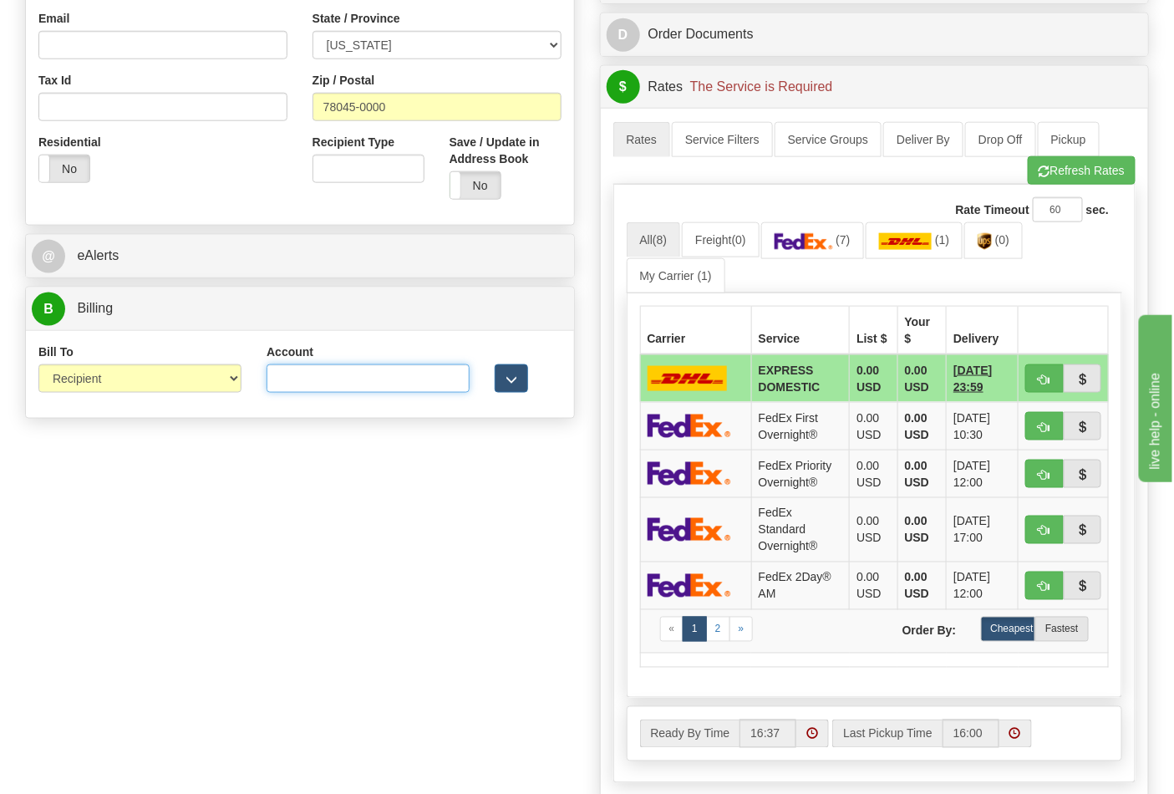
click at [303, 381] on input "Account" at bounding box center [368, 378] width 203 height 28
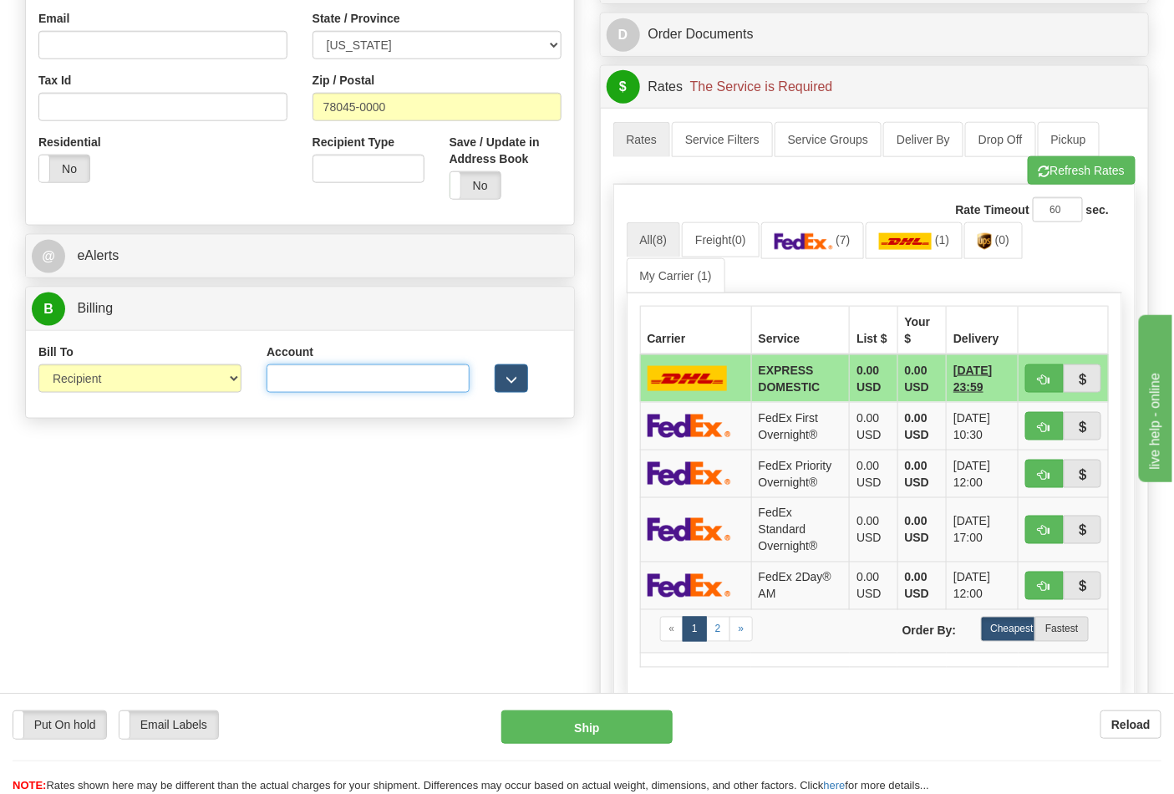
paste input "844904193"
type input "844904193"
click at [807, 253] on link "(7)" at bounding box center [812, 240] width 103 height 36
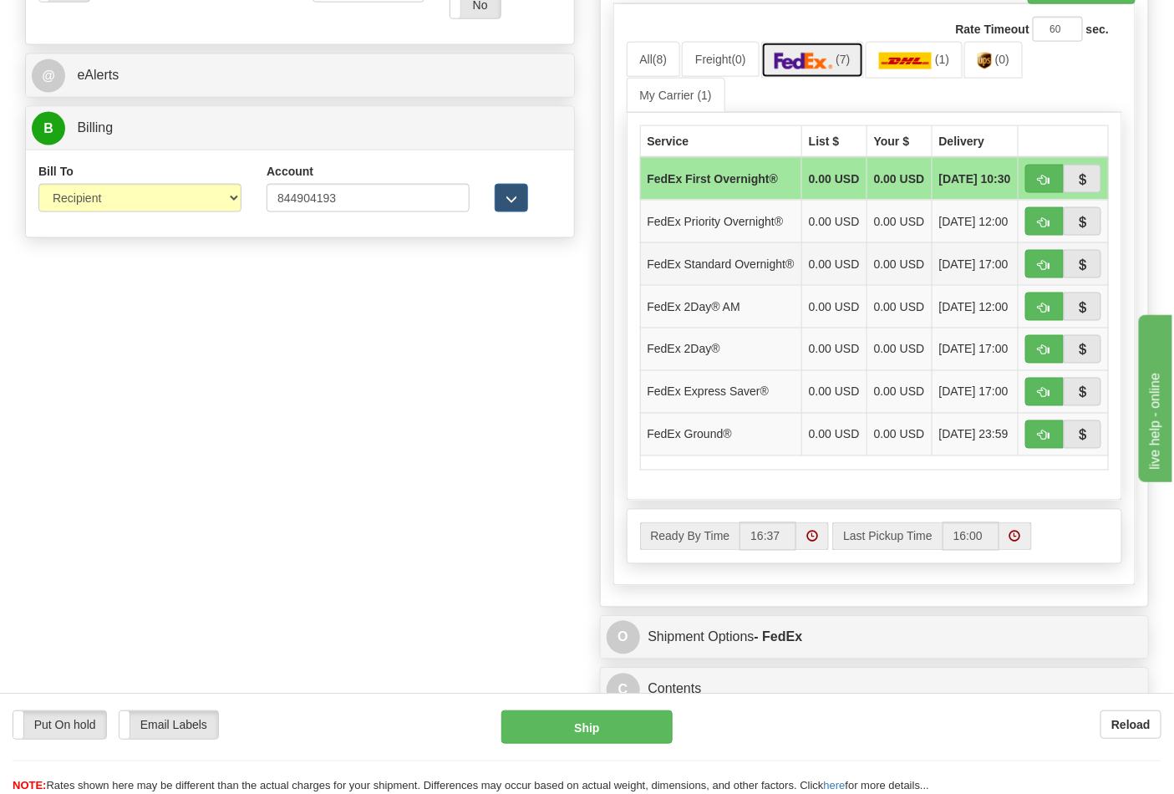
scroll to position [742, 0]
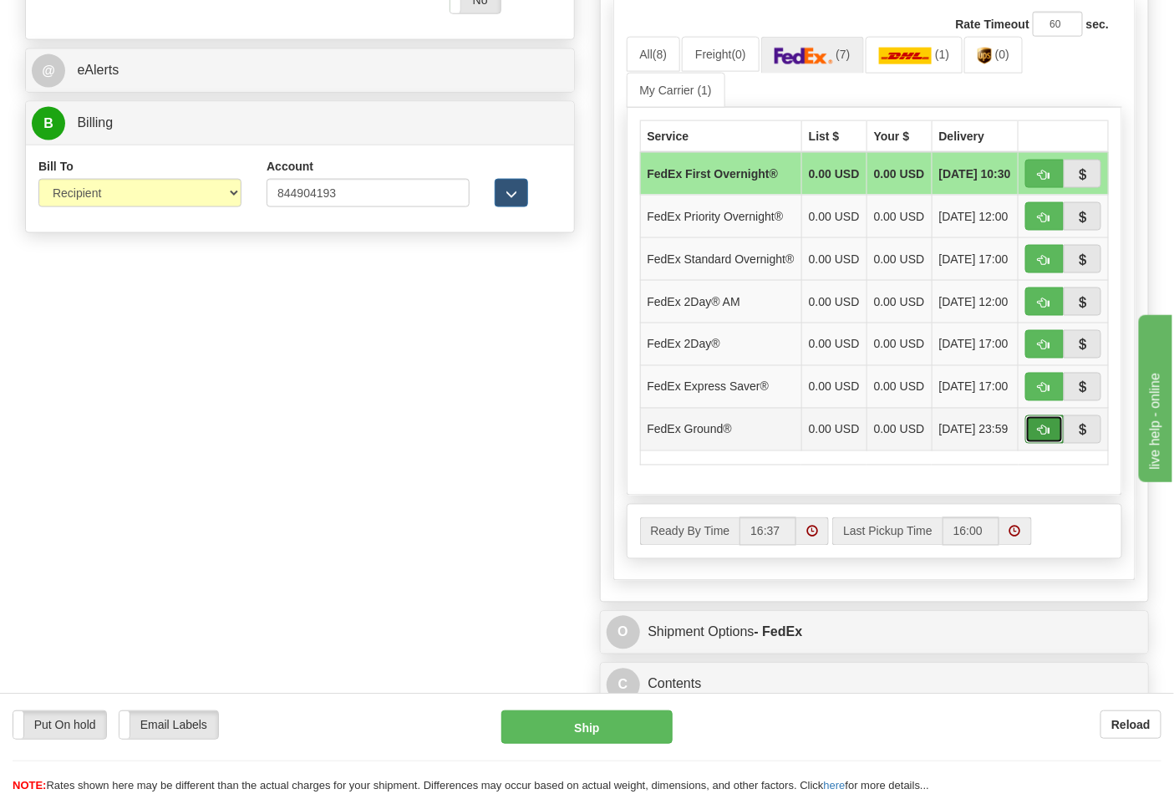
click at [1041, 436] on span "button" at bounding box center [1045, 430] width 12 height 11
type input "92"
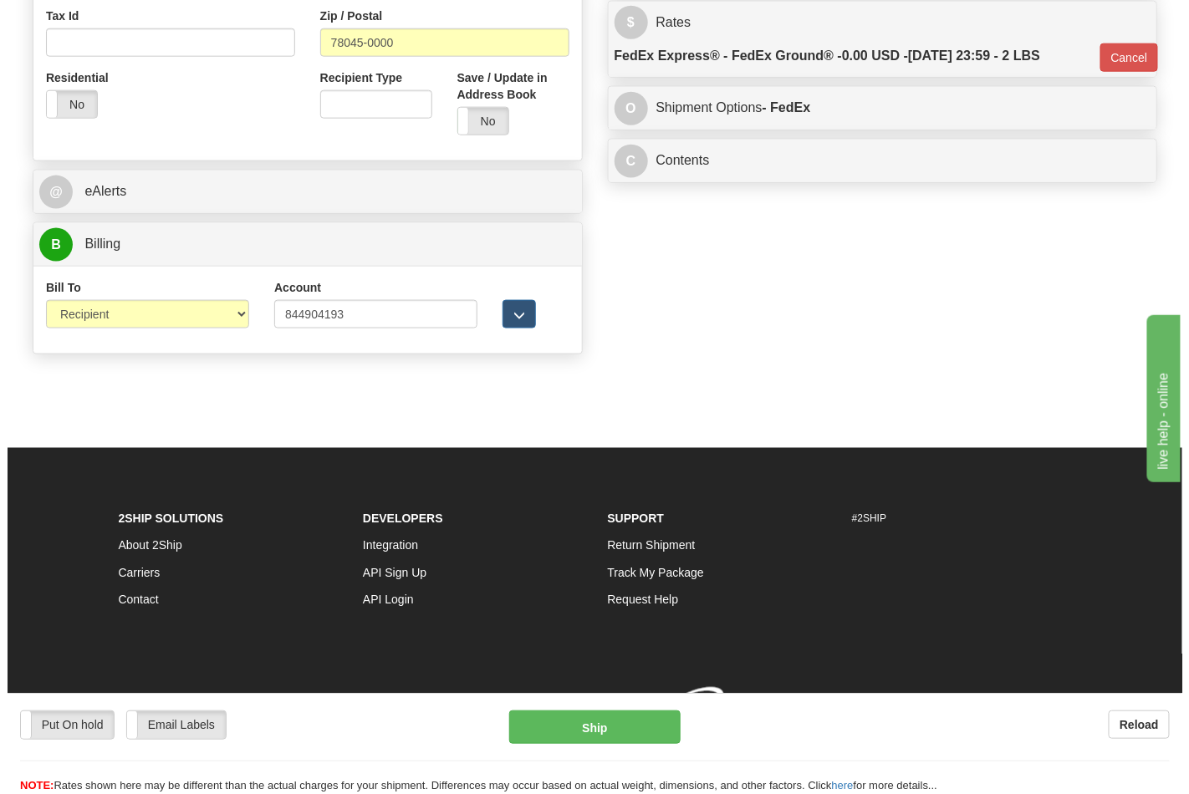
scroll to position [648, 0]
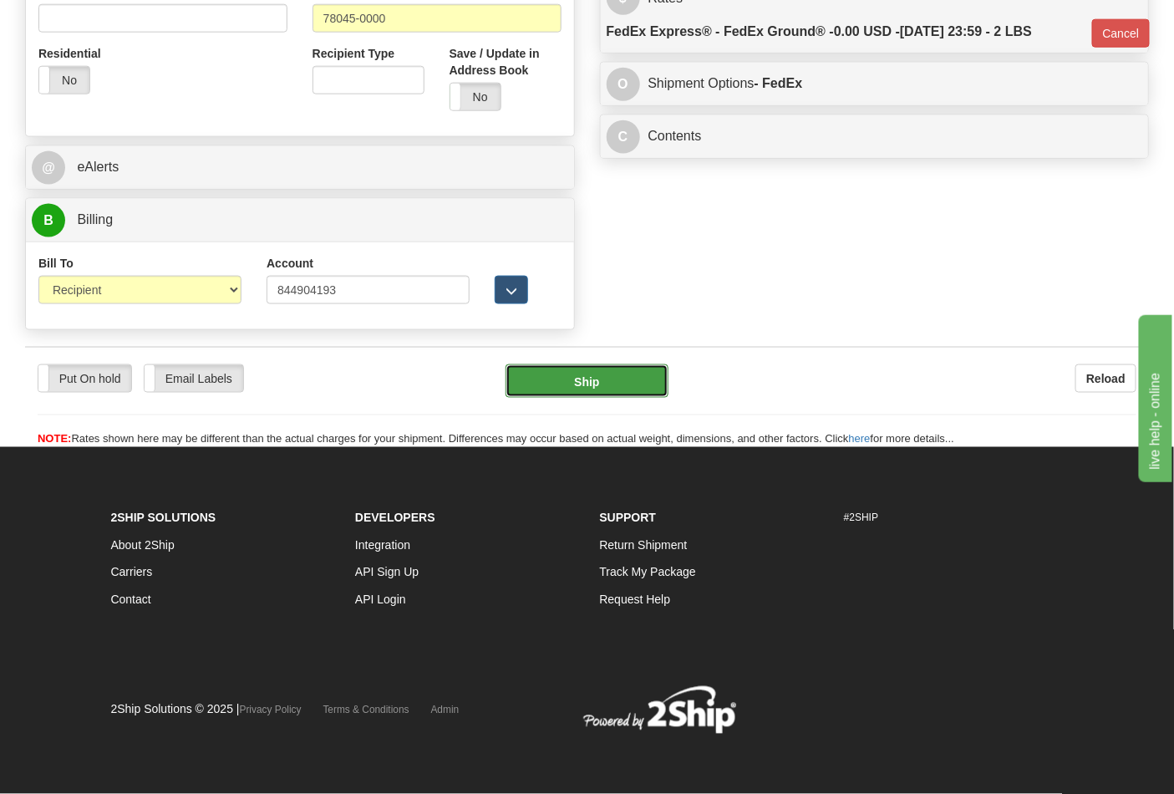
click at [569, 376] on button "Ship" at bounding box center [587, 380] width 162 height 33
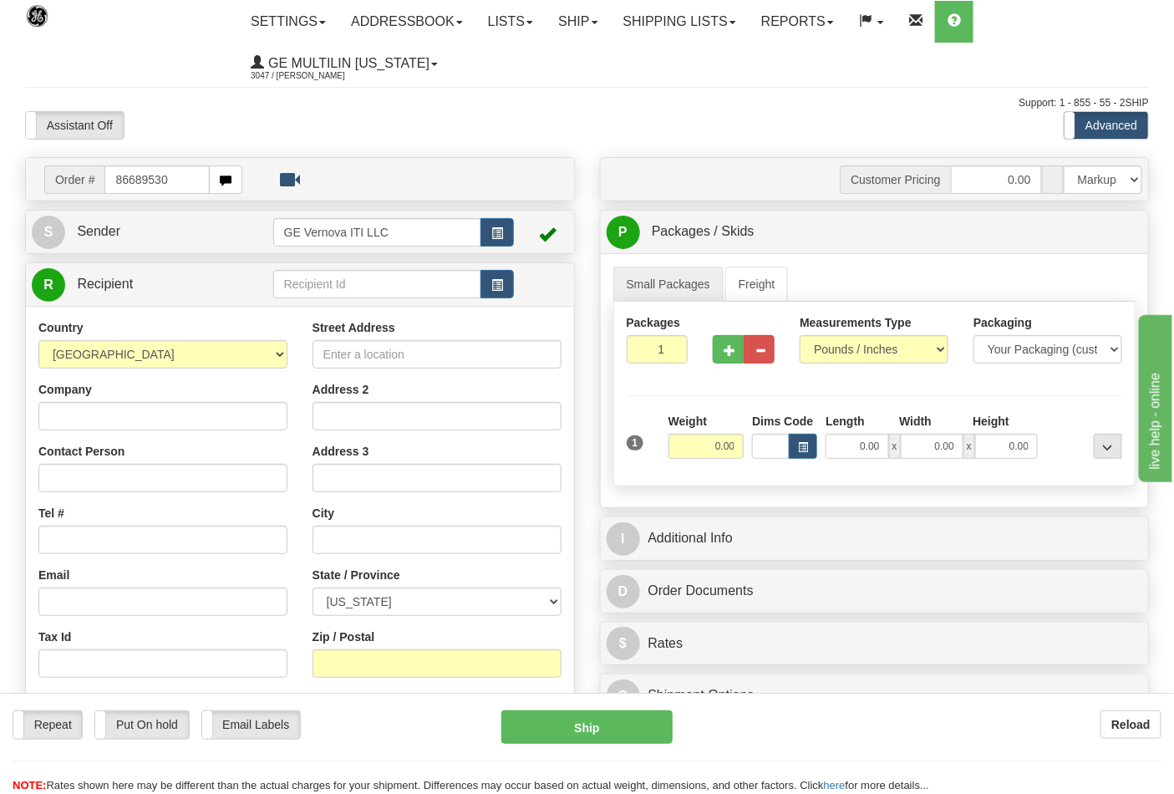
type input "86689530"
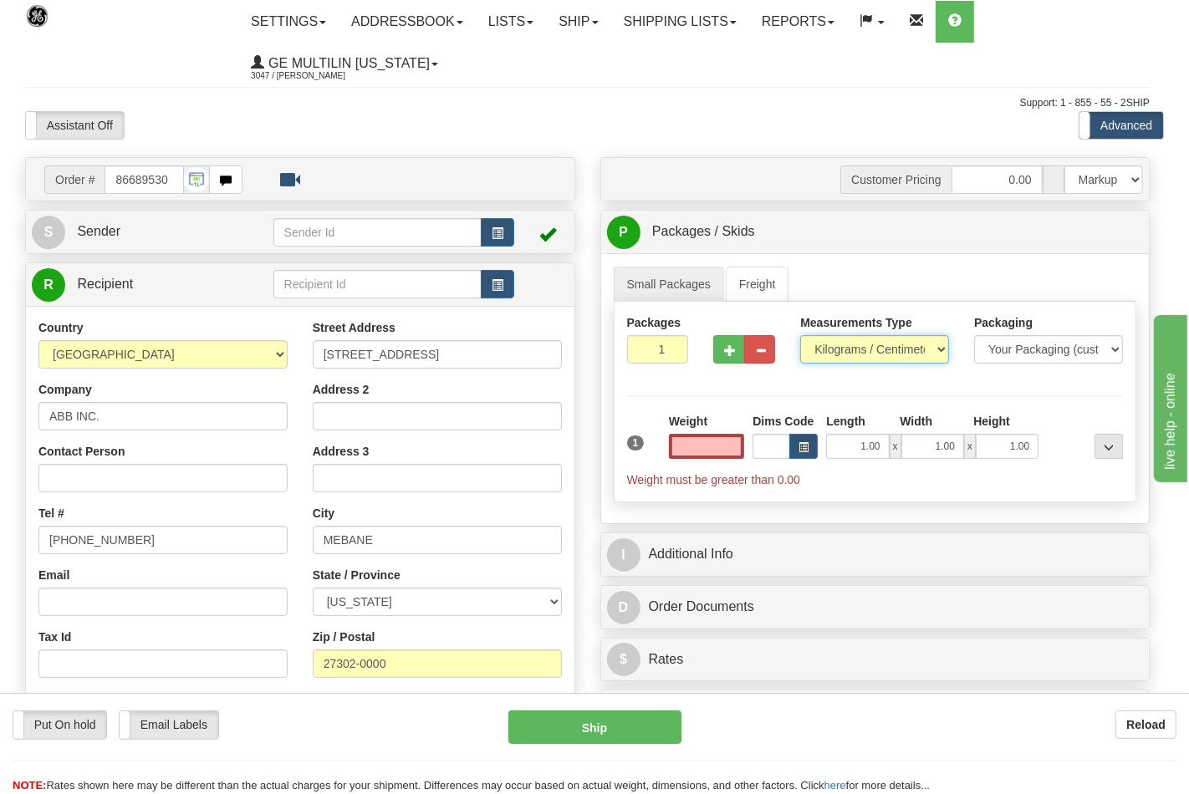
type input "0.00"
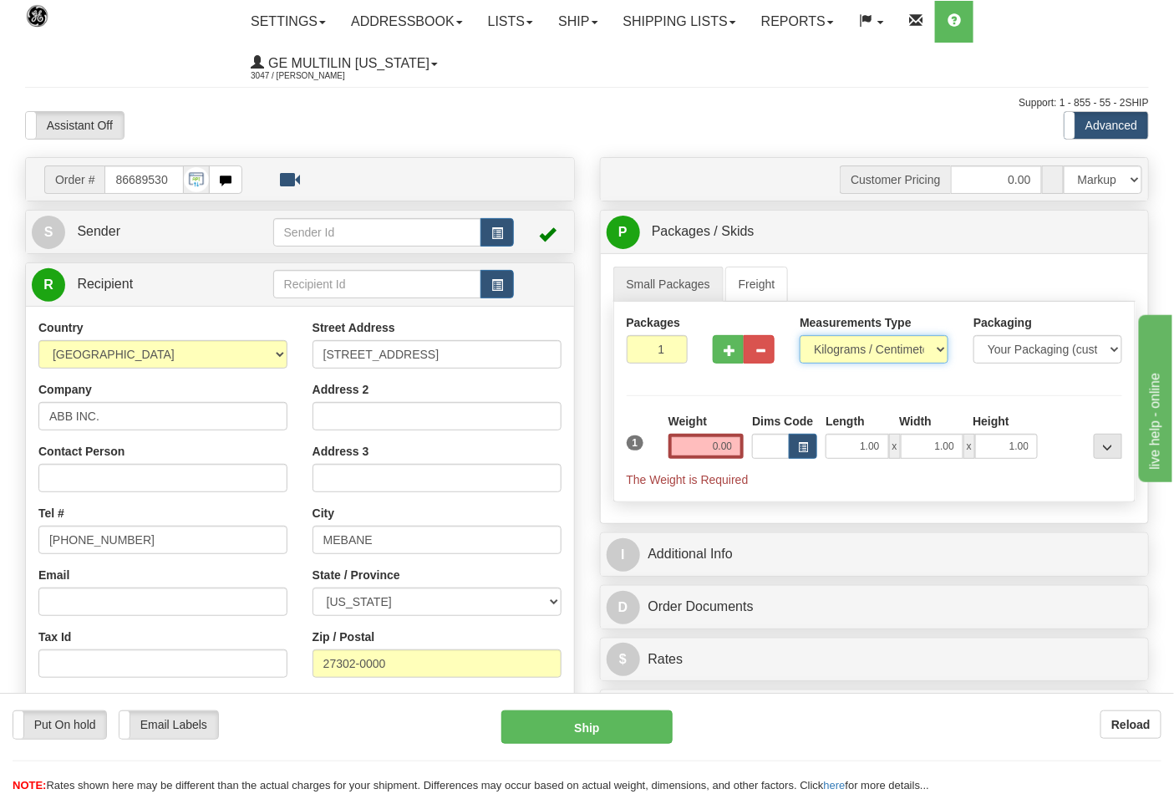
drag, startPoint x: 832, startPoint y: 353, endPoint x: 832, endPoint y: 362, distance: 9.2
click at [832, 353] on select "Pounds / Inches Kilograms / Centimeters" at bounding box center [874, 349] width 149 height 28
select select "0"
click at [800, 336] on select "Pounds / Inches Kilograms / Centimeters" at bounding box center [874, 349] width 149 height 28
click at [744, 438] on input "0.00" at bounding box center [707, 446] width 76 height 25
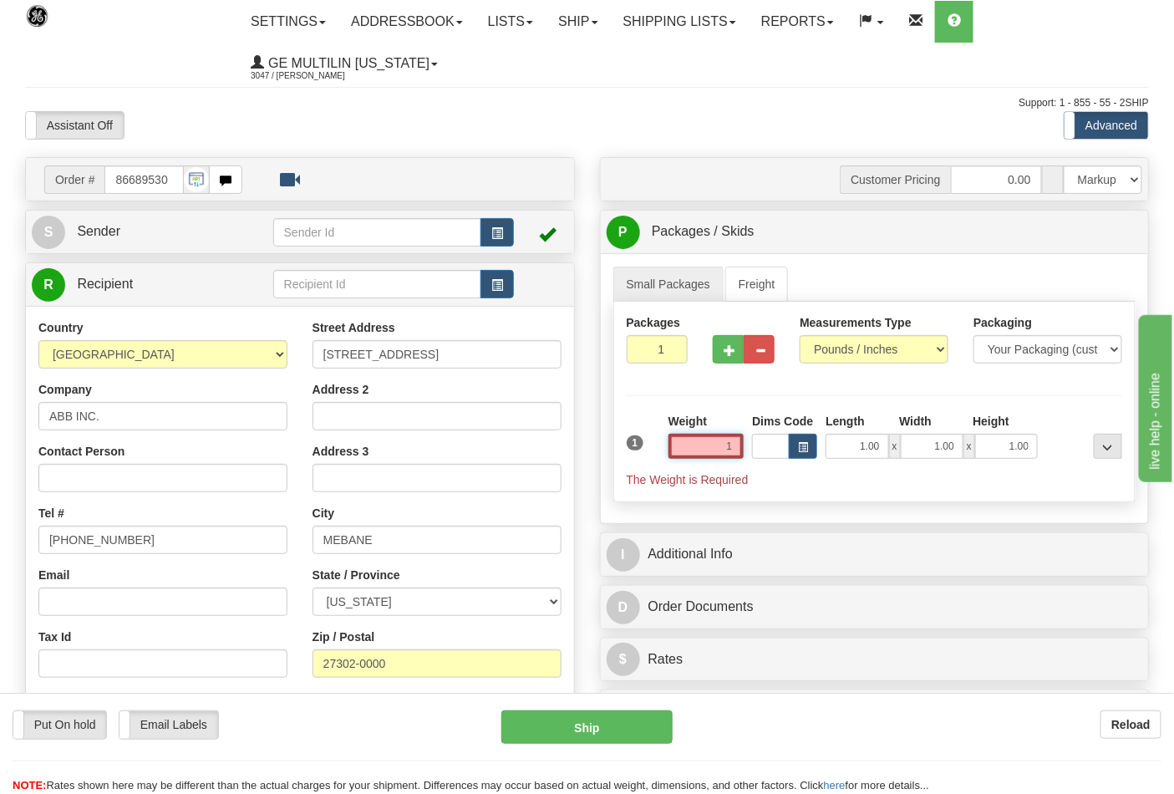
click button "Delete" at bounding box center [0, 0] width 0 height 0
type input "1.00"
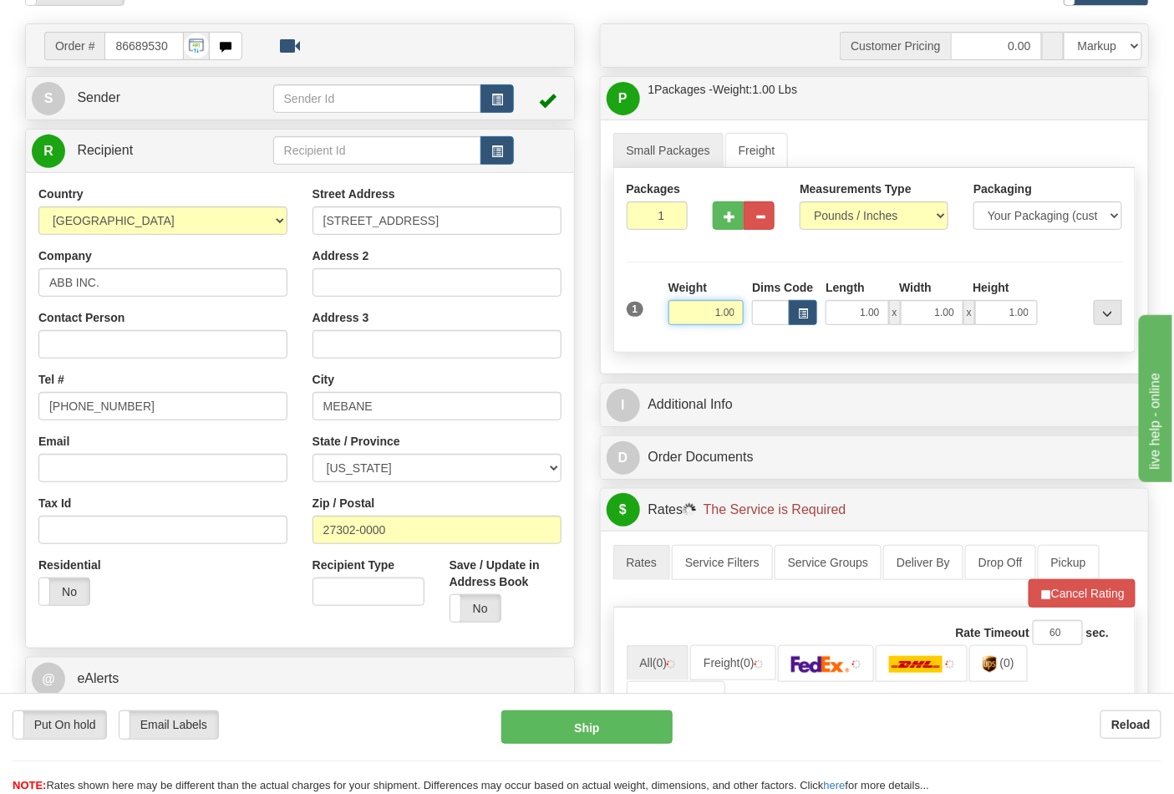
scroll to position [371, 0]
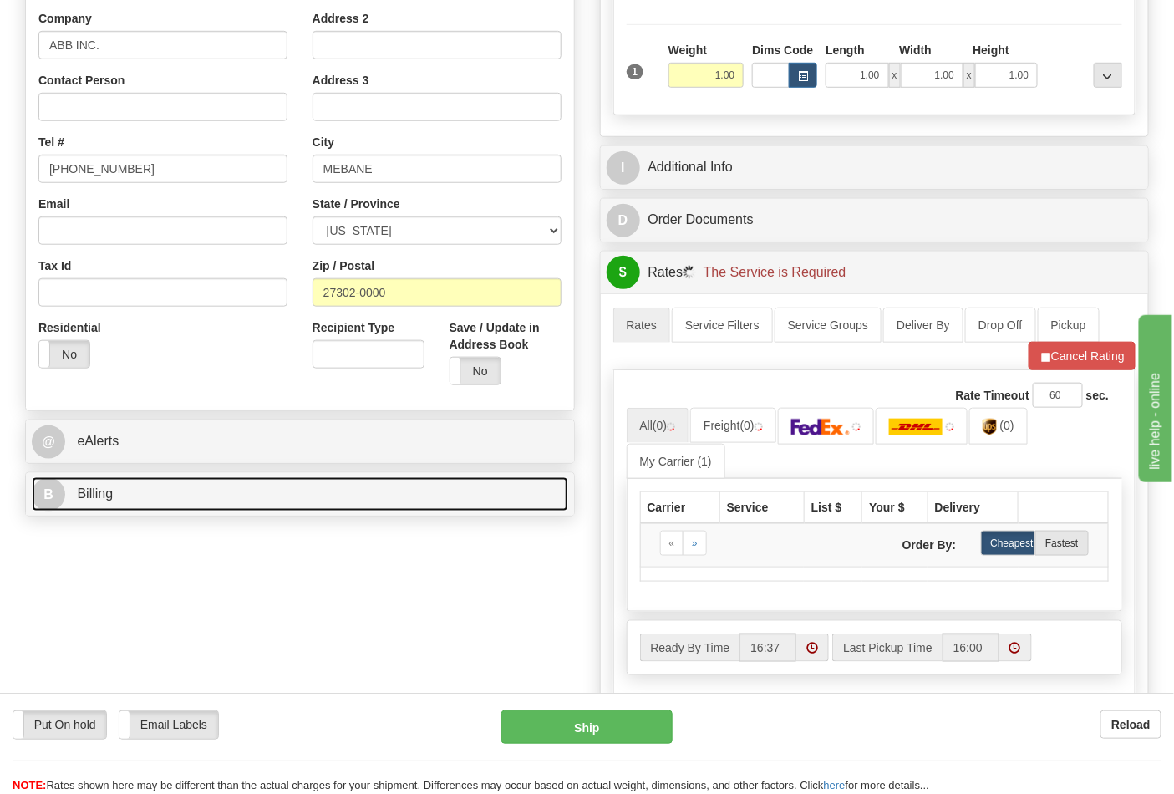
click at [227, 505] on link "B Billing" at bounding box center [300, 494] width 537 height 34
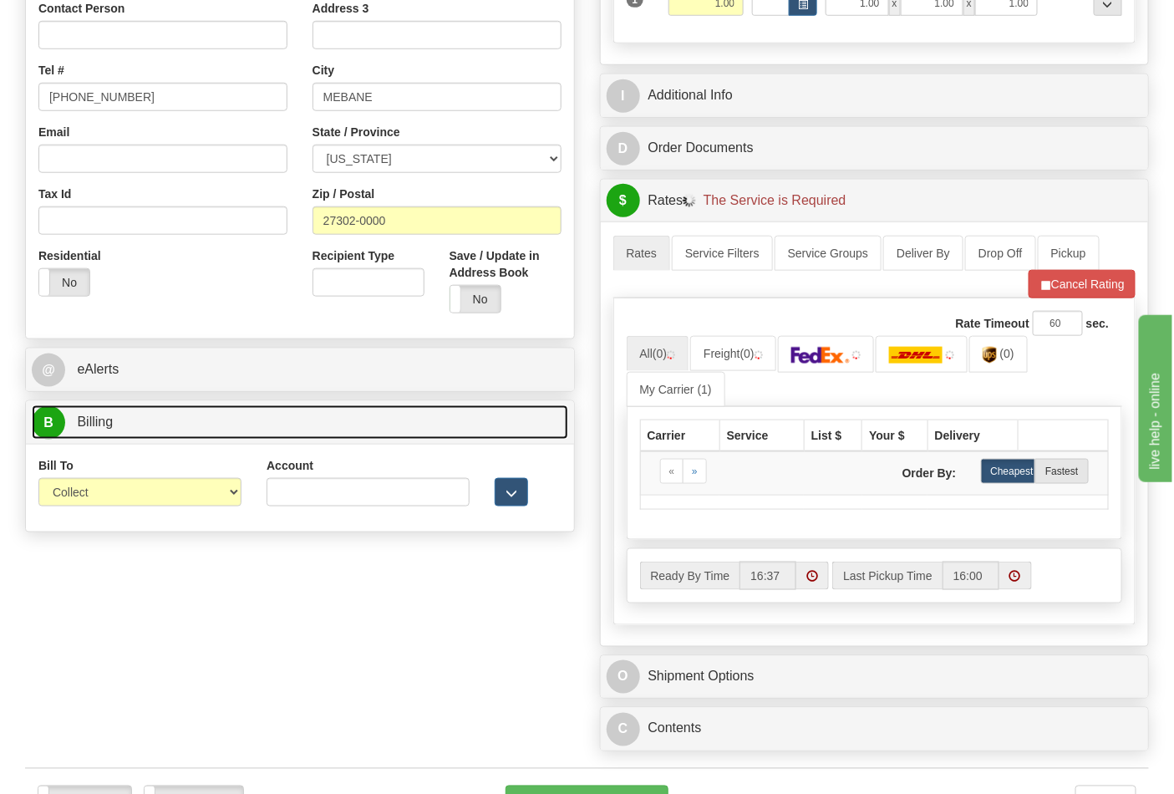
scroll to position [557, 0]
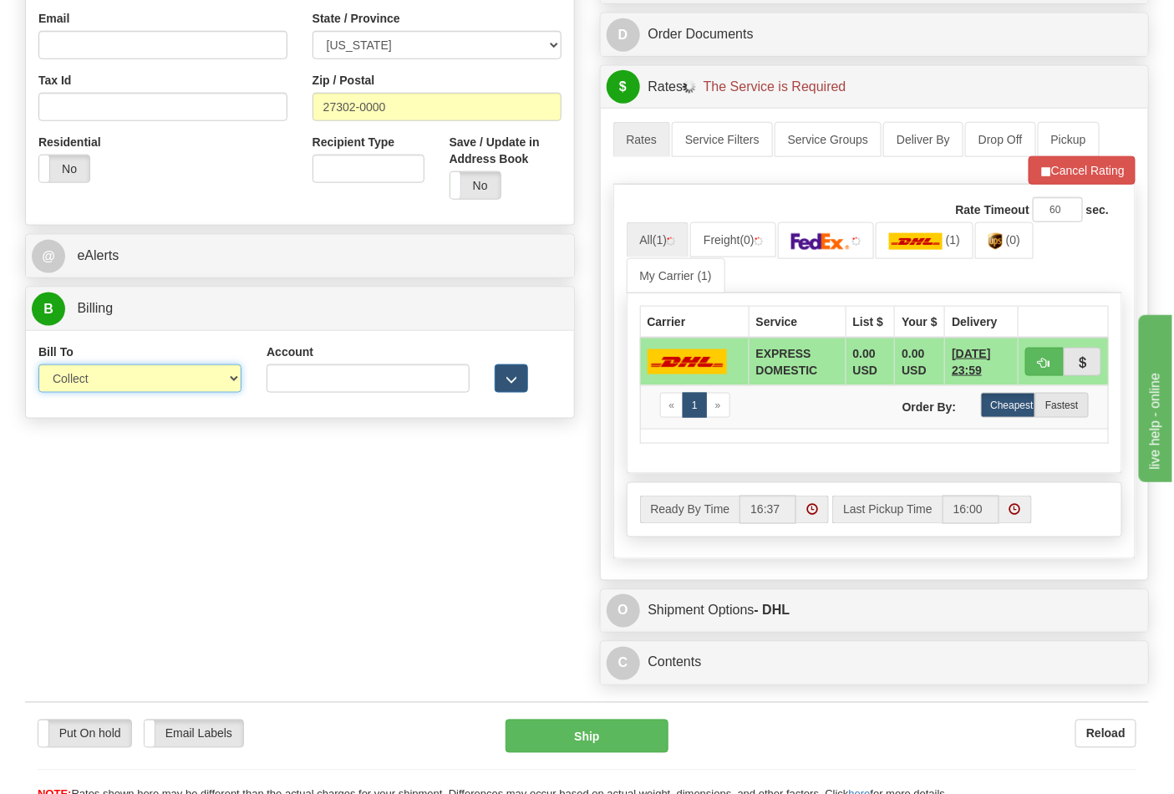
click at [104, 389] on select "Sender Recipient Third Party Collect" at bounding box center [139, 378] width 203 height 28
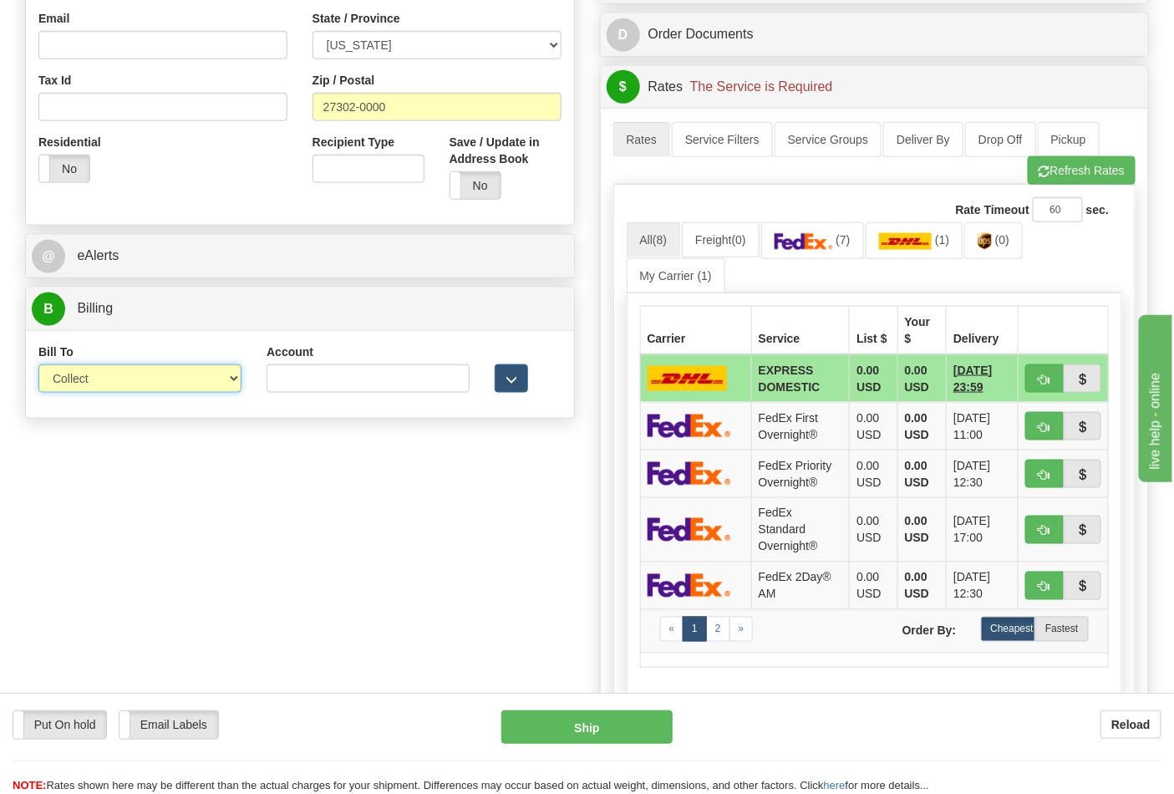
select select "2"
click at [38, 366] on select "Sender Recipient Third Party Collect" at bounding box center [139, 378] width 203 height 28
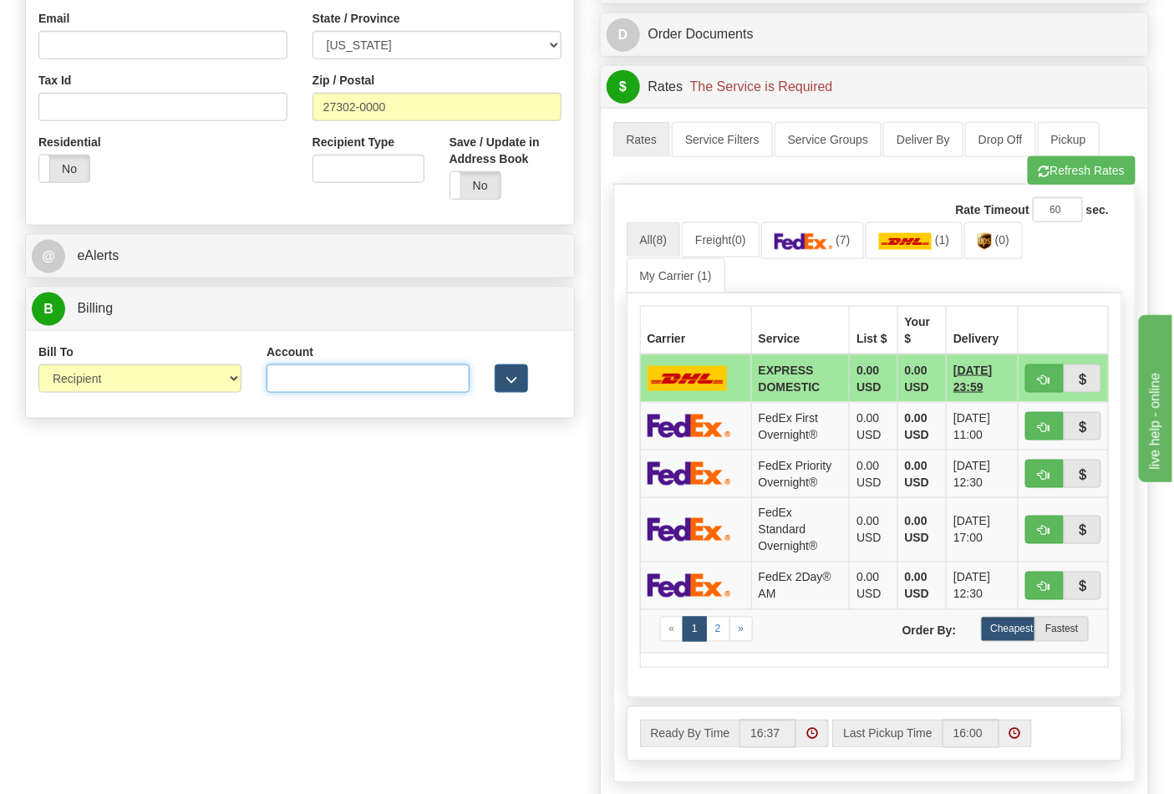
click at [316, 387] on input "Account" at bounding box center [368, 378] width 203 height 28
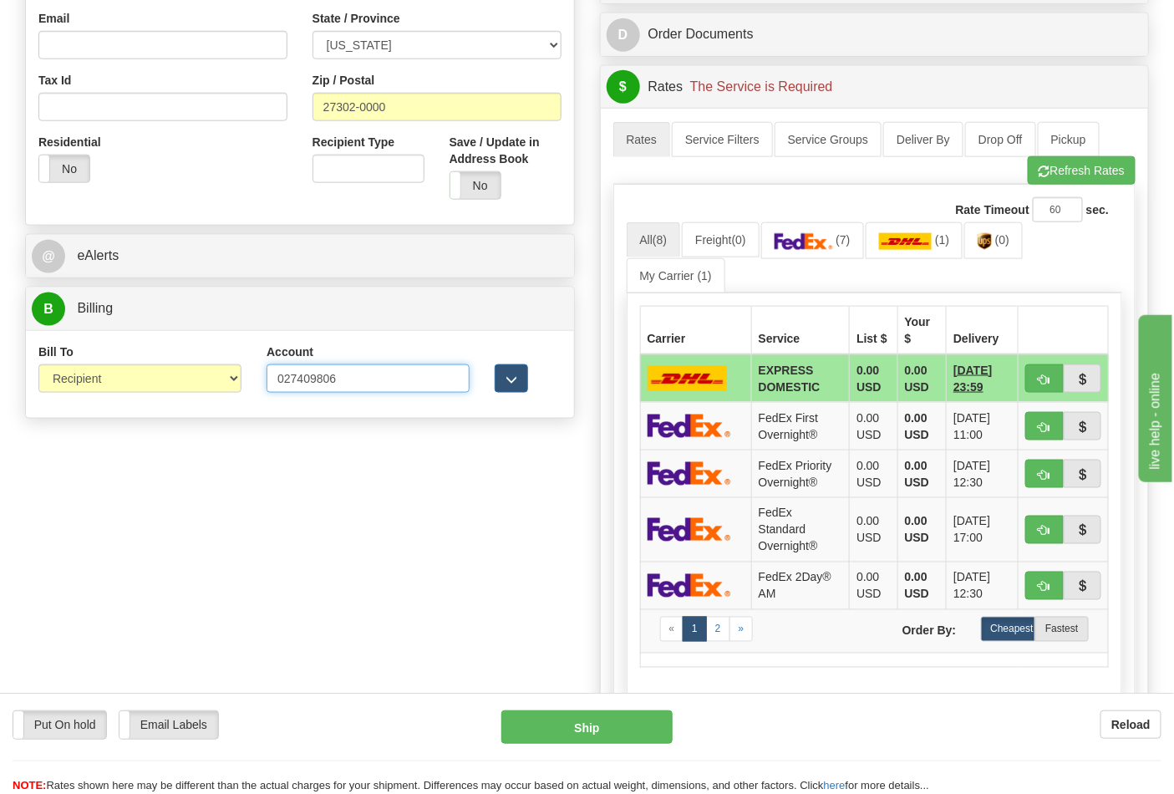
type input "027409806"
click button "Delete" at bounding box center [0, 0] width 0 height 0
click at [842, 255] on link "(7)" at bounding box center [812, 240] width 103 height 36
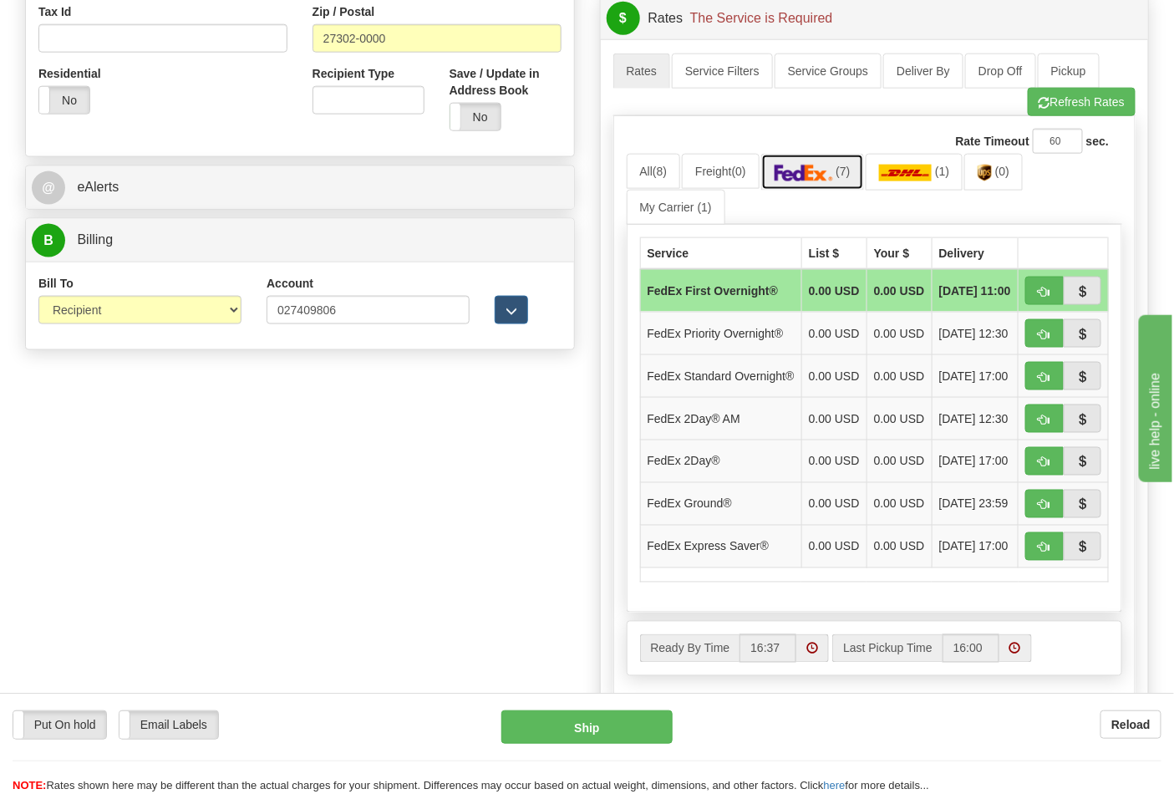
scroll to position [742, 0]
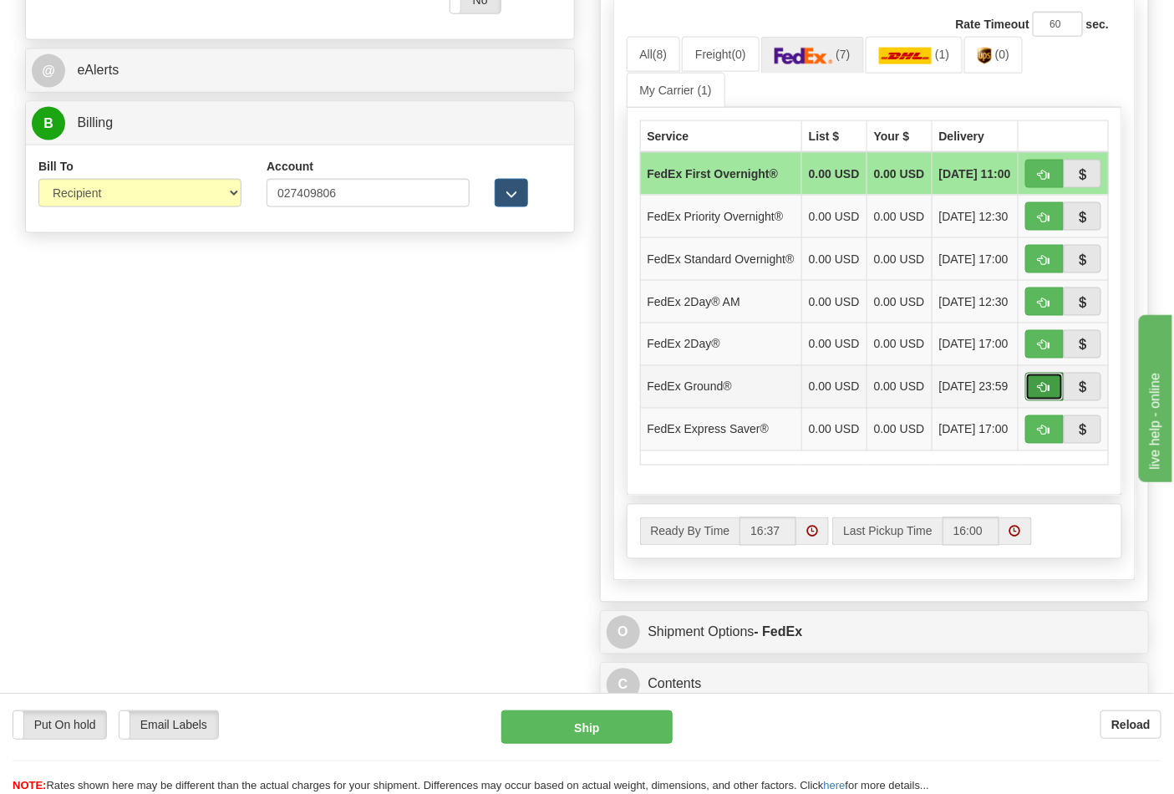
click at [1052, 401] on button "button" at bounding box center [1045, 387] width 38 height 28
type input "92"
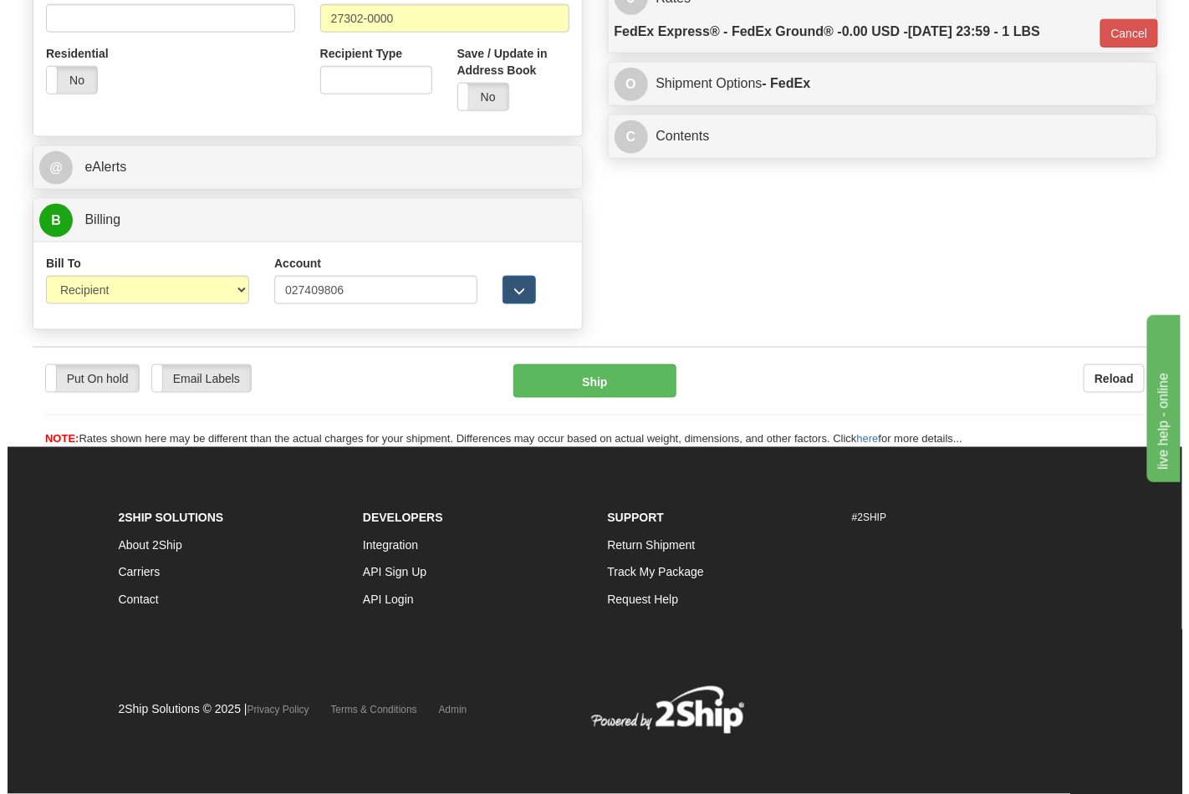
scroll to position [648, 0]
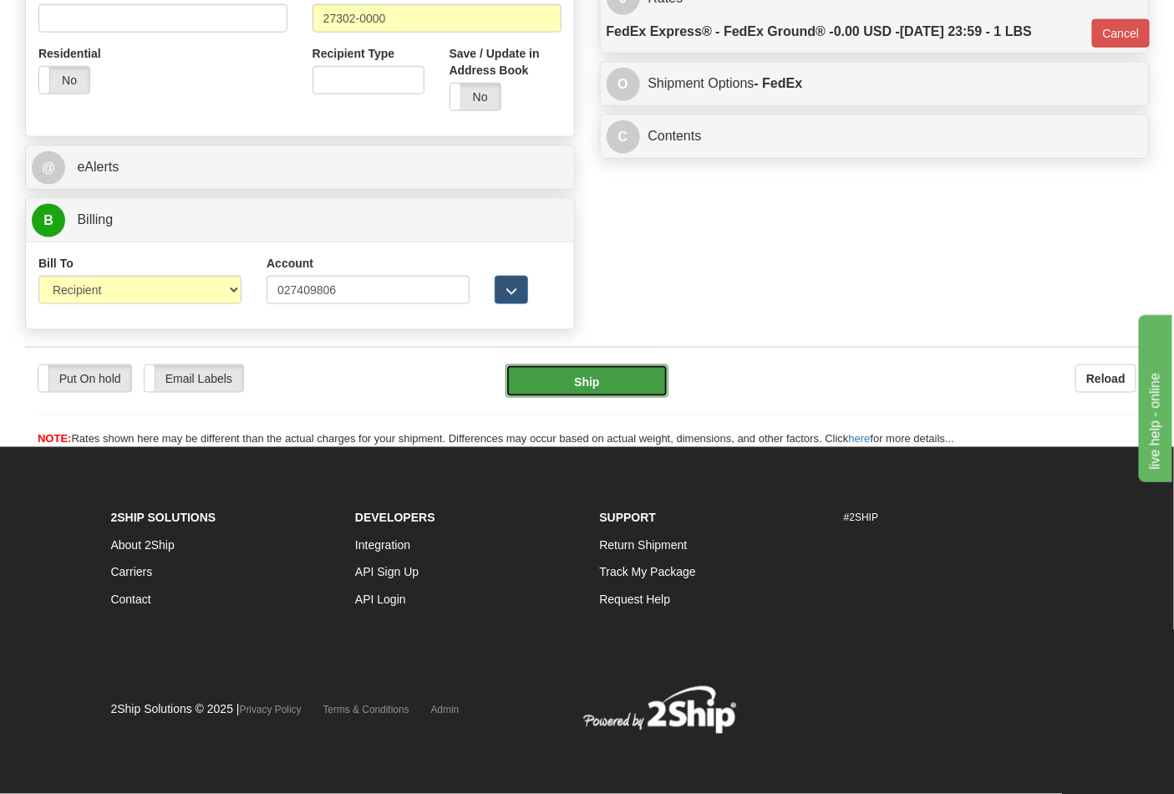
click at [609, 368] on button "Ship" at bounding box center [587, 380] width 162 height 33
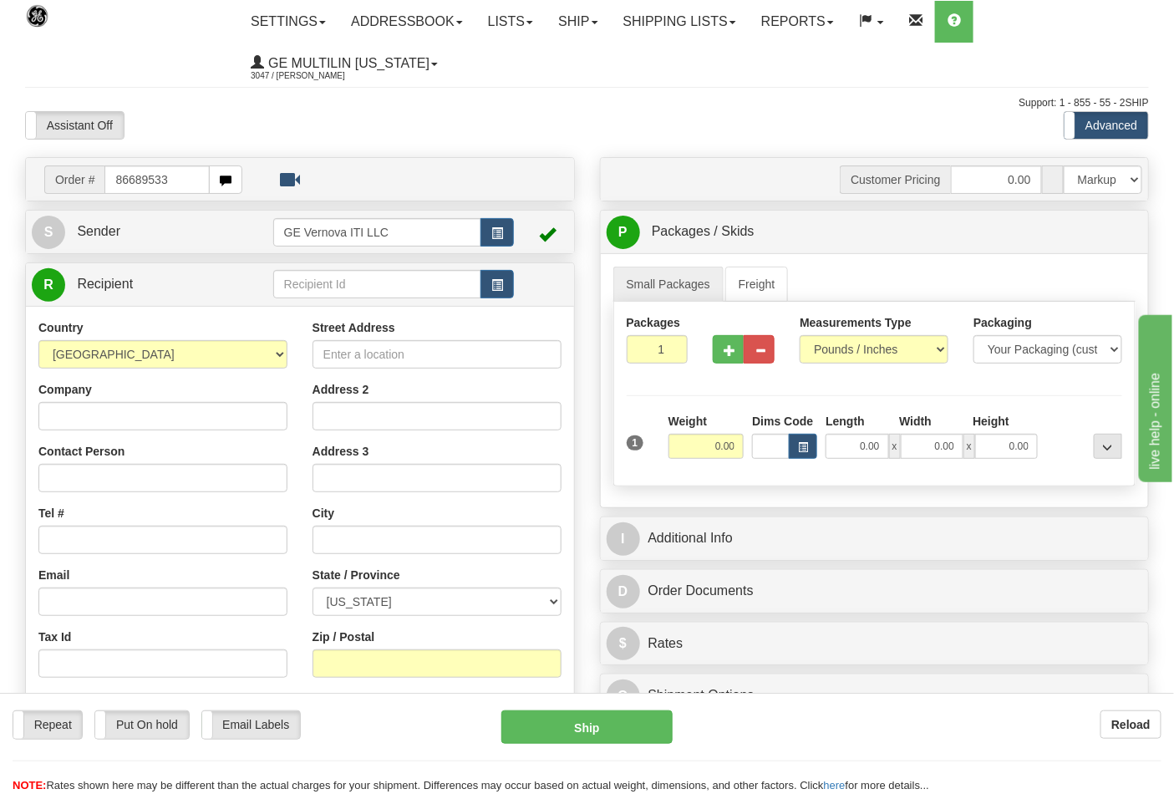
type input "86689533"
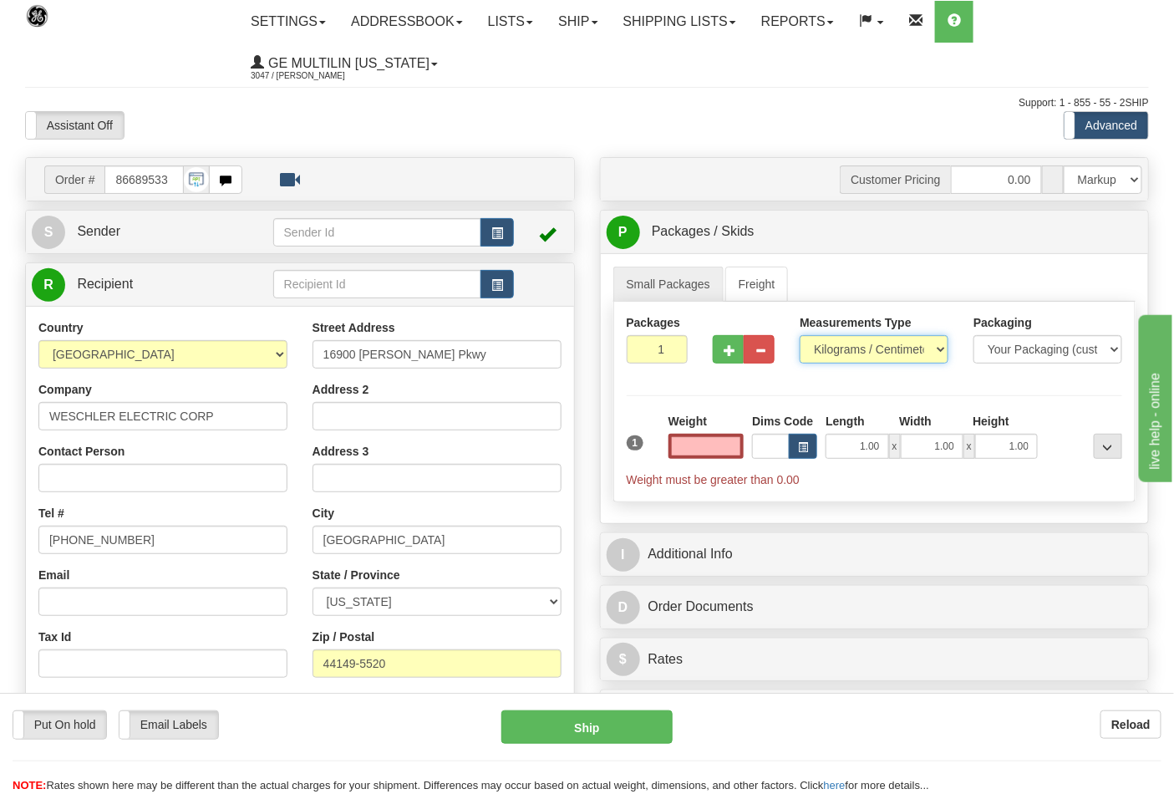
type input "0.00"
click at [851, 349] on select "Pounds / Inches Kilograms / Centimeters" at bounding box center [874, 349] width 149 height 28
select select "0"
click at [800, 336] on select "Pounds / Inches Kilograms / Centimeters" at bounding box center [874, 349] width 149 height 28
click at [733, 448] on input "0.00" at bounding box center [707, 446] width 76 height 25
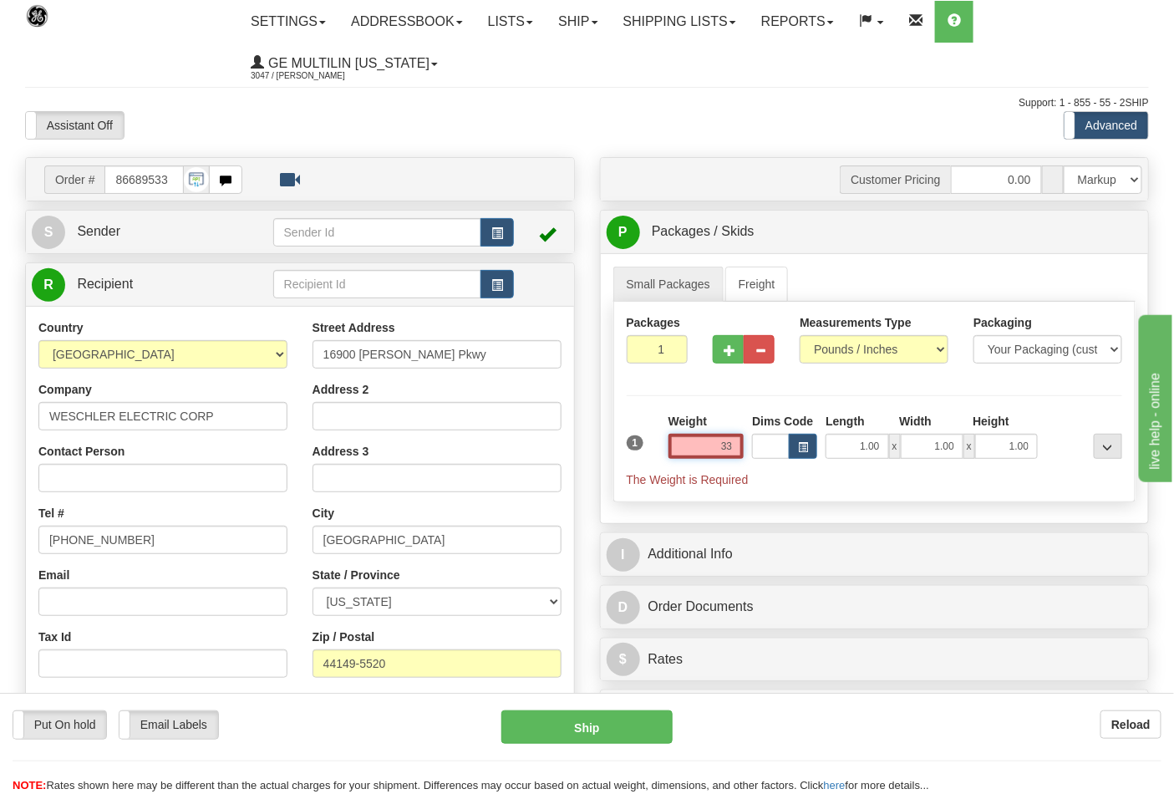
click button "Delete" at bounding box center [0, 0] width 0 height 0
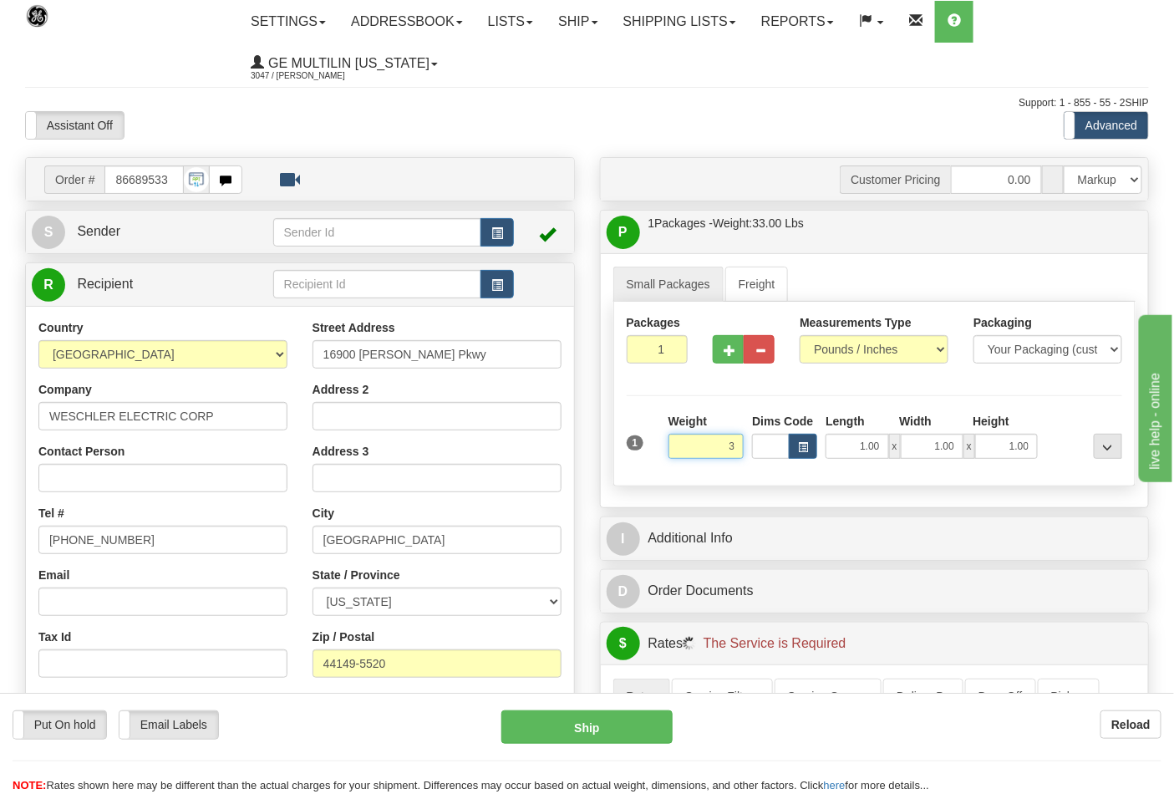
click button "Delete" at bounding box center [0, 0] width 0 height 0
type input "3.00"
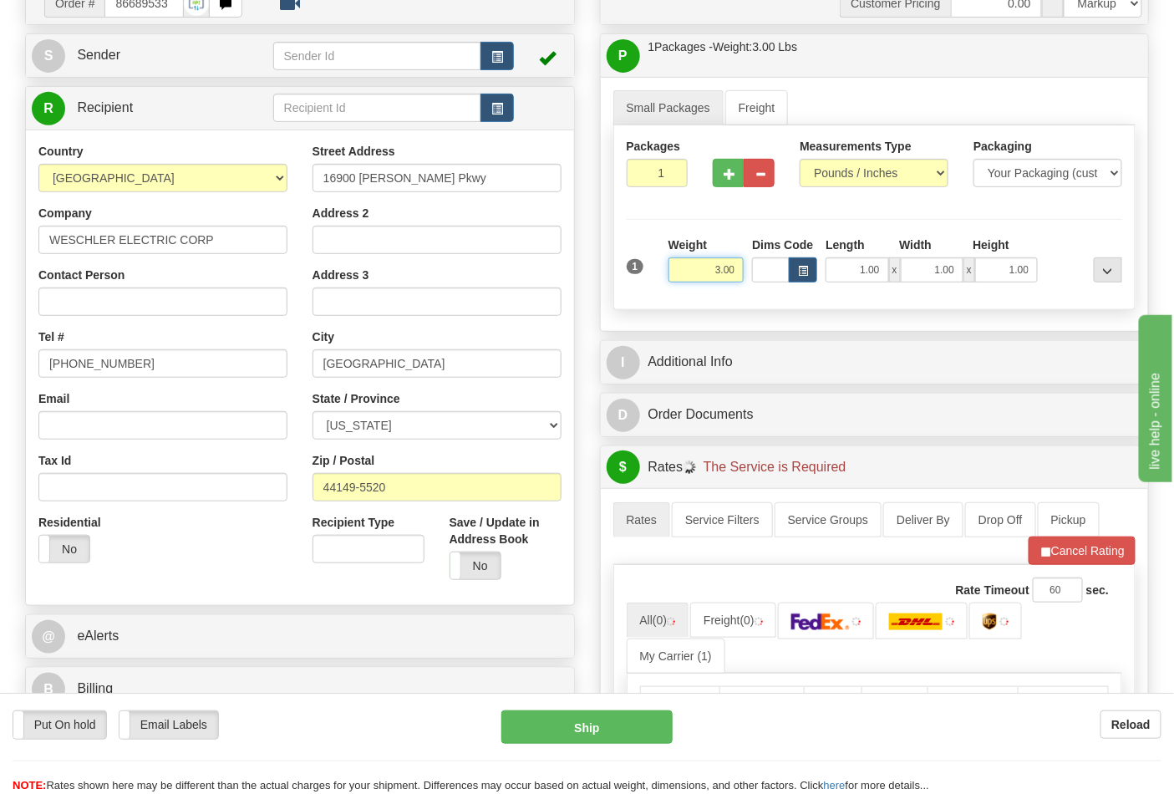
scroll to position [371, 0]
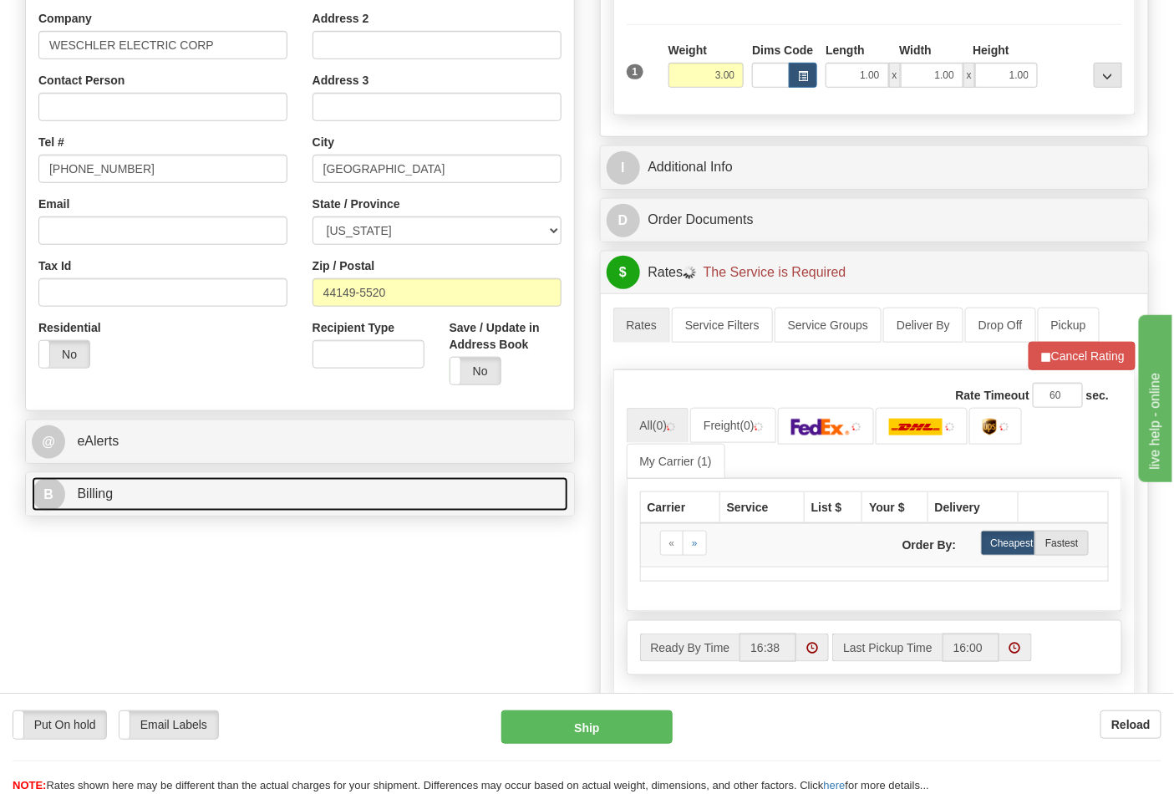
click at [136, 505] on link "B Billing" at bounding box center [300, 494] width 537 height 34
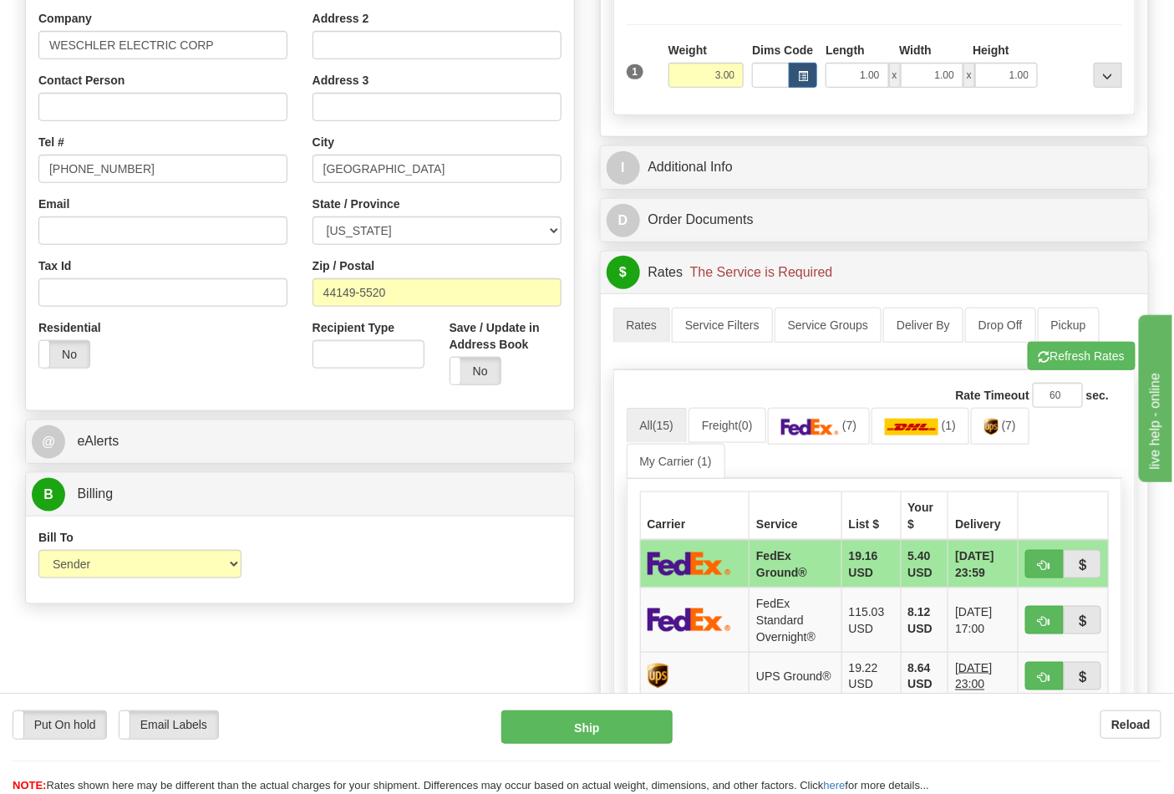
click at [130, 545] on div "Bill To Sender Recipient Third Party Collect" at bounding box center [139, 553] width 203 height 49
drag, startPoint x: 129, startPoint y: 566, endPoint x: 122, endPoint y: 578, distance: 14.2
click at [129, 566] on select "Sender Recipient Third Party Collect" at bounding box center [139, 564] width 203 height 28
select select "2"
click at [38, 552] on select "Sender Recipient Third Party Collect" at bounding box center [139, 564] width 203 height 28
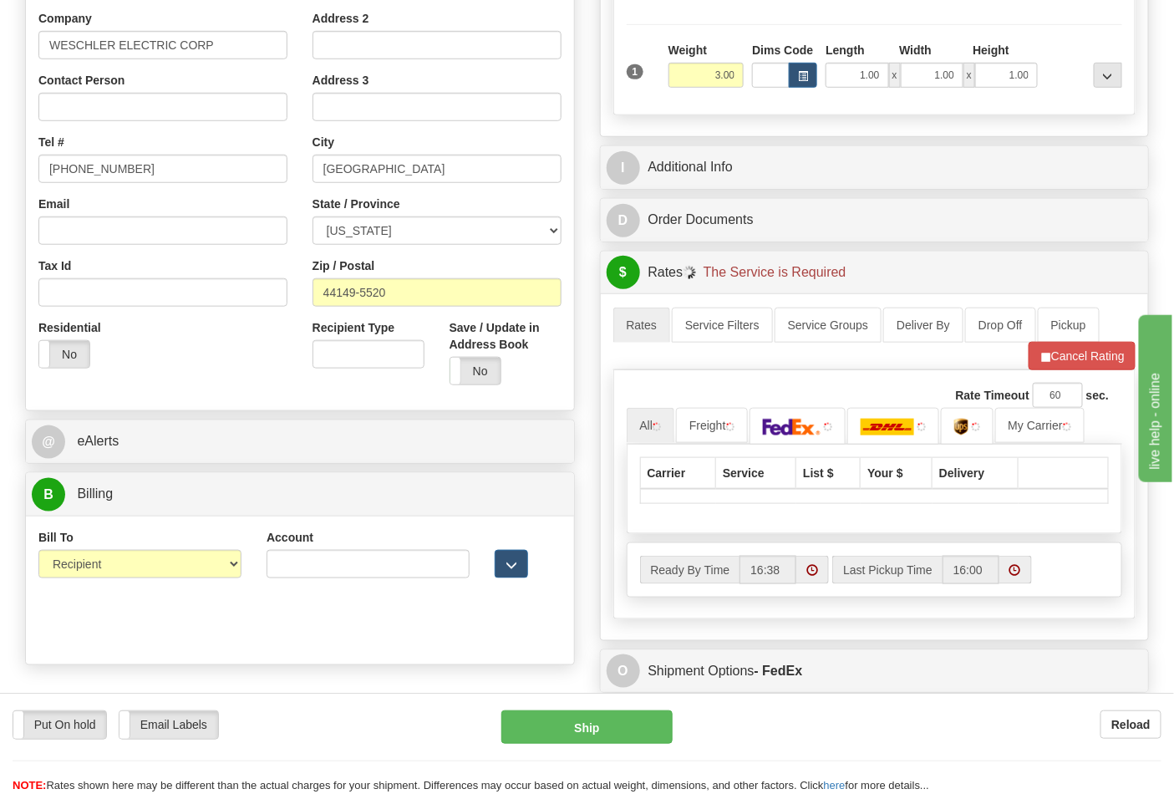
drag, startPoint x: 293, startPoint y: 583, endPoint x: 294, endPoint y: 567, distance: 16.8
click at [293, 583] on div "Account 3rd Party Account List Please select" at bounding box center [368, 591] width 228 height 124
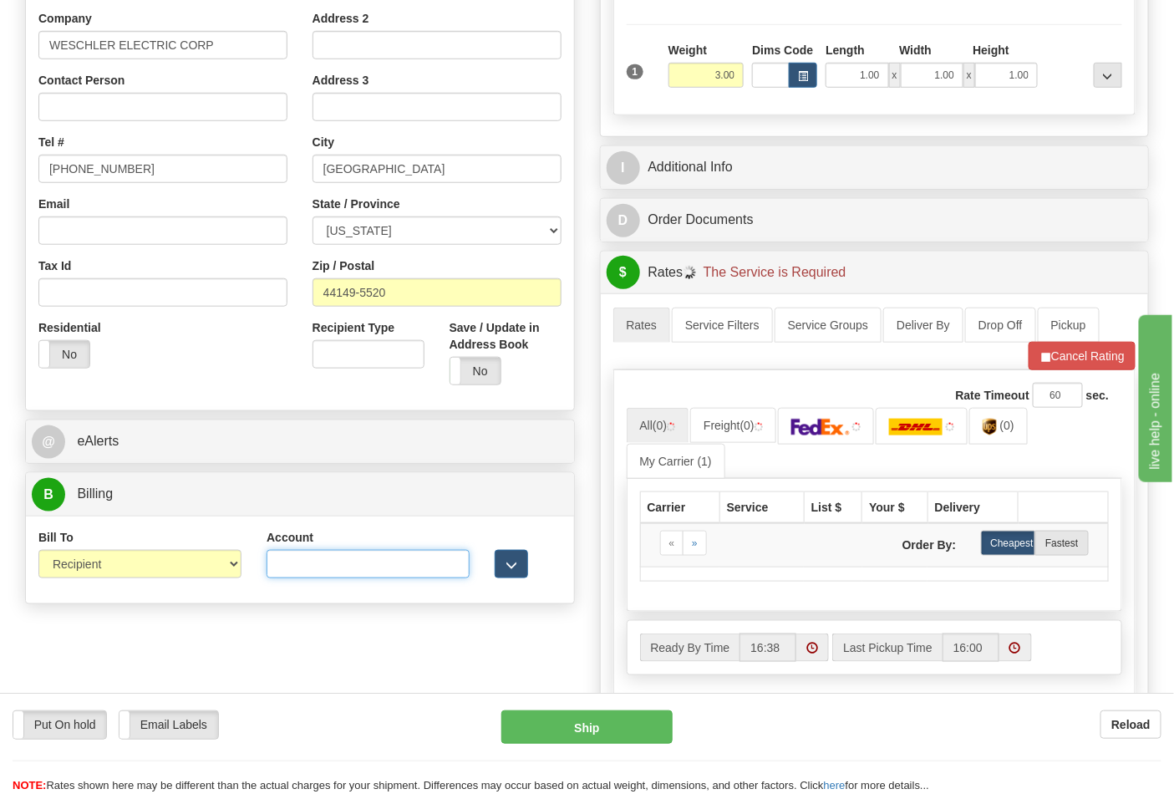
click at [294, 562] on input "Account" at bounding box center [368, 564] width 203 height 28
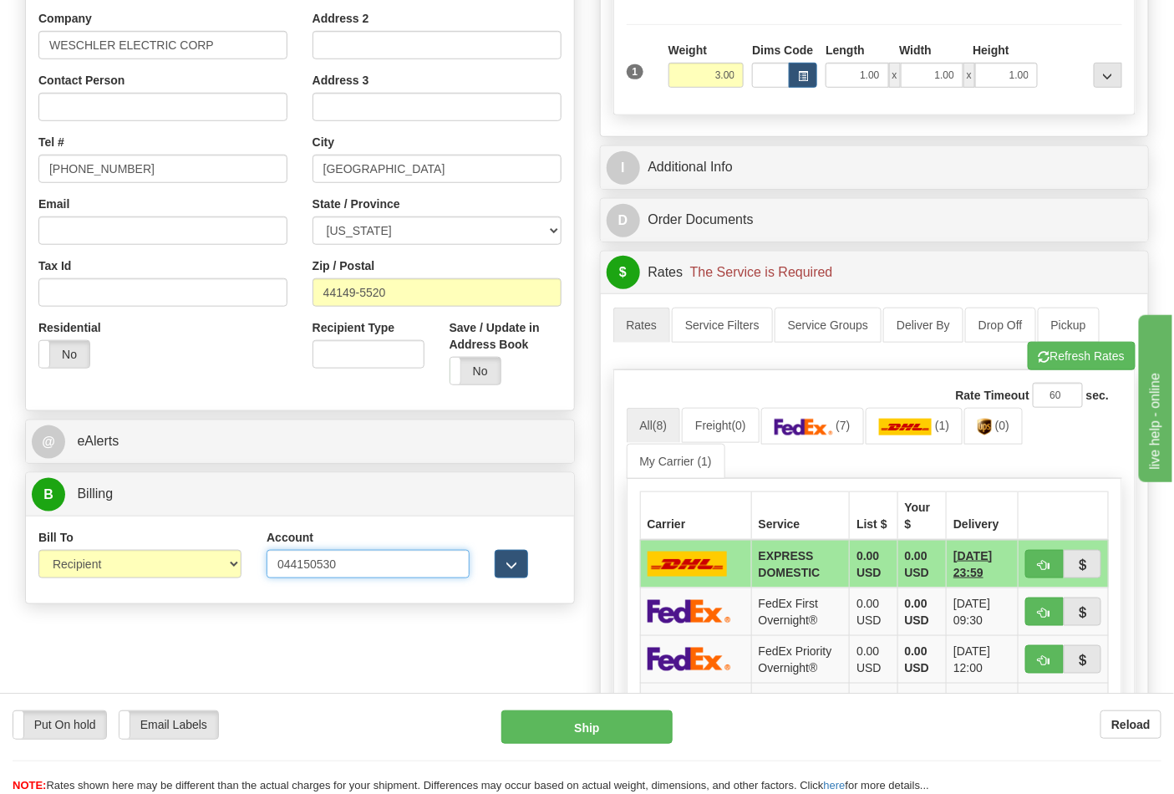
type input "044150530"
click button "Delete" at bounding box center [0, 0] width 0 height 0
click at [806, 421] on img at bounding box center [804, 427] width 59 height 17
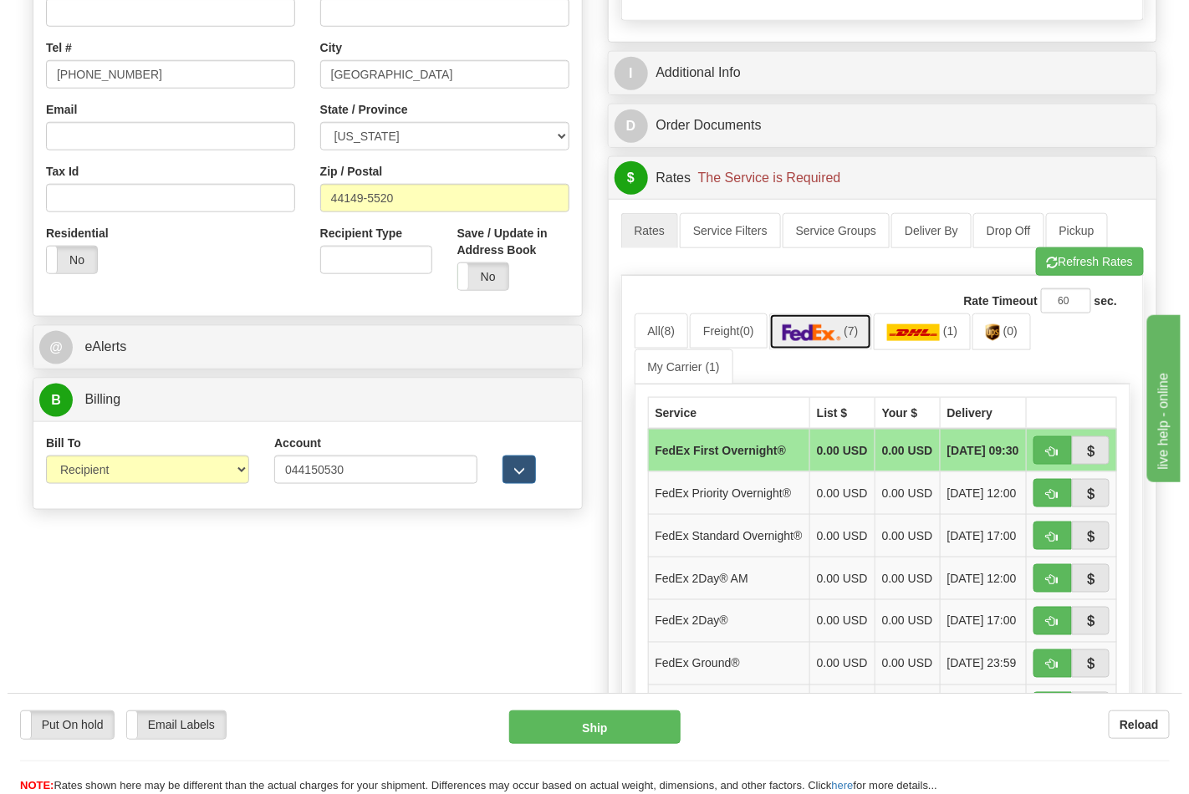
scroll to position [557, 0]
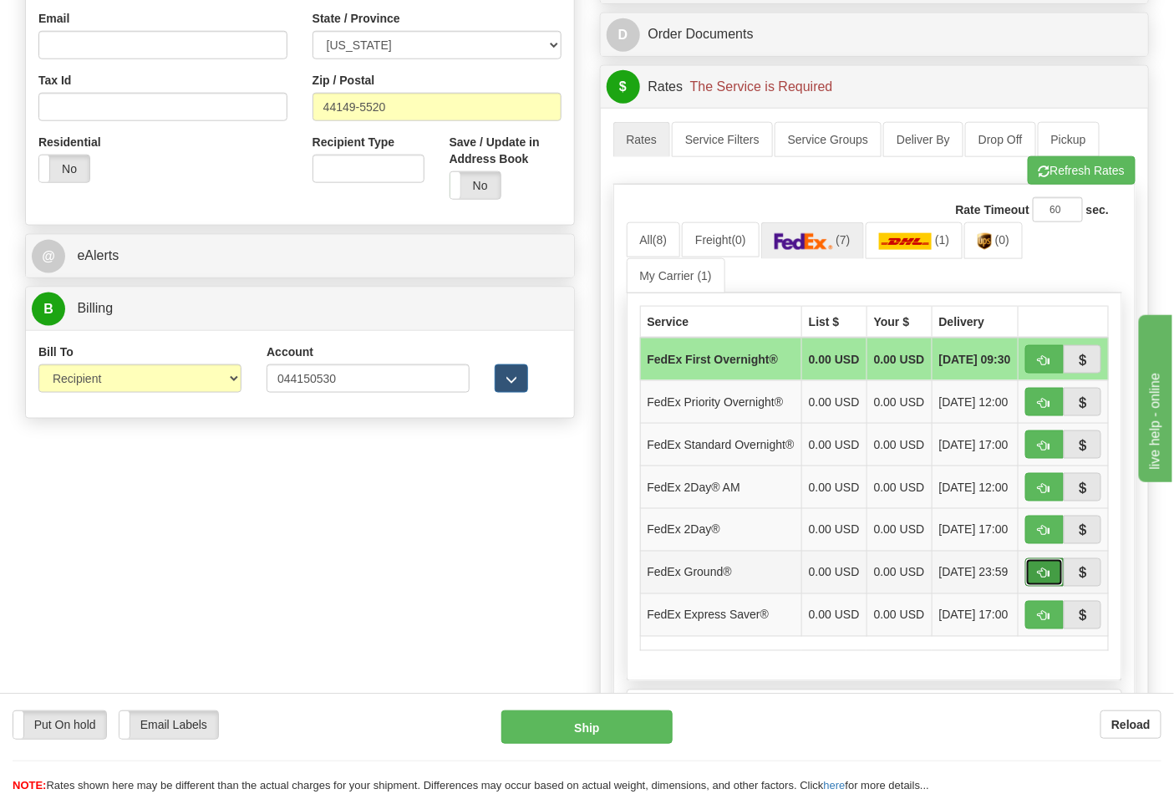
drag, startPoint x: 1039, startPoint y: 602, endPoint x: 1009, endPoint y: 594, distance: 31.0
click at [1039, 579] on span "button" at bounding box center [1045, 573] width 12 height 11
type input "92"
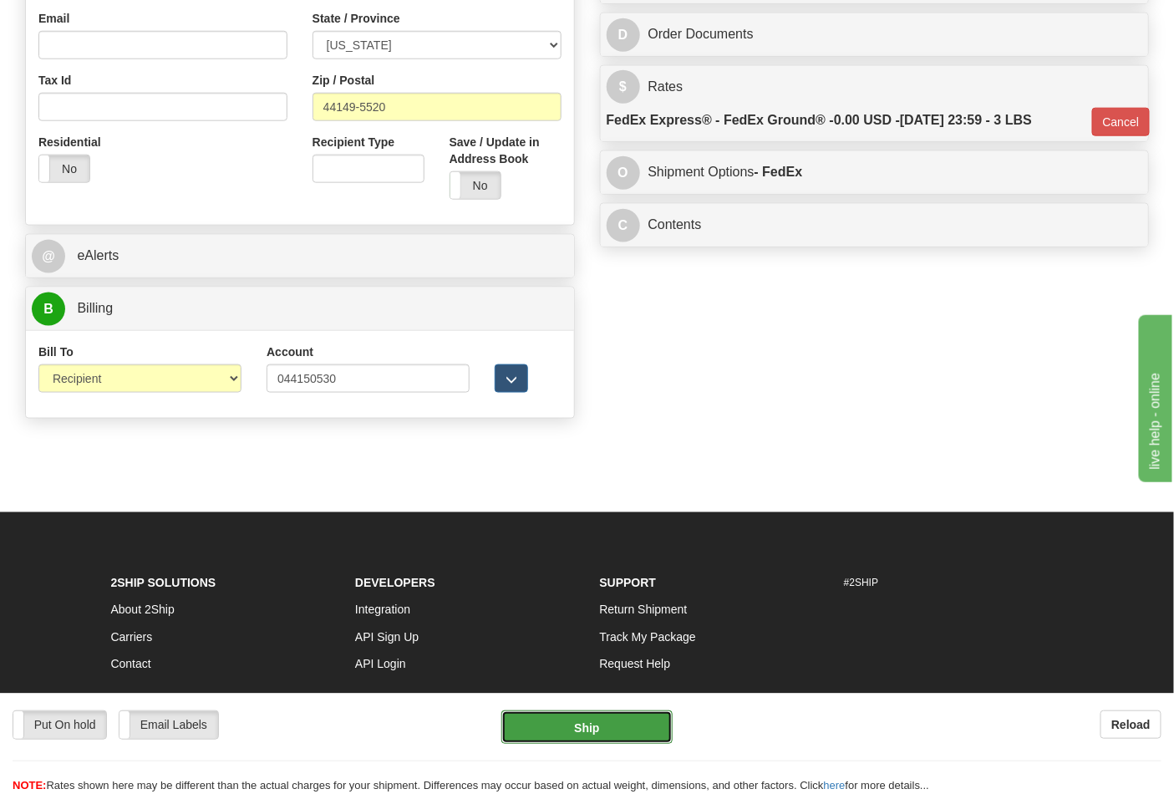
click at [602, 722] on button "Ship" at bounding box center [587, 726] width 171 height 33
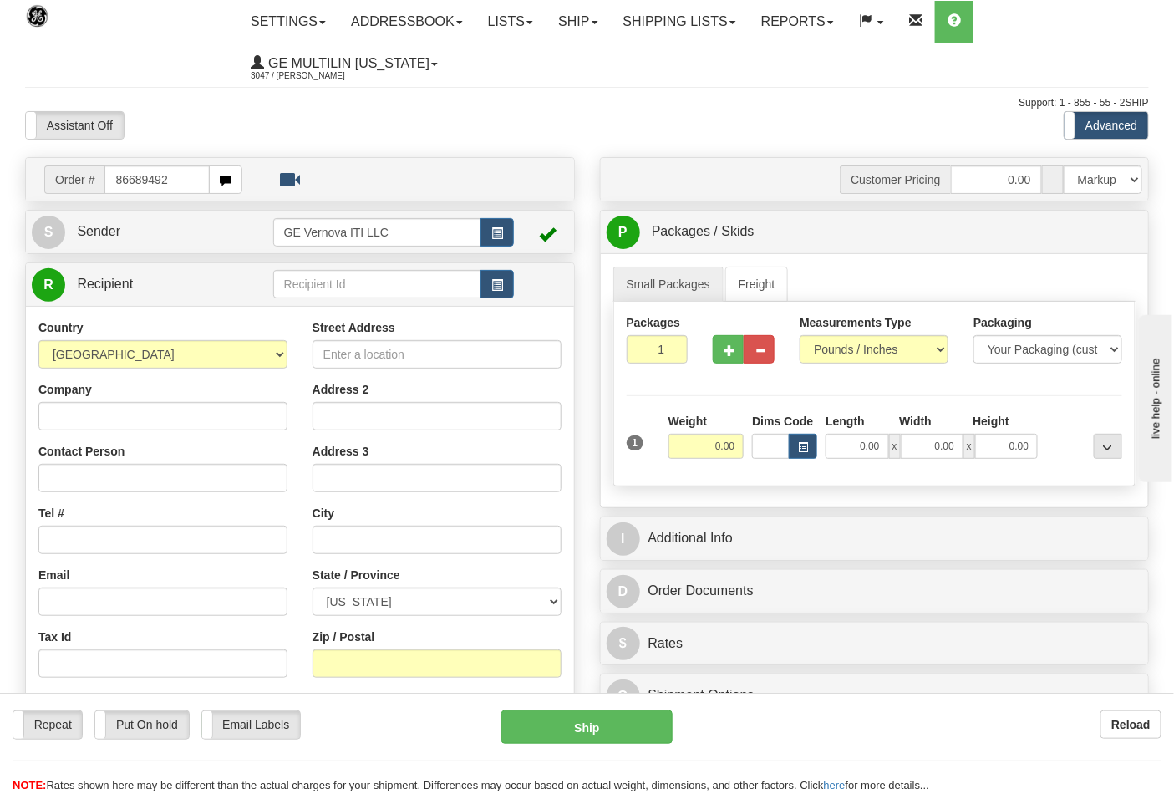
type input "86689492"
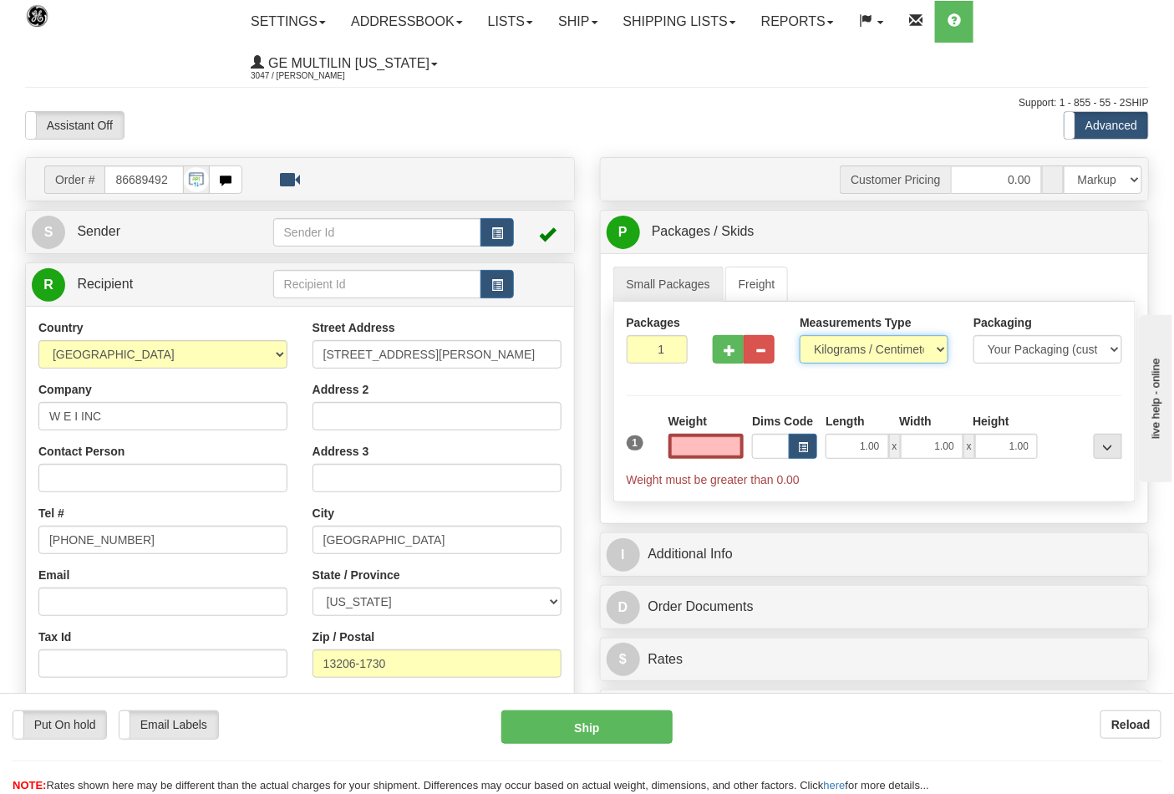
type input "0.00"
drag, startPoint x: 829, startPoint y: 354, endPoint x: 839, endPoint y: 364, distance: 14.2
click at [831, 354] on select "Pounds / Inches Kilograms / Centimeters" at bounding box center [874, 349] width 149 height 28
select select "0"
click at [800, 336] on select "Pounds / Inches Kilograms / Centimeters" at bounding box center [874, 349] width 149 height 28
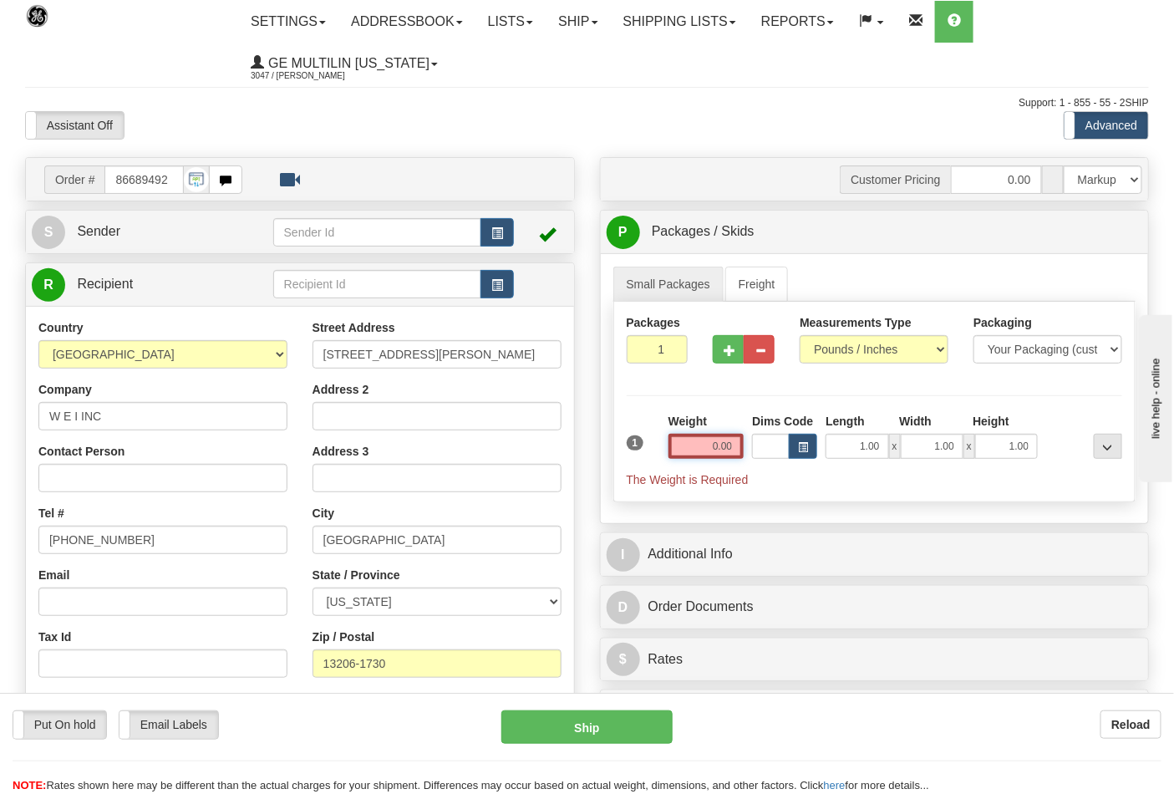
click at [732, 448] on input "0.00" at bounding box center [707, 446] width 76 height 25
click button "Delete" at bounding box center [0, 0] width 0 height 0
type input "3.00"
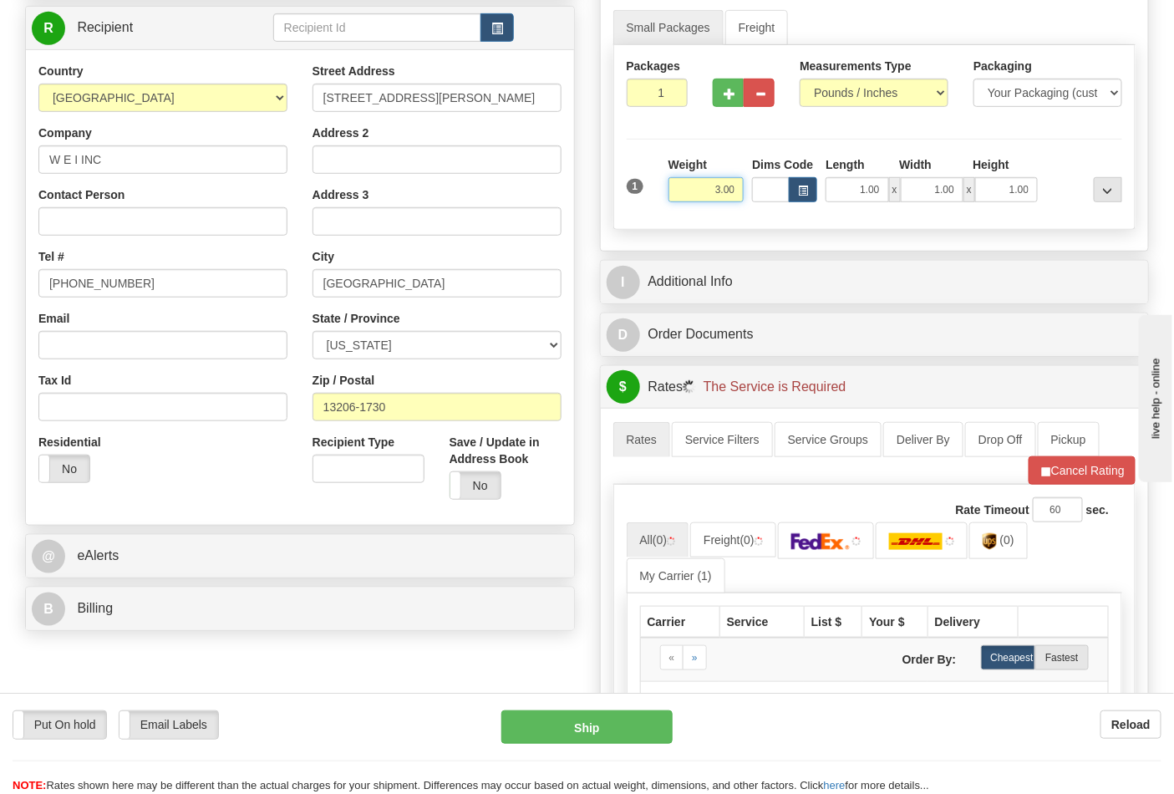
scroll to position [464, 0]
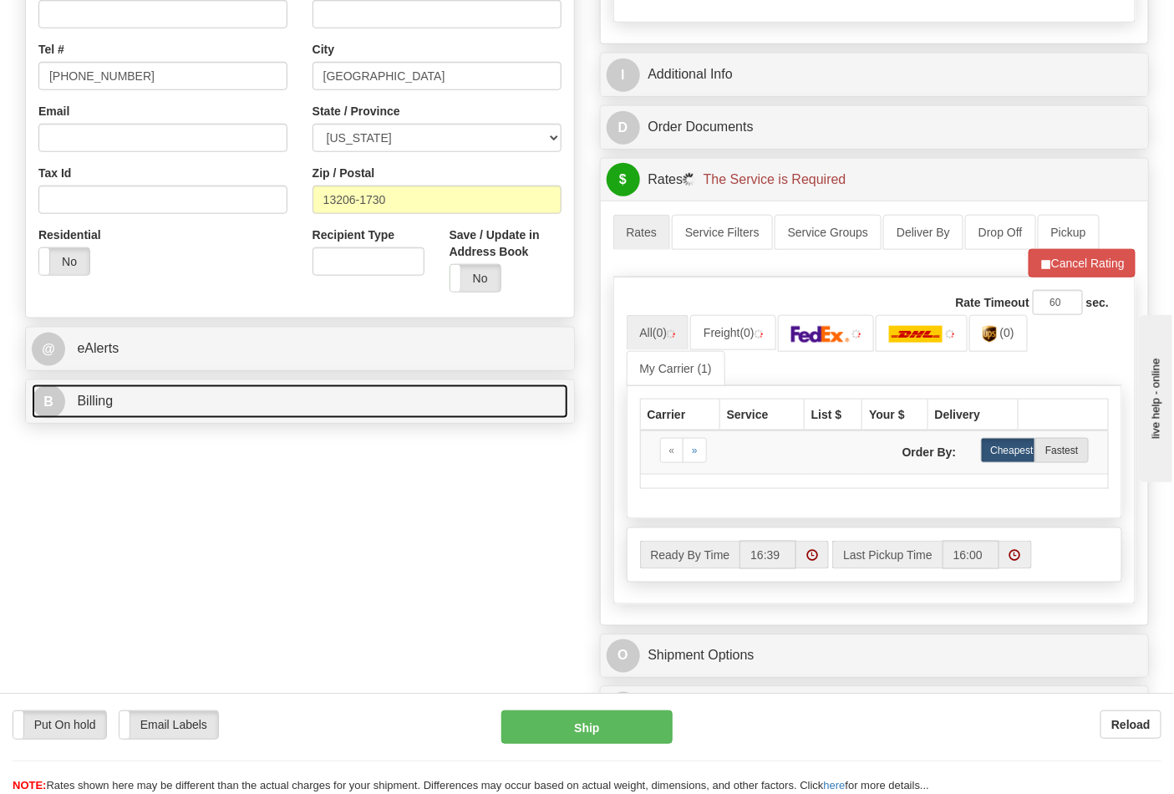
click at [171, 405] on link "B Billing" at bounding box center [300, 402] width 537 height 34
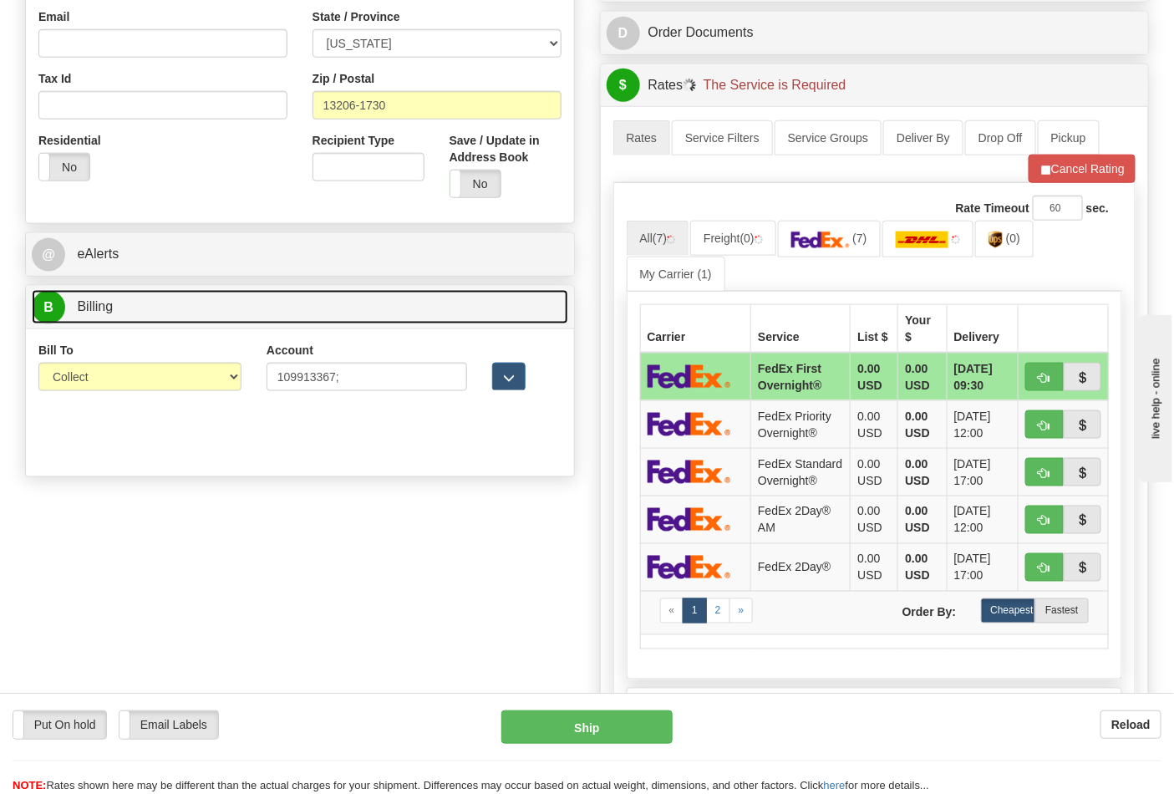
scroll to position [649, 0]
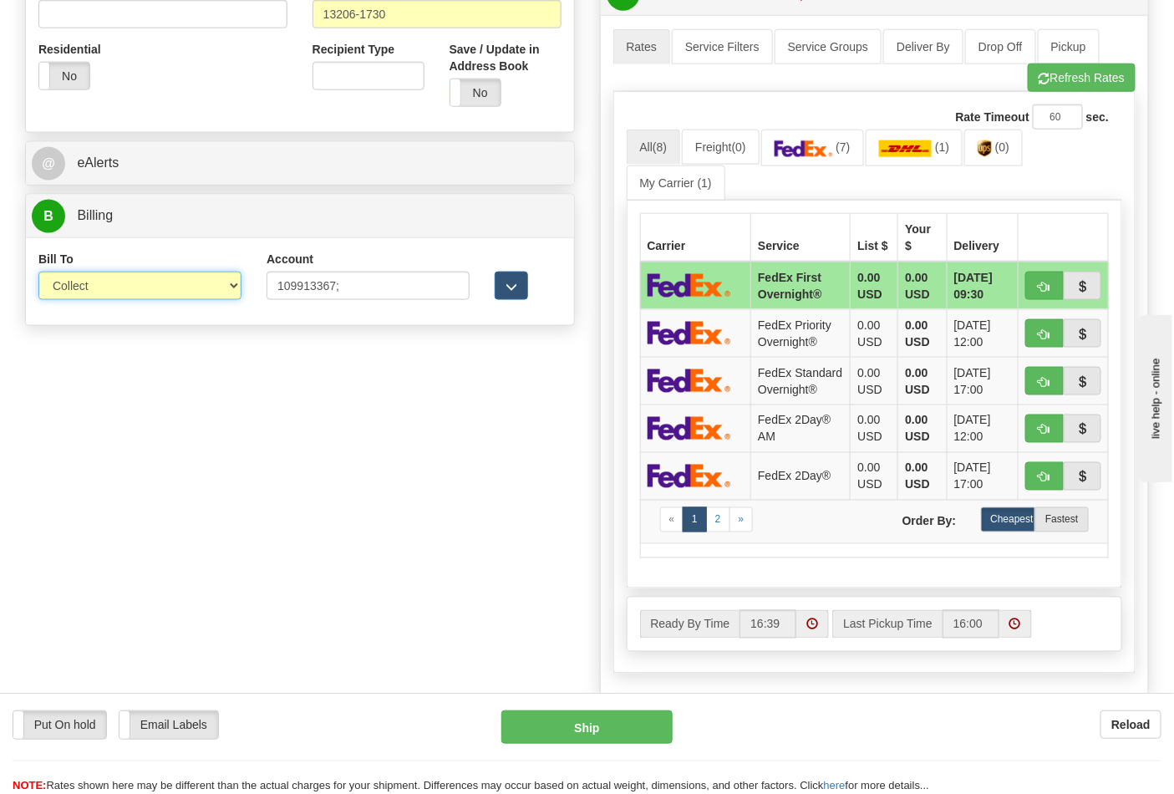
drag, startPoint x: 94, startPoint y: 280, endPoint x: 95, endPoint y: 297, distance: 16.8
click at [94, 280] on select "Sender Recipient Third Party Collect" at bounding box center [139, 286] width 203 height 28
select select "2"
click at [38, 273] on select "Sender Recipient Third Party Collect" at bounding box center [139, 286] width 203 height 28
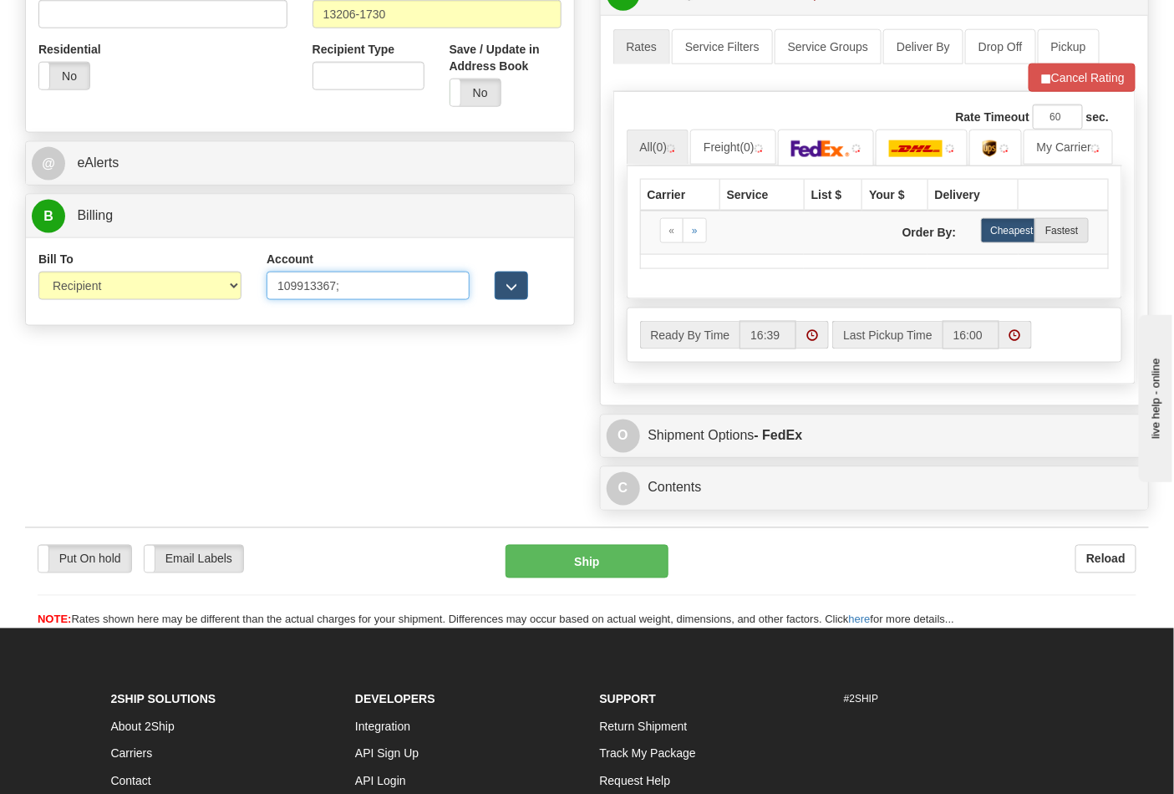
click at [353, 288] on input "109913367;" at bounding box center [368, 286] width 203 height 28
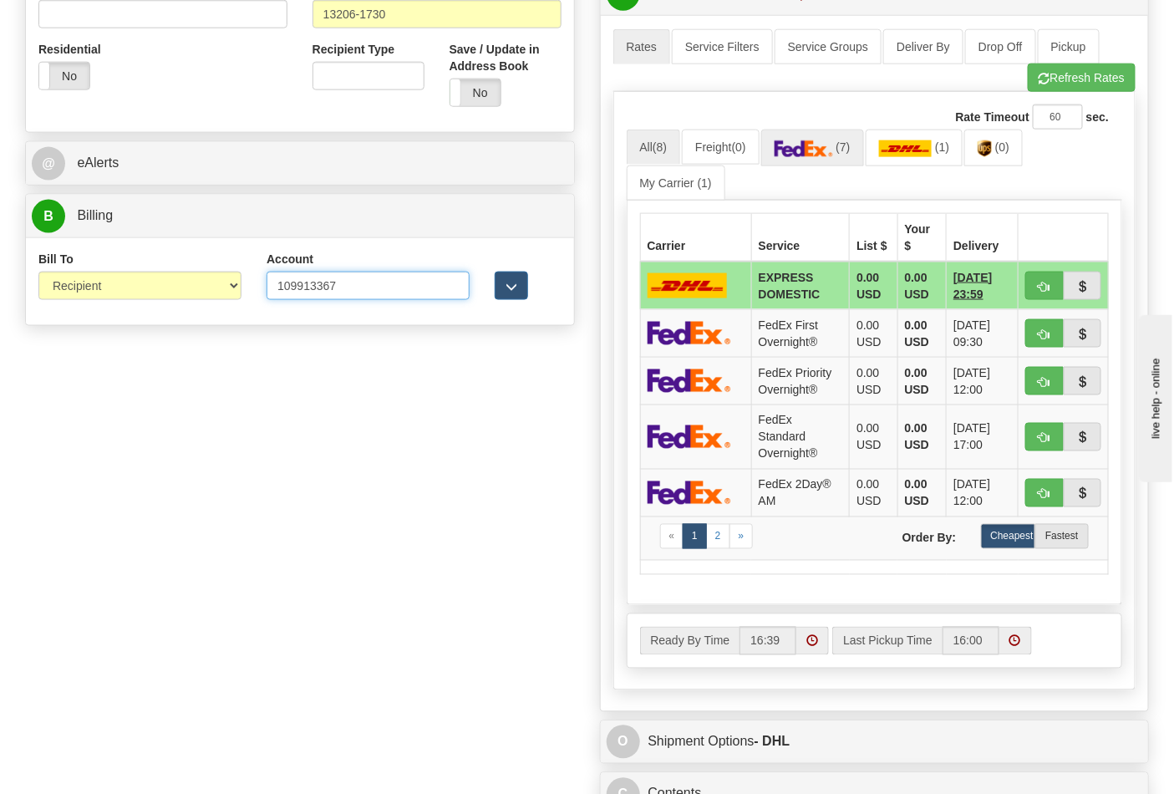
type input "109913367"
click at [863, 147] on link "(7)" at bounding box center [812, 148] width 103 height 36
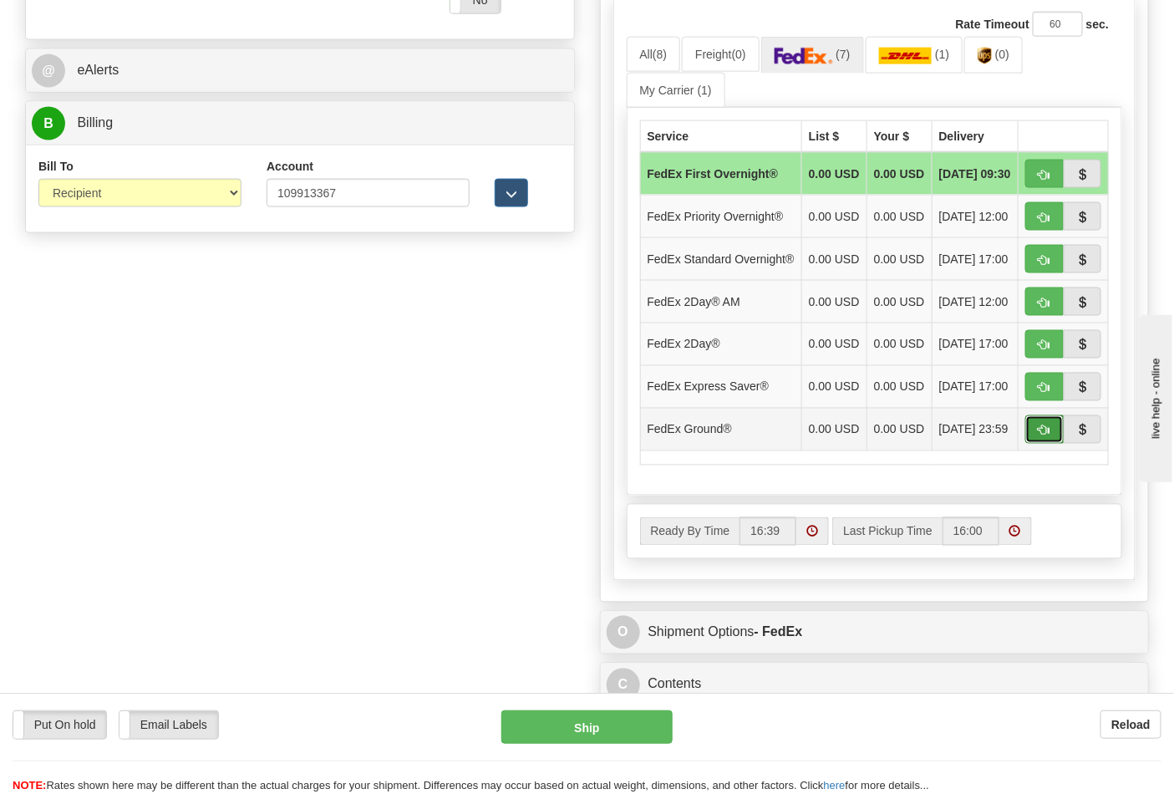
click at [1045, 436] on span "button" at bounding box center [1045, 430] width 12 height 11
type input "92"
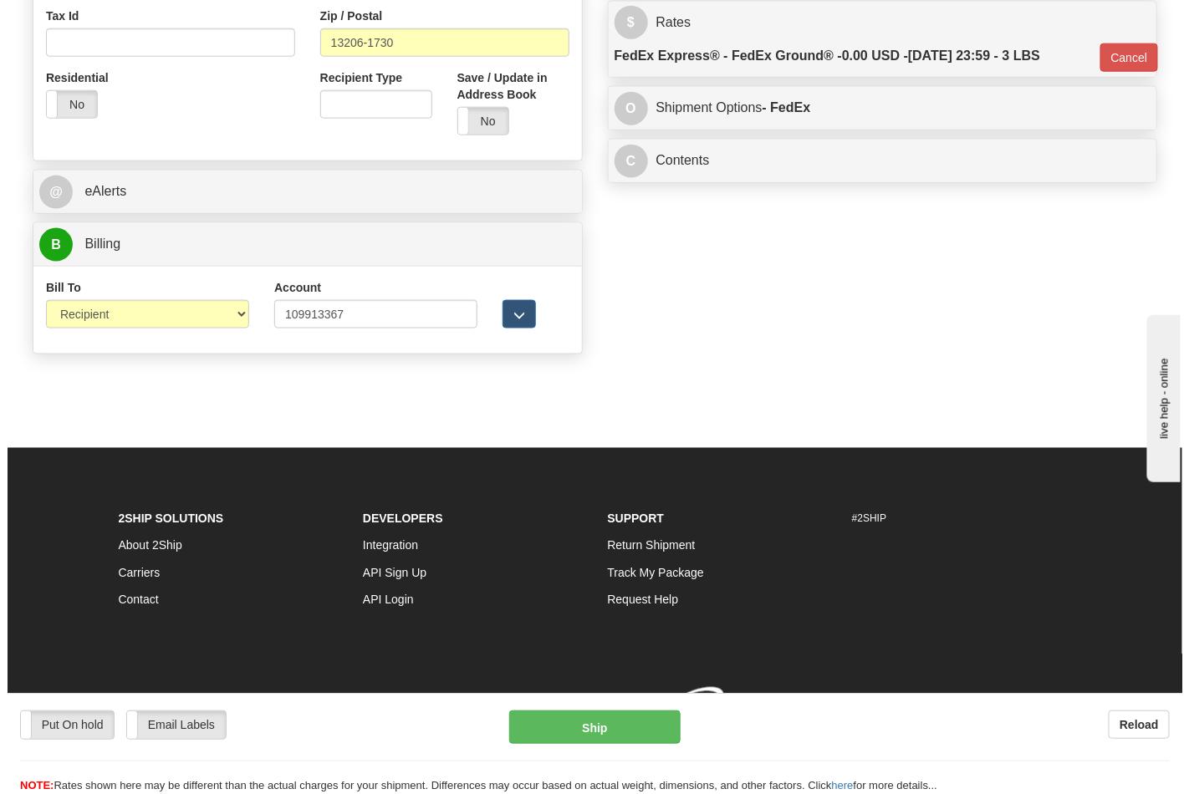
scroll to position [648, 0]
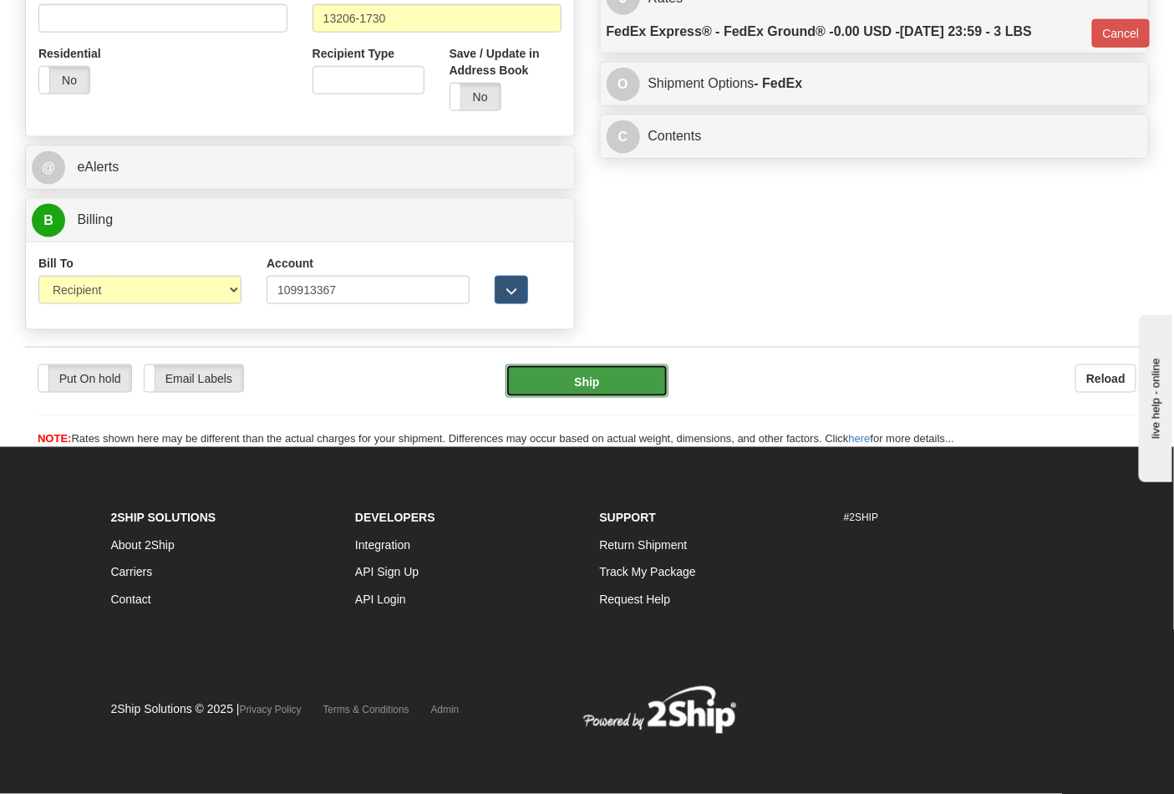
click at [611, 388] on button "Ship" at bounding box center [587, 380] width 162 height 33
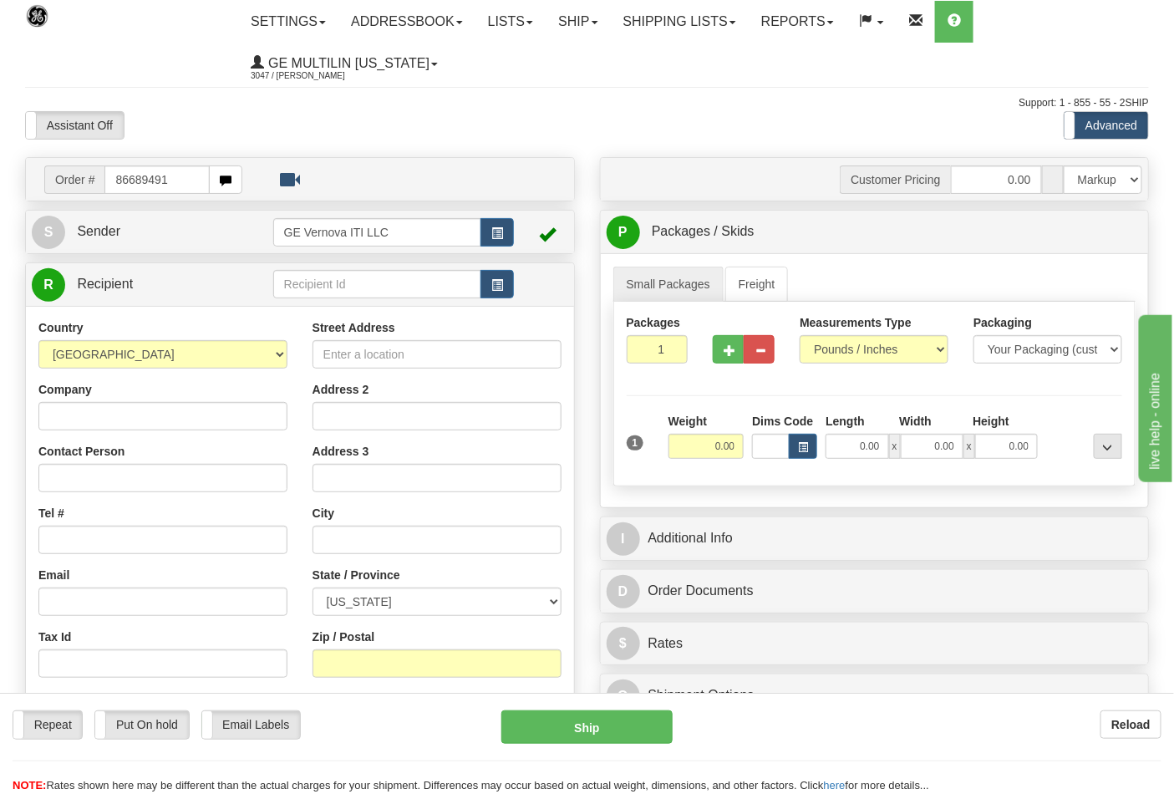
type input "86689491"
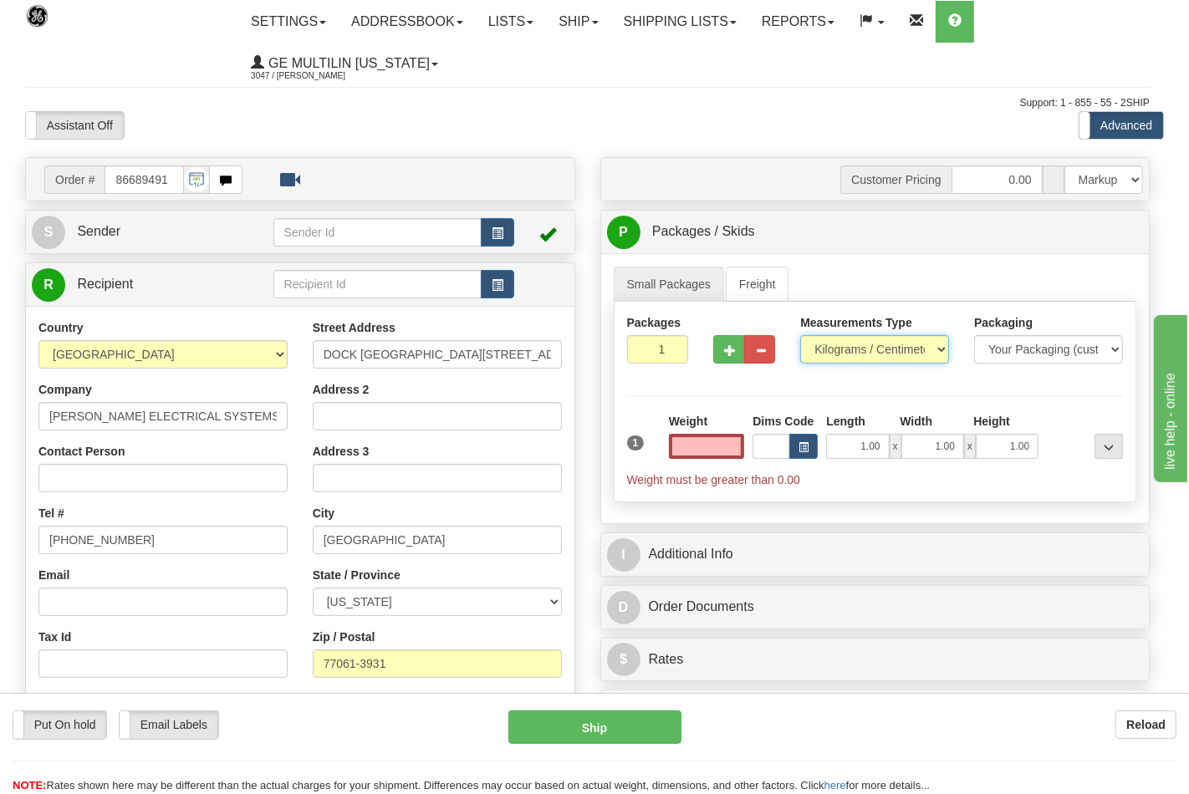
type input "0.00"
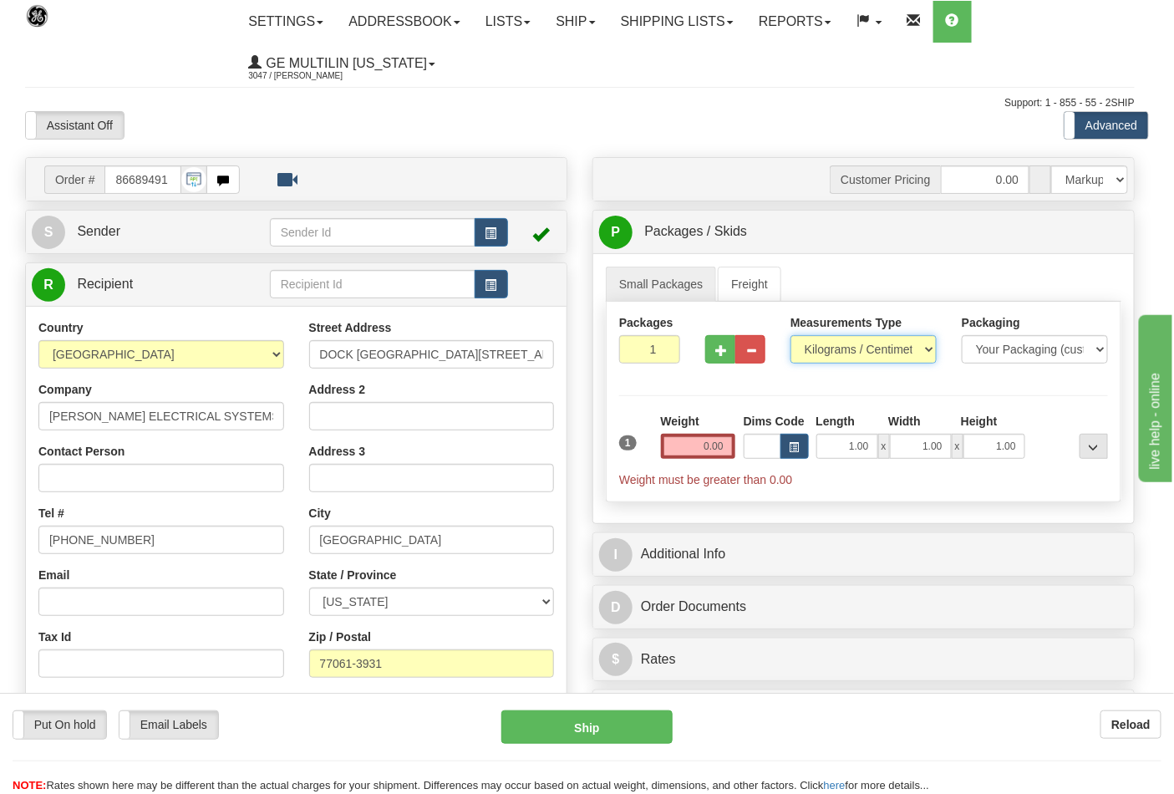
click at [832, 354] on select "Pounds / Inches Kilograms / Centimeters" at bounding box center [864, 349] width 146 height 28
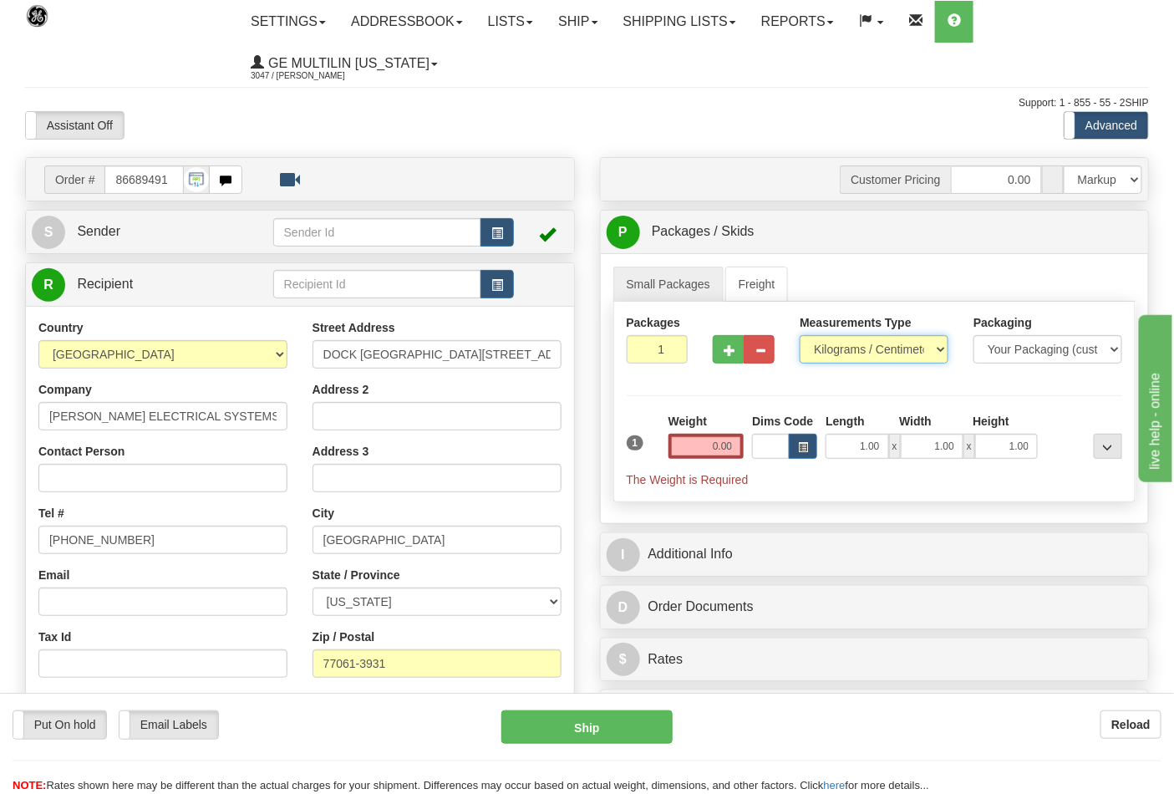
select select "0"
click at [800, 336] on select "Pounds / Inches Kilograms / Centimeters" at bounding box center [874, 349] width 149 height 28
click at [733, 451] on input "0.00" at bounding box center [707, 446] width 76 height 25
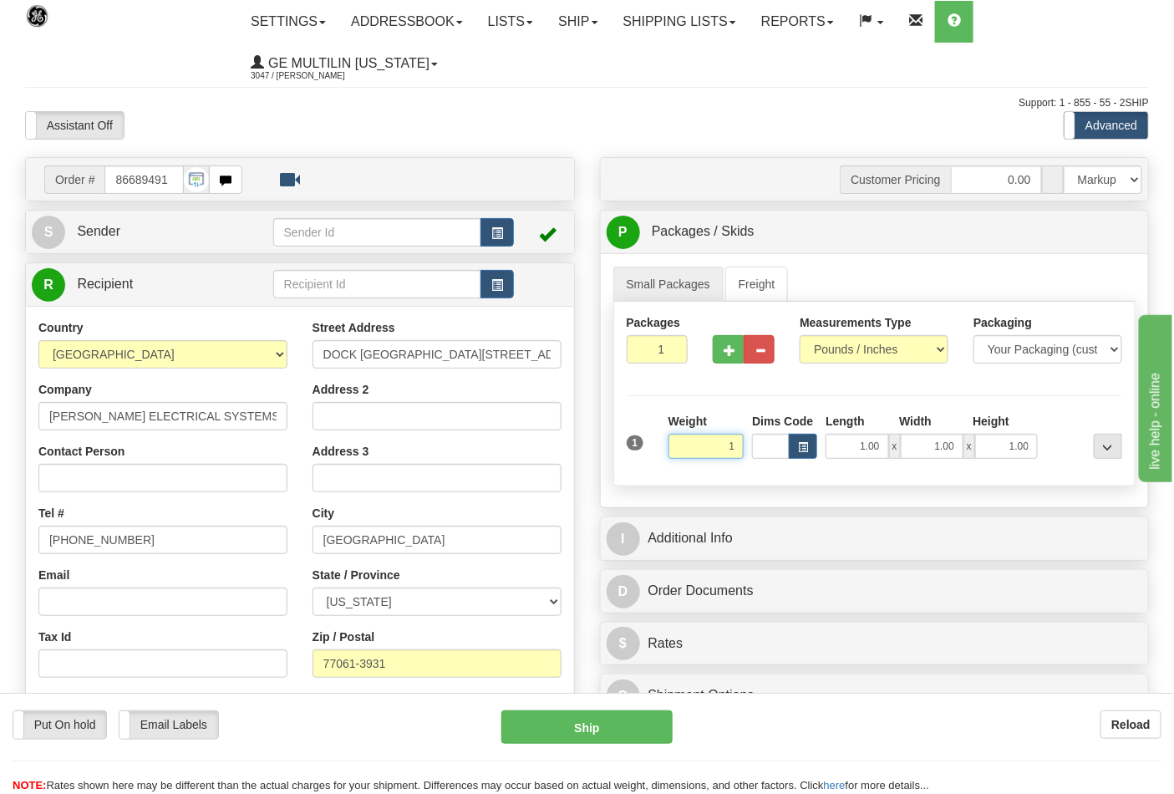
click button "Delete" at bounding box center [0, 0] width 0 height 0
type input "1.00"
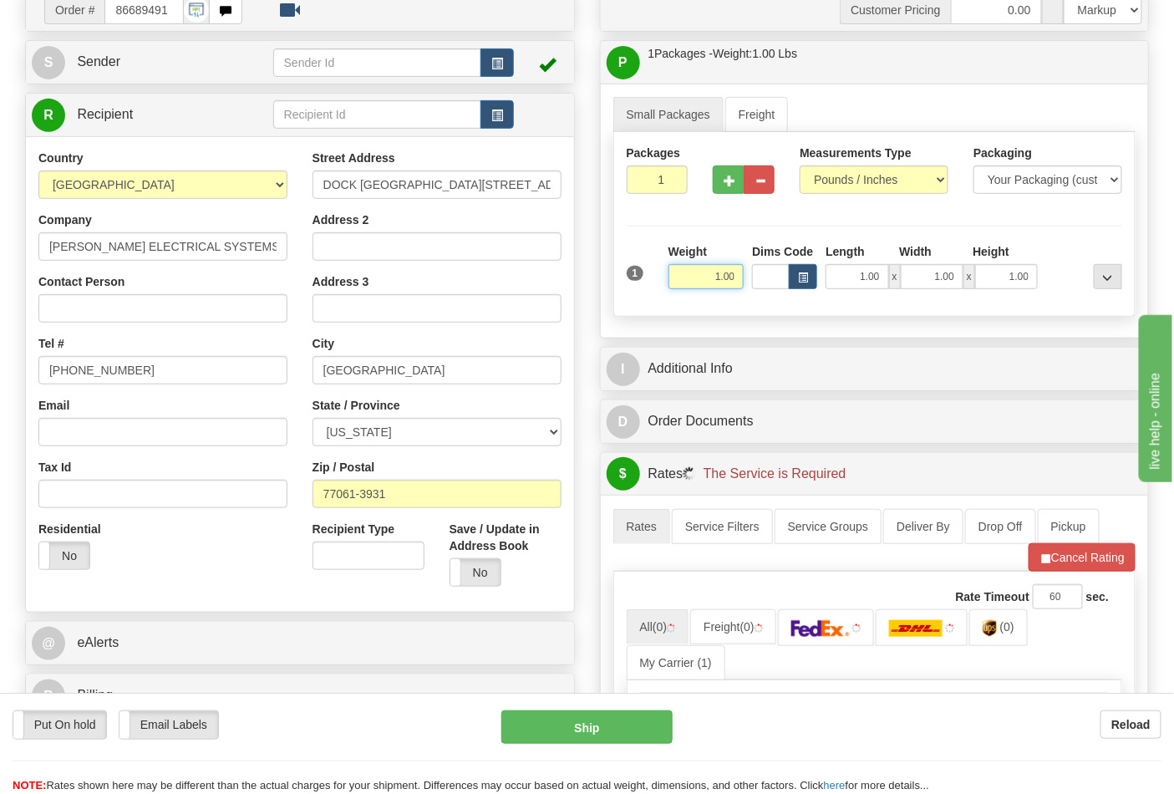
scroll to position [371, 0]
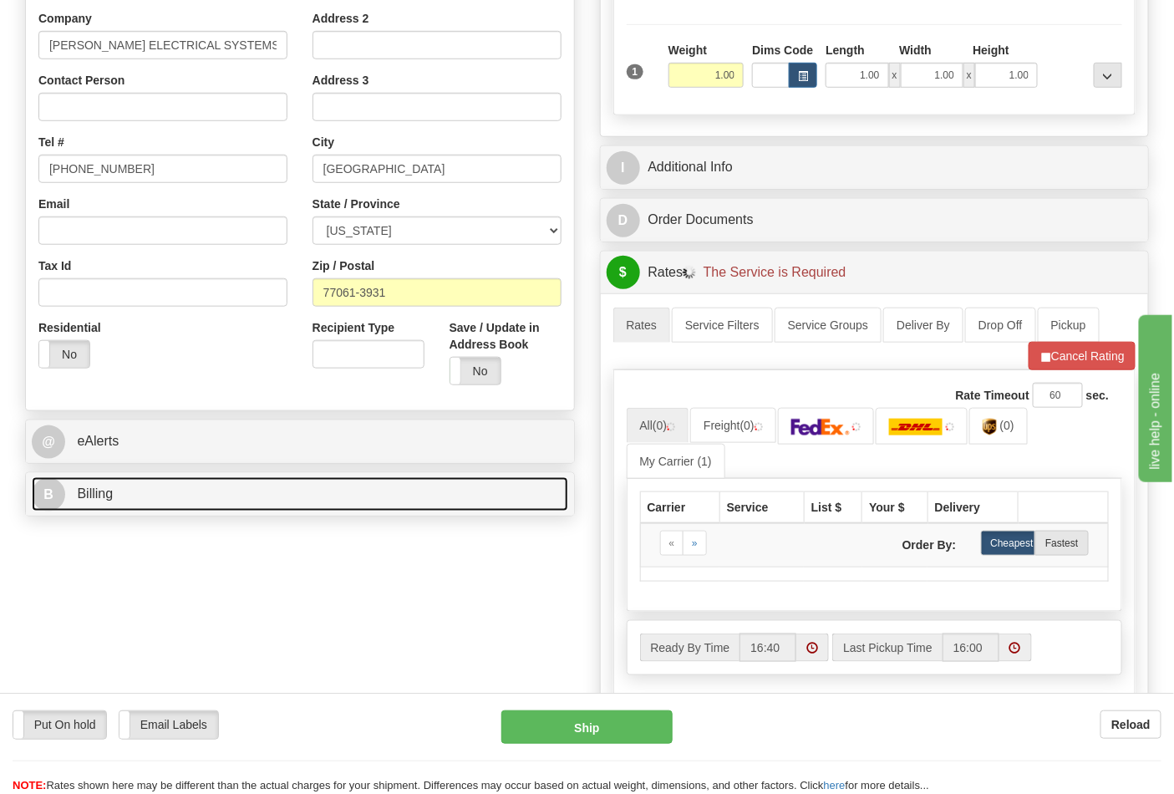
click at [181, 495] on link "B Billing" at bounding box center [300, 494] width 537 height 34
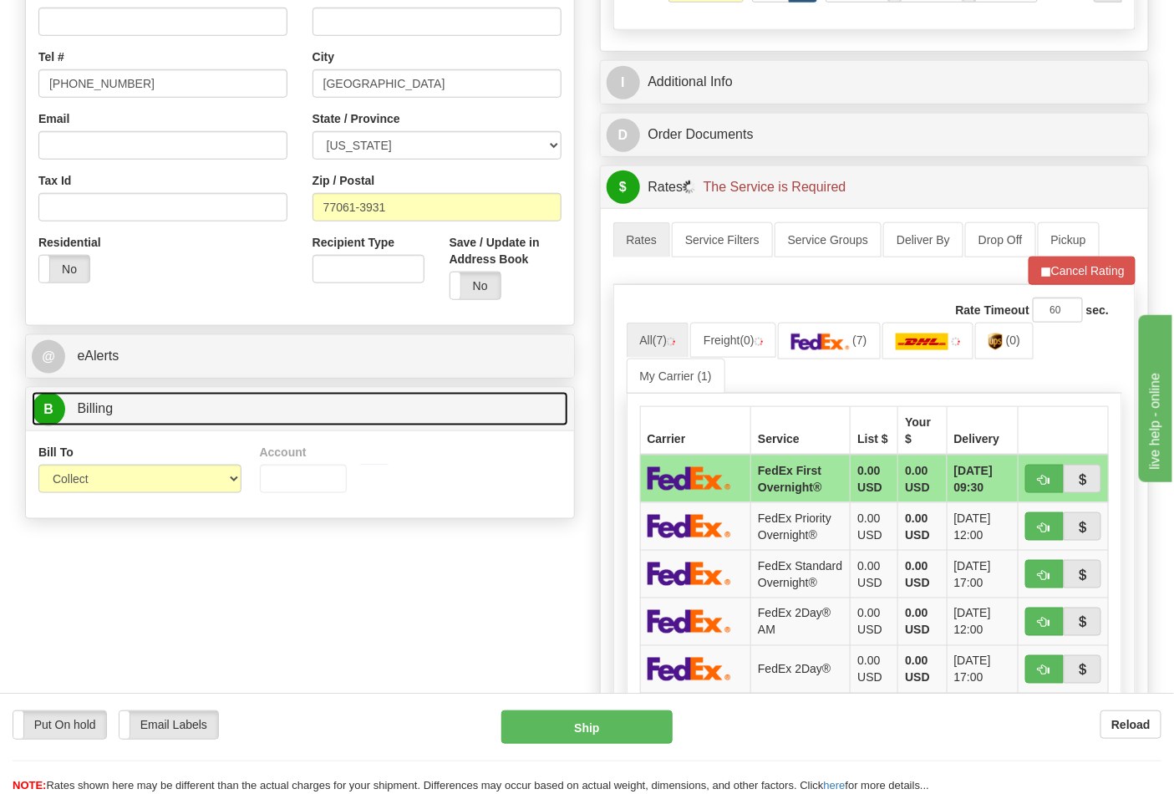
scroll to position [557, 0]
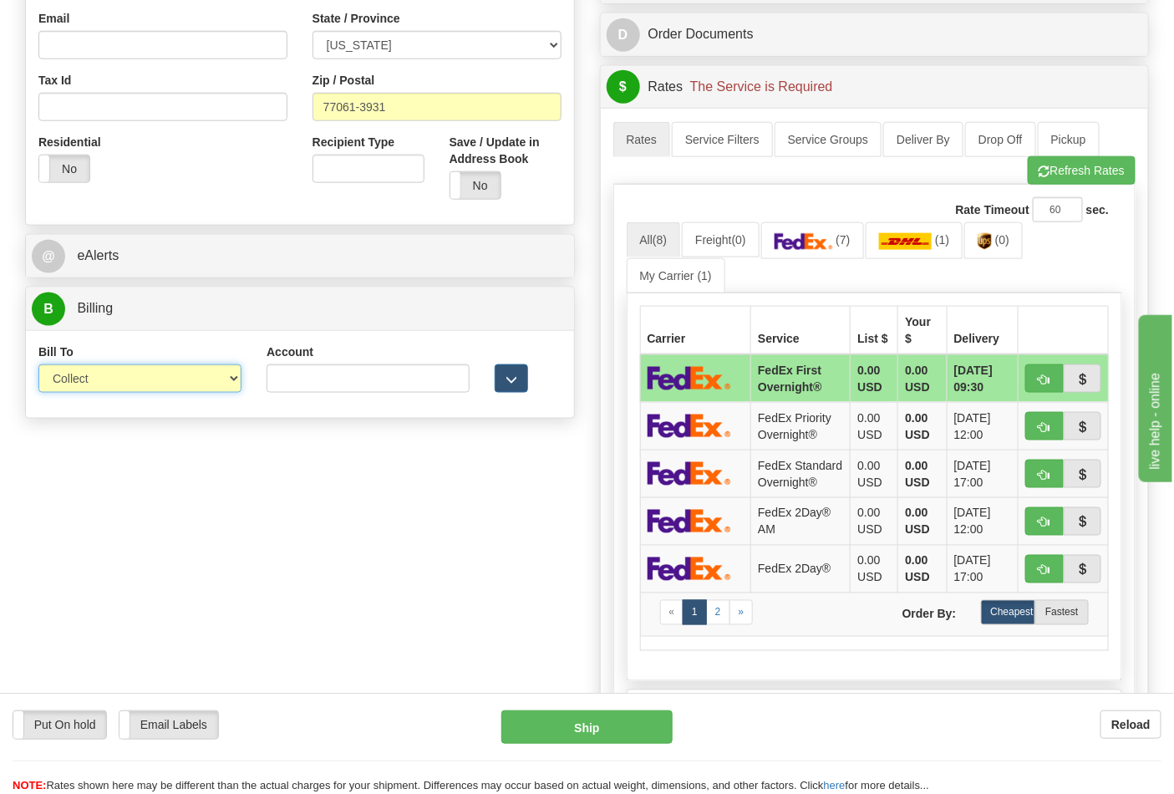
drag, startPoint x: 96, startPoint y: 387, endPoint x: 99, endPoint y: 395, distance: 8.7
click at [99, 395] on div "Bill To Sender Recipient Third Party Collect" at bounding box center [140, 375] width 228 height 62
select select "2"
click at [38, 366] on select "Sender Recipient Third Party Collect" at bounding box center [139, 378] width 203 height 28
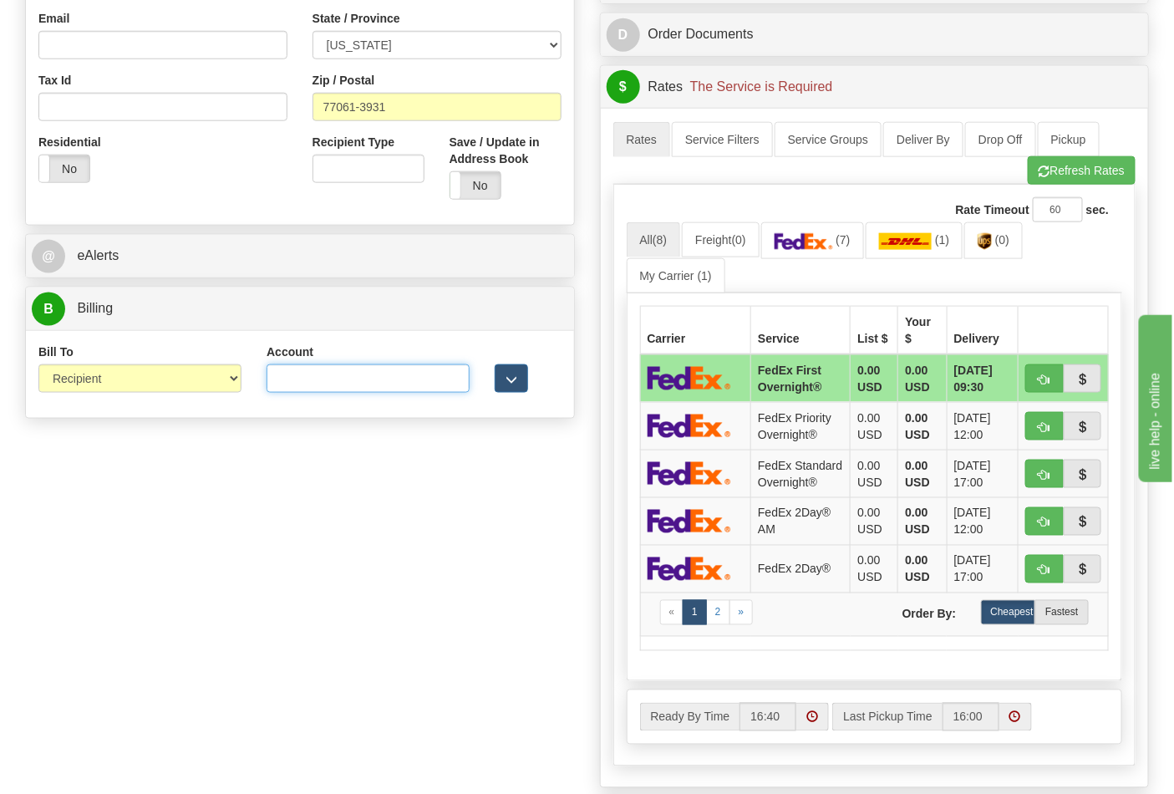
click at [368, 369] on input "Account" at bounding box center [368, 378] width 203 height 28
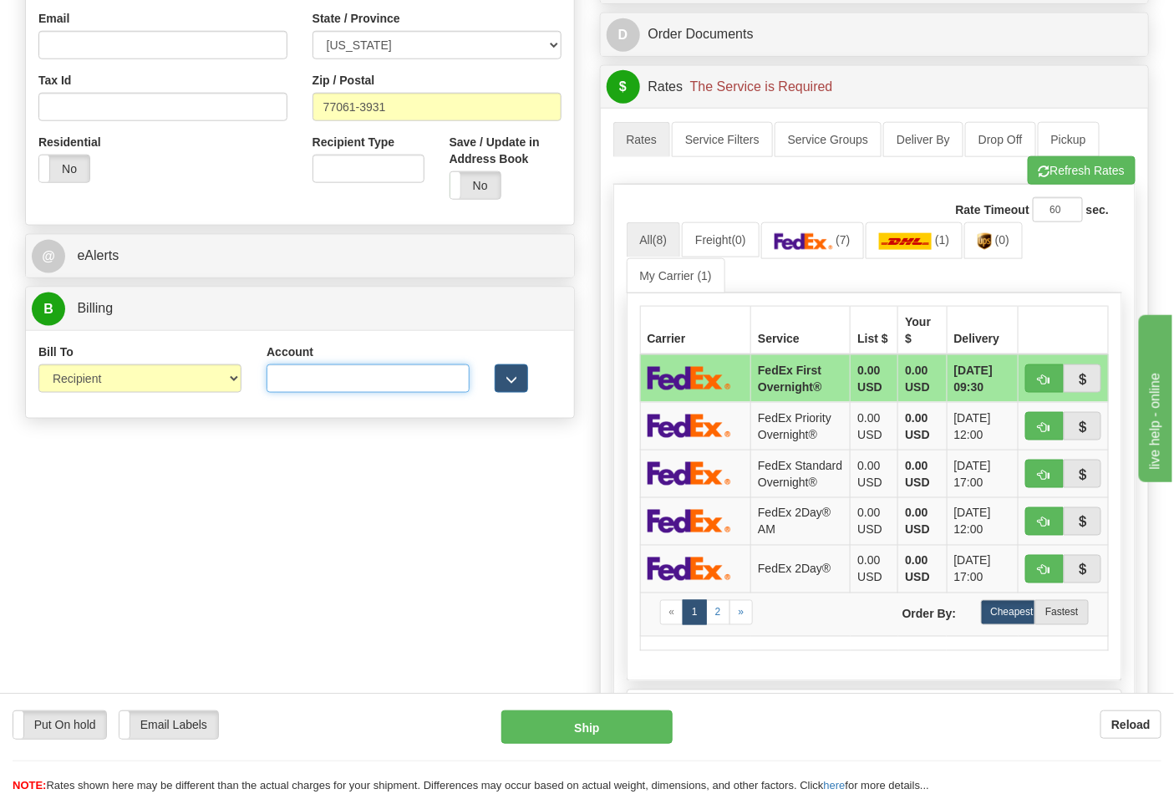
paste input "661159723"
type input "661159723"
click at [821, 243] on img at bounding box center [804, 241] width 59 height 17
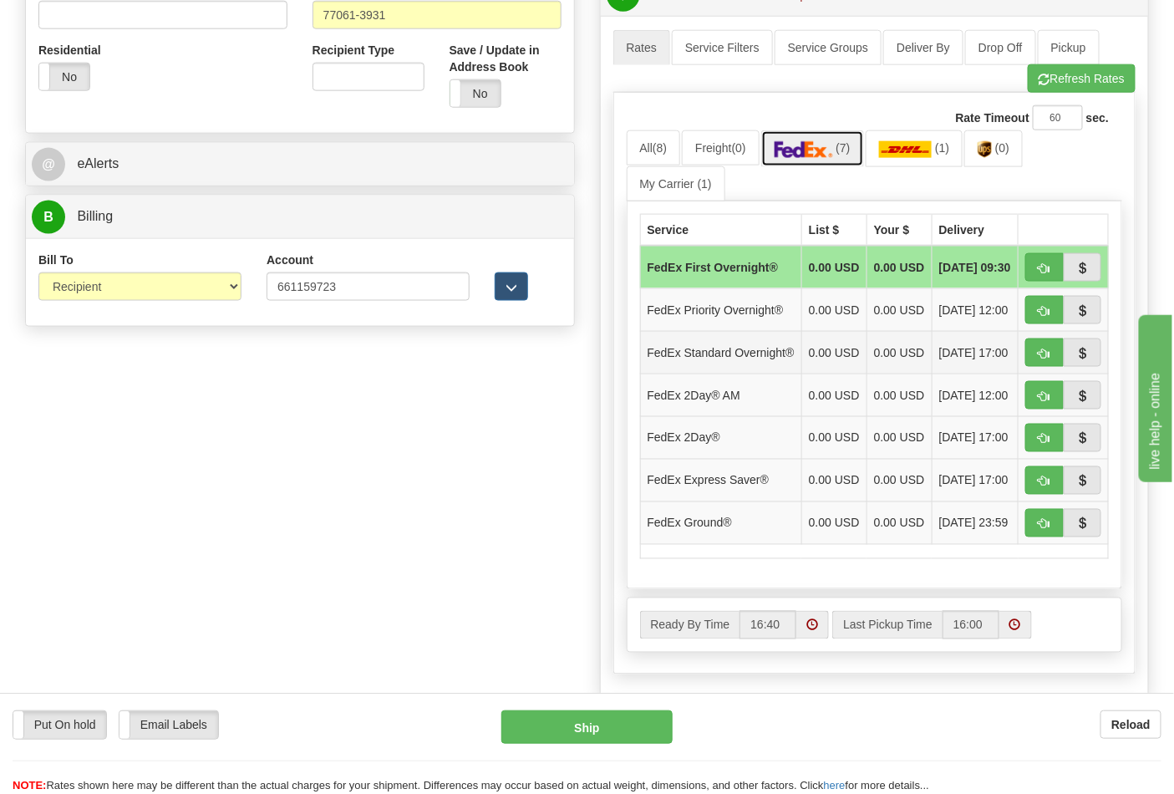
scroll to position [649, 0]
click at [1029, 537] on button "button" at bounding box center [1045, 522] width 38 height 28
type input "92"
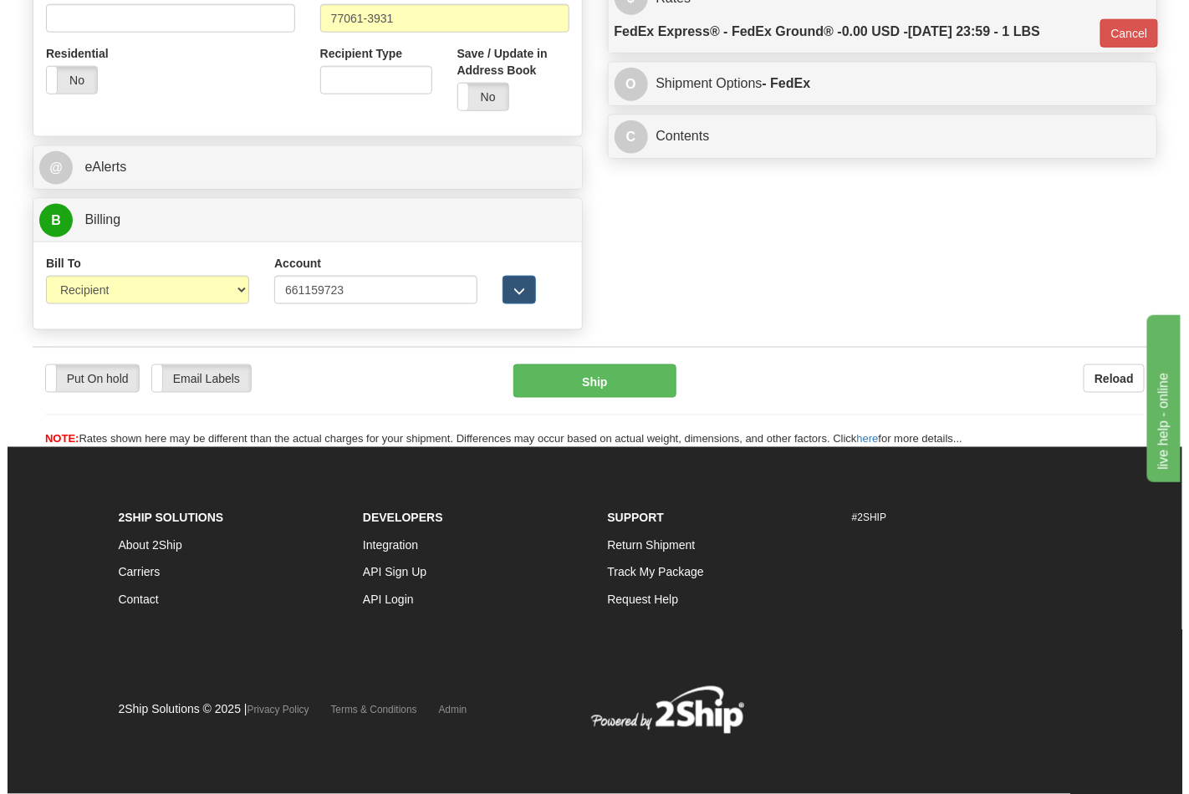
scroll to position [624, 0]
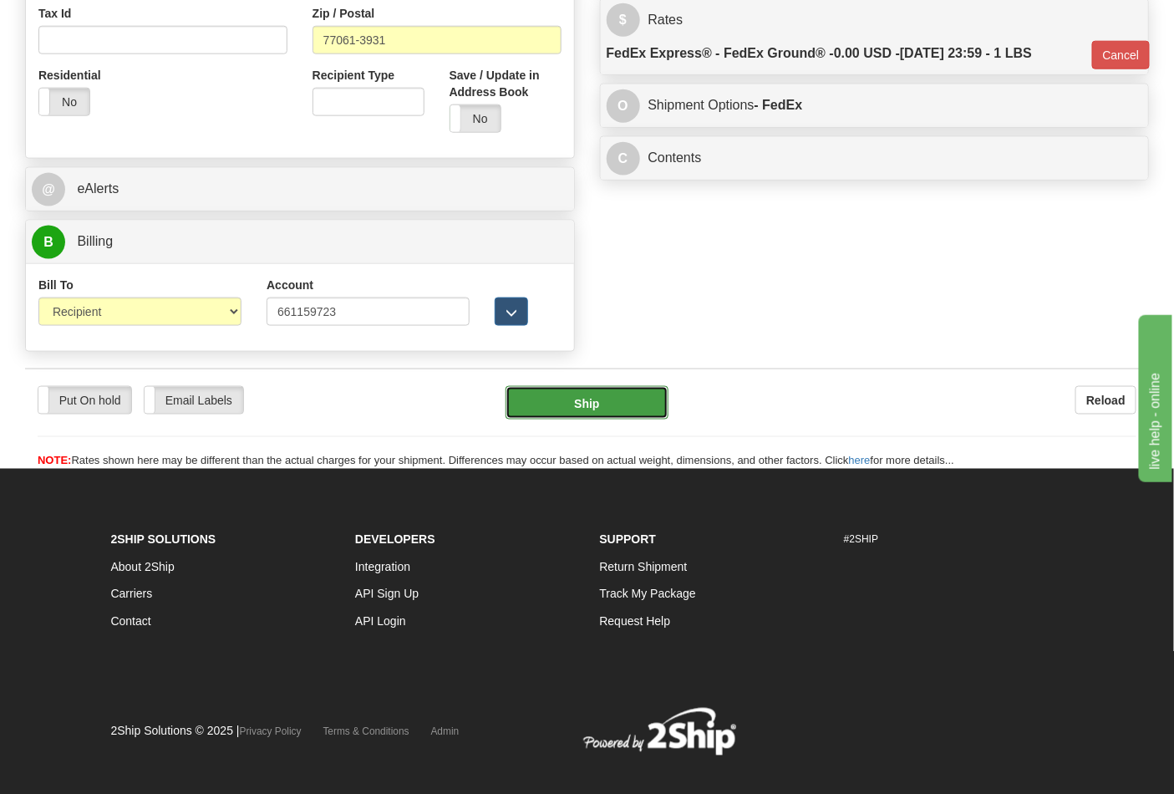
click at [592, 412] on button "Ship" at bounding box center [587, 402] width 162 height 33
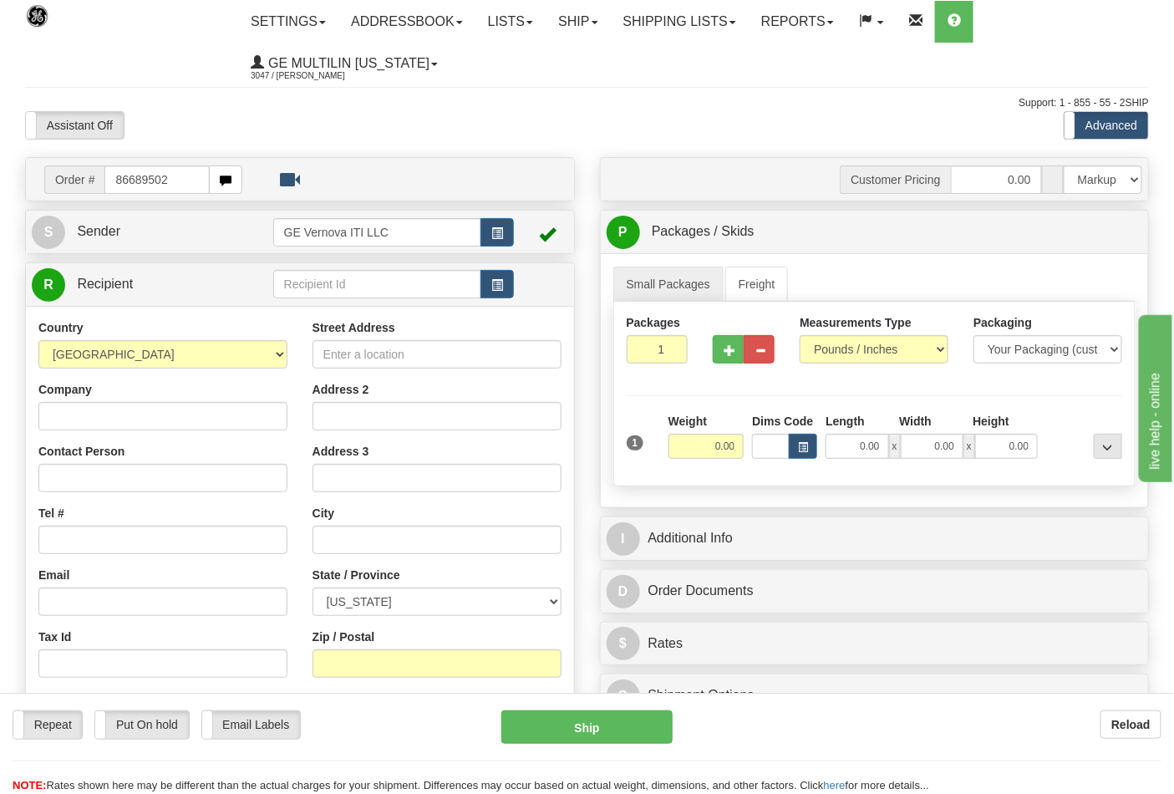
type input "86689502"
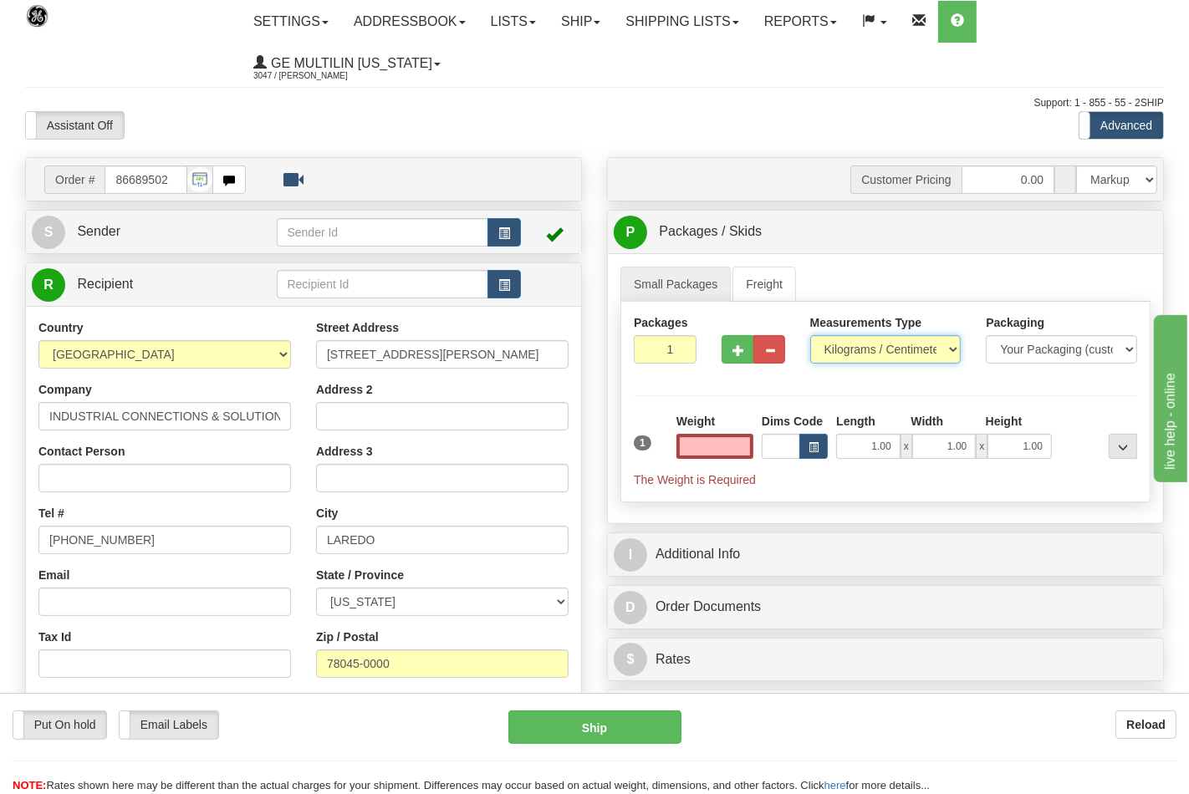
type input "0.00"
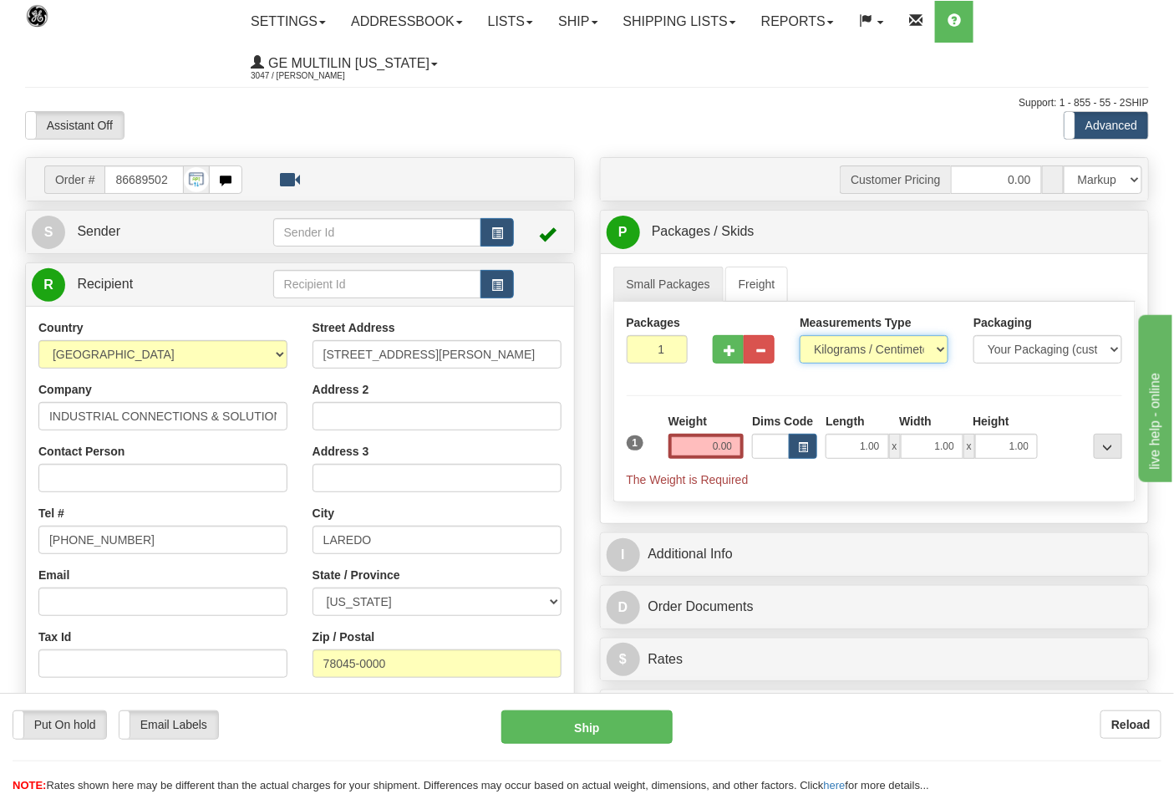
click at [838, 352] on select "Pounds / Inches Kilograms / Centimeters" at bounding box center [874, 349] width 149 height 28
select select "0"
click at [800, 336] on select "Pounds / Inches Kilograms / Centimeters" at bounding box center [874, 349] width 149 height 28
click at [744, 447] on input "0.00" at bounding box center [707, 446] width 76 height 25
click button "Delete" at bounding box center [0, 0] width 0 height 0
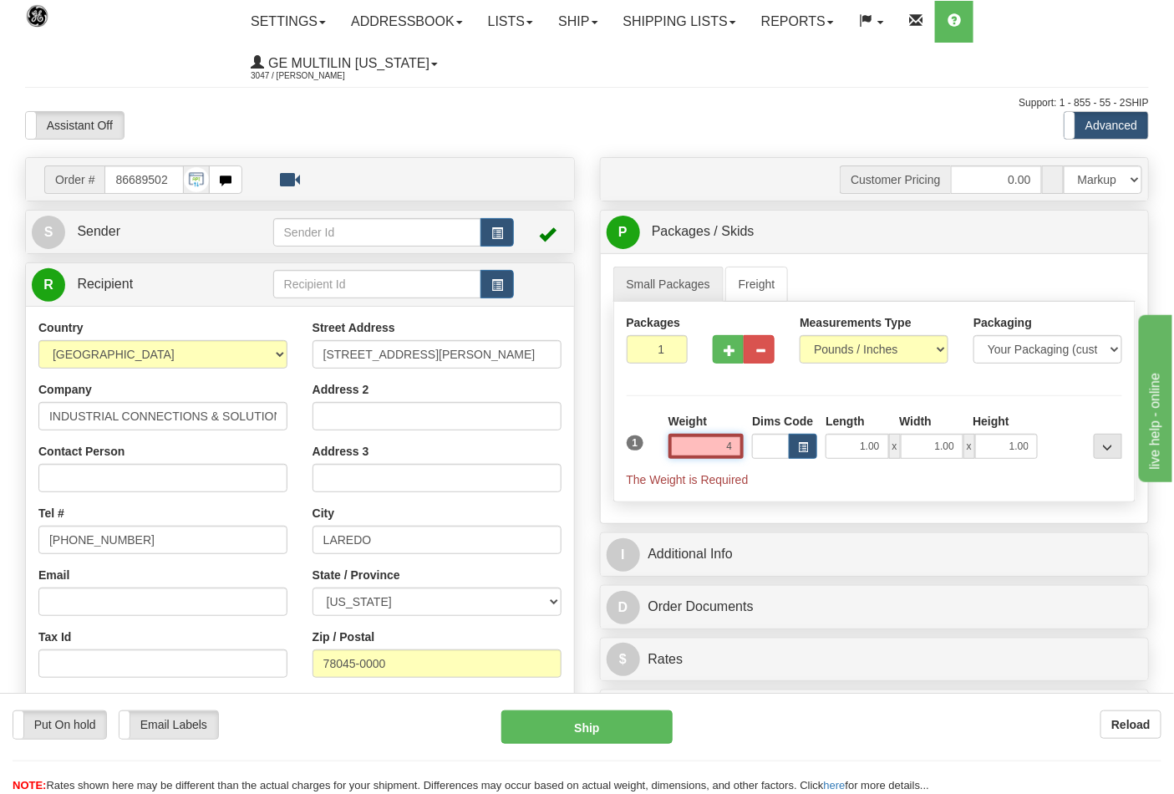
type input "4.00"
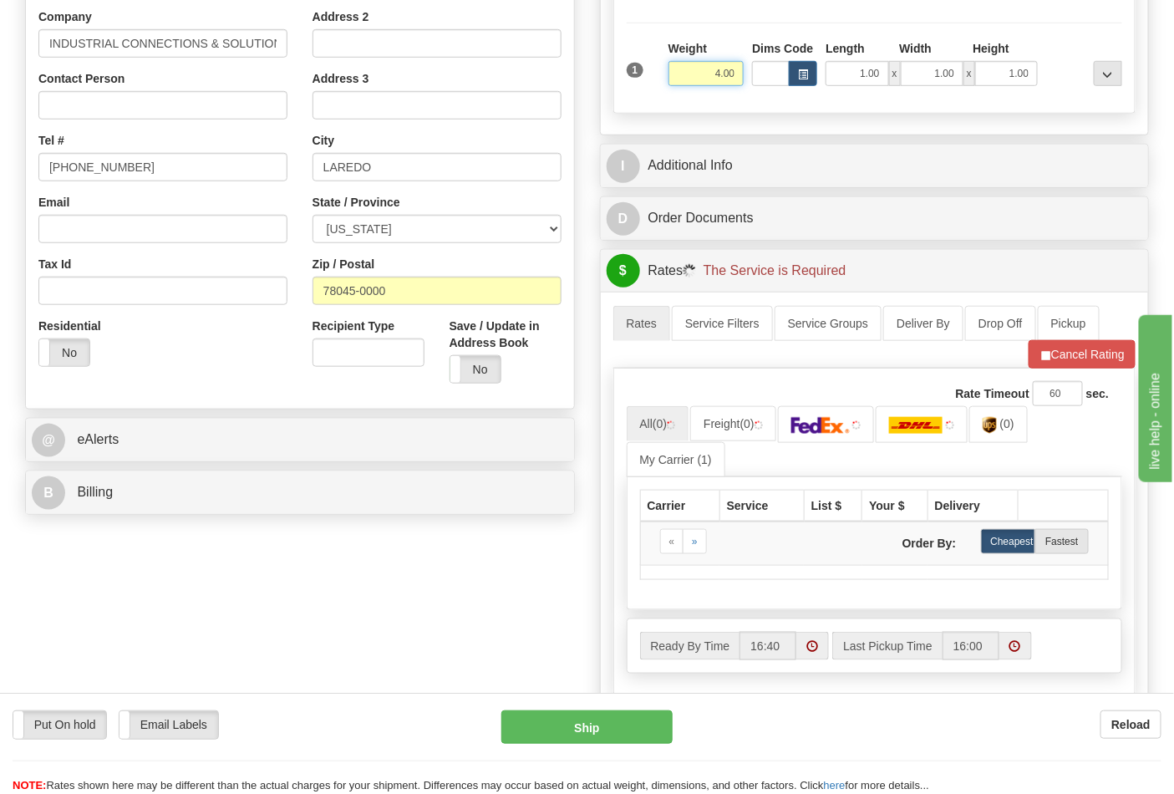
scroll to position [464, 0]
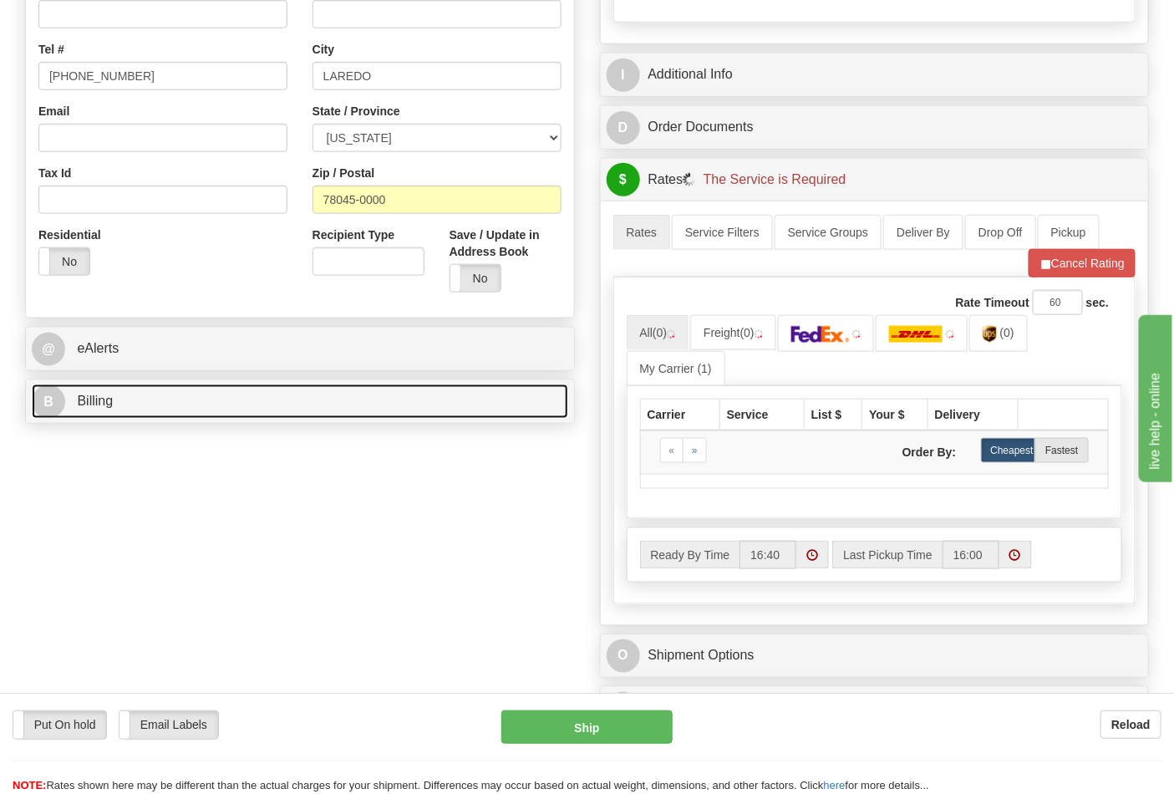
click at [151, 397] on link "B Billing" at bounding box center [300, 402] width 537 height 34
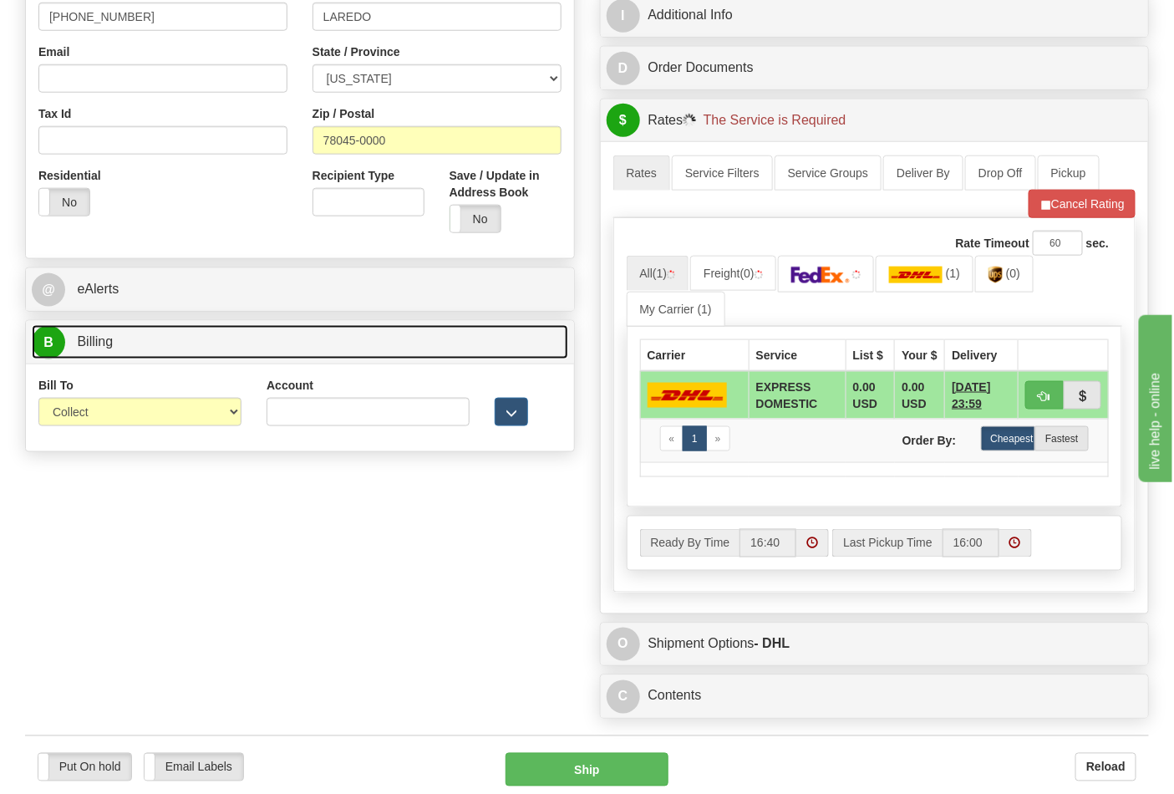
scroll to position [557, 0]
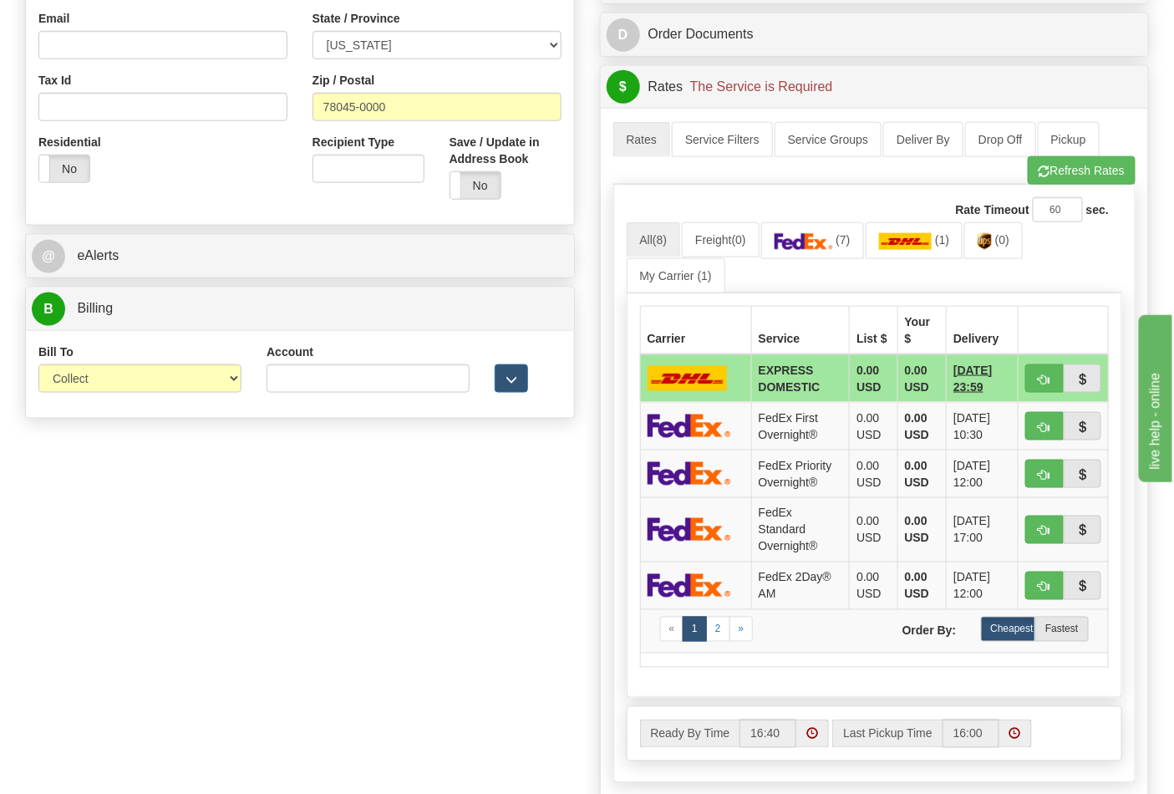
drag, startPoint x: 107, startPoint y: 364, endPoint x: 115, endPoint y: 372, distance: 11.8
click at [107, 364] on div "Bill To Sender Recipient Third Party Collect" at bounding box center [139, 368] width 203 height 49
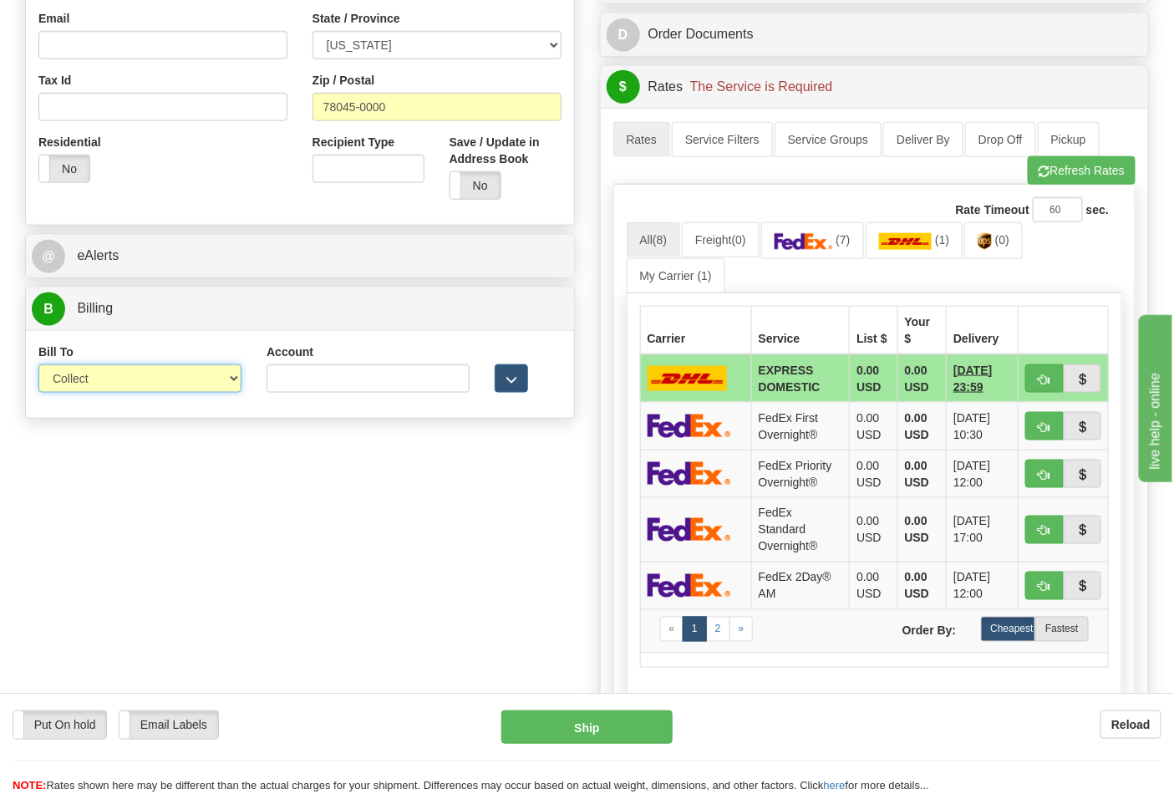
click at [118, 383] on select "Sender Recipient Third Party Collect" at bounding box center [139, 378] width 203 height 28
select select "2"
click at [38, 366] on select "Sender Recipient Third Party Collect" at bounding box center [139, 378] width 203 height 28
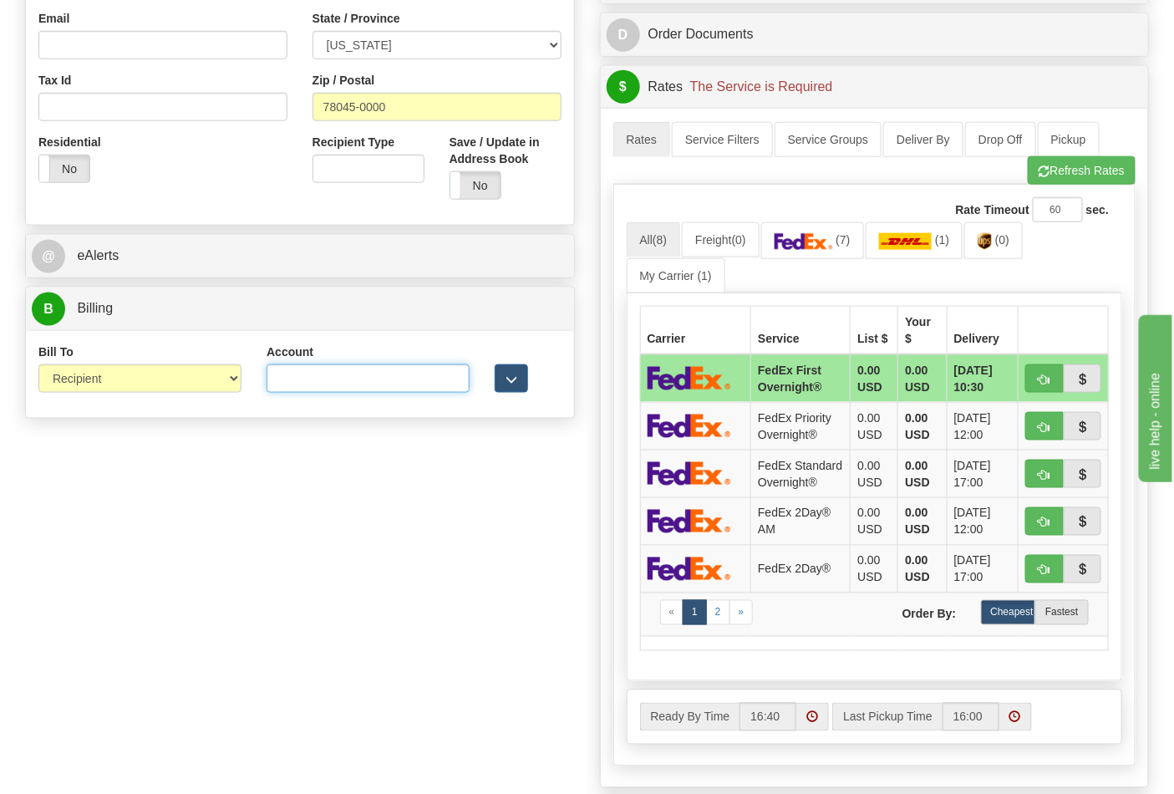
click at [293, 383] on input "Account" at bounding box center [368, 378] width 203 height 28
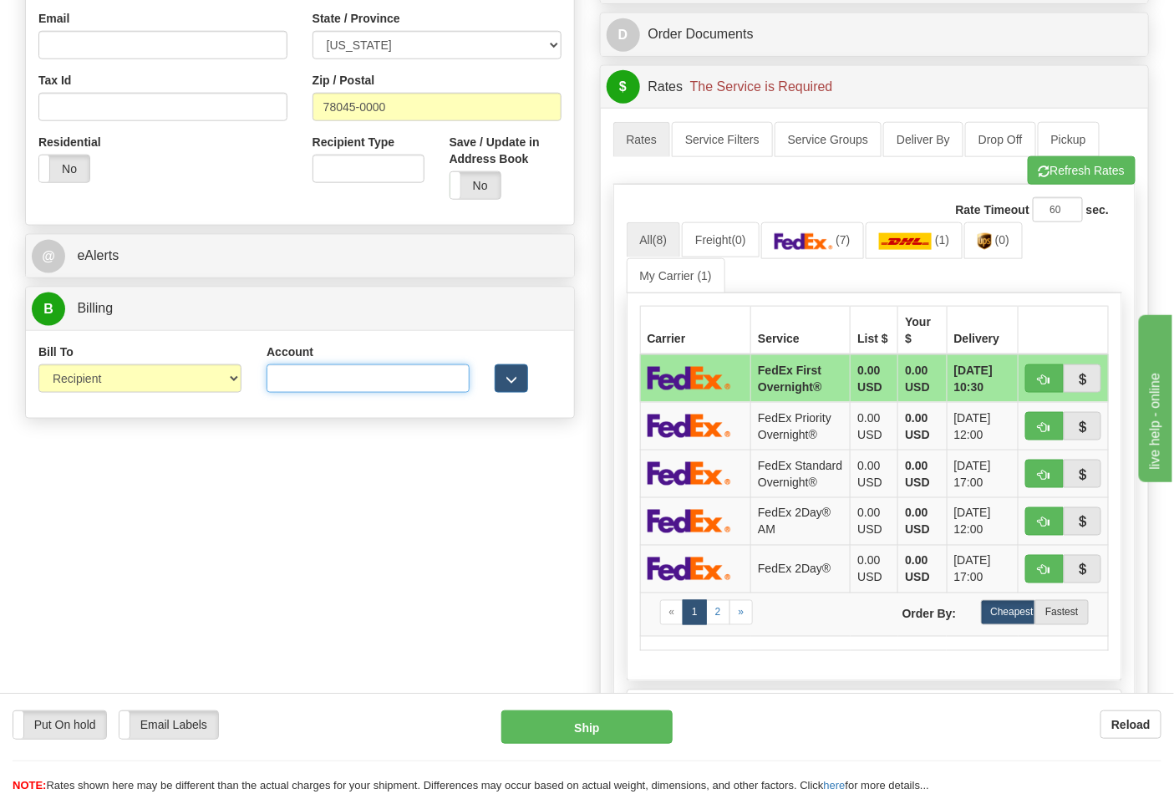
paste input "844904193"
type input "844904193"
click at [828, 232] on link "(7)" at bounding box center [812, 240] width 103 height 36
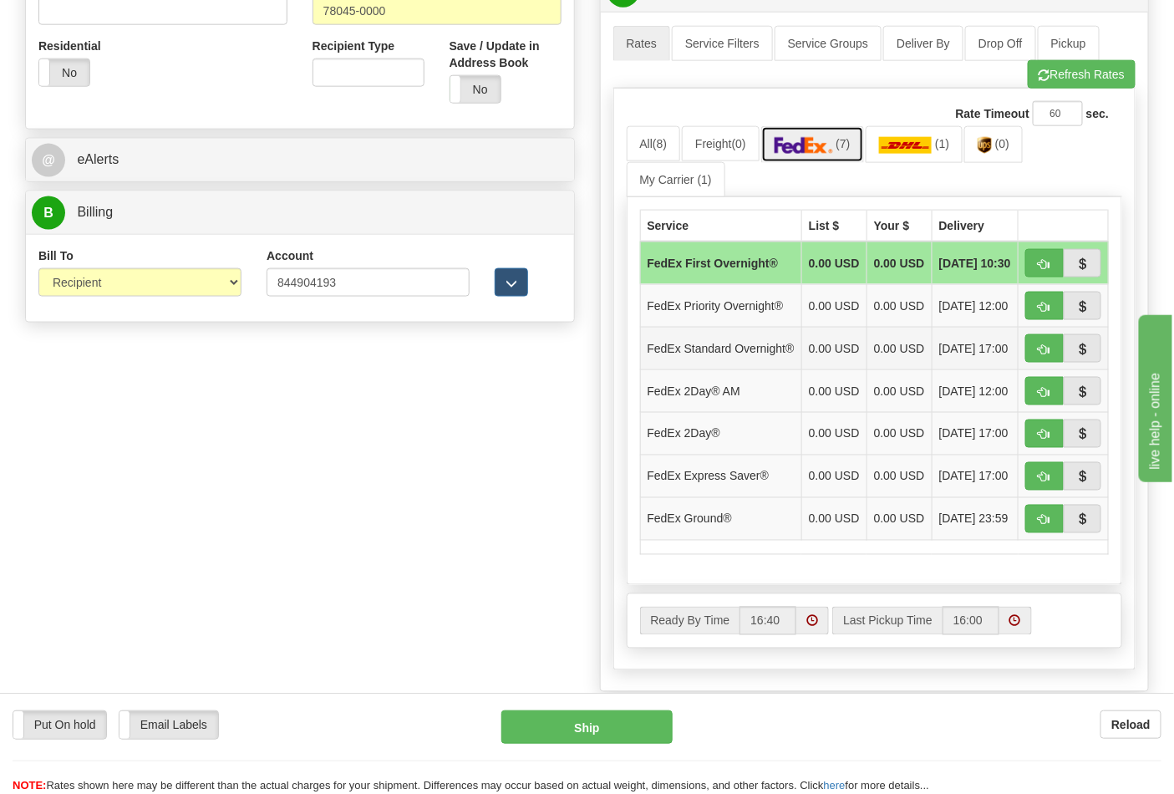
scroll to position [742, 0]
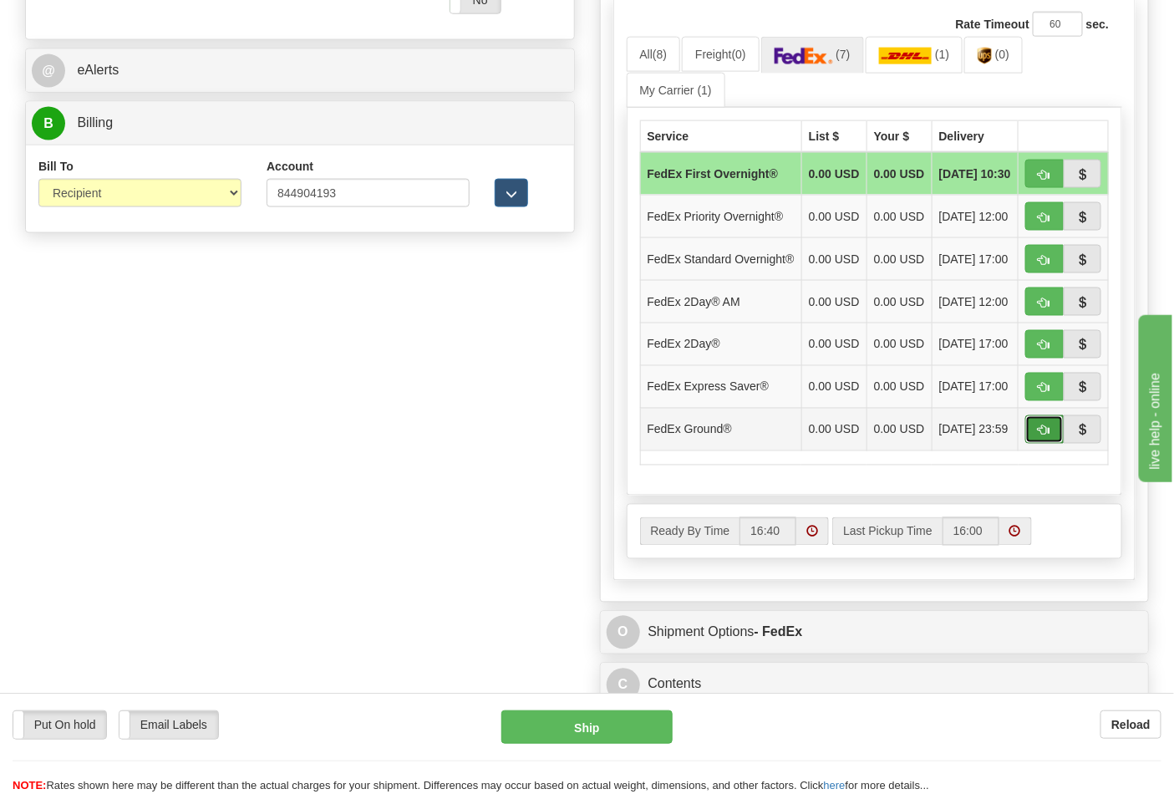
click at [1039, 436] on span "button" at bounding box center [1045, 430] width 12 height 11
type input "92"
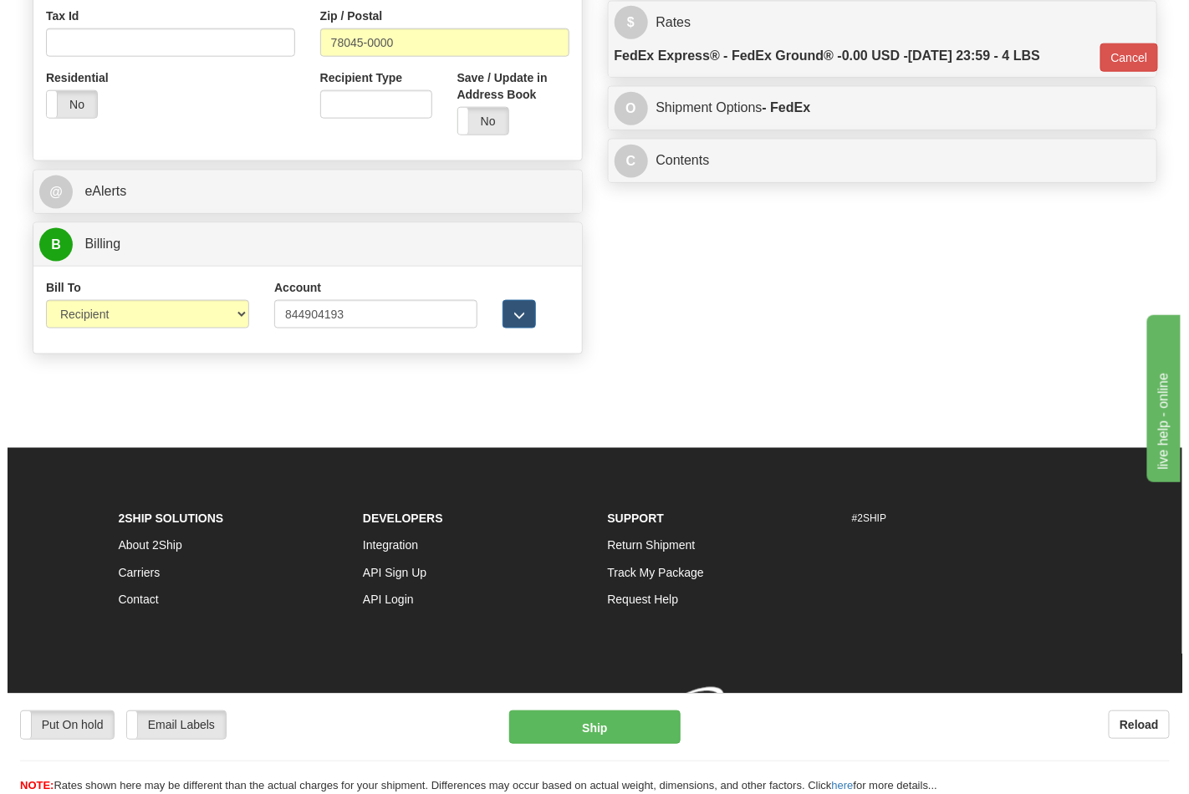
scroll to position [648, 0]
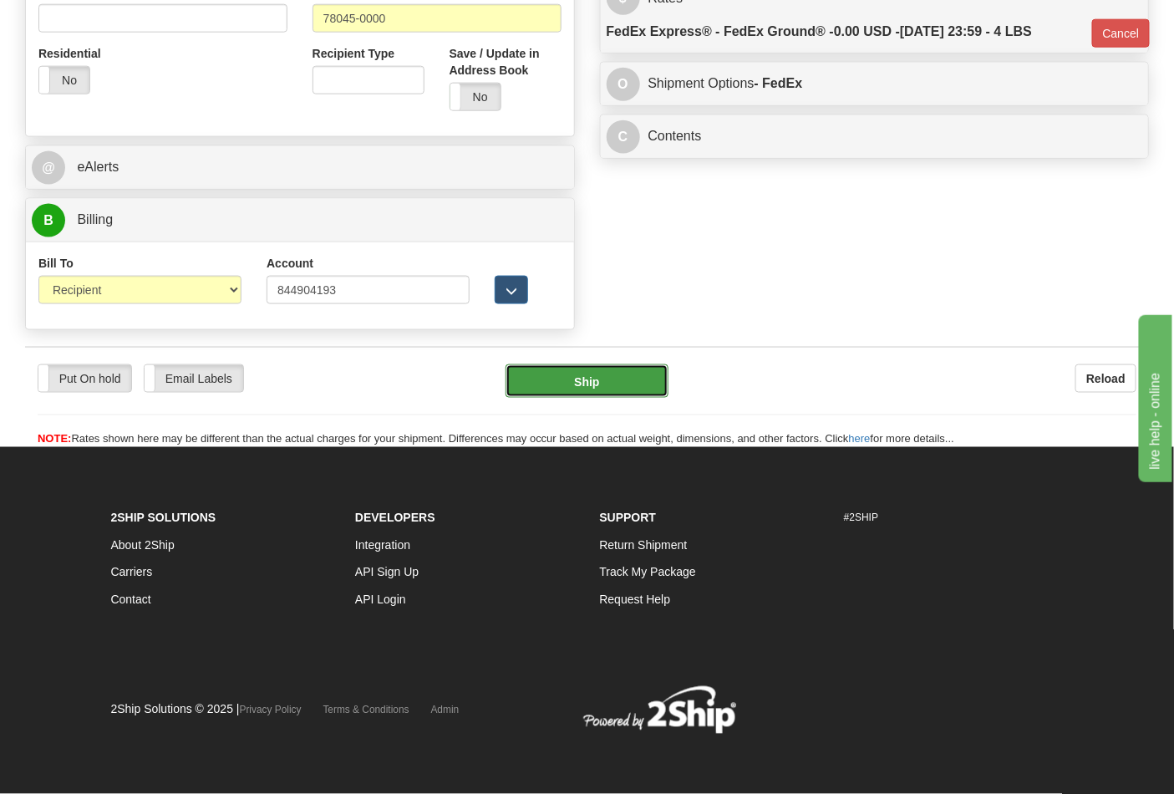
click at [588, 391] on button "Ship" at bounding box center [587, 380] width 162 height 33
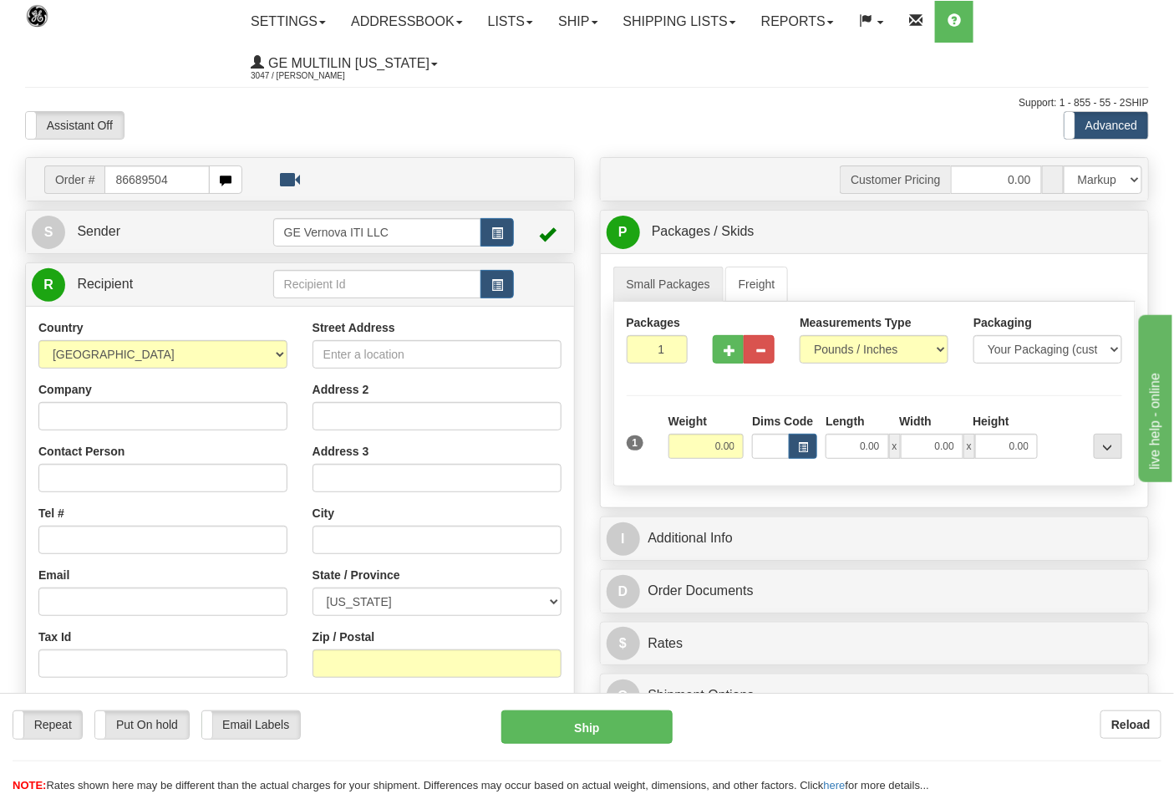
type input "86689504"
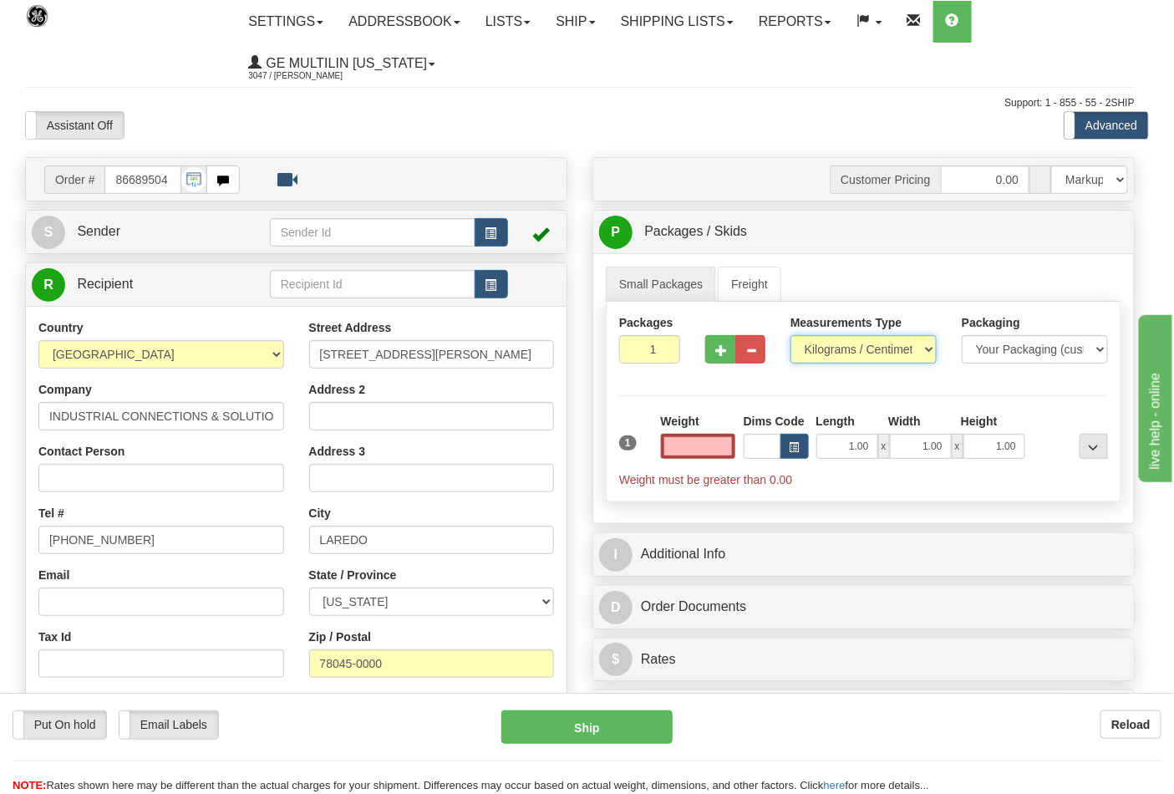
type input "0.00"
click at [840, 349] on select "Pounds / Inches Kilograms / Centimeters" at bounding box center [864, 349] width 146 height 28
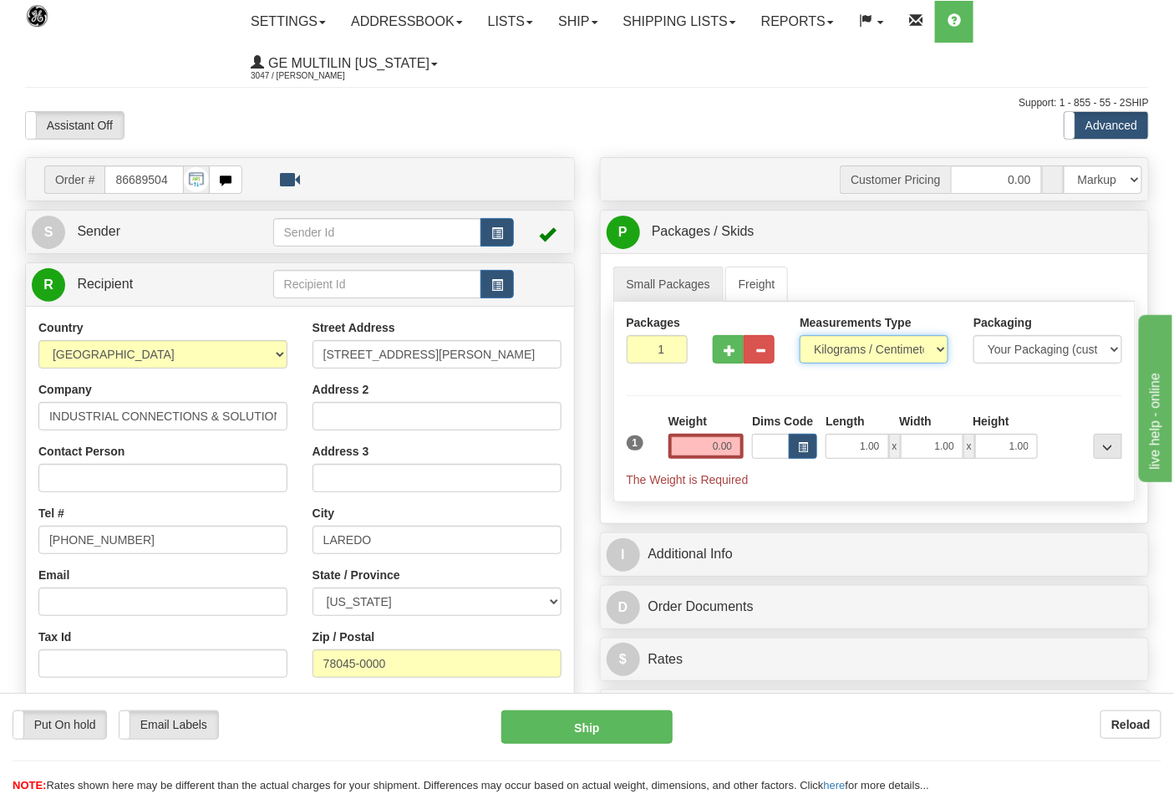
select select "0"
click at [800, 336] on select "Pounds / Inches Kilograms / Centimeters" at bounding box center [874, 349] width 149 height 28
click at [731, 449] on input "0.00" at bounding box center [707, 446] width 76 height 25
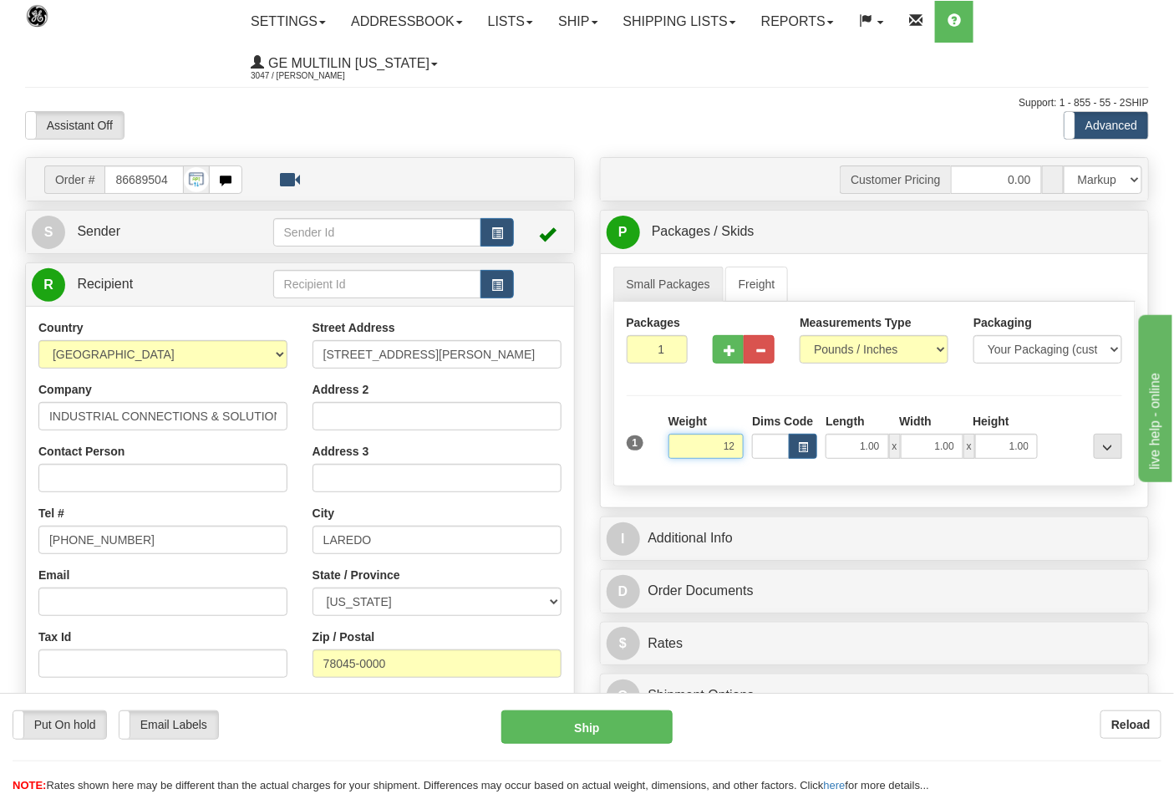
click button "Delete" at bounding box center [0, 0] width 0 height 0
type input "12.00"
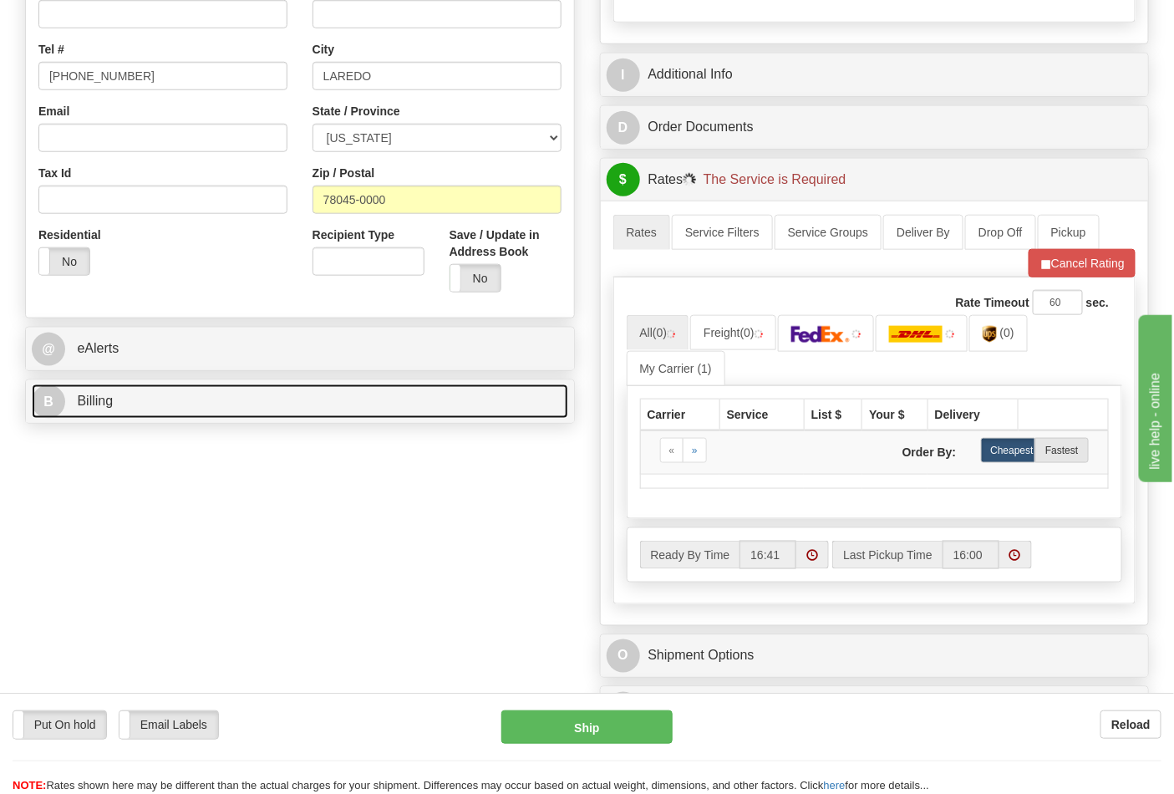
click at [210, 401] on link "B Billing" at bounding box center [300, 402] width 537 height 34
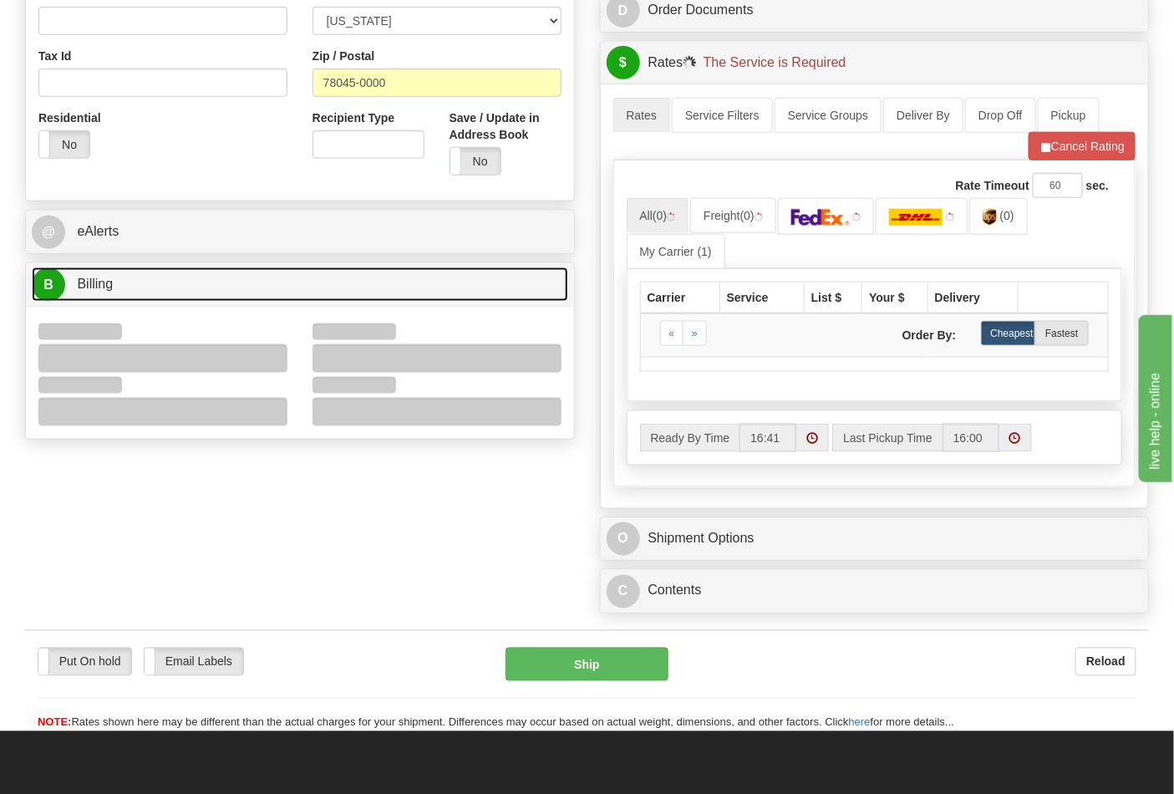
scroll to position [649, 0]
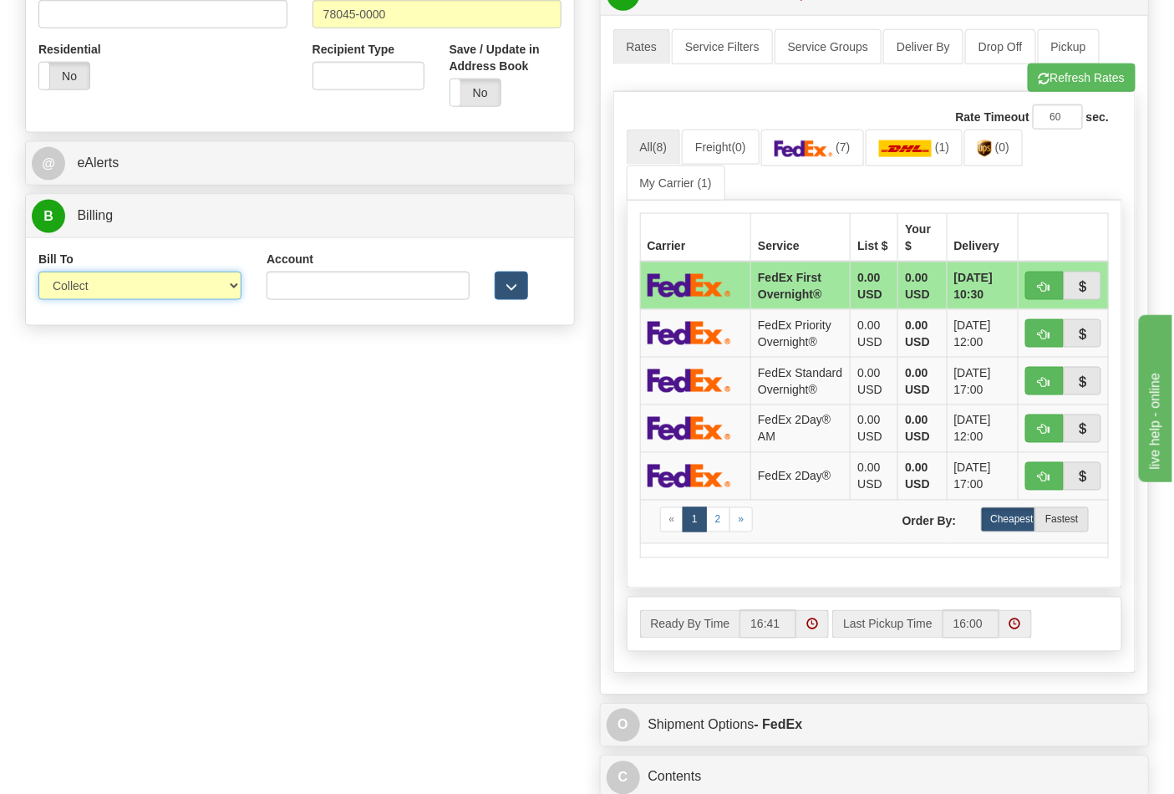
click at [87, 297] on select "Sender Recipient Third Party Collect" at bounding box center [139, 286] width 203 height 28
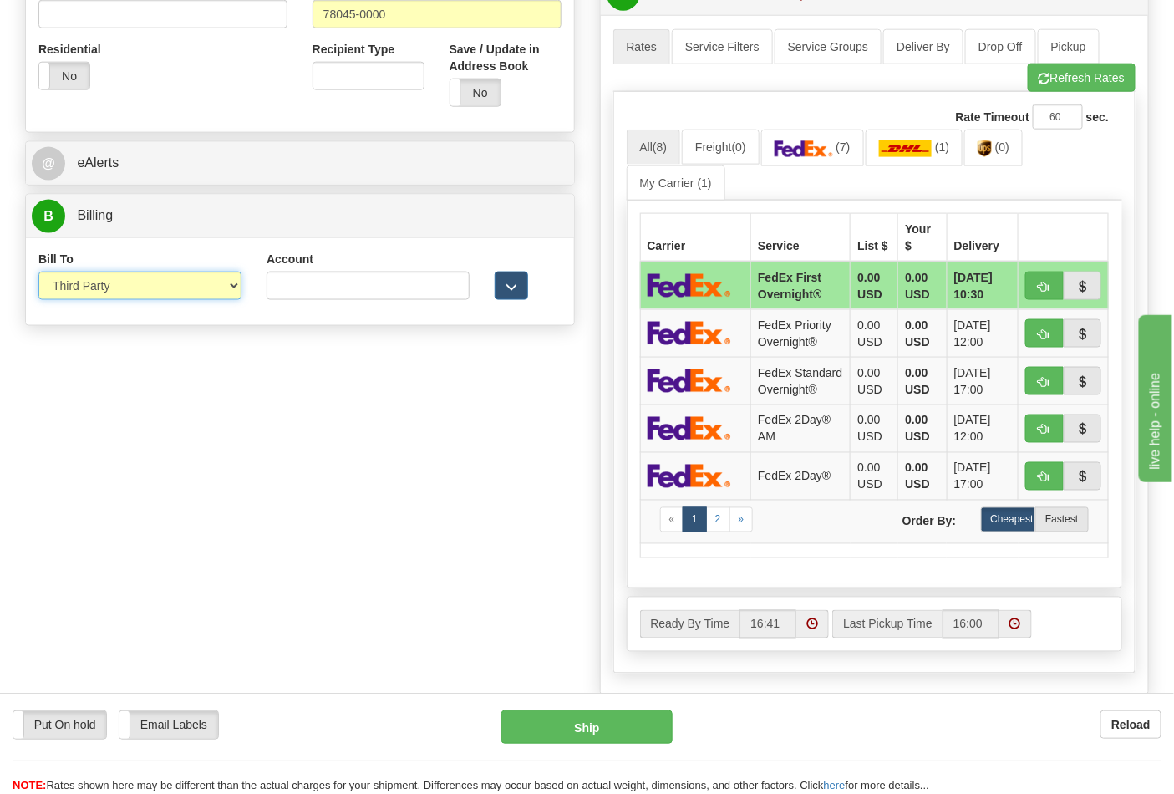
click at [38, 273] on select "Sender Recipient Third Party Collect" at bounding box center [139, 286] width 203 height 28
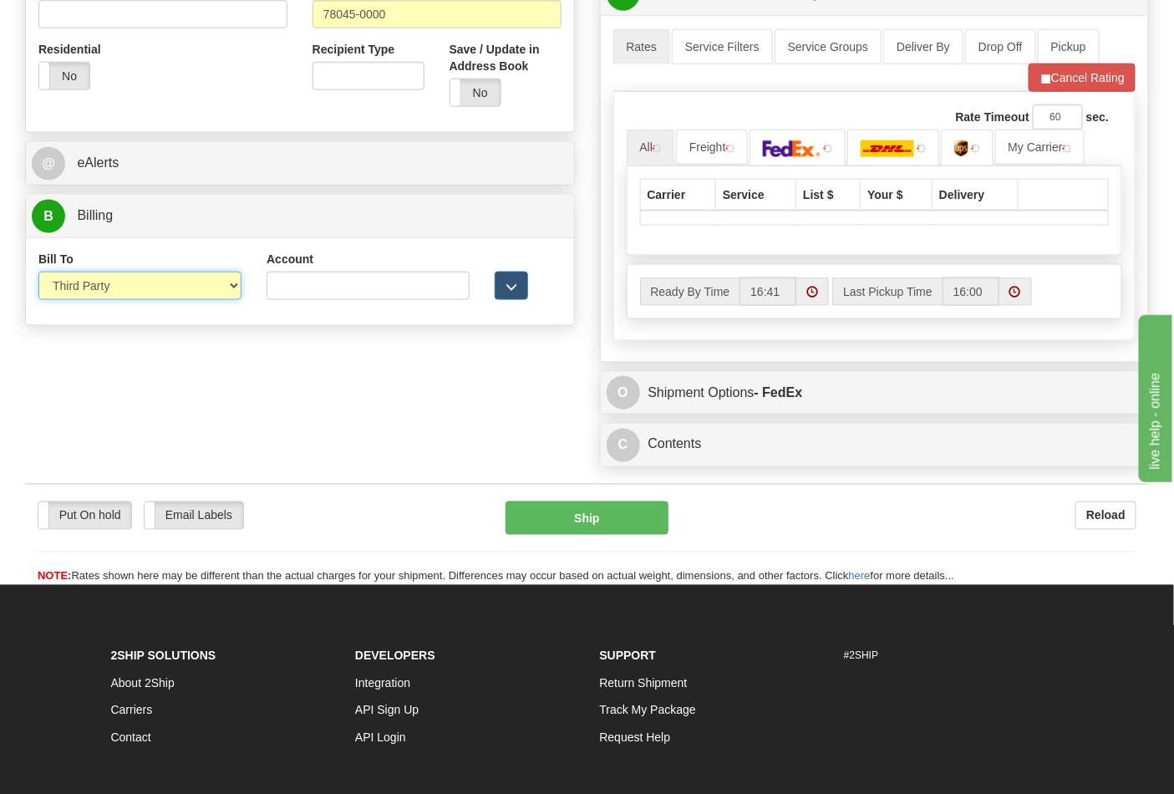
click at [105, 298] on select "Sender Recipient Third Party Collect" at bounding box center [139, 286] width 203 height 28
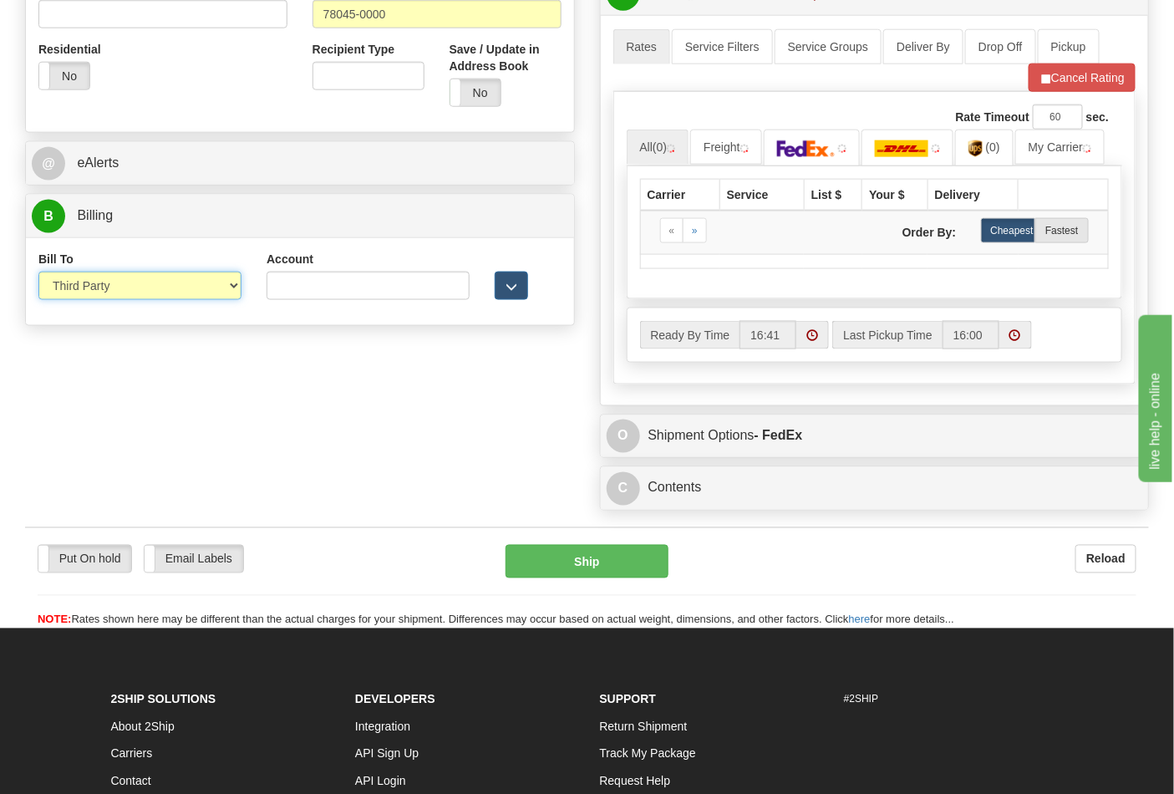
select select "2"
click at [38, 273] on select "Sender Recipient Third Party Collect" at bounding box center [139, 286] width 203 height 28
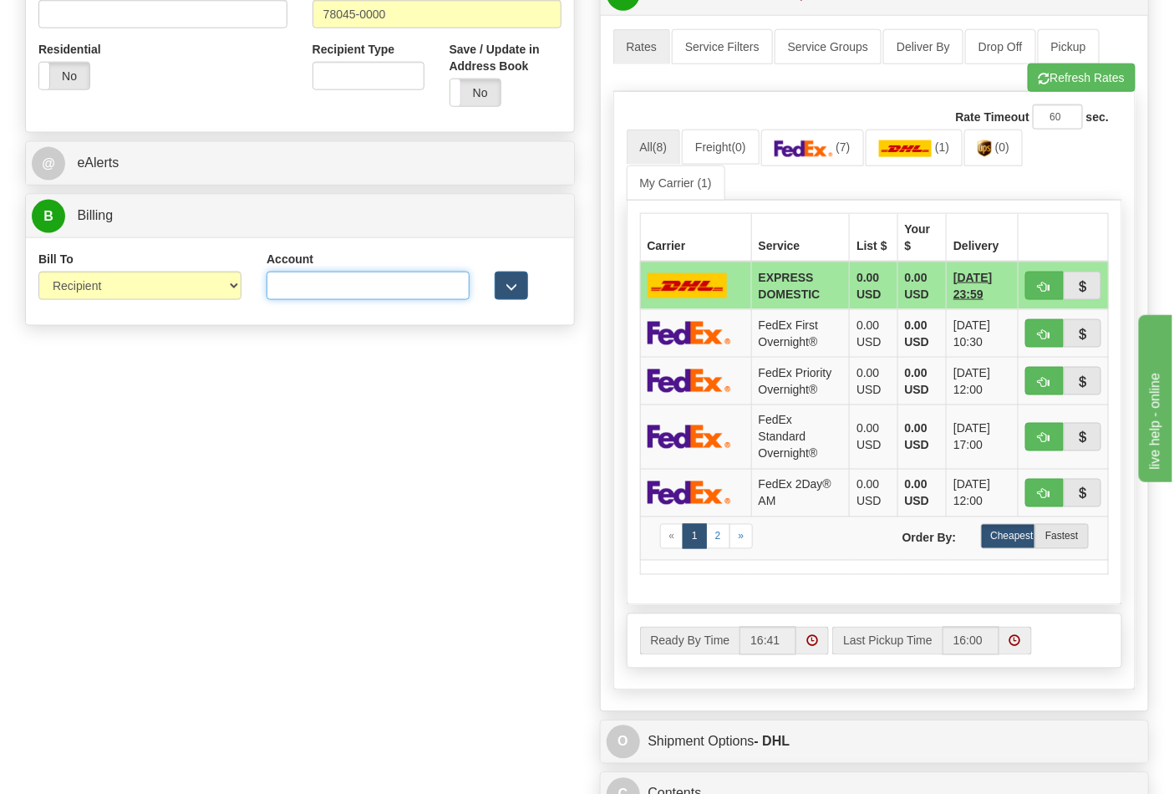
click at [385, 280] on input "Account" at bounding box center [368, 286] width 203 height 28
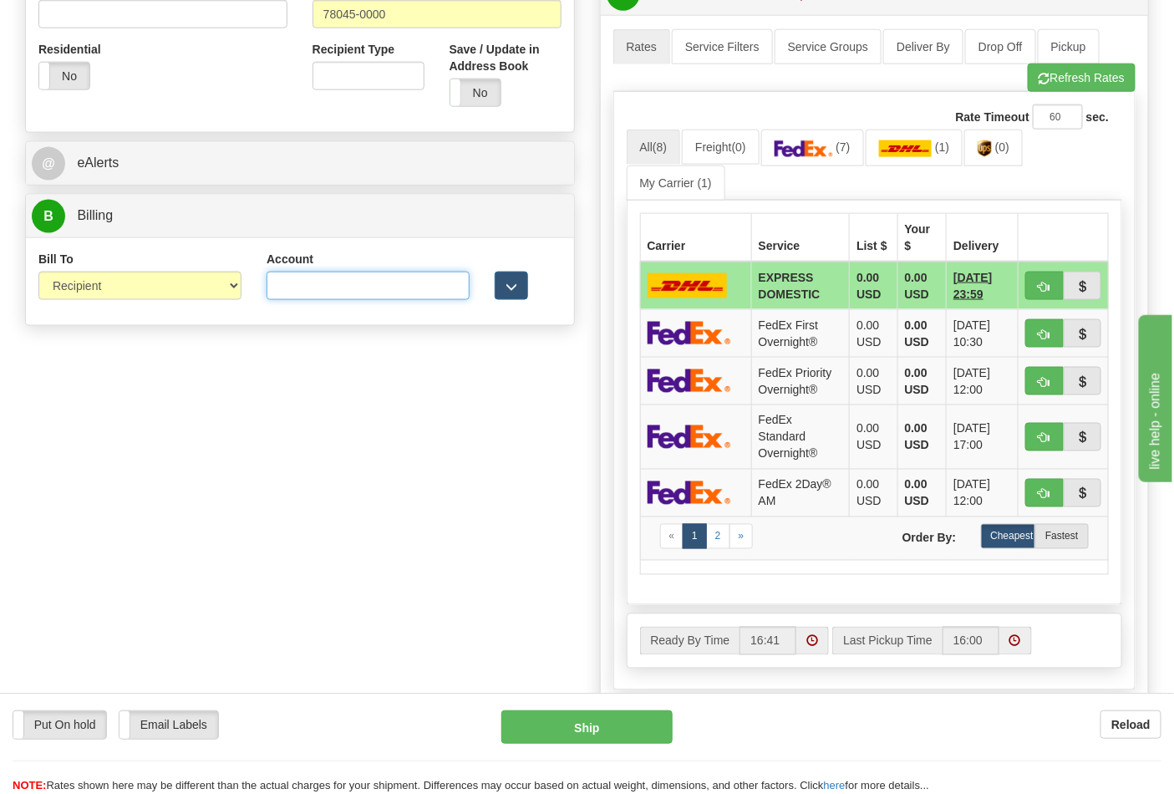
paste input "844904193"
type input "844904193"
click at [833, 151] on img at bounding box center [804, 148] width 59 height 17
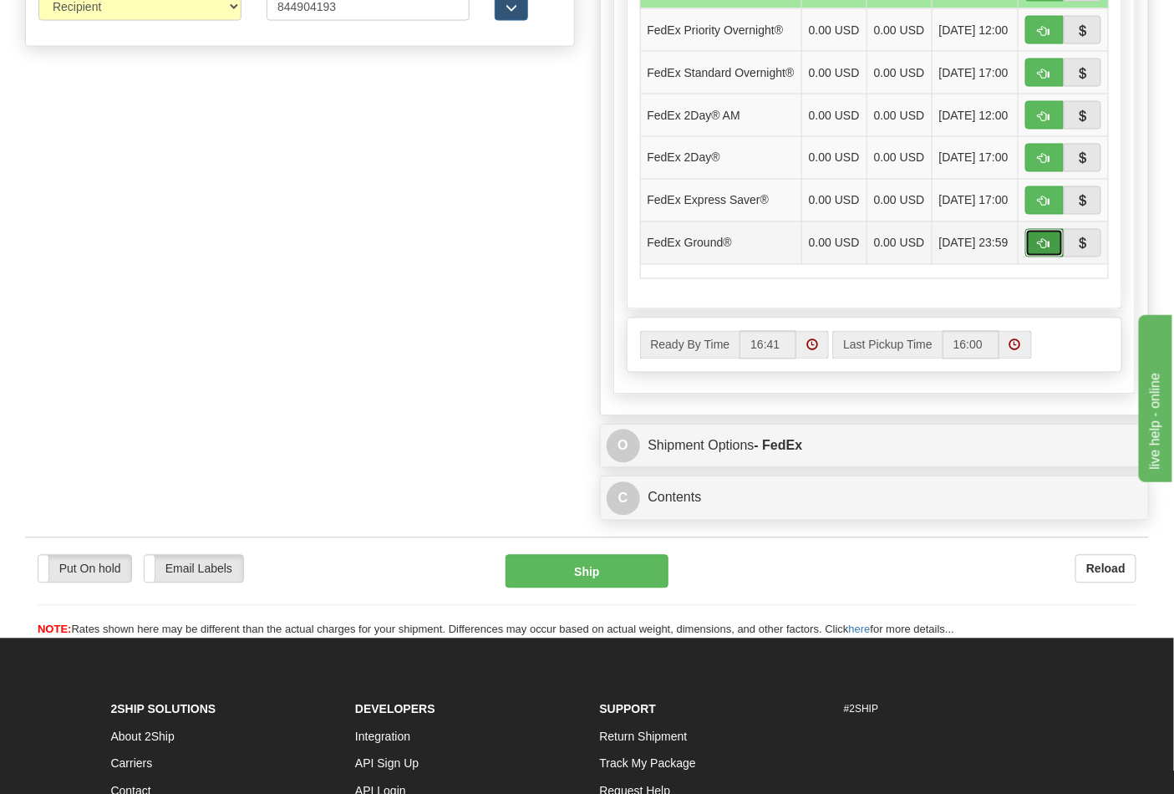
click at [1033, 257] on button "button" at bounding box center [1045, 243] width 38 height 28
type input "92"
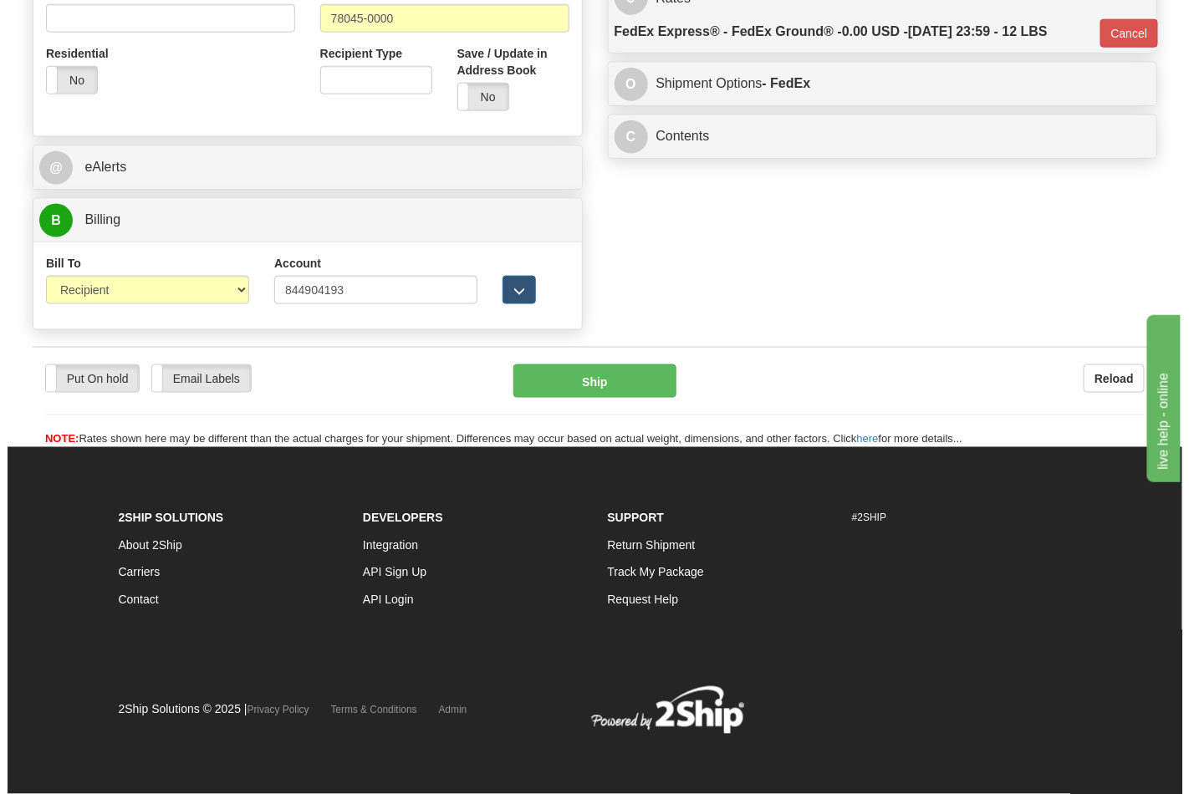
scroll to position [648, 0]
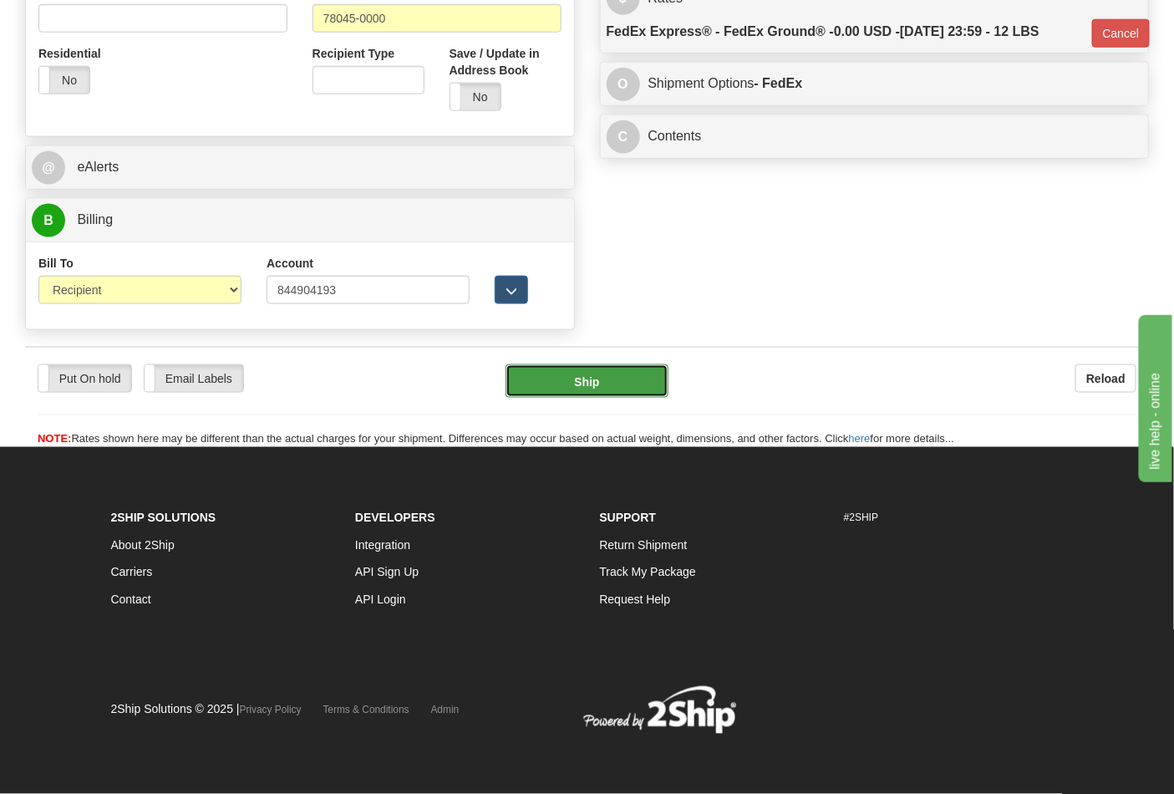
click at [603, 378] on button "Ship" at bounding box center [587, 380] width 162 height 33
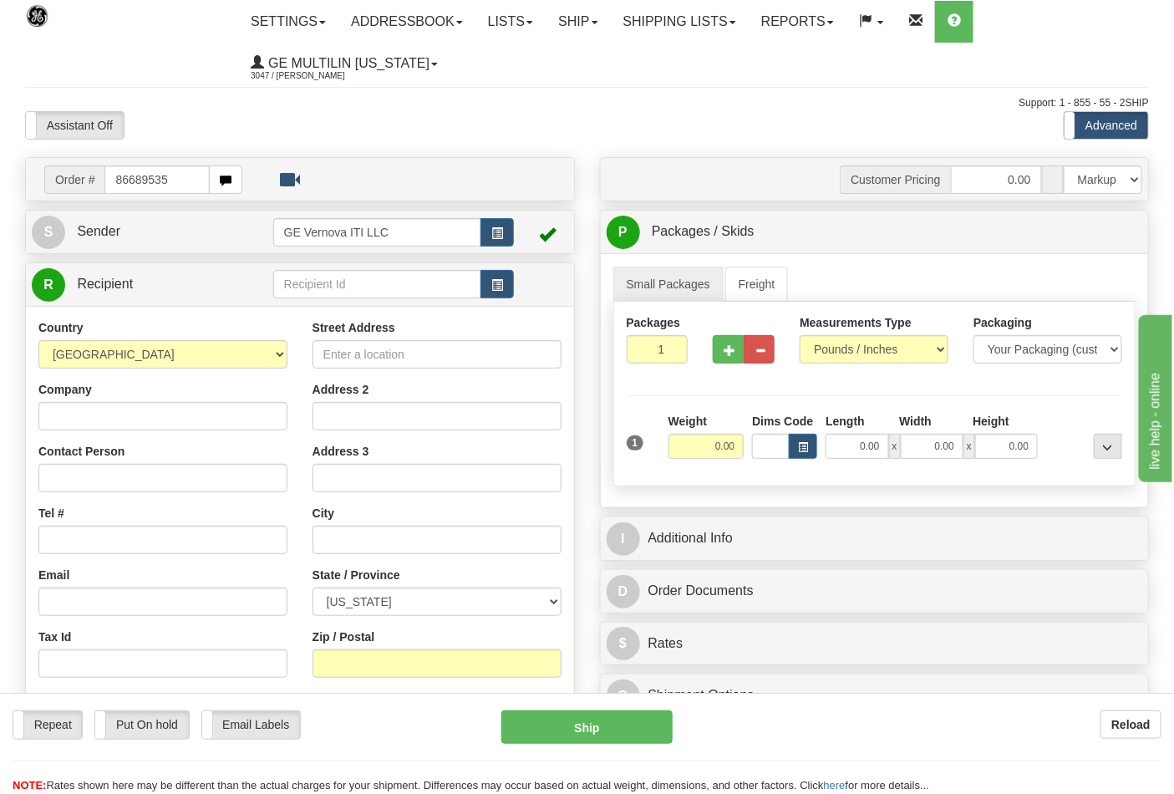
type input "86689535"
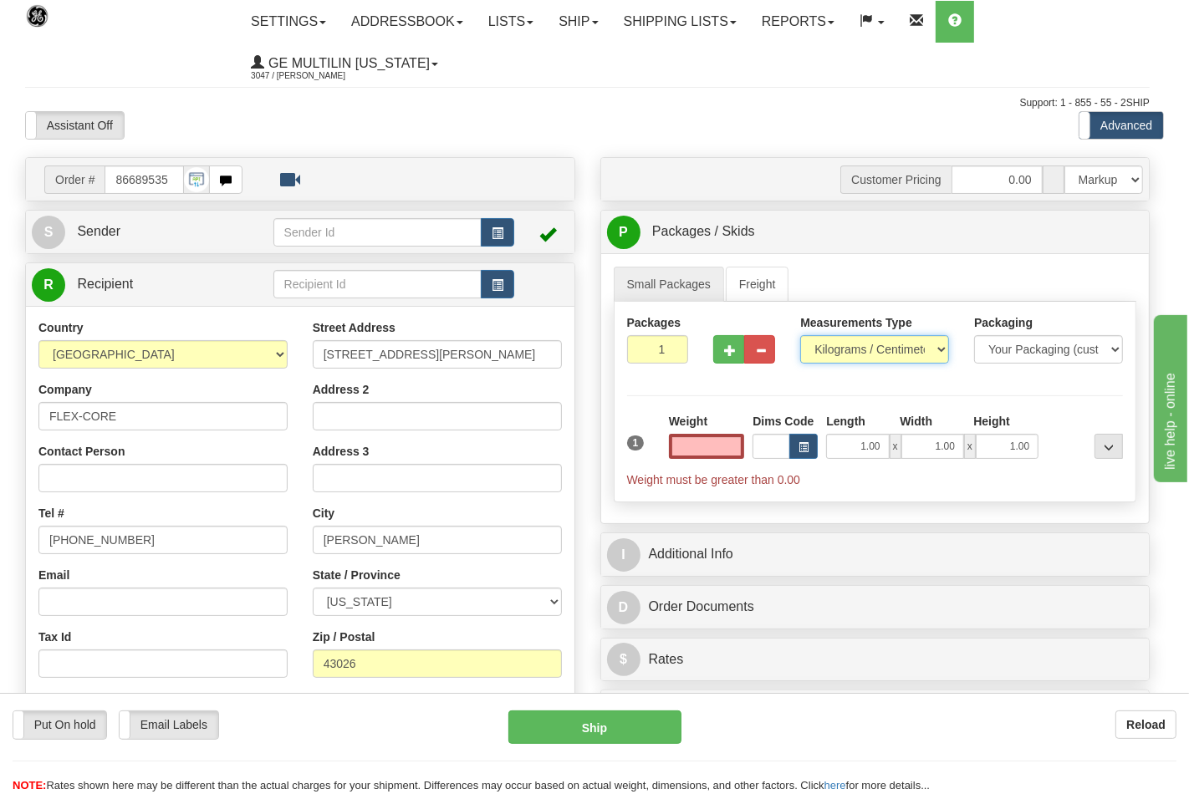
type input "0.00"
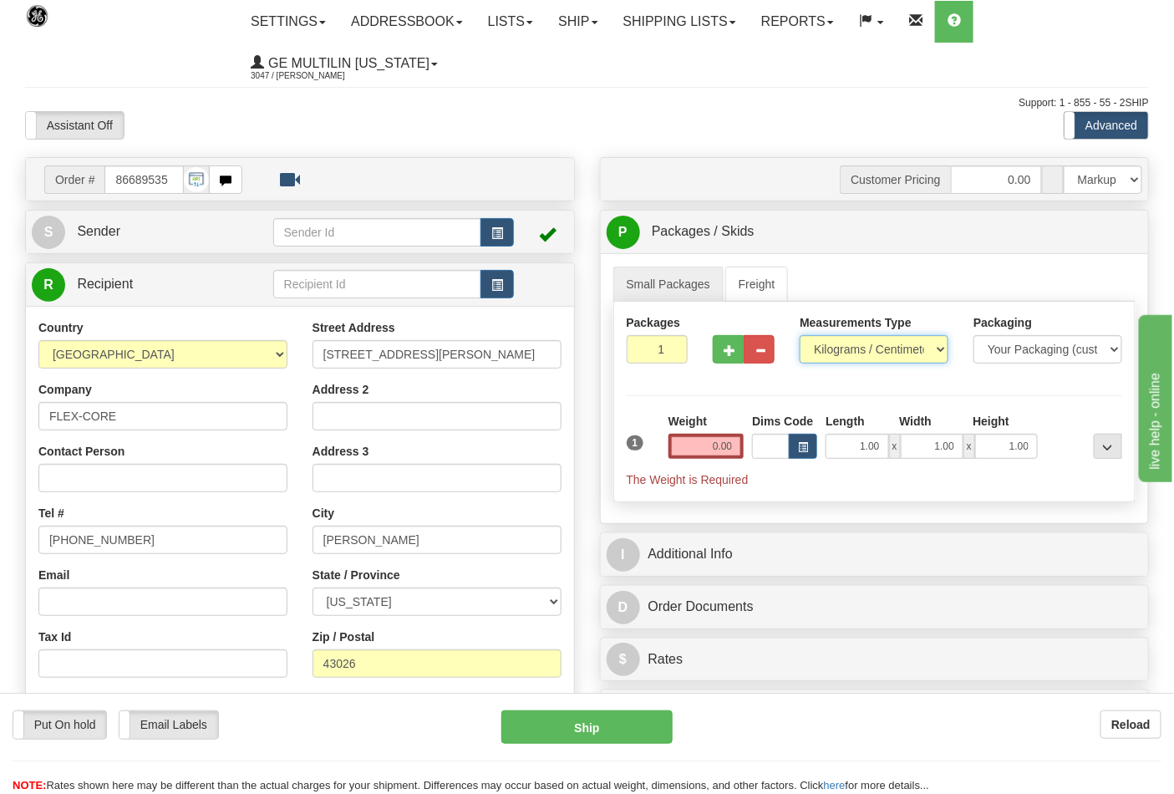
click at [848, 352] on select "Pounds / Inches Kilograms / Centimeters" at bounding box center [874, 349] width 149 height 28
select select "0"
click at [800, 336] on select "Pounds / Inches Kilograms / Centimeters" at bounding box center [874, 349] width 149 height 28
click at [742, 448] on input "0.00" at bounding box center [707, 446] width 76 height 25
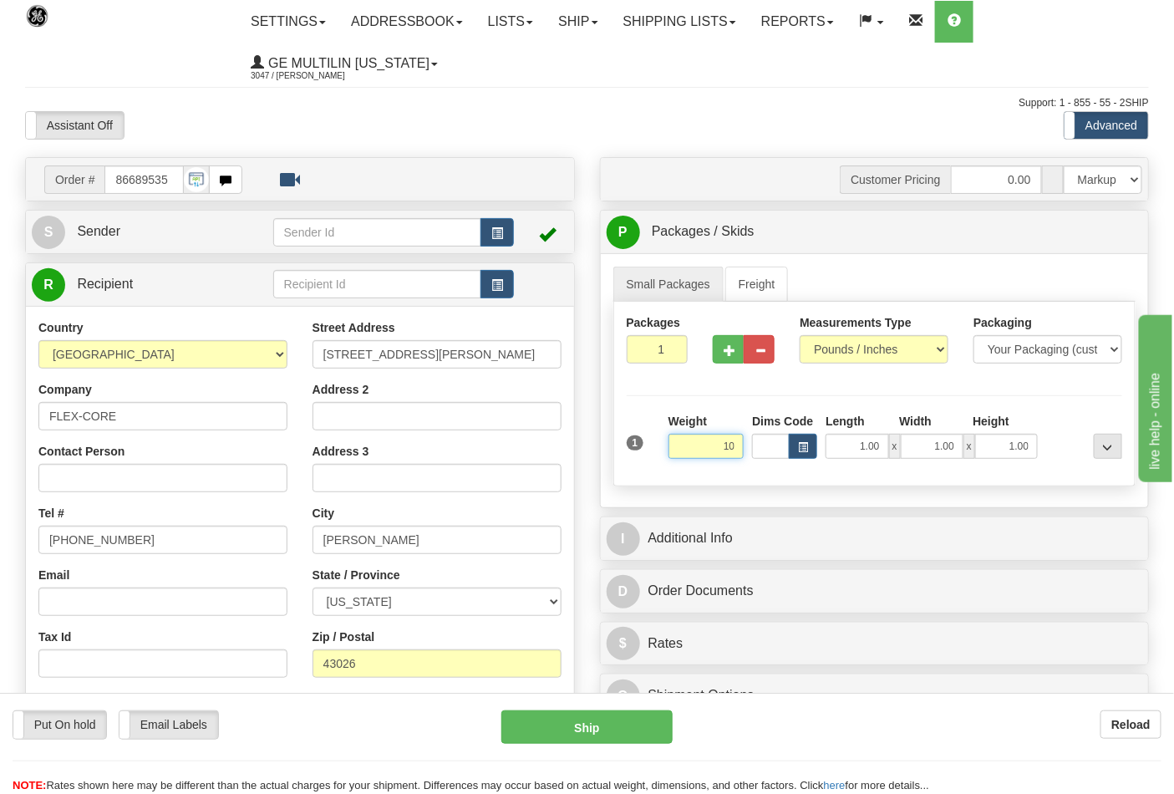
click button "Delete" at bounding box center [0, 0] width 0 height 0
type input "10.00"
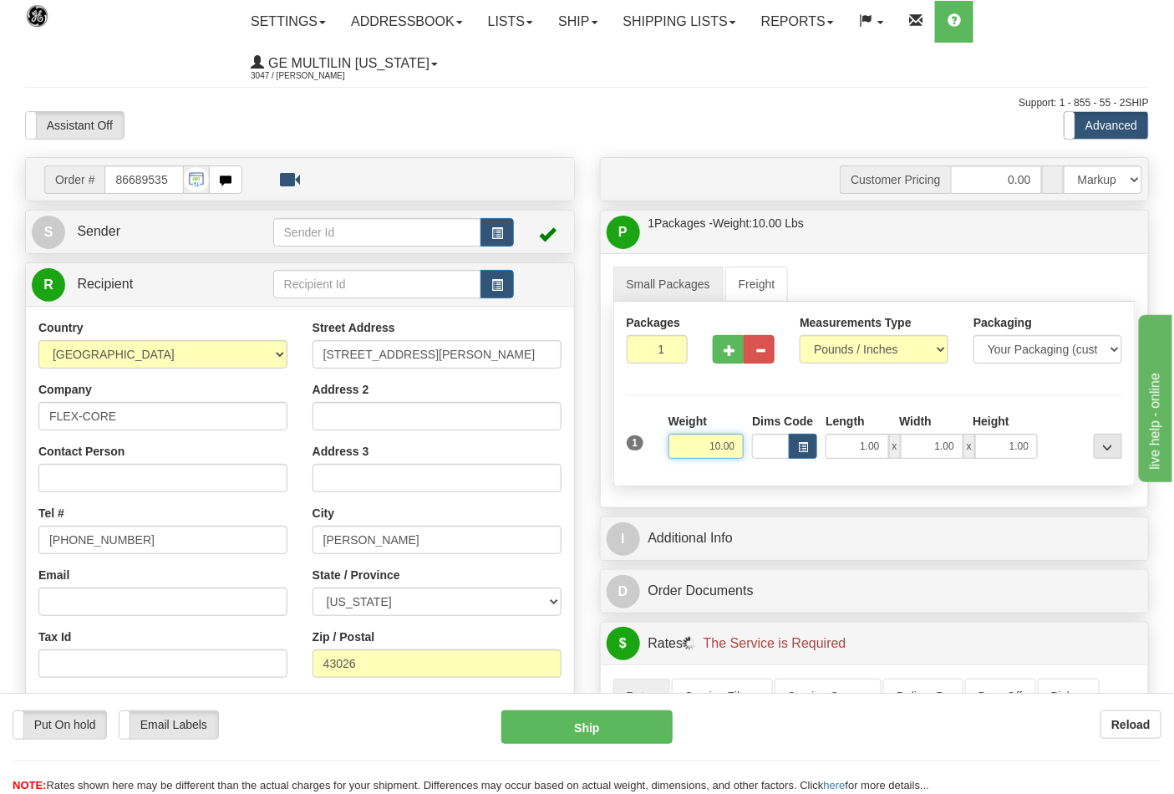
click button "Delete" at bounding box center [0, 0] width 0 height 0
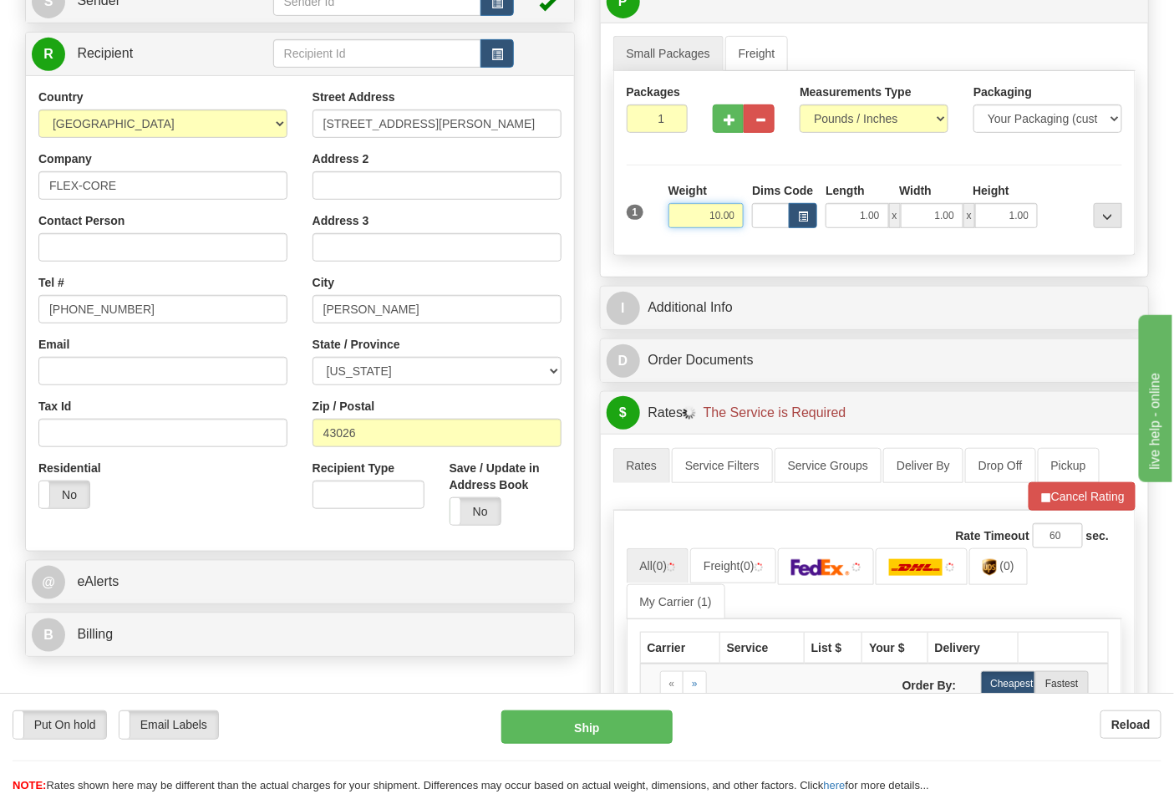
scroll to position [371, 0]
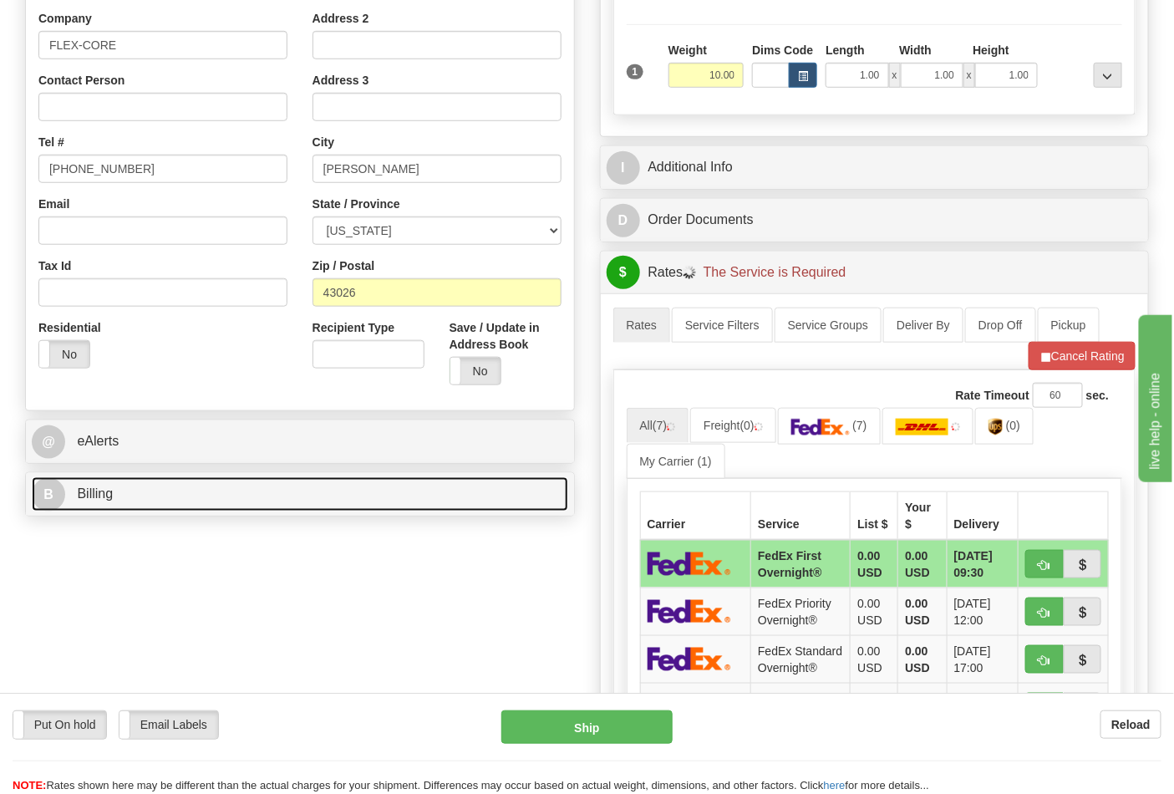
click at [174, 493] on link "B Billing" at bounding box center [300, 494] width 537 height 34
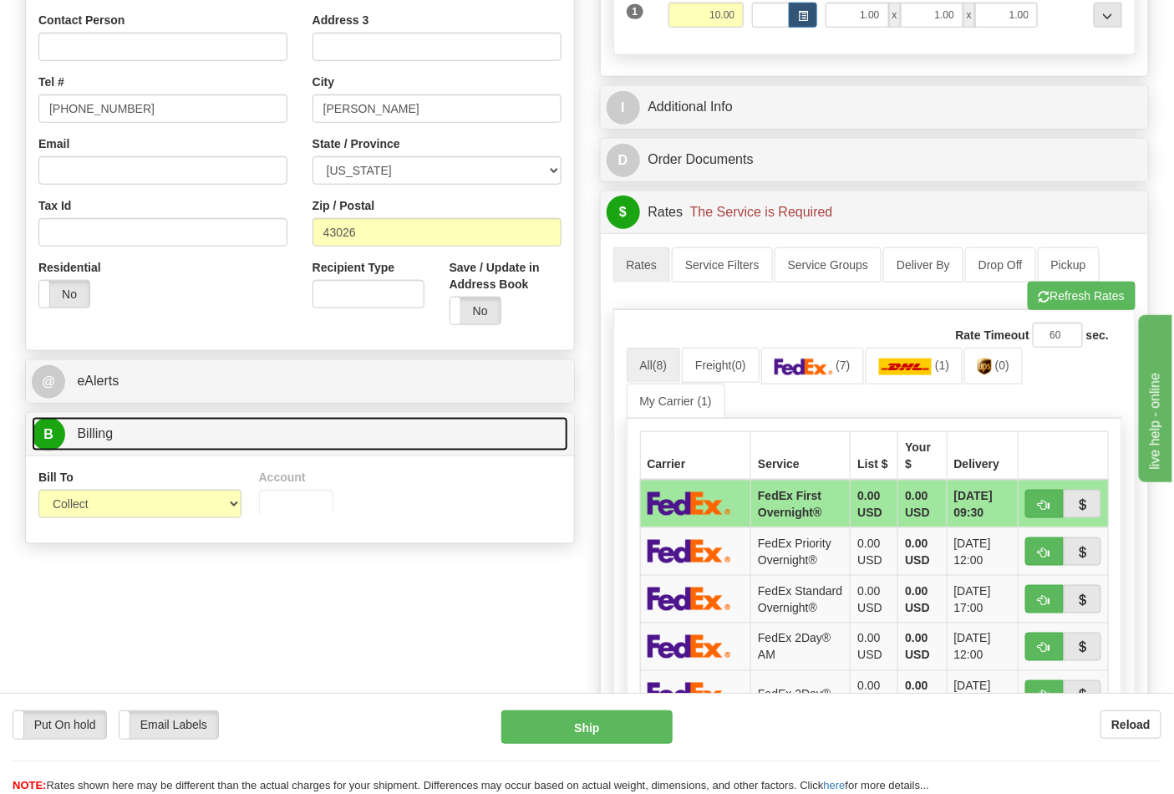
scroll to position [464, 0]
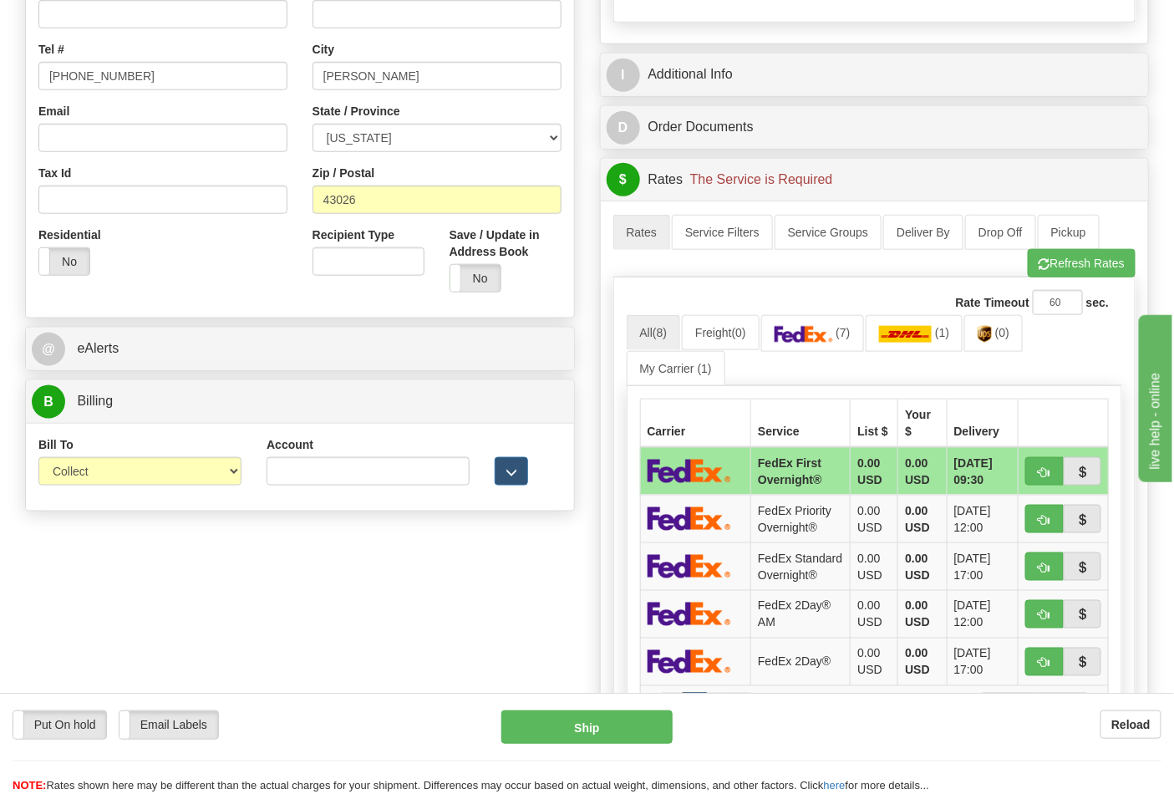
drag, startPoint x: 130, startPoint y: 452, endPoint x: 143, endPoint y: 472, distance: 23.7
click at [131, 453] on div "Bill To Sender Recipient Third Party Collect" at bounding box center [139, 460] width 203 height 49
drag, startPoint x: 143, startPoint y: 473, endPoint x: 140, endPoint y: 485, distance: 12.0
click at [142, 473] on select "Sender Recipient Third Party Collect" at bounding box center [139, 471] width 203 height 28
select select "2"
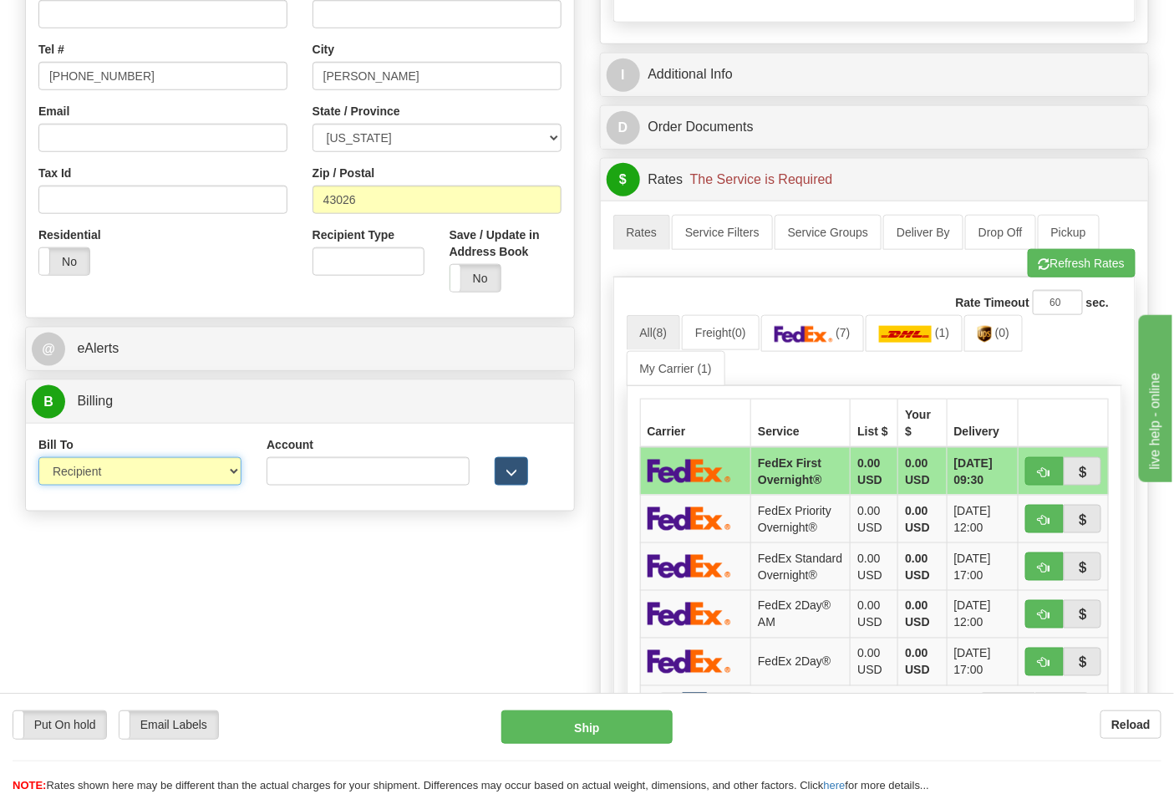
click at [38, 459] on select "Sender Recipient Third Party Collect" at bounding box center [139, 471] width 203 height 28
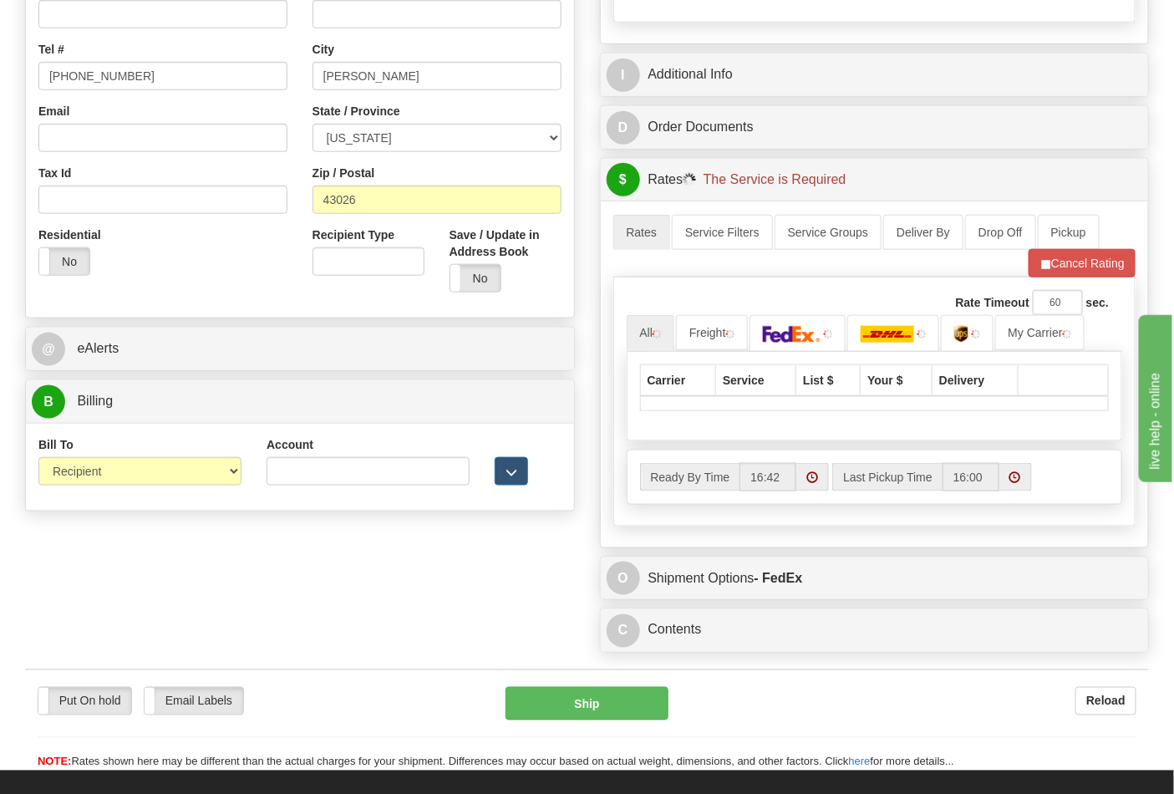
click at [344, 454] on div "Account" at bounding box center [368, 460] width 203 height 49
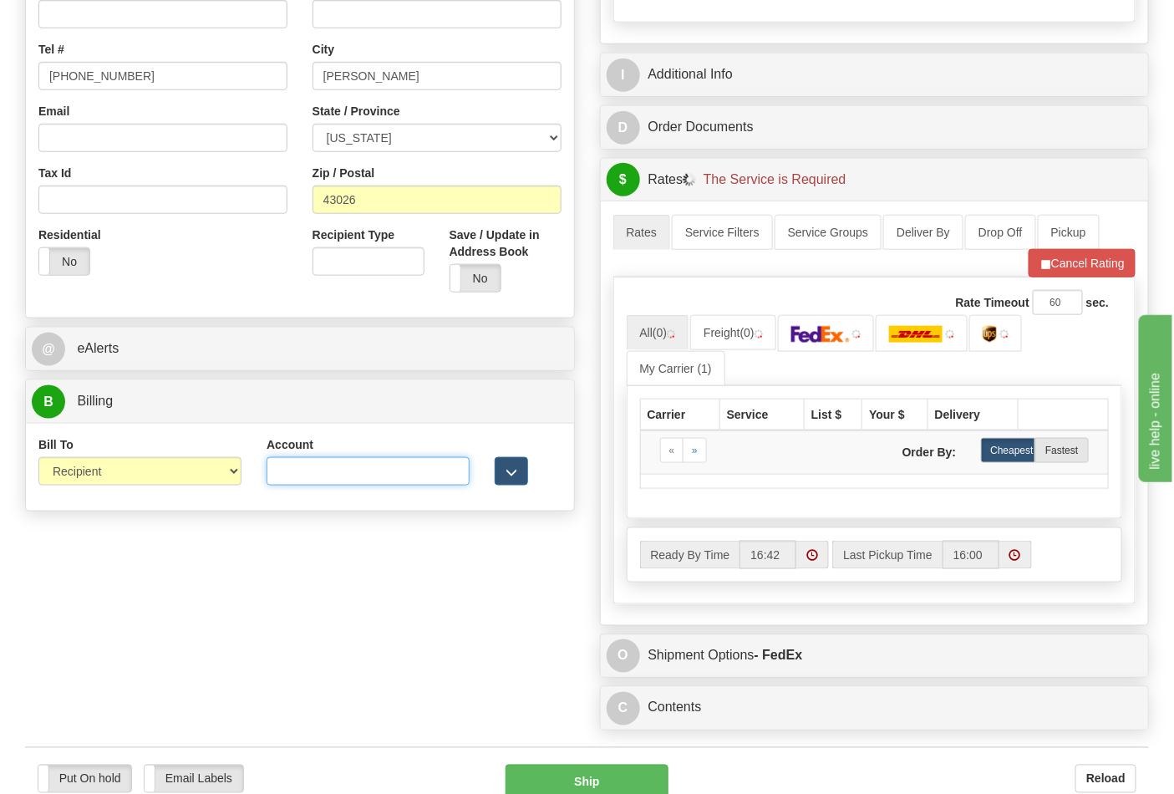
click at [349, 466] on input "Account" at bounding box center [368, 471] width 203 height 28
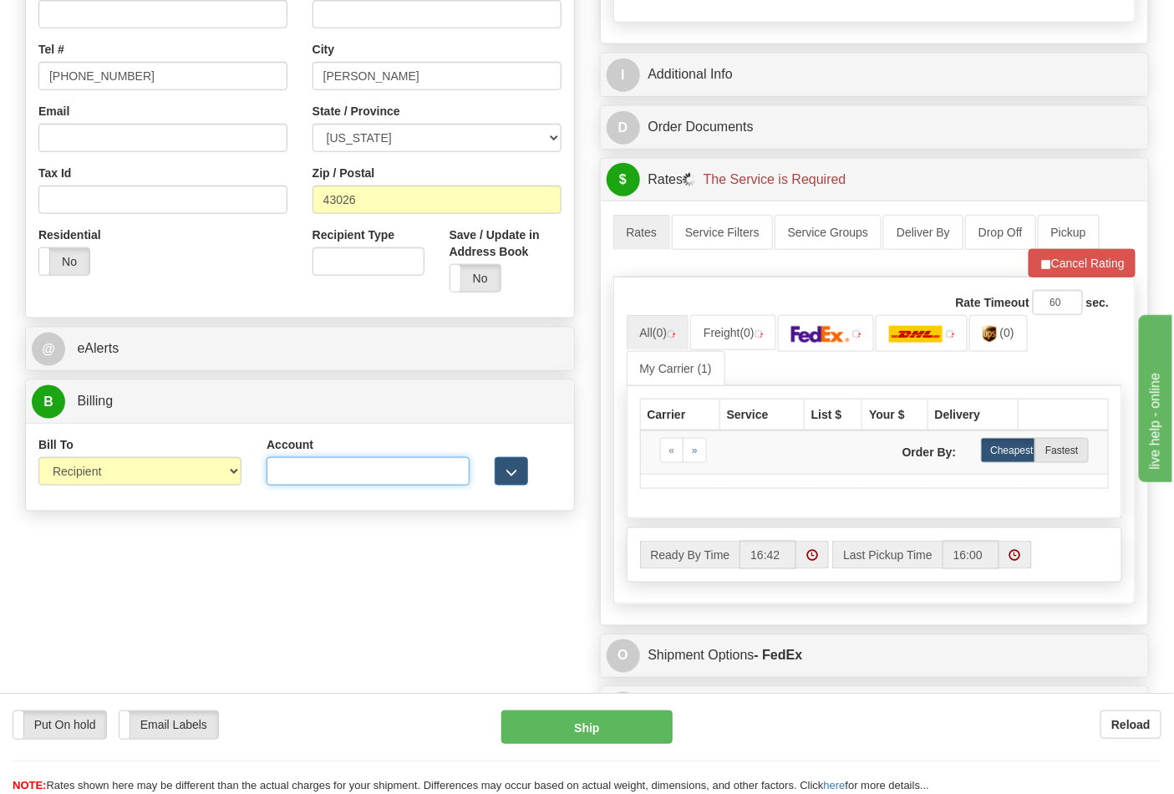
type input "473367"
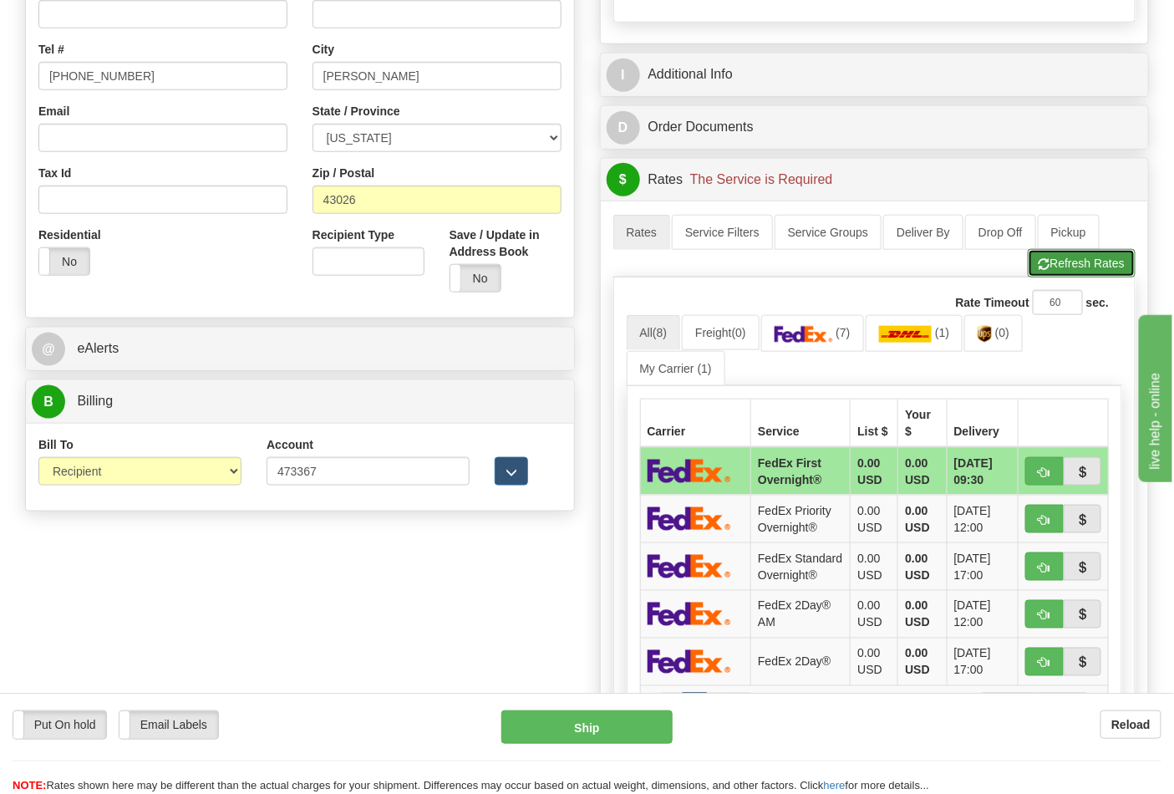
click at [1056, 278] on button "Refresh Rates" at bounding box center [1082, 263] width 108 height 28
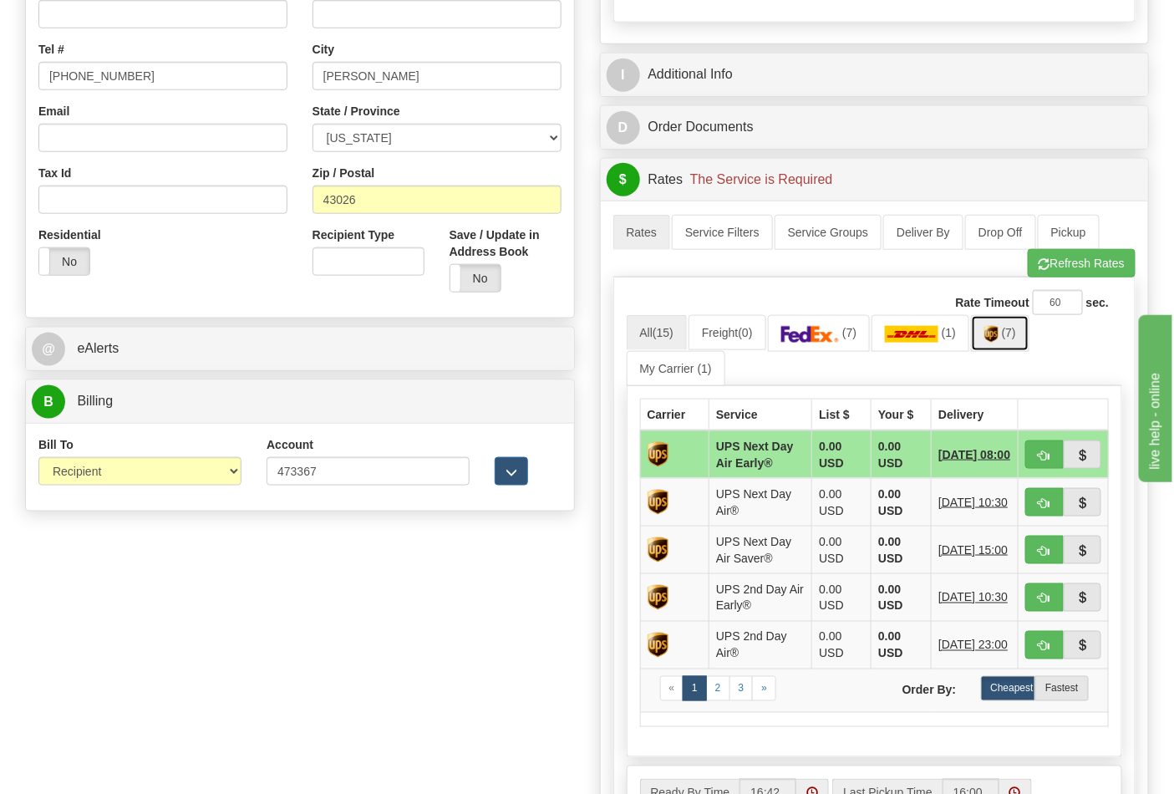
click at [1010, 339] on span "(7)" at bounding box center [1009, 332] width 14 height 13
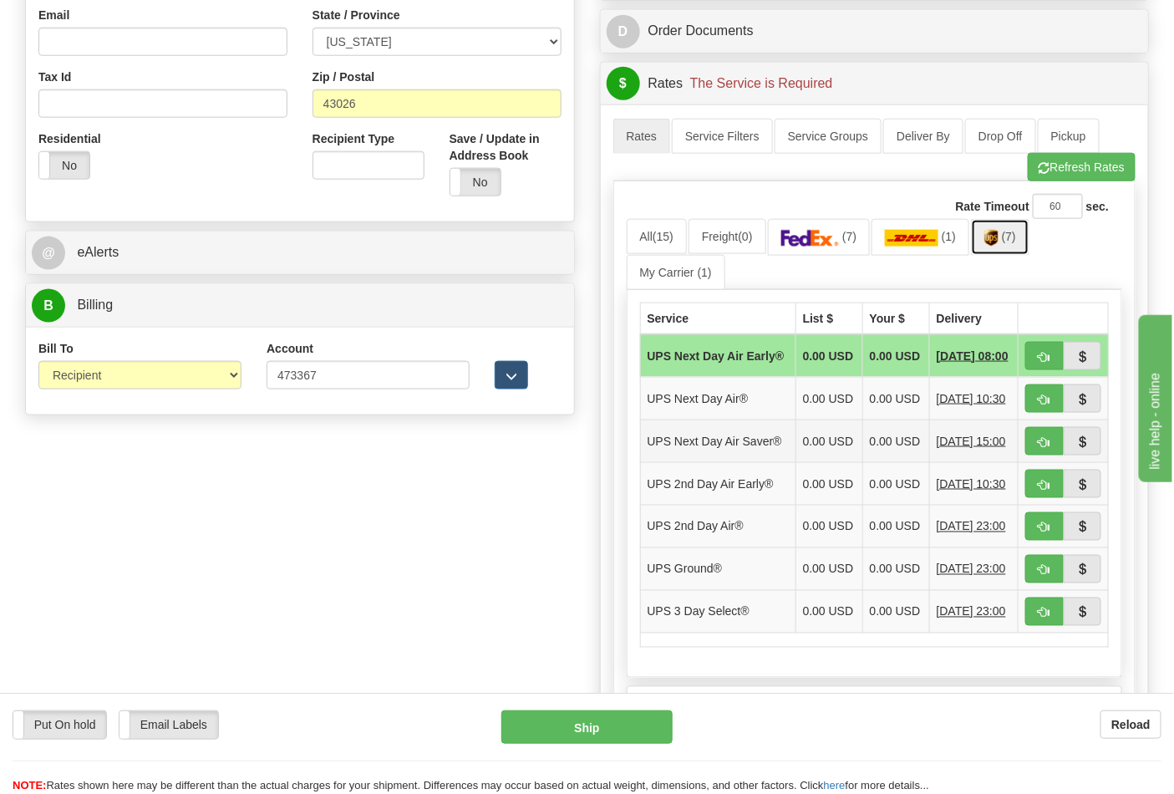
scroll to position [649, 0]
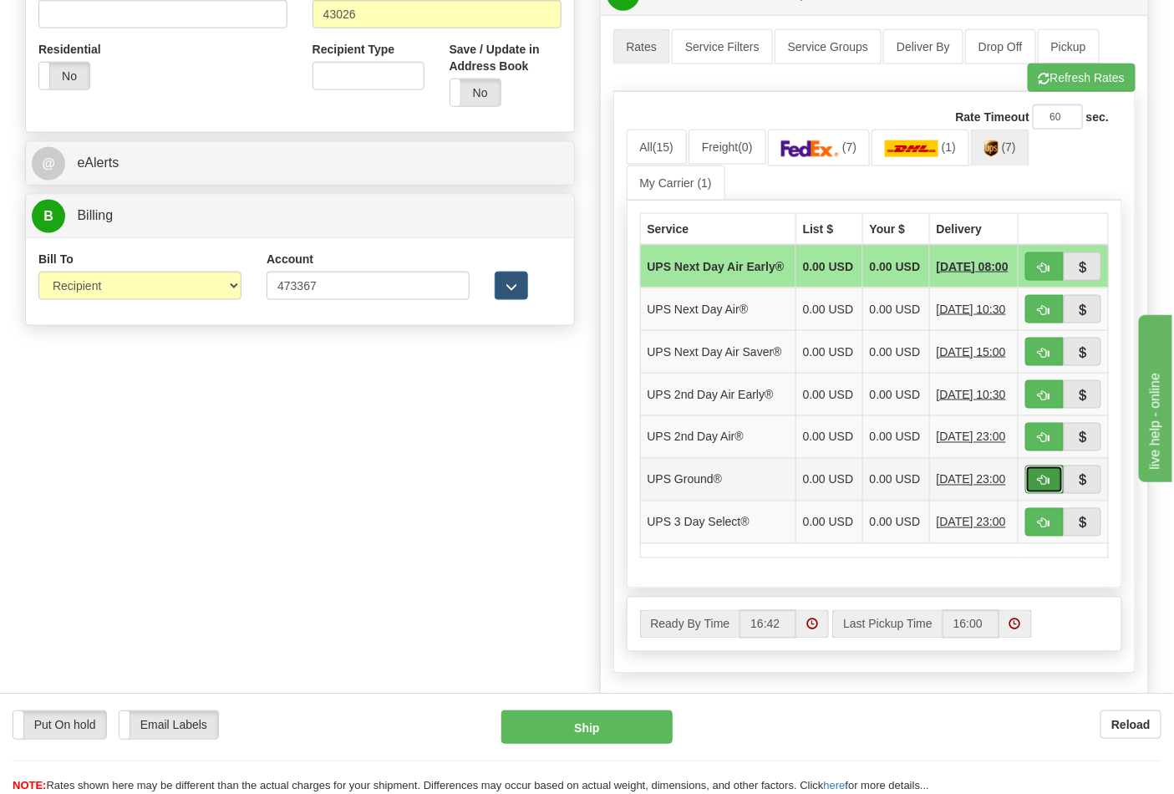
click at [1047, 486] on span "button" at bounding box center [1045, 481] width 12 height 11
type input "03"
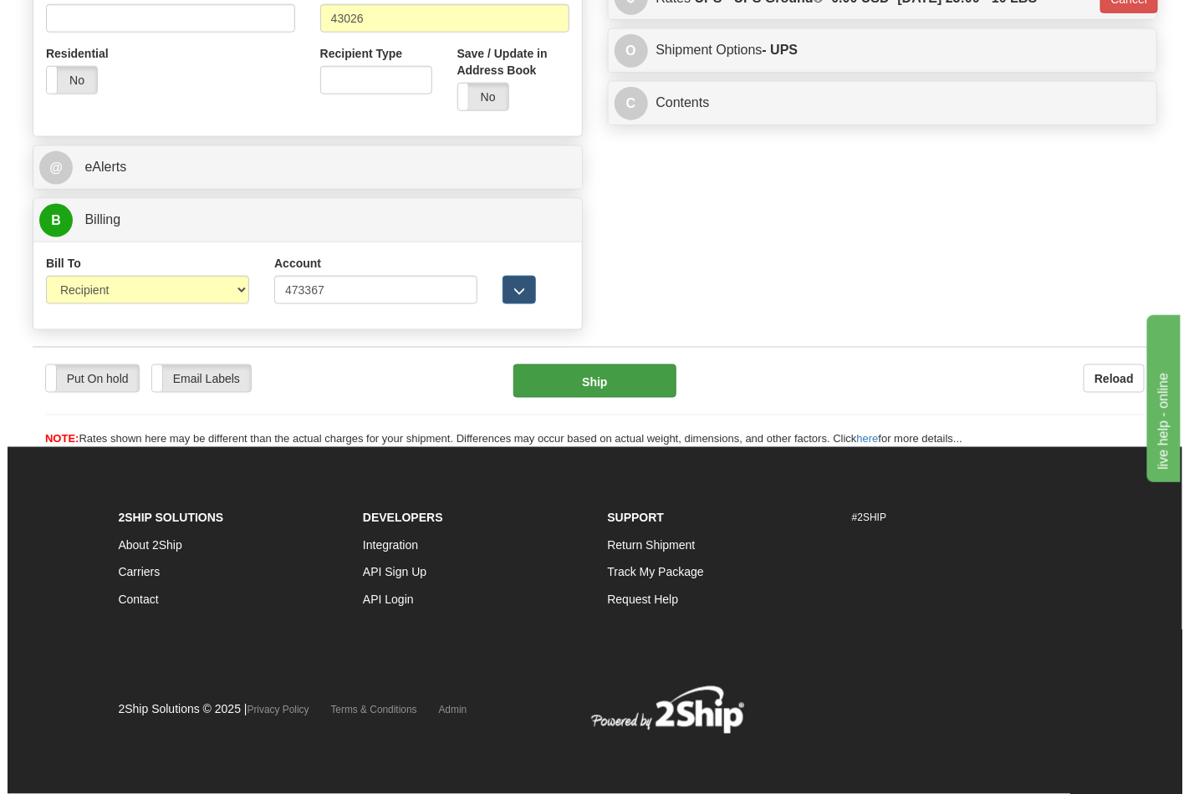
scroll to position [624, 0]
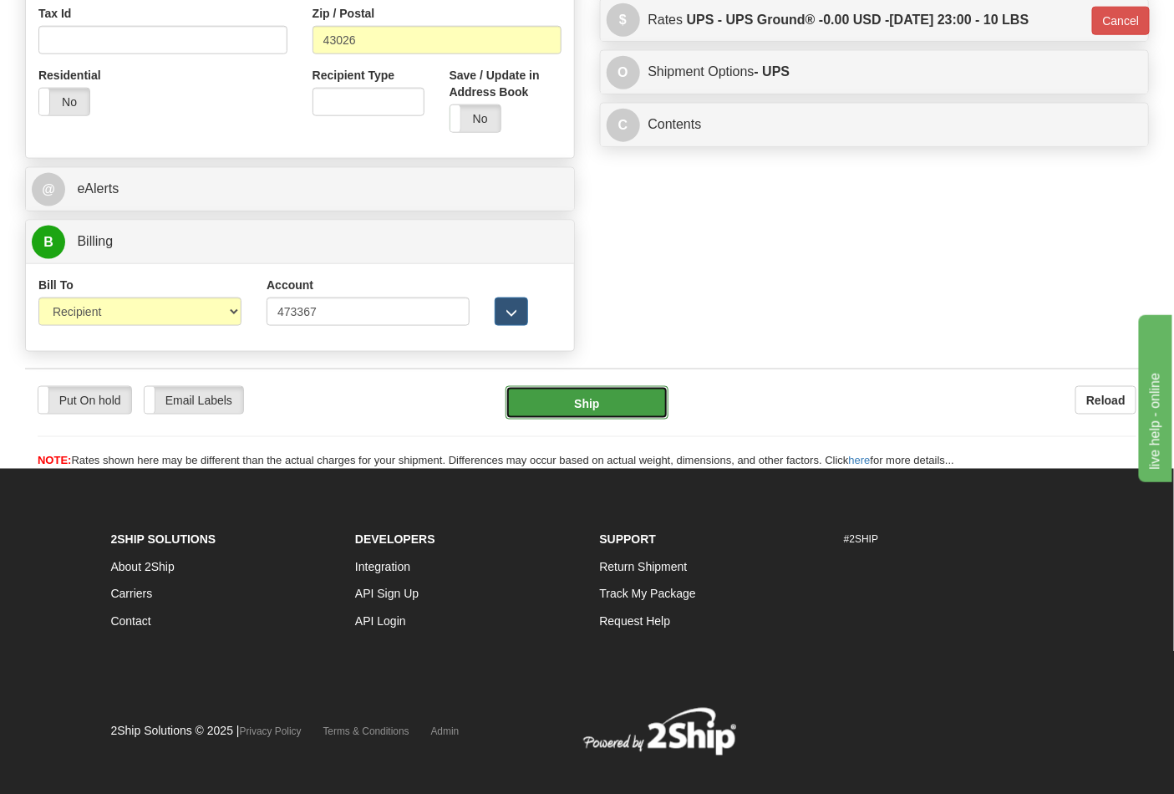
click at [573, 406] on button "Ship" at bounding box center [587, 402] width 162 height 33
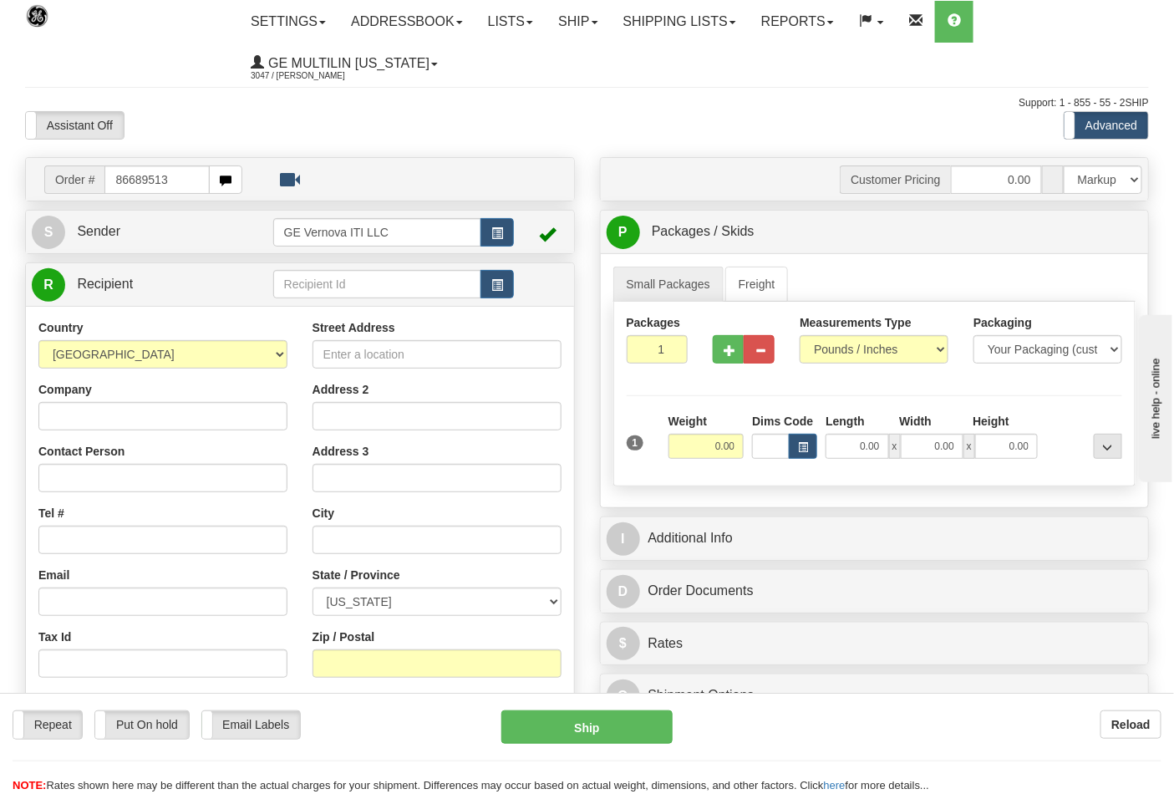
type input "86689513"
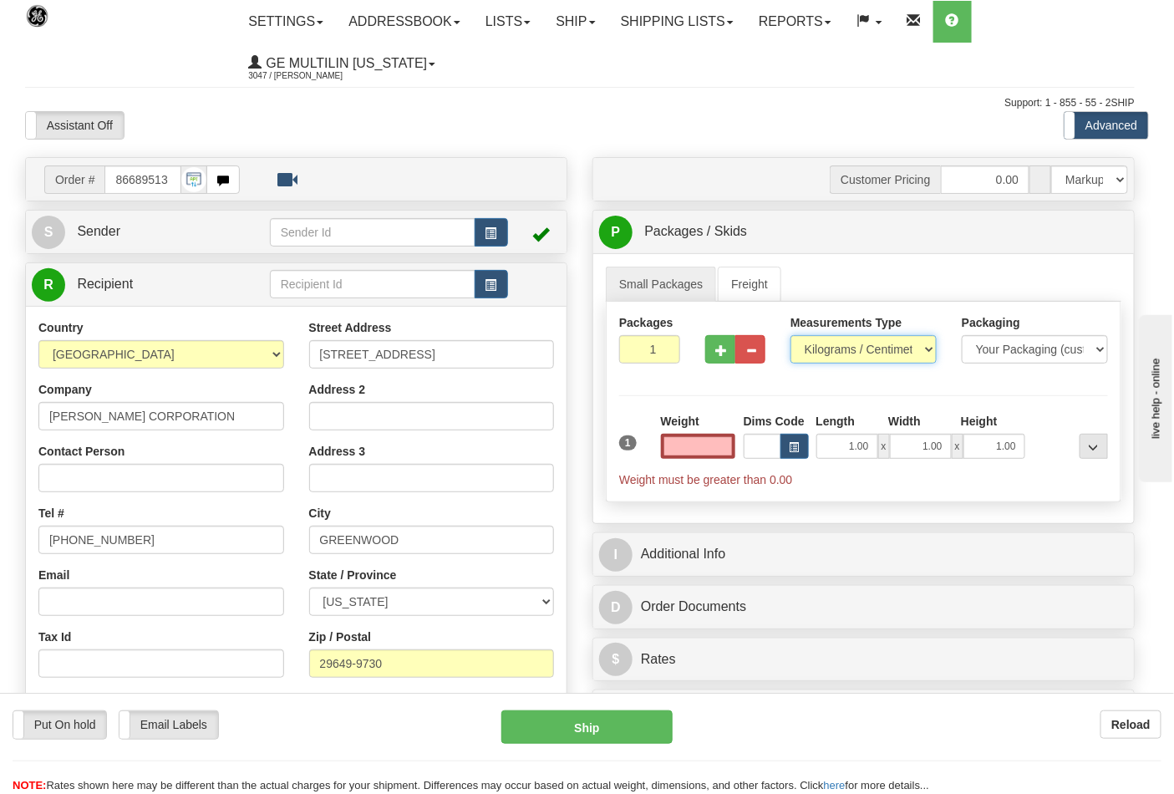
type input "0.00"
click at [836, 352] on select "Pounds / Inches Kilograms / Centimeters" at bounding box center [864, 349] width 146 height 28
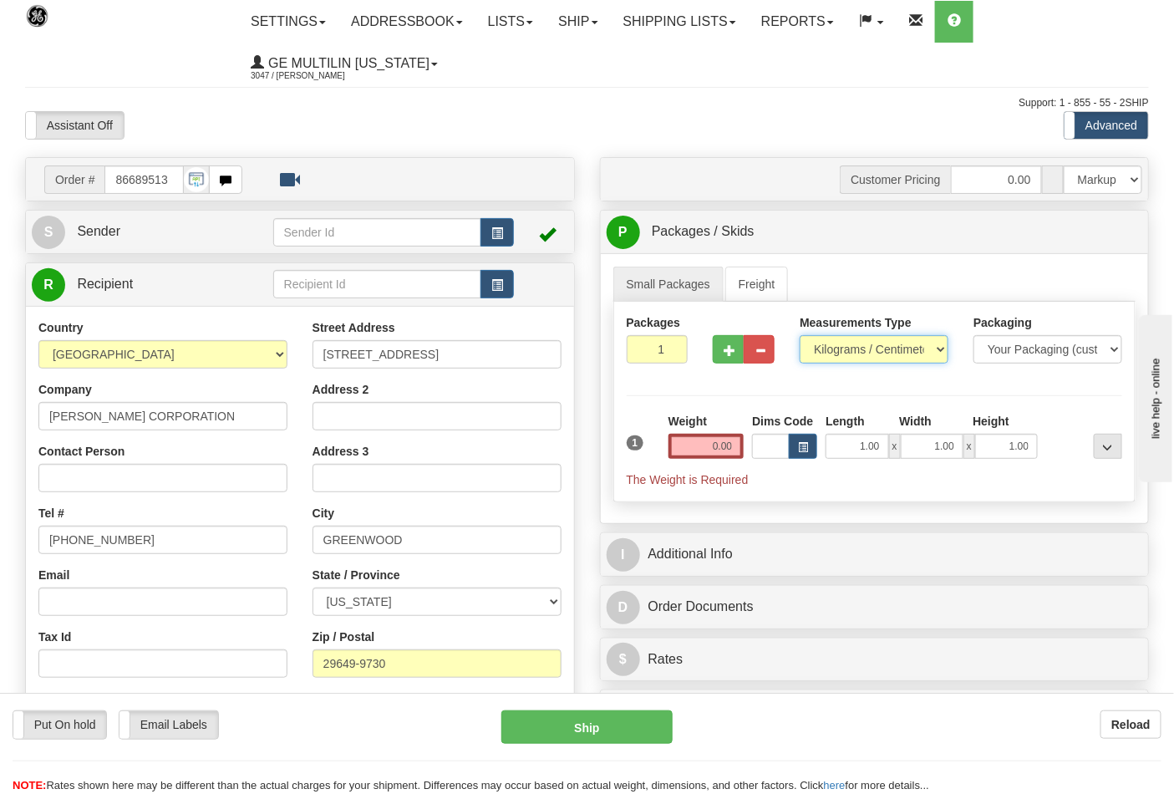
select select "0"
click at [800, 336] on select "Pounds / Inches Kilograms / Centimeters" at bounding box center [874, 349] width 149 height 28
click at [734, 437] on input "0.00" at bounding box center [707, 446] width 76 height 25
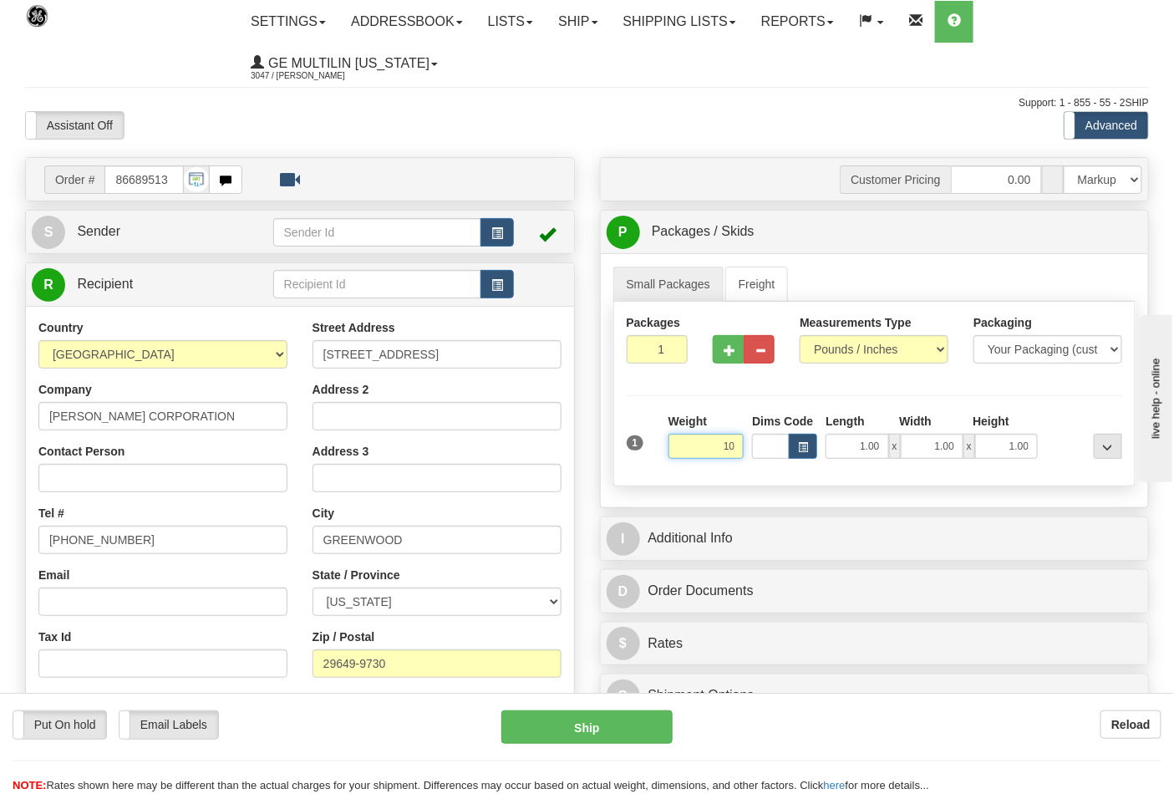
click button "Delete" at bounding box center [0, 0] width 0 height 0
type input "10.00"
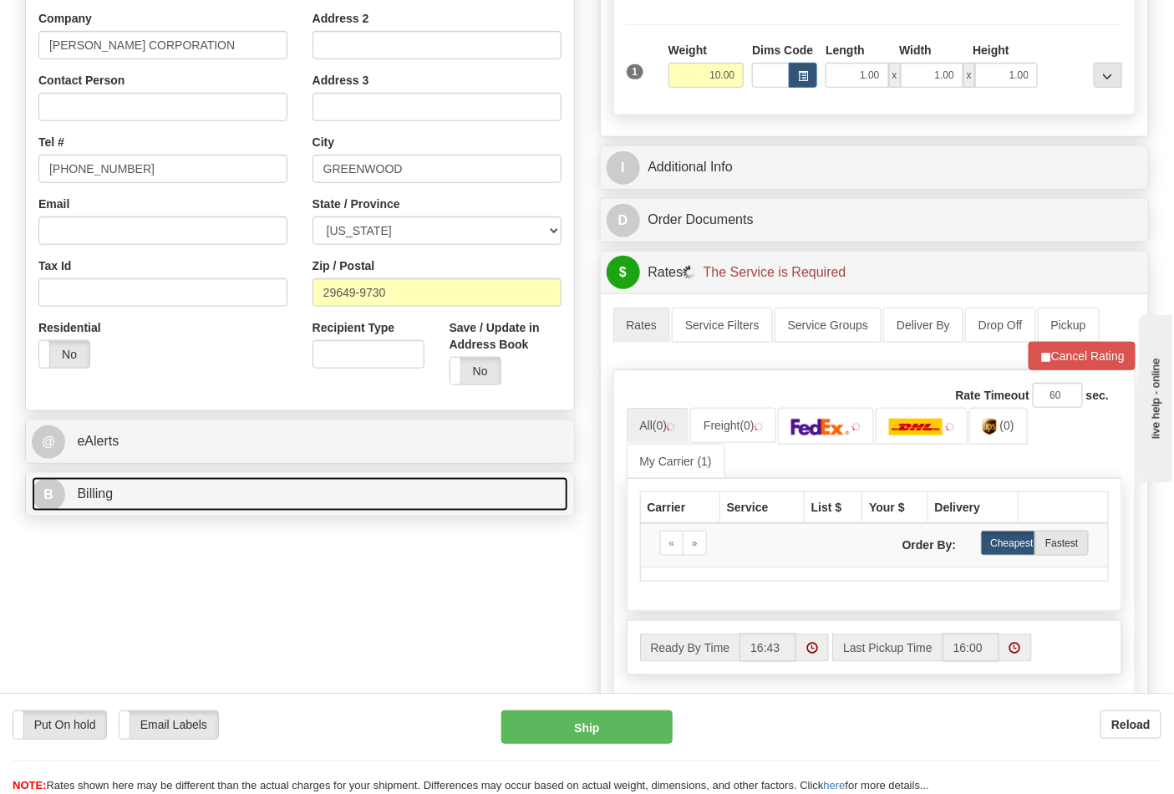
click at [296, 480] on link "B Billing" at bounding box center [300, 494] width 537 height 34
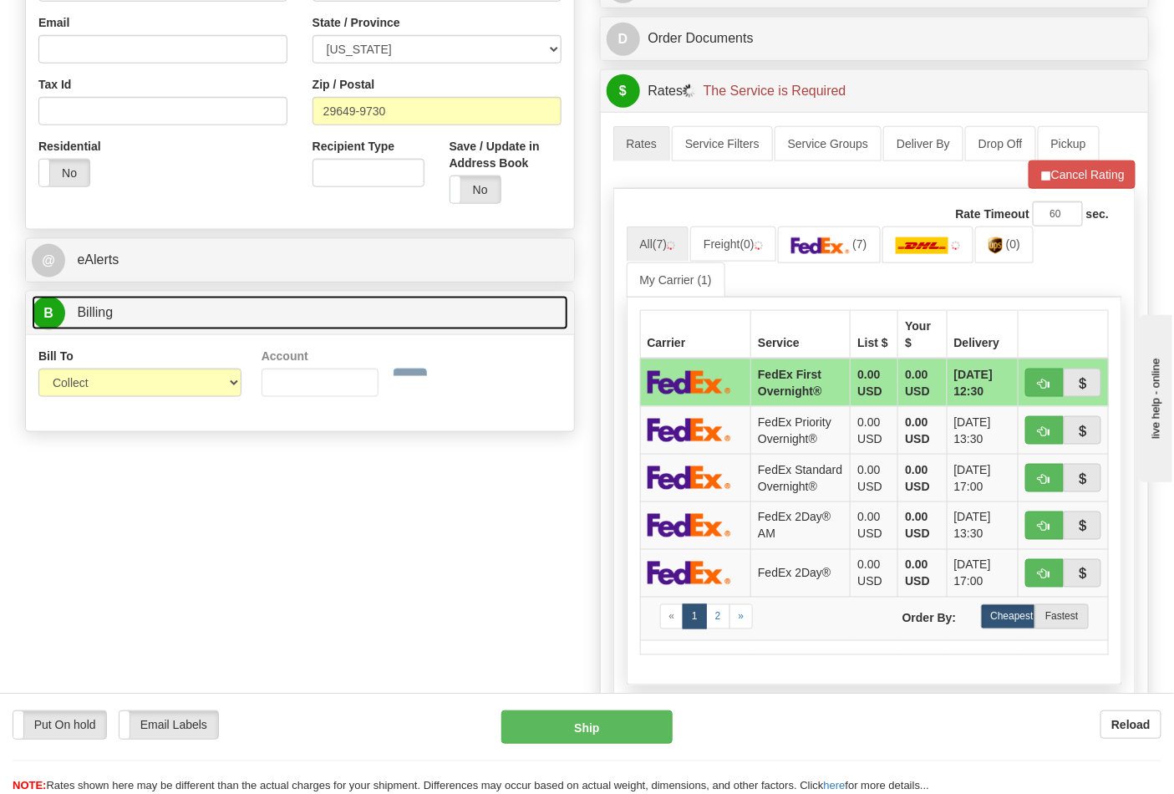
scroll to position [557, 0]
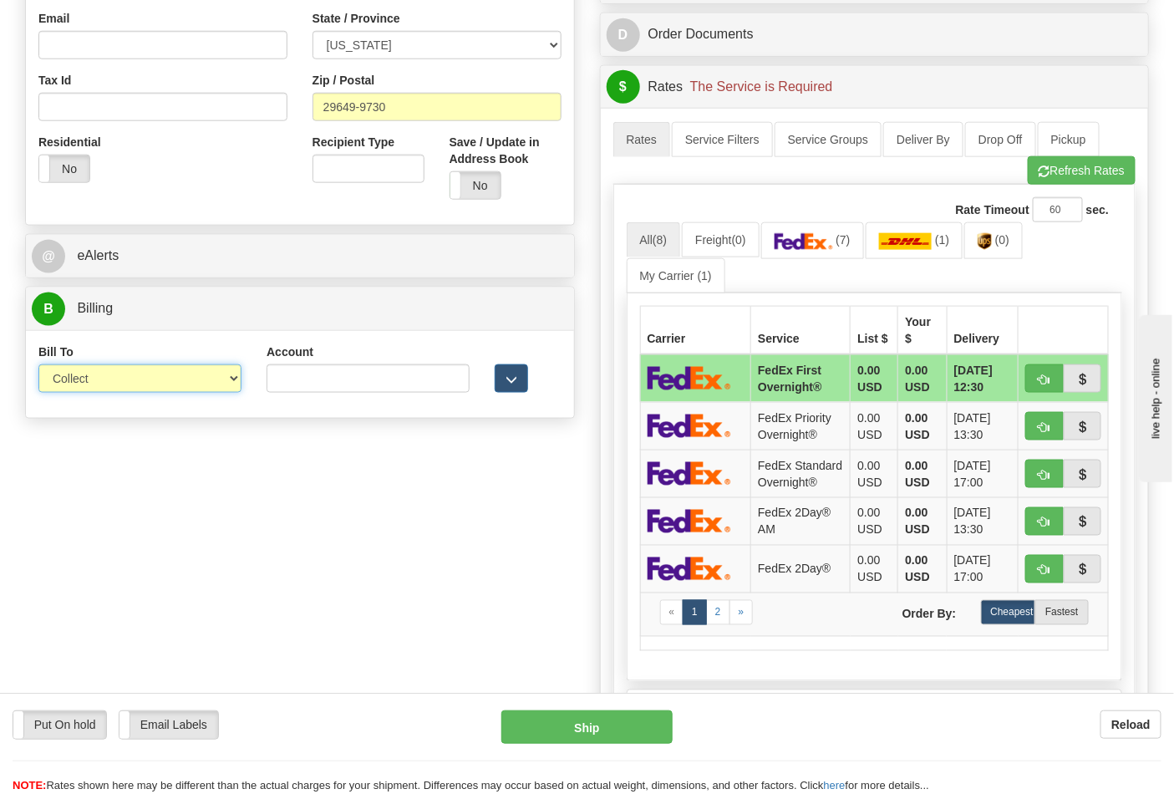
click at [93, 382] on select "Sender Recipient Third Party Collect" at bounding box center [139, 378] width 203 height 28
select select "2"
click at [38, 366] on select "Sender Recipient Third Party Collect" at bounding box center [139, 378] width 203 height 28
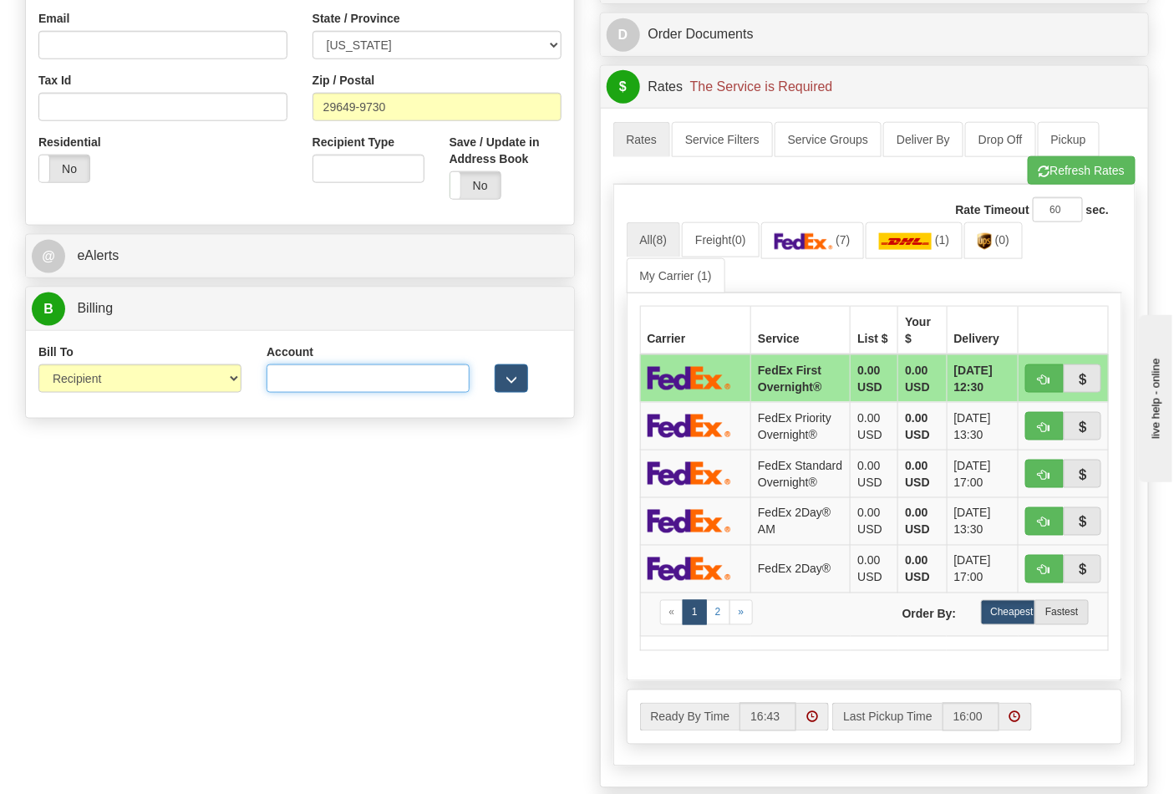
click at [341, 386] on input "Account" at bounding box center [368, 378] width 203 height 28
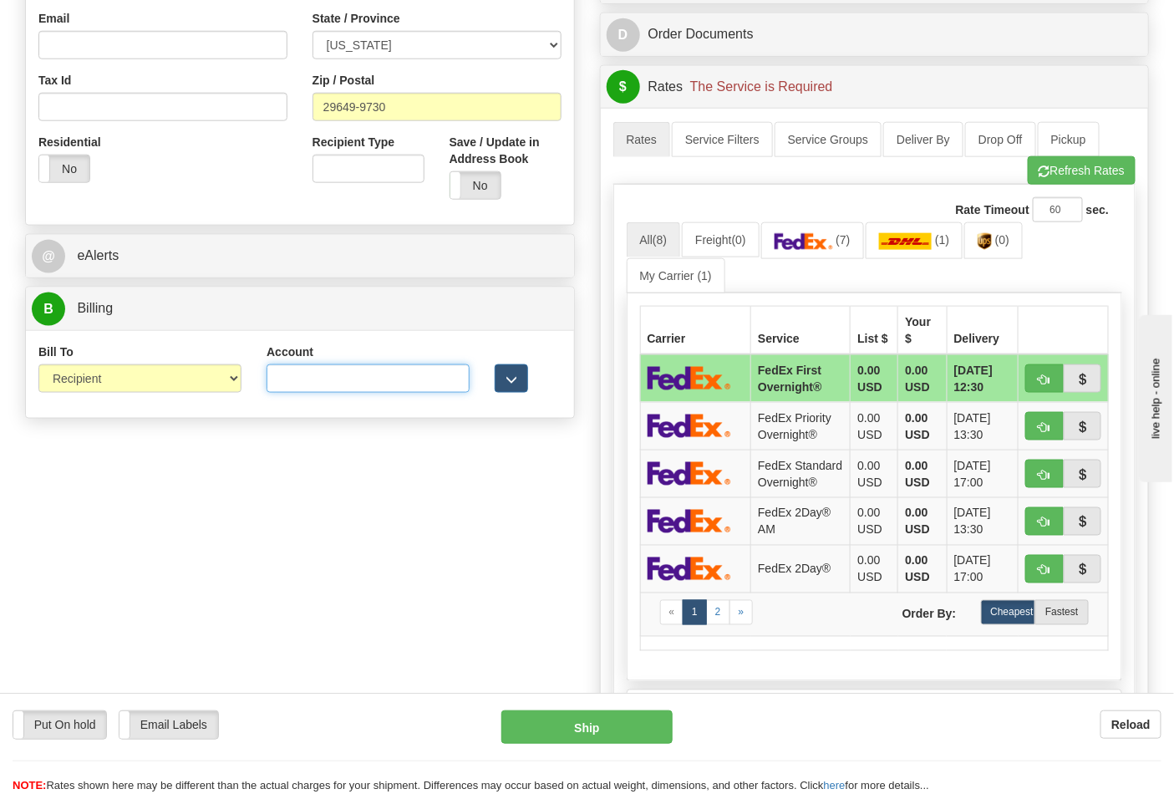
paste input "103538629"
type input "103538629"
click at [826, 241] on img at bounding box center [804, 241] width 59 height 17
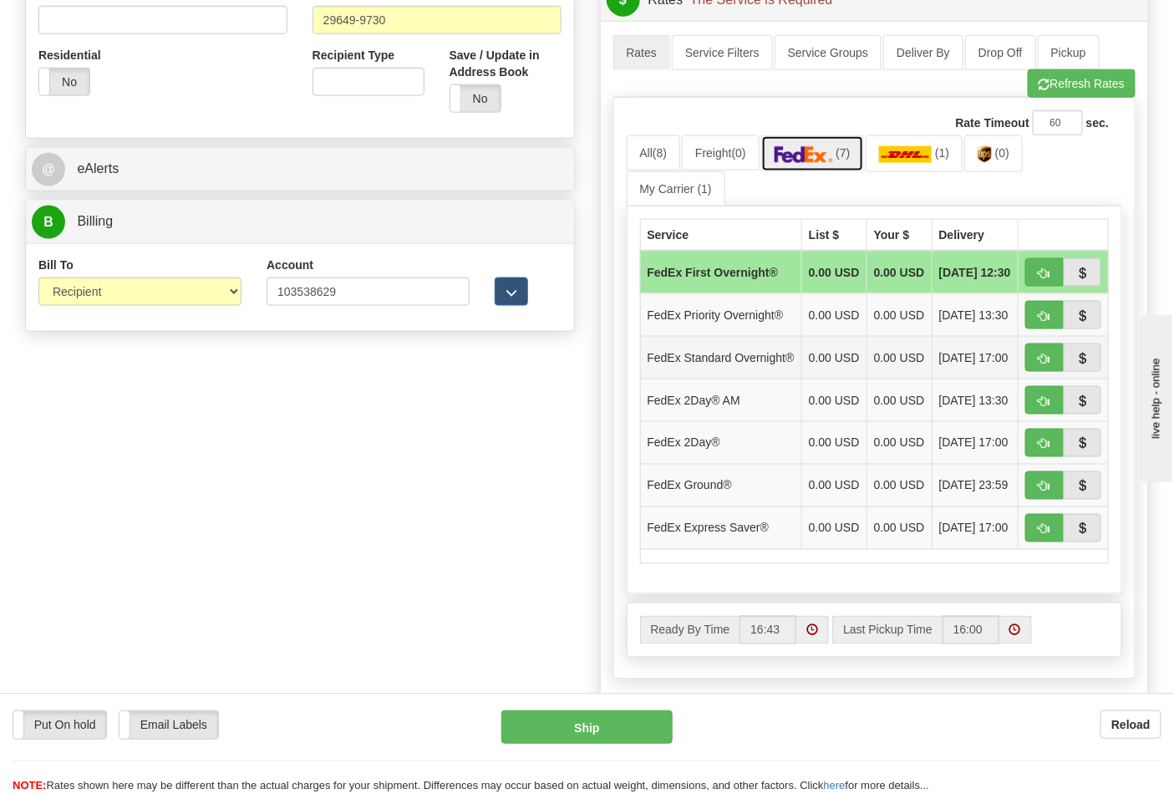
scroll to position [742, 0]
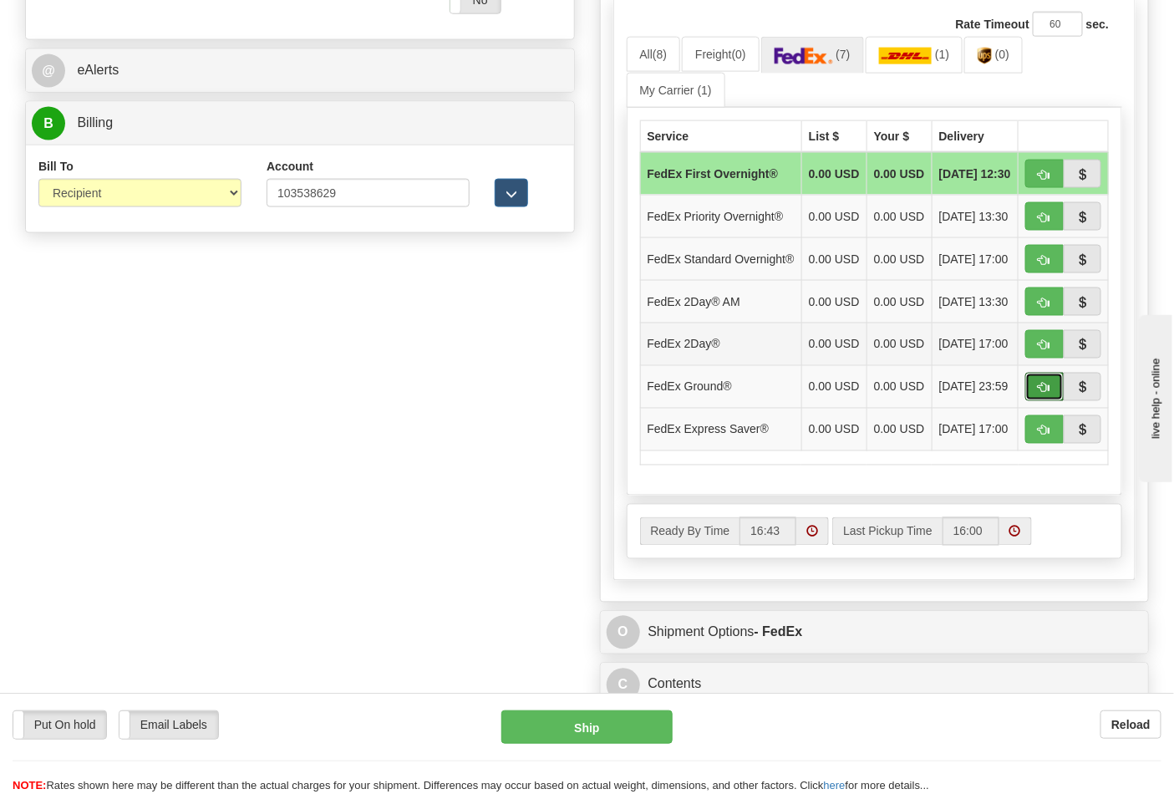
click at [1032, 401] on button "button" at bounding box center [1045, 387] width 38 height 28
type input "92"
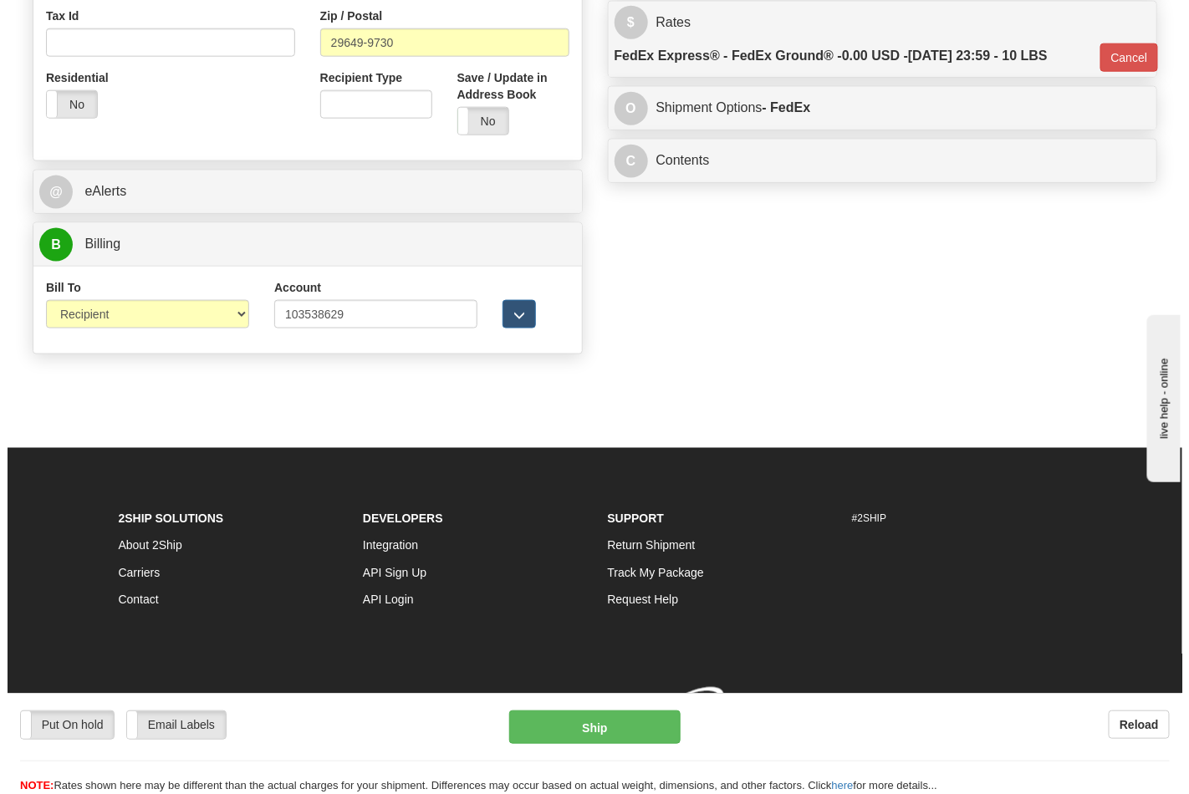
scroll to position [648, 0]
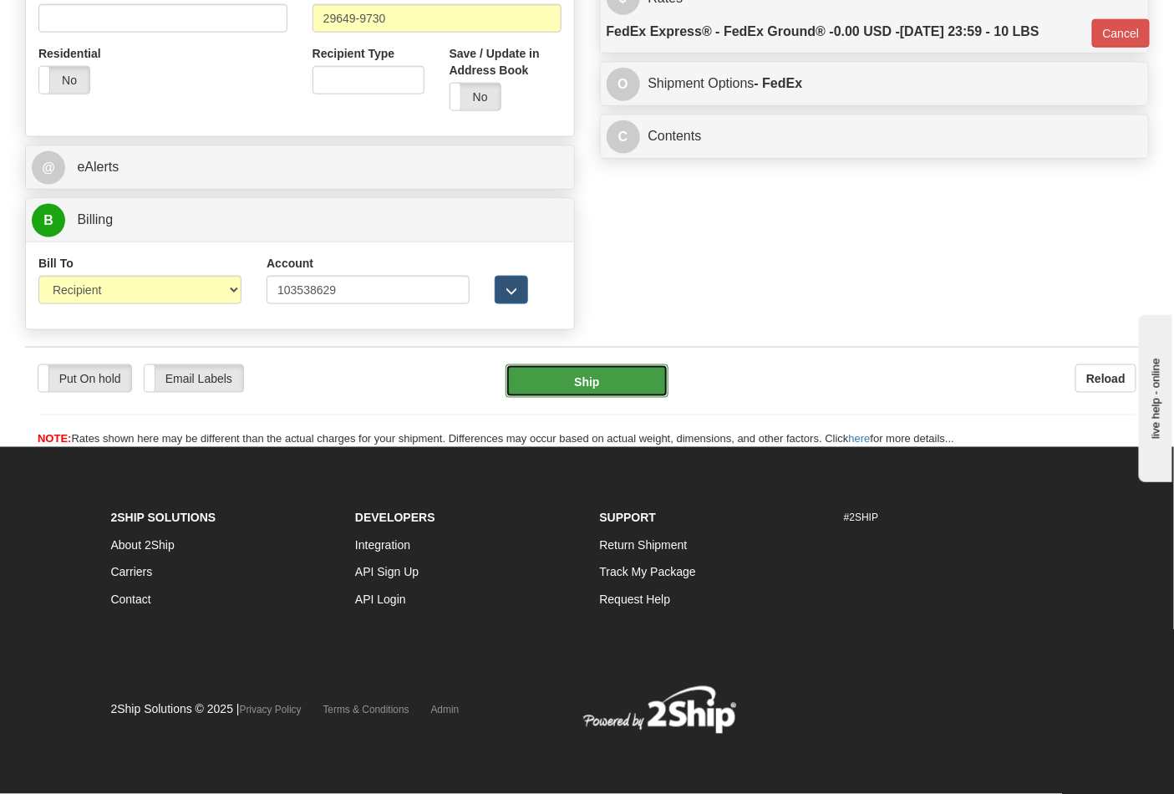
click at [572, 388] on button "Ship" at bounding box center [587, 380] width 162 height 33
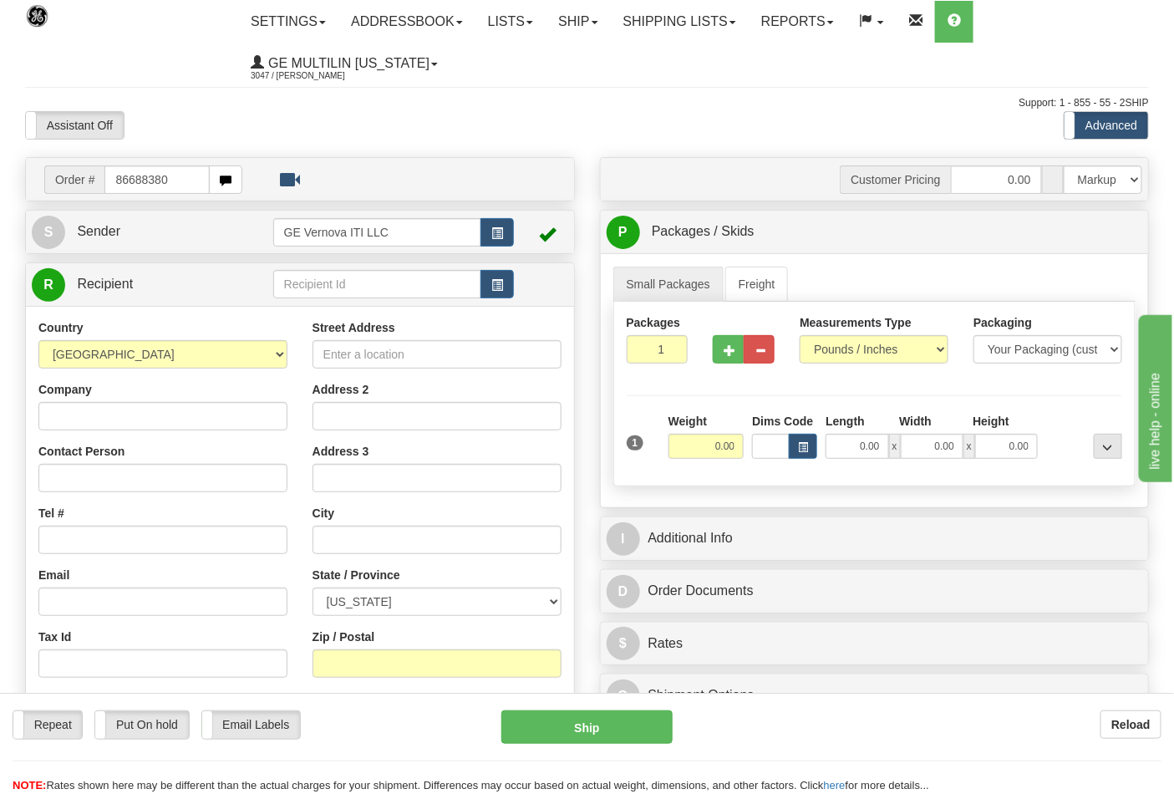
type input "86688380"
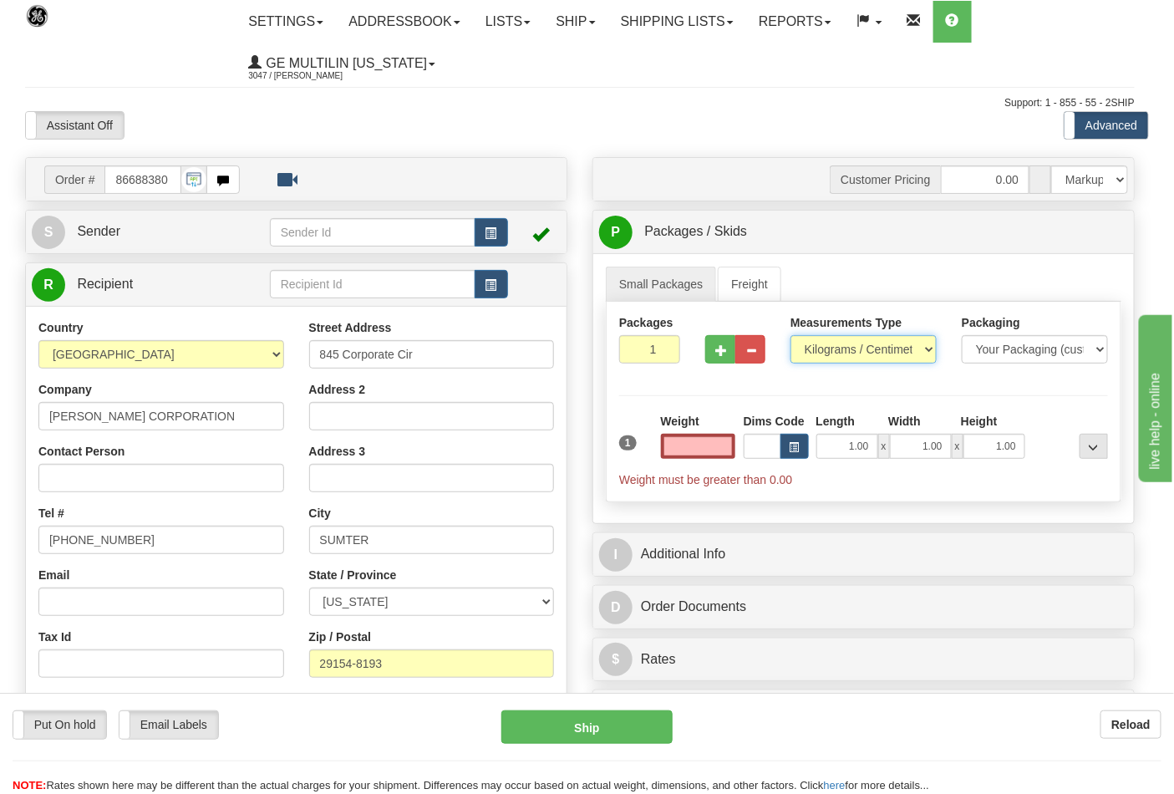
type input "0.00"
click at [833, 352] on select "Pounds / Inches Kilograms / Centimeters" at bounding box center [864, 349] width 146 height 28
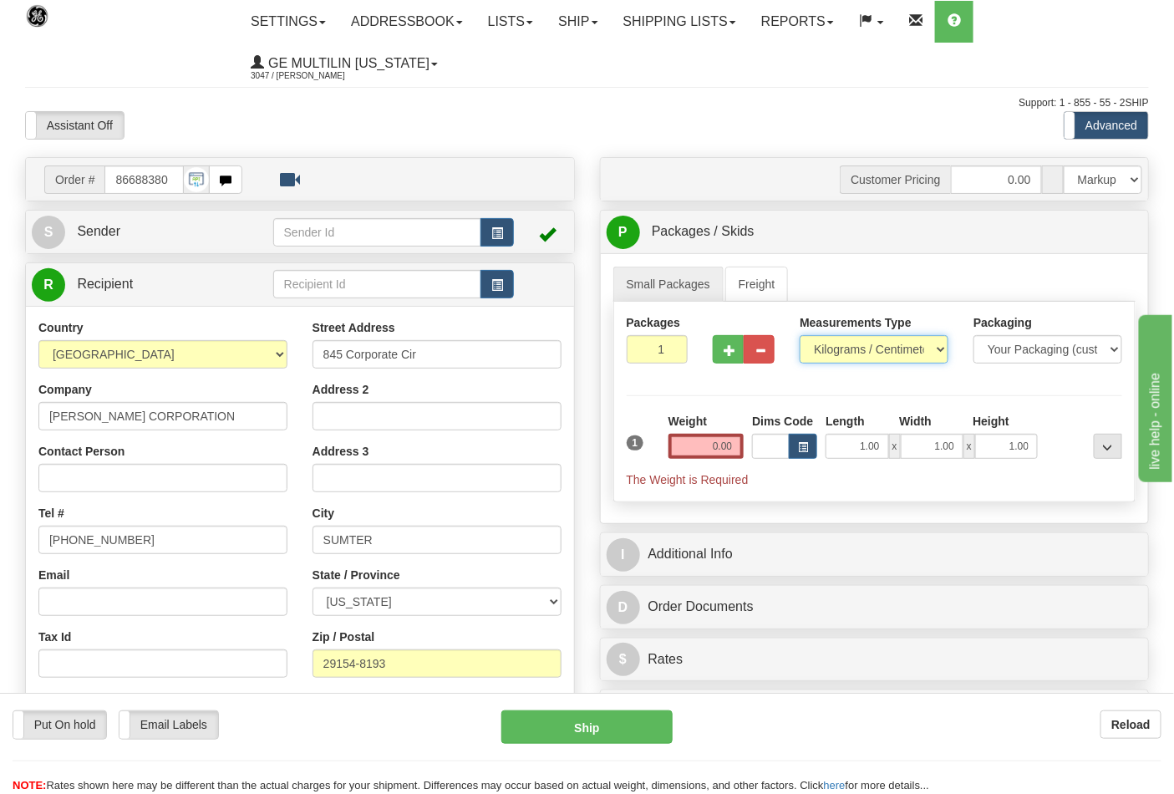
select select "0"
click at [800, 336] on select "Pounds / Inches Kilograms / Centimeters" at bounding box center [874, 349] width 149 height 28
click at [727, 359] on button "button" at bounding box center [728, 349] width 31 height 28
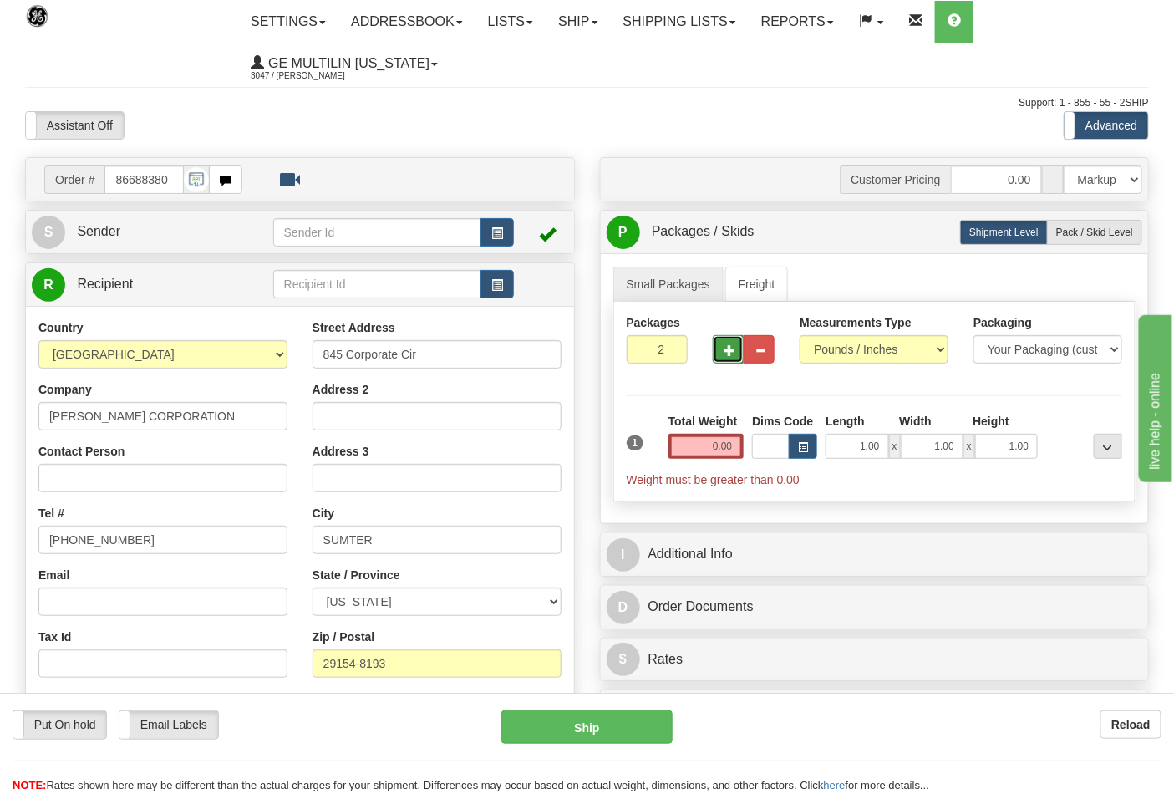
click at [729, 360] on button "button" at bounding box center [728, 349] width 31 height 28
click at [730, 359] on button "button" at bounding box center [728, 349] width 31 height 28
type input "4"
click at [1062, 245] on label "Pack / Skid Level Pack.." at bounding box center [1094, 232] width 95 height 25
radio input "true"
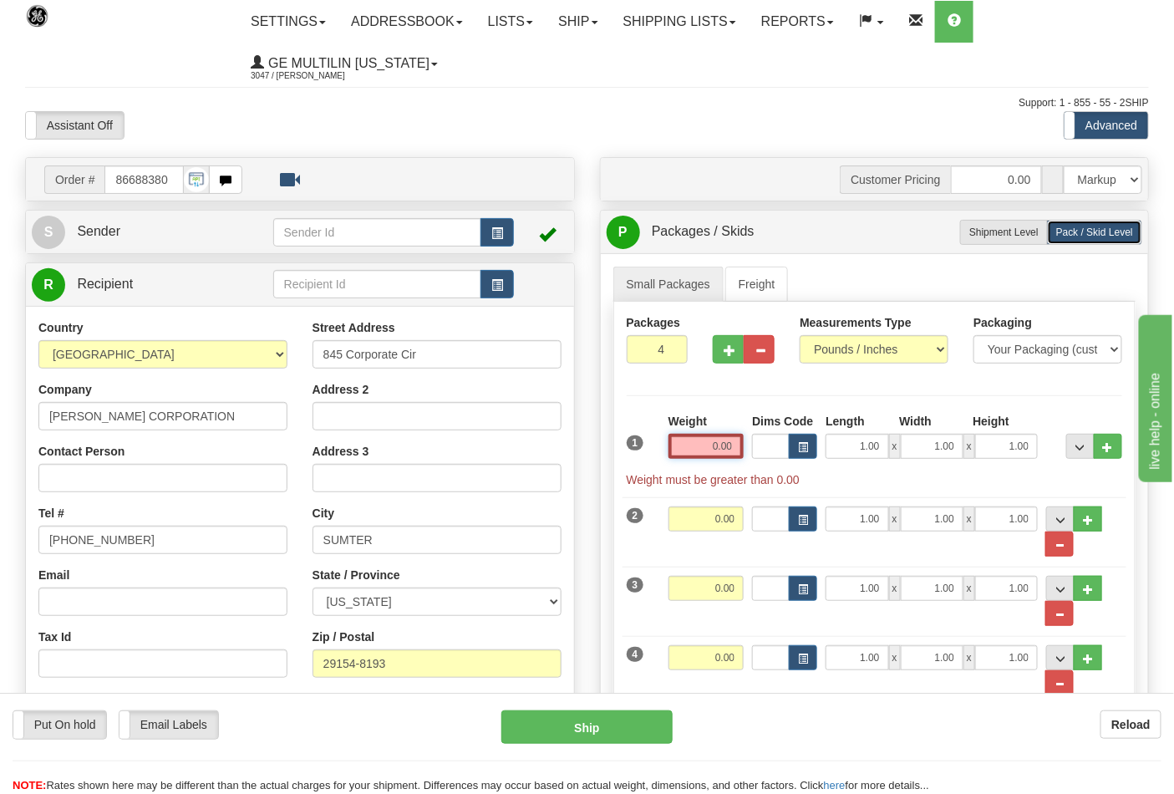
click at [739, 446] on input "0.00" at bounding box center [707, 446] width 76 height 25
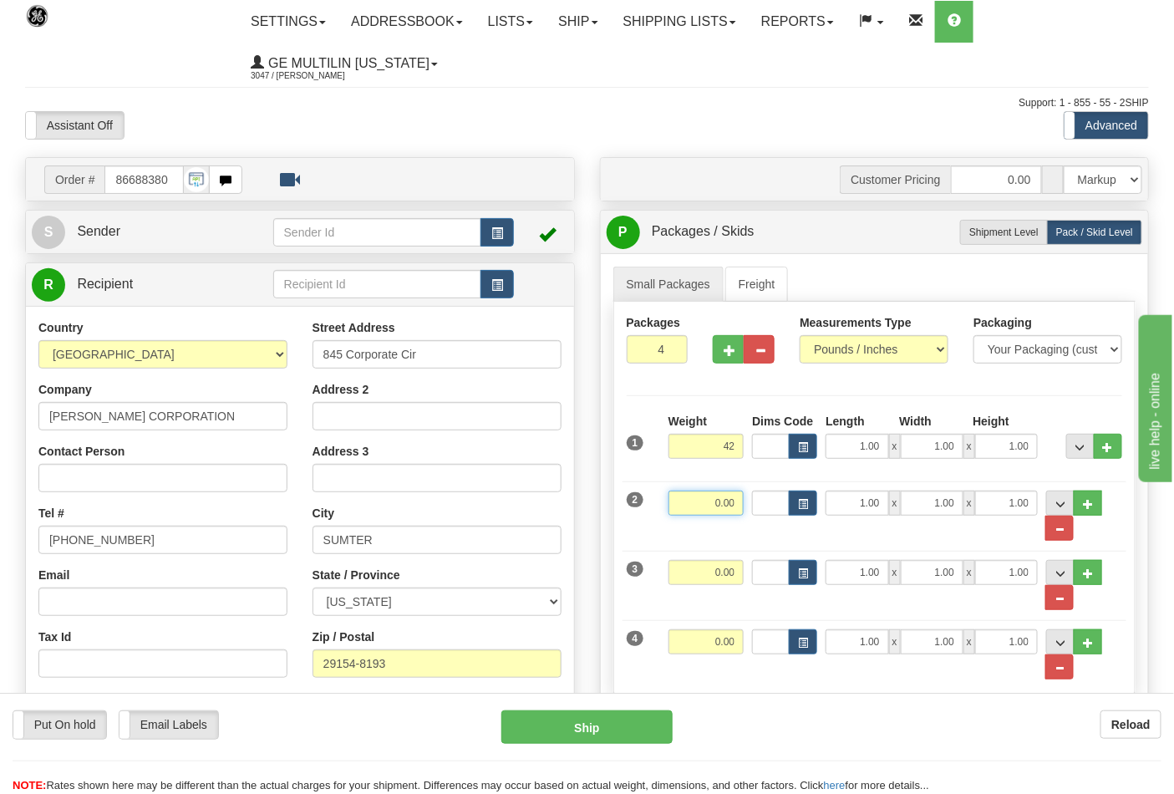
type input "42.00"
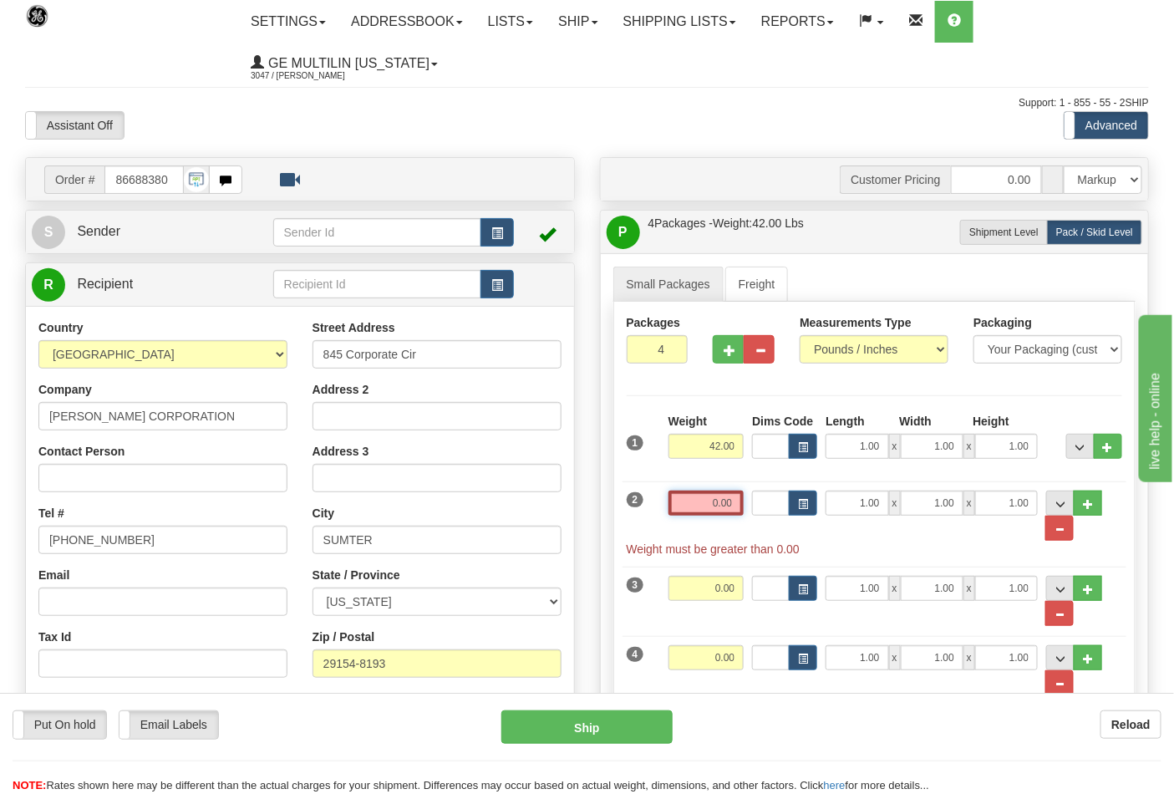
click at [738, 504] on input "0.00" at bounding box center [707, 503] width 76 height 25
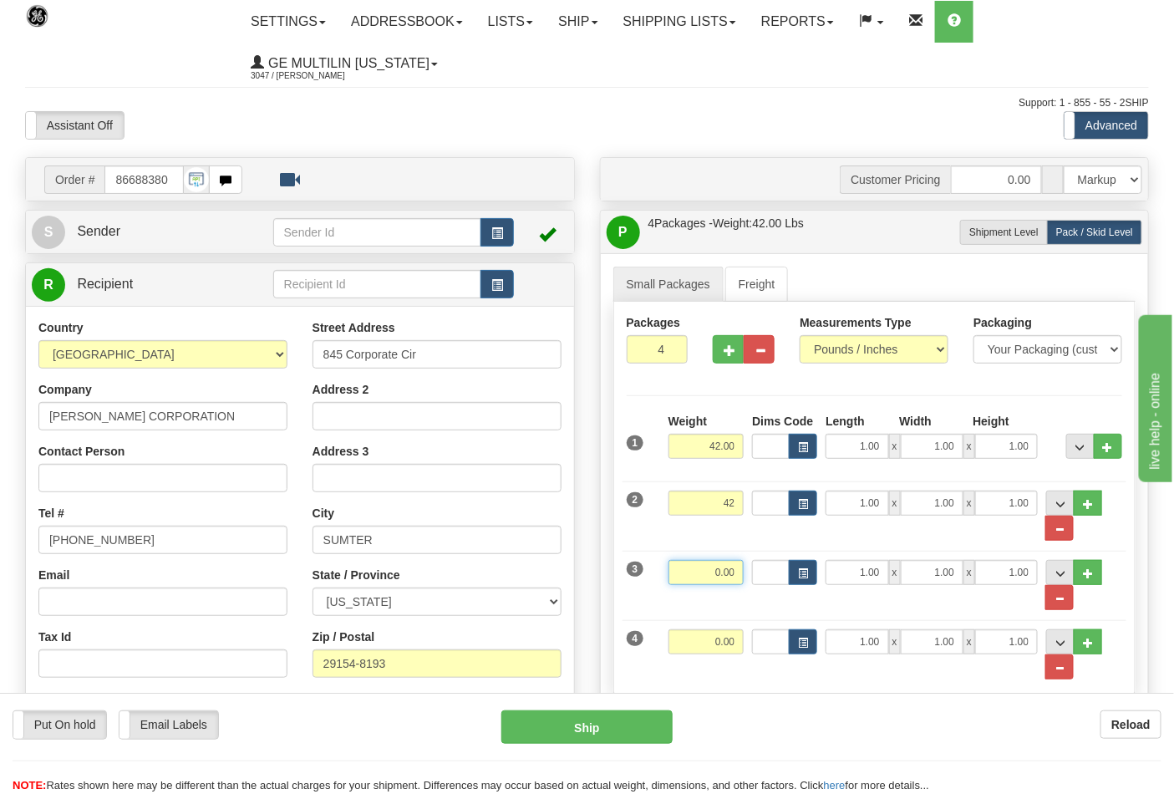
type input "42.00"
click at [739, 571] on input "0.00" at bounding box center [707, 572] width 76 height 25
click button "Delete" at bounding box center [0, 0] width 0 height 0
type input "42.00"
drag, startPoint x: 736, startPoint y: 639, endPoint x: 686, endPoint y: 639, distance: 50.2
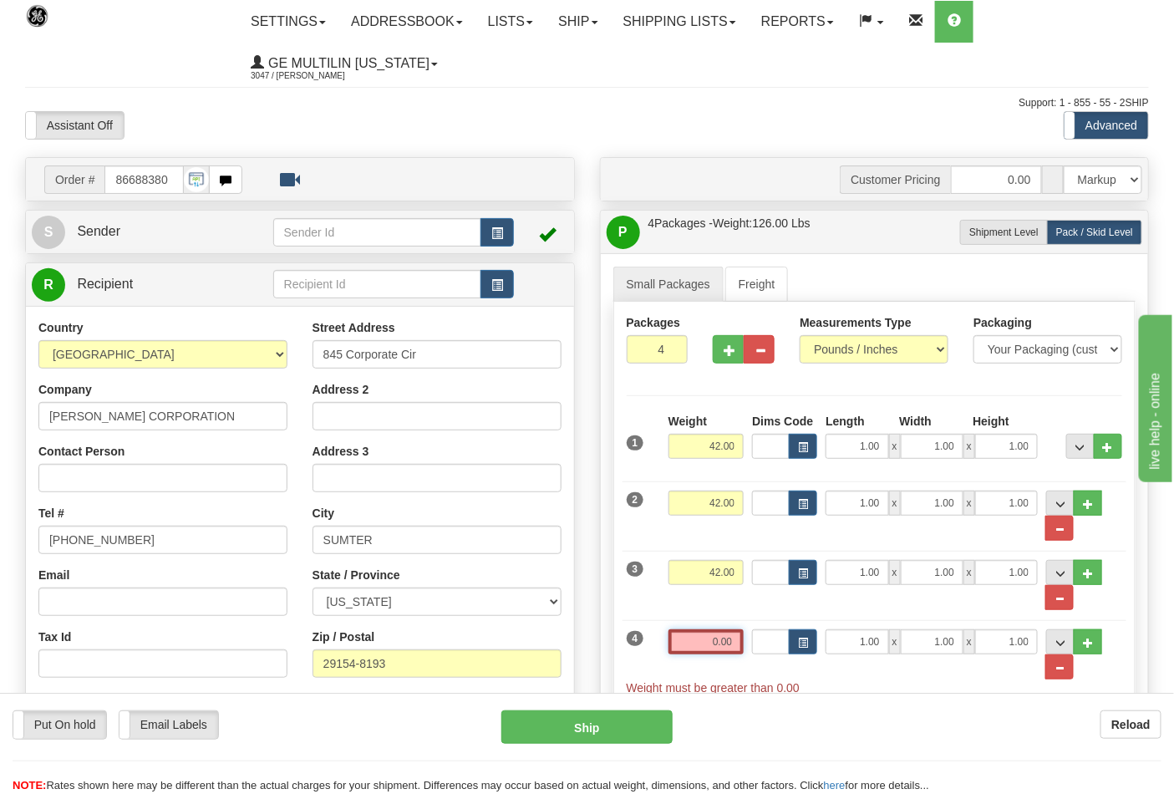
click at [687, 639] on input "0.00" at bounding box center [707, 641] width 76 height 25
click button "Delete" at bounding box center [0, 0] width 0 height 0
type input "44.00"
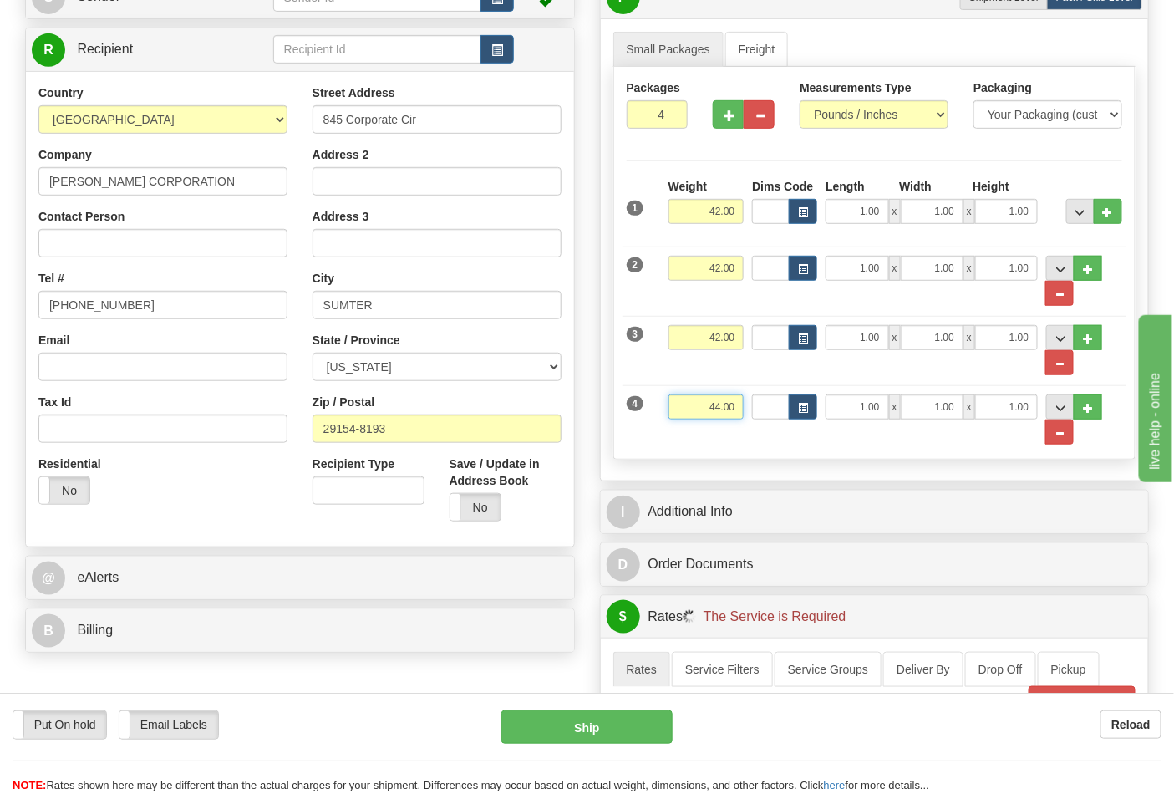
scroll to position [371, 0]
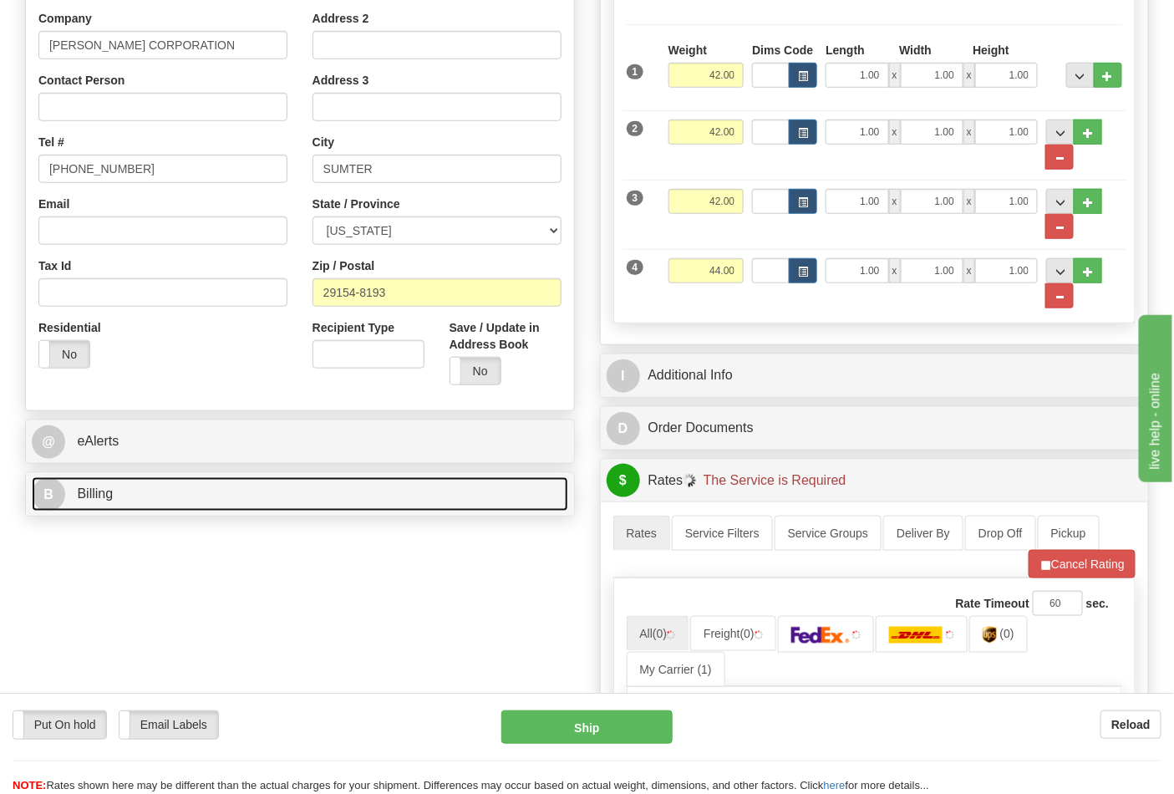
click at [227, 507] on link "B Billing" at bounding box center [300, 494] width 537 height 34
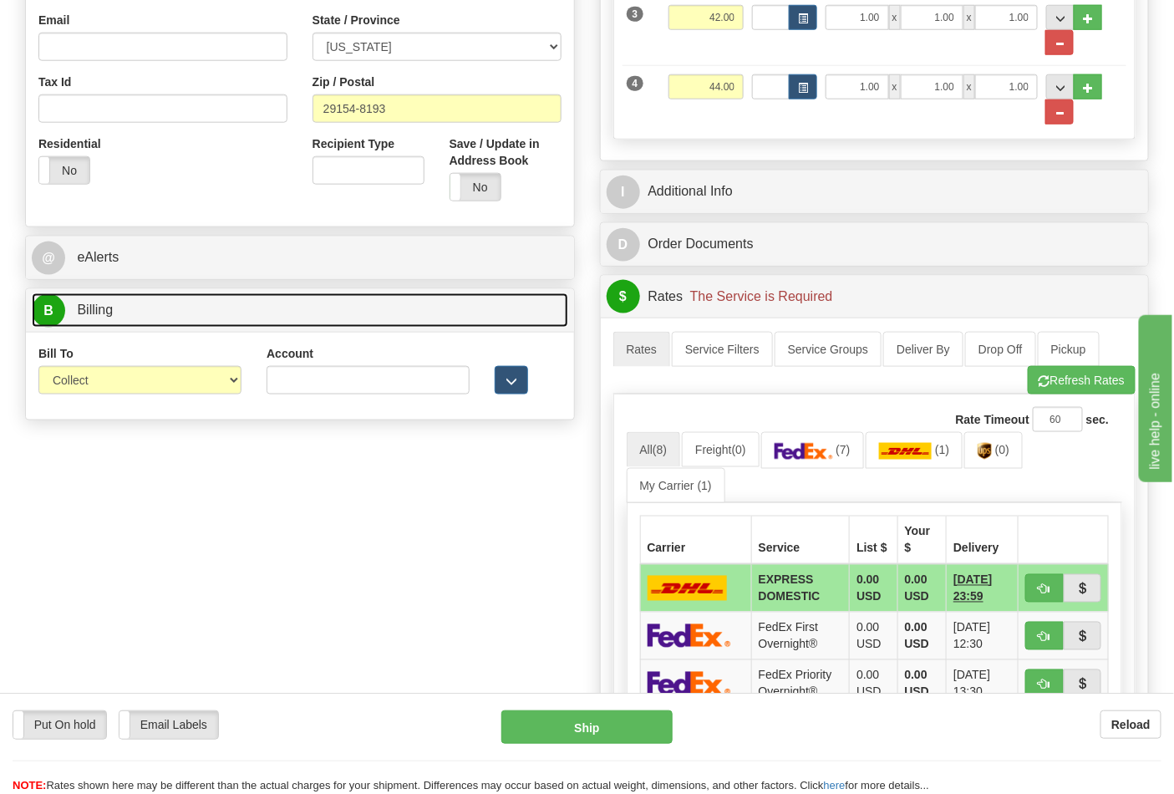
scroll to position [557, 0]
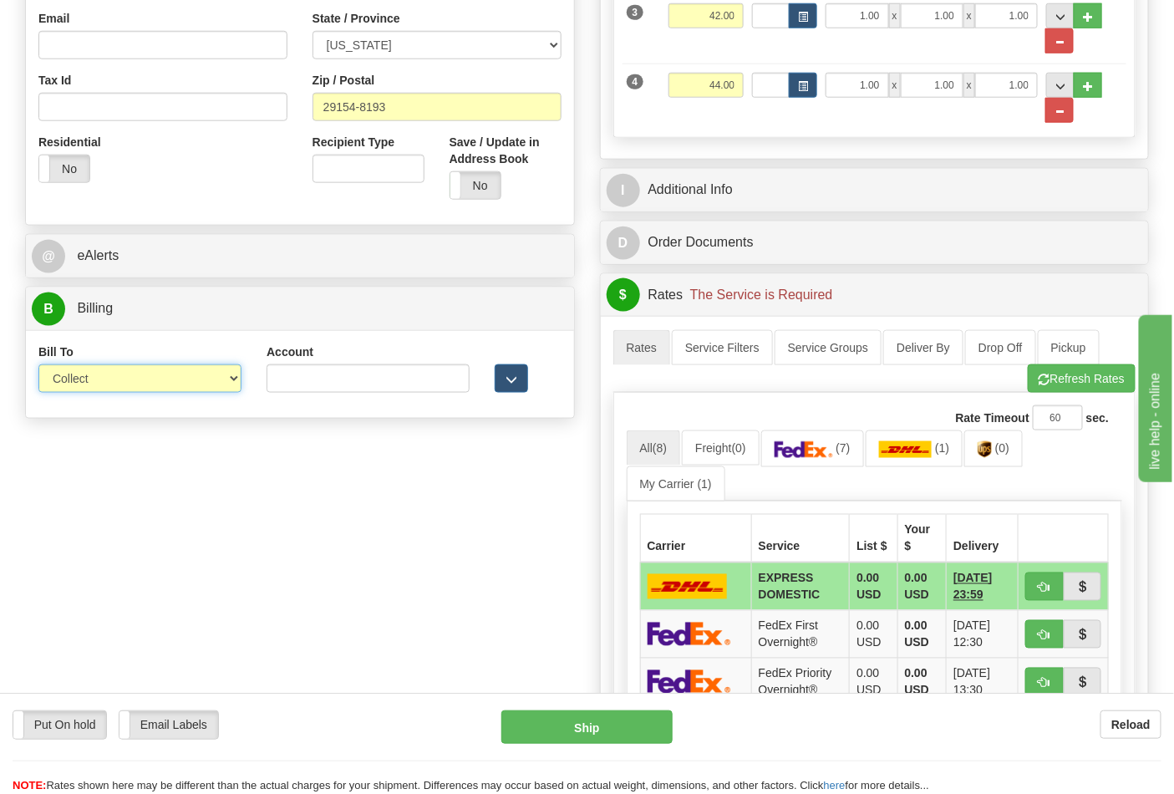
drag, startPoint x: 100, startPoint y: 374, endPoint x: 99, endPoint y: 390, distance: 16.0
click at [100, 374] on select "Sender Recipient Third Party Collect" at bounding box center [139, 378] width 203 height 28
click at [94, 390] on select "Sender Recipient Third Party Collect" at bounding box center [139, 378] width 203 height 28
select select "2"
click at [38, 366] on select "Sender Recipient Third Party Collect" at bounding box center [139, 378] width 203 height 28
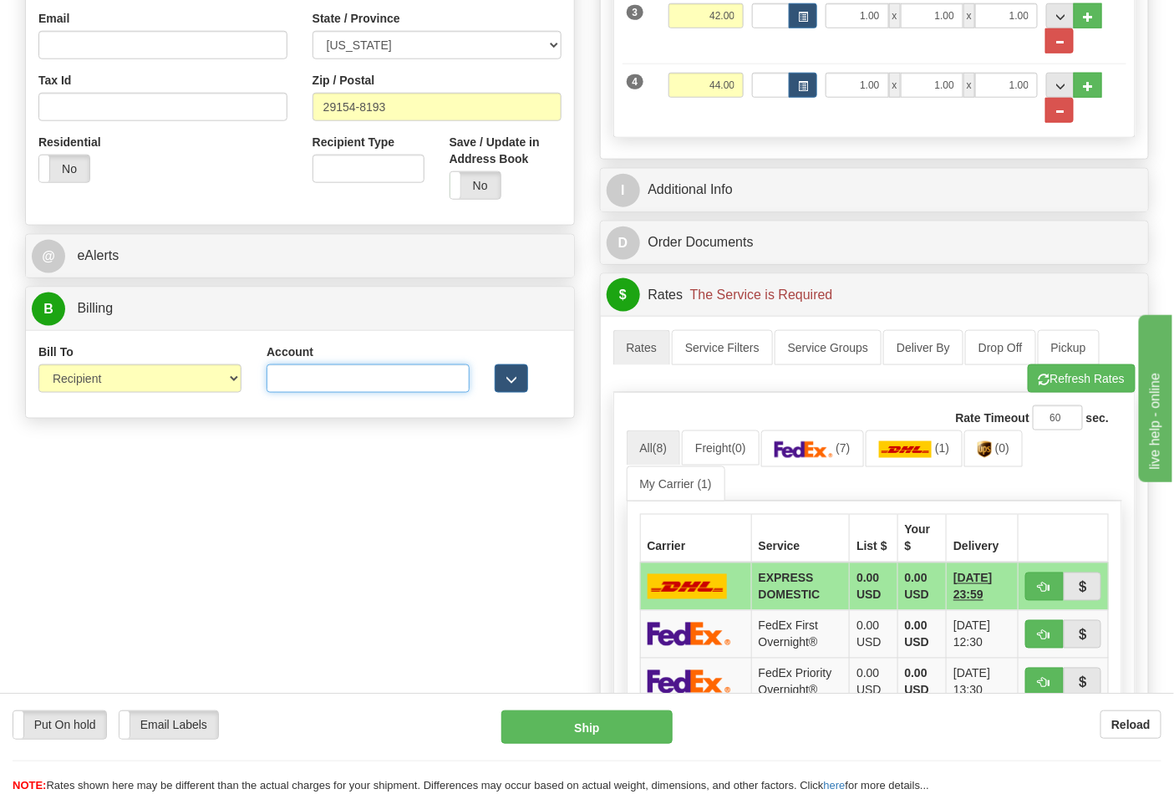
click at [296, 393] on input "Account" at bounding box center [368, 378] width 203 height 28
paste input "103538629"
type input "103538629"
click at [817, 430] on div "Rate Timeout 60 sec." at bounding box center [875, 417] width 497 height 25
click at [828, 455] on img at bounding box center [804, 449] width 59 height 17
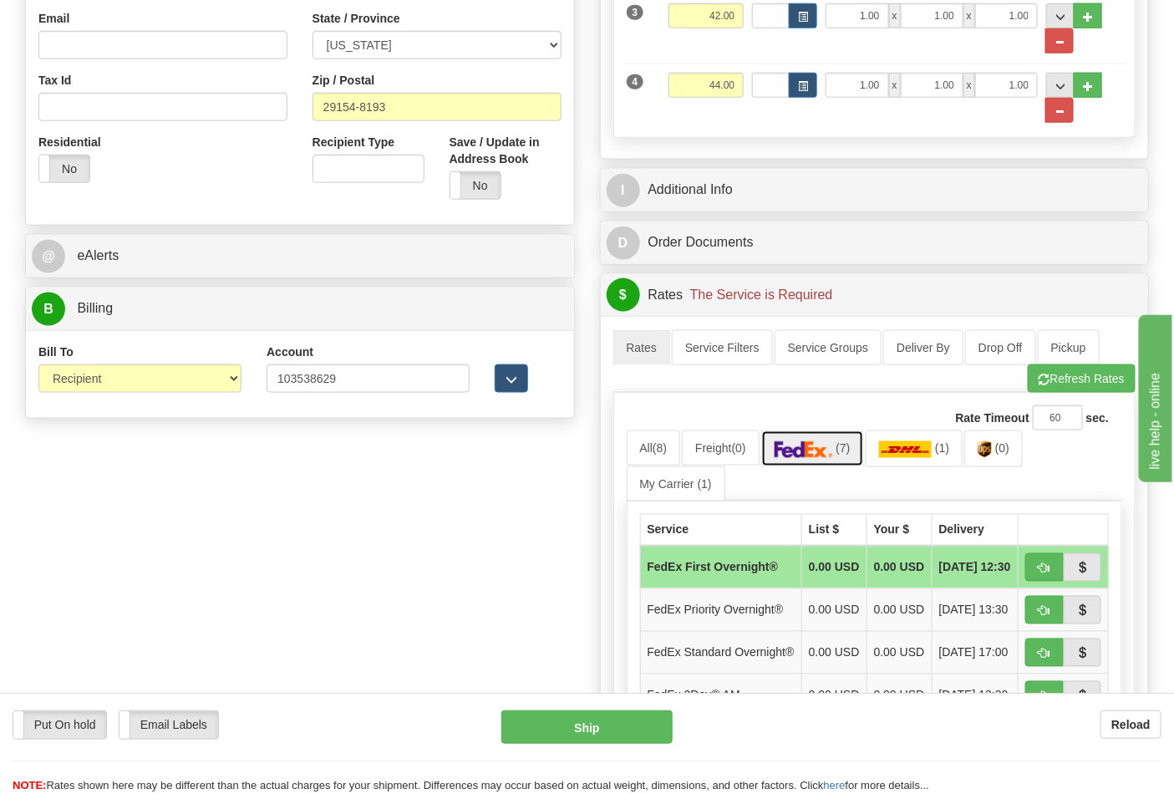
scroll to position [836, 0]
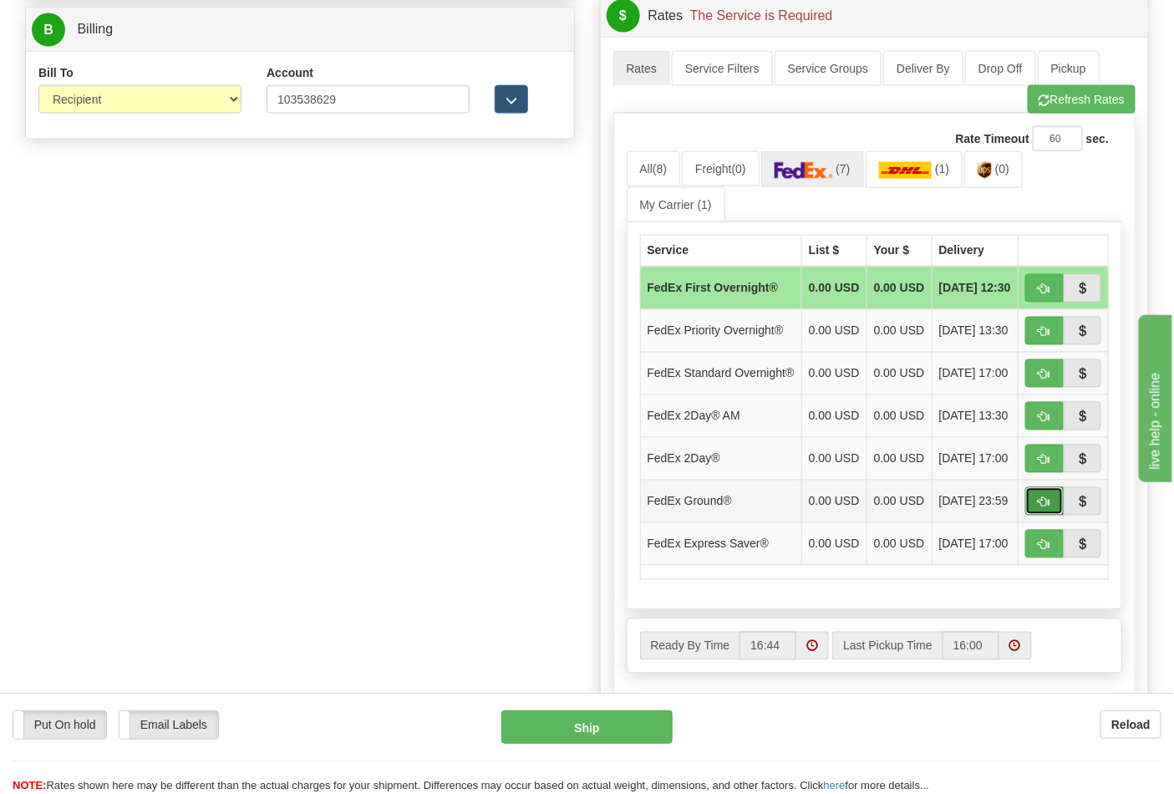
click at [1035, 516] on button "button" at bounding box center [1045, 501] width 38 height 28
type input "92"
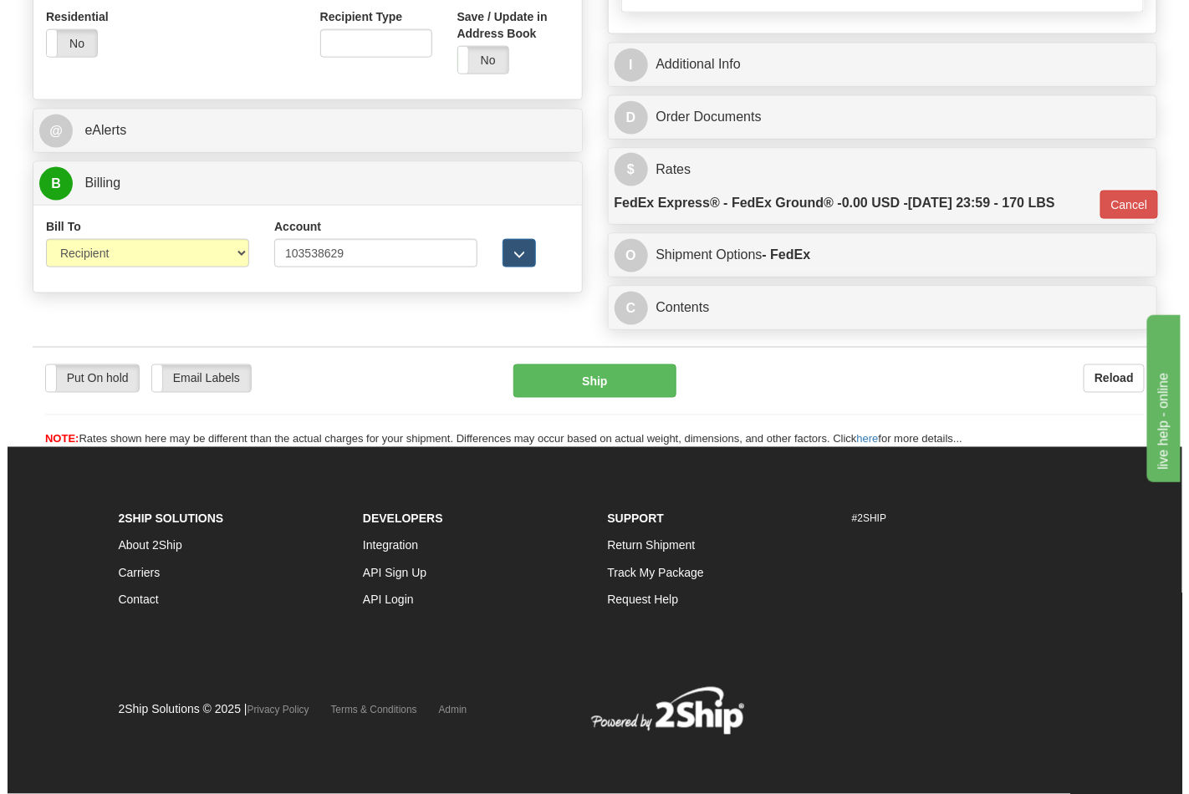
scroll to position [688, 0]
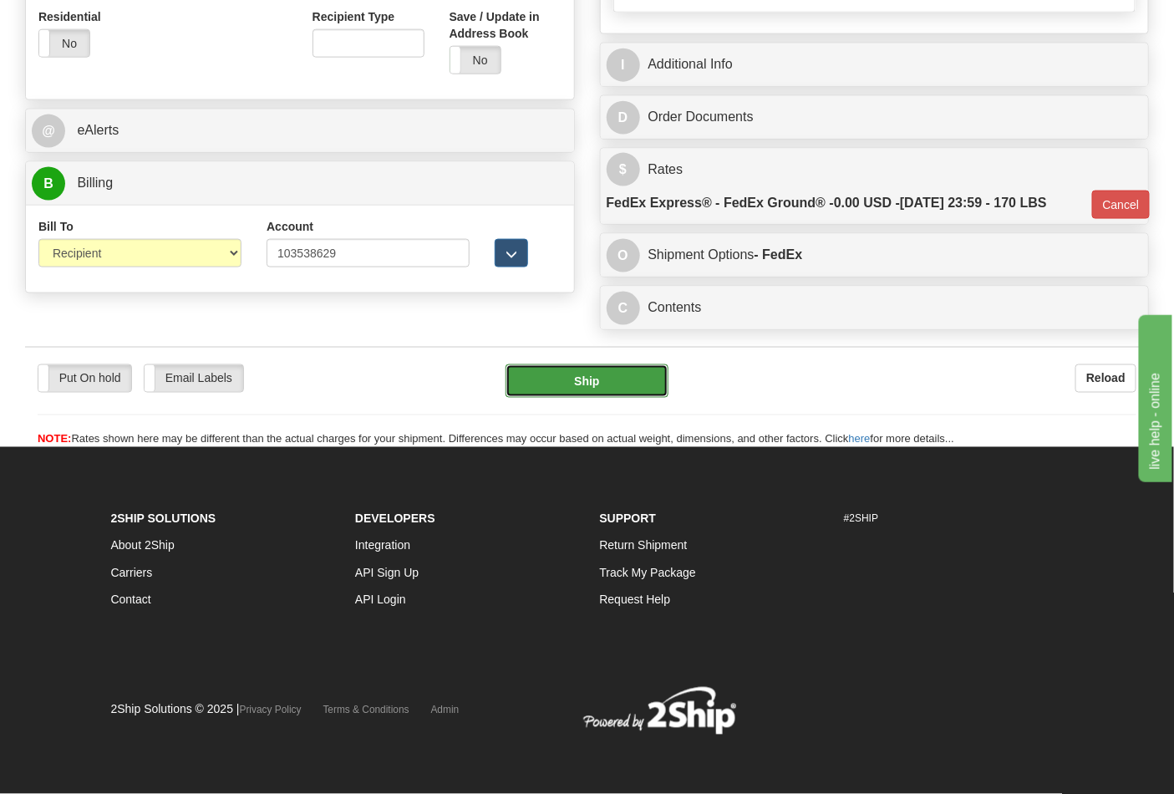
click at [568, 390] on button "Ship" at bounding box center [587, 380] width 162 height 33
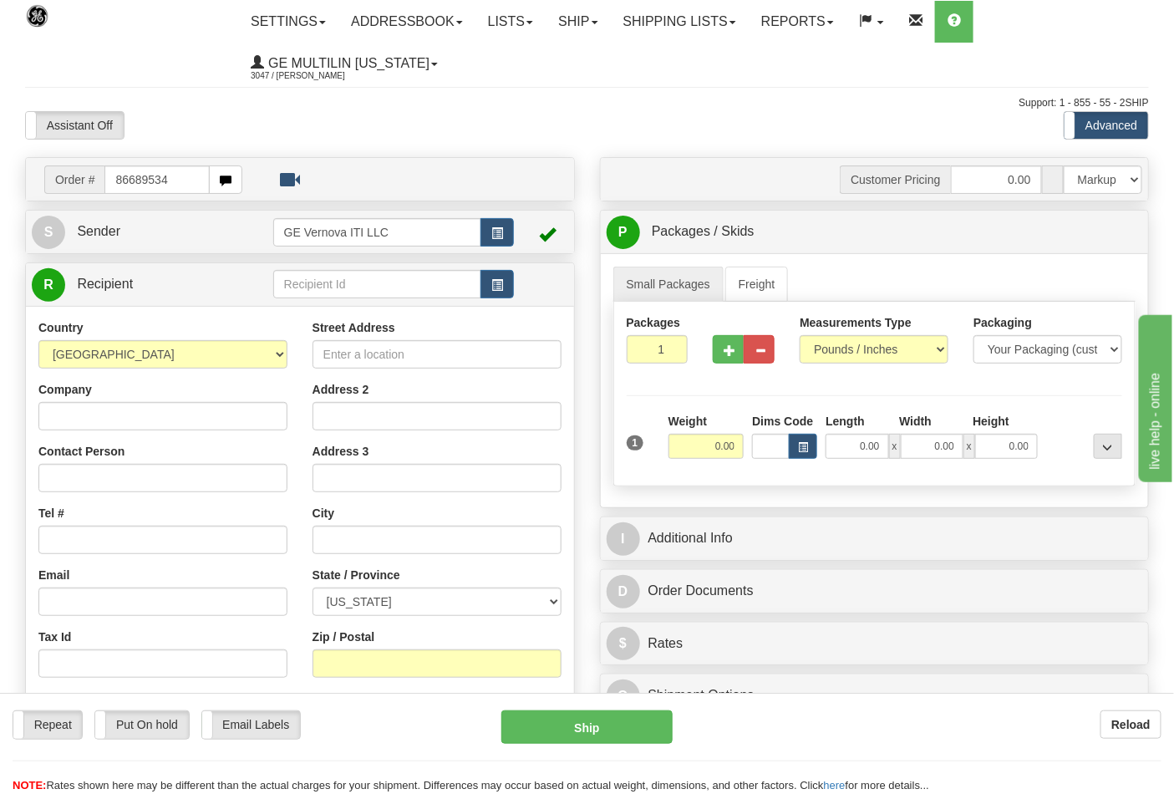
type input "86689534"
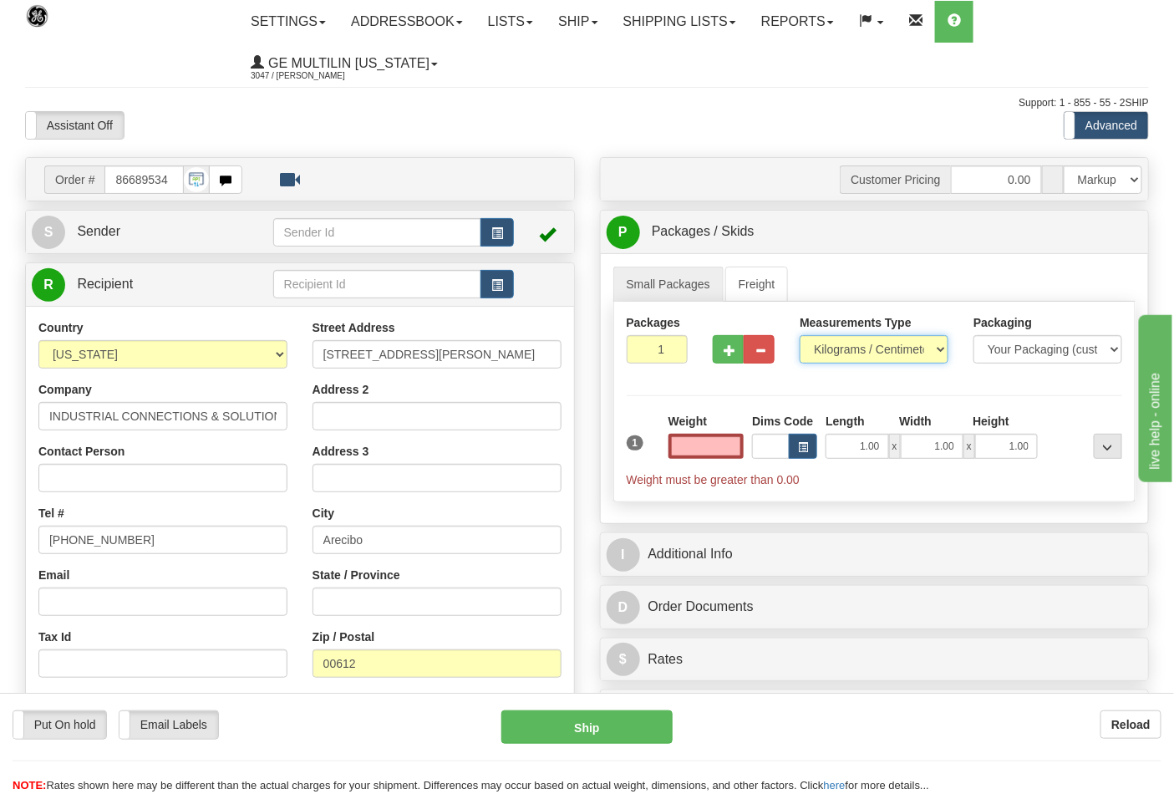
type input "0.00"
click at [841, 354] on select "Pounds / Inches Kilograms / Centimeters" at bounding box center [874, 349] width 149 height 28
select select "0"
click at [800, 336] on select "Pounds / Inches Kilograms / Centimeters" at bounding box center [874, 349] width 149 height 28
click at [738, 451] on input "0.00" at bounding box center [707, 446] width 76 height 25
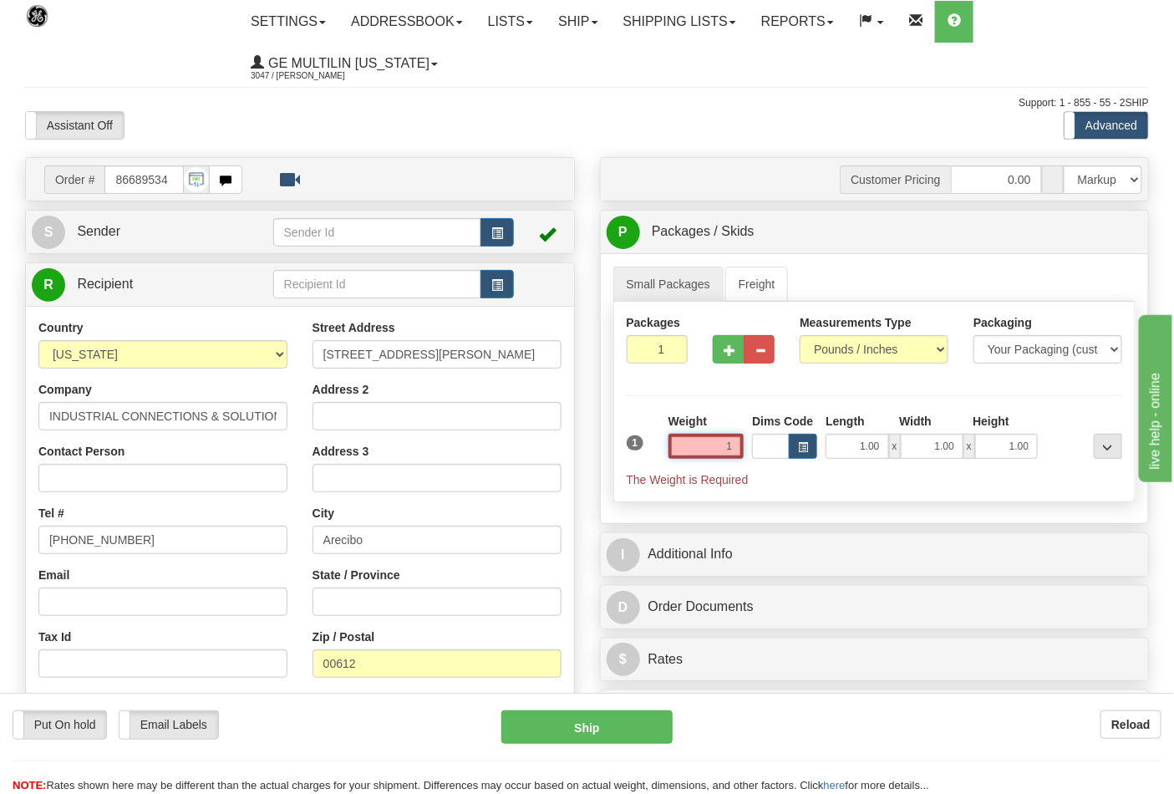
click button "Delete" at bounding box center [0, 0] width 0 height 0
type input "1.00"
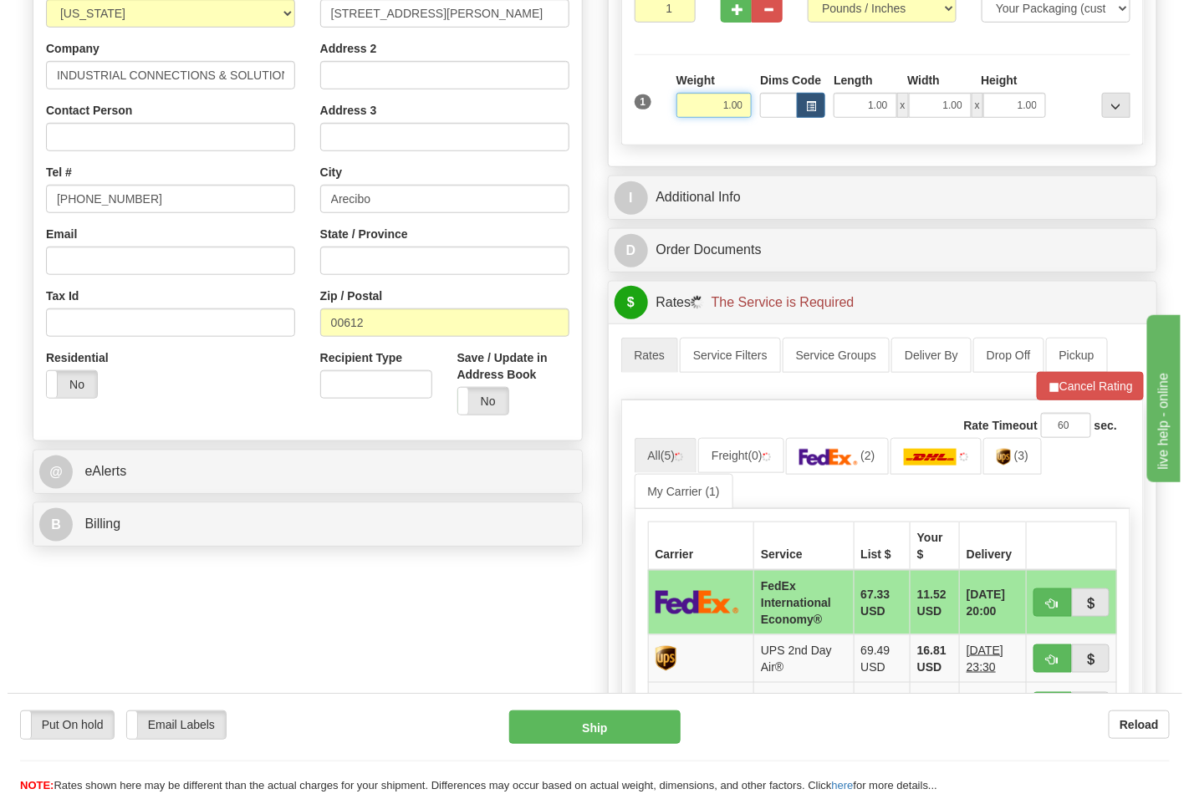
scroll to position [464, 0]
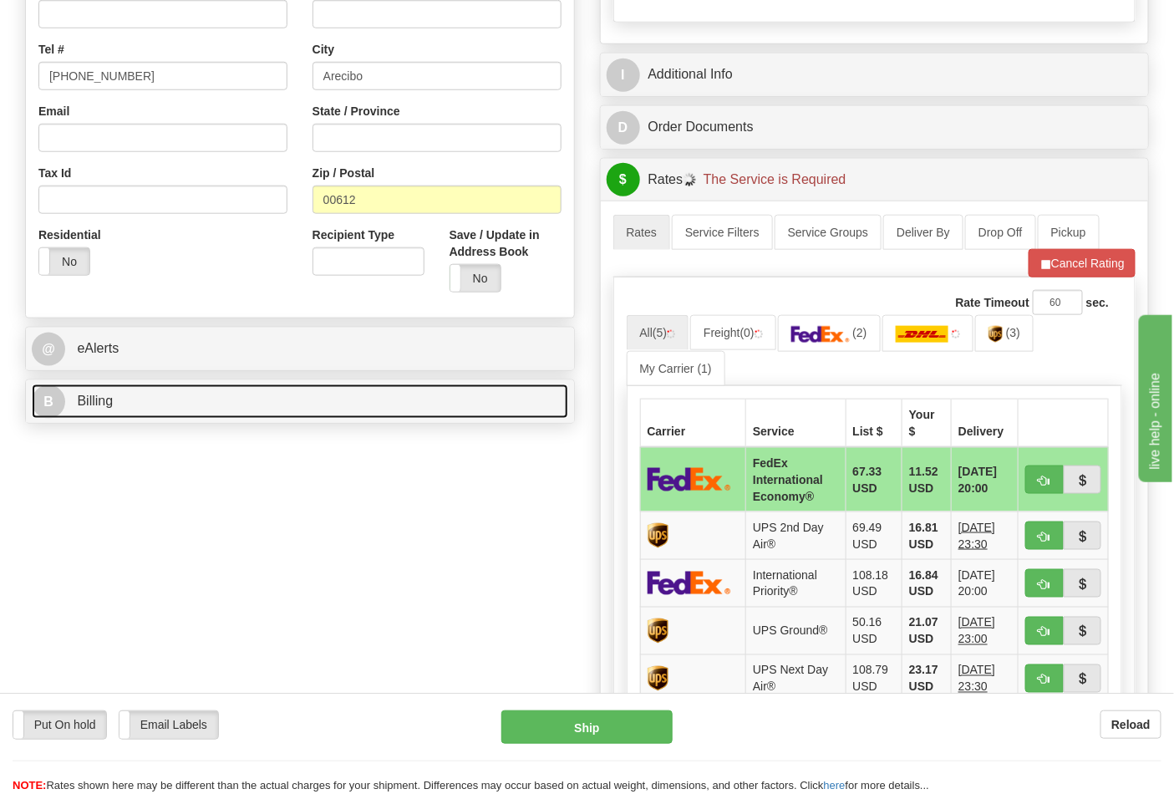
click at [122, 403] on link "B Billing" at bounding box center [300, 402] width 537 height 34
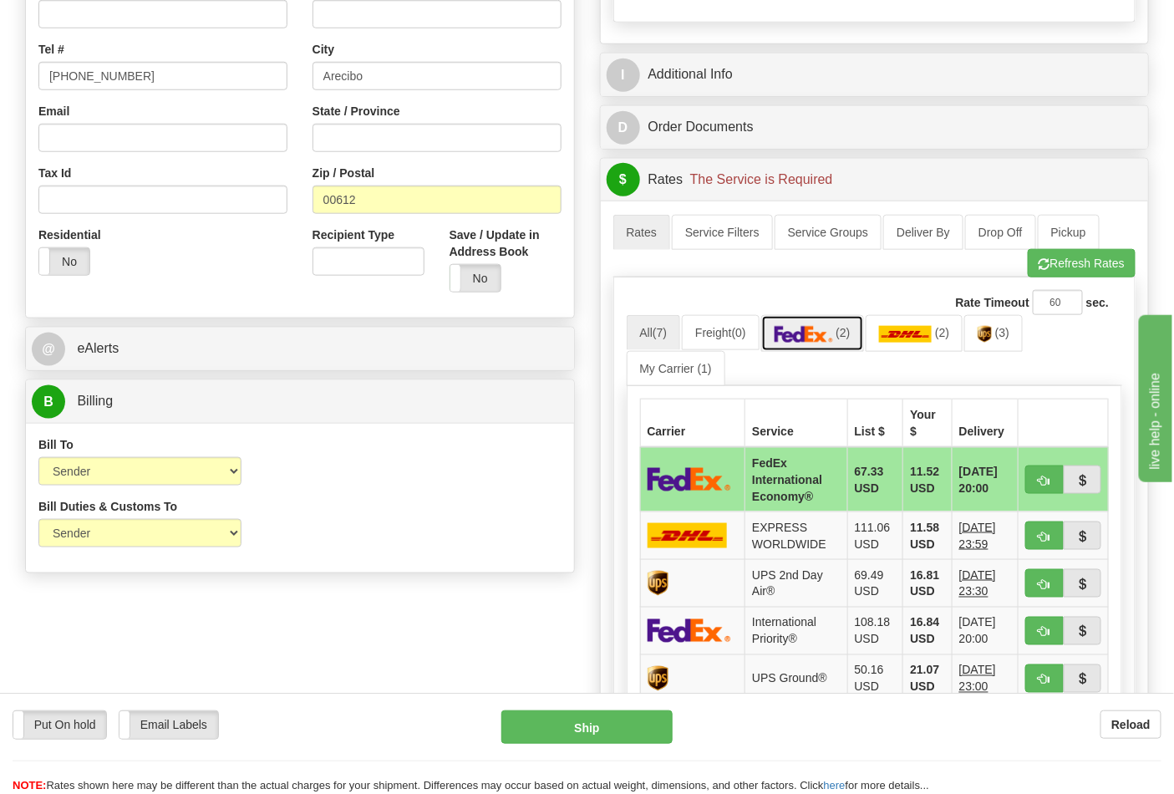
click at [822, 351] on link "(2)" at bounding box center [812, 333] width 103 height 36
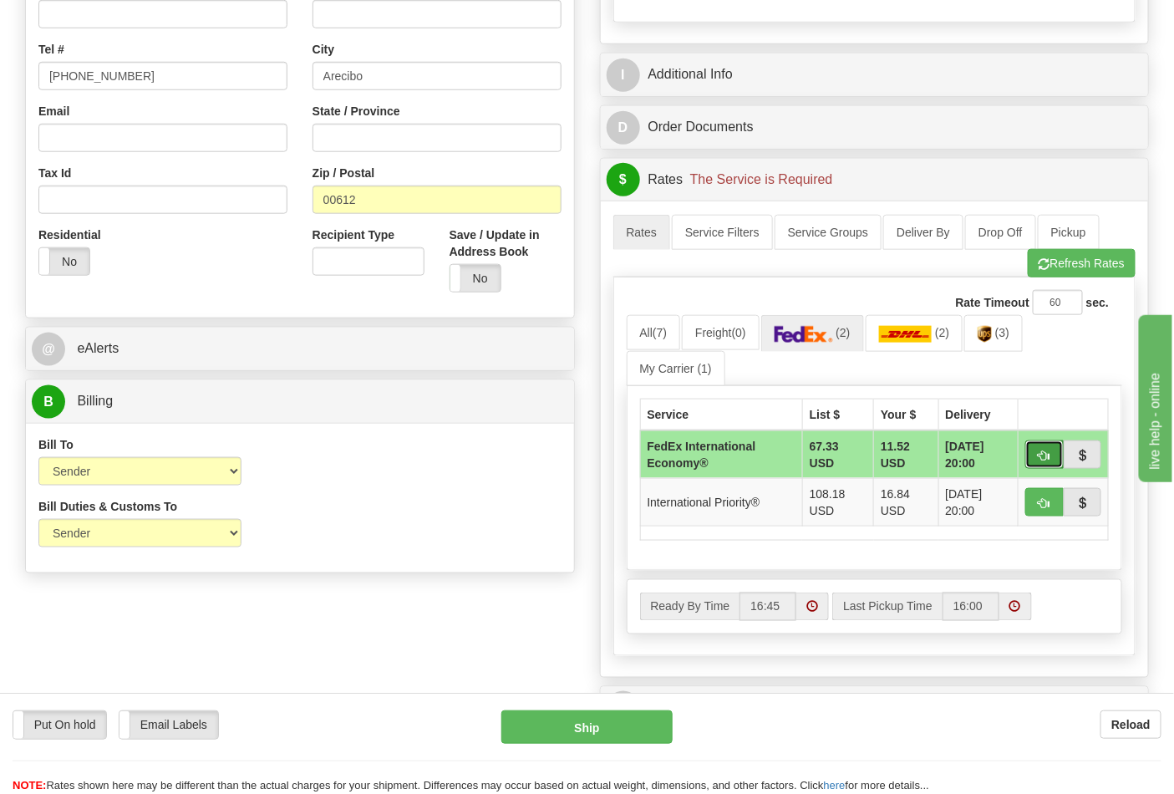
click at [1039, 456] on span "button" at bounding box center [1045, 456] width 12 height 11
type input "03"
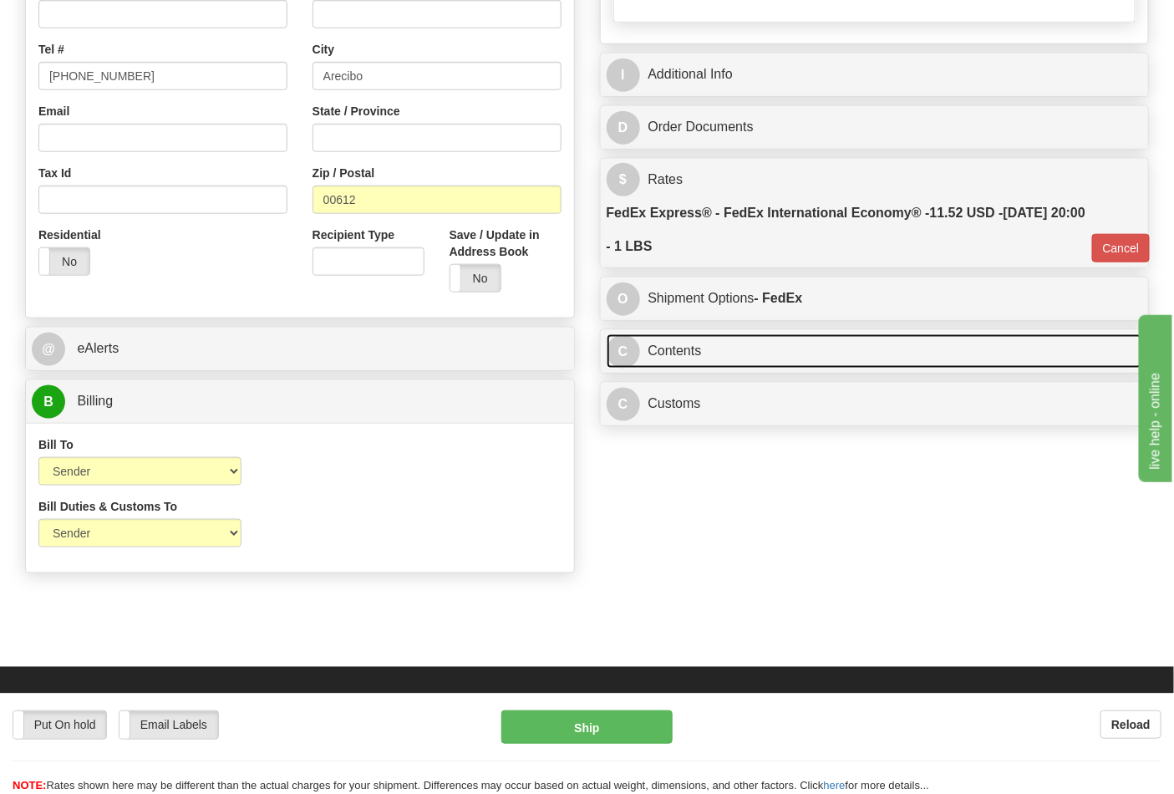
click at [710, 363] on link "C Contents" at bounding box center [875, 351] width 537 height 34
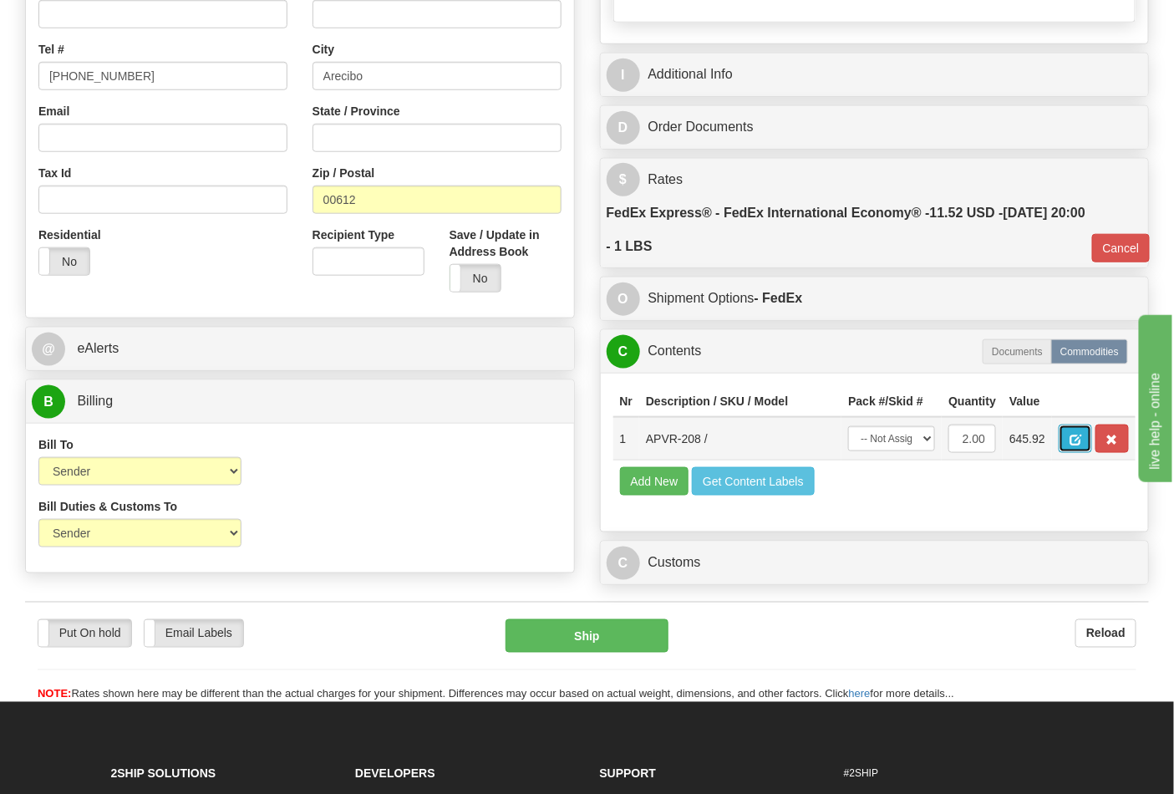
click at [1092, 436] on button "button" at bounding box center [1075, 439] width 33 height 28
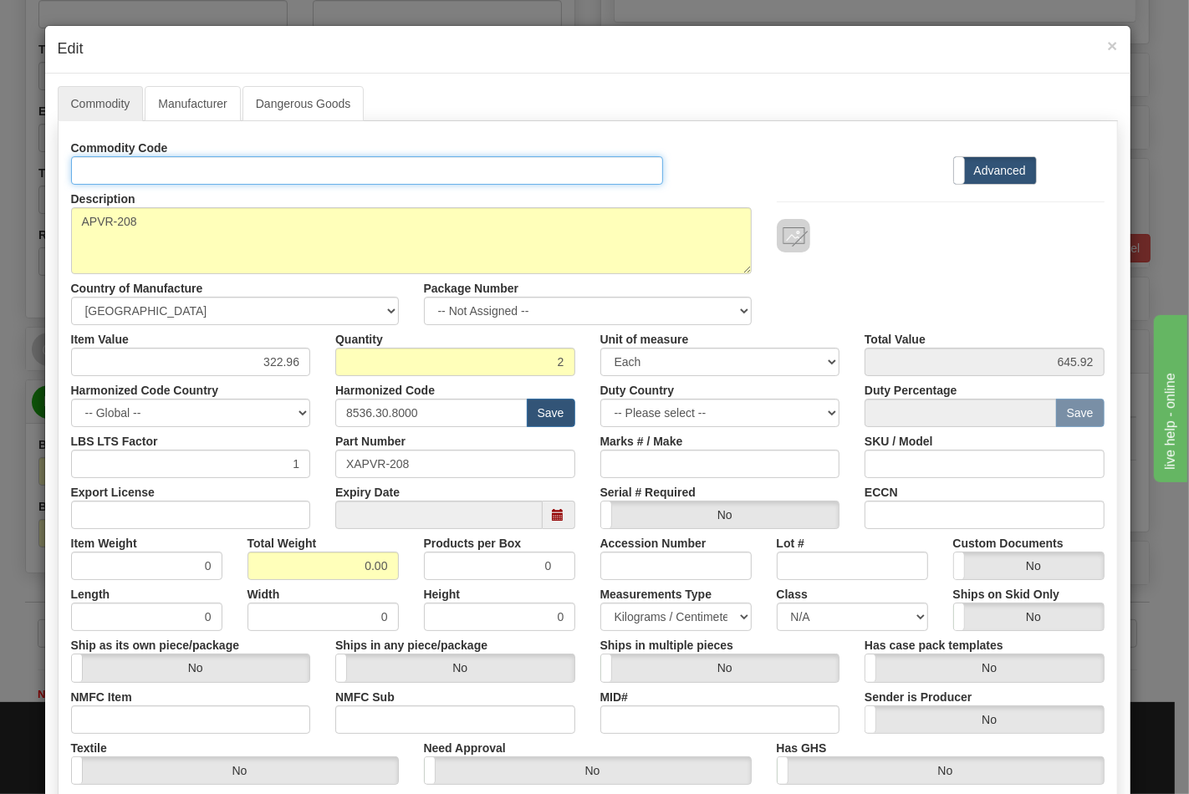
drag, startPoint x: 346, startPoint y: 171, endPoint x: 334, endPoint y: 197, distance: 28.4
click at [346, 171] on input "Id" at bounding box center [367, 170] width 593 height 28
type input "TRANSFORMERS"
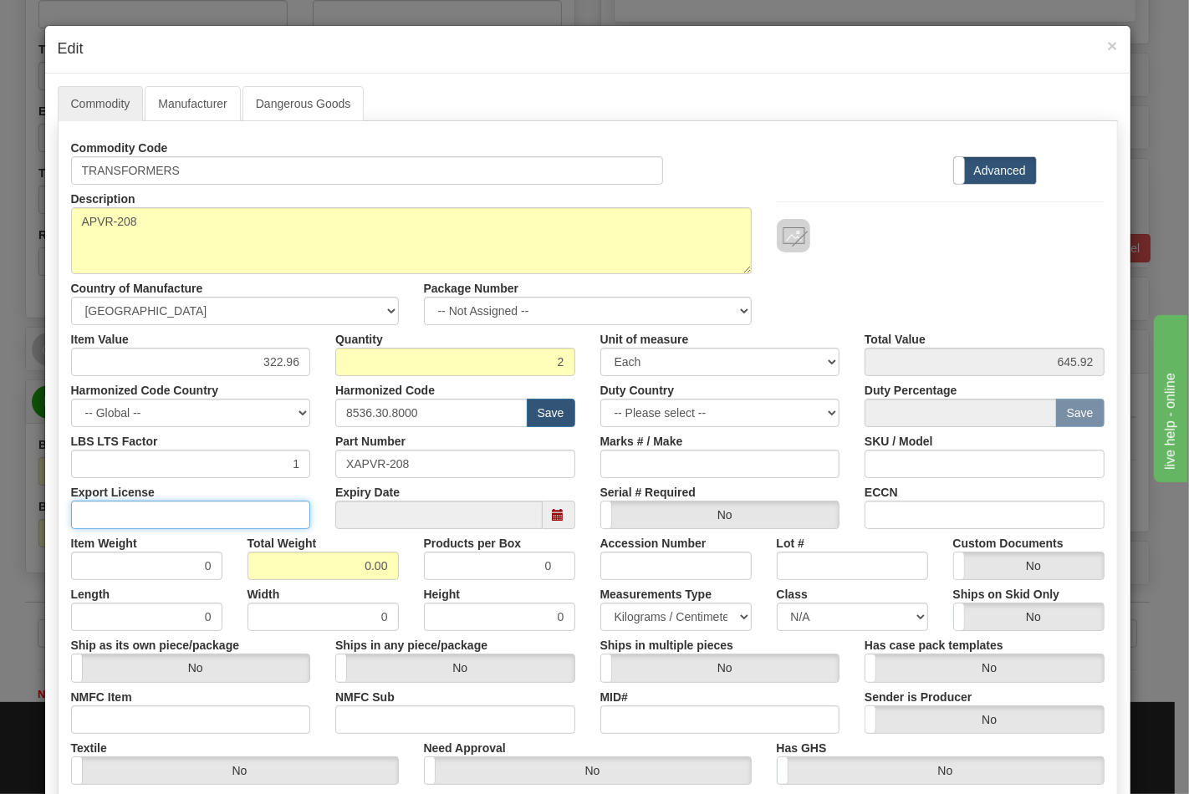
click at [199, 516] on input "Export License" at bounding box center [191, 515] width 240 height 28
type input "N/A"
drag, startPoint x: 353, startPoint y: 557, endPoint x: 401, endPoint y: 558, distance: 48.5
click at [400, 558] on div "Total Weight 0.00" at bounding box center [323, 554] width 176 height 51
type input "1"
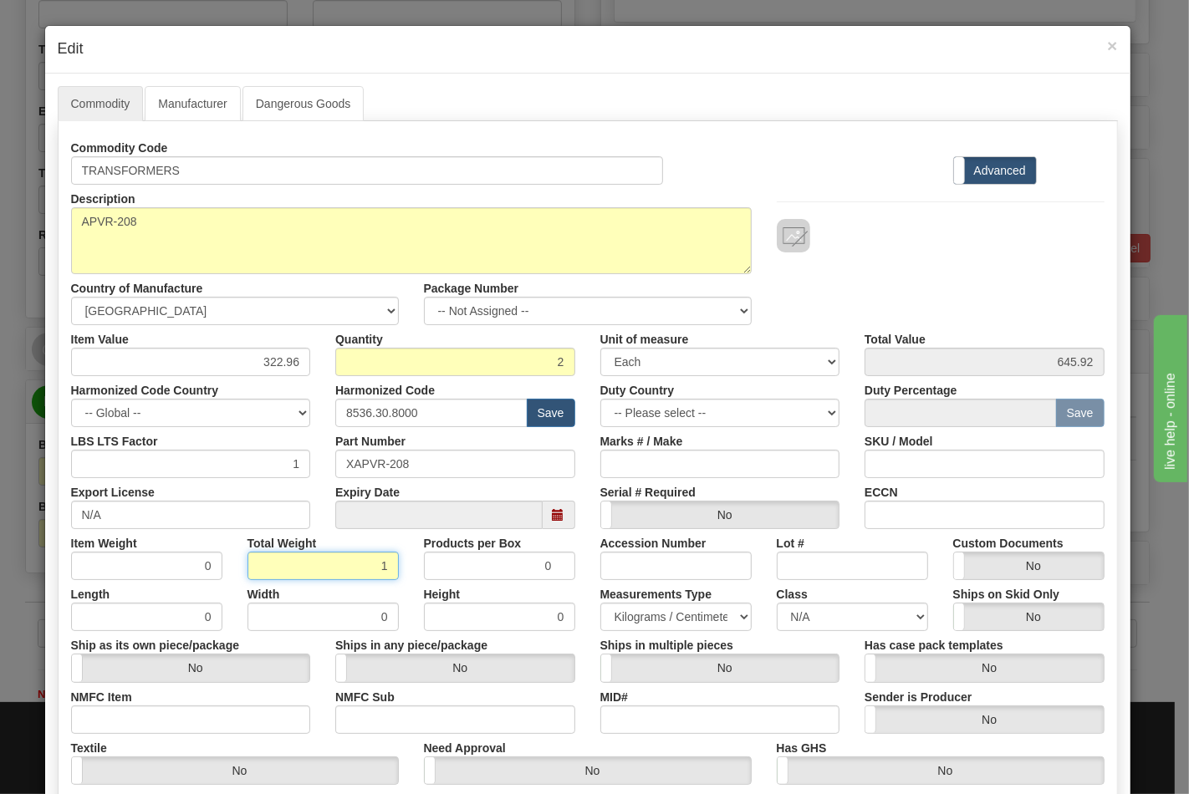
type input "0.5000"
click at [220, 726] on input "NMFC Item" at bounding box center [191, 719] width 240 height 28
type input "63170"
click at [364, 725] on input "NMFC Sub" at bounding box center [455, 719] width 240 height 28
type input "4"
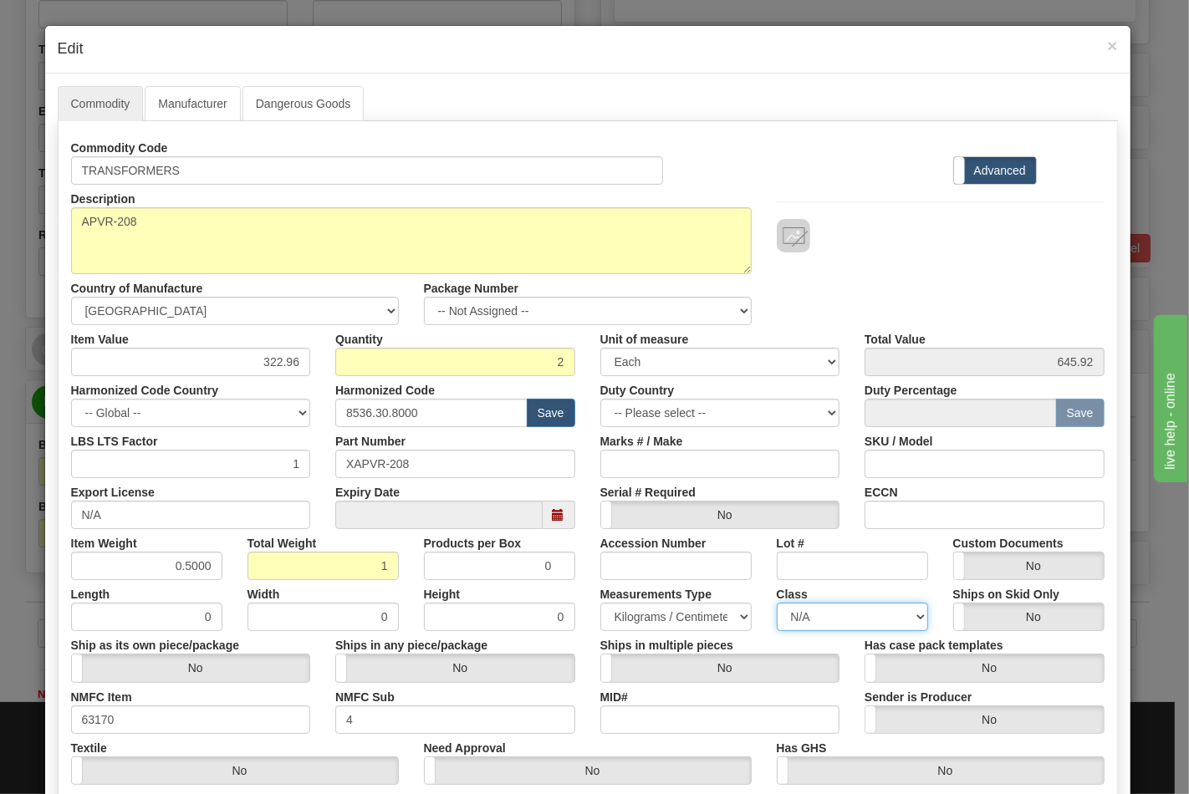
click at [873, 622] on select "N/A 50.0 55.0 60.0 65.0 70.0 85.0 92.5 100.0 125.0 175.0 250.0 300.0 400.0" at bounding box center [852, 617] width 151 height 28
select select "70.0"
click at [777, 603] on select "N/A 50.0 55.0 60.0 65.0 70.0 85.0 92.5 100.0 125.0 175.0 250.0 300.0 400.0" at bounding box center [852, 617] width 151 height 28
drag, startPoint x: 958, startPoint y: 513, endPoint x: 974, endPoint y: 515, distance: 16.0
click at [958, 513] on input "ECCN" at bounding box center [984, 515] width 240 height 28
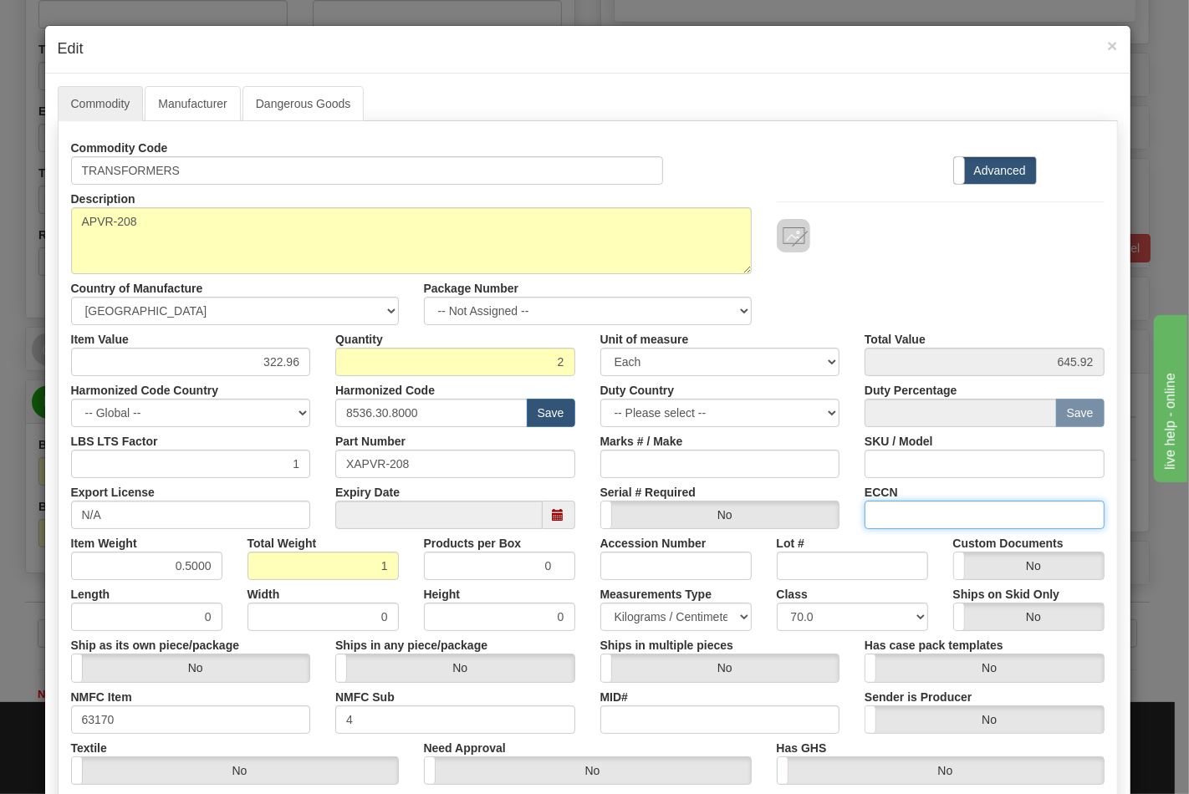
type input "EAR99"
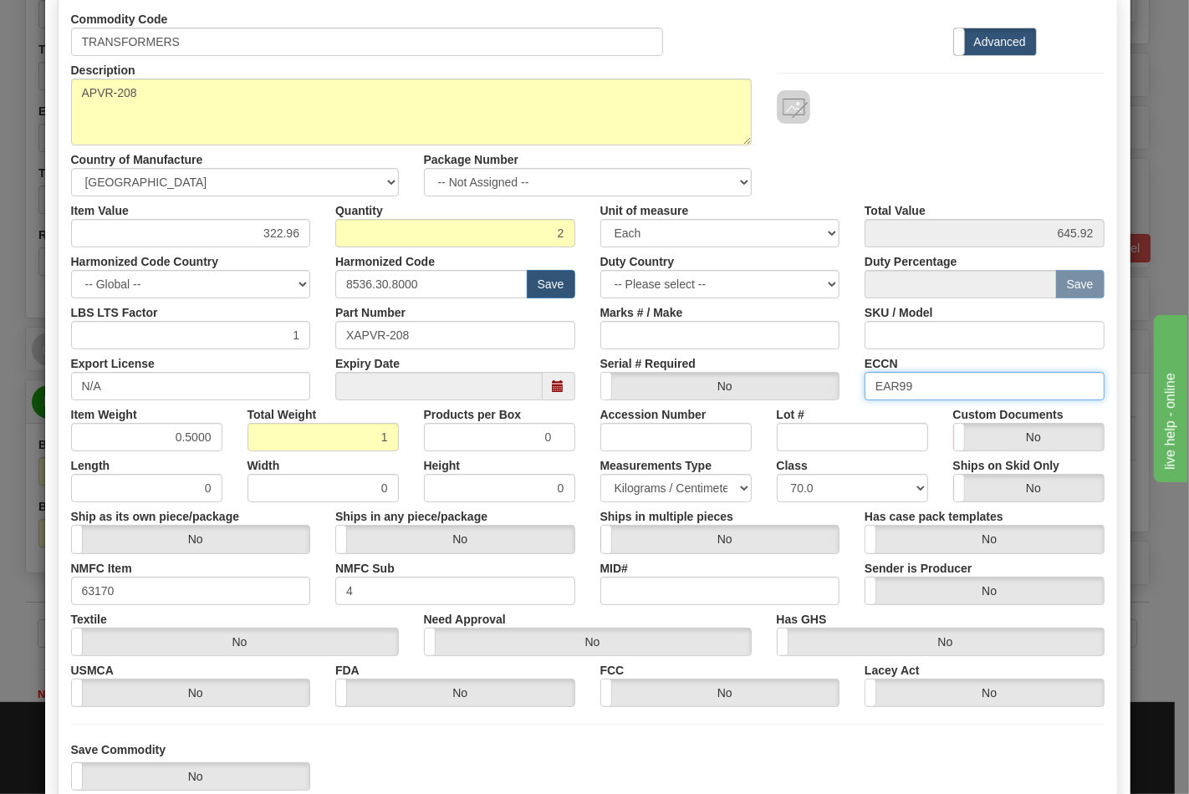
scroll to position [240, 0]
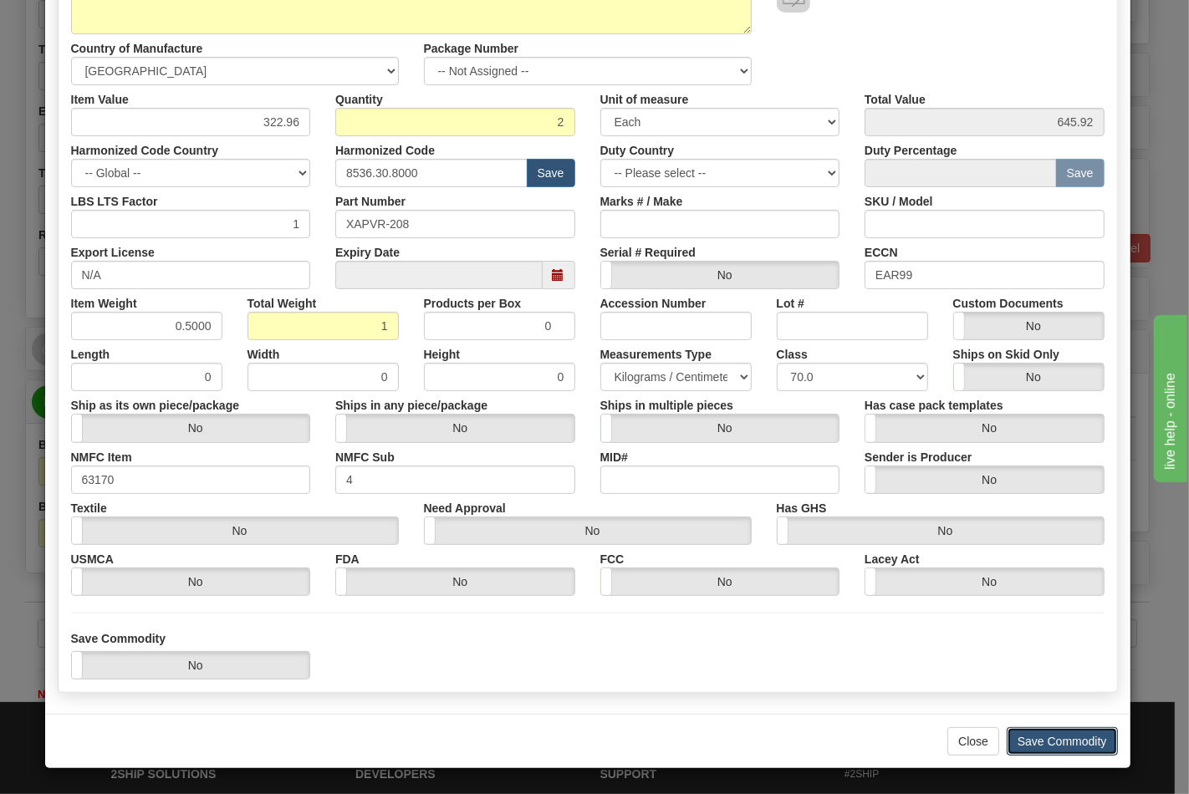
drag, startPoint x: 1067, startPoint y: 732, endPoint x: 1005, endPoint y: 725, distance: 62.3
click at [1066, 732] on button "Save Commodity" at bounding box center [1061, 741] width 111 height 28
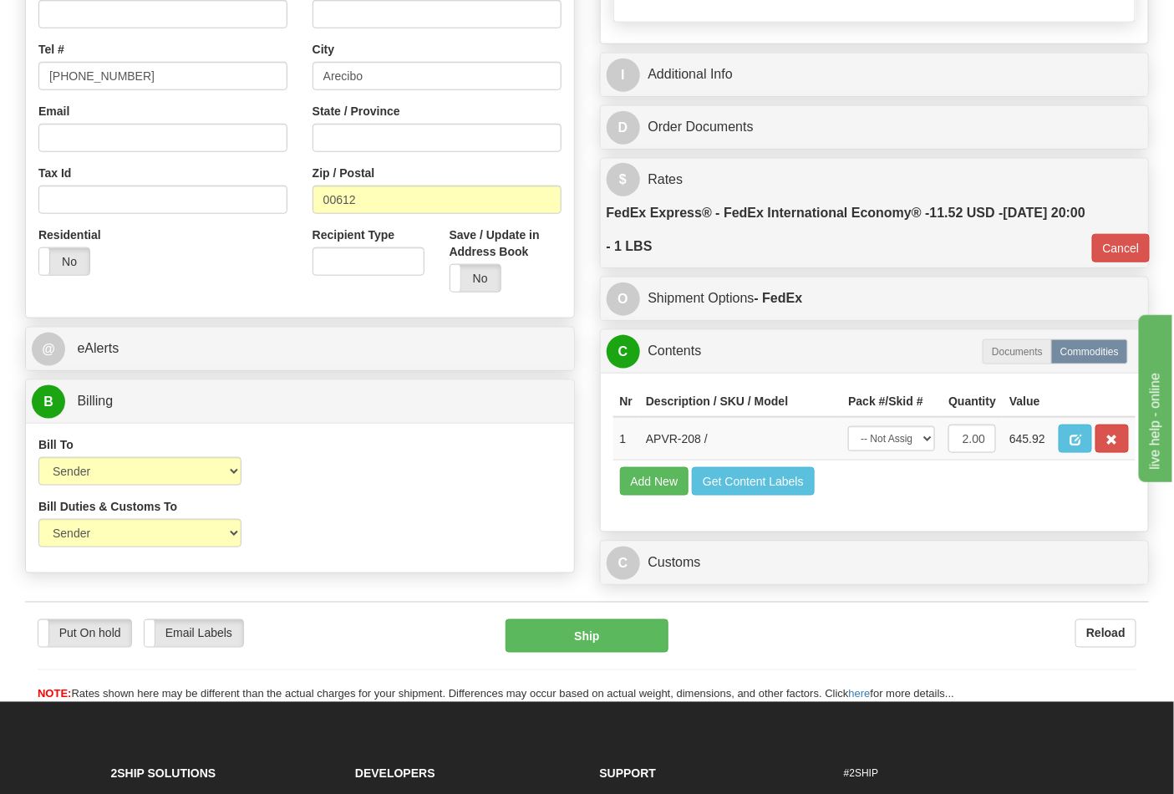
click at [598, 686] on div "Put On hold Put On hold Email Labels Email Labels Edit Reload Ship" at bounding box center [587, 661] width 1124 height 84
click at [599, 653] on button "Ship" at bounding box center [587, 635] width 162 height 33
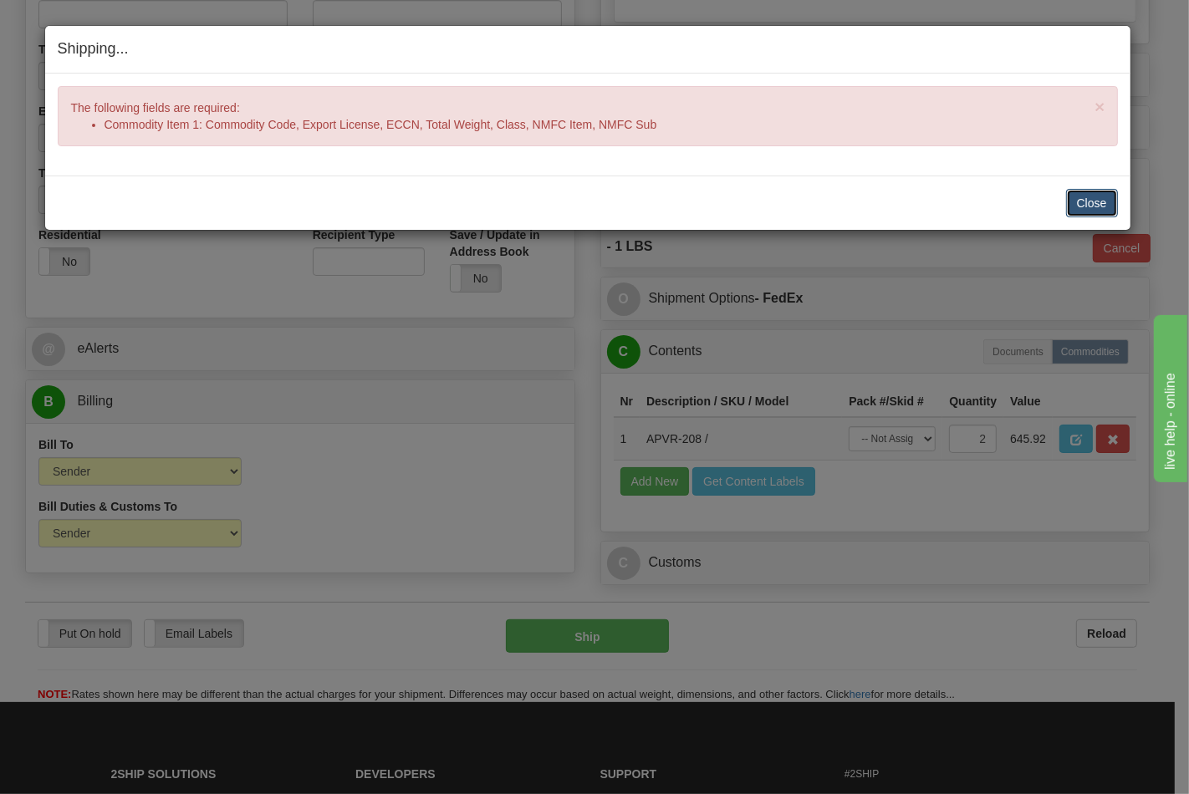
click at [1079, 206] on button "Close" at bounding box center [1092, 203] width 52 height 28
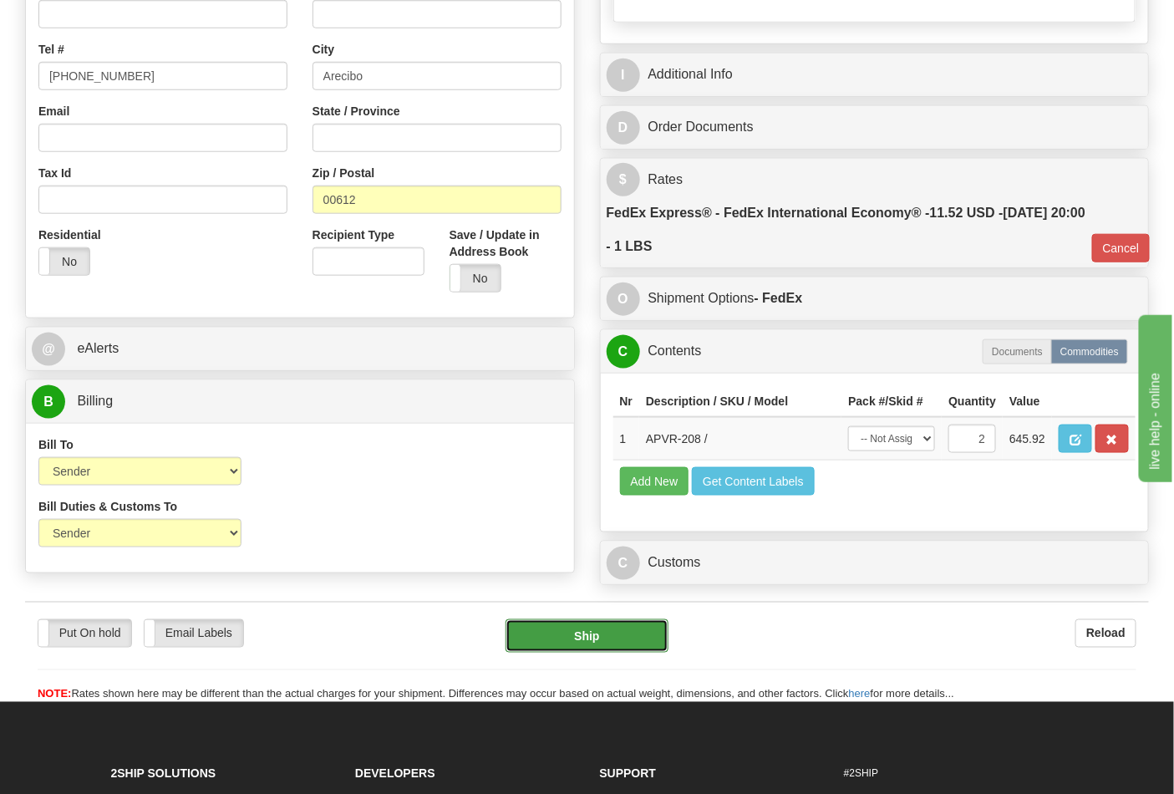
click at [620, 653] on button "Ship" at bounding box center [587, 635] width 162 height 33
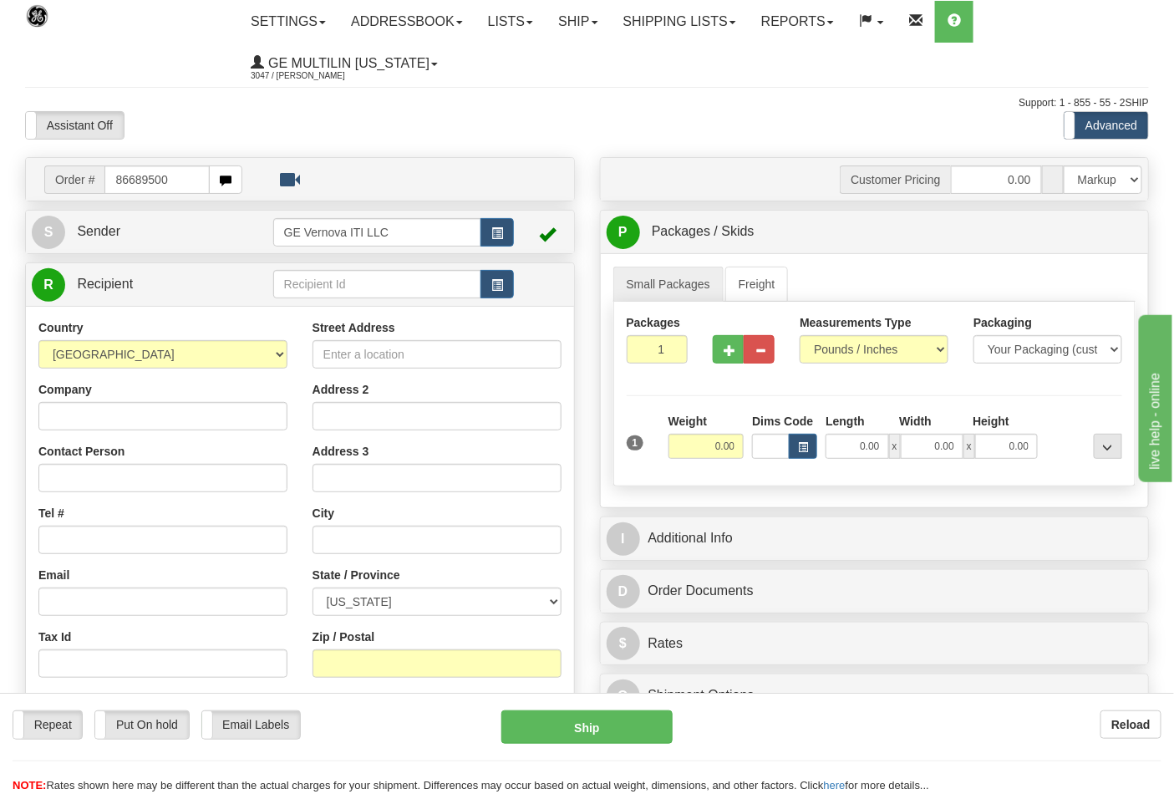
type input "86689500"
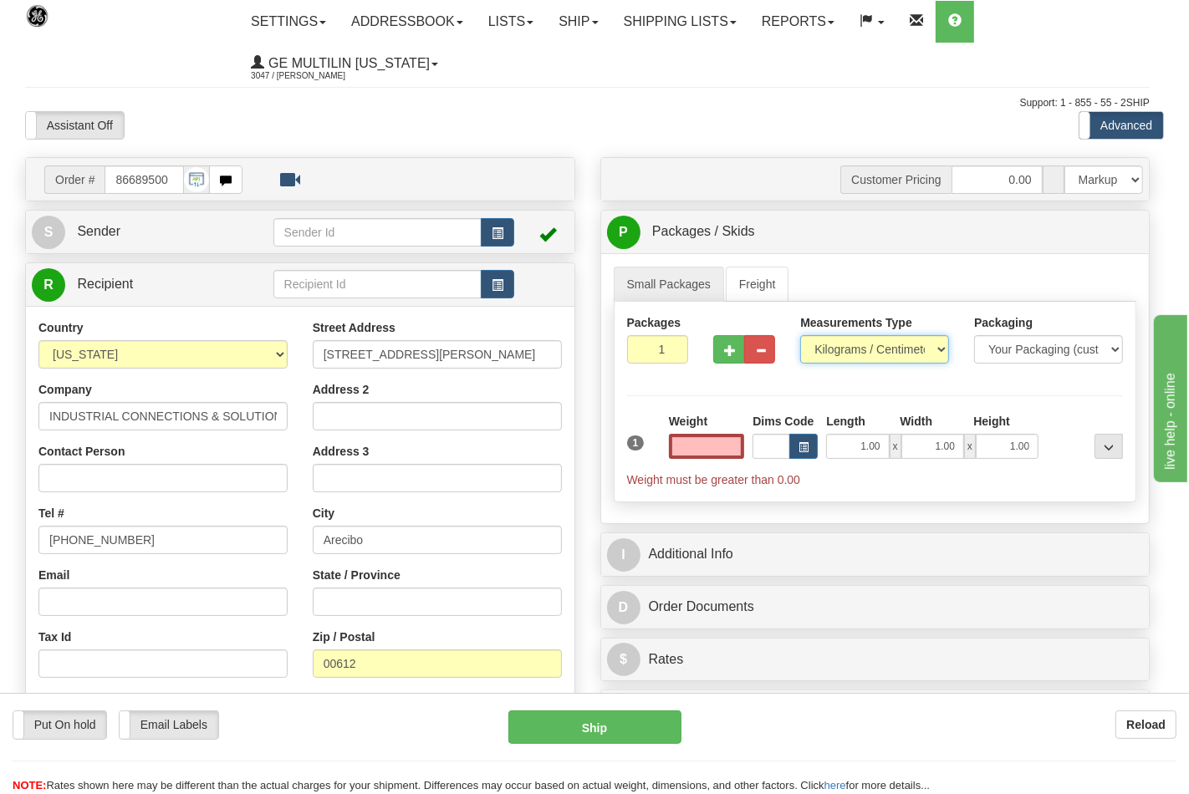
type input "0.00"
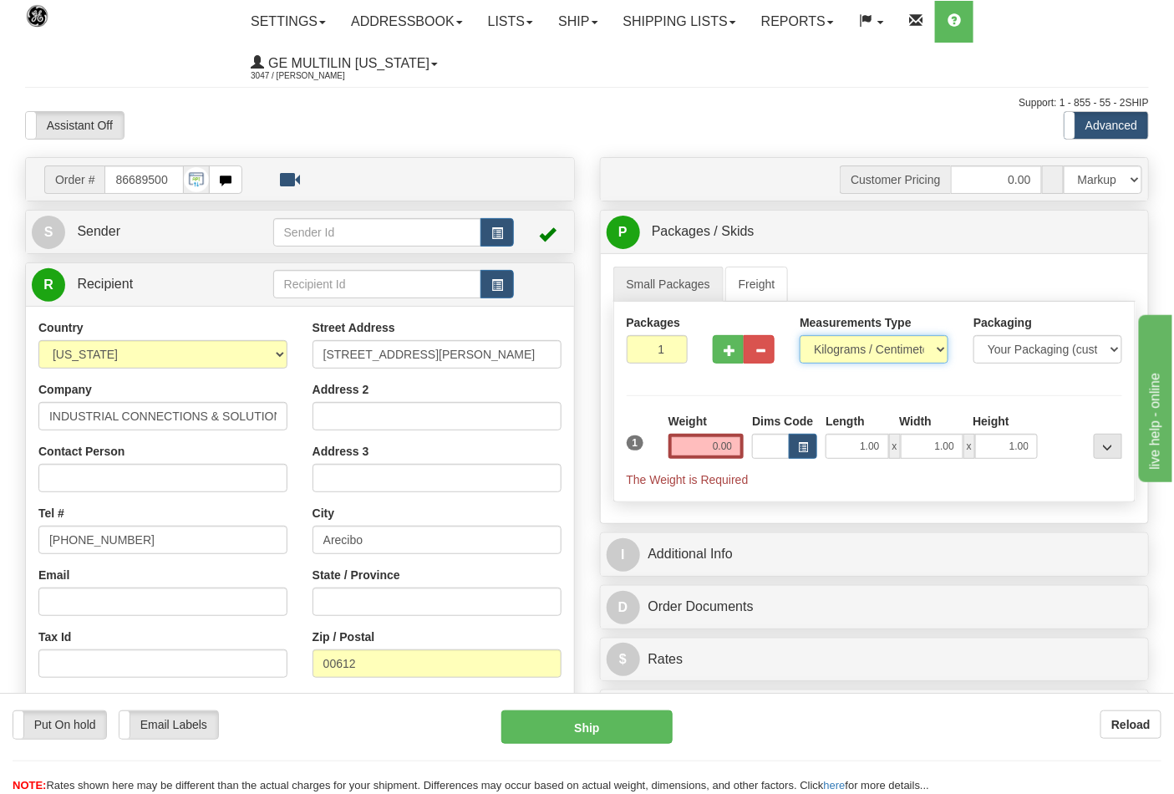
click at [832, 353] on select "Pounds / Inches Kilograms / Centimeters" at bounding box center [874, 349] width 149 height 28
select select "0"
click at [800, 336] on select "Pounds / Inches Kilograms / Centimeters" at bounding box center [874, 349] width 149 height 28
click at [730, 445] on input "0.00" at bounding box center [707, 446] width 76 height 25
click button "Delete" at bounding box center [0, 0] width 0 height 0
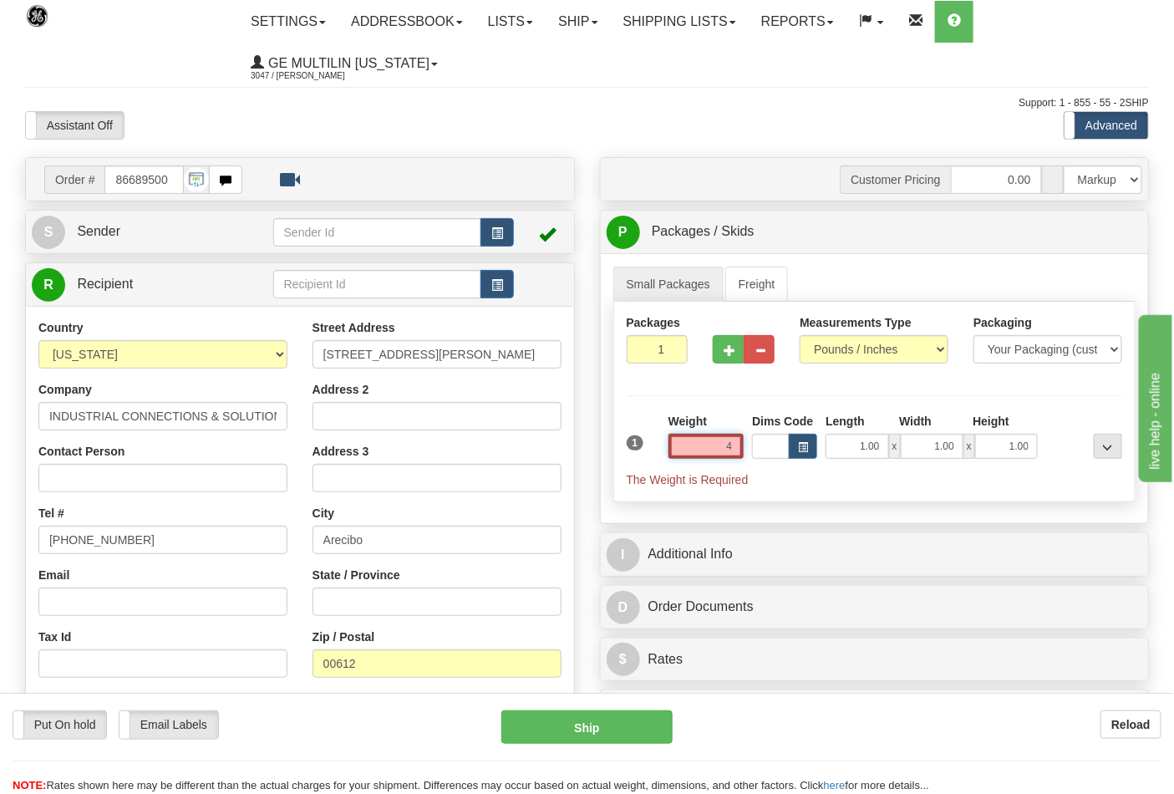
type input "4.00"
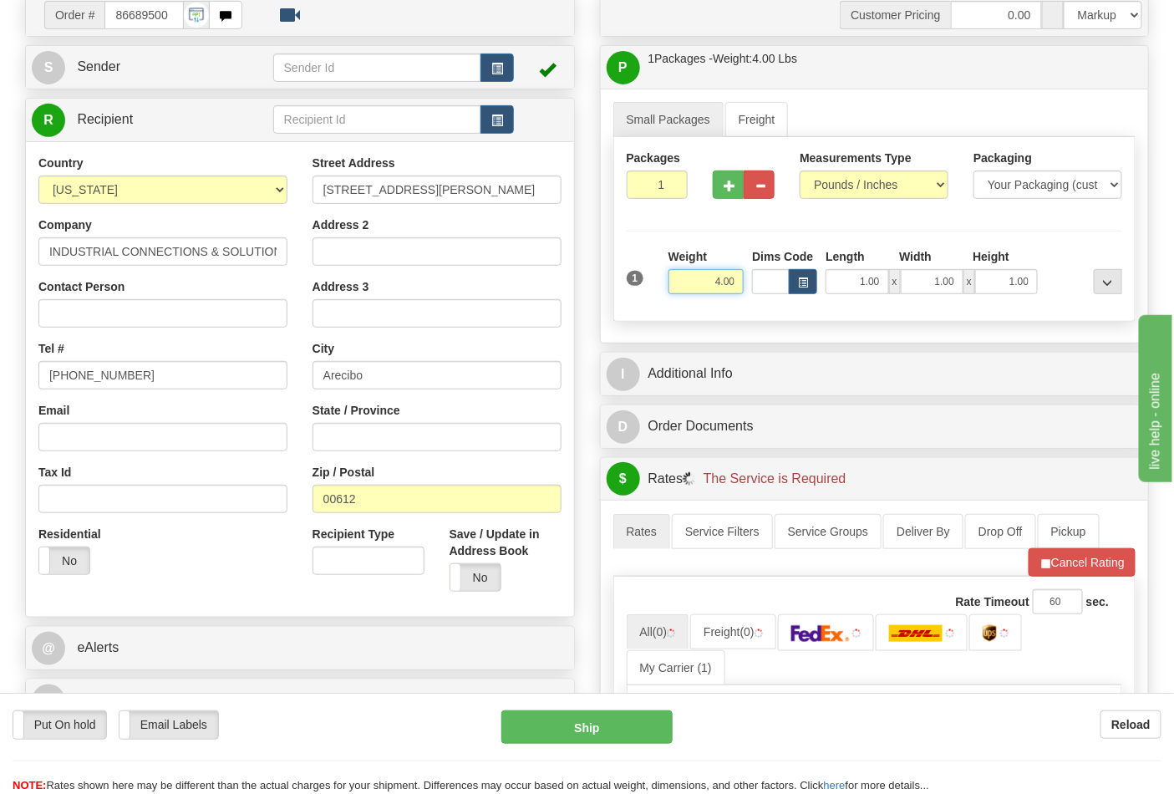
scroll to position [371, 0]
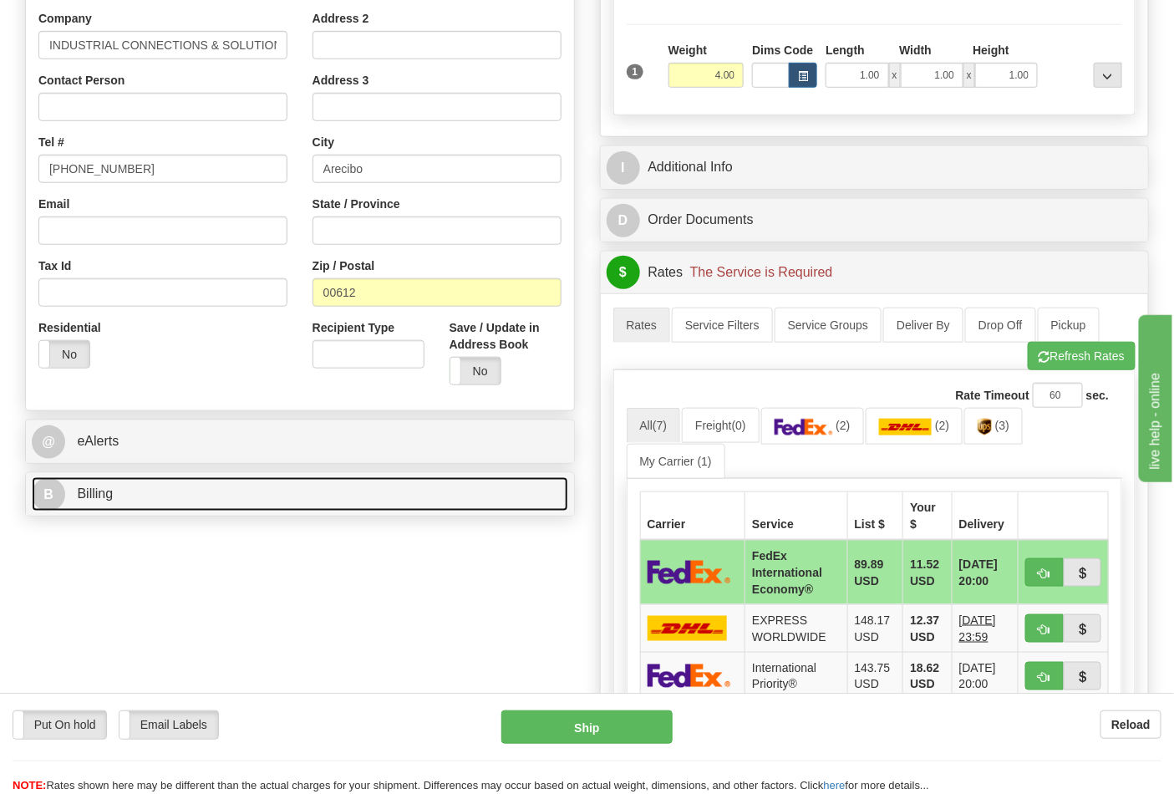
click at [202, 486] on link "B Billing" at bounding box center [300, 494] width 537 height 34
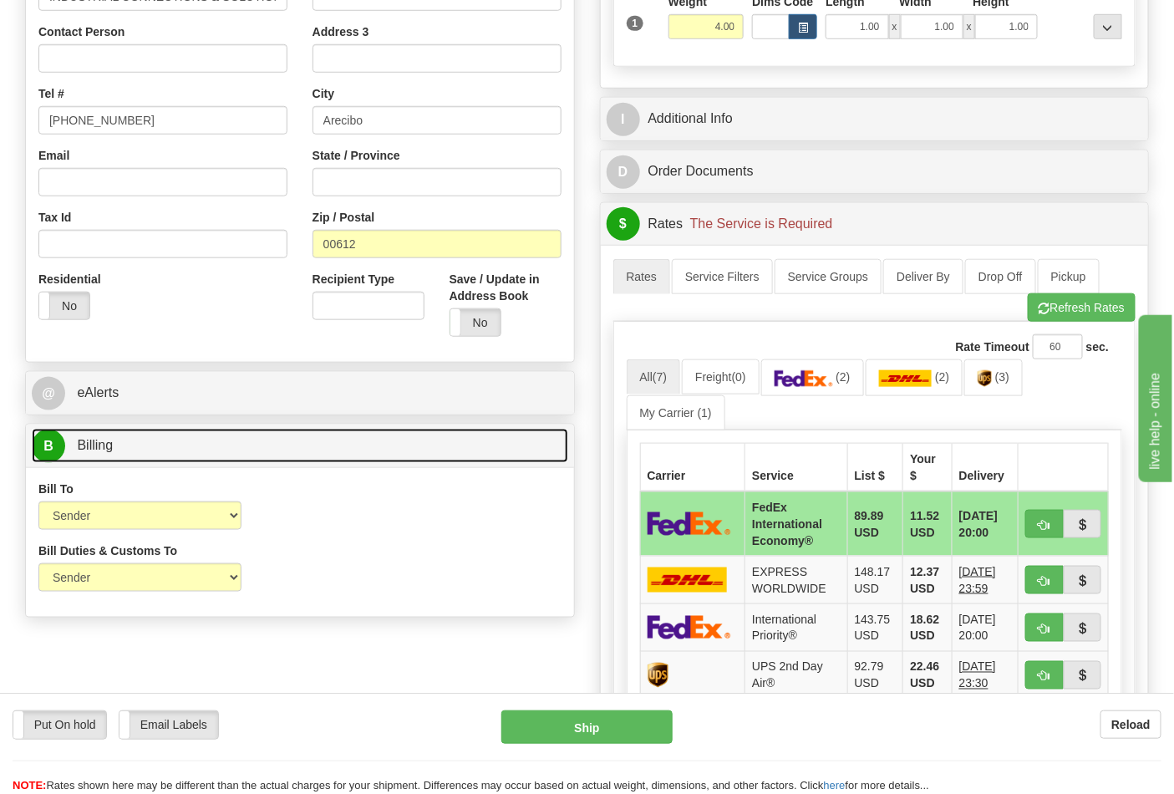
scroll to position [464, 0]
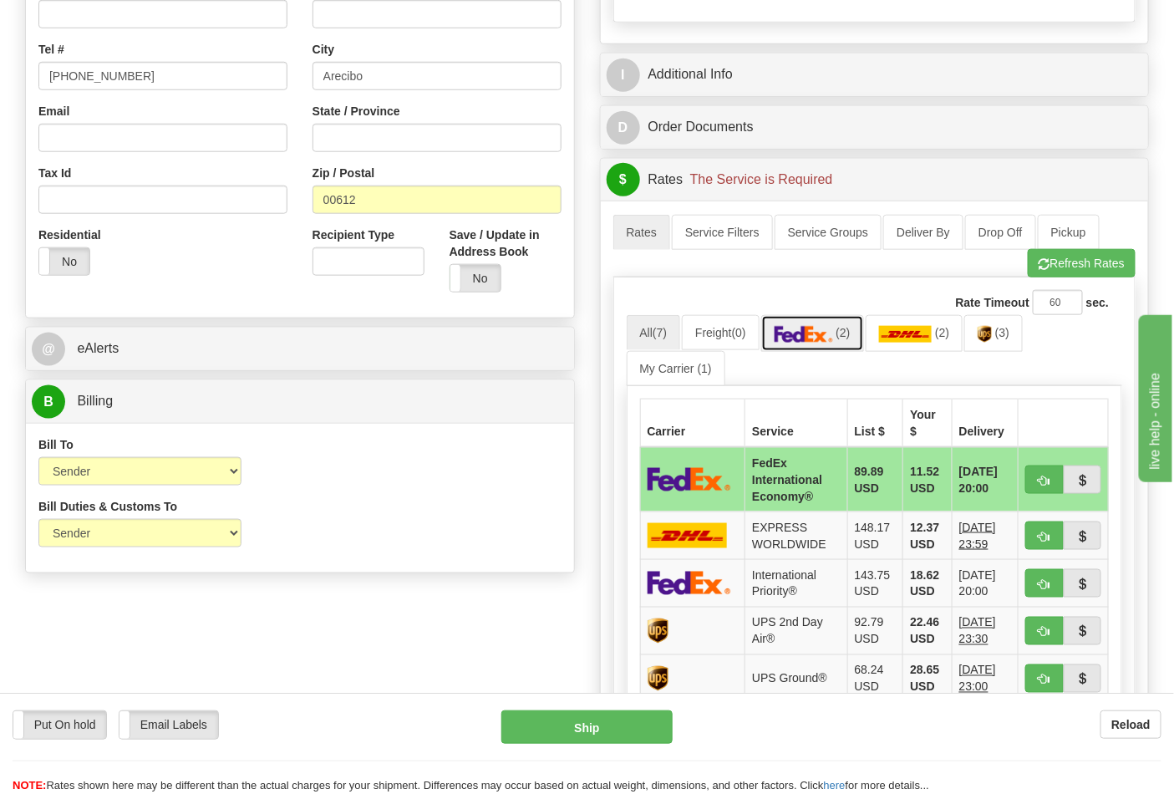
click at [816, 347] on link "(2)" at bounding box center [812, 333] width 103 height 36
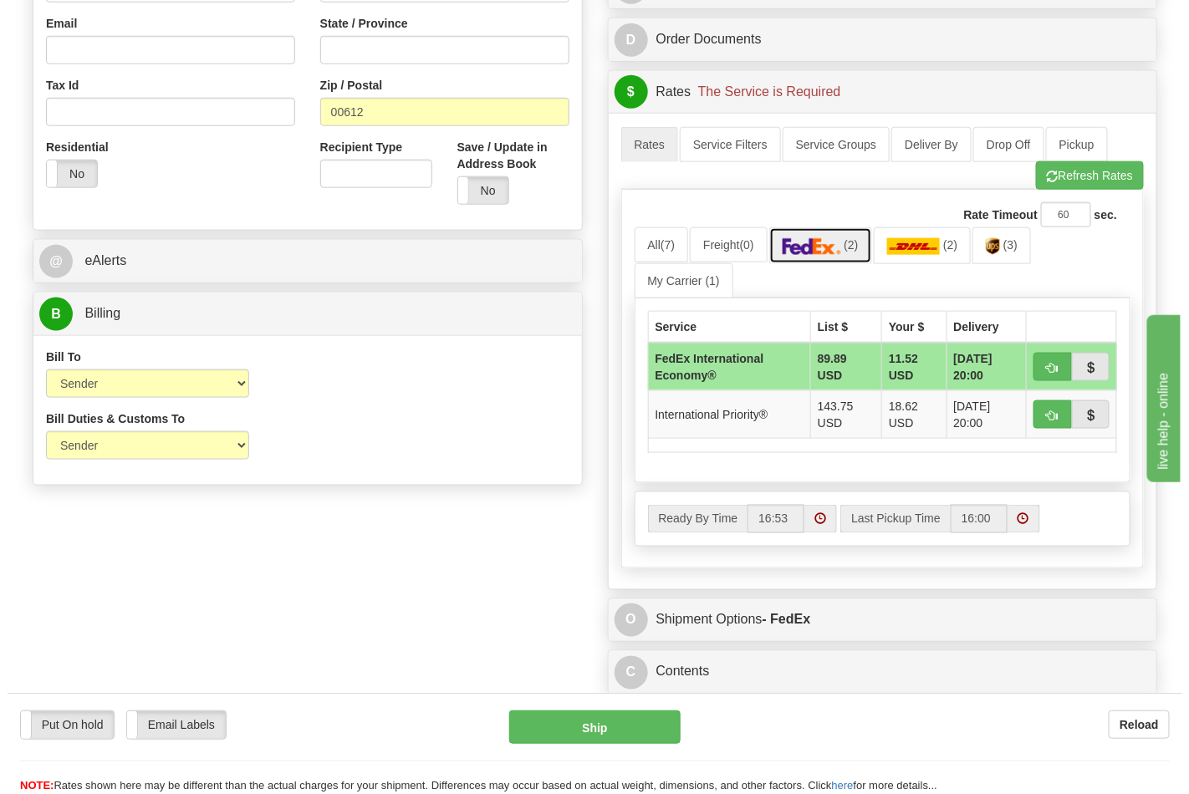
scroll to position [649, 0]
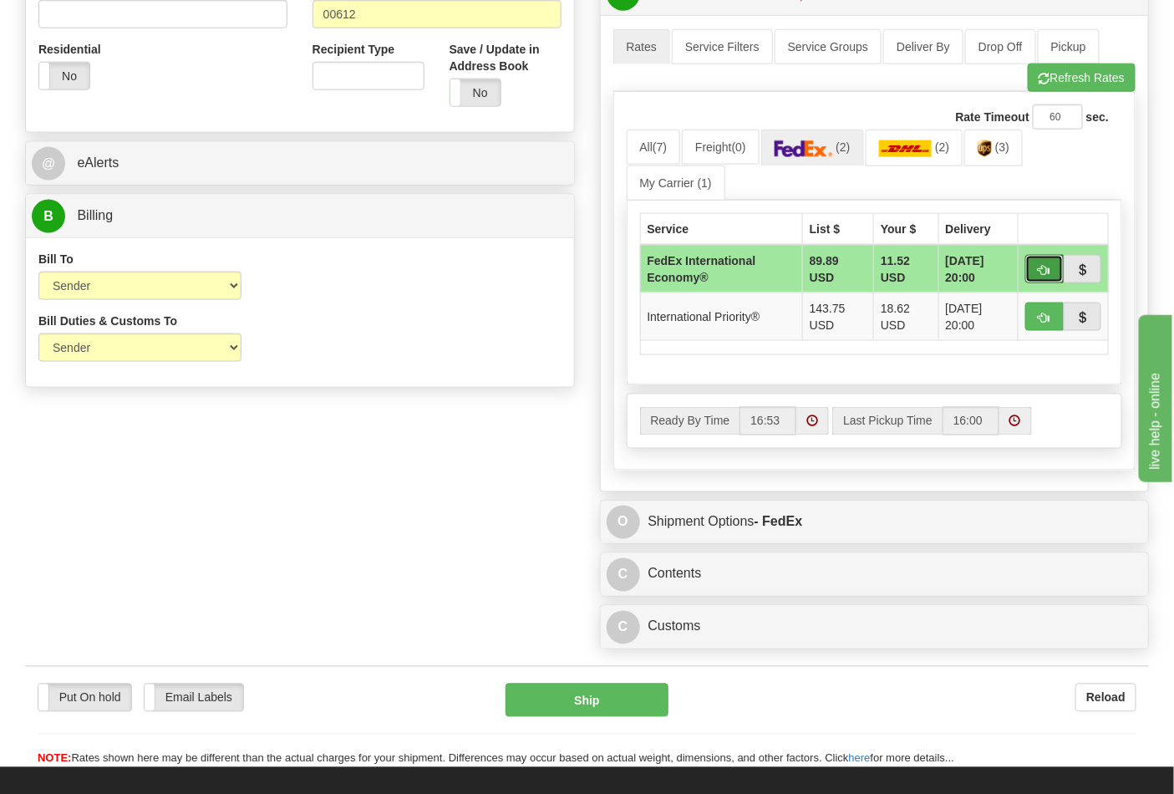
drag, startPoint x: 1045, startPoint y: 273, endPoint x: 1041, endPoint y: 265, distance: 9.0
click at [1045, 267] on span "button" at bounding box center [1045, 270] width 12 height 11
type input "03"
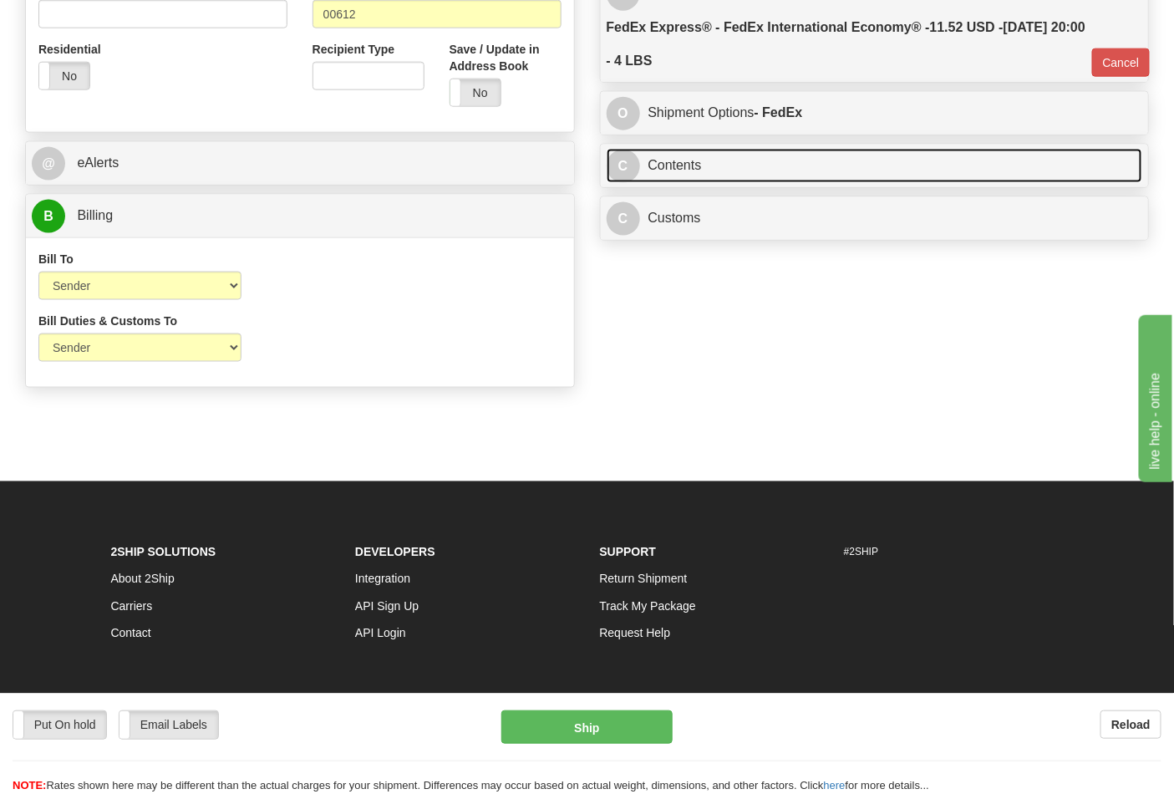
click at [712, 178] on link "C Contents" at bounding box center [875, 166] width 537 height 34
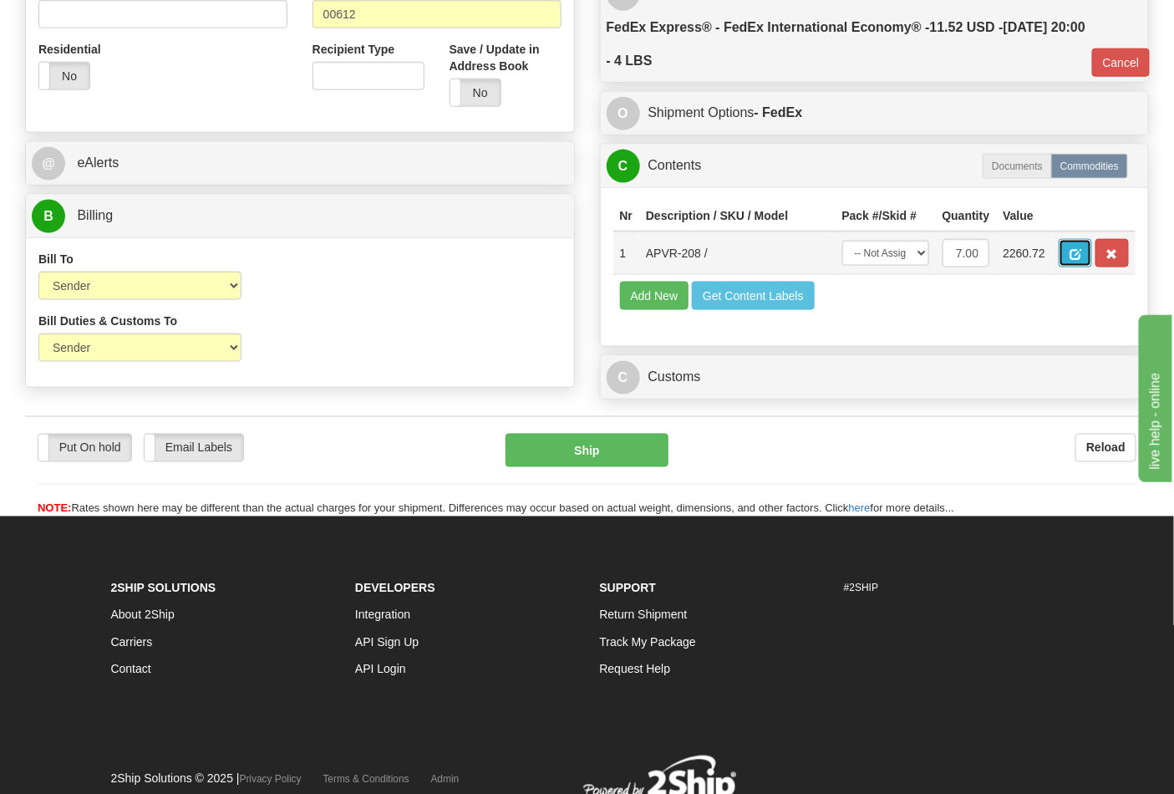
click at [1092, 255] on button "button" at bounding box center [1075, 253] width 33 height 28
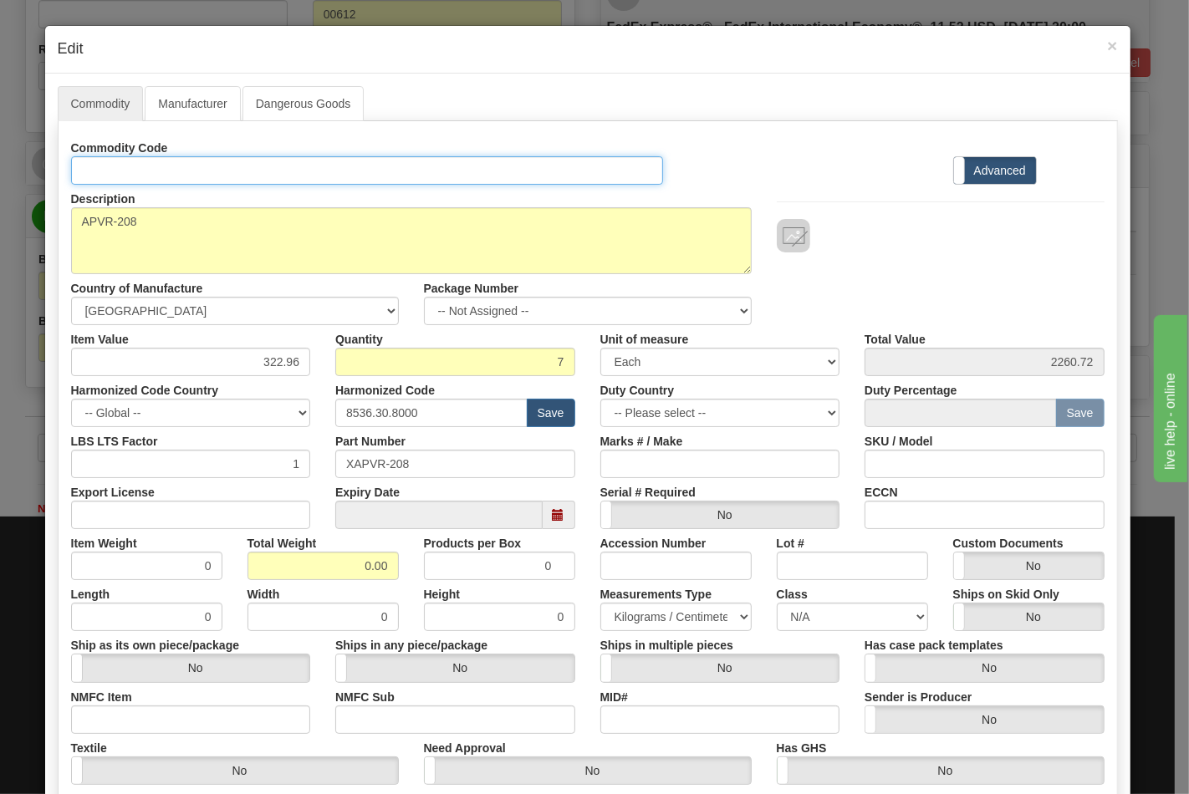
click at [303, 173] on input "Id" at bounding box center [367, 170] width 593 height 28
type input "TRANSFORMERS"
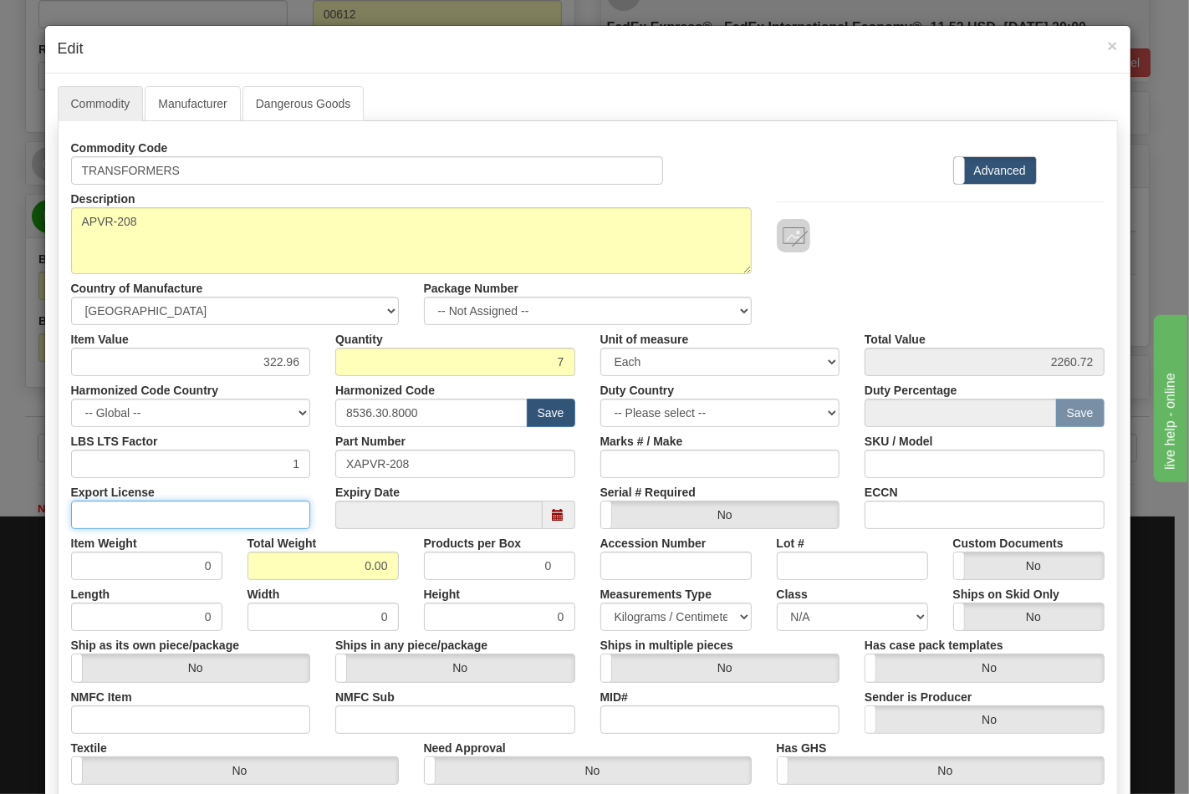
click at [196, 517] on input "Export License" at bounding box center [191, 515] width 240 height 28
type input "N/A"
drag, startPoint x: 323, startPoint y: 569, endPoint x: 393, endPoint y: 566, distance: 69.5
click at [393, 566] on div "Total Weight 0.00" at bounding box center [323, 554] width 176 height 51
type input "4"
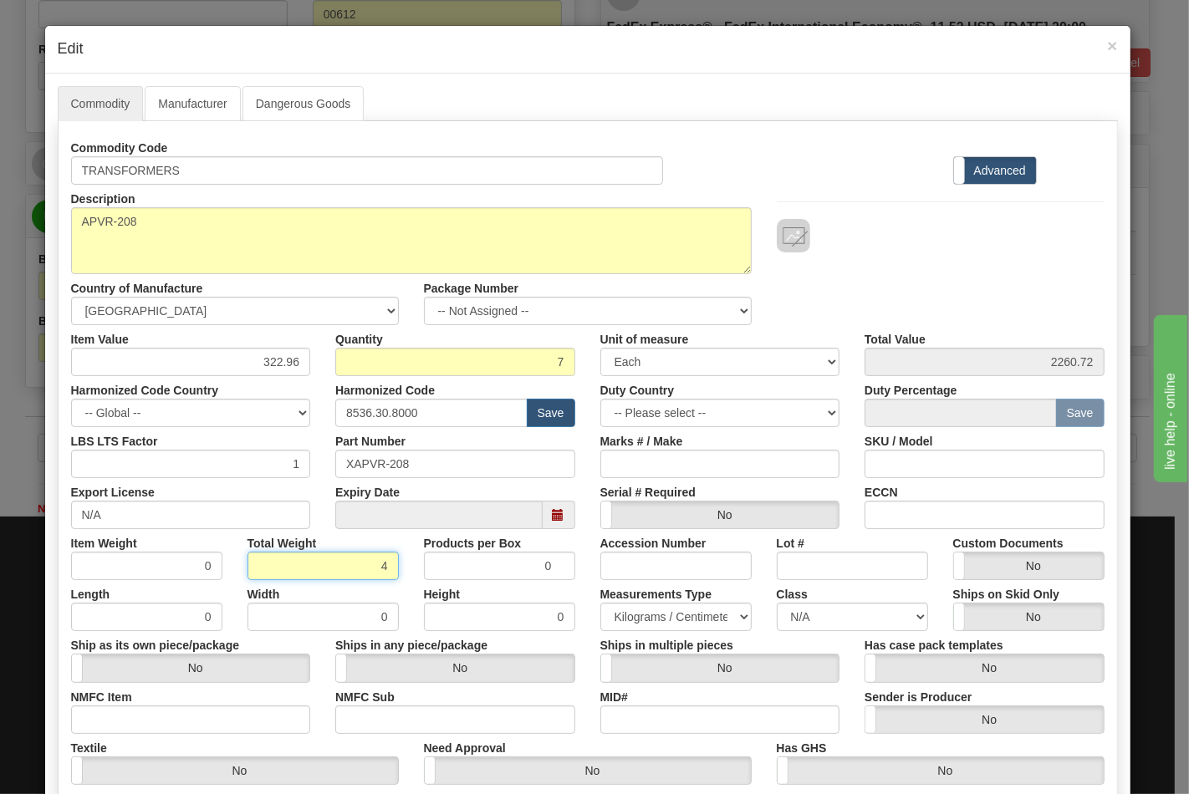
type input "0.5714"
click at [166, 727] on input "NMFC Item" at bounding box center [191, 719] width 240 height 28
type input "63170"
click at [405, 731] on input "NMFC Sub" at bounding box center [455, 719] width 240 height 28
type input "4"
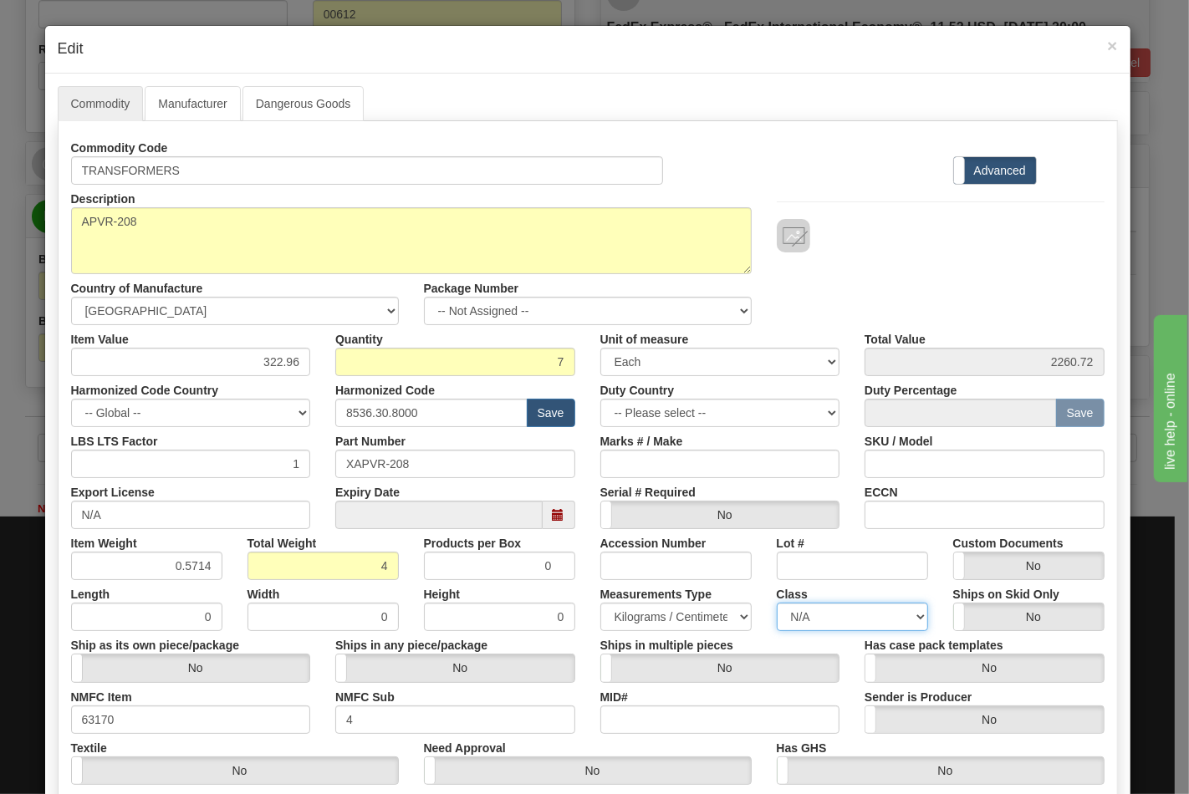
click at [832, 619] on select "N/A 50.0 55.0 60.0 65.0 70.0 85.0 92.5 100.0 125.0 175.0 250.0 300.0 400.0" at bounding box center [852, 617] width 151 height 28
select select "70.0"
click at [777, 603] on select "N/A 50.0 55.0 60.0 65.0 70.0 85.0 92.5 100.0 125.0 175.0 250.0 300.0 400.0" at bounding box center [852, 617] width 151 height 28
click at [897, 501] on input "ECCN" at bounding box center [984, 515] width 240 height 28
type input "EAR99"
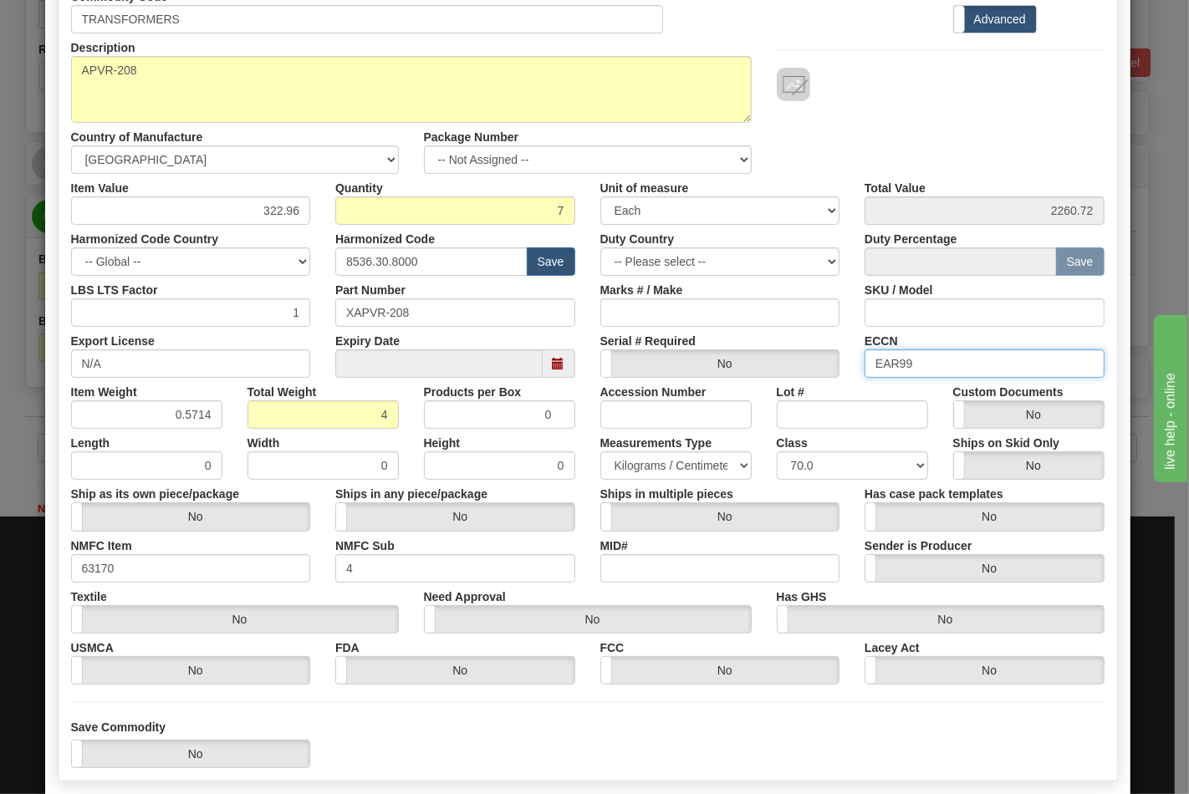
scroll to position [240, 0]
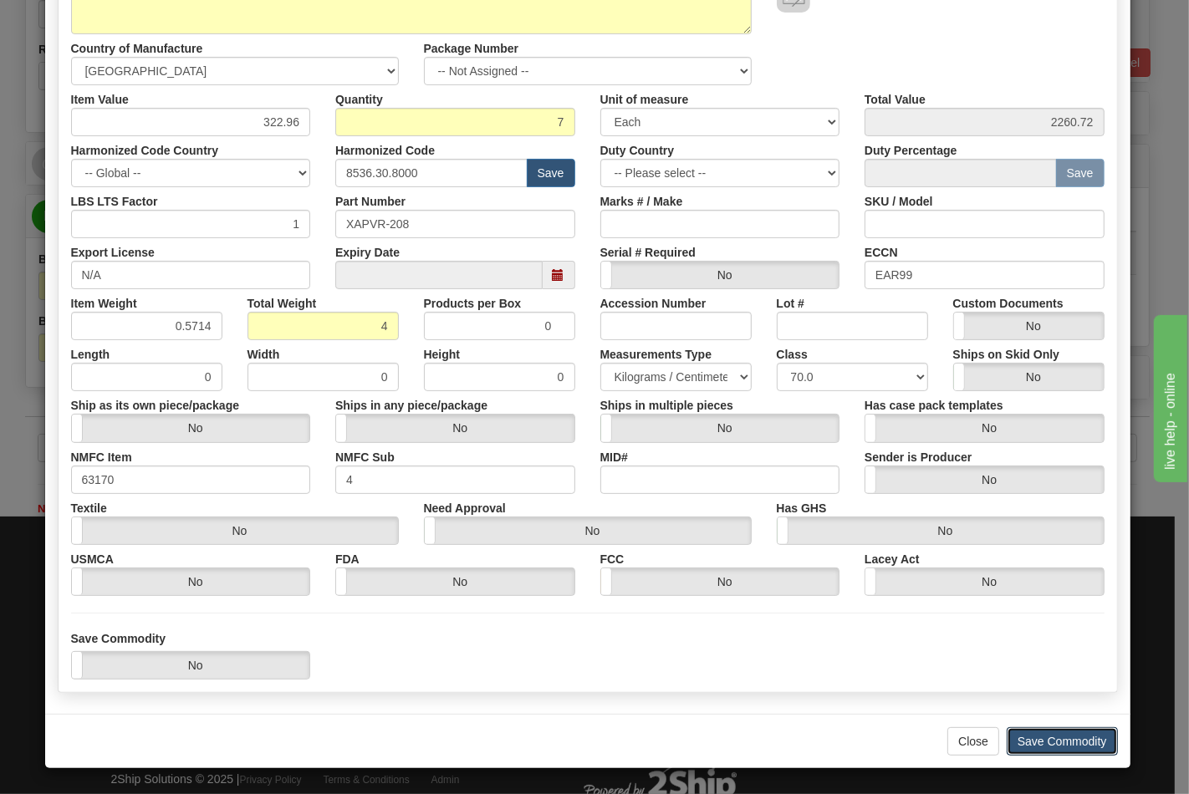
drag, startPoint x: 1059, startPoint y: 733, endPoint x: 861, endPoint y: 698, distance: 201.2
click at [1057, 734] on button "Save Commodity" at bounding box center [1061, 741] width 111 height 28
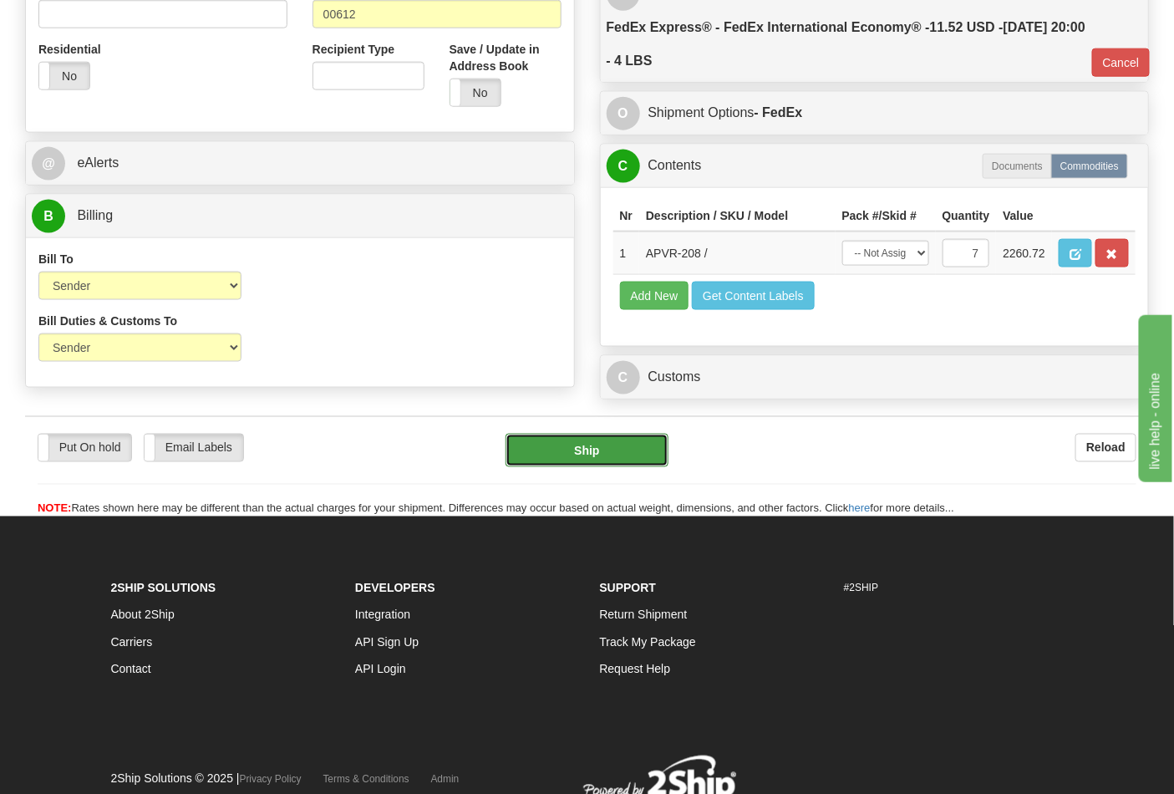
click at [564, 467] on button "Ship" at bounding box center [587, 450] width 162 height 33
